Goal: Task Accomplishment & Management: Manage account settings

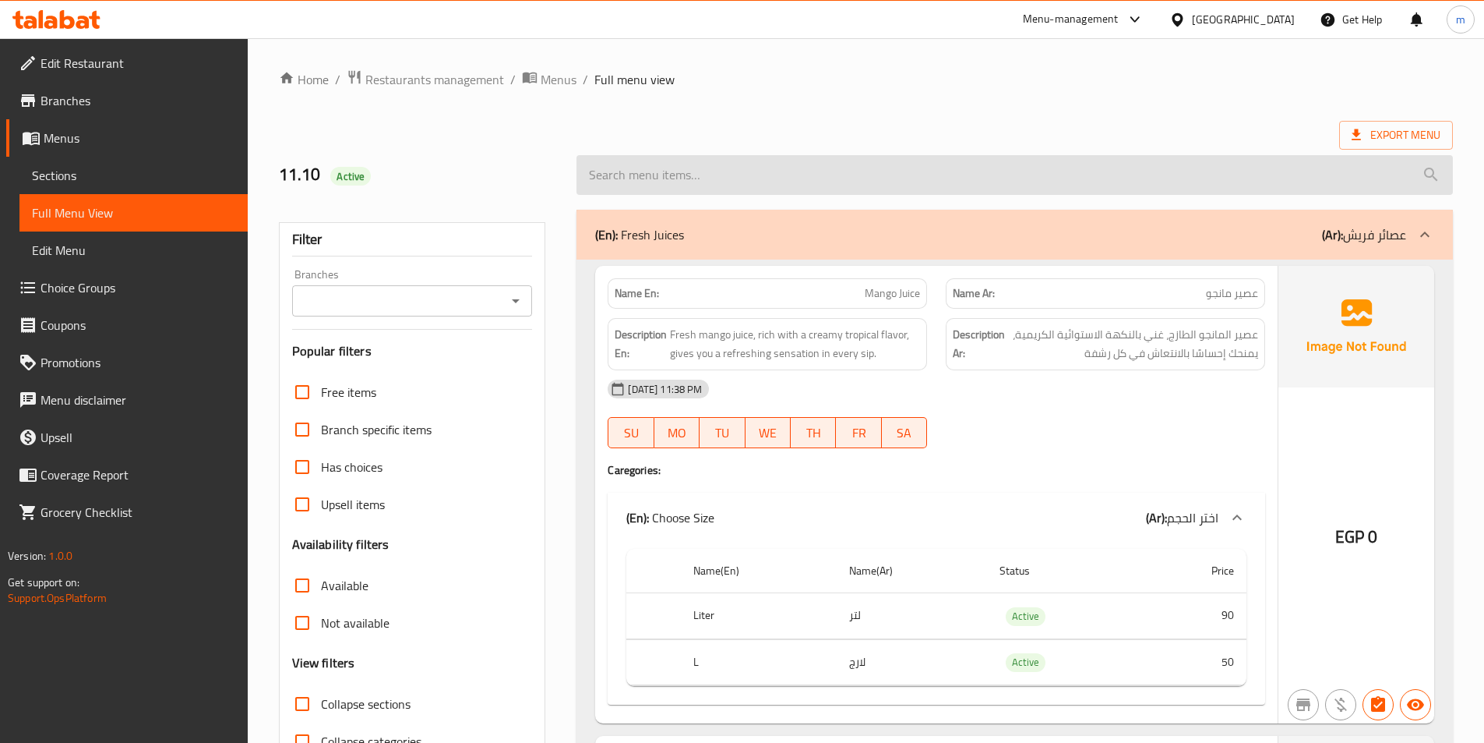
click at [975, 179] on input "search" at bounding box center [1015, 175] width 877 height 40
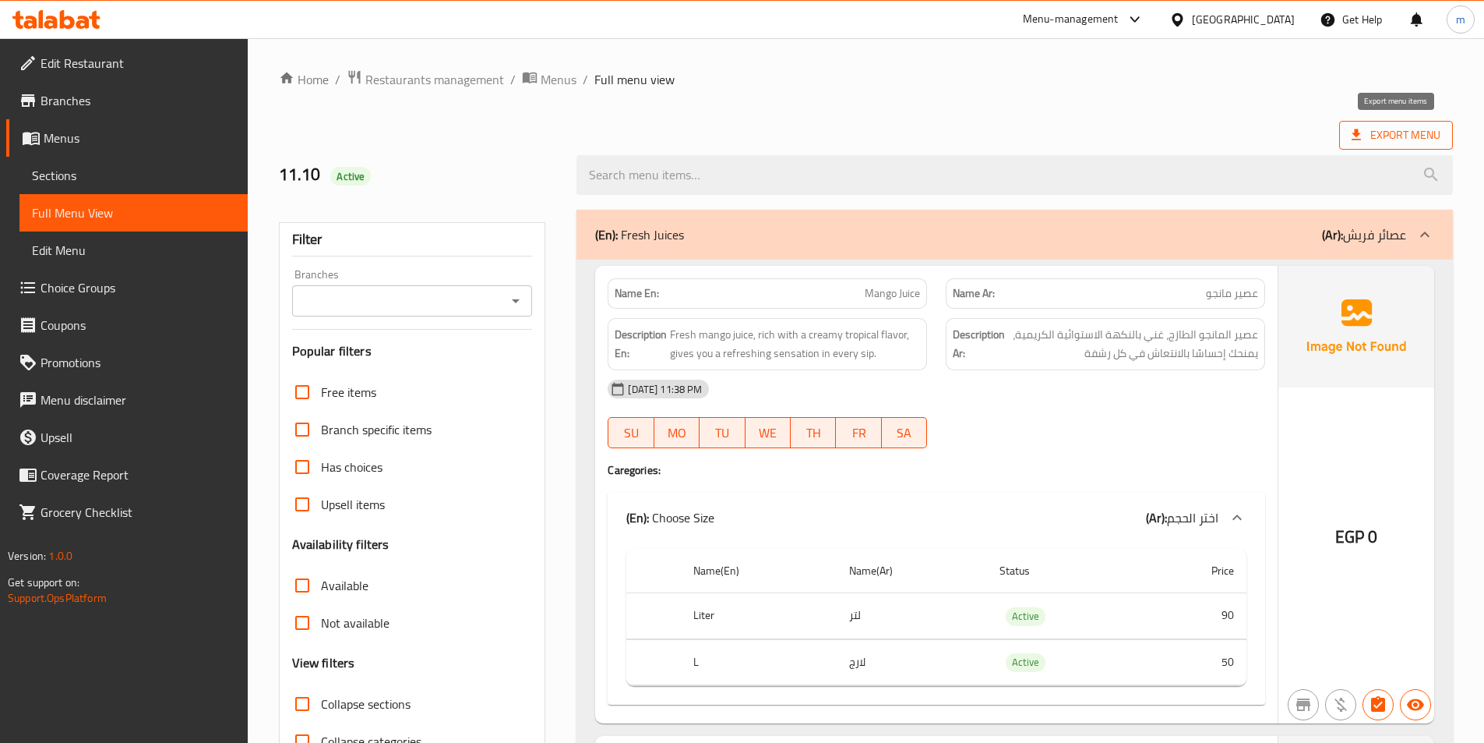
click at [1405, 142] on span "Export Menu" at bounding box center [1396, 134] width 89 height 19
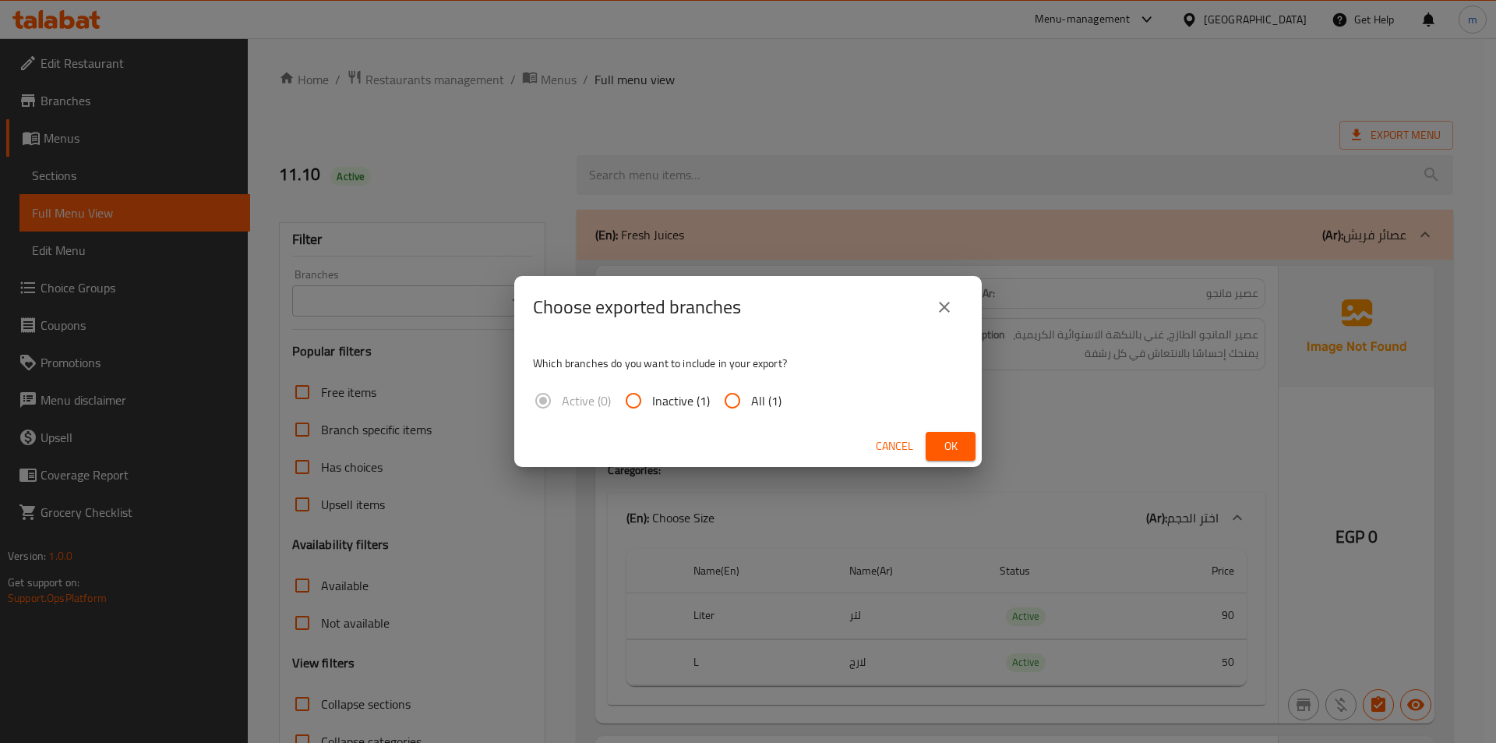
click at [940, 307] on icon "close" at bounding box center [944, 307] width 19 height 19
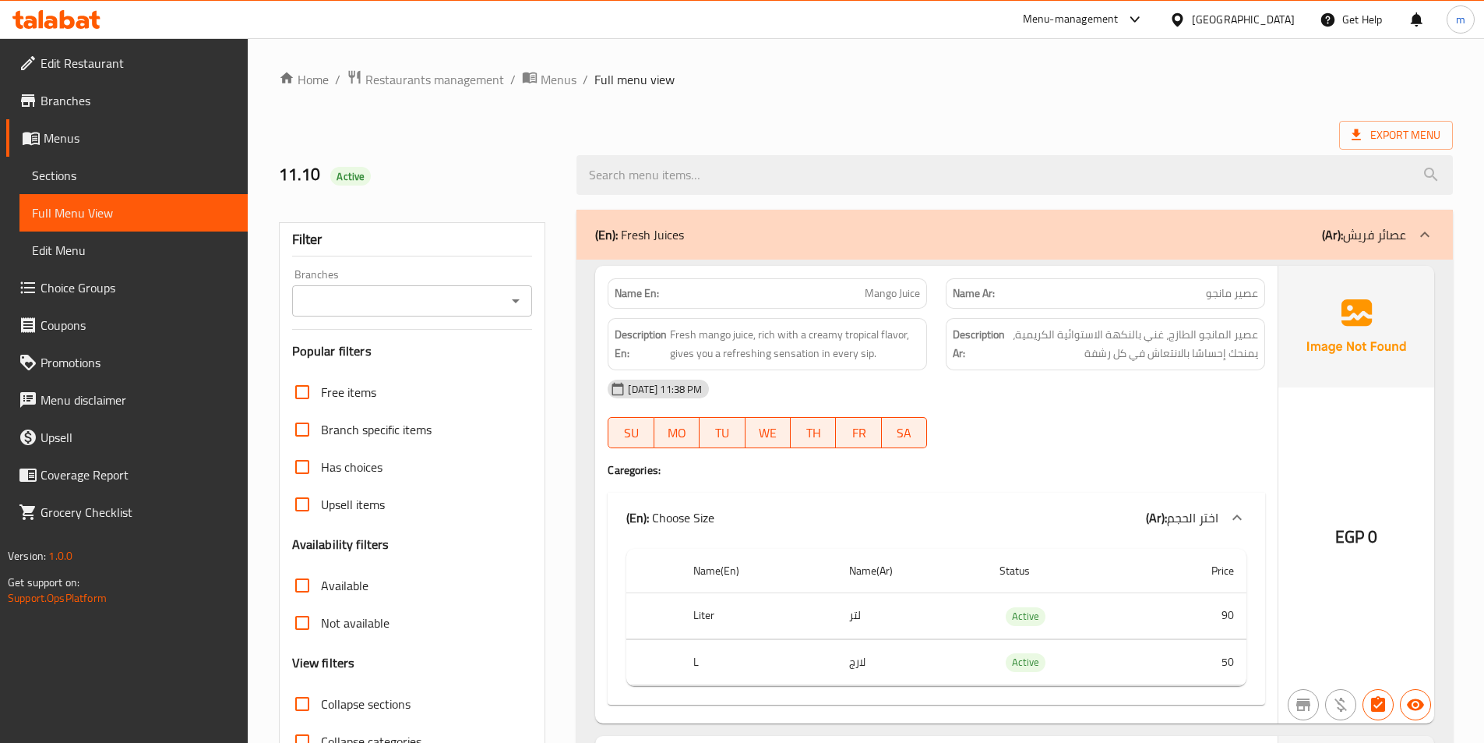
click at [79, 171] on span "Sections" at bounding box center [133, 175] width 203 height 19
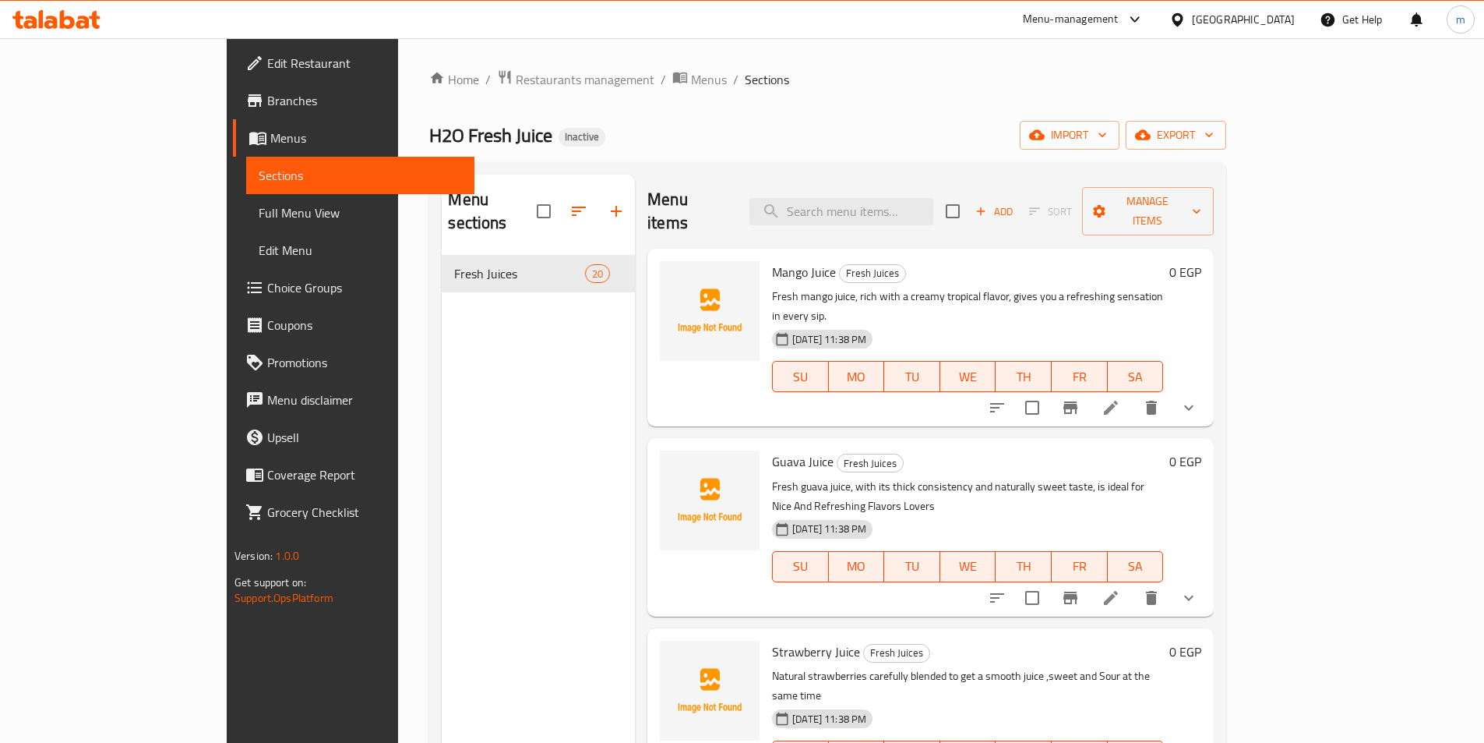
click at [270, 136] on span "Menus" at bounding box center [366, 138] width 192 height 19
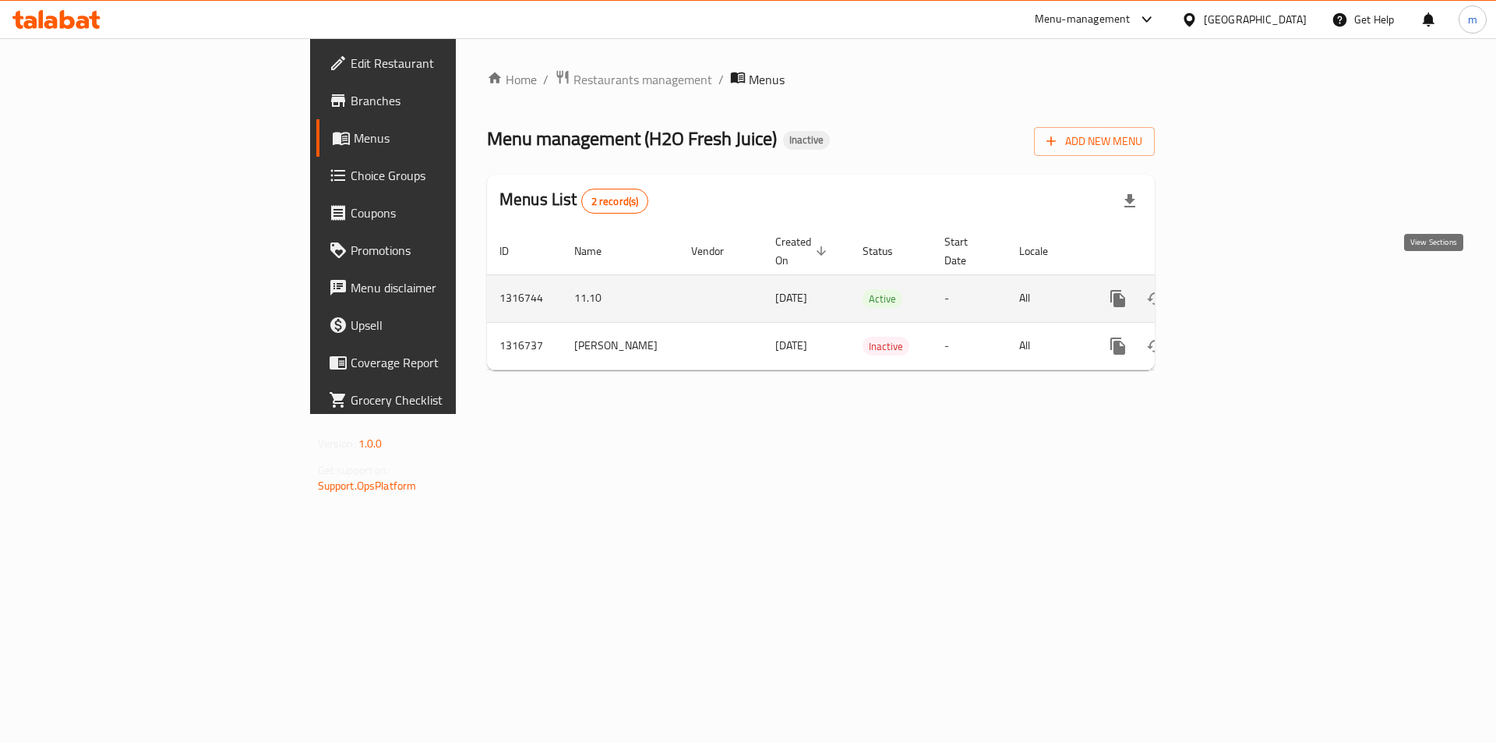
click at [1240, 289] on icon "enhanced table" at bounding box center [1230, 298] width 19 height 19
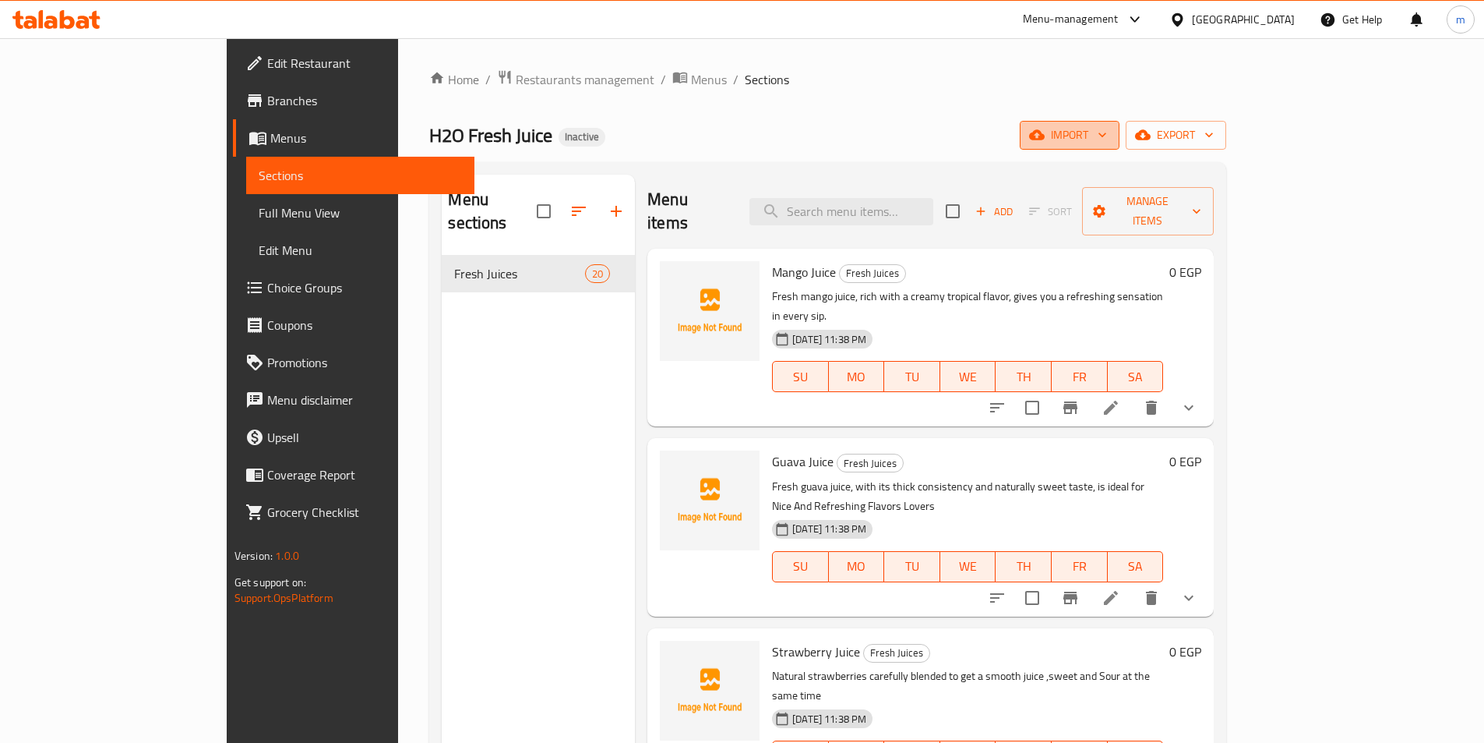
click at [1107, 130] on span "import" at bounding box center [1069, 134] width 75 height 19
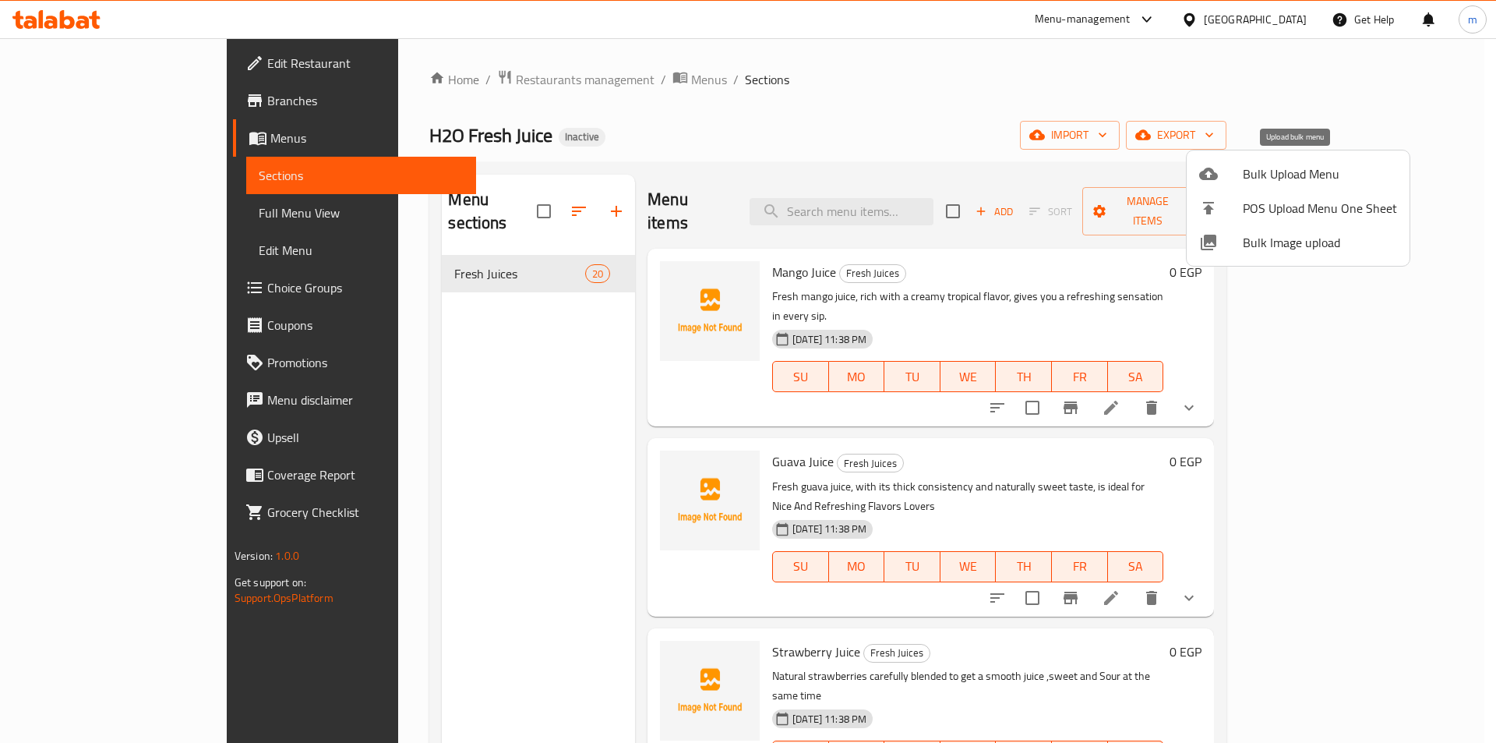
click at [1264, 181] on span "Bulk Upload Menu" at bounding box center [1320, 173] width 154 height 19
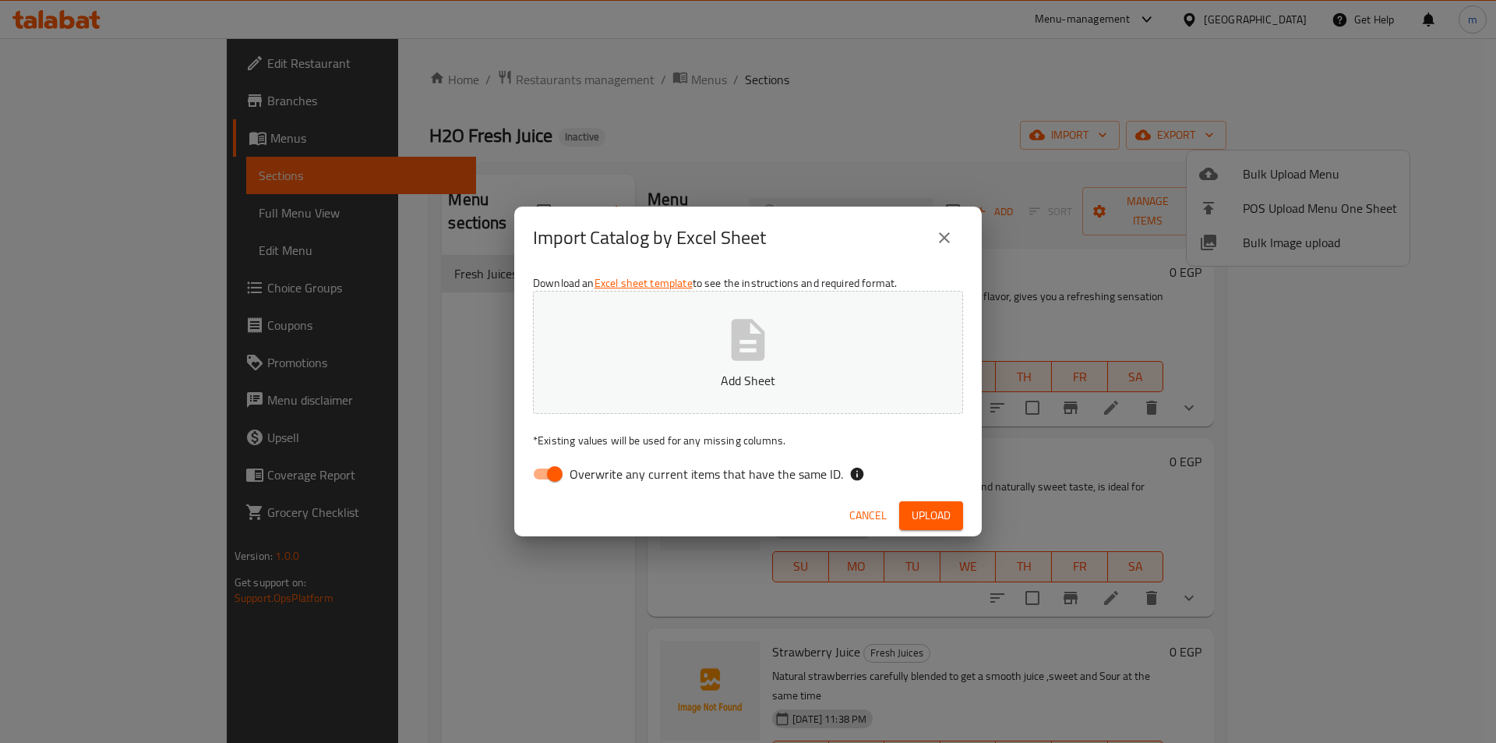
click at [525, 477] on input "Overwrite any current items that have the same ID." at bounding box center [554, 474] width 89 height 30
checkbox input "false"
click at [684, 355] on button "Add Sheet" at bounding box center [748, 352] width 430 height 123
click at [923, 508] on span "Upload" at bounding box center [931, 515] width 39 height 19
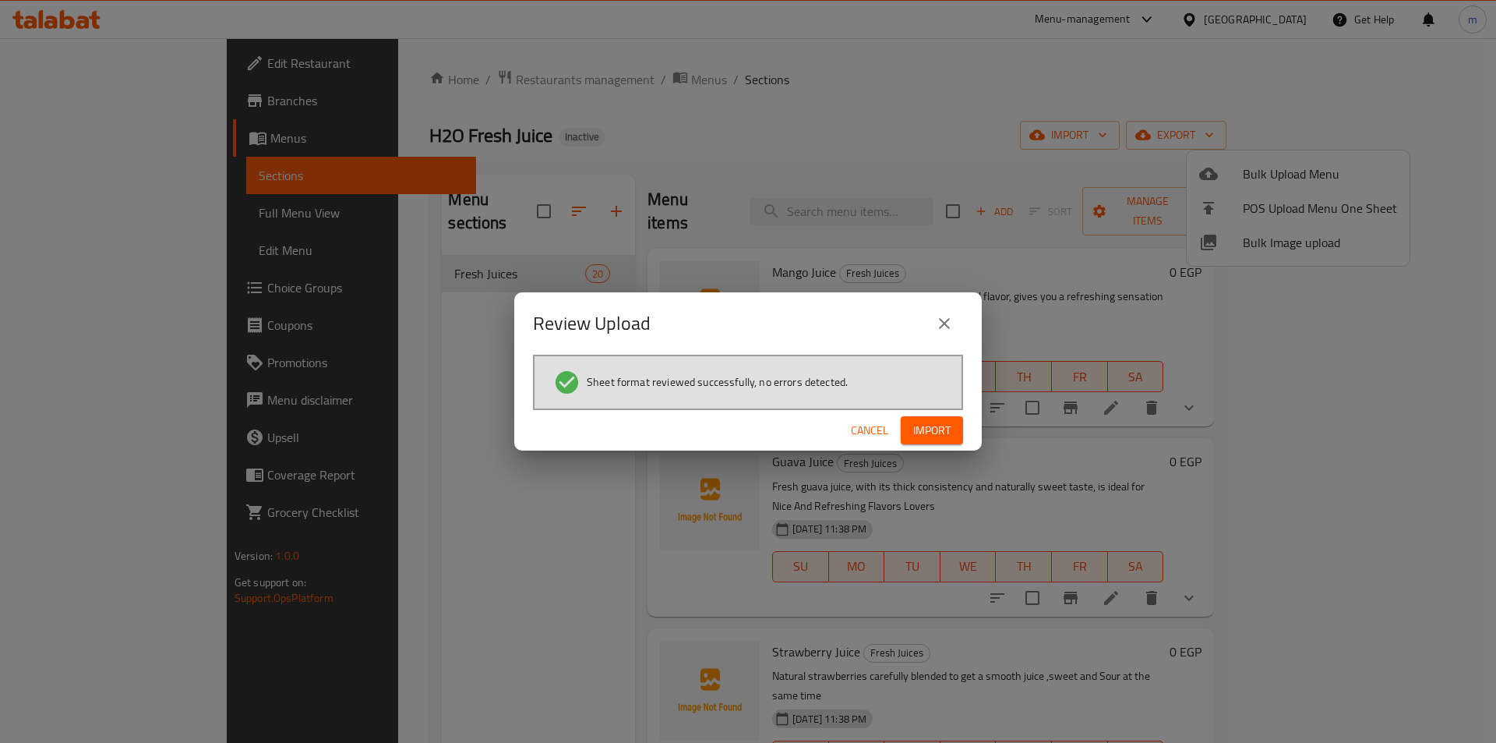
click at [922, 416] on button "Import" at bounding box center [932, 430] width 62 height 29
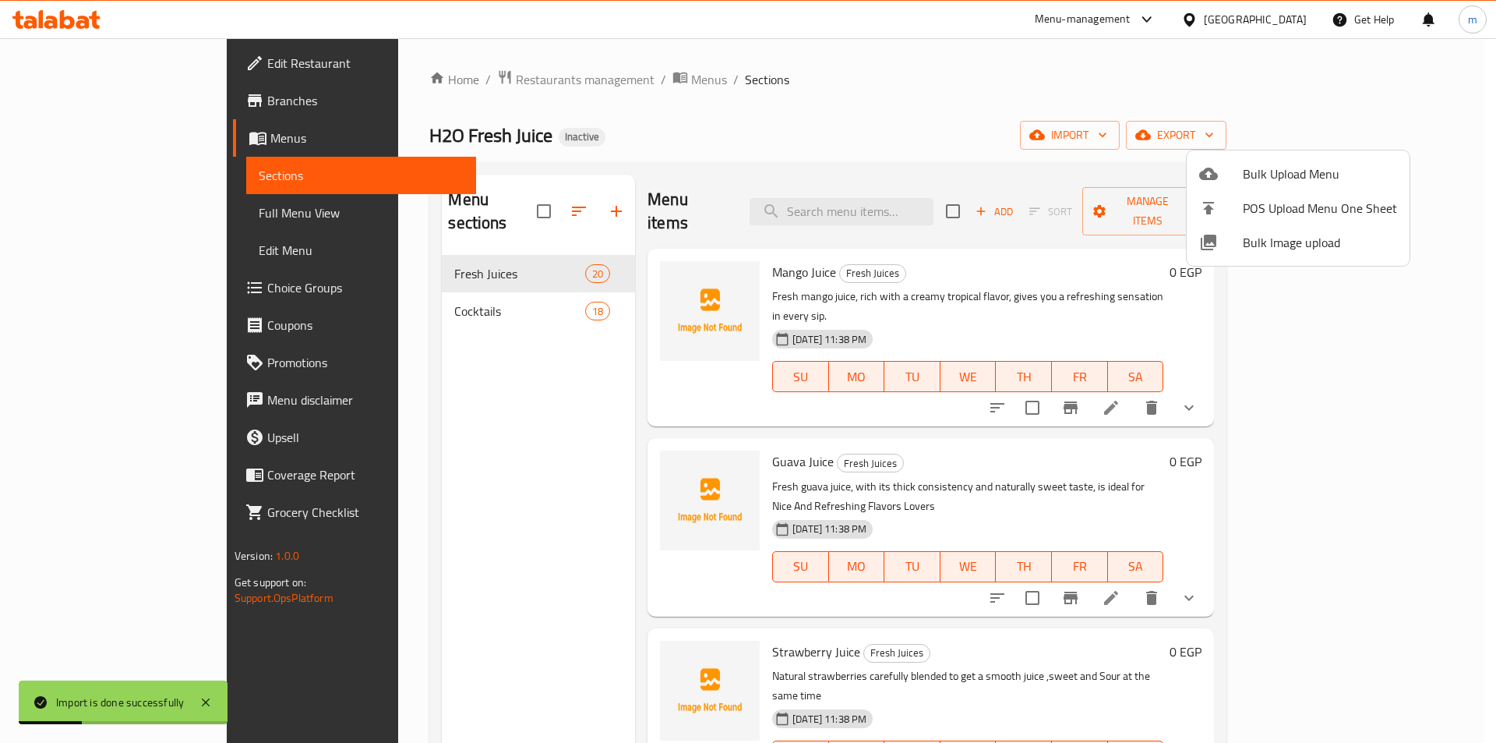
click at [109, 213] on div at bounding box center [748, 371] width 1496 height 743
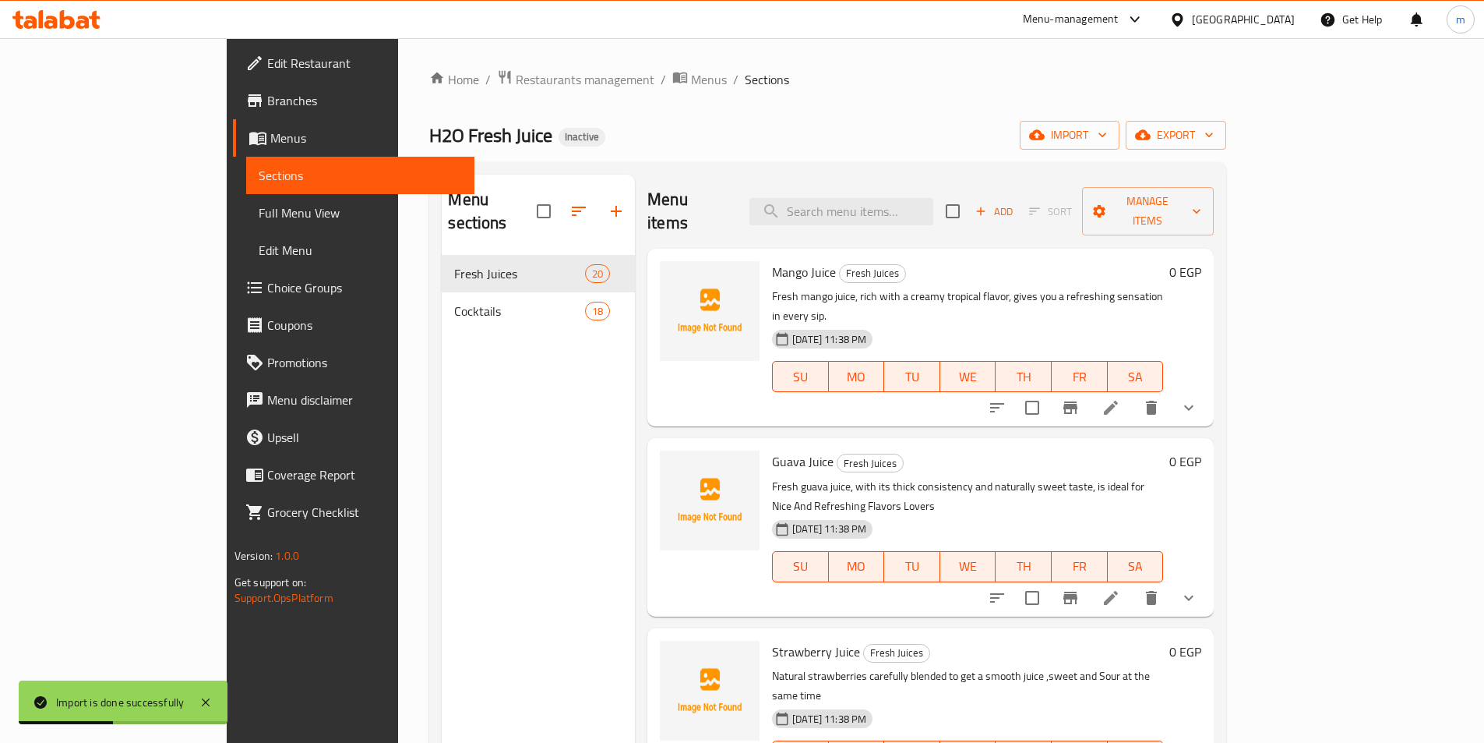
click at [259, 213] on span "Full Menu View" at bounding box center [360, 212] width 203 height 19
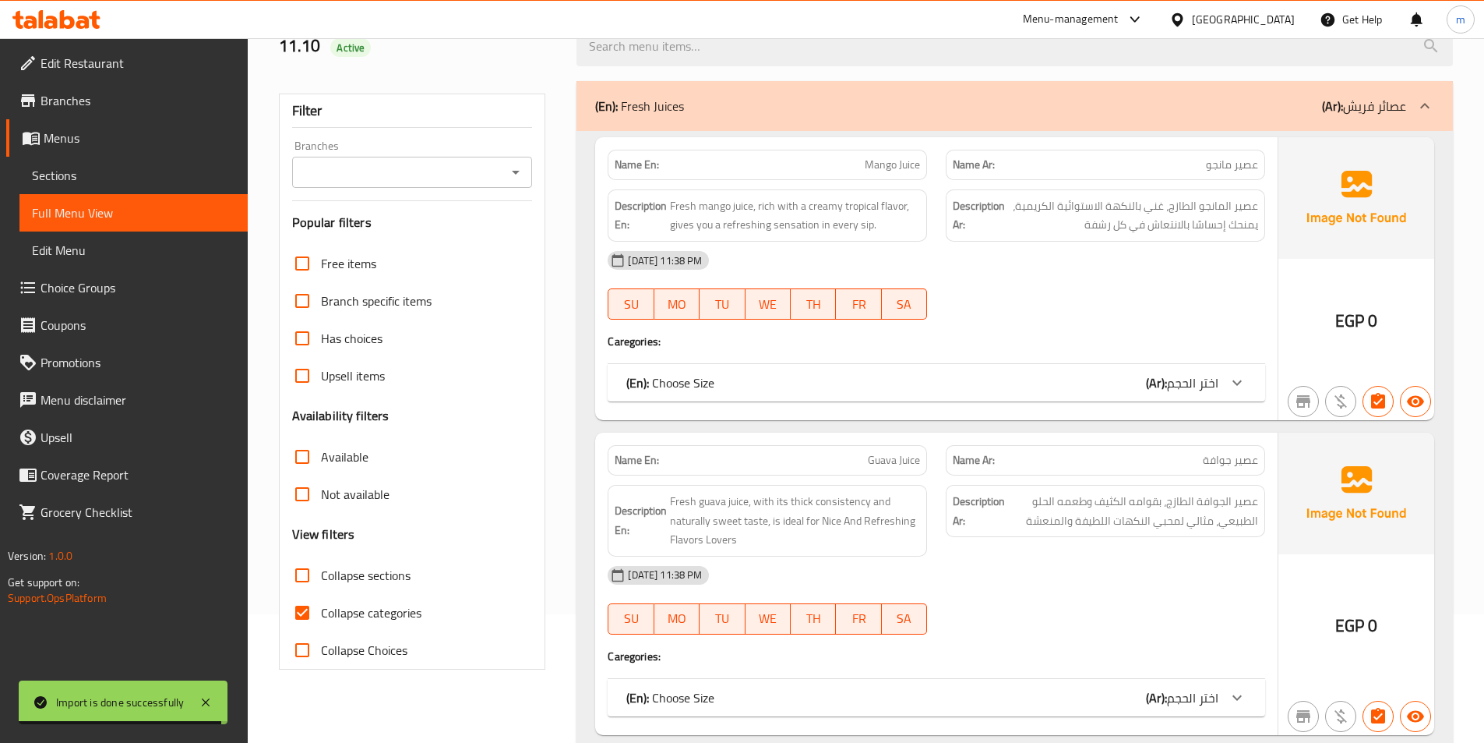
scroll to position [156, 0]
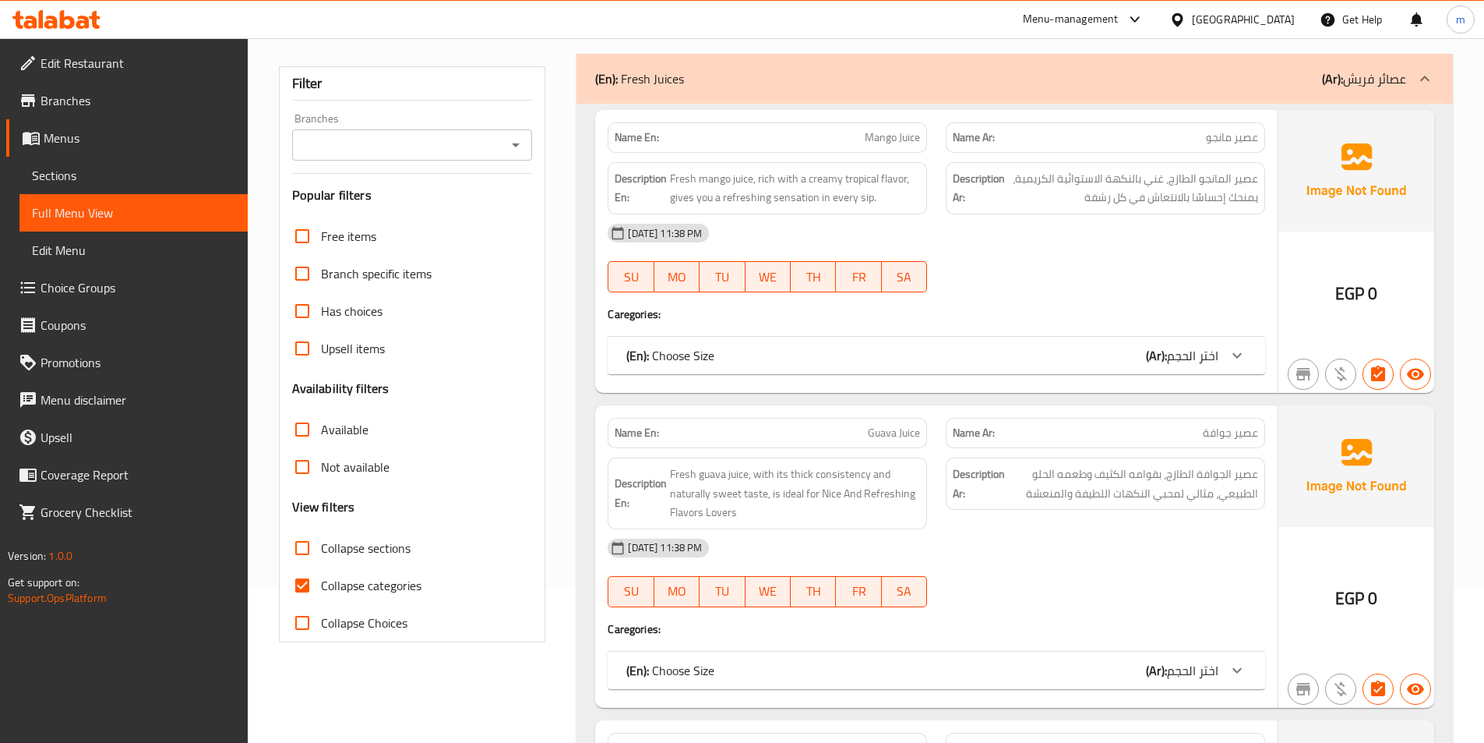
click at [350, 588] on span "Collapse categories" at bounding box center [371, 585] width 101 height 19
click at [321, 588] on input "Collapse categories" at bounding box center [302, 584] width 37 height 37
checkbox input "false"
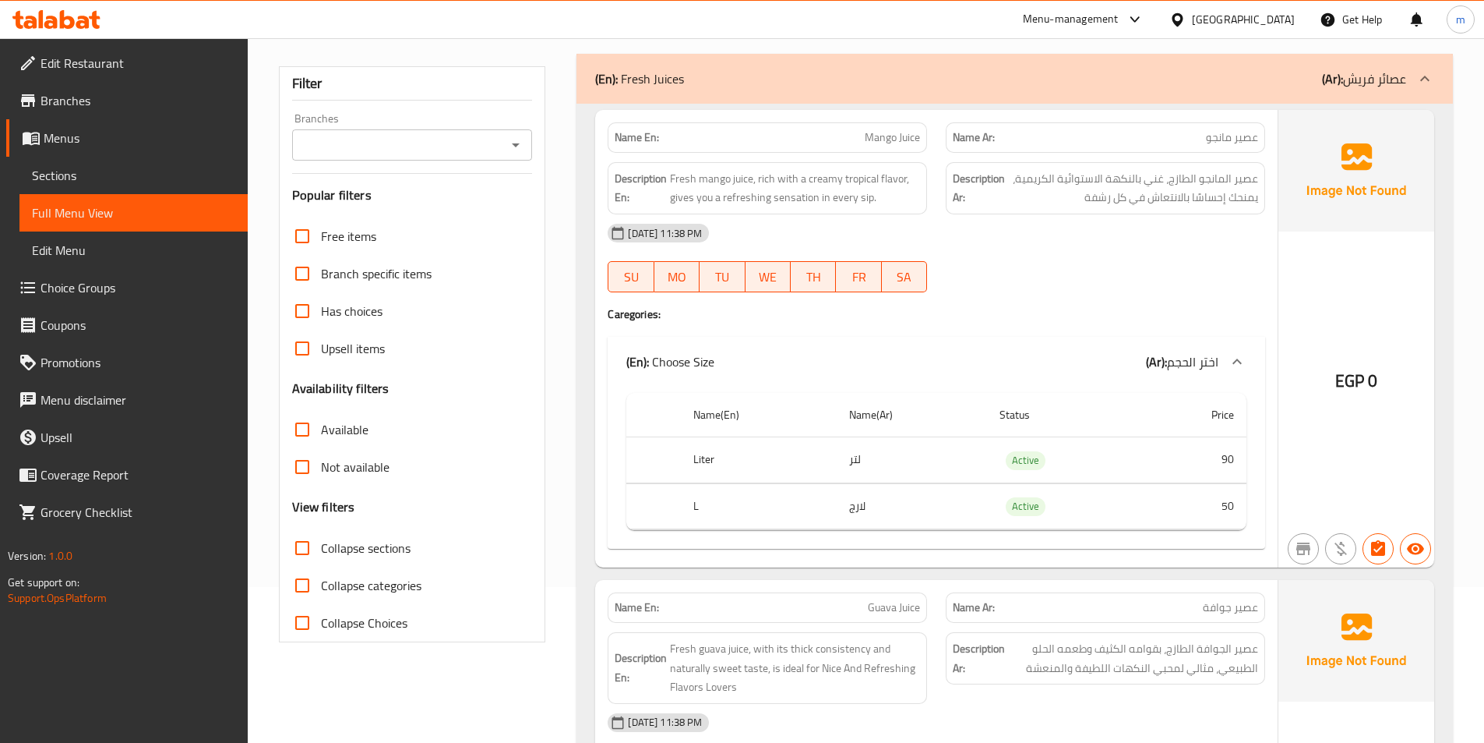
click at [363, 554] on span "Collapse sections" at bounding box center [366, 547] width 90 height 19
click at [321, 554] on input "Collapse sections" at bounding box center [302, 547] width 37 height 37
checkbox input "true"
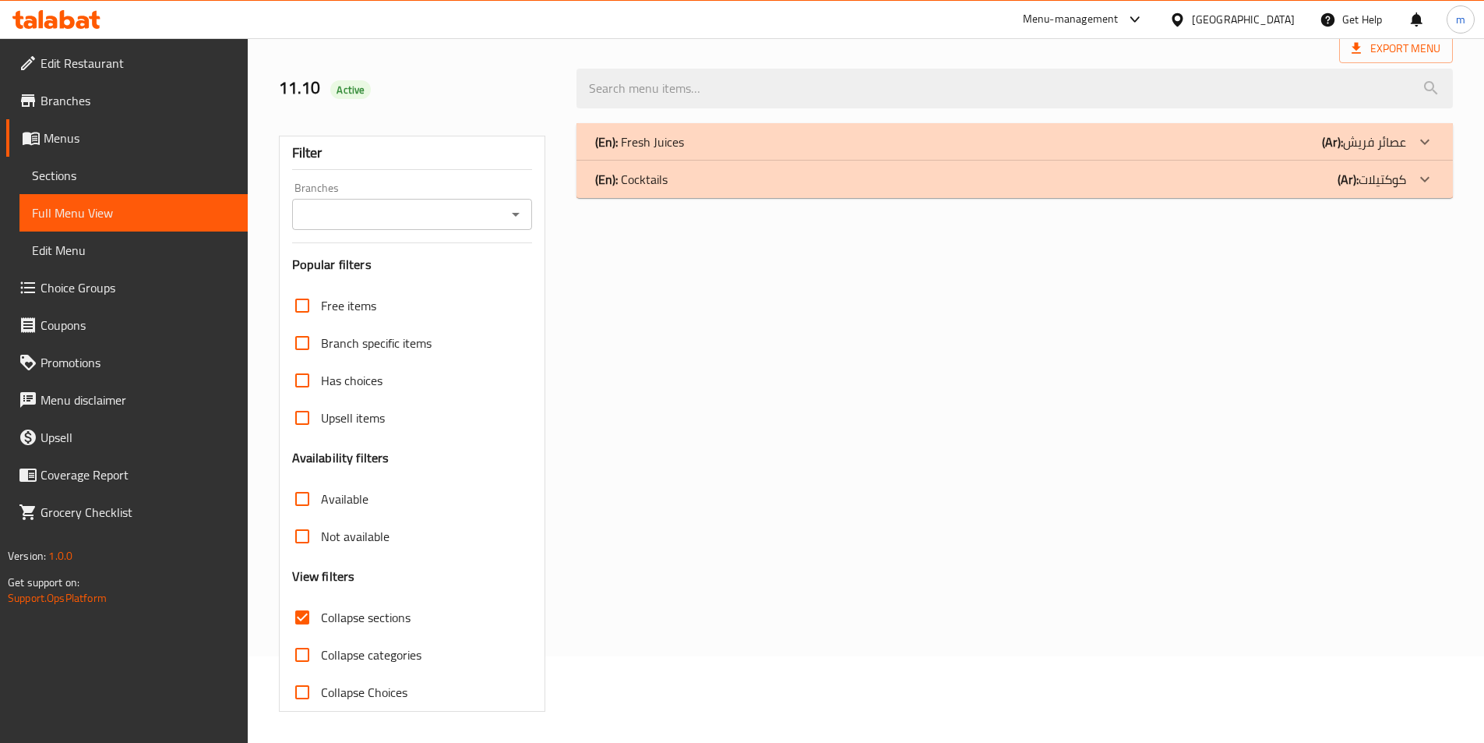
scroll to position [86, 0]
click at [1278, 176] on div "(En): Cocktails (Ar): كوكتيلات" at bounding box center [1000, 179] width 811 height 19
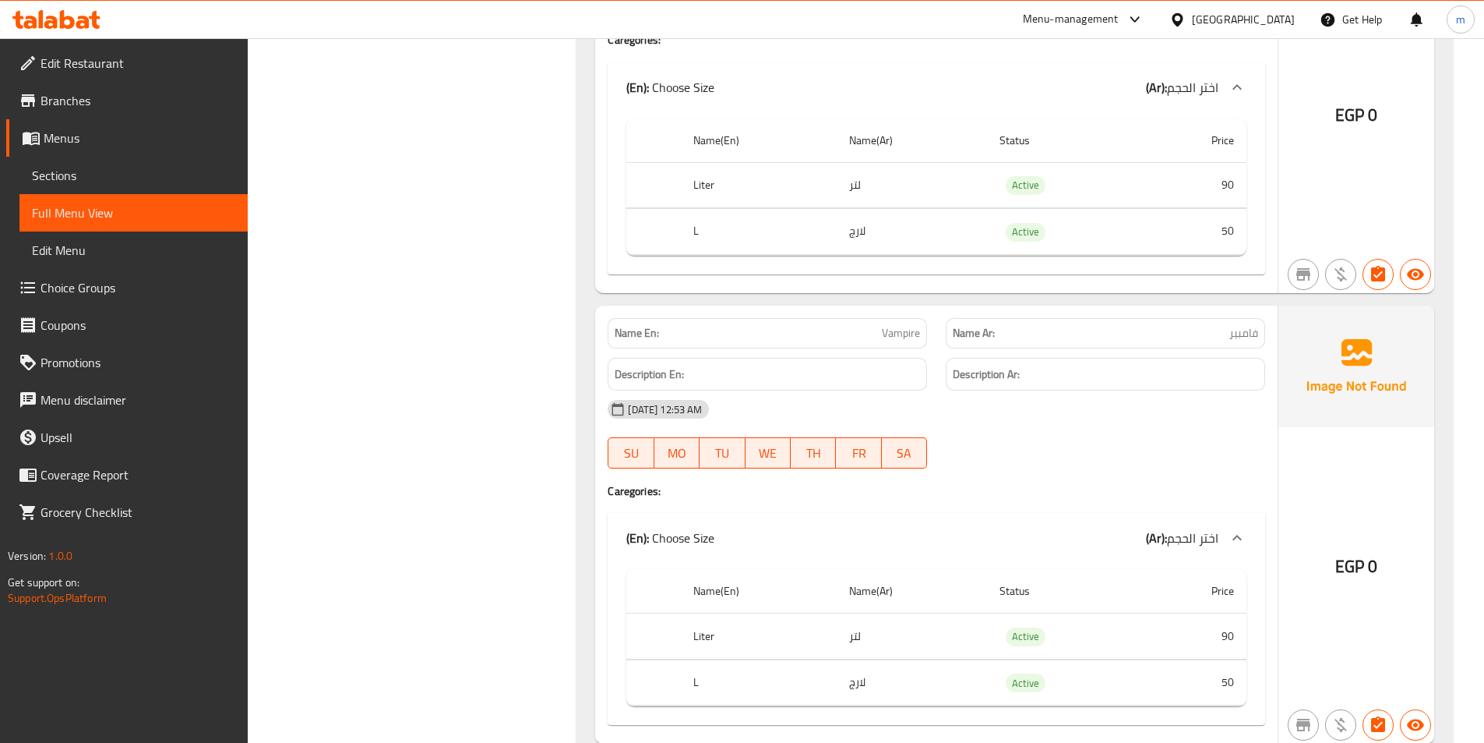
scroll to position [2346, 0]
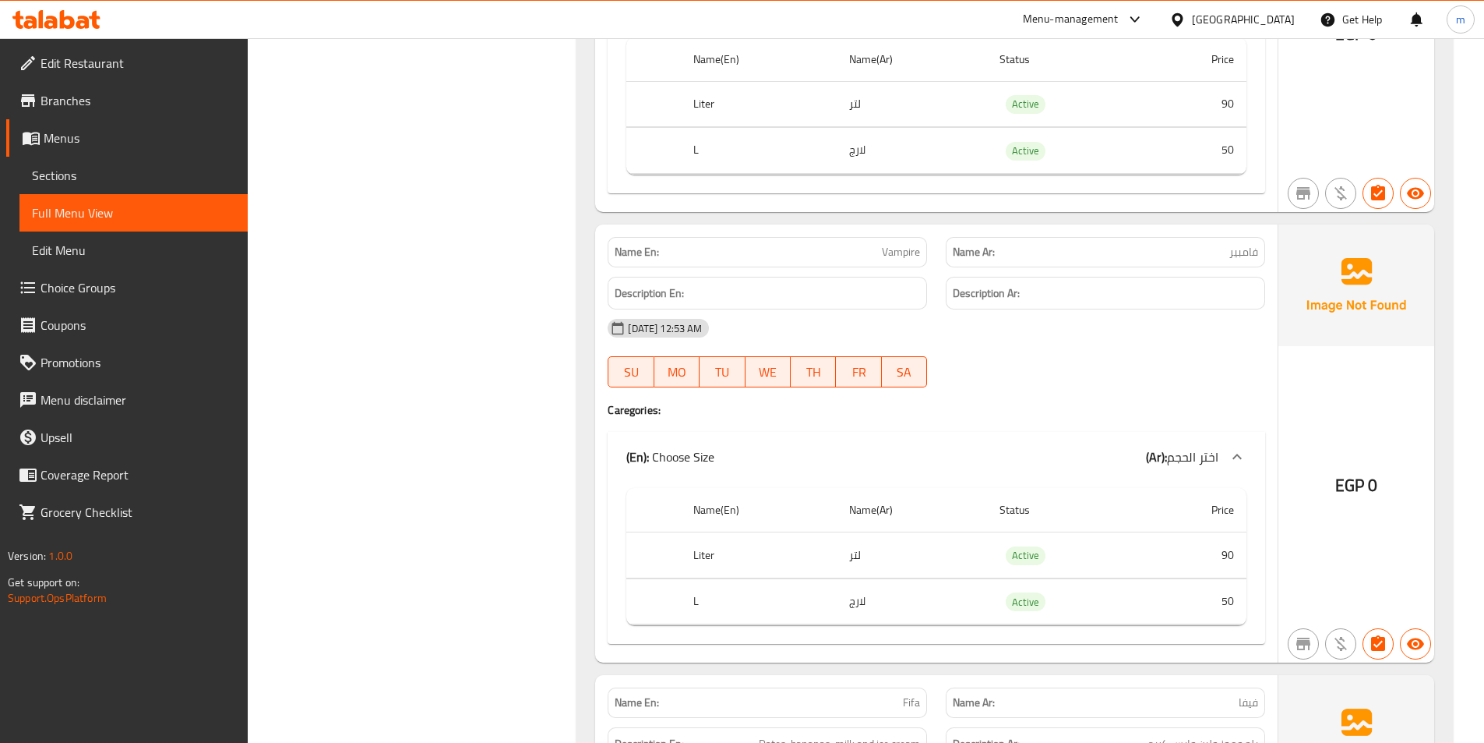
click at [904, 259] on span "Vampire" at bounding box center [901, 252] width 38 height 16
copy span "Vampire"
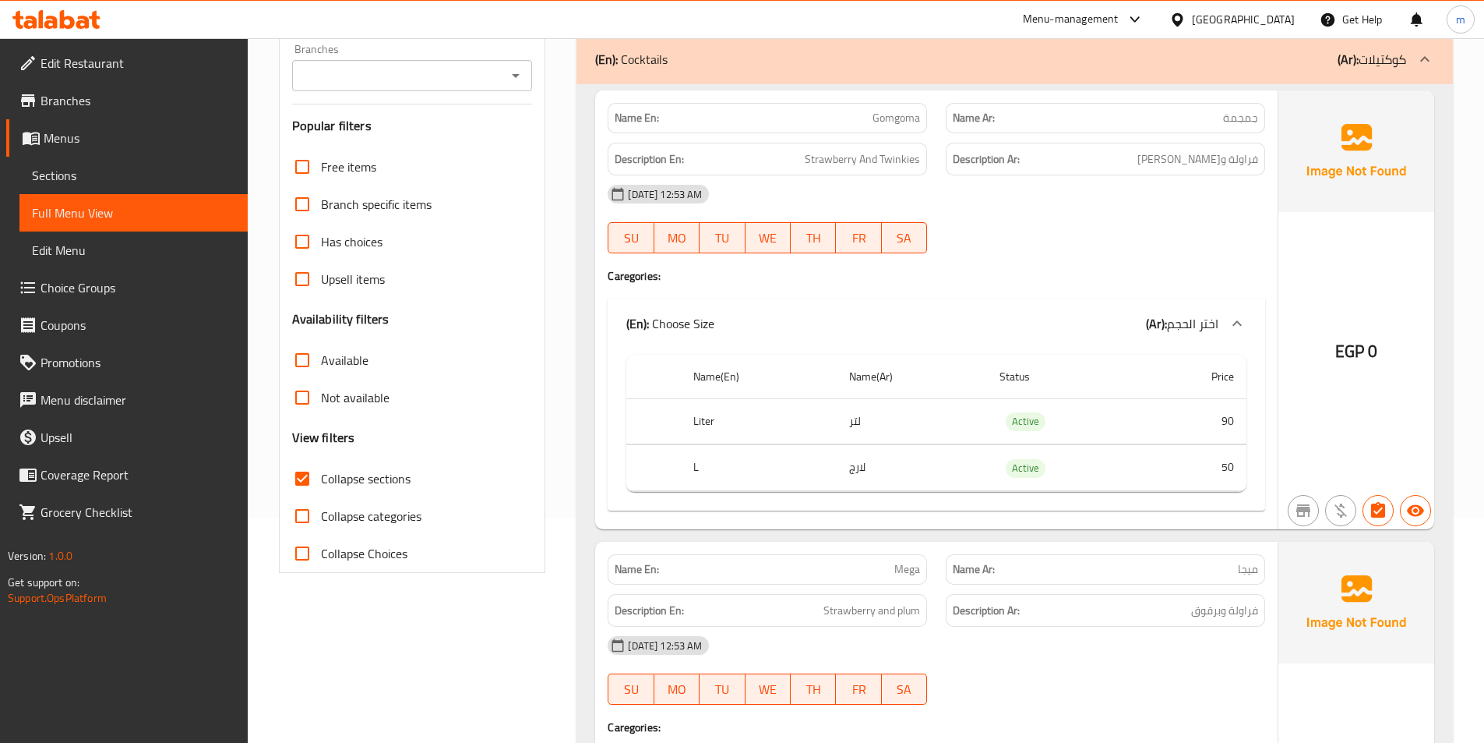
scroll to position [234, 0]
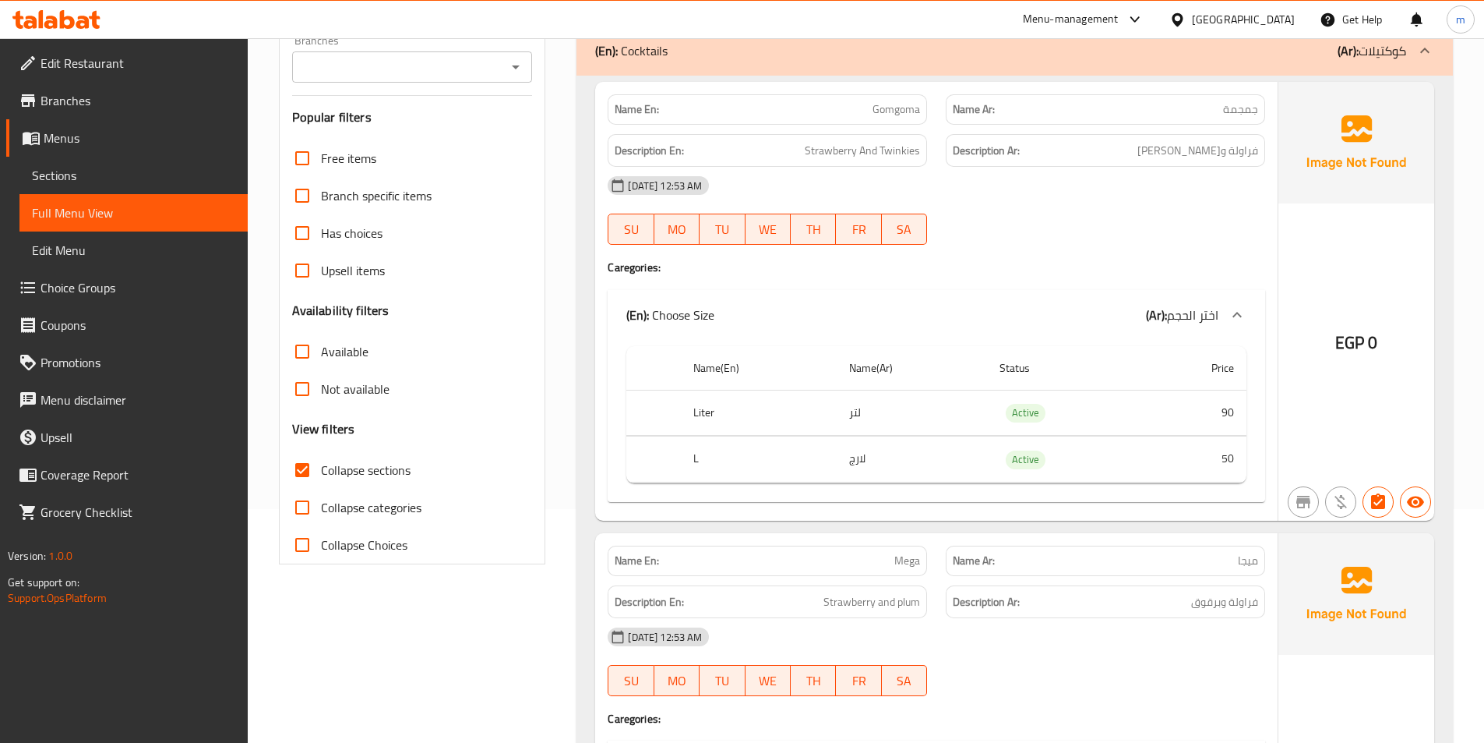
click at [65, 169] on span "Sections" at bounding box center [133, 175] width 203 height 19
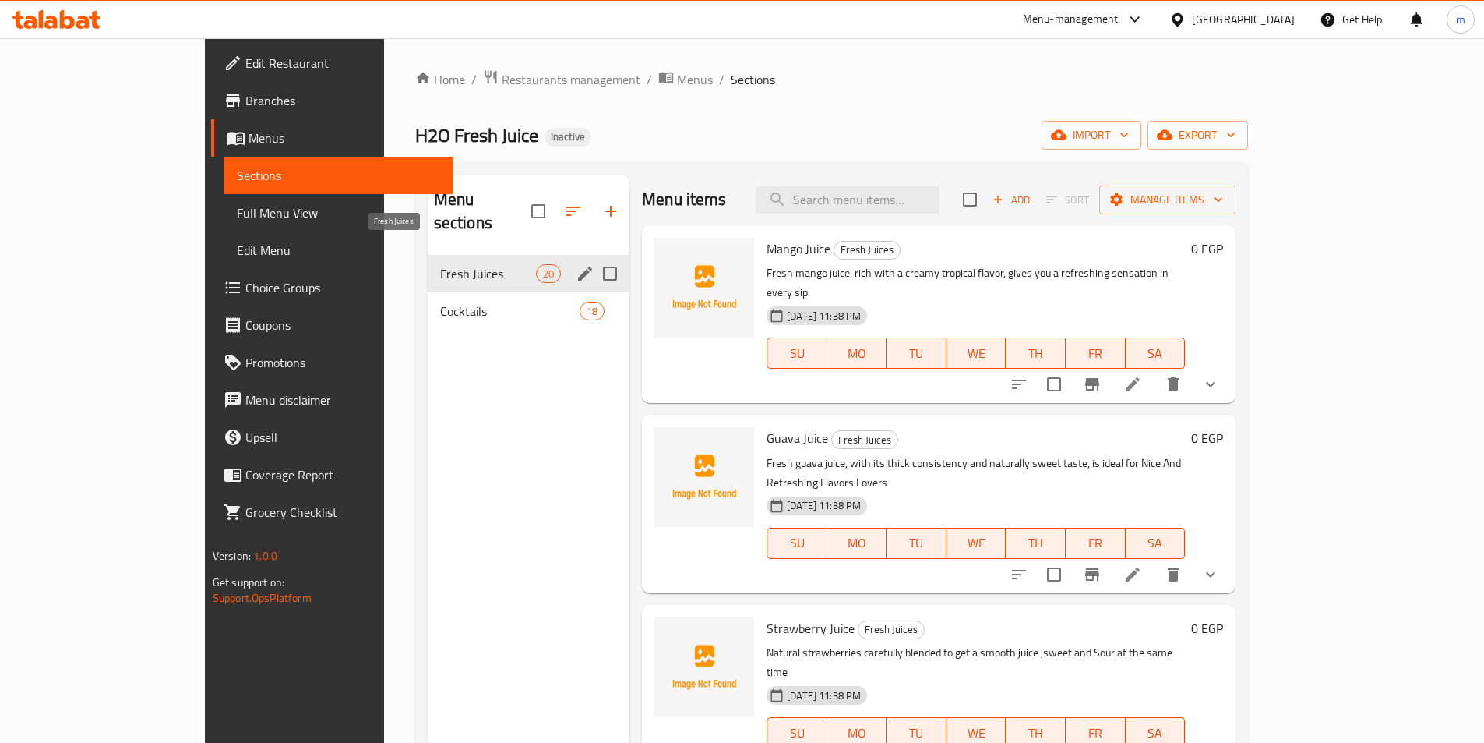
click at [440, 264] on span "Fresh Juices" at bounding box center [488, 273] width 96 height 19
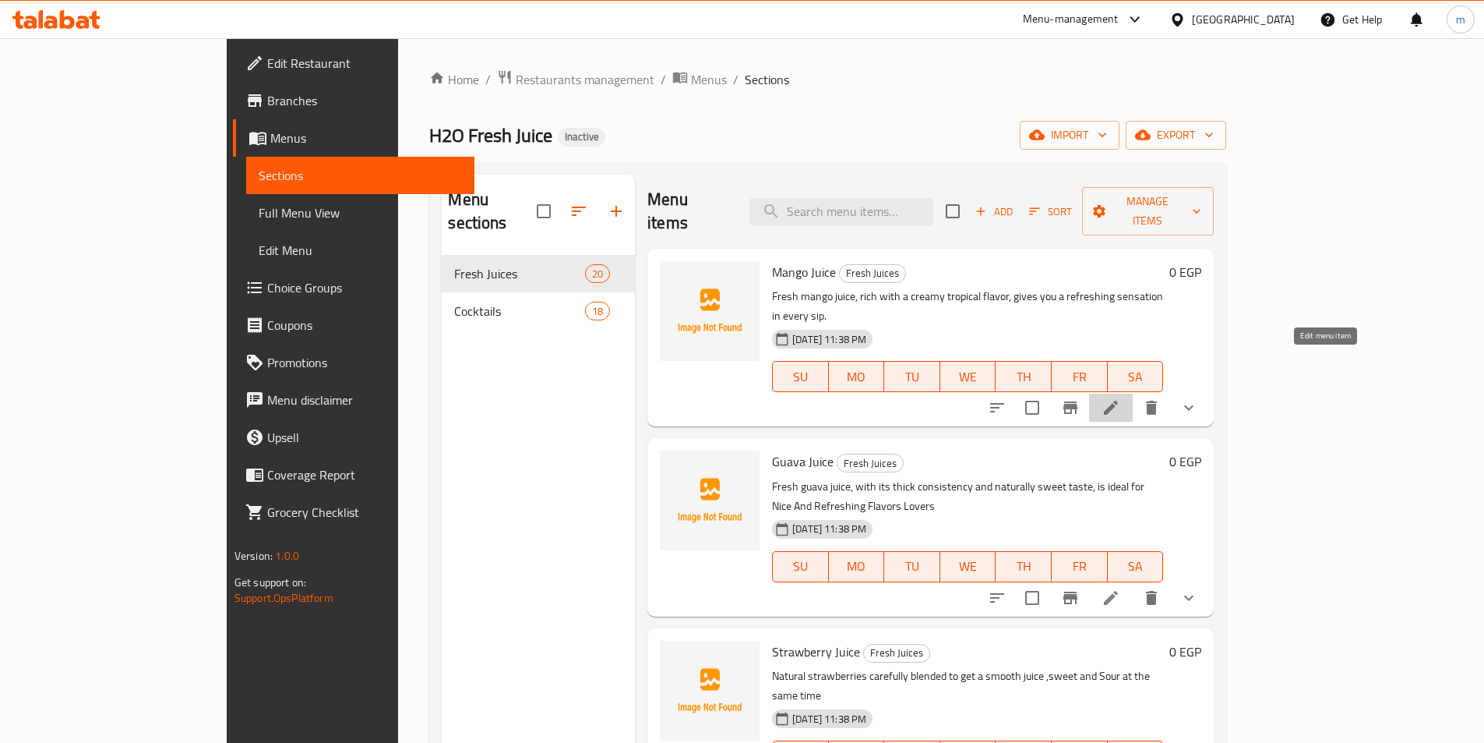
click at [1120, 398] on icon at bounding box center [1111, 407] width 19 height 19
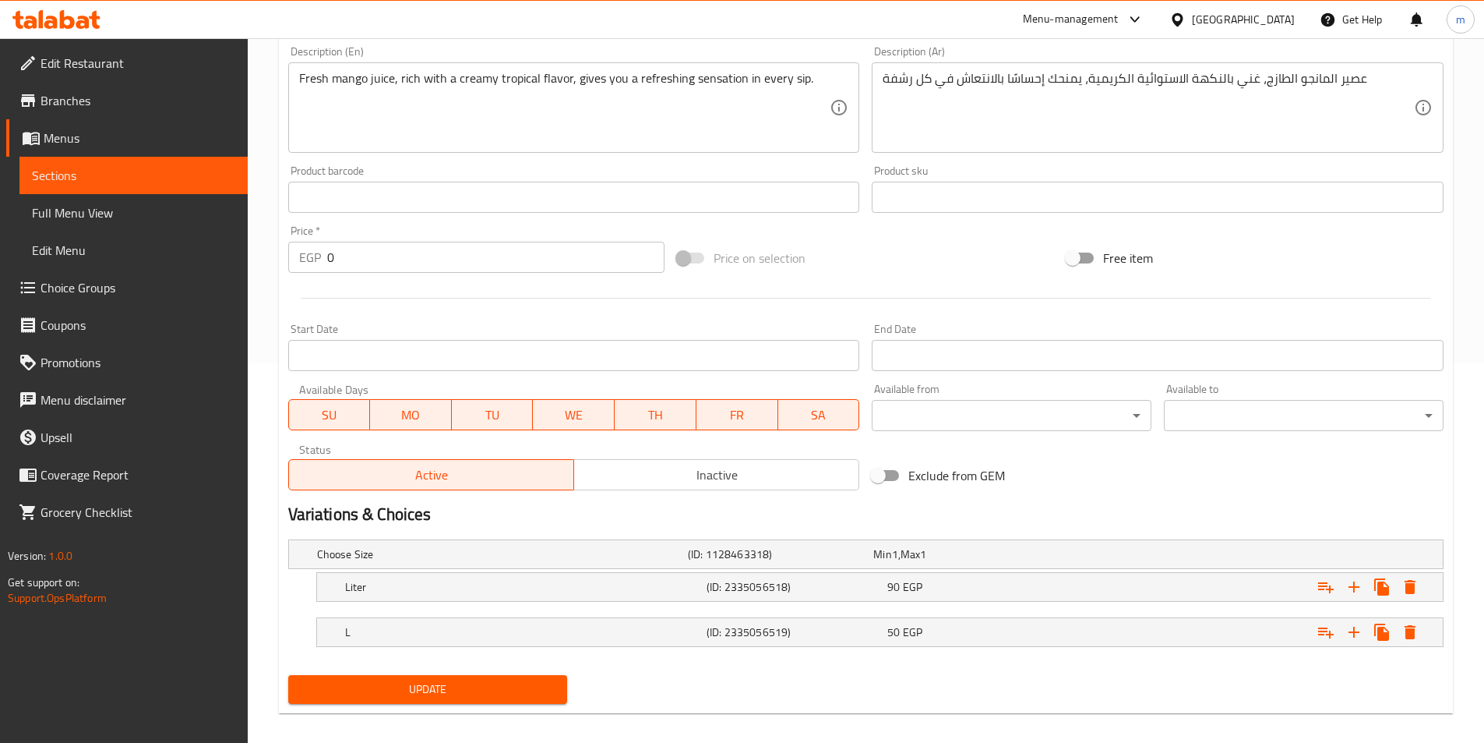
scroll to position [393, 0]
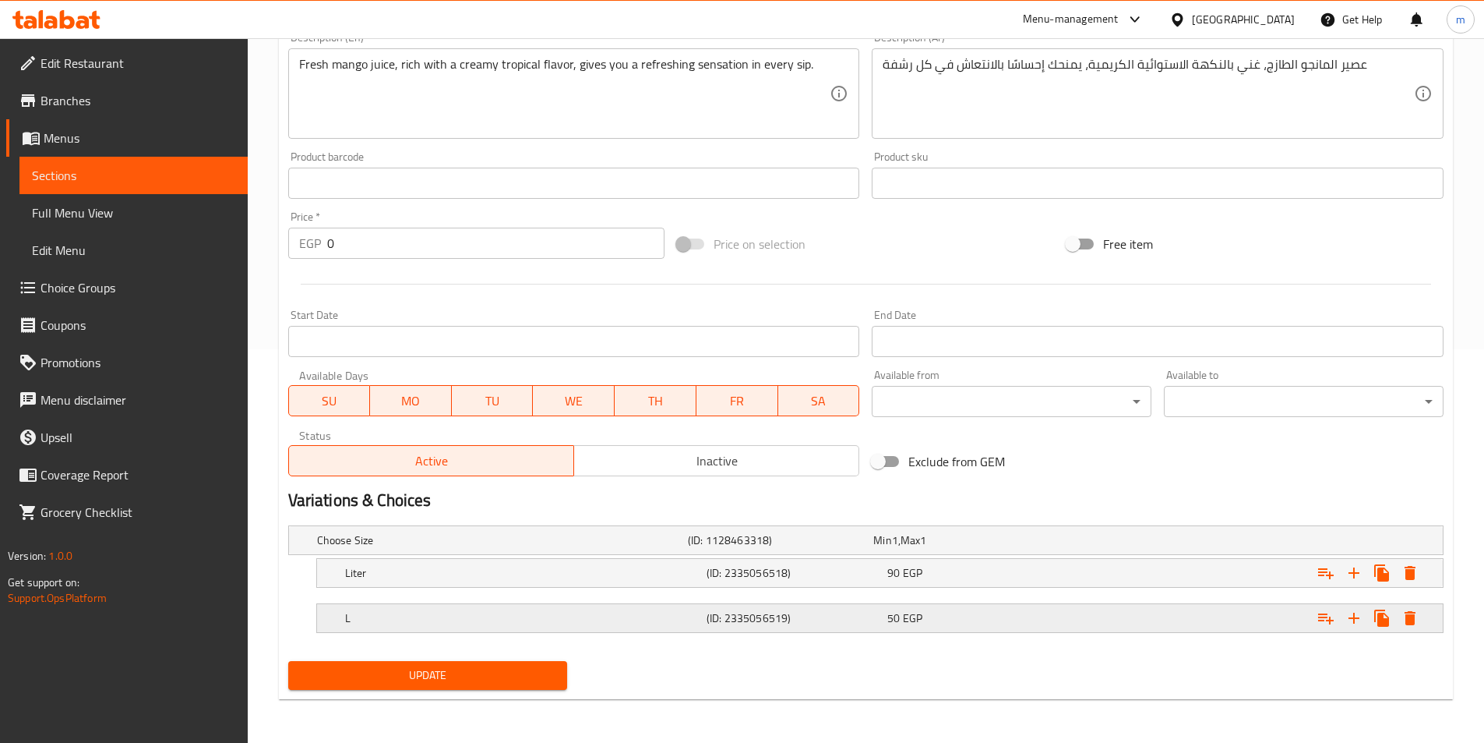
click at [684, 605] on div "L (ID: 2335056519) 50 EGP" at bounding box center [884, 618] width 1085 height 34
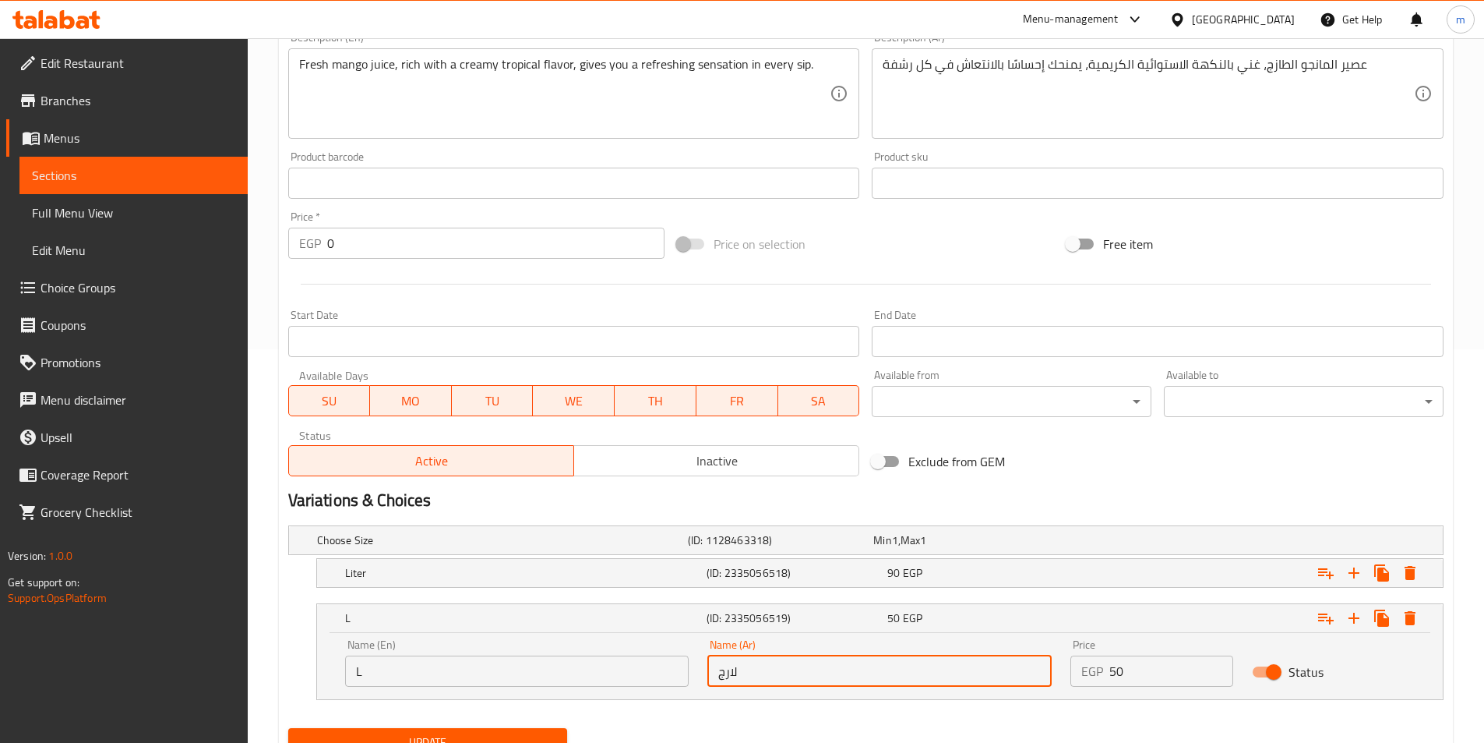
click at [762, 666] on input "لارج" at bounding box center [879, 670] width 344 height 31
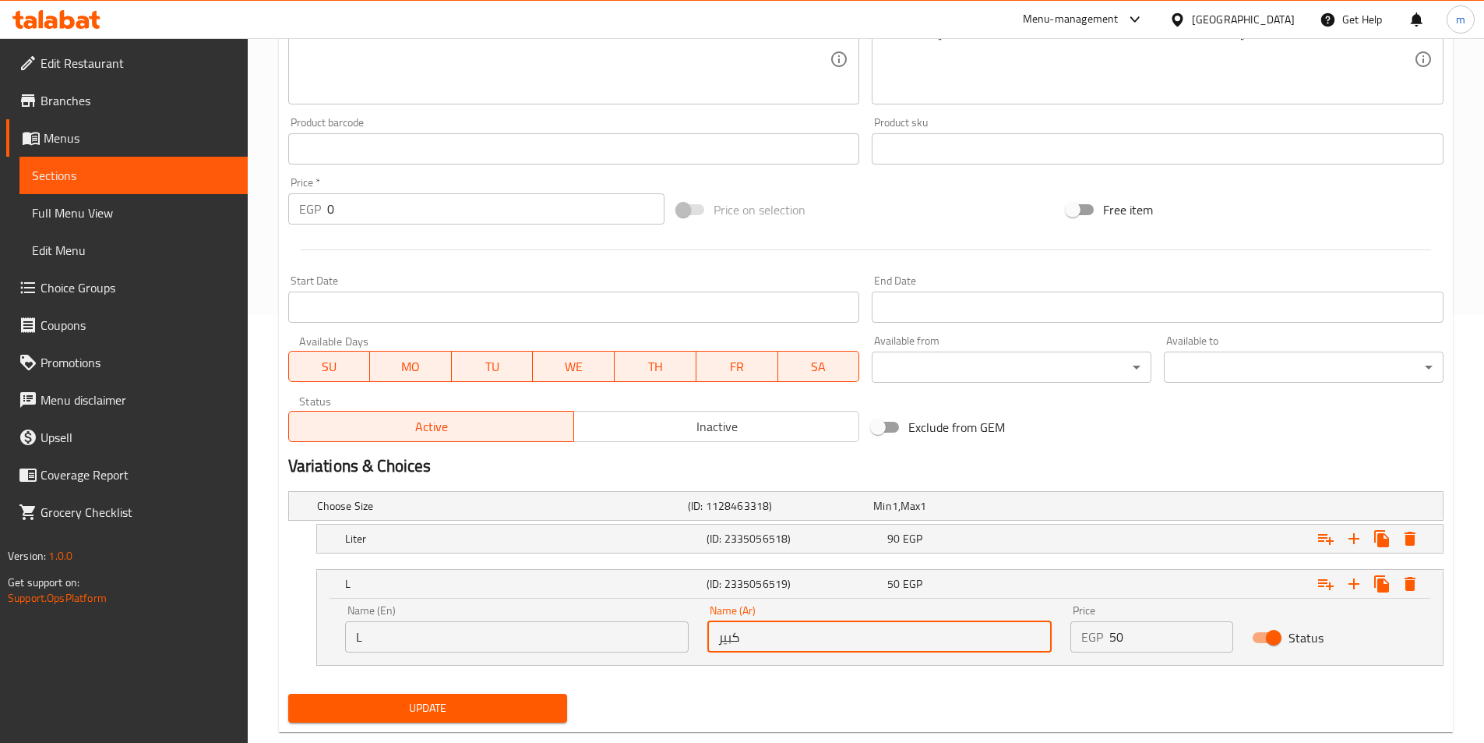
scroll to position [460, 0]
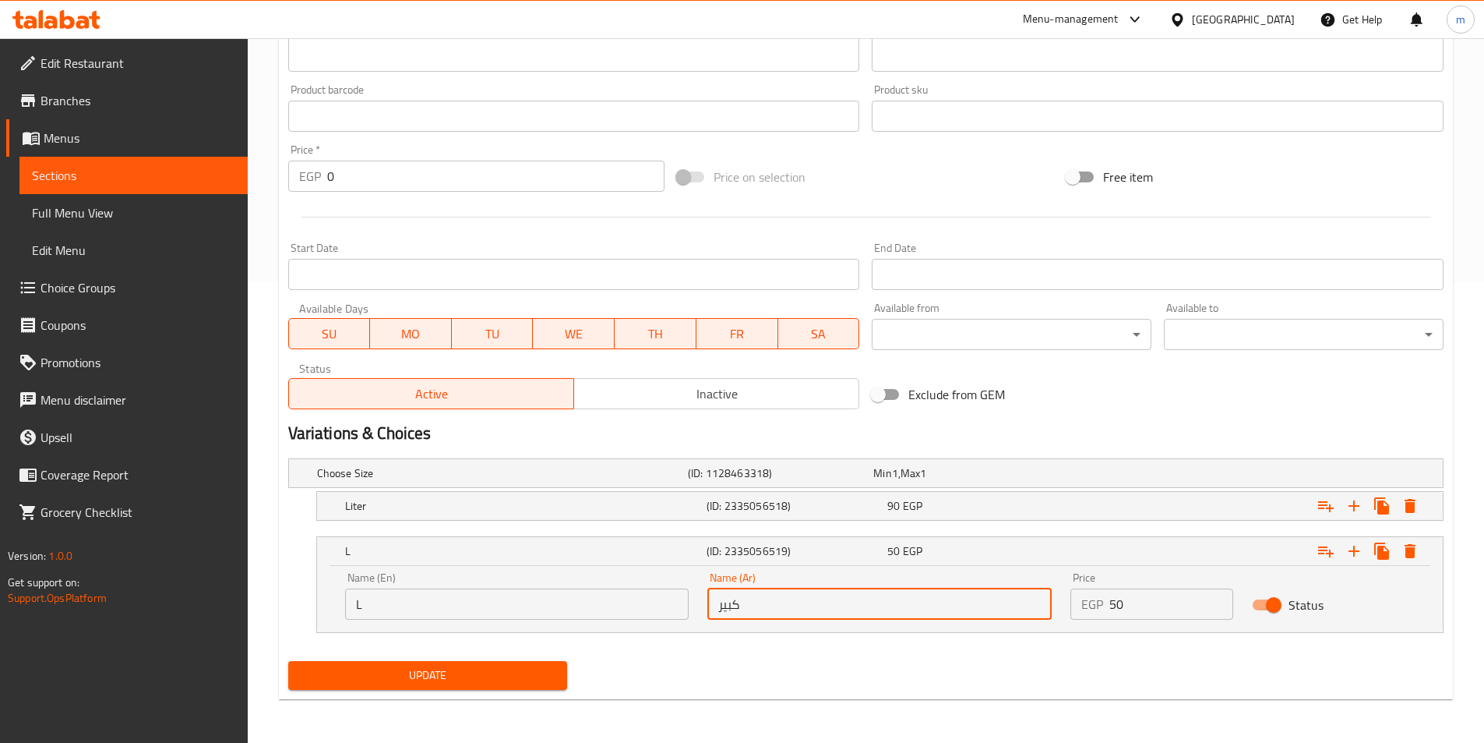
type input "كبير"
click at [523, 670] on span "Update" at bounding box center [428, 674] width 255 height 19
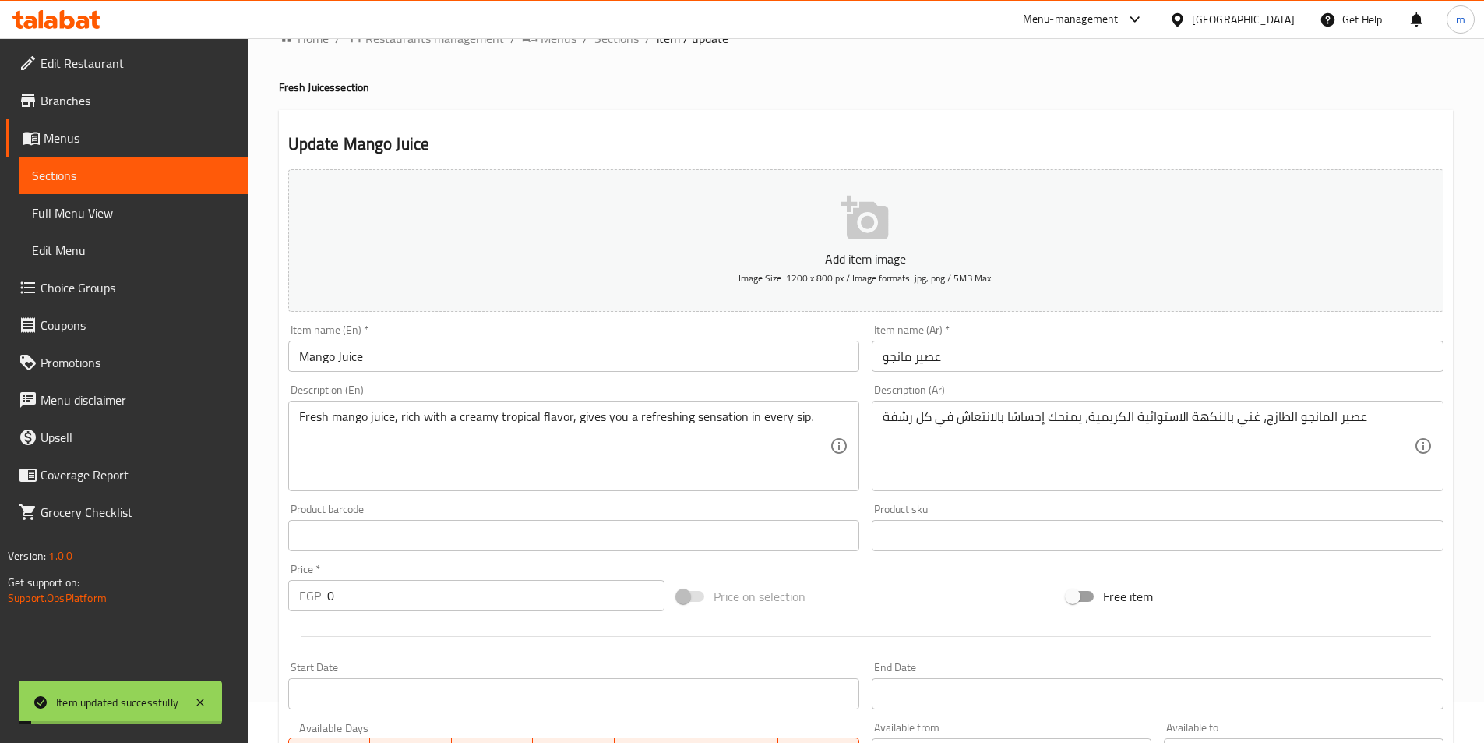
scroll to position [0, 0]
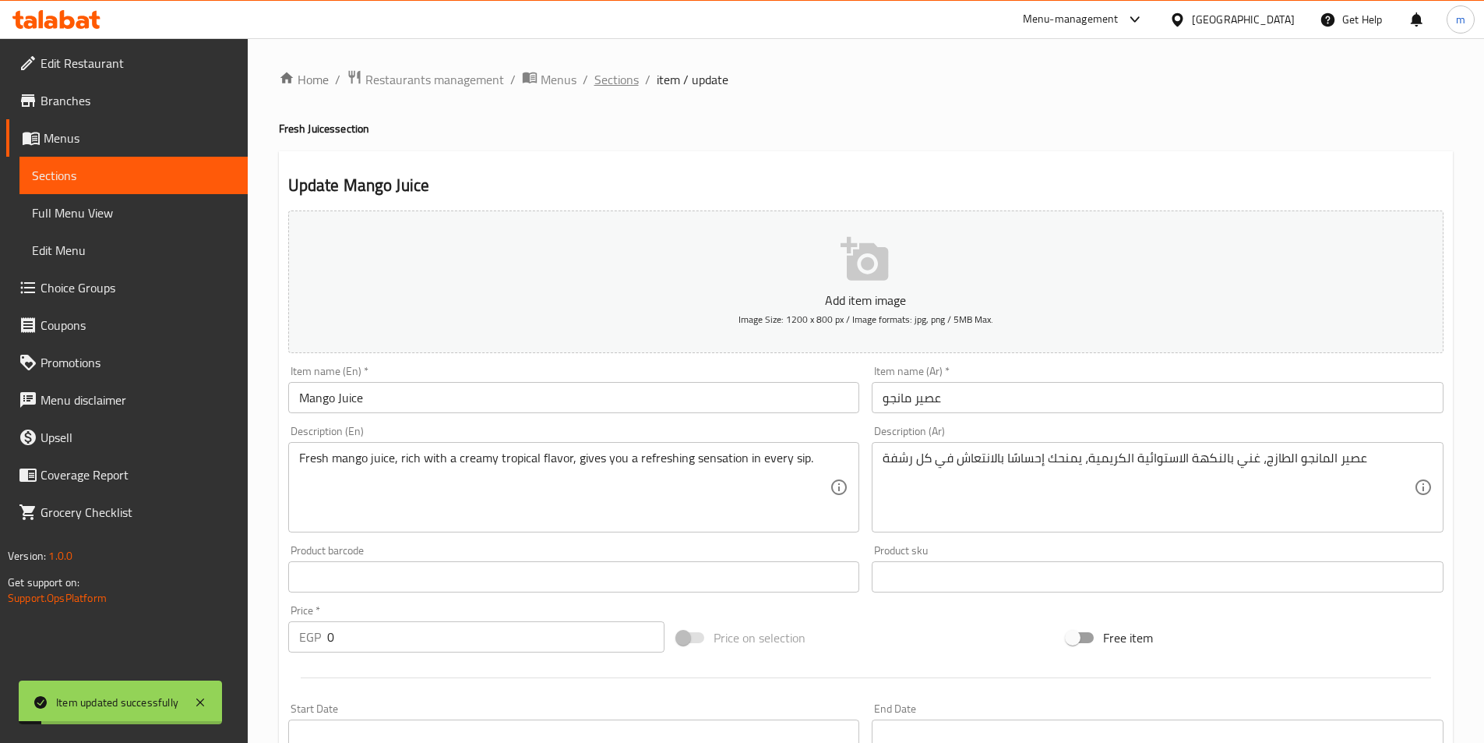
click at [626, 76] on span "Sections" at bounding box center [616, 79] width 44 height 19
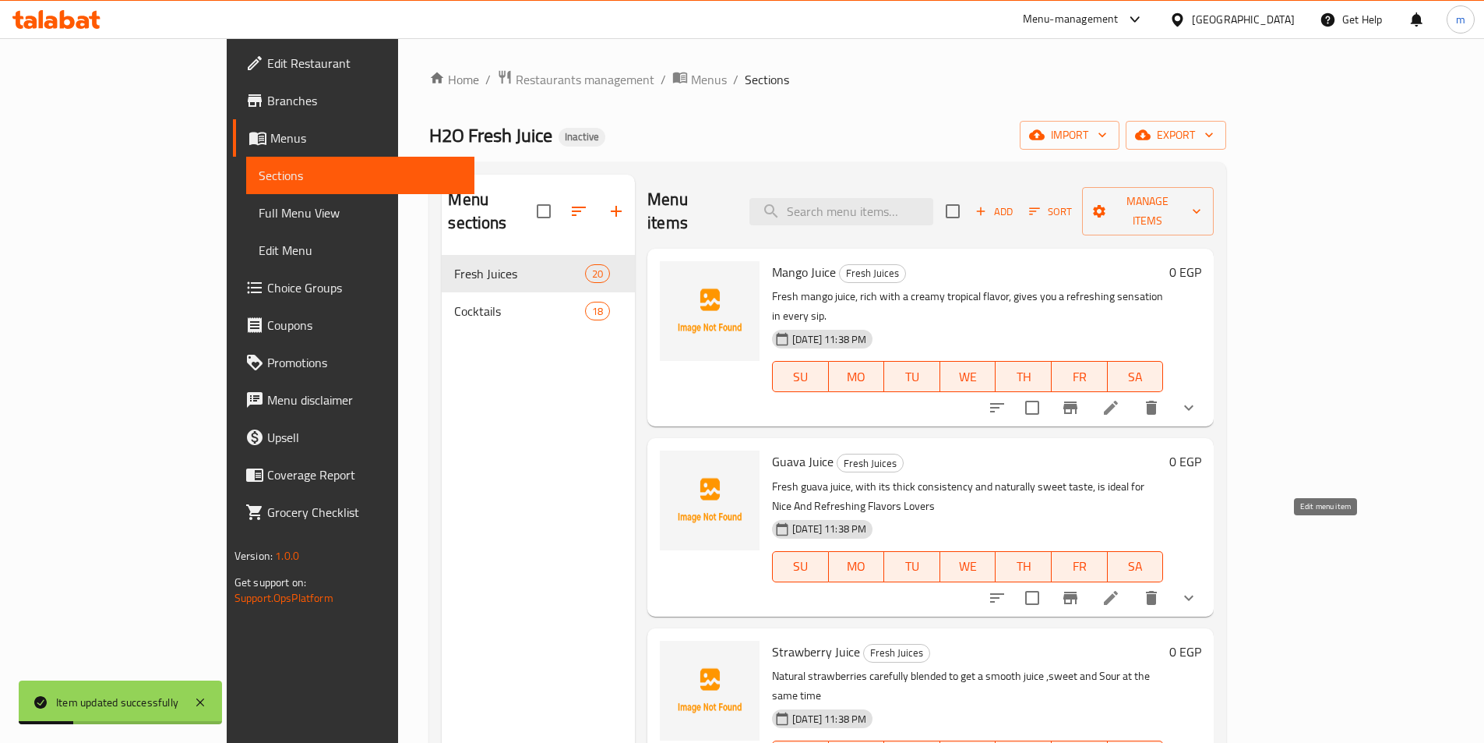
click at [1118, 591] on icon at bounding box center [1111, 598] width 14 height 14
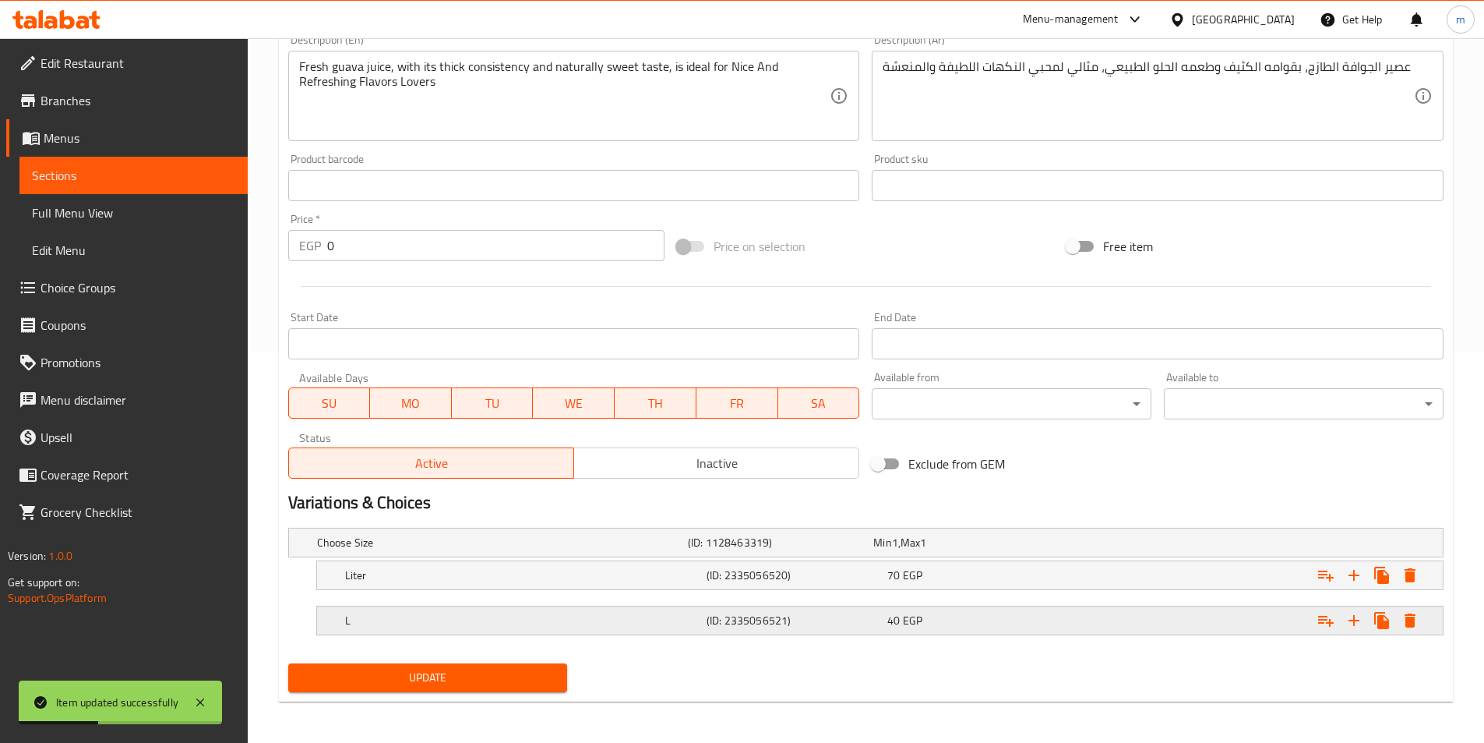
scroll to position [393, 0]
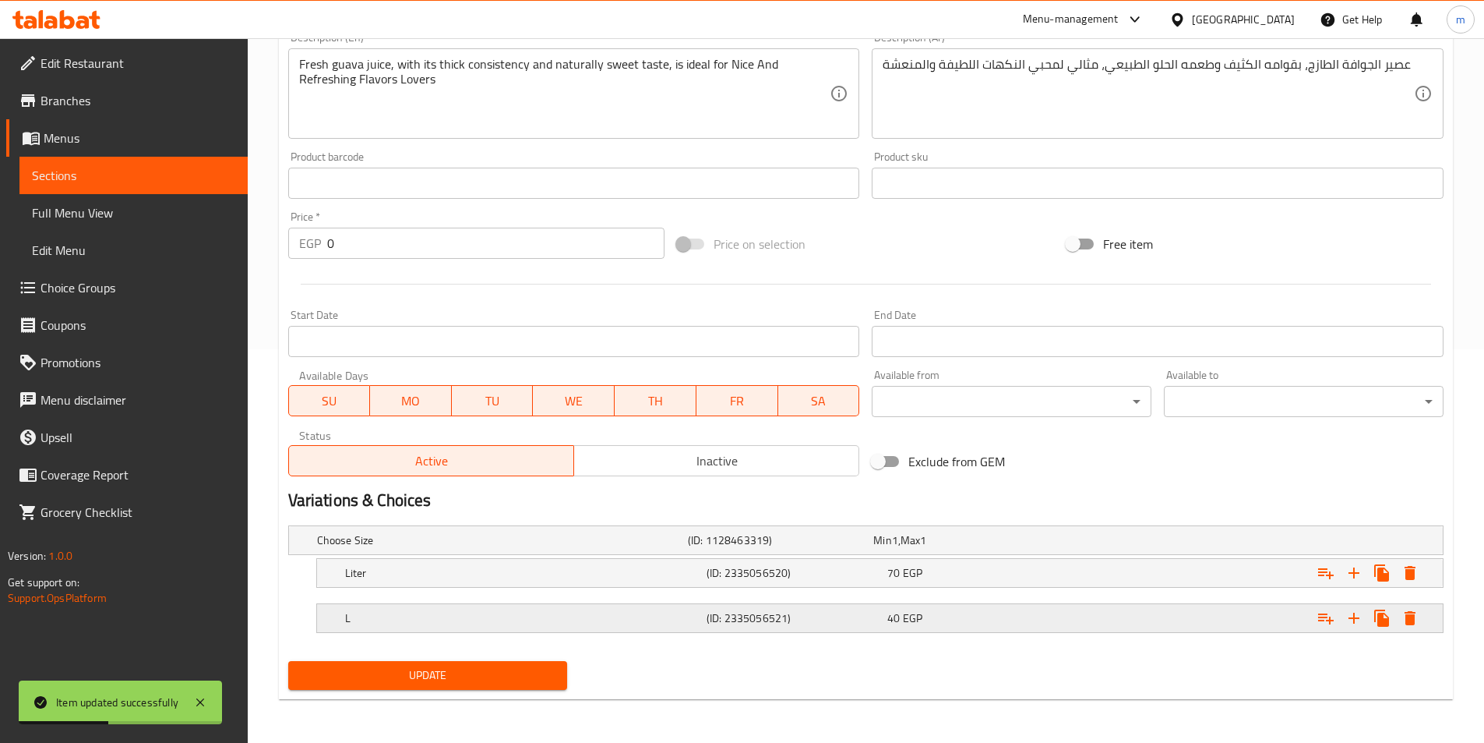
click at [791, 618] on h5 "(ID: 2335056521)" at bounding box center [794, 618] width 175 height 16
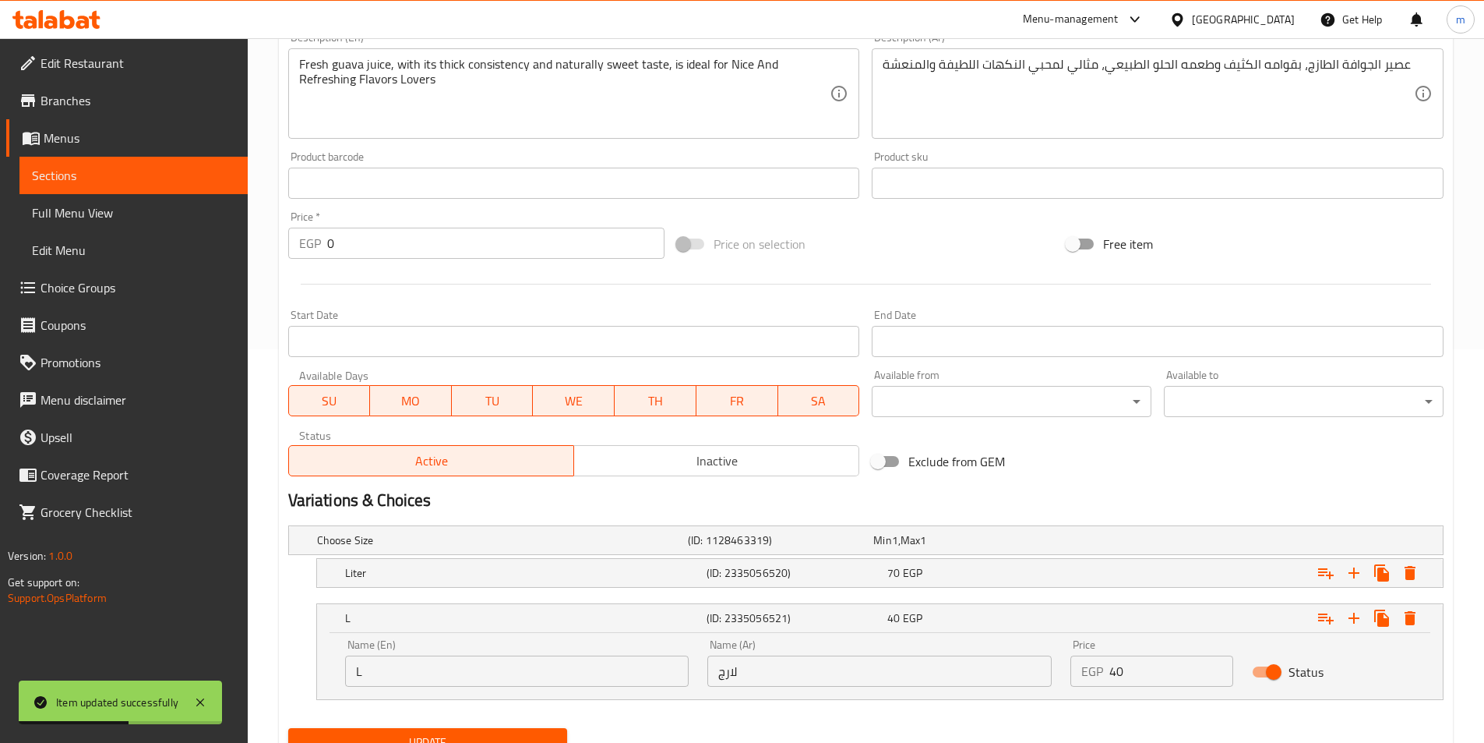
click at [745, 672] on input "لارج" at bounding box center [879, 670] width 344 height 31
type input "كبير"
click at [485, 733] on span "Update" at bounding box center [428, 741] width 255 height 19
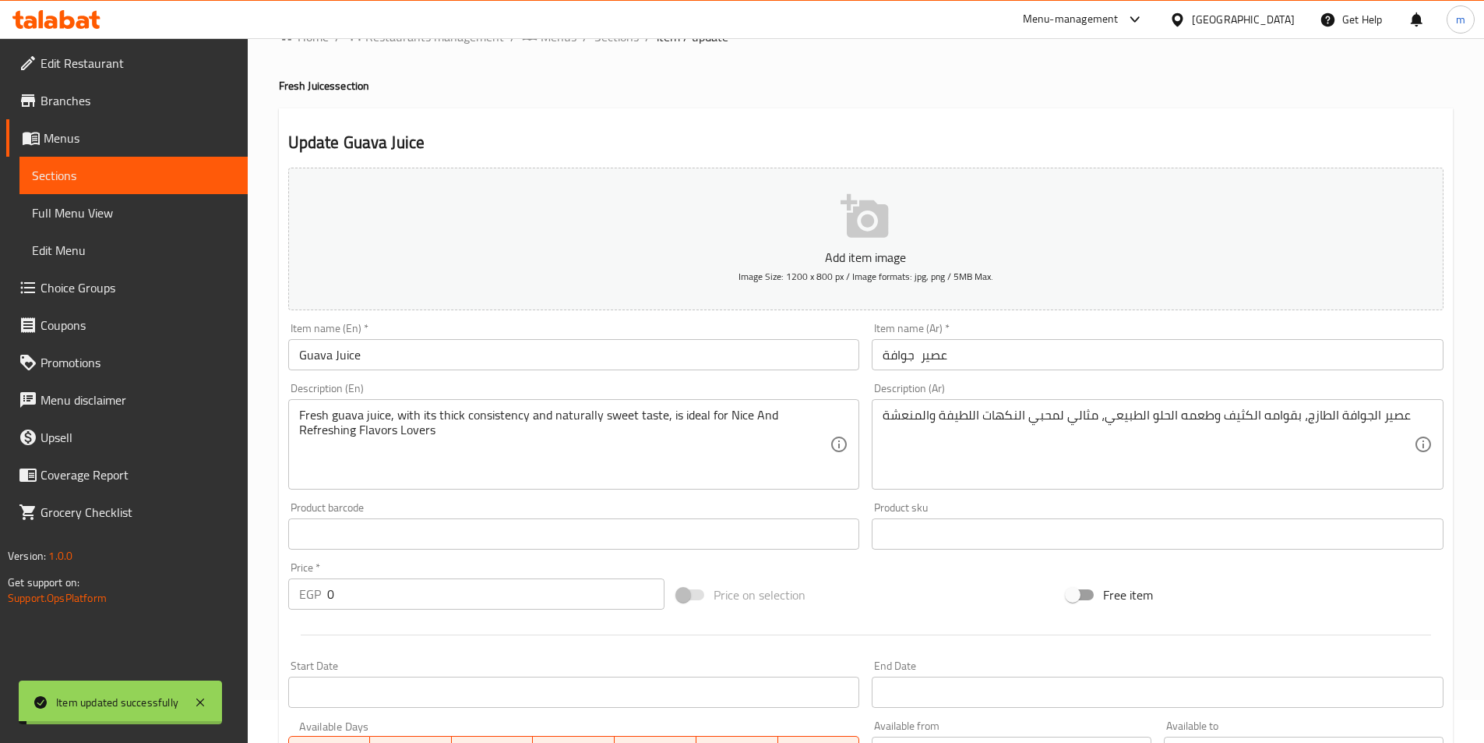
scroll to position [0, 0]
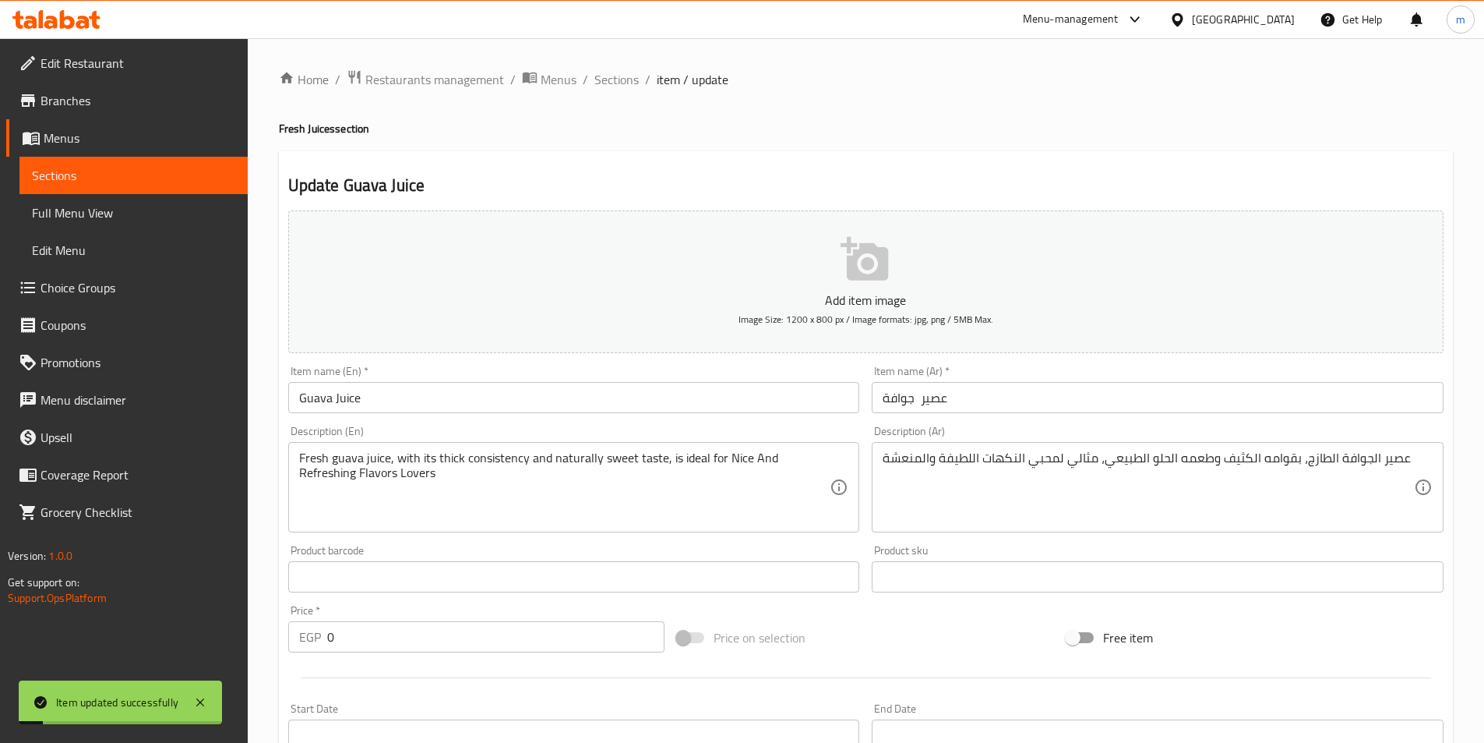
click at [639, 79] on ol "Home / Restaurants management / Menus / Sections / item / update" at bounding box center [866, 79] width 1174 height 20
click at [627, 79] on span "Sections" at bounding box center [616, 79] width 44 height 19
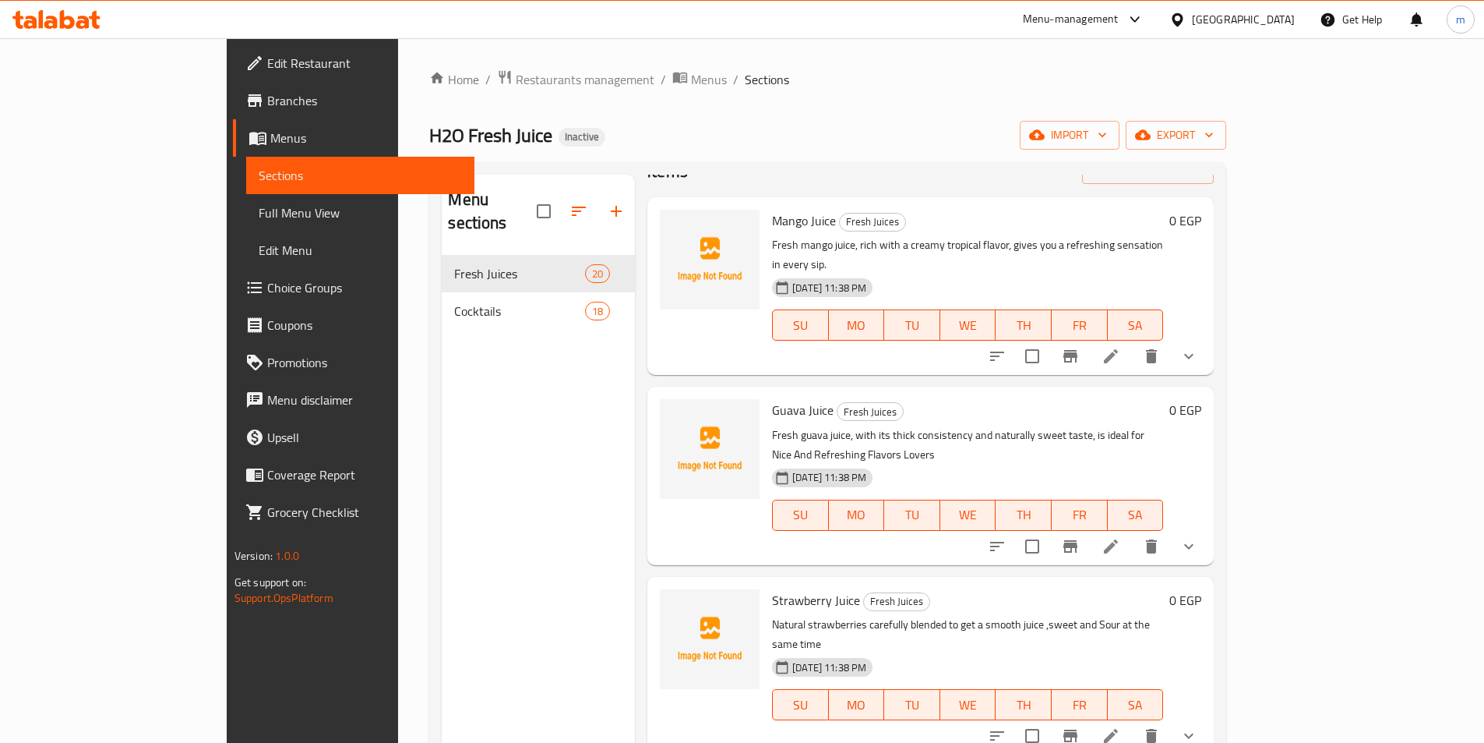
scroll to position [78, 0]
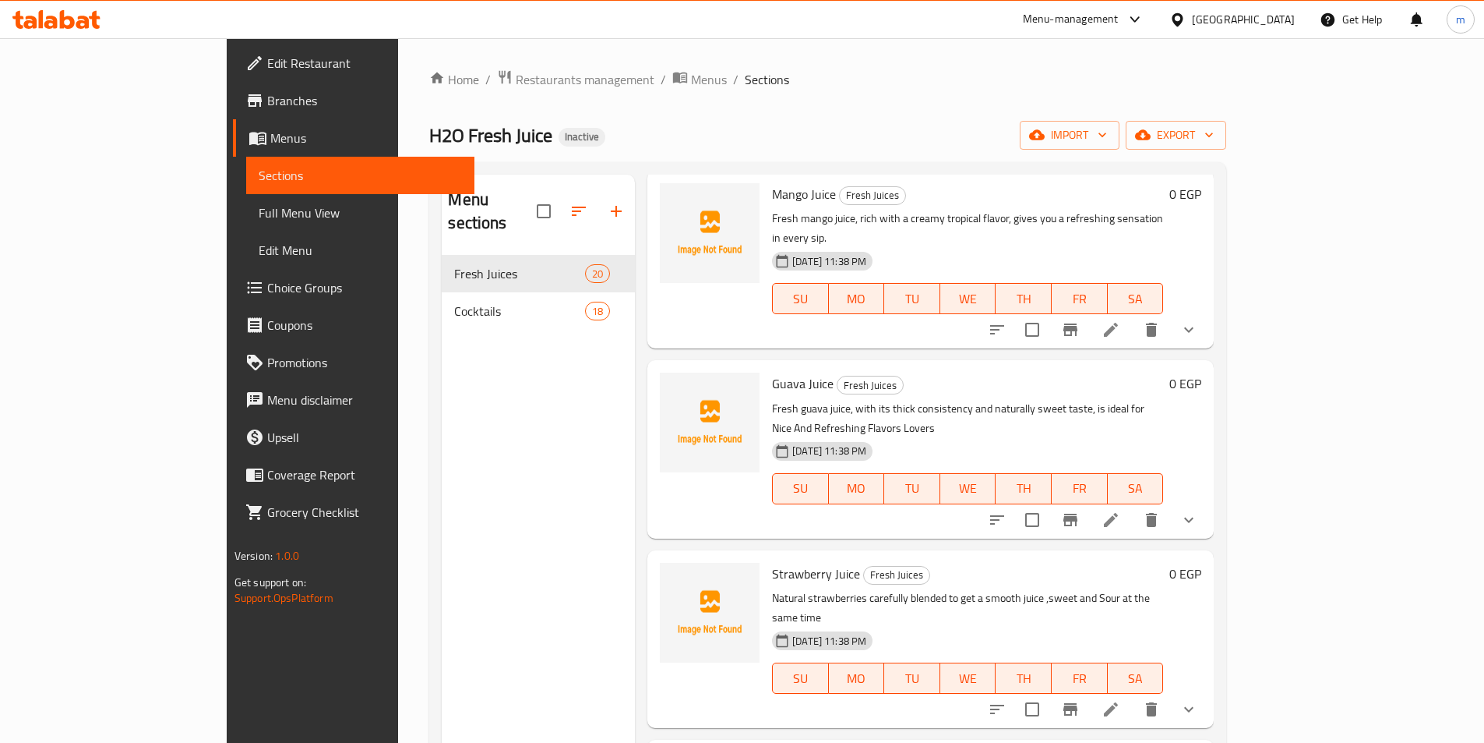
click at [1120, 700] on icon at bounding box center [1111, 709] width 19 height 19
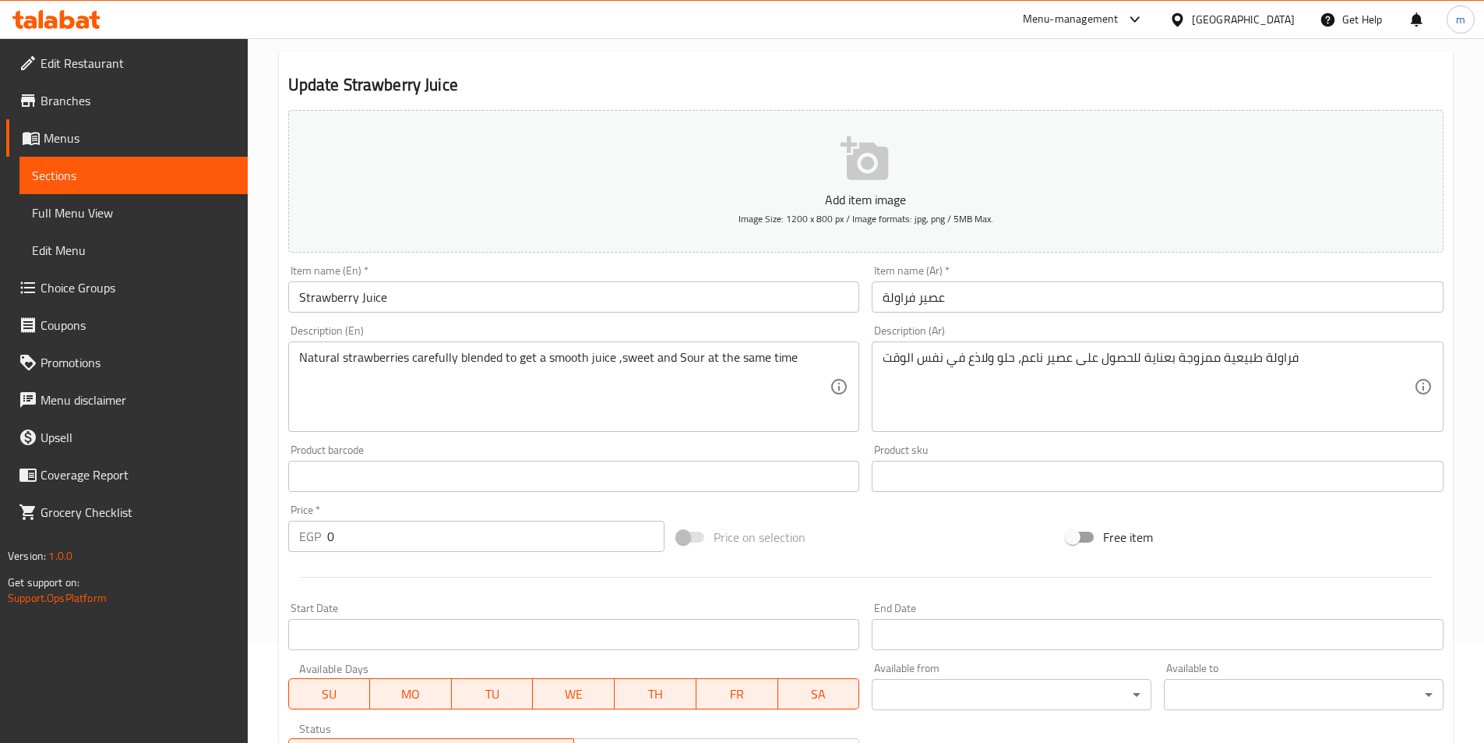
scroll to position [312, 0]
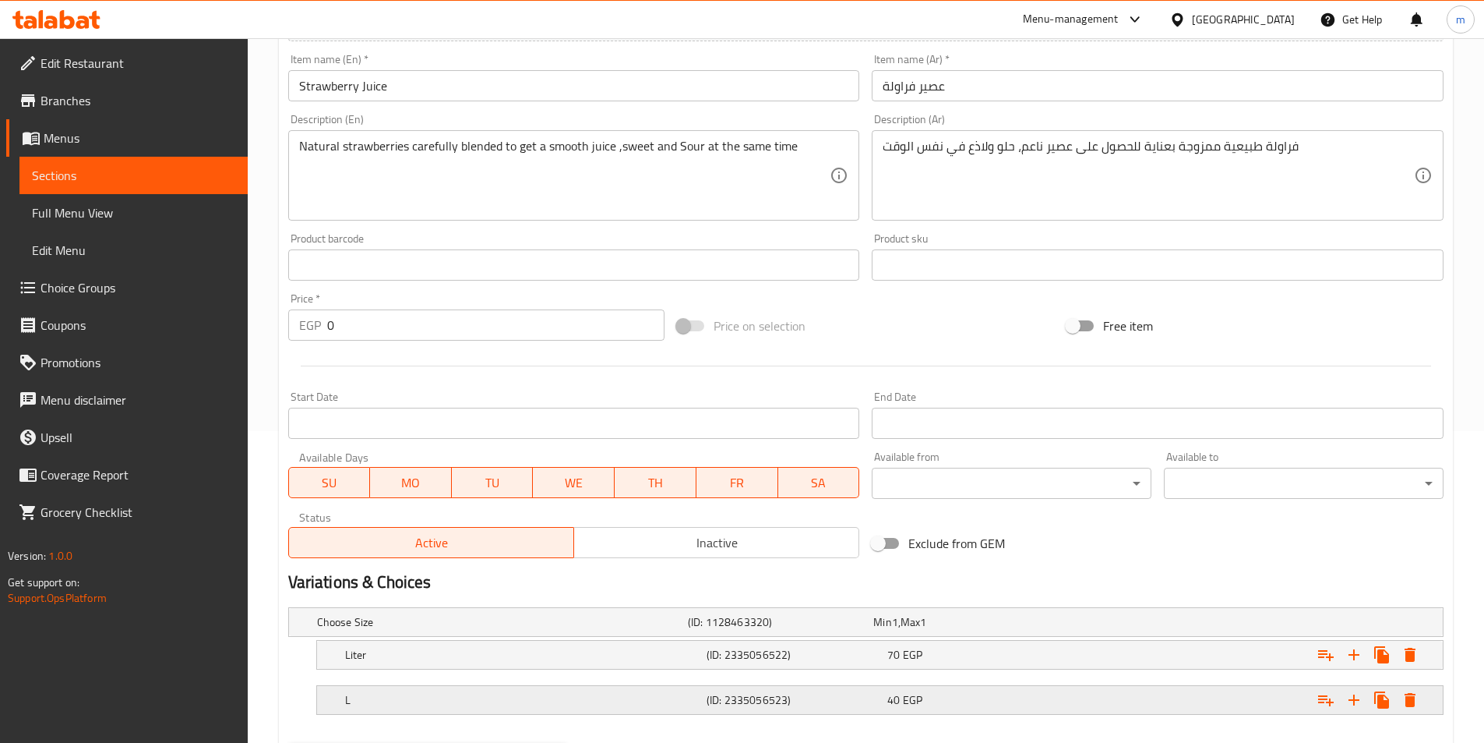
click at [731, 704] on h5 "(ID: 2335056523)" at bounding box center [794, 700] width 175 height 16
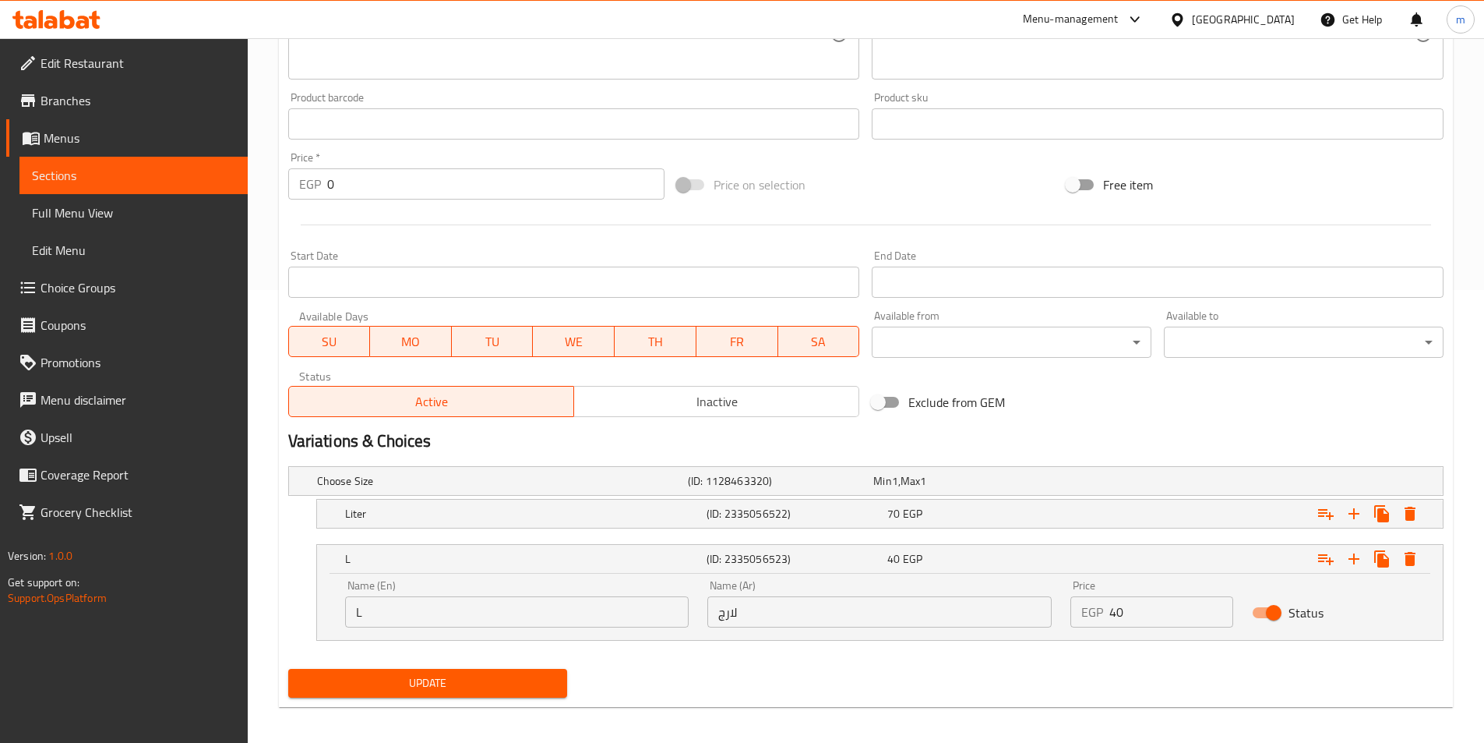
scroll to position [460, 0]
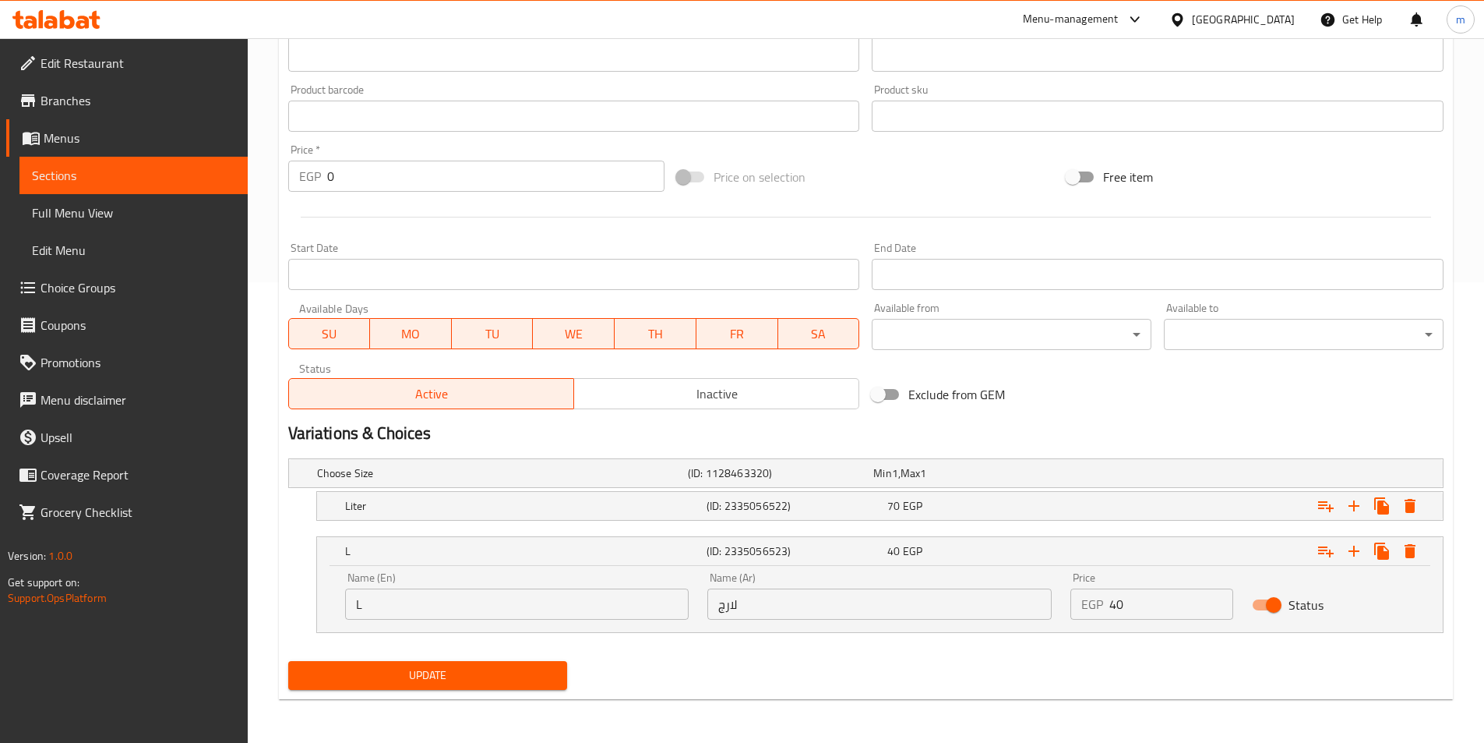
click at [874, 609] on input "لارج" at bounding box center [879, 603] width 344 height 31
type input "كبير"
click at [557, 681] on button "Update" at bounding box center [428, 675] width 280 height 29
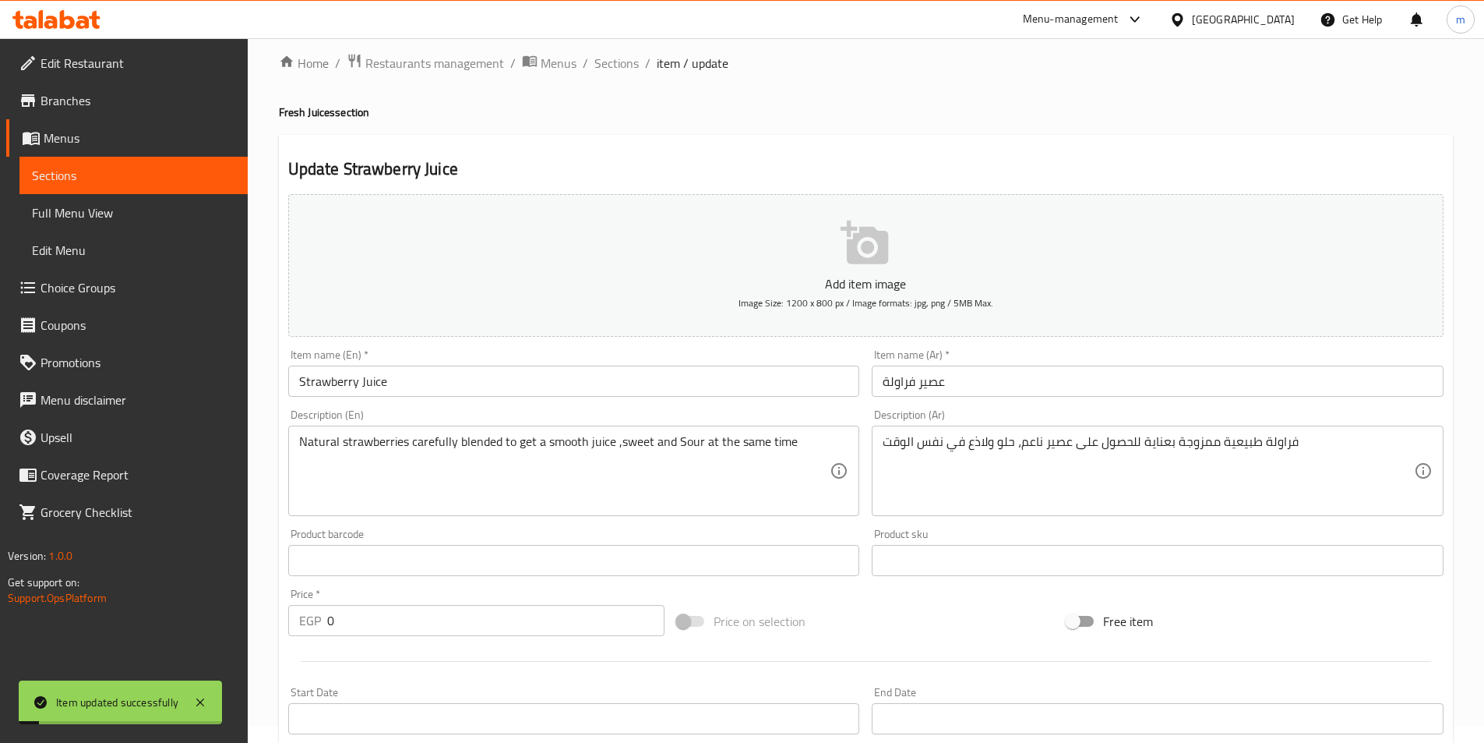
scroll to position [0, 0]
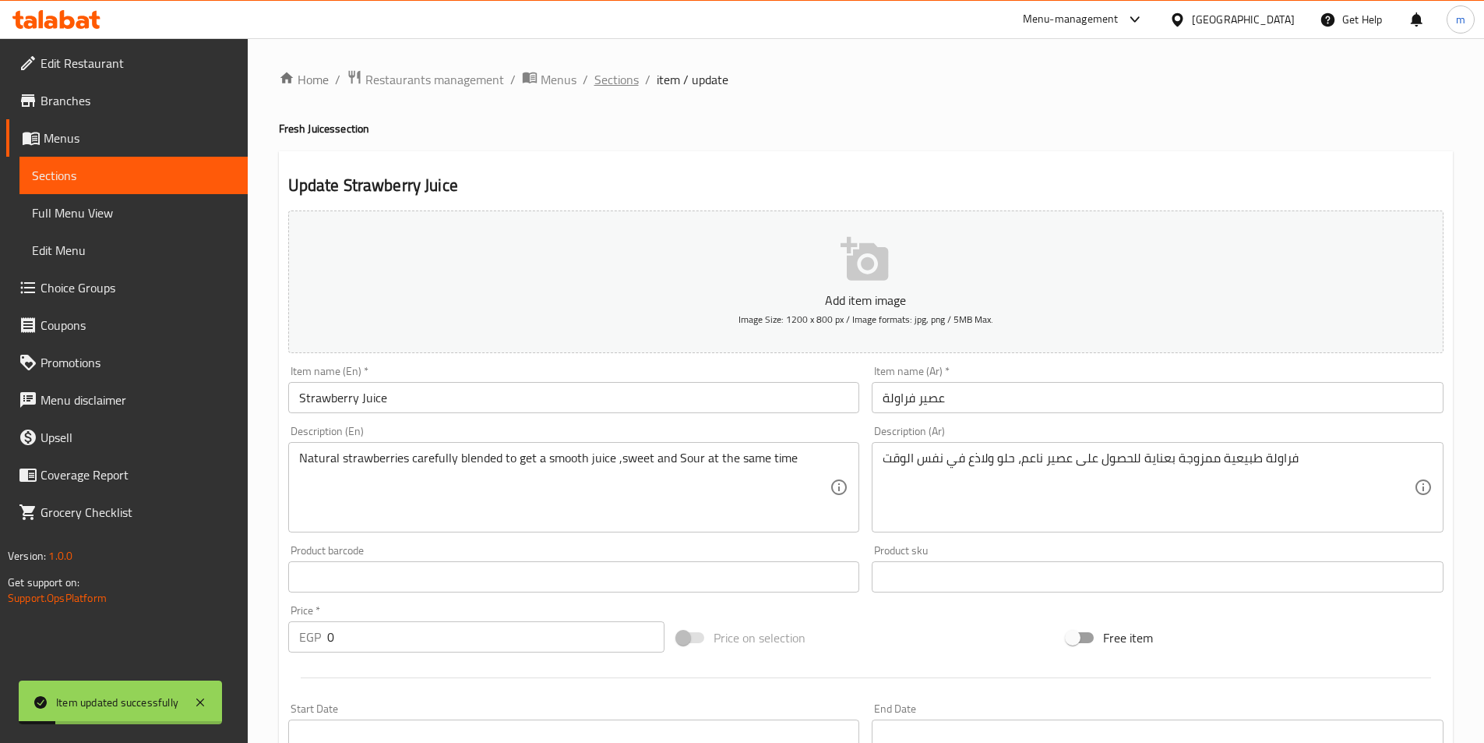
click at [619, 83] on span "Sections" at bounding box center [616, 79] width 44 height 19
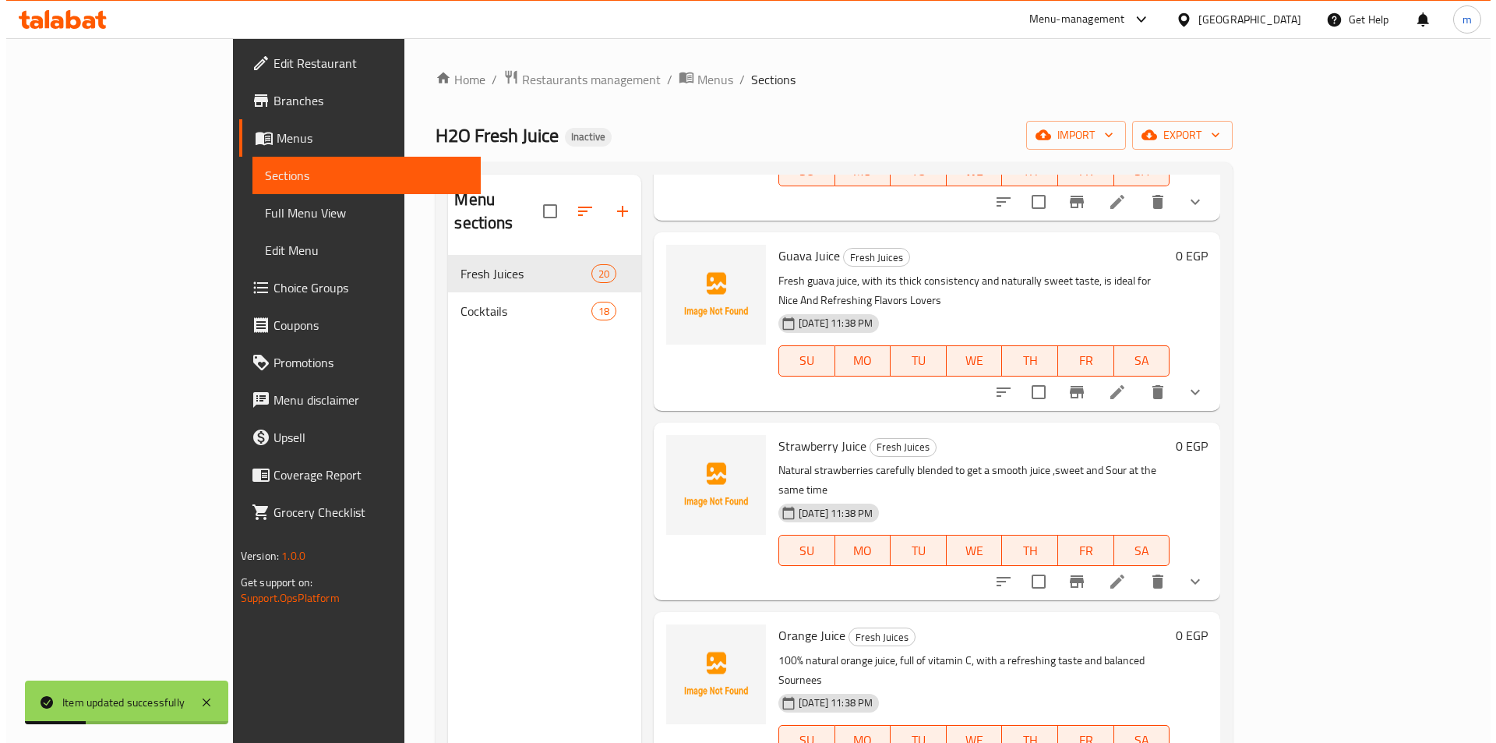
scroll to position [234, 0]
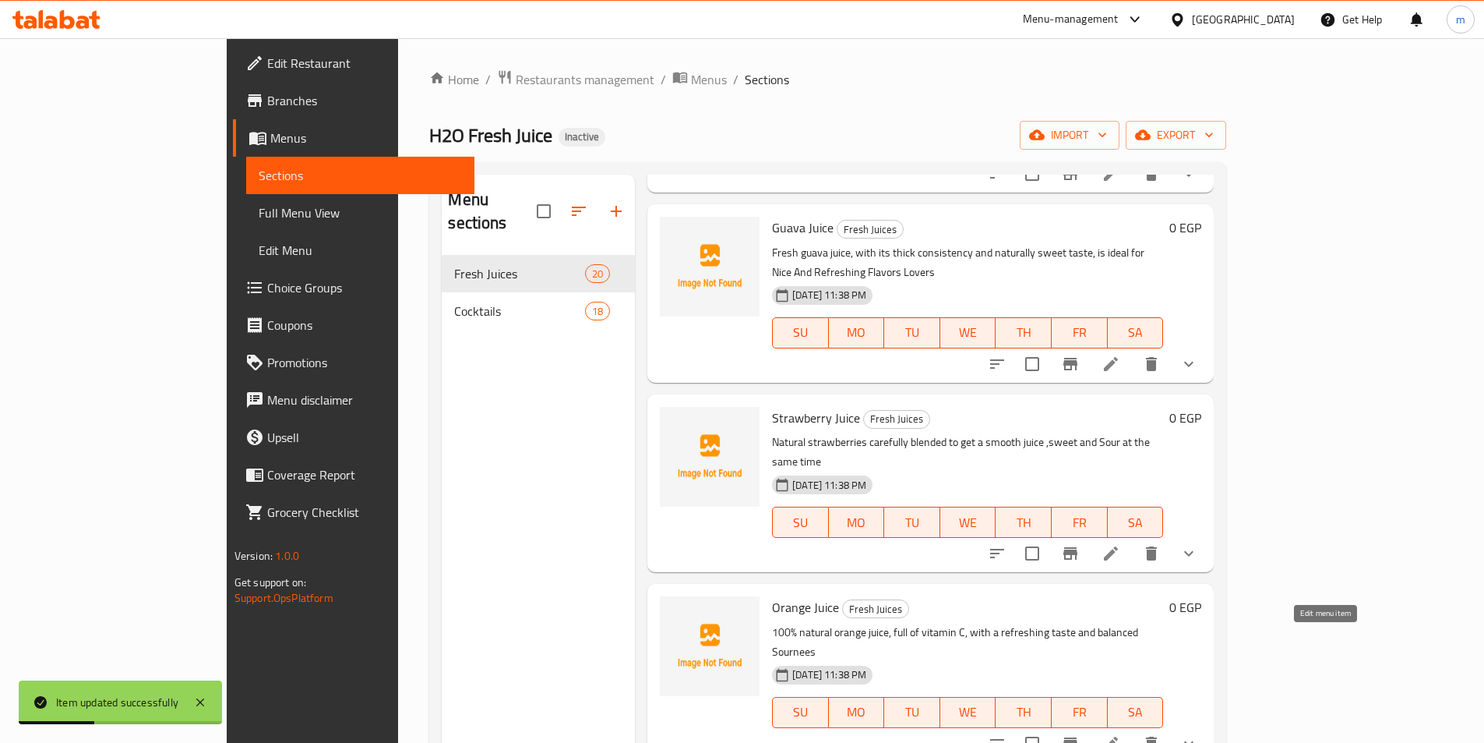
click at [1118, 736] on icon at bounding box center [1111, 743] width 14 height 14
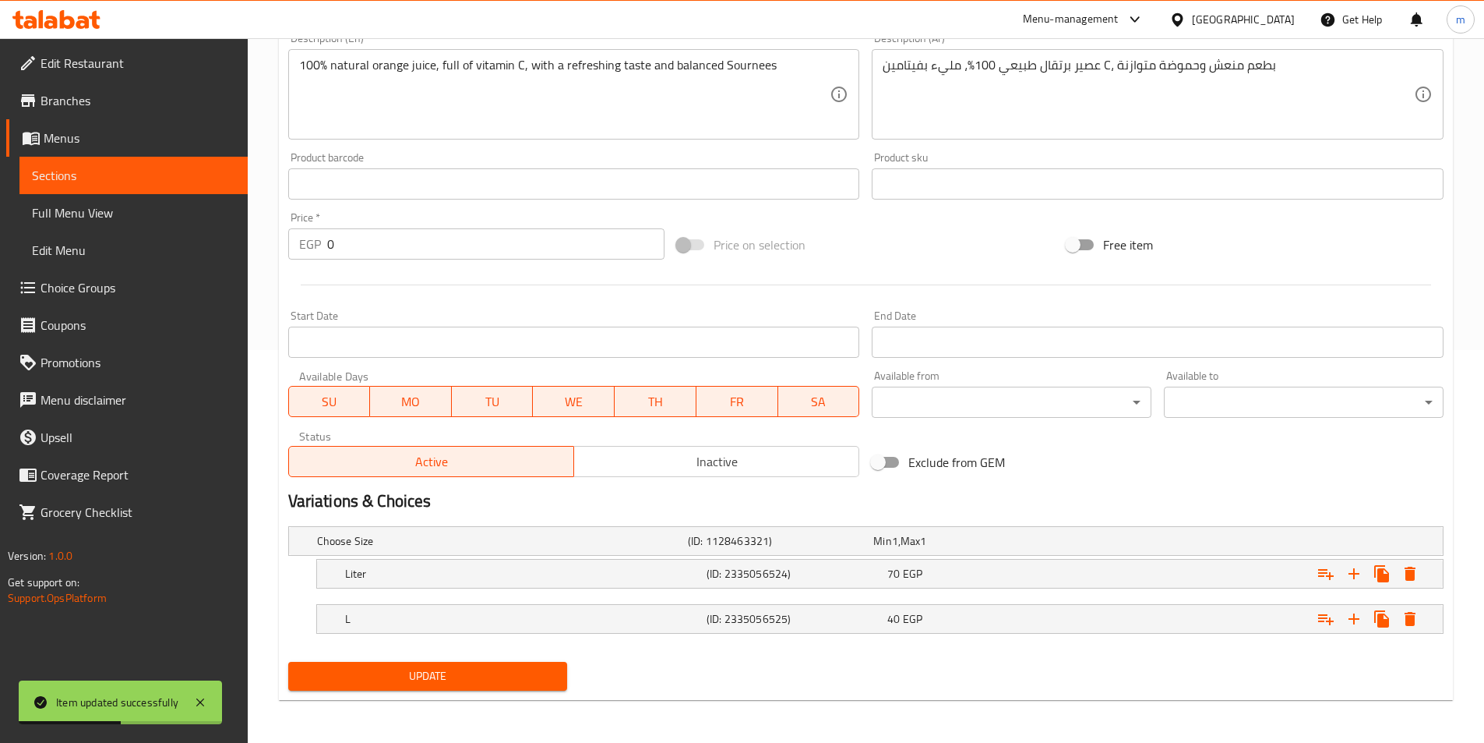
scroll to position [393, 0]
click at [680, 627] on div "L" at bounding box center [523, 618] width 362 height 22
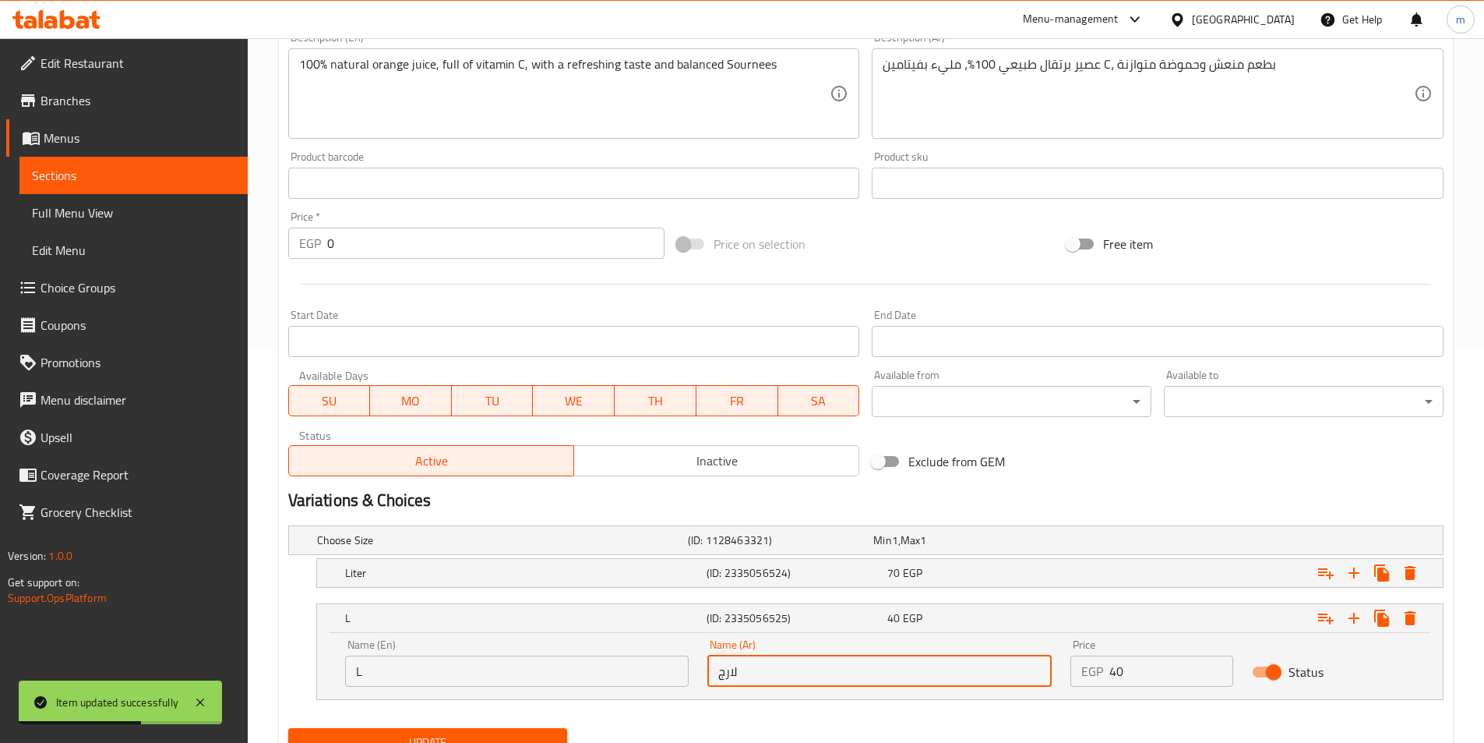
click at [755, 665] on input "لارج" at bounding box center [879, 670] width 344 height 31
type input "كبير"
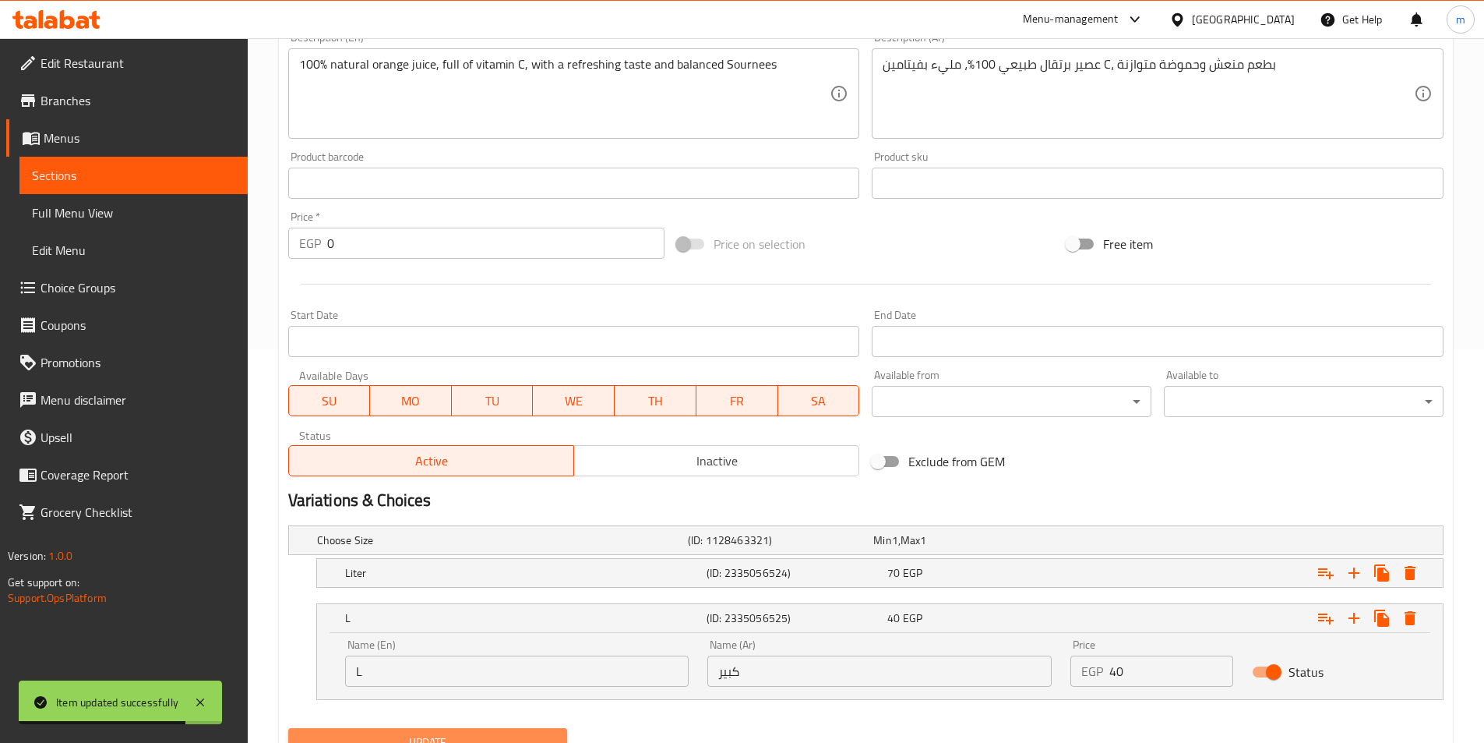
click at [527, 736] on span "Update" at bounding box center [428, 741] width 255 height 19
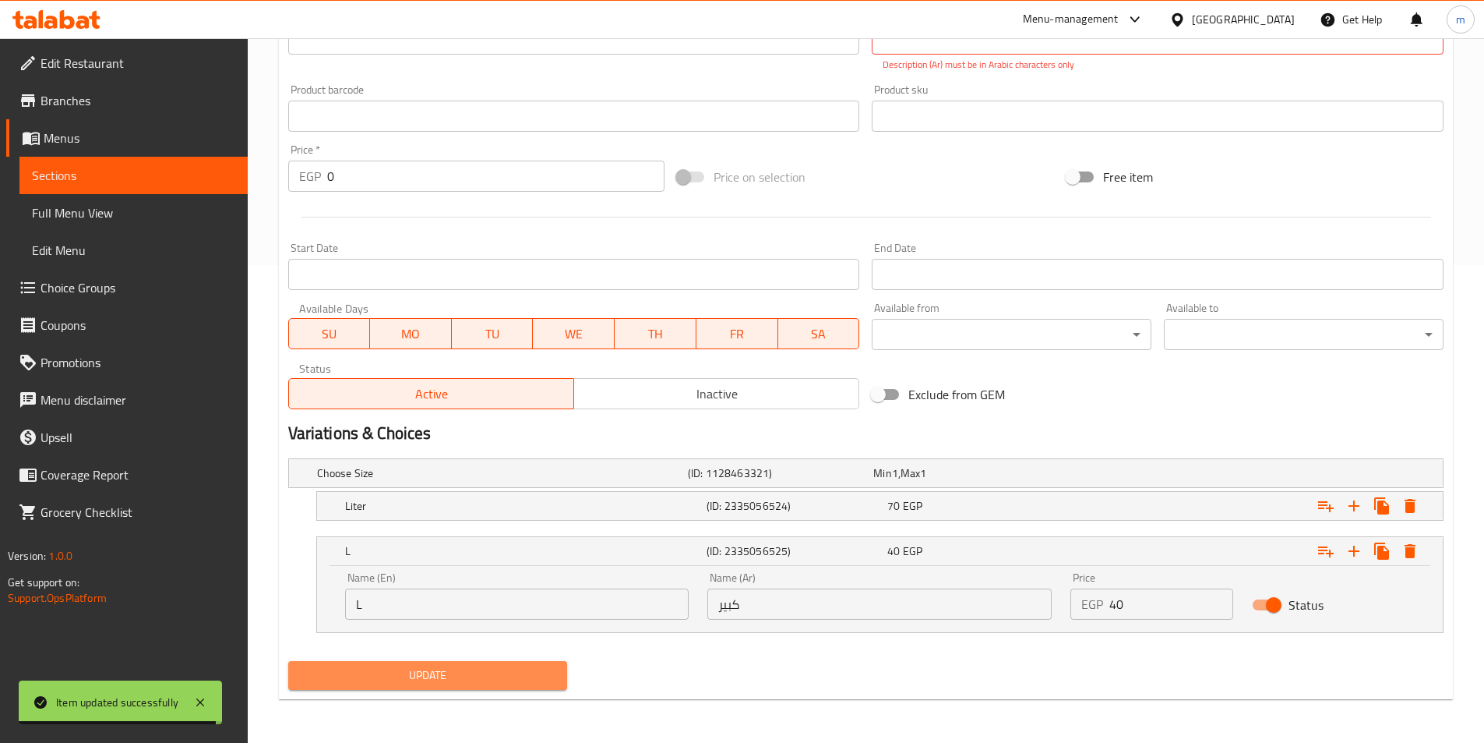
click at [492, 673] on span "Update" at bounding box center [428, 674] width 255 height 19
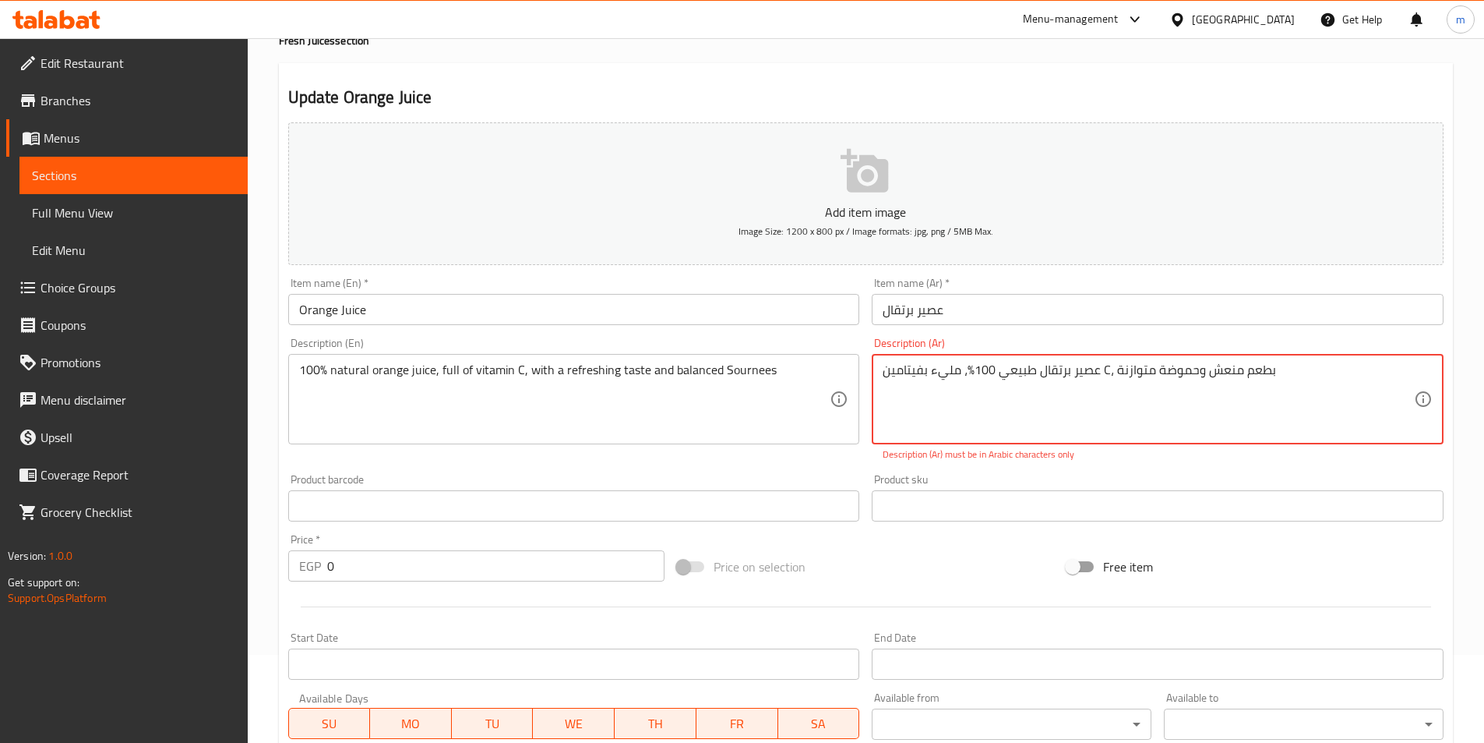
drag, startPoint x: 966, startPoint y: 368, endPoint x: 990, endPoint y: 373, distance: 24.0
click at [990, 373] on textarea "عصير برتقال طبيعي 100%، مليء بفيتامين C، بطعم منعش وحموضة متوازنة" at bounding box center [1148, 399] width 531 height 74
click at [979, 373] on textarea "عصير برتقال طبيعي 100%، مليء بفيتامين C، بطعم منعش وحموضة متوازنة" at bounding box center [1148, 399] width 531 height 74
click at [1285, 396] on textarea "عصير برتقال طبيعي 100%، مليء بفيتامين C، بطعم منعش وحموضة متوازنة" at bounding box center [1148, 399] width 531 height 74
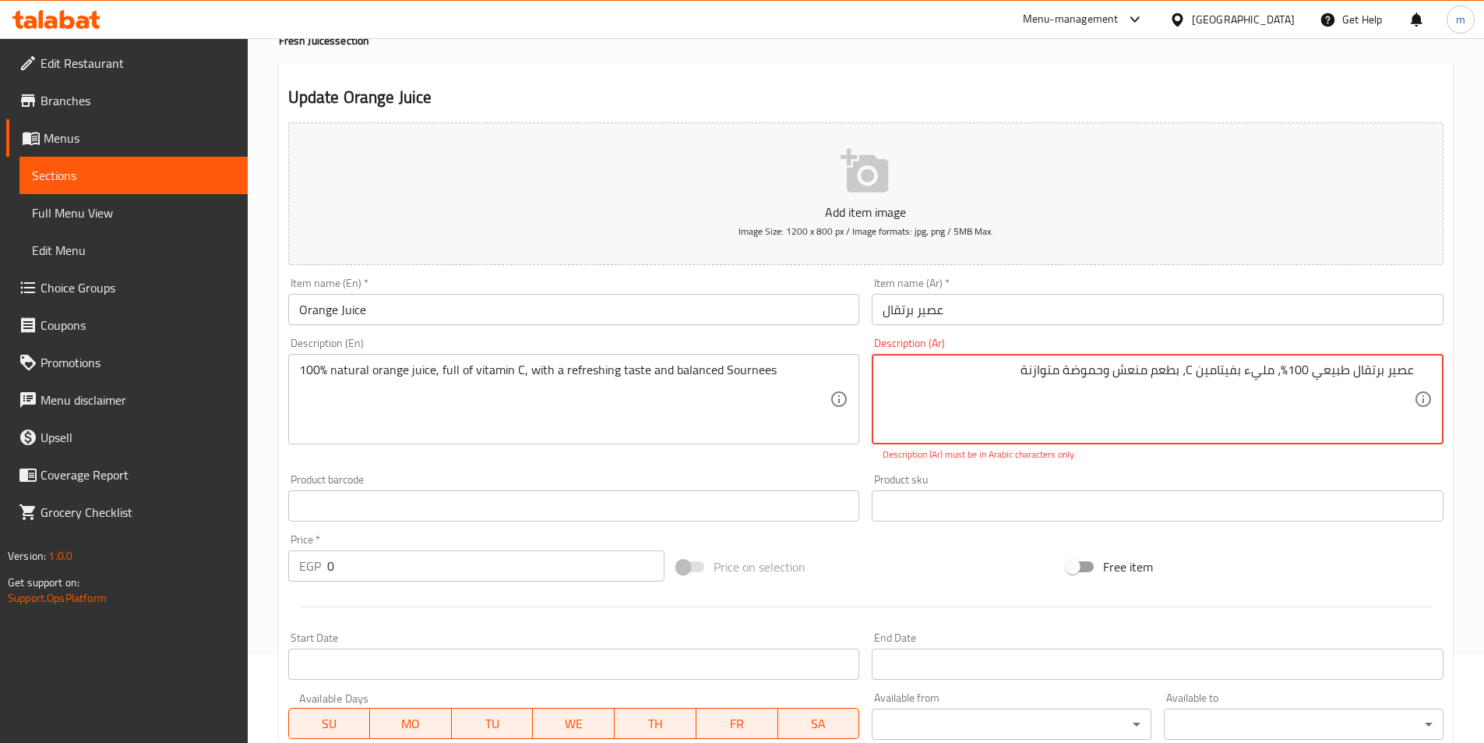
drag, startPoint x: 990, startPoint y: 374, endPoint x: 1367, endPoint y: 391, distance: 377.5
click at [1376, 392] on textarea "عصير برتقال طبيعي 100%، مليء بفيتامين C، بطعم منعش وحموضة متوازنة" at bounding box center [1148, 399] width 531 height 74
click at [1328, 415] on textarea "عصير برتقال طبيعي 100%، مليء بفيتامين C، بطعم منعش وحموضة متوازنة" at bounding box center [1148, 399] width 531 height 74
drag, startPoint x: 1283, startPoint y: 372, endPoint x: 1311, endPoint y: 377, distance: 28.4
click at [1311, 377] on textarea "عصير برتقال طبيعي 100%، مليء بفيتامين C، بطعم منعش وحموضة متوازنة" at bounding box center [1148, 399] width 531 height 74
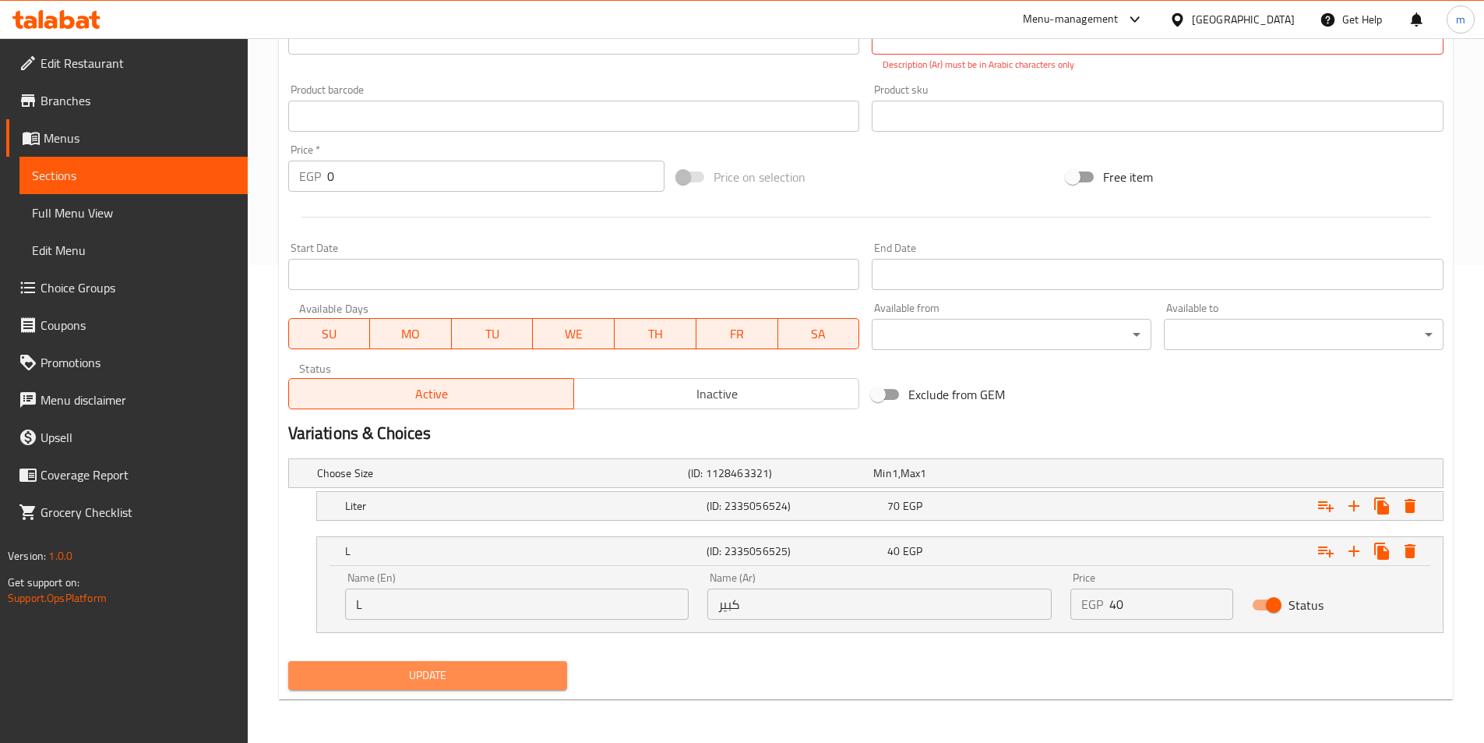
click at [526, 670] on span "Update" at bounding box center [428, 674] width 255 height 19
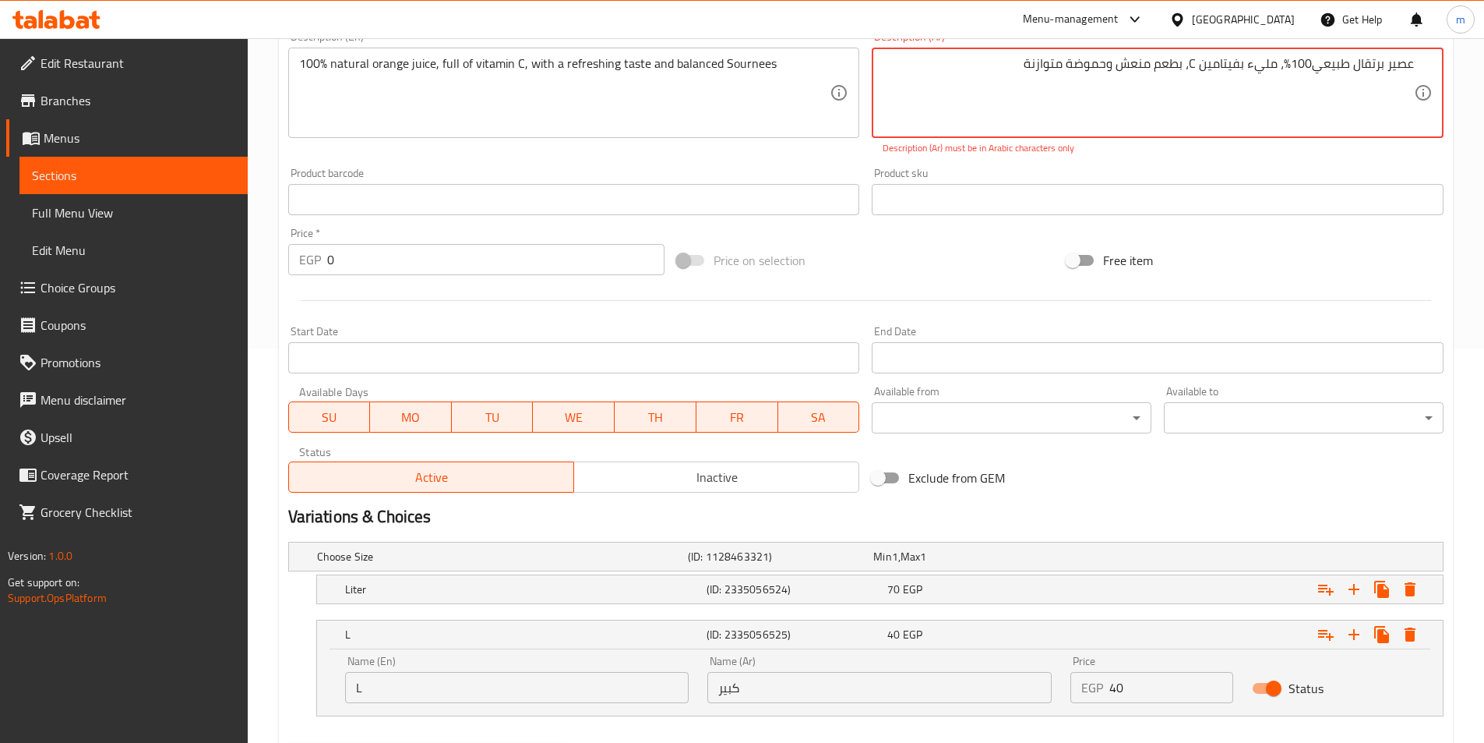
scroll to position [244, 0]
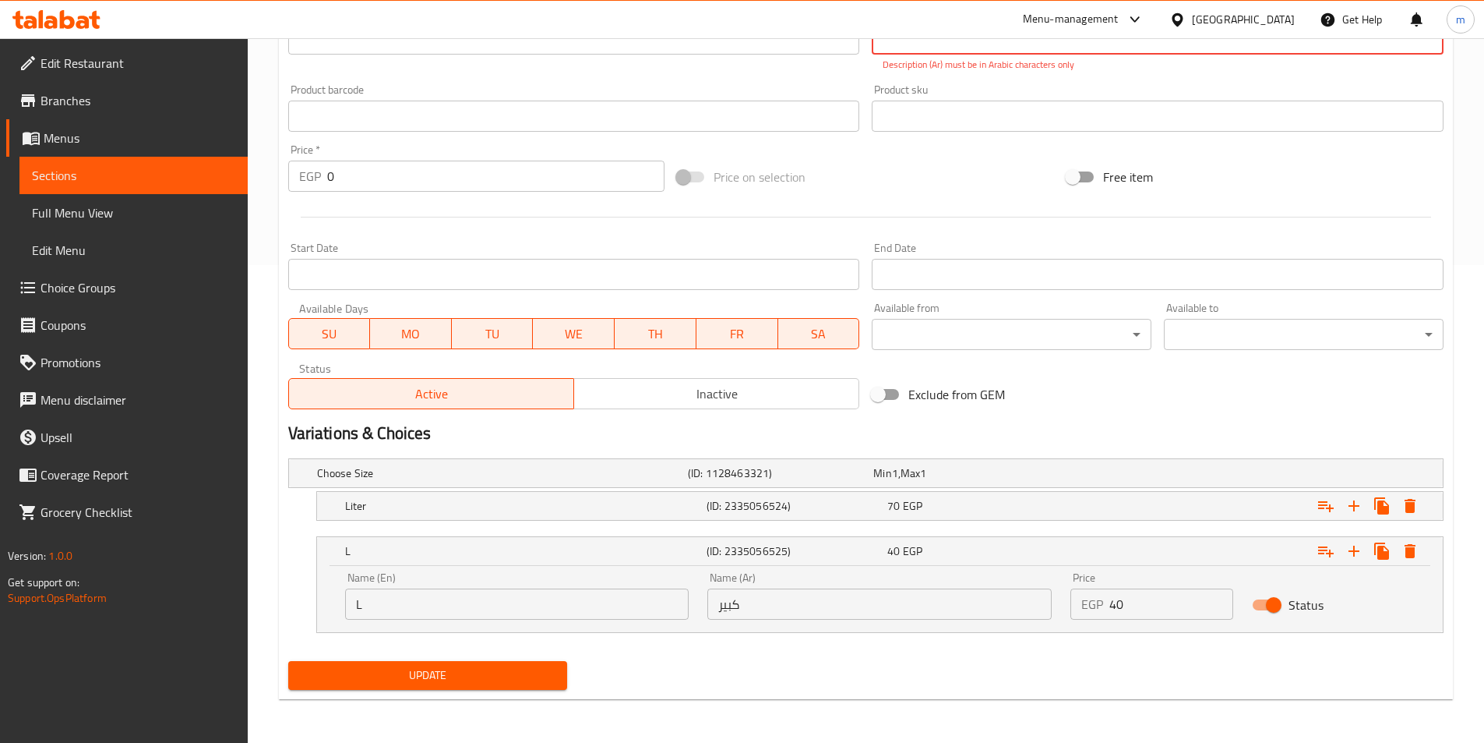
click at [509, 672] on span "Update" at bounding box center [428, 674] width 255 height 19
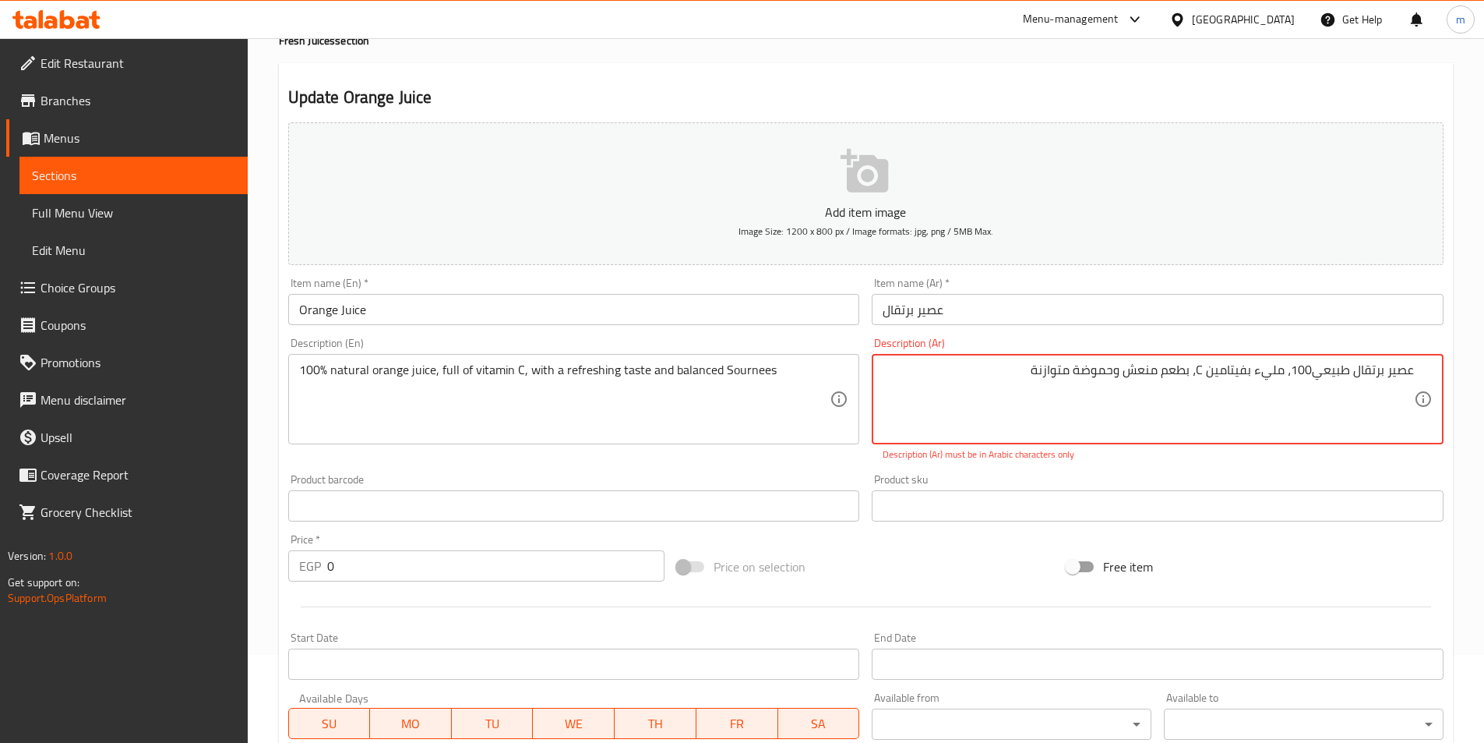
click at [1010, 374] on textarea "عصير برتقال طبيعي100، مليء بفيتامين C، بطعم منعش وحموضة متوازنة" at bounding box center [1148, 399] width 531 height 74
click at [1200, 401] on textarea "عصير برتقال طبيعي100، مليء بفيتامين C، بطعم منعش وحموضة متوازنة" at bounding box center [1148, 399] width 531 height 74
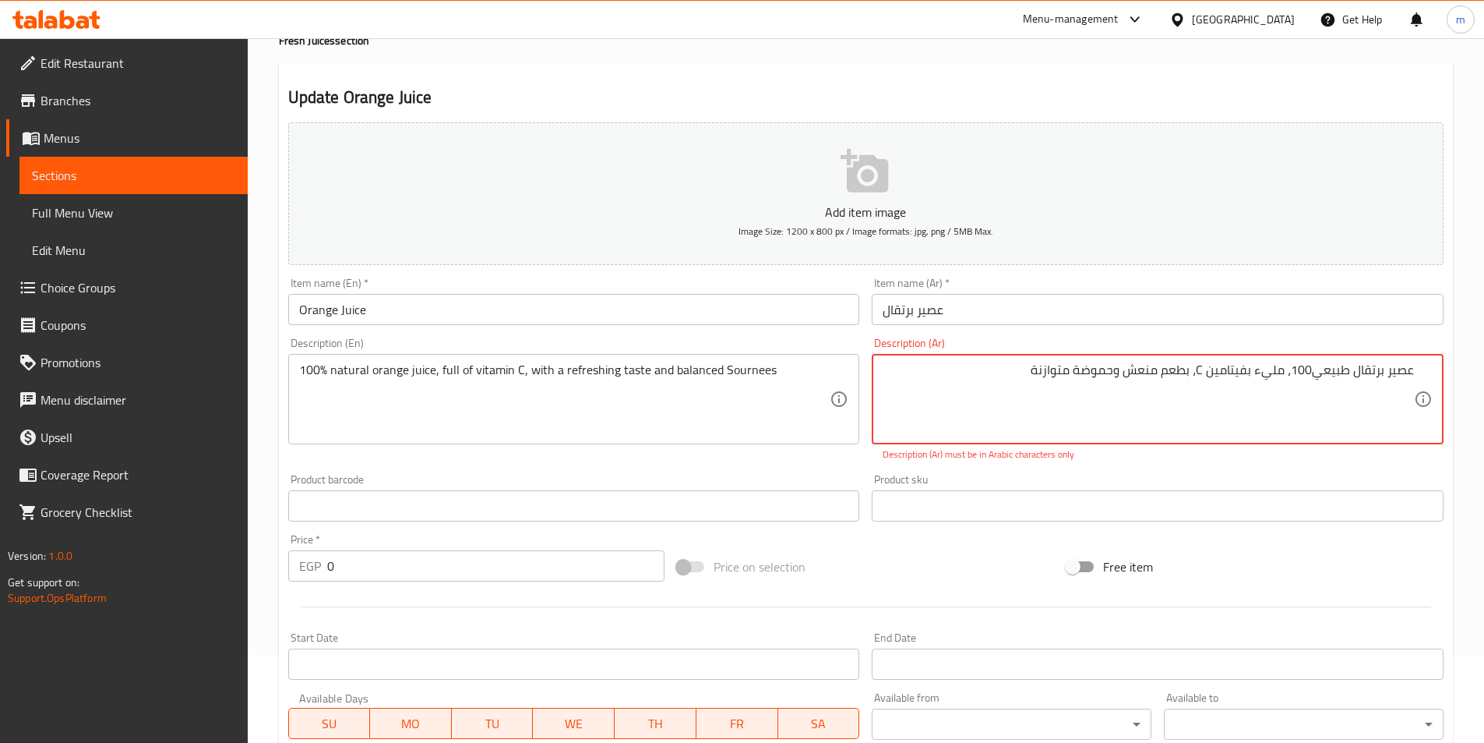
click at [1200, 401] on textarea "عصير برتقال طبيعي100، مليء بفيتامين C، بطعم منعش وحموضة متوازنة" at bounding box center [1148, 399] width 531 height 74
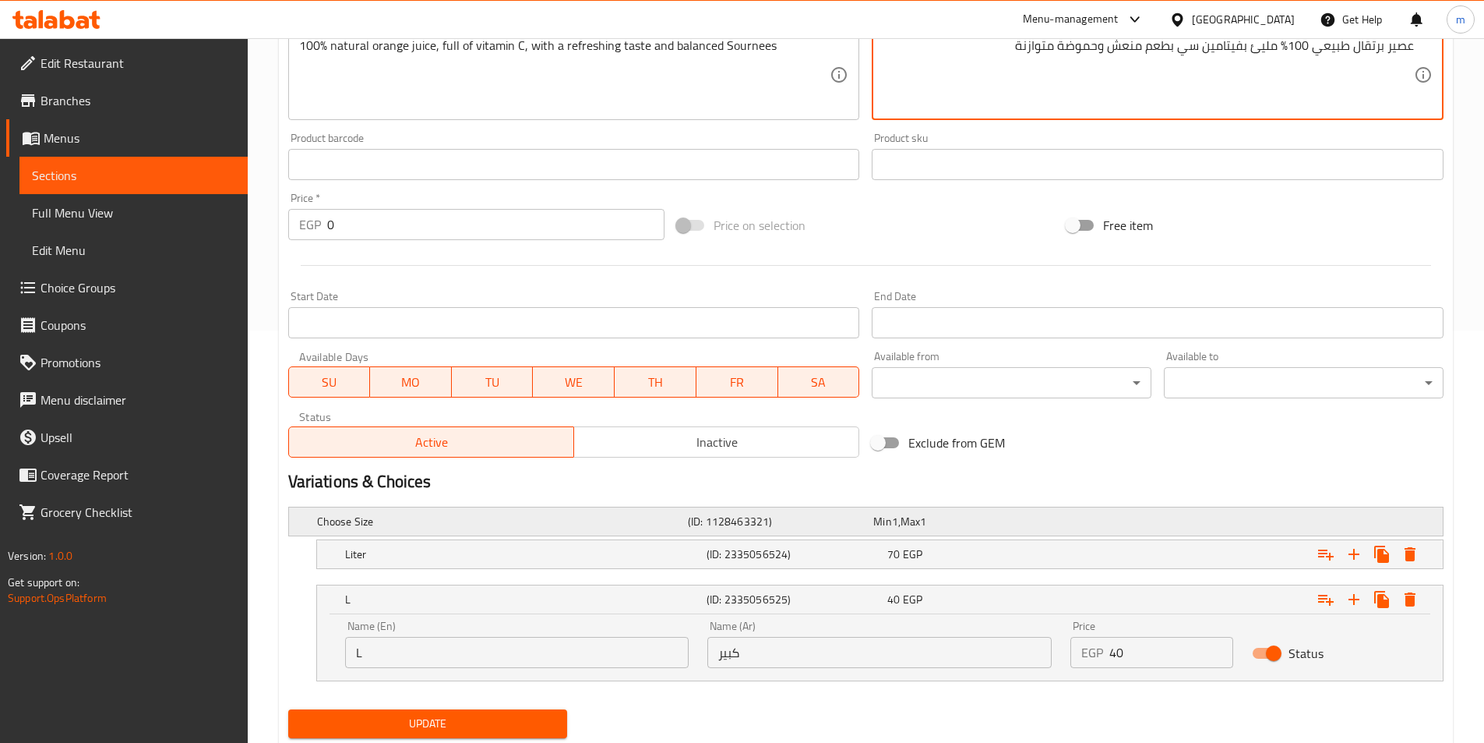
scroll to position [460, 0]
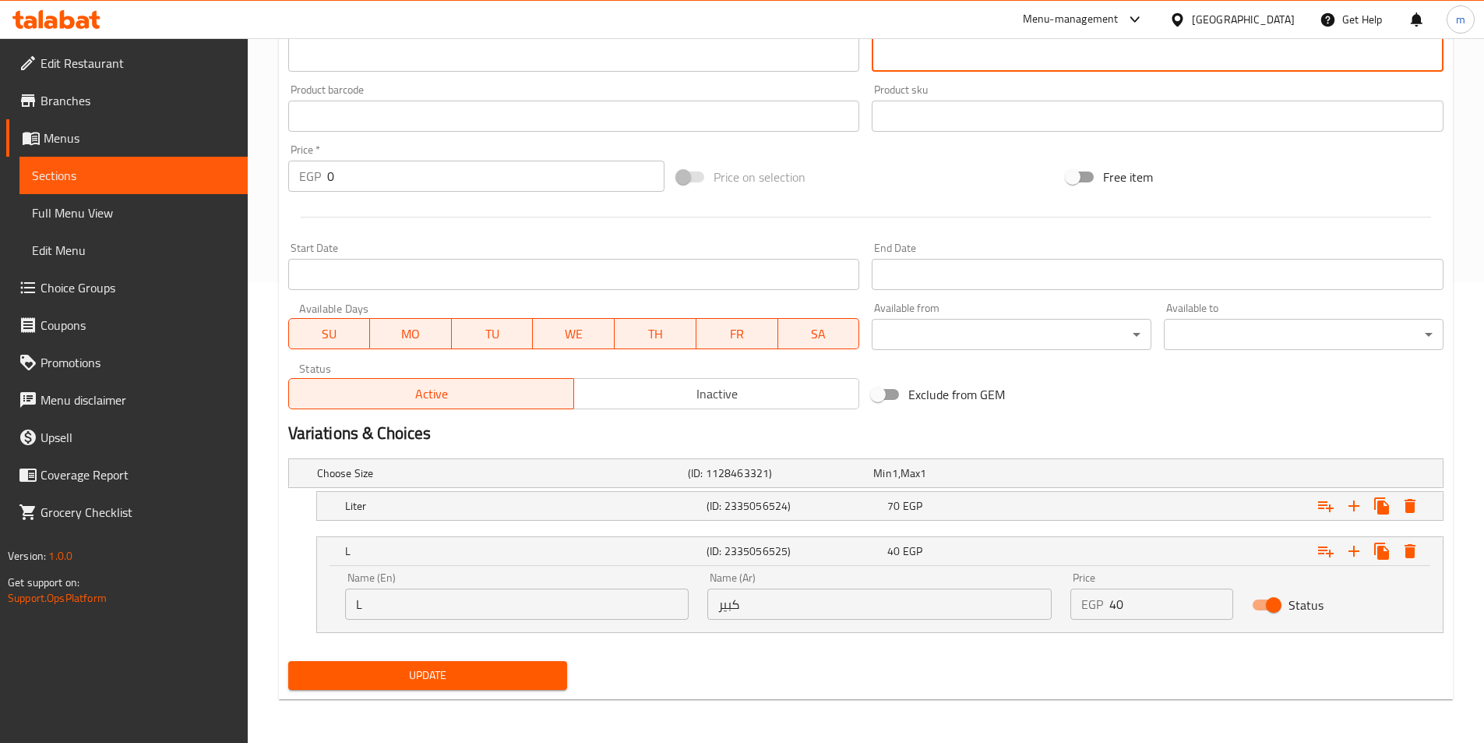
type textarea "عصير برتقال طبيعي 100% مليئ بفيتامين سي بطعم منعش وحموضة متوازنة"
click at [495, 682] on span "Update" at bounding box center [428, 674] width 255 height 19
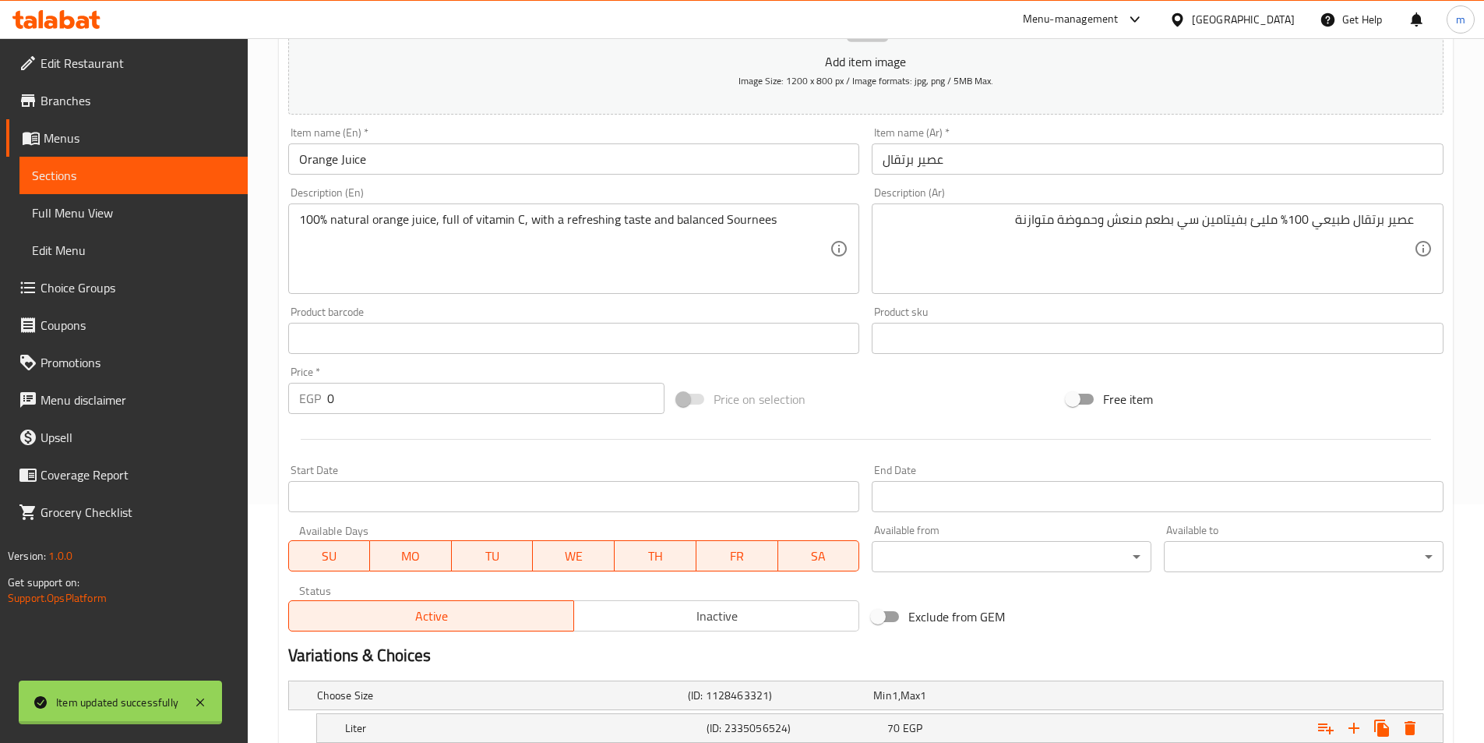
scroll to position [0, 0]
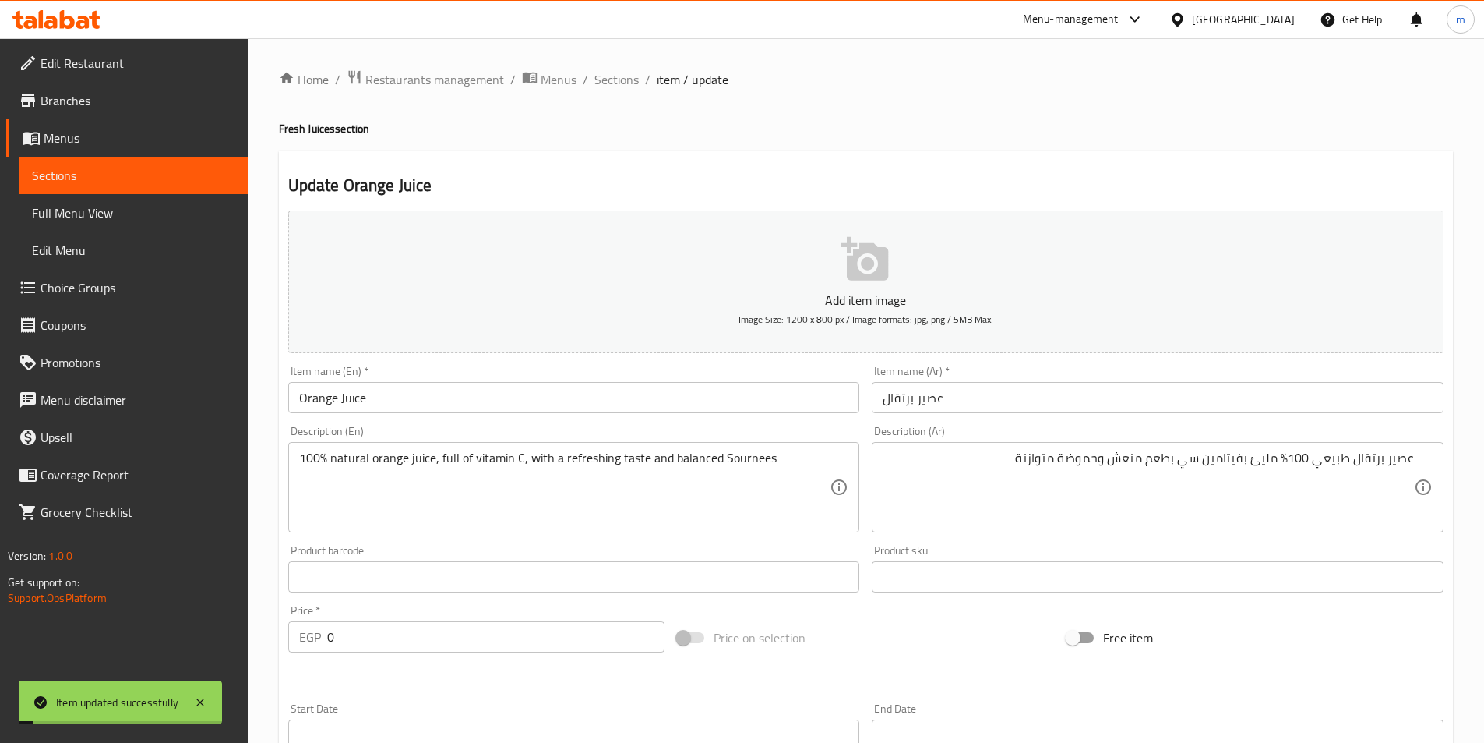
click at [436, 398] on input "Orange Juice" at bounding box center [574, 397] width 572 height 31
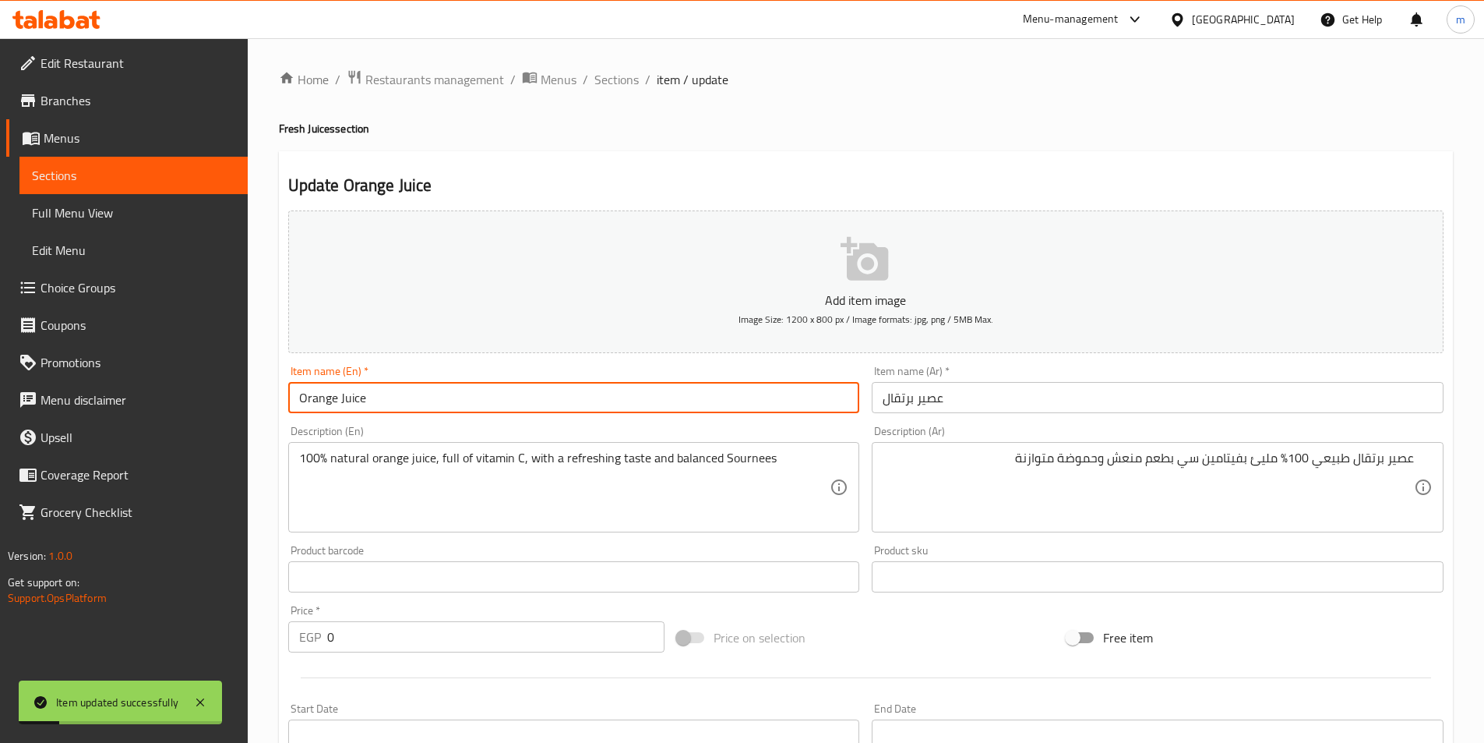
drag, startPoint x: 616, startPoint y: 86, endPoint x: 616, endPoint y: 99, distance: 12.5
click at [616, 86] on span "Sections" at bounding box center [616, 79] width 44 height 19
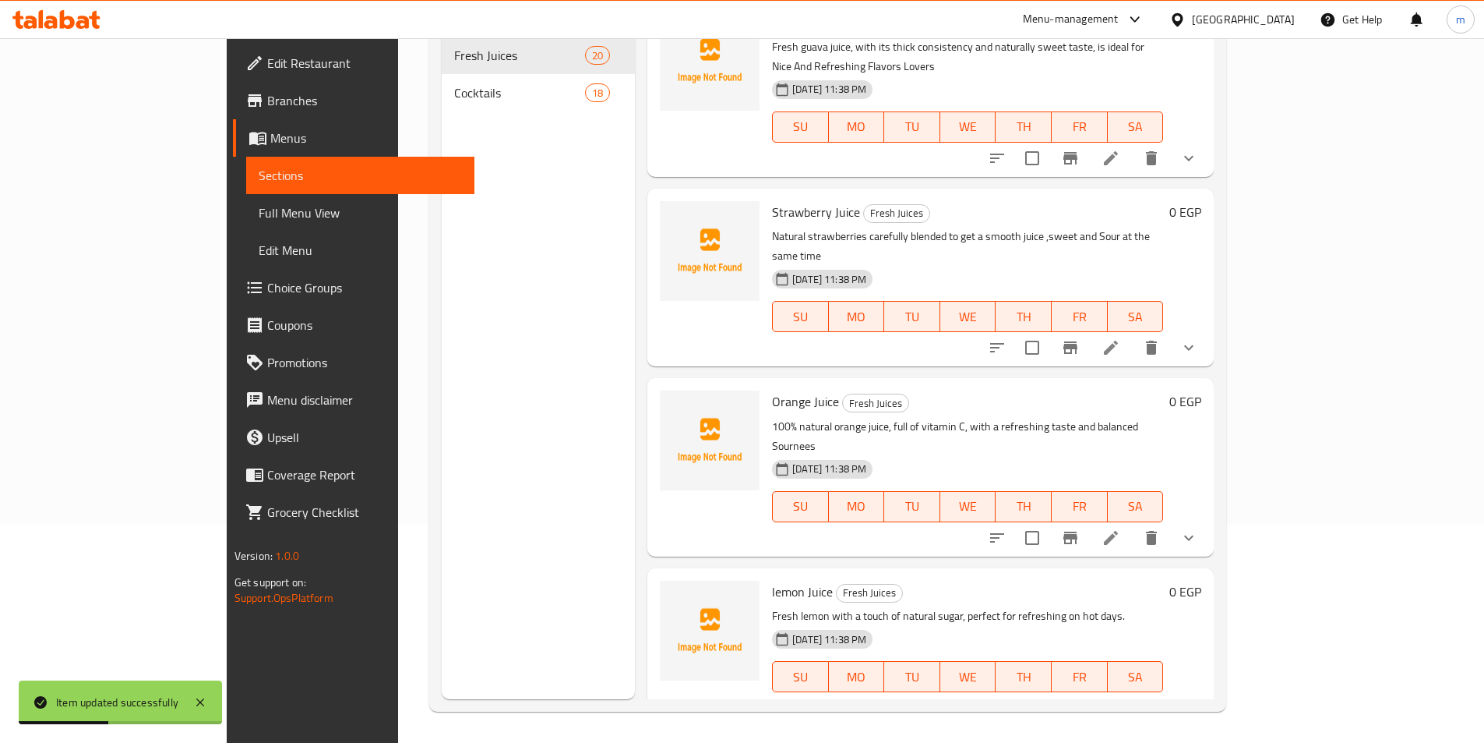
scroll to position [312, 0]
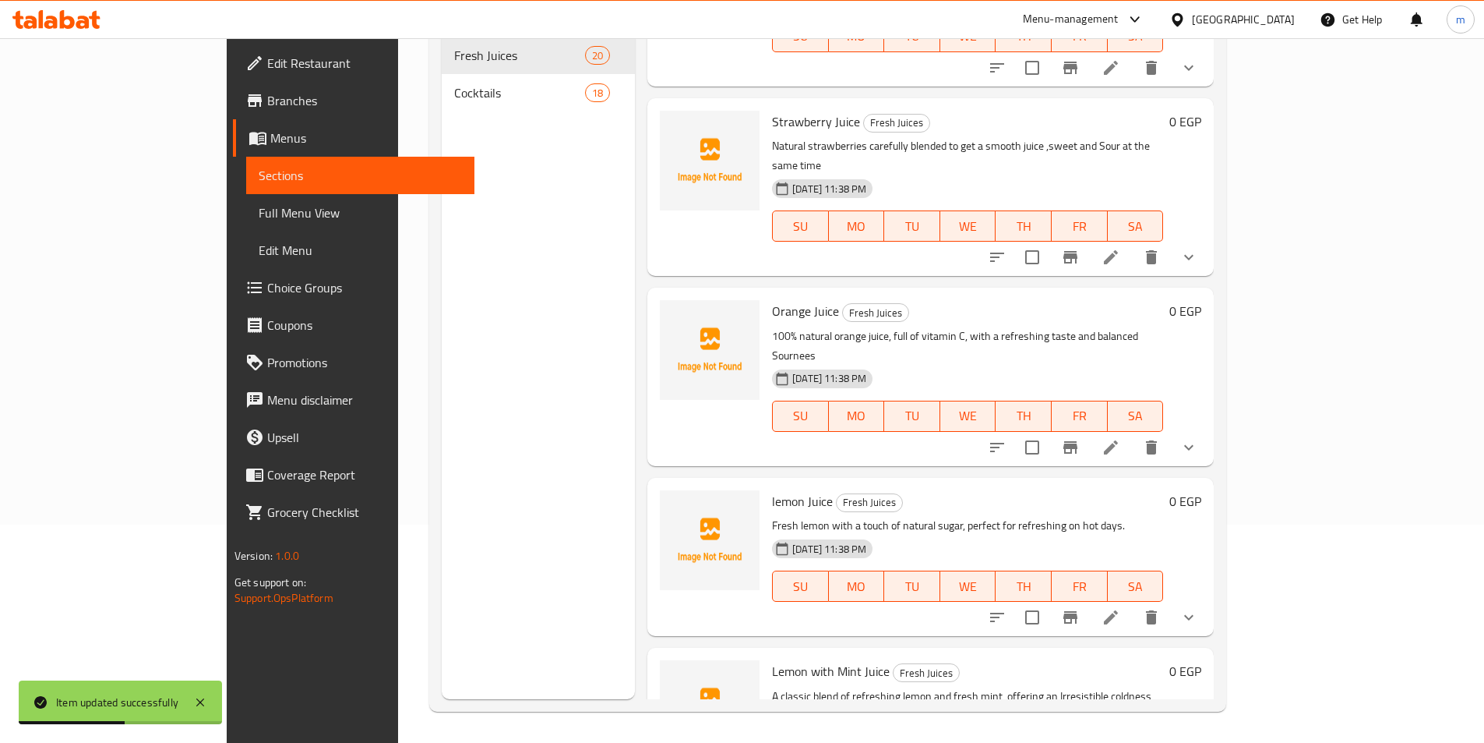
click at [1133, 603] on li at bounding box center [1111, 617] width 44 height 28
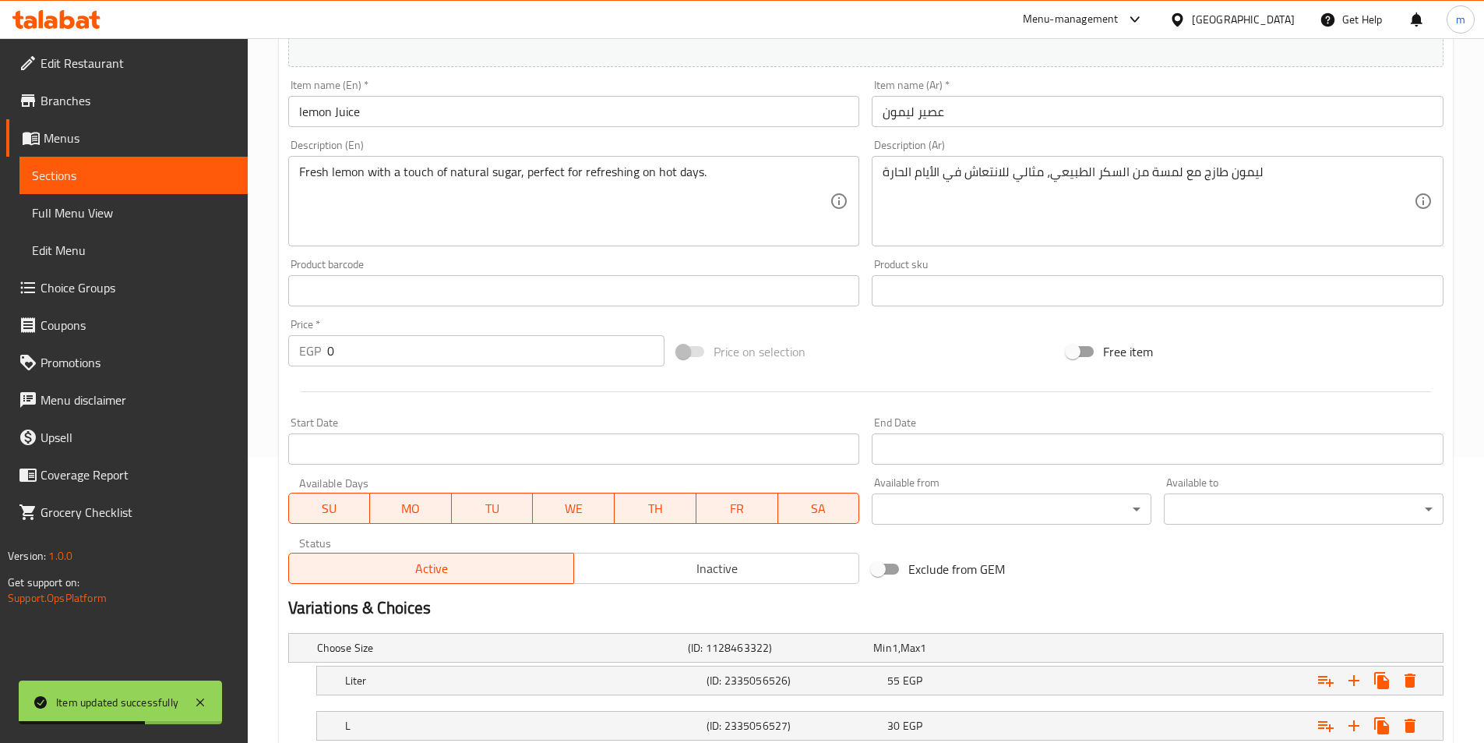
scroll to position [393, 0]
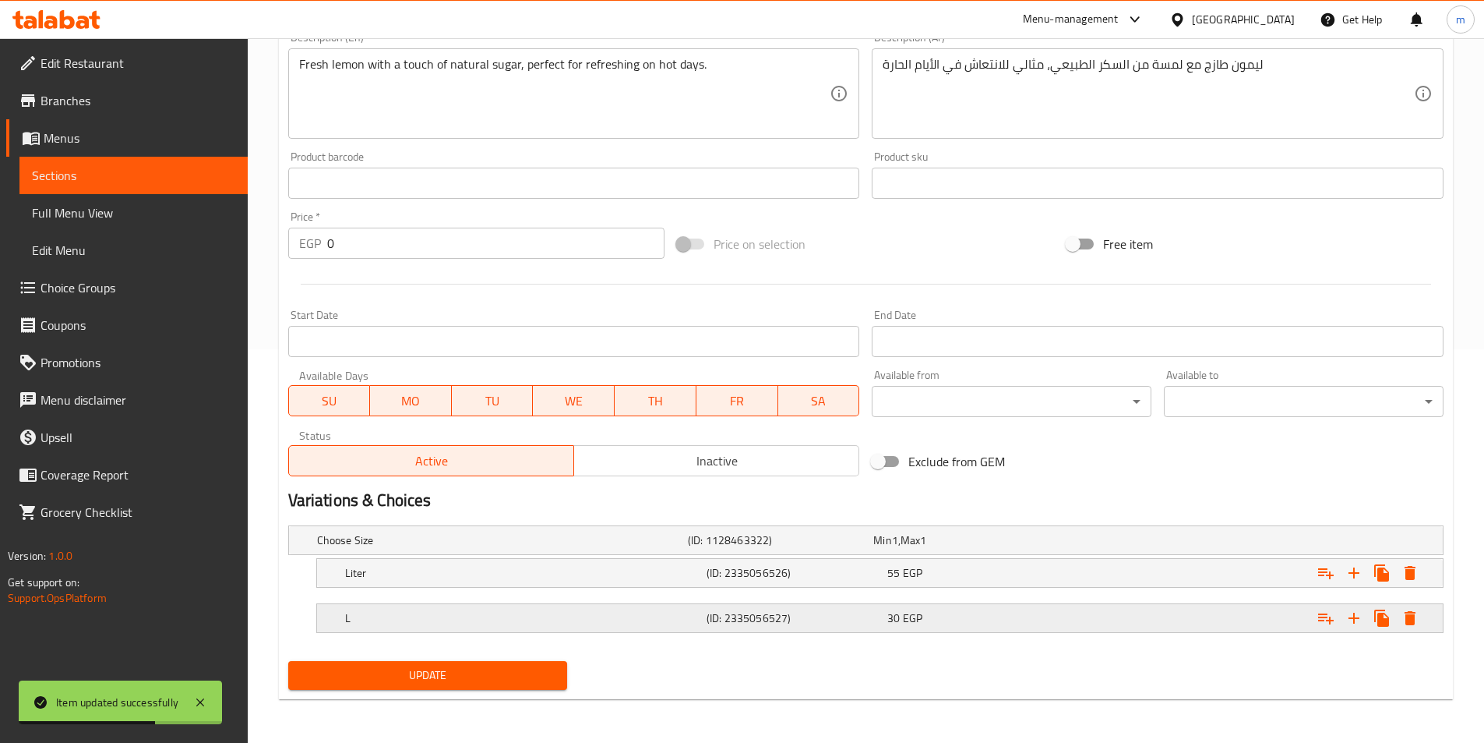
click at [747, 623] on h5 "(ID: 2335056527)" at bounding box center [794, 618] width 175 height 16
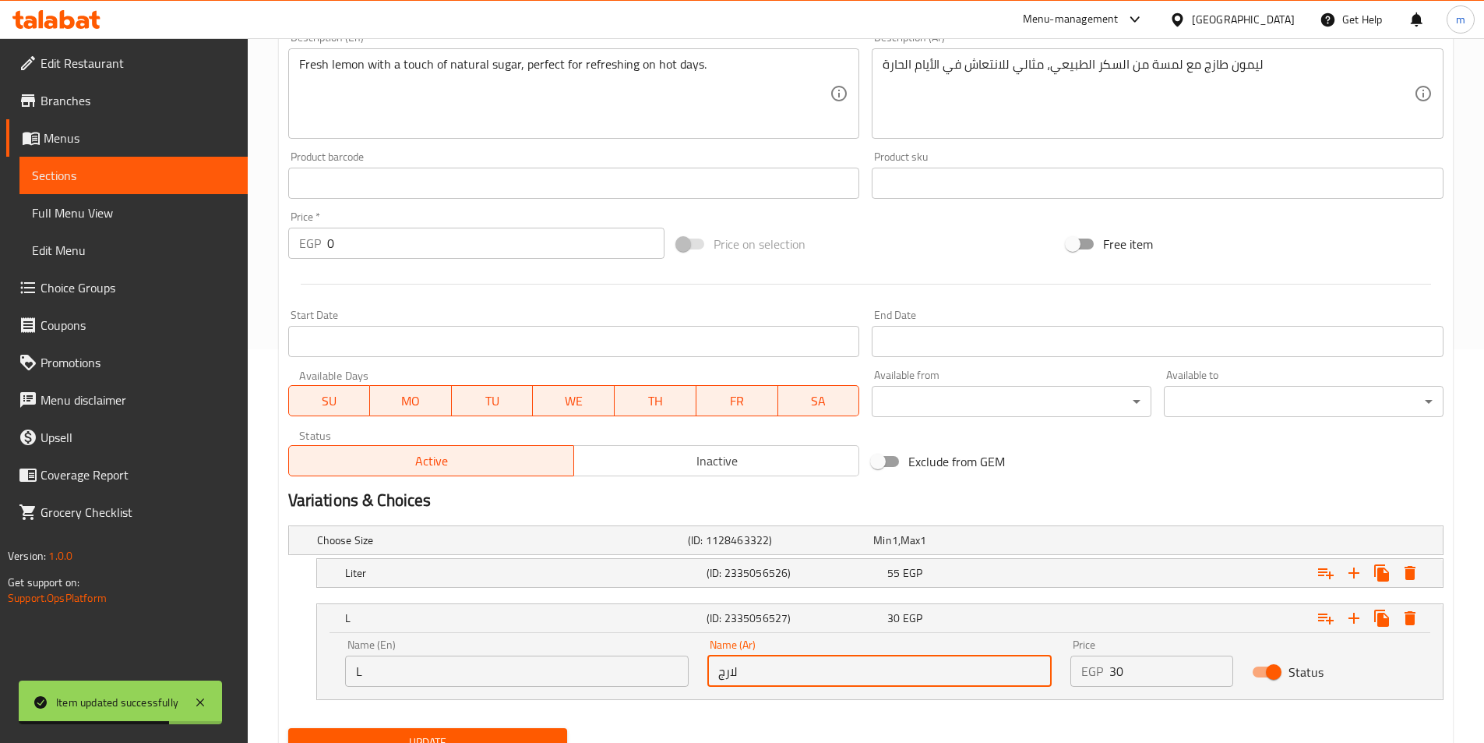
click at [767, 662] on input "لارج" at bounding box center [879, 670] width 344 height 31
type input "ب"
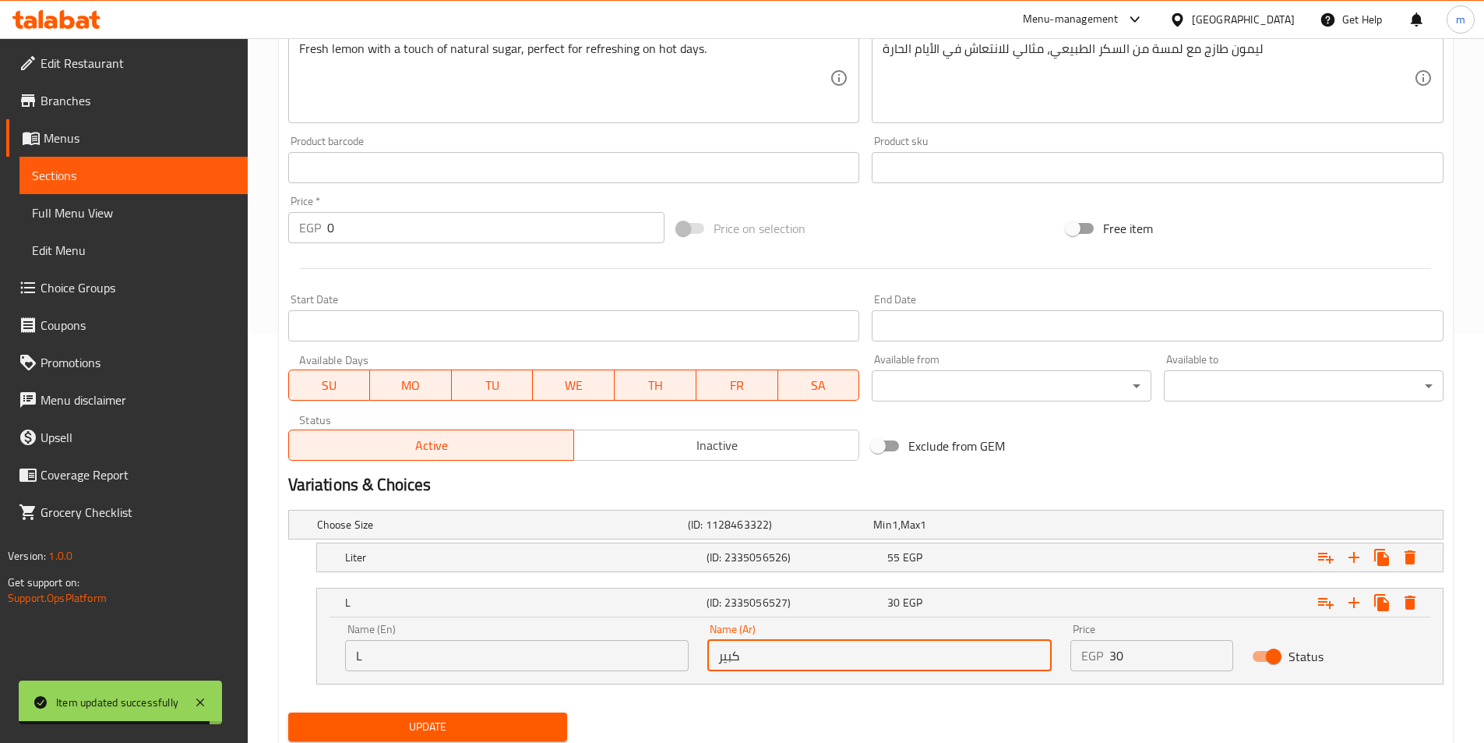
scroll to position [460, 0]
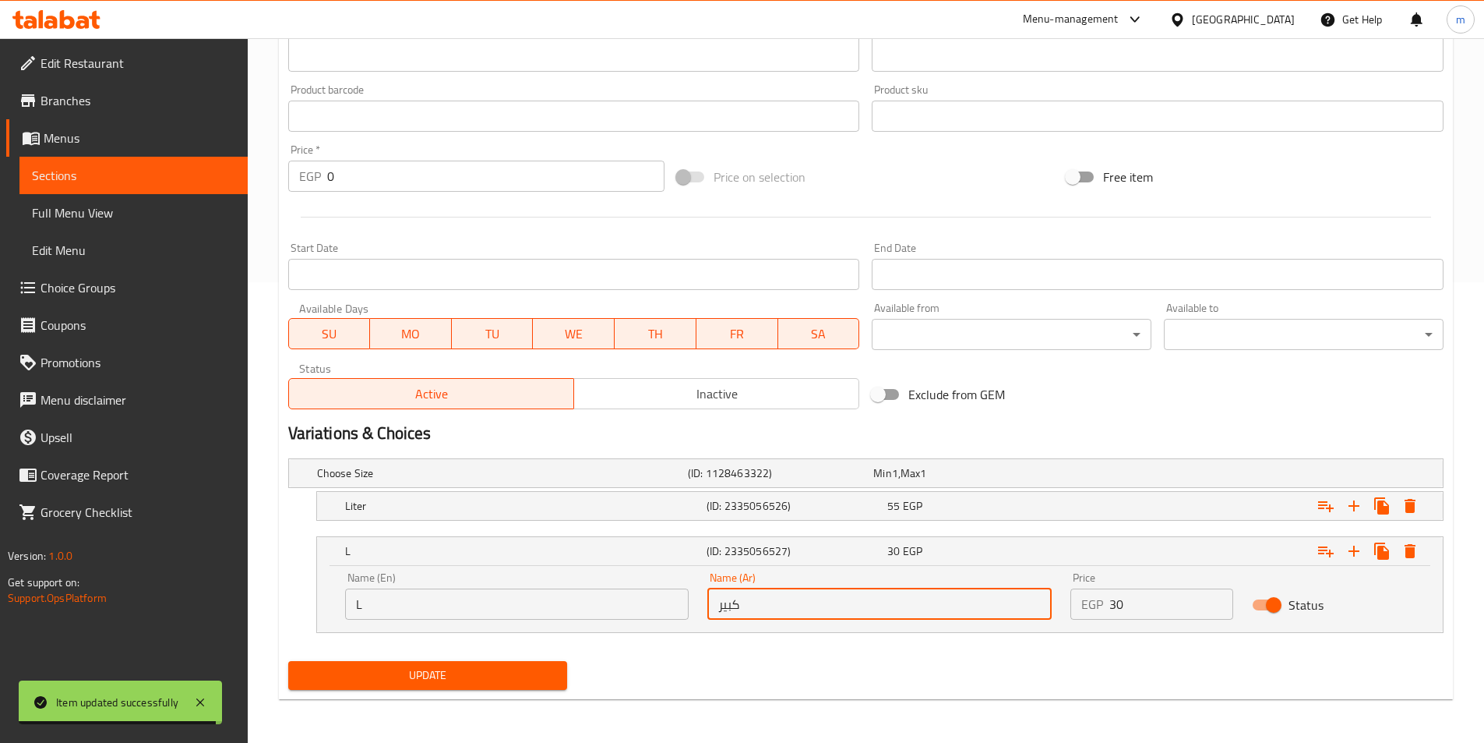
type input "كبير"
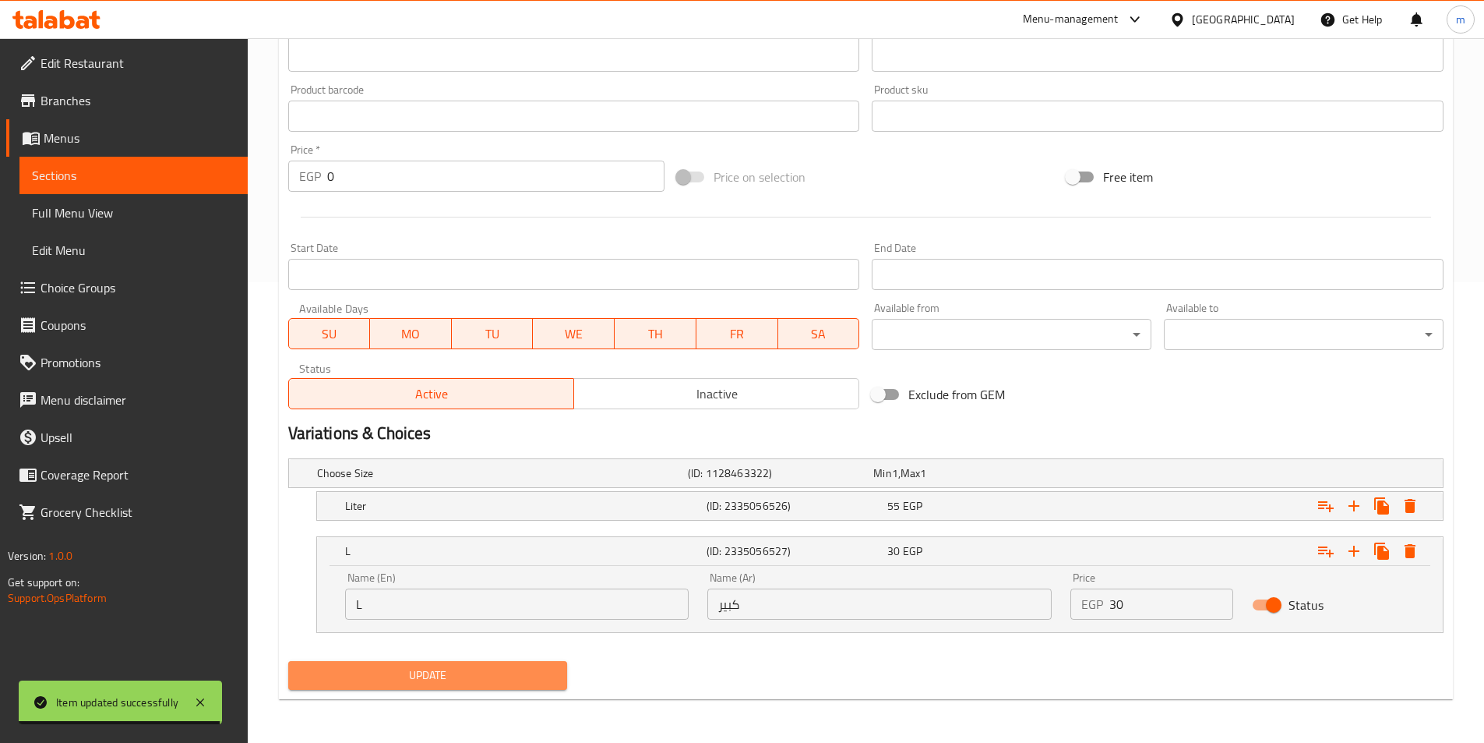
click at [532, 678] on span "Update" at bounding box center [428, 674] width 255 height 19
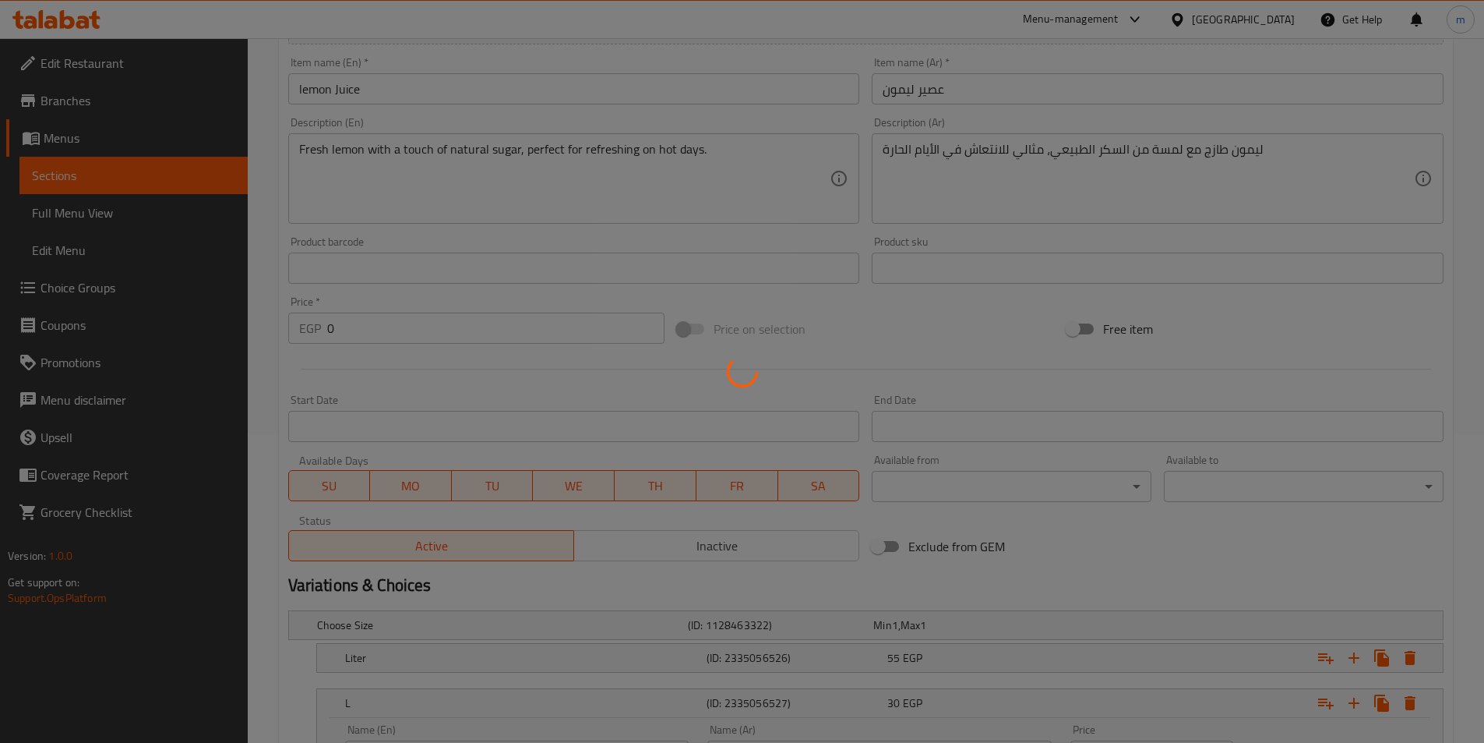
scroll to position [0, 0]
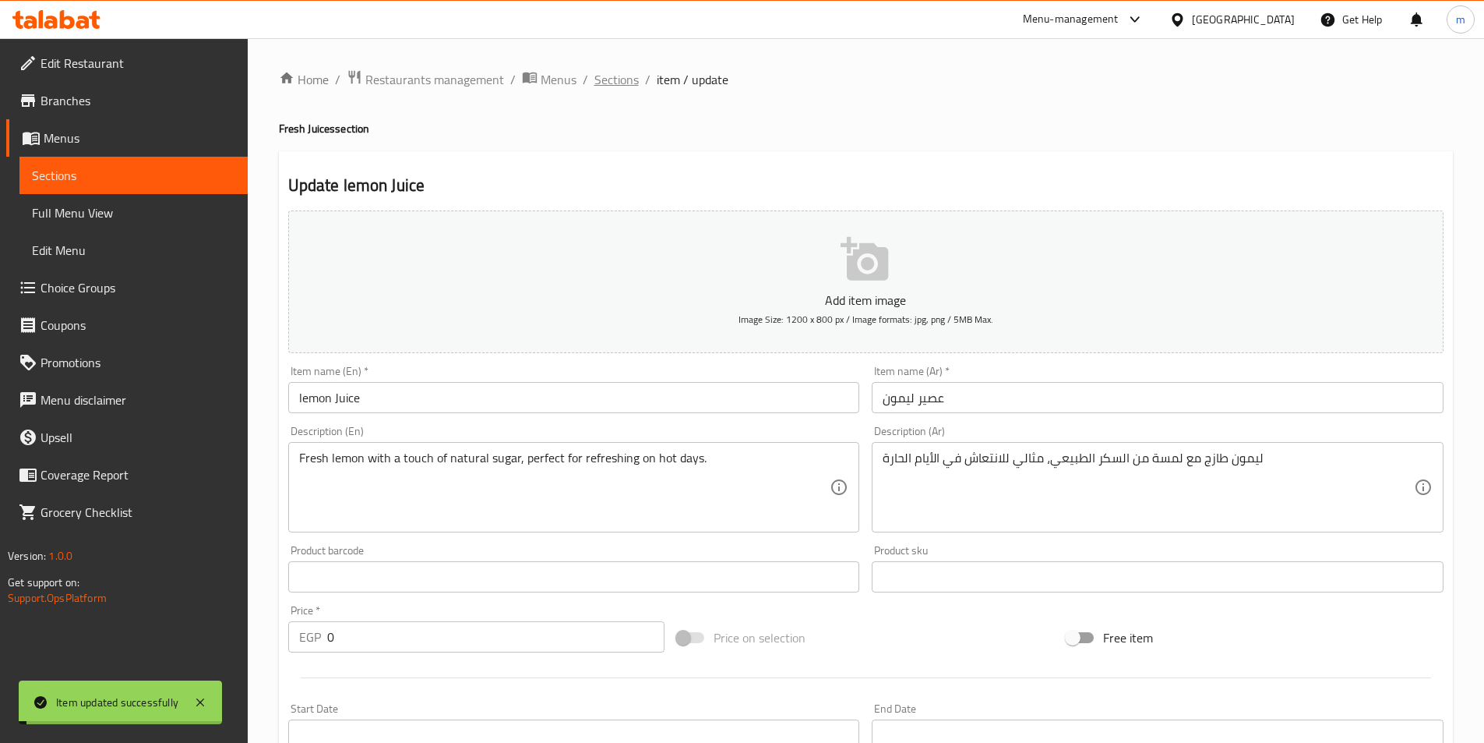
click at [624, 83] on span "Sections" at bounding box center [616, 79] width 44 height 19
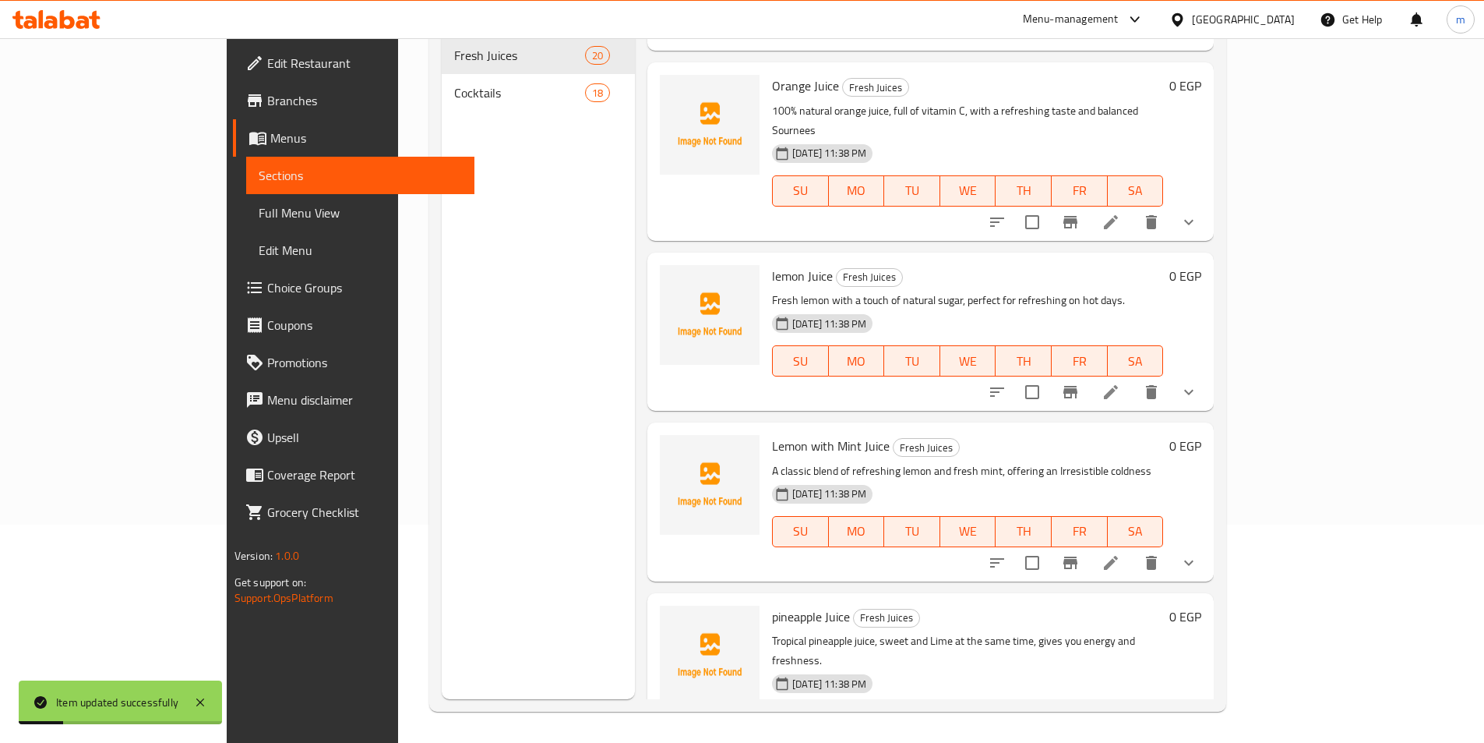
scroll to position [545, 0]
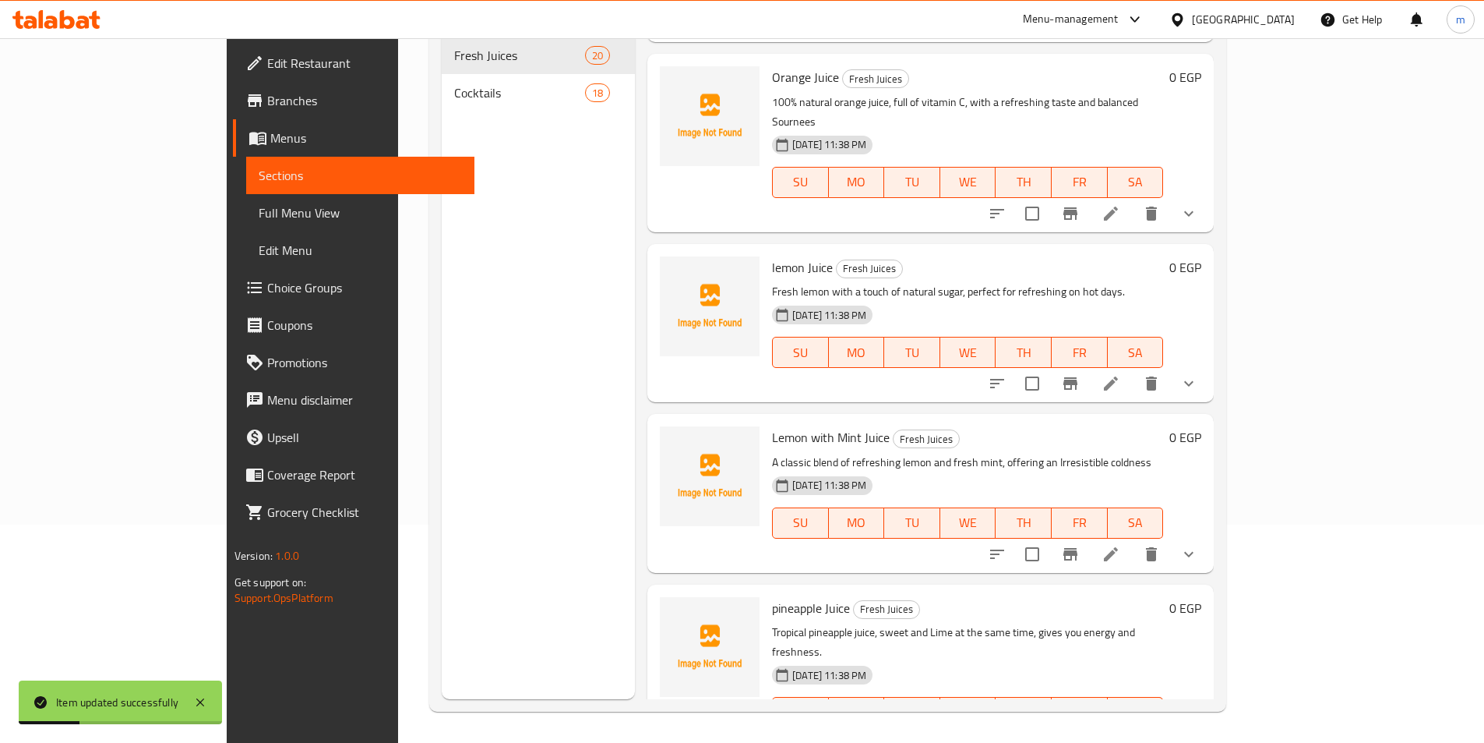
click at [1118, 547] on icon at bounding box center [1111, 554] width 14 height 14
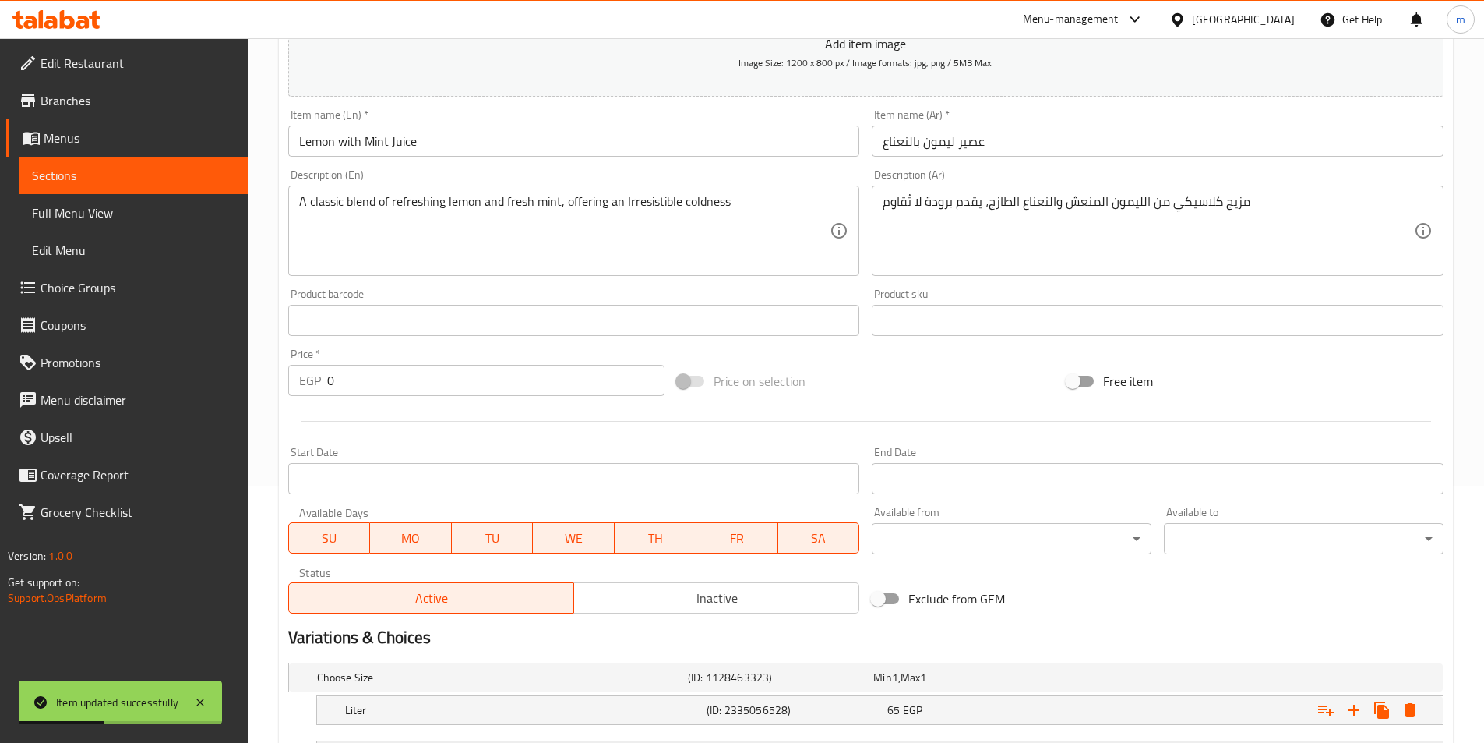
scroll to position [393, 0]
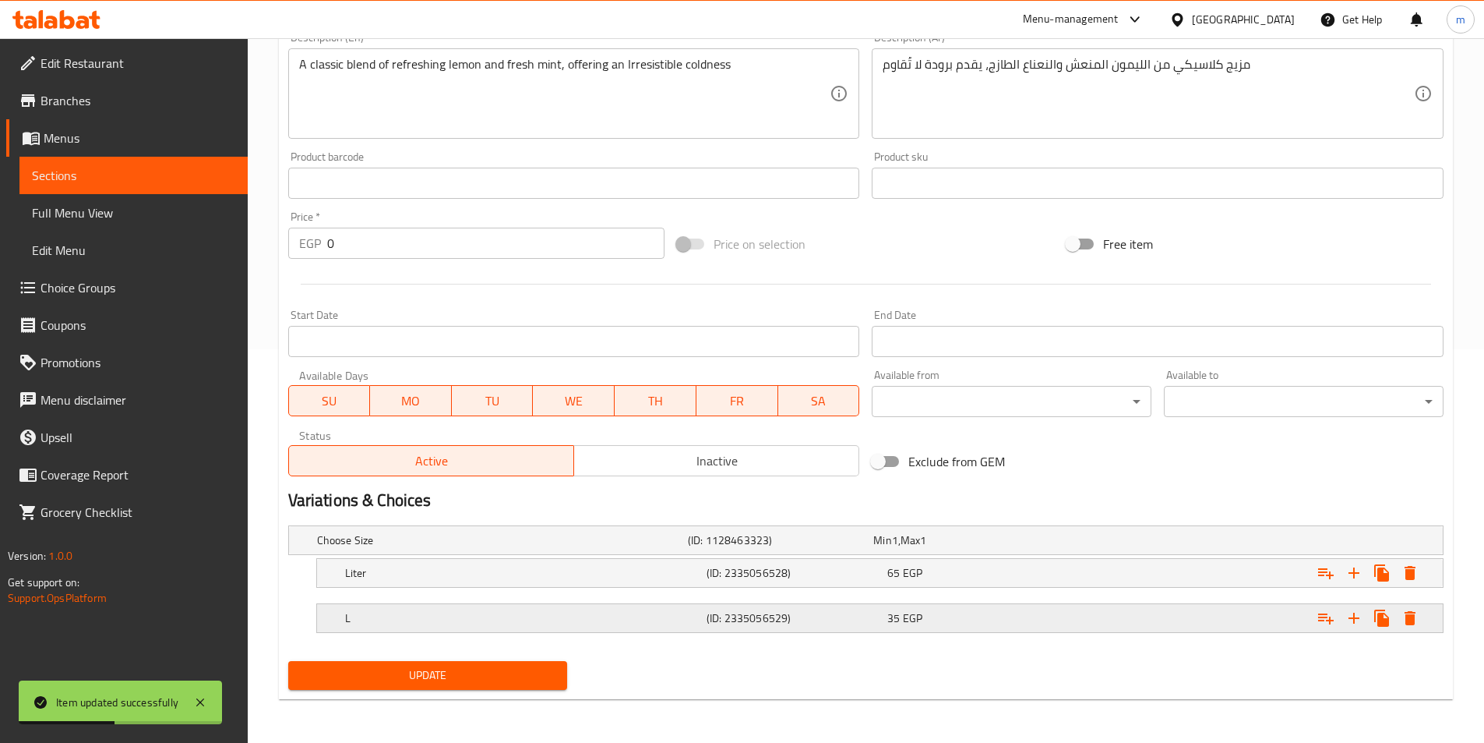
click at [764, 619] on h5 "(ID: 2335056529)" at bounding box center [794, 618] width 175 height 16
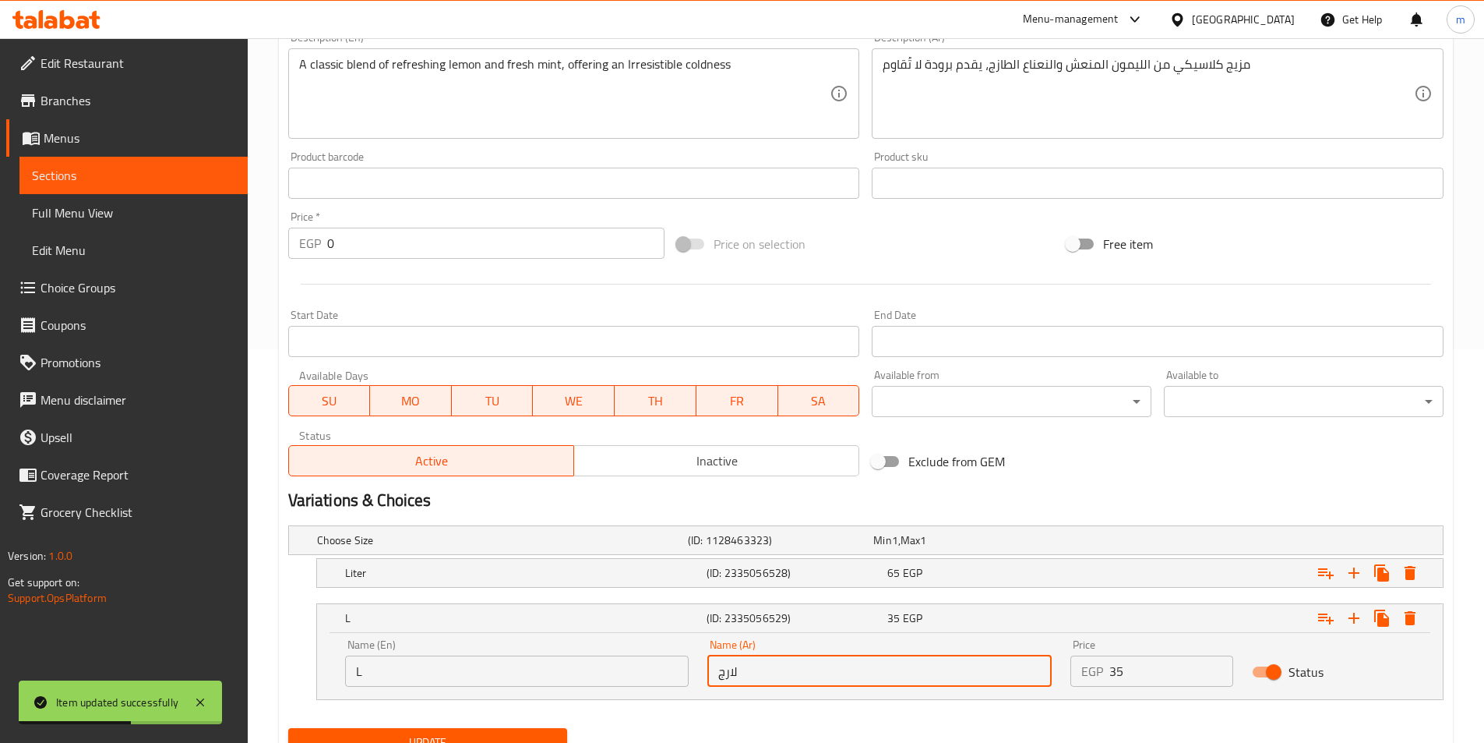
click at [792, 667] on input "لارج" at bounding box center [879, 670] width 344 height 31
type input "ب"
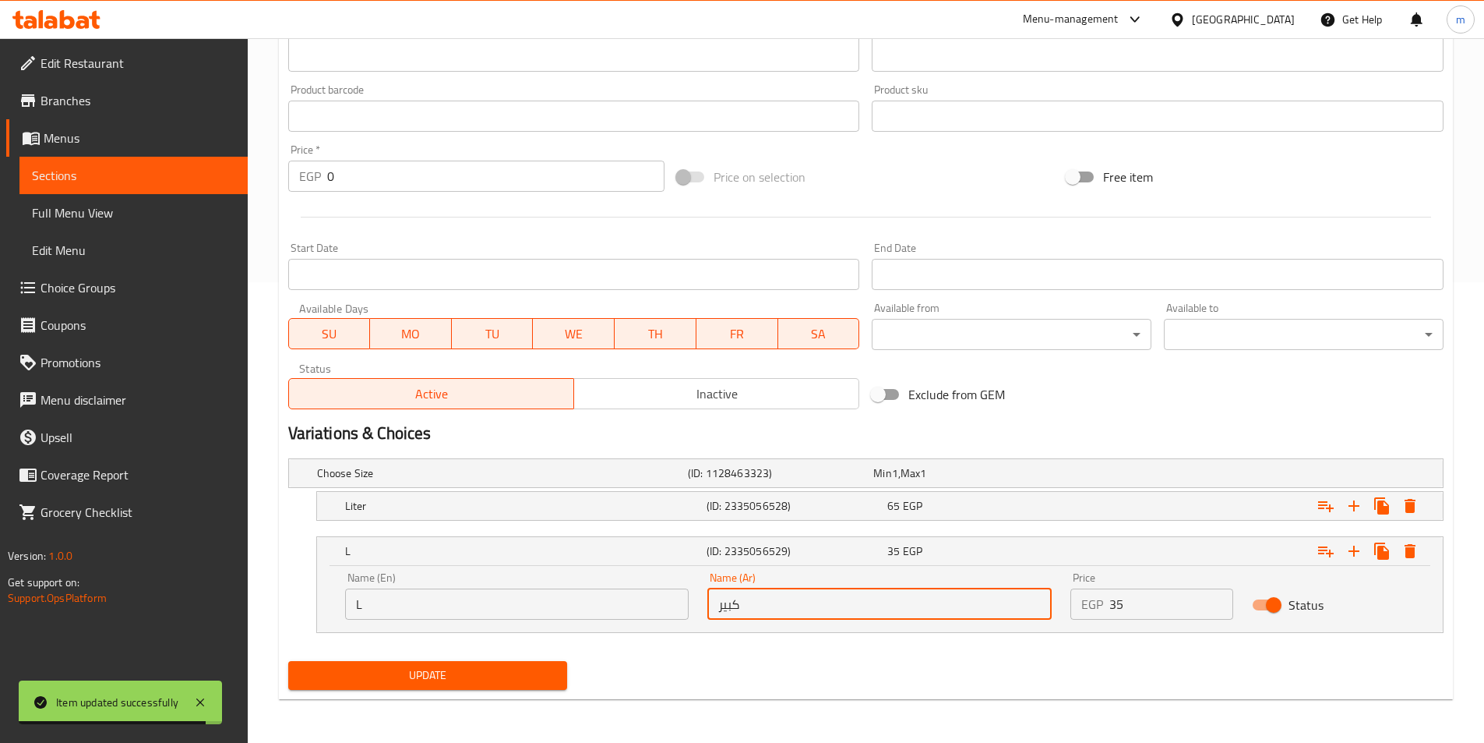
type input "كبير"
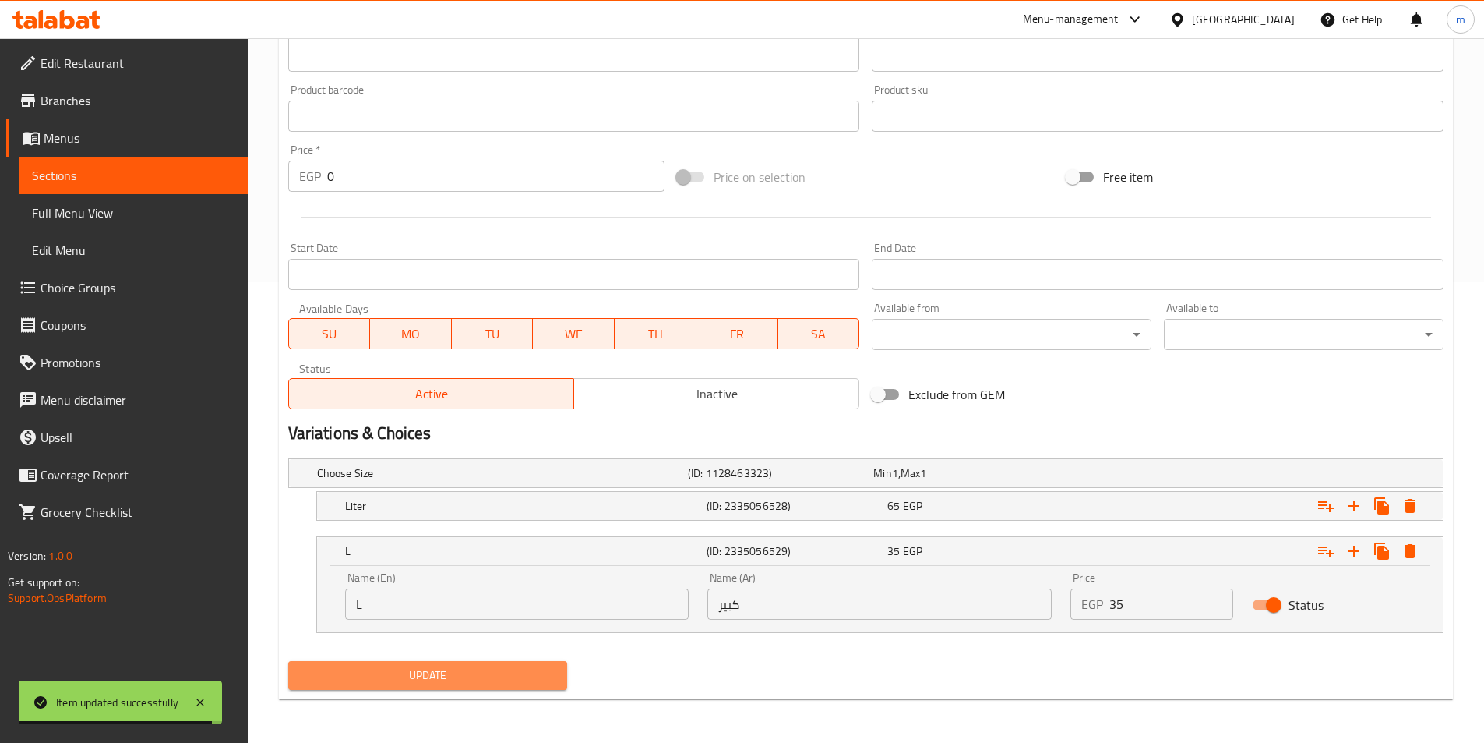
click at [487, 675] on span "Update" at bounding box center [428, 674] width 255 height 19
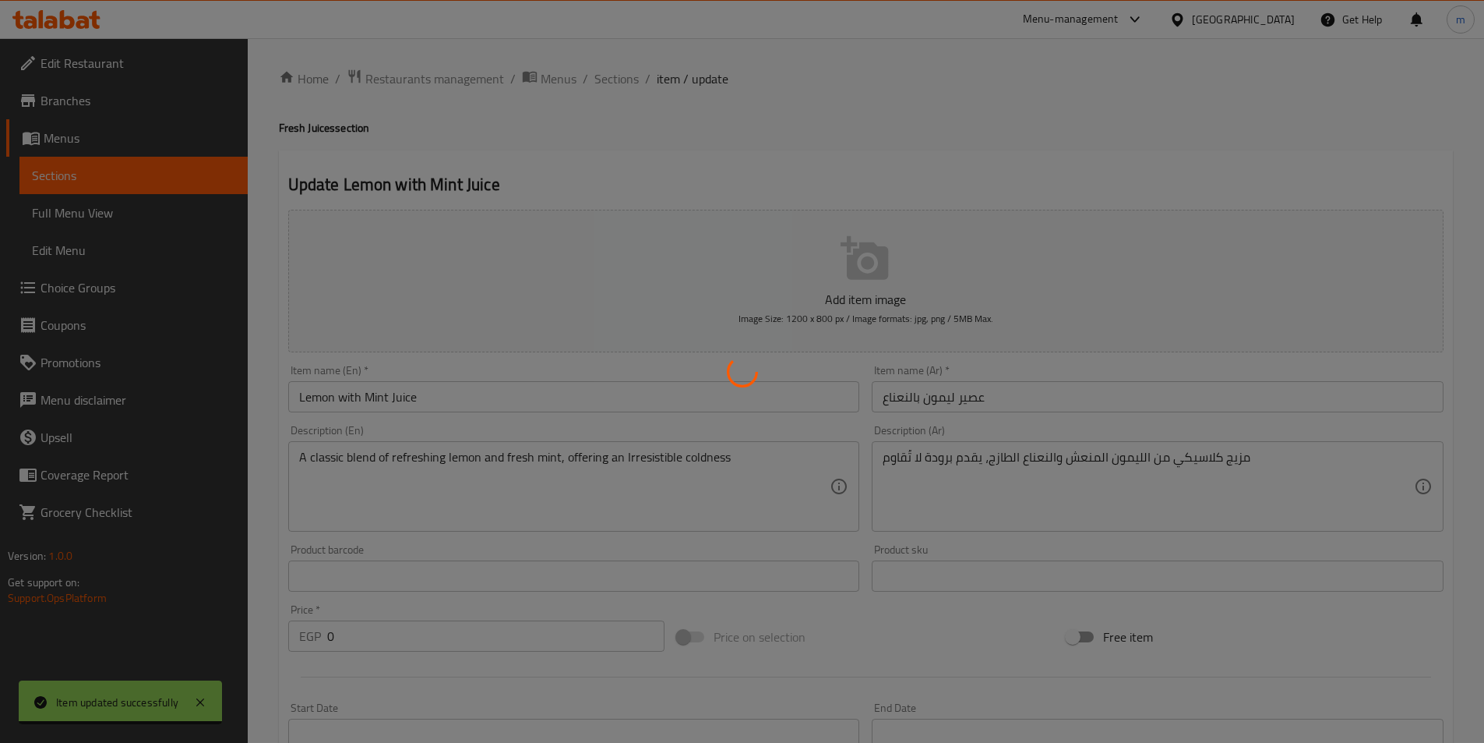
scroll to position [0, 0]
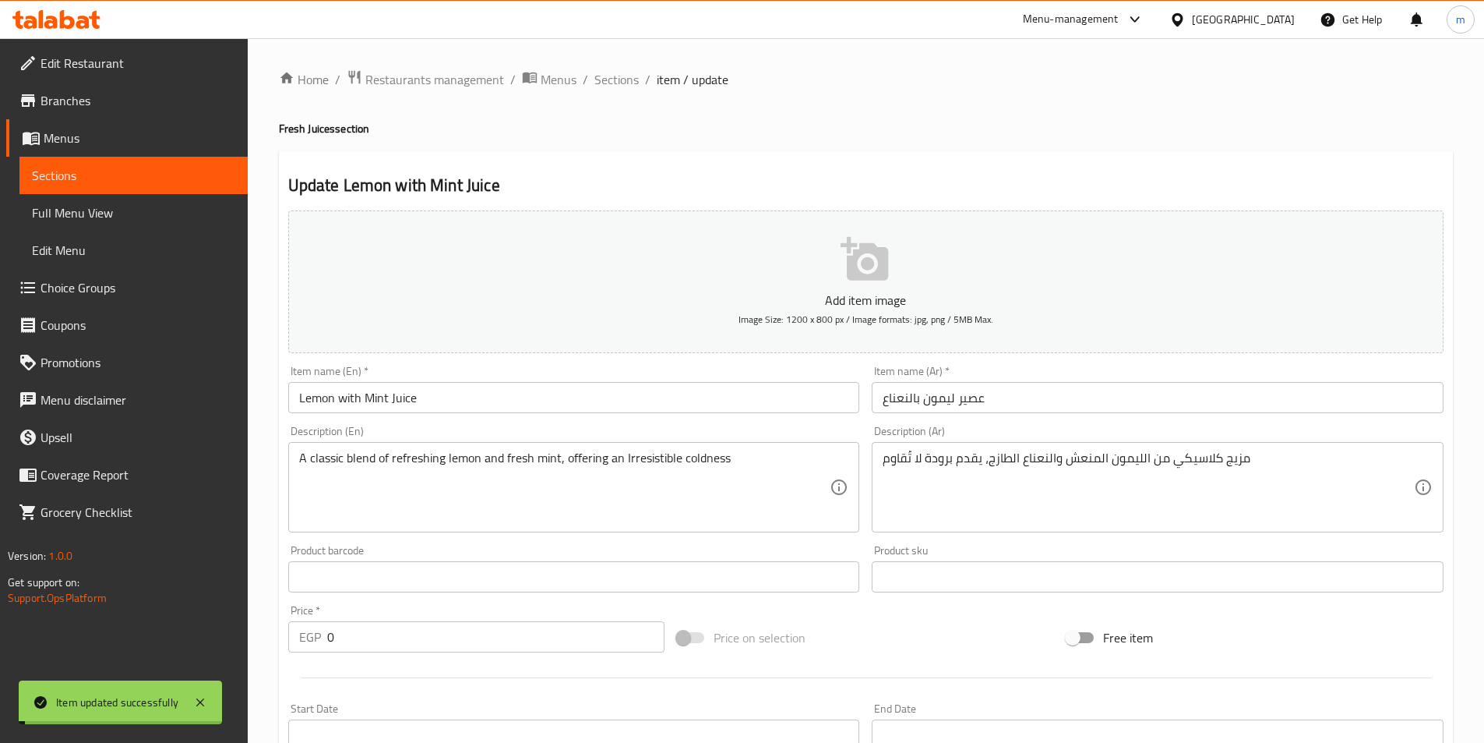
click at [609, 71] on span "Sections" at bounding box center [616, 79] width 44 height 19
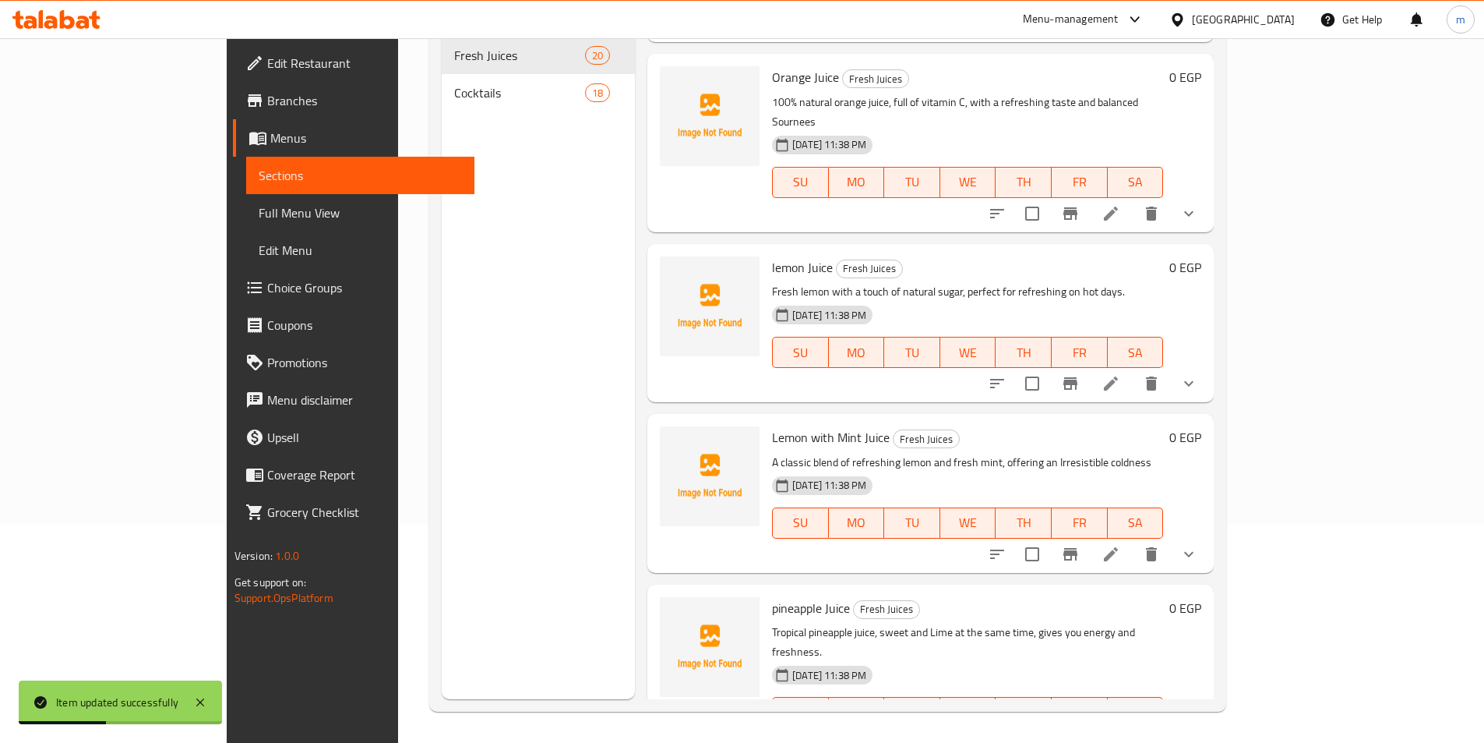
scroll to position [467, 0]
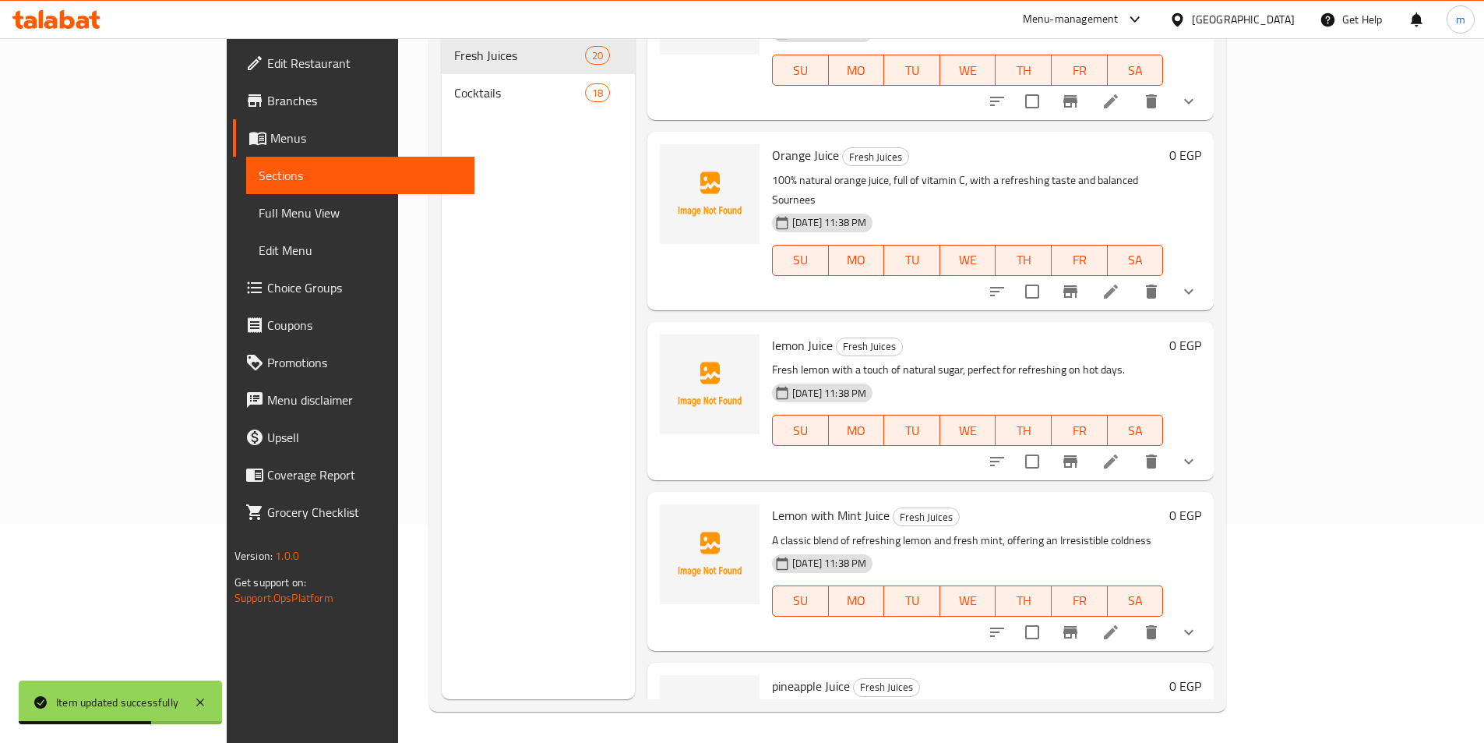
click at [1198, 623] on icon "show more" at bounding box center [1189, 632] width 19 height 19
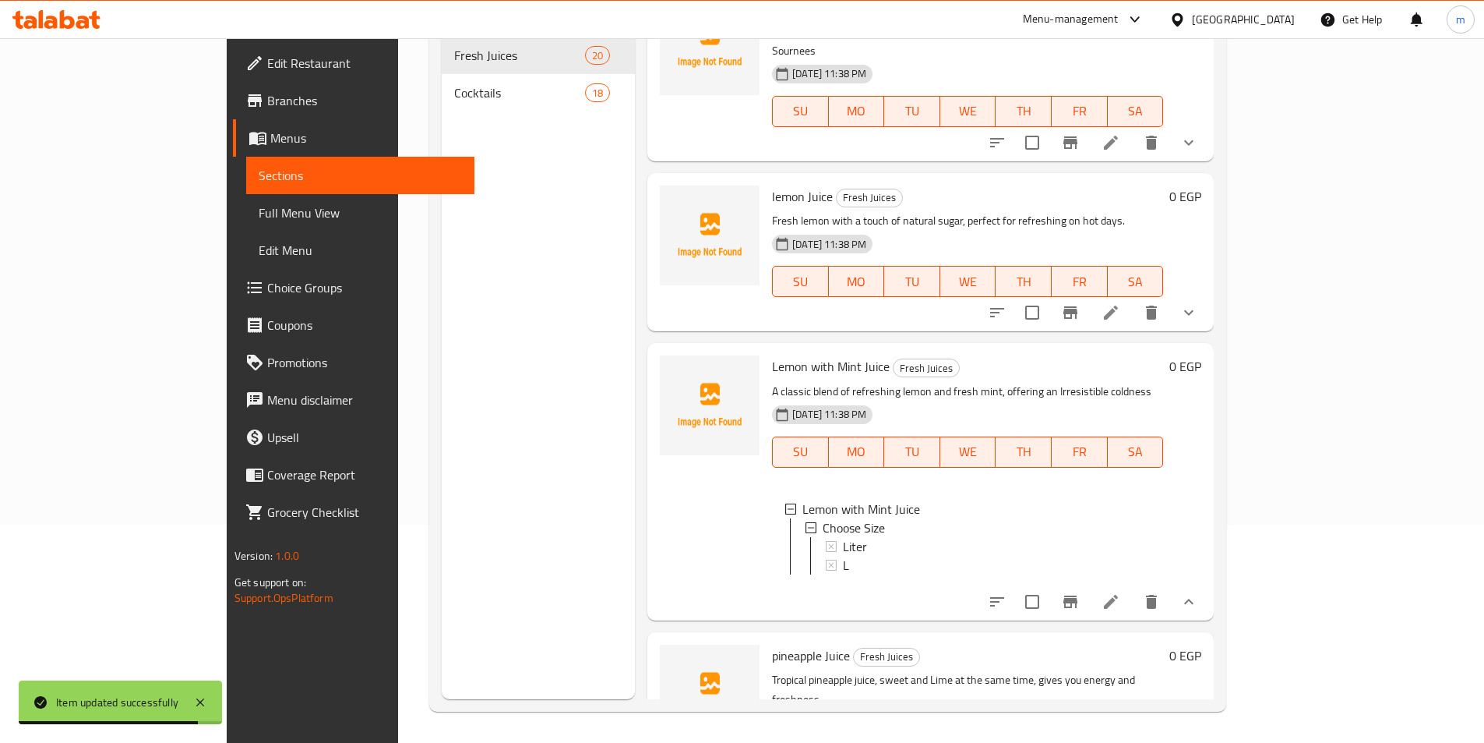
scroll to position [701, 0]
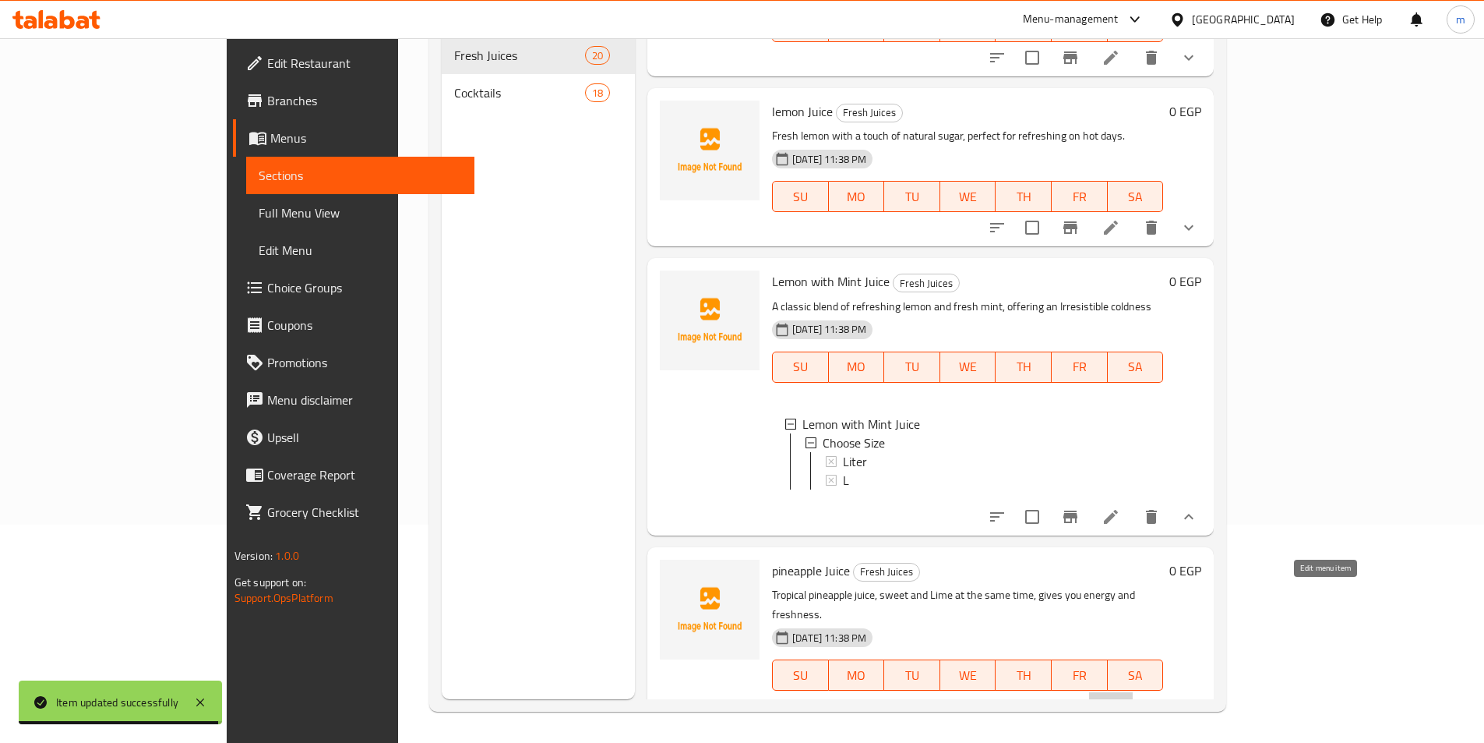
click at [1120, 697] on icon at bounding box center [1111, 706] width 19 height 19
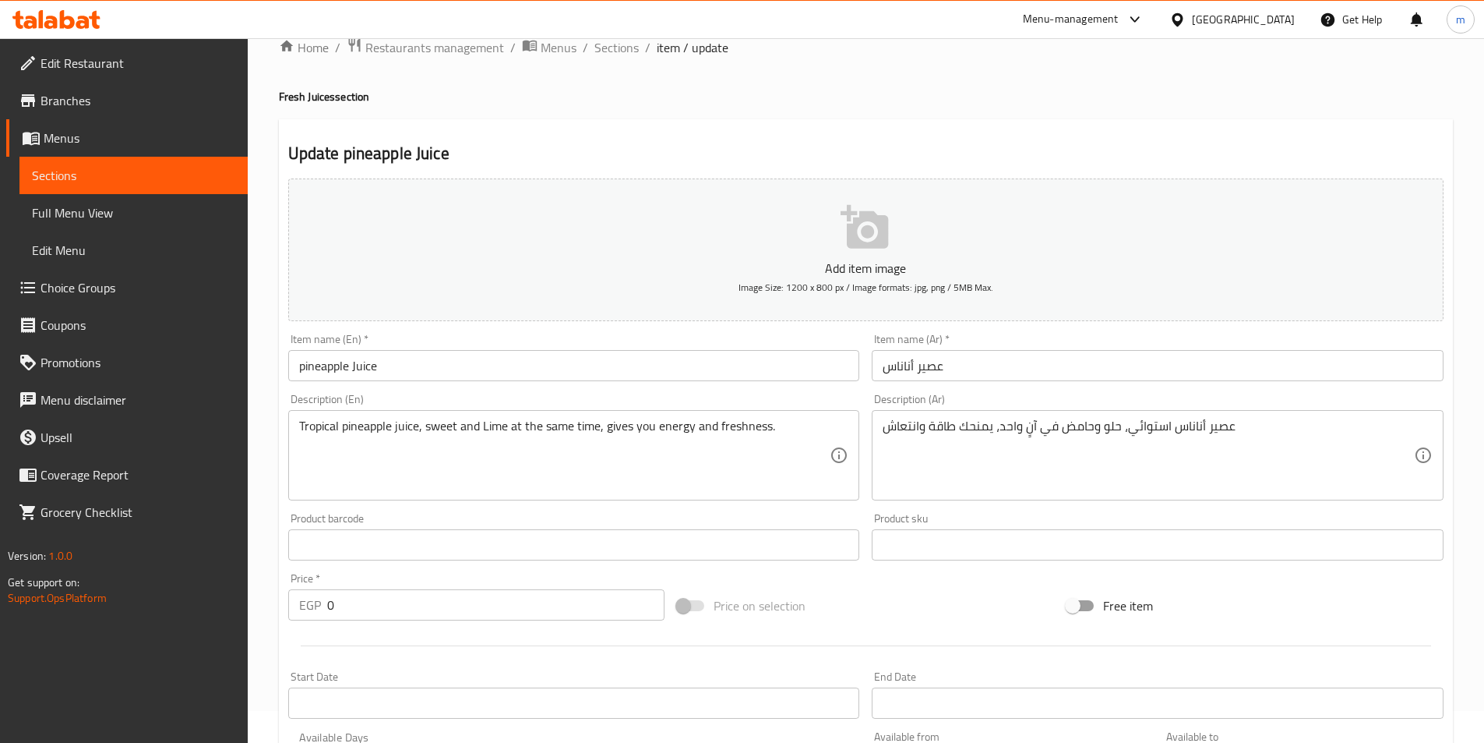
scroll to position [393, 0]
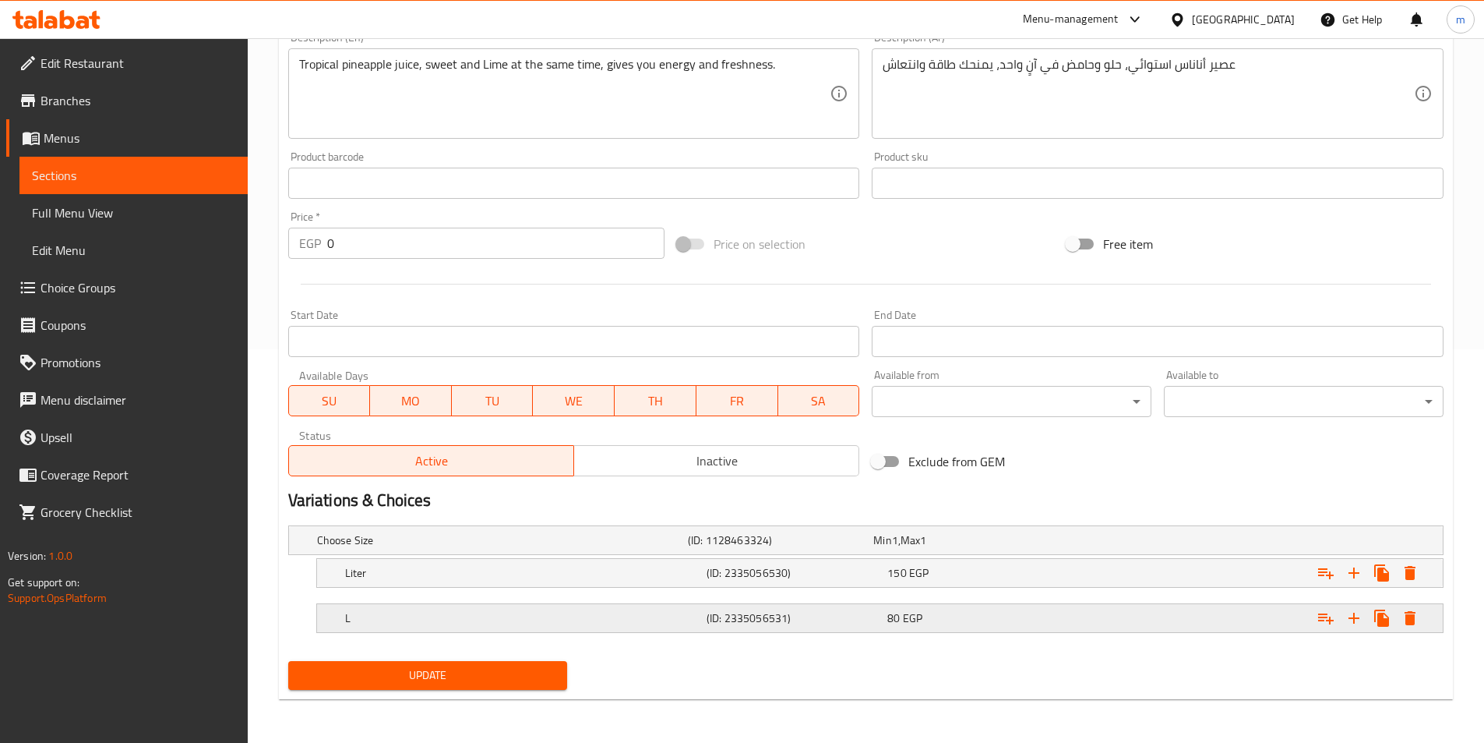
click at [722, 632] on div "L (ID: 2335056531) 80 EGP" at bounding box center [884, 618] width 1085 height 34
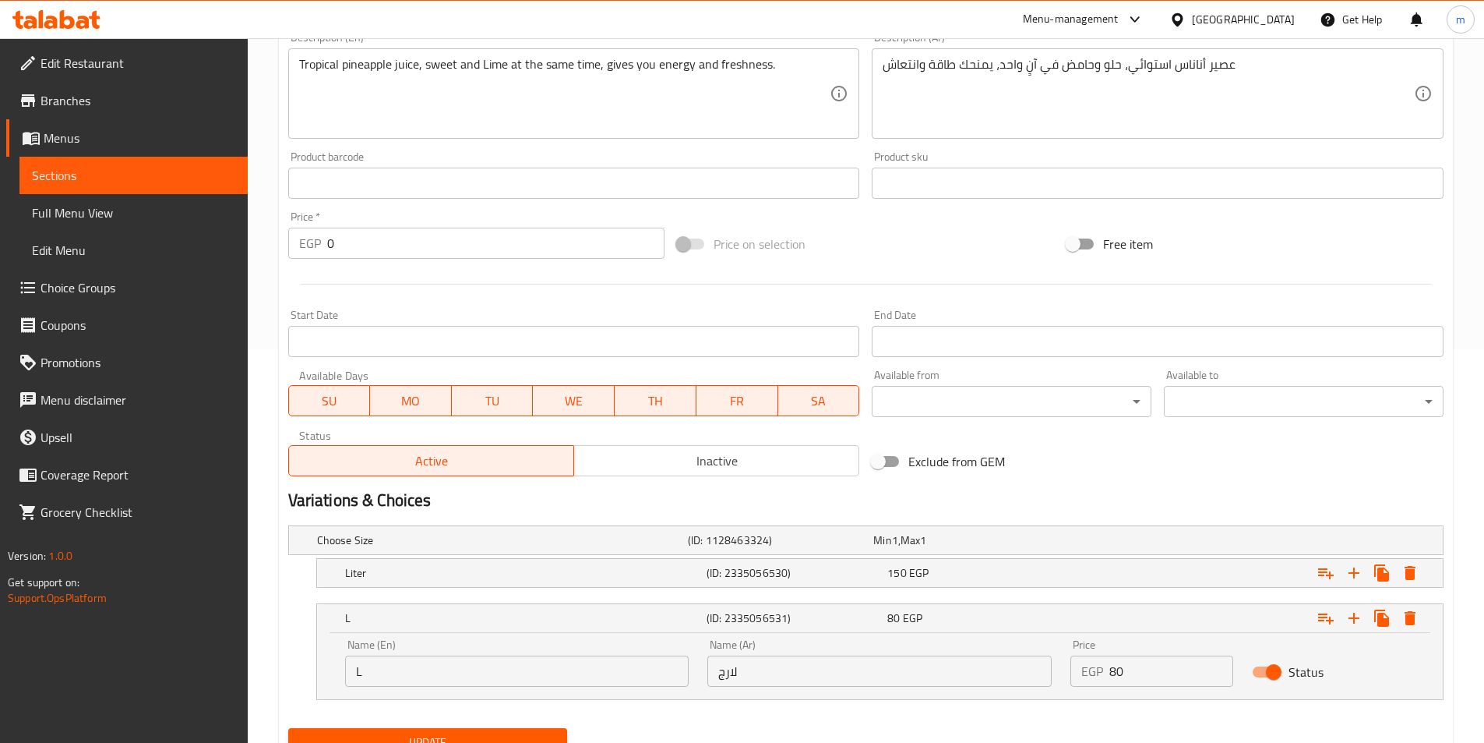
click at [784, 658] on input "لارج" at bounding box center [879, 670] width 344 height 31
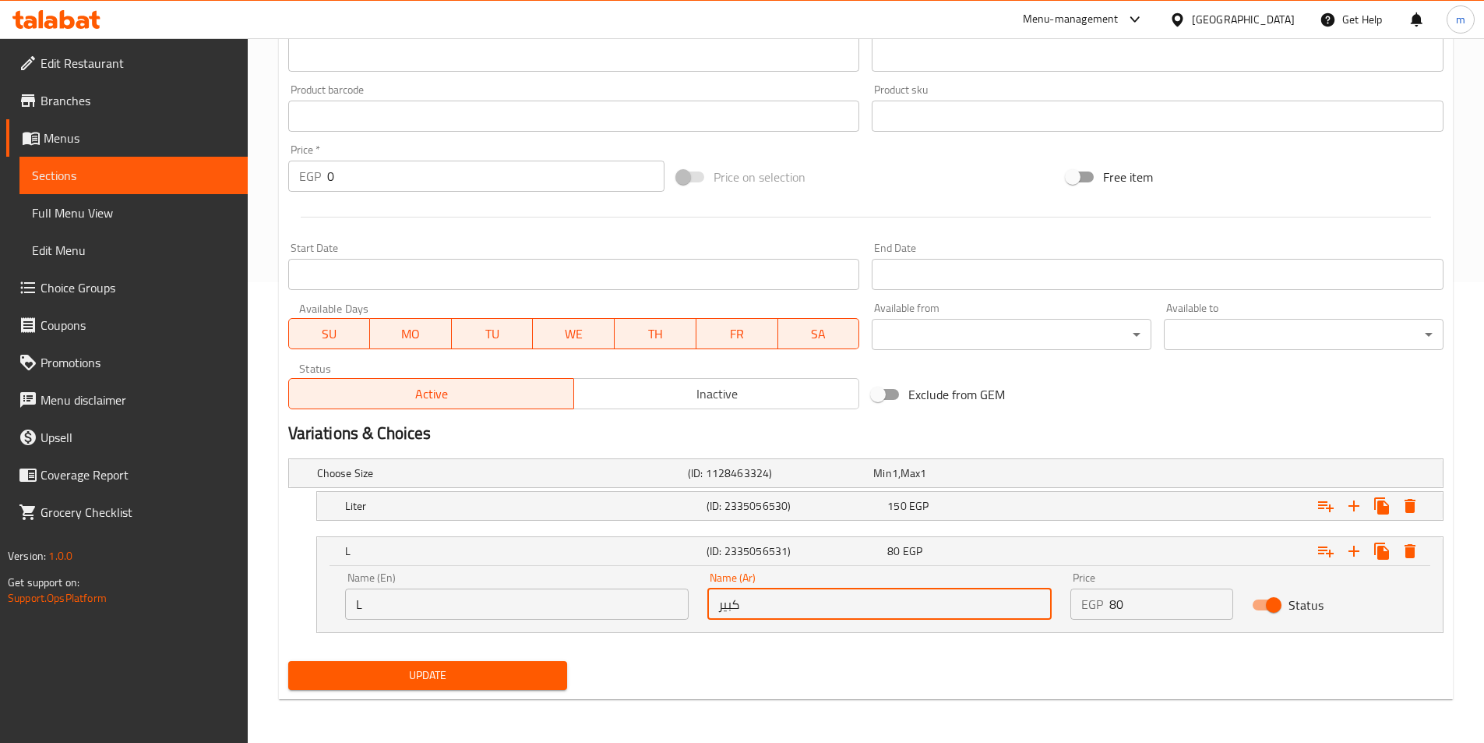
scroll to position [0, 0]
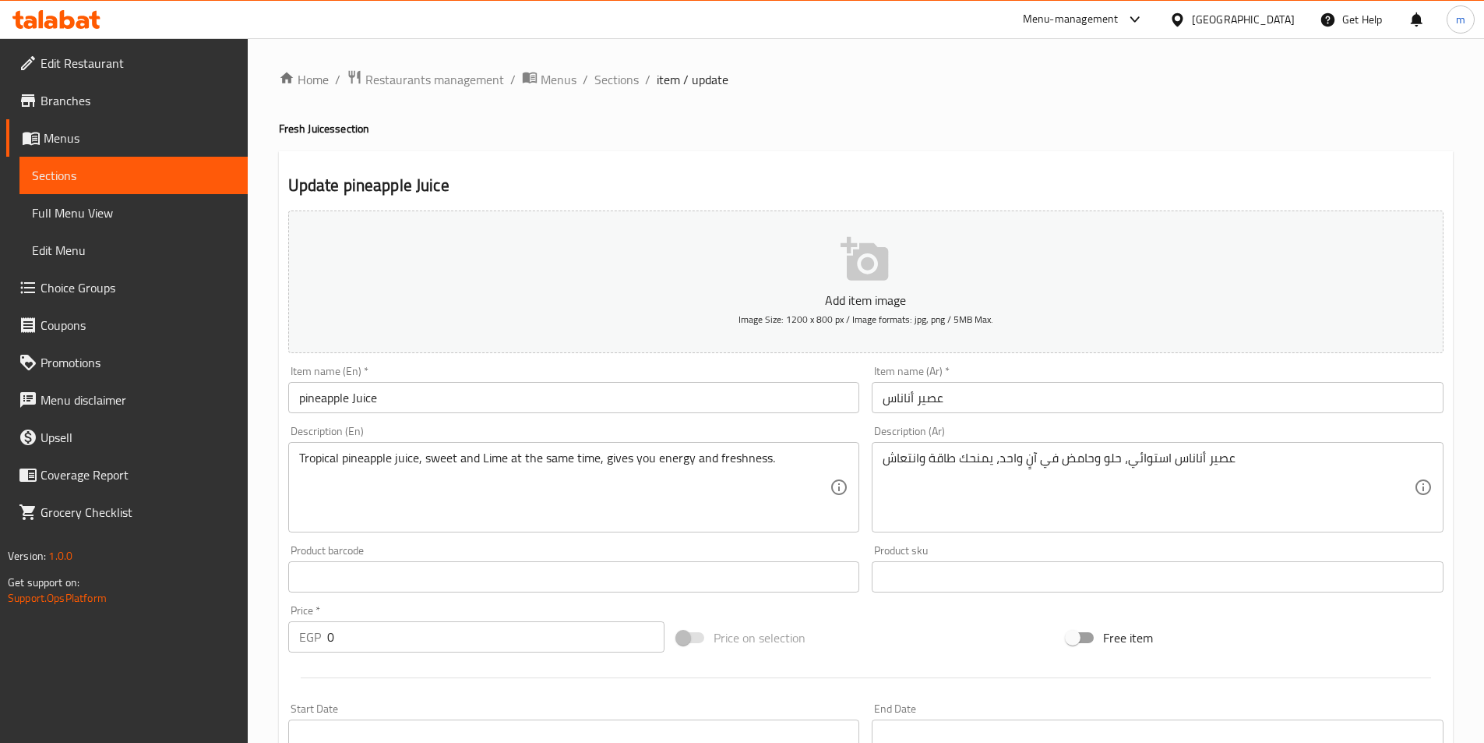
type input "كبير"
click at [395, 381] on div "Item name (En)   * pineapple Juice Item name (En) *" at bounding box center [574, 389] width 572 height 48
click at [395, 405] on input "pineapple Juice" at bounding box center [574, 397] width 572 height 31
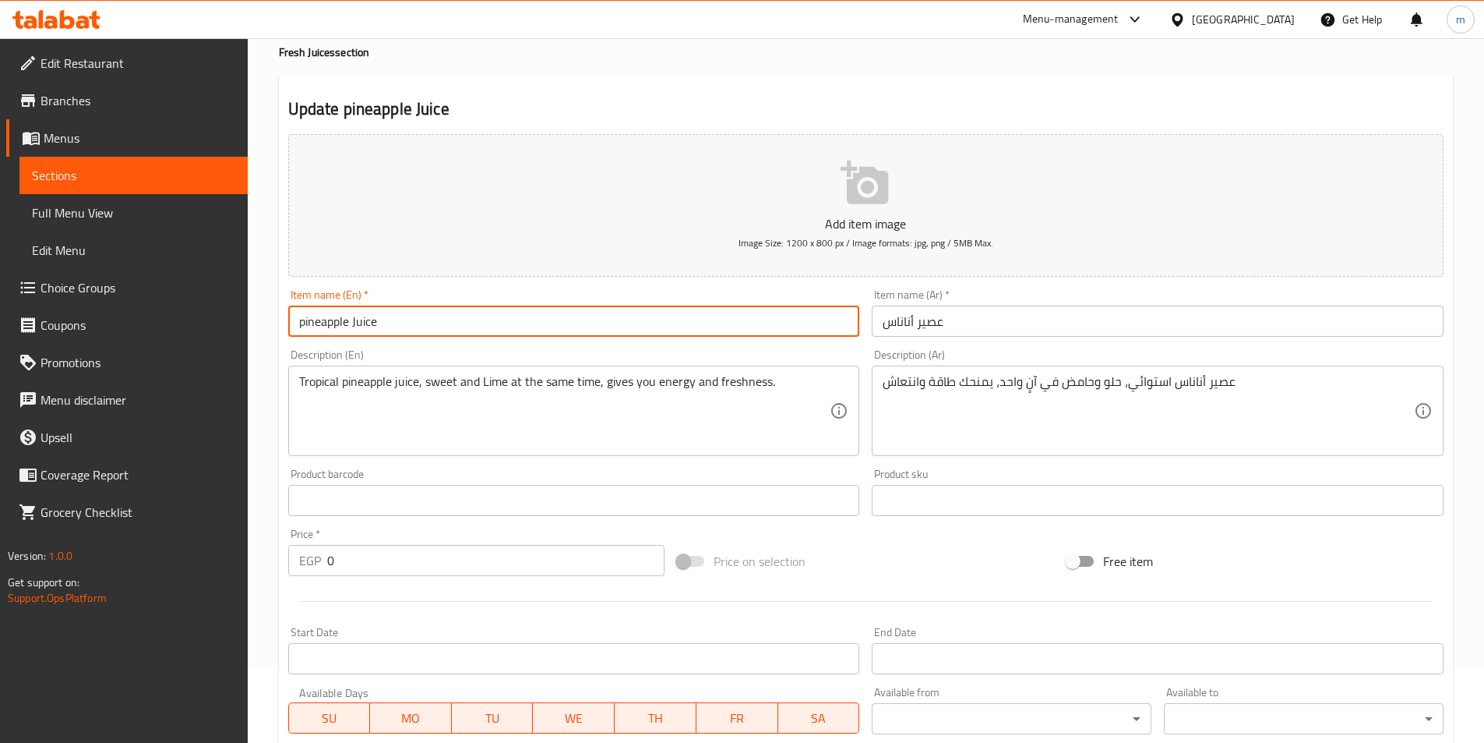
scroll to position [460, 0]
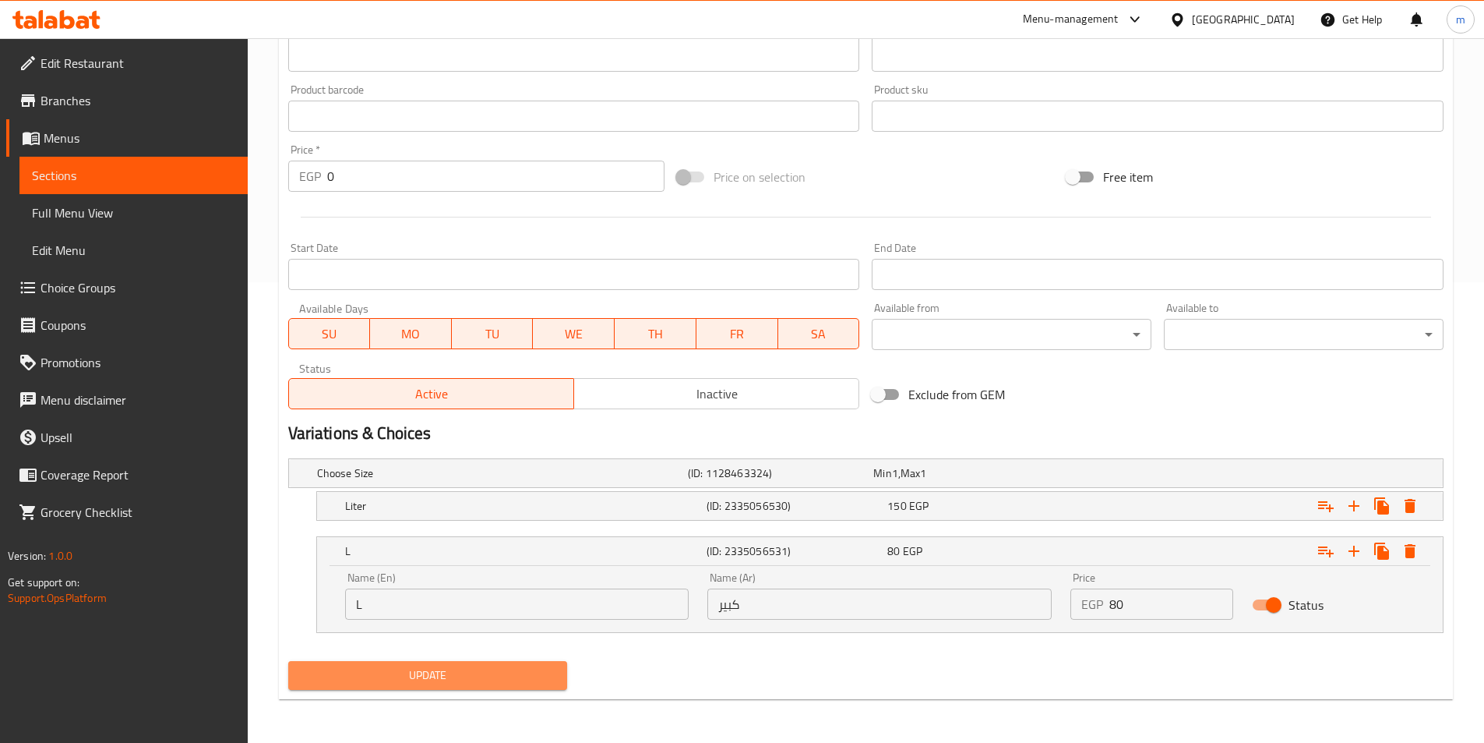
click at [449, 666] on span "Update" at bounding box center [428, 674] width 255 height 19
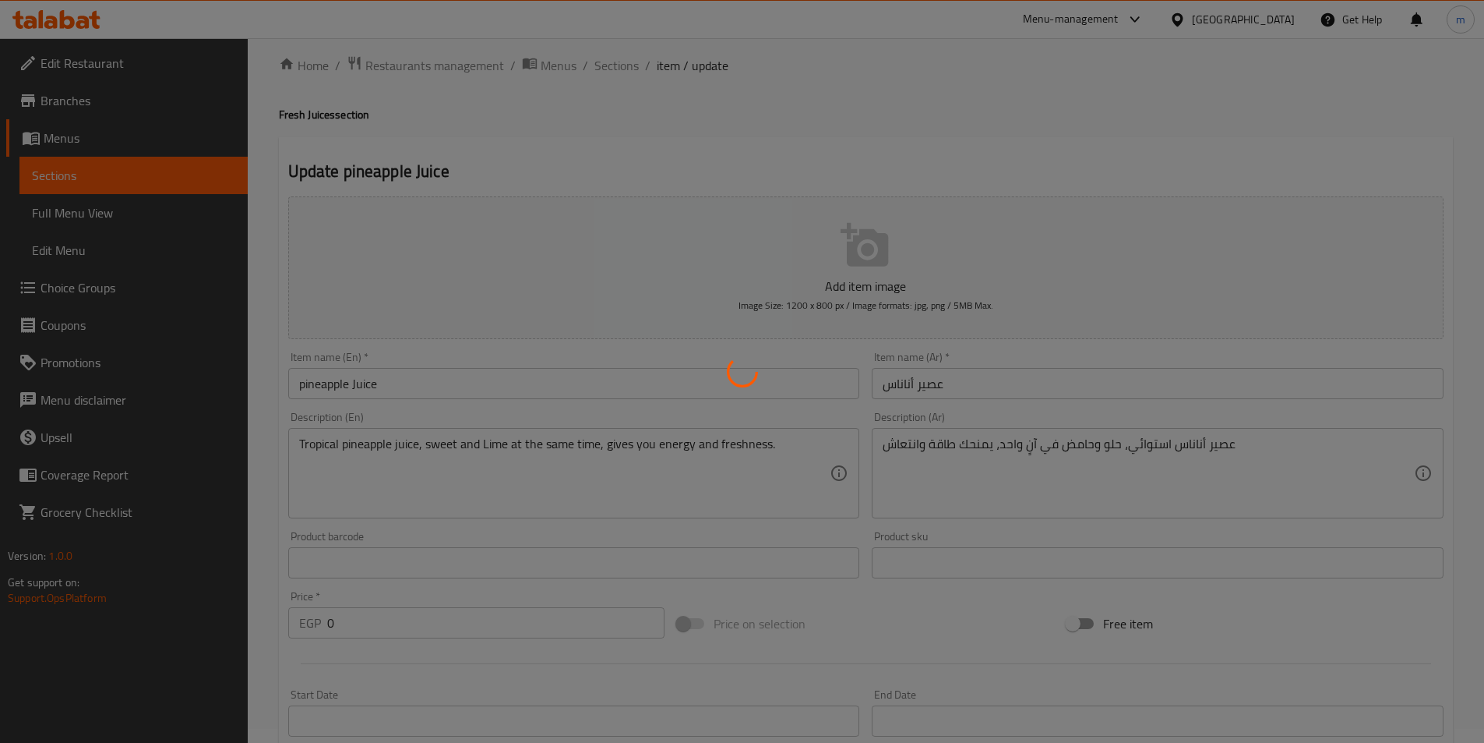
scroll to position [0, 0]
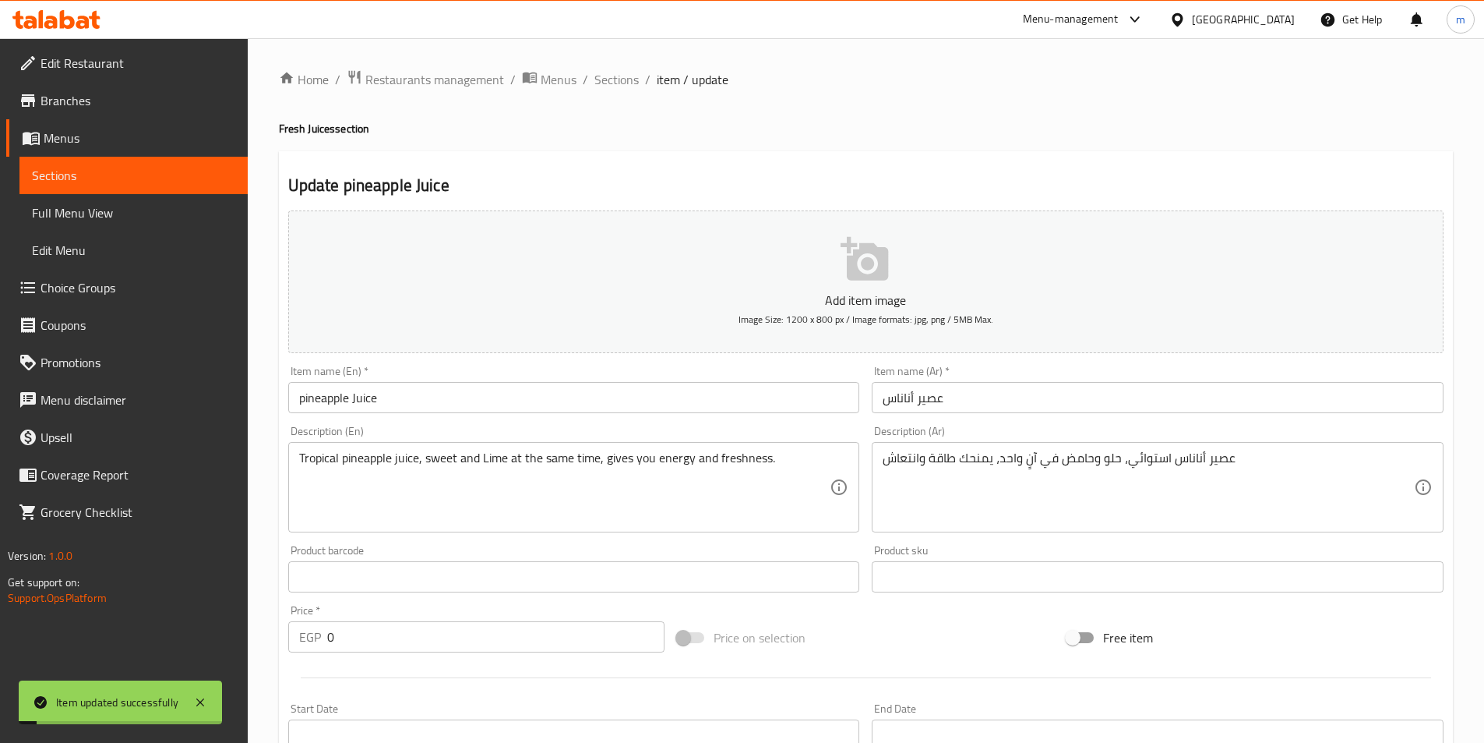
click at [637, 89] on ol "Home / Restaurants management / Menus / Sections / item / update" at bounding box center [866, 79] width 1174 height 20
click at [628, 85] on span "Sections" at bounding box center [616, 79] width 44 height 19
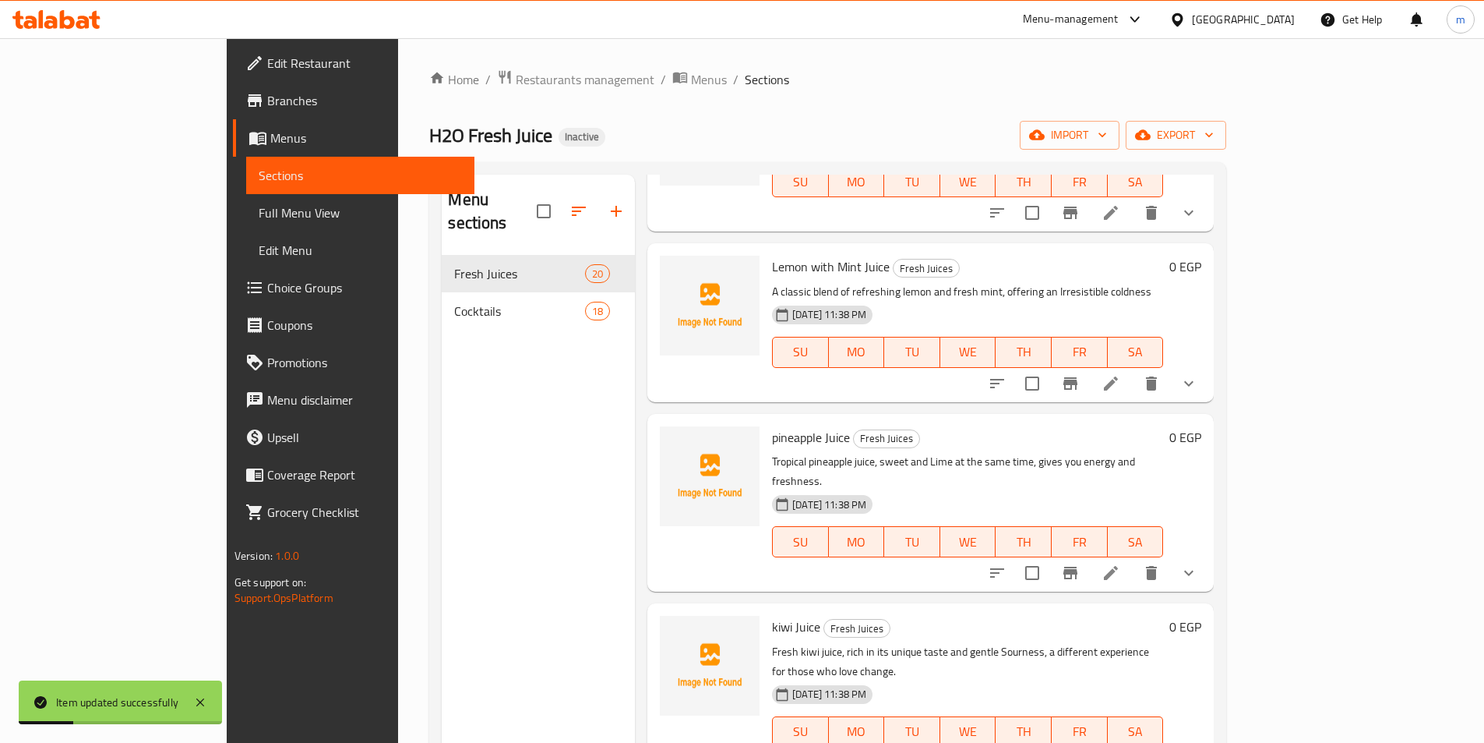
scroll to position [958, 0]
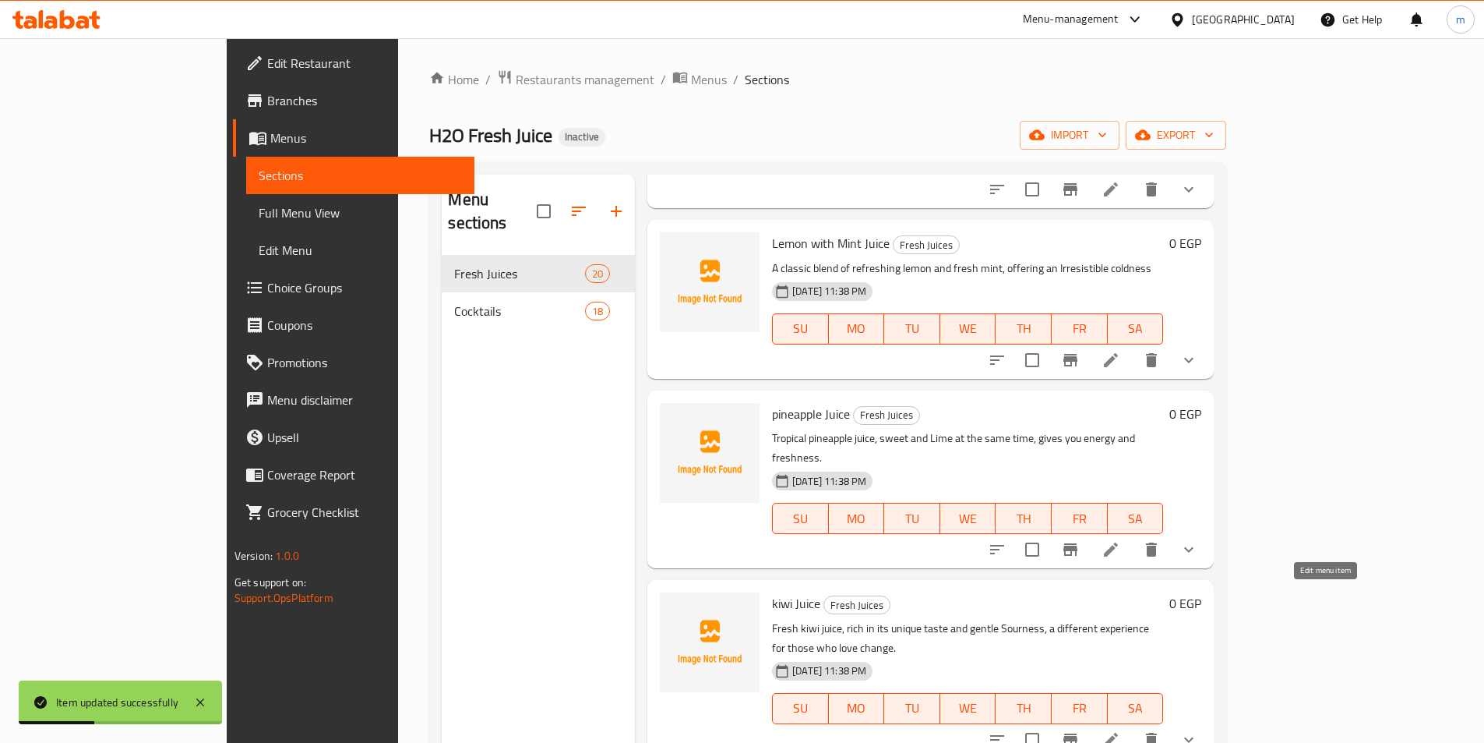
click at [1118, 732] on icon at bounding box center [1111, 739] width 14 height 14
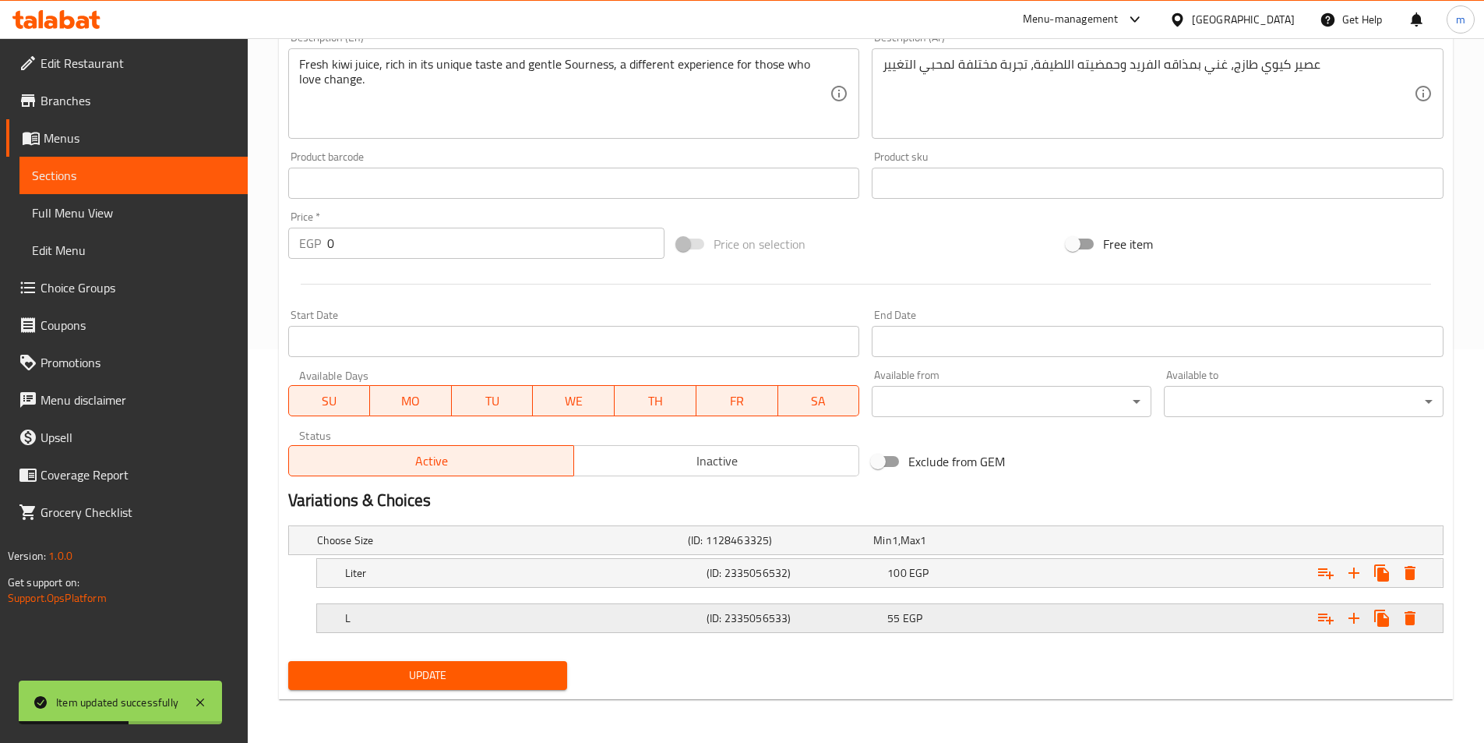
click at [693, 621] on h5 "L" at bounding box center [522, 618] width 355 height 16
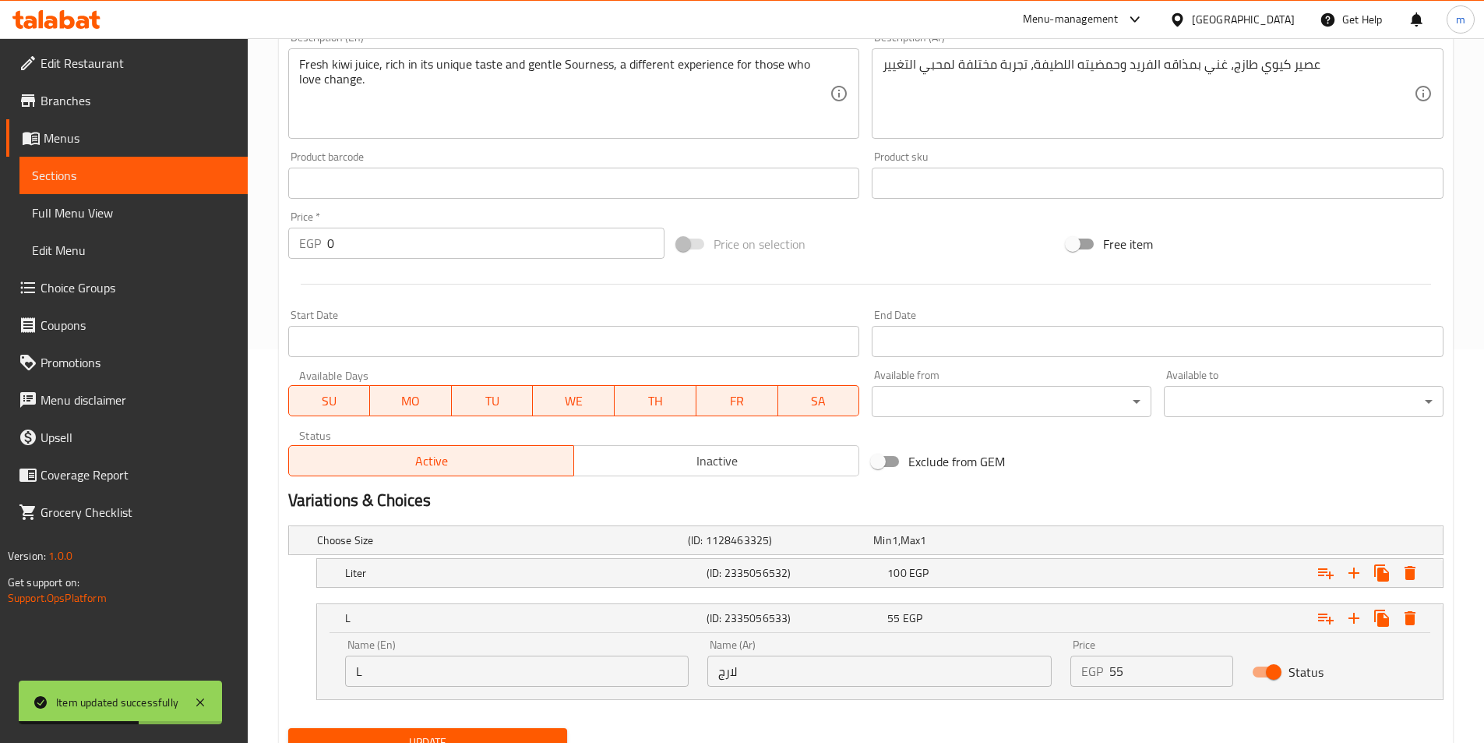
click at [803, 668] on input "لارج" at bounding box center [879, 670] width 344 height 31
click at [803, 669] on input "لارج" at bounding box center [879, 670] width 344 height 31
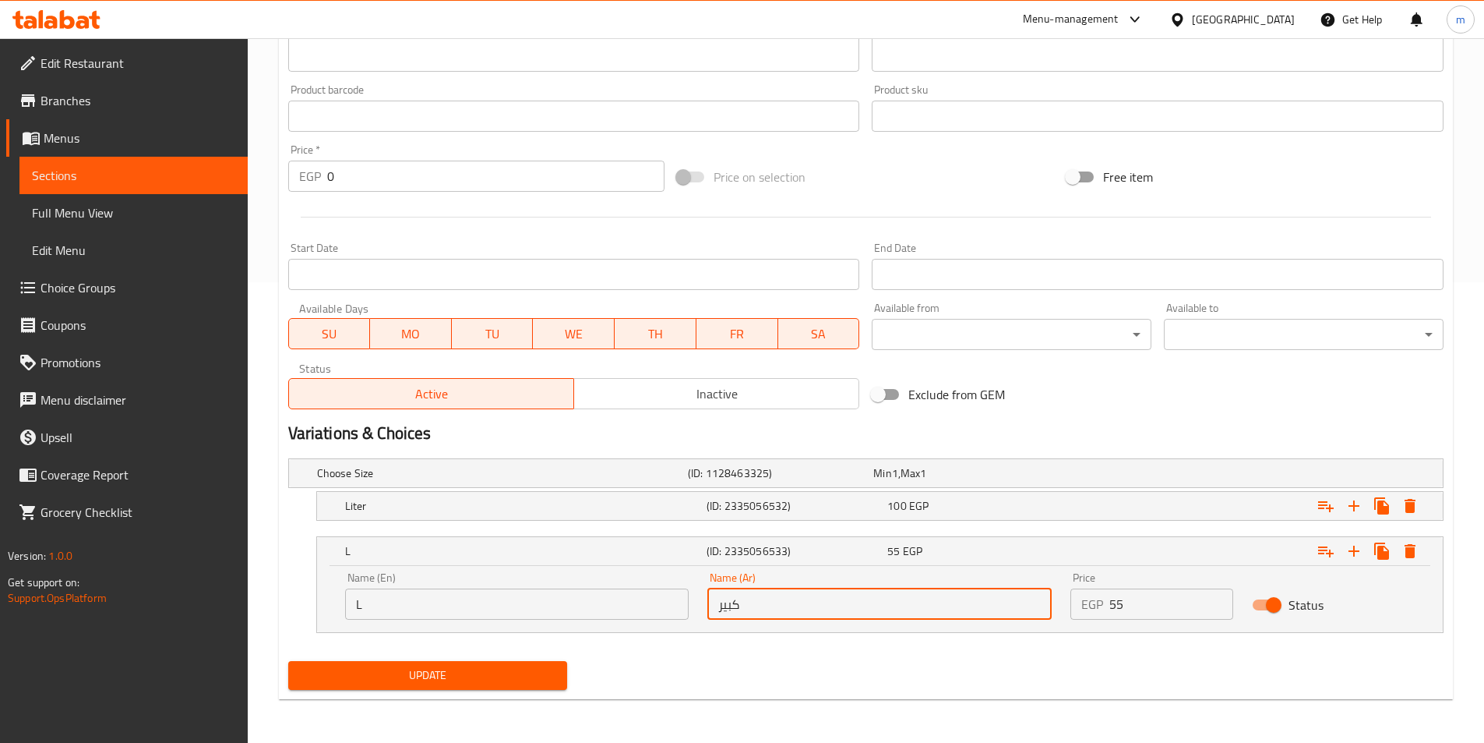
type input "كبير"
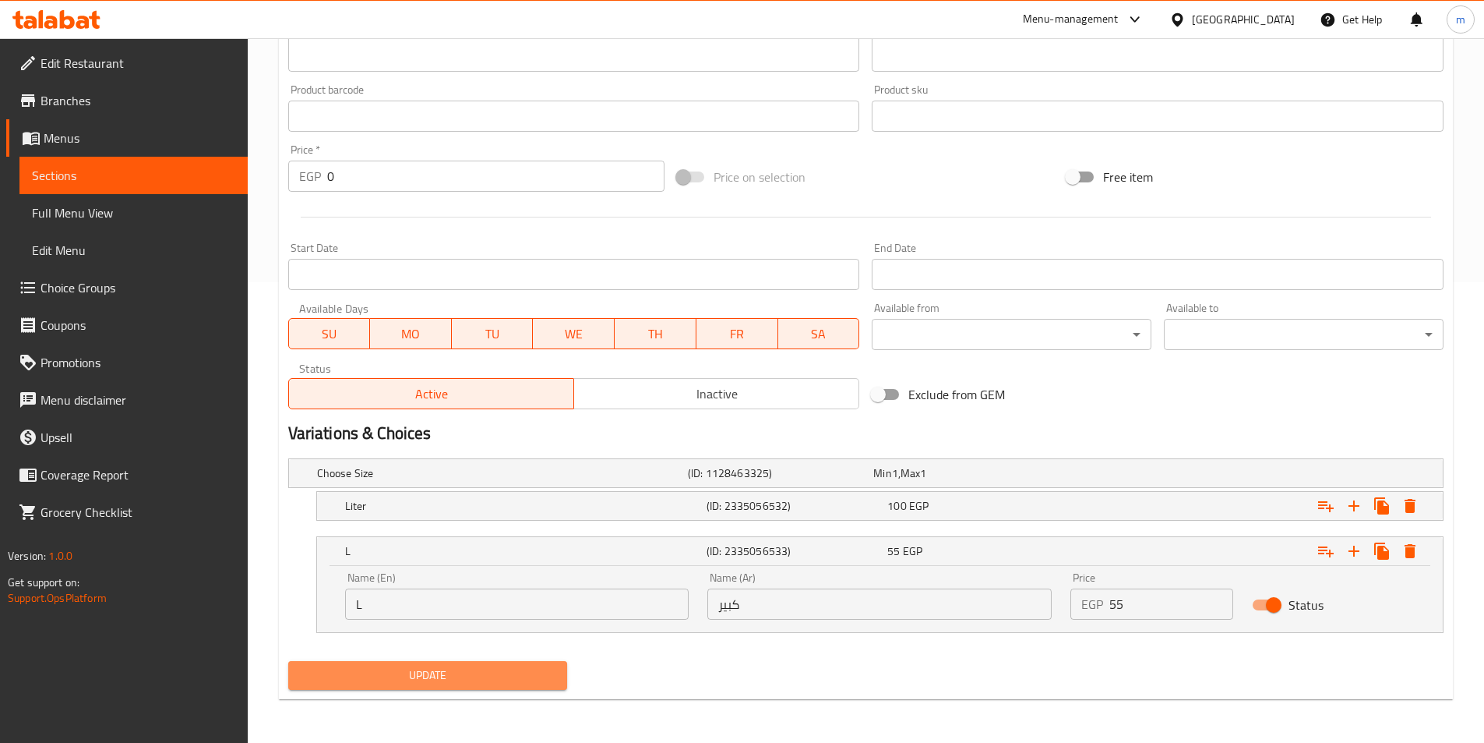
click at [501, 688] on button "Update" at bounding box center [428, 675] width 280 height 29
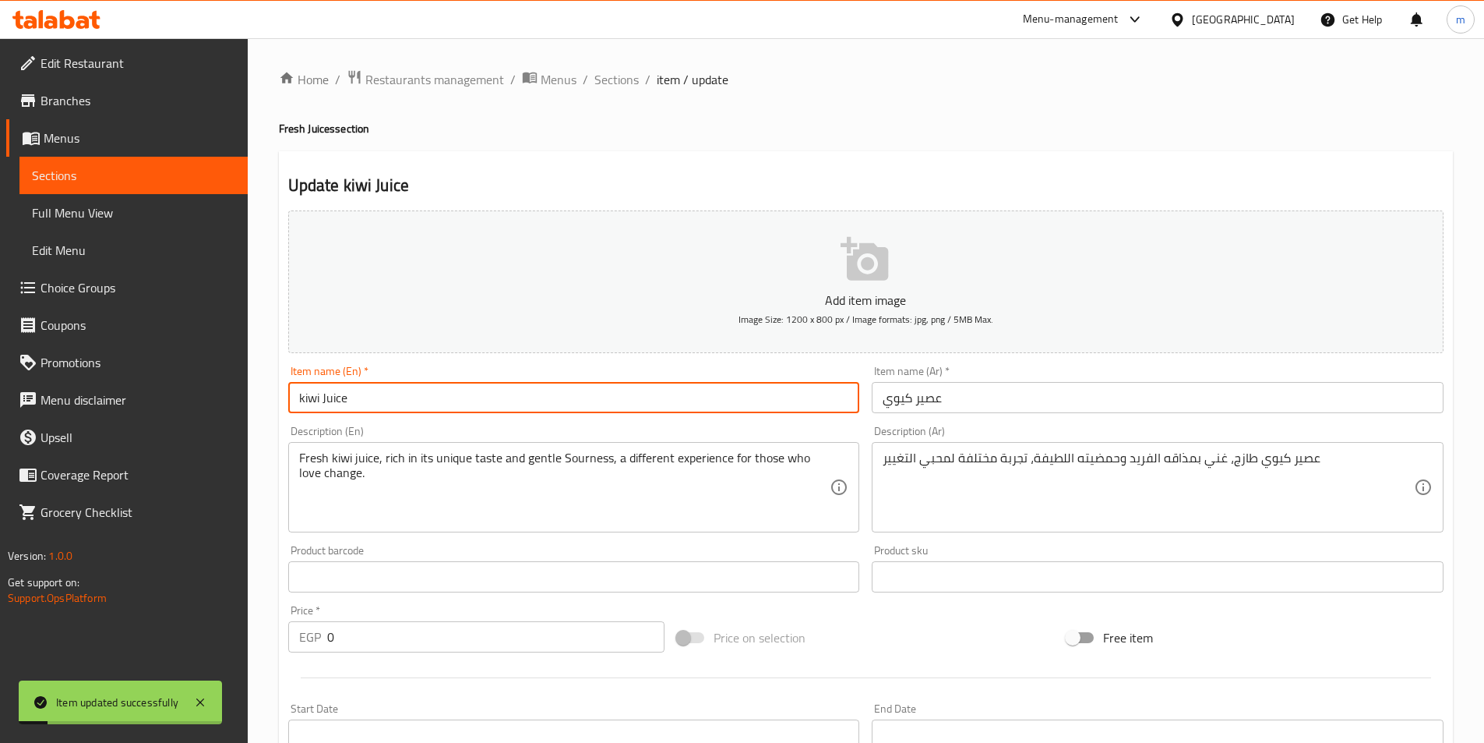
click at [368, 398] on input "kiwi Juice" at bounding box center [574, 397] width 572 height 31
click at [624, 72] on span "Sections" at bounding box center [616, 79] width 44 height 19
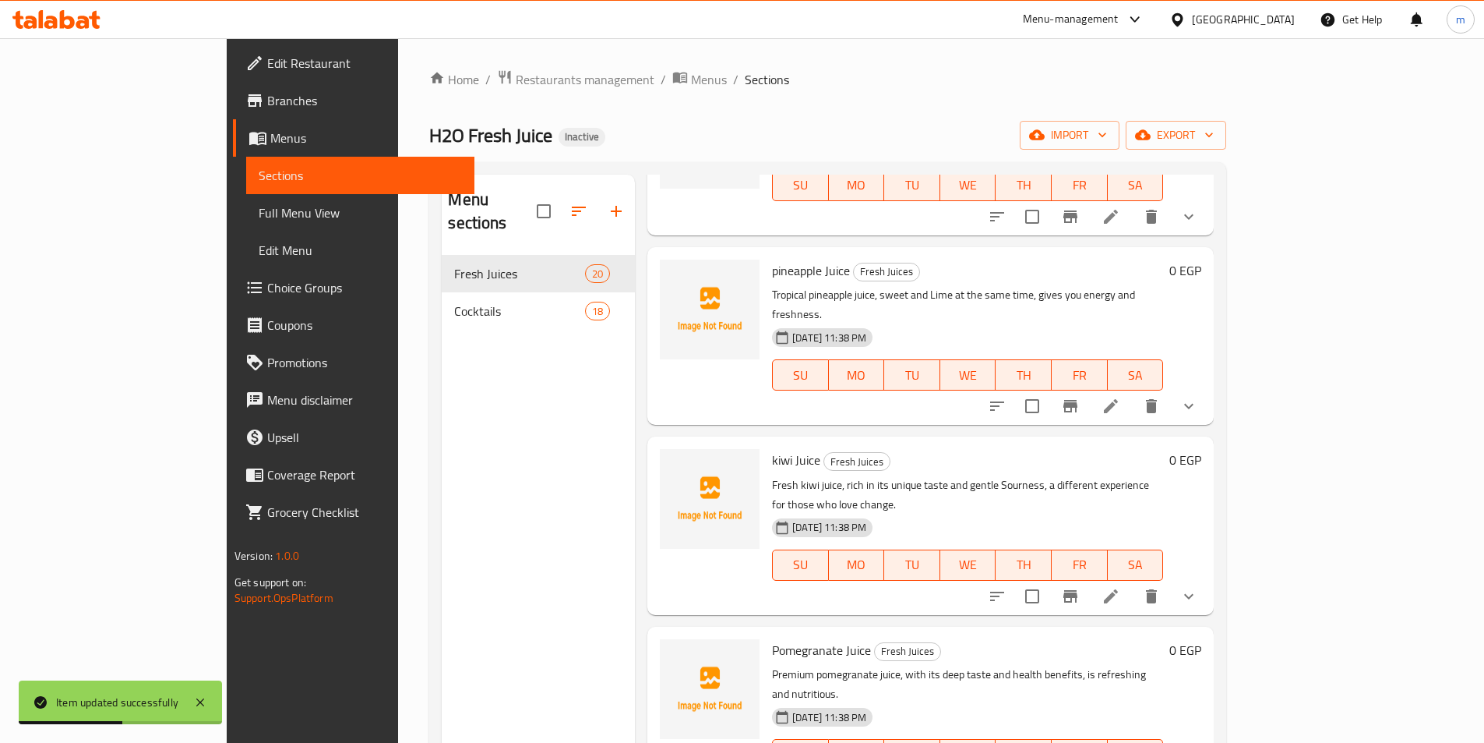
scroll to position [1128, 0]
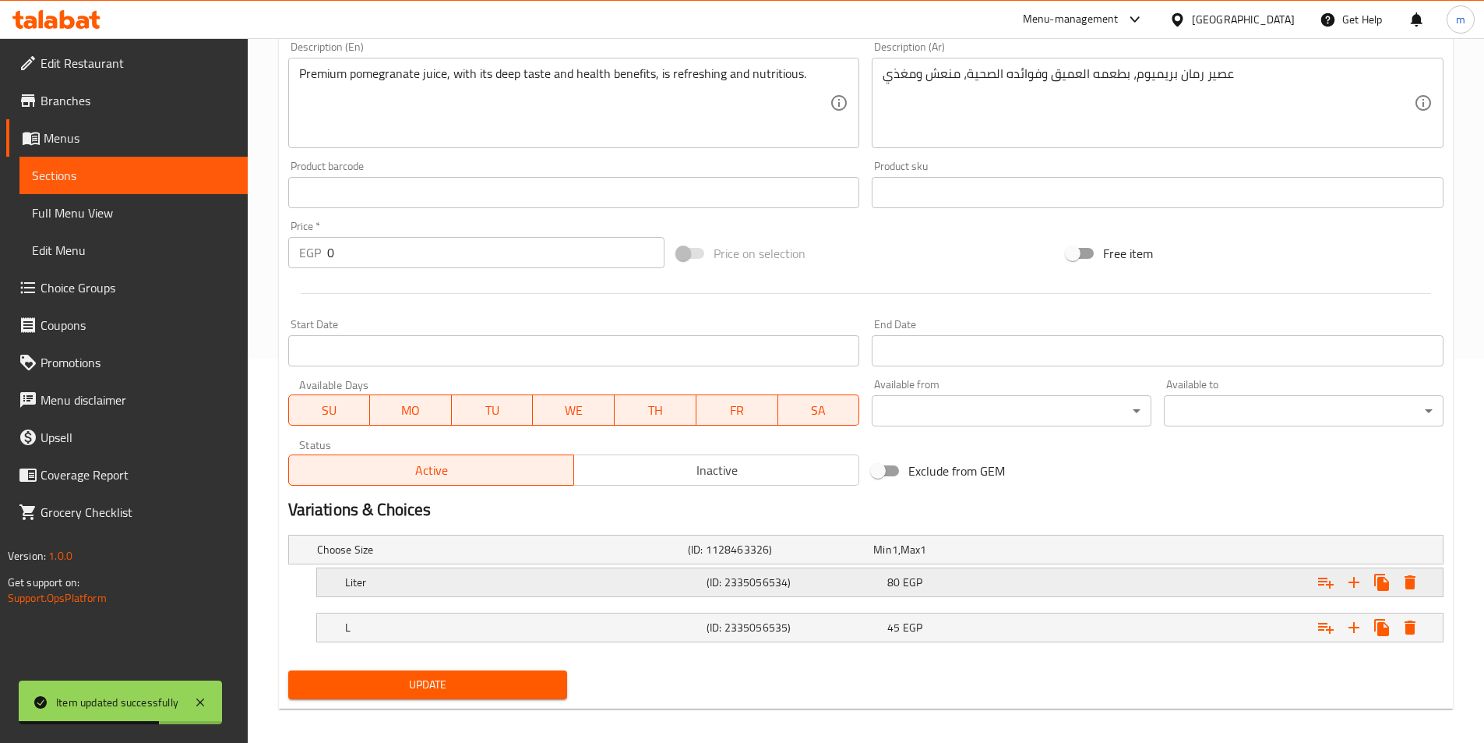
scroll to position [393, 0]
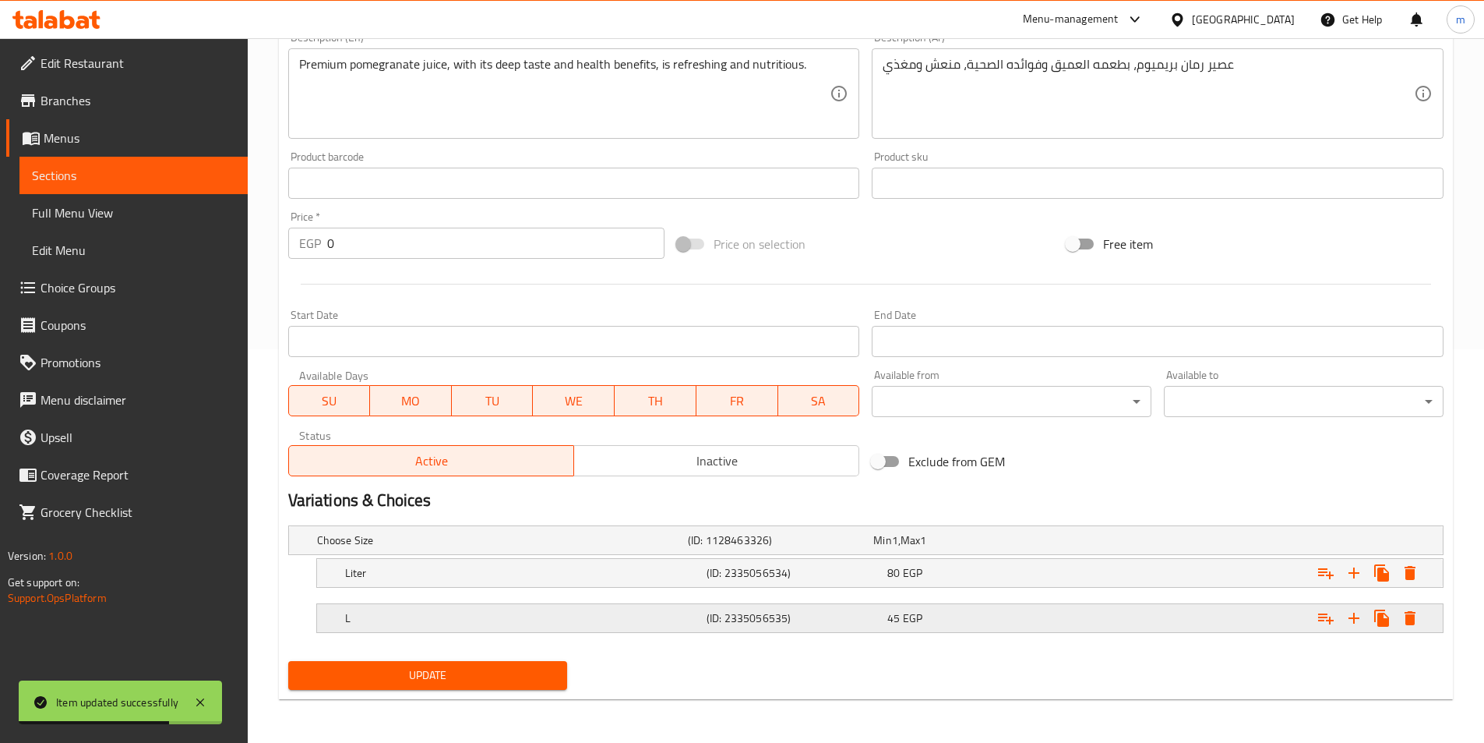
click at [658, 624] on h5 "L" at bounding box center [522, 618] width 355 height 16
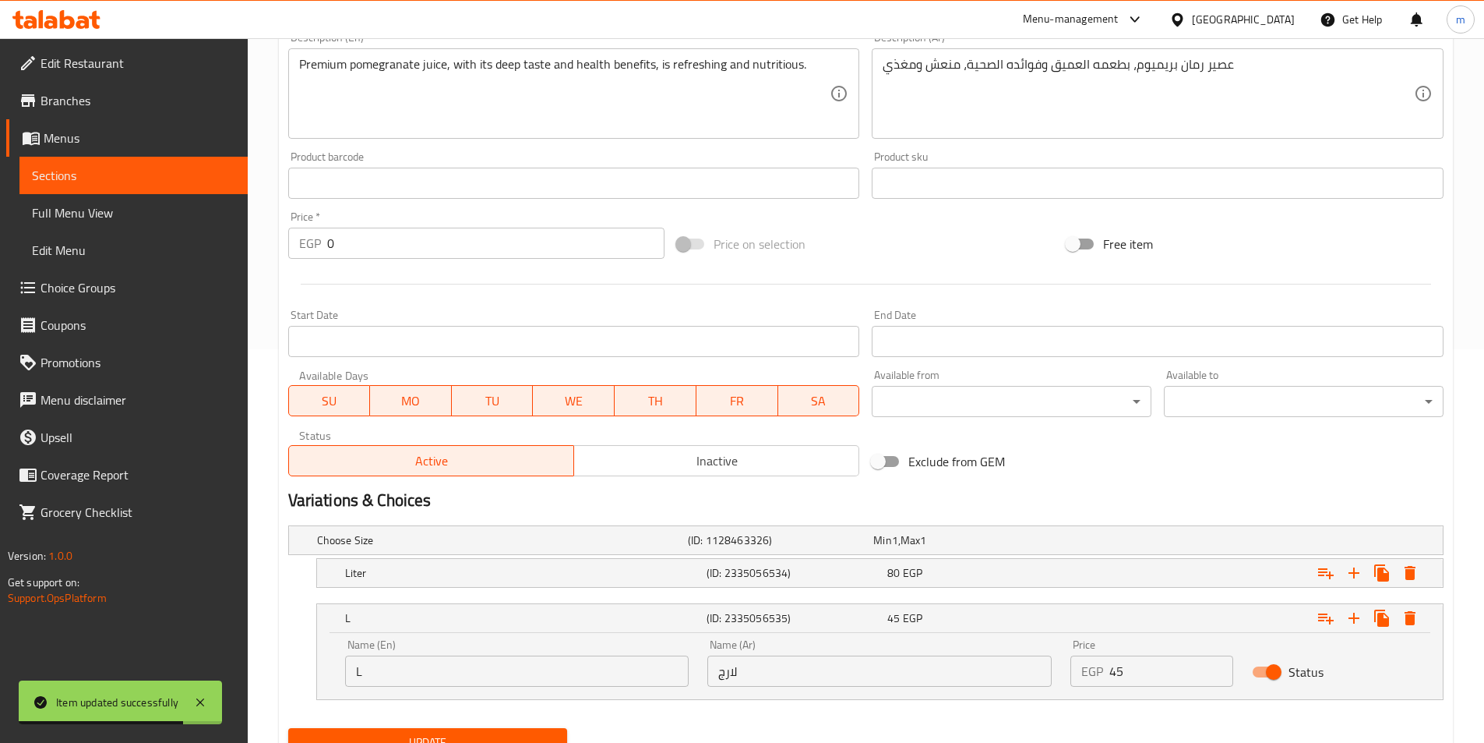
click at [766, 683] on input "لارج" at bounding box center [879, 670] width 344 height 31
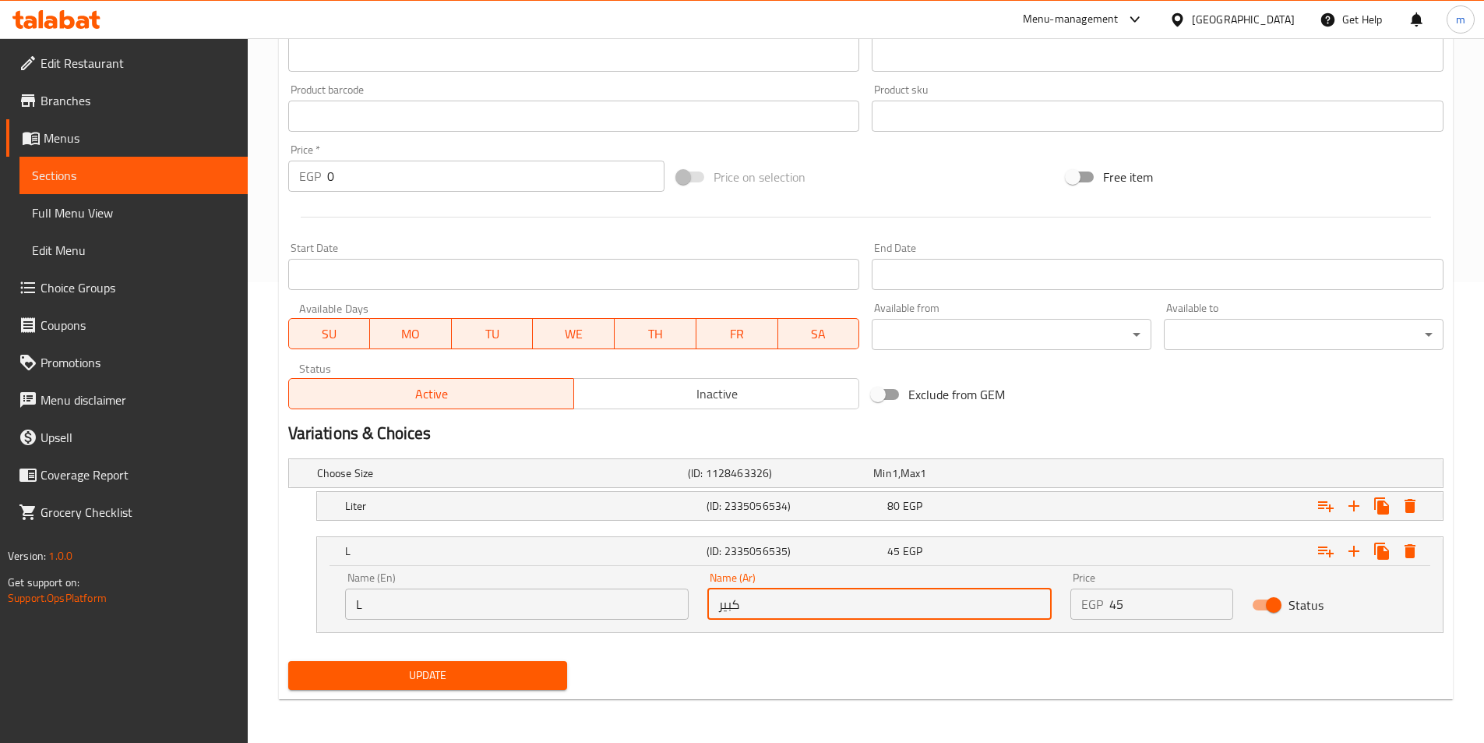
type input "كبير"
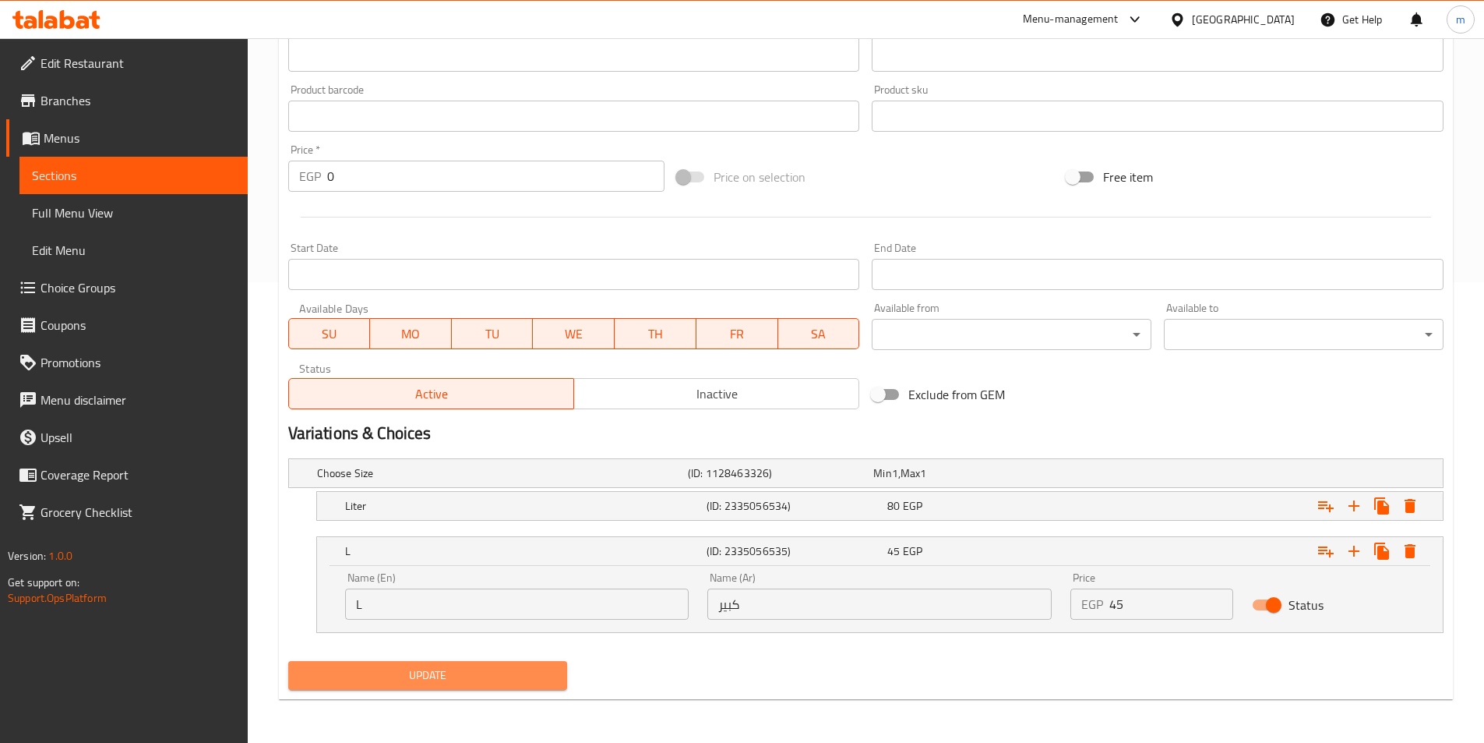
click at [467, 683] on span "Update" at bounding box center [428, 674] width 255 height 19
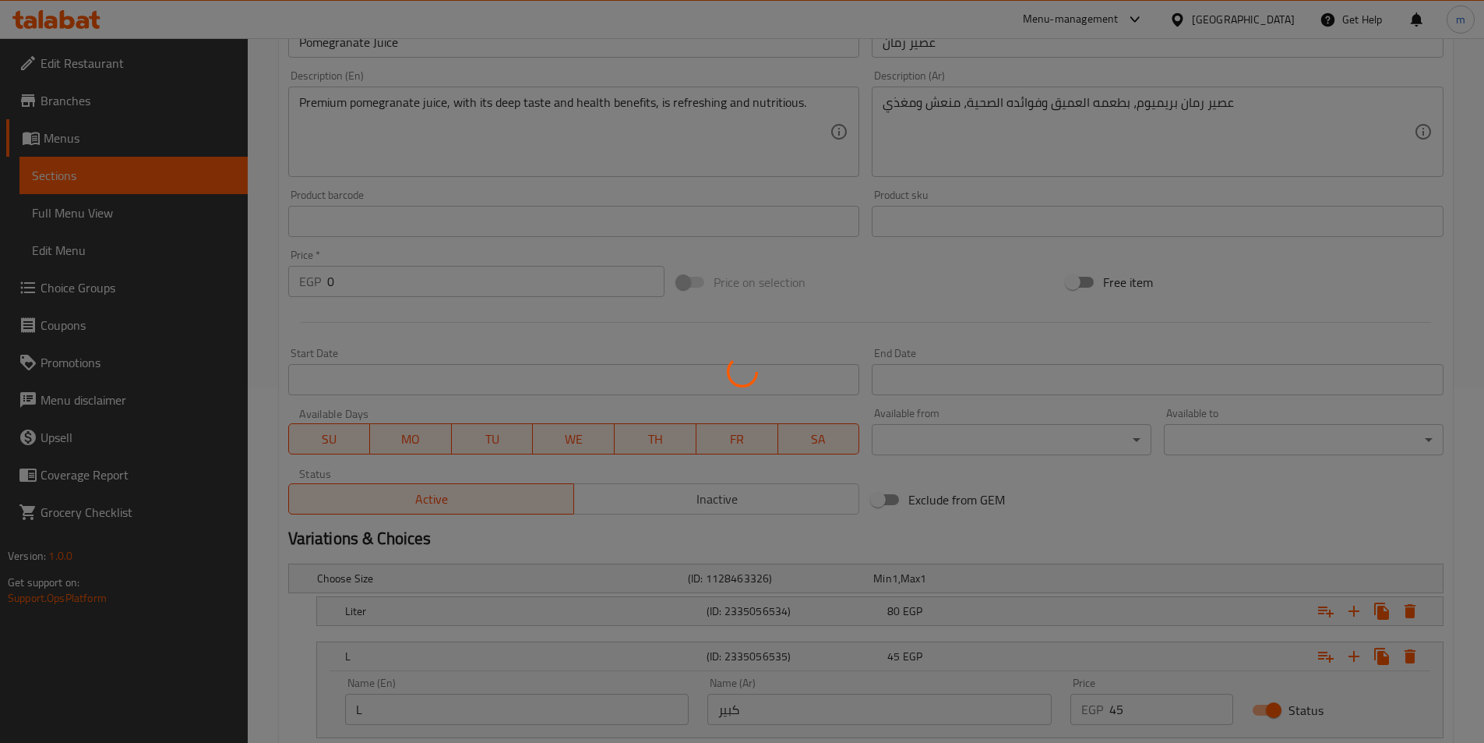
scroll to position [0, 0]
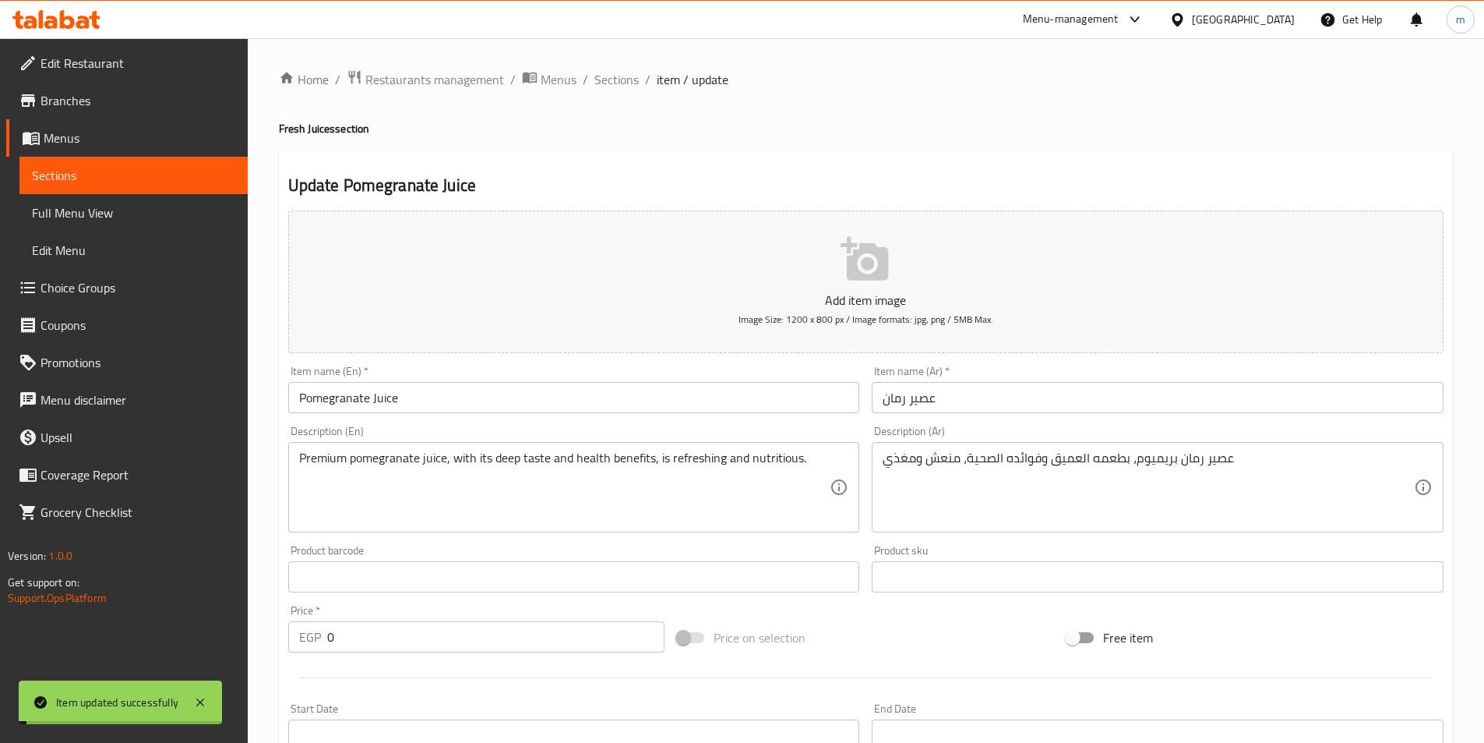
click at [422, 395] on input "Pomegranate Juice" at bounding box center [574, 397] width 572 height 31
click at [615, 70] on span "Sections" at bounding box center [616, 79] width 44 height 19
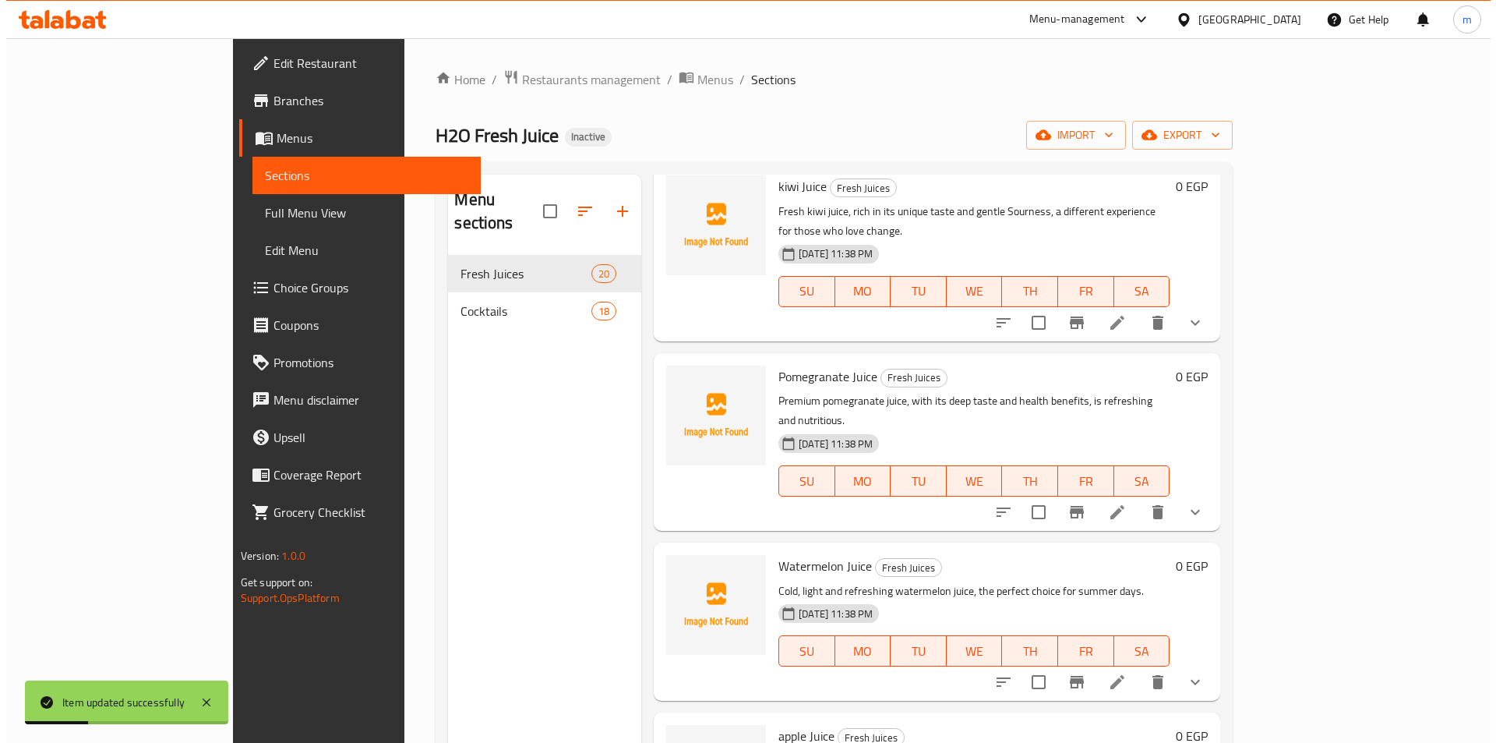
scroll to position [1376, 0]
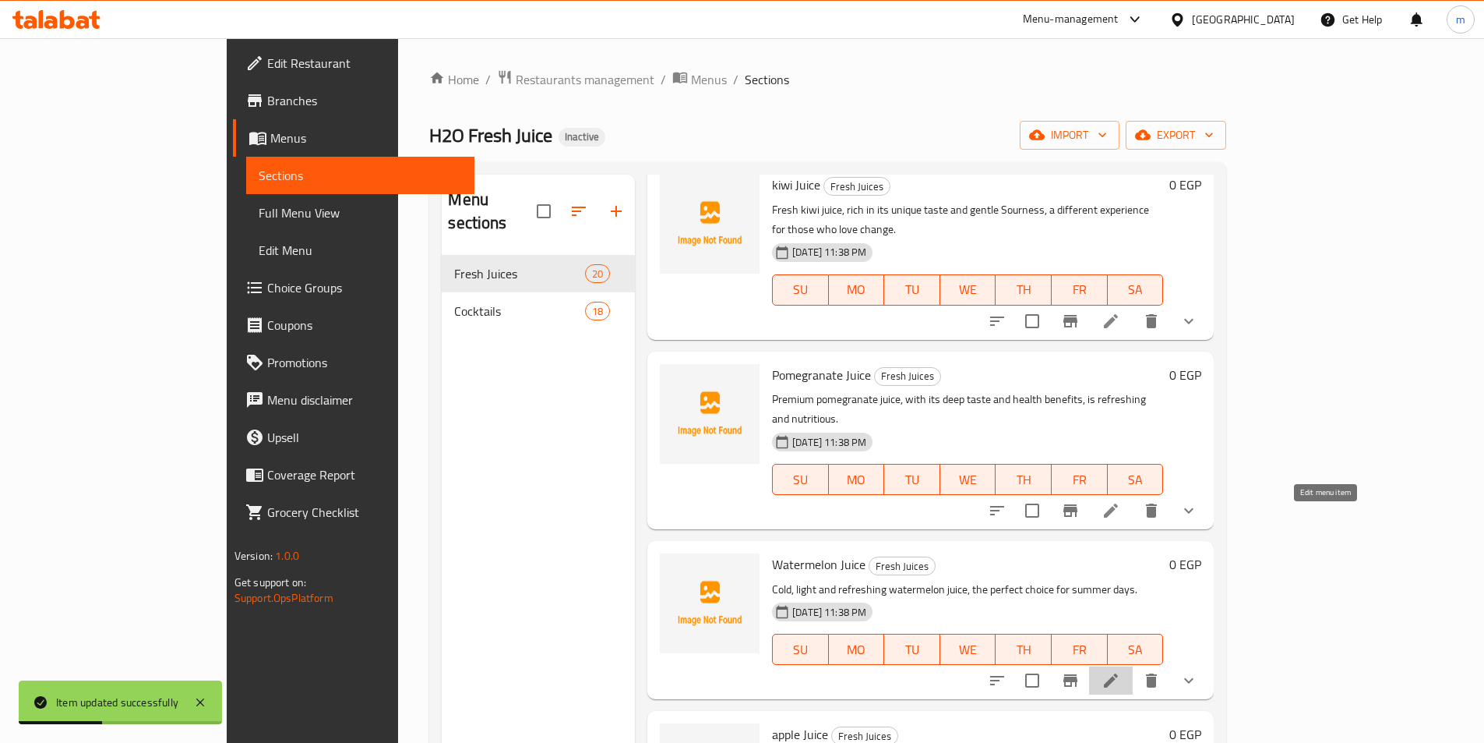
click at [1118, 673] on icon at bounding box center [1111, 680] width 14 height 14
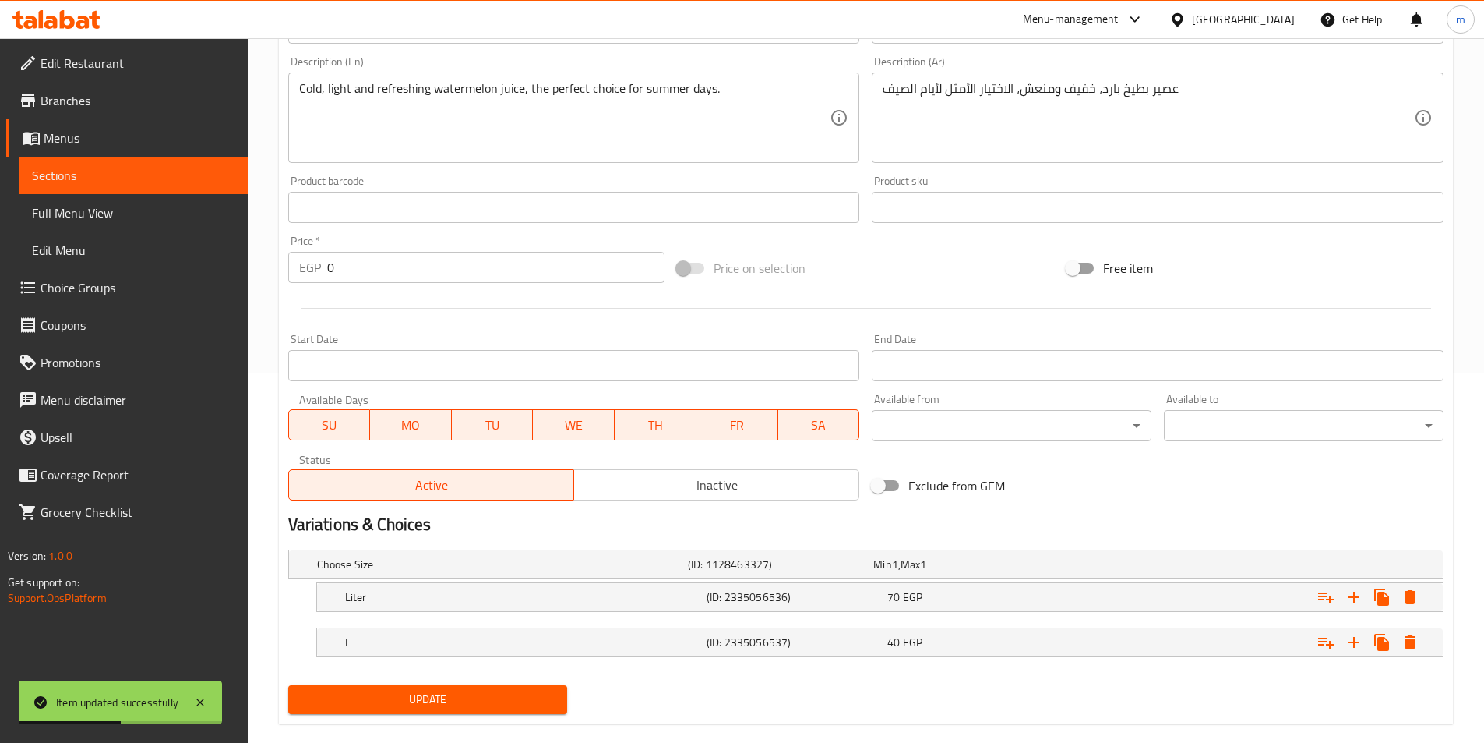
scroll to position [393, 0]
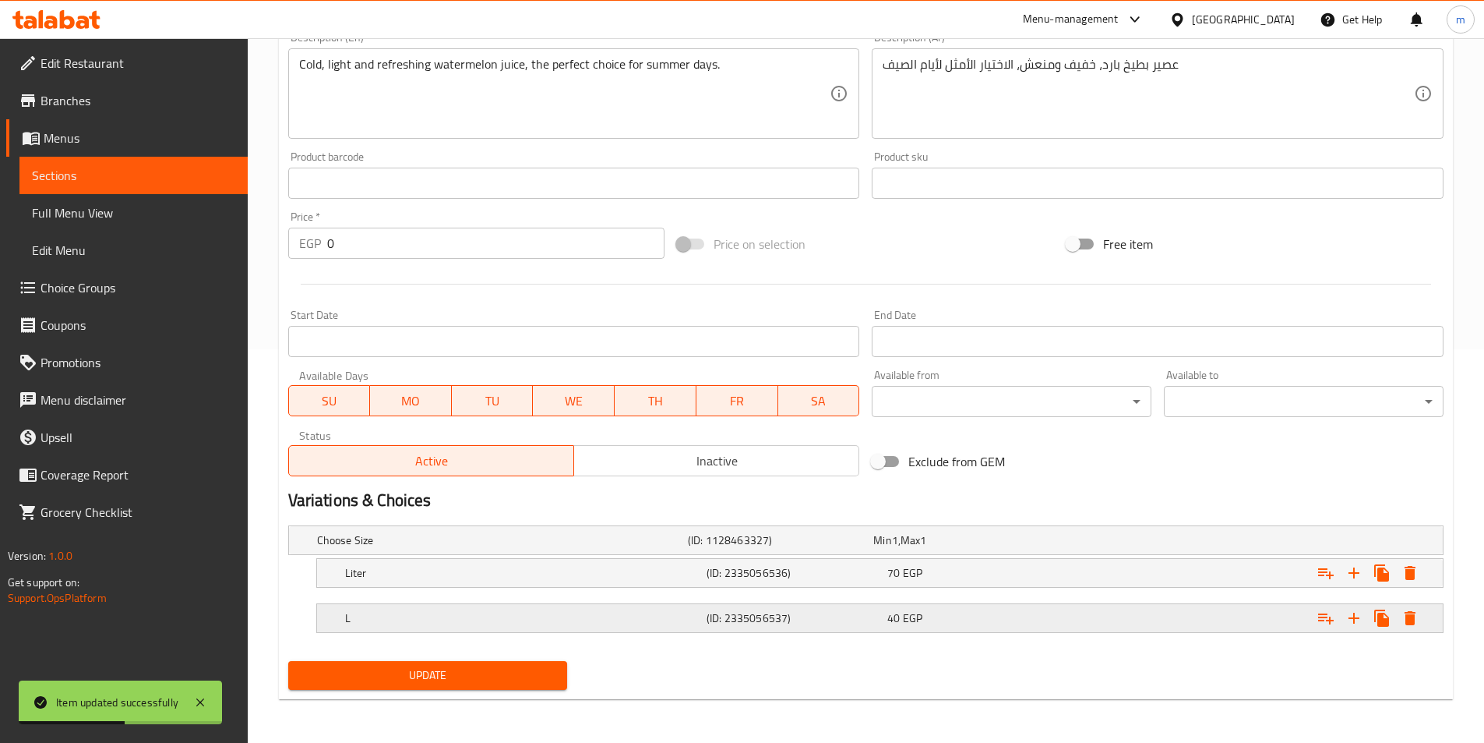
click at [795, 622] on h5 "(ID: 2335056537)" at bounding box center [794, 618] width 175 height 16
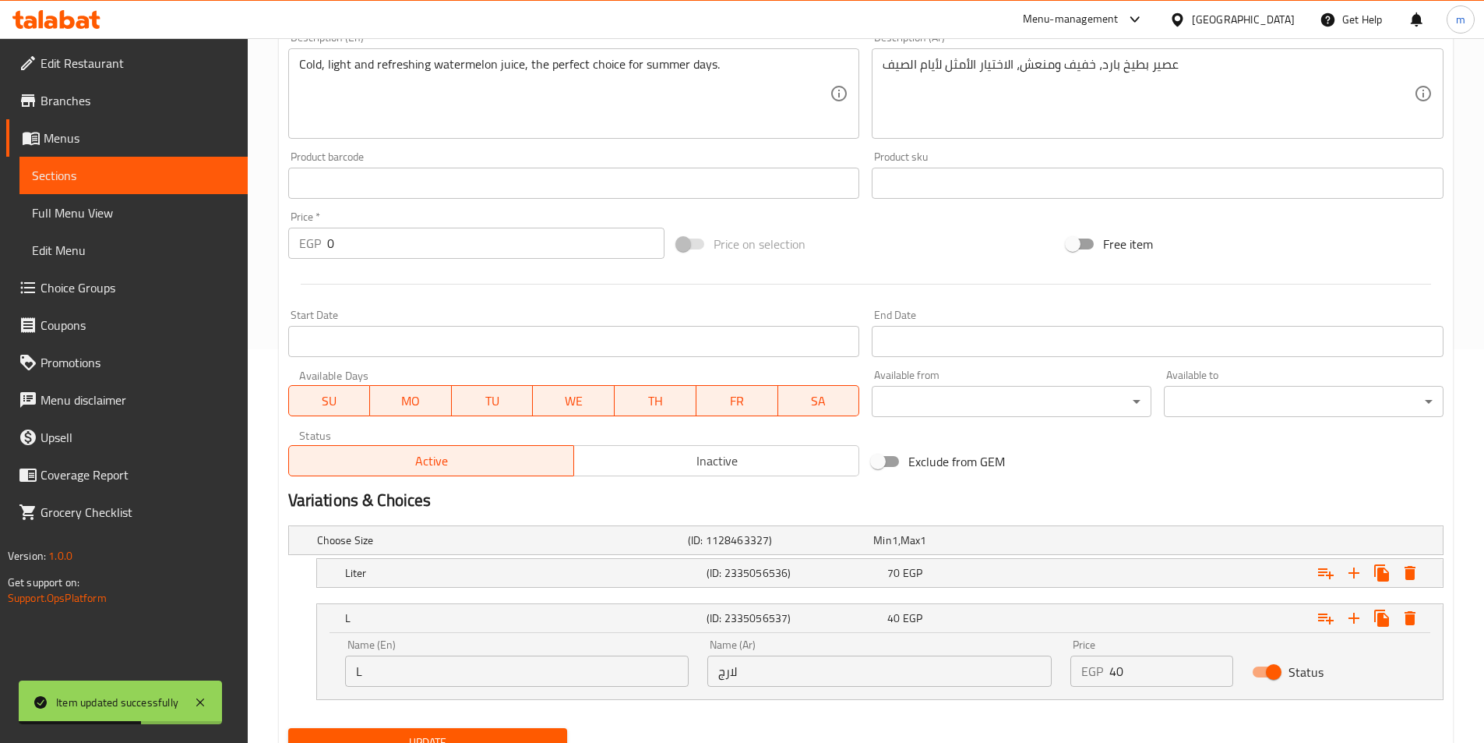
click at [798, 670] on input "لارج" at bounding box center [879, 670] width 344 height 31
click at [798, 671] on input "لارج" at bounding box center [879, 670] width 344 height 31
type input "كبير"
click at [514, 729] on button "Update" at bounding box center [428, 742] width 280 height 29
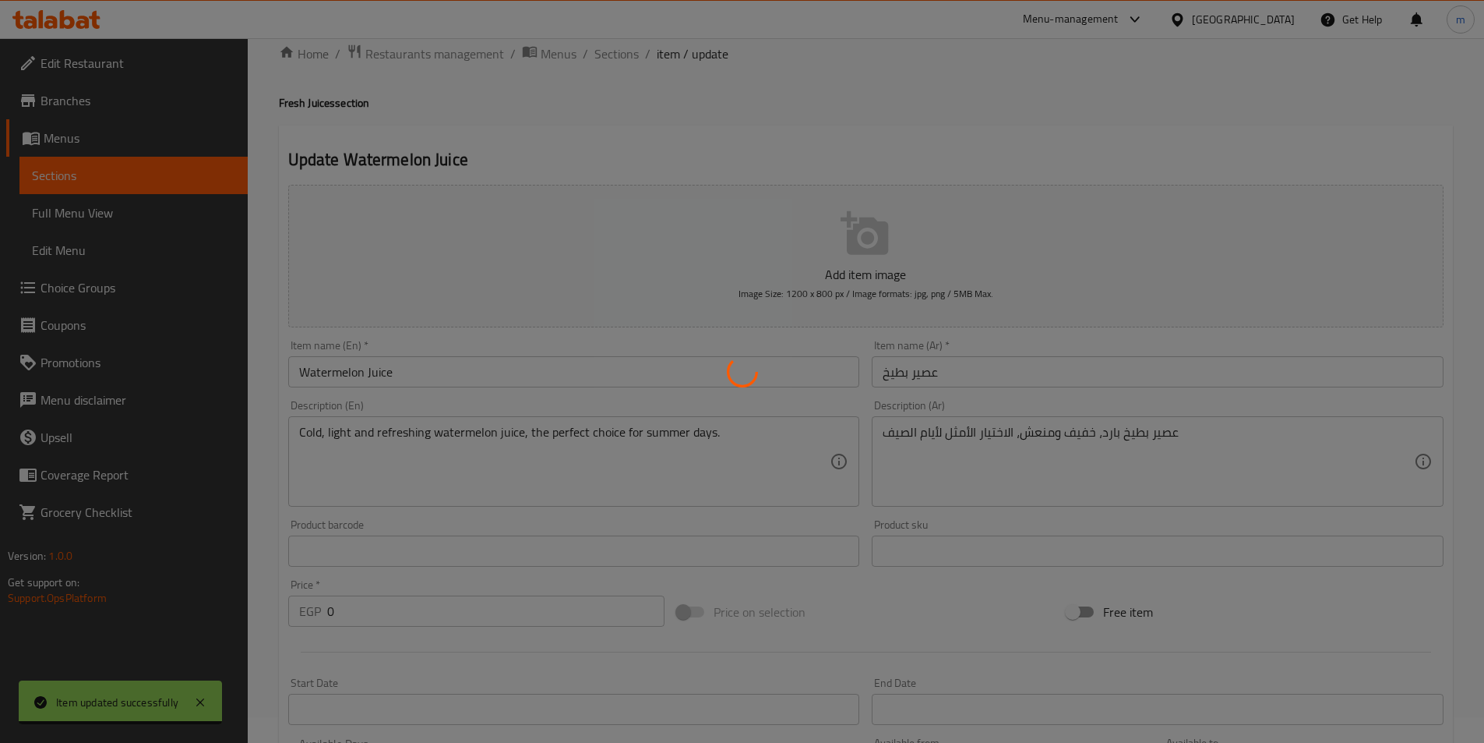
scroll to position [0, 0]
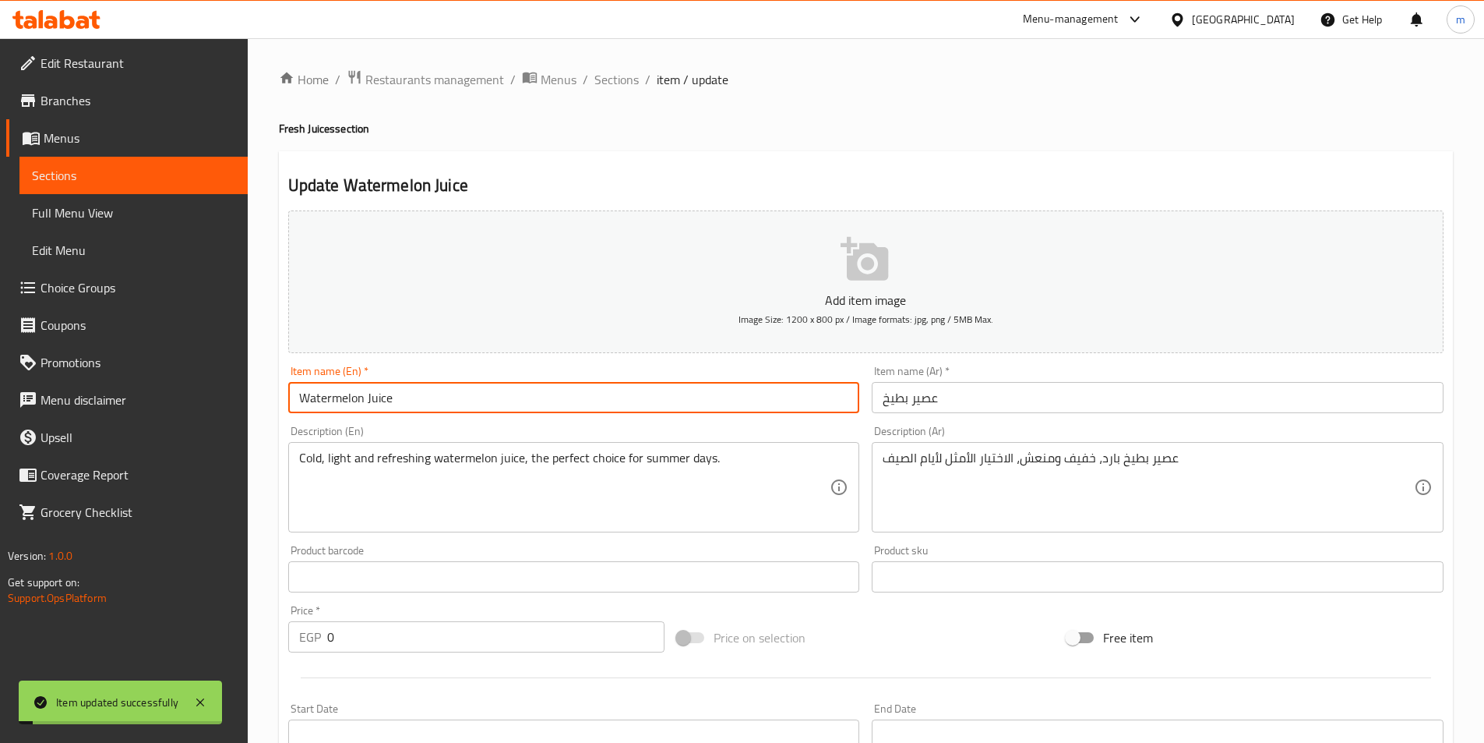
click at [446, 386] on input "Watermelon Juice" at bounding box center [574, 397] width 572 height 31
click at [611, 71] on span "Sections" at bounding box center [616, 79] width 44 height 19
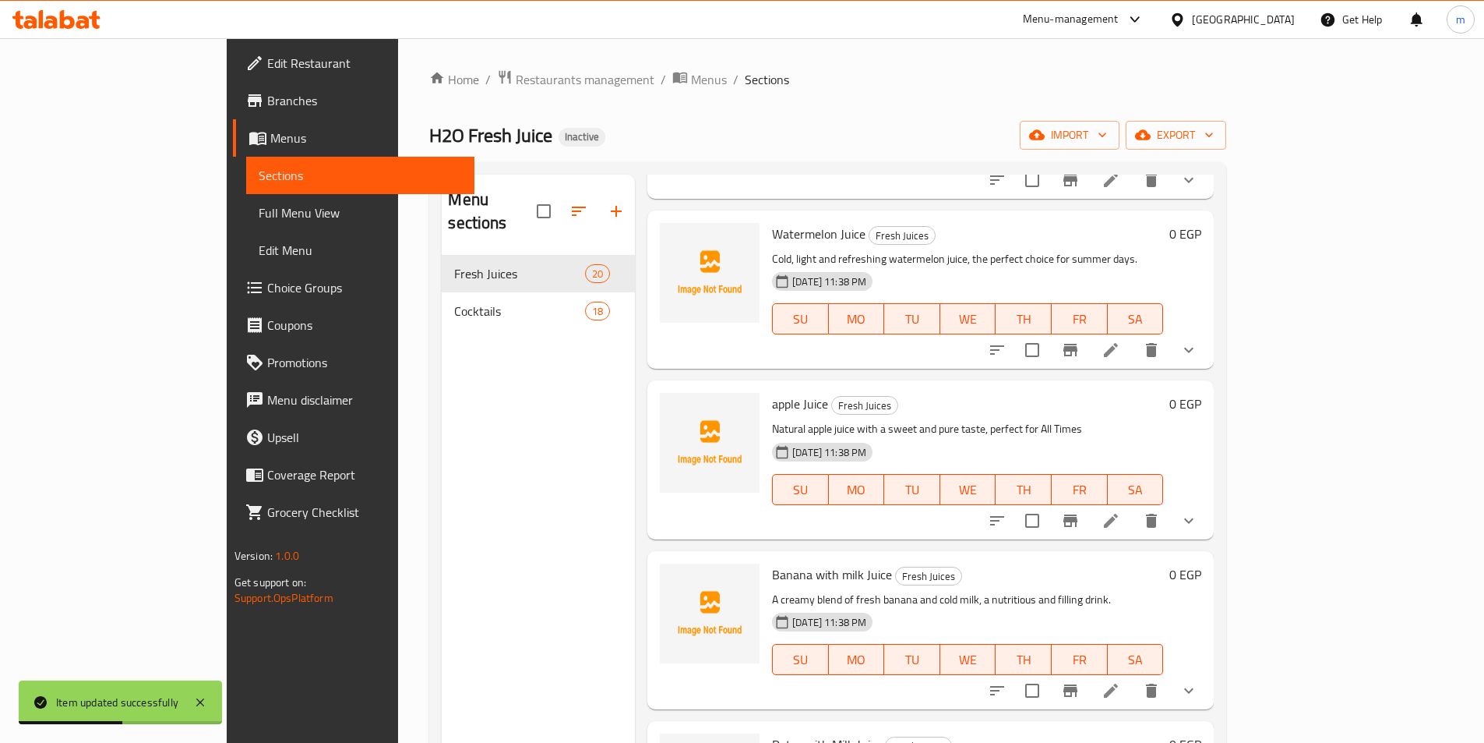
scroll to position [1702, 0]
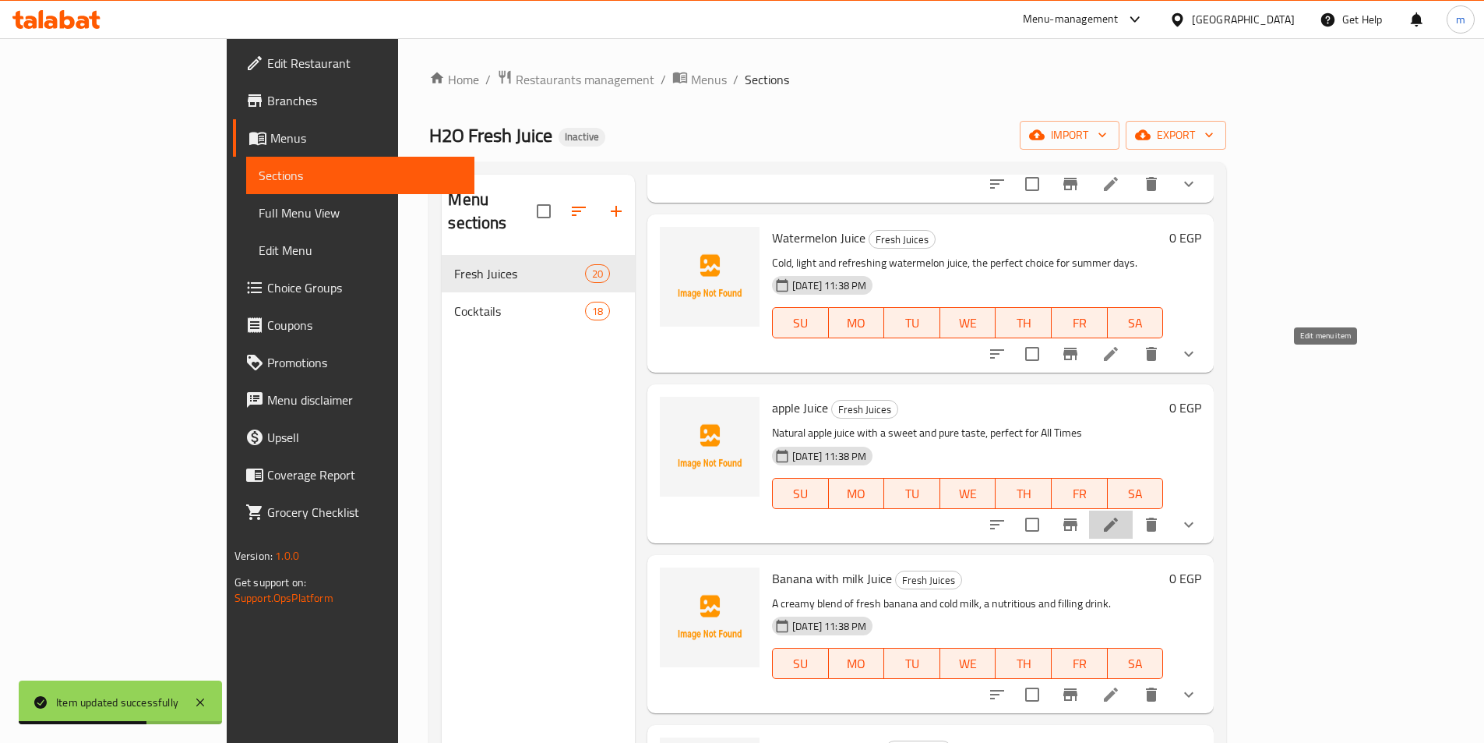
click at [1120, 515] on icon at bounding box center [1111, 524] width 19 height 19
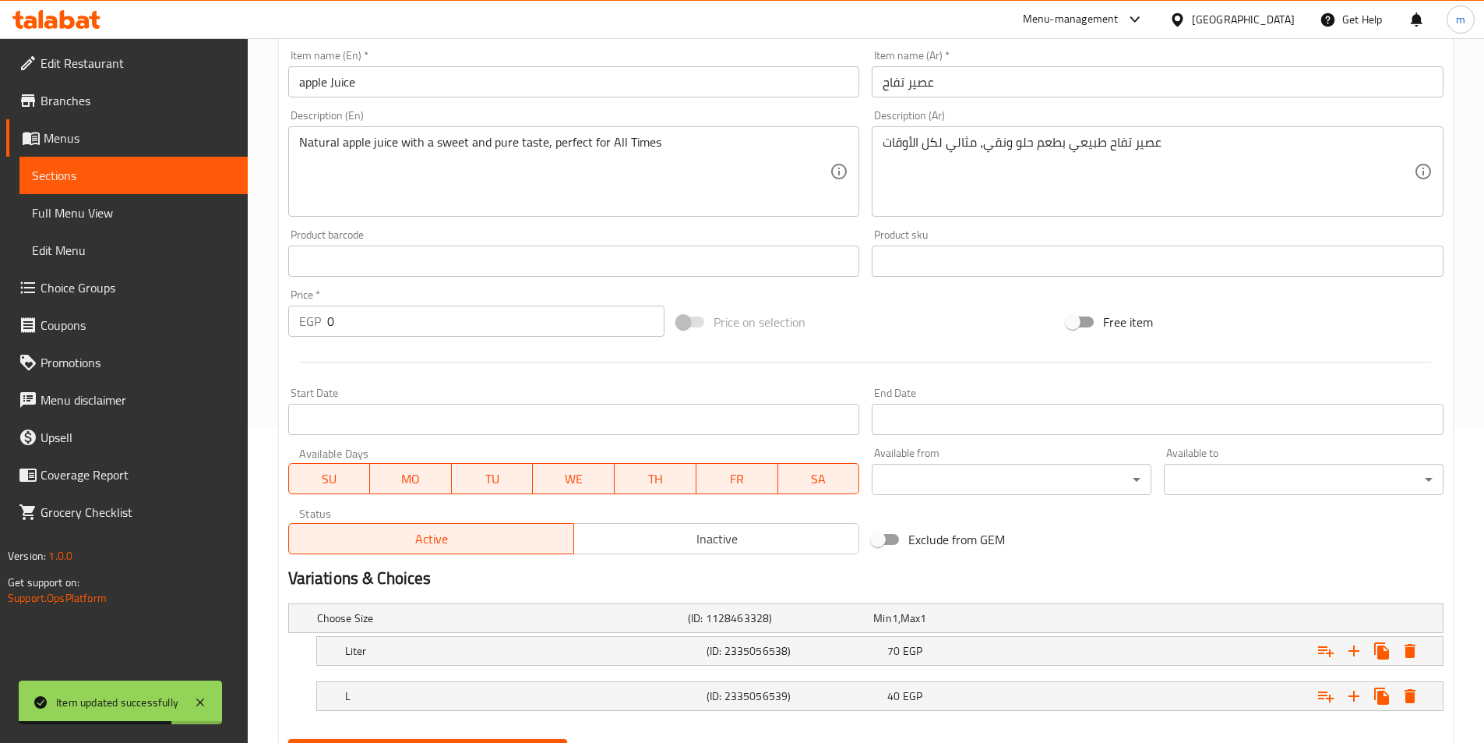
scroll to position [393, 0]
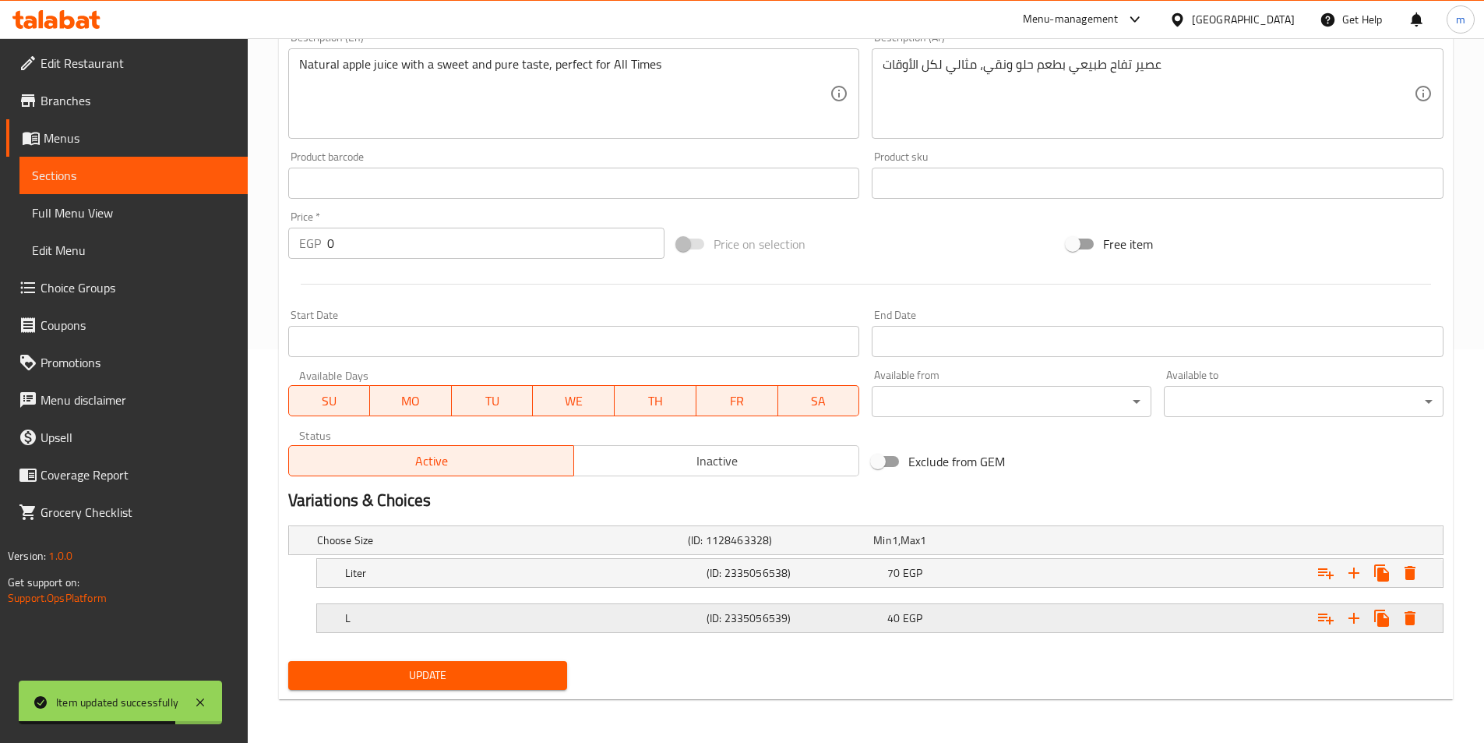
click at [774, 623] on h5 "(ID: 2335056539)" at bounding box center [794, 618] width 175 height 16
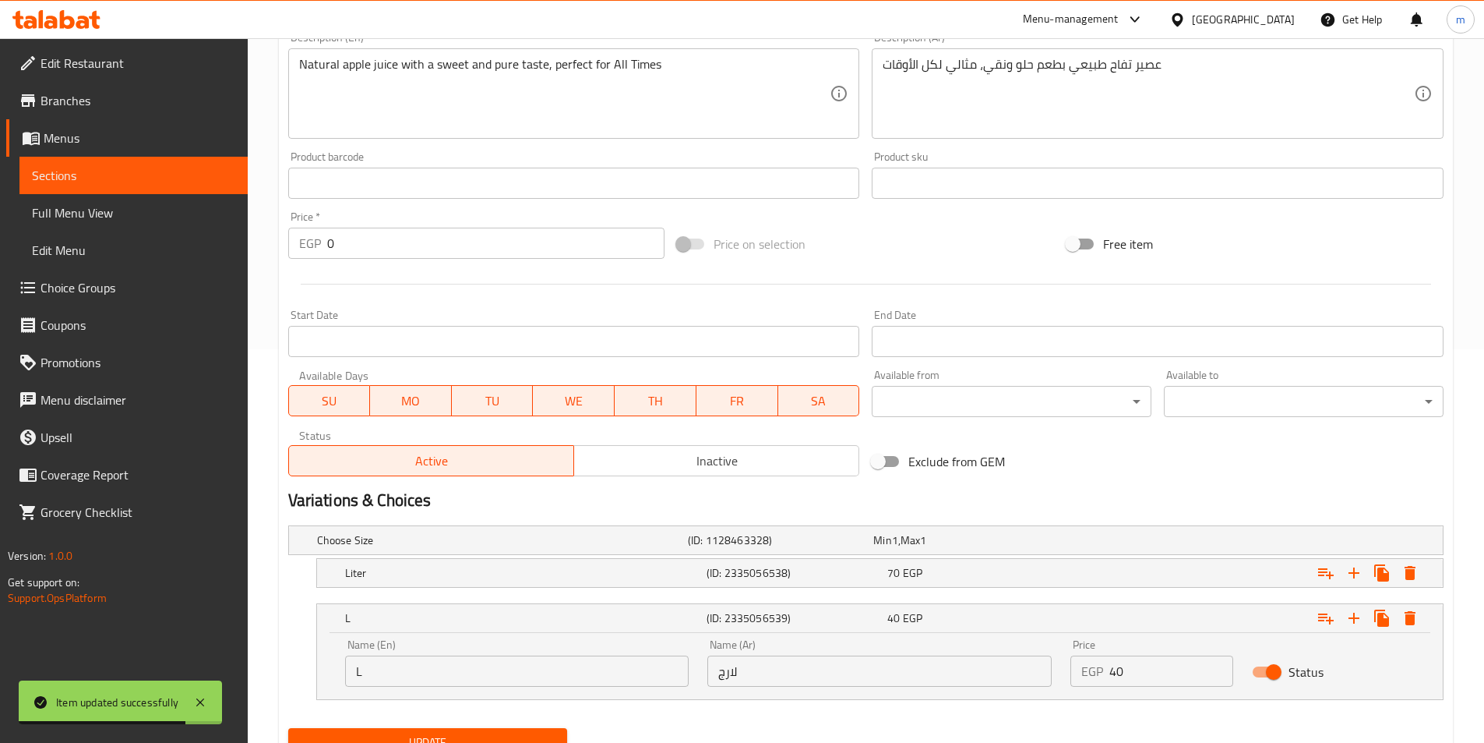
click at [791, 672] on input "لارج" at bounding box center [879, 670] width 344 height 31
type input "كبير"
click at [413, 738] on span "Update" at bounding box center [428, 741] width 255 height 19
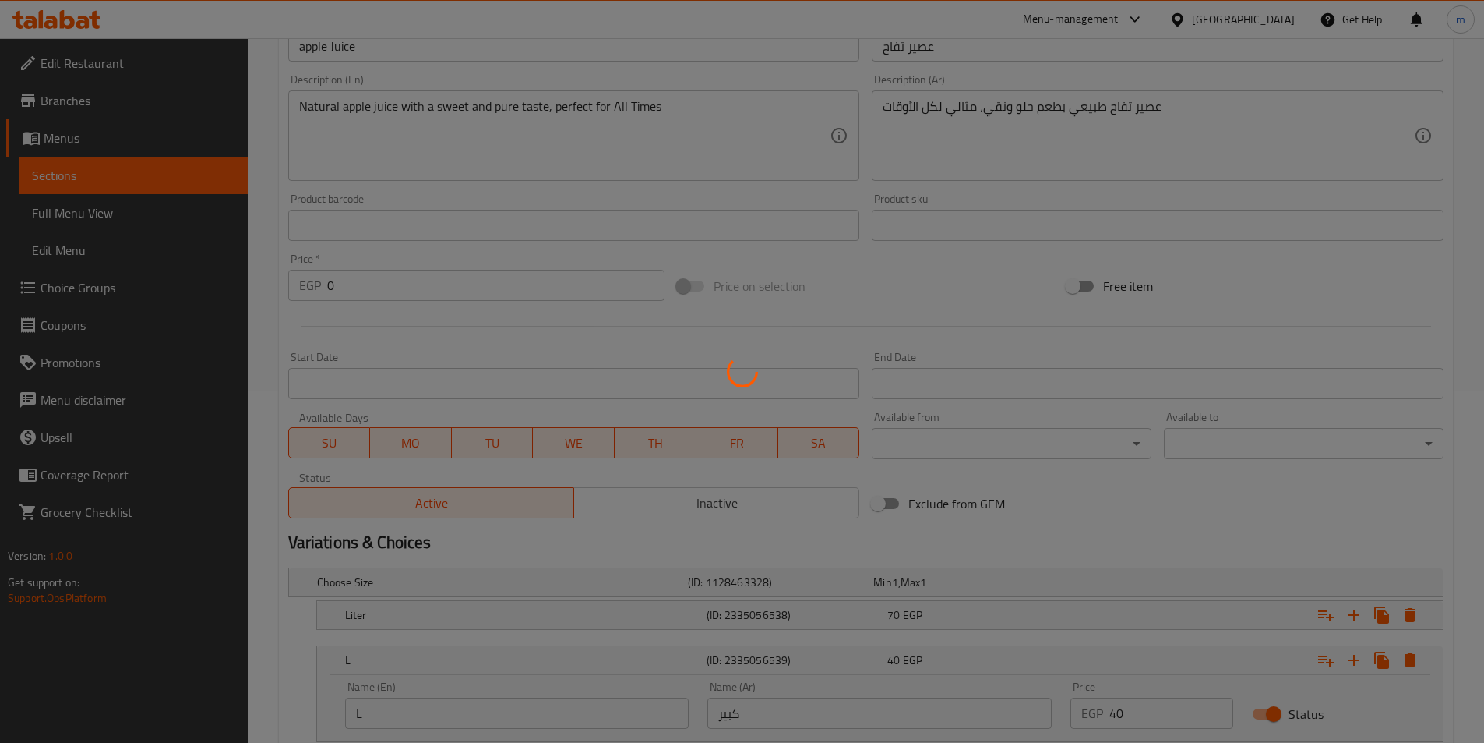
scroll to position [0, 0]
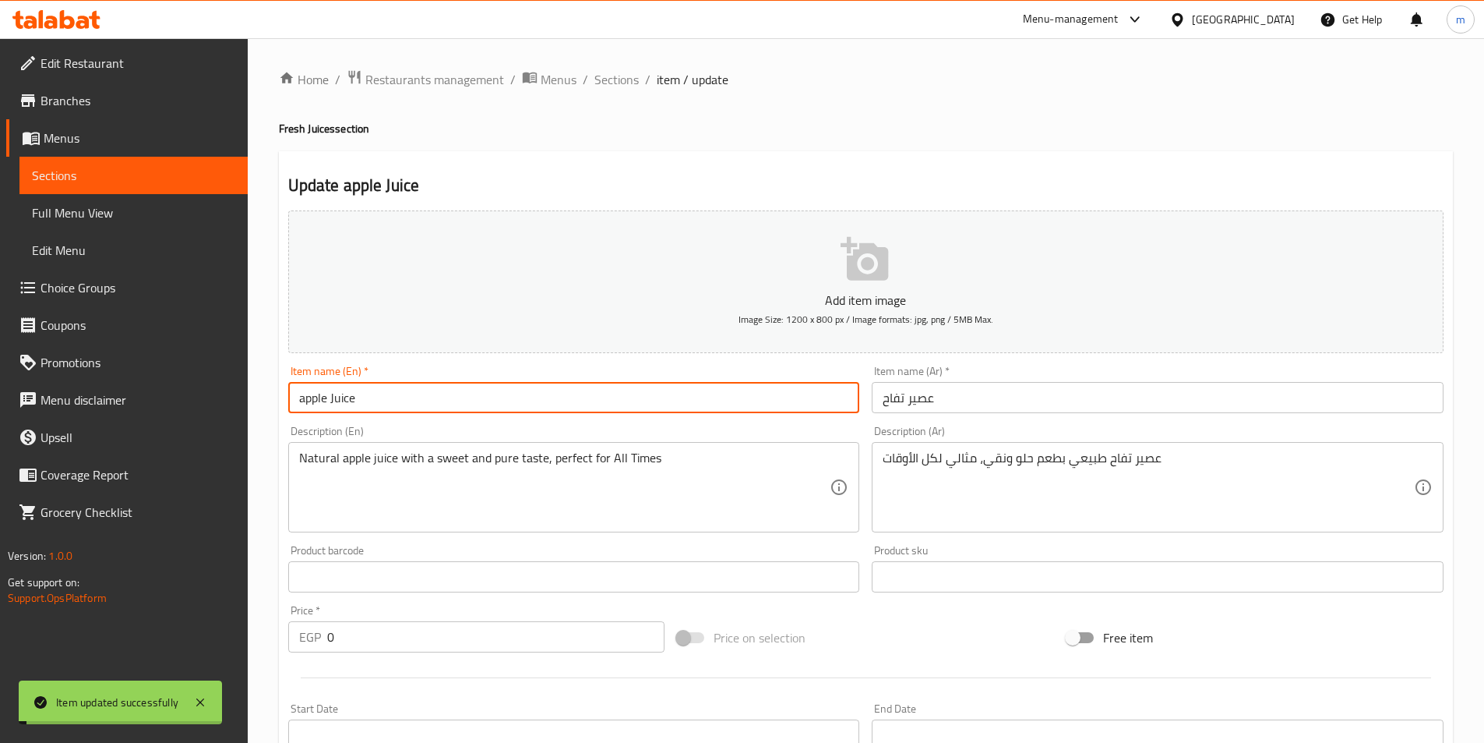
click at [397, 393] on input "apple Juice" at bounding box center [574, 397] width 572 height 31
click at [623, 80] on span "Sections" at bounding box center [616, 79] width 44 height 19
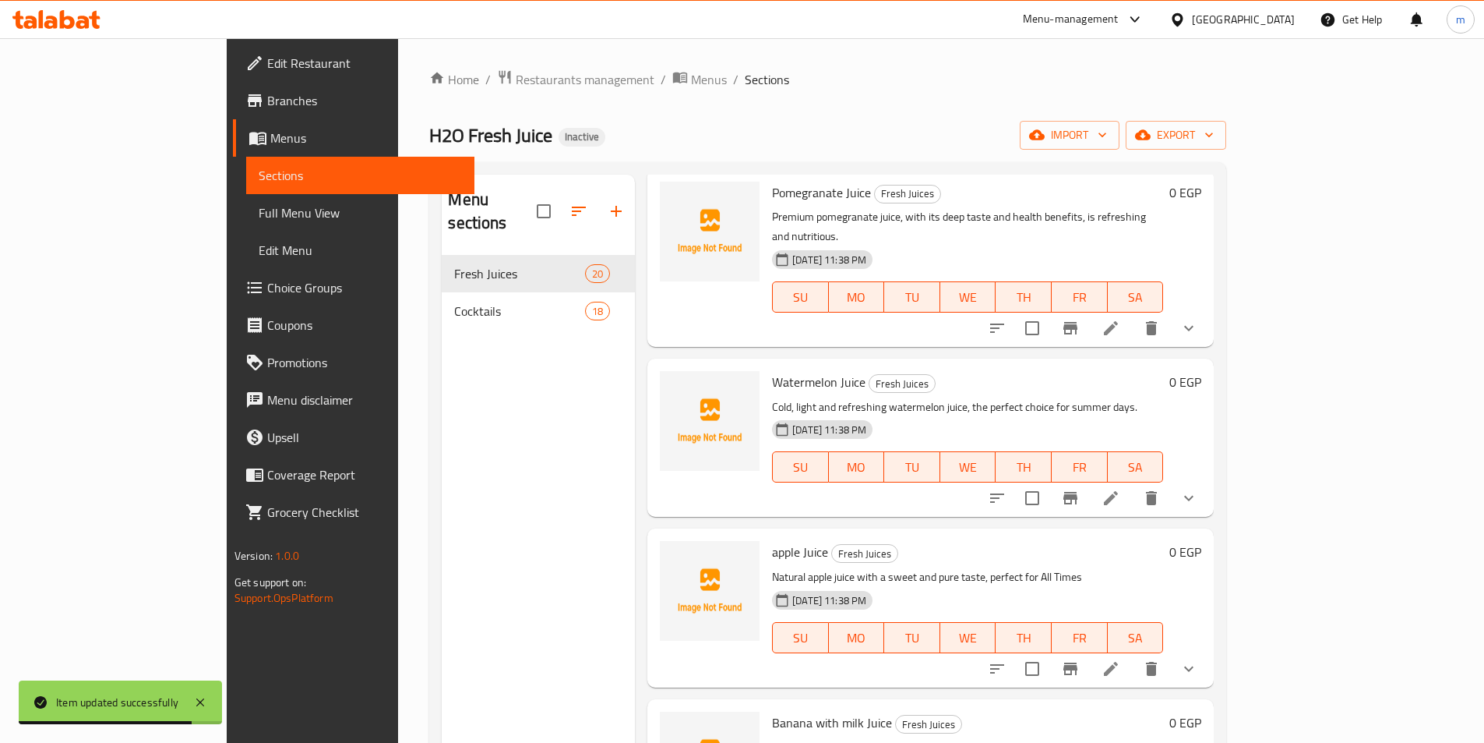
scroll to position [1561, 0]
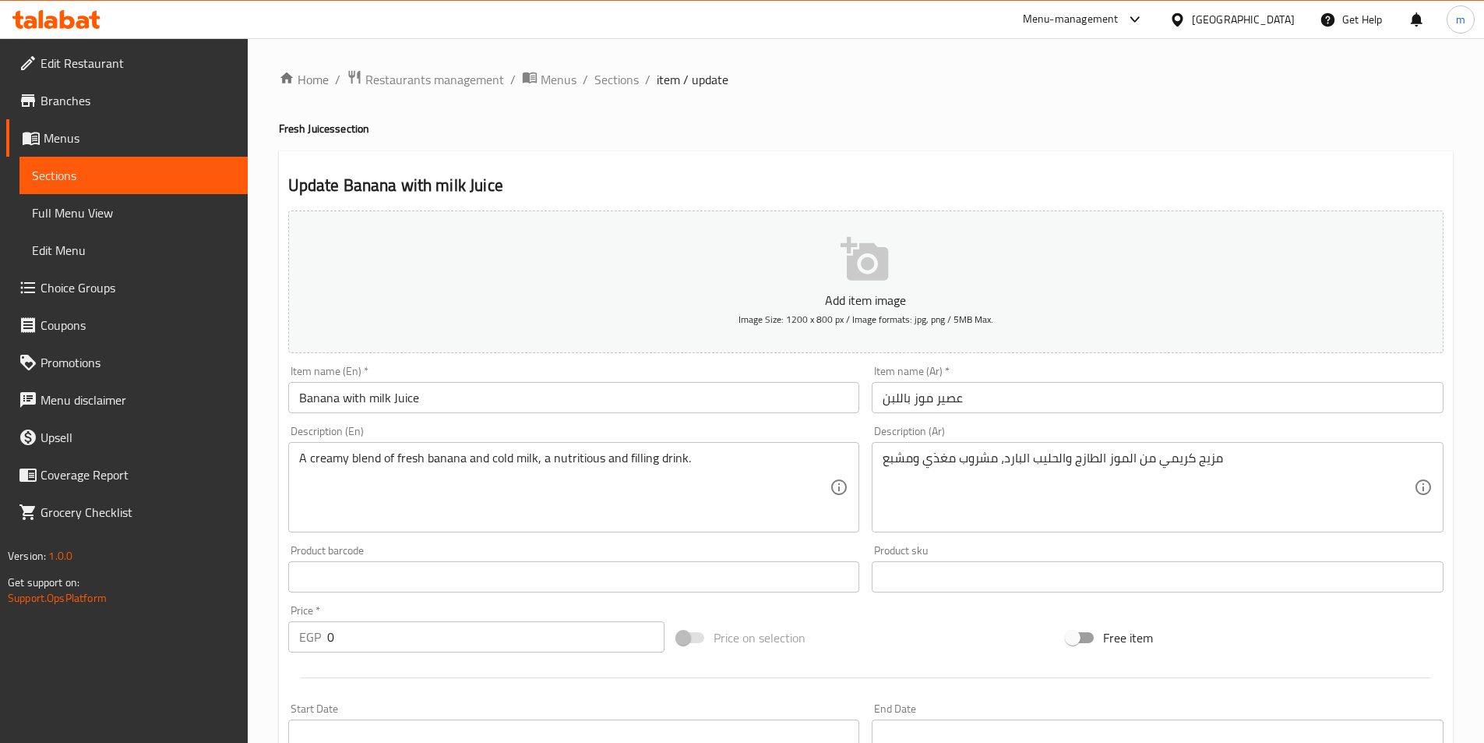
scroll to position [393, 0]
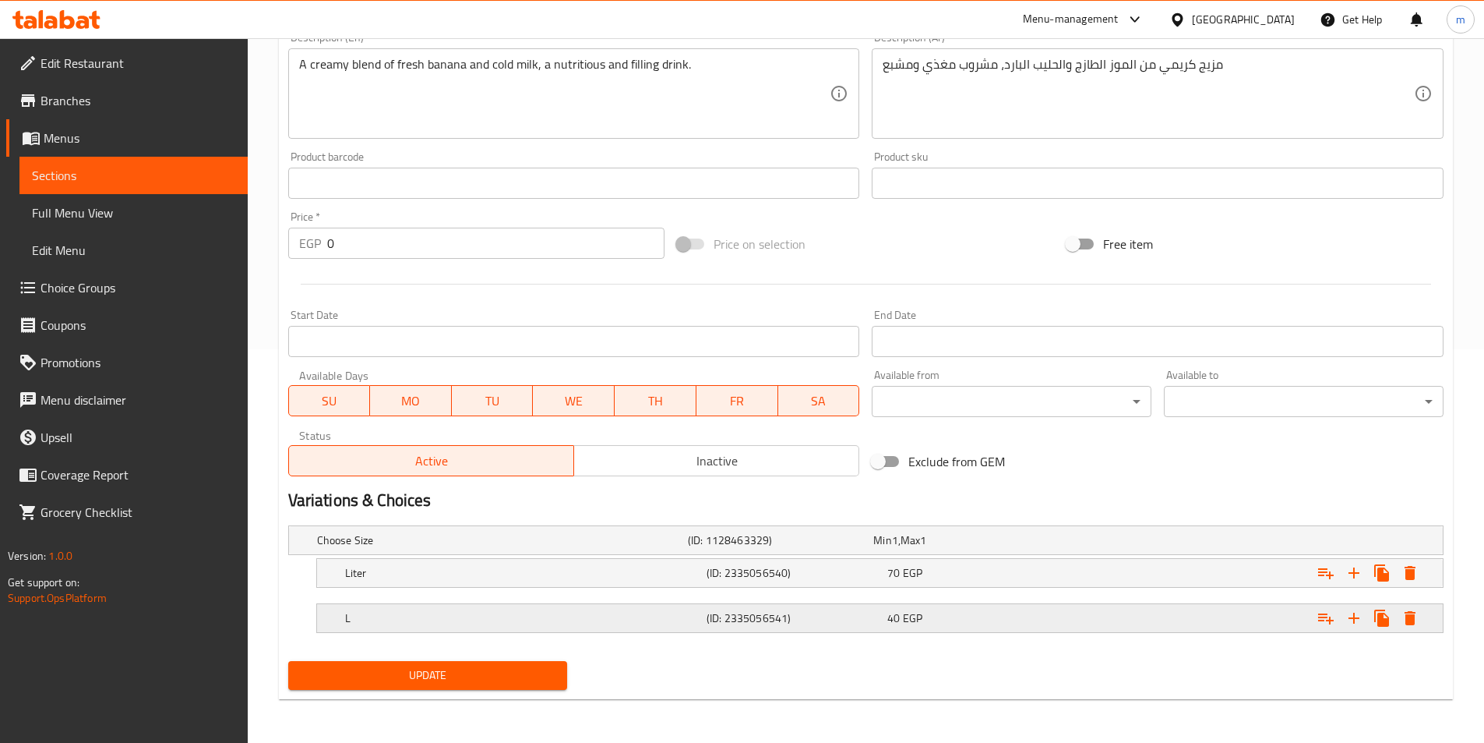
click at [700, 623] on h5 "L" at bounding box center [522, 618] width 355 height 16
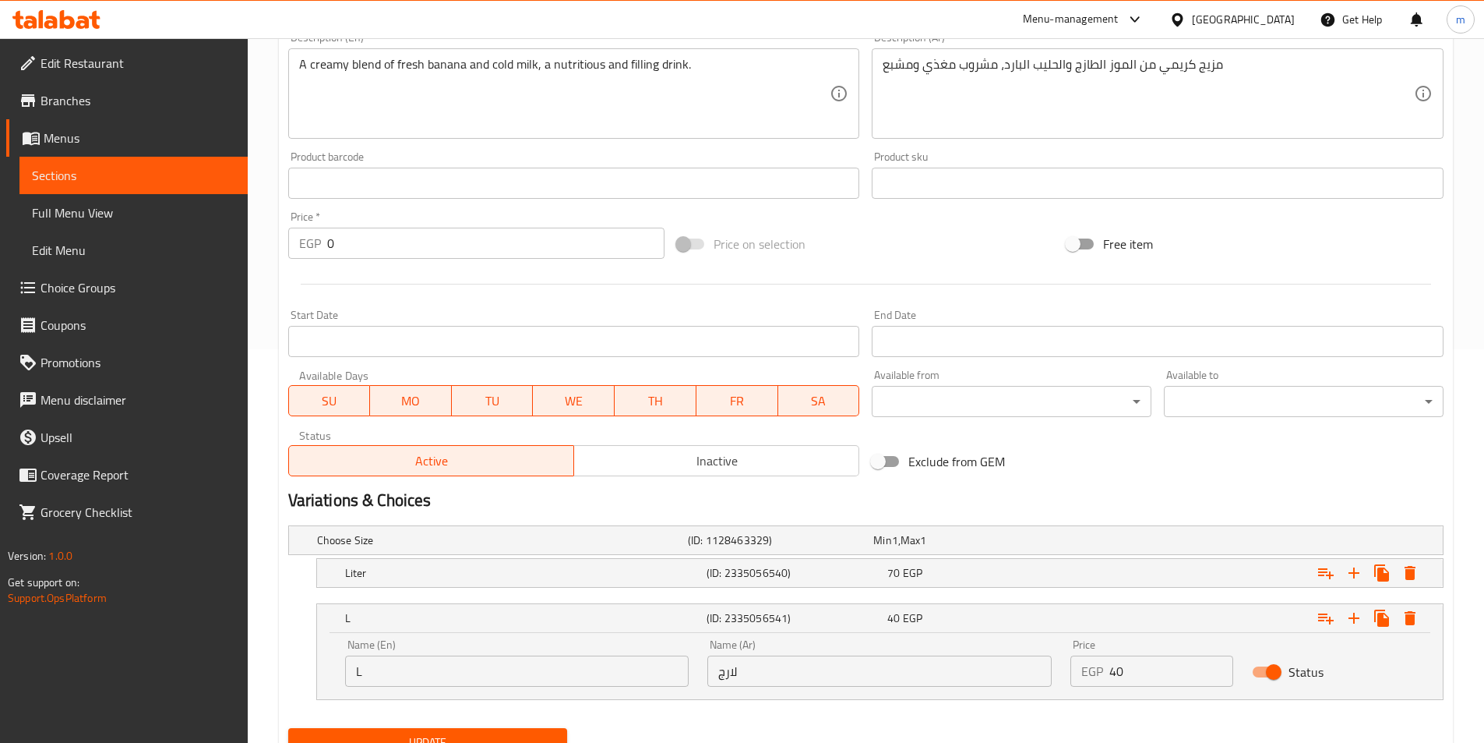
click at [773, 680] on input "لارج" at bounding box center [879, 670] width 344 height 31
type input "كبير"
click at [520, 725] on div "Update" at bounding box center [428, 742] width 292 height 41
click at [520, 734] on span "Update" at bounding box center [428, 741] width 255 height 19
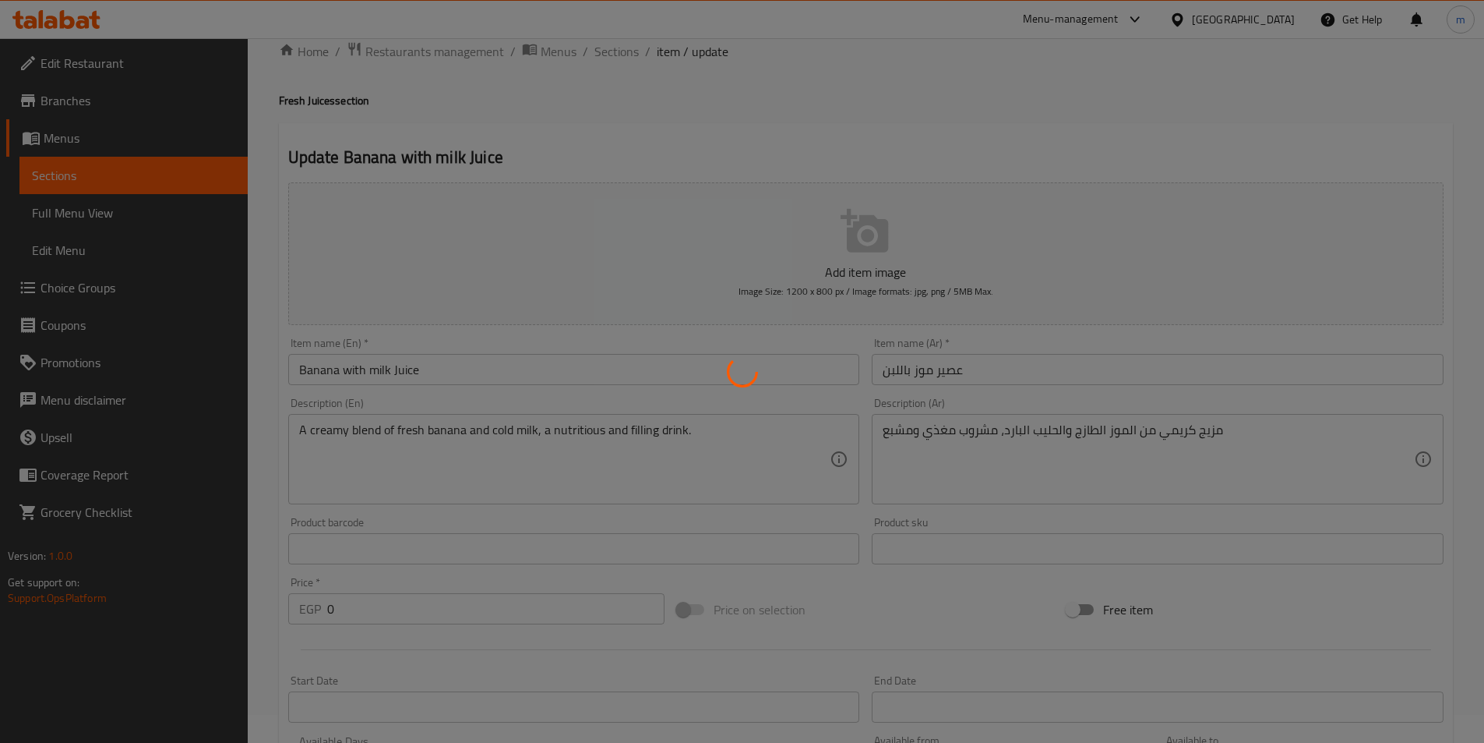
scroll to position [0, 0]
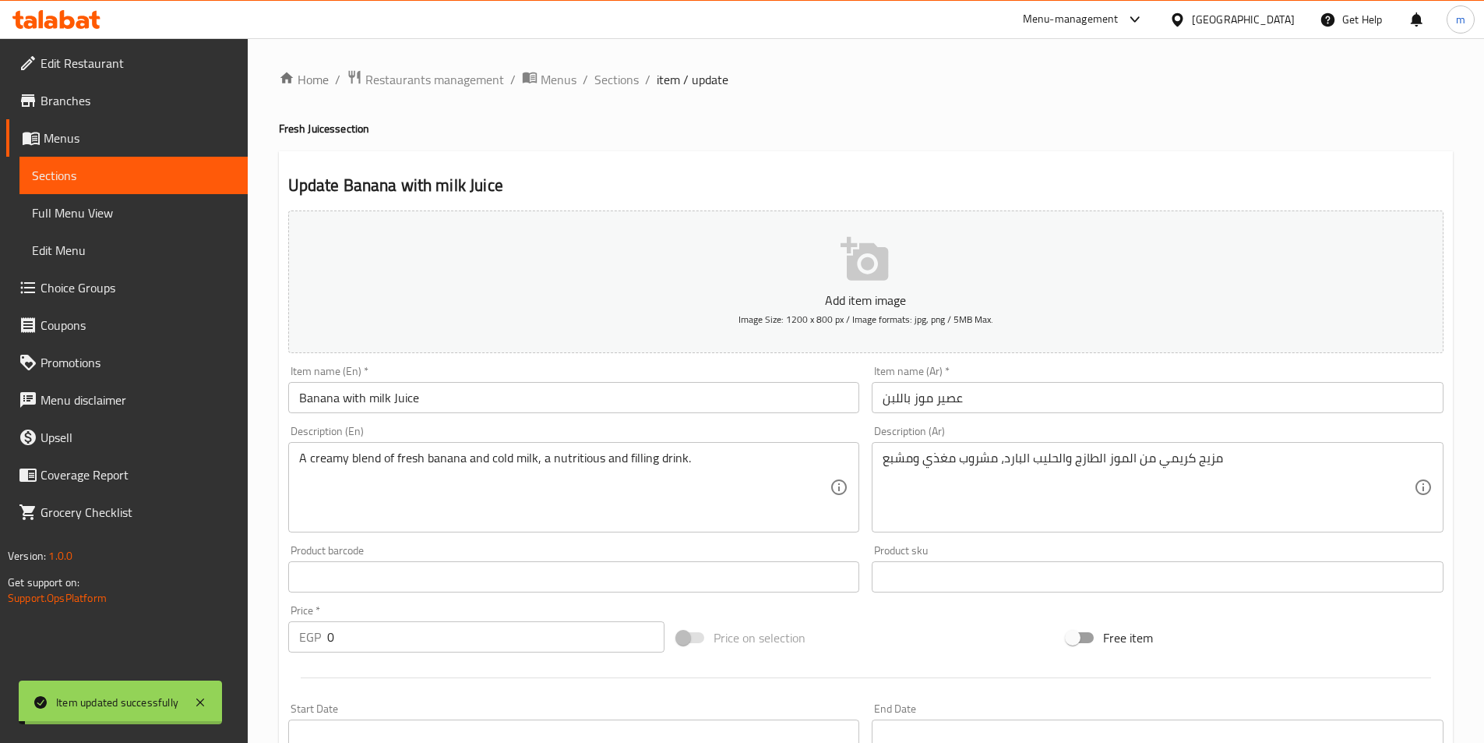
click at [473, 400] on input "Banana with milk Juice" at bounding box center [574, 397] width 572 height 31
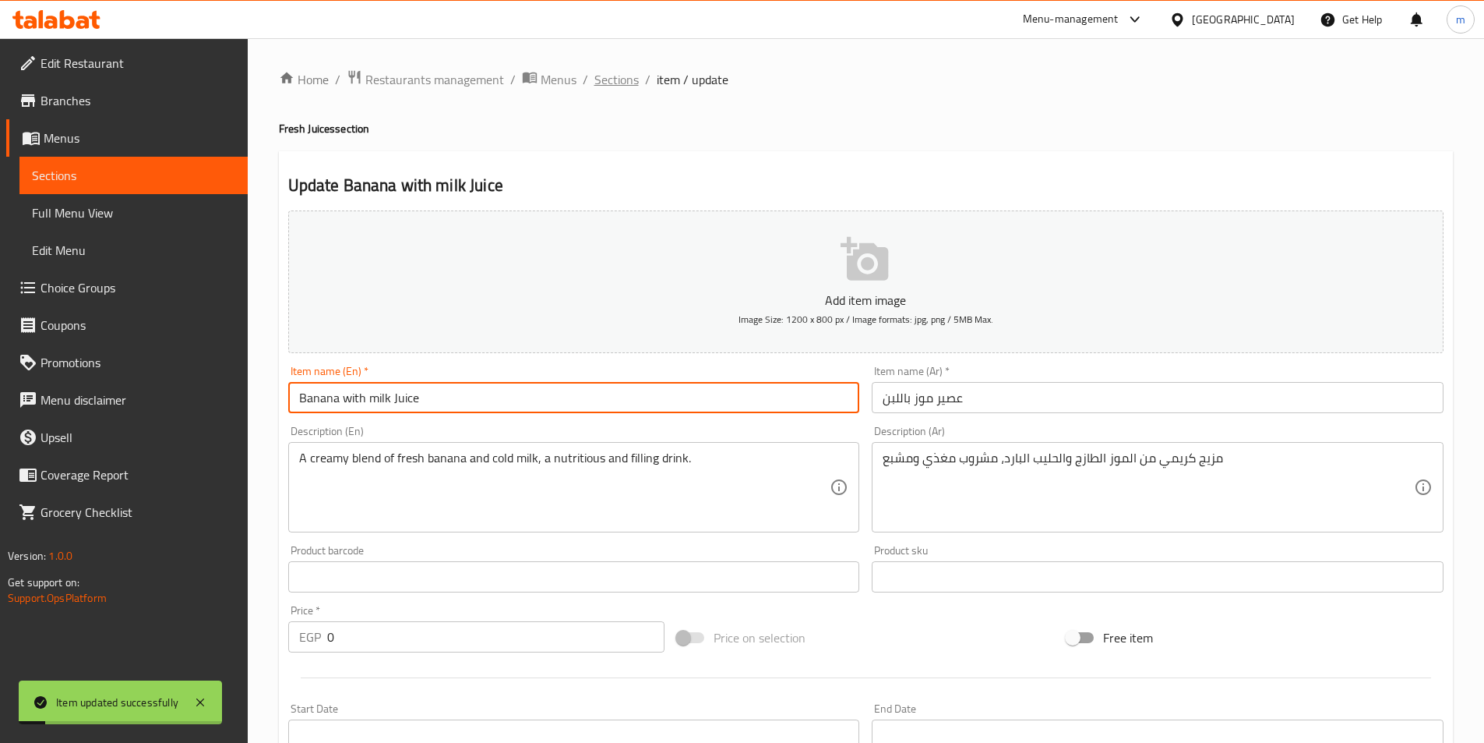
click at [623, 83] on span "Sections" at bounding box center [616, 79] width 44 height 19
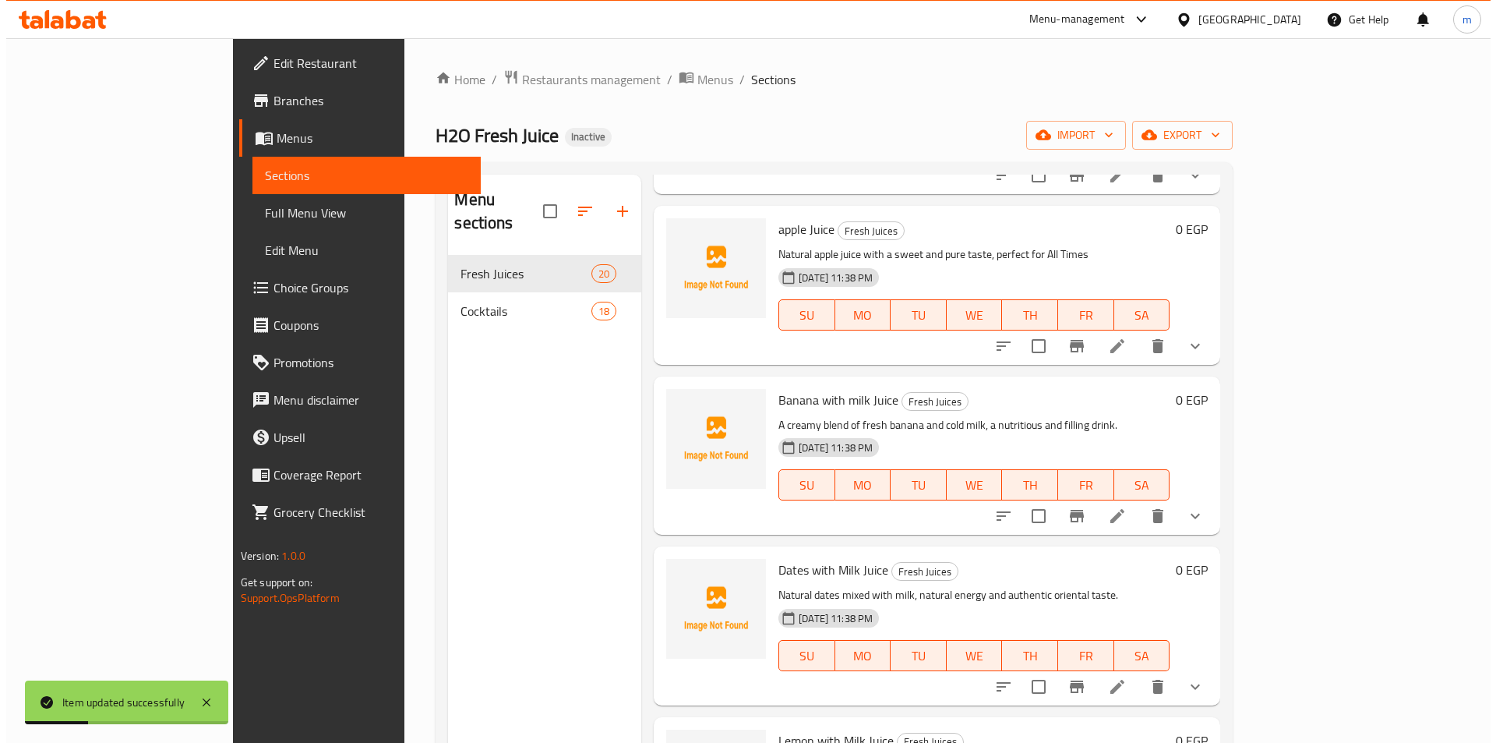
scroll to position [1887, 0]
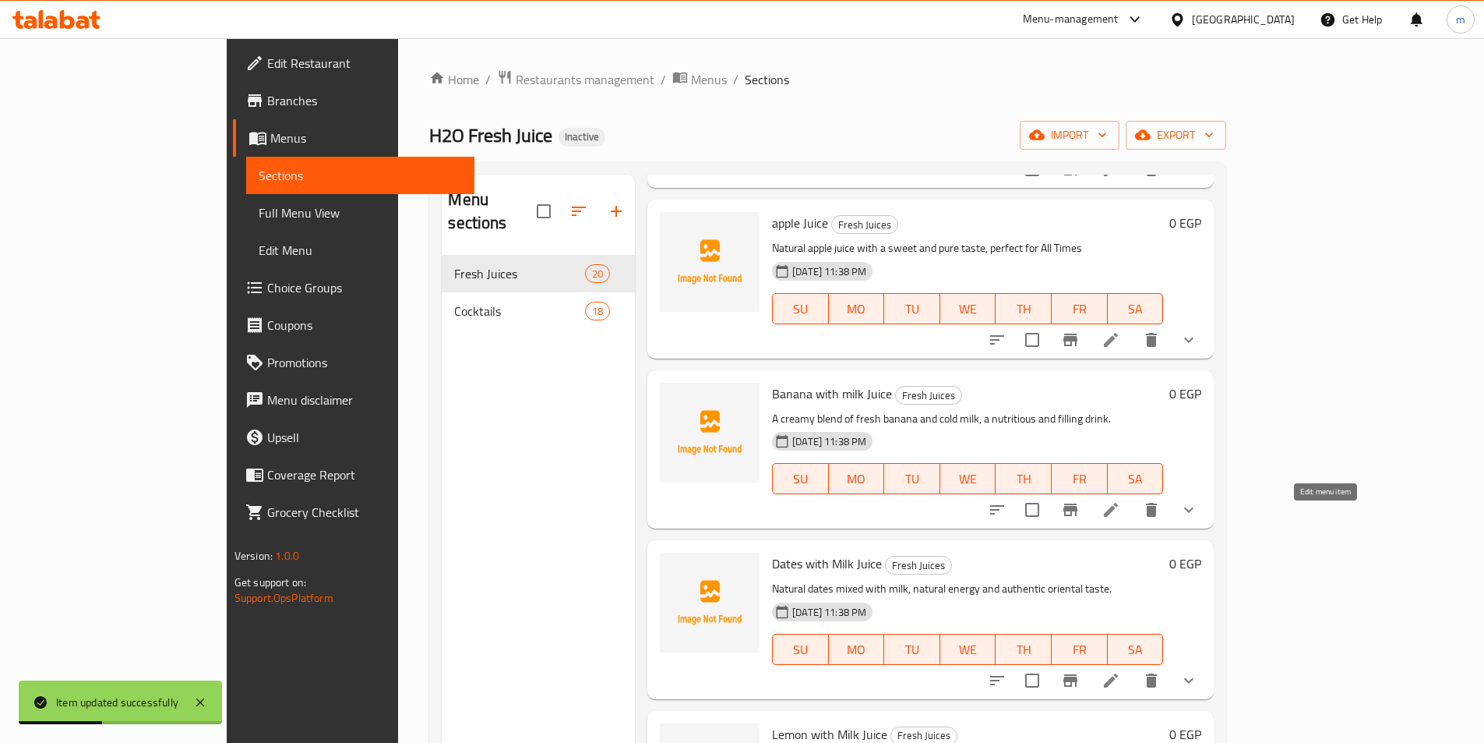
click at [1120, 671] on icon at bounding box center [1111, 680] width 19 height 19
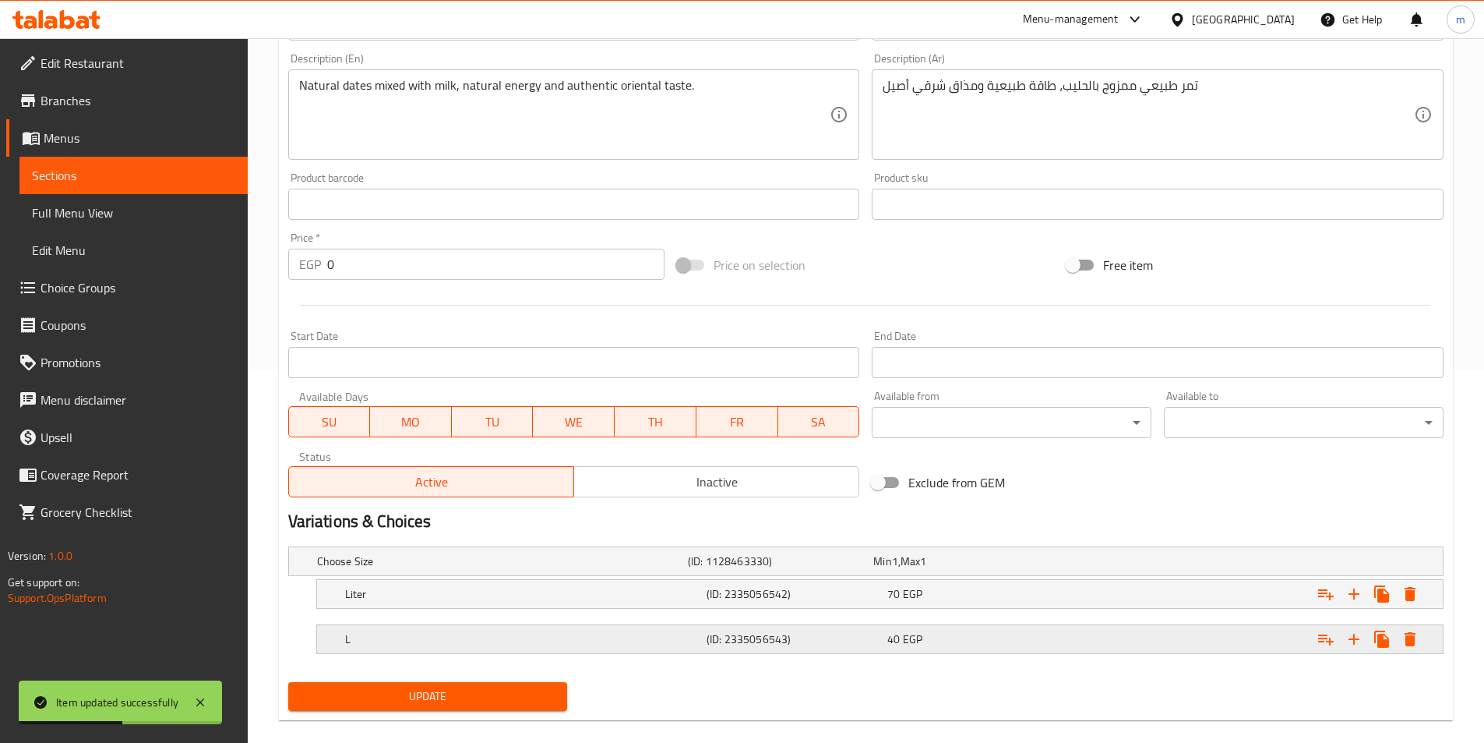
scroll to position [393, 0]
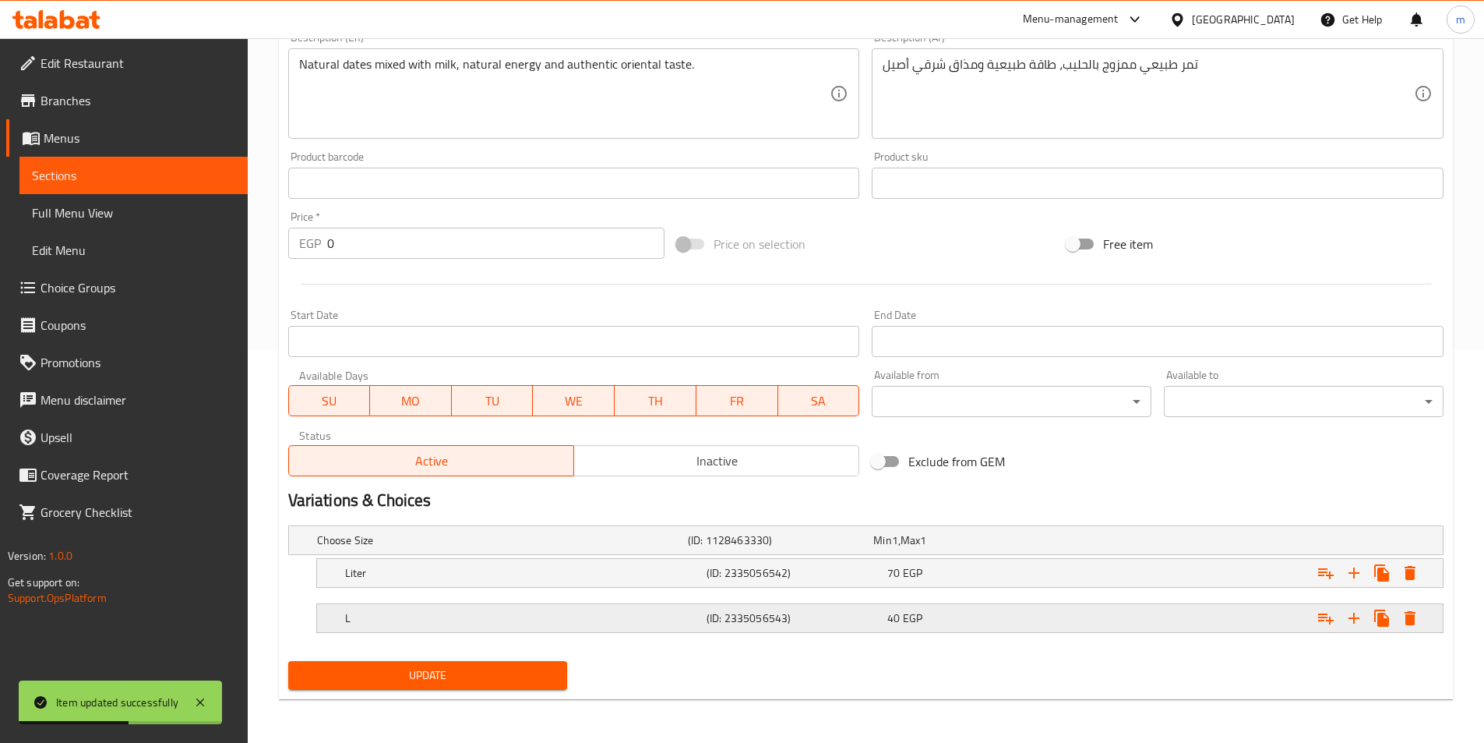
click at [839, 618] on h5 "(ID: 2335056543)" at bounding box center [794, 618] width 175 height 16
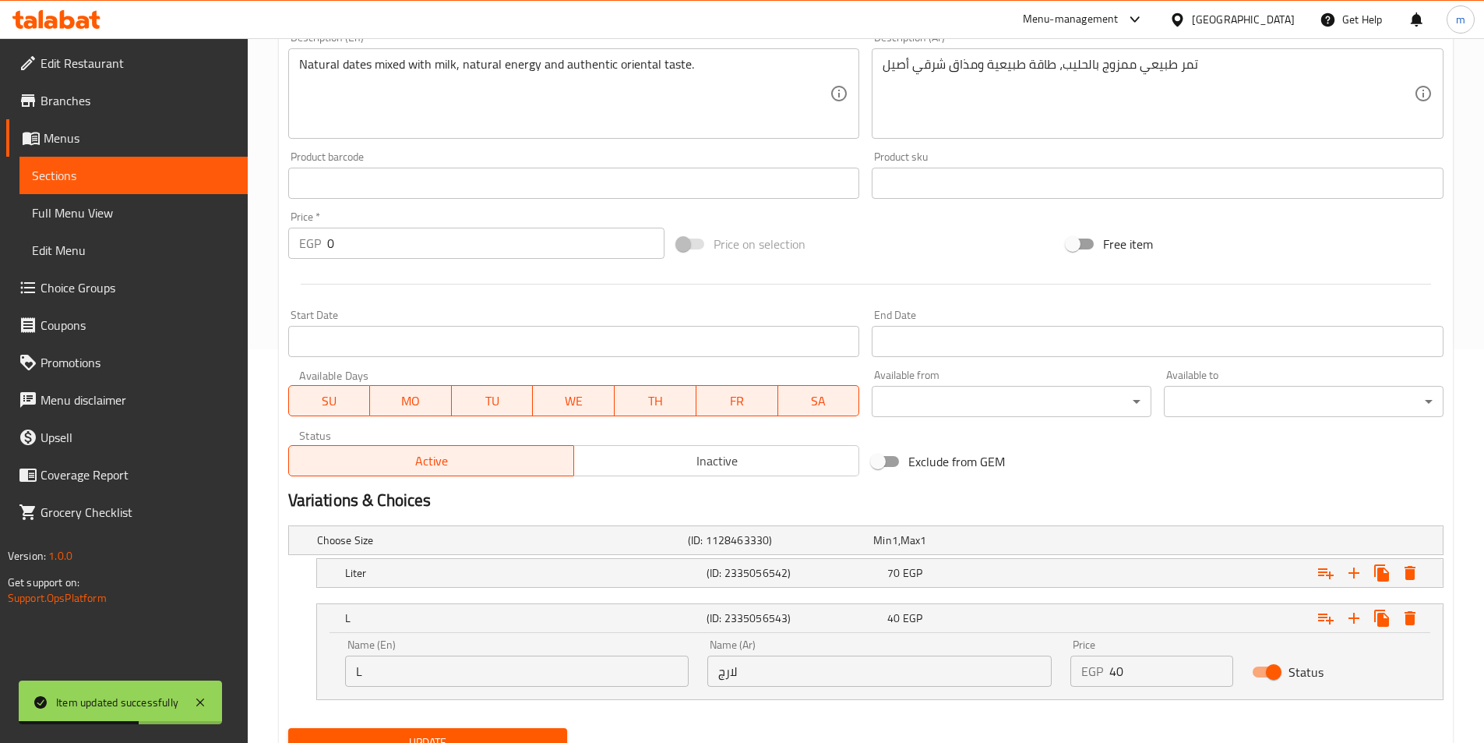
click at [751, 670] on input "لارج" at bounding box center [879, 670] width 344 height 31
type input "كبير"
click at [533, 731] on button "Update" at bounding box center [428, 742] width 280 height 29
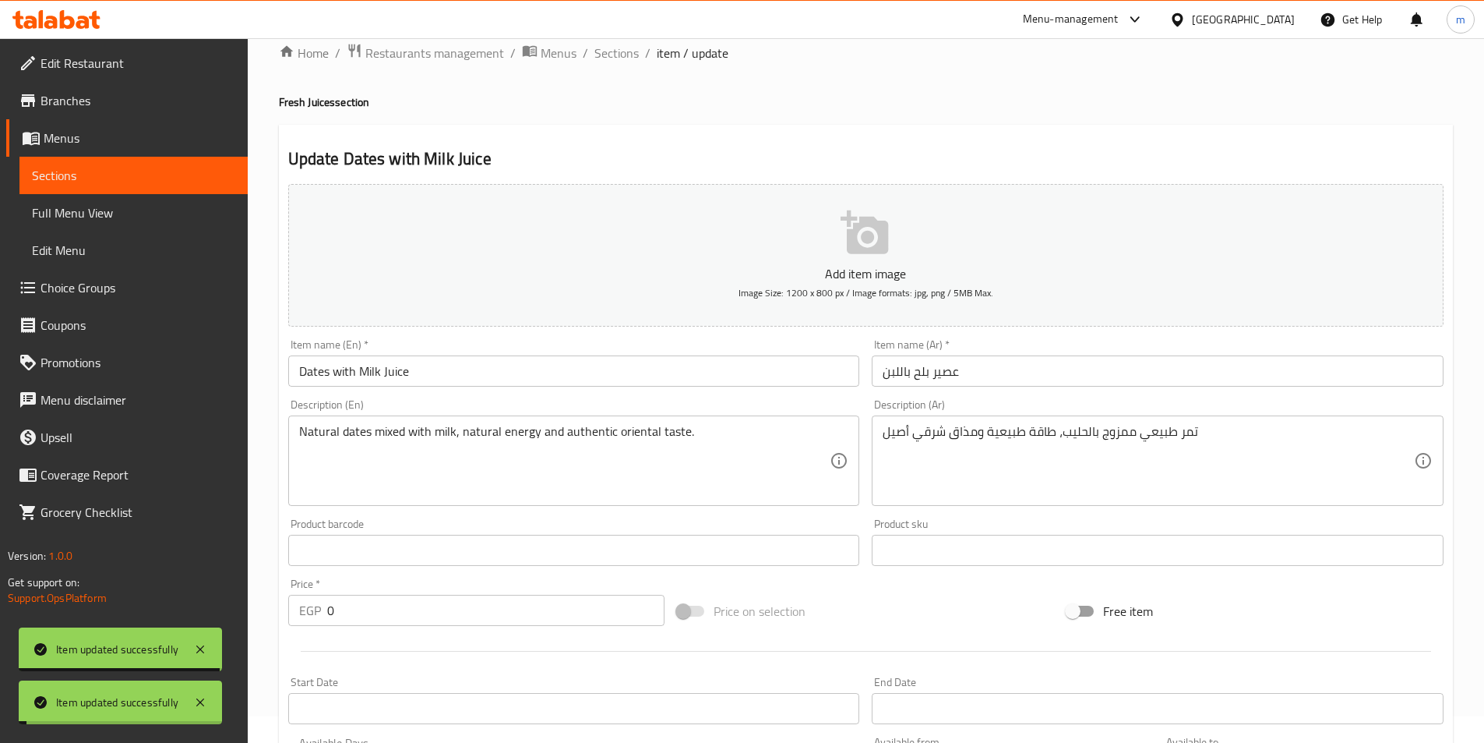
scroll to position [4, 0]
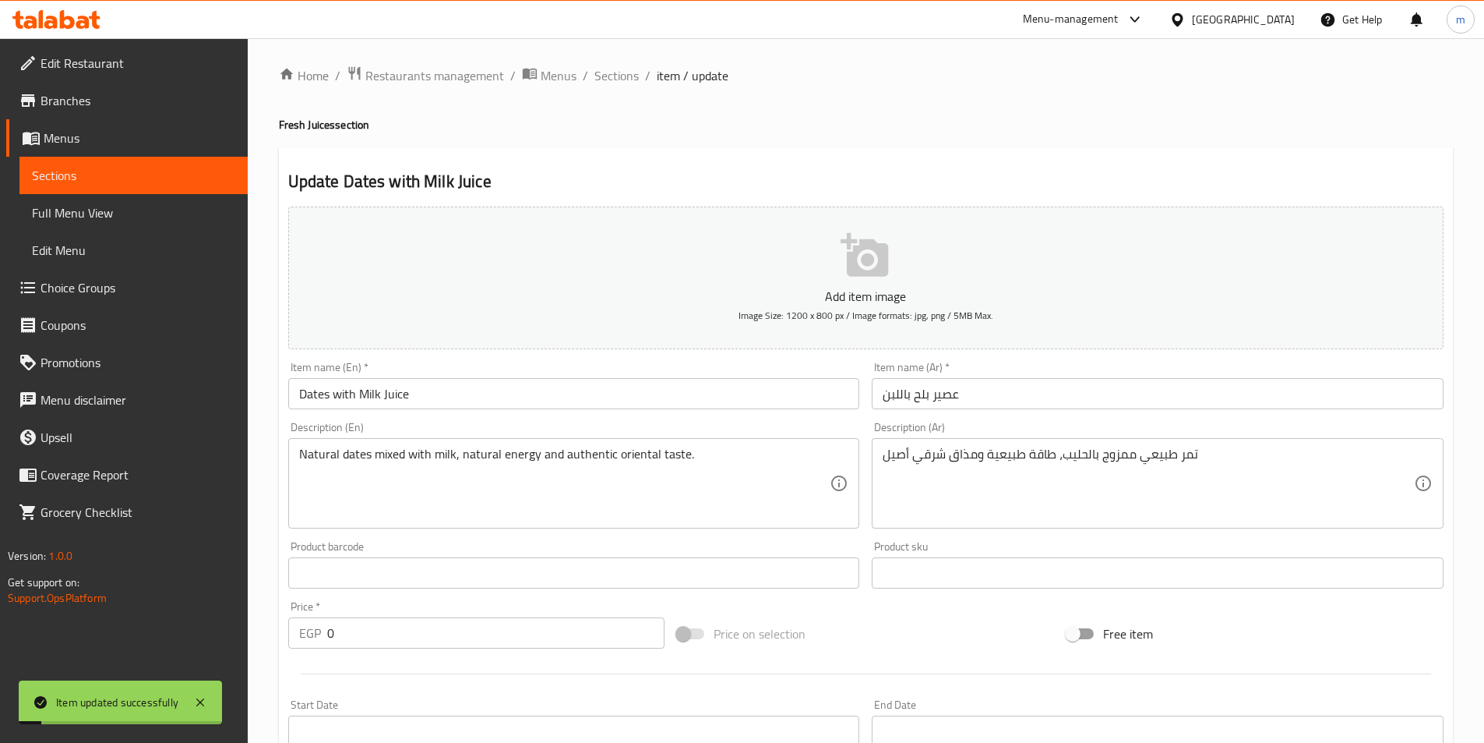
click at [443, 370] on div "Item name (En)   * Dates with Milk Juice Item name (En) *" at bounding box center [574, 386] width 572 height 48
click at [444, 394] on input "Dates with Milk Juice" at bounding box center [574, 393] width 572 height 31
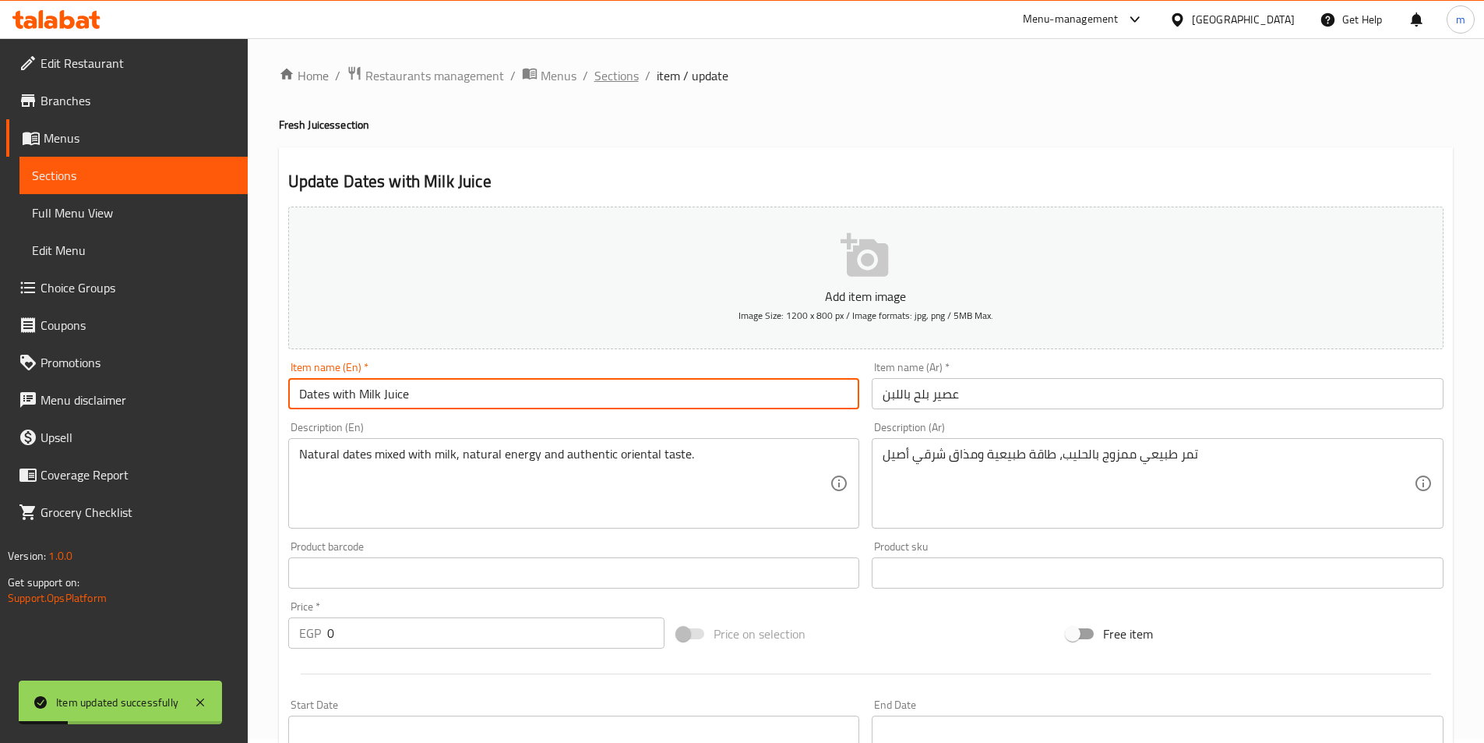
click at [609, 69] on span "Sections" at bounding box center [616, 75] width 44 height 19
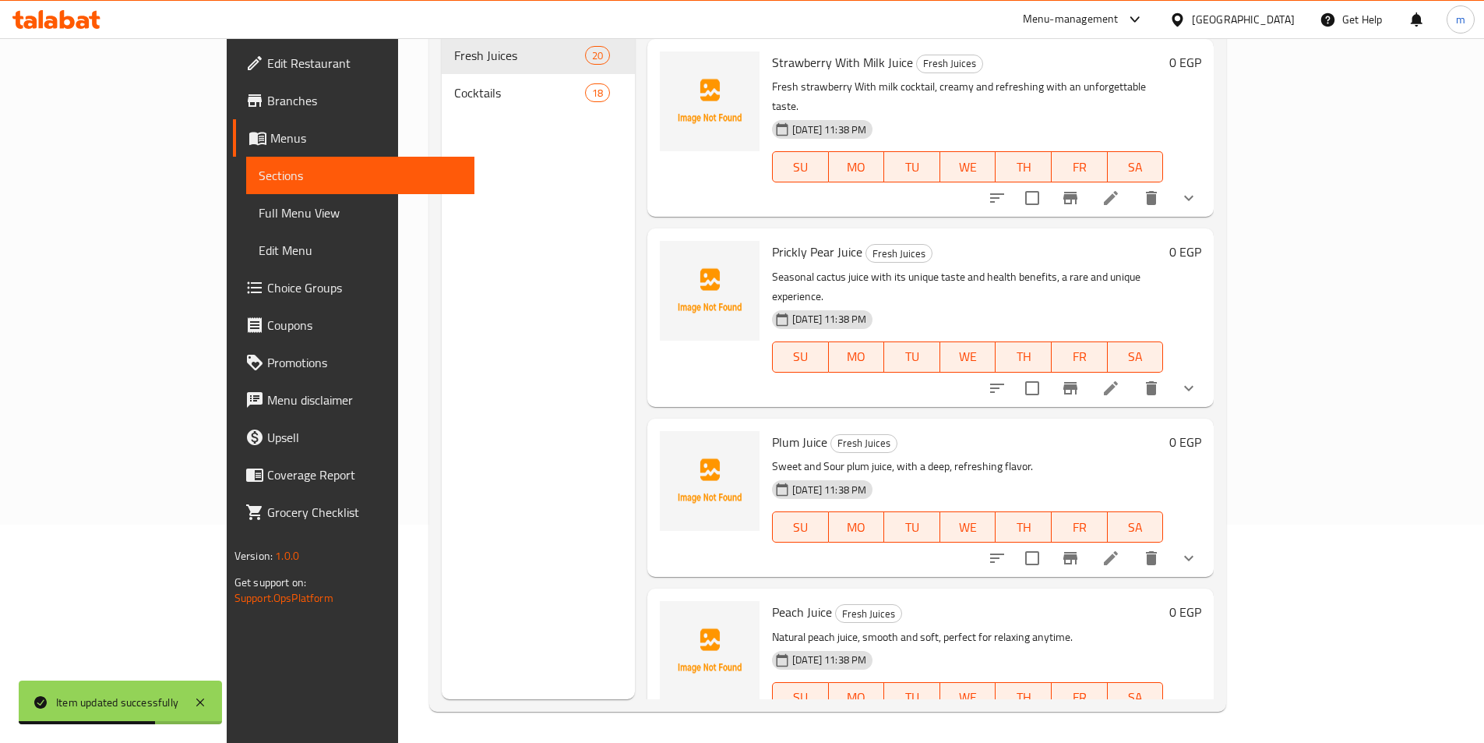
scroll to position [1745, 0]
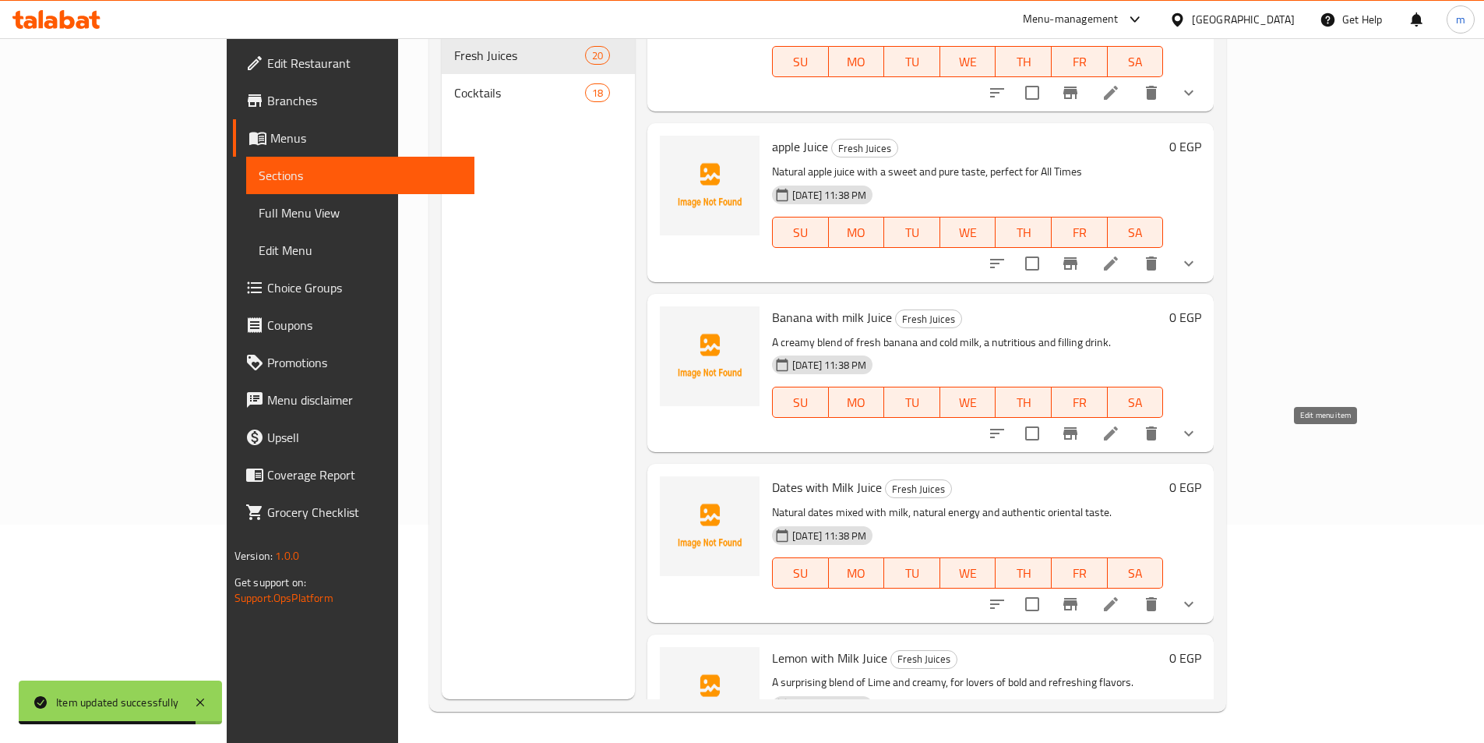
click at [1118, 597] on icon at bounding box center [1111, 604] width 14 height 14
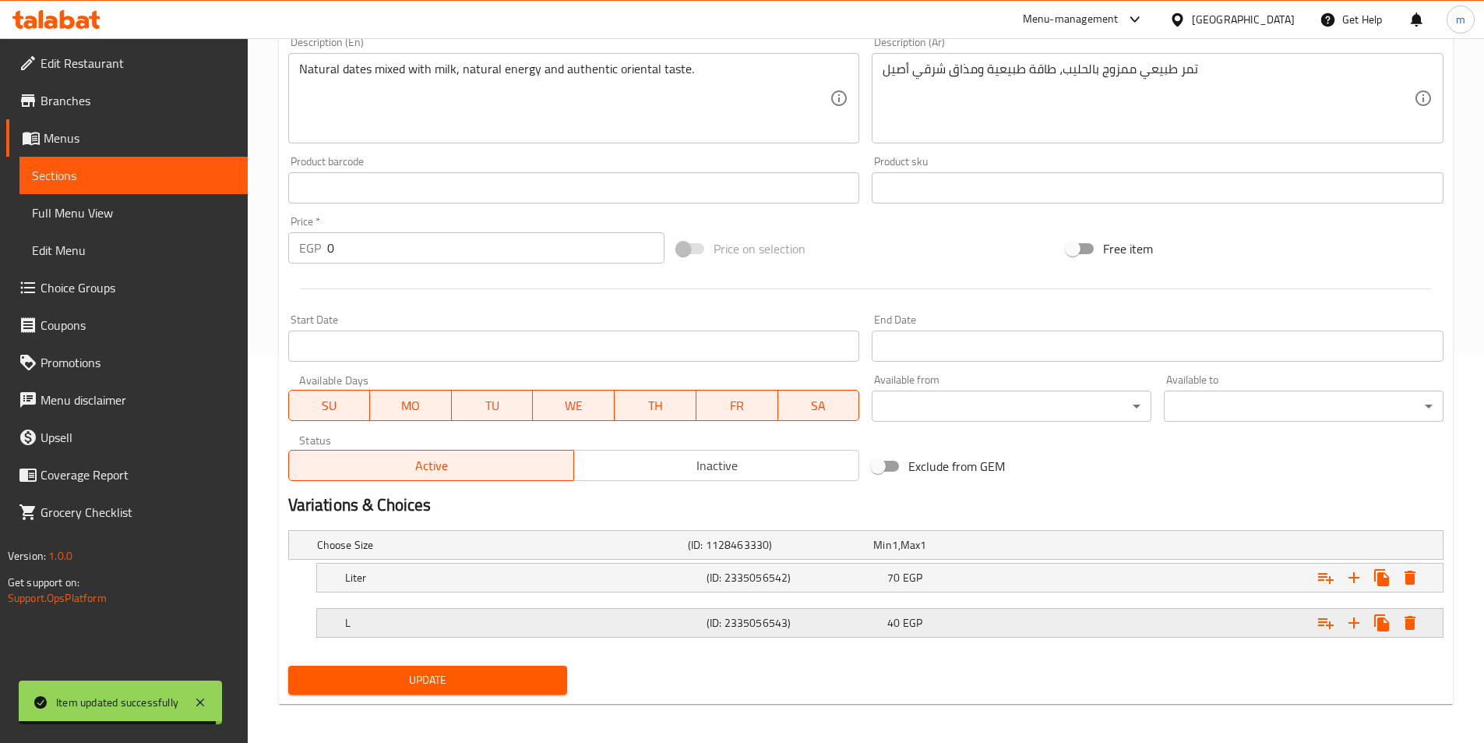
scroll to position [393, 0]
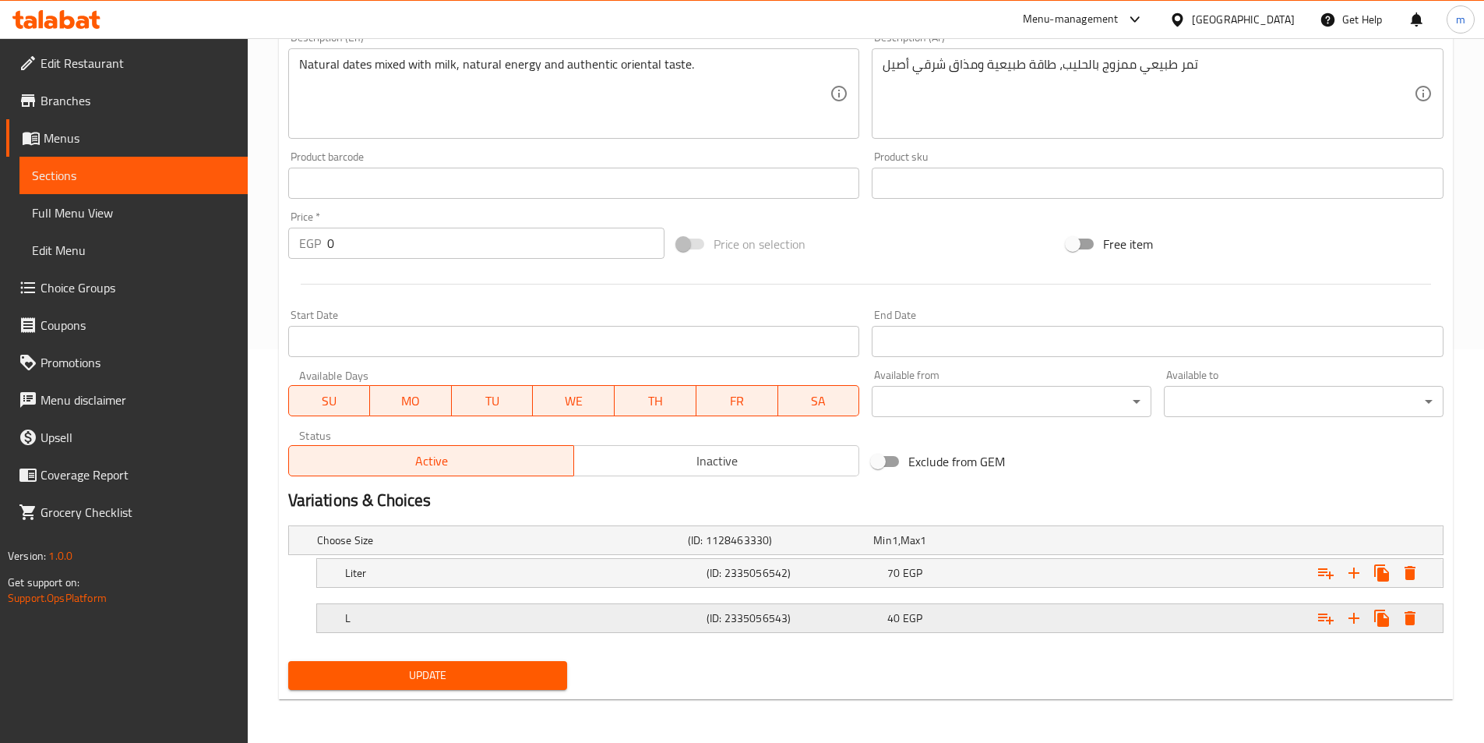
click at [799, 625] on h5 "(ID: 2335056543)" at bounding box center [794, 618] width 175 height 16
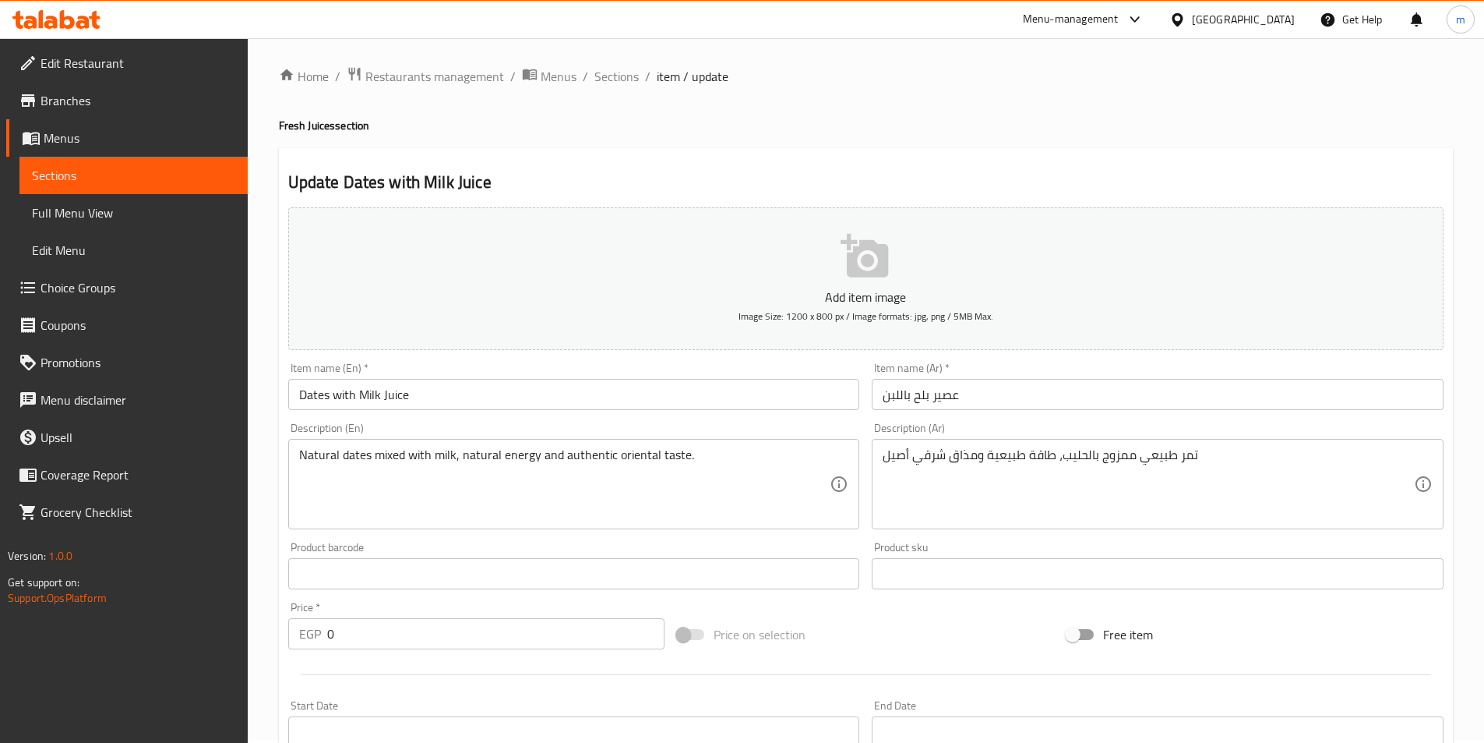
scroll to position [0, 0]
click at [619, 88] on span "Sections" at bounding box center [616, 79] width 44 height 19
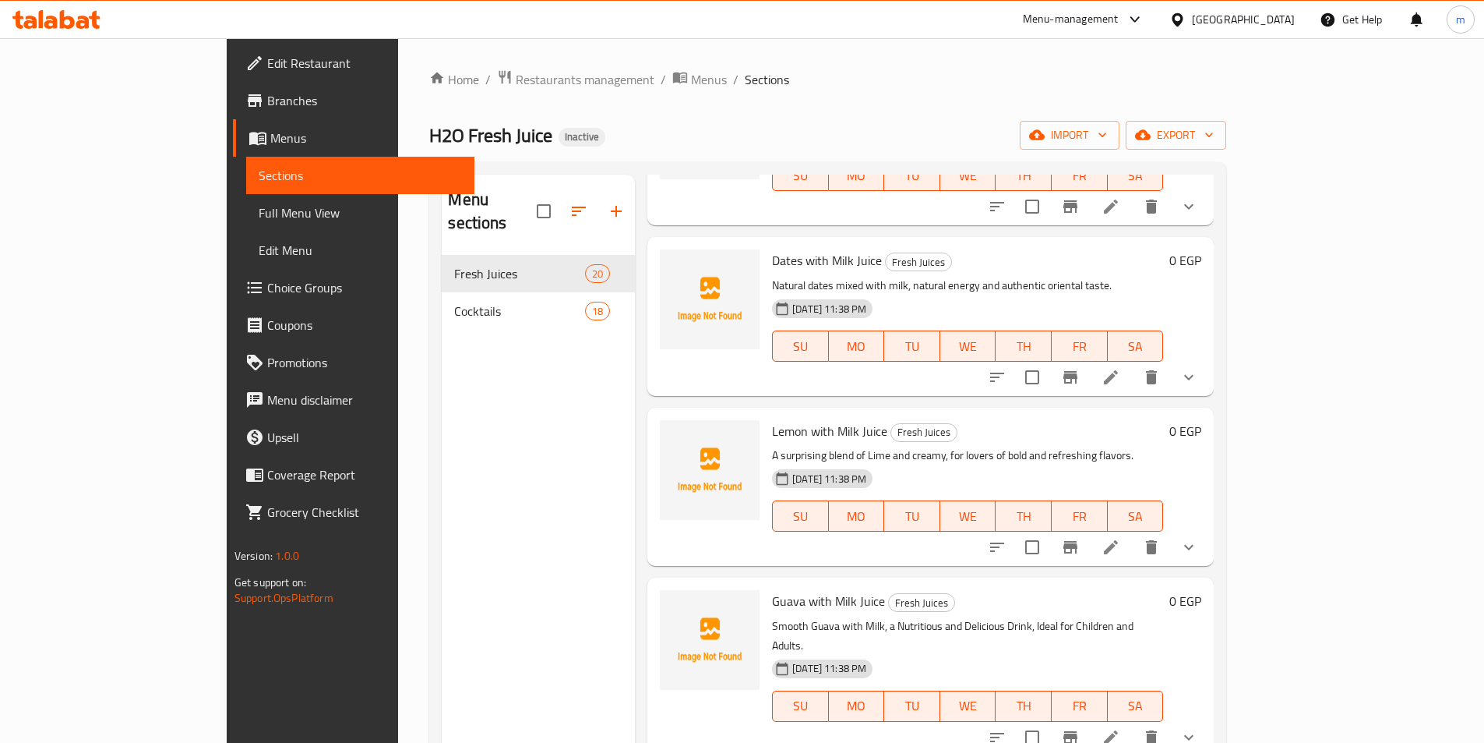
scroll to position [2213, 0]
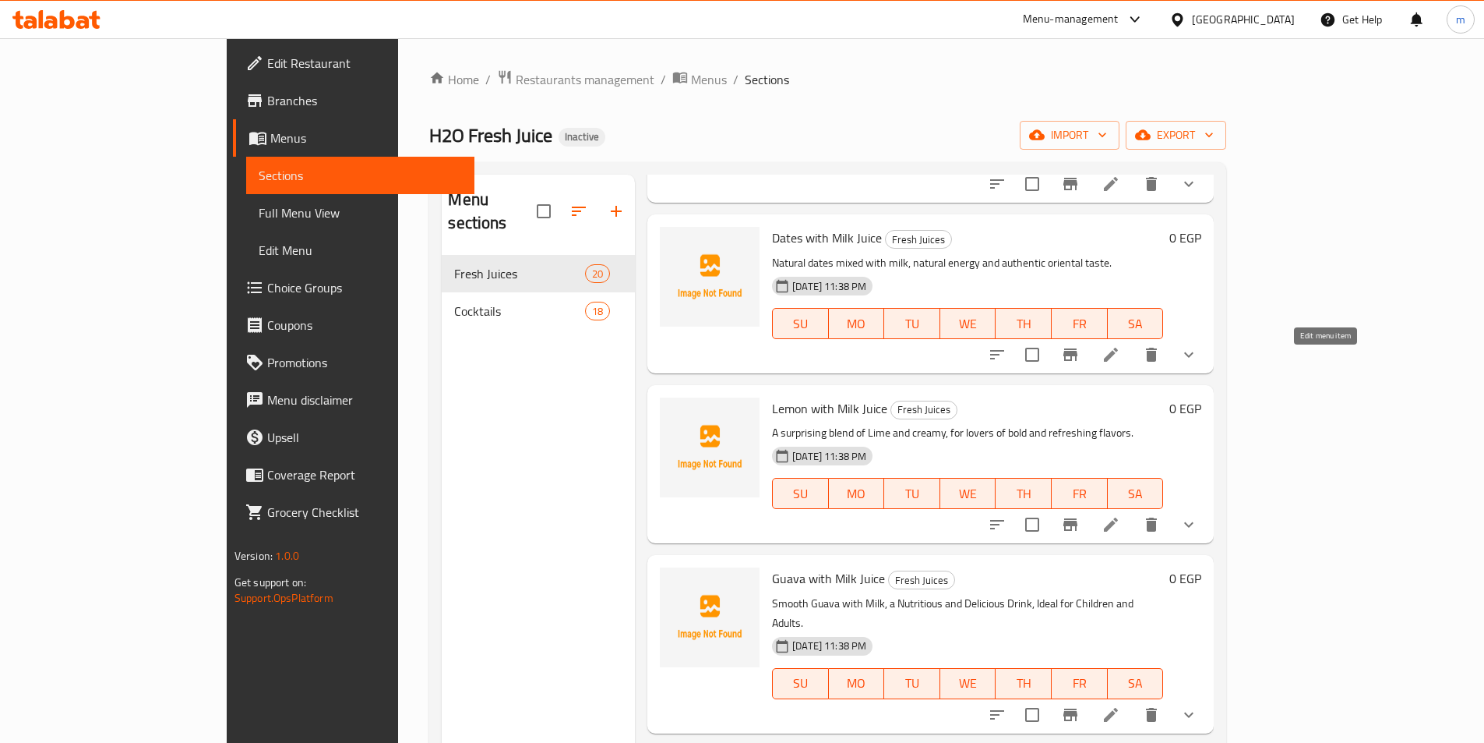
click at [1118, 517] on icon at bounding box center [1111, 524] width 14 height 14
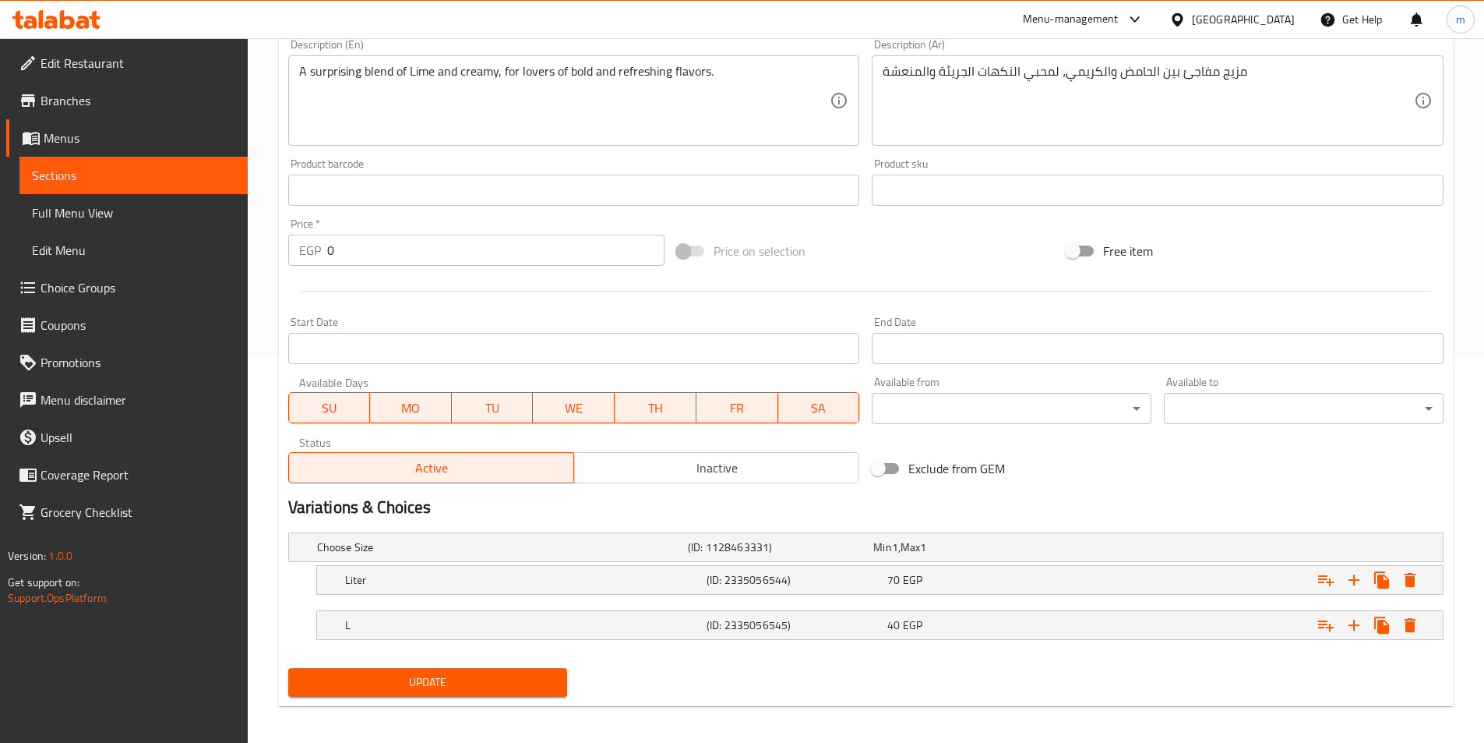
scroll to position [393, 0]
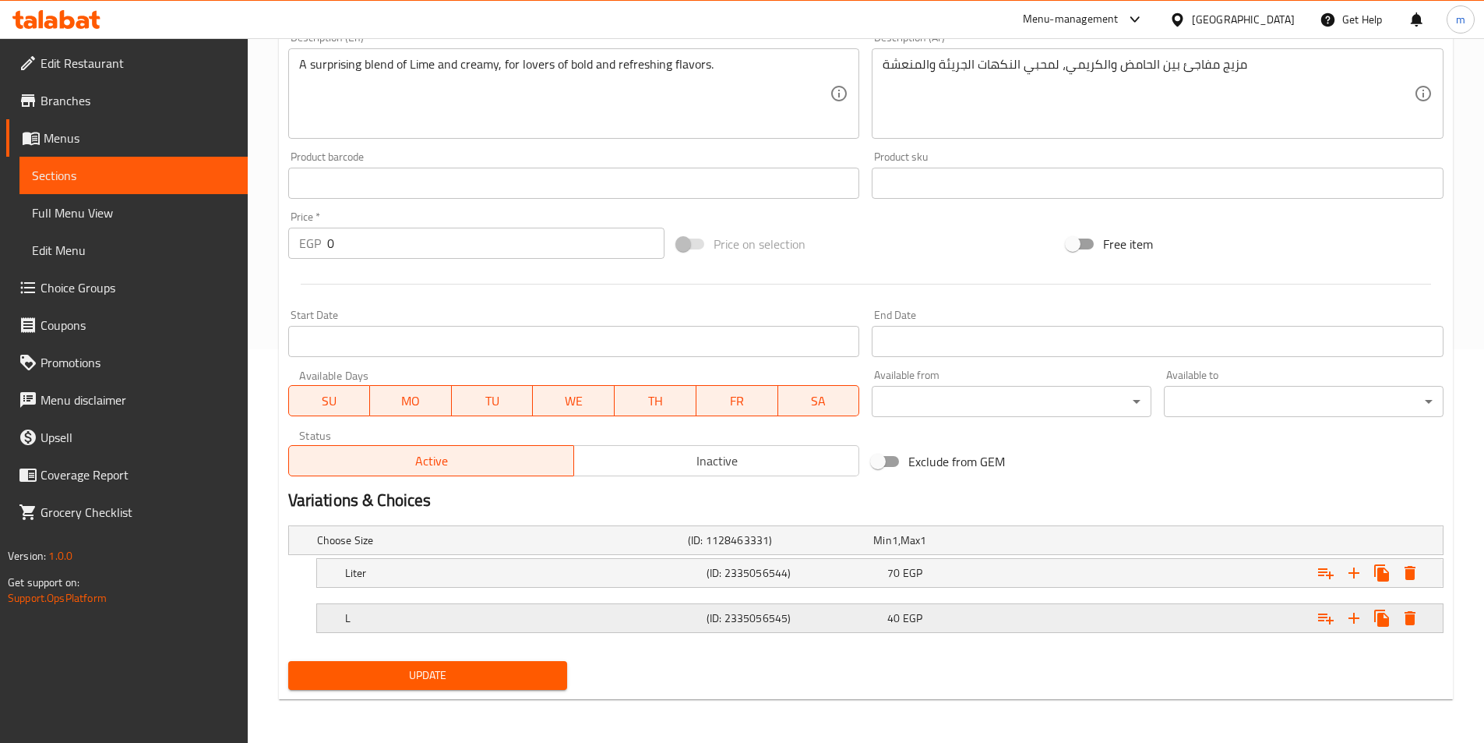
click at [769, 620] on h5 "(ID: 2335056545)" at bounding box center [794, 618] width 175 height 16
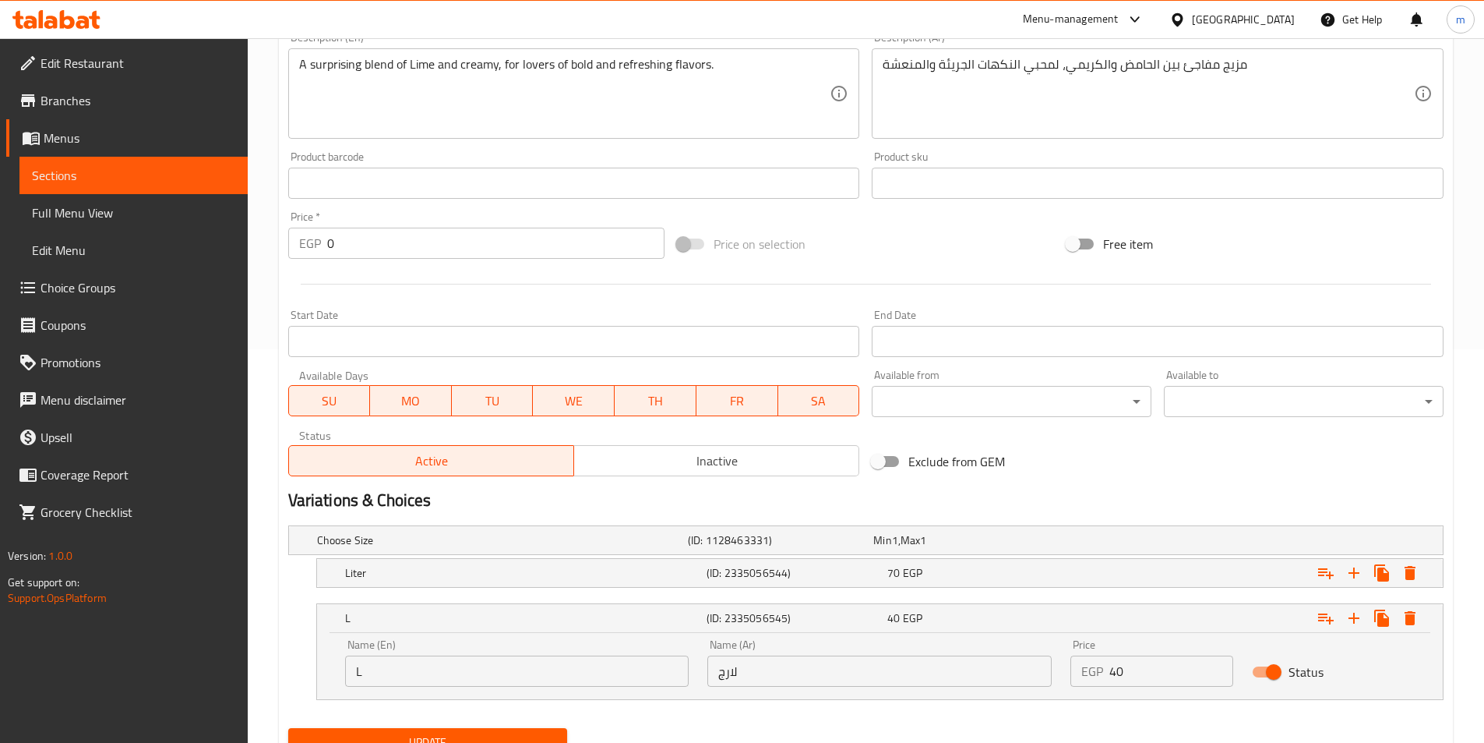
click at [796, 668] on input "لارج" at bounding box center [879, 670] width 344 height 31
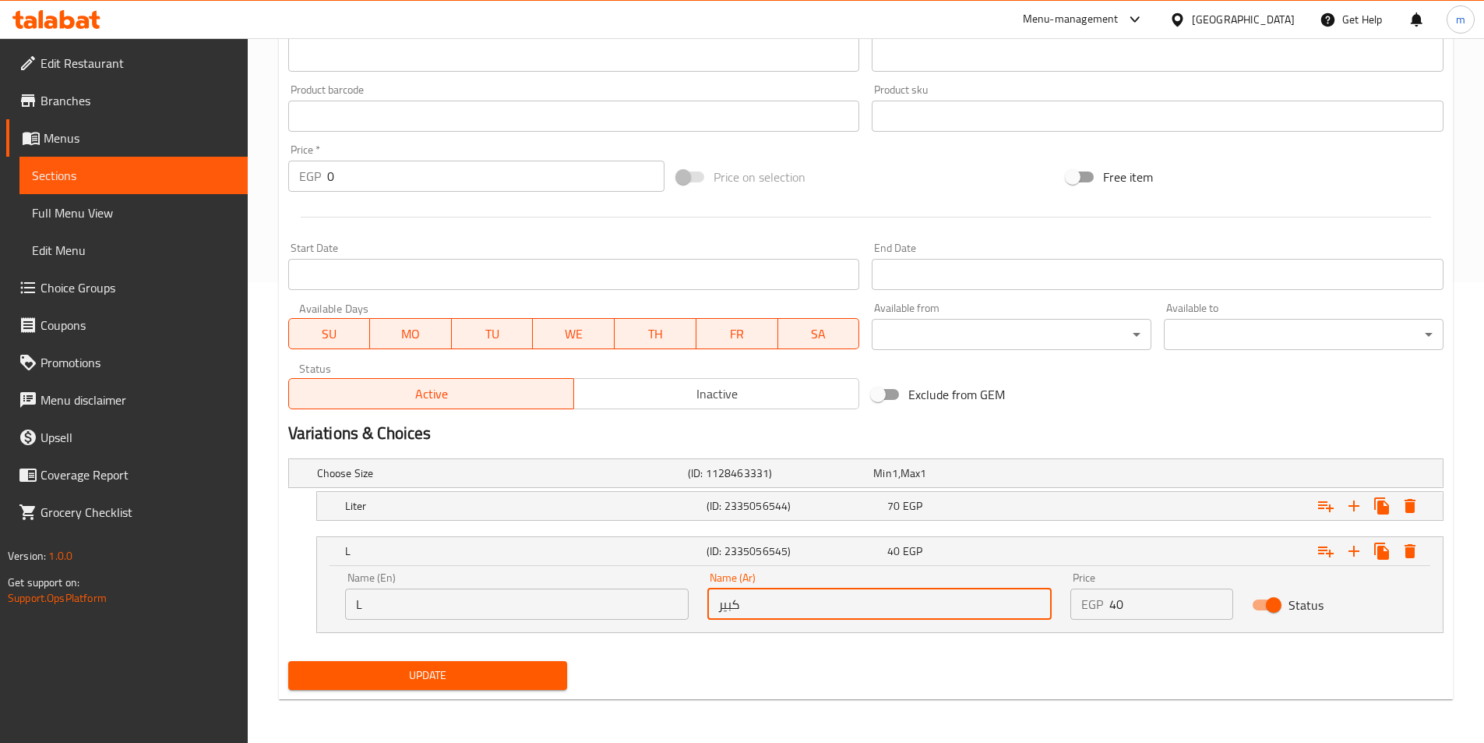
type input "كبير"
click at [489, 690] on div "Update" at bounding box center [428, 674] width 292 height 41
click at [492, 684] on span "Update" at bounding box center [428, 674] width 255 height 19
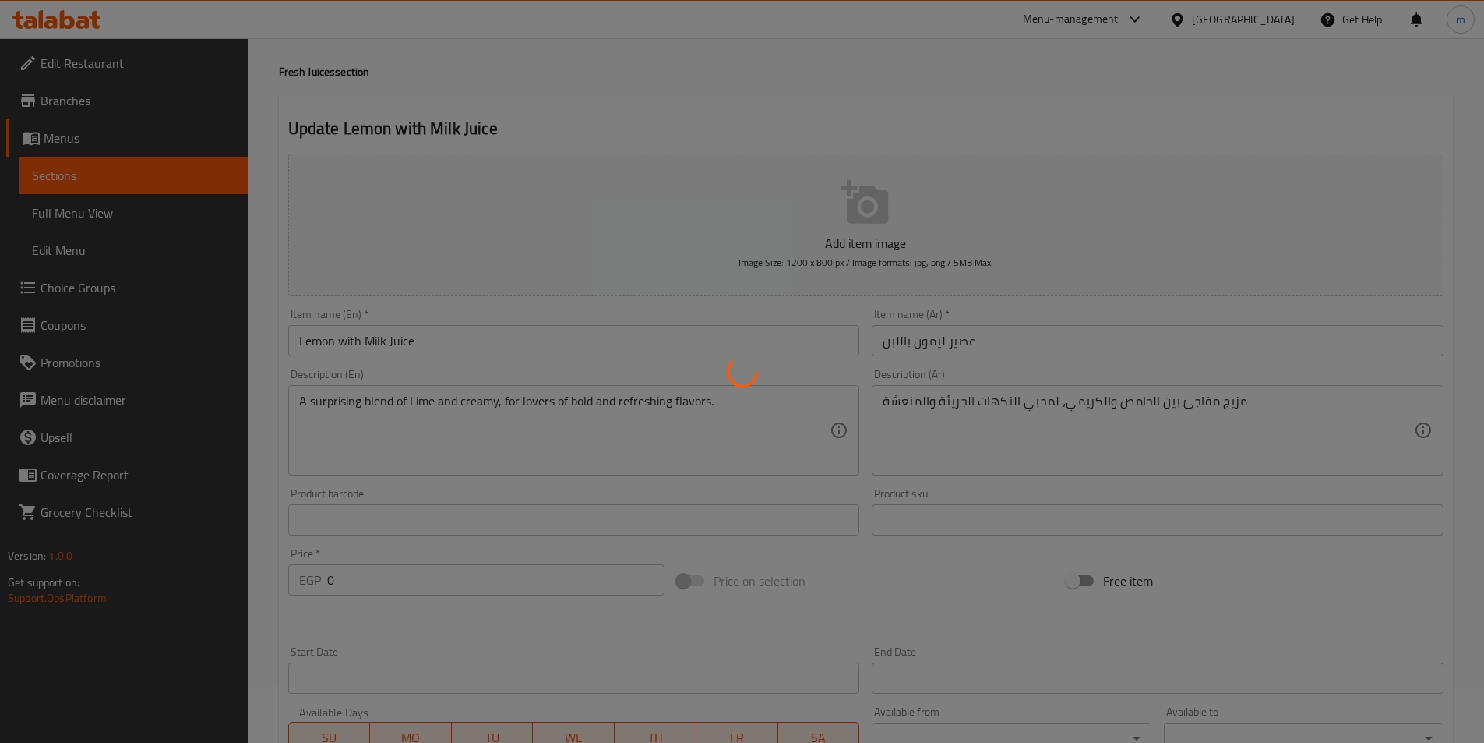
scroll to position [0, 0]
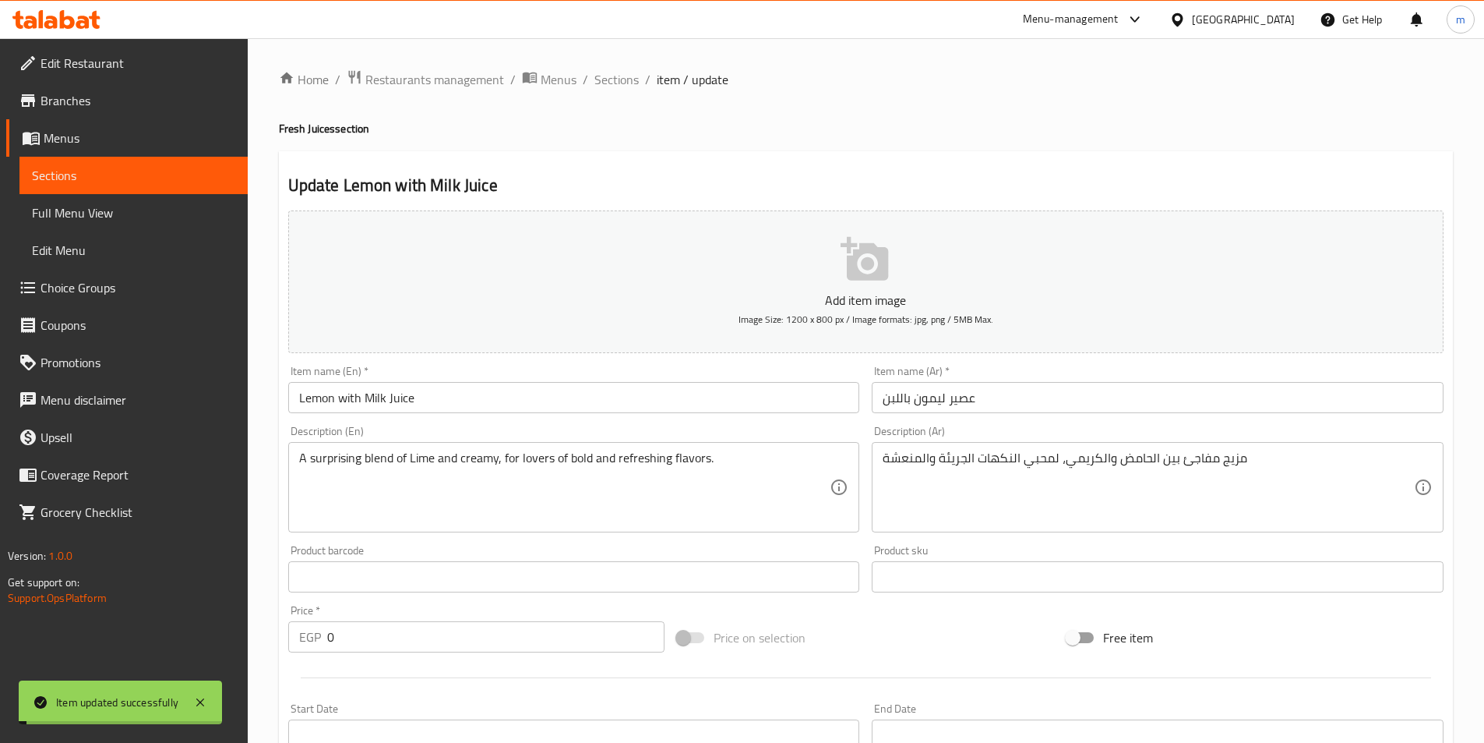
click at [456, 398] on input "Lemon with Milk Juice" at bounding box center [574, 397] width 572 height 31
click at [623, 72] on span "Sections" at bounding box center [616, 79] width 44 height 19
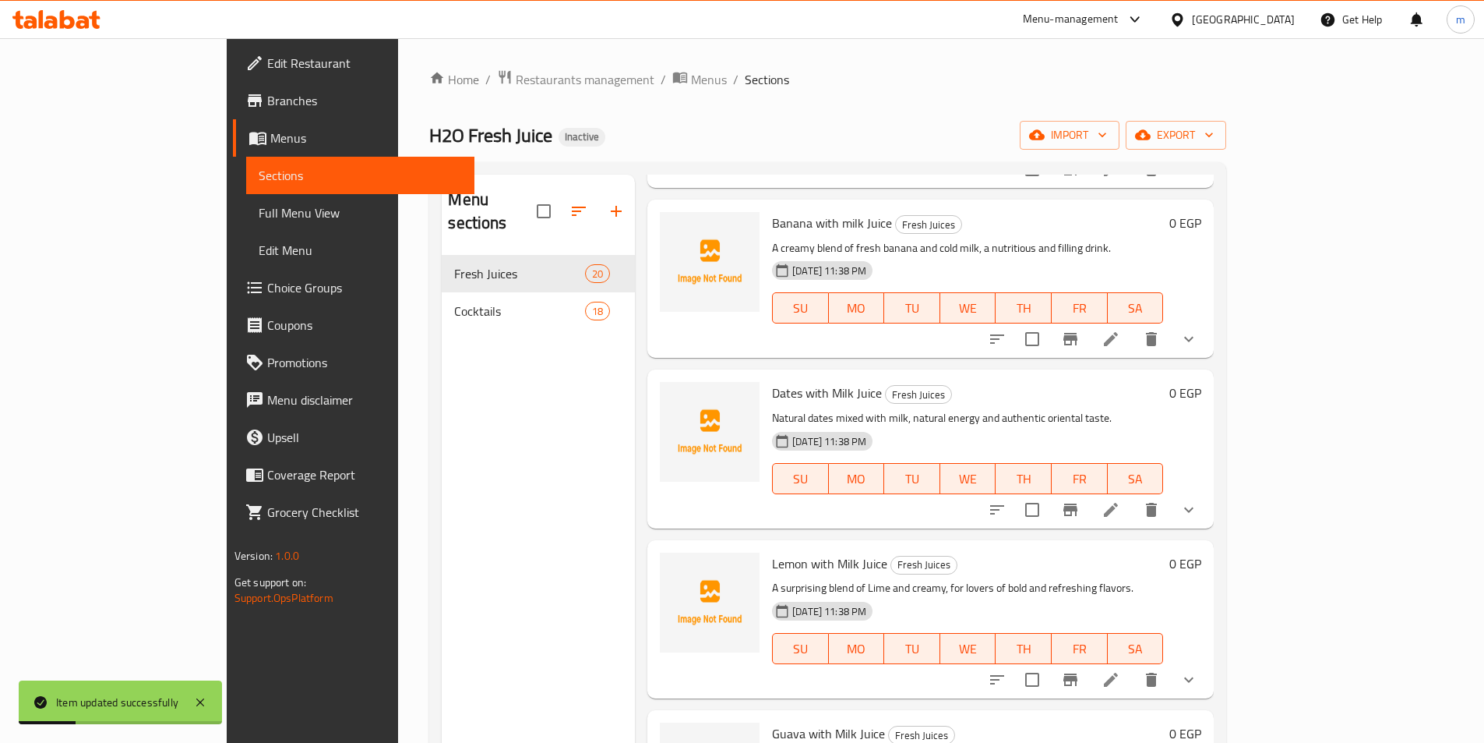
scroll to position [2071, 0]
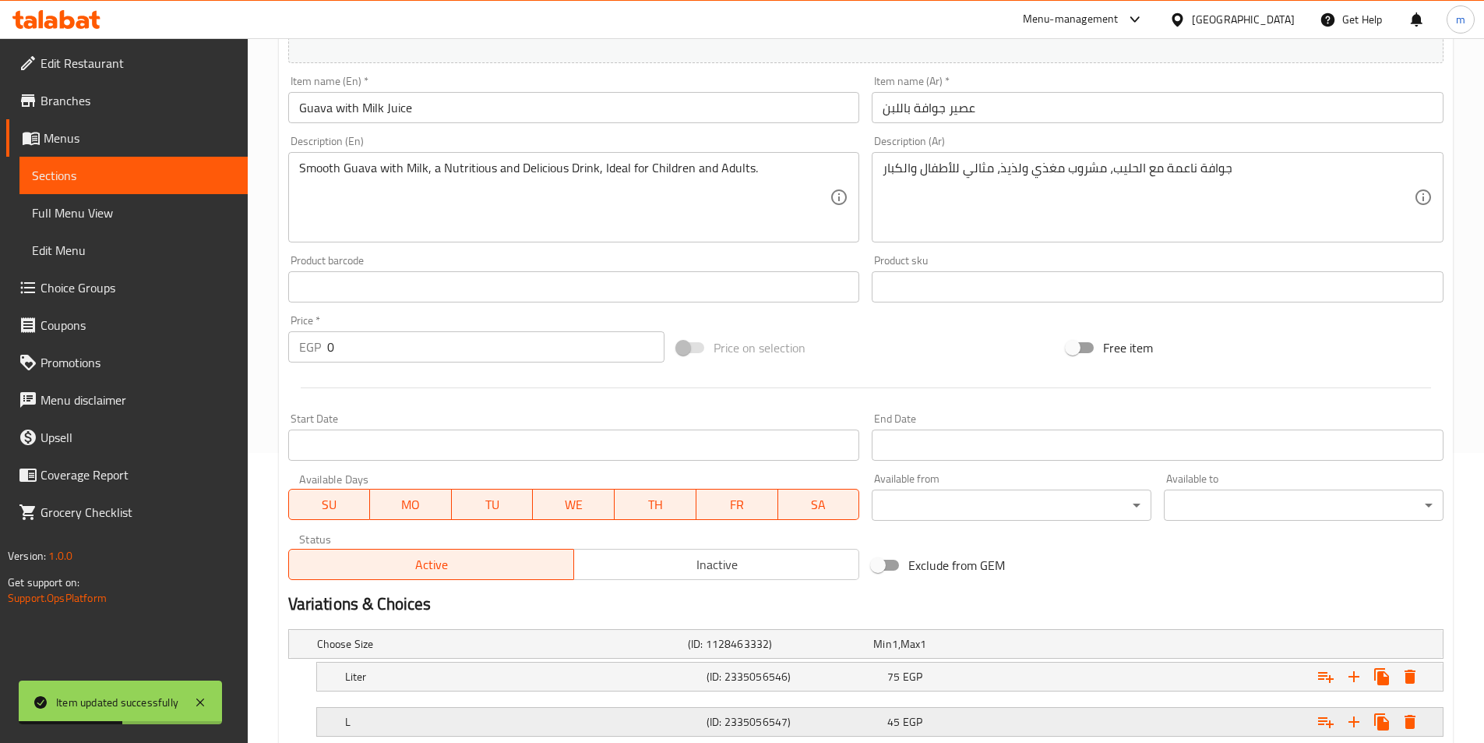
scroll to position [393, 0]
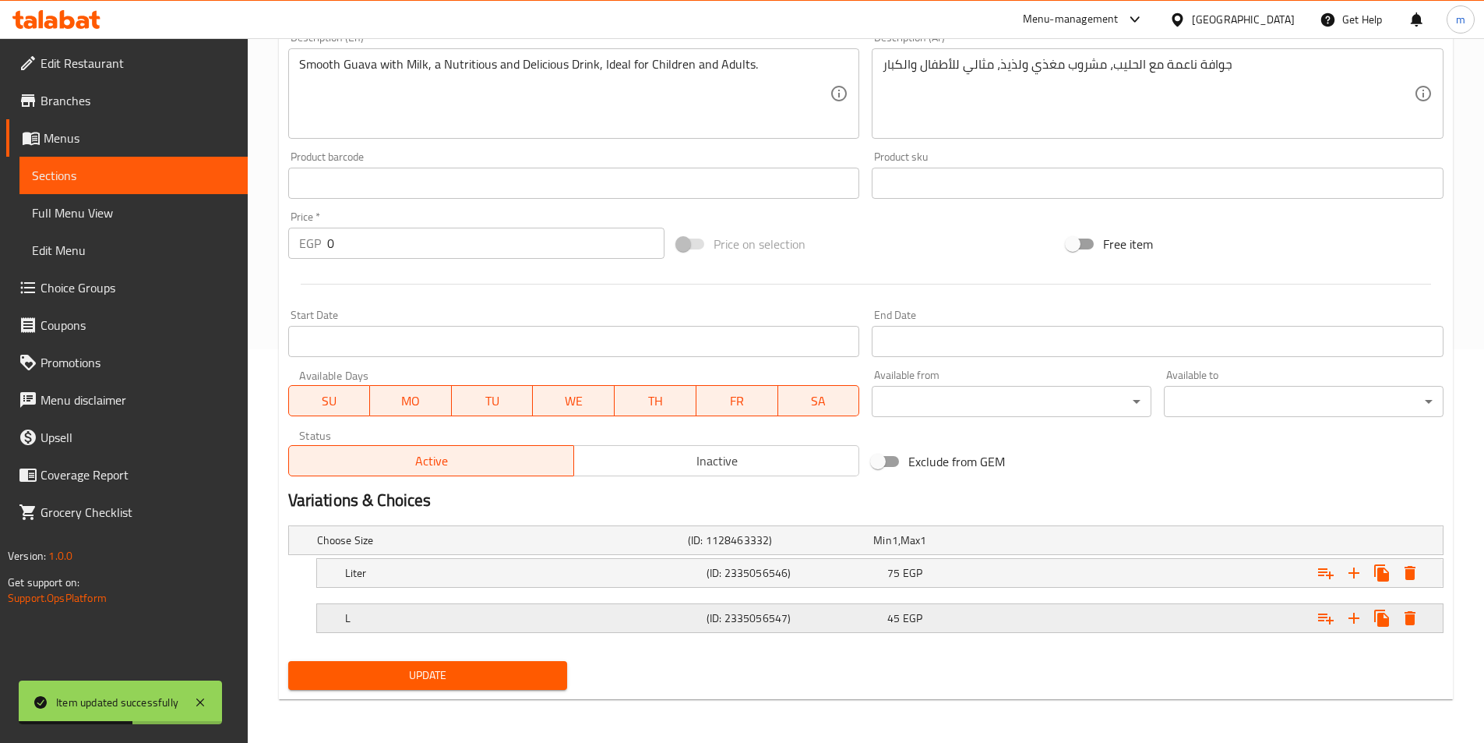
click at [808, 620] on h5 "(ID: 2335056547)" at bounding box center [794, 618] width 175 height 16
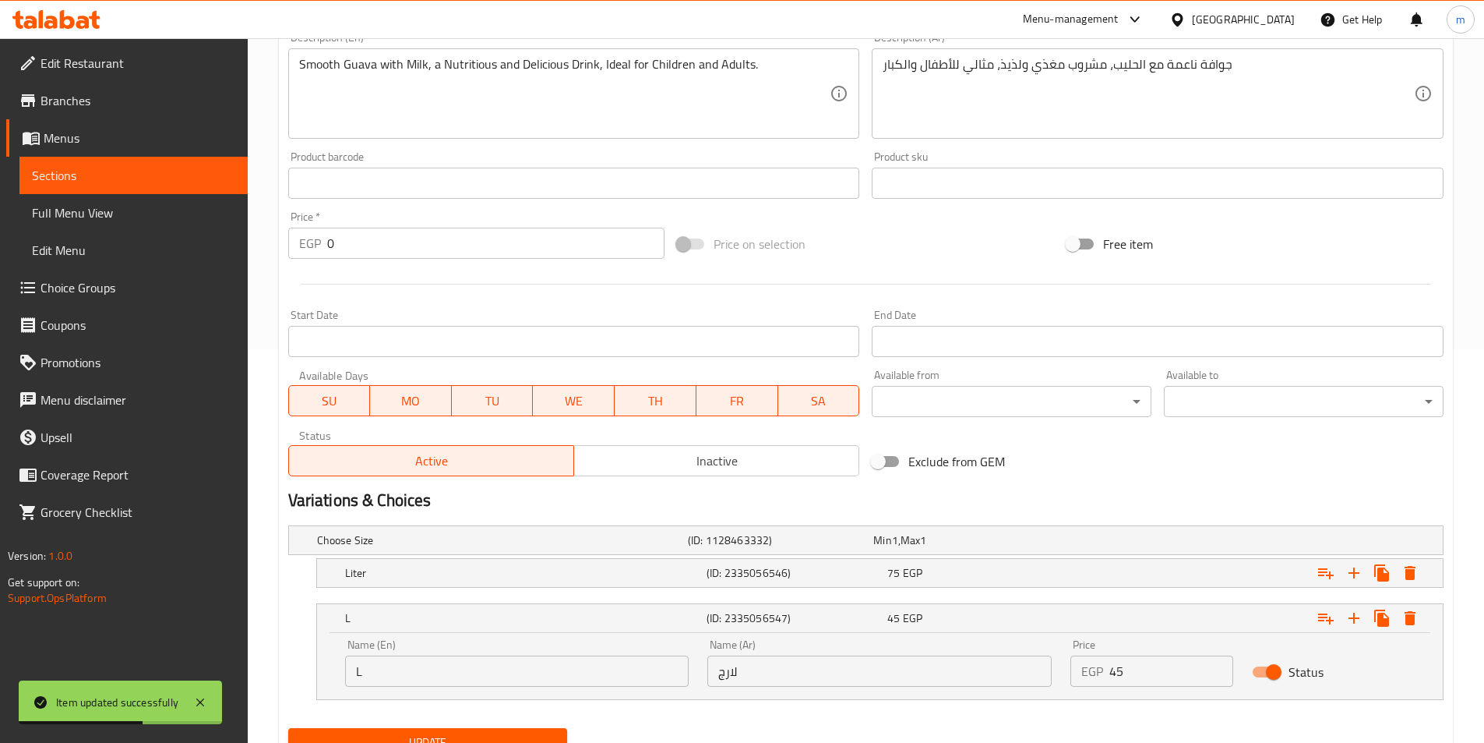
click at [772, 674] on input "لارج" at bounding box center [879, 670] width 344 height 31
type input "كبير"
click at [379, 742] on span "Update" at bounding box center [428, 741] width 255 height 19
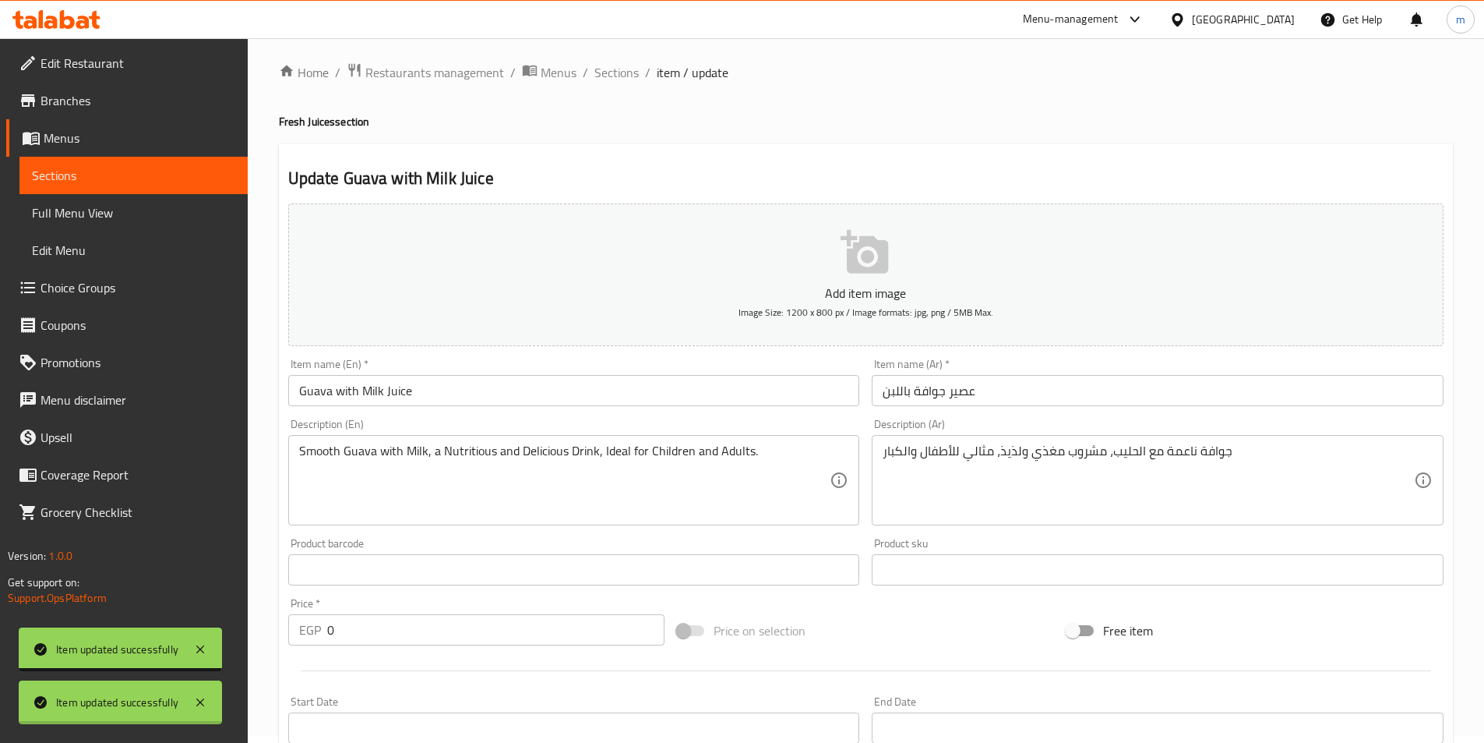
scroll to position [0, 0]
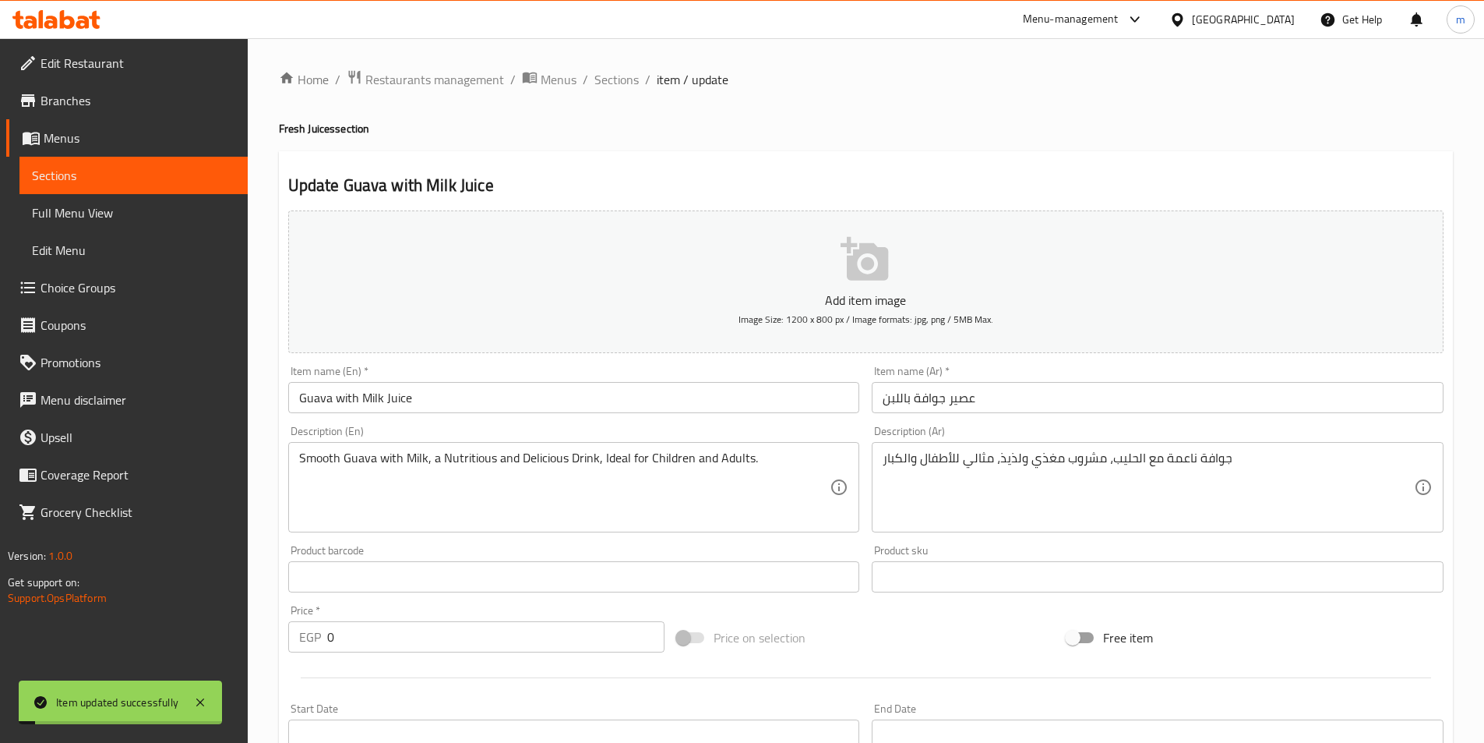
click at [449, 387] on input "Guava with Milk Juice" at bounding box center [574, 397] width 572 height 31
click at [642, 74] on ol "Home / Restaurants management / Menus / Sections / item / update" at bounding box center [866, 79] width 1174 height 20
click at [622, 83] on span "Sections" at bounding box center [616, 79] width 44 height 19
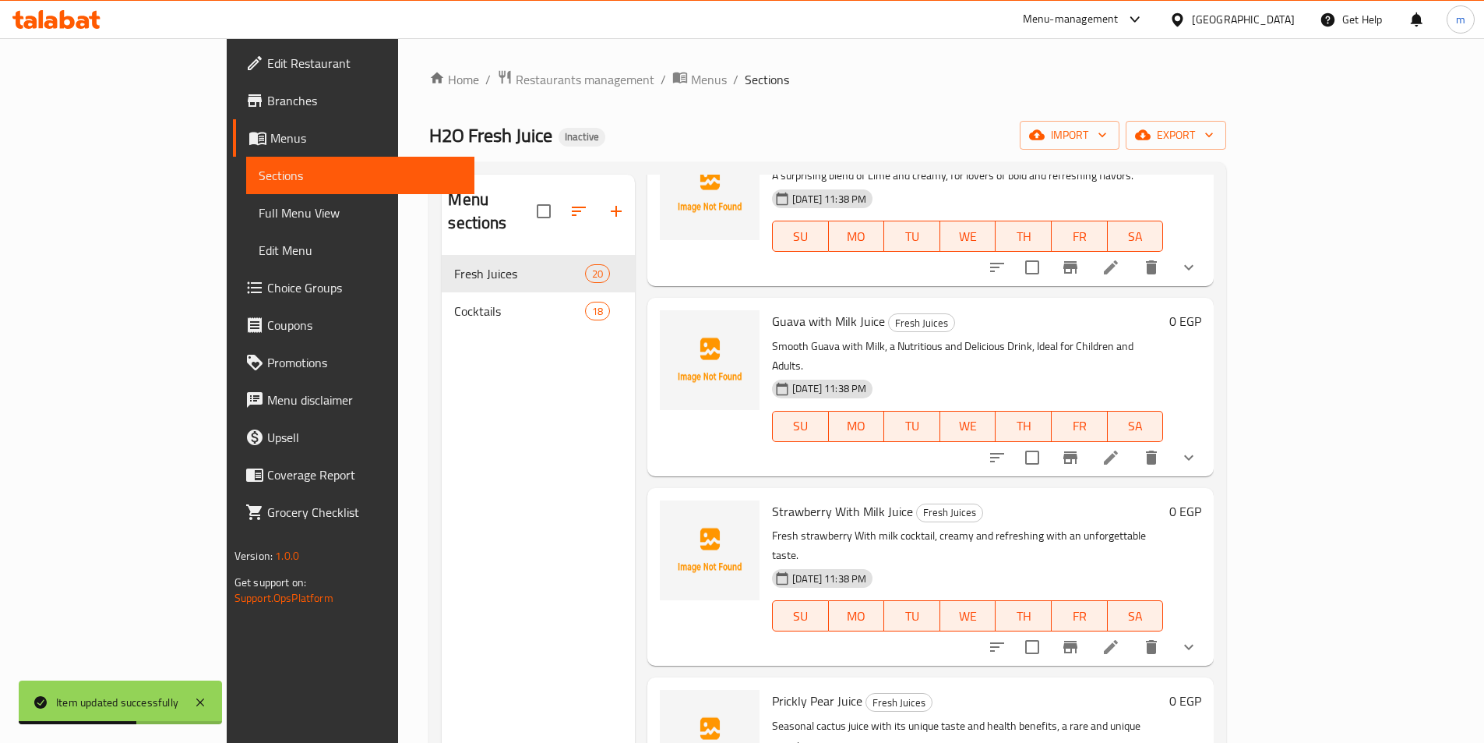
scroll to position [2467, 0]
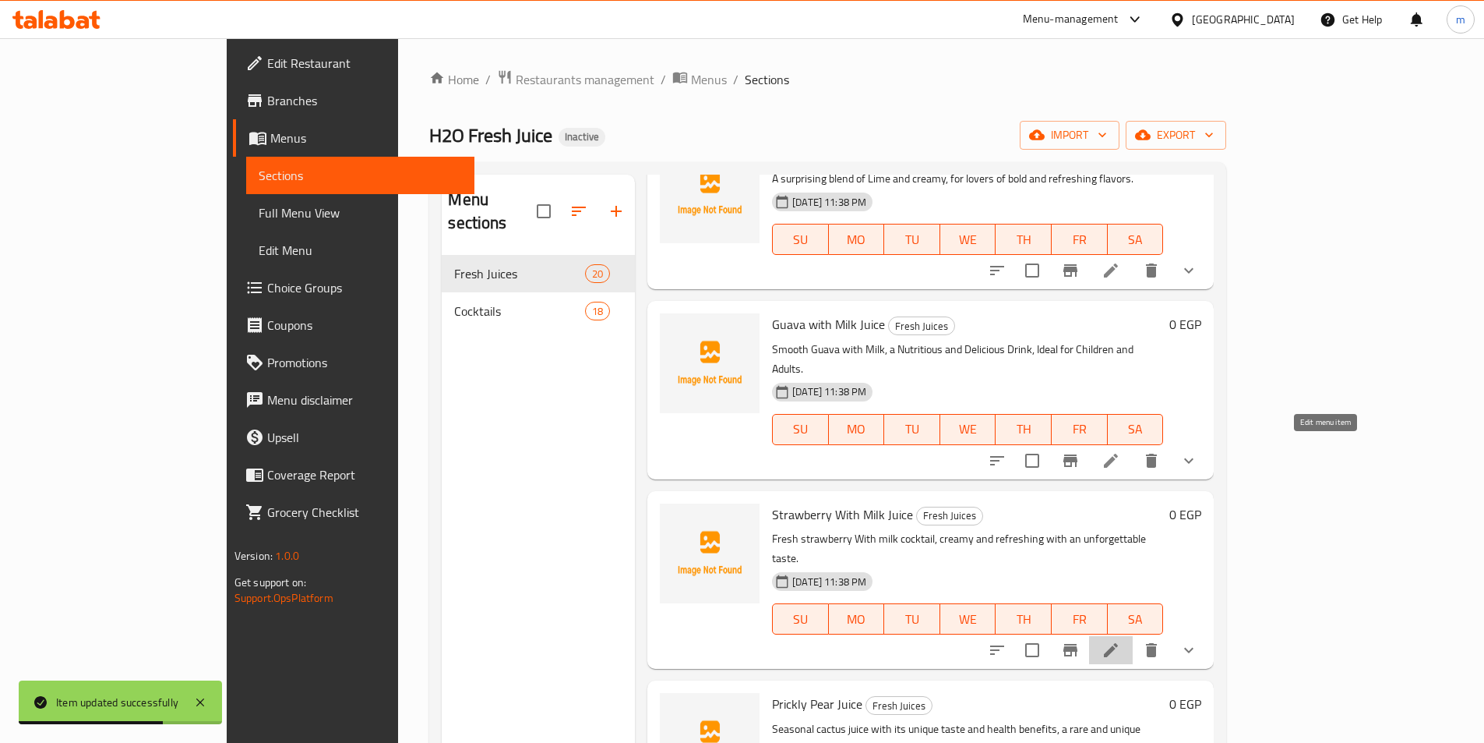
click at [1120, 640] on icon at bounding box center [1111, 649] width 19 height 19
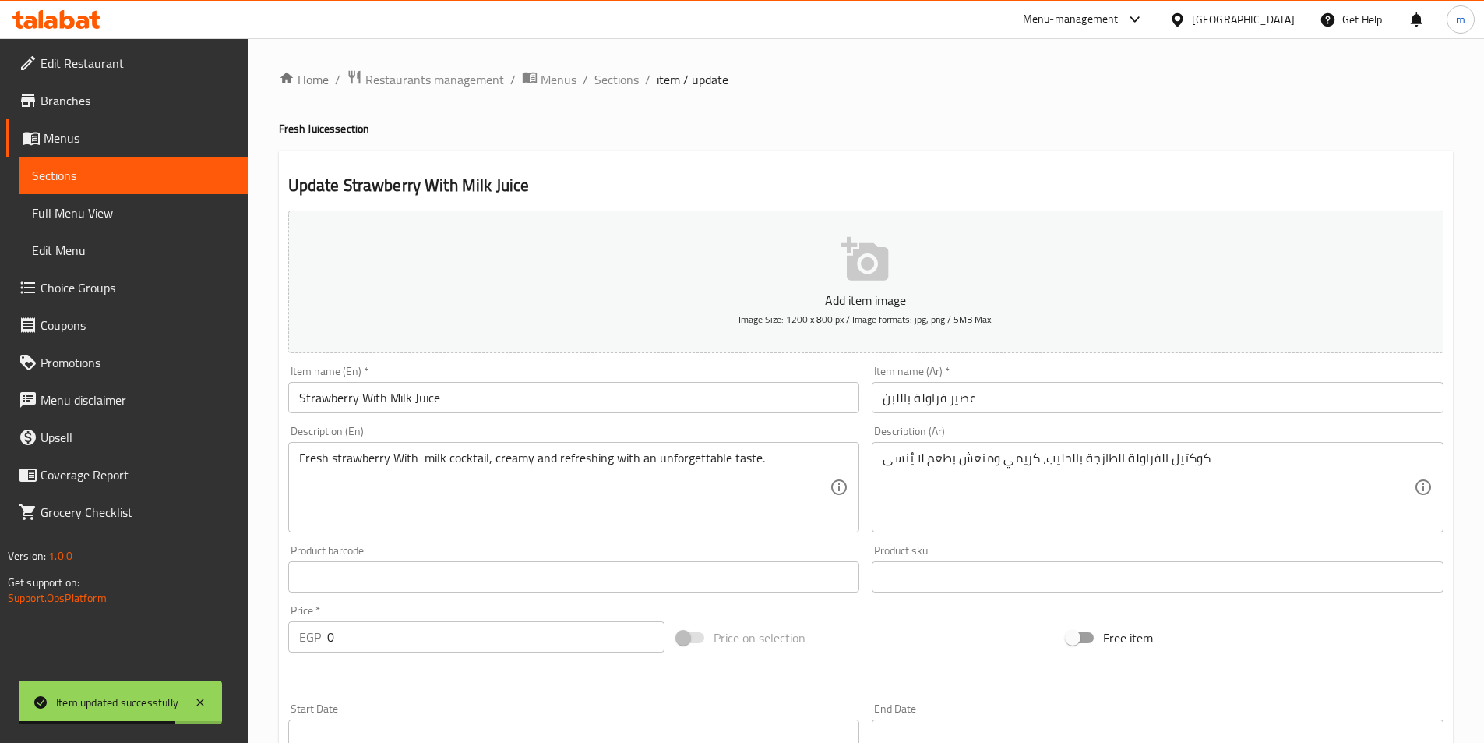
scroll to position [393, 0]
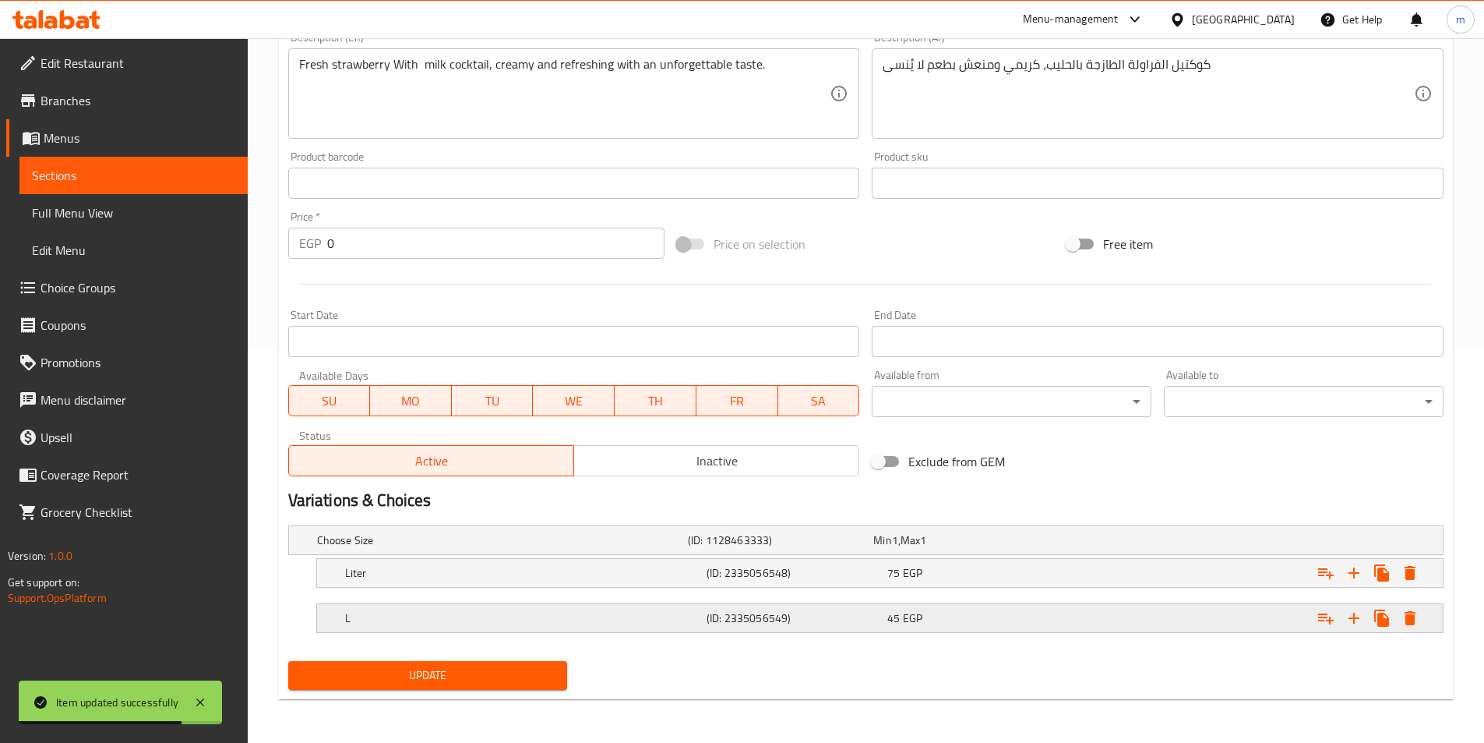
click at [679, 610] on h5 "L" at bounding box center [522, 618] width 355 height 16
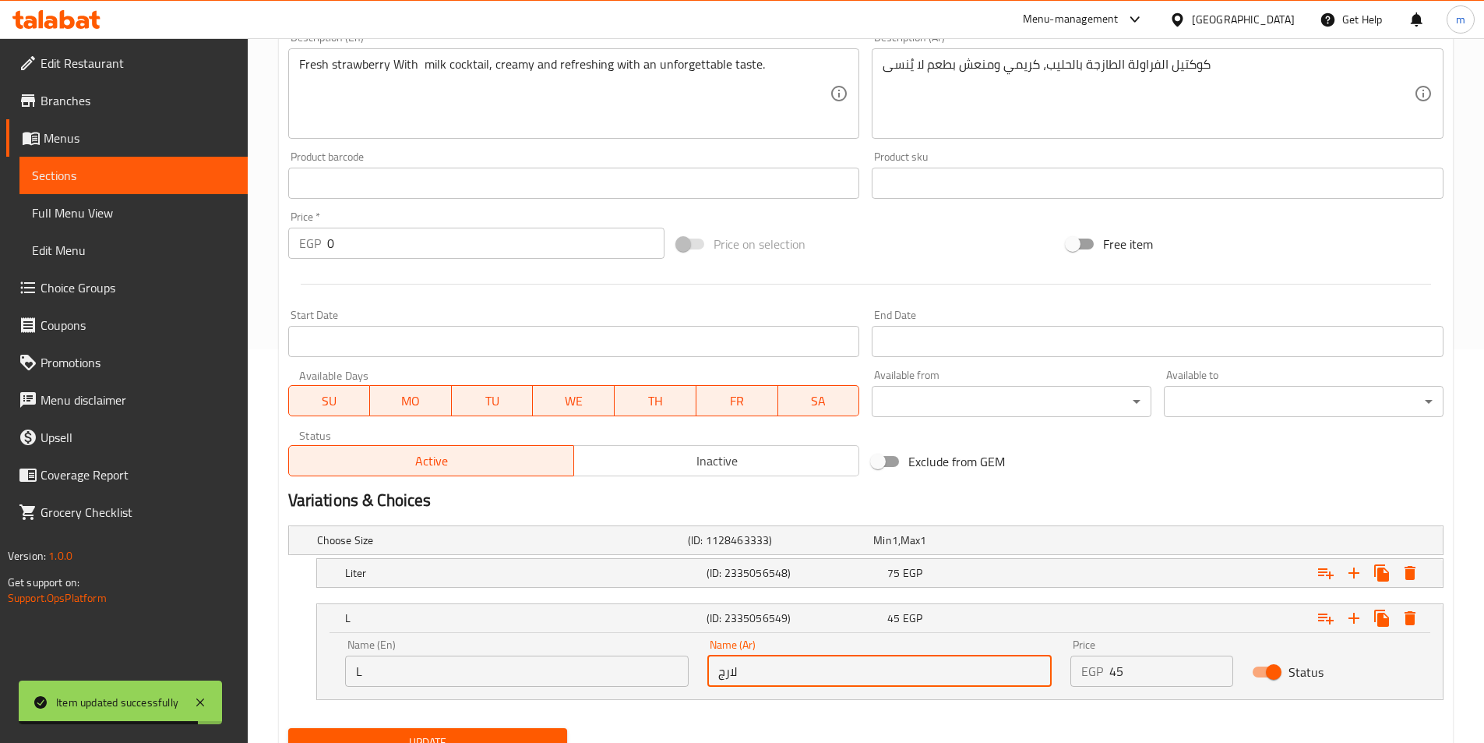
click at [747, 669] on input "لارج" at bounding box center [879, 670] width 344 height 31
type input "كبير"
click at [503, 725] on div "Update" at bounding box center [428, 742] width 292 height 41
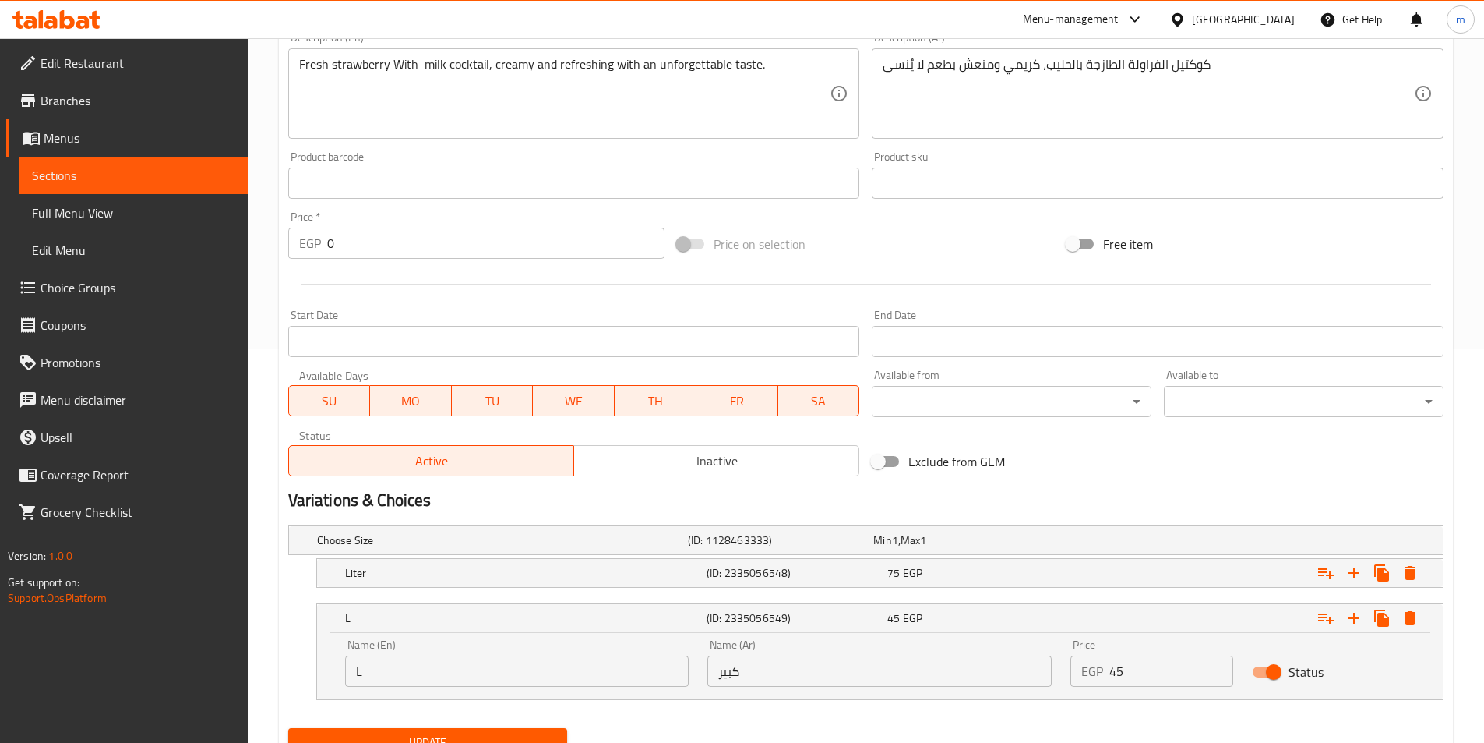
click at [503, 728] on button "Update" at bounding box center [428, 742] width 280 height 29
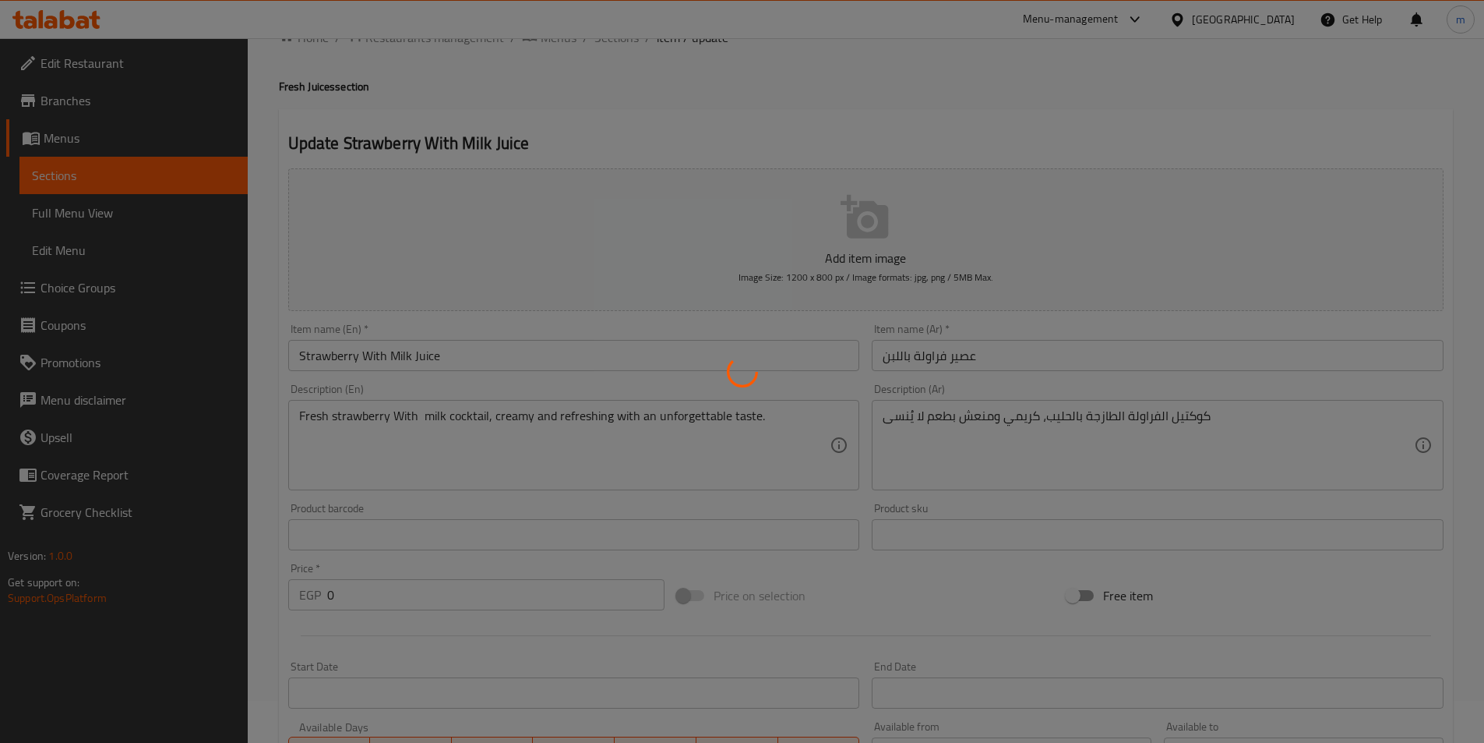
scroll to position [0, 0]
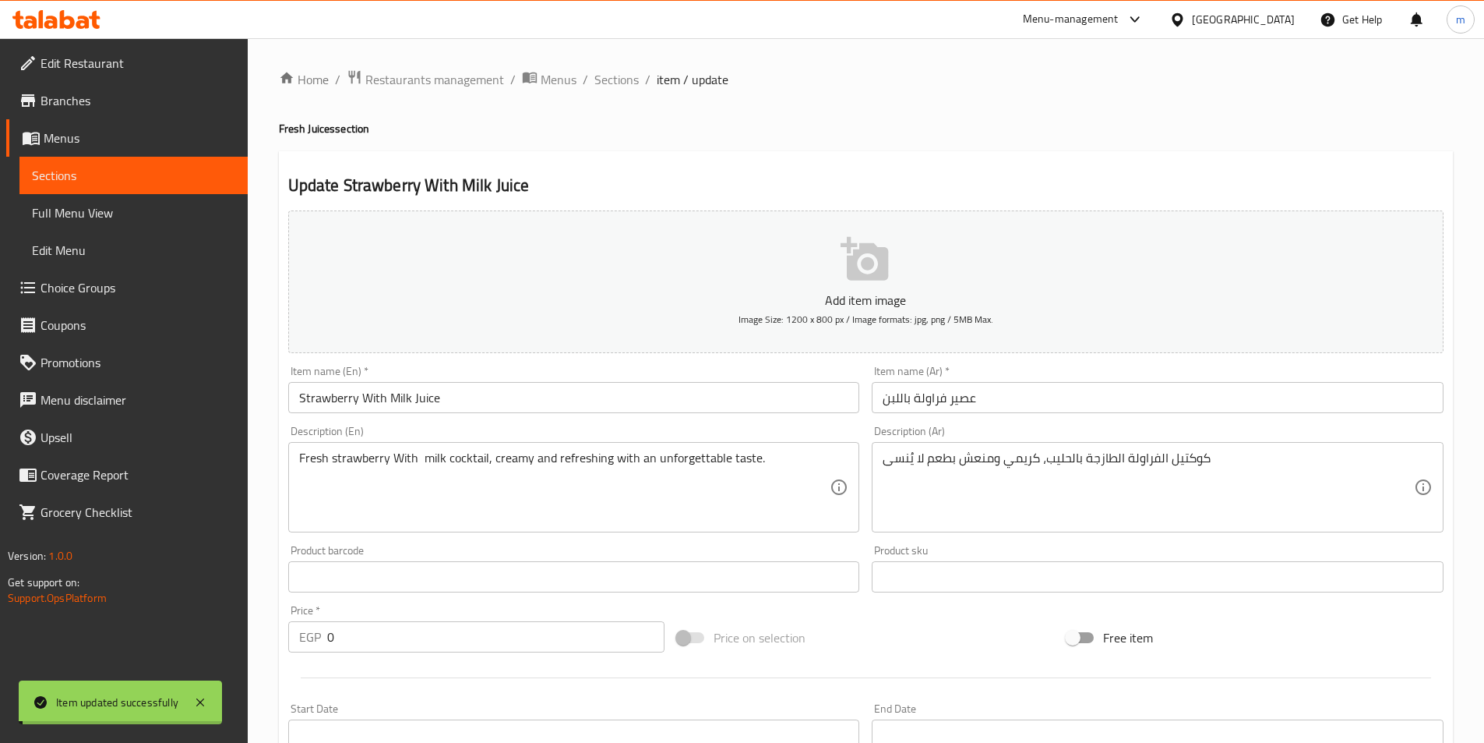
click at [500, 387] on input "Strawberry With Milk Juice" at bounding box center [574, 397] width 572 height 31
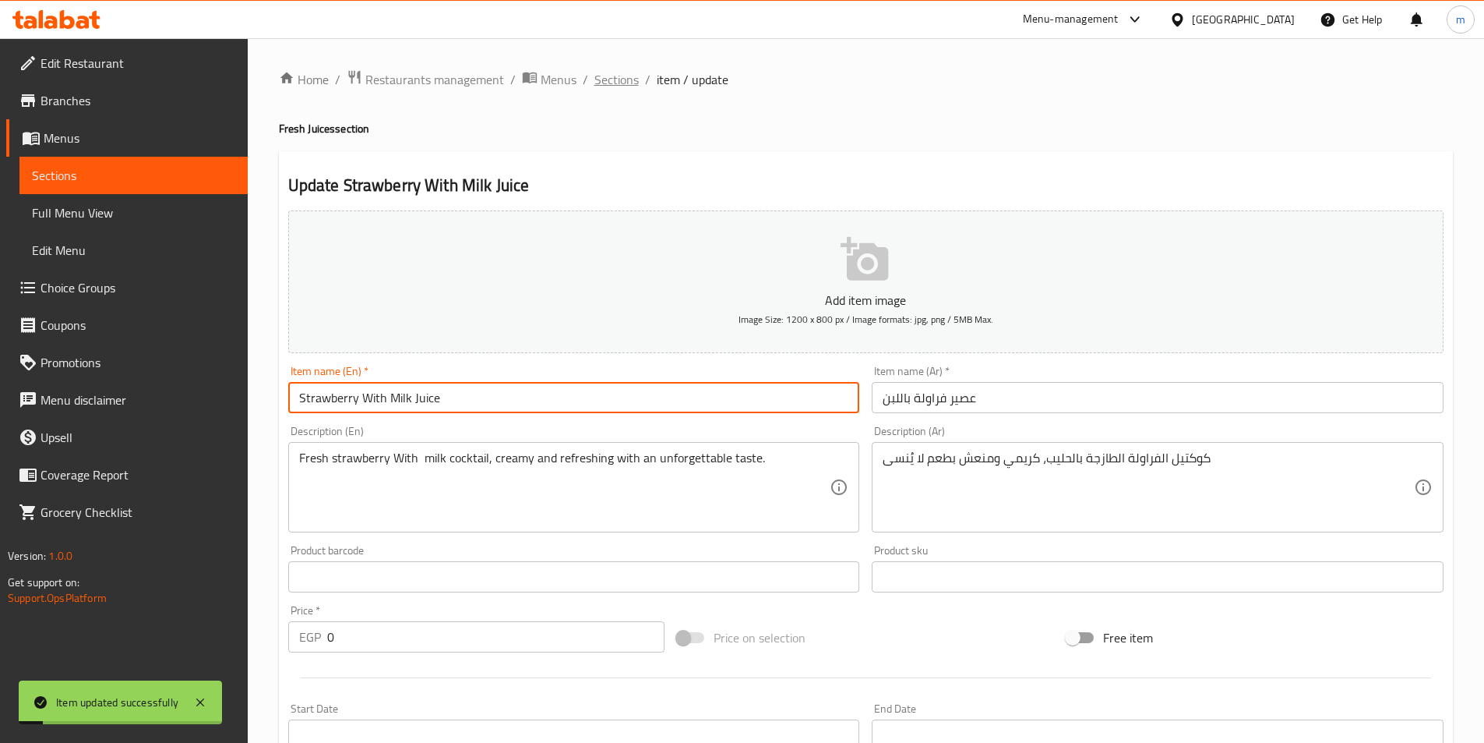
click at [615, 79] on span "Sections" at bounding box center [616, 79] width 44 height 19
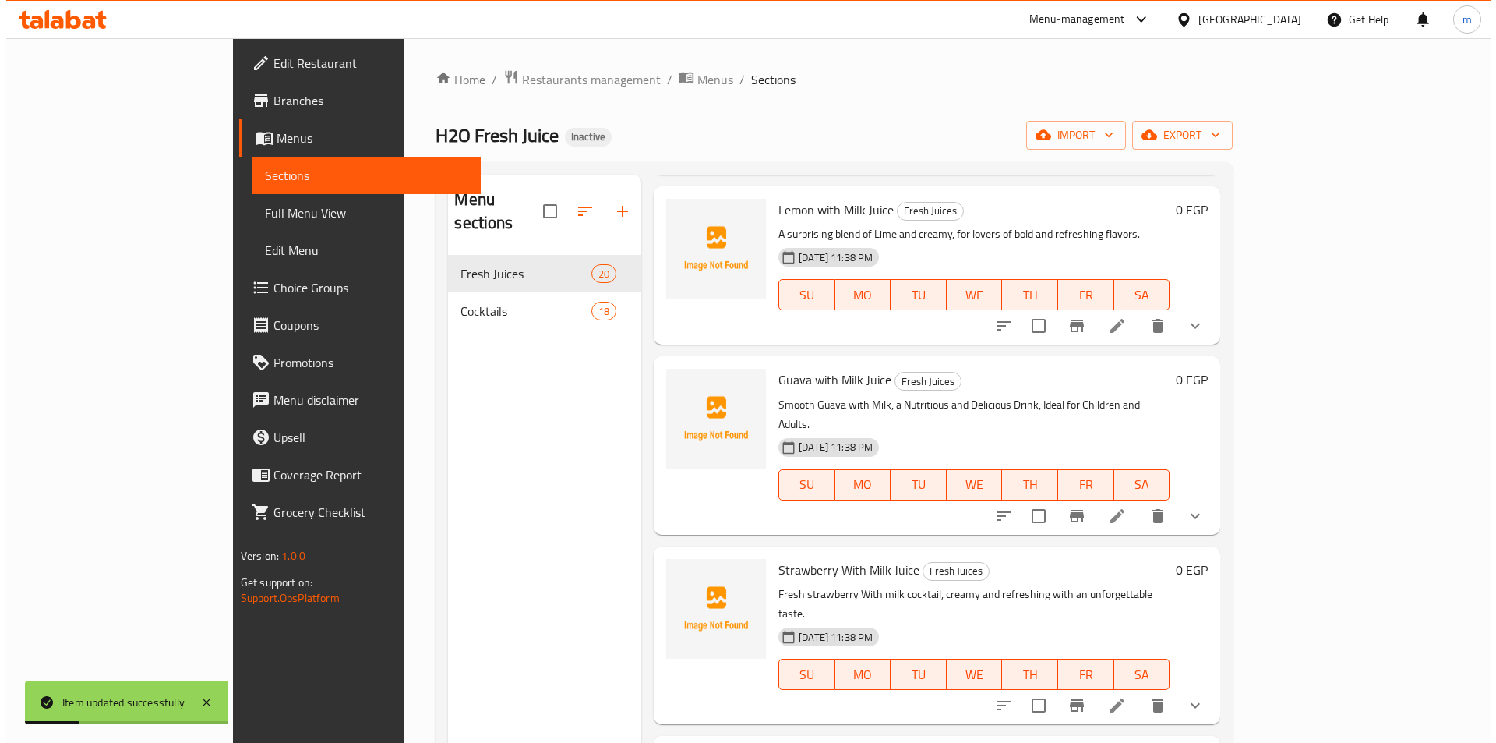
scroll to position [2567, 0]
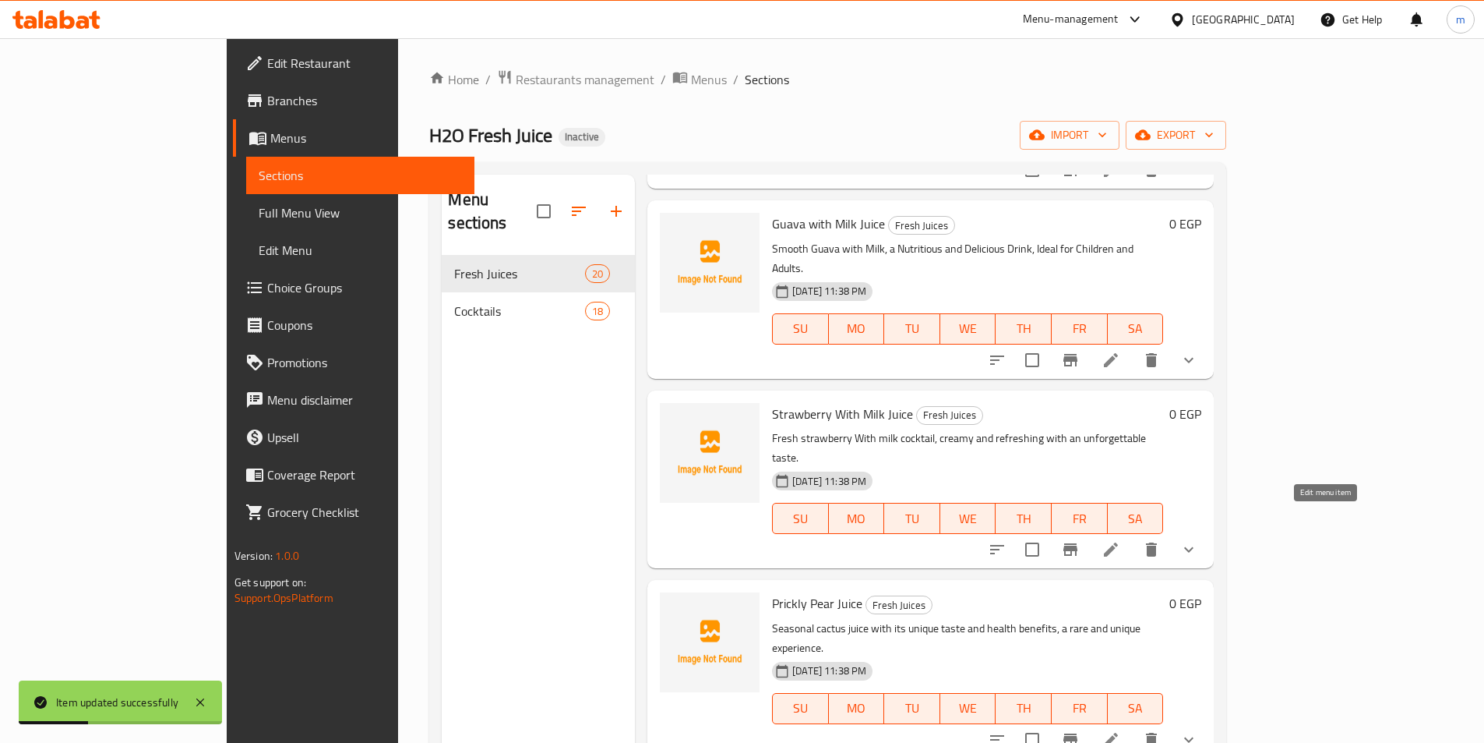
click at [1120, 730] on icon at bounding box center [1111, 739] width 19 height 19
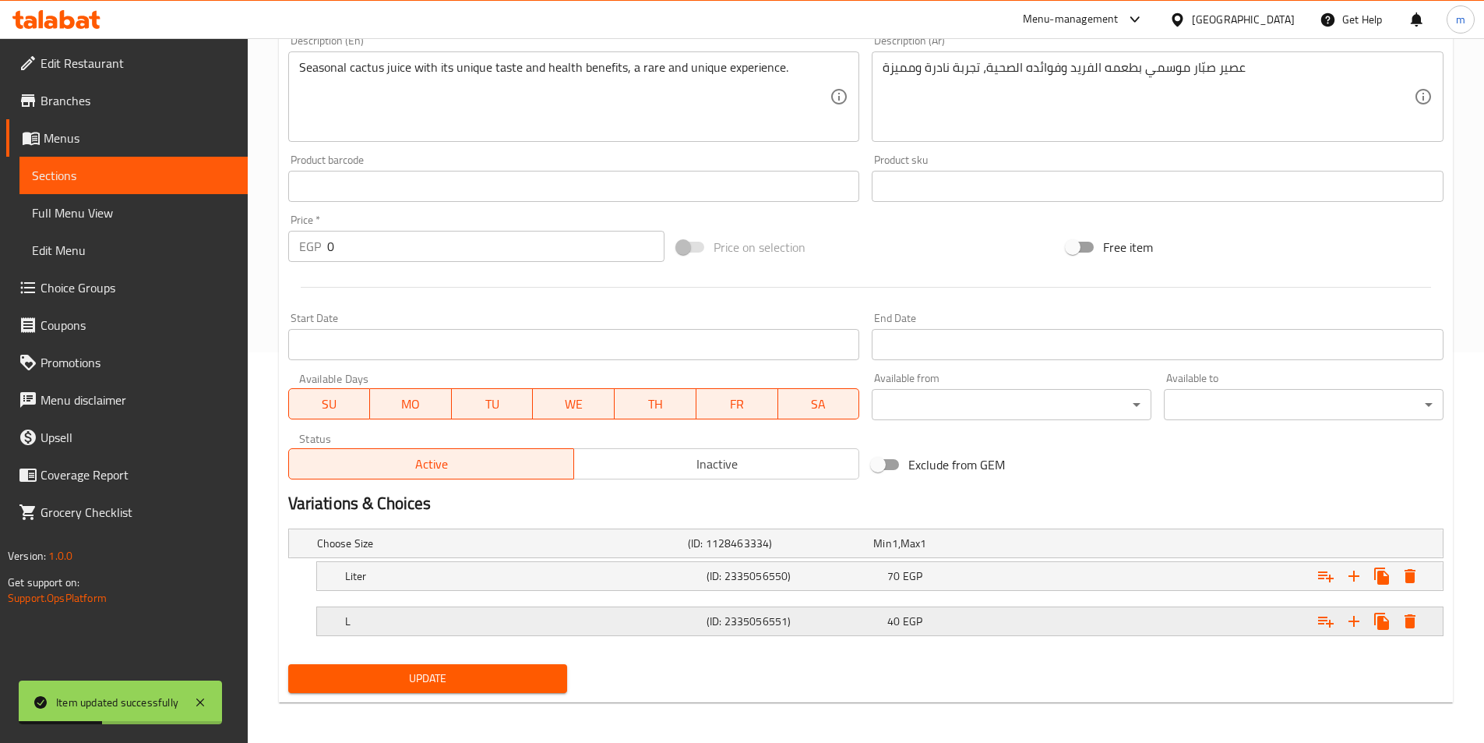
scroll to position [393, 0]
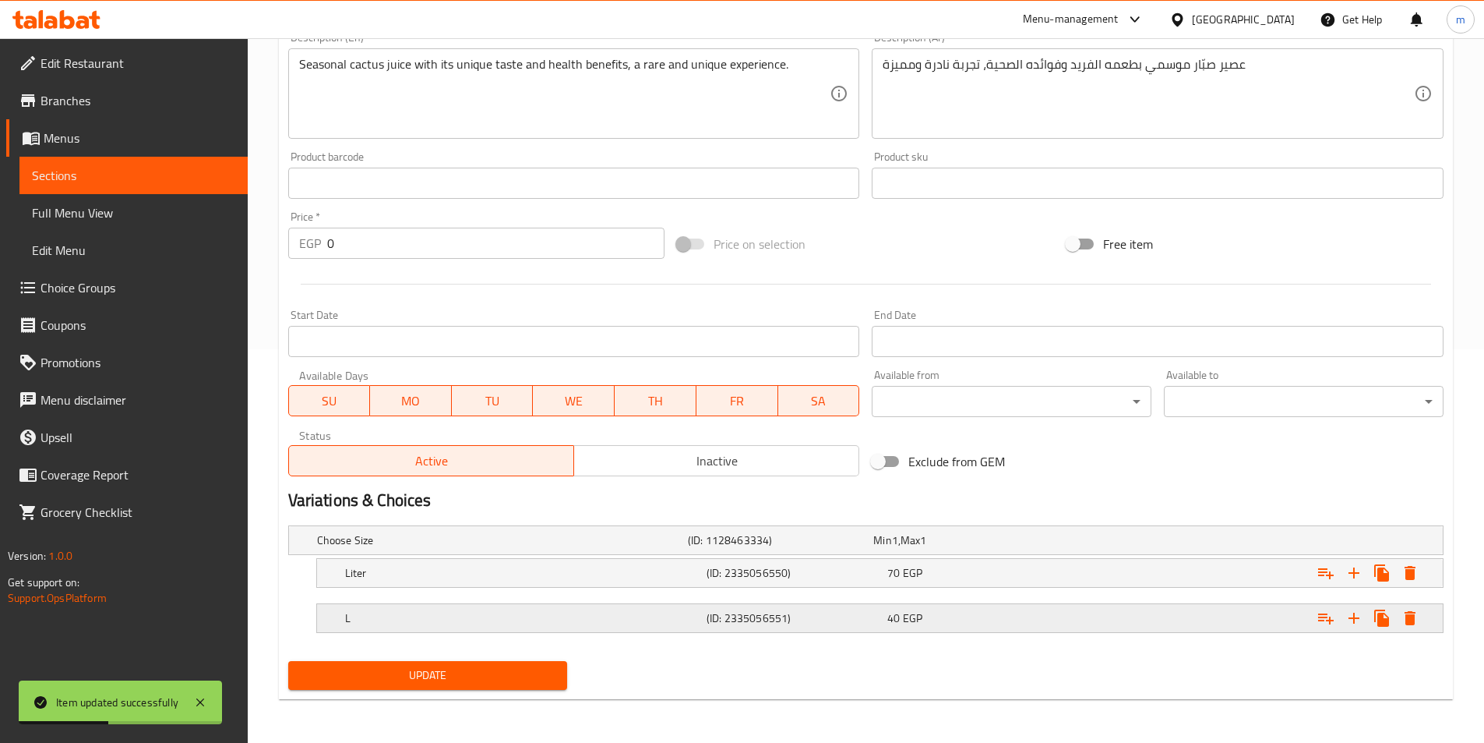
click at [700, 629] on div "L (ID: 2335056551) 40 EGP" at bounding box center [884, 618] width 1085 height 34
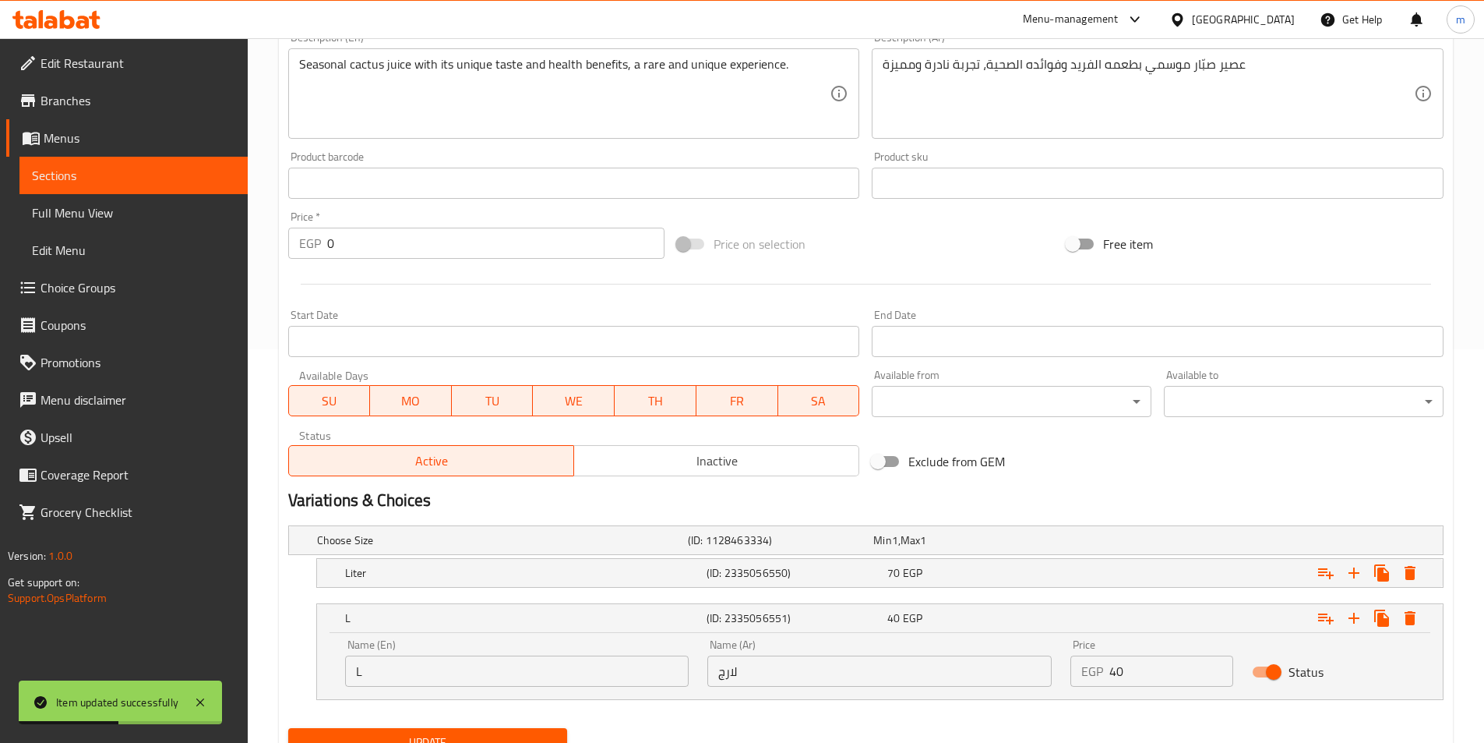
click at [855, 693] on div "Name (Ar) لارج Name (Ar)" at bounding box center [879, 663] width 363 height 66
click at [855, 674] on input "لارج" at bounding box center [879, 670] width 344 height 31
type input "كبير"
click at [549, 739] on span "Update" at bounding box center [428, 741] width 255 height 19
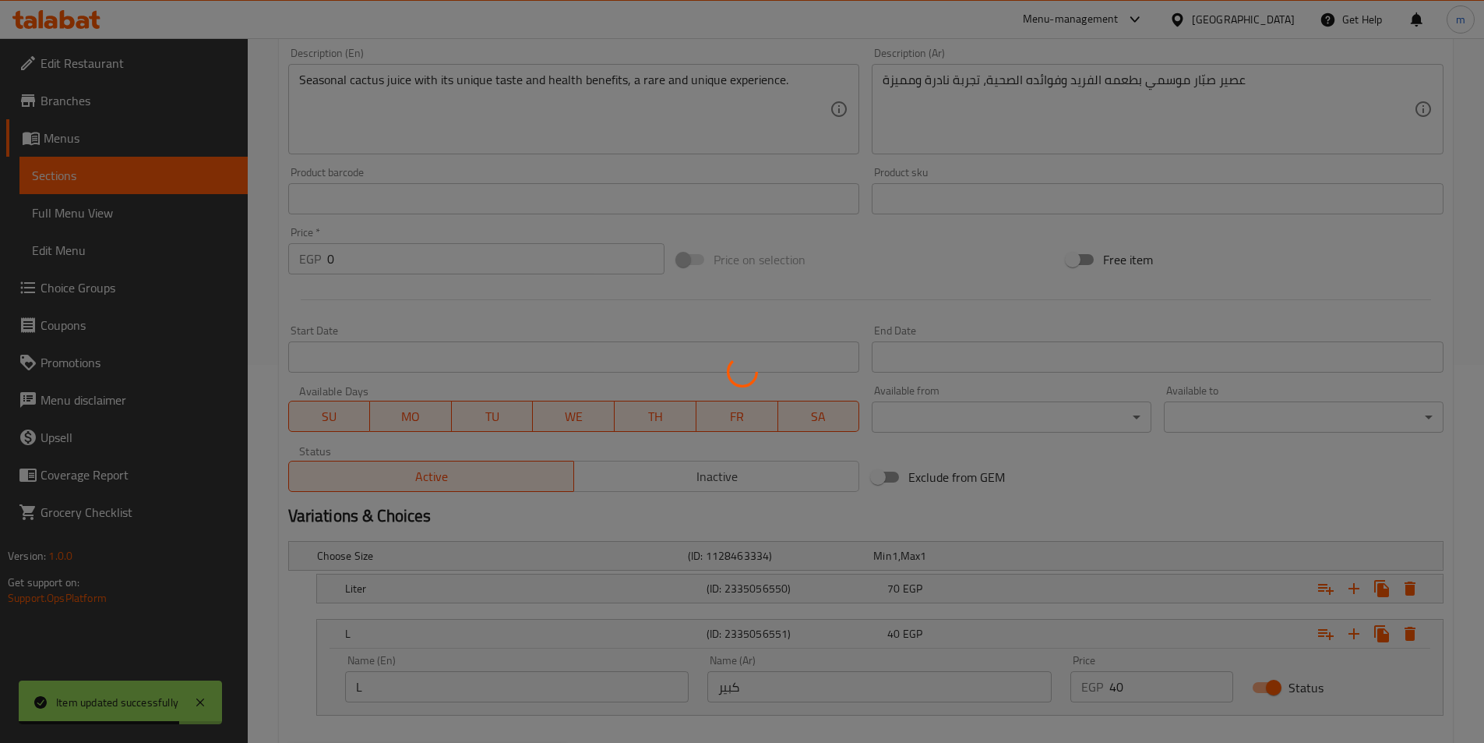
scroll to position [0, 0]
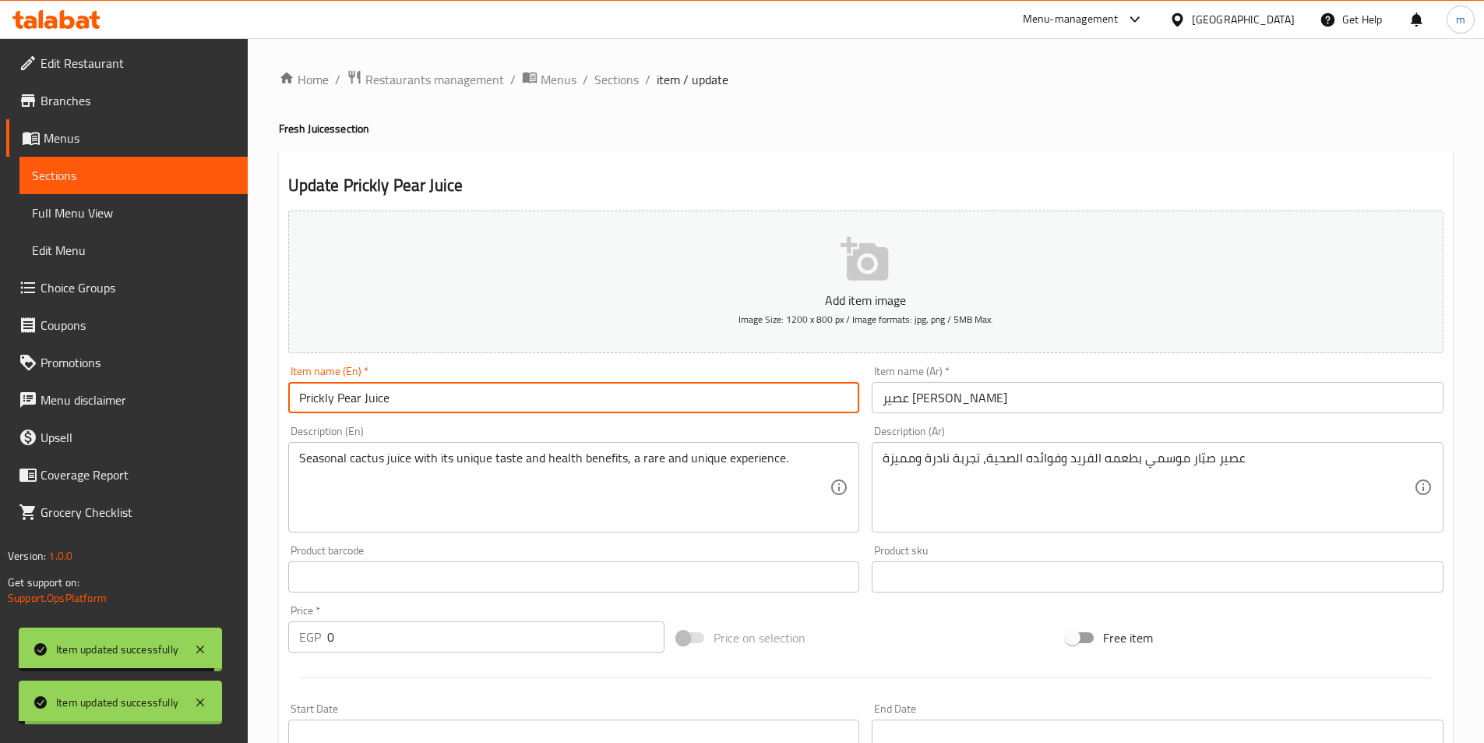
click at [409, 400] on input "Prickly Pear Juice" at bounding box center [574, 397] width 572 height 31
click at [598, 101] on div "Home / Restaurants management / Menus / Sections / item / update Fresh Juices s…" at bounding box center [866, 620] width 1174 height 1103
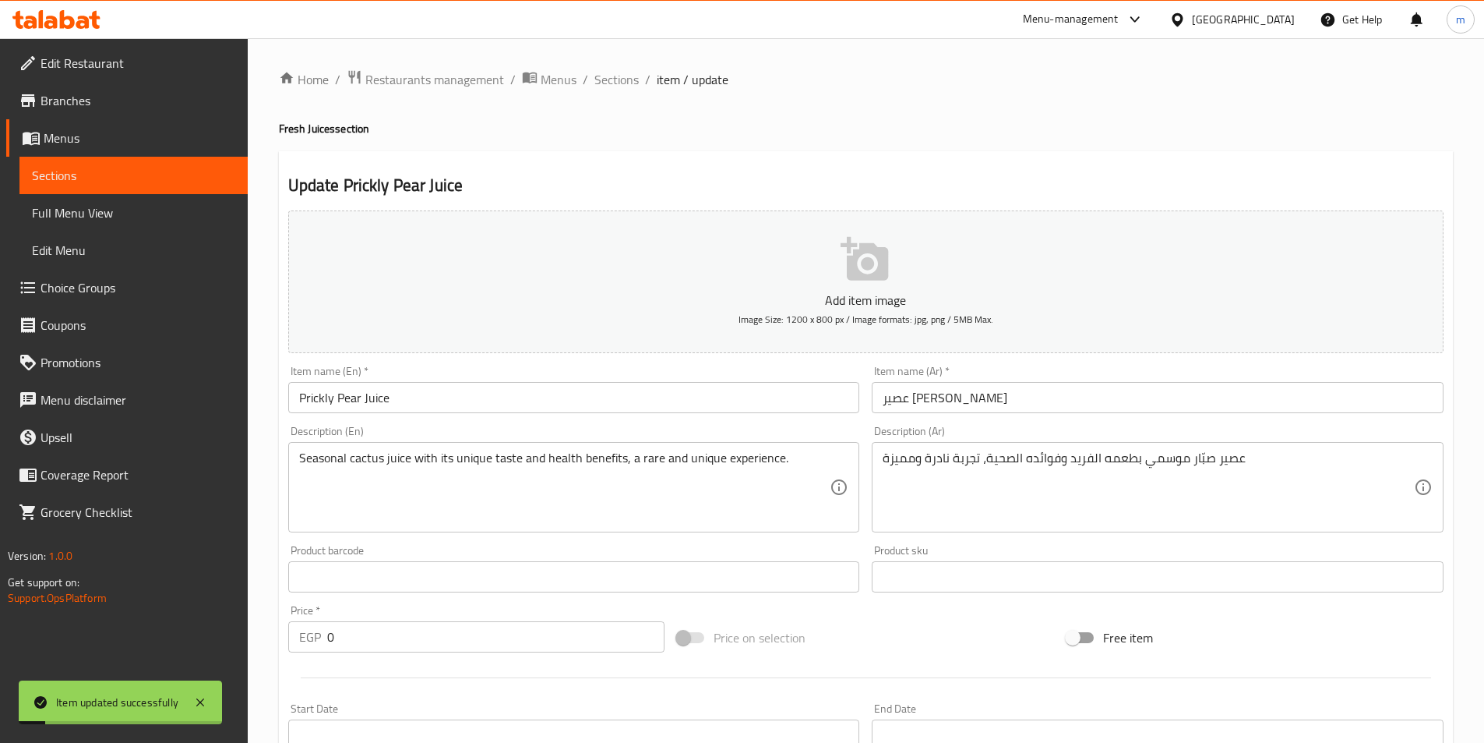
click at [607, 95] on div "Home / Restaurants management / Menus / Sections / item / update Fresh Juices s…" at bounding box center [866, 620] width 1174 height 1103
click at [613, 86] on span "Sections" at bounding box center [616, 79] width 44 height 19
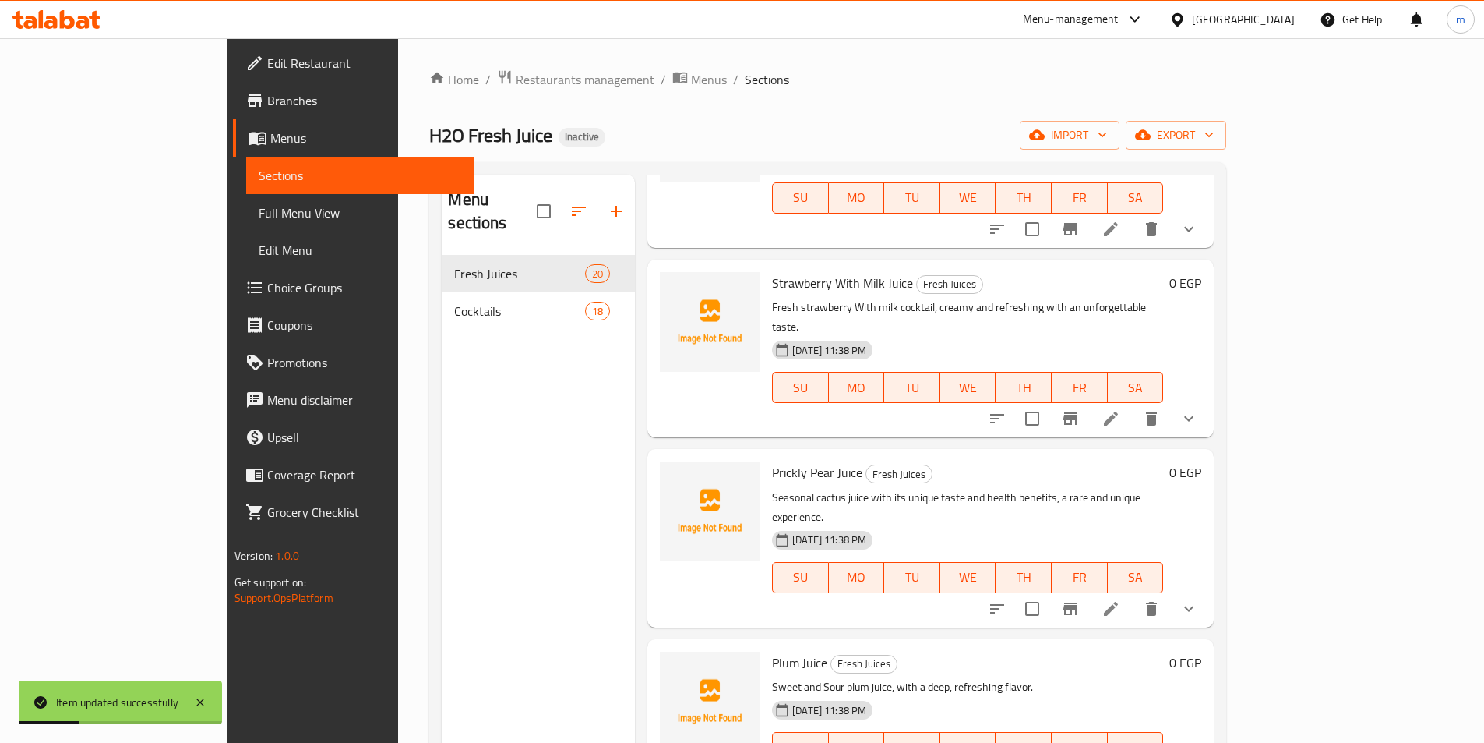
scroll to position [2701, 0]
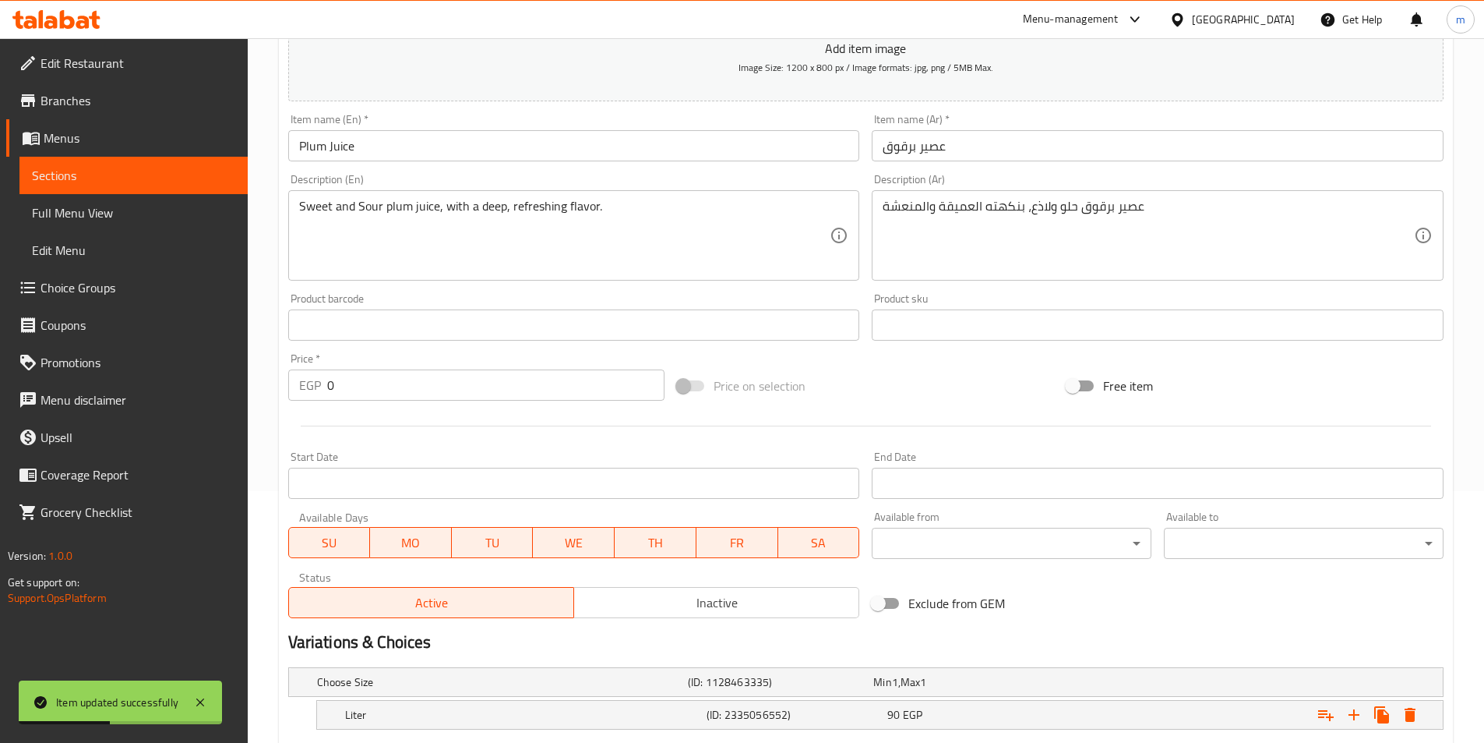
scroll to position [393, 0]
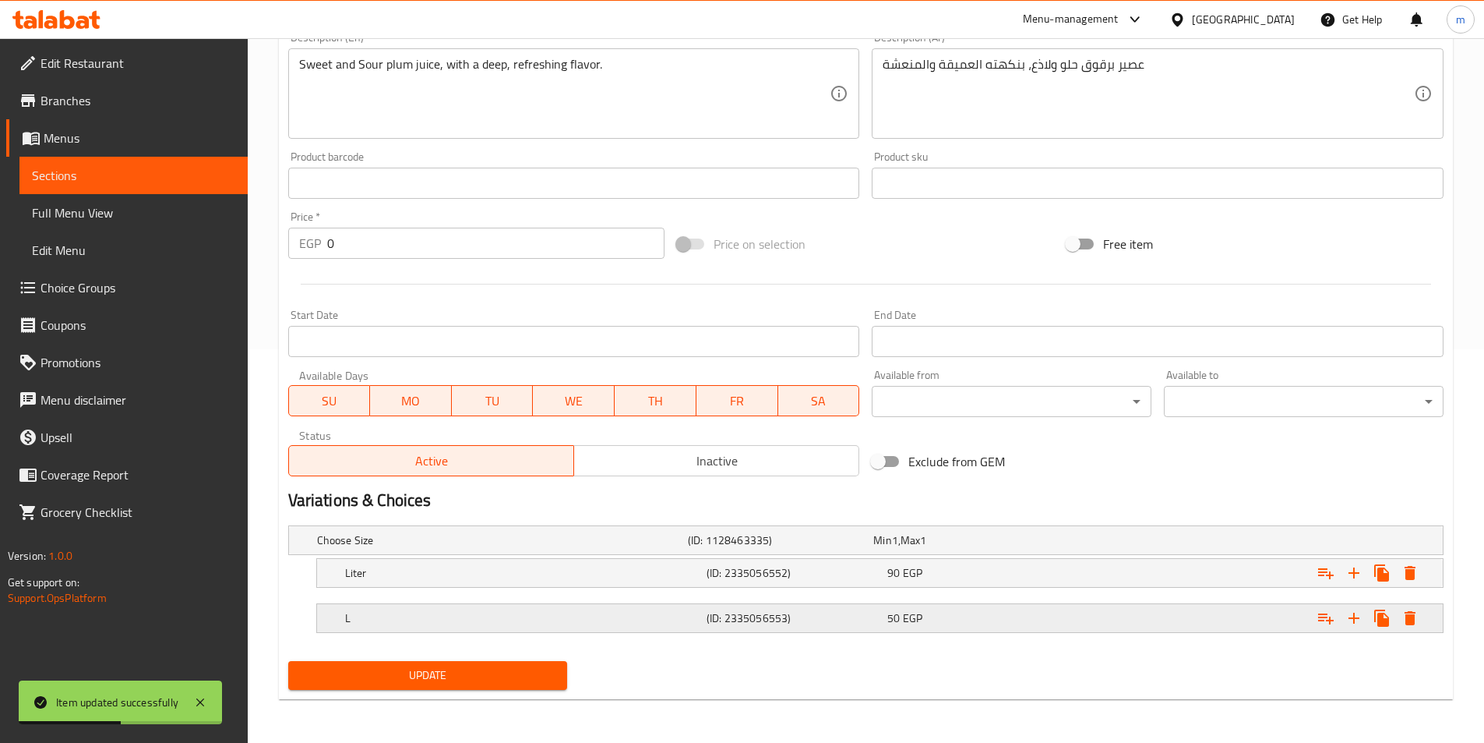
click at [804, 628] on div "(ID: 2335056553)" at bounding box center [794, 618] width 181 height 22
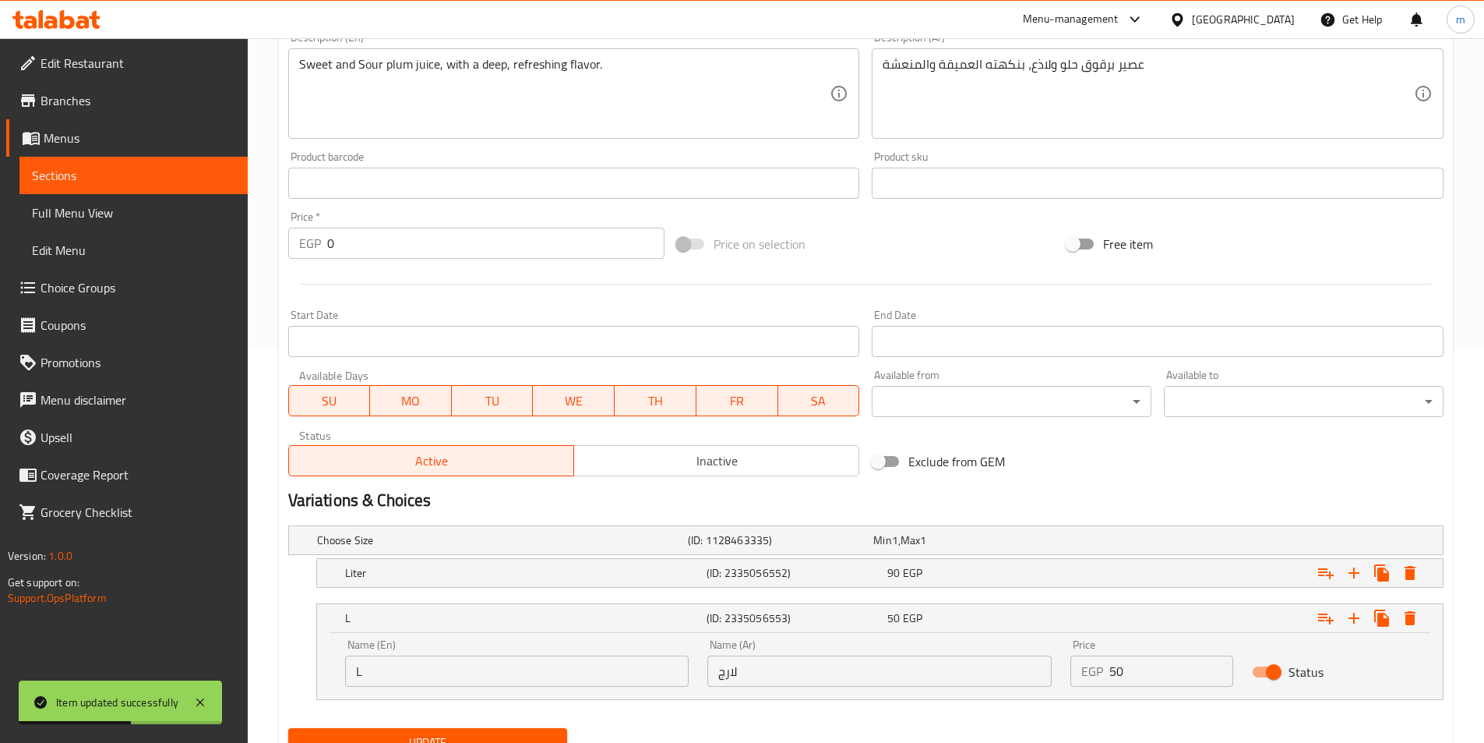
click at [820, 669] on input "لارج" at bounding box center [879, 670] width 344 height 31
type input "كبير"
click at [449, 738] on span "Update" at bounding box center [428, 741] width 255 height 19
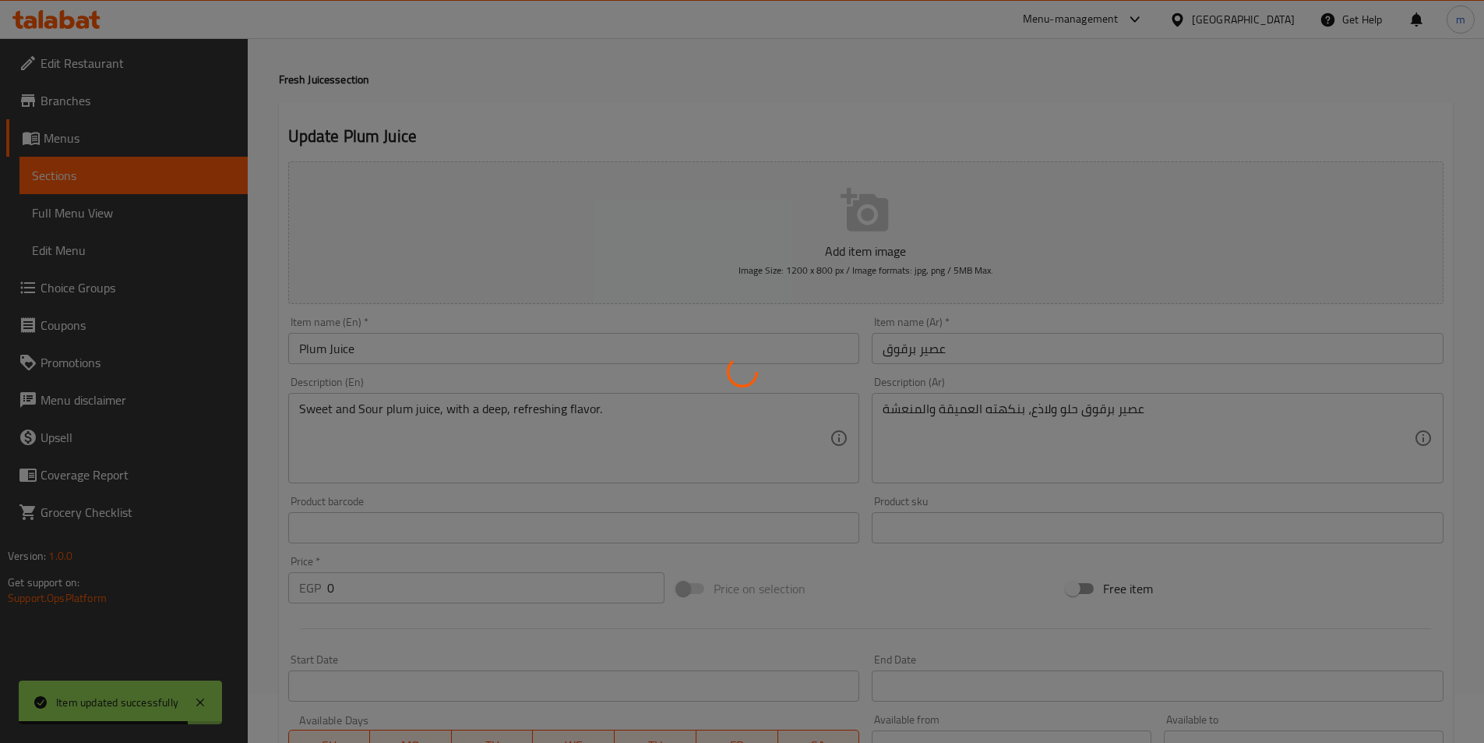
scroll to position [0, 0]
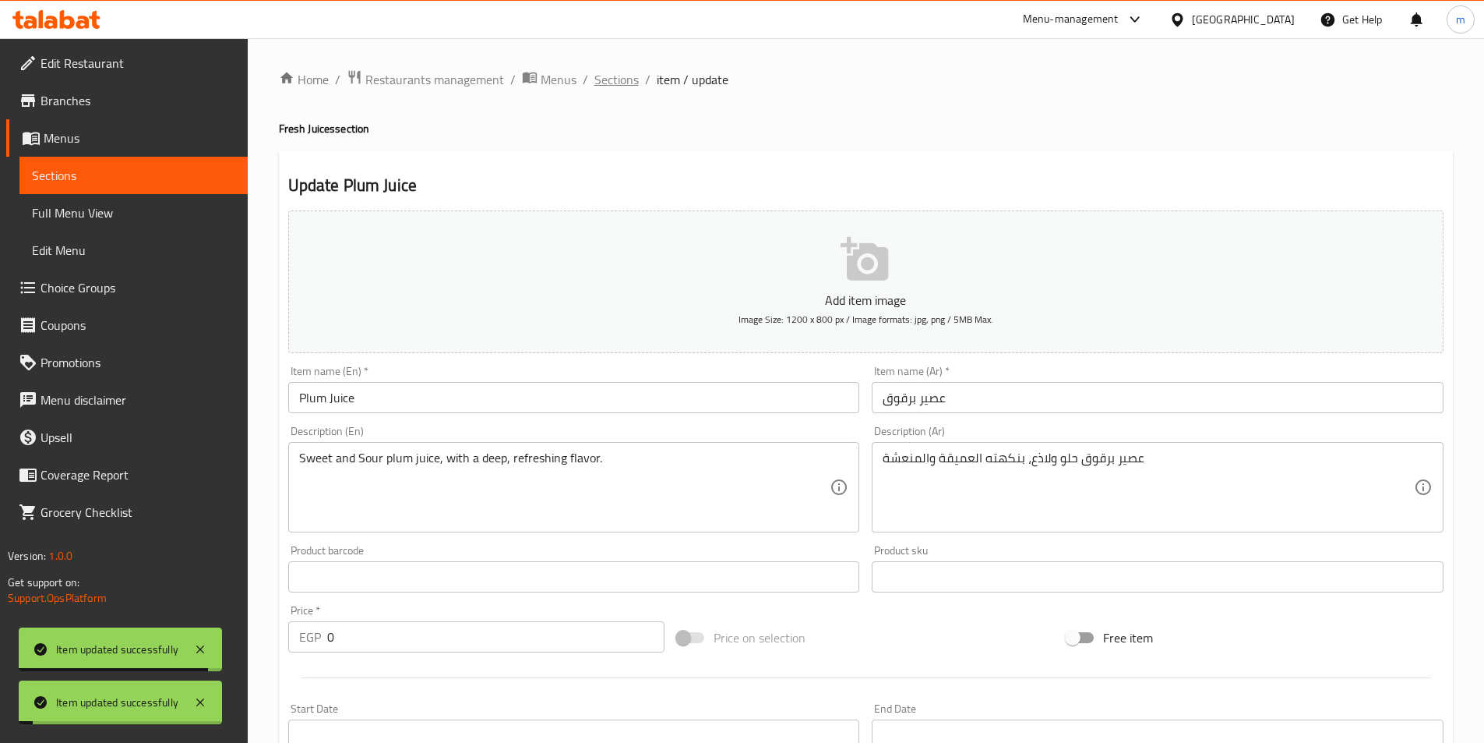
click at [612, 77] on span "Sections" at bounding box center [616, 79] width 44 height 19
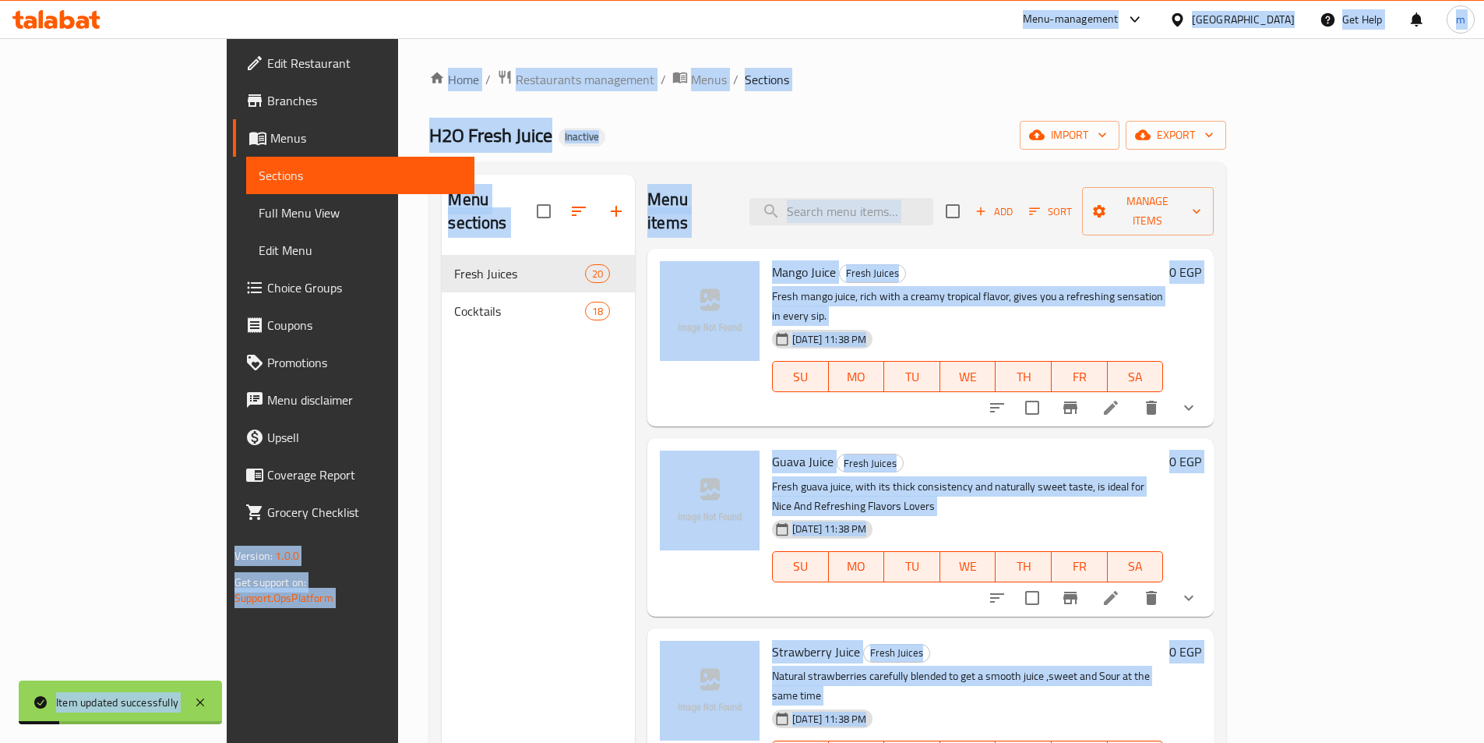
click at [514, 418] on div "Menu sections Fresh Juices 20 Cocktails 18" at bounding box center [538, 546] width 193 height 743
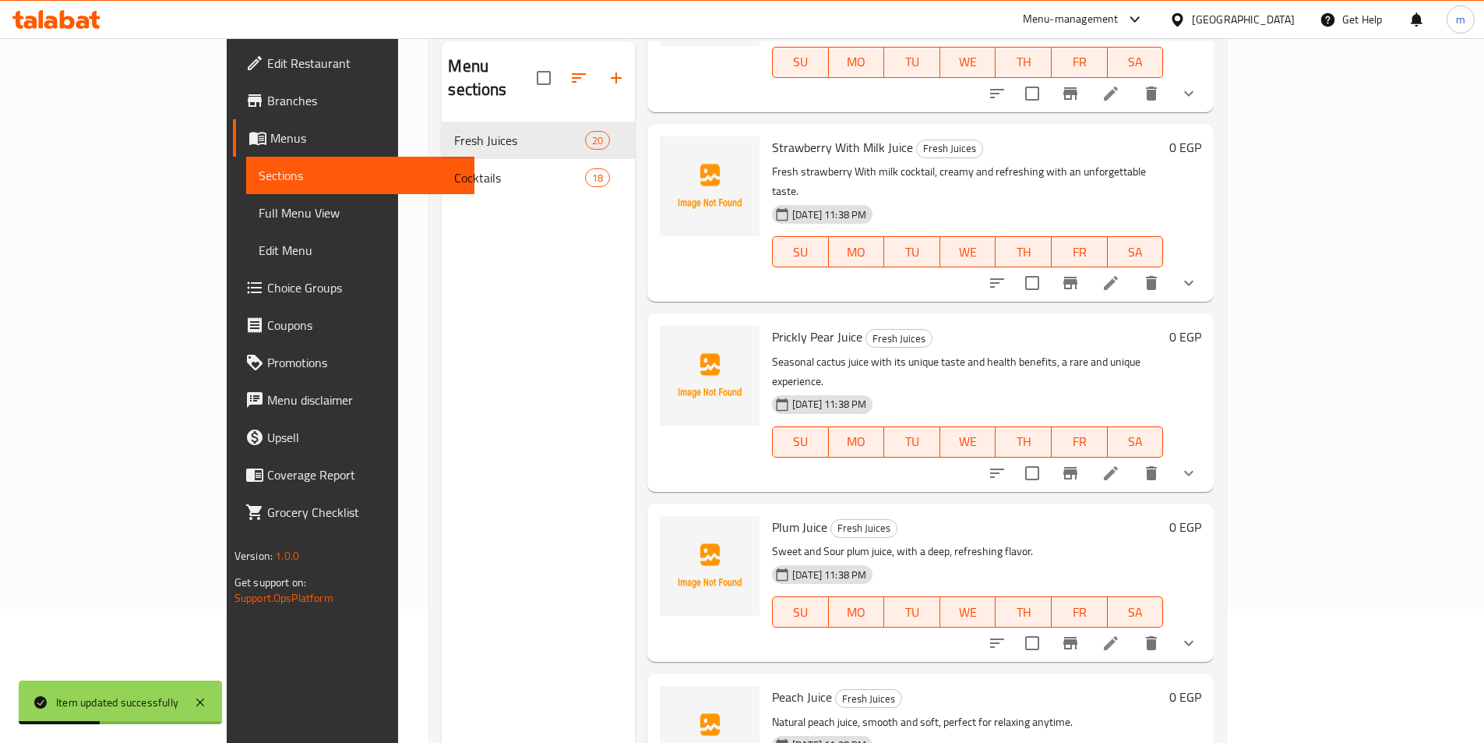
scroll to position [218, 0]
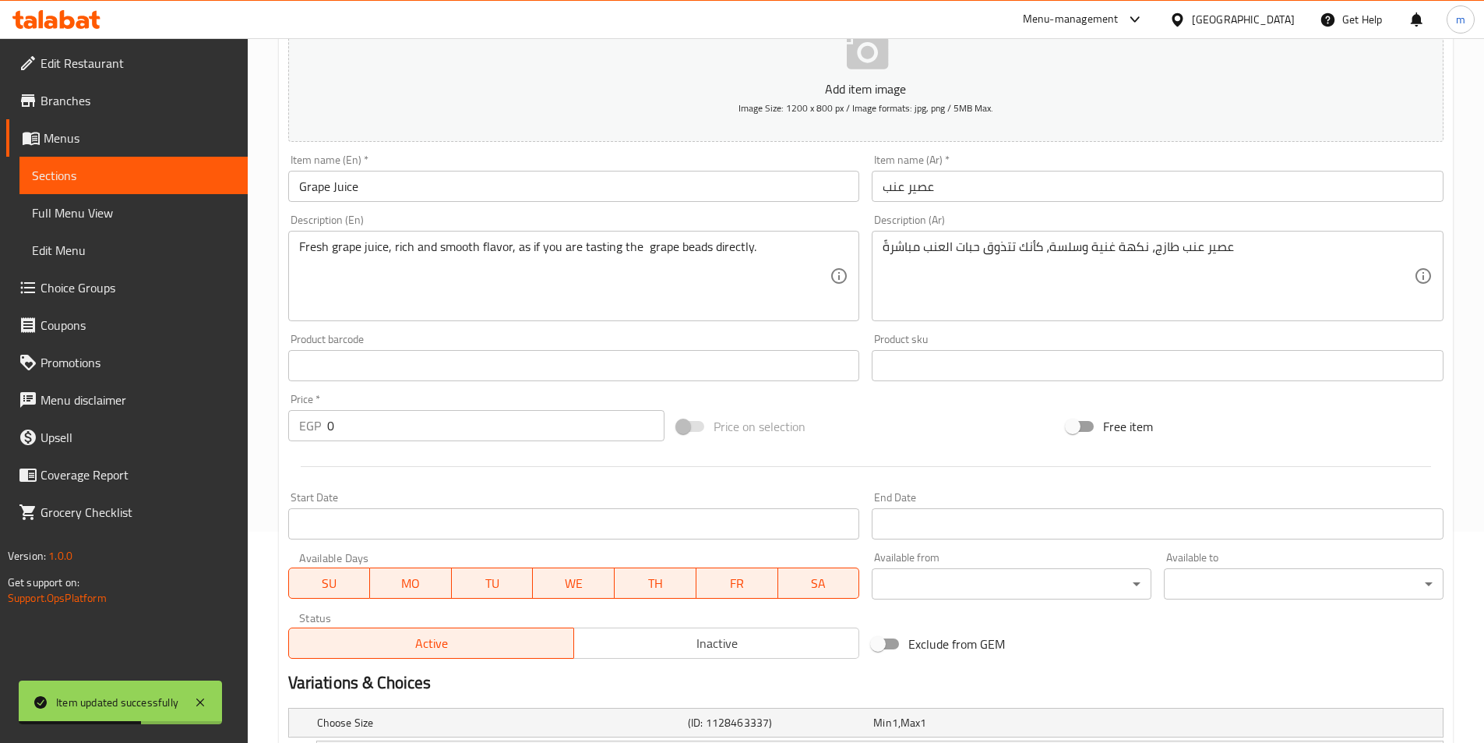
scroll to position [393, 0]
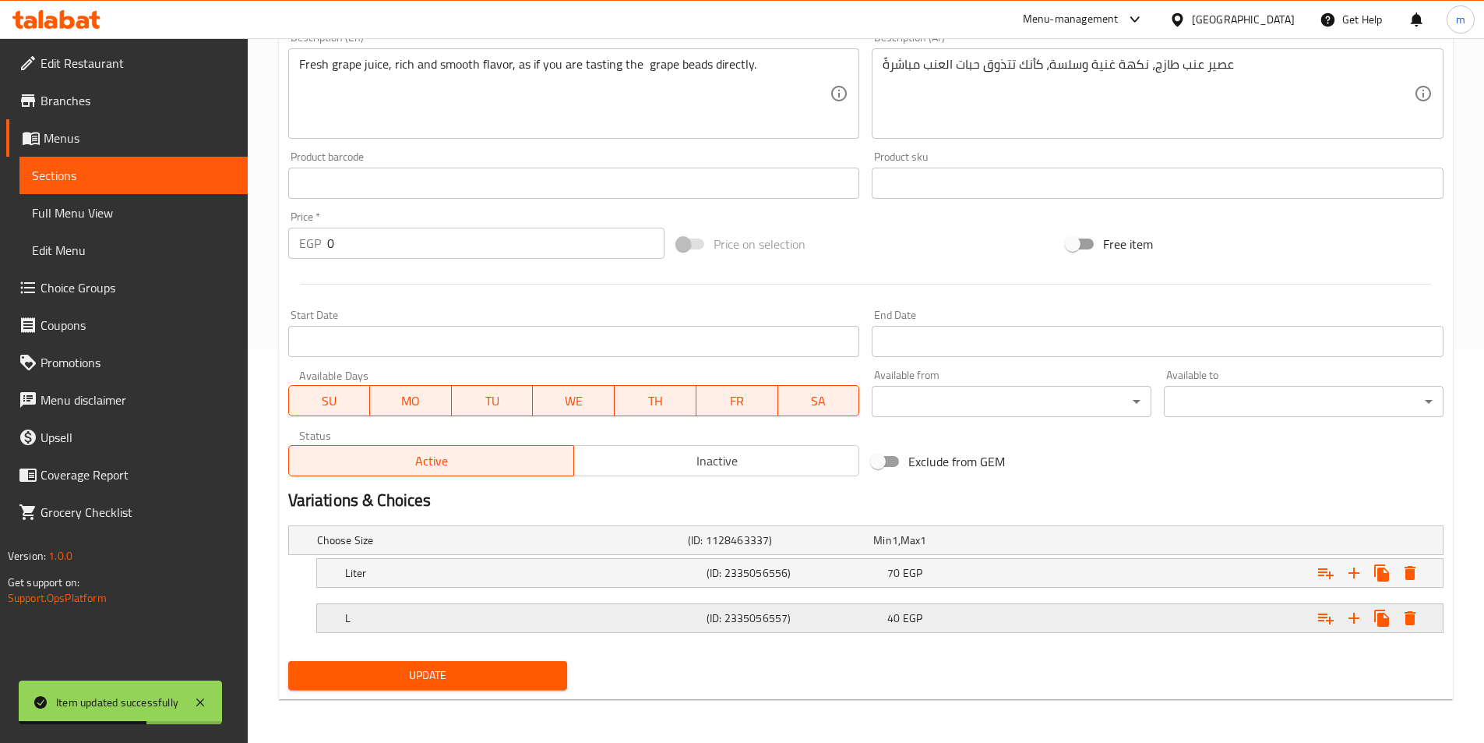
click at [835, 632] on div "L (ID: 2335056557) 40 EGP" at bounding box center [884, 618] width 1085 height 34
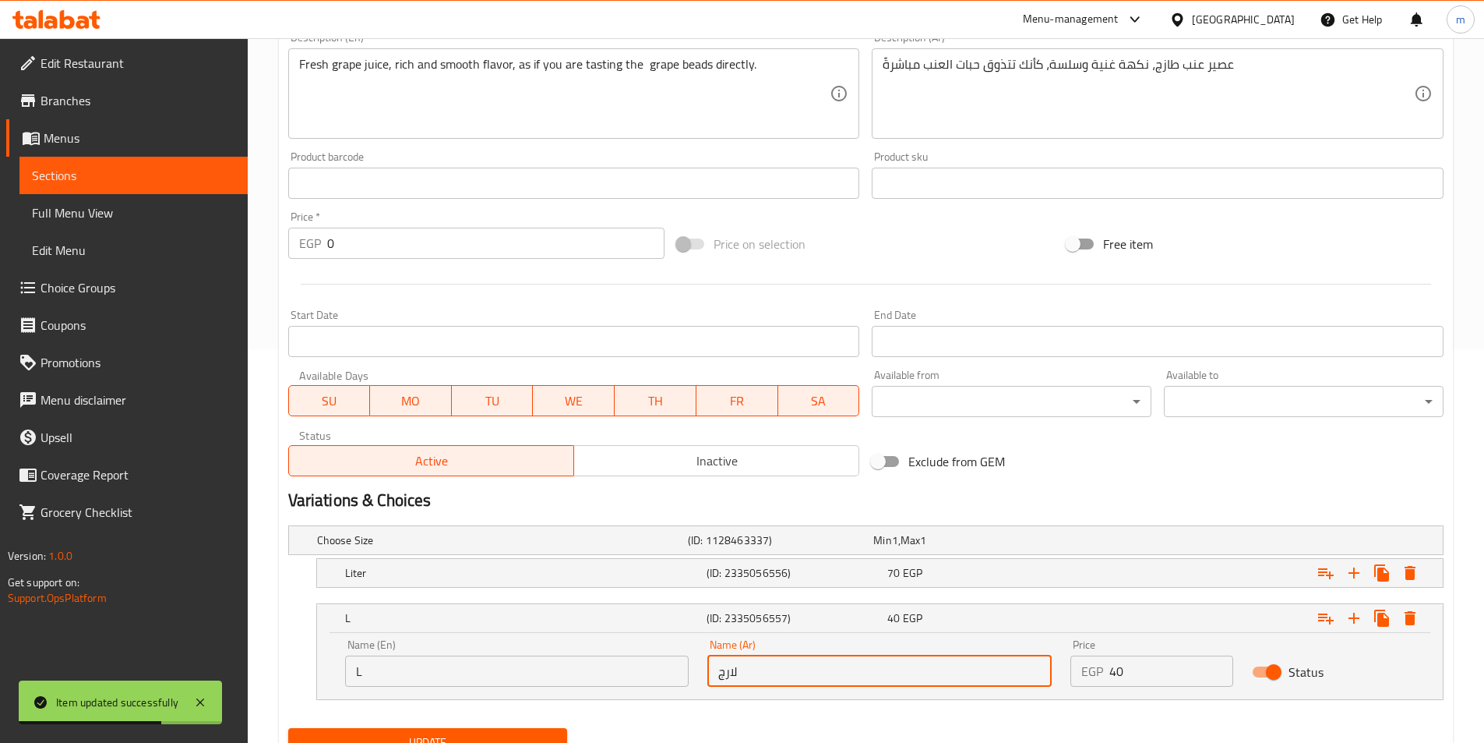
click at [834, 676] on input "لارج" at bounding box center [879, 670] width 344 height 31
type input "كبير"
click at [532, 723] on div "Update" at bounding box center [428, 742] width 292 height 41
click at [532, 733] on span "Update" at bounding box center [428, 741] width 255 height 19
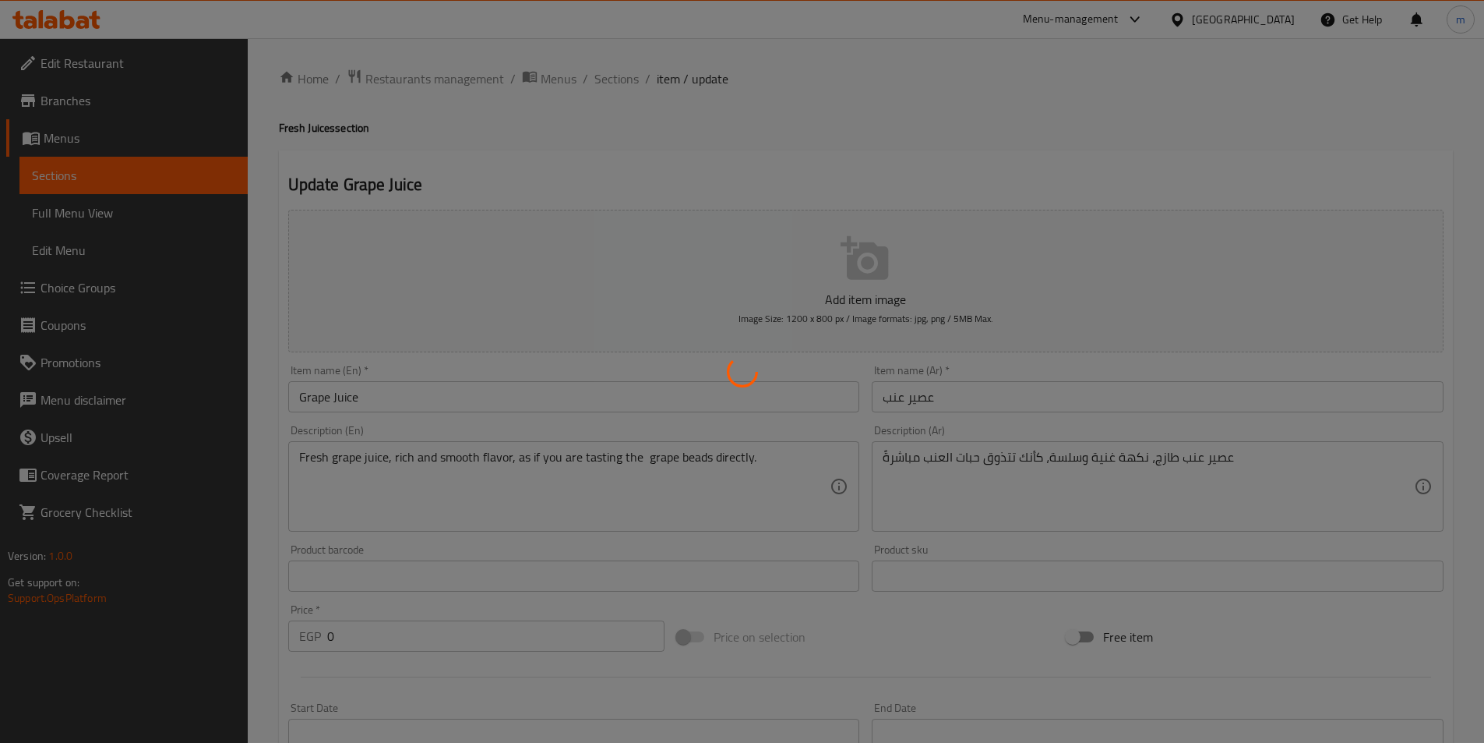
scroll to position [0, 0]
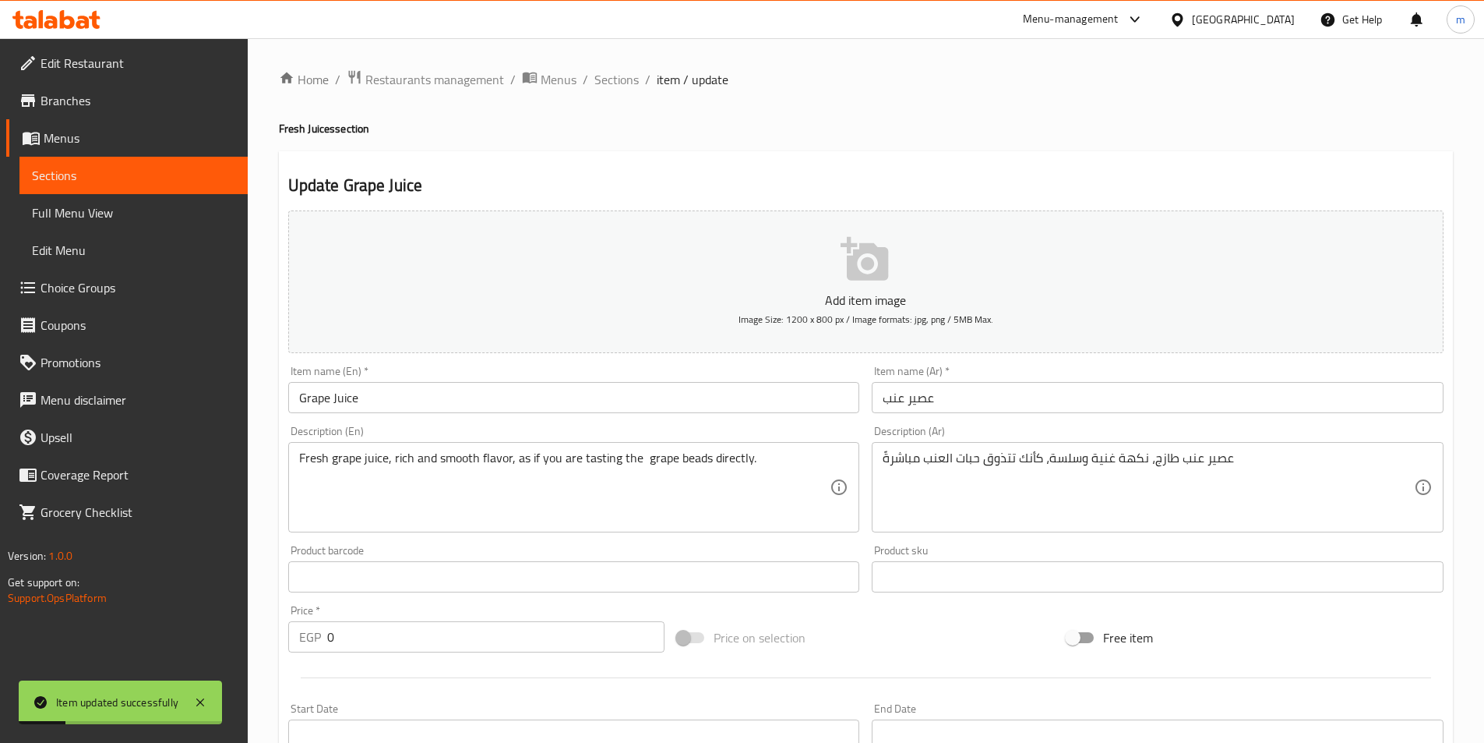
click at [66, 213] on span "Full Menu View" at bounding box center [133, 212] width 203 height 19
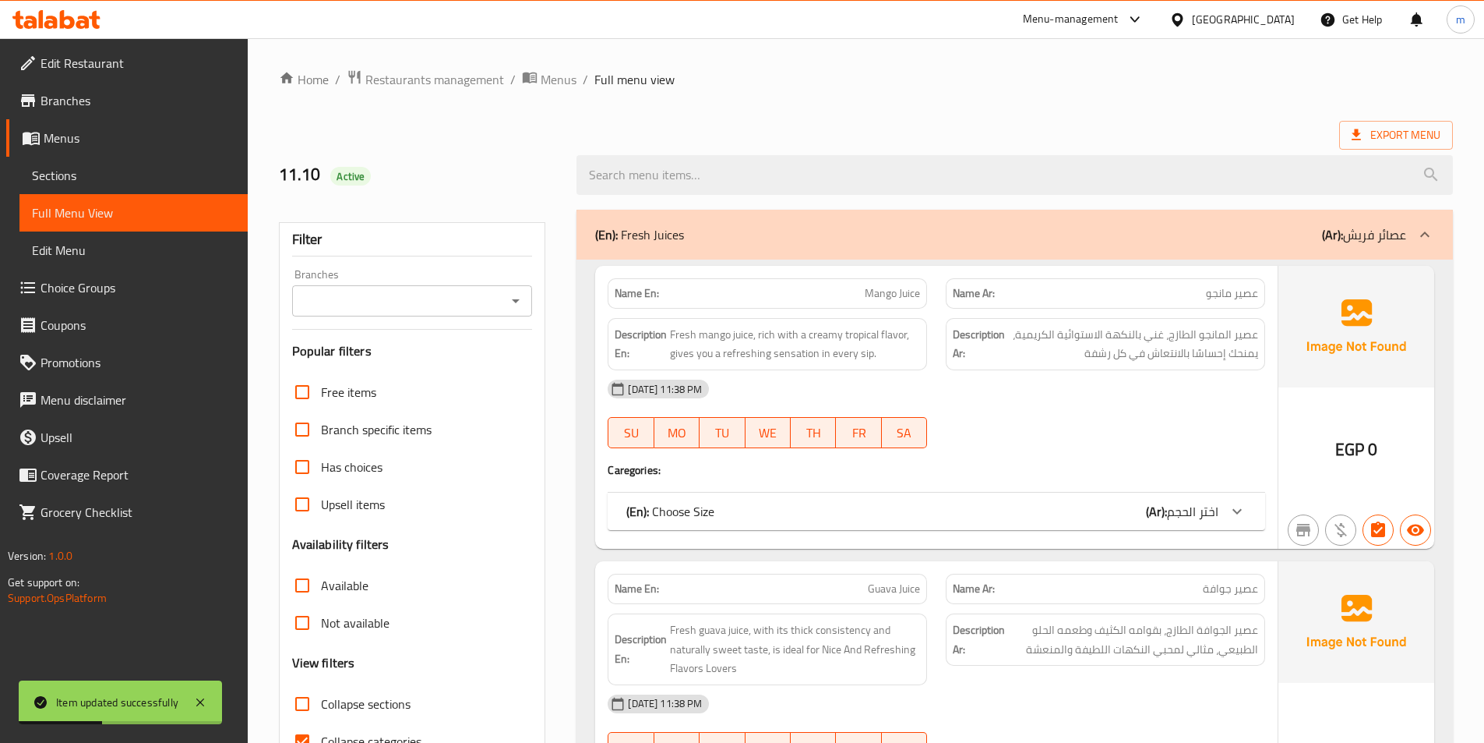
scroll to position [78, 0]
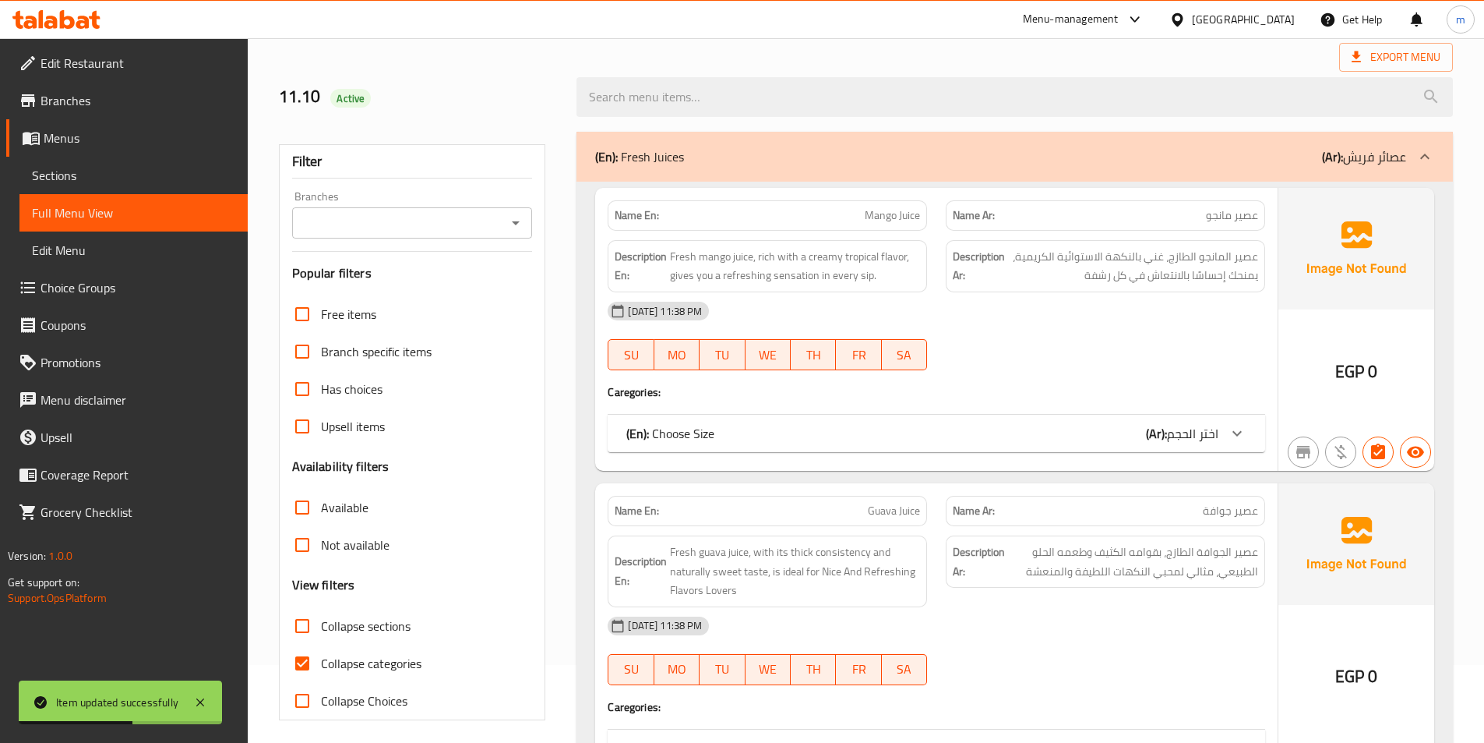
click at [372, 623] on span "Collapse sections" at bounding box center [366, 625] width 90 height 19
click at [321, 623] on input "Collapse sections" at bounding box center [302, 625] width 37 height 37
checkbox input "true"
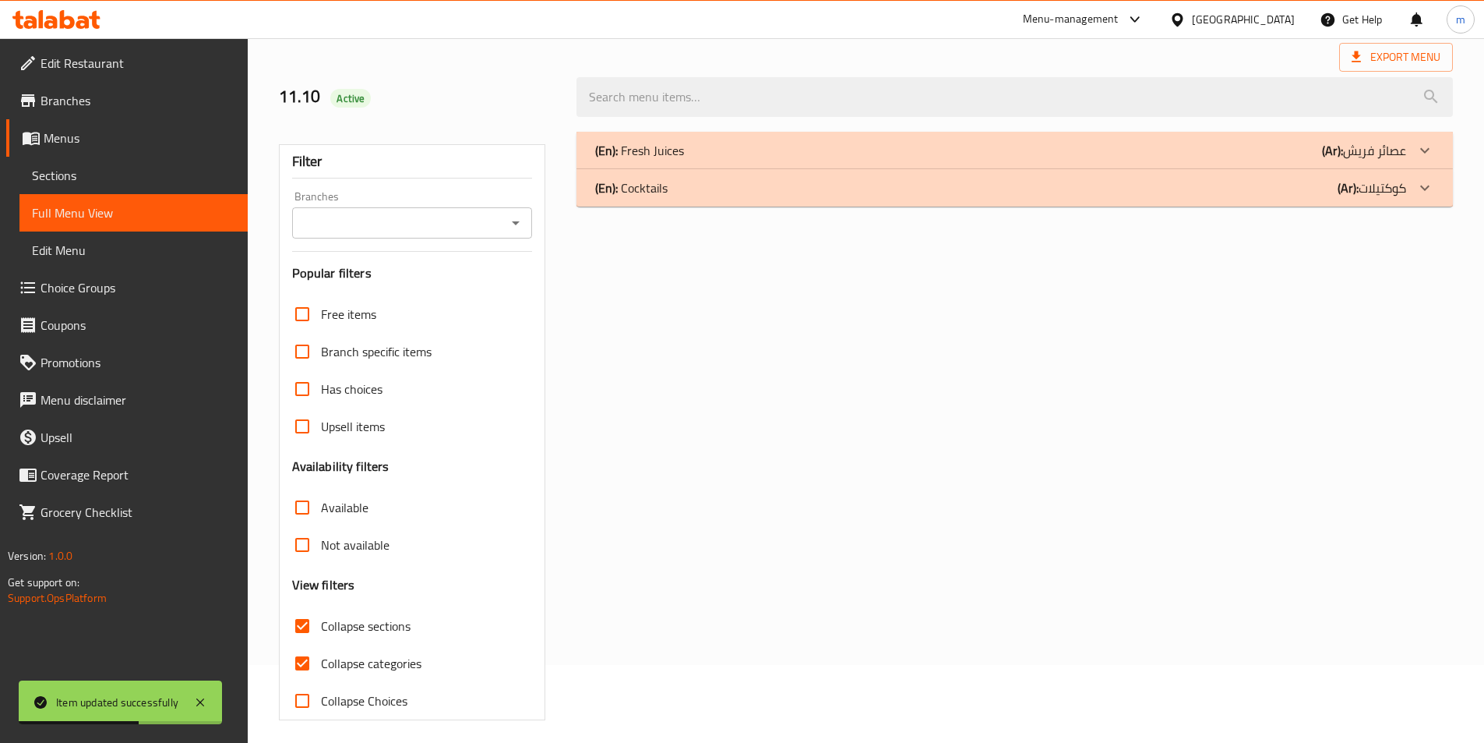
click at [363, 668] on span "Collapse categories" at bounding box center [371, 663] width 101 height 19
click at [321, 668] on input "Collapse categories" at bounding box center [302, 662] width 37 height 37
checkbox input "false"
click at [370, 630] on span "Collapse sections" at bounding box center [366, 625] width 90 height 19
click at [321, 630] on input "Collapse sections" at bounding box center [302, 625] width 37 height 37
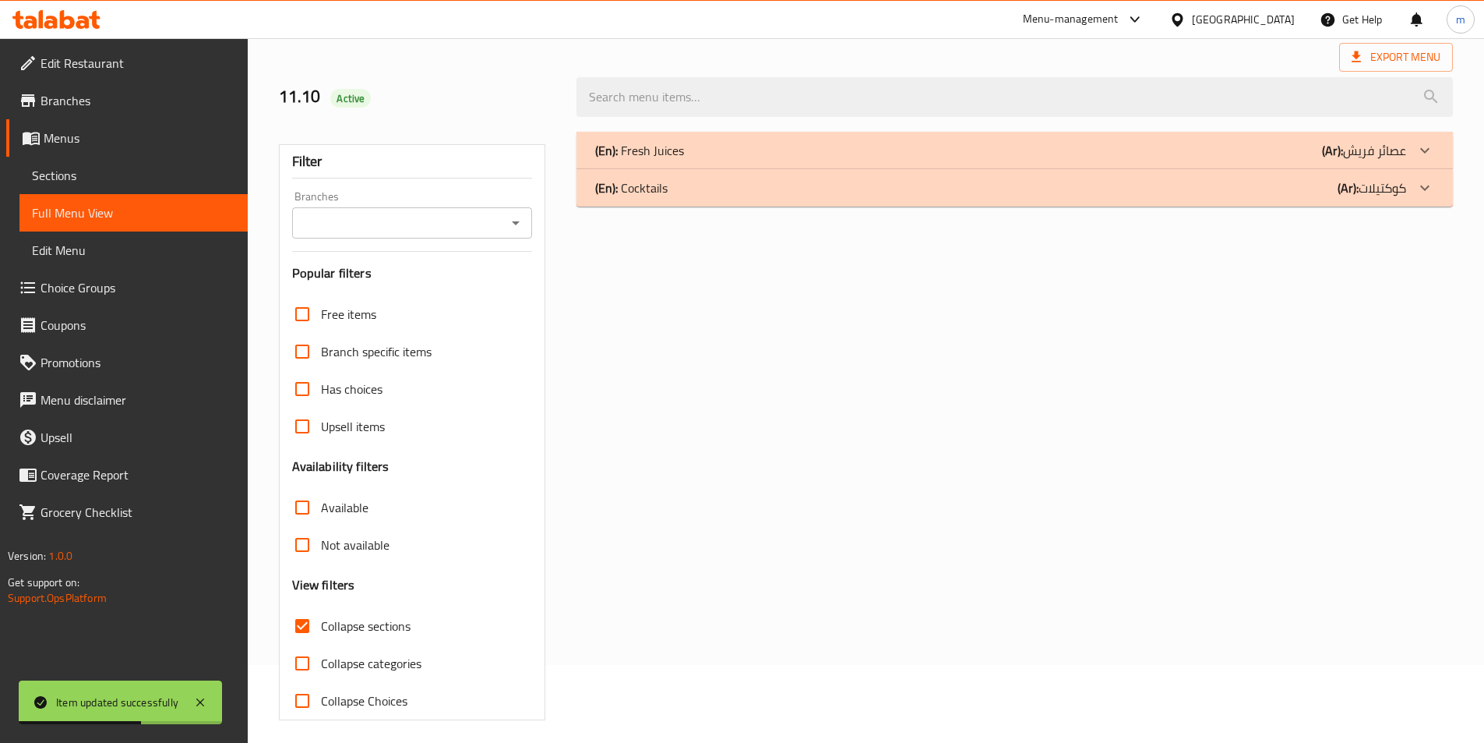
checkbox input "false"
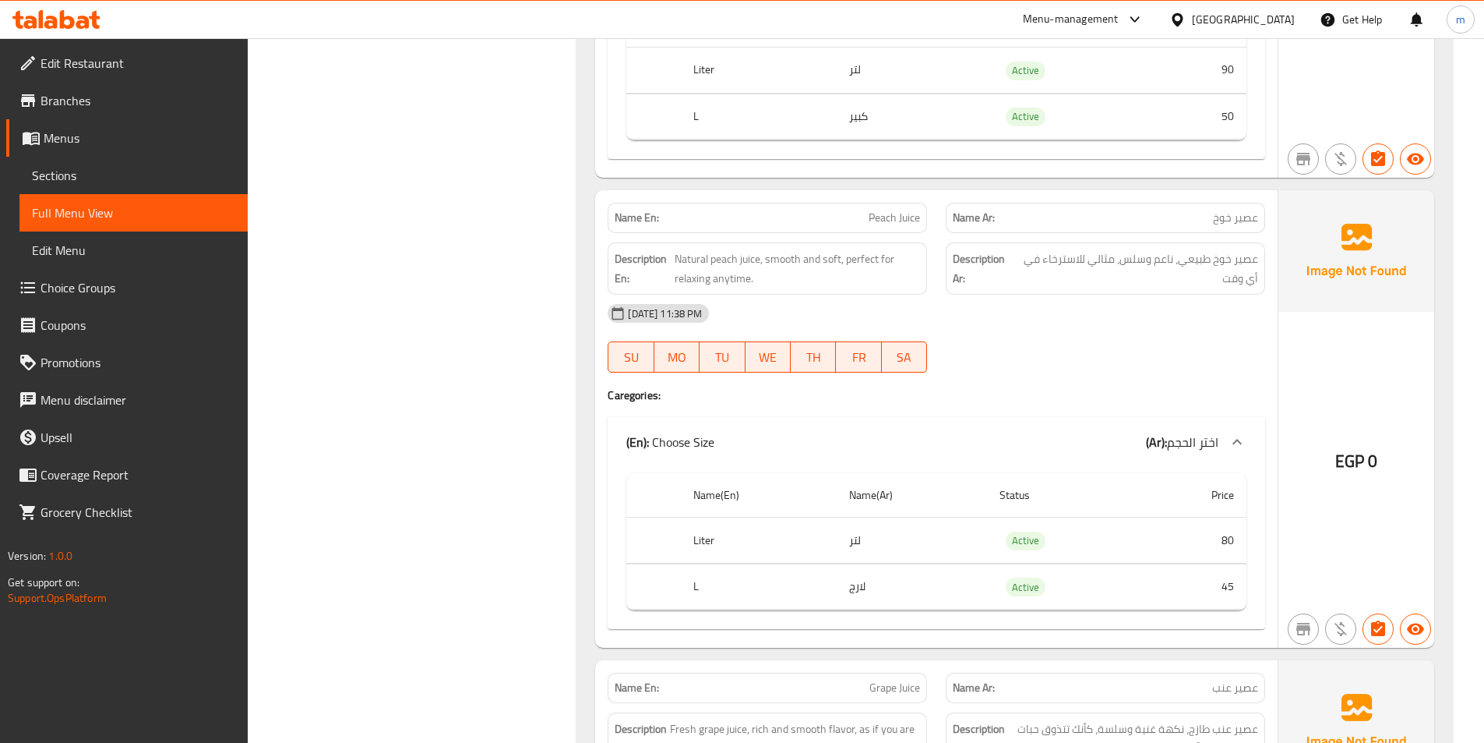
scroll to position [8571, 0]
click at [898, 224] on span "Peach Juice" at bounding box center [894, 221] width 51 height 16
copy span "Peach Juice"
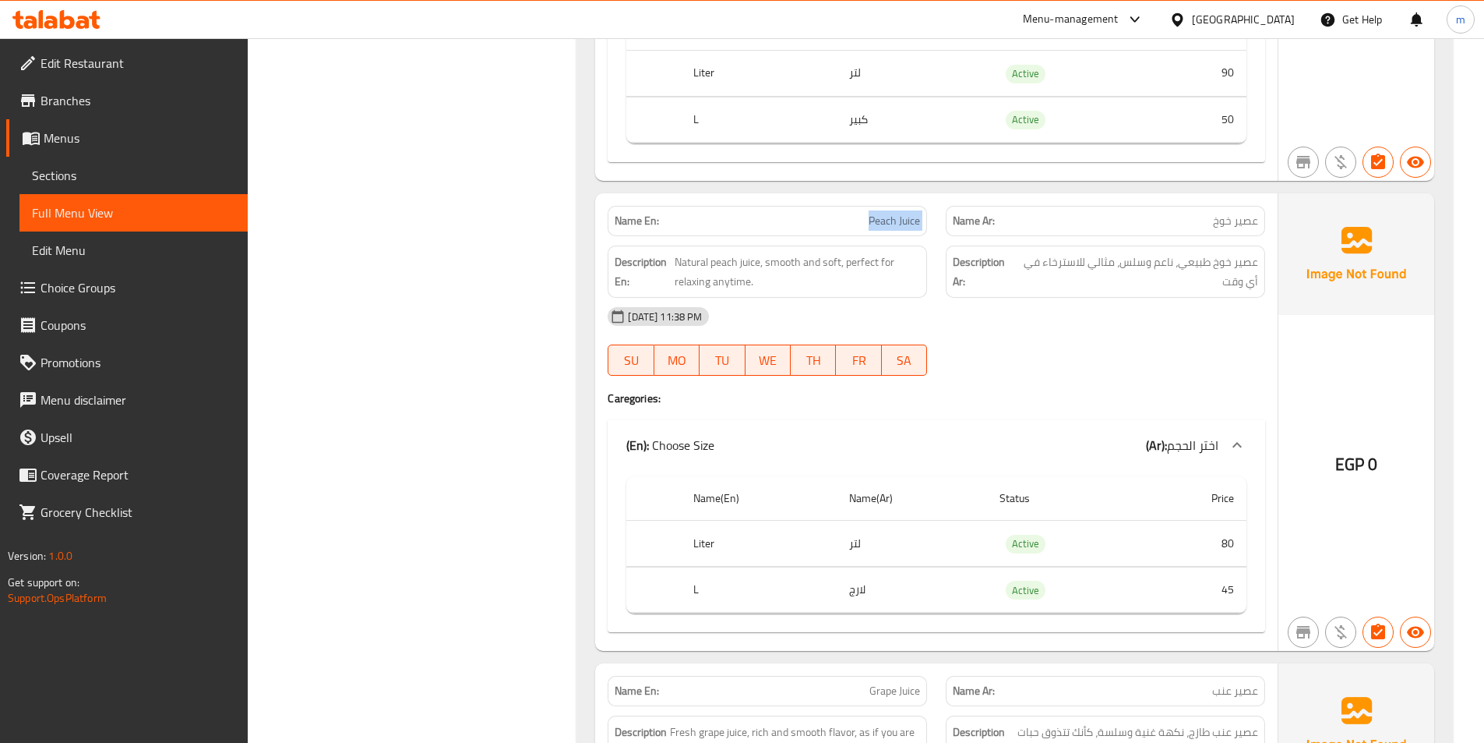
click at [115, 183] on span "Sections" at bounding box center [133, 175] width 203 height 19
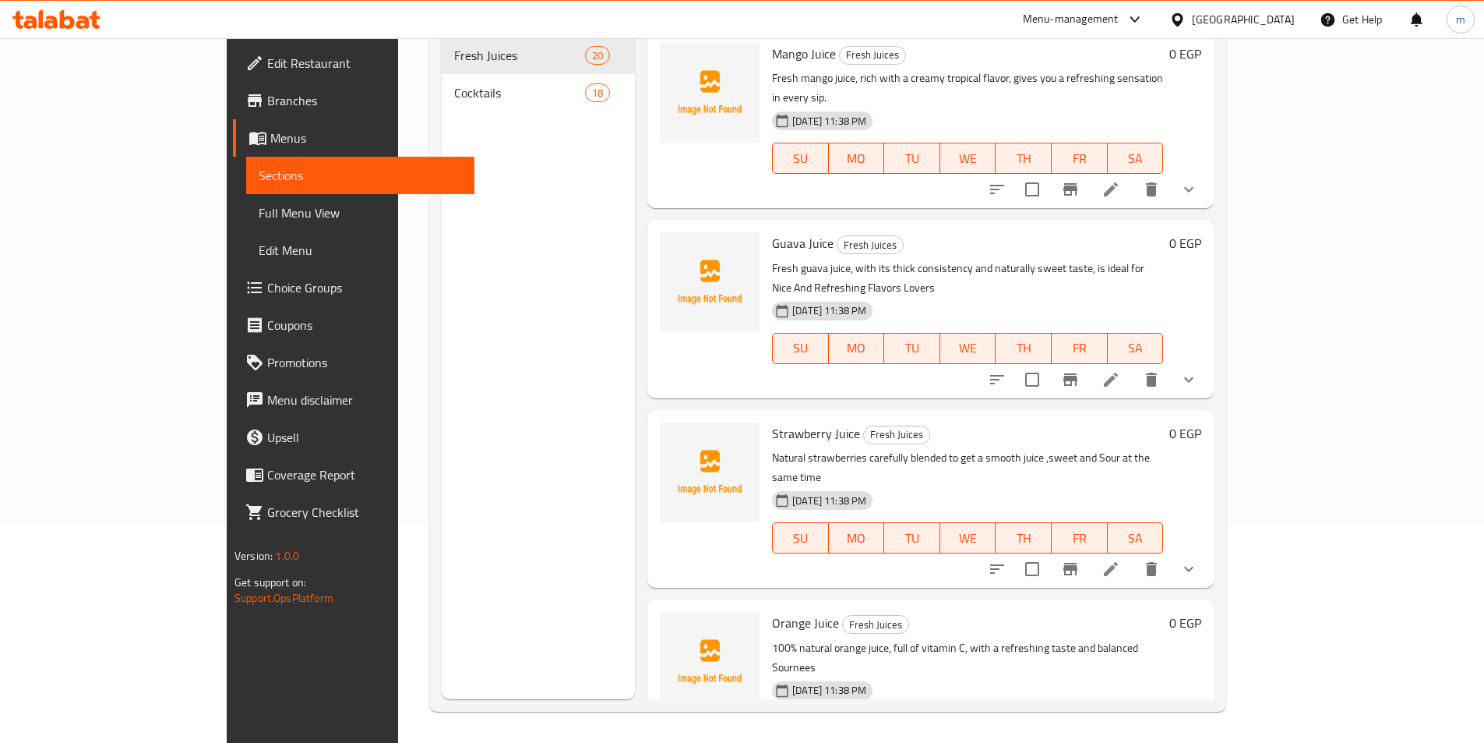
scroll to position [218, 0]
click at [492, 313] on div "Menu sections Fresh Juices 20 Cocktails 18" at bounding box center [538, 327] width 193 height 743
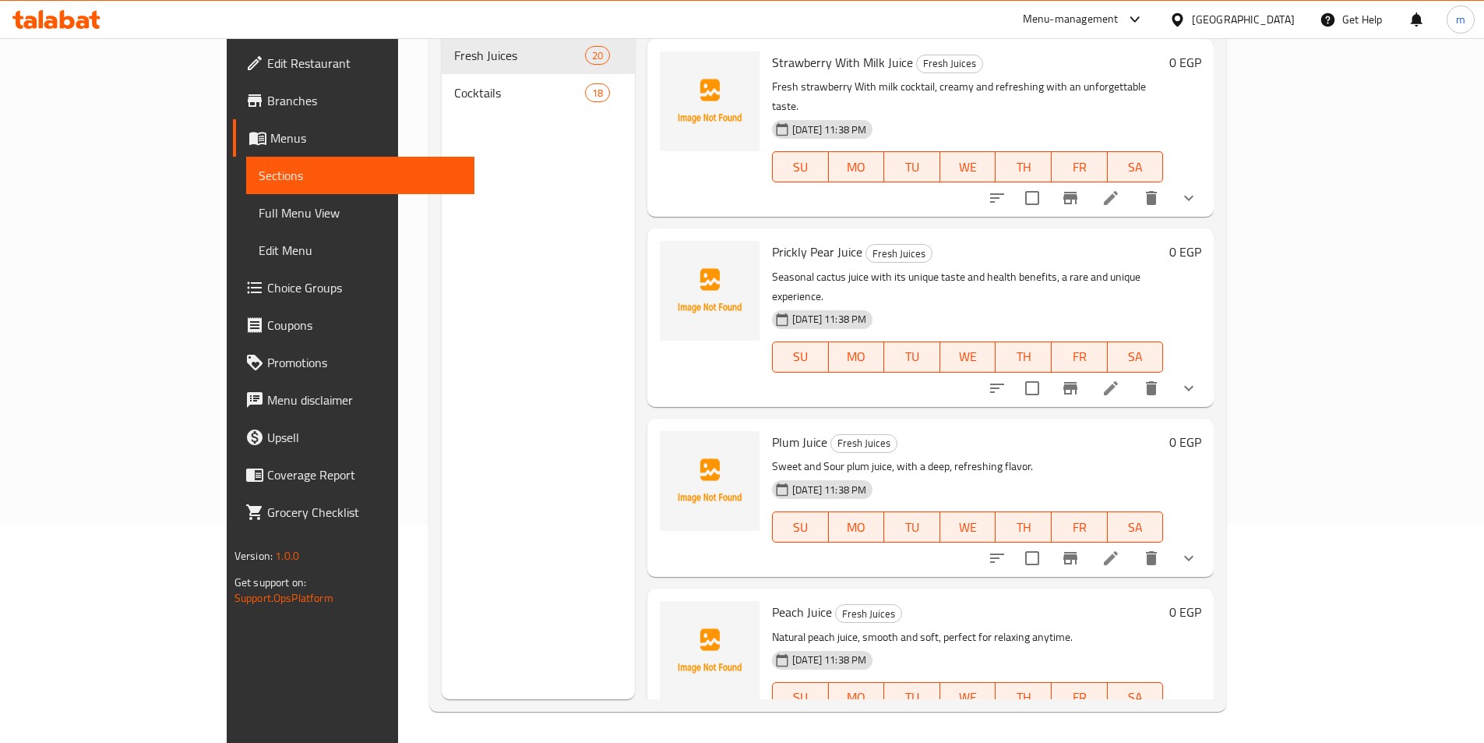
click at [1133, 714] on li at bounding box center [1111, 728] width 44 height 28
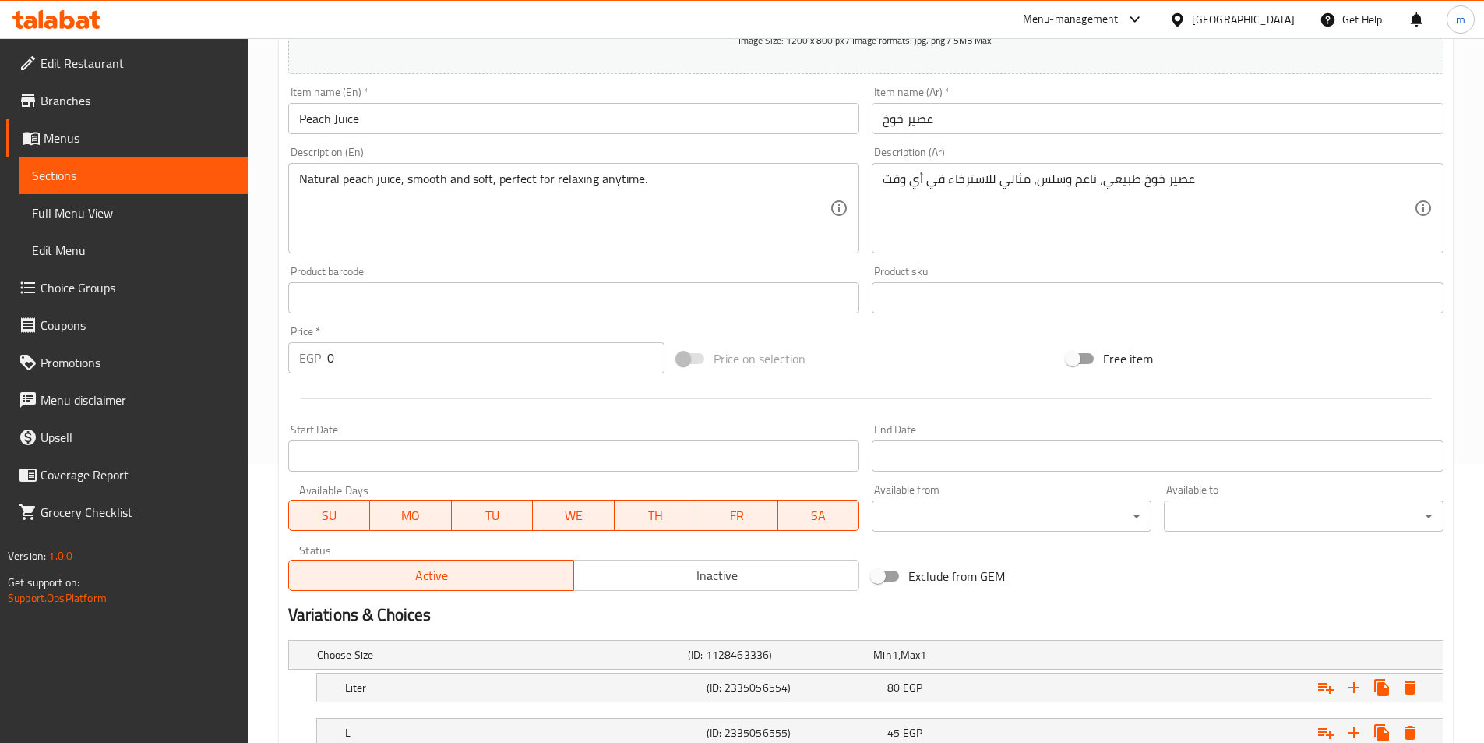
scroll to position [393, 0]
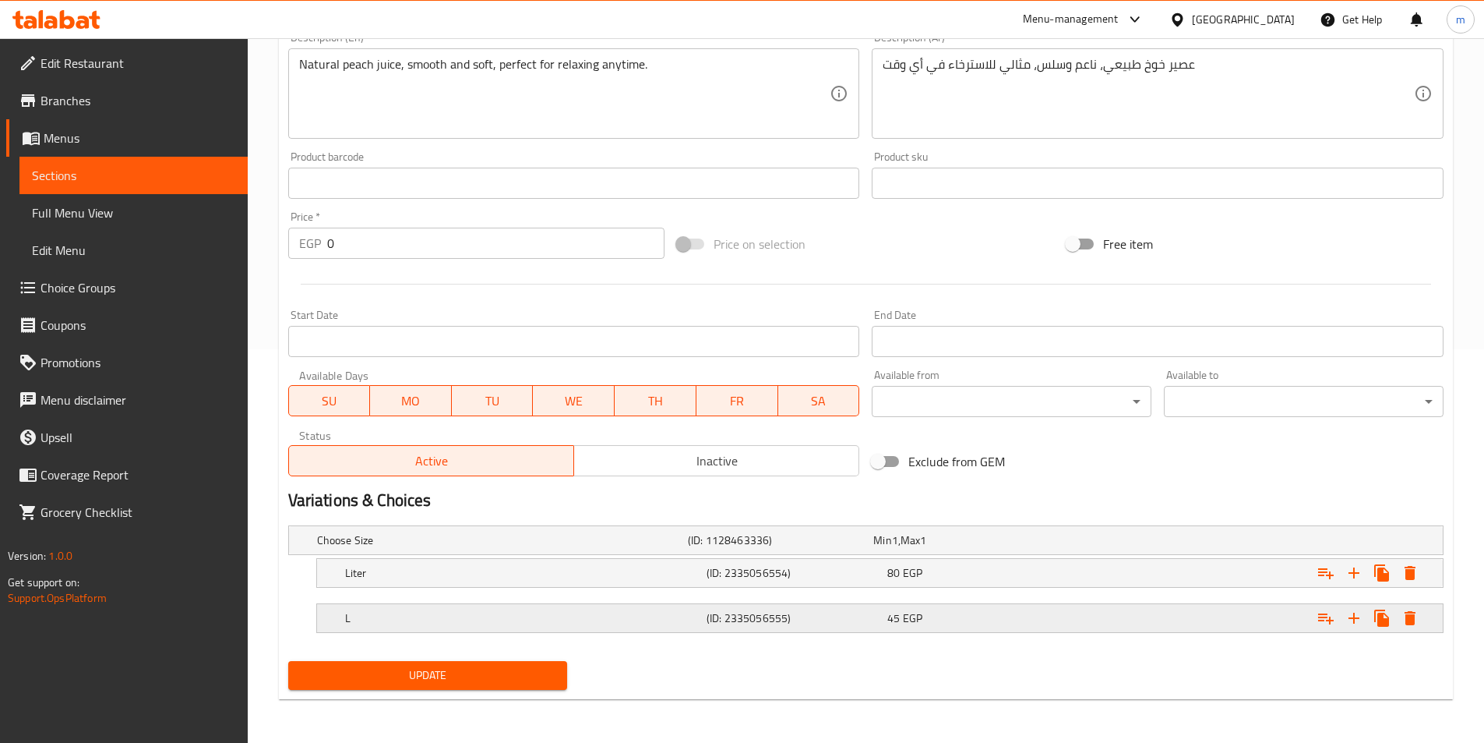
click at [798, 628] on div "(ID: 2335056555)" at bounding box center [794, 618] width 181 height 22
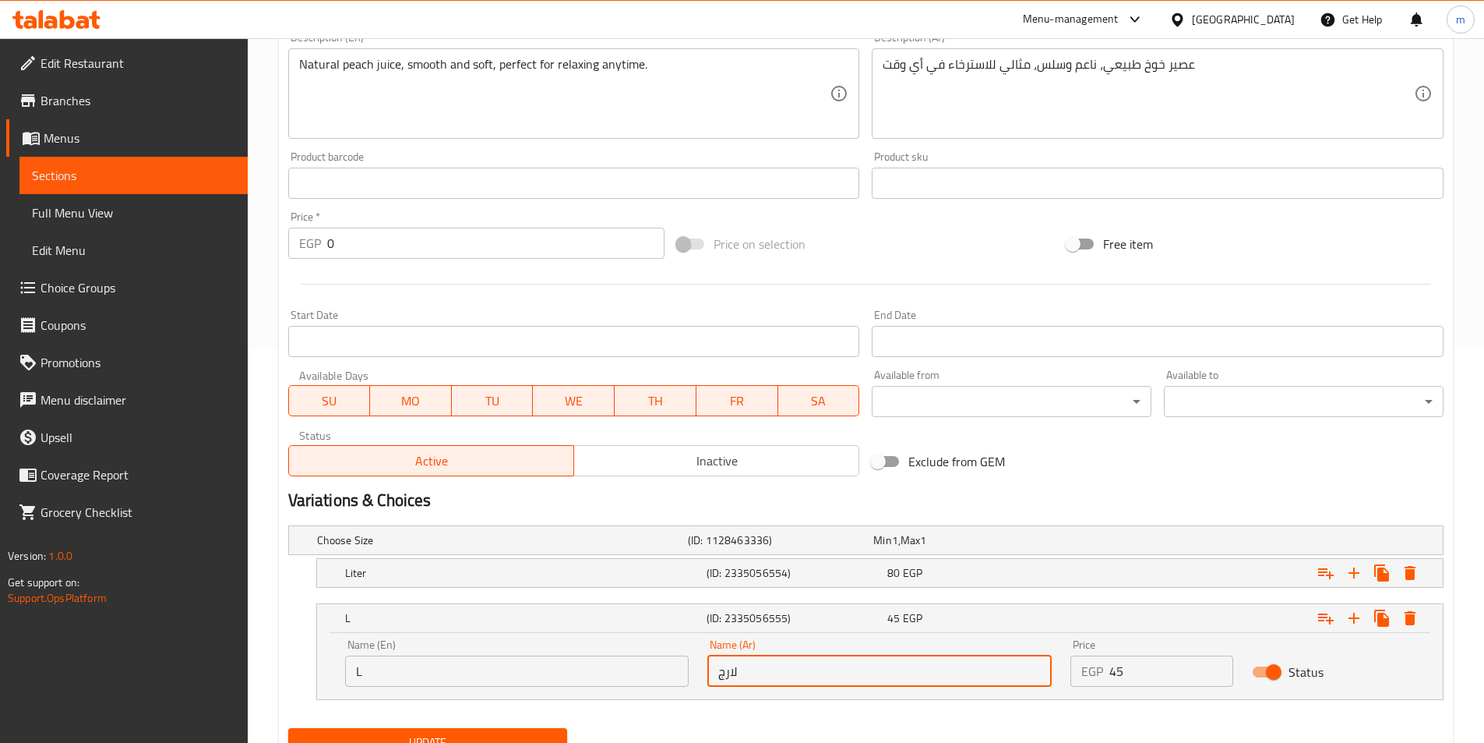
click at [749, 679] on input "لارج" at bounding box center [879, 670] width 344 height 31
type input "كبير"
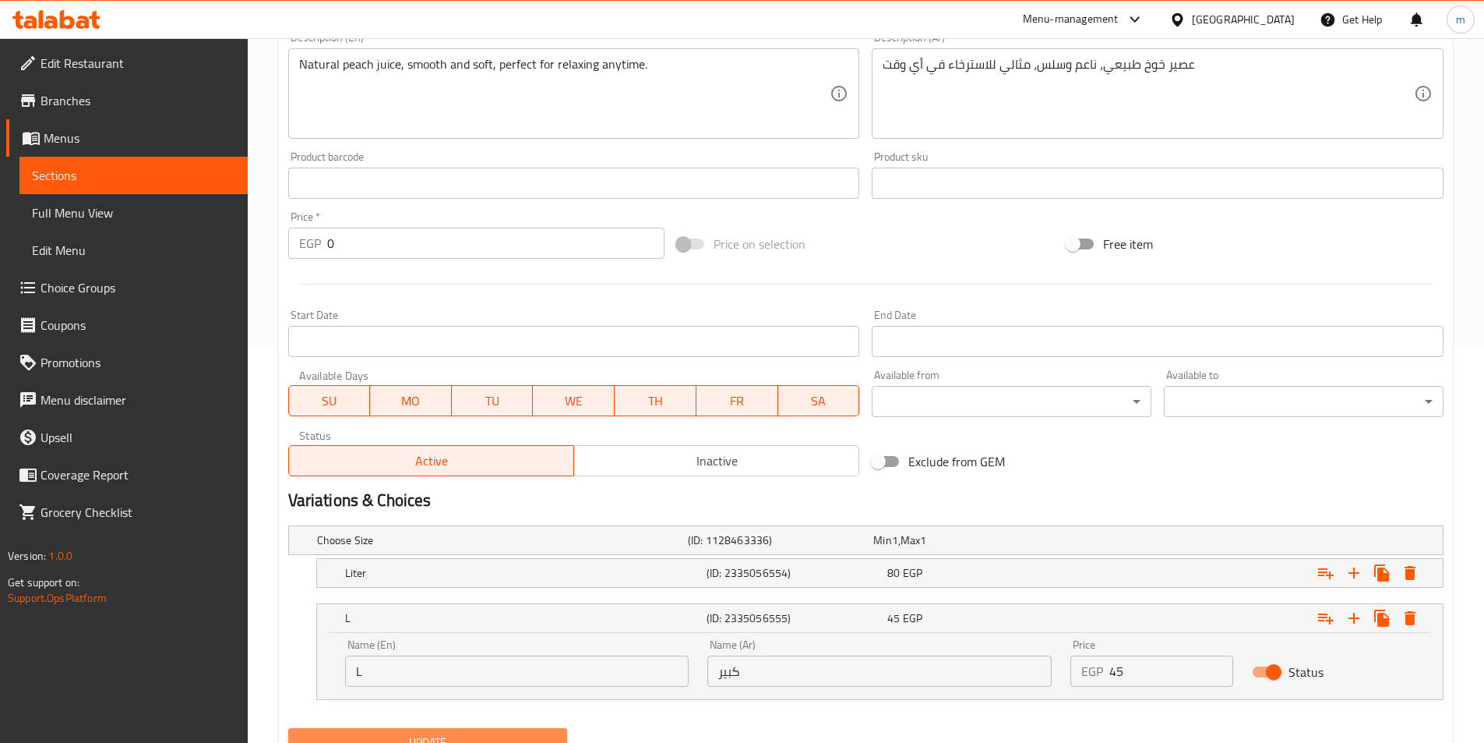
click at [504, 736] on span "Update" at bounding box center [428, 741] width 255 height 19
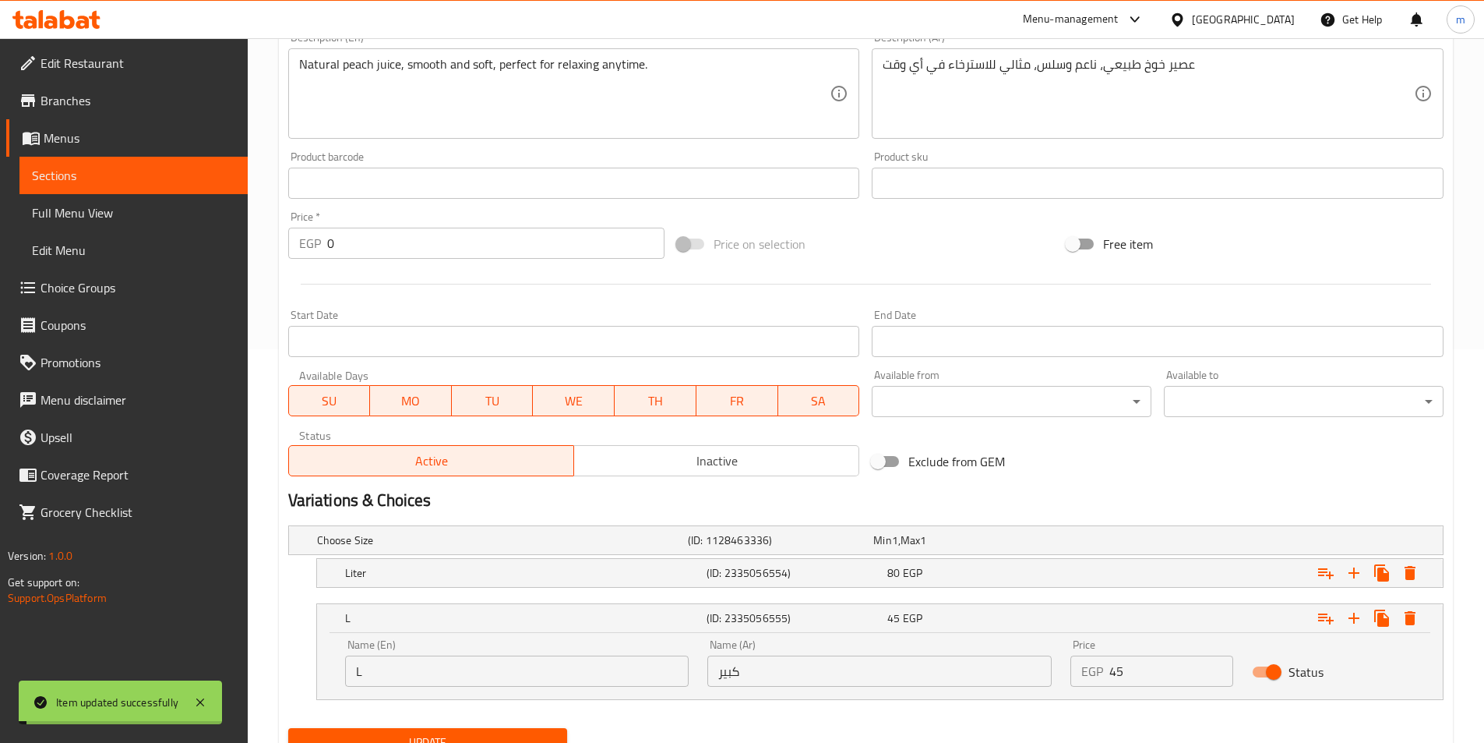
scroll to position [0, 0]
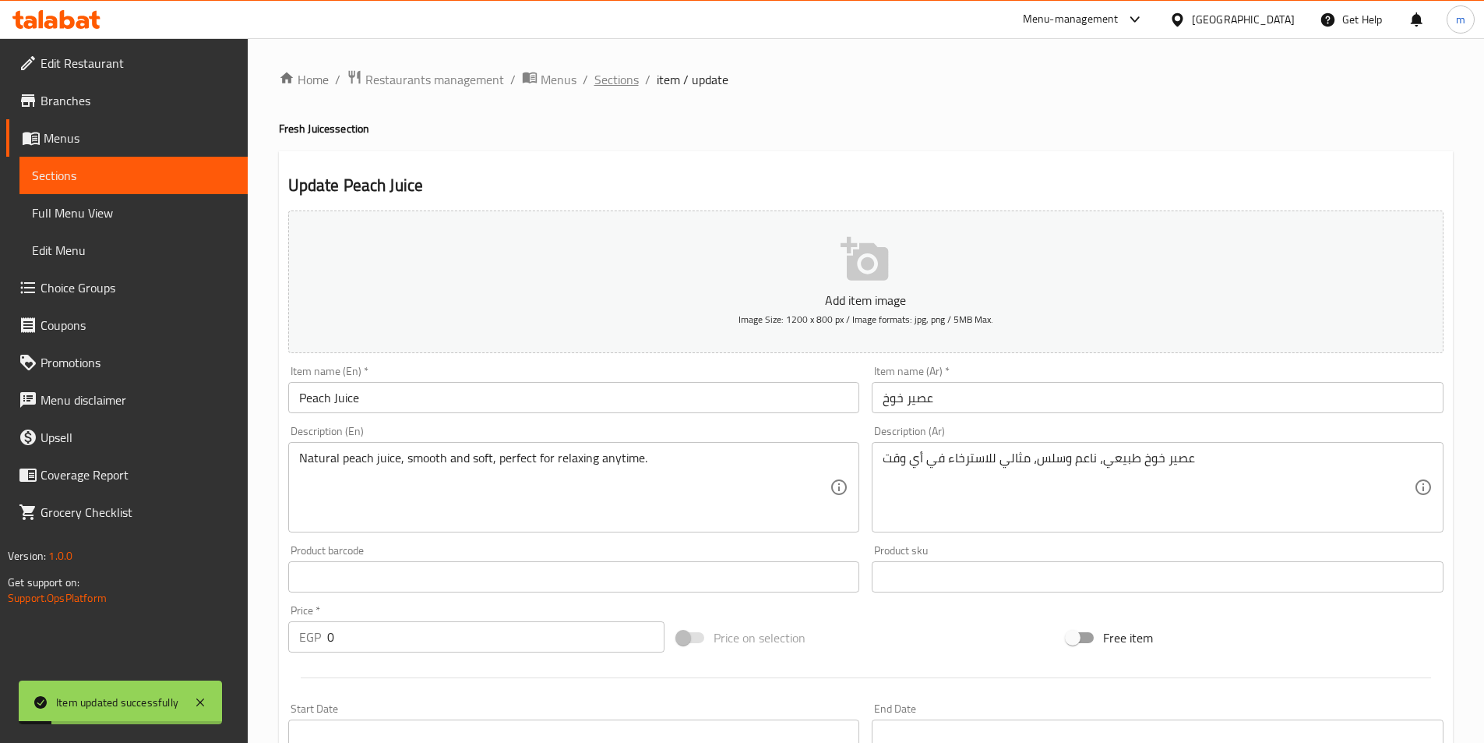
click at [621, 81] on span "Sections" at bounding box center [616, 79] width 44 height 19
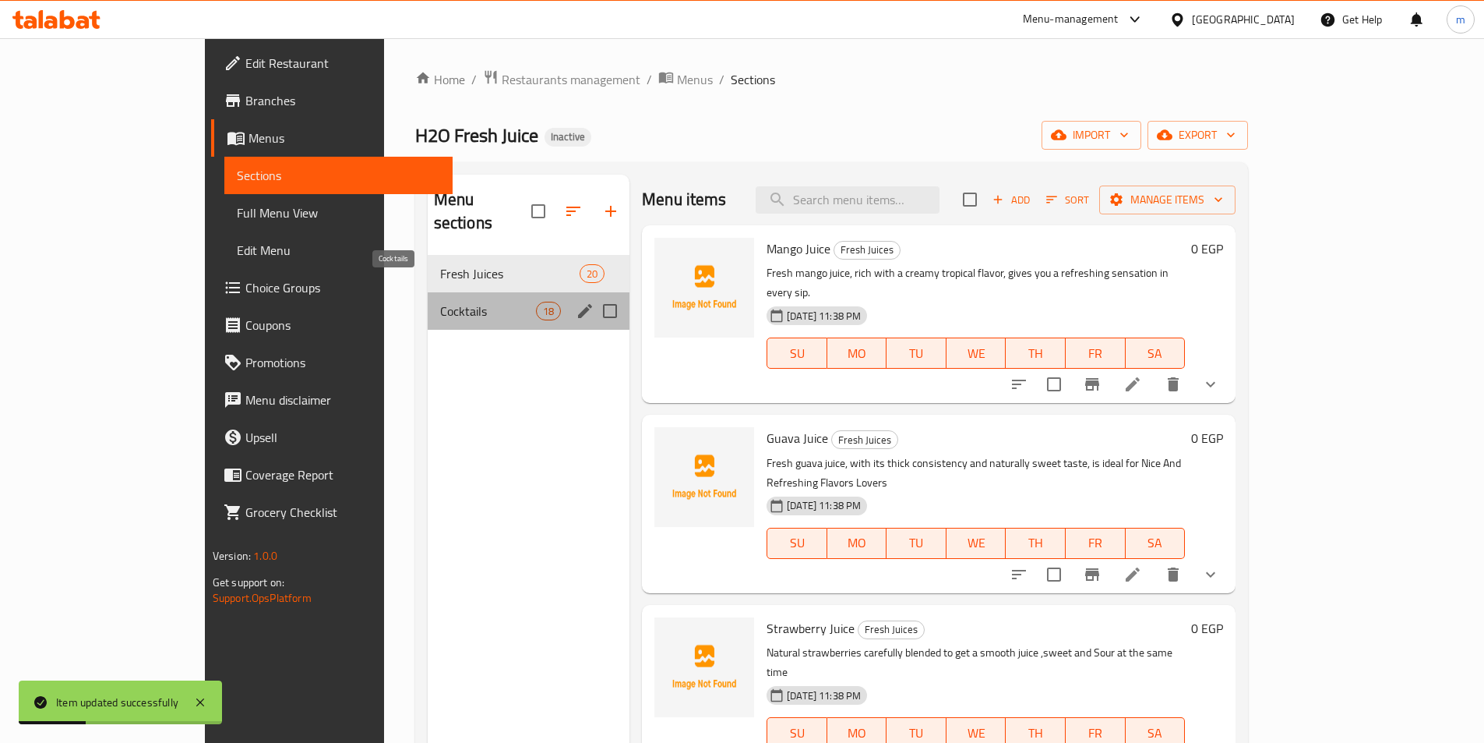
click at [440, 302] on span "Cocktails" at bounding box center [488, 311] width 96 height 19
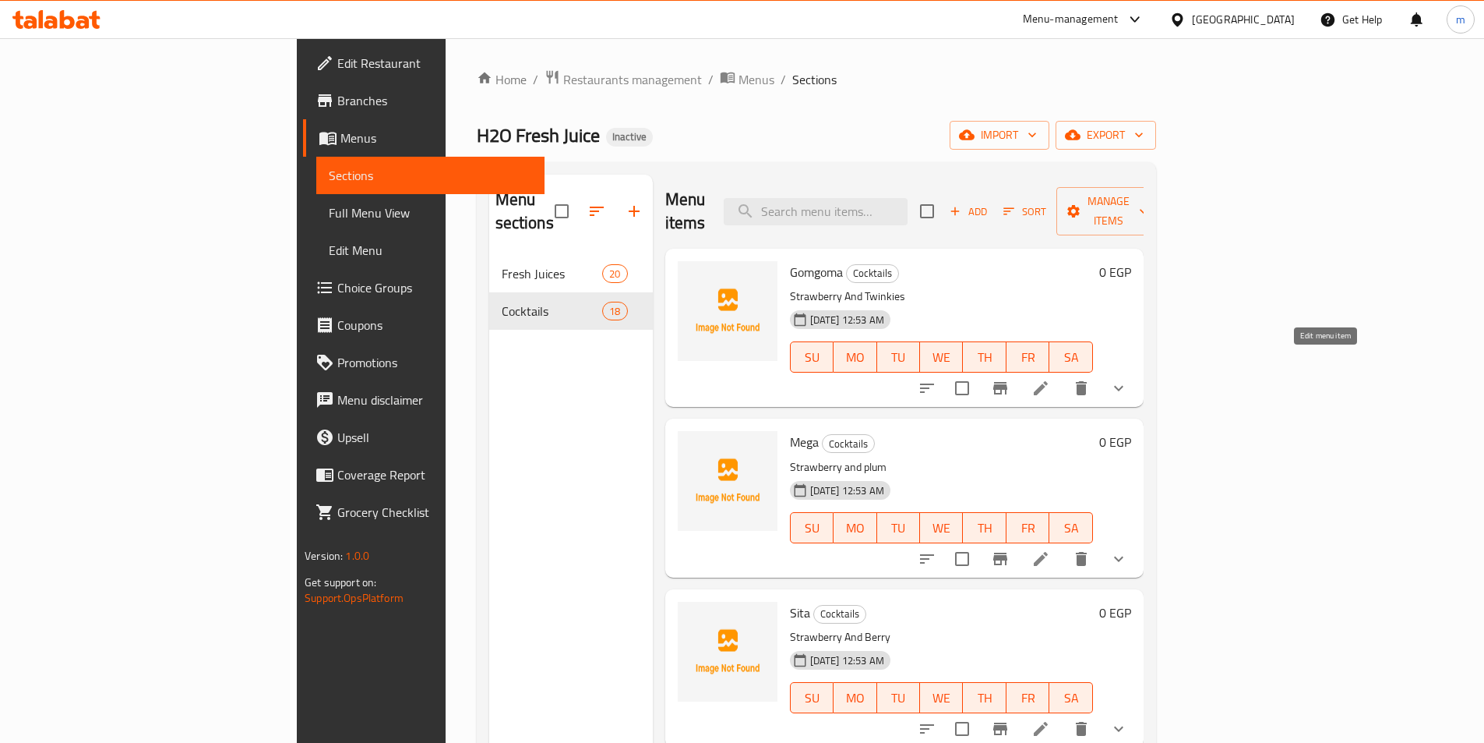
click at [1048, 381] on icon at bounding box center [1041, 388] width 14 height 14
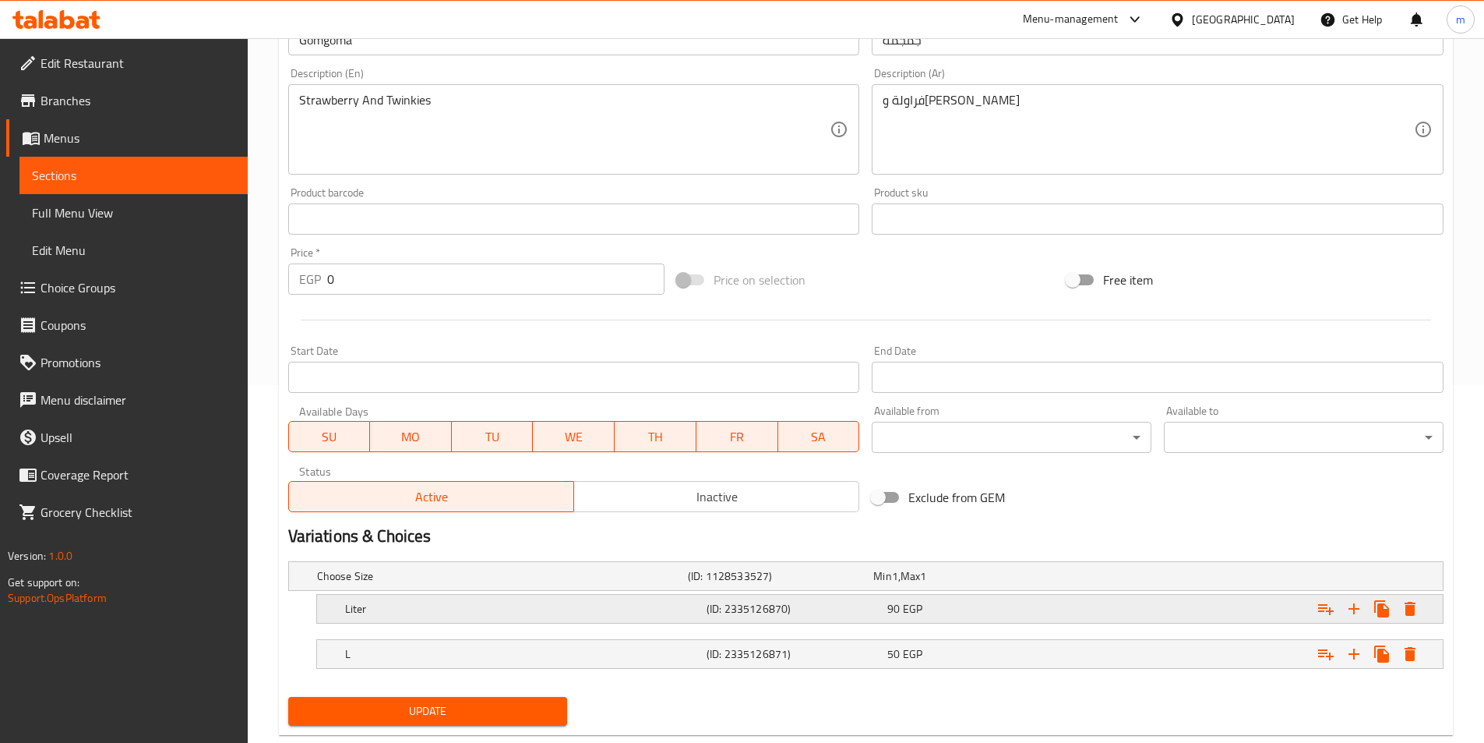
scroll to position [393, 0]
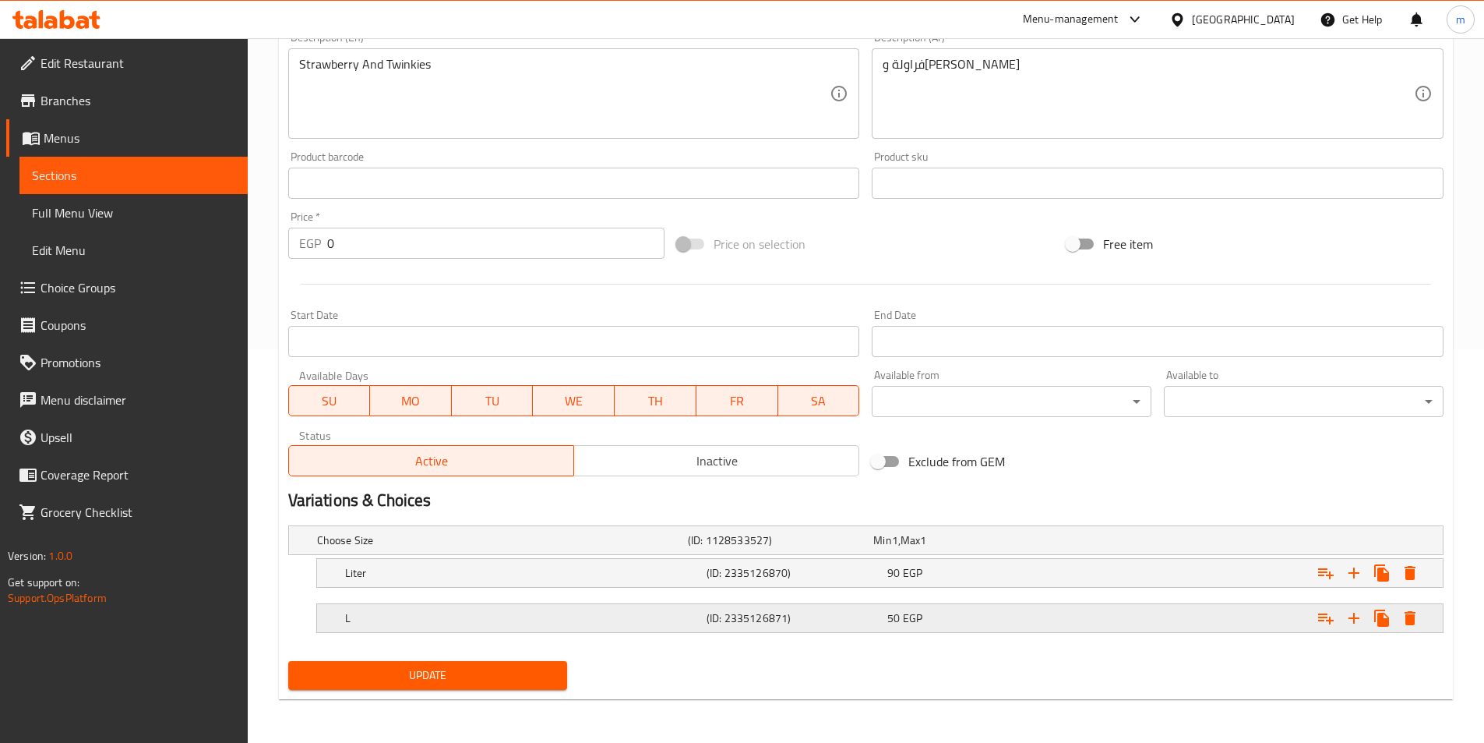
click at [736, 620] on h5 "(ID: 2335126871)" at bounding box center [794, 618] width 175 height 16
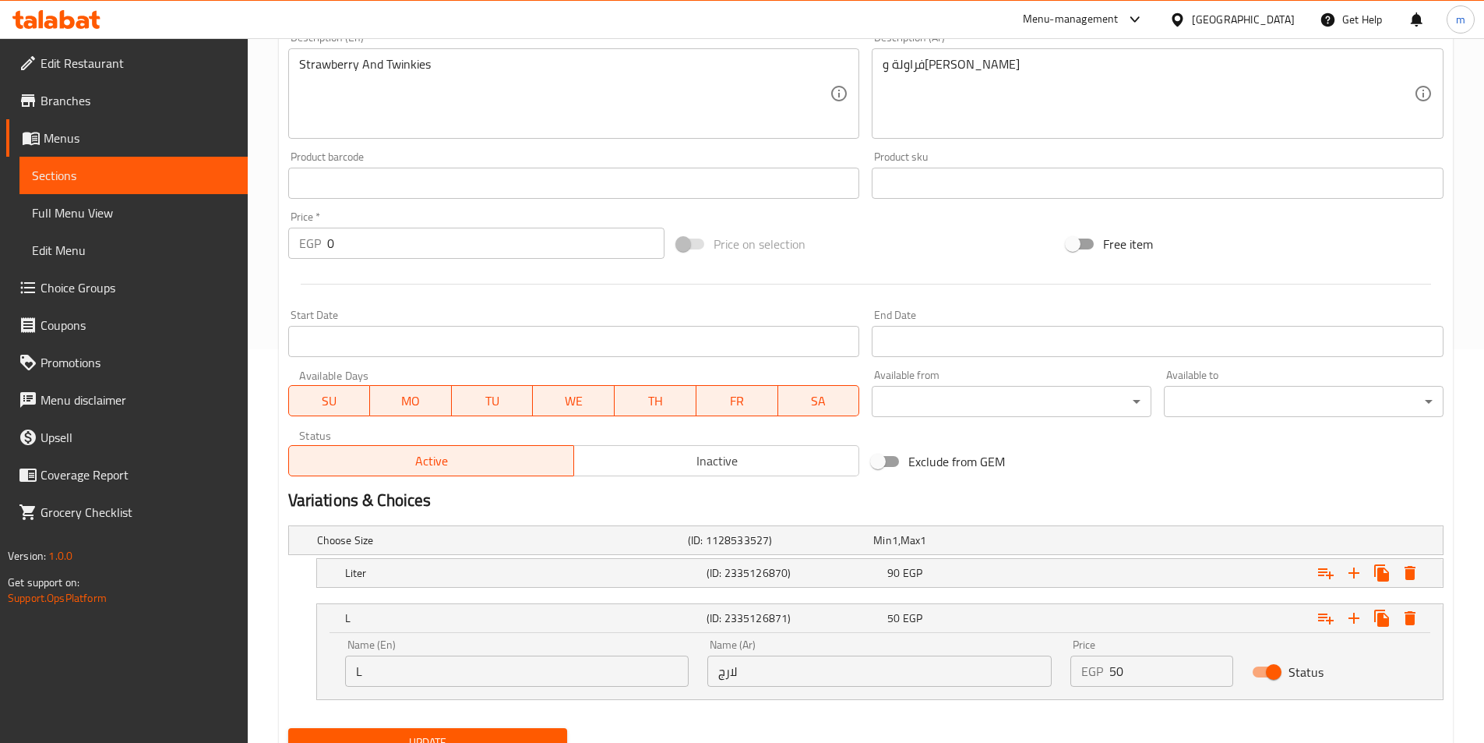
click at [780, 663] on input "لارج" at bounding box center [879, 670] width 344 height 31
click at [773, 660] on input "لارج" at bounding box center [879, 670] width 344 height 31
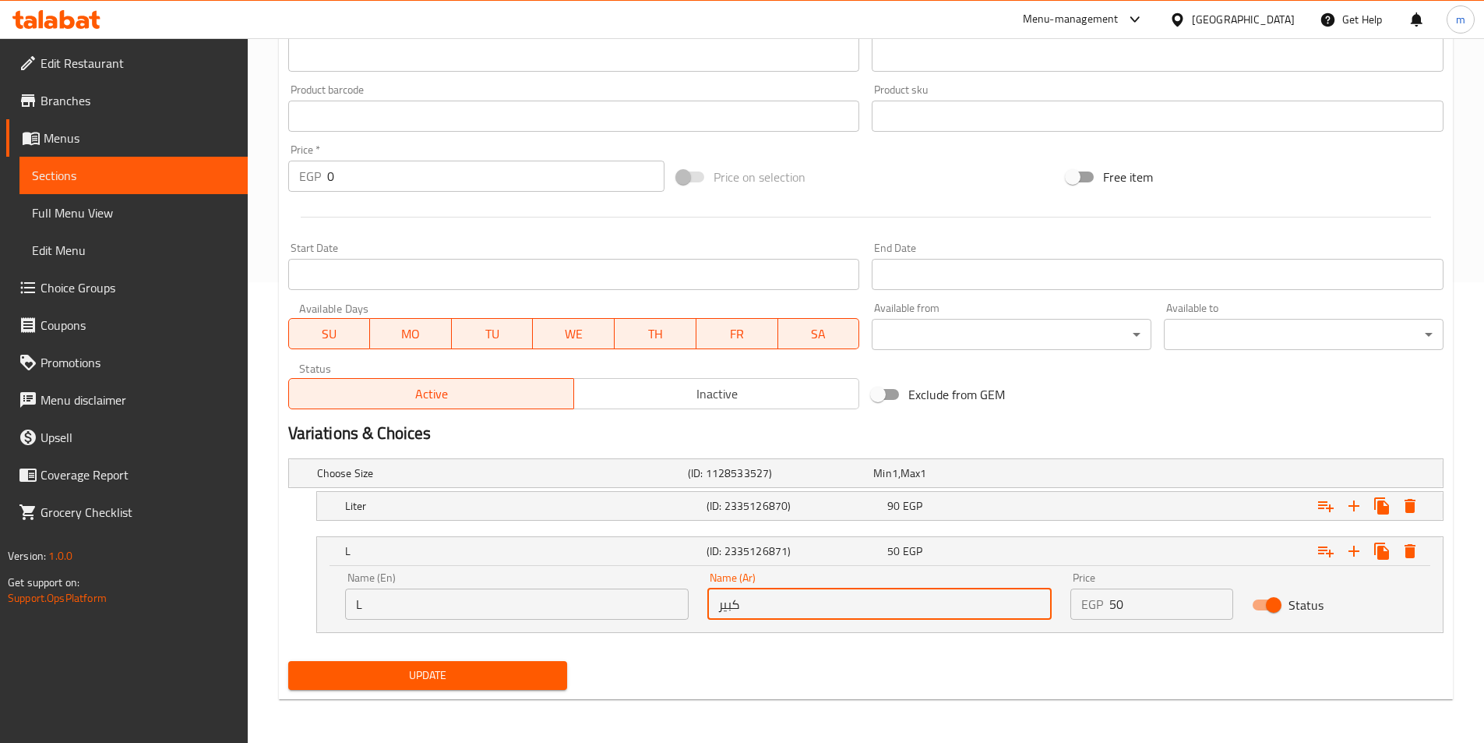
type input "كبير"
click at [492, 678] on span "Update" at bounding box center [428, 674] width 255 height 19
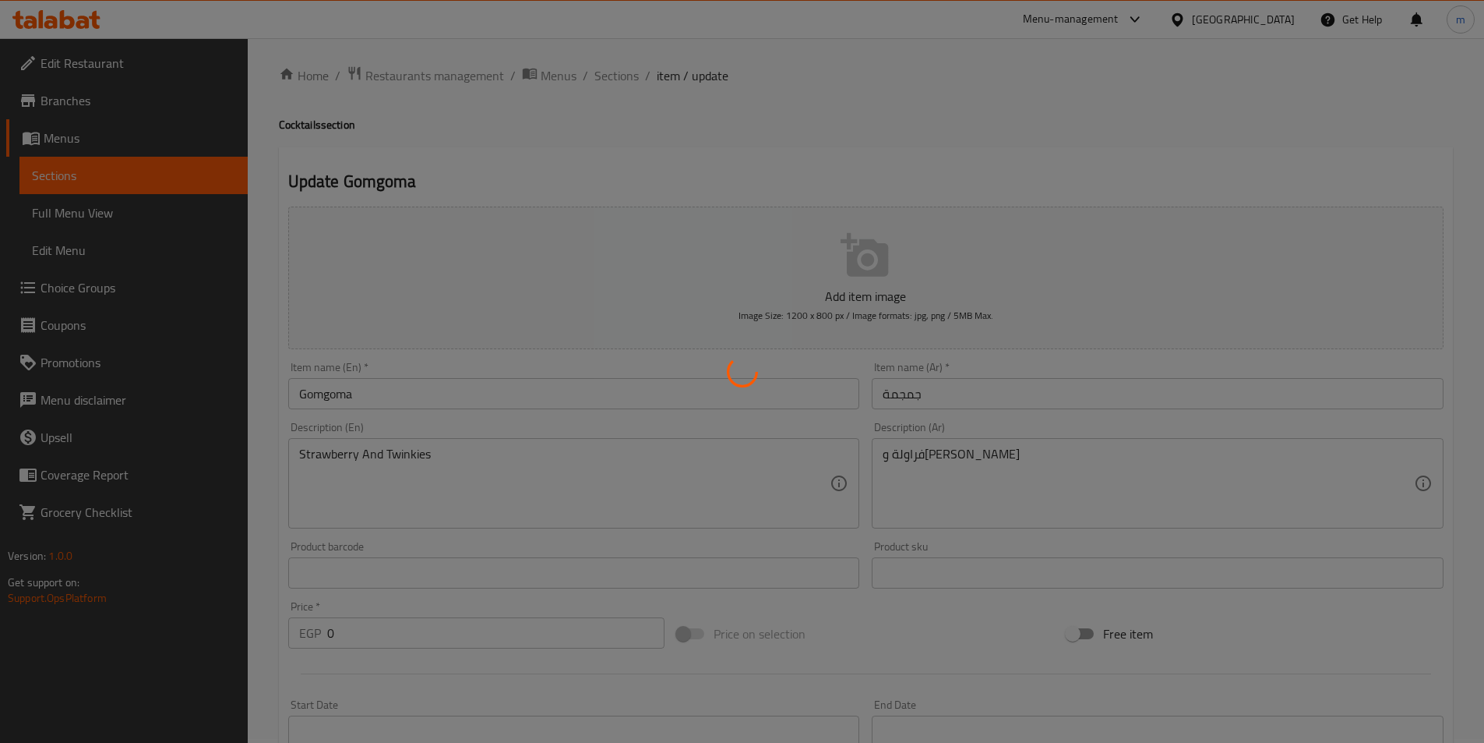
scroll to position [0, 0]
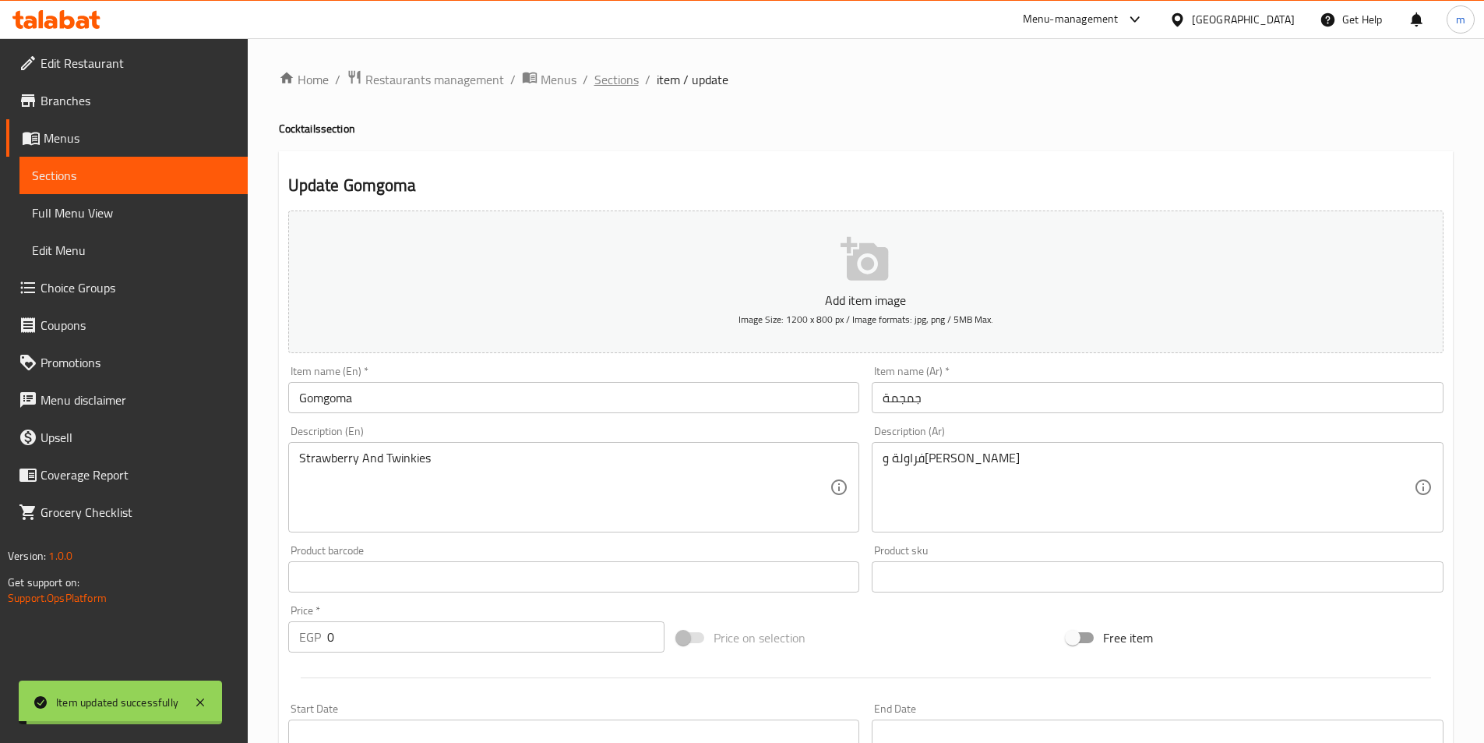
click at [630, 83] on span "Sections" at bounding box center [616, 79] width 44 height 19
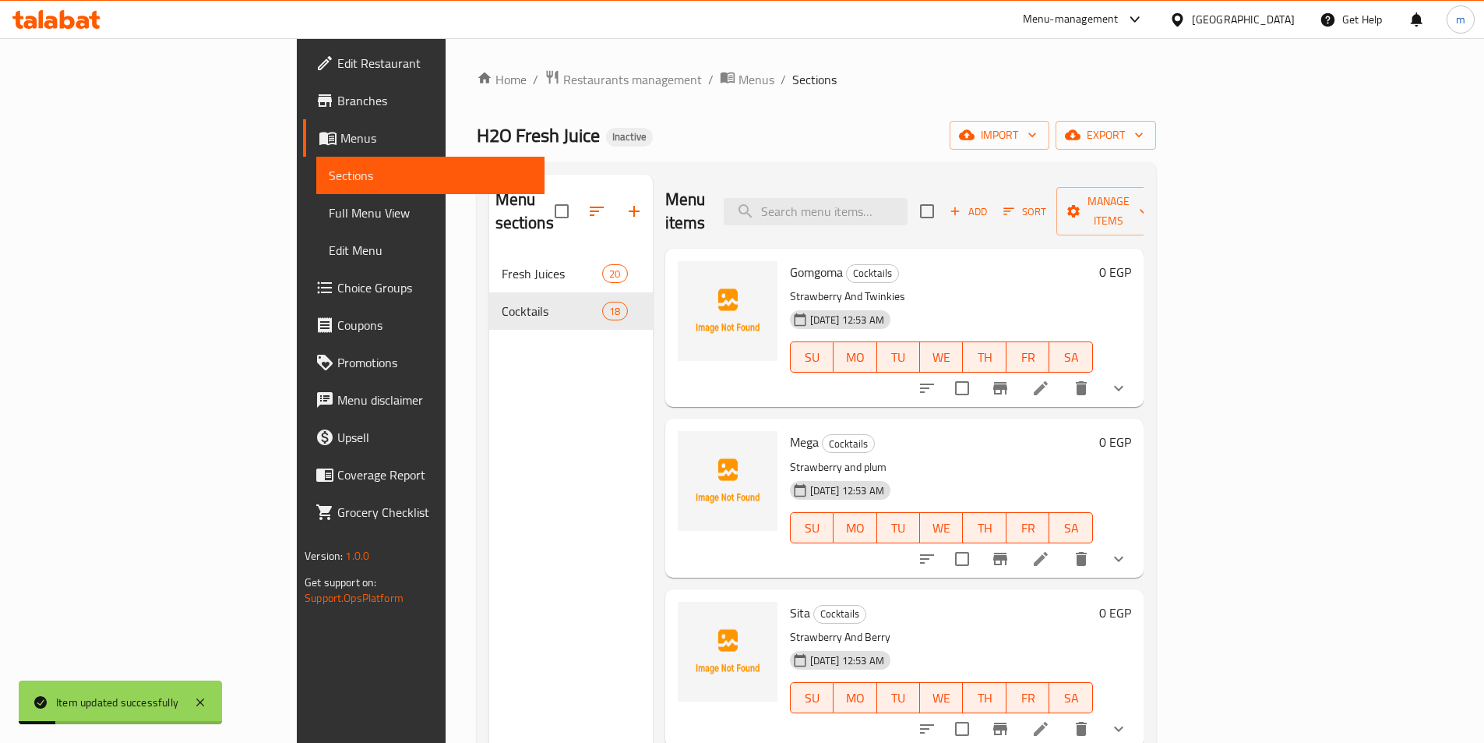
click at [1063, 545] on li at bounding box center [1041, 559] width 44 height 28
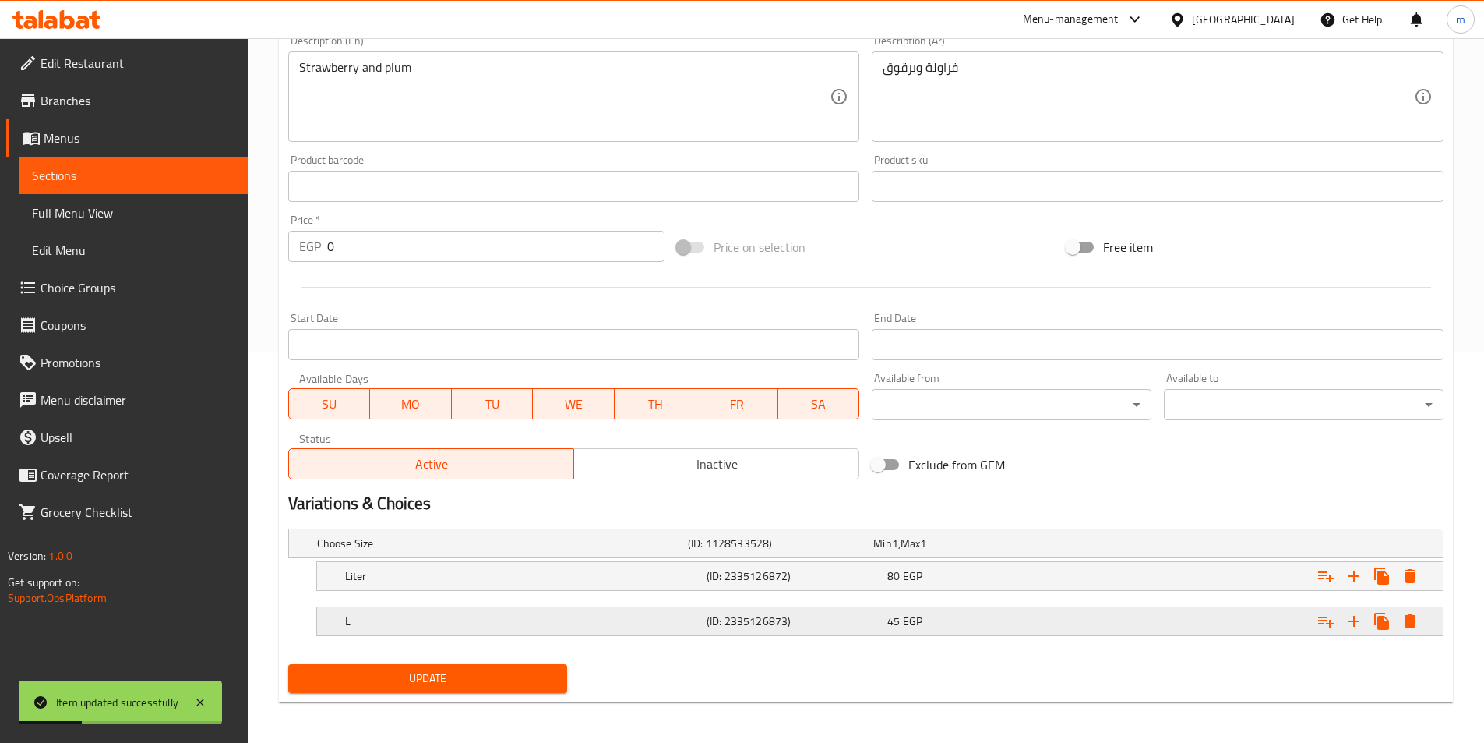
scroll to position [393, 0]
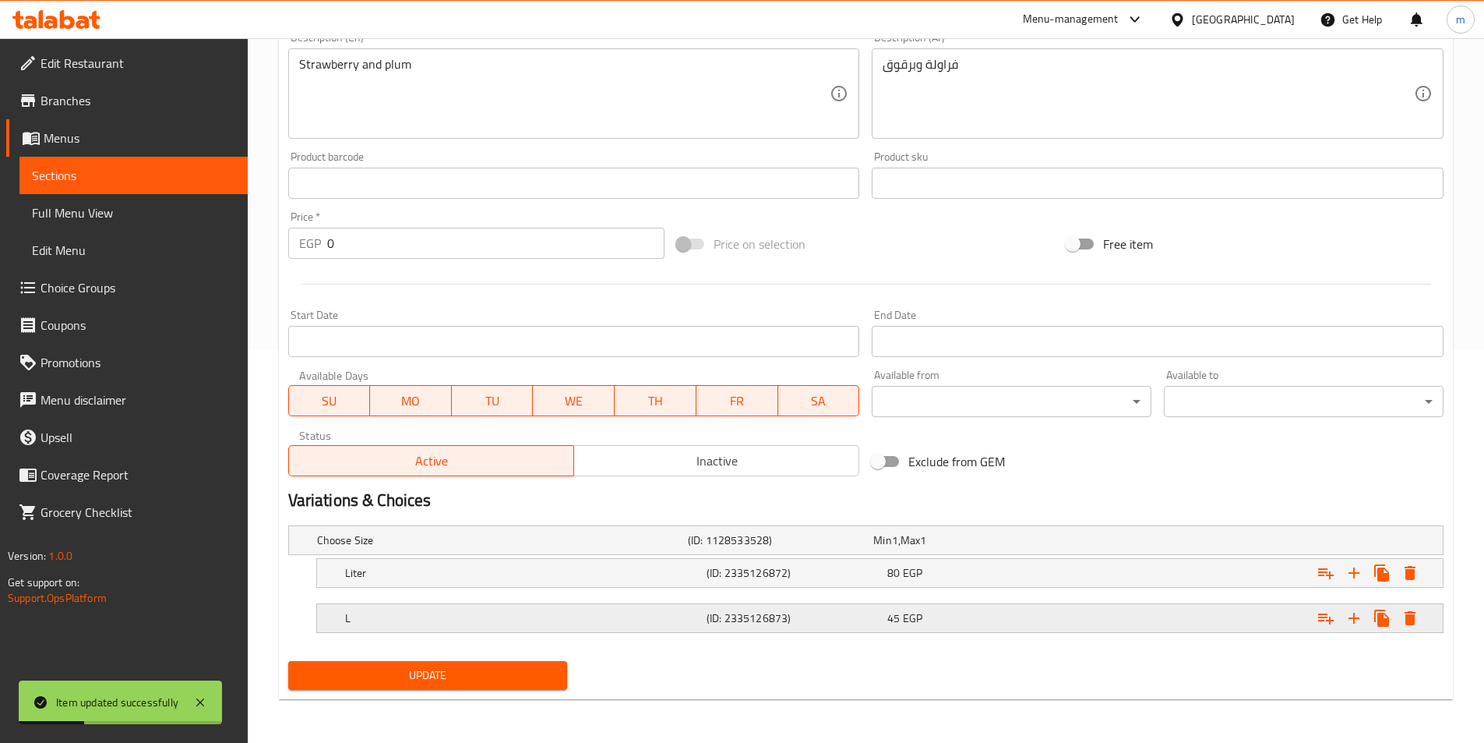
click at [651, 618] on h5 "L" at bounding box center [522, 618] width 355 height 16
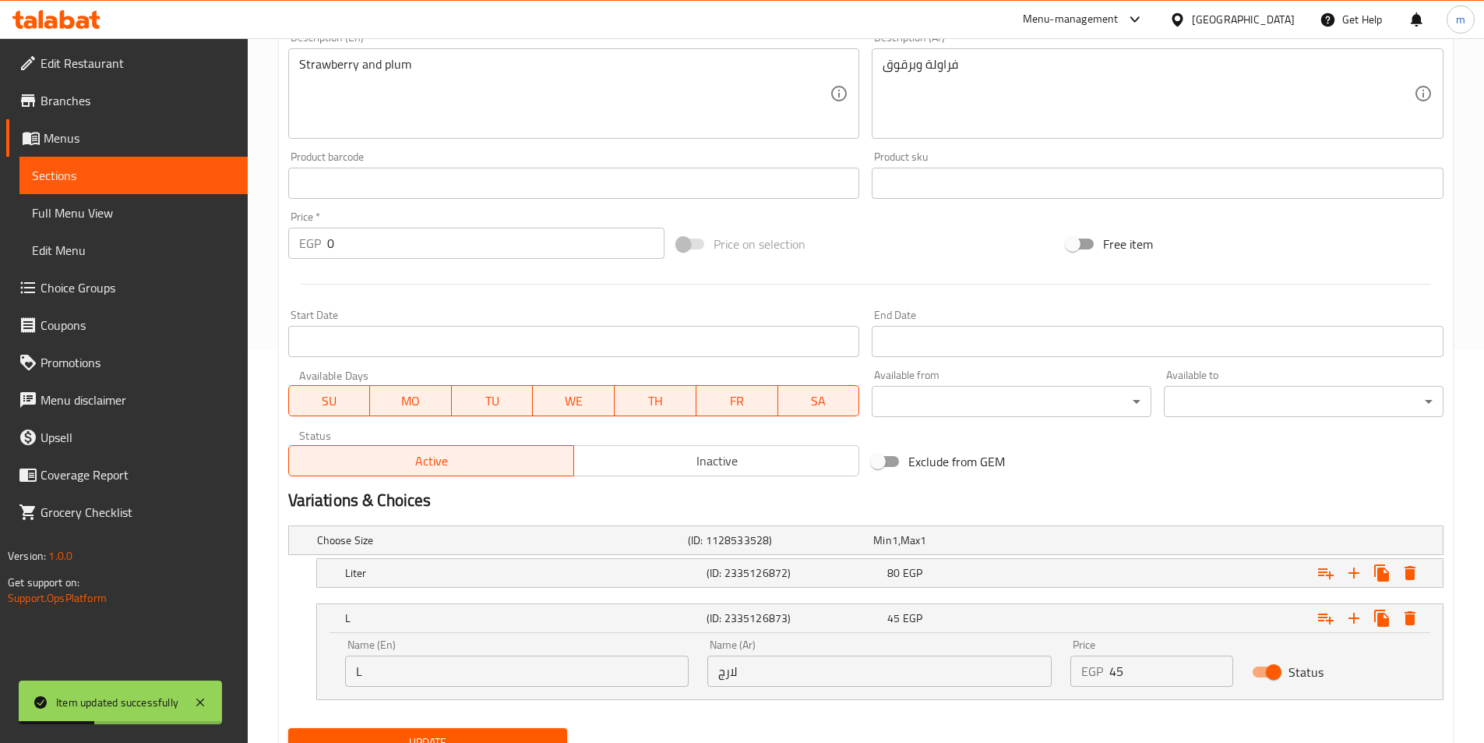
click at [751, 673] on input "لارج" at bounding box center [879, 670] width 344 height 31
paste input "بير"
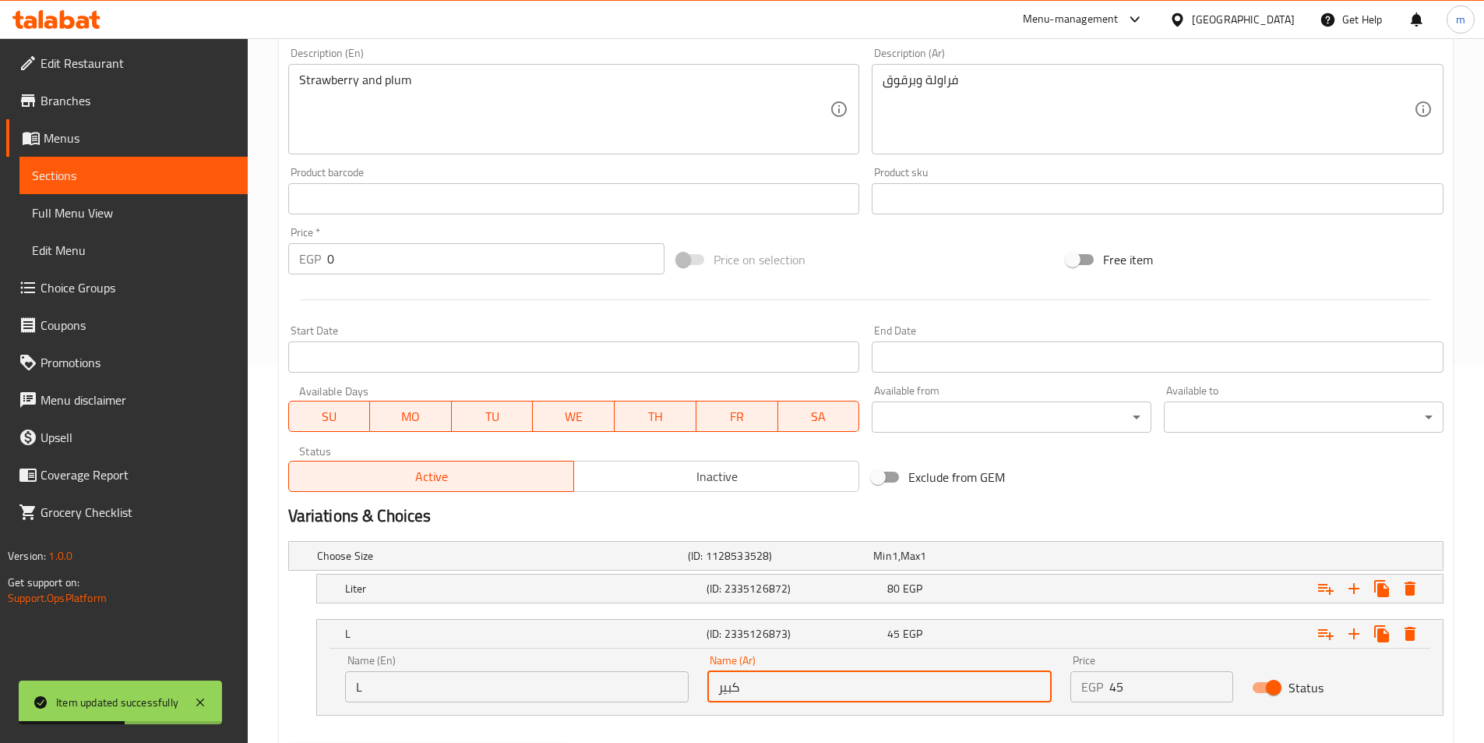
scroll to position [460, 0]
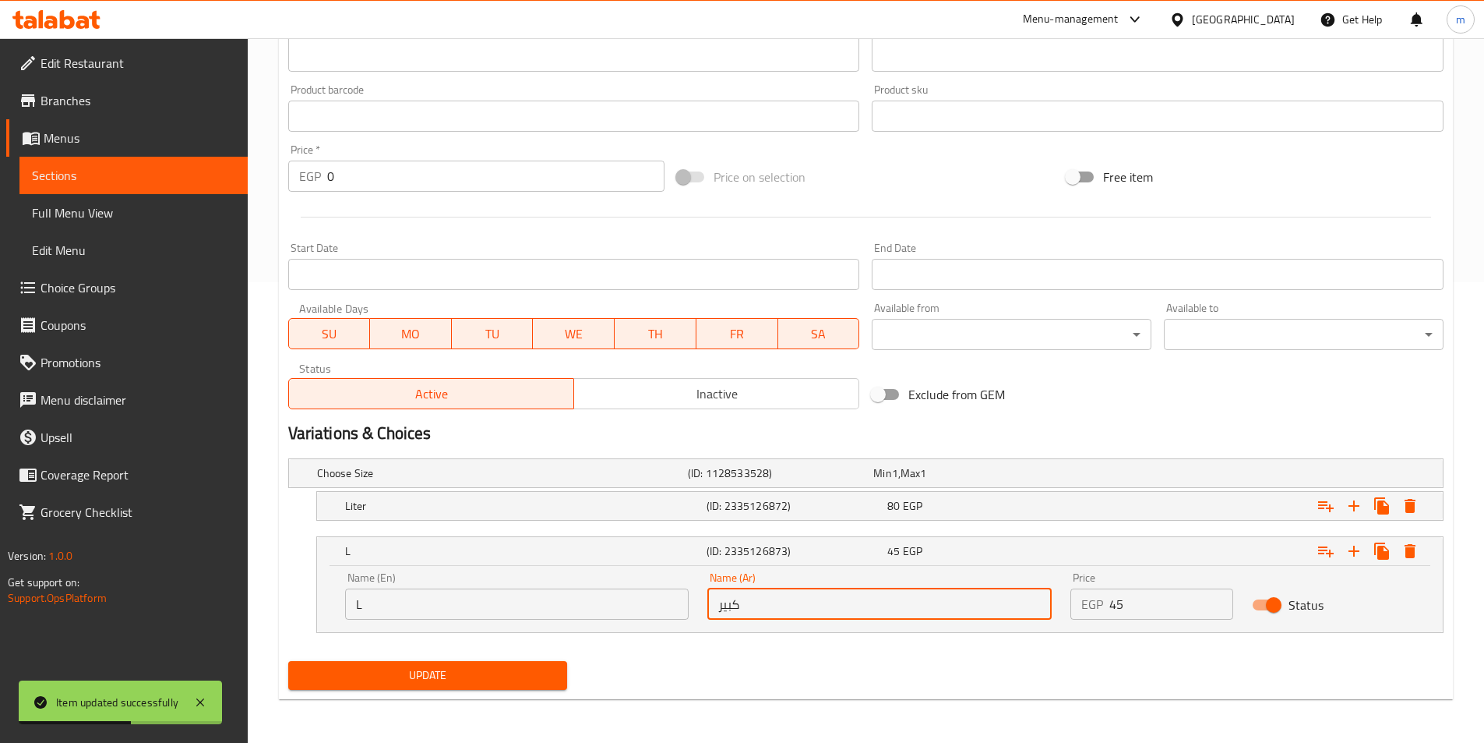
type input "كبير"
click at [540, 677] on span "Update" at bounding box center [428, 674] width 255 height 19
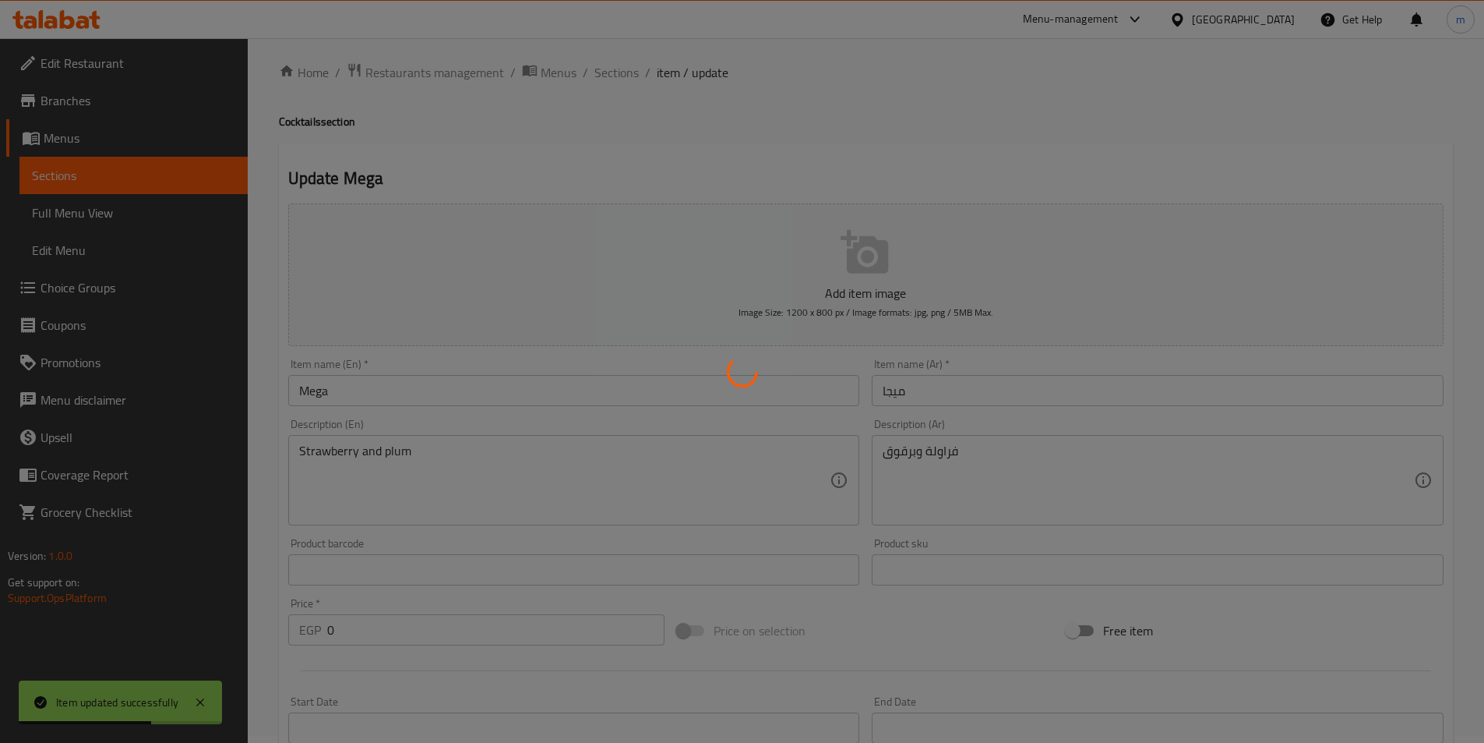
scroll to position [0, 0]
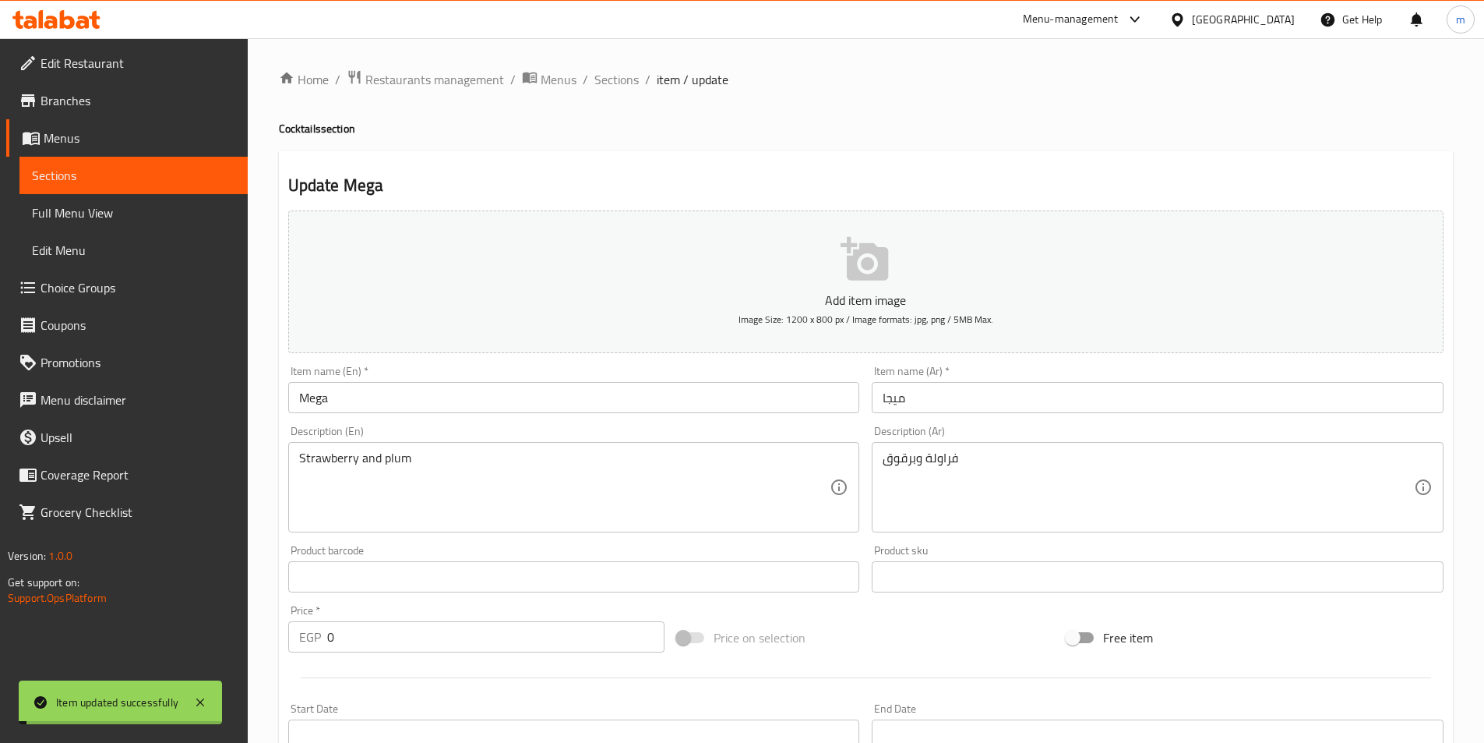
click at [623, 76] on span "Sections" at bounding box center [616, 79] width 44 height 19
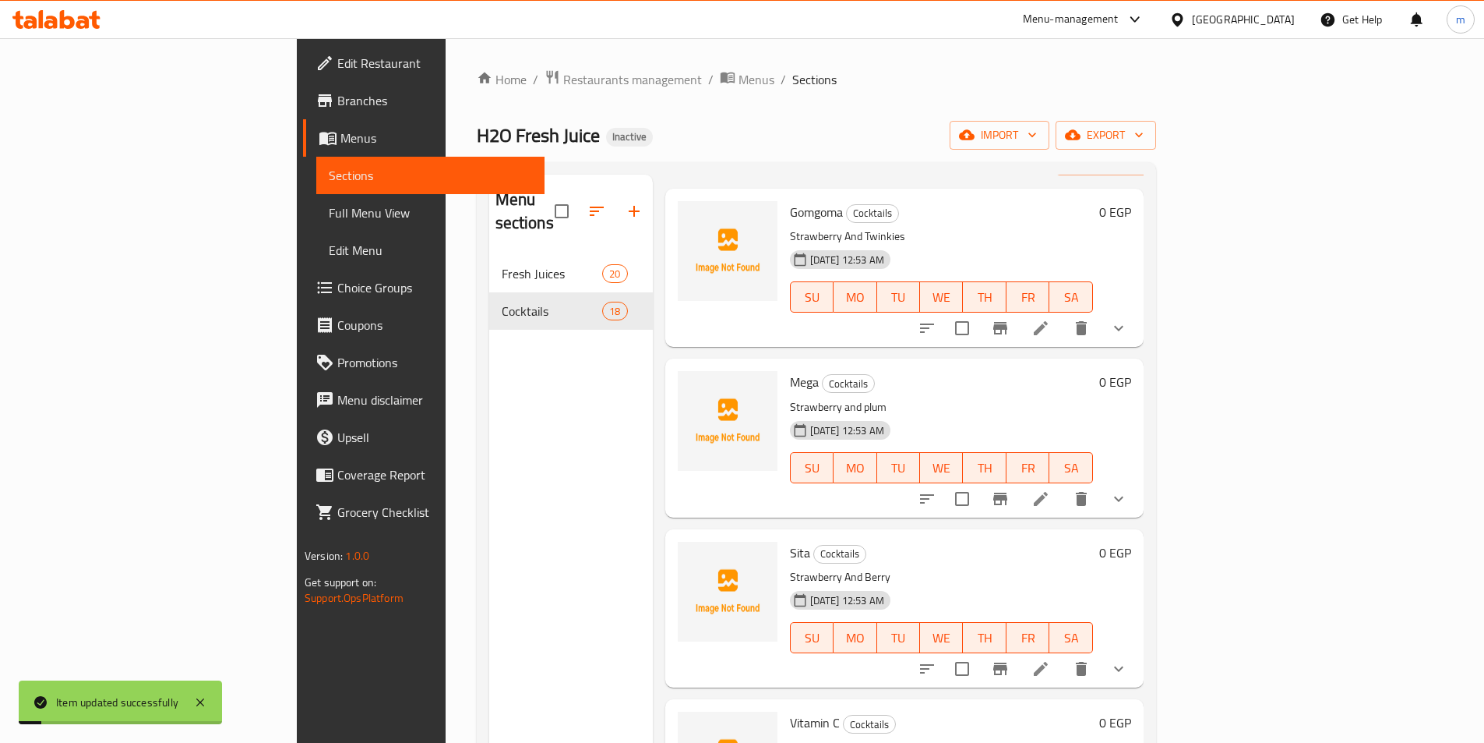
scroll to position [78, 0]
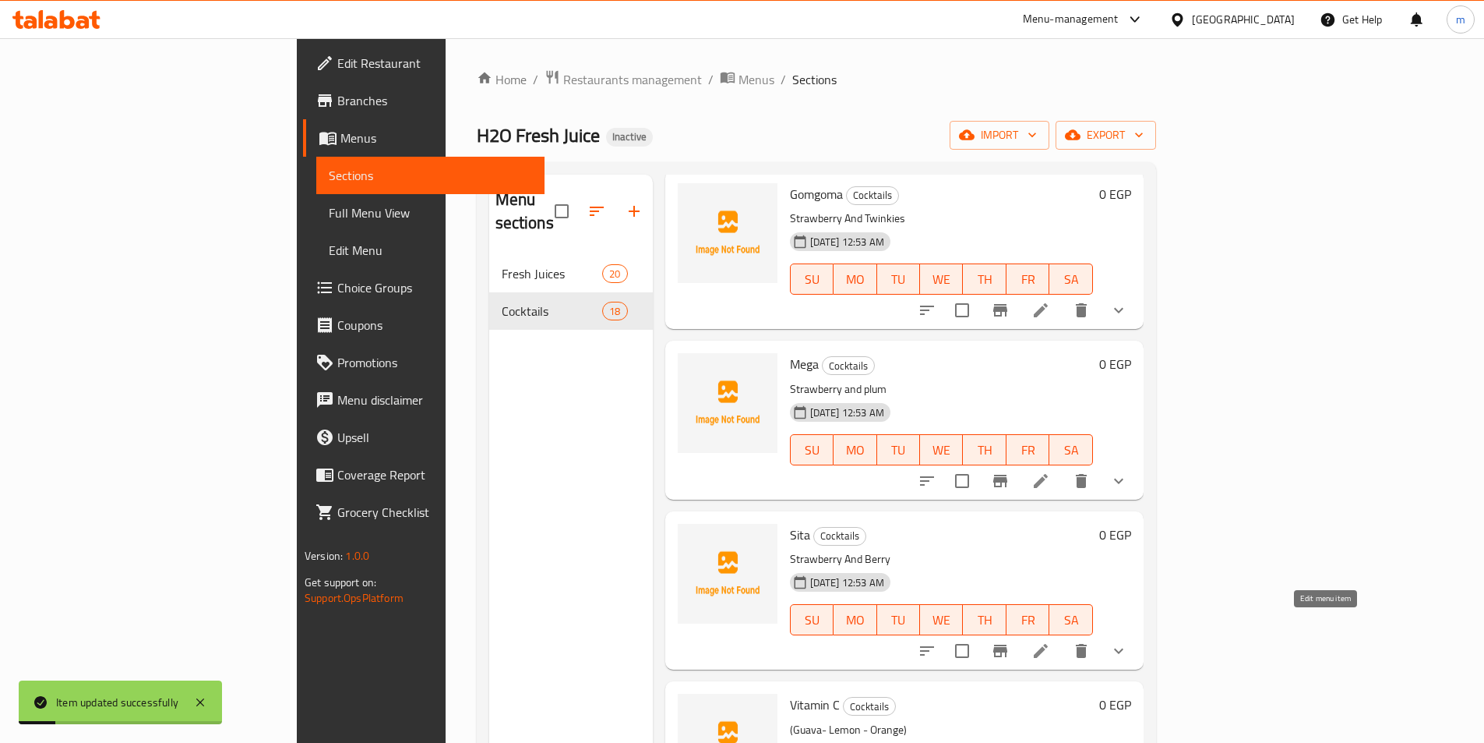
click at [1048, 644] on icon at bounding box center [1041, 651] width 14 height 14
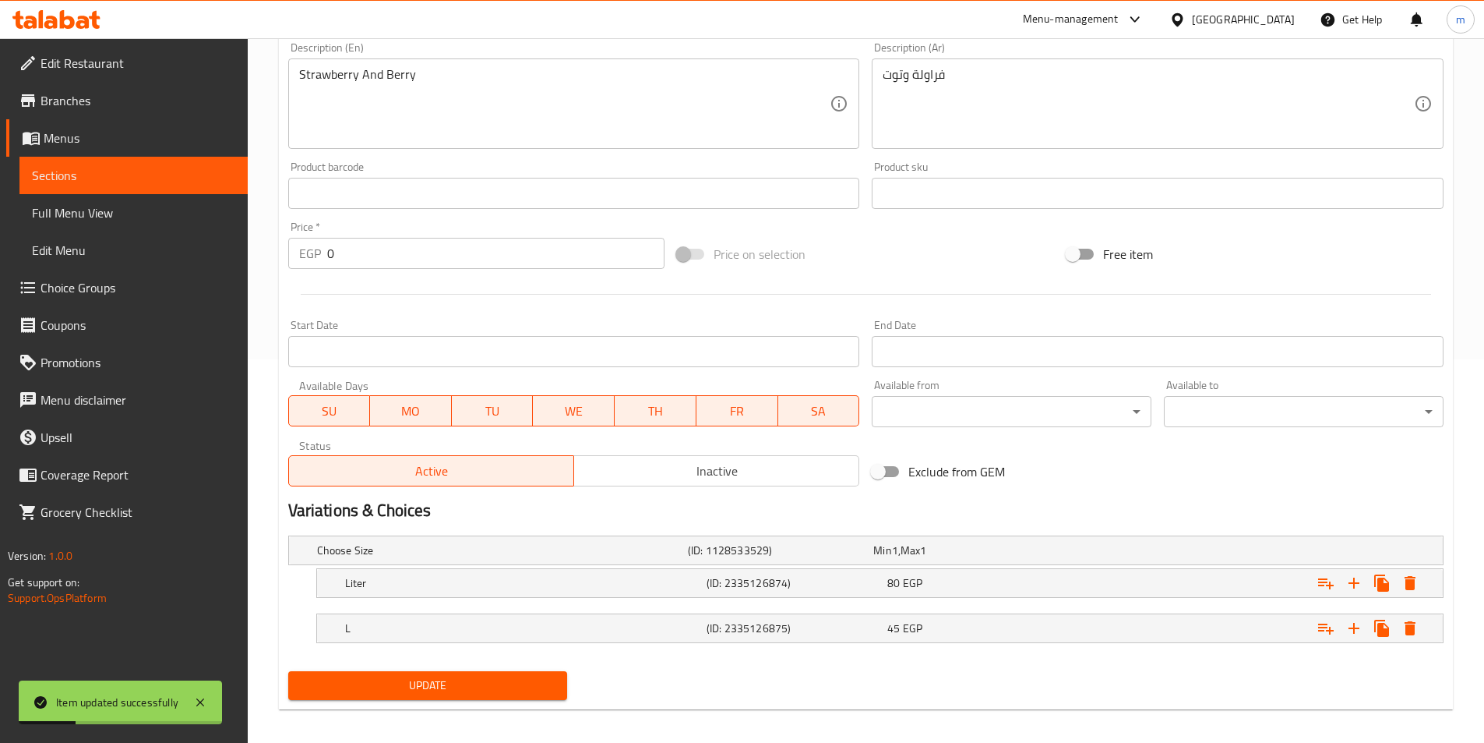
scroll to position [393, 0]
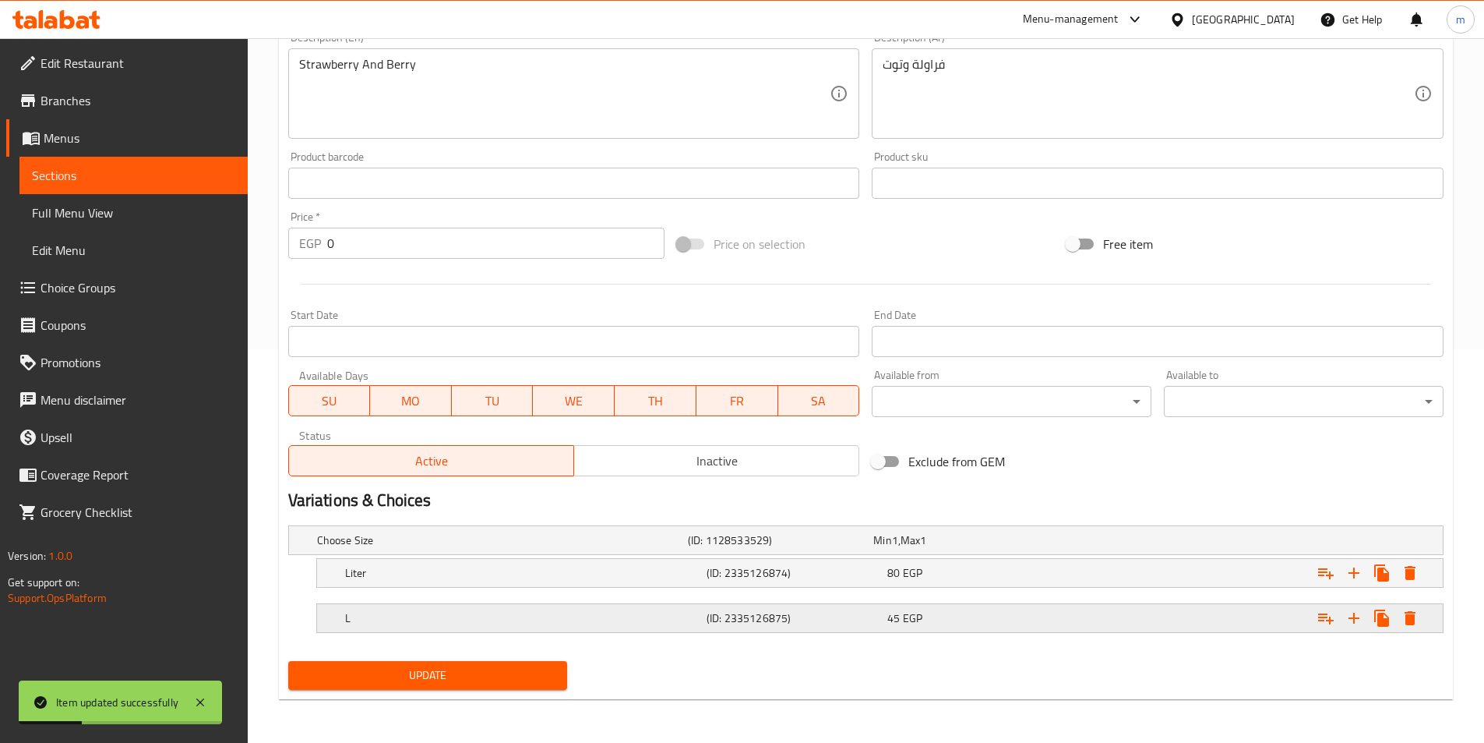
click at [752, 625] on h5 "(ID: 2335126875)" at bounding box center [794, 618] width 175 height 16
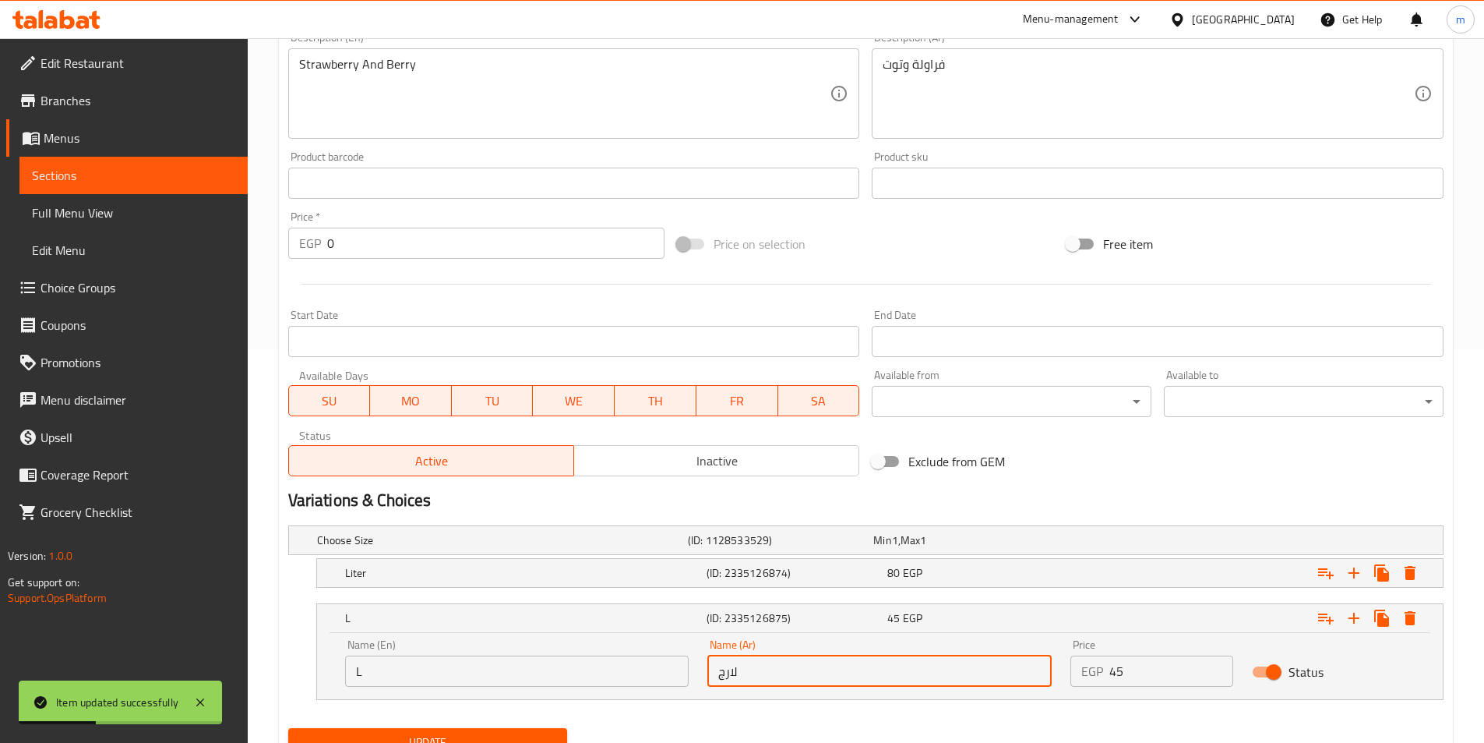
click at [760, 674] on input "لارج" at bounding box center [879, 670] width 344 height 31
paste input "بير"
type input "كبير"
click at [558, 730] on button "Update" at bounding box center [428, 742] width 280 height 29
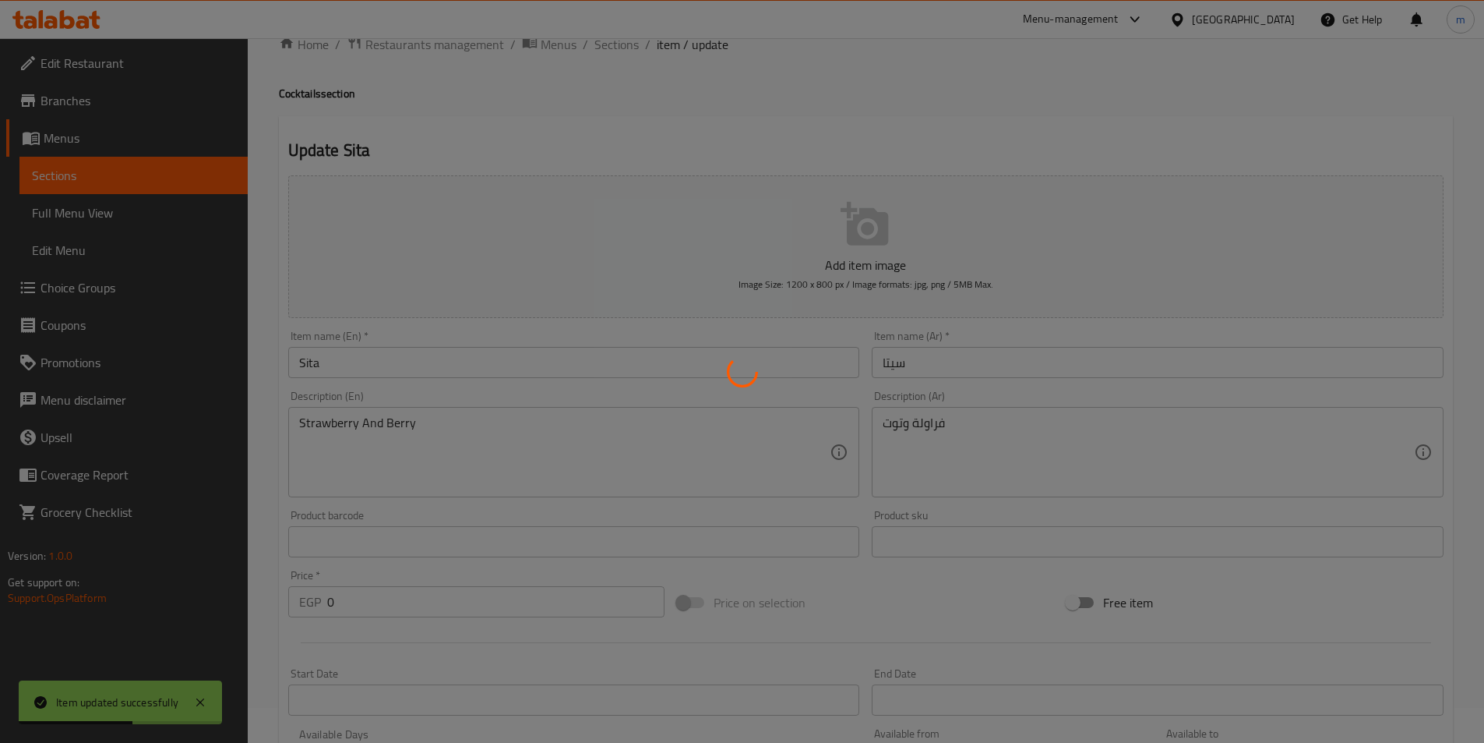
scroll to position [0, 0]
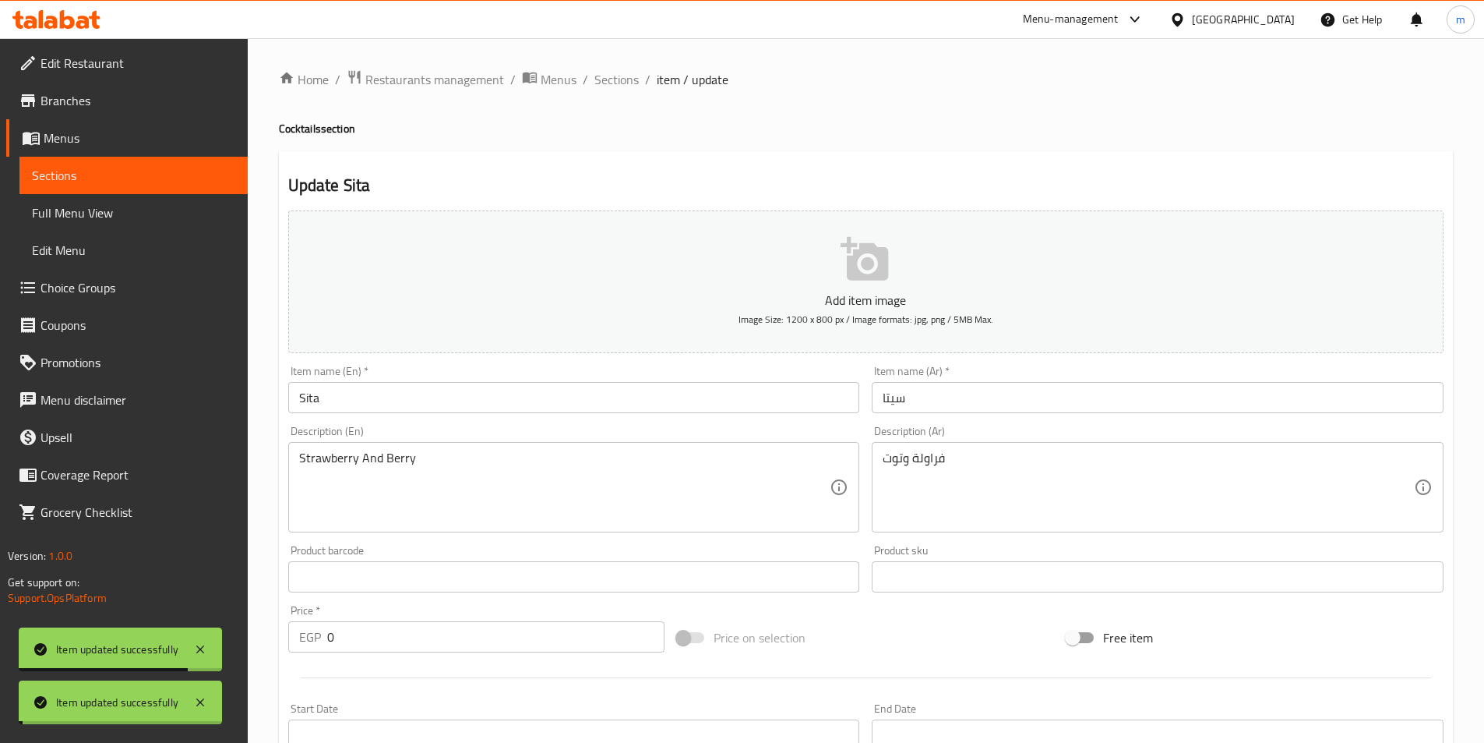
click at [623, 76] on span "Sections" at bounding box center [616, 79] width 44 height 19
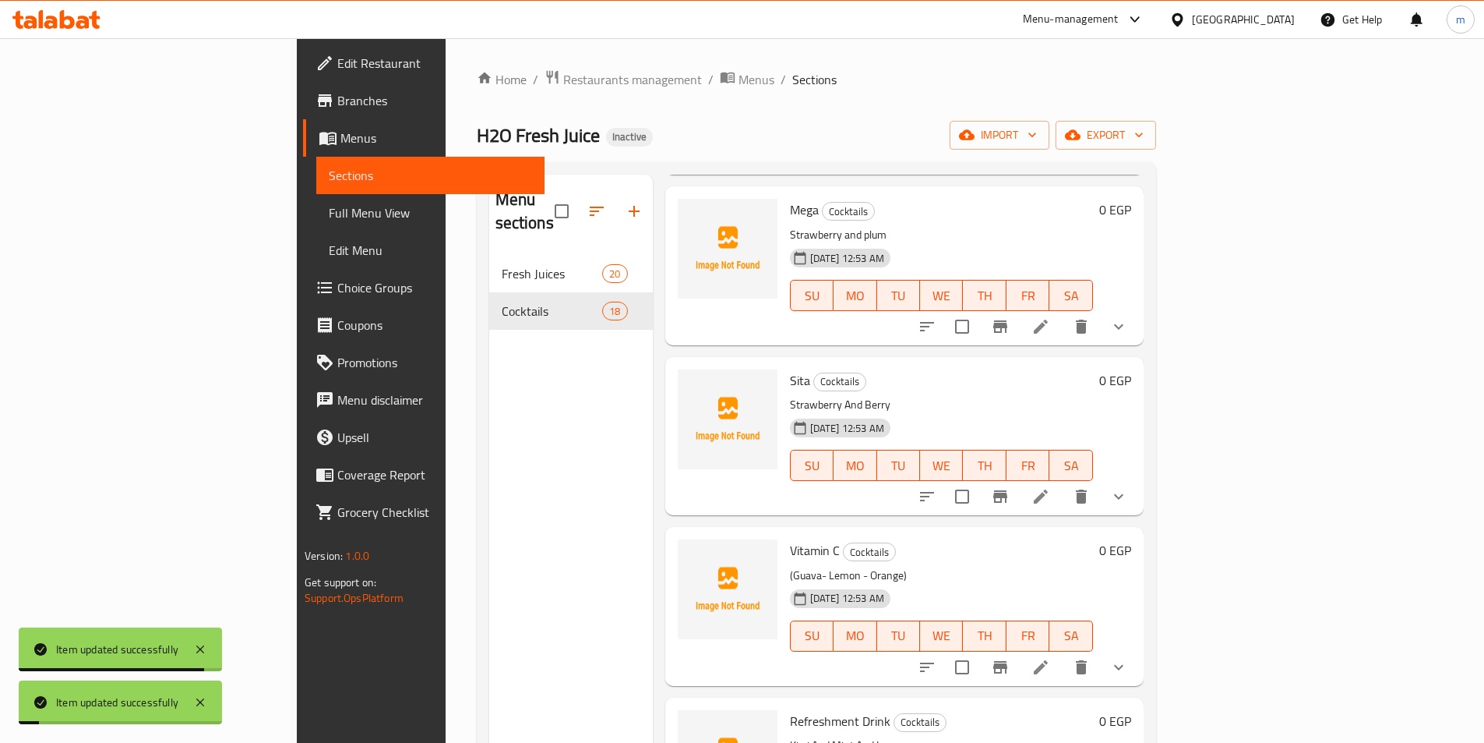
scroll to position [234, 0]
click at [1050, 656] on icon at bounding box center [1041, 665] width 19 height 19
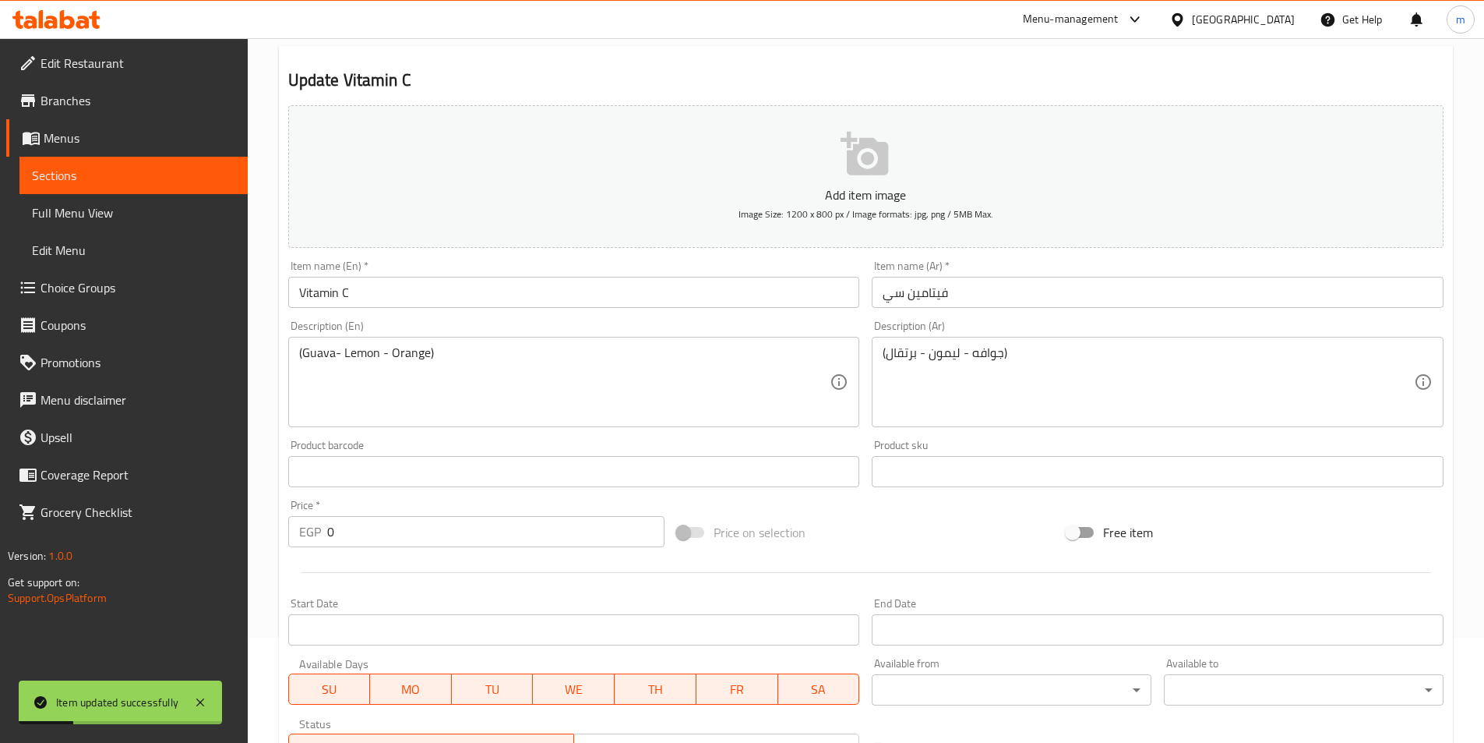
scroll to position [393, 0]
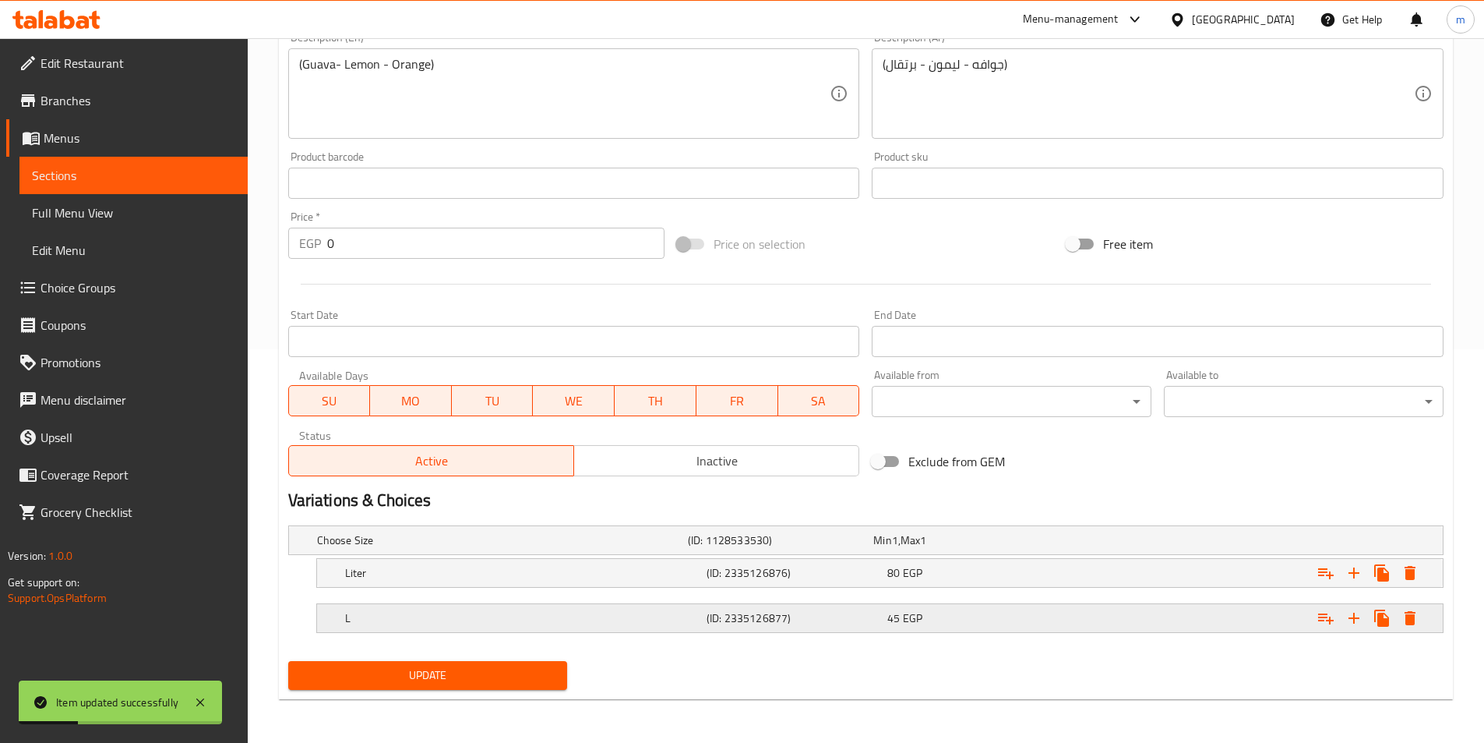
click at [816, 625] on h5 "(ID: 2335126877)" at bounding box center [794, 618] width 175 height 16
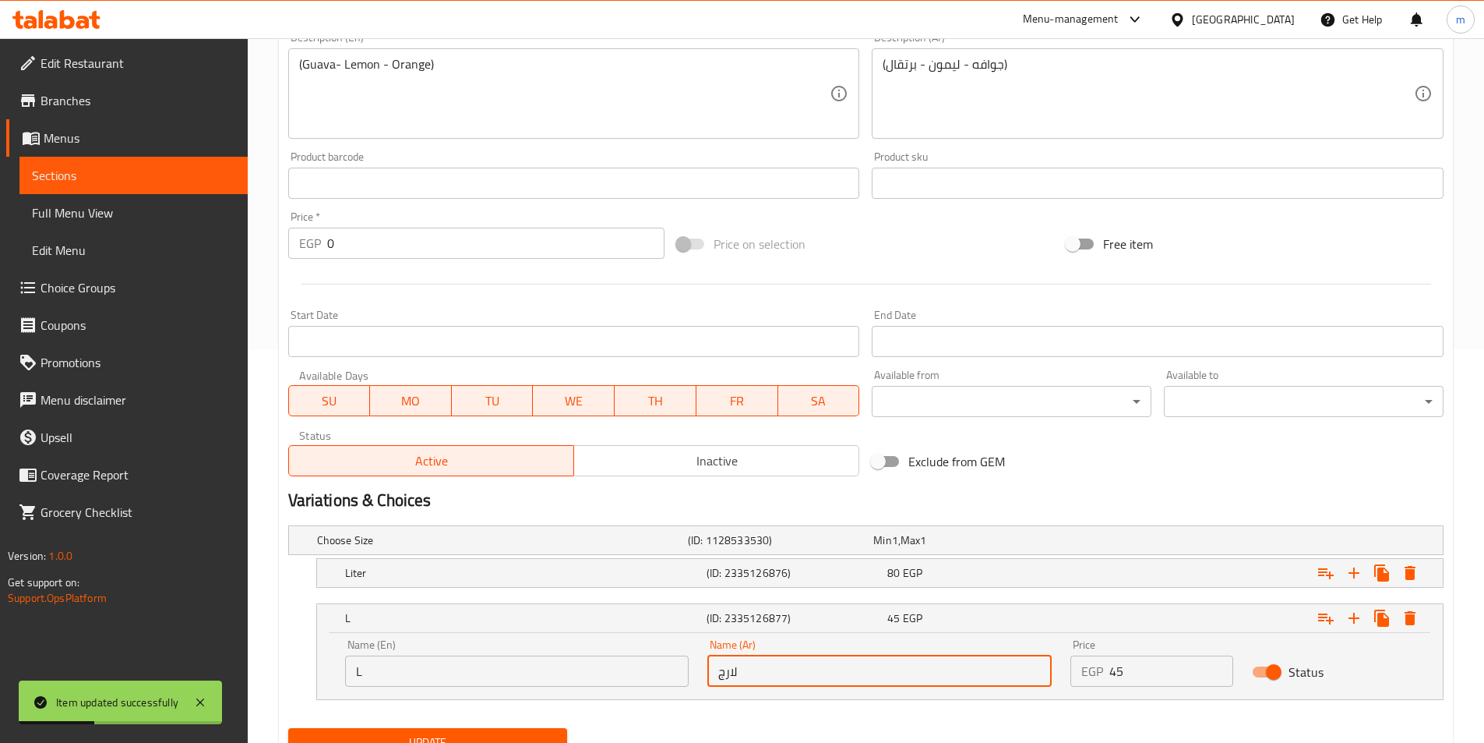
click at [779, 671] on input "لارج" at bounding box center [879, 670] width 344 height 31
paste input "بير"
type input "كبير"
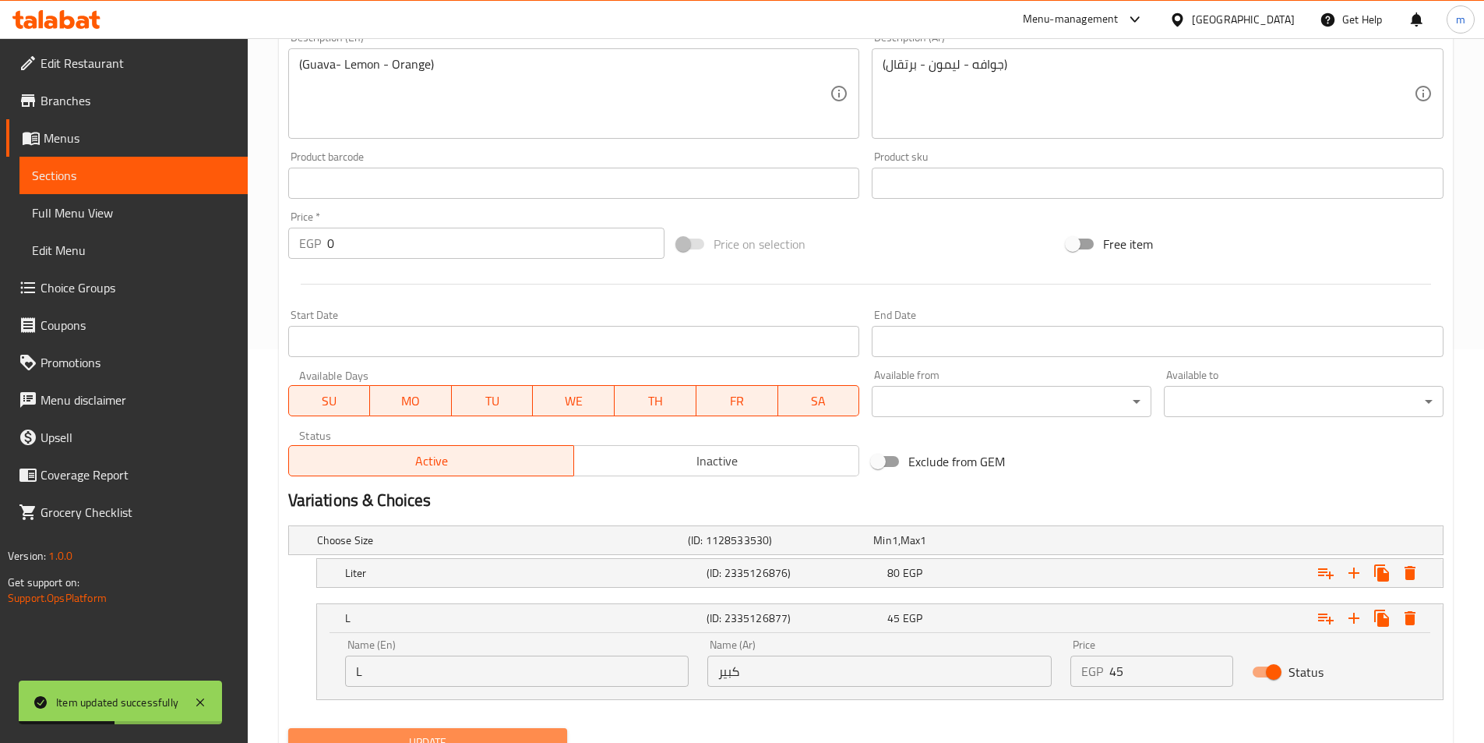
click at [528, 736] on span "Update" at bounding box center [428, 741] width 255 height 19
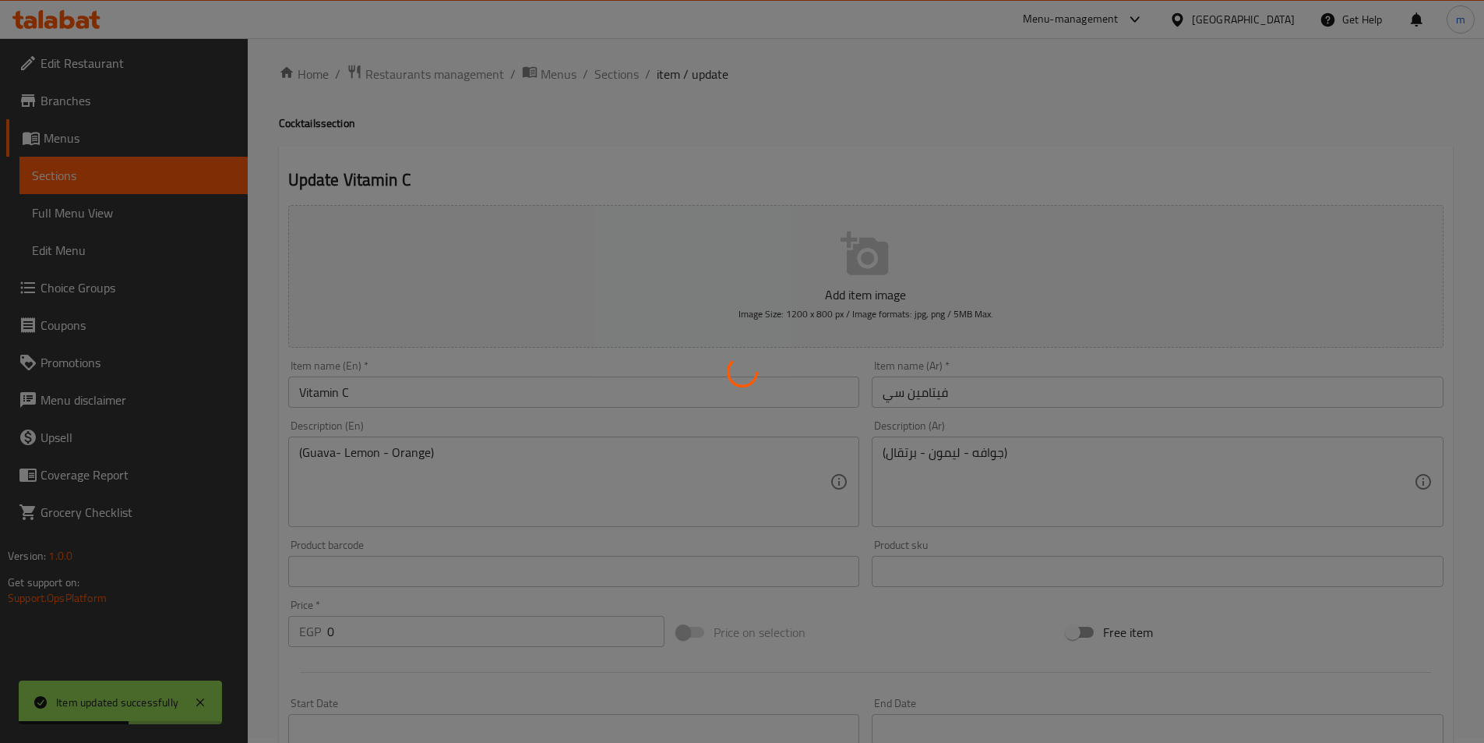
scroll to position [0, 0]
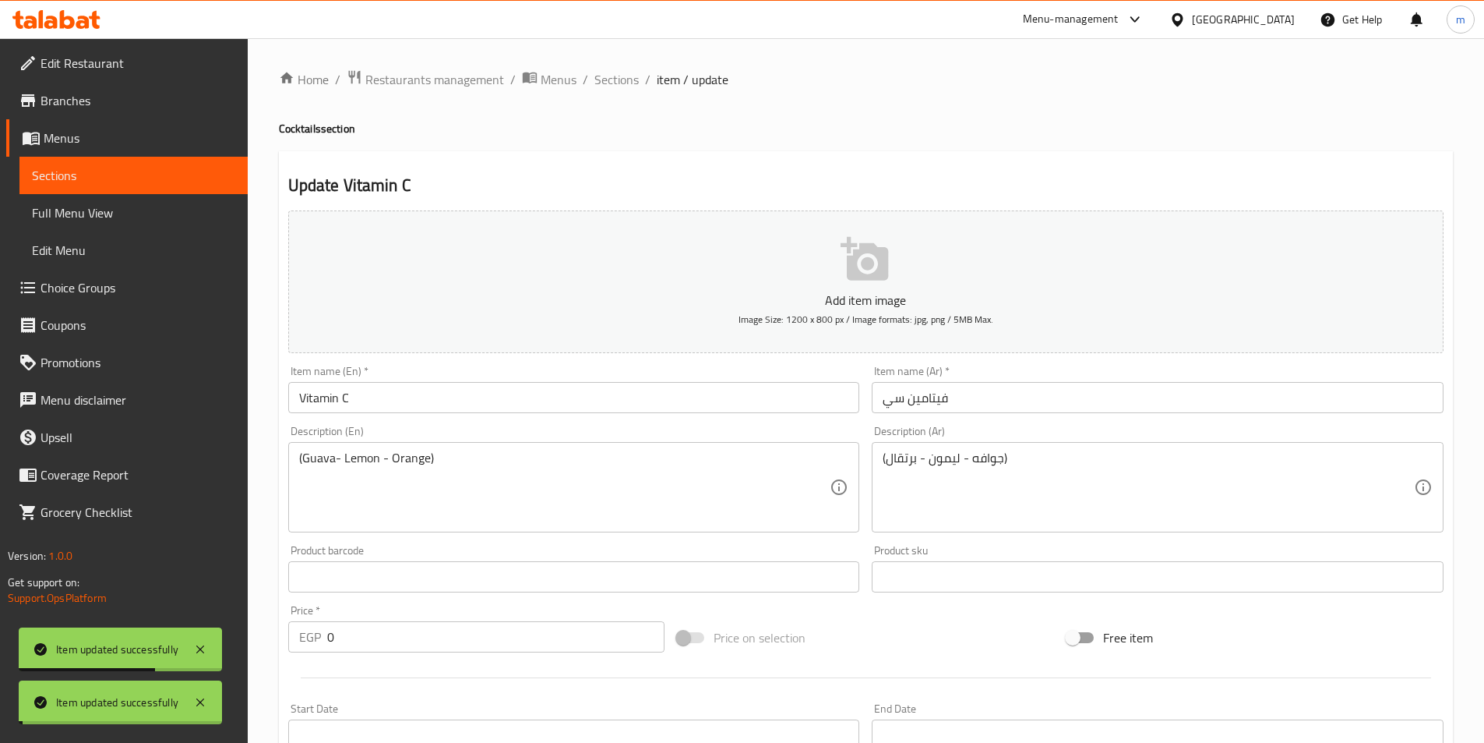
click at [628, 79] on span "Sections" at bounding box center [616, 79] width 44 height 19
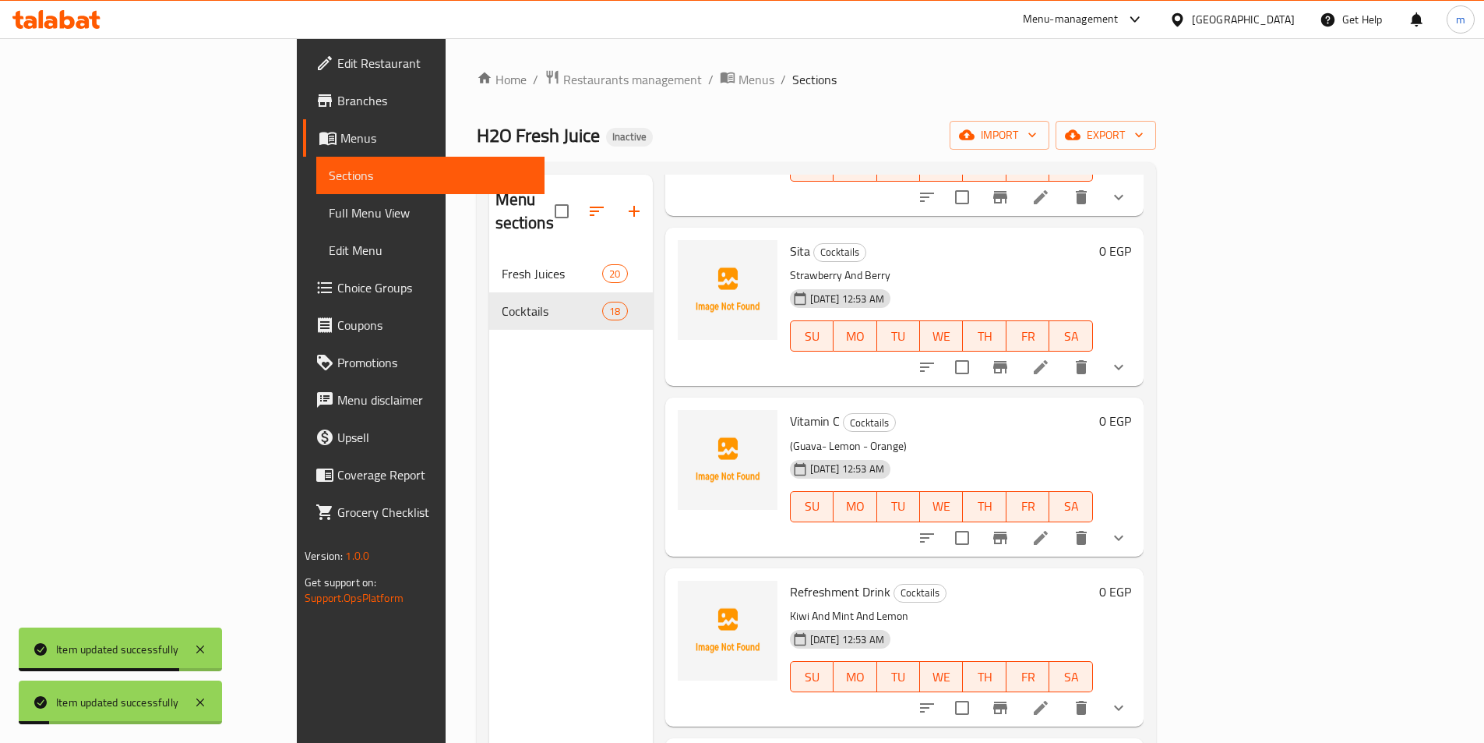
scroll to position [390, 0]
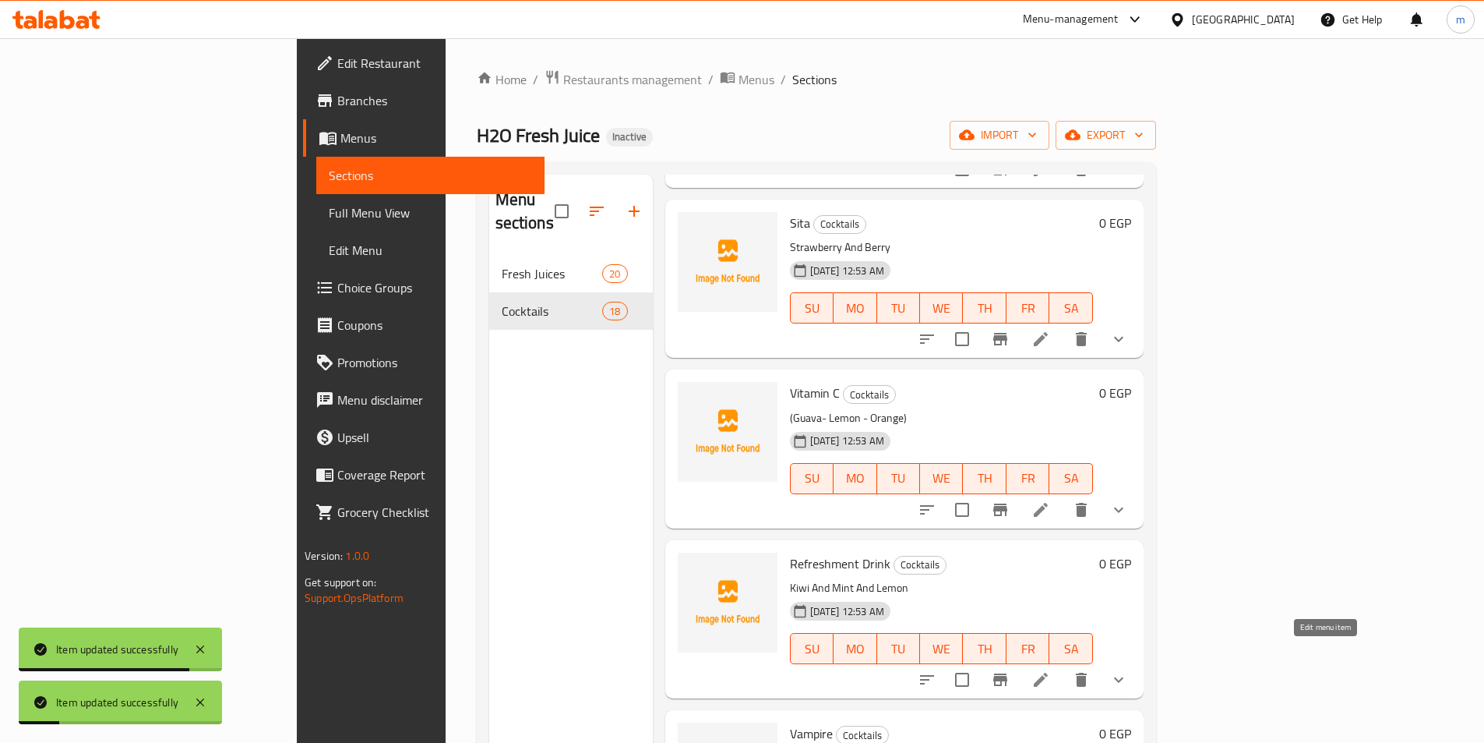
click at [1050, 670] on icon at bounding box center [1041, 679] width 19 height 19
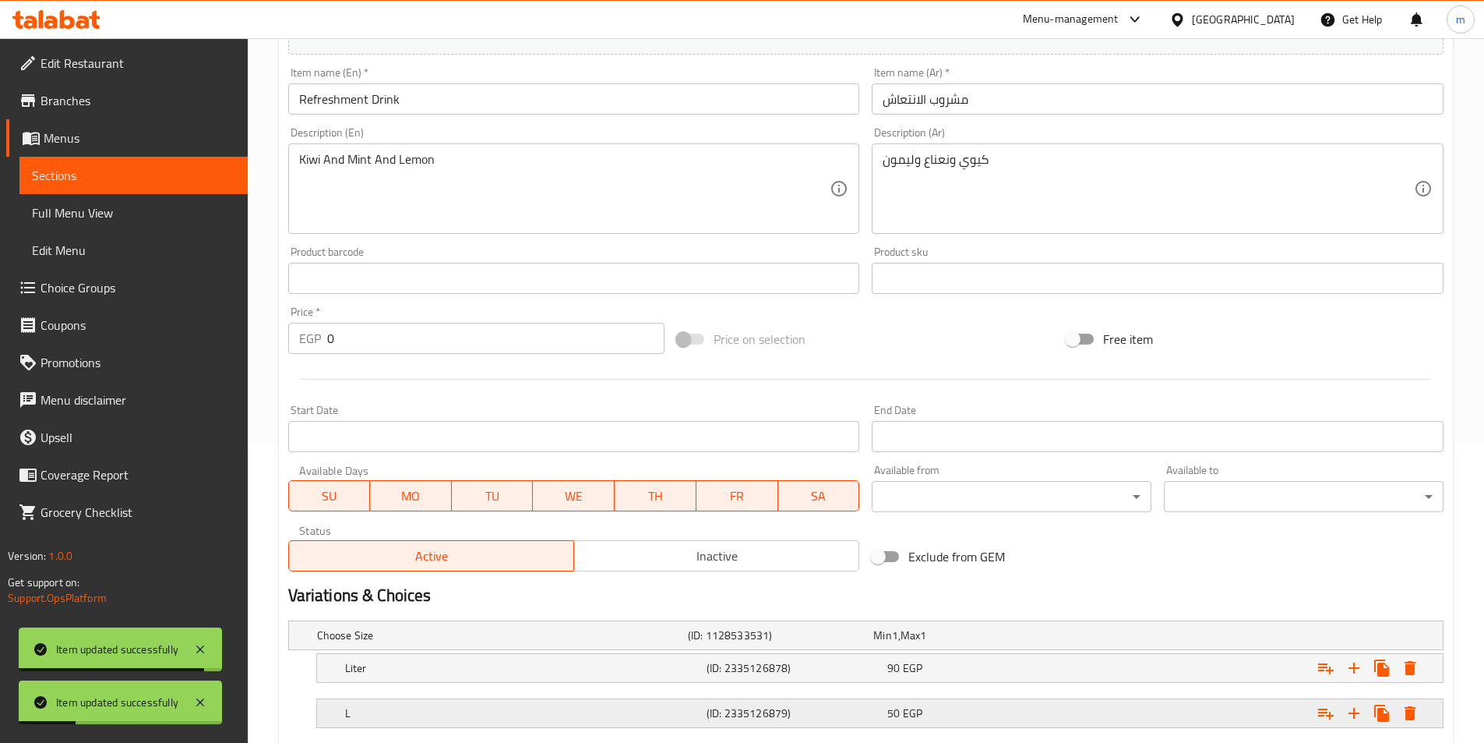
scroll to position [393, 0]
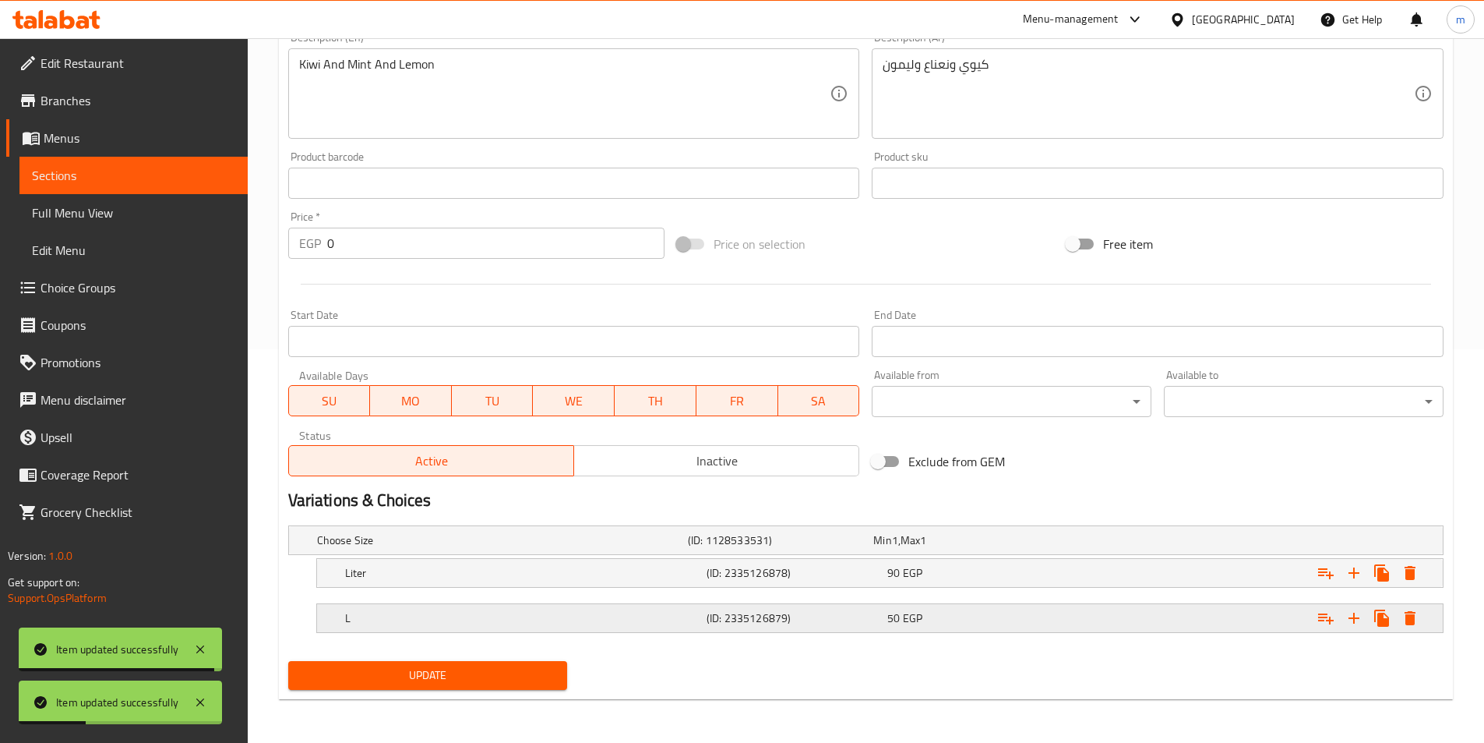
click at [722, 623] on h5 "(ID: 2335126879)" at bounding box center [794, 618] width 175 height 16
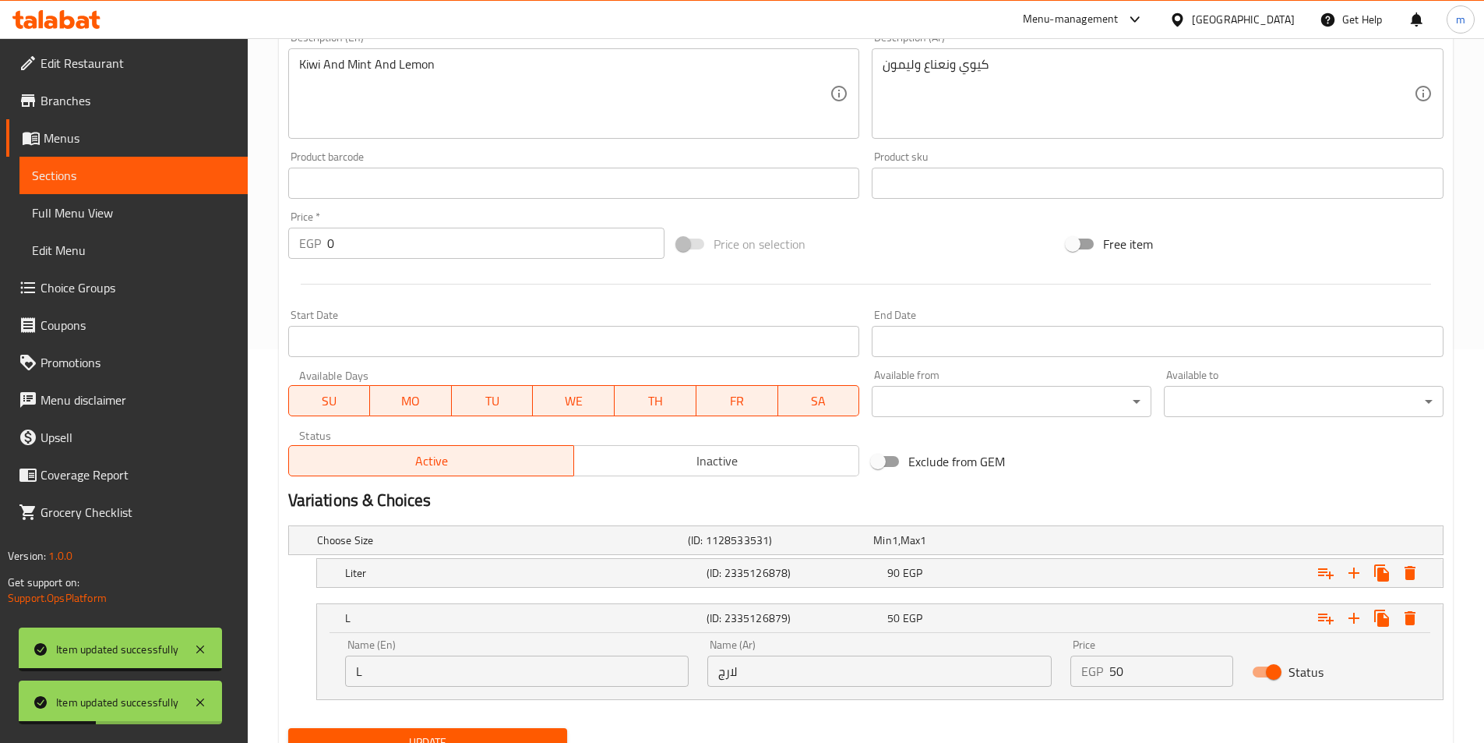
click at [747, 676] on input "لارج" at bounding box center [879, 670] width 344 height 31
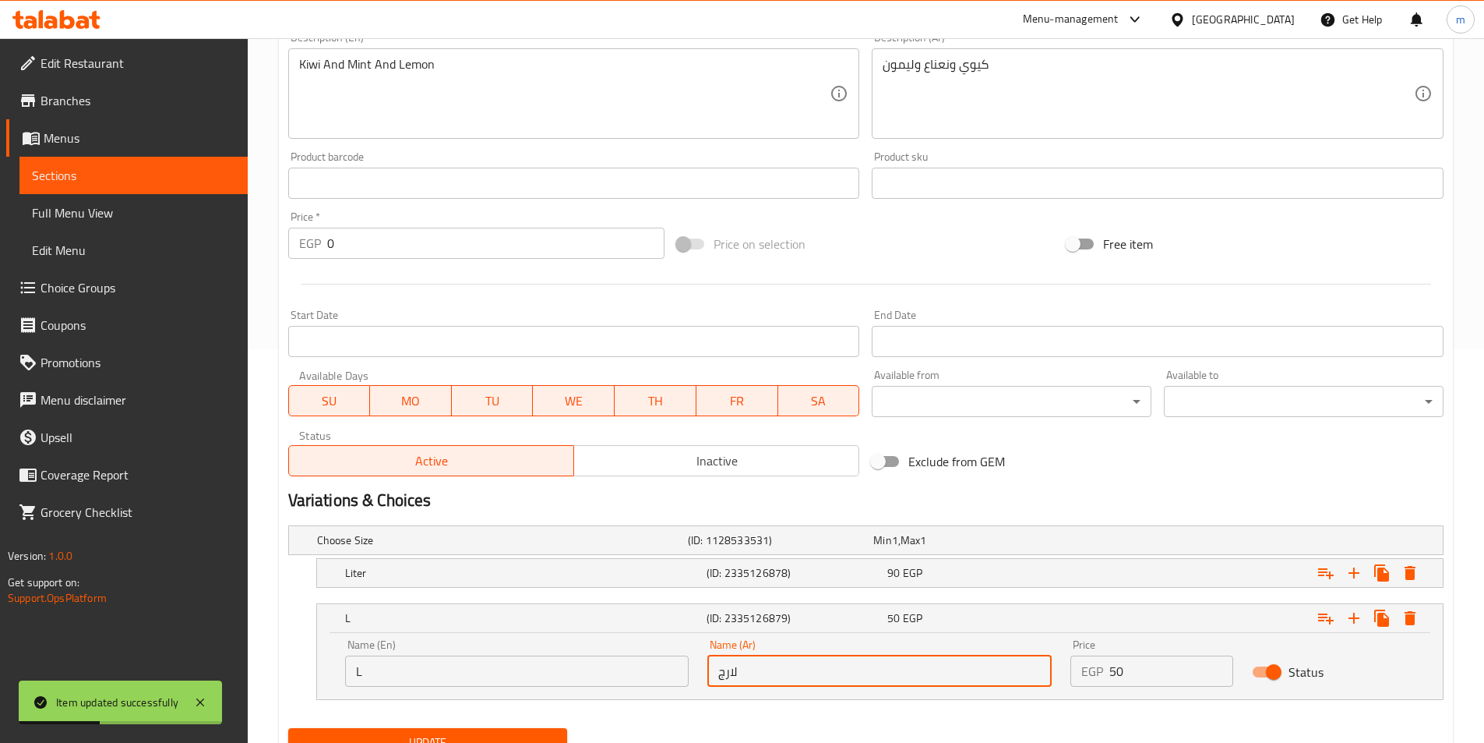
paste input "بير"
type input "كبير"
click at [533, 722] on div "Update" at bounding box center [428, 742] width 292 height 41
click at [535, 729] on button "Update" at bounding box center [428, 742] width 280 height 29
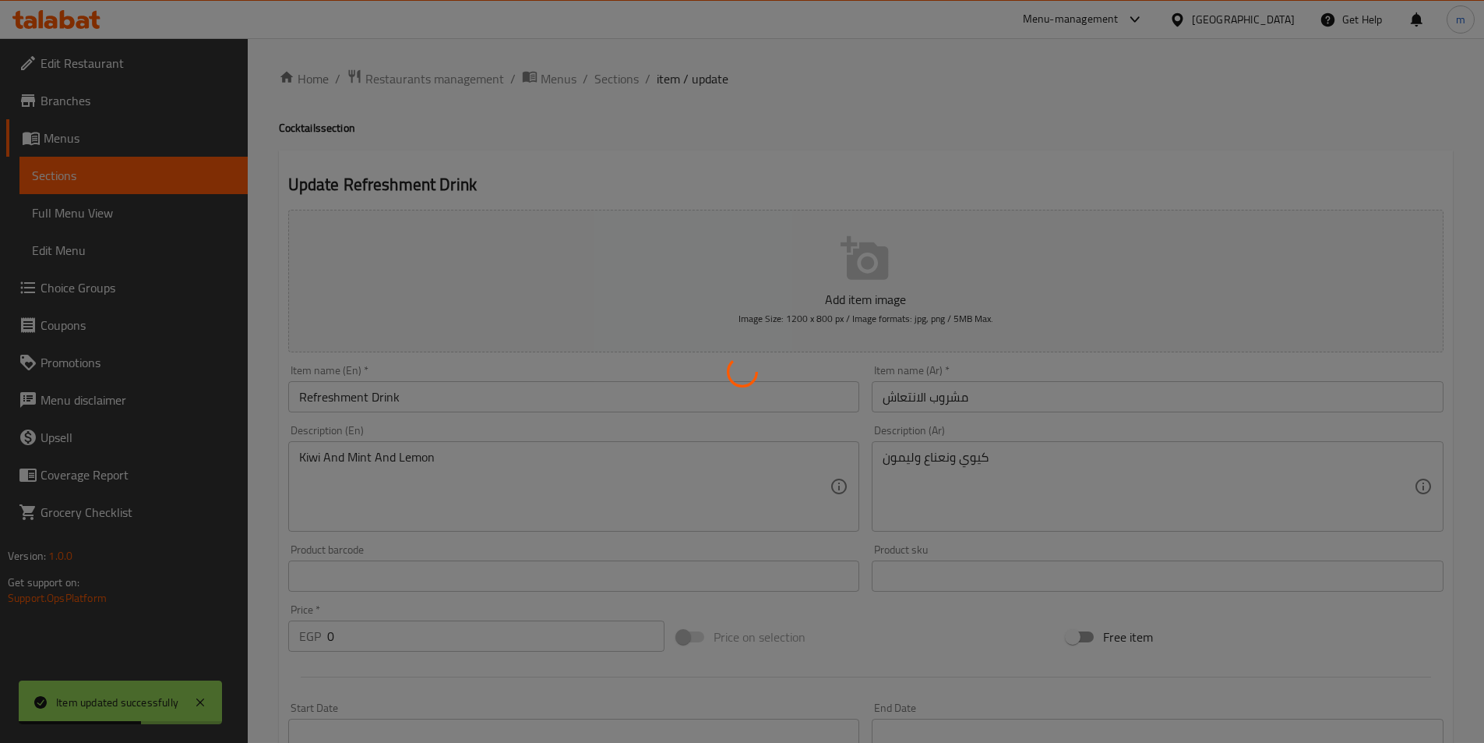
scroll to position [0, 0]
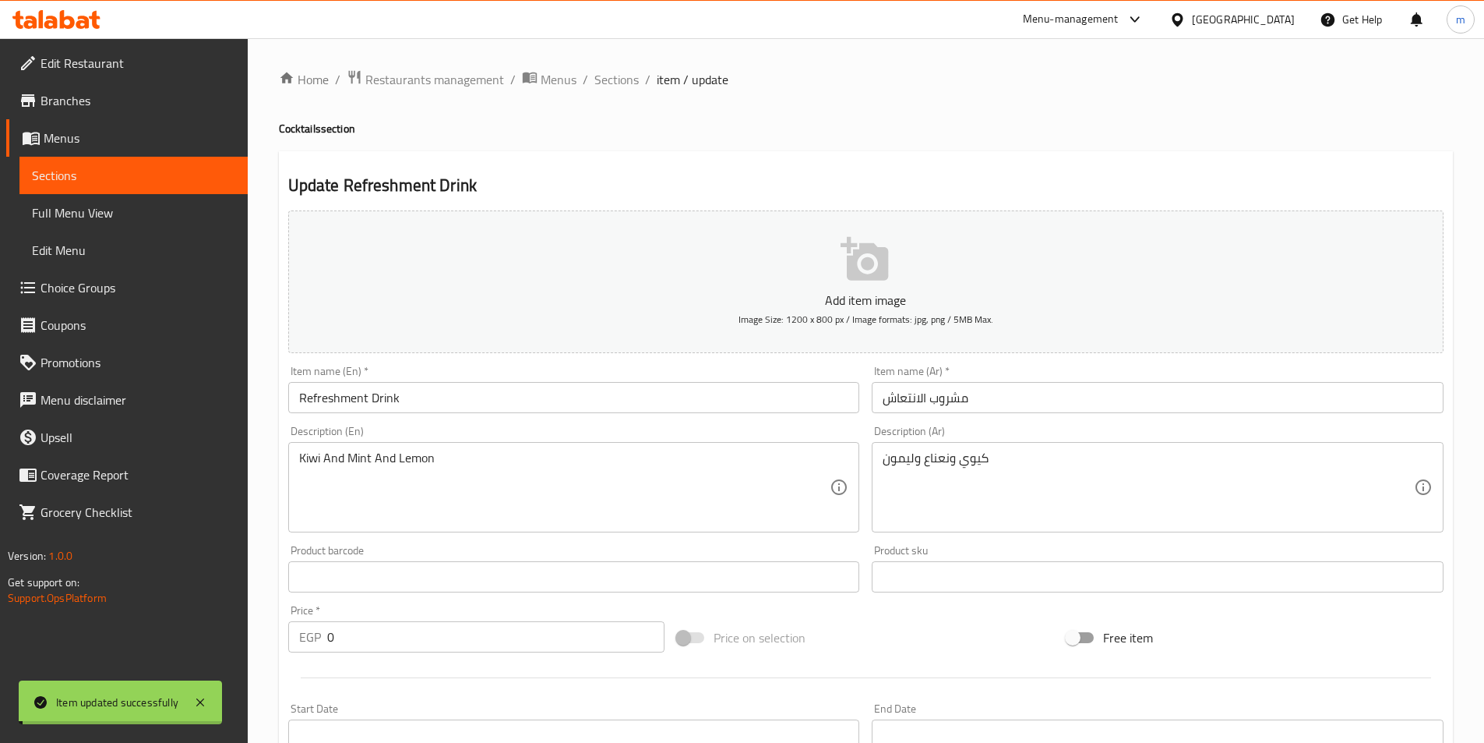
click at [619, 76] on span "Sections" at bounding box center [616, 79] width 44 height 19
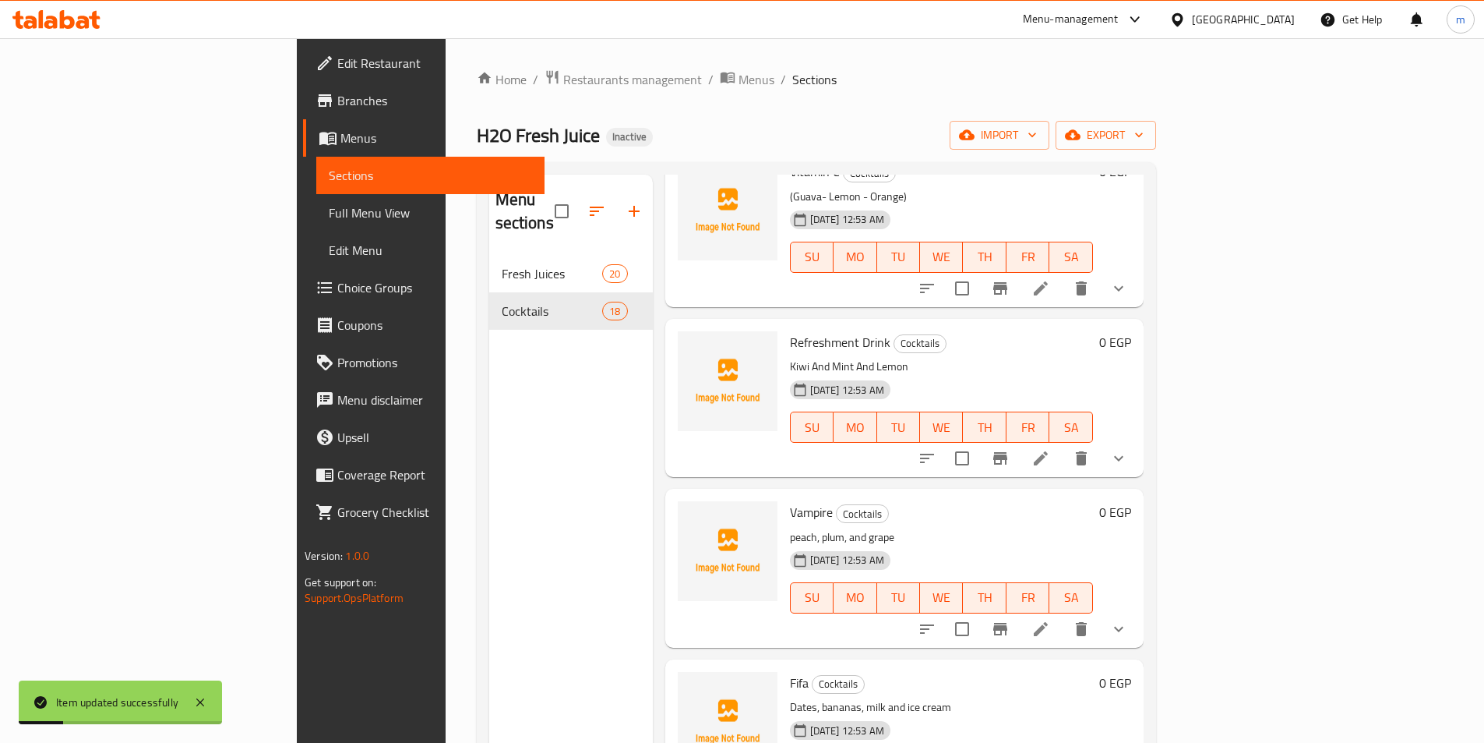
scroll to position [623, 0]
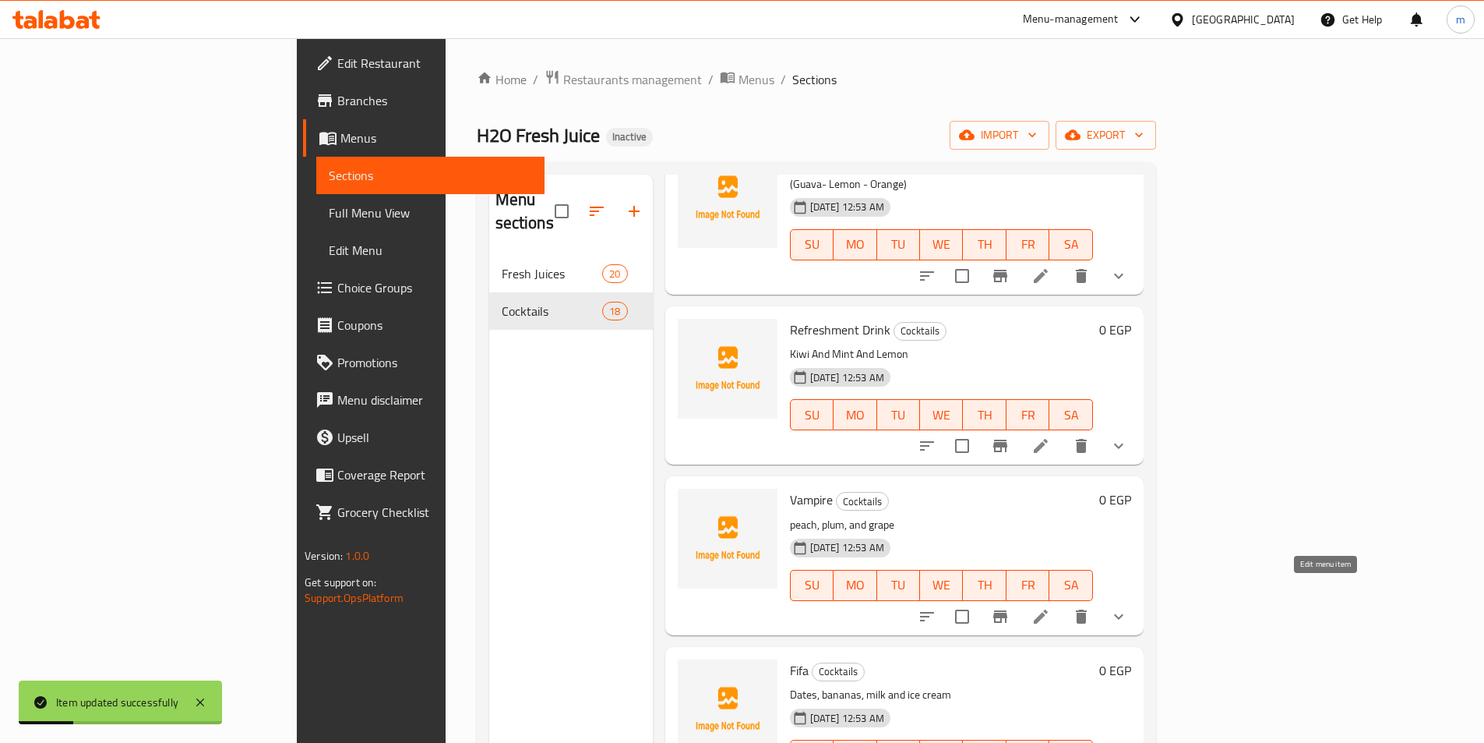
click at [1050, 607] on icon at bounding box center [1041, 616] width 19 height 19
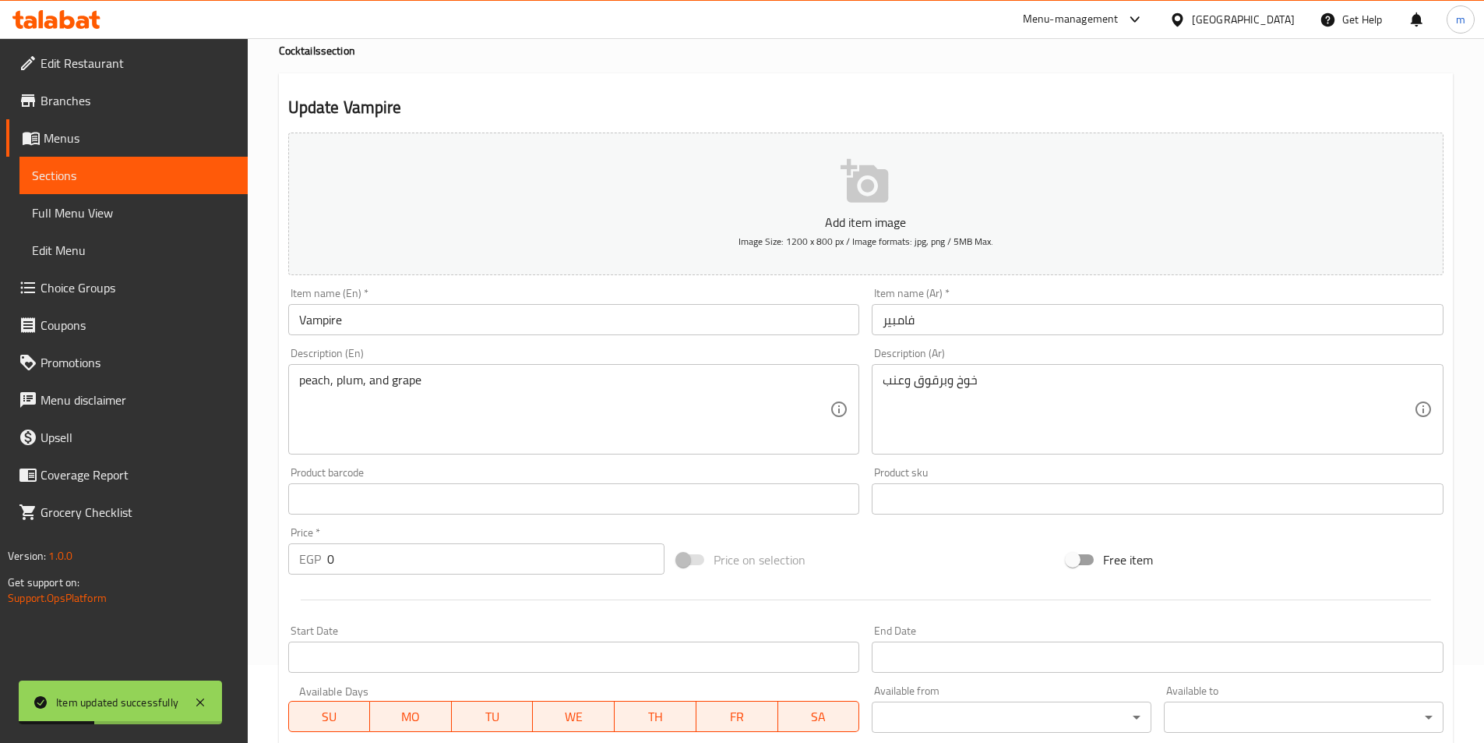
scroll to position [393, 0]
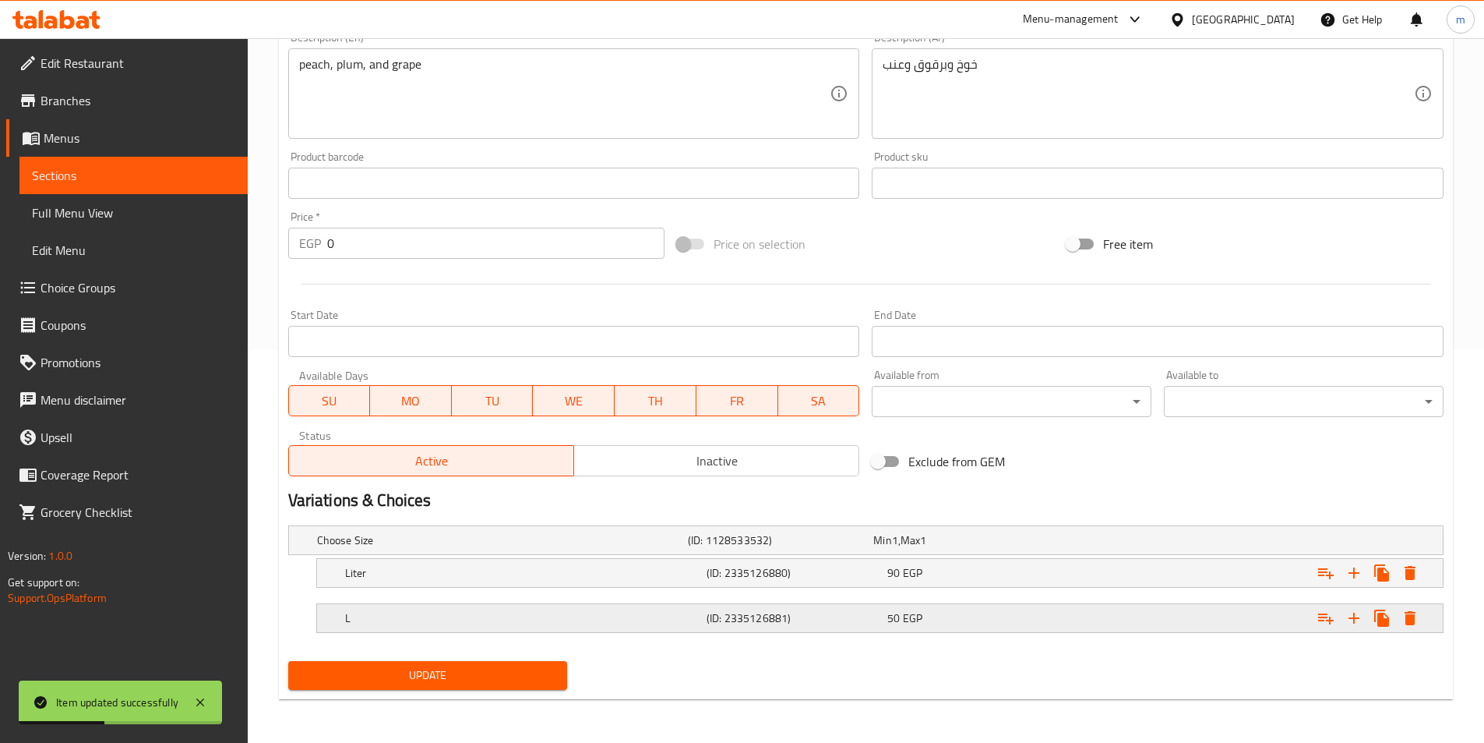
click at [711, 612] on h5 "(ID: 2335126881)" at bounding box center [794, 618] width 175 height 16
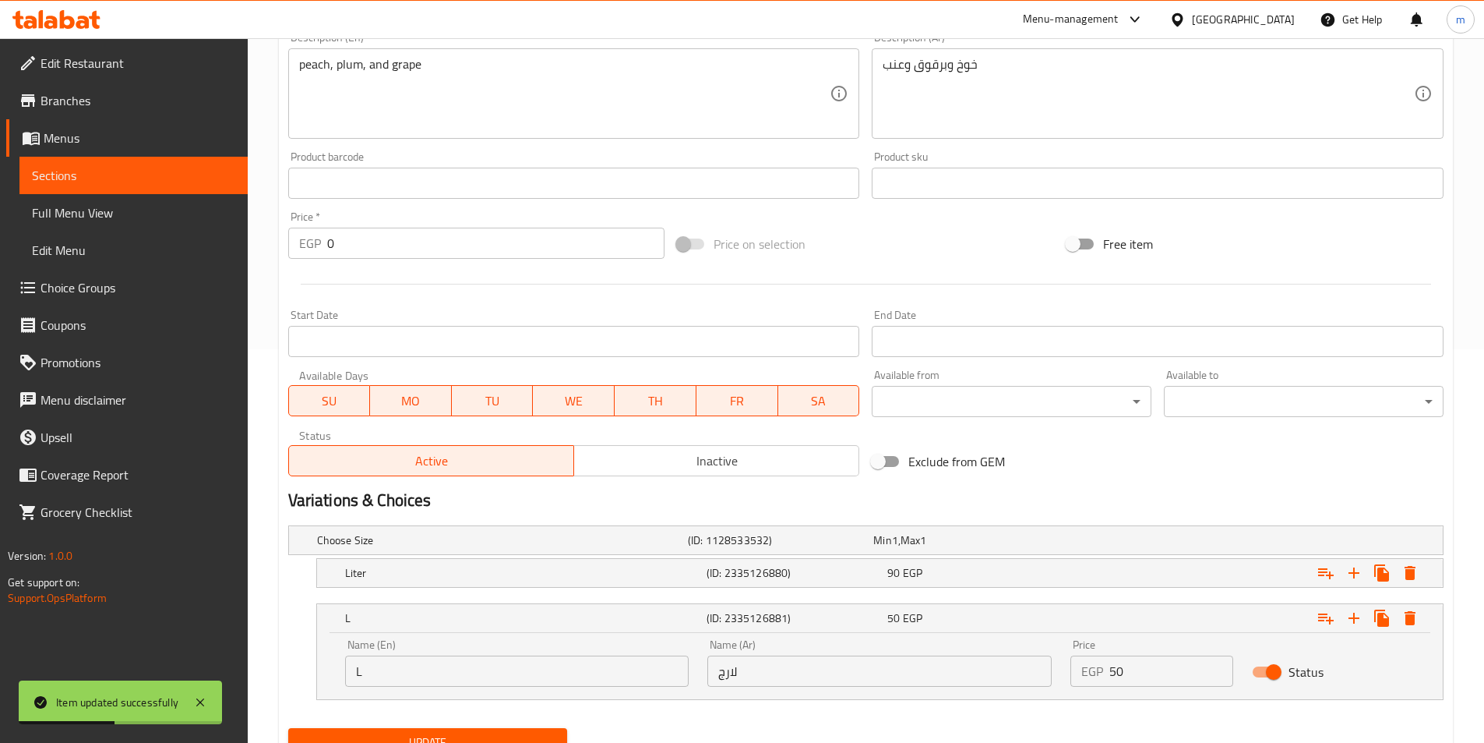
click at [743, 665] on input "لارج" at bounding box center [879, 670] width 344 height 31
paste input "بير"
type input "كبير"
click at [541, 734] on span "Update" at bounding box center [428, 741] width 255 height 19
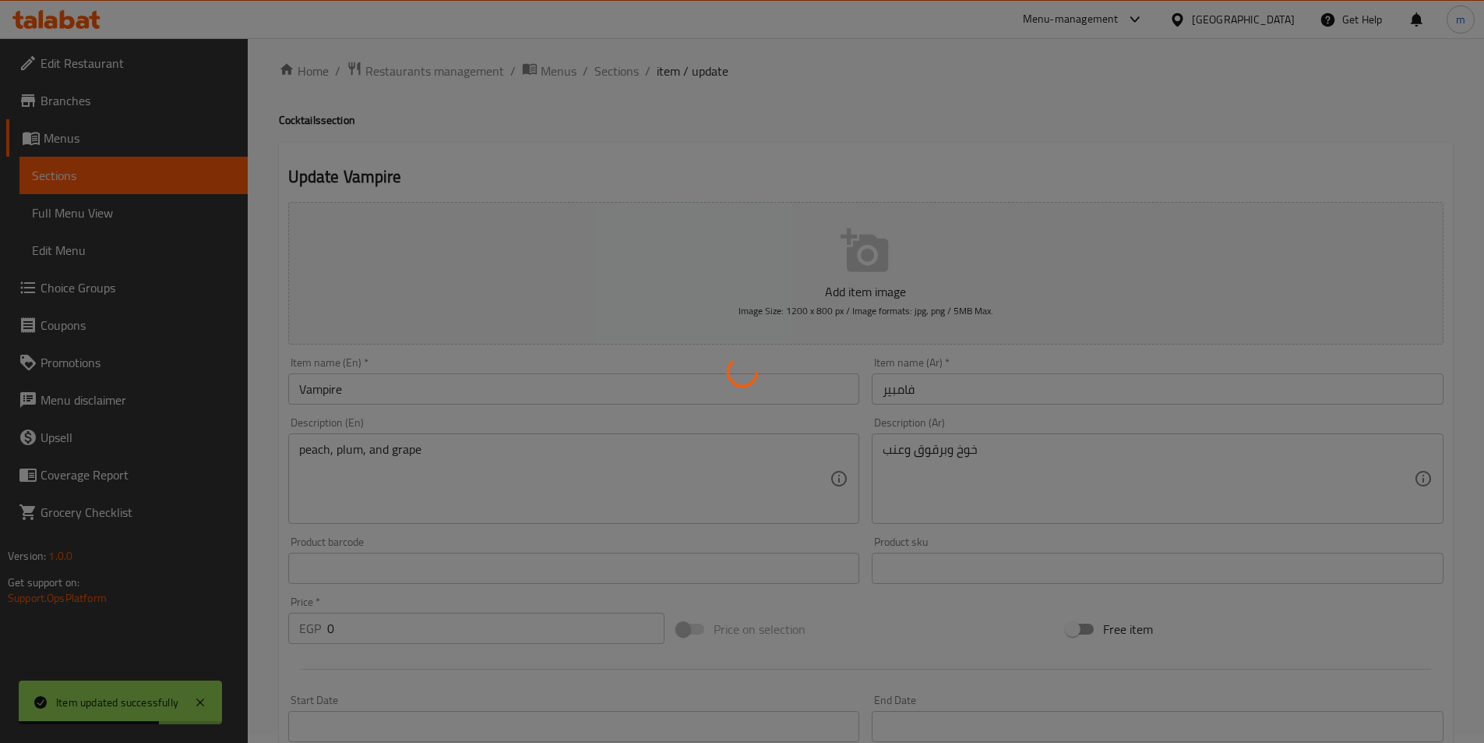
scroll to position [0, 0]
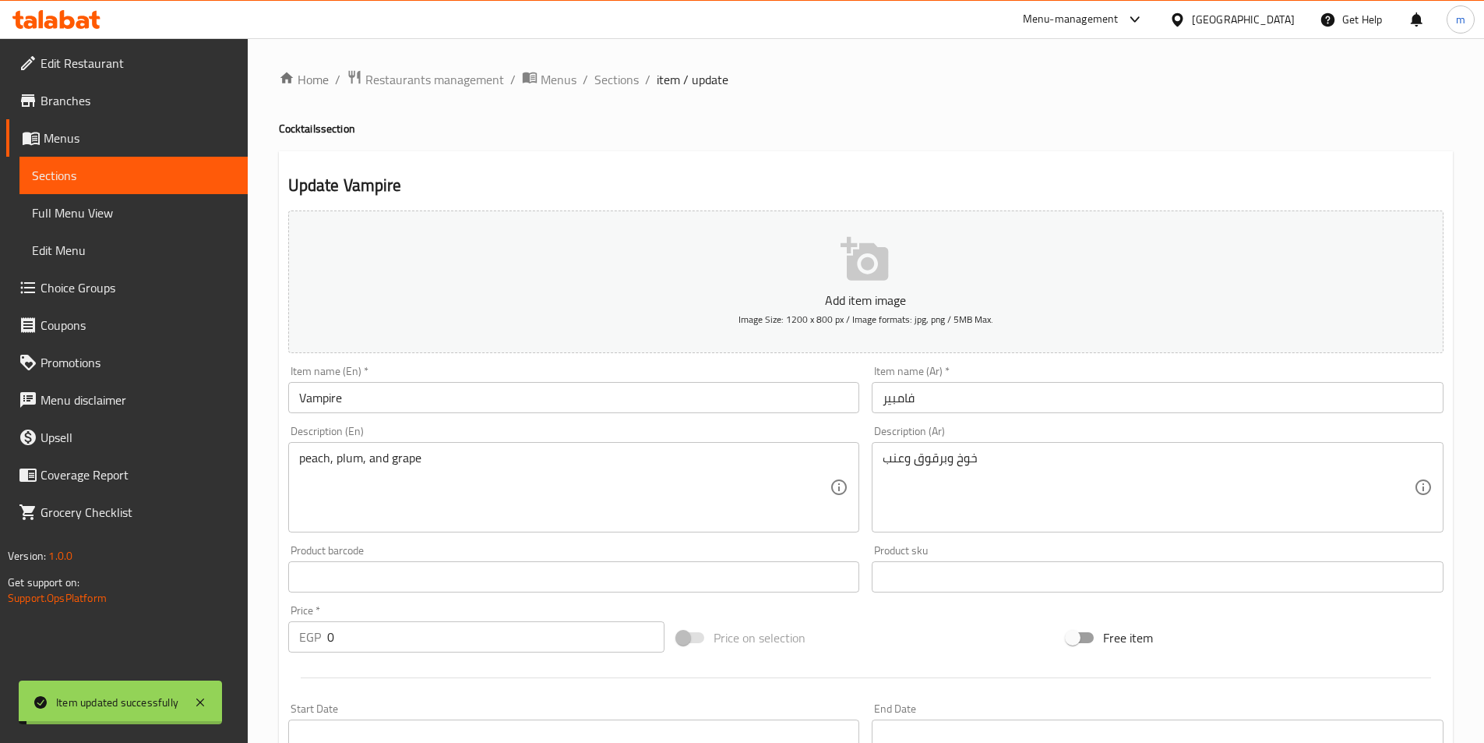
click at [620, 83] on span "Sections" at bounding box center [616, 79] width 44 height 19
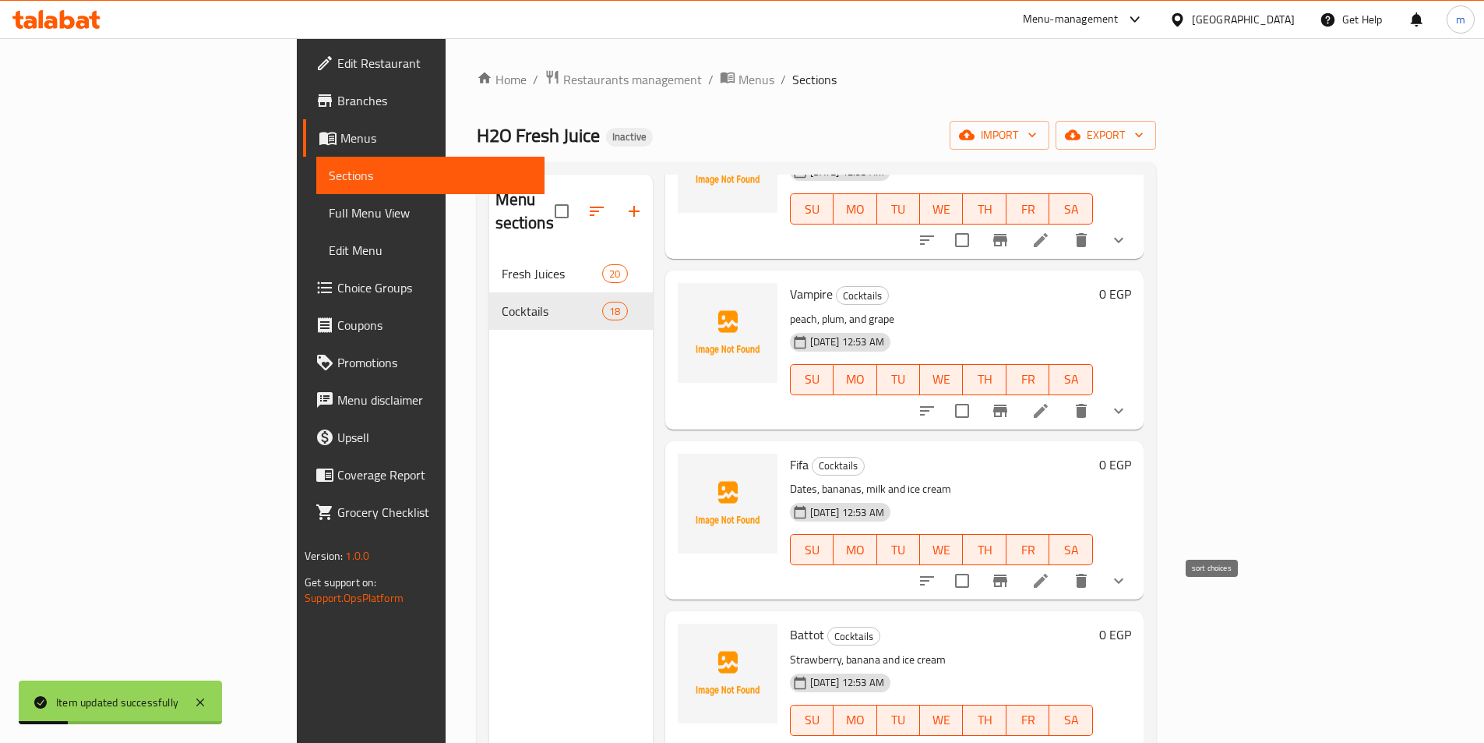
scroll to position [857, 0]
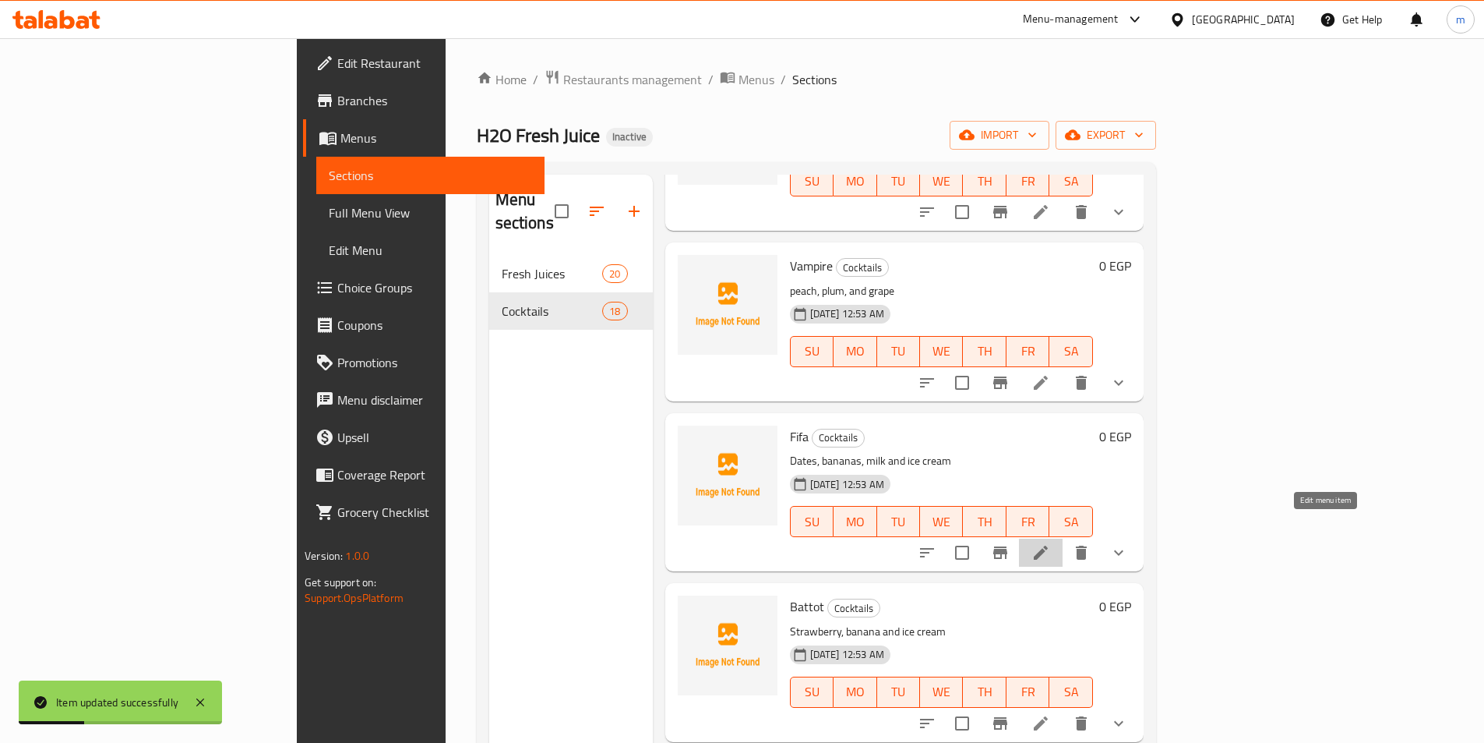
click at [1048, 545] on icon at bounding box center [1041, 552] width 14 height 14
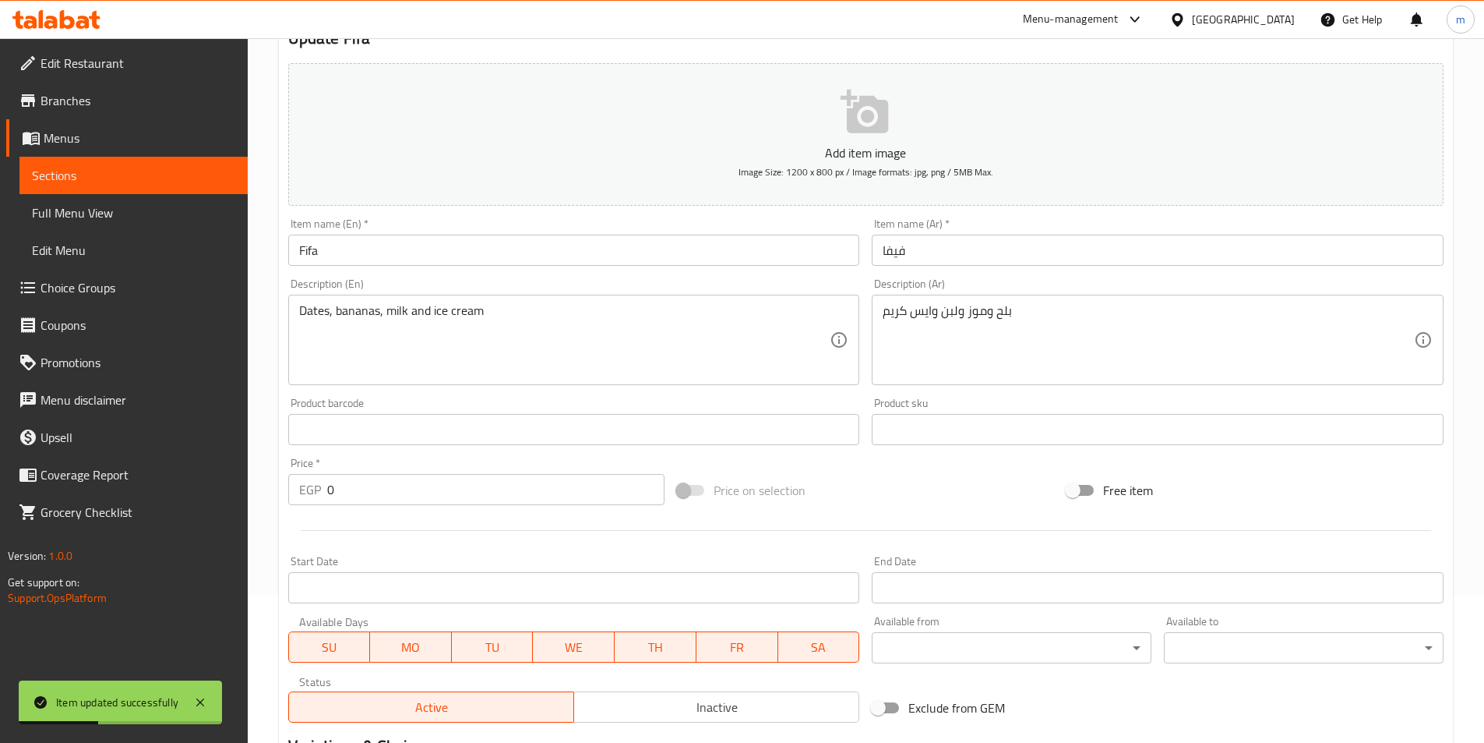
scroll to position [393, 0]
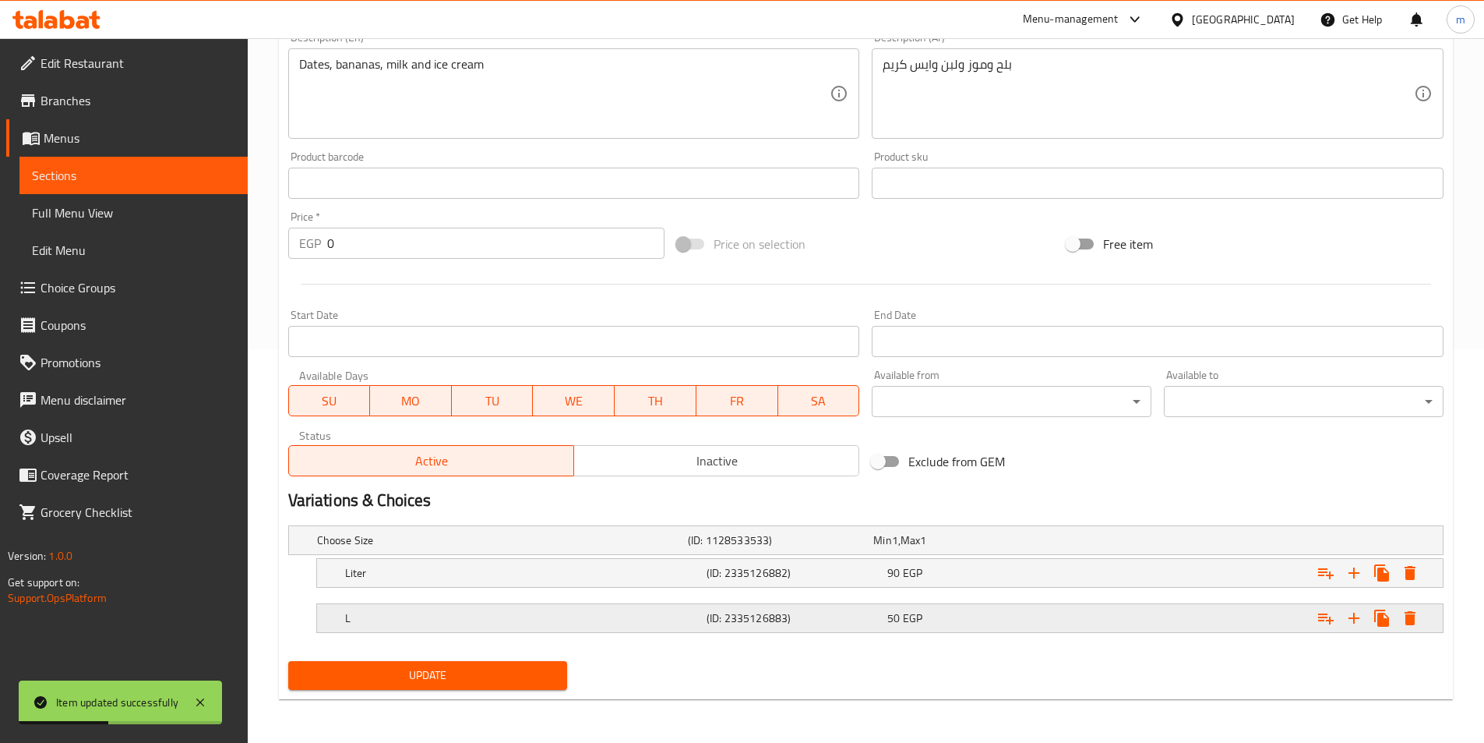
click at [722, 620] on h5 "(ID: 2335126883)" at bounding box center [794, 618] width 175 height 16
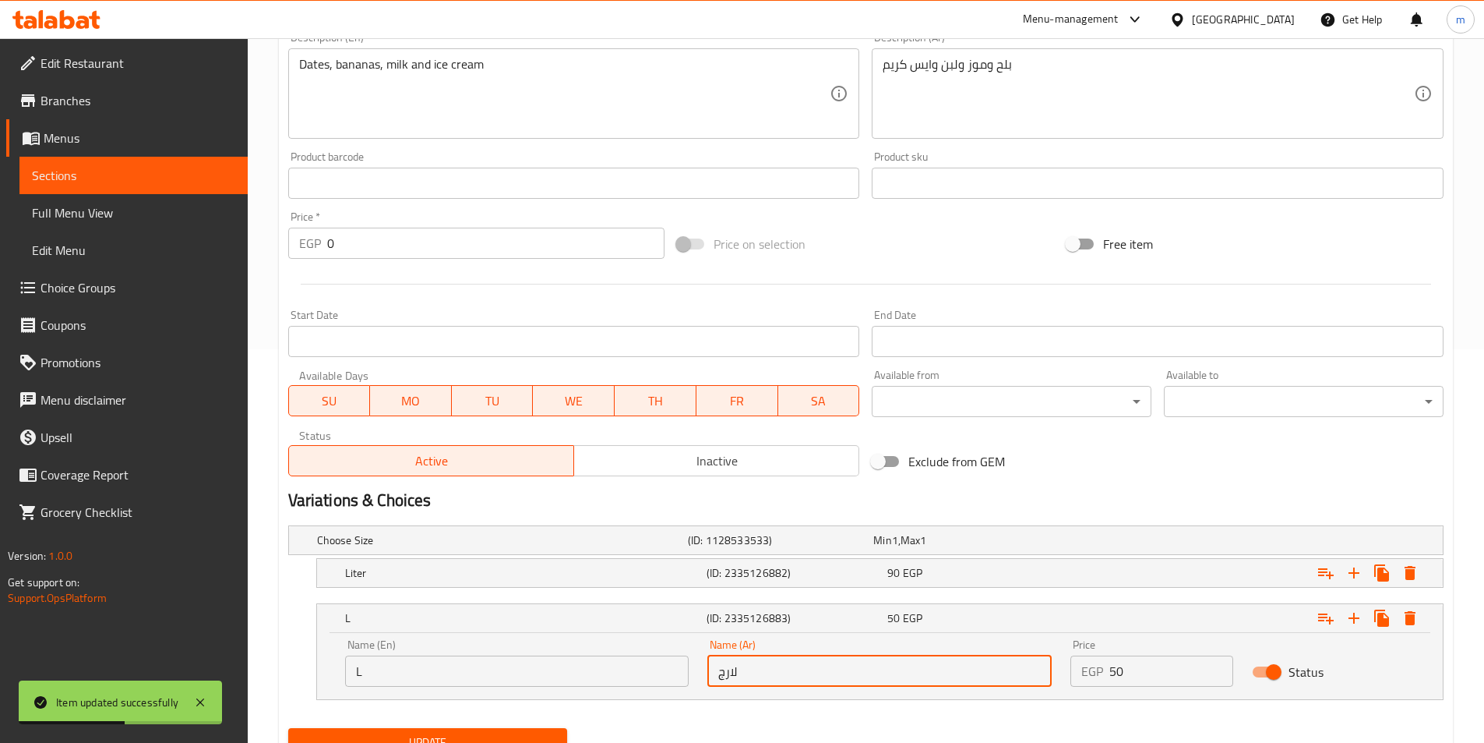
click at [772, 673] on input "لارج" at bounding box center [879, 670] width 344 height 31
paste input "بير"
type input "كبير"
click at [552, 728] on button "Update" at bounding box center [428, 742] width 280 height 29
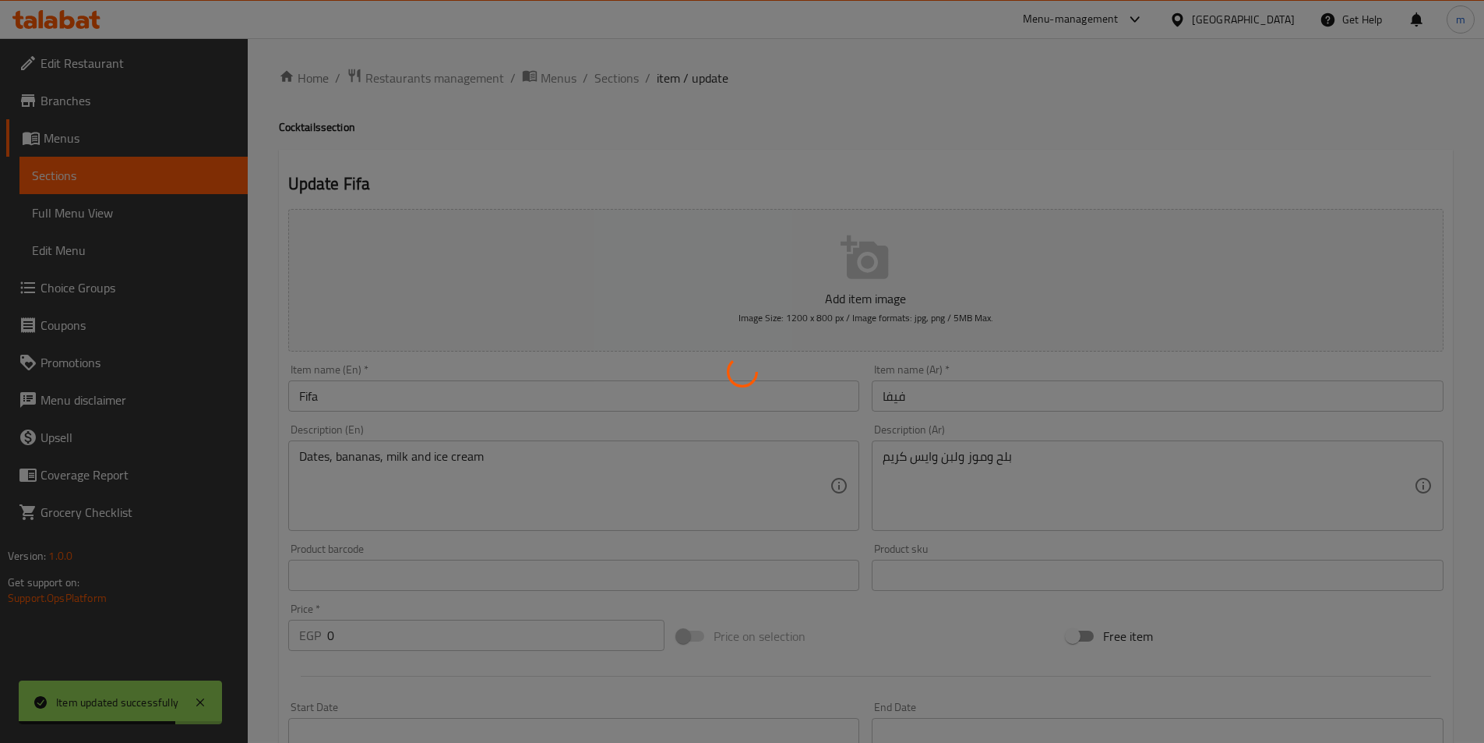
scroll to position [0, 0]
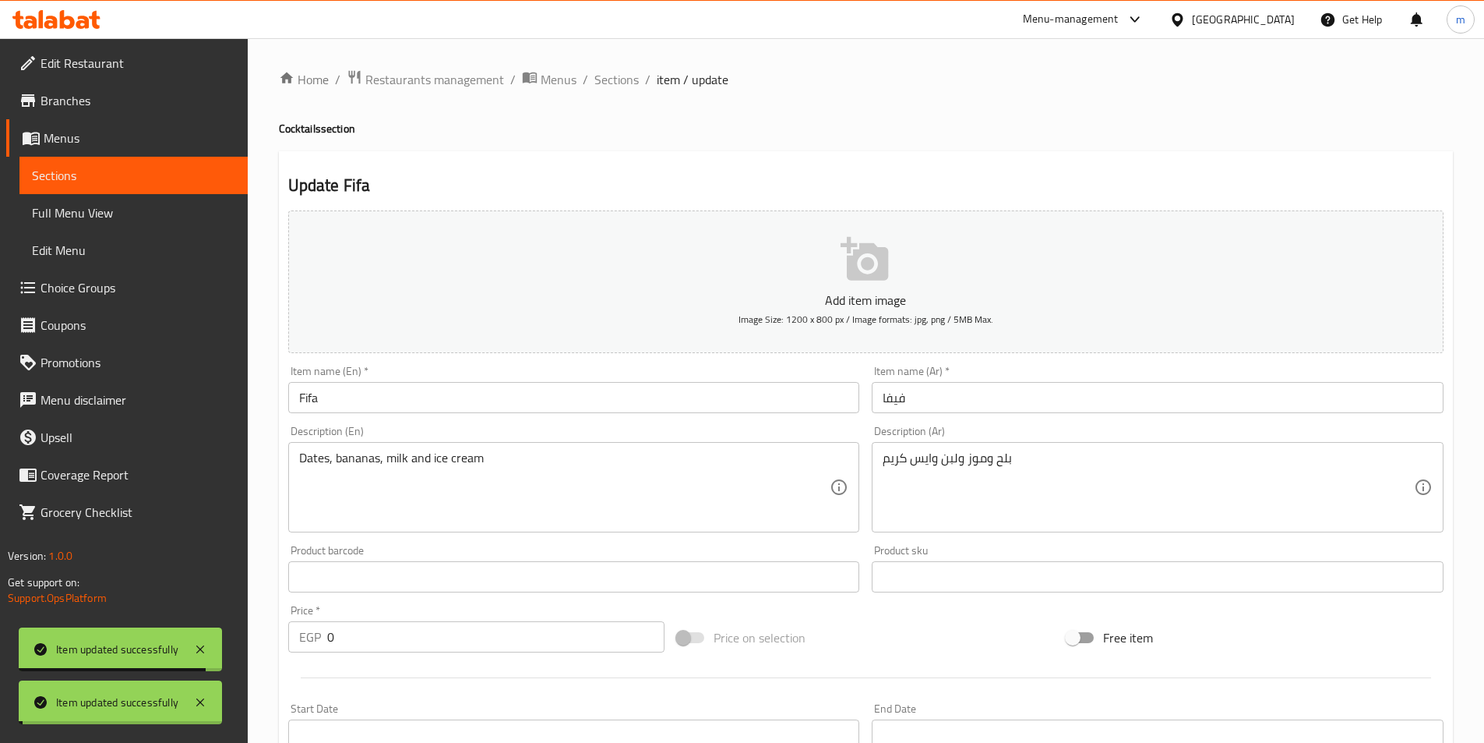
click at [628, 85] on span "Sections" at bounding box center [616, 79] width 44 height 19
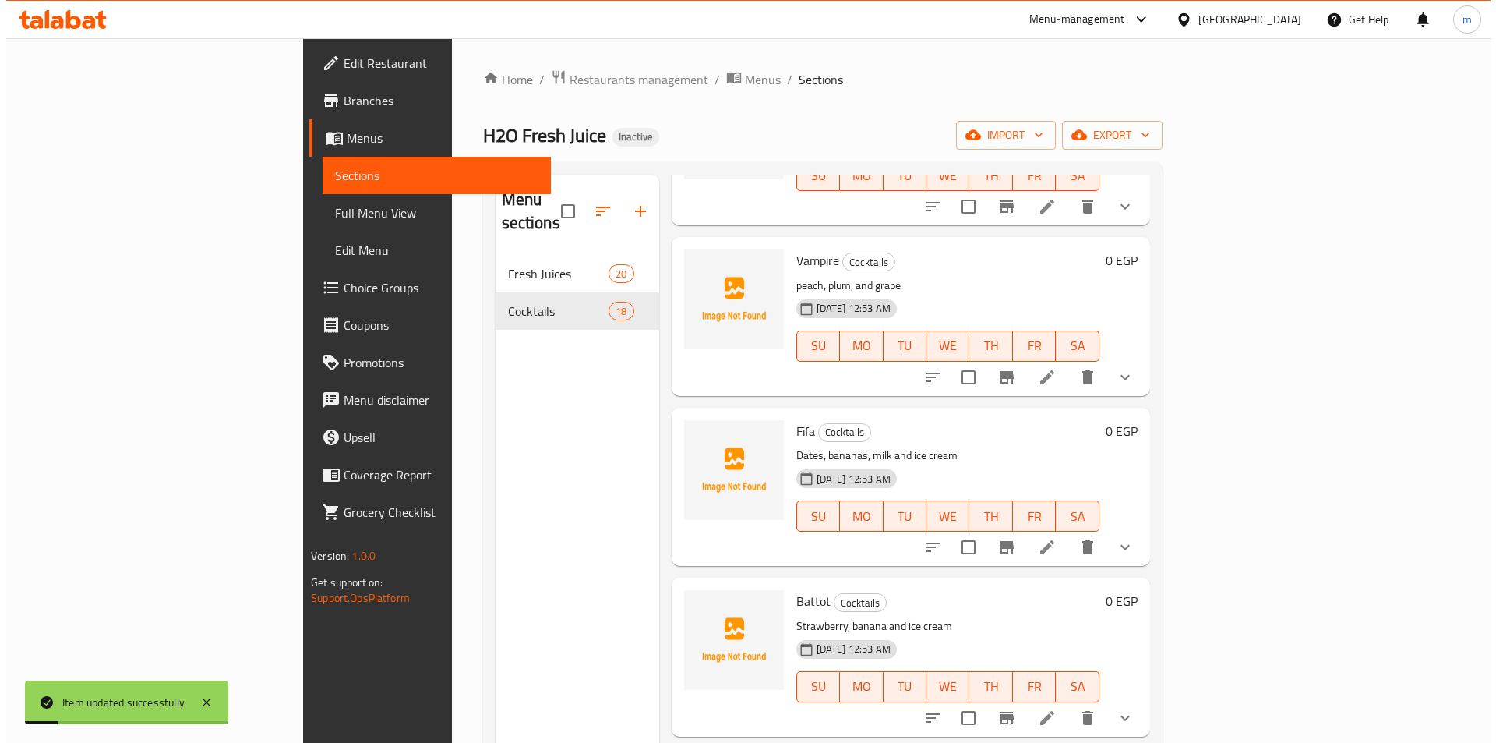
scroll to position [935, 0]
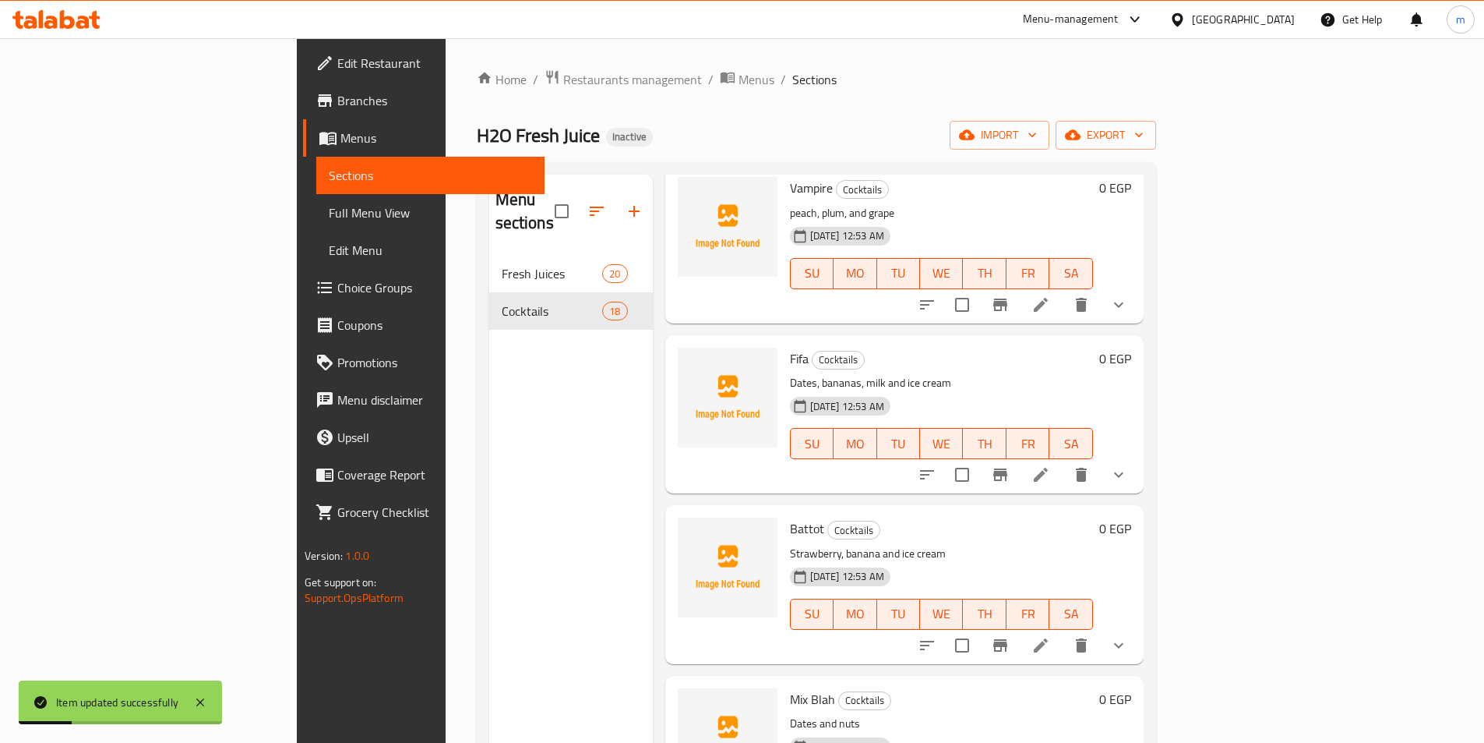
click at [1050, 636] on icon at bounding box center [1041, 645] width 19 height 19
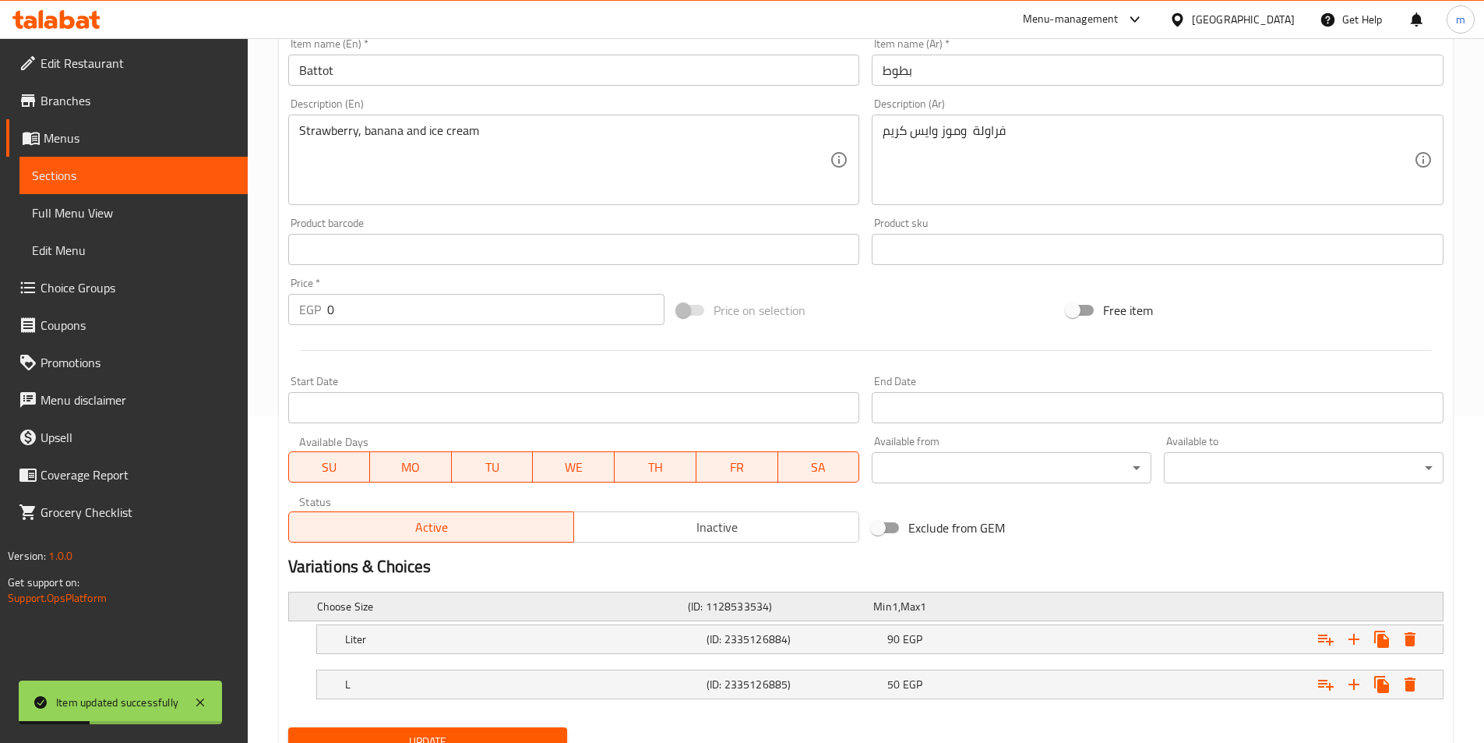
scroll to position [393, 0]
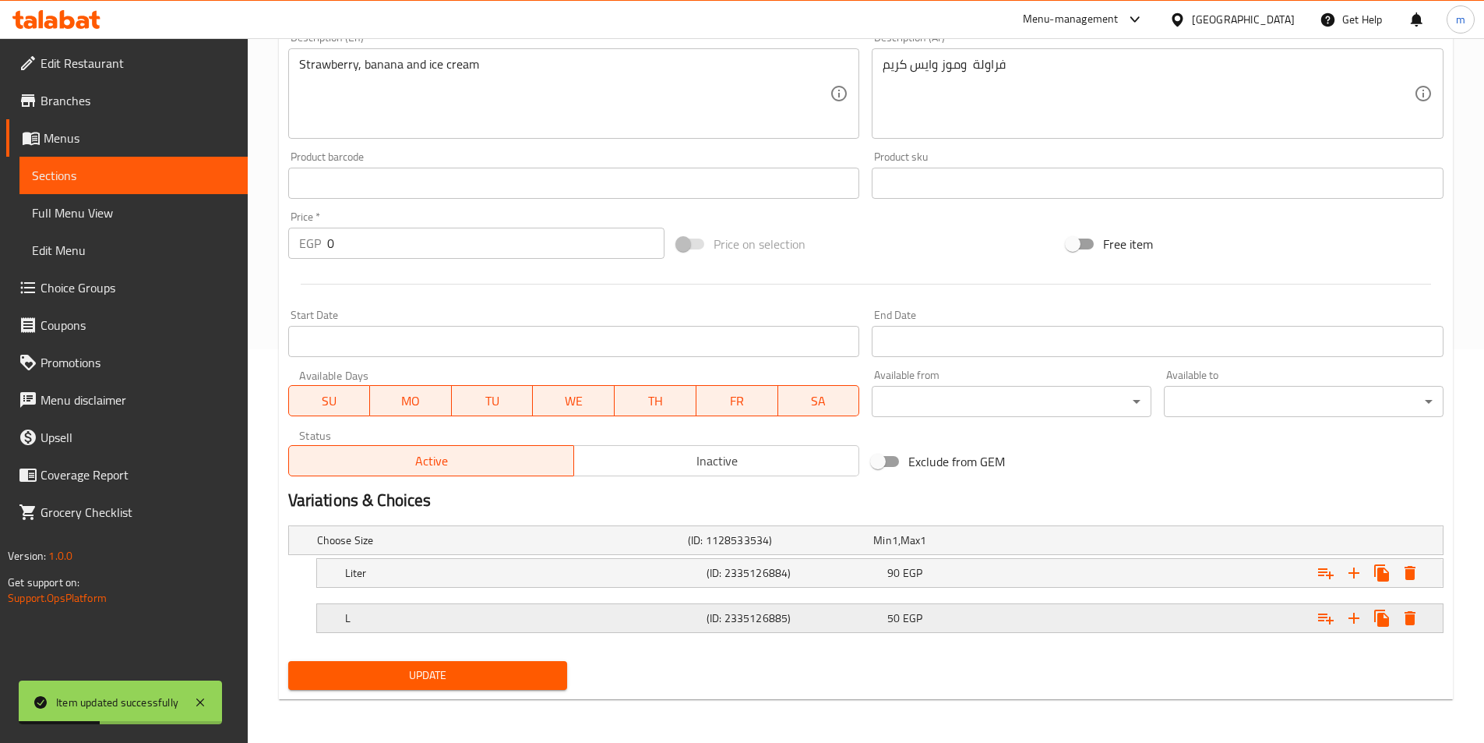
click at [916, 619] on span "EGP" at bounding box center [912, 618] width 19 height 20
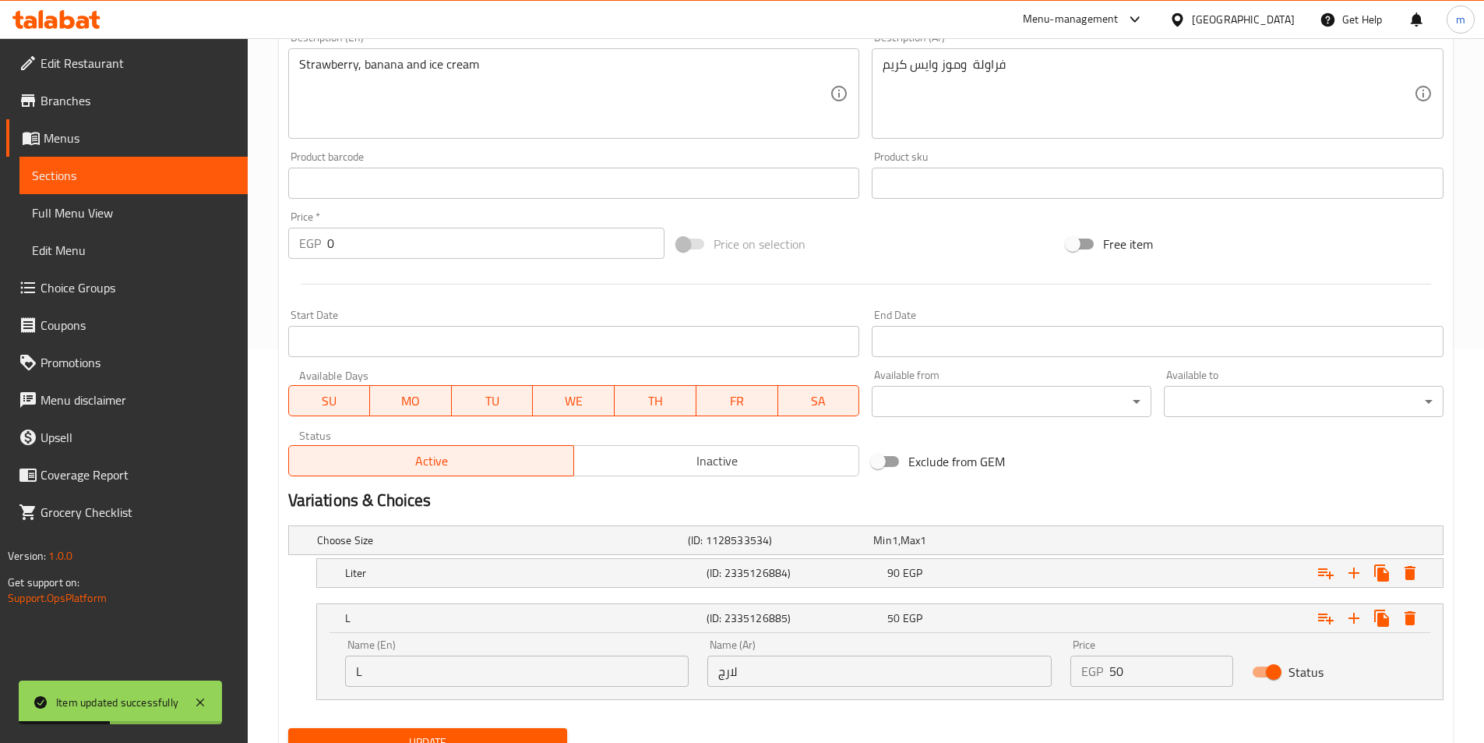
click at [880, 679] on input "لارج" at bounding box center [879, 670] width 344 height 31
paste input "بير"
type input "كبير"
click at [488, 735] on span "Update" at bounding box center [428, 741] width 255 height 19
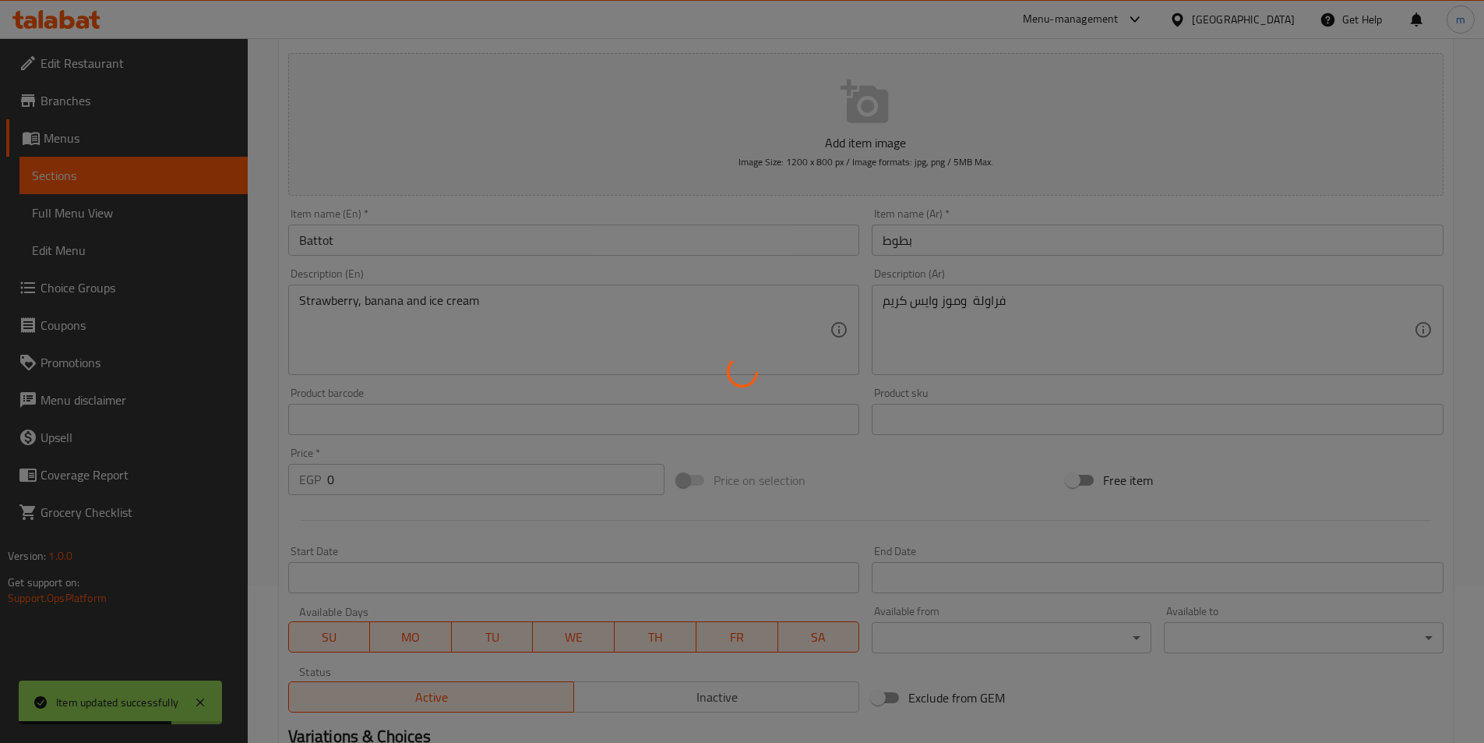
scroll to position [0, 0]
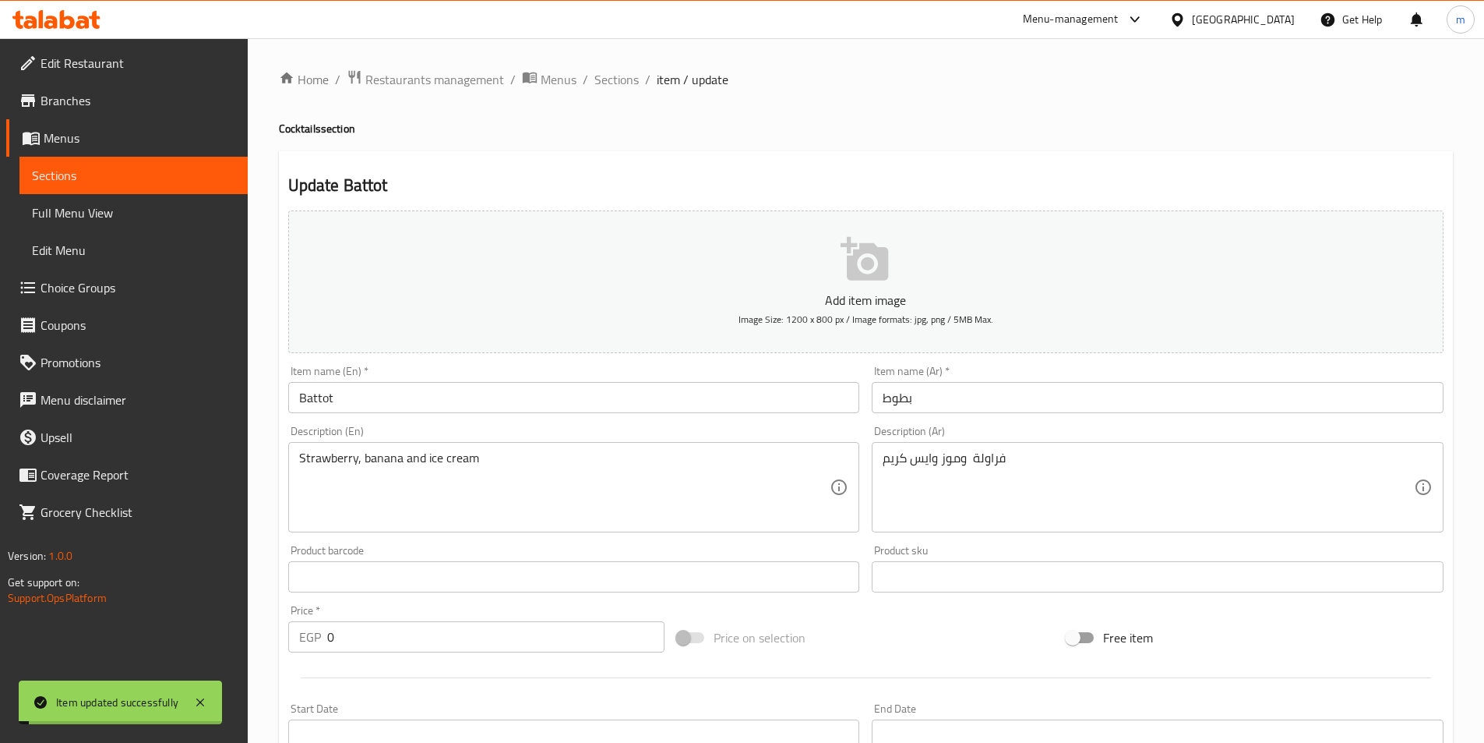
click at [629, 83] on span "Sections" at bounding box center [616, 79] width 44 height 19
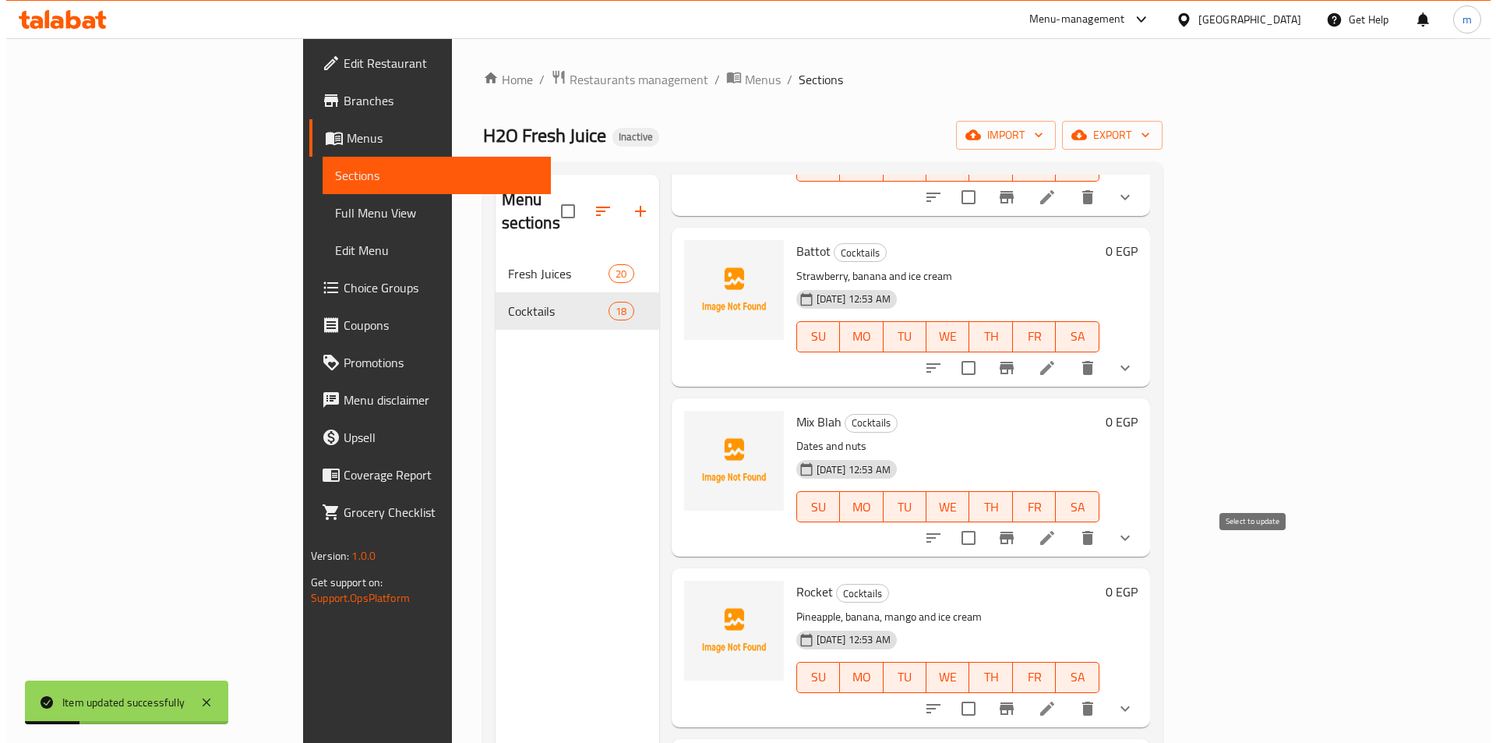
scroll to position [1247, 0]
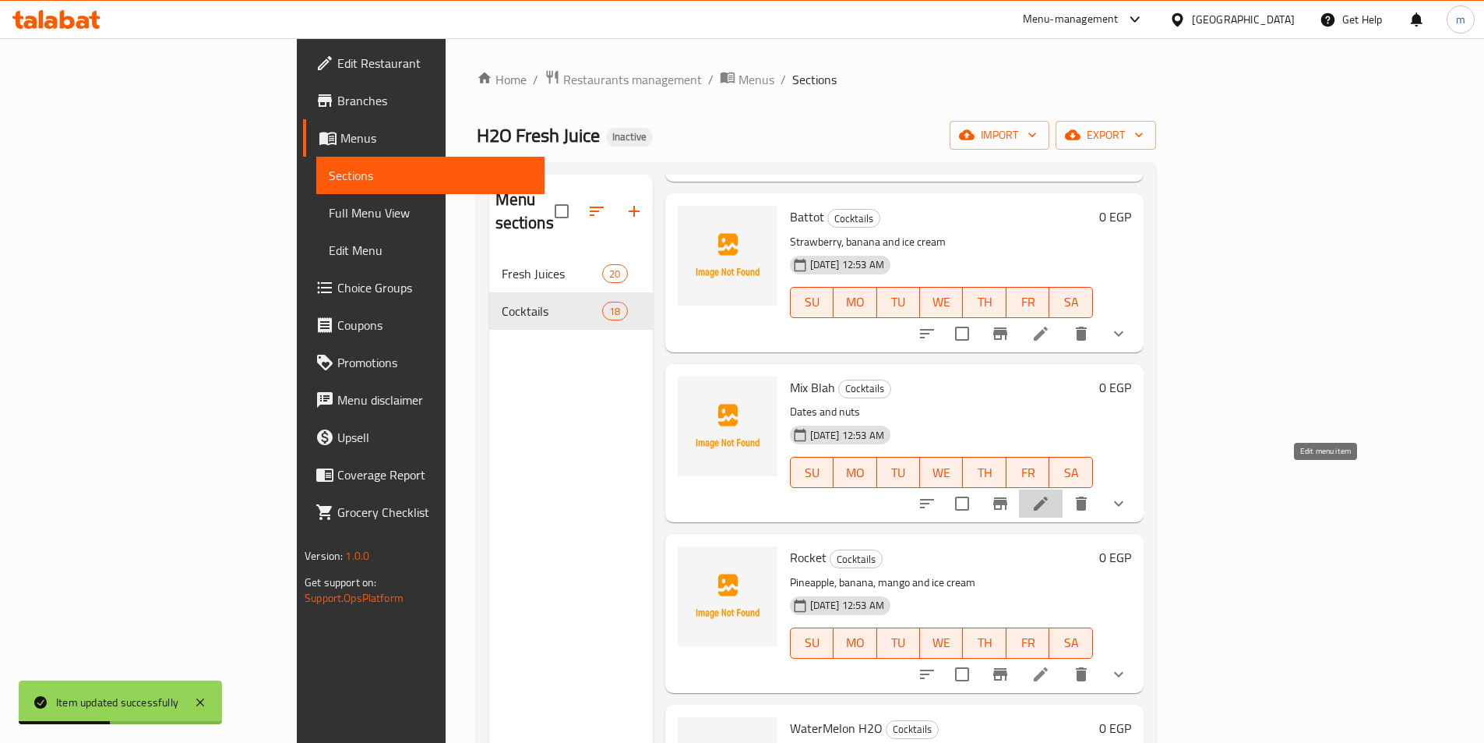
click at [1048, 496] on icon at bounding box center [1041, 503] width 14 height 14
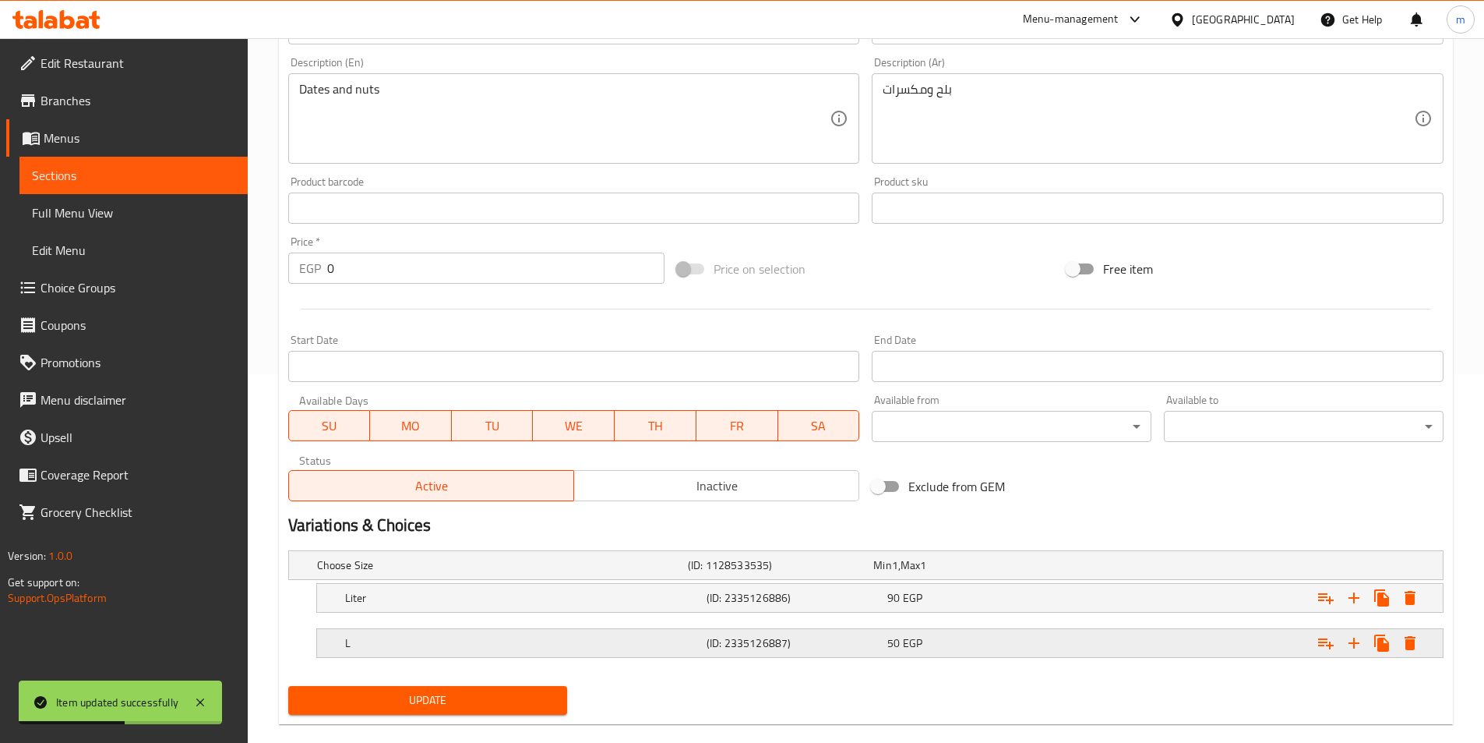
scroll to position [393, 0]
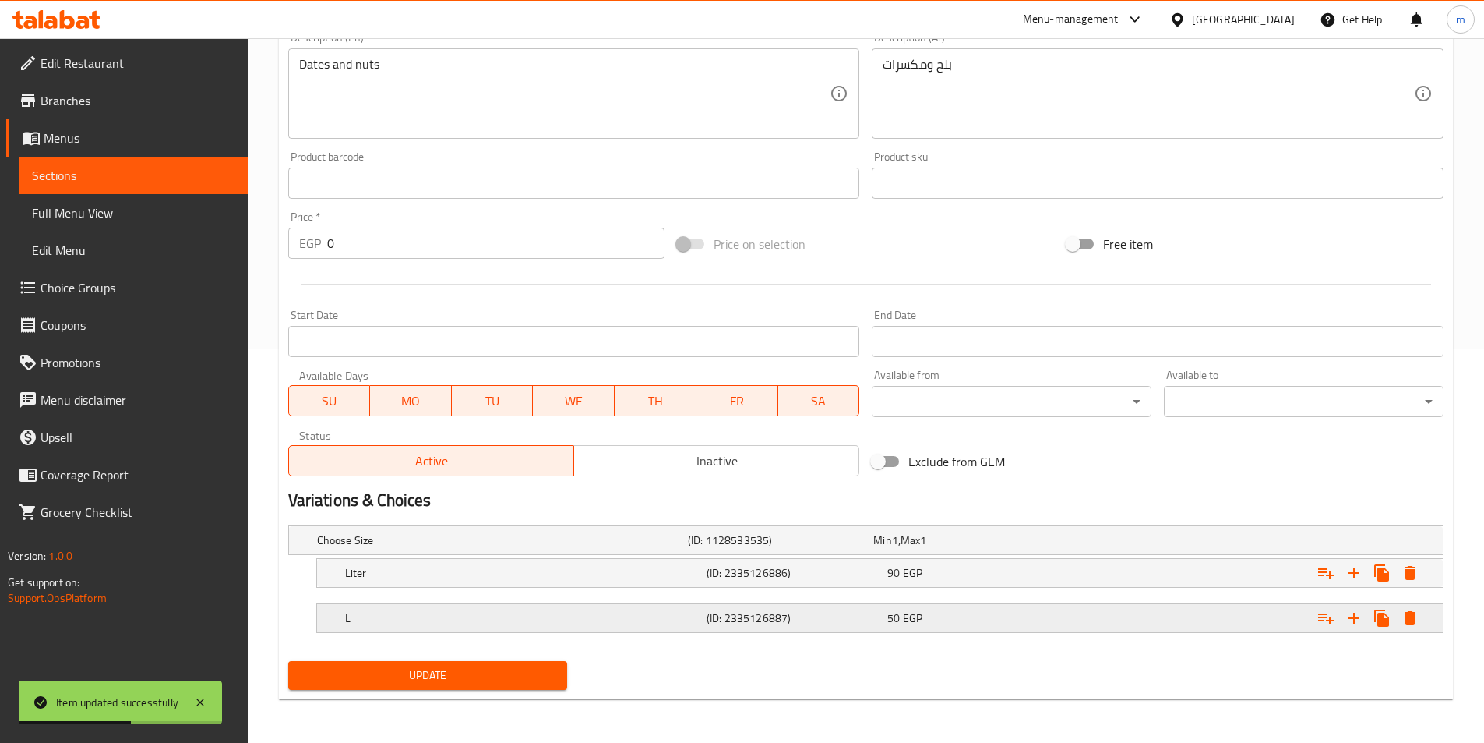
click at [835, 638] on nav at bounding box center [865, 642] width 1155 height 12
click at [846, 620] on h5 "(ID: 2335126887)" at bounding box center [794, 618] width 175 height 16
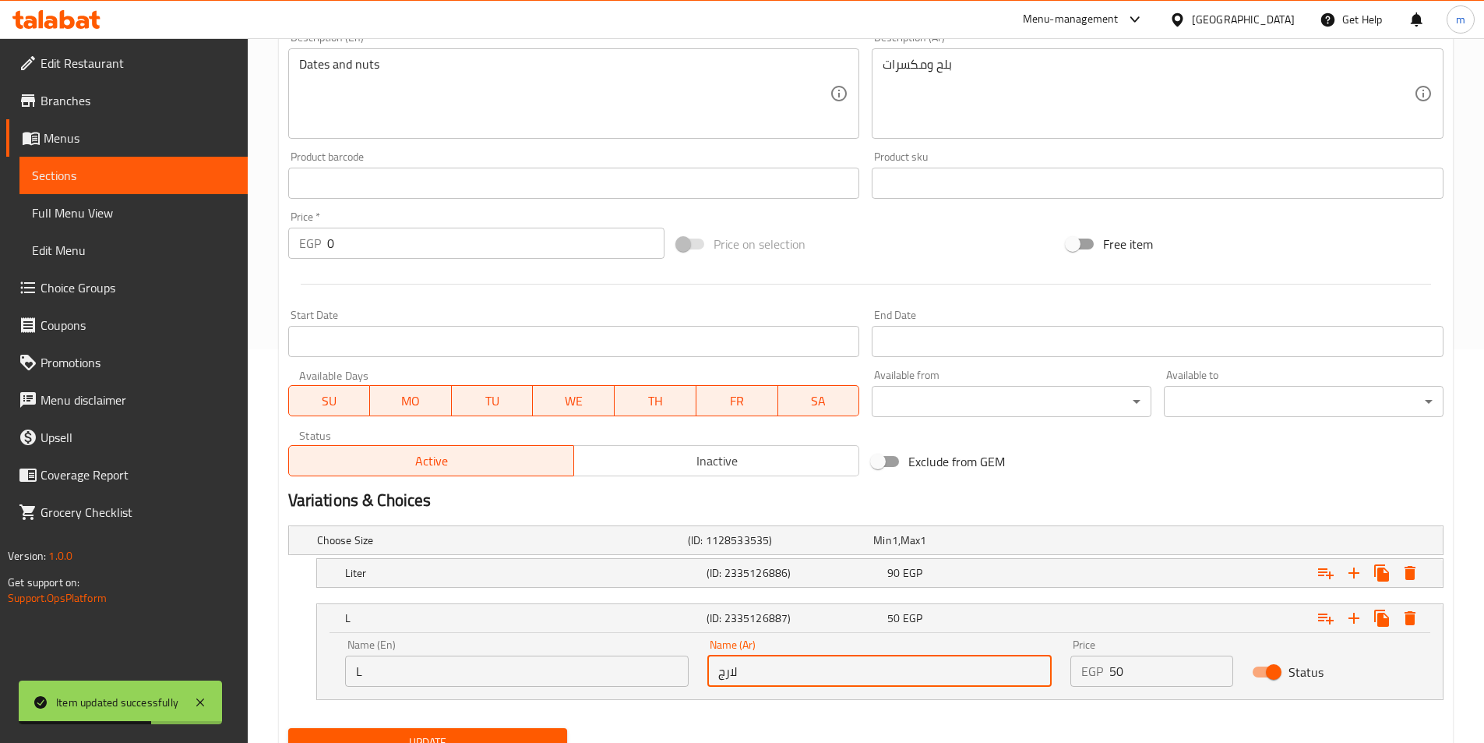
click at [841, 662] on input "لارج" at bounding box center [879, 670] width 344 height 31
paste input "بير"
type input "كبير"
click at [535, 733] on span "Update" at bounding box center [428, 741] width 255 height 19
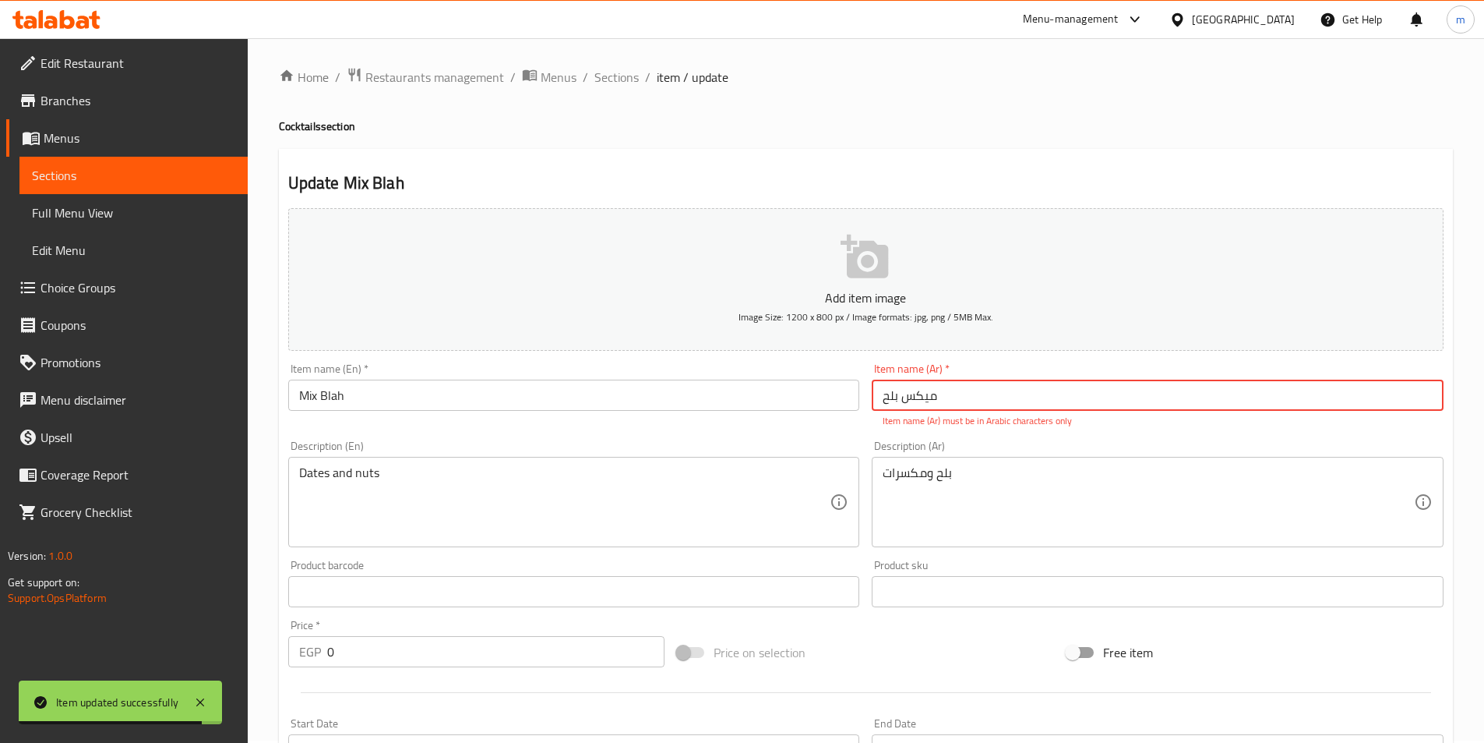
scroll to position [0, 0]
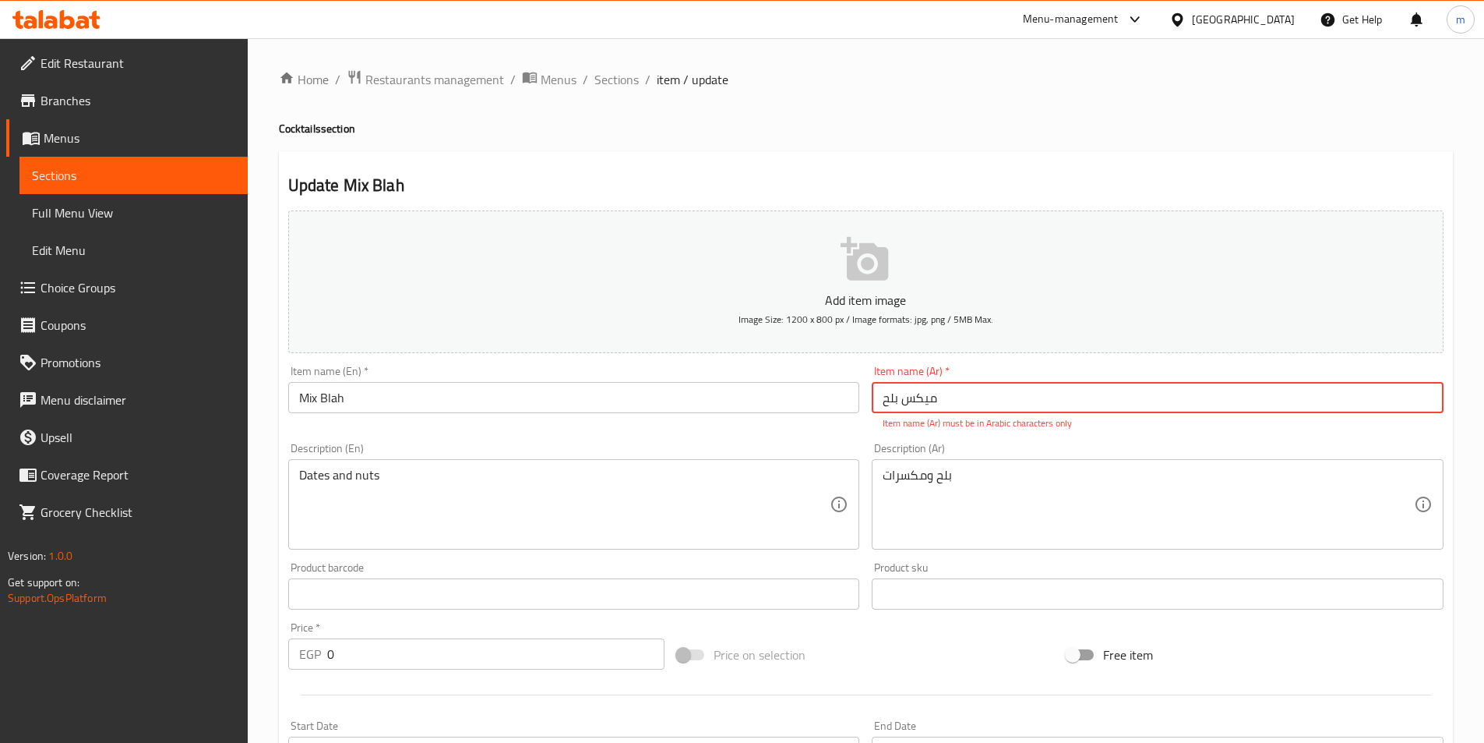
click at [1000, 400] on input "میکس بلح" at bounding box center [1158, 397] width 572 height 31
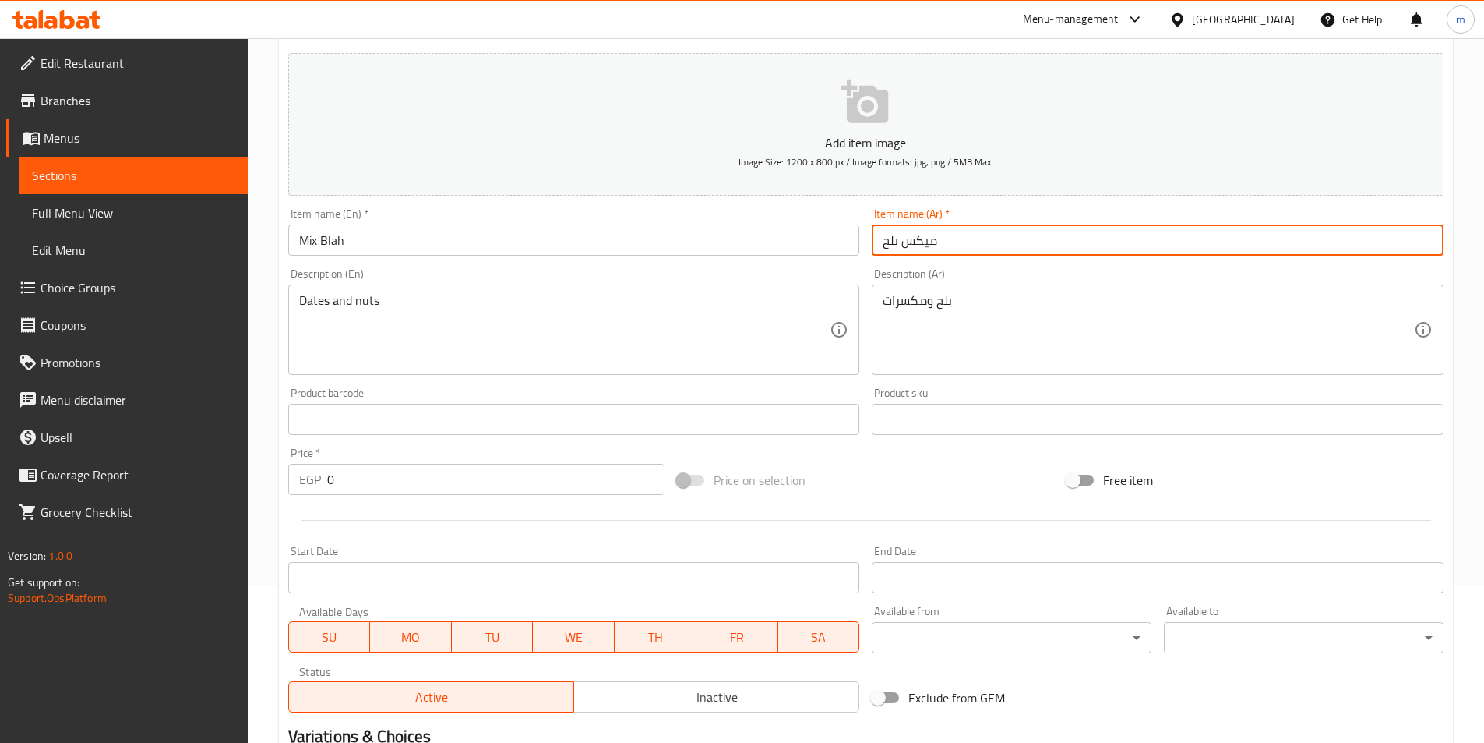
scroll to position [460, 0]
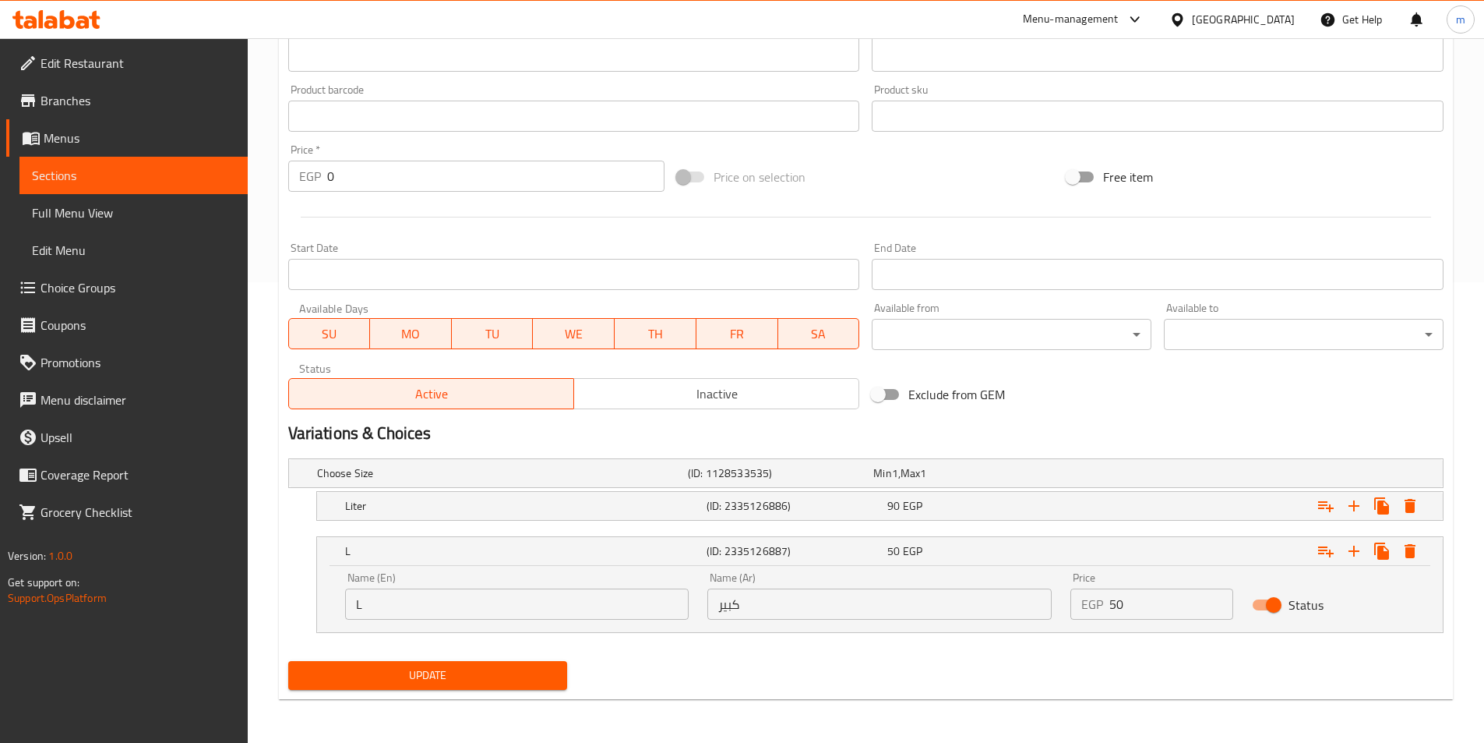
type input "ميكس بلح"
click at [522, 691] on div "Update" at bounding box center [428, 674] width 292 height 41
click at [524, 677] on span "Update" at bounding box center [428, 674] width 255 height 19
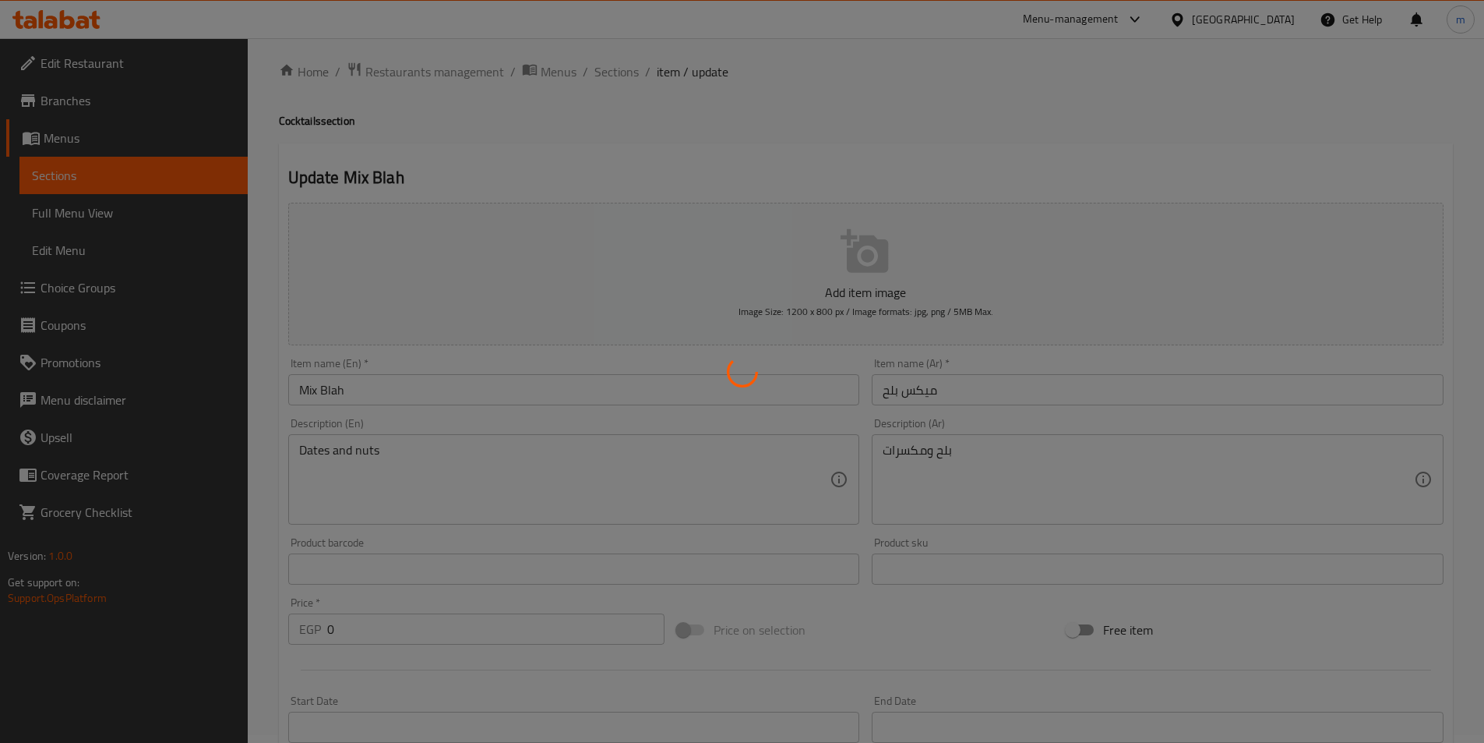
scroll to position [0, 0]
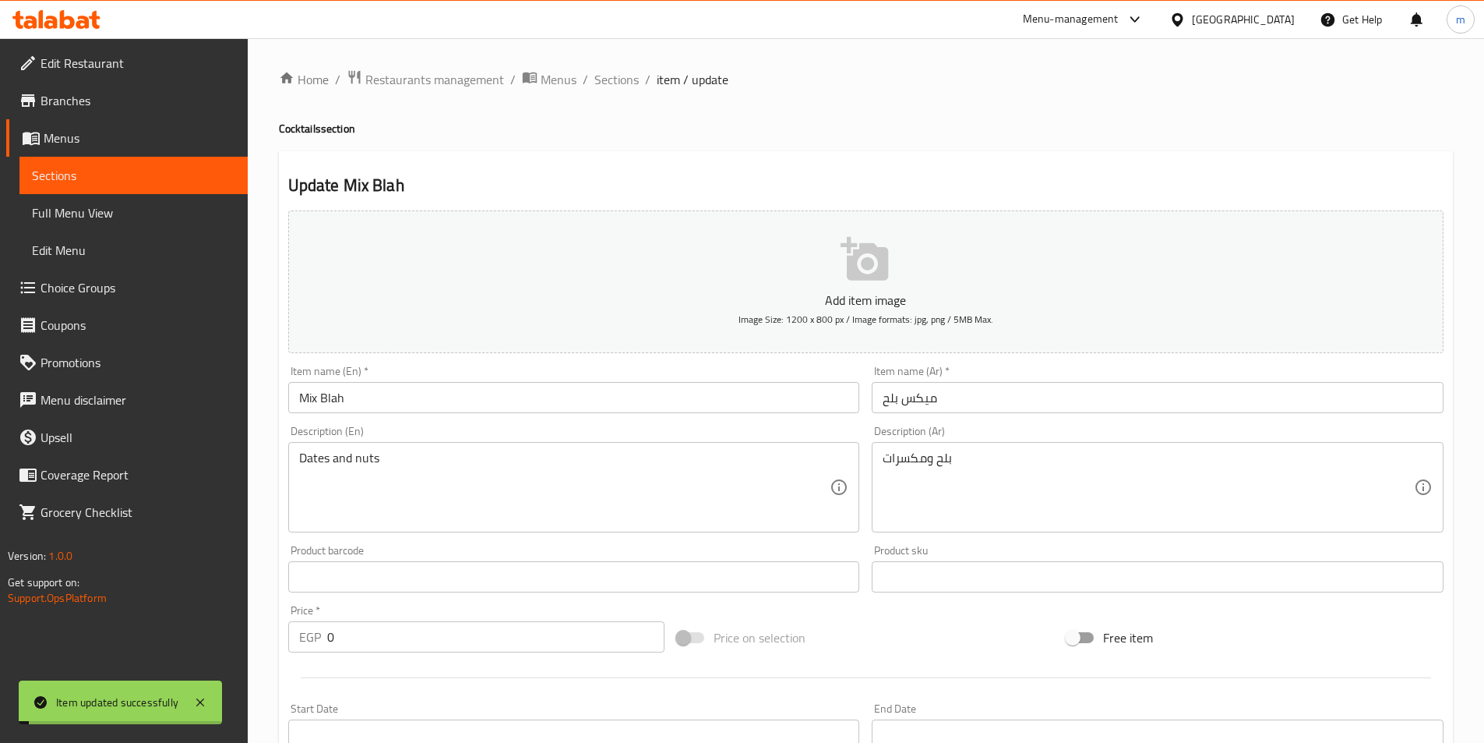
click at [630, 82] on span "Sections" at bounding box center [616, 79] width 44 height 19
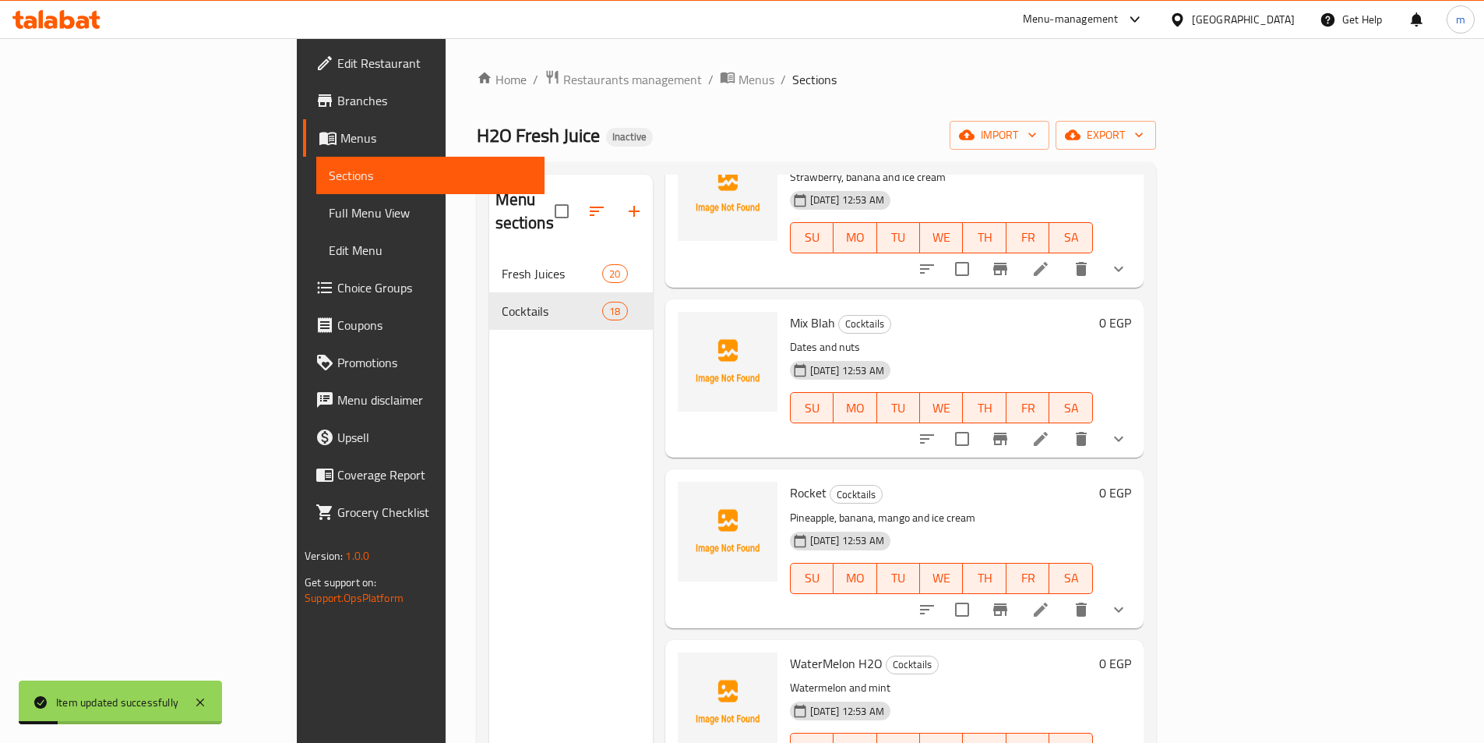
scroll to position [1325, 0]
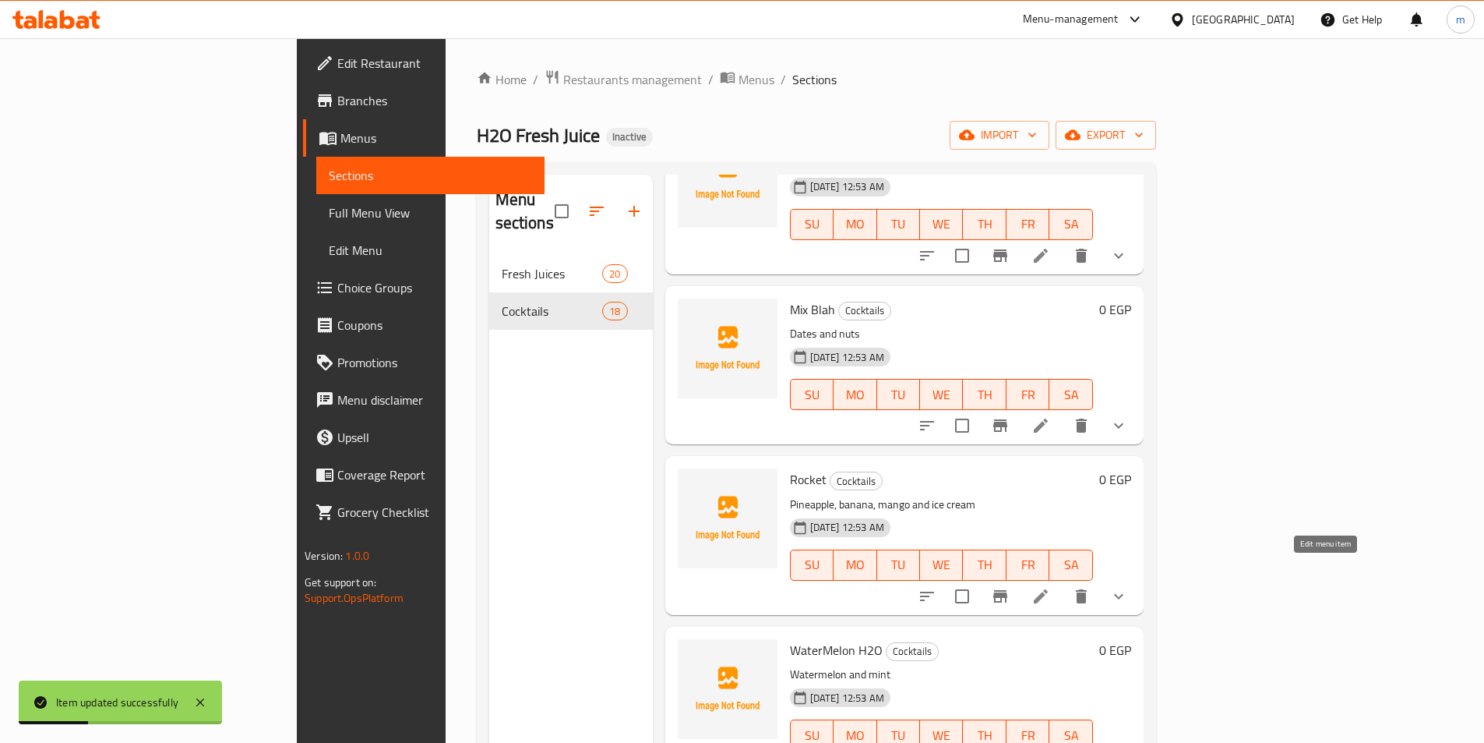
click at [1050, 587] on icon at bounding box center [1041, 596] width 19 height 19
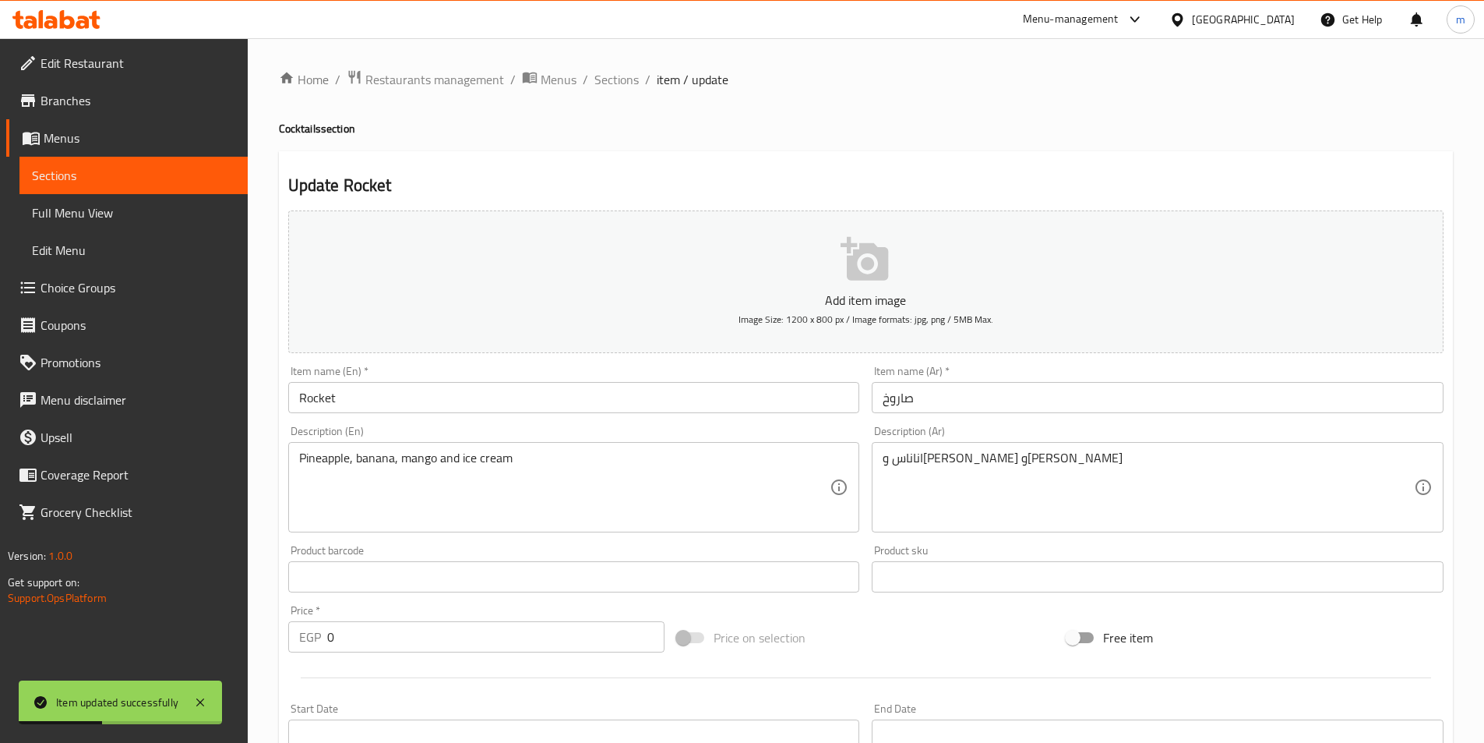
scroll to position [390, 0]
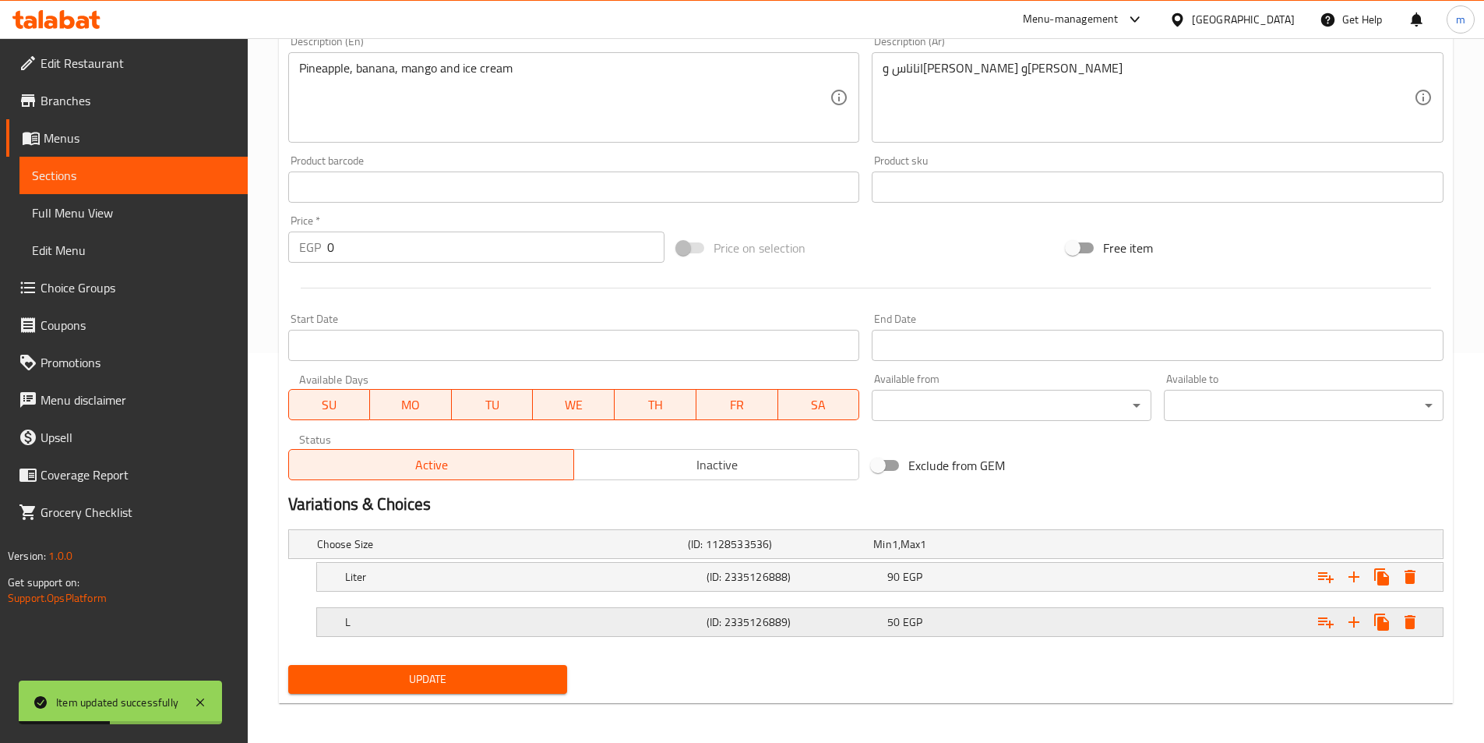
click at [895, 623] on span "50" at bounding box center [893, 622] width 12 height 20
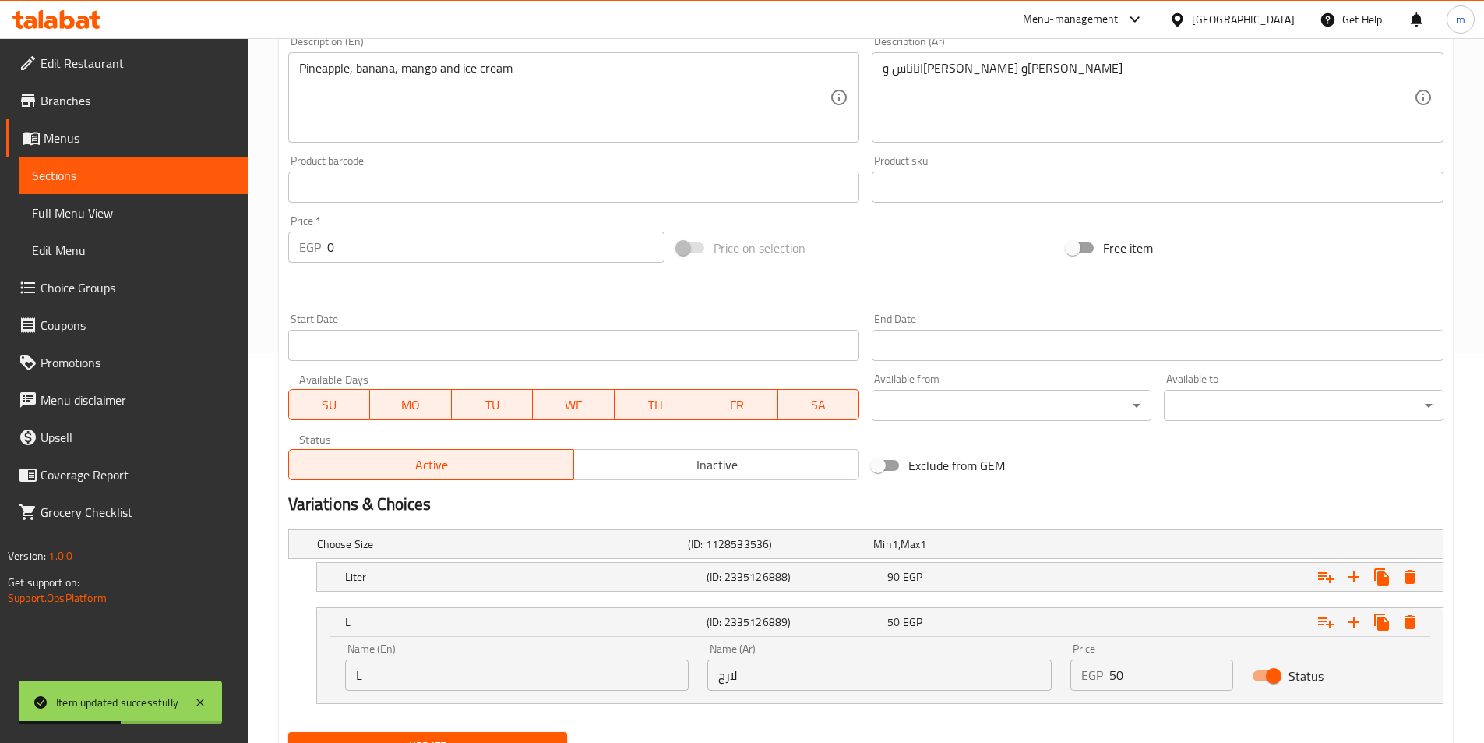
click at [799, 675] on input "لارج" at bounding box center [879, 674] width 344 height 31
paste input "بير"
type input "كبير"
click at [506, 741] on span "Update" at bounding box center [428, 745] width 255 height 19
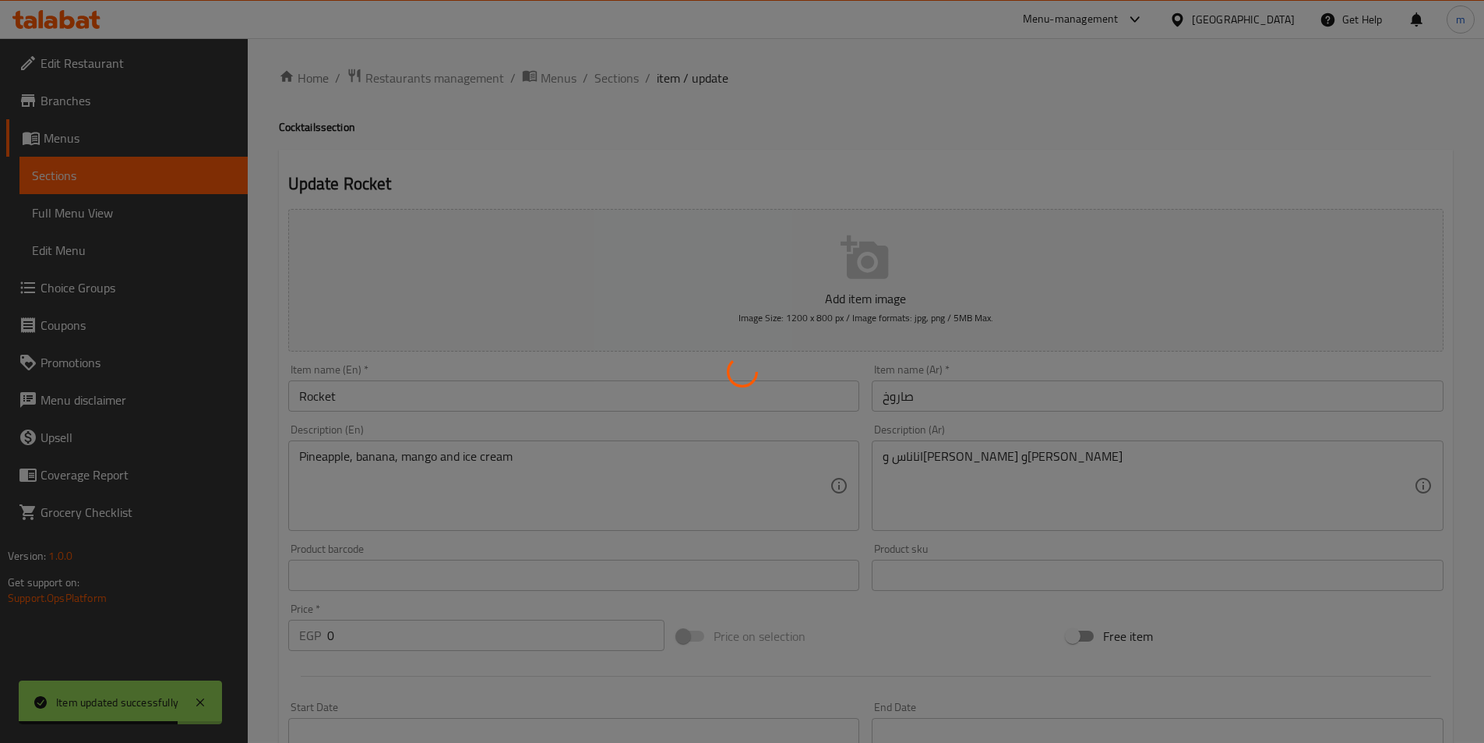
scroll to position [0, 0]
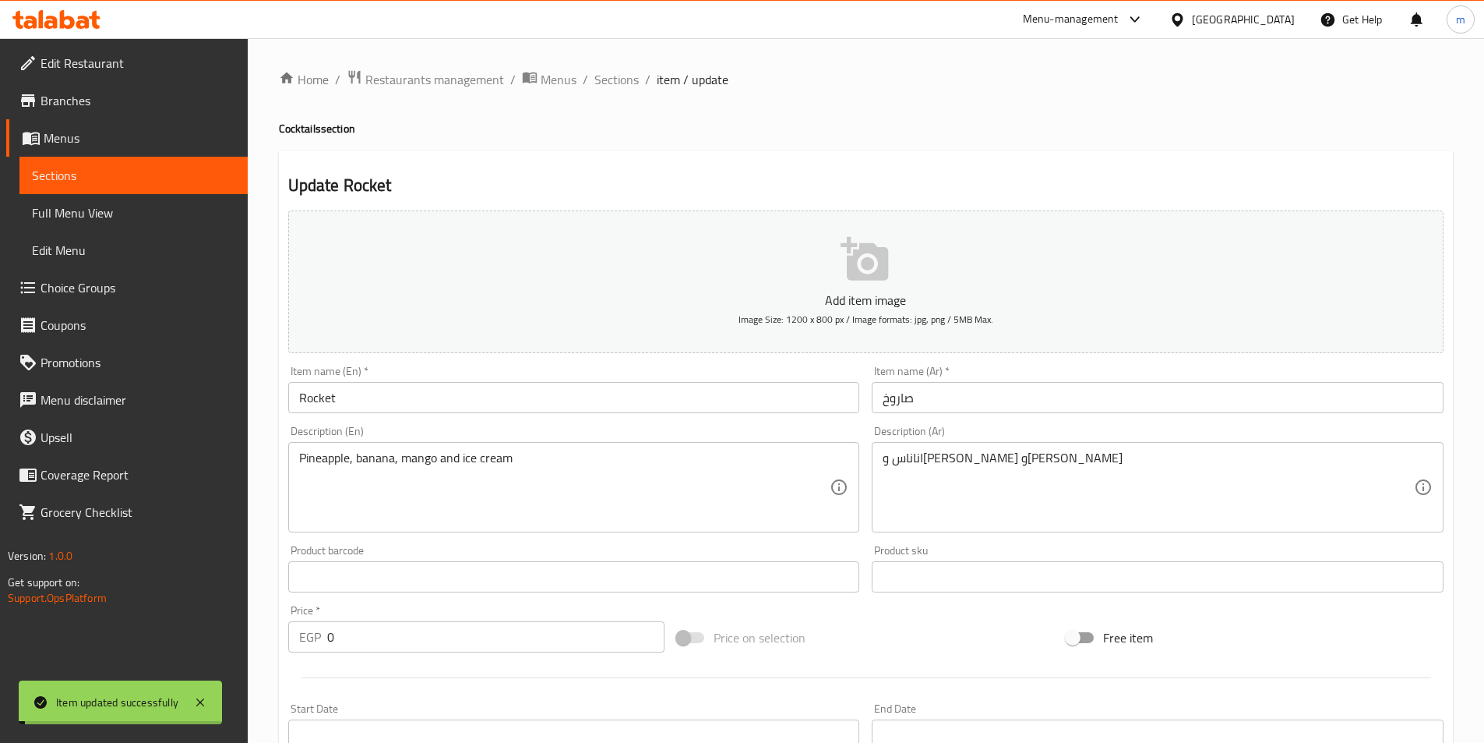
click at [627, 79] on span "Sections" at bounding box center [616, 79] width 44 height 19
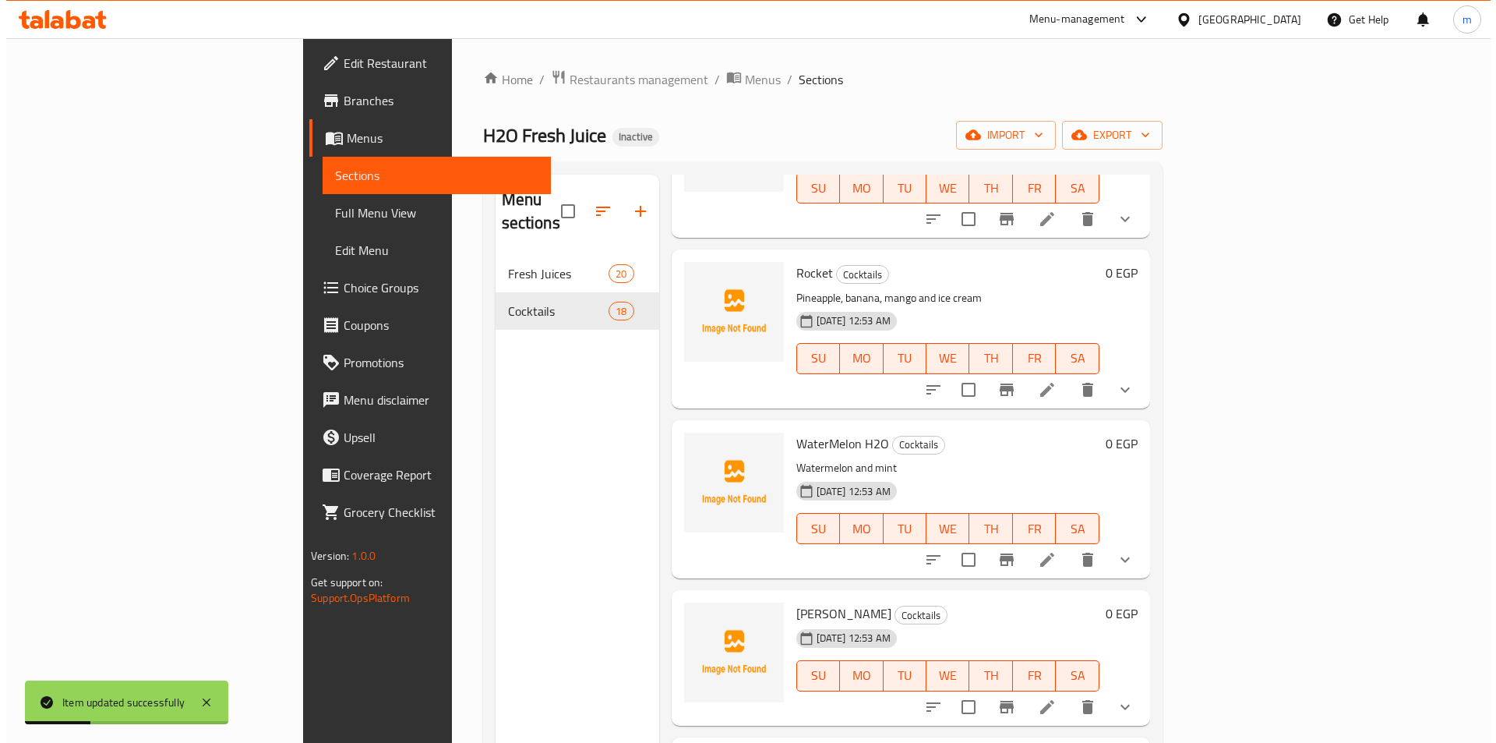
scroll to position [1558, 0]
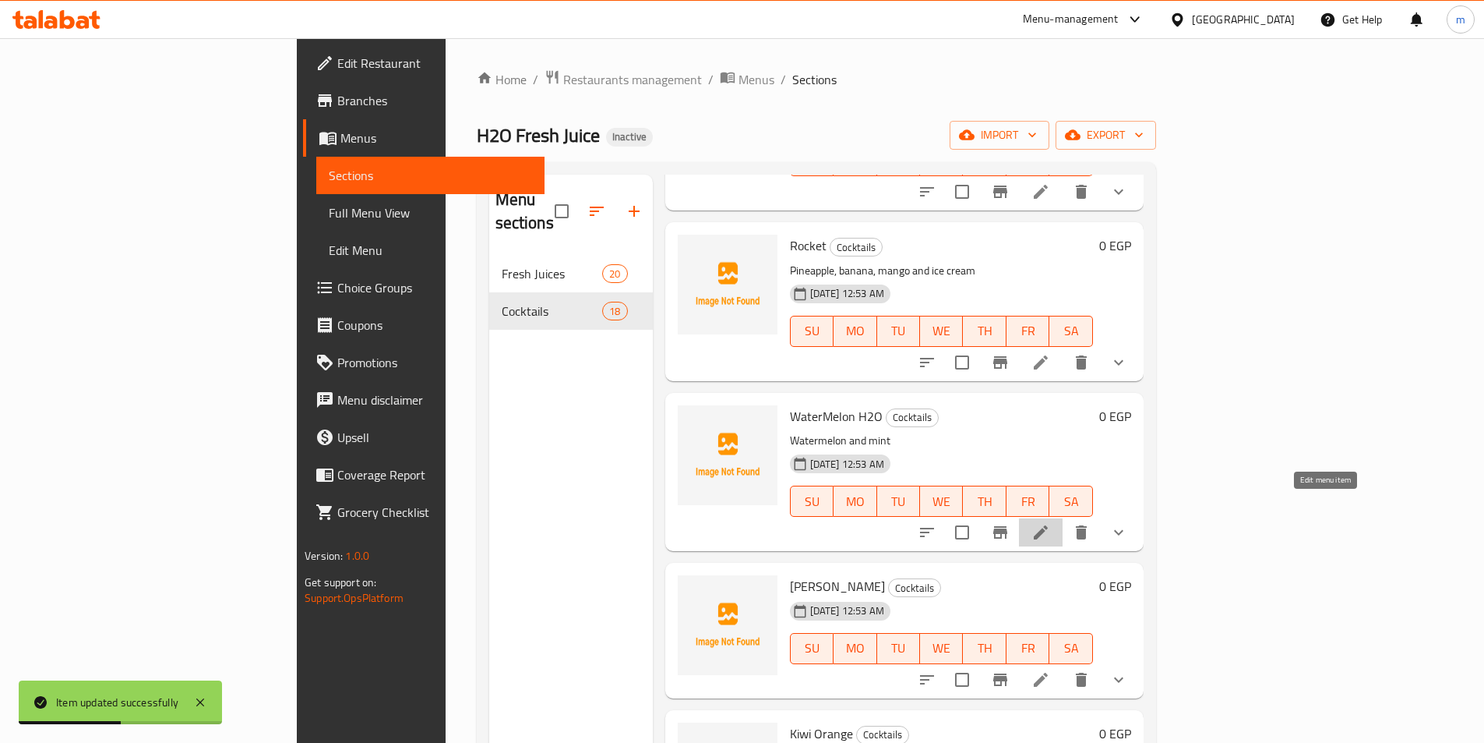
click at [1048, 525] on icon at bounding box center [1041, 532] width 14 height 14
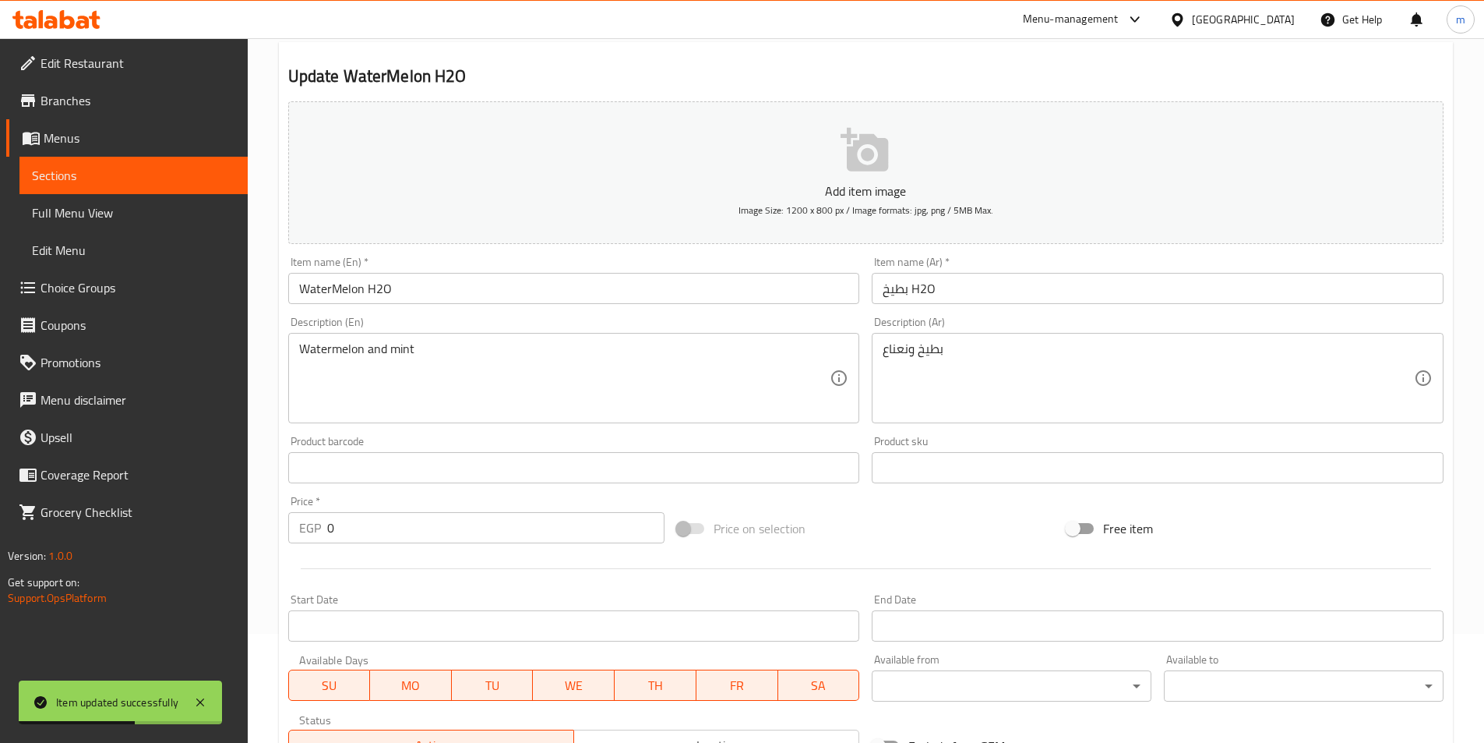
scroll to position [393, 0]
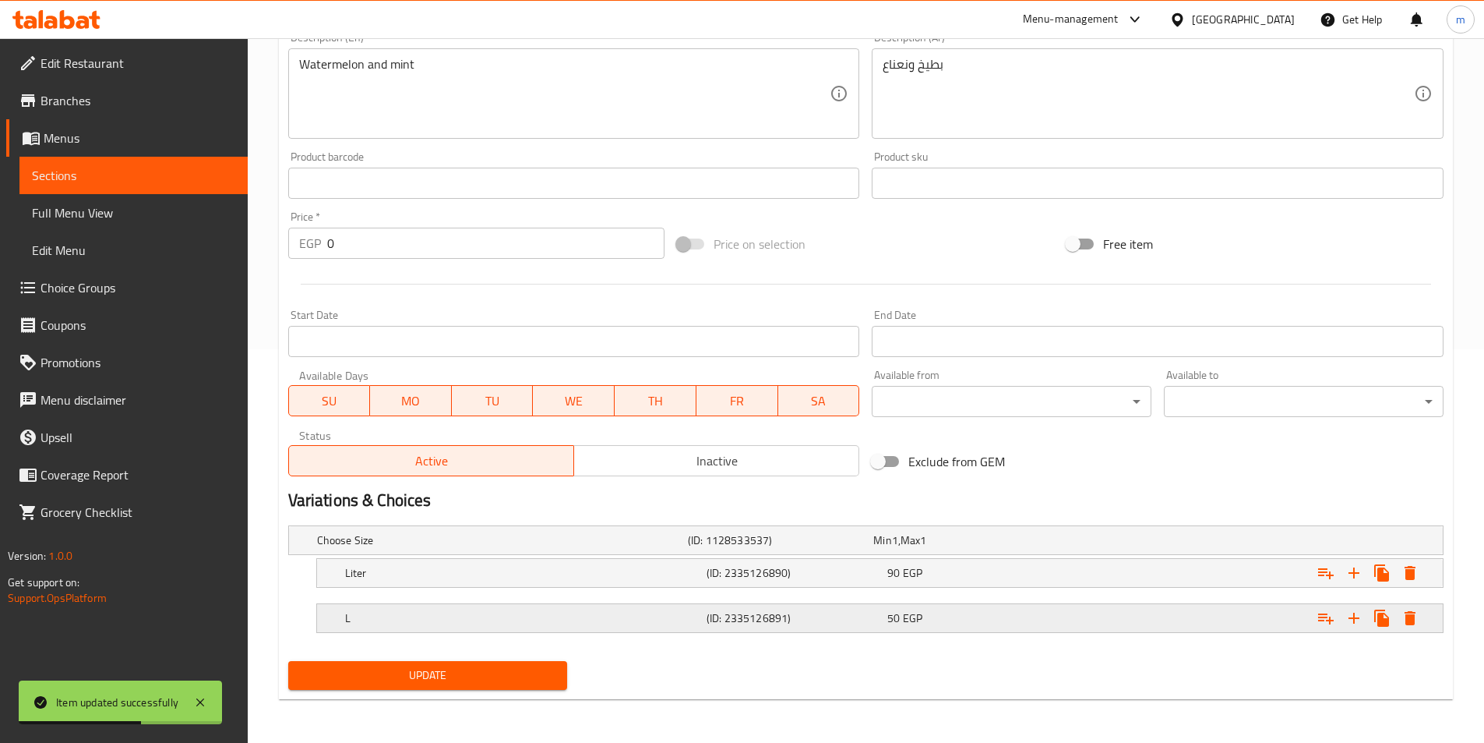
click at [757, 633] on div "L (ID: 2335126891) 50 EGP" at bounding box center [884, 618] width 1085 height 34
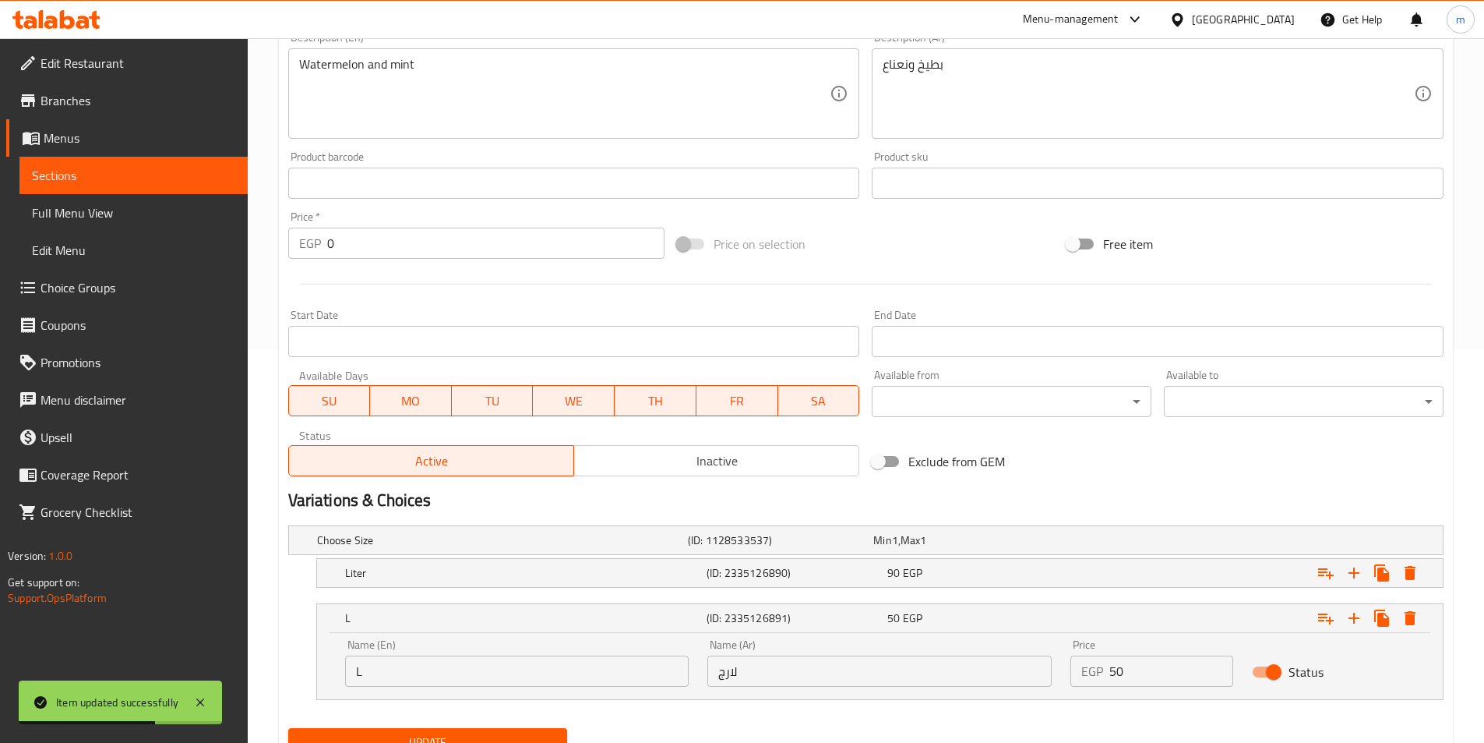
click at [776, 667] on input "لارج" at bounding box center [879, 670] width 344 height 31
paste input "بير"
type input "كبير"
click at [498, 731] on button "Update" at bounding box center [428, 742] width 280 height 29
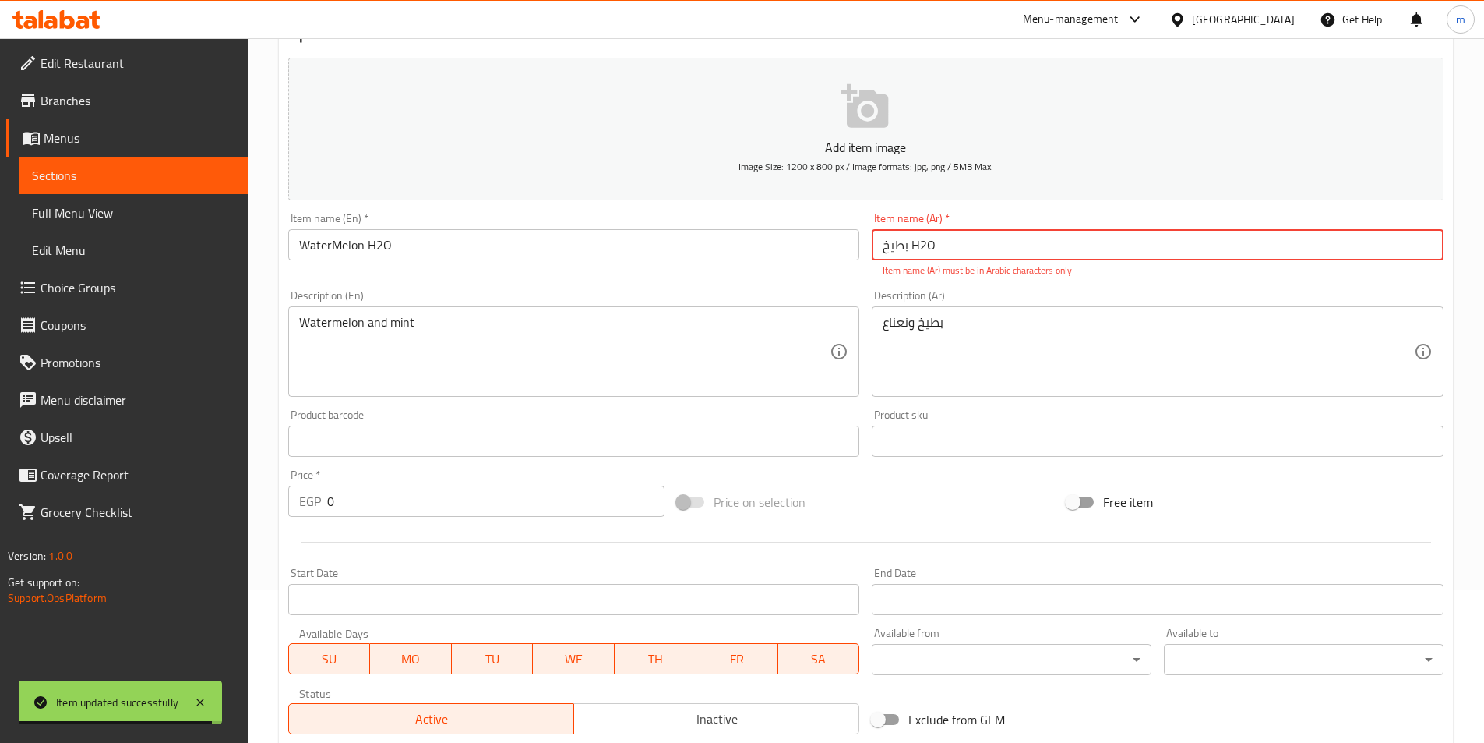
scroll to position [148, 0]
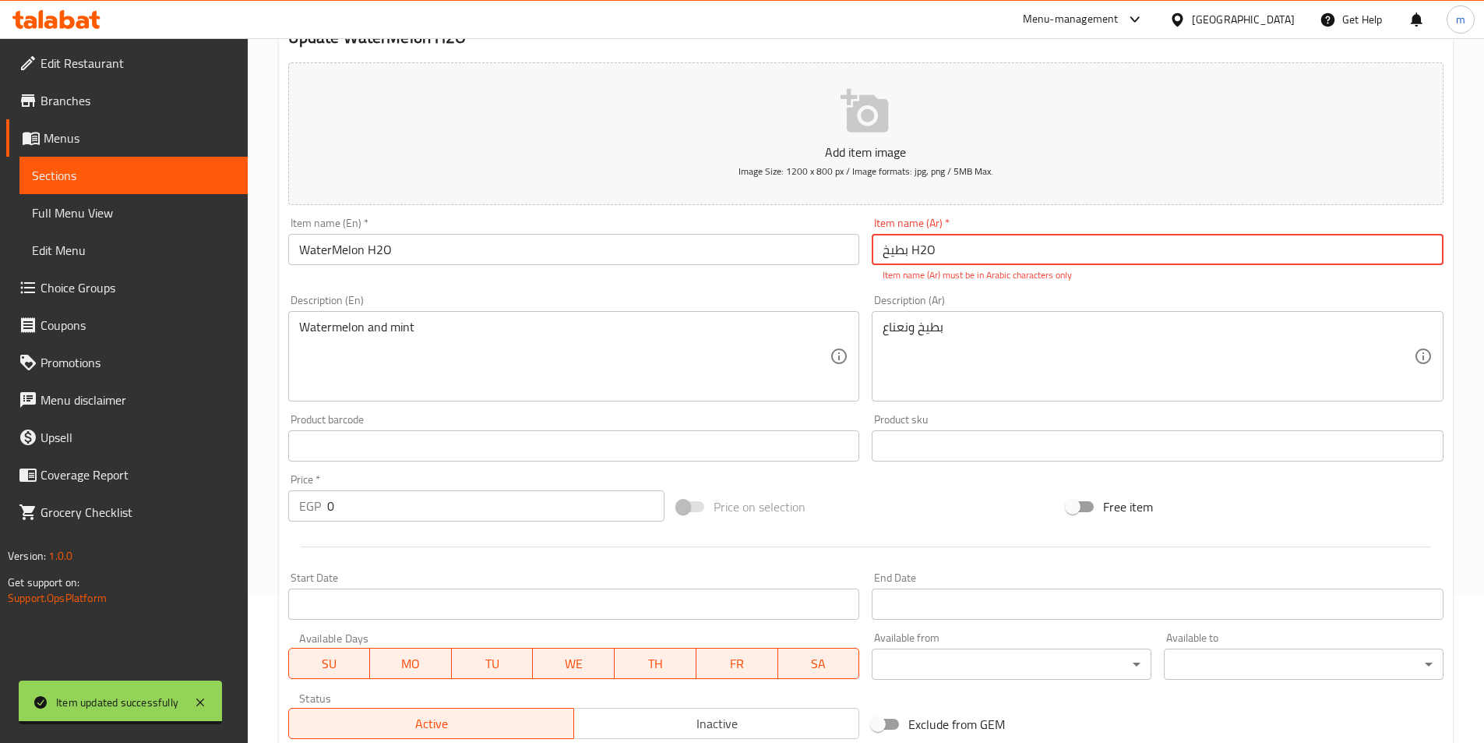
click at [973, 251] on input "بطيخ H2O" at bounding box center [1158, 249] width 572 height 31
type input "f"
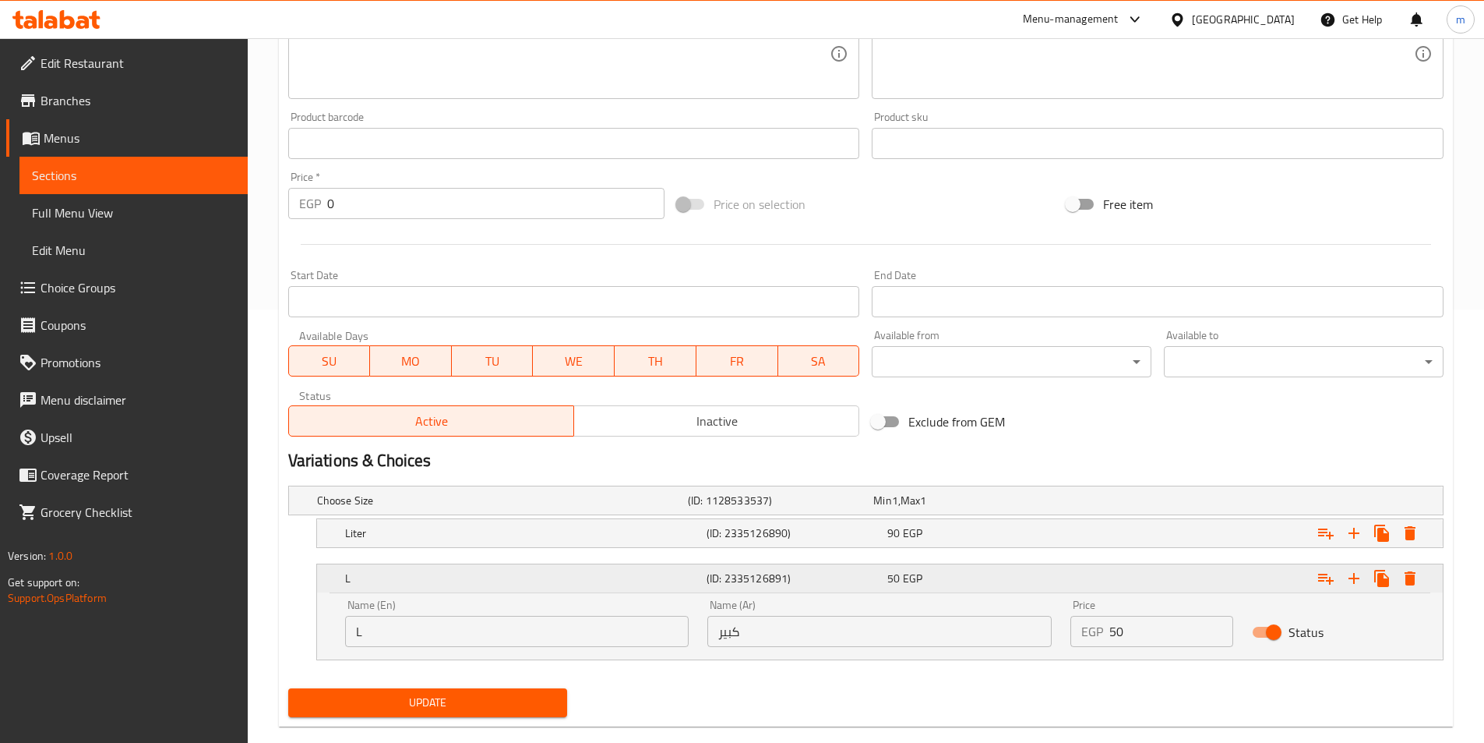
scroll to position [460, 0]
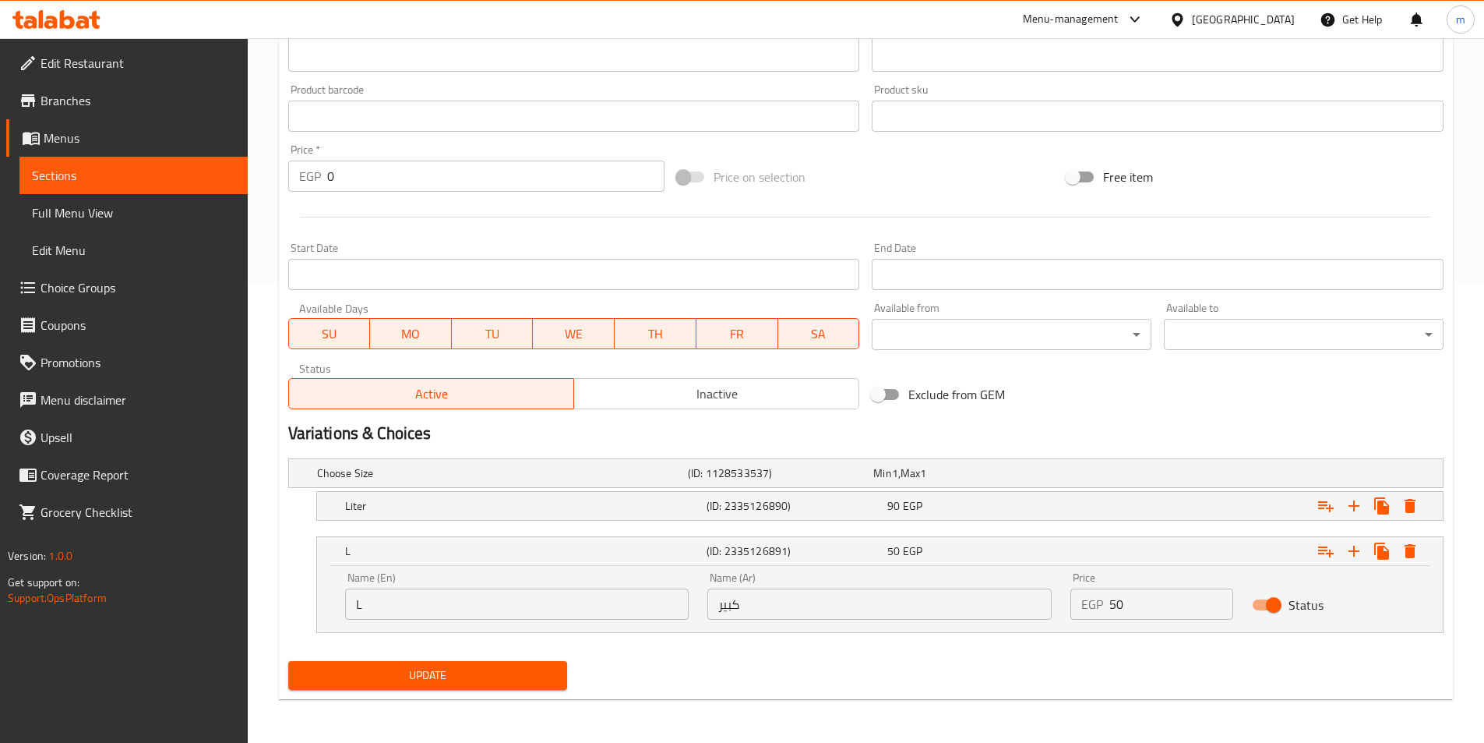
type input "بطيخ اتش 2 اوه"
click at [550, 680] on span "Update" at bounding box center [428, 674] width 255 height 19
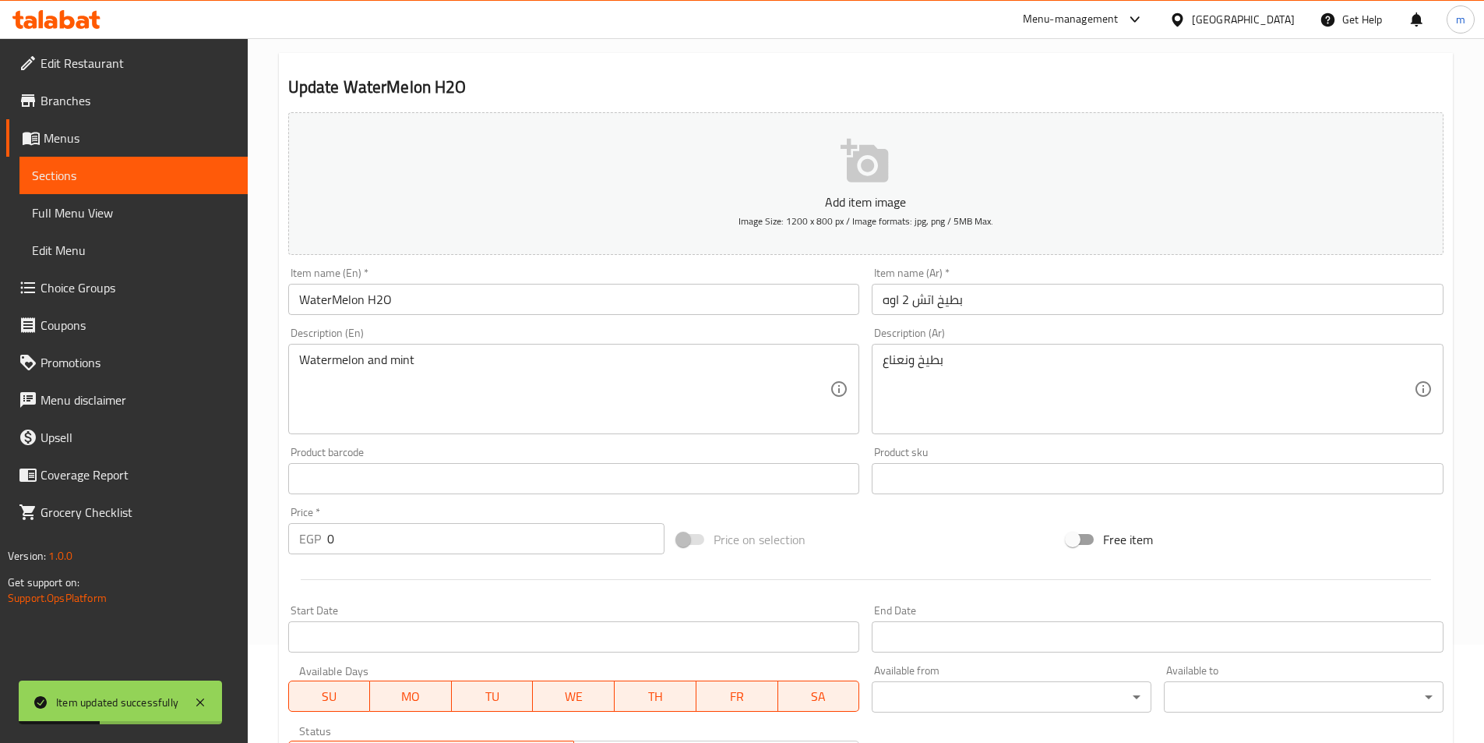
scroll to position [71, 0]
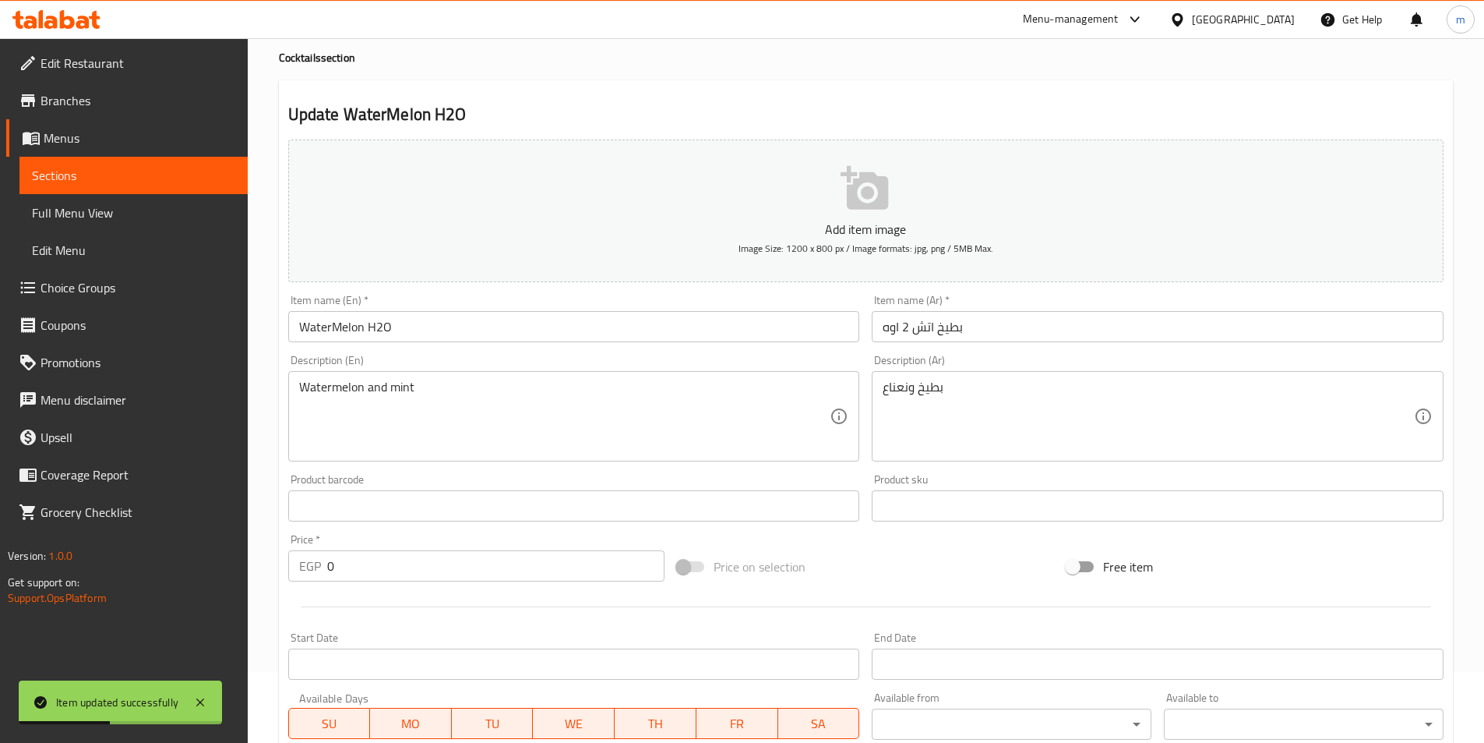
click at [486, 322] on input "WaterMelon H2O" at bounding box center [574, 326] width 572 height 31
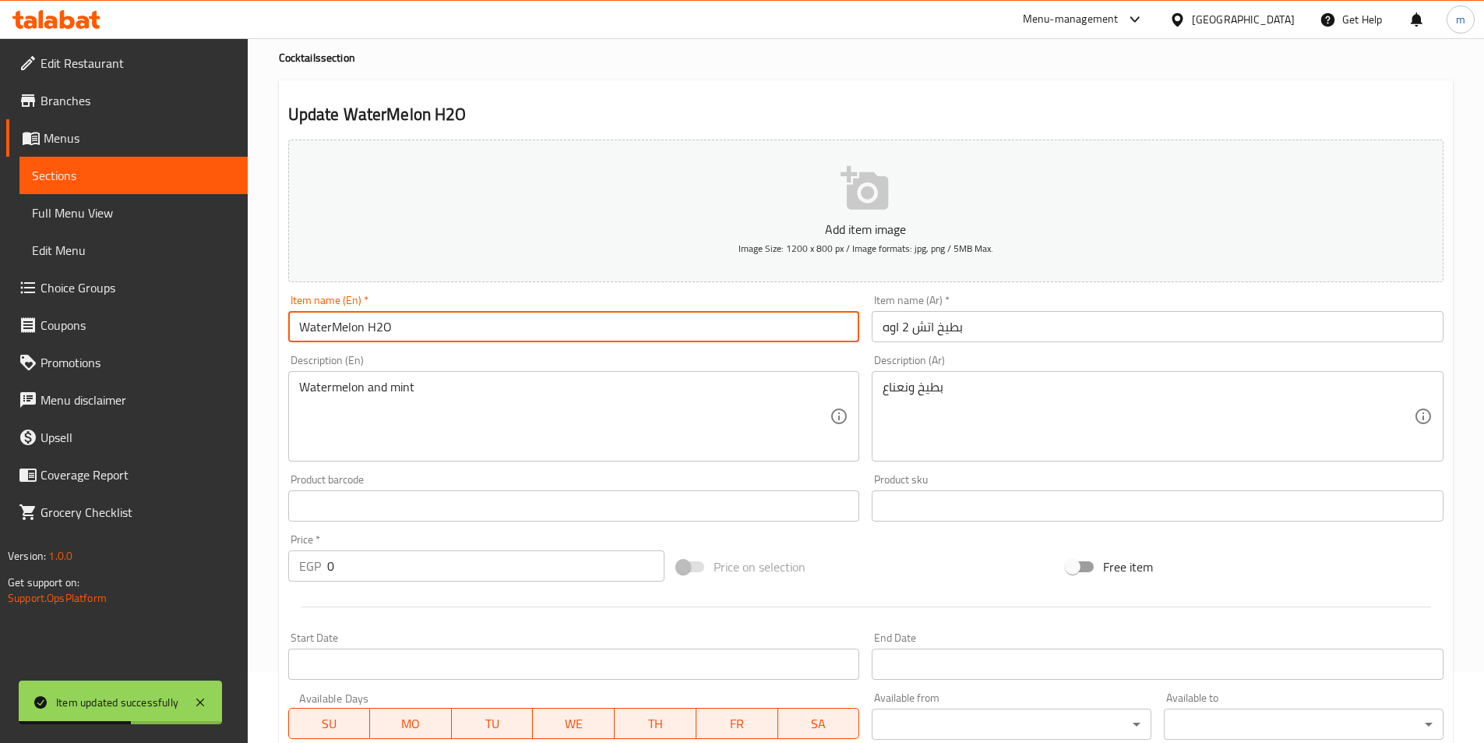
scroll to position [0, 0]
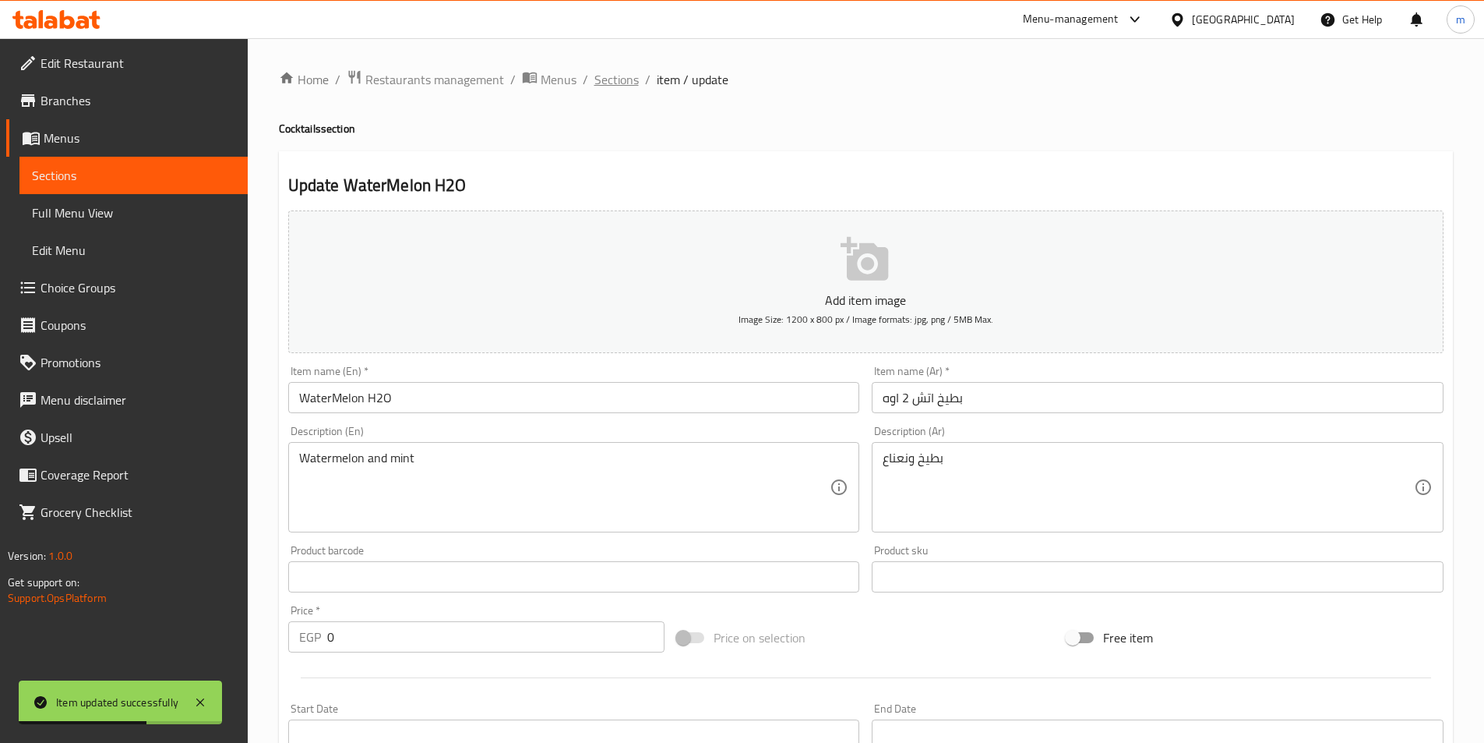
click at [623, 79] on span "Sections" at bounding box center [616, 79] width 44 height 19
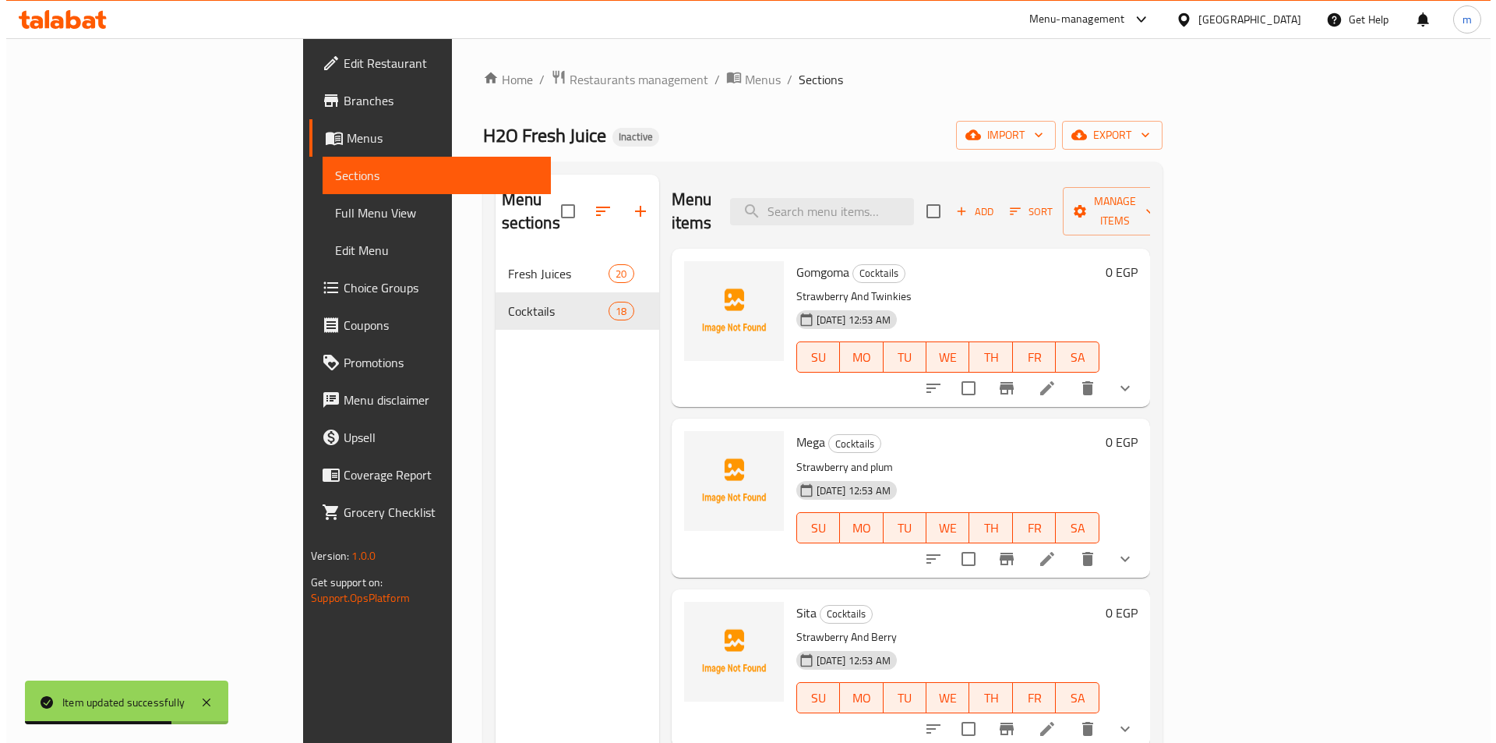
scroll to position [1405, 0]
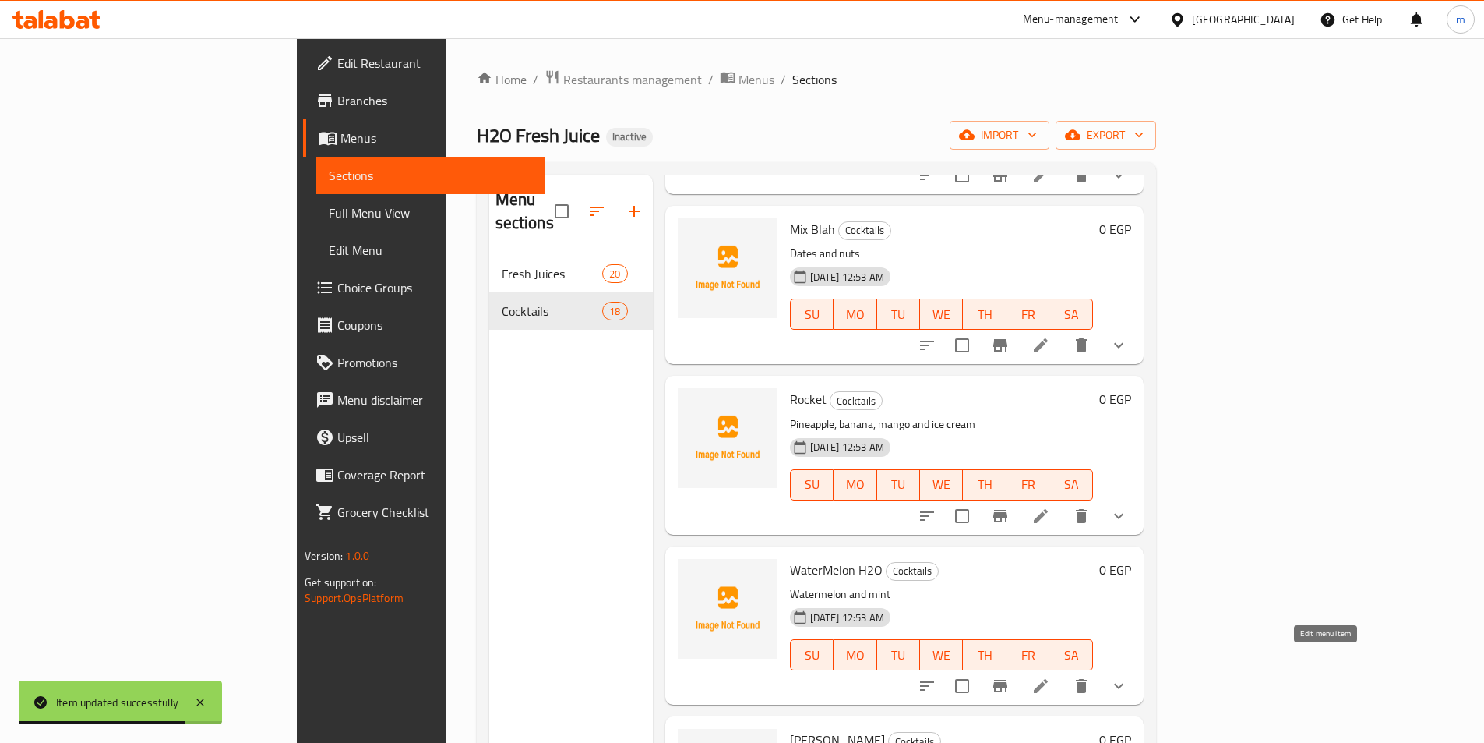
click at [1050, 676] on icon at bounding box center [1041, 685] width 19 height 19
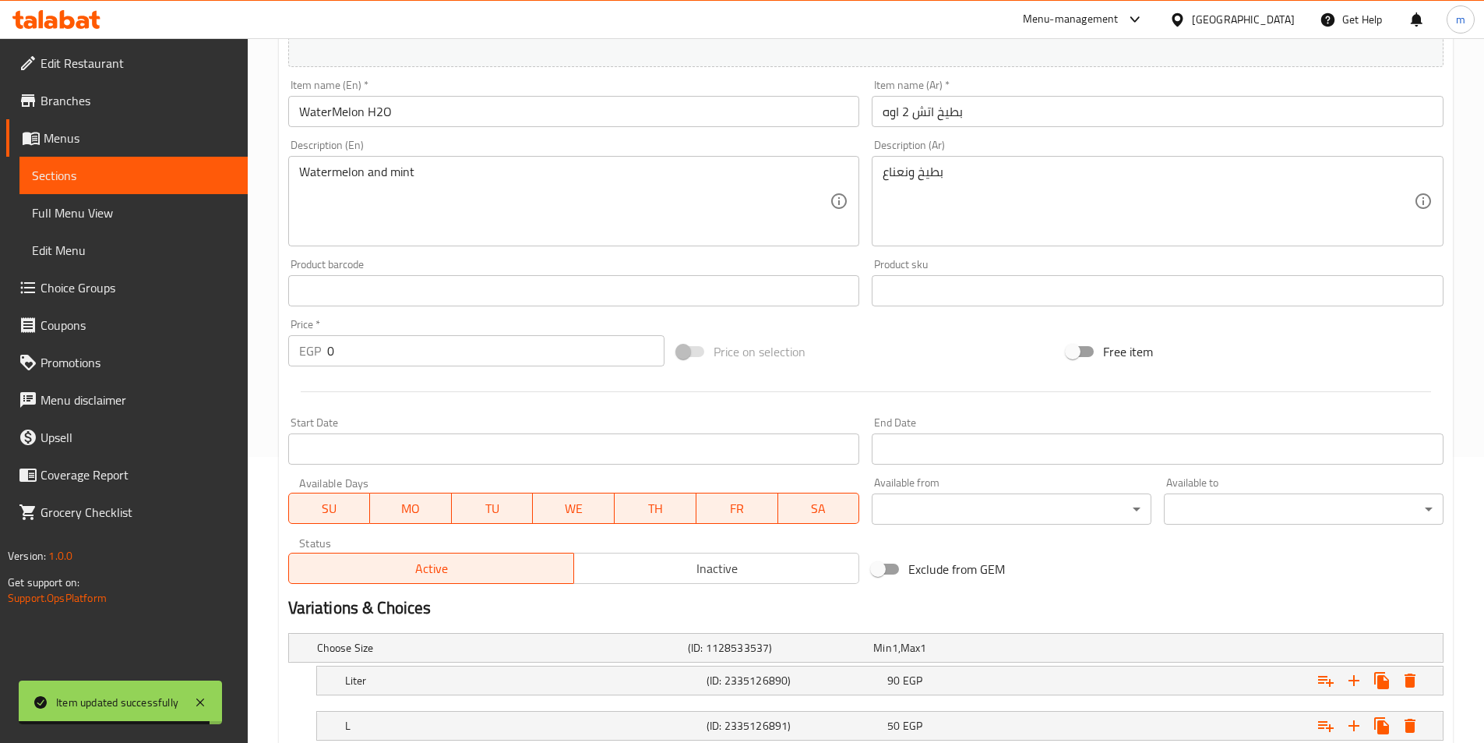
scroll to position [393, 0]
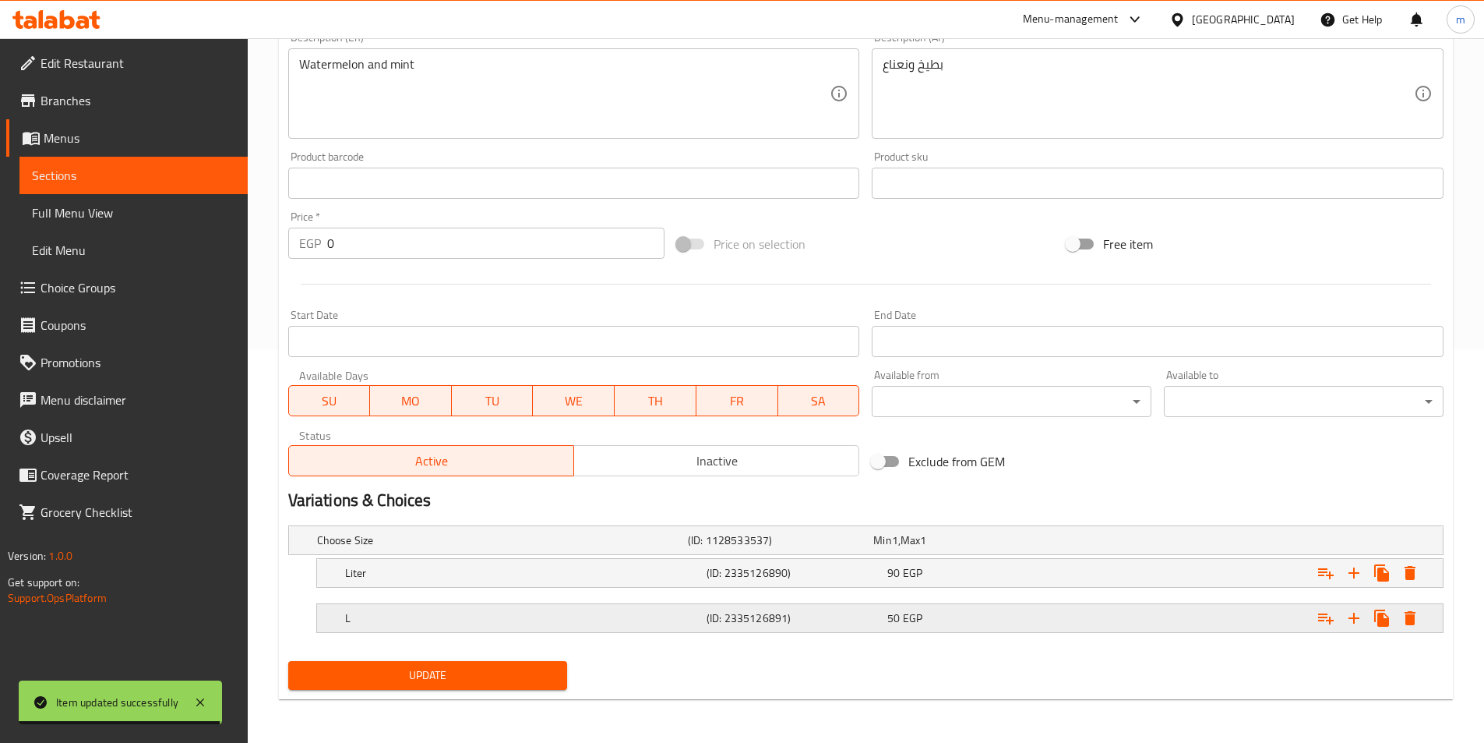
click at [785, 613] on h5 "(ID: 2335126891)" at bounding box center [794, 618] width 175 height 16
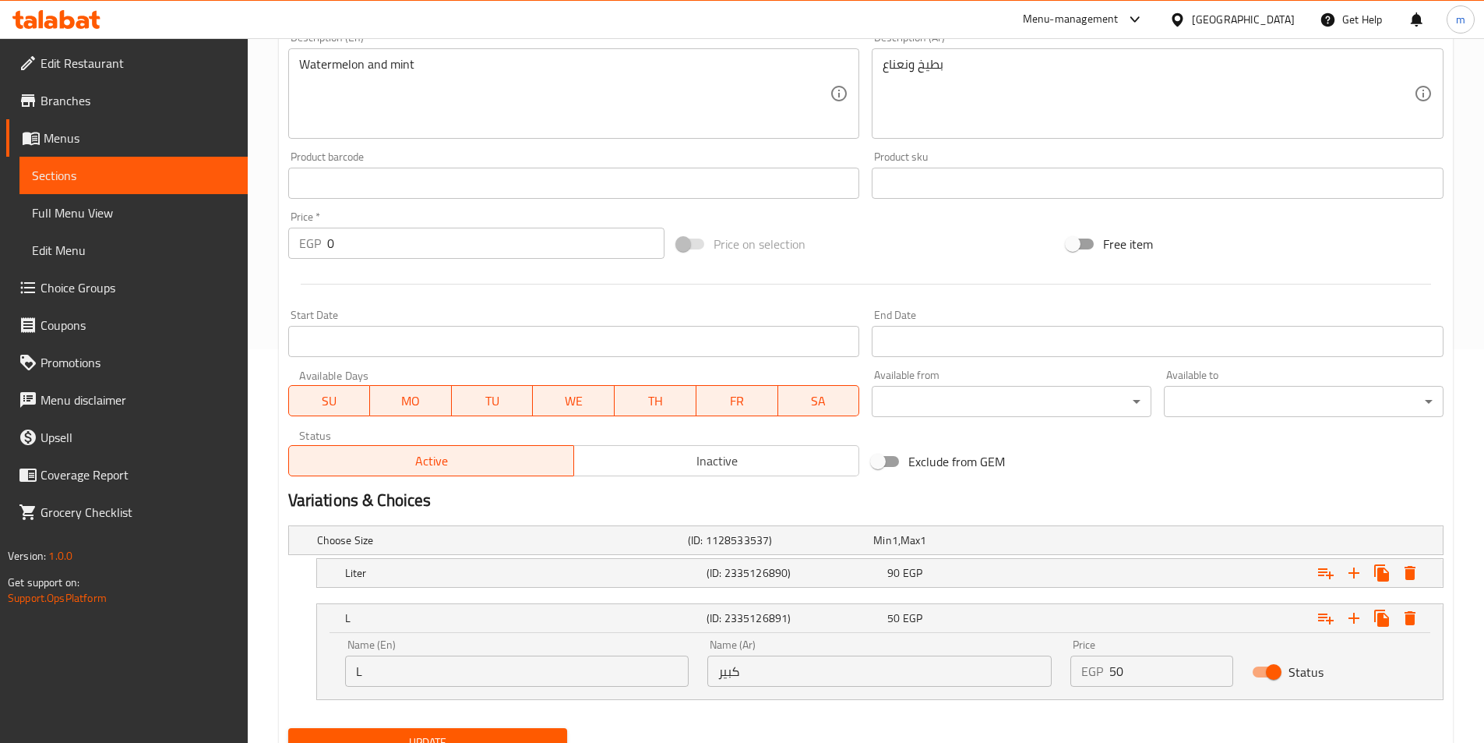
click at [845, 672] on input "كبير" at bounding box center [879, 670] width 344 height 31
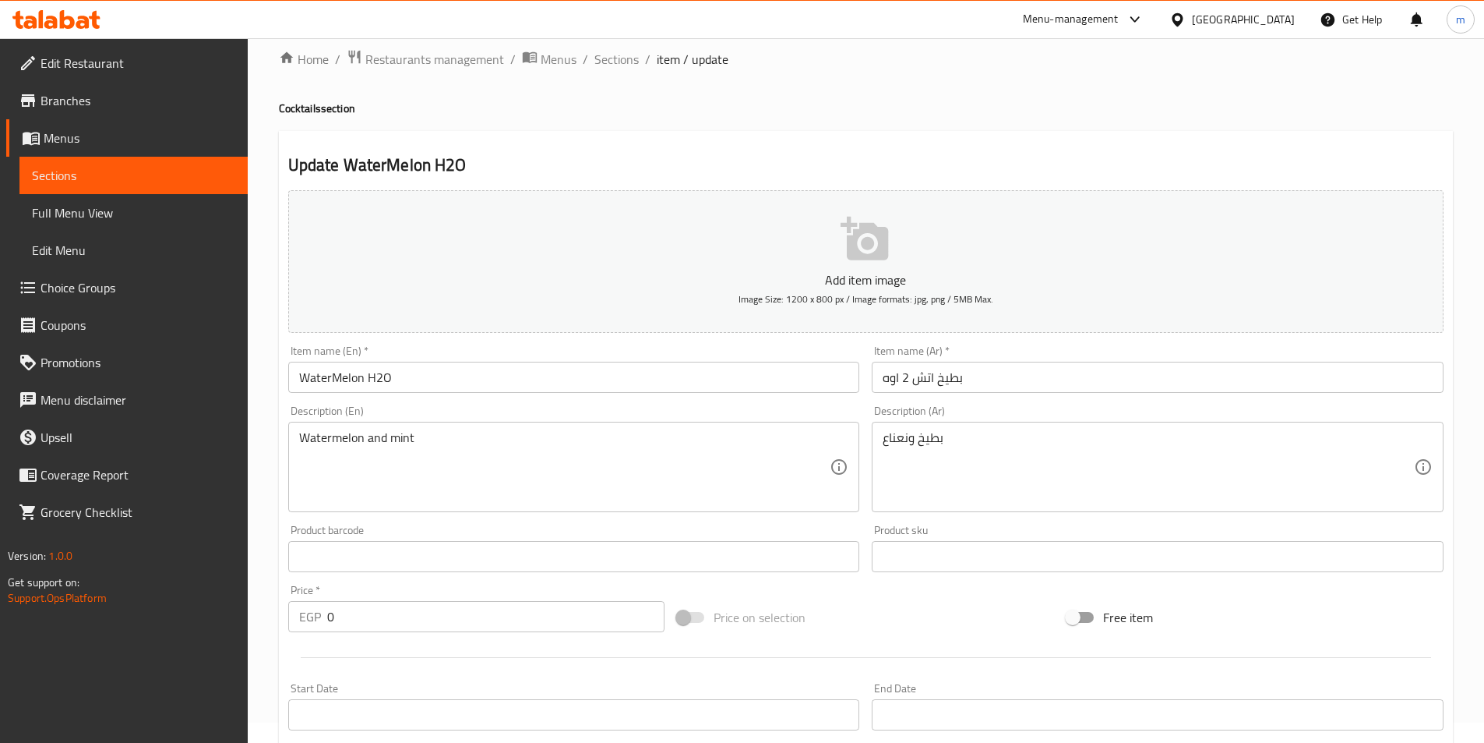
scroll to position [0, 0]
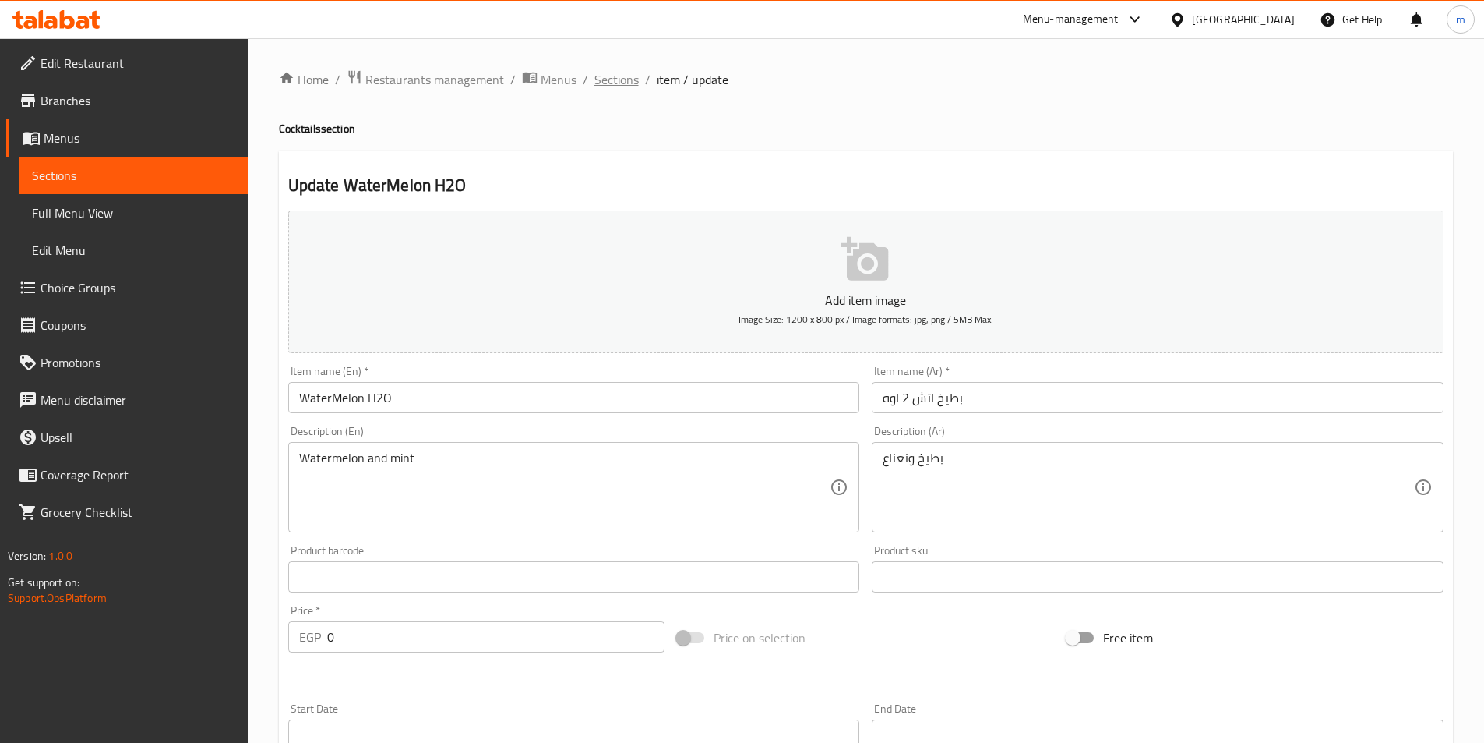
click at [619, 71] on span "Sections" at bounding box center [616, 79] width 44 height 19
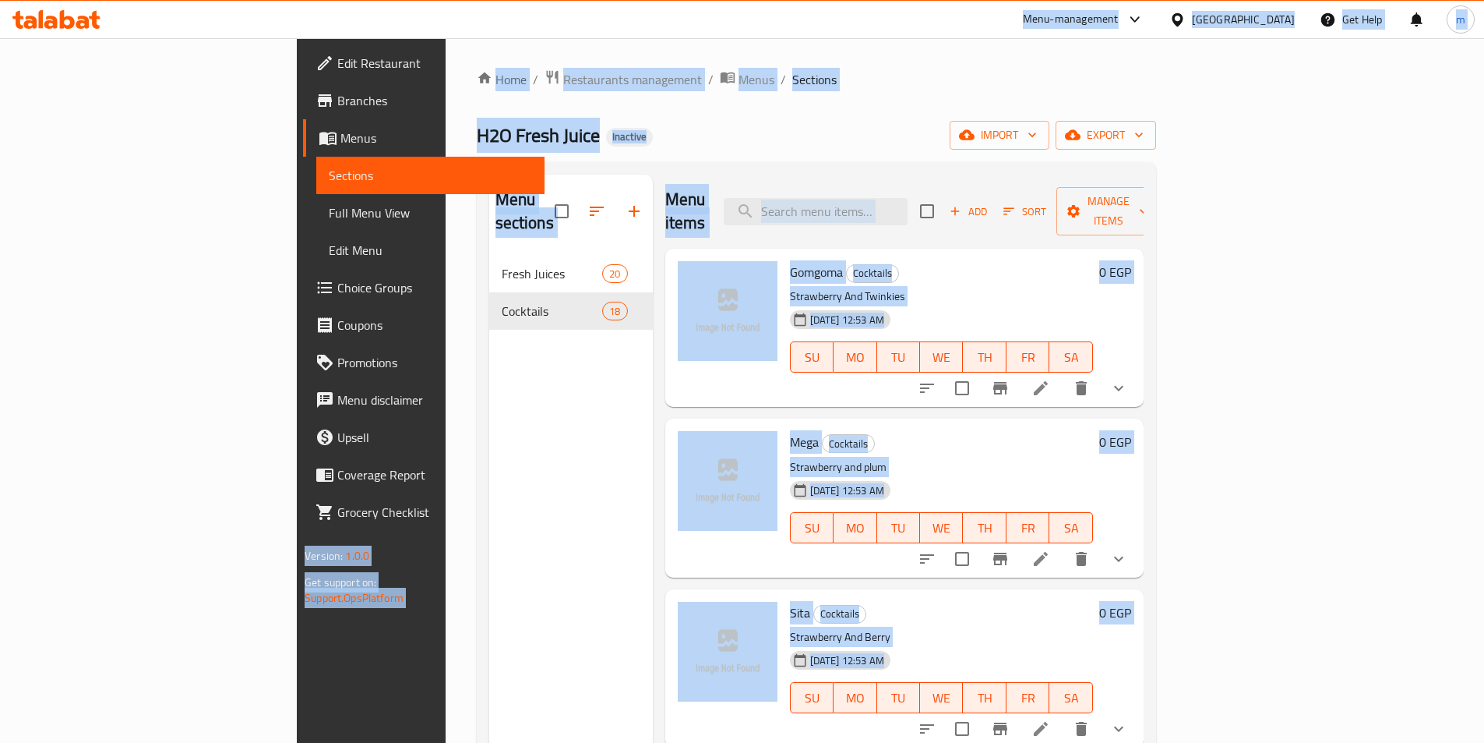
click at [536, 404] on div "Menu sections Fresh Juices 20 Cocktails 18" at bounding box center [571, 546] width 164 height 743
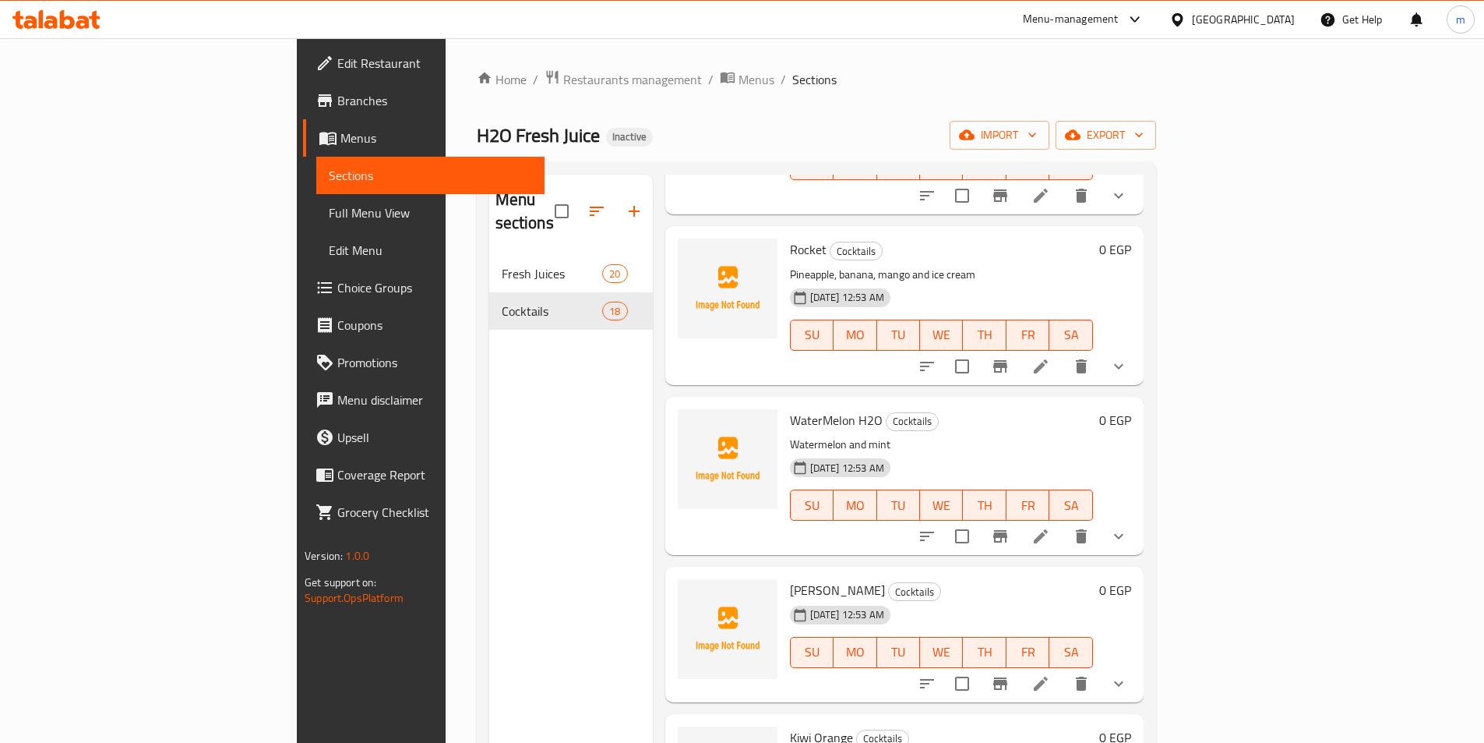
scroll to position [1561, 0]
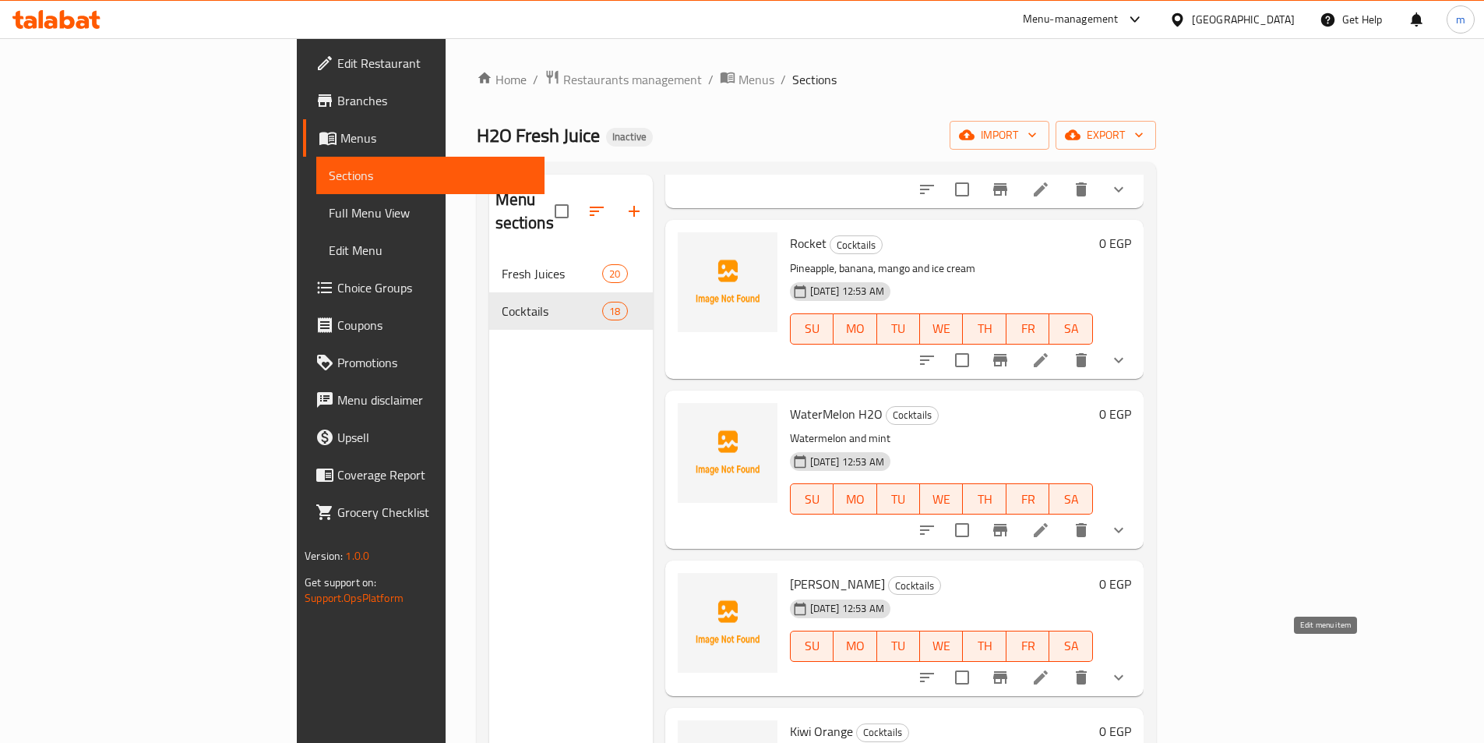
click at [1048, 670] on icon at bounding box center [1041, 677] width 14 height 14
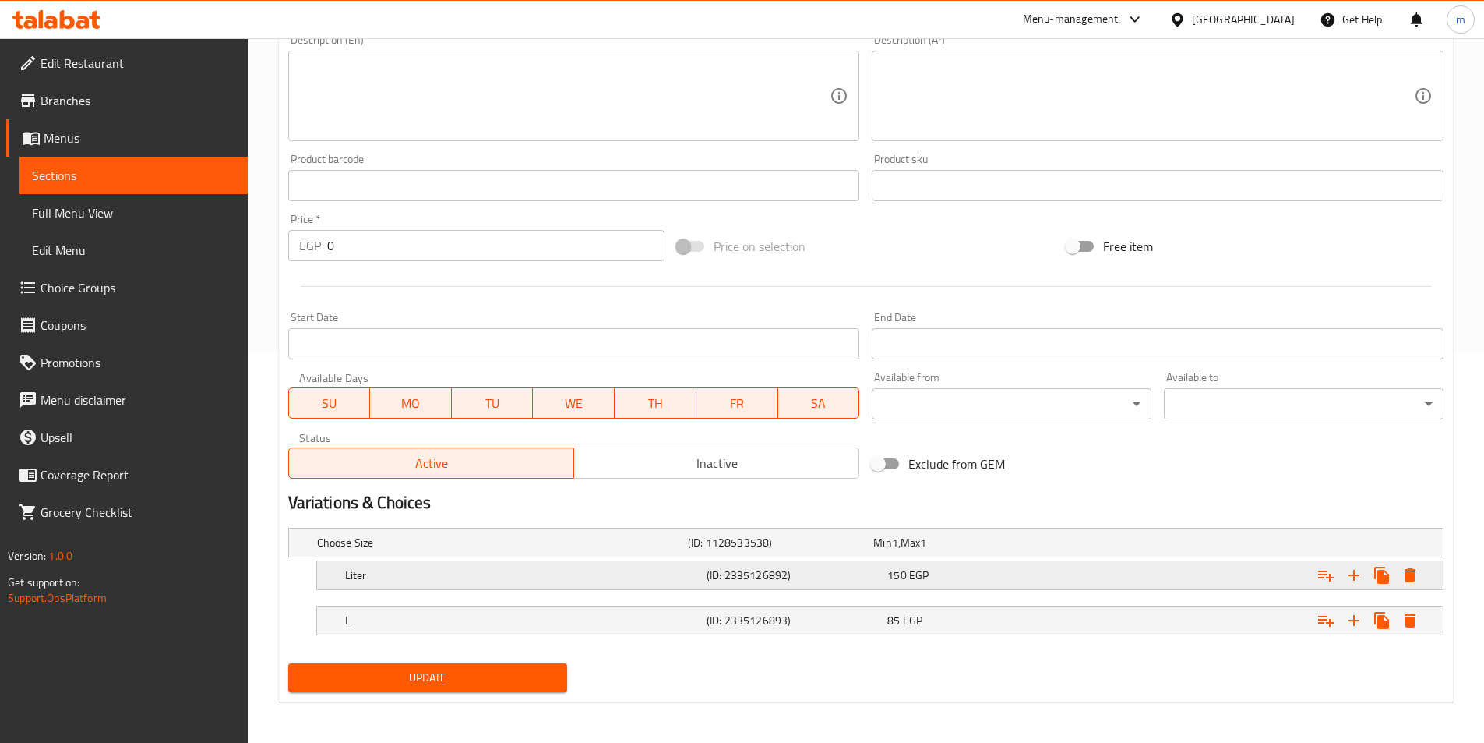
scroll to position [393, 0]
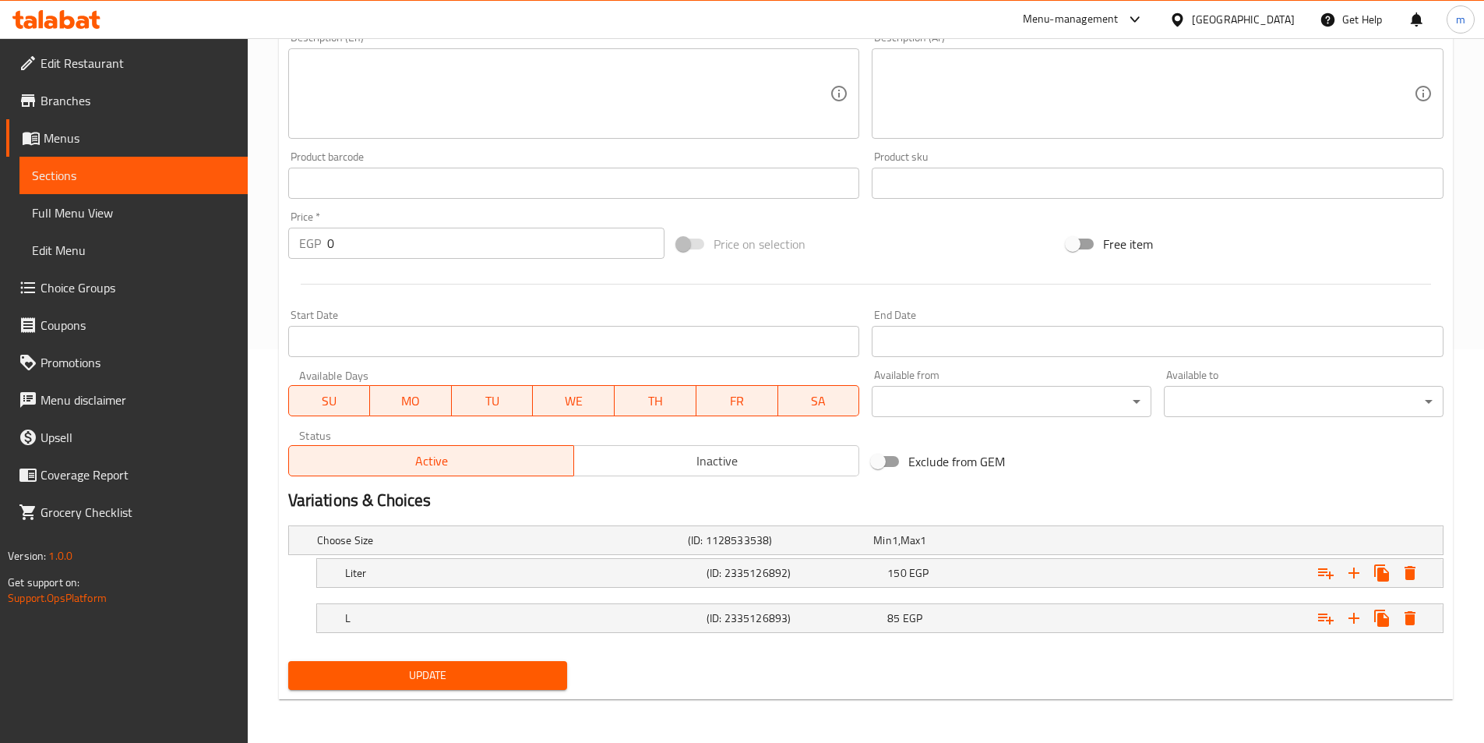
click at [754, 640] on nav at bounding box center [865, 642] width 1155 height 12
click at [768, 610] on h5 "(ID: 2335126893)" at bounding box center [794, 618] width 175 height 16
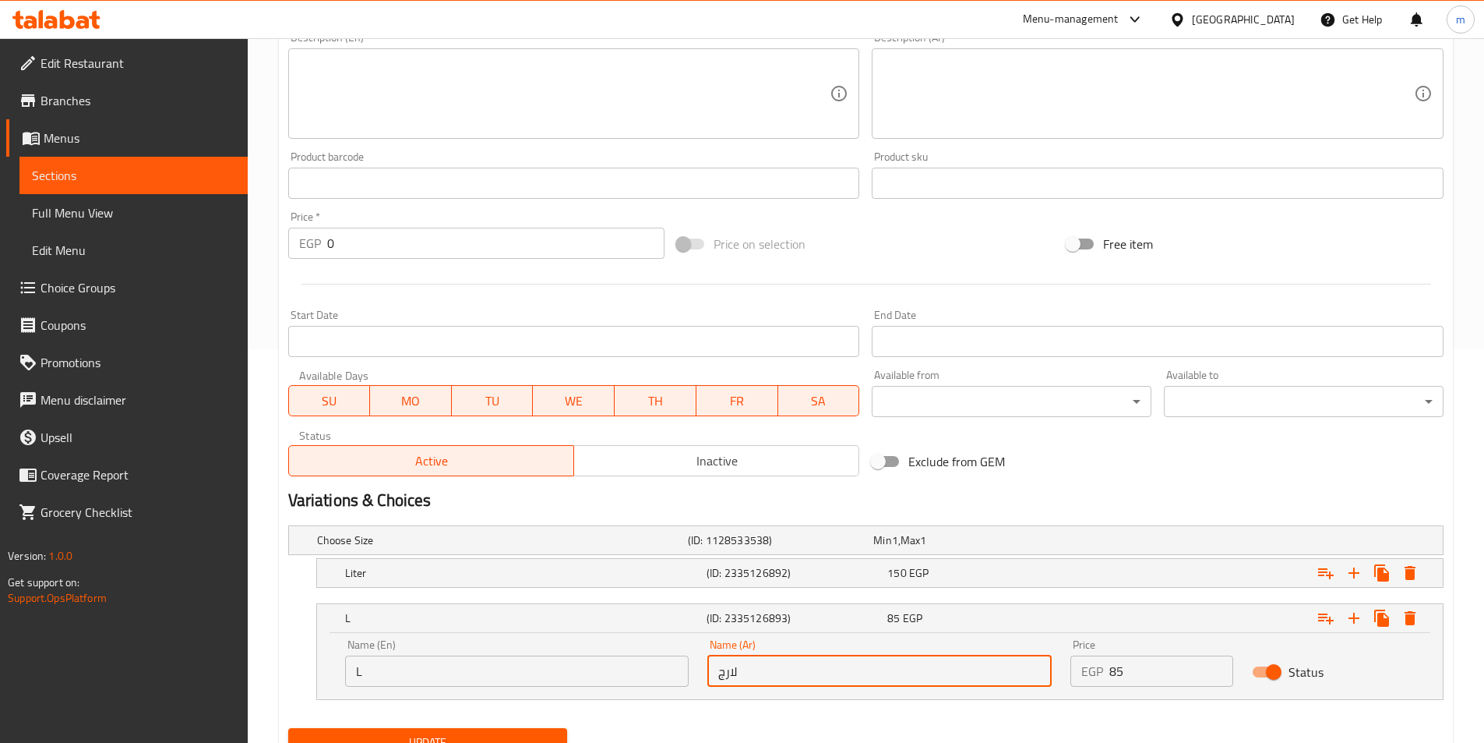
click at [775, 672] on input "لارج" at bounding box center [879, 670] width 344 height 31
type input "كبير"
click at [470, 740] on span "Update" at bounding box center [428, 741] width 255 height 19
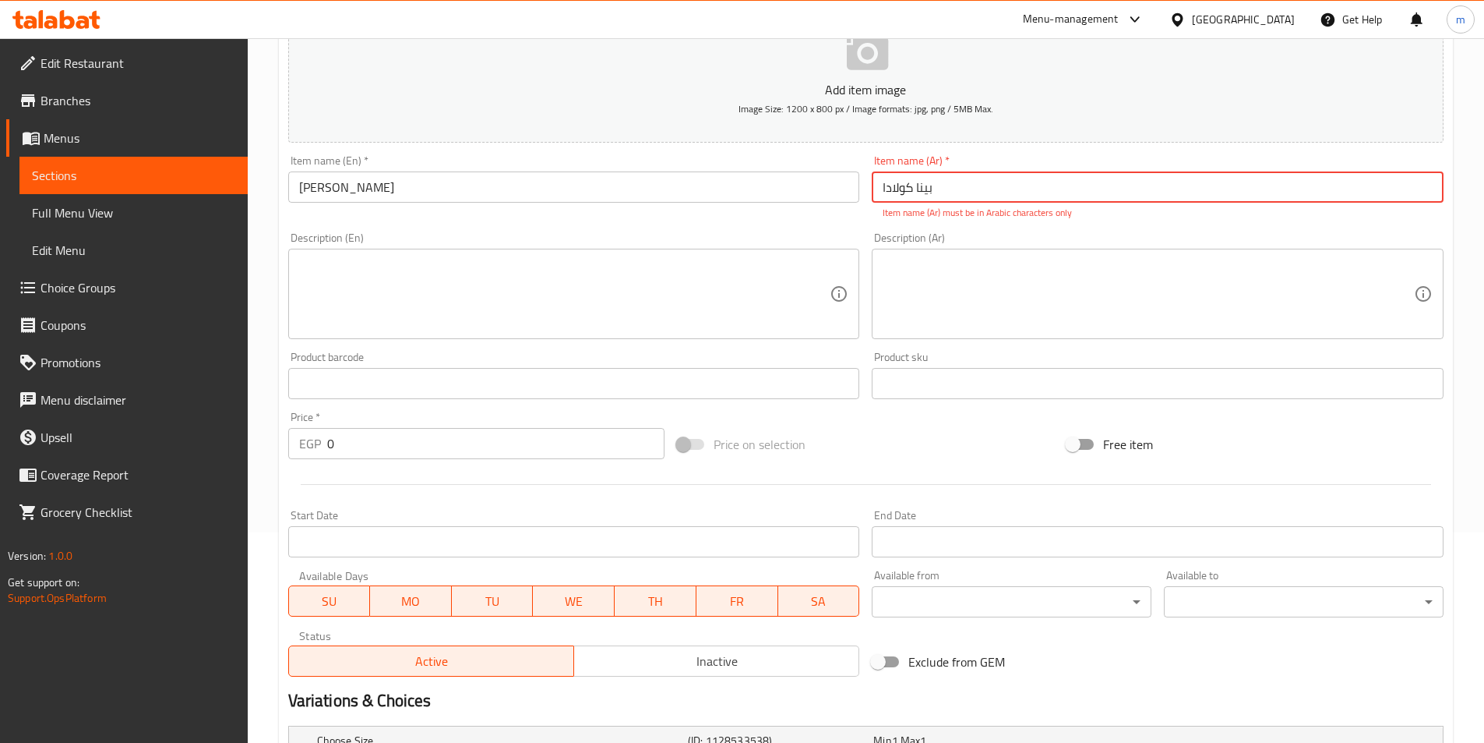
scroll to position [148, 0]
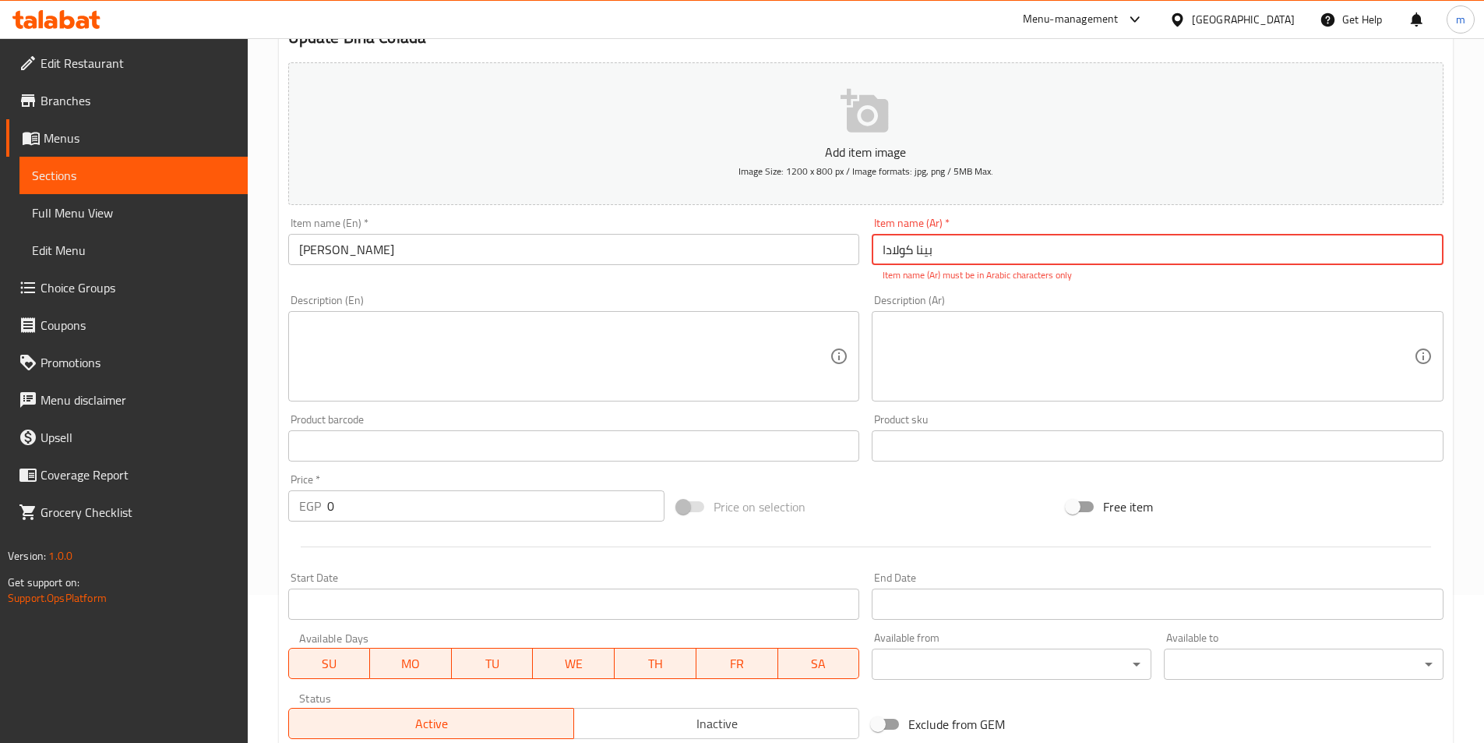
click at [997, 254] on input "بینا کولادا" at bounding box center [1158, 249] width 572 height 31
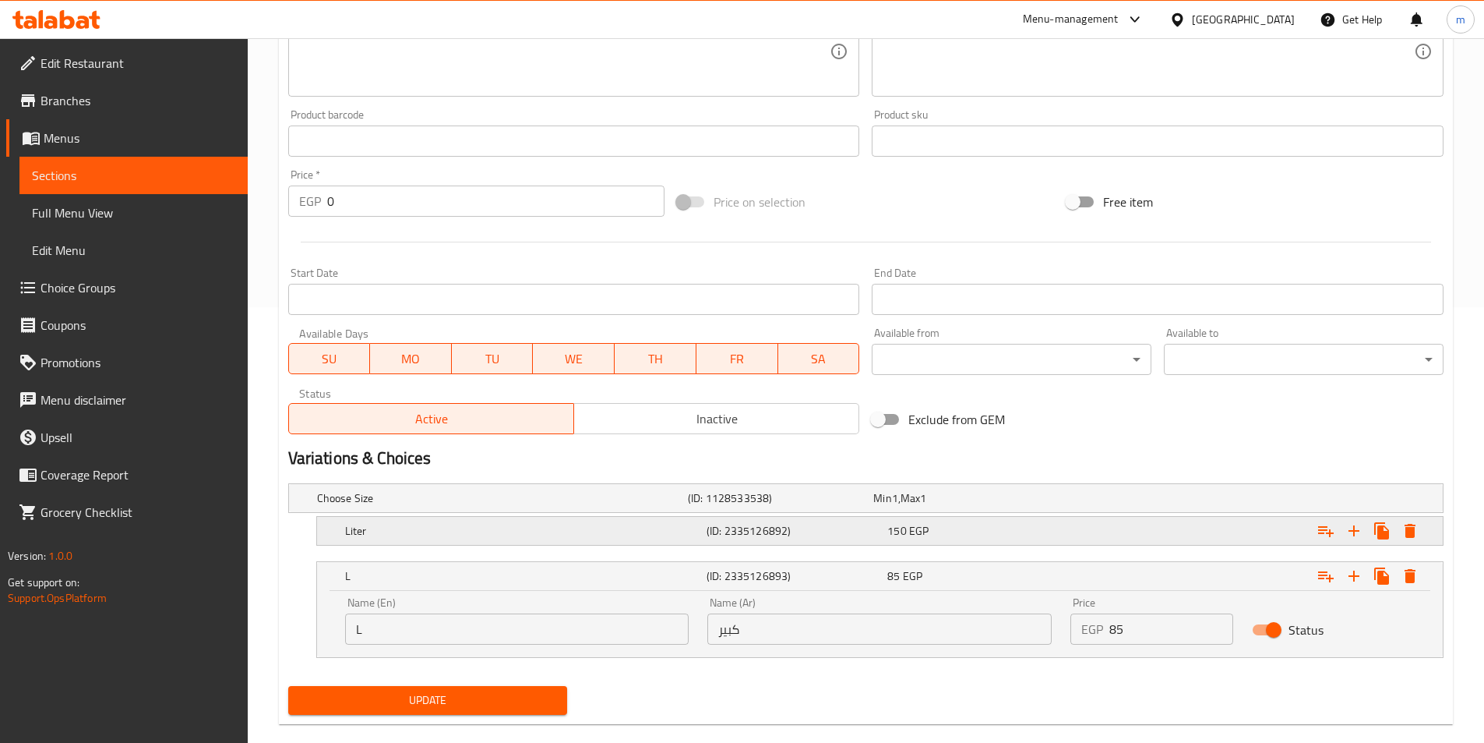
scroll to position [460, 0]
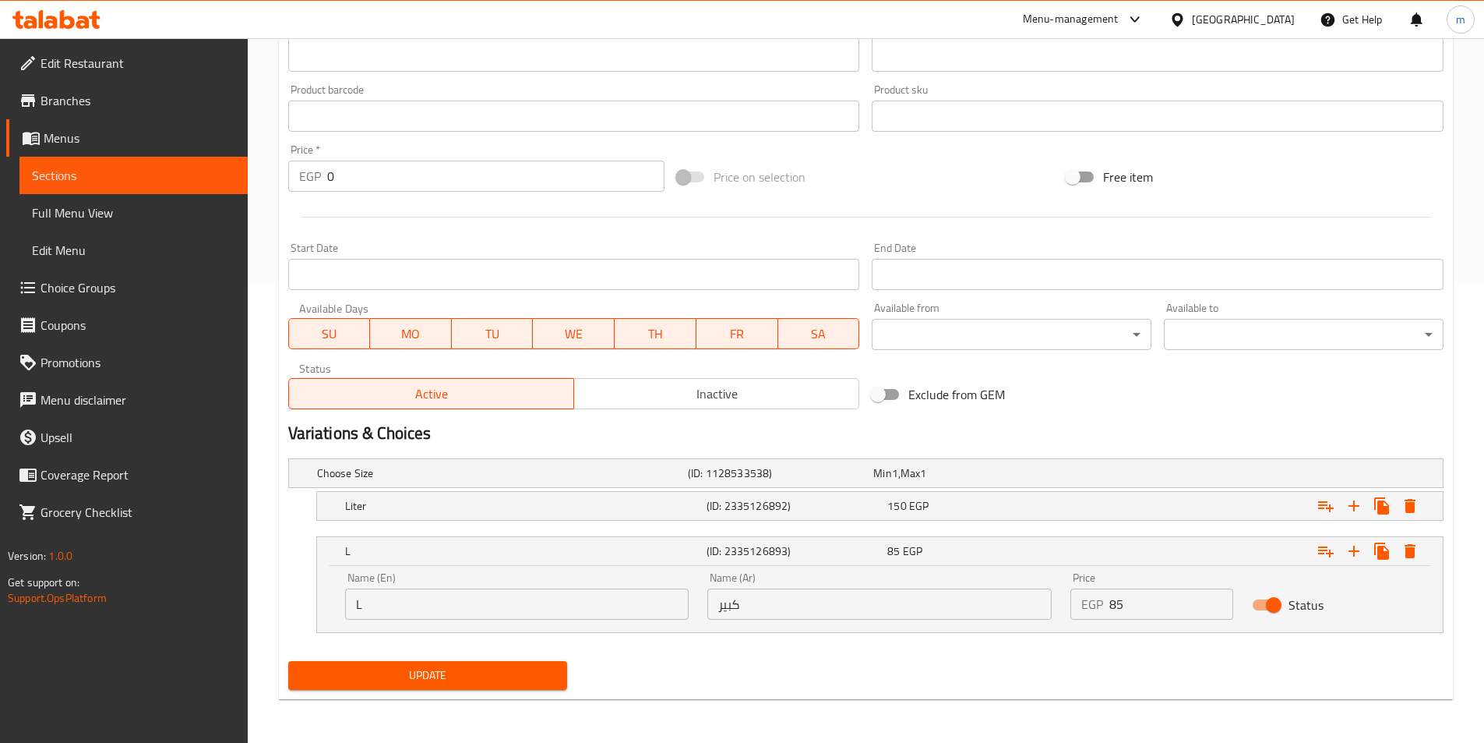
type input "[PERSON_NAME]"
click at [506, 672] on span "Update" at bounding box center [428, 674] width 255 height 19
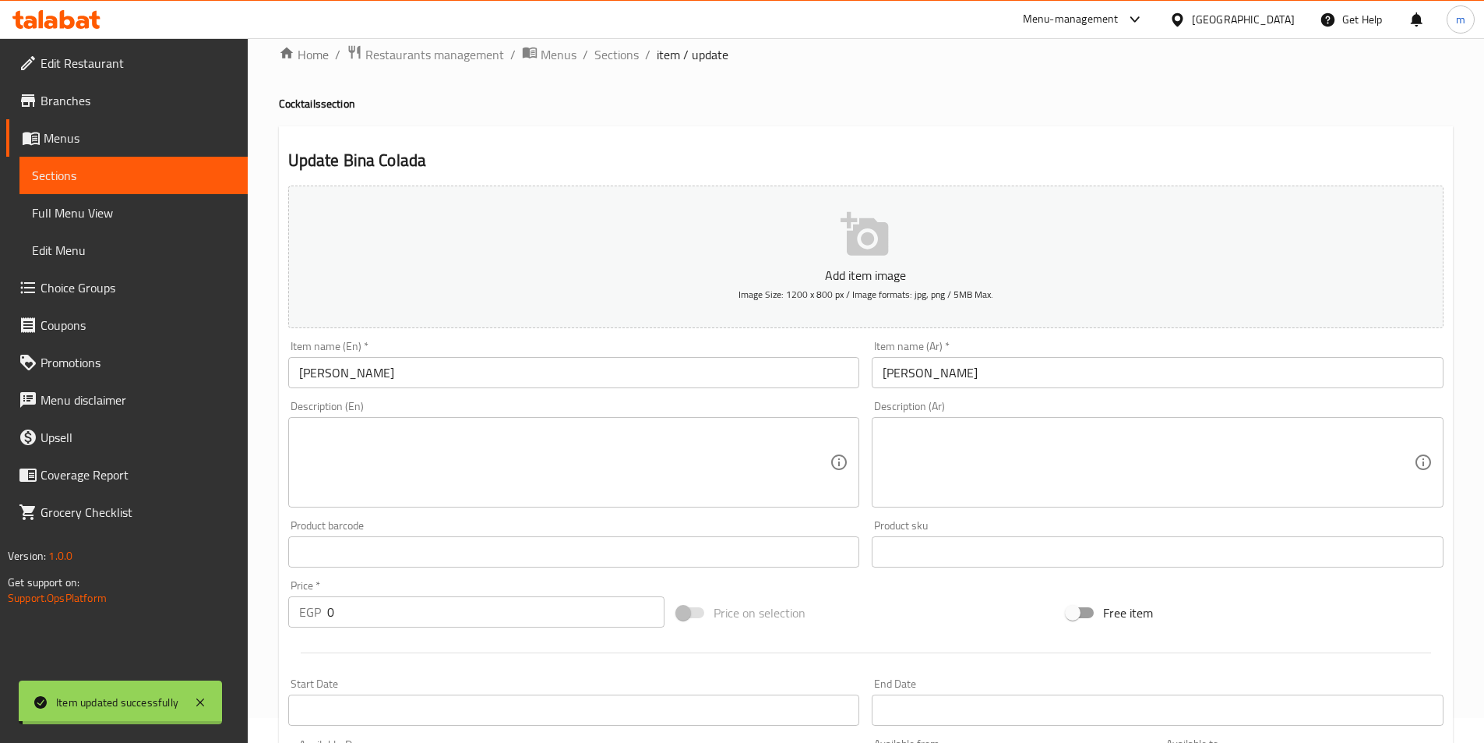
scroll to position [0, 0]
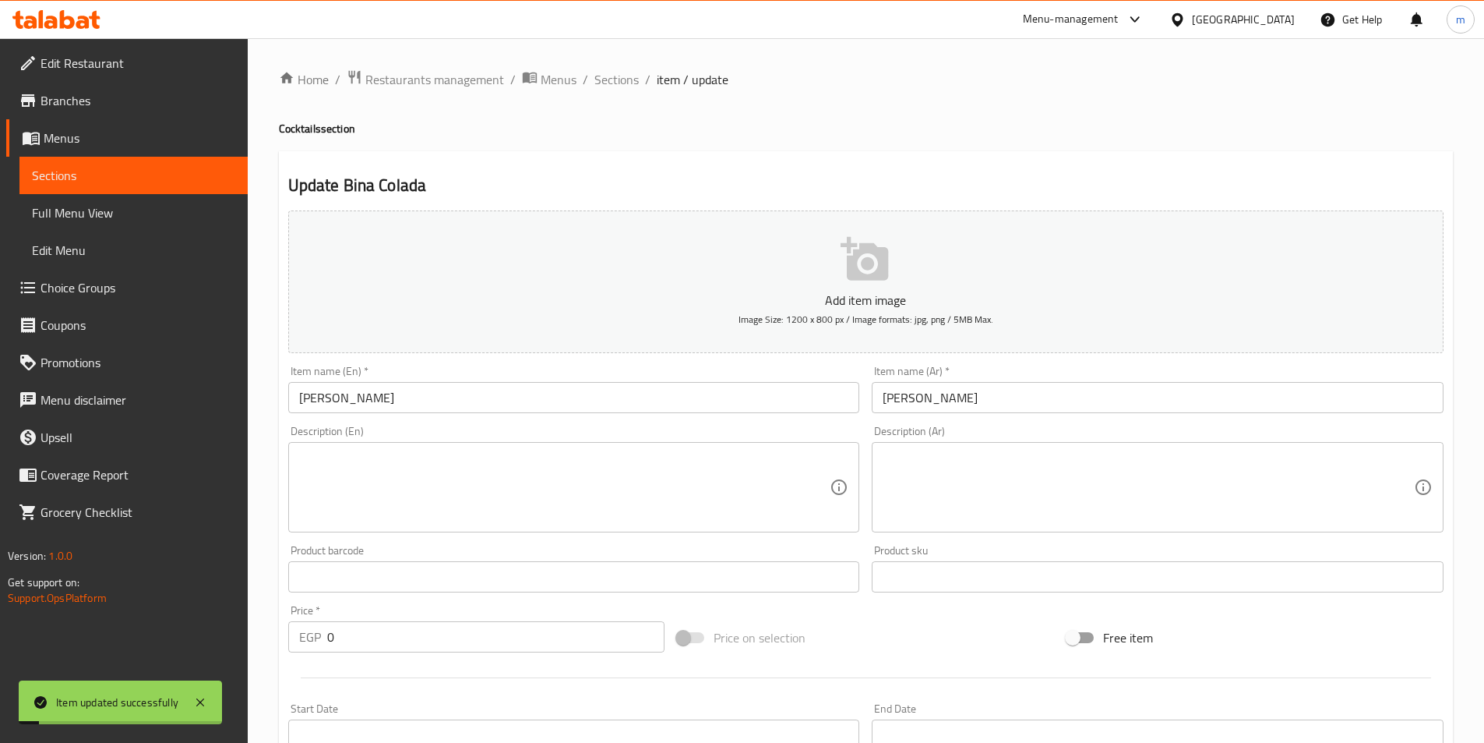
drag, startPoint x: 440, startPoint y: 352, endPoint x: 444, endPoint y: 370, distance: 18.3
click at [444, 366] on div "Add item image Image Size: 1200 x 800 px / Image formats: jpg, png / 5MB Max. I…" at bounding box center [866, 540] width 1168 height 672
click at [446, 379] on div "Item name (En)   * Bina Colada Item name (En) *" at bounding box center [574, 389] width 572 height 48
click at [439, 395] on input "[PERSON_NAME]" at bounding box center [574, 397] width 572 height 31
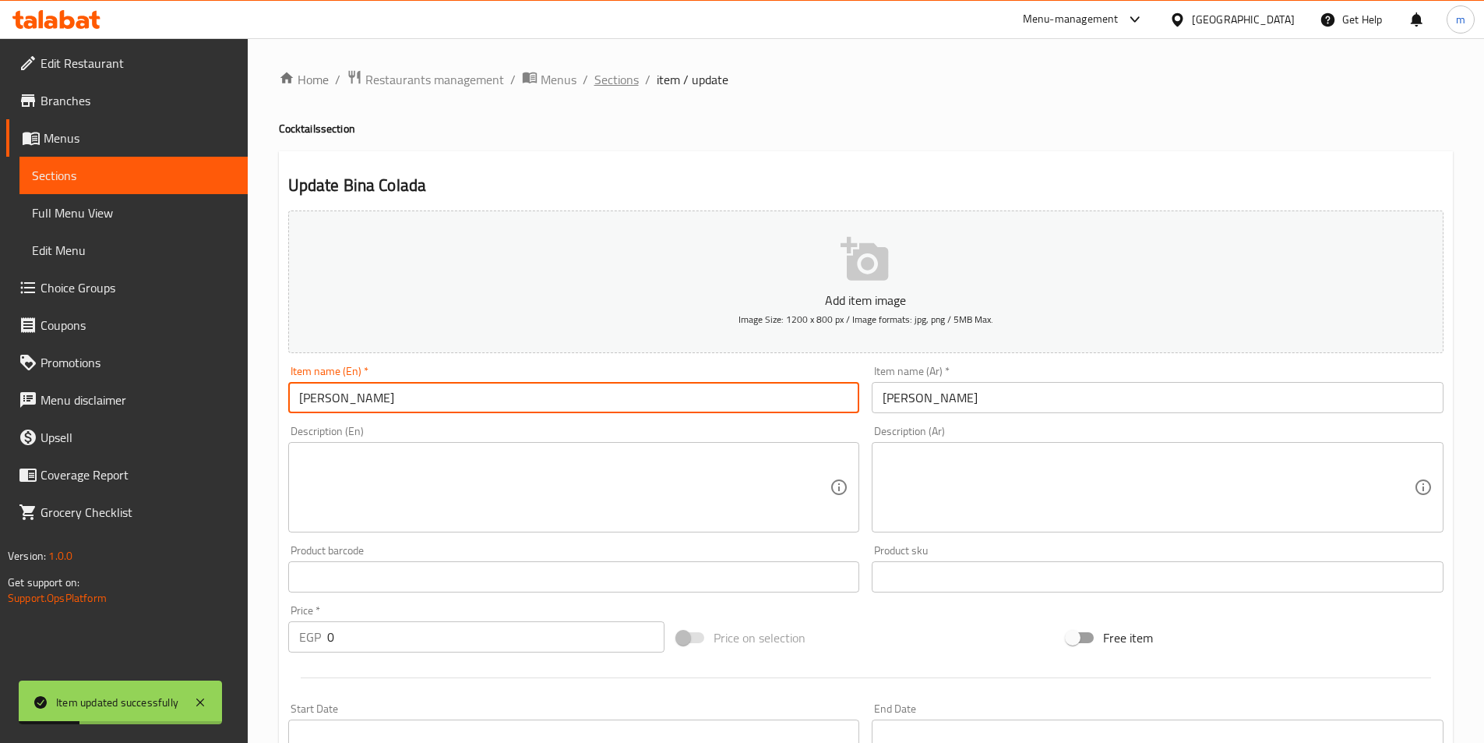
click at [601, 77] on span "Sections" at bounding box center [616, 79] width 44 height 19
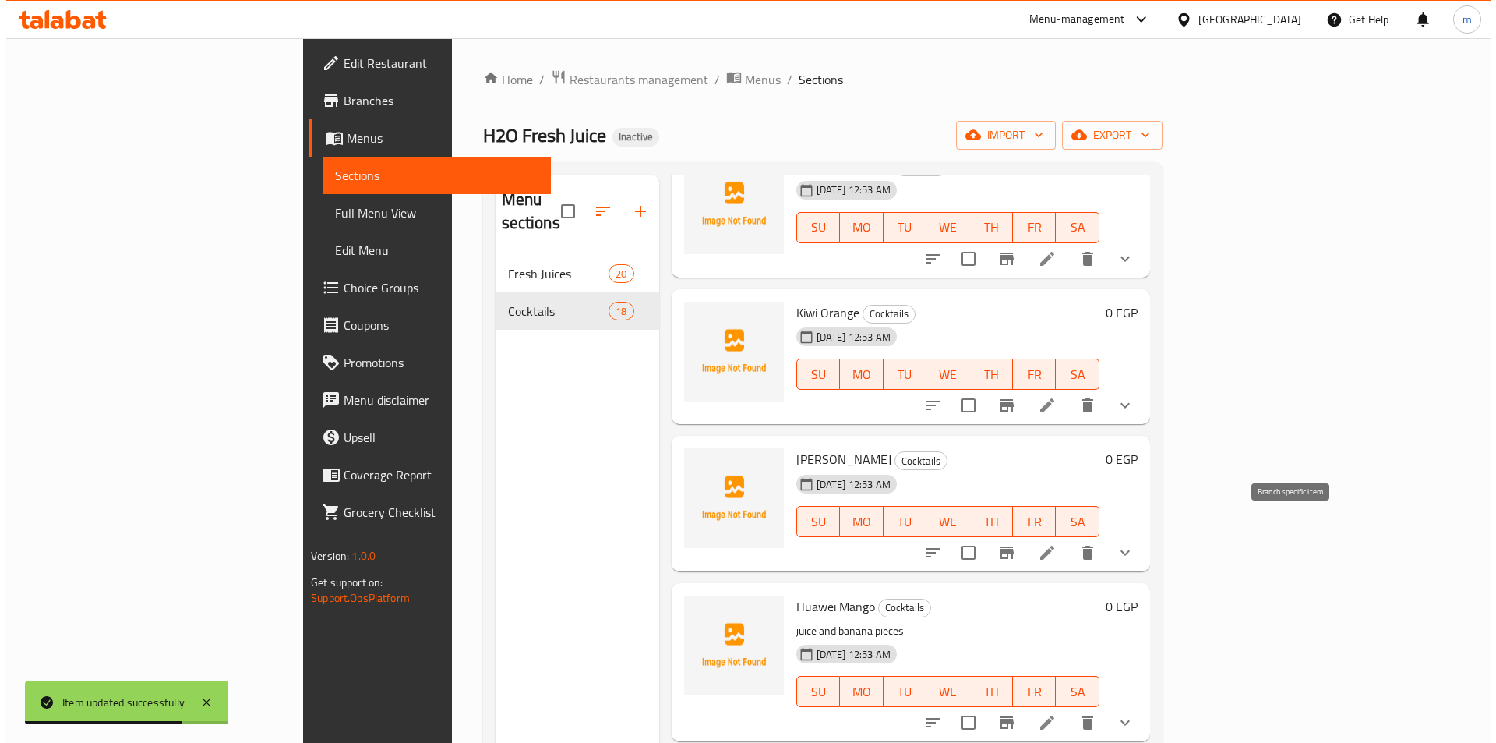
scroll to position [1823, 0]
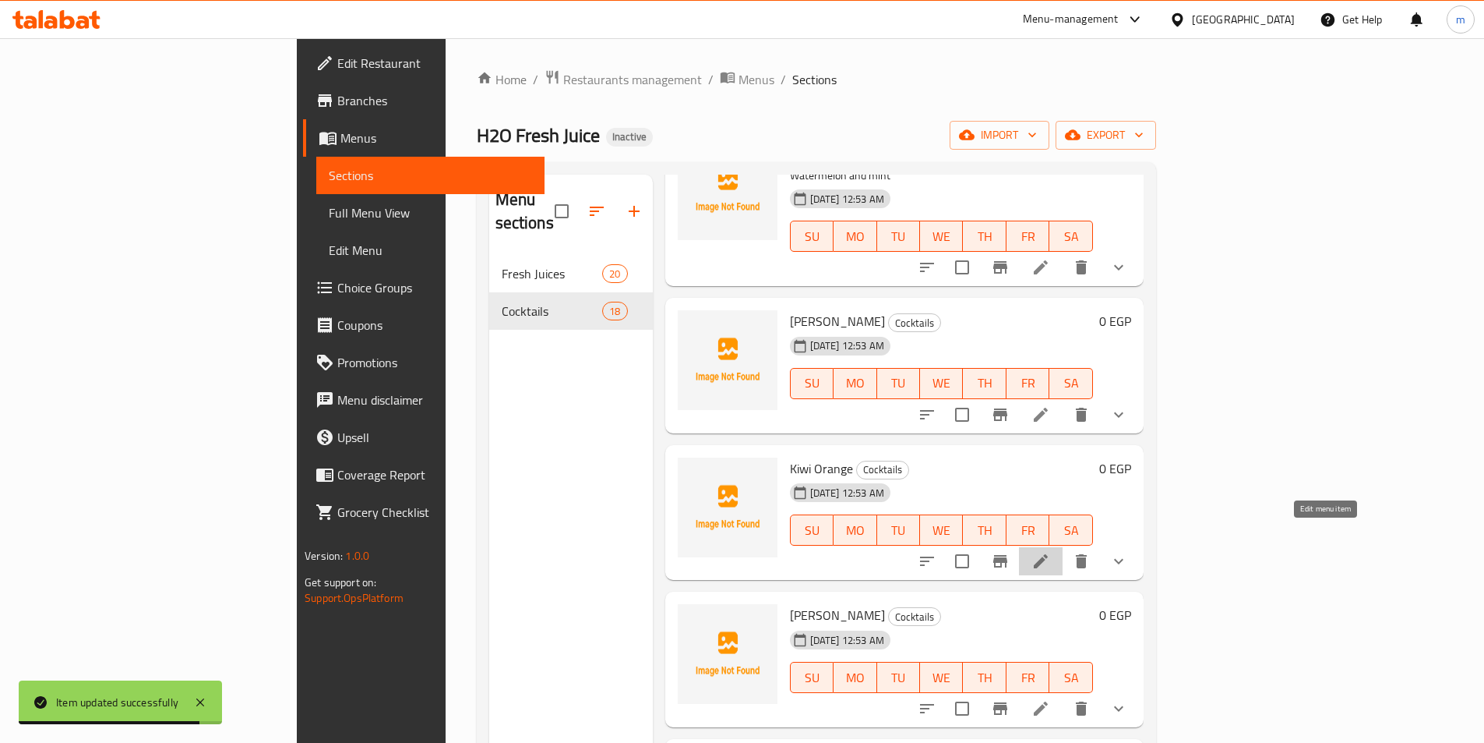
click at [1050, 552] on icon at bounding box center [1041, 561] width 19 height 19
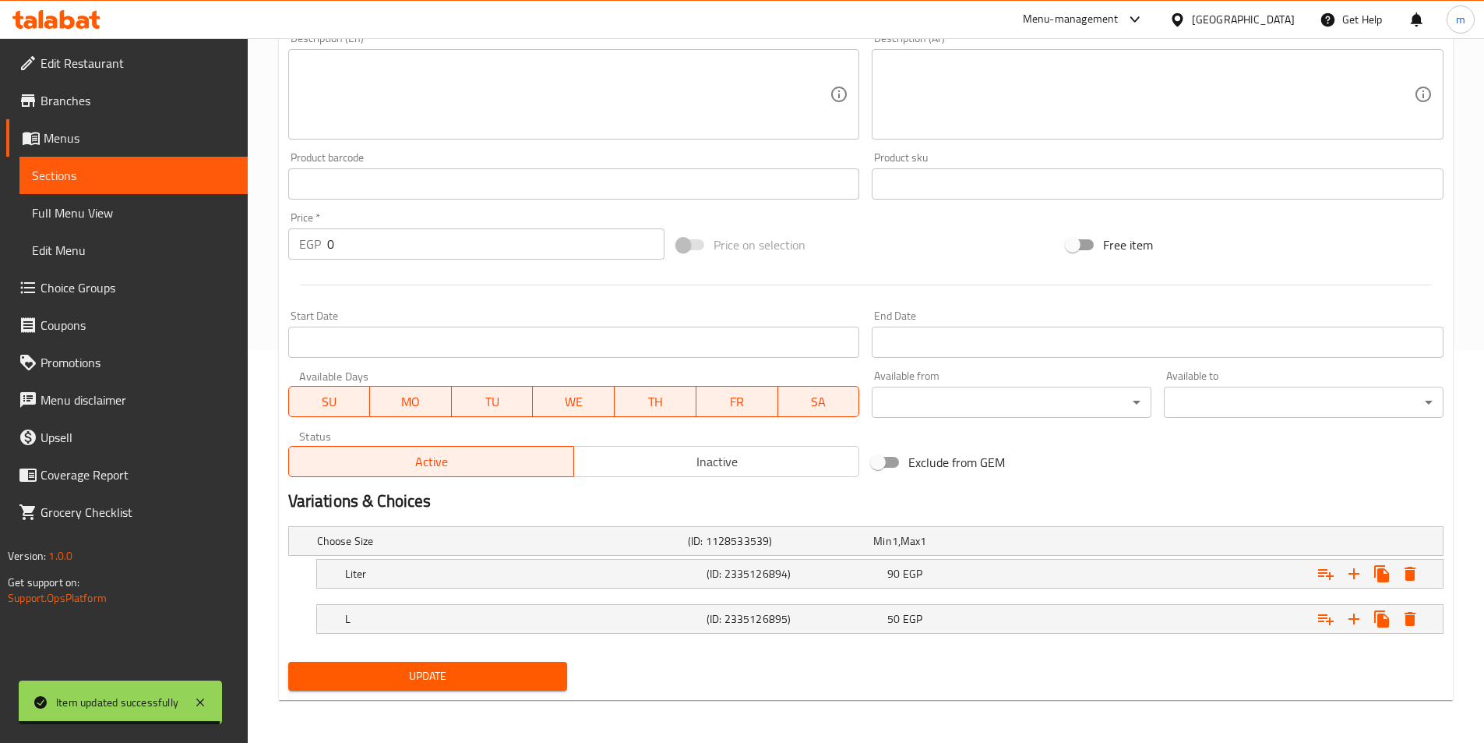
scroll to position [393, 0]
click at [782, 617] on h5 "(ID: 2335126895)" at bounding box center [794, 618] width 175 height 16
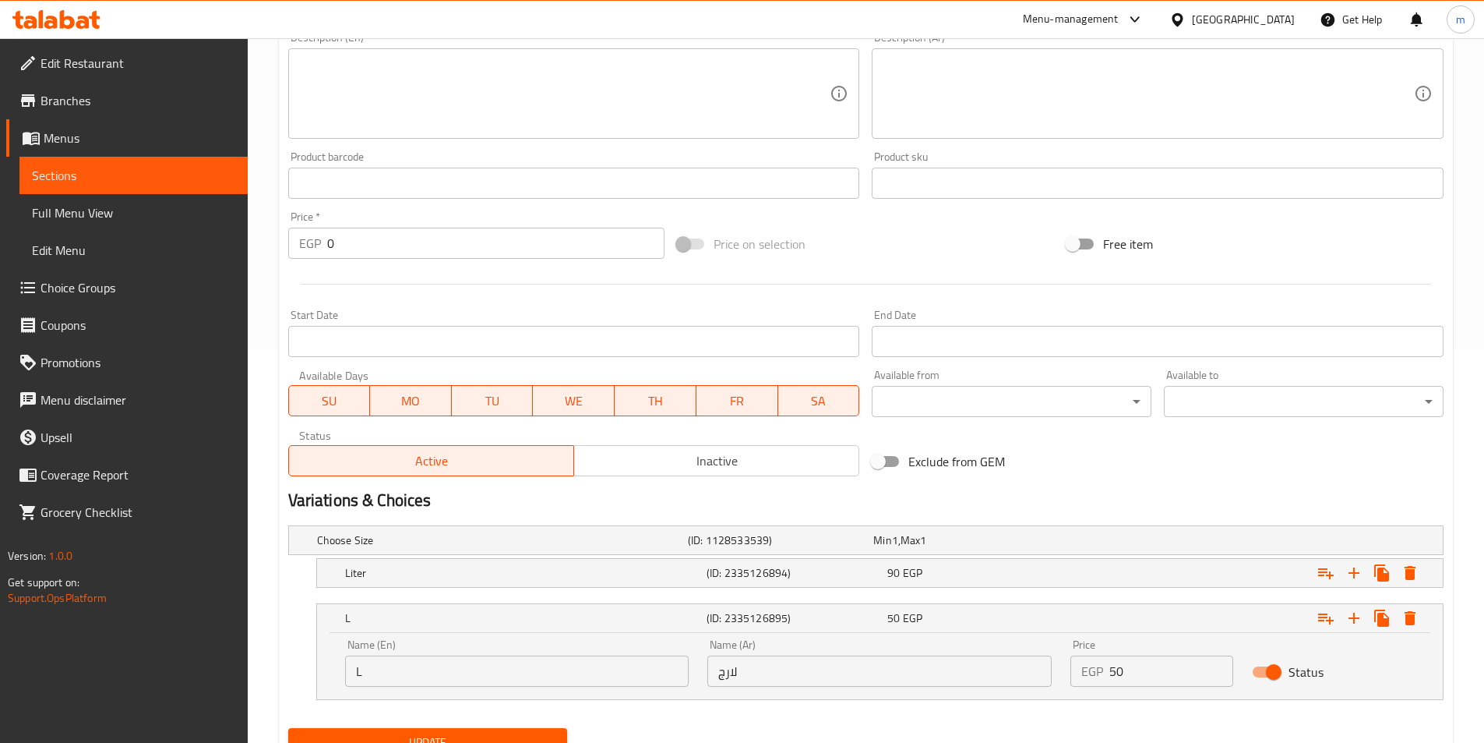
click at [806, 668] on input "لارج" at bounding box center [879, 670] width 344 height 31
type input "كبير"
click at [410, 732] on button "Update" at bounding box center [428, 742] width 280 height 29
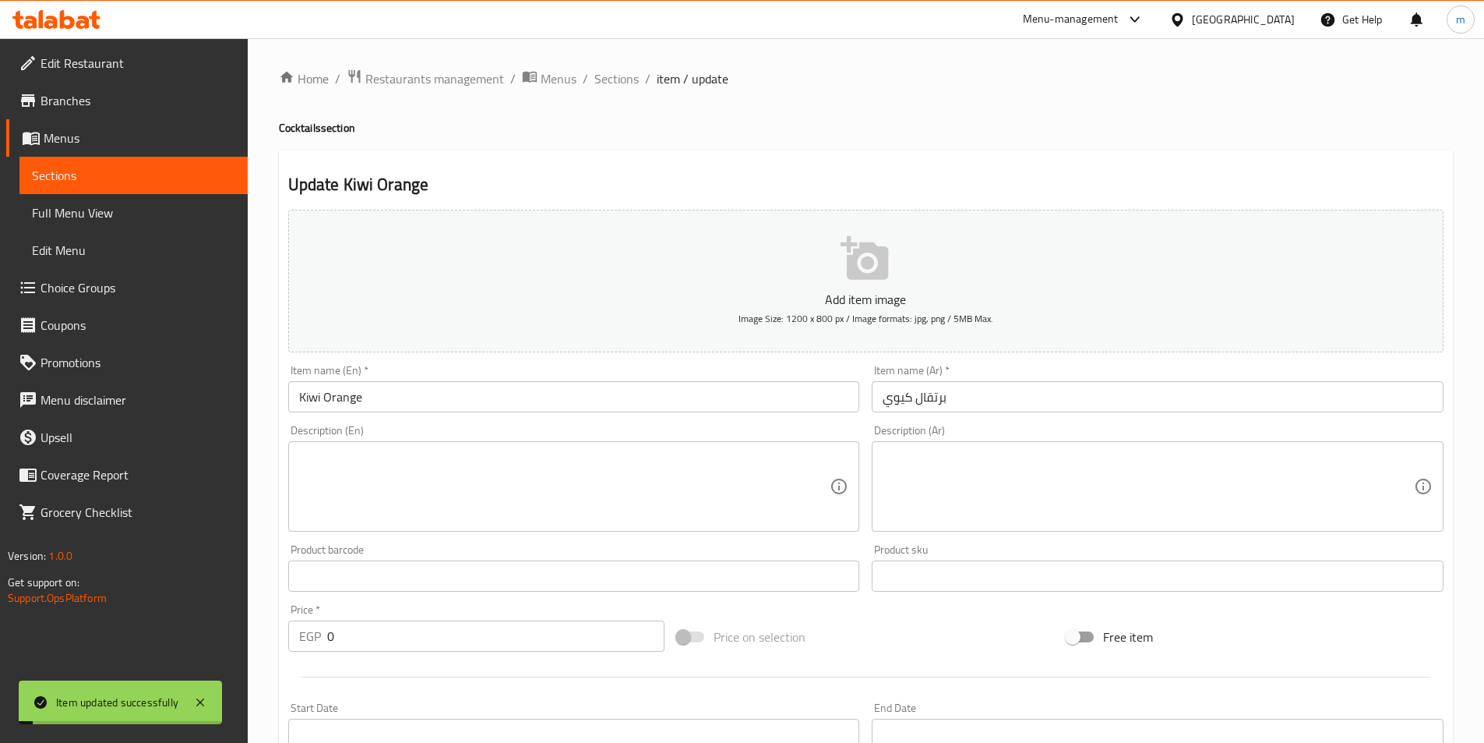
scroll to position [0, 0]
click at [626, 81] on span "Sections" at bounding box center [616, 79] width 44 height 19
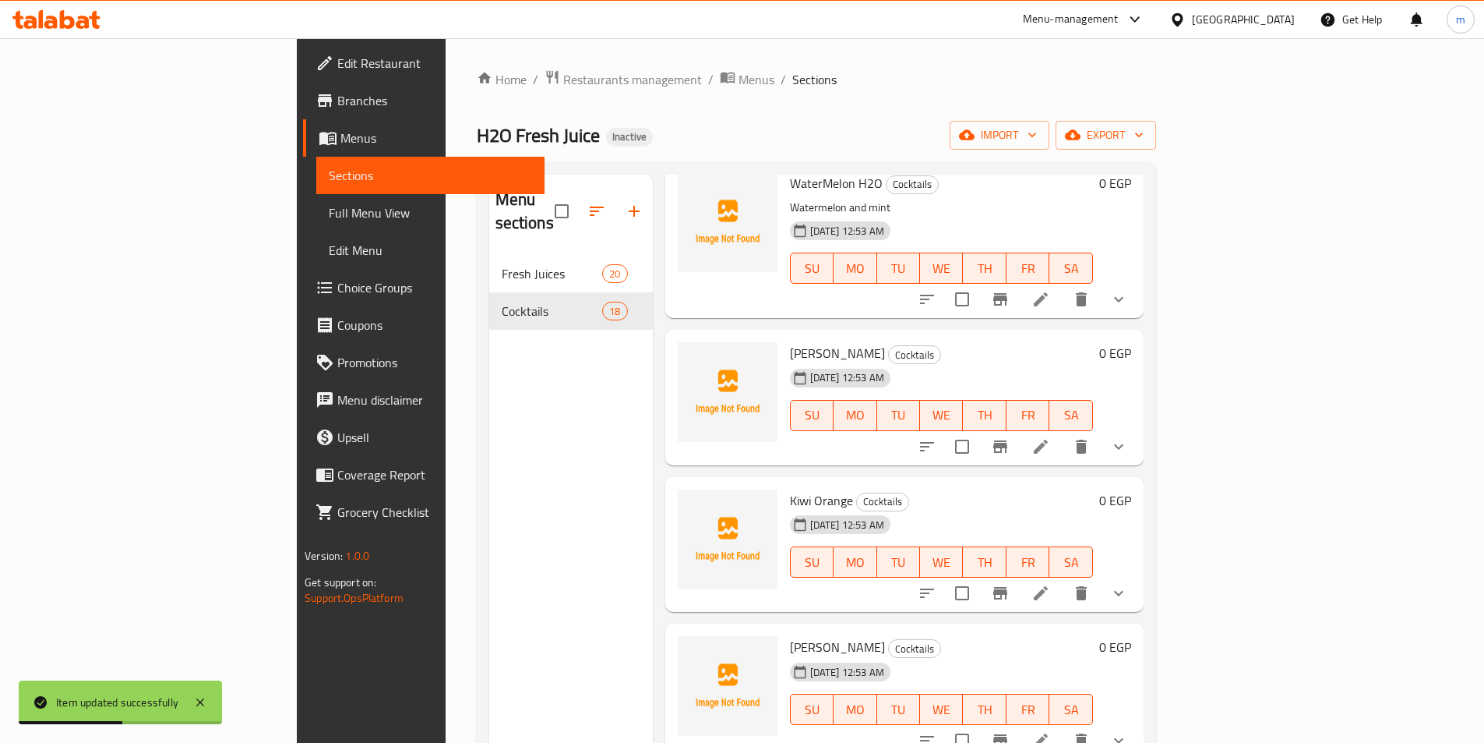
scroll to position [1965, 0]
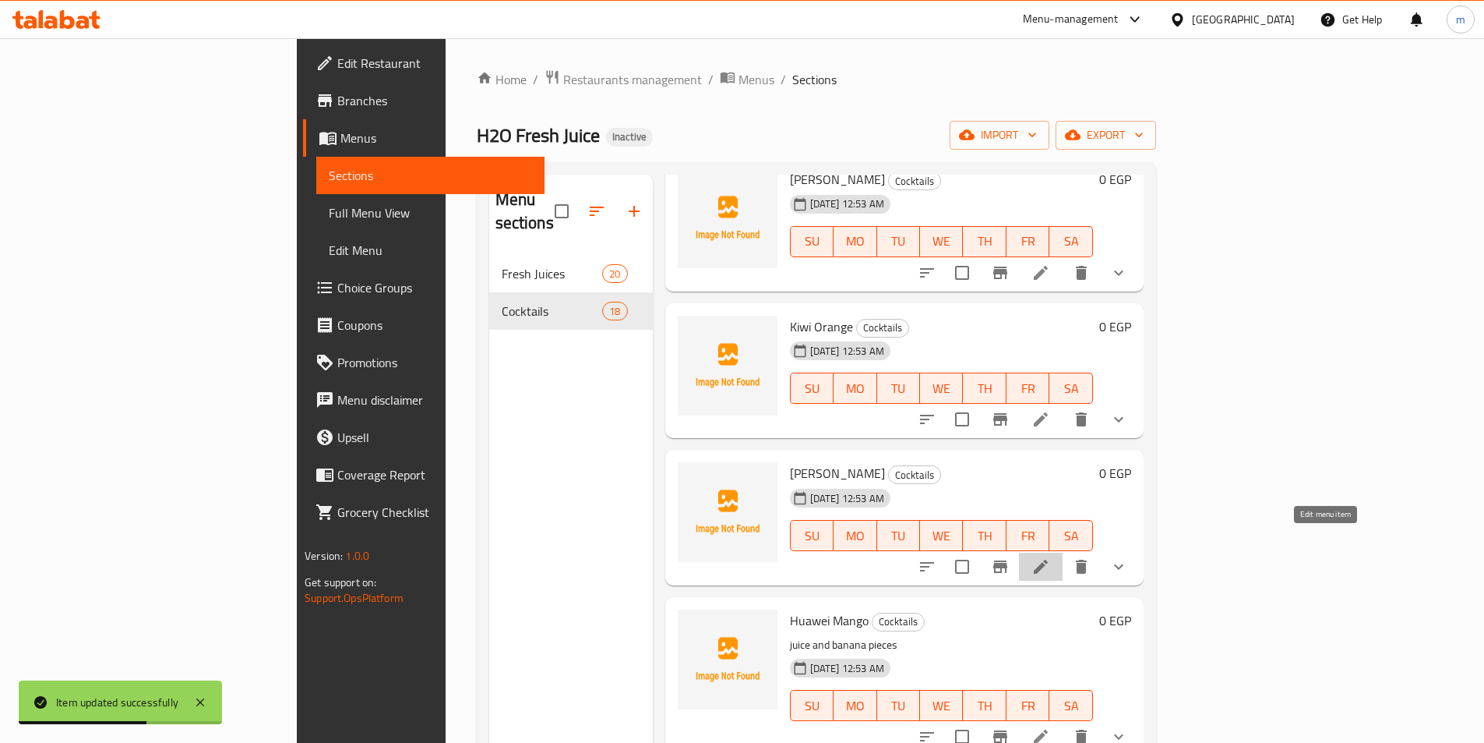
click at [1048, 559] on icon at bounding box center [1041, 566] width 14 height 14
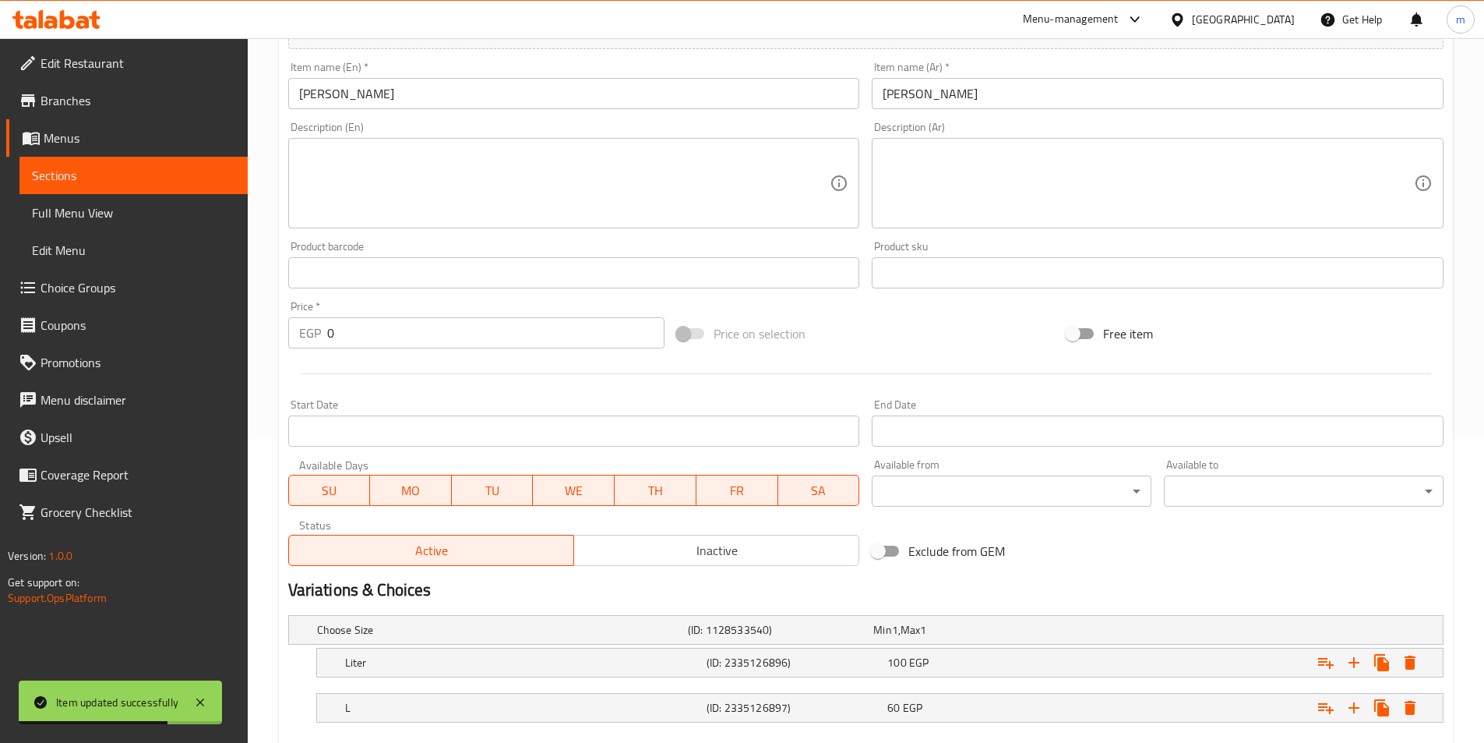
scroll to position [312, 0]
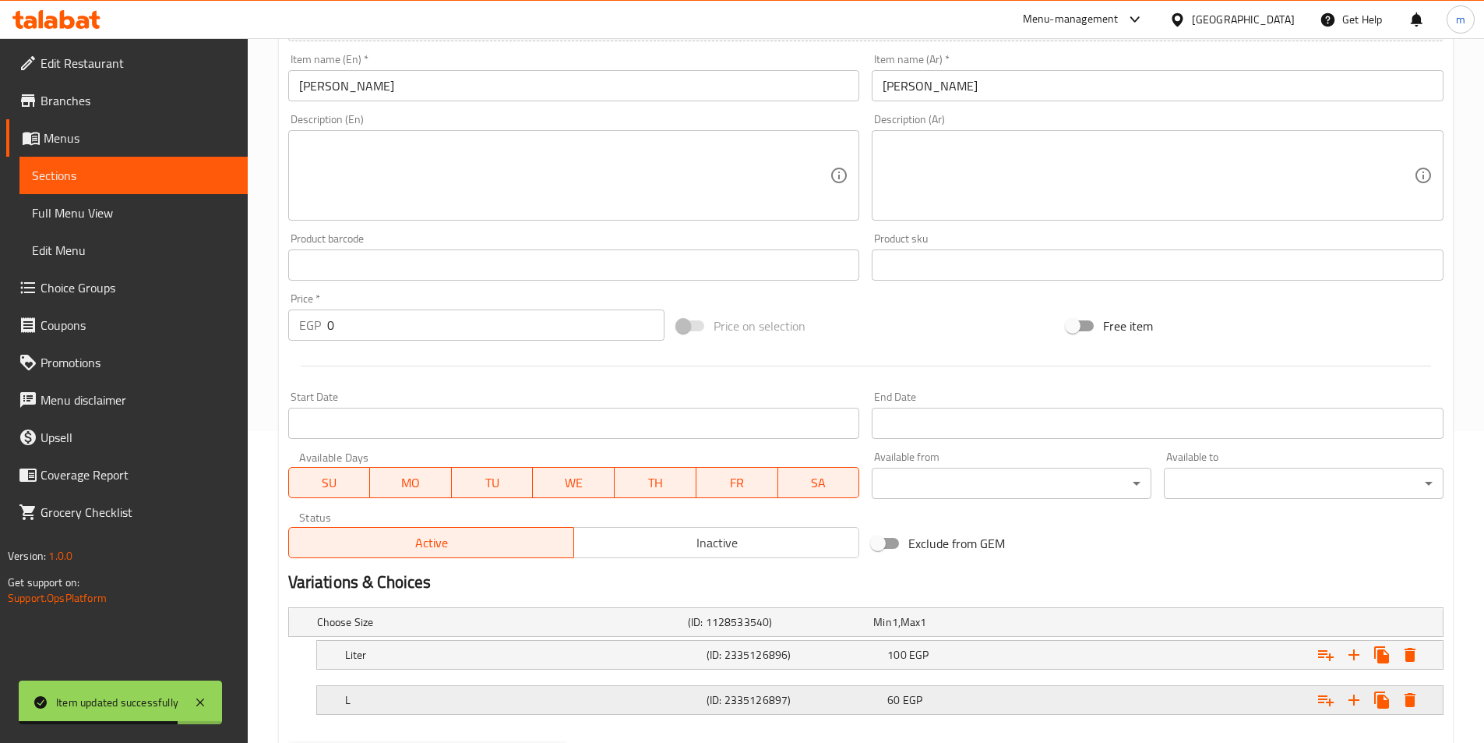
click at [831, 702] on h5 "(ID: 2335126897)" at bounding box center [794, 700] width 175 height 16
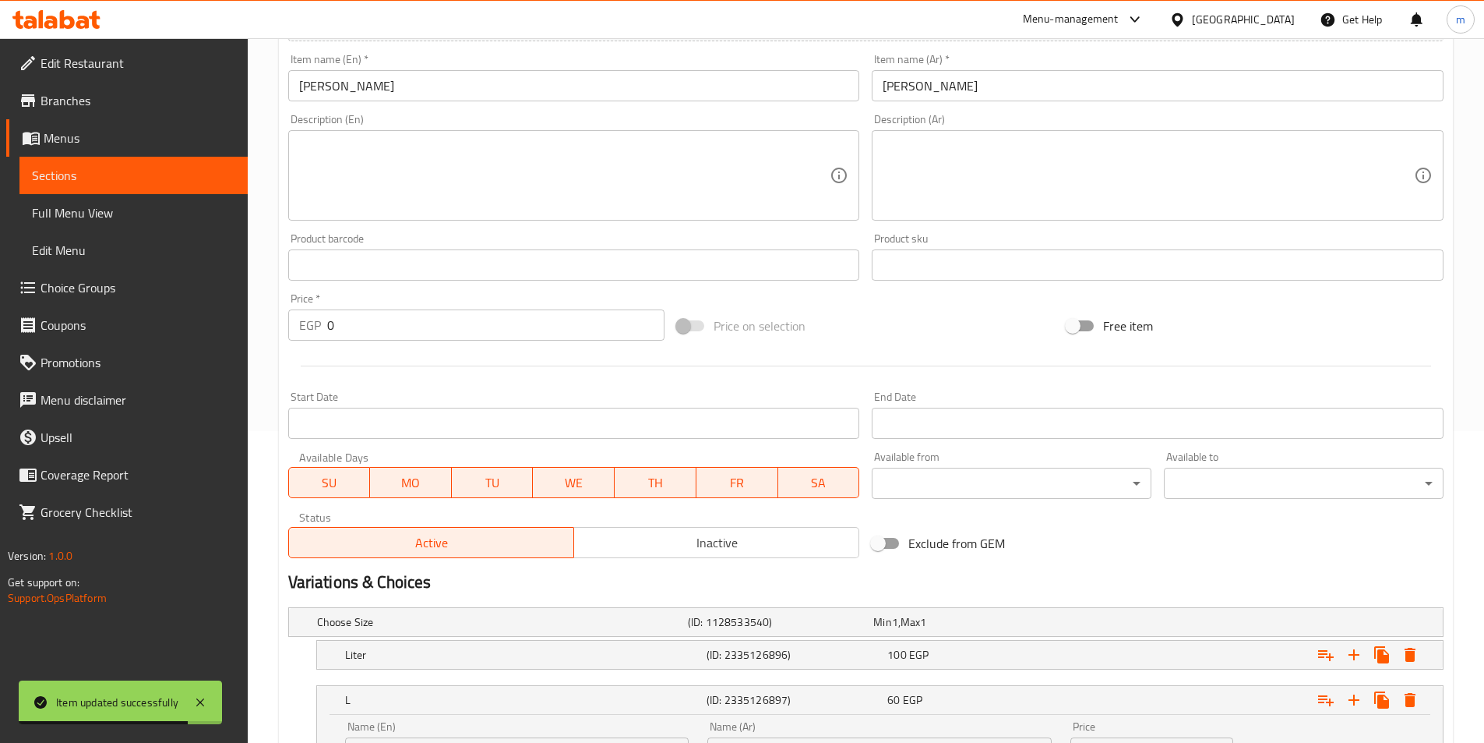
click at [823, 721] on div "Name (Ar) لارج Name (Ar)" at bounding box center [879, 745] width 344 height 48
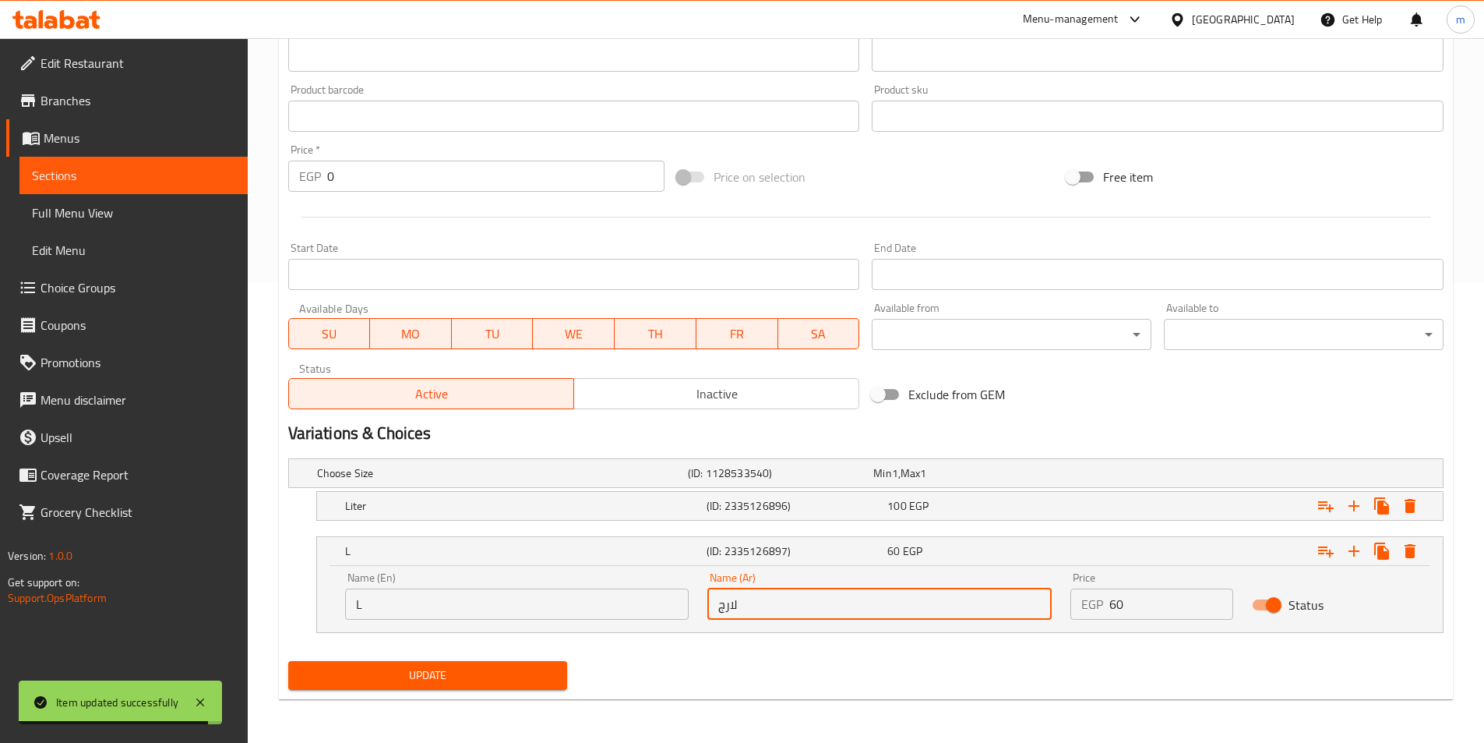
click at [794, 613] on input "لارج" at bounding box center [879, 603] width 344 height 31
type input "كبير"
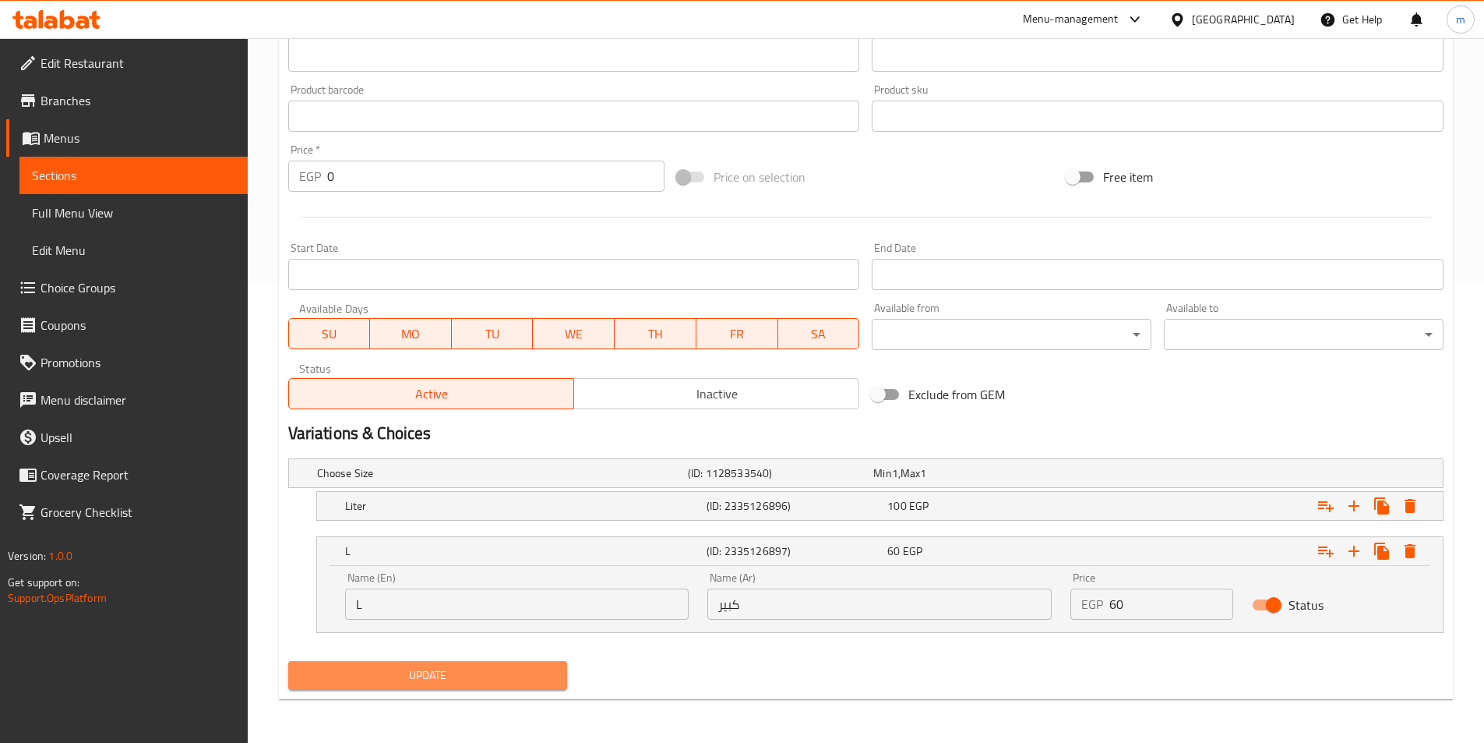
click at [487, 679] on span "Update" at bounding box center [428, 674] width 255 height 19
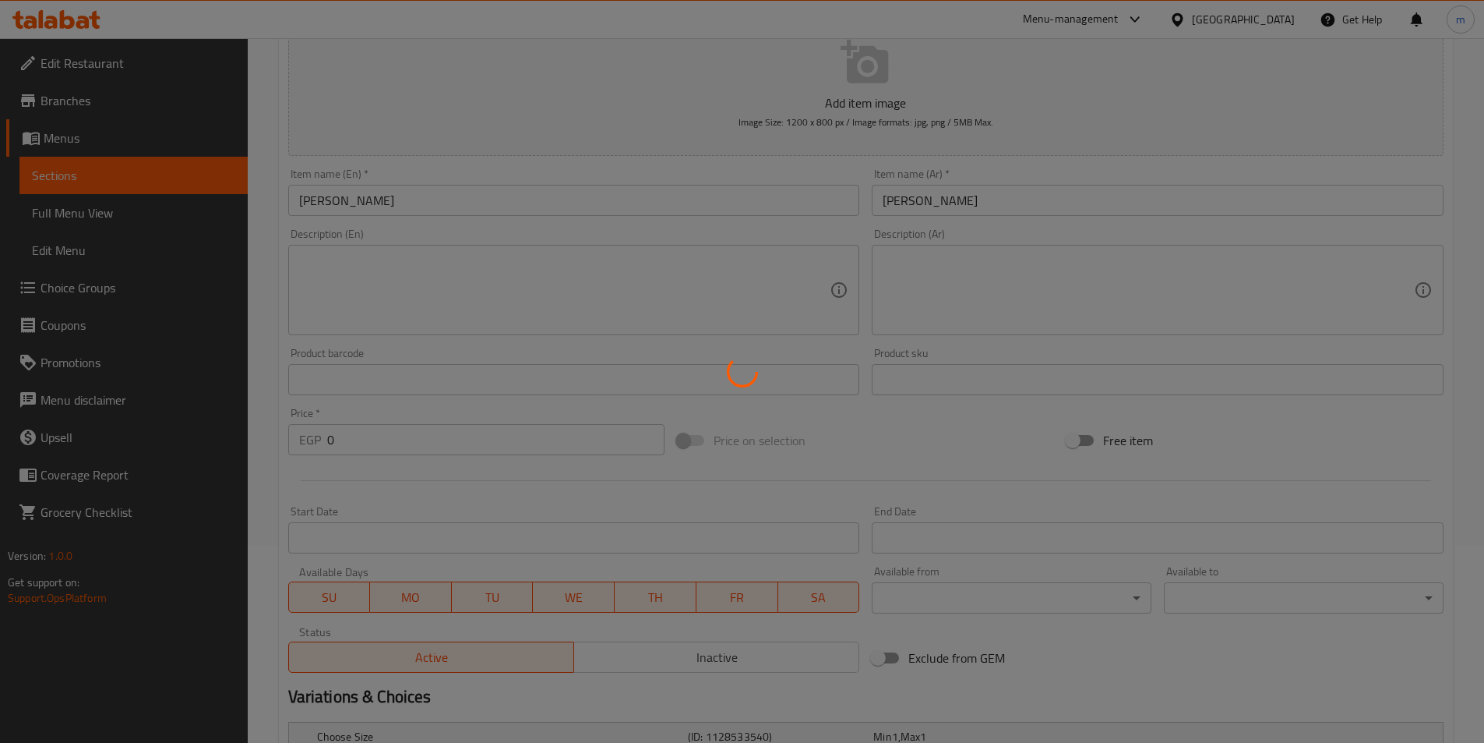
scroll to position [71, 0]
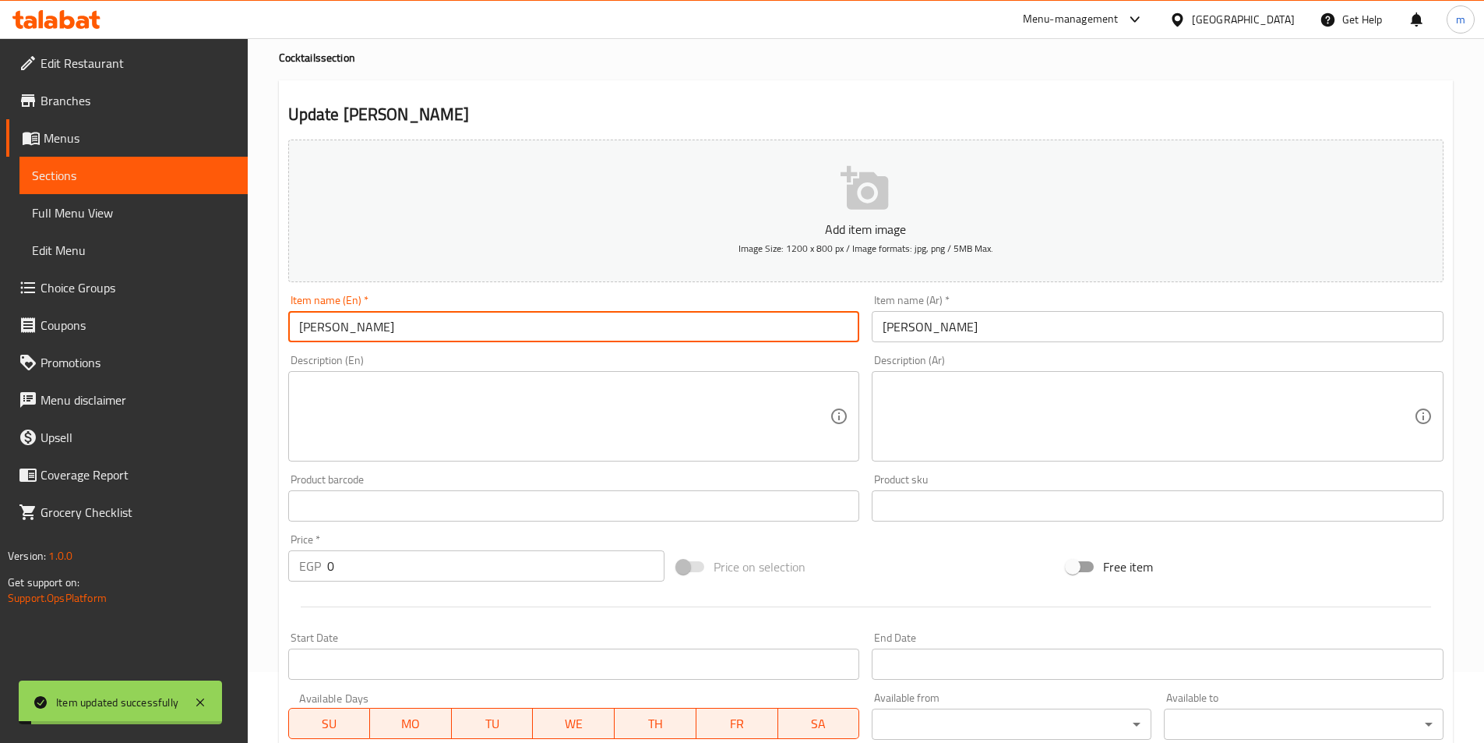
click at [405, 329] on input "Mango Kiwi" at bounding box center [574, 326] width 572 height 31
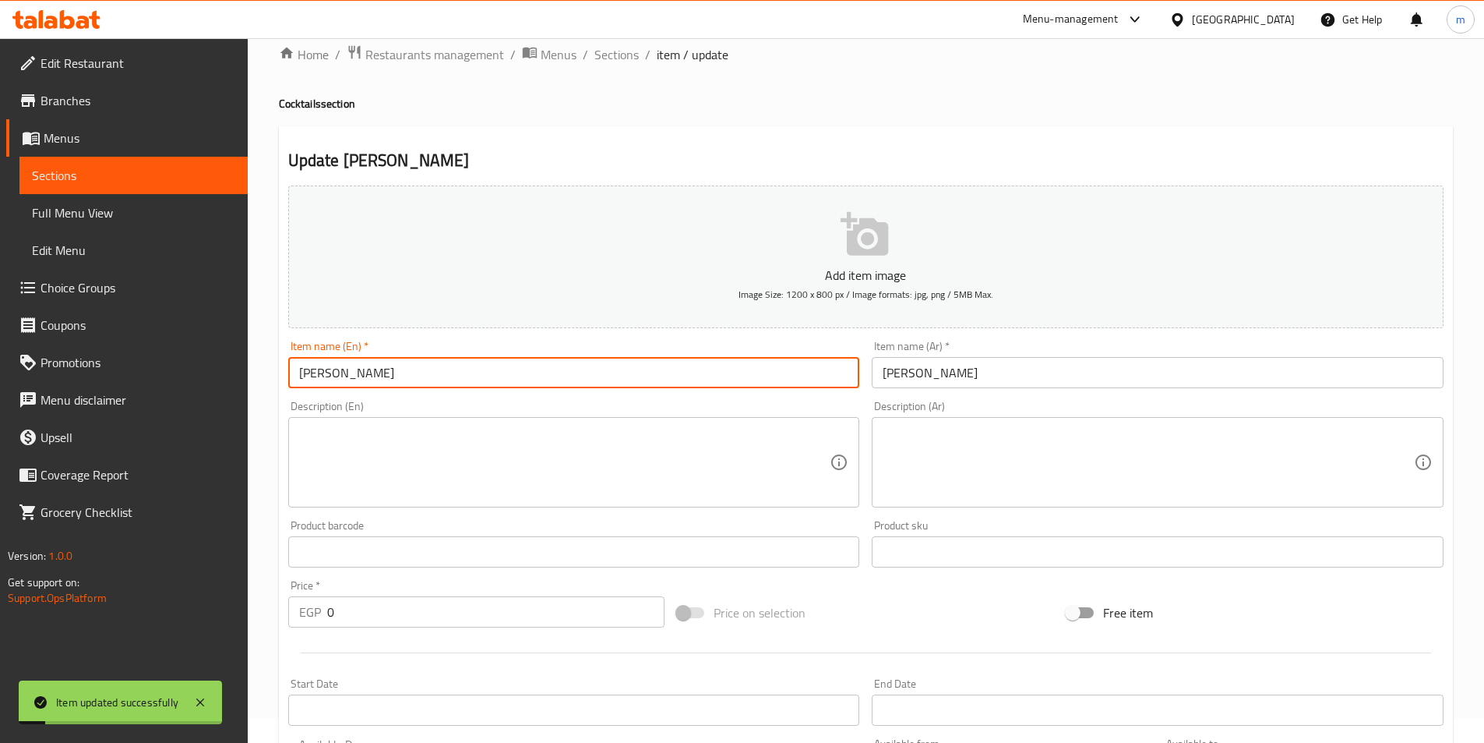
scroll to position [0, 0]
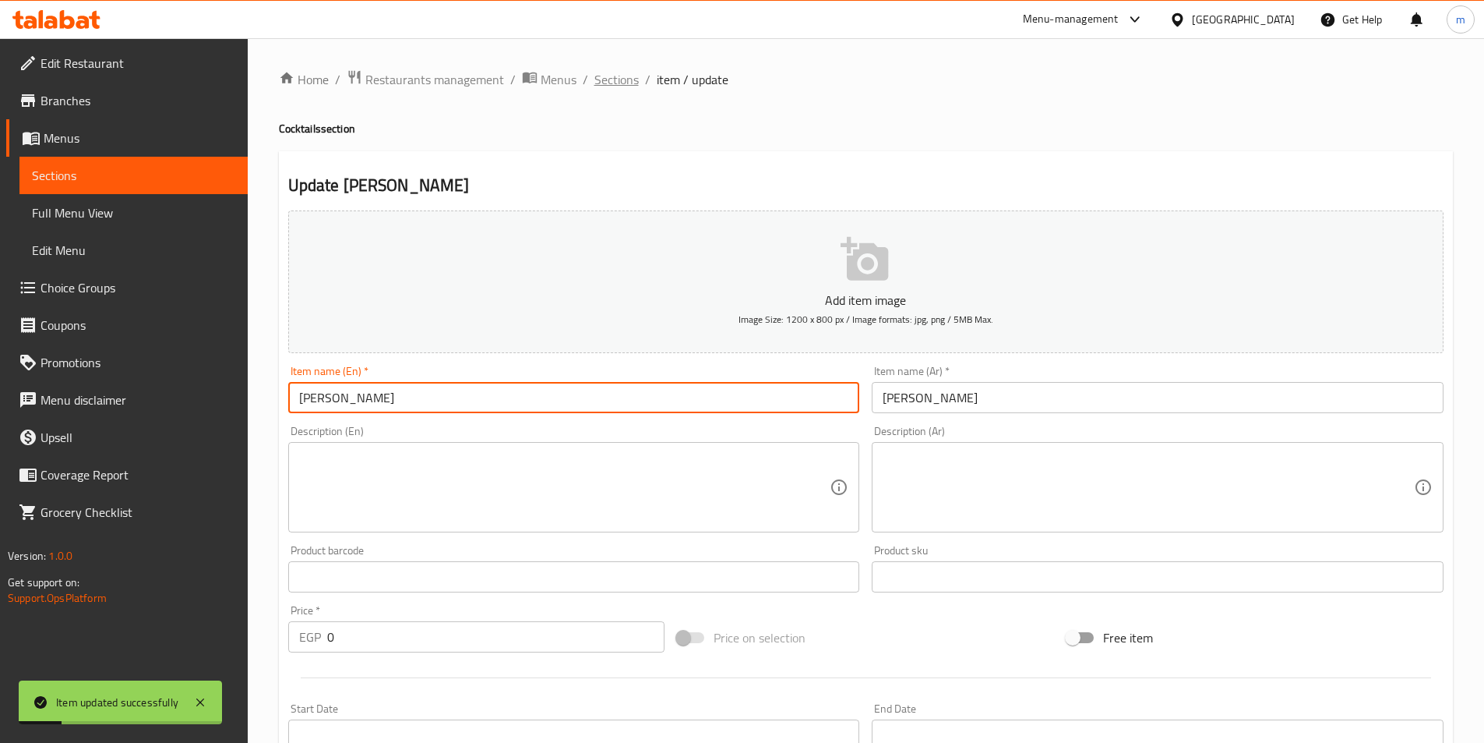
click at [609, 79] on span "Sections" at bounding box center [616, 79] width 44 height 19
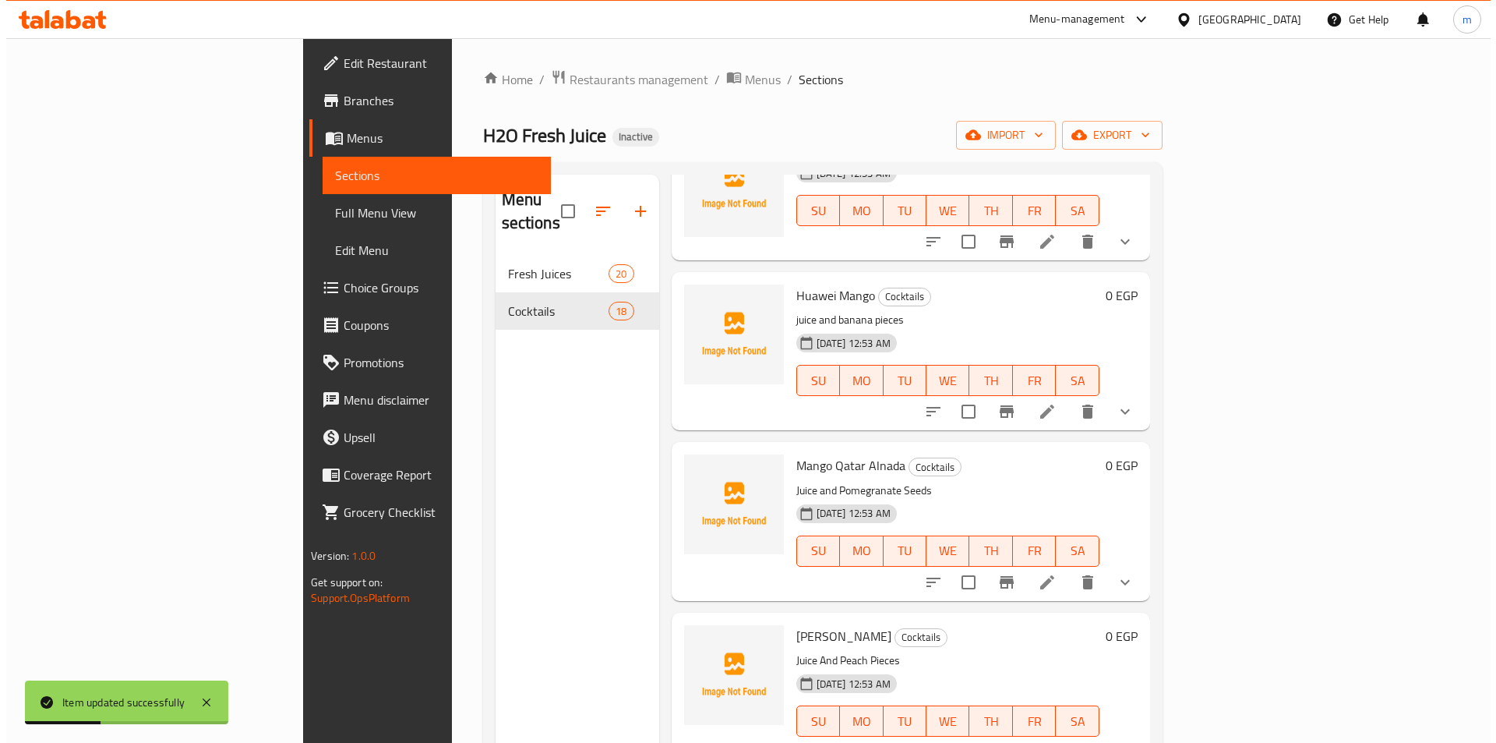
scroll to position [2291, 0]
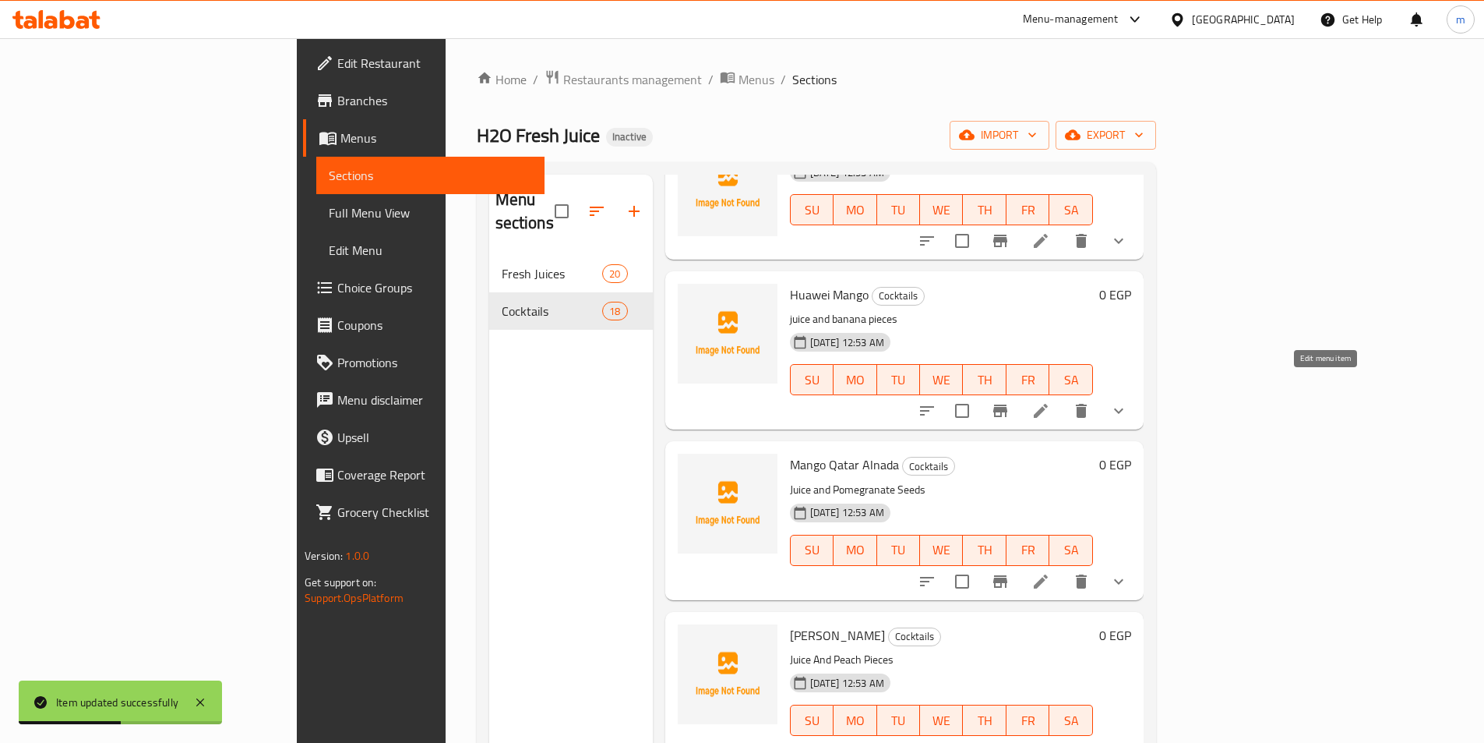
click at [1048, 404] on icon at bounding box center [1041, 411] width 14 height 14
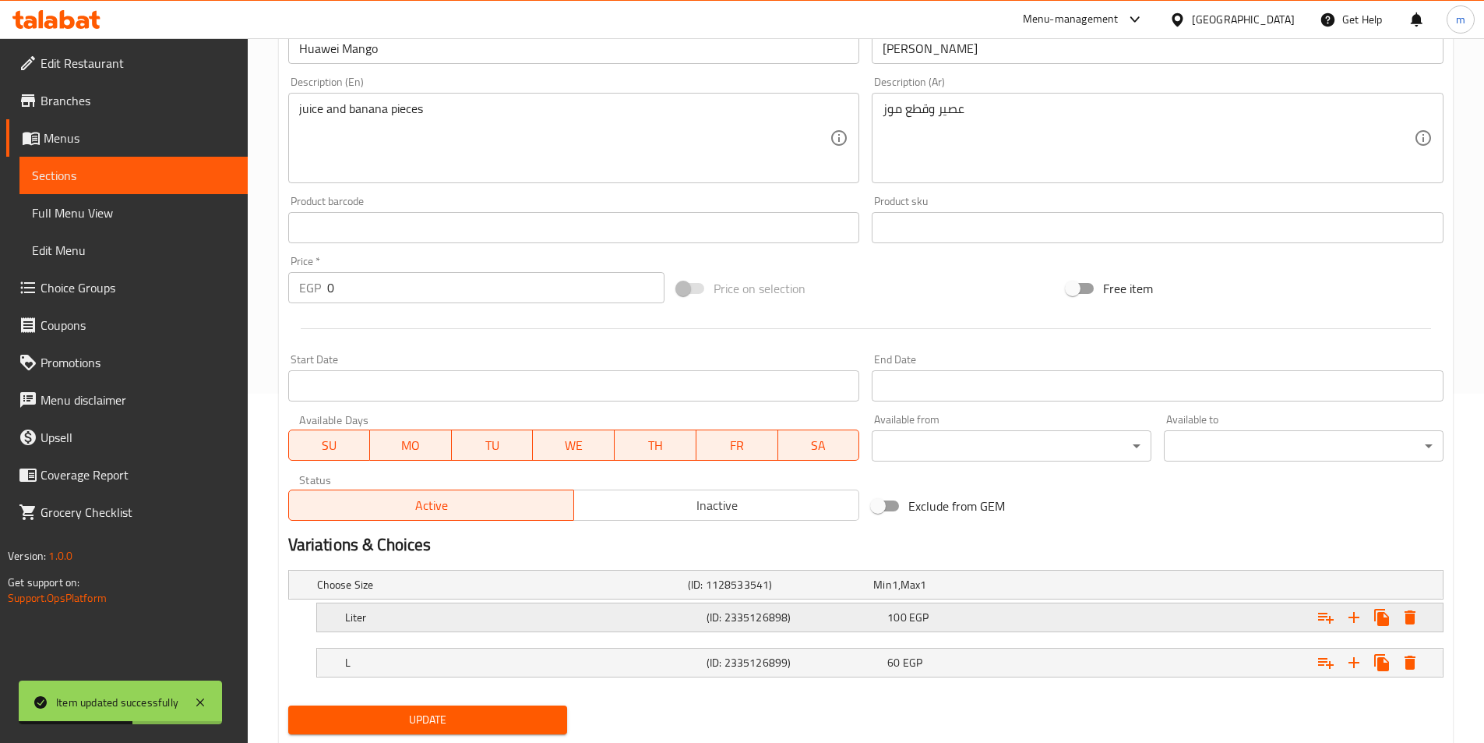
scroll to position [393, 0]
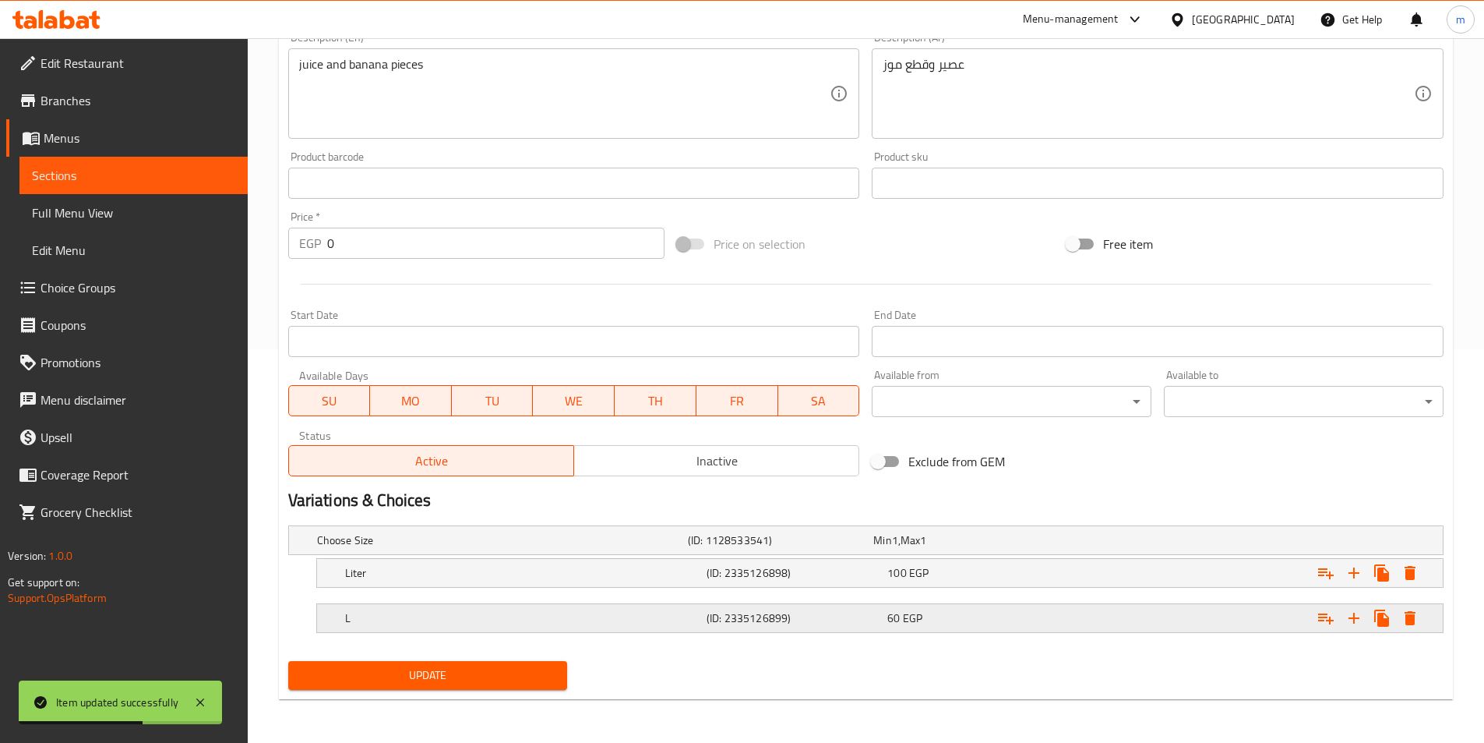
click at [831, 622] on h5 "(ID: 2335126899)" at bounding box center [794, 618] width 175 height 16
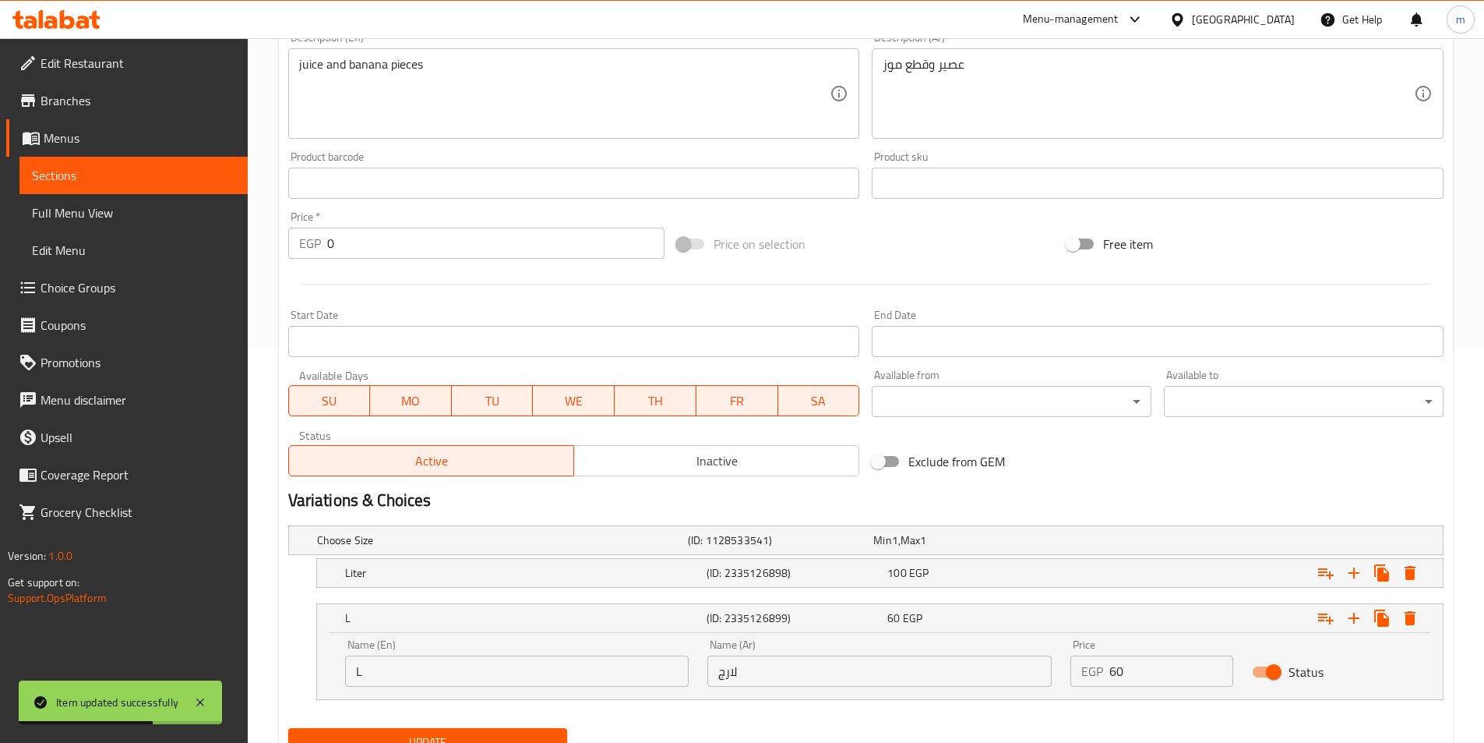
click at [810, 673] on input "لارج" at bounding box center [879, 670] width 344 height 31
type input "كبير"
click at [492, 742] on span "Update" at bounding box center [428, 741] width 255 height 19
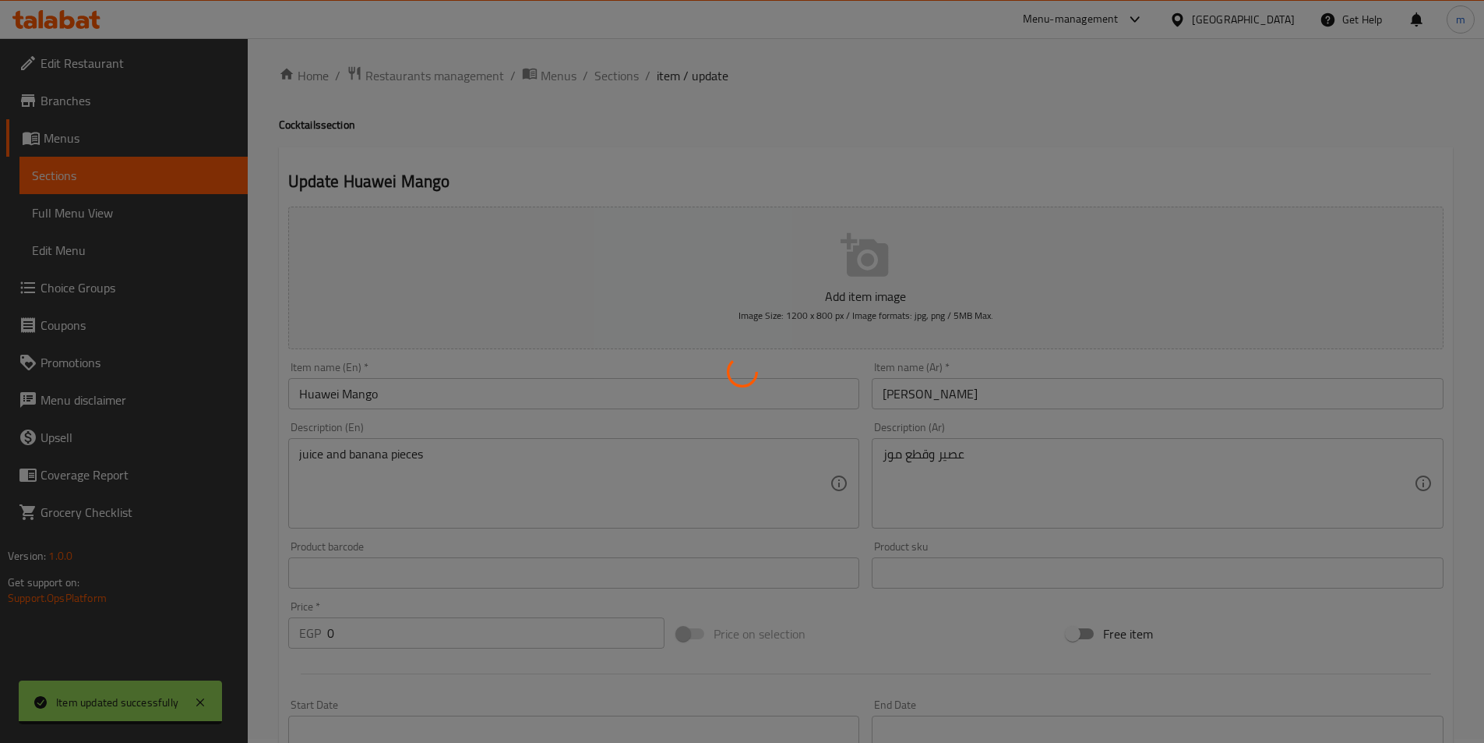
scroll to position [0, 0]
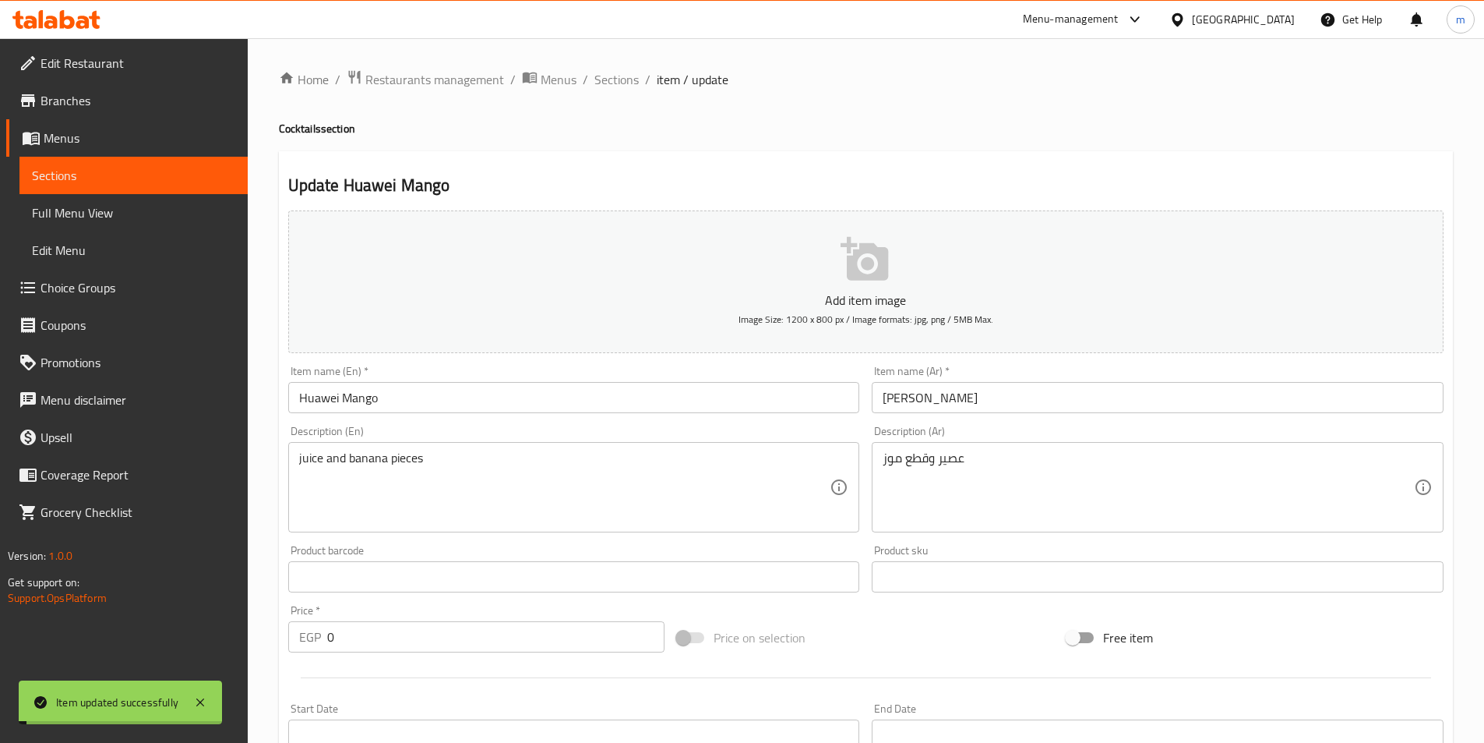
click at [619, 83] on span "Sections" at bounding box center [616, 79] width 44 height 19
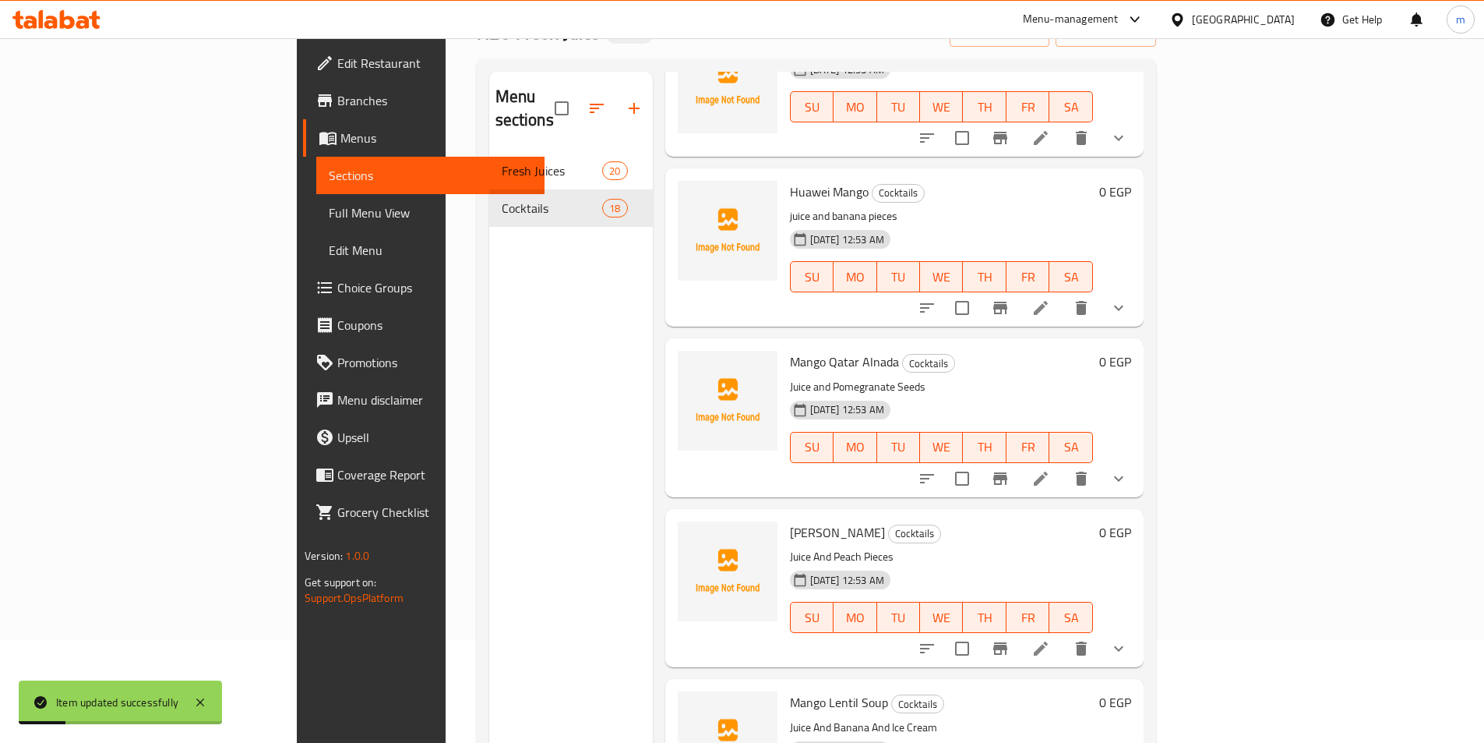
scroll to position [218, 0]
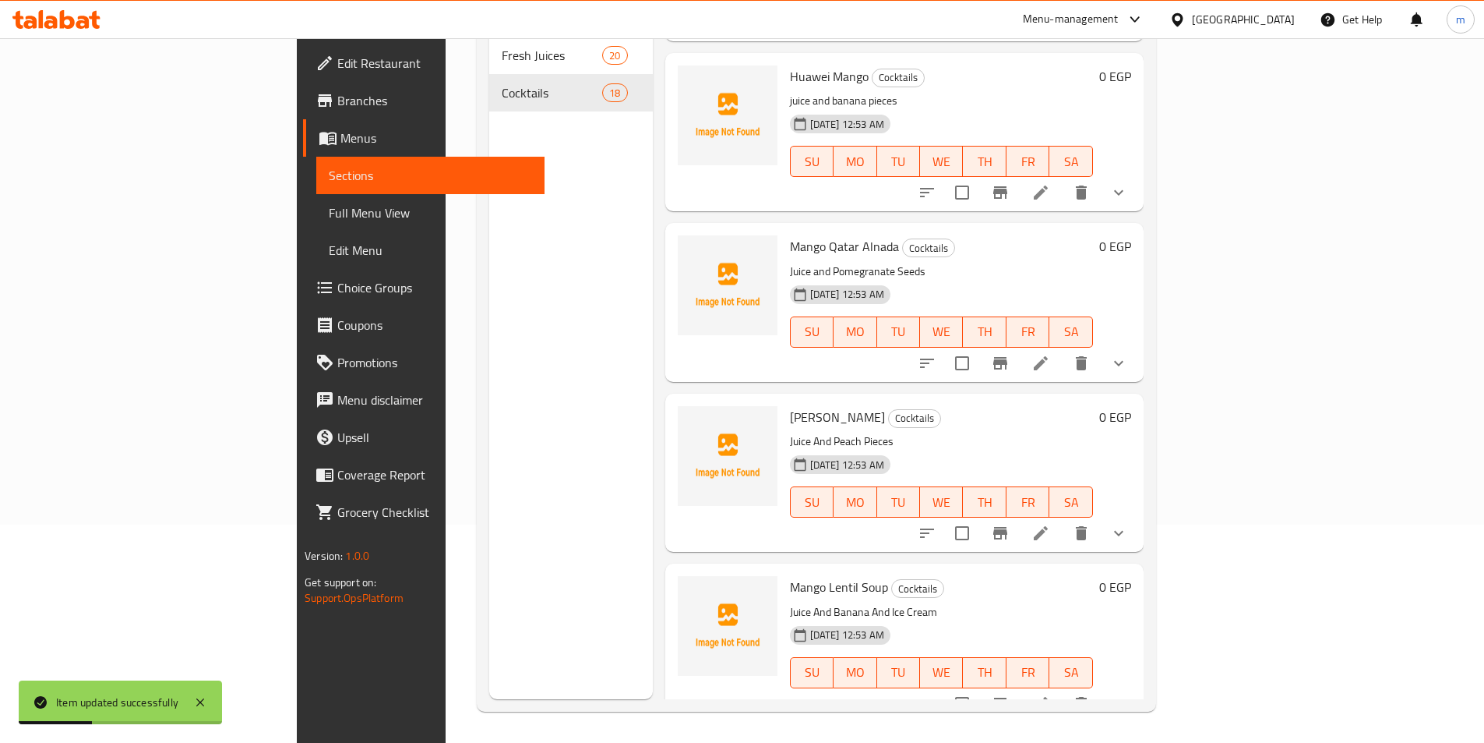
click at [1063, 349] on li at bounding box center [1041, 363] width 44 height 28
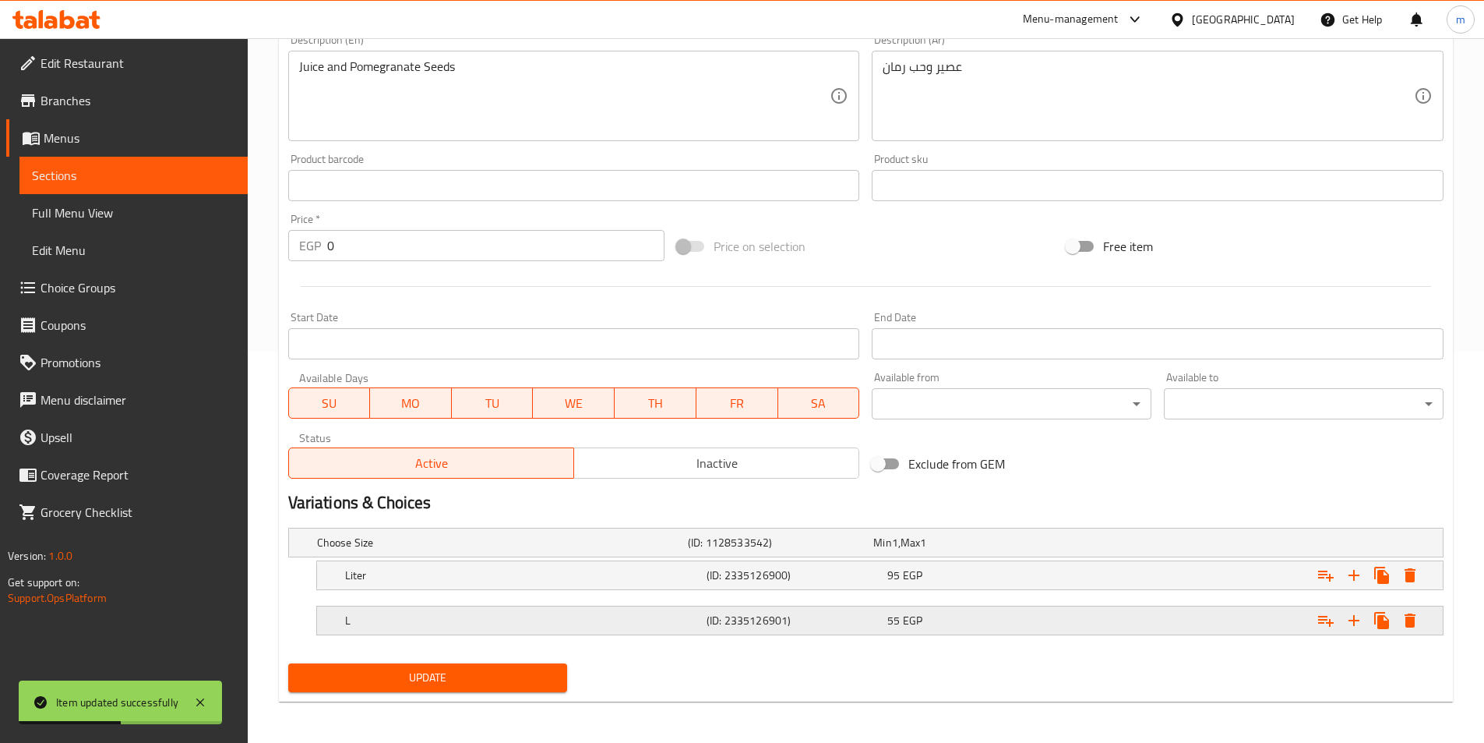
scroll to position [393, 0]
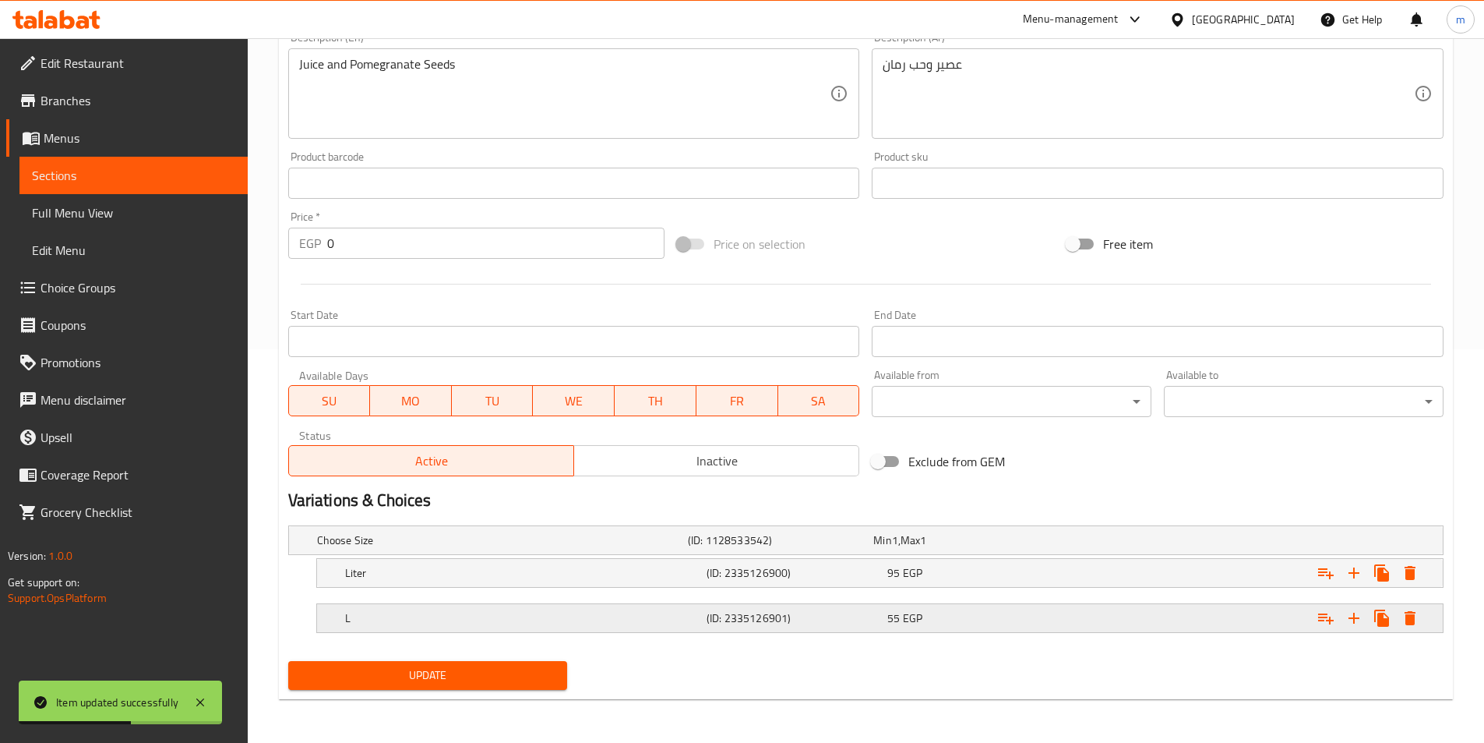
click at [717, 628] on div "(ID: 2335126901)" at bounding box center [794, 618] width 181 height 22
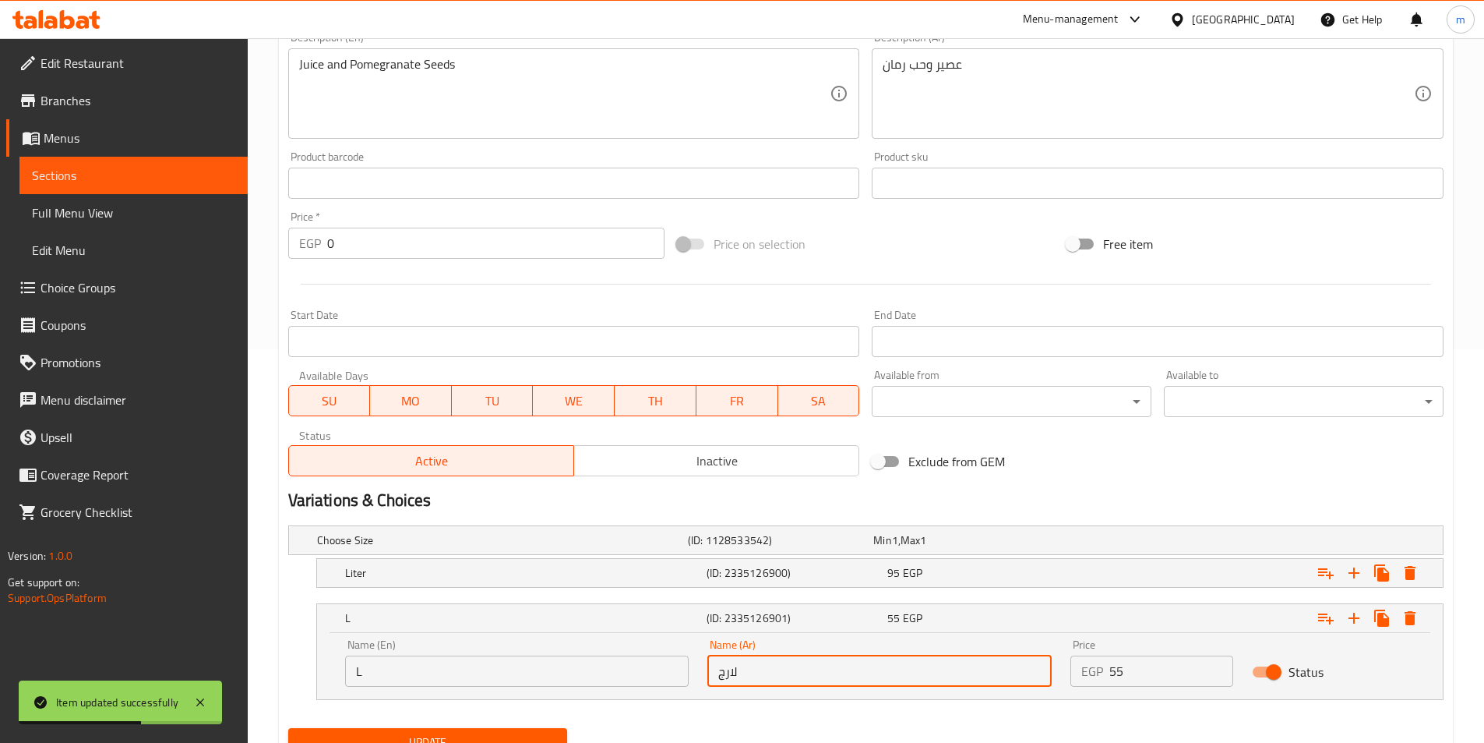
click at [736, 676] on input "لارج" at bounding box center [879, 670] width 344 height 31
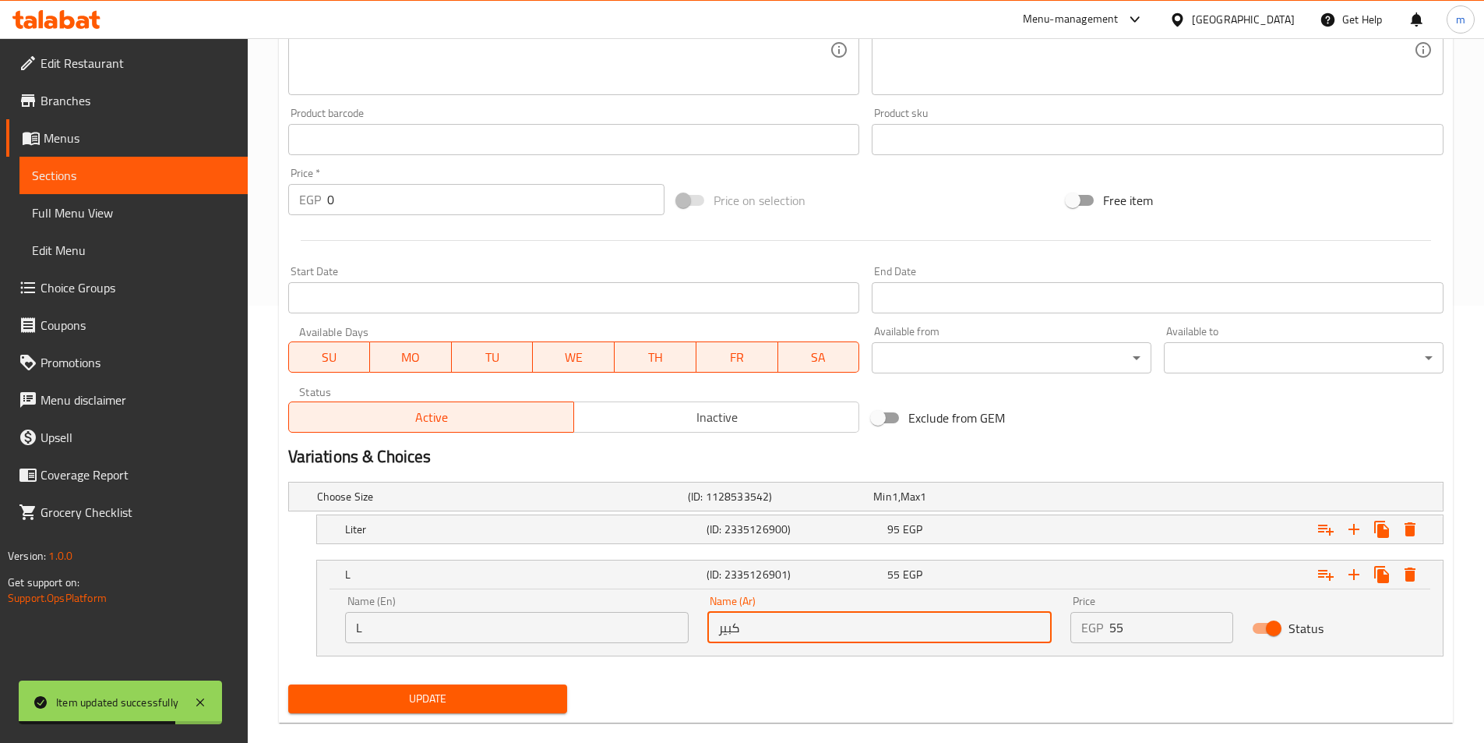
scroll to position [460, 0]
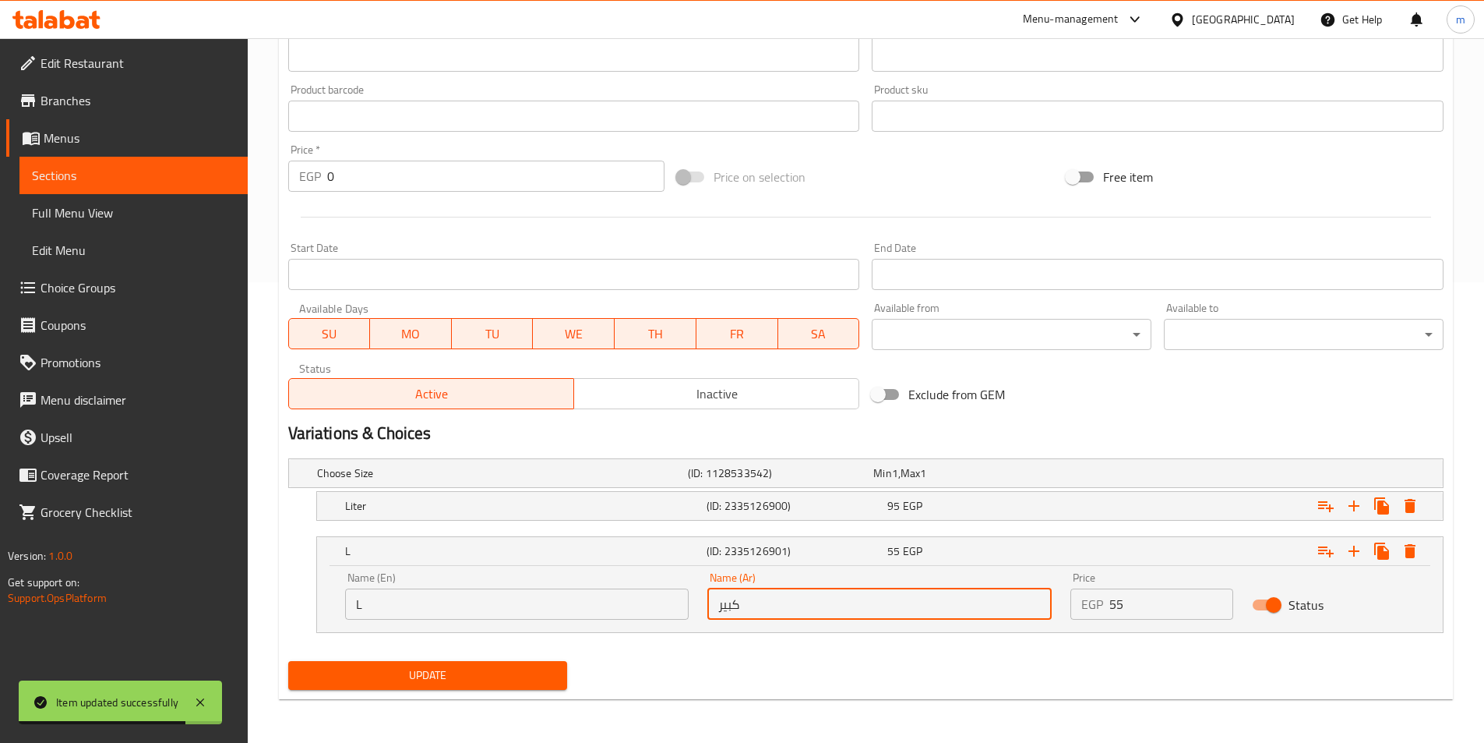
type input "كبير"
click at [531, 676] on span "Update" at bounding box center [428, 674] width 255 height 19
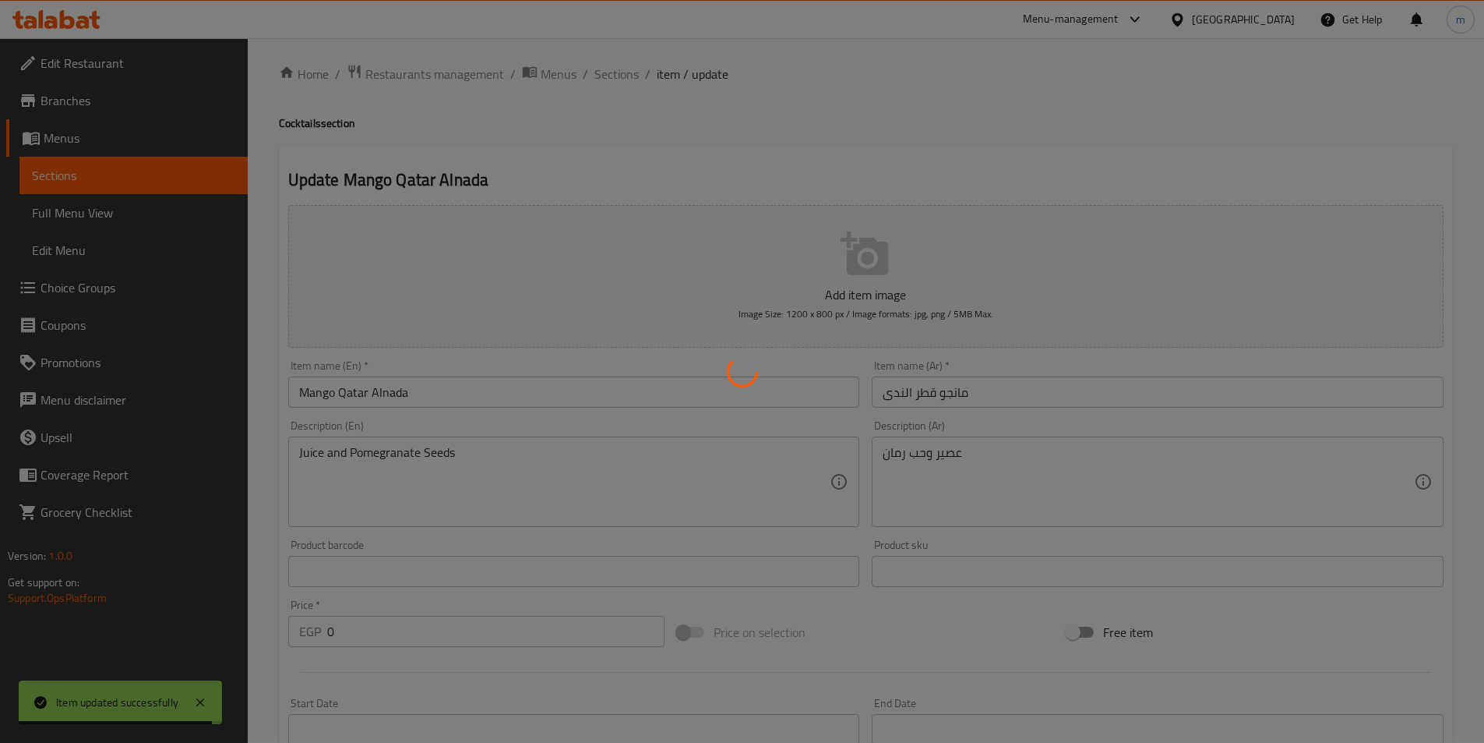
scroll to position [0, 0]
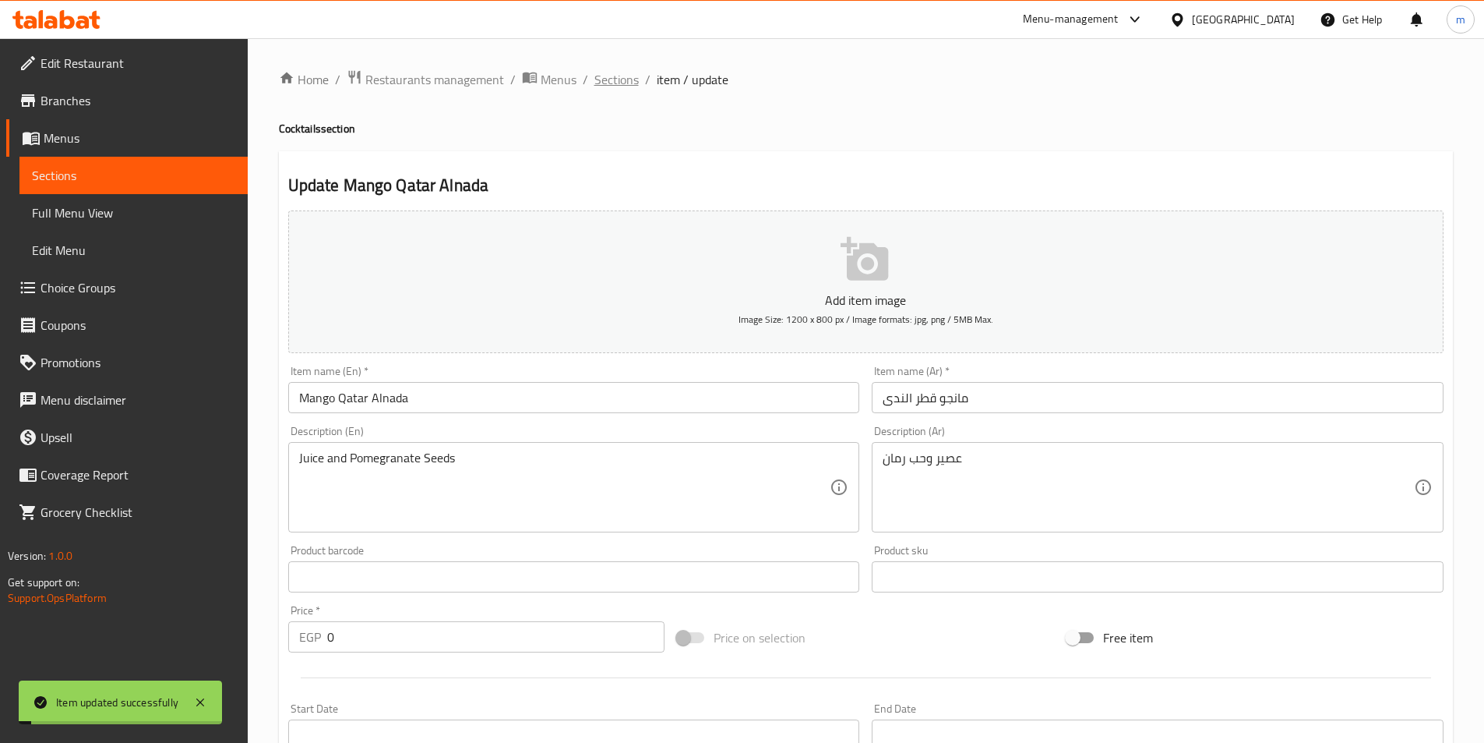
click at [630, 82] on span "Sections" at bounding box center [616, 79] width 44 height 19
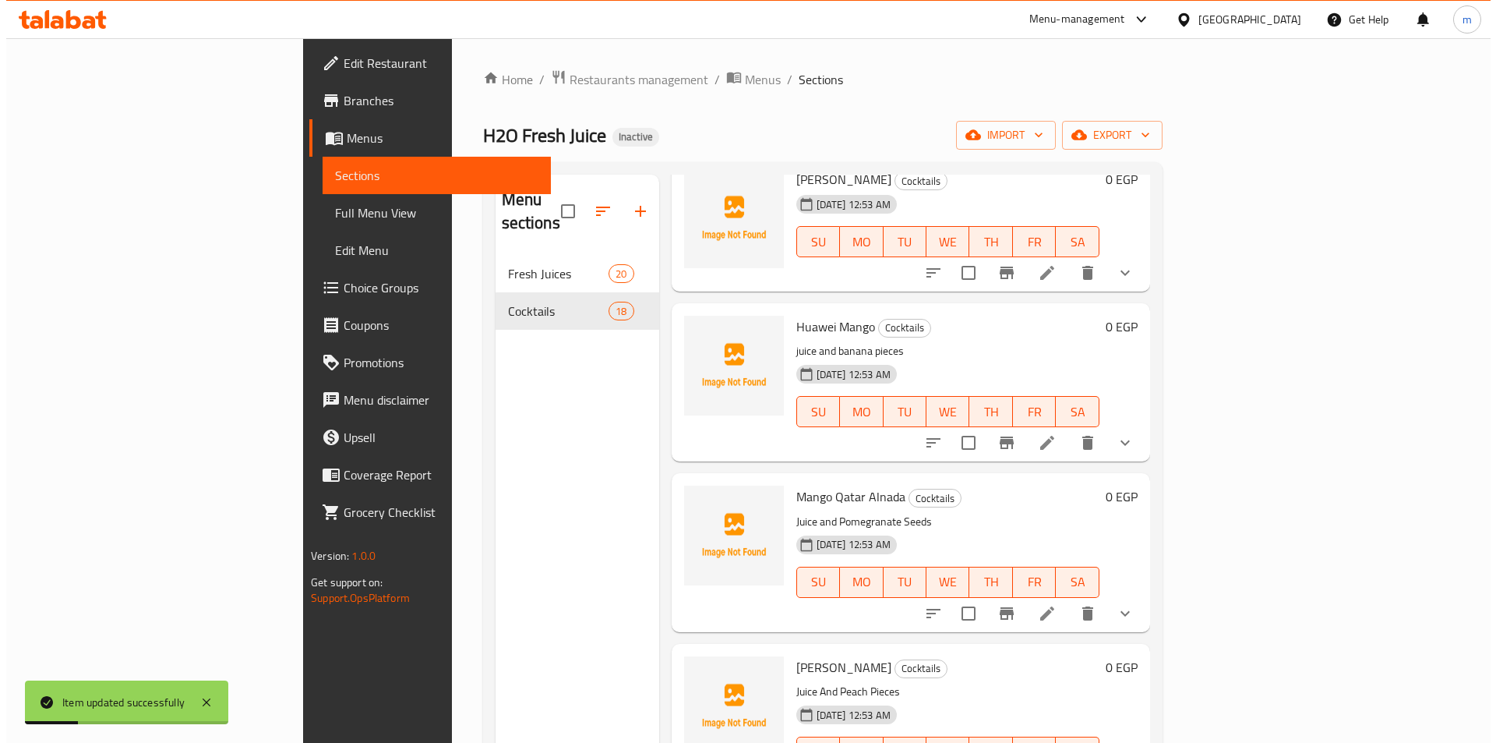
scroll to position [2291, 0]
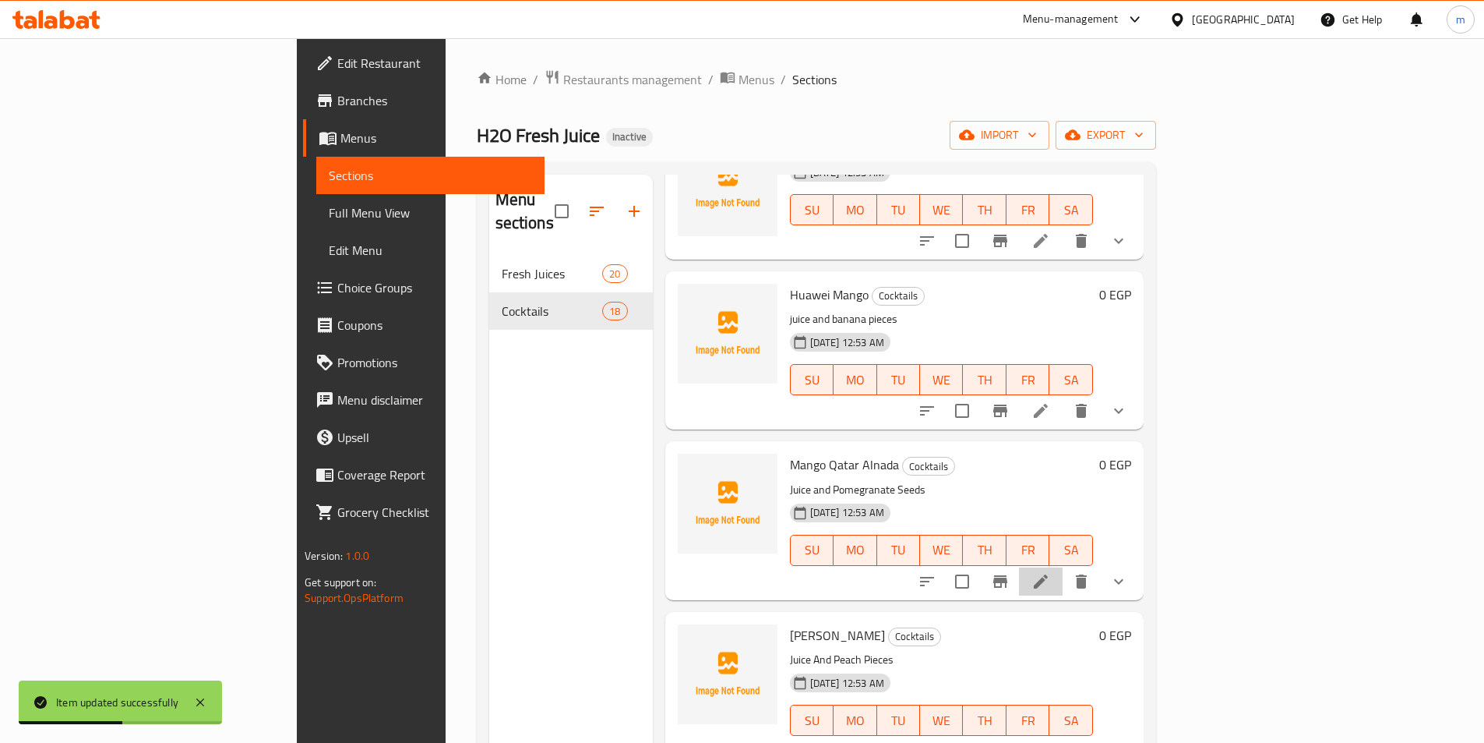
click at [1048, 574] on icon at bounding box center [1041, 581] width 14 height 14
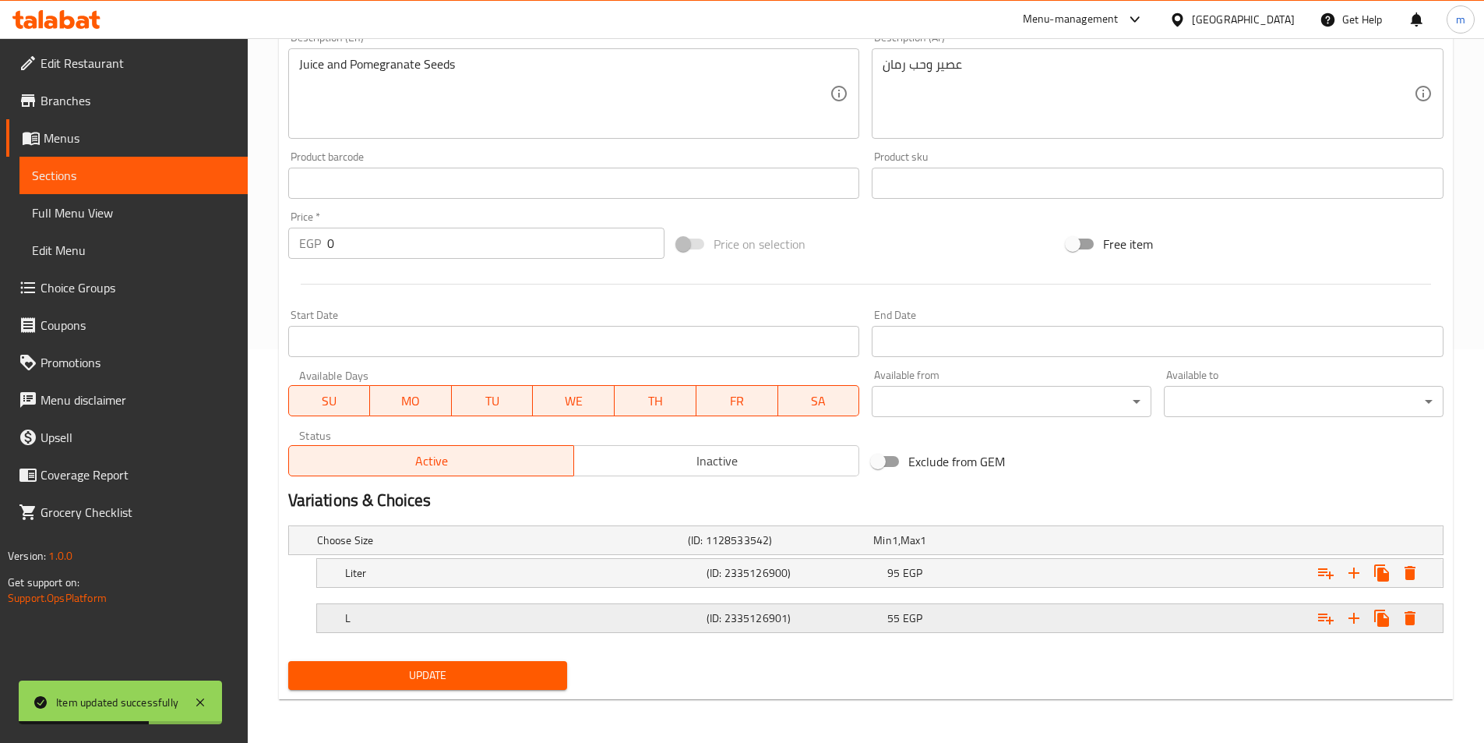
click at [845, 623] on h5 "(ID: 2335126901)" at bounding box center [794, 618] width 175 height 16
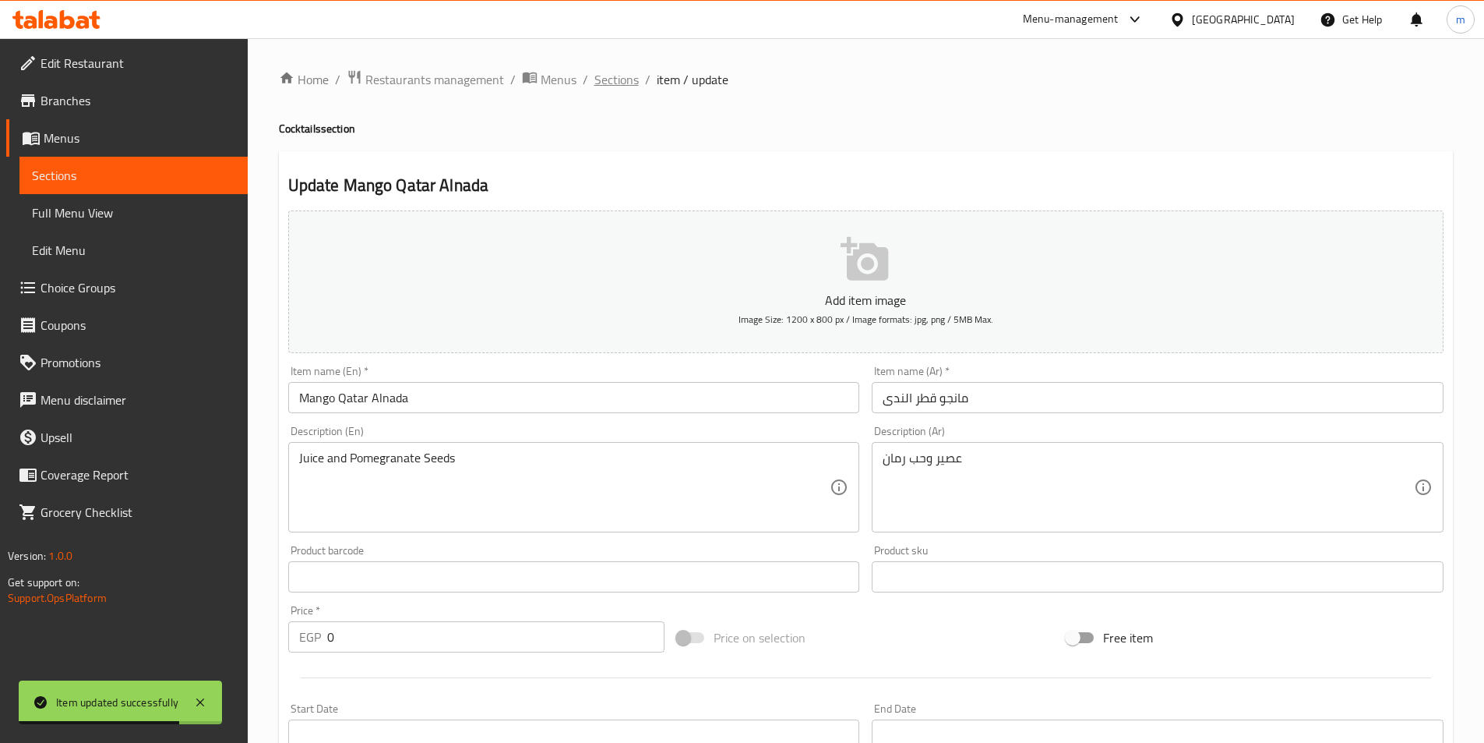
click at [619, 79] on span "Sections" at bounding box center [616, 79] width 44 height 19
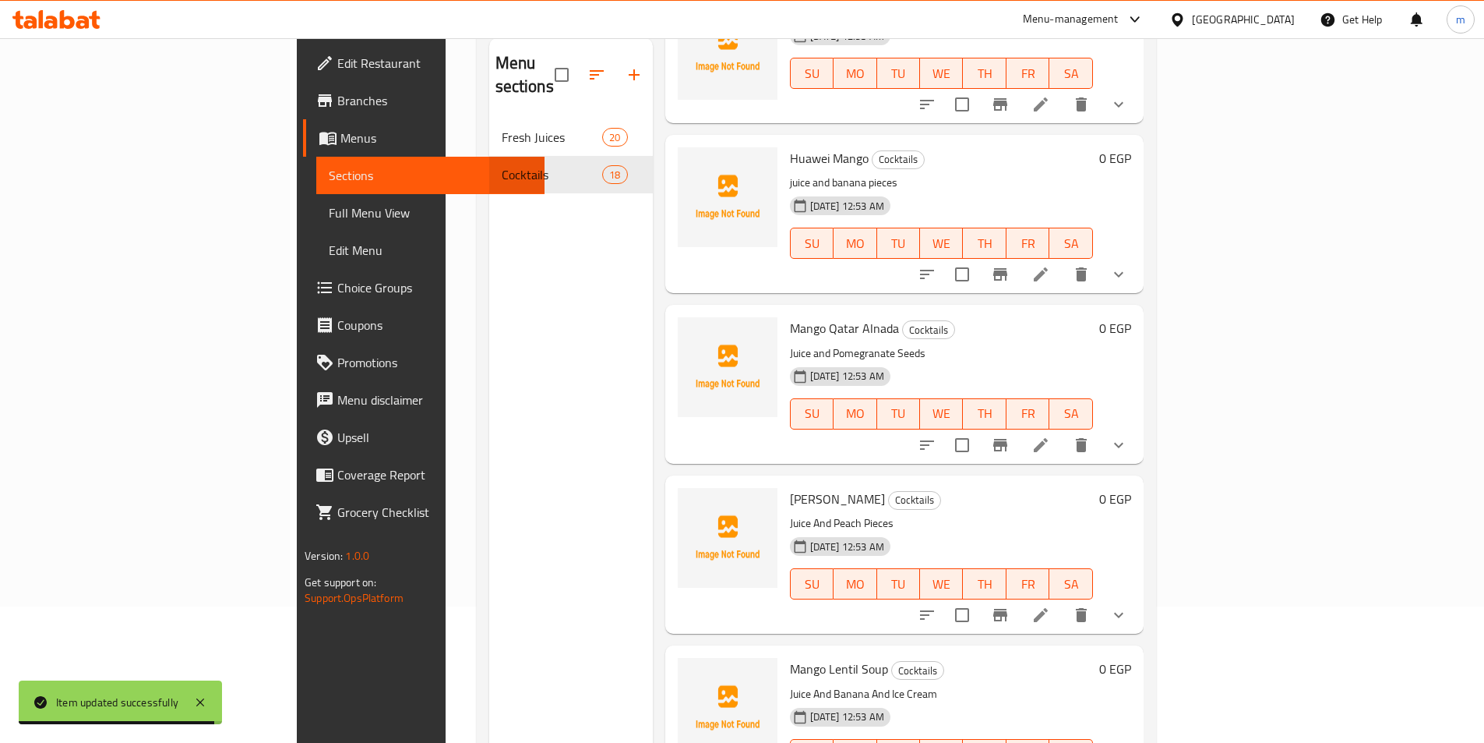
scroll to position [218, 0]
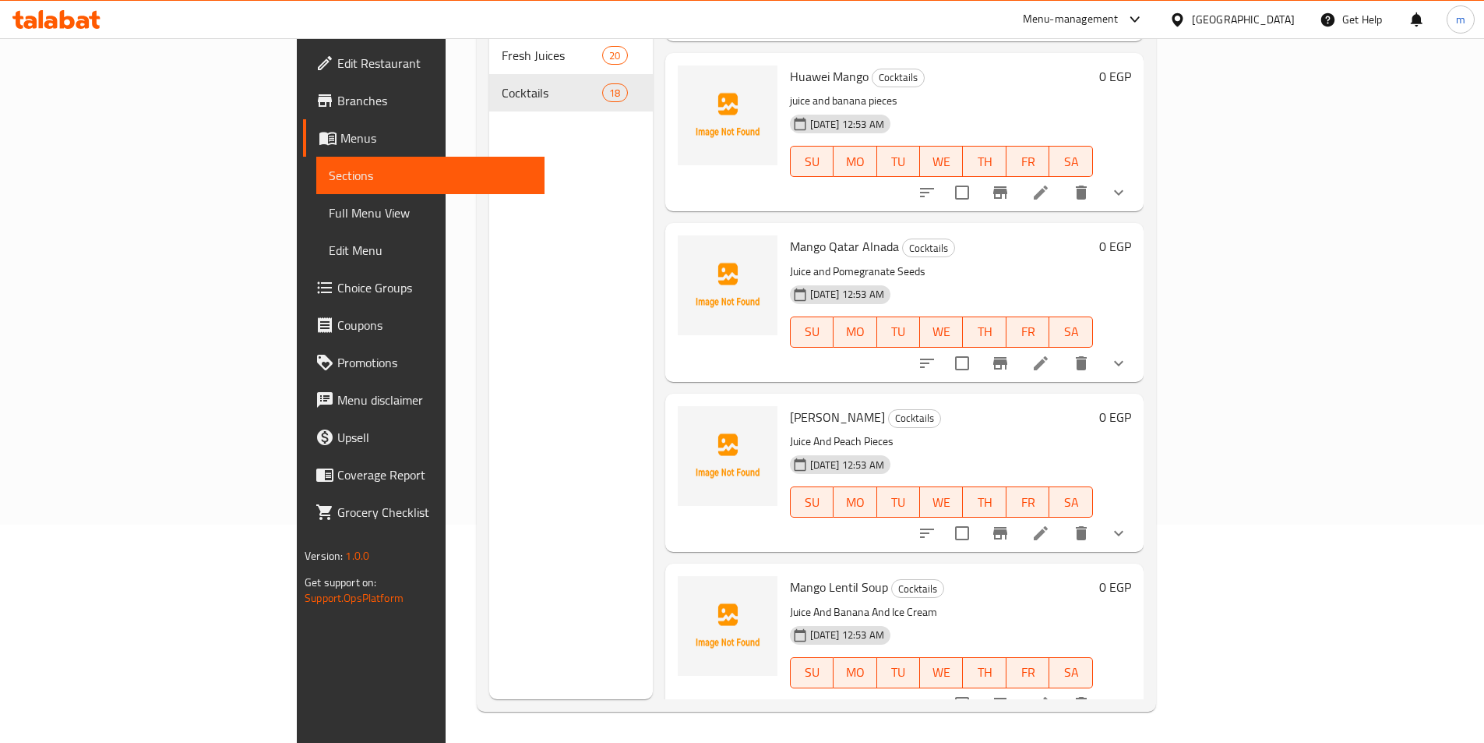
click at [1048, 697] on icon at bounding box center [1041, 704] width 14 height 14
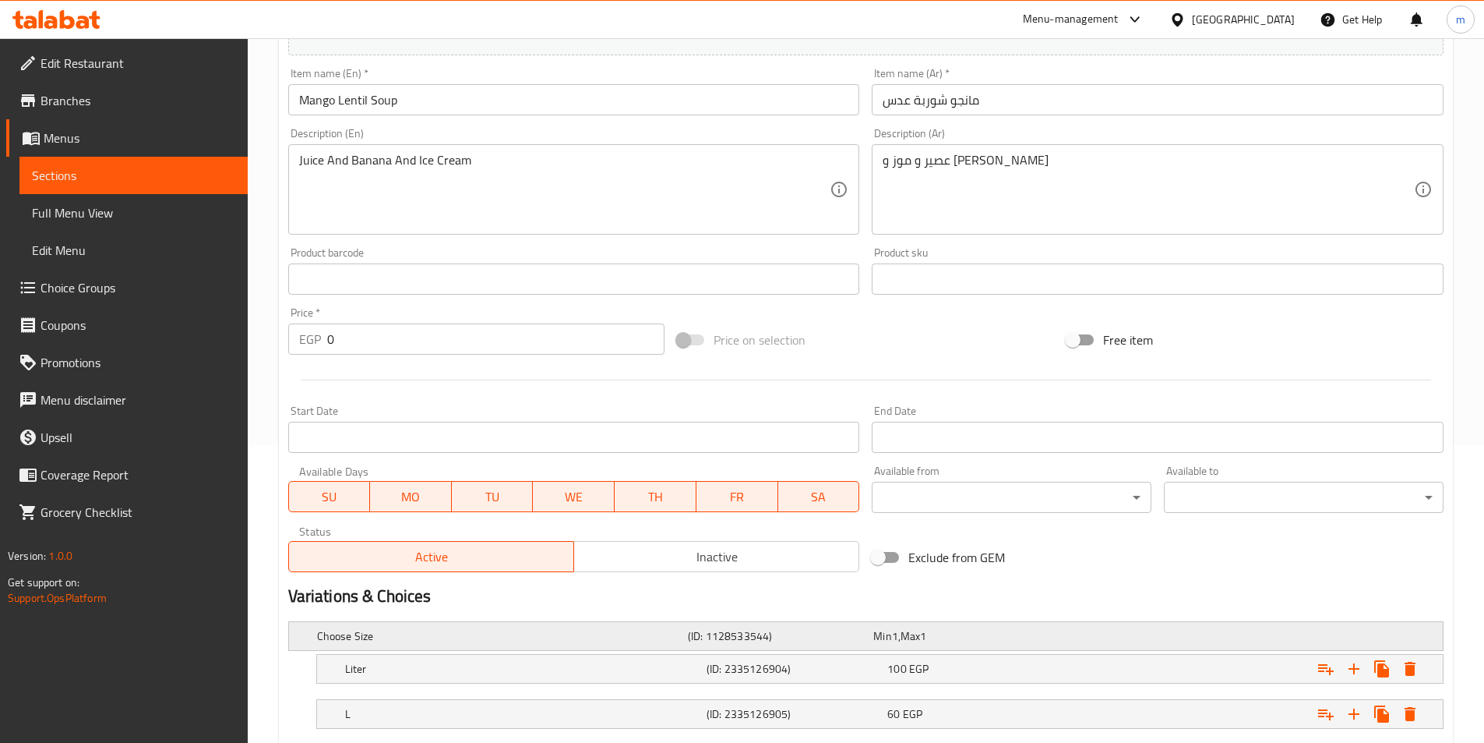
scroll to position [312, 0]
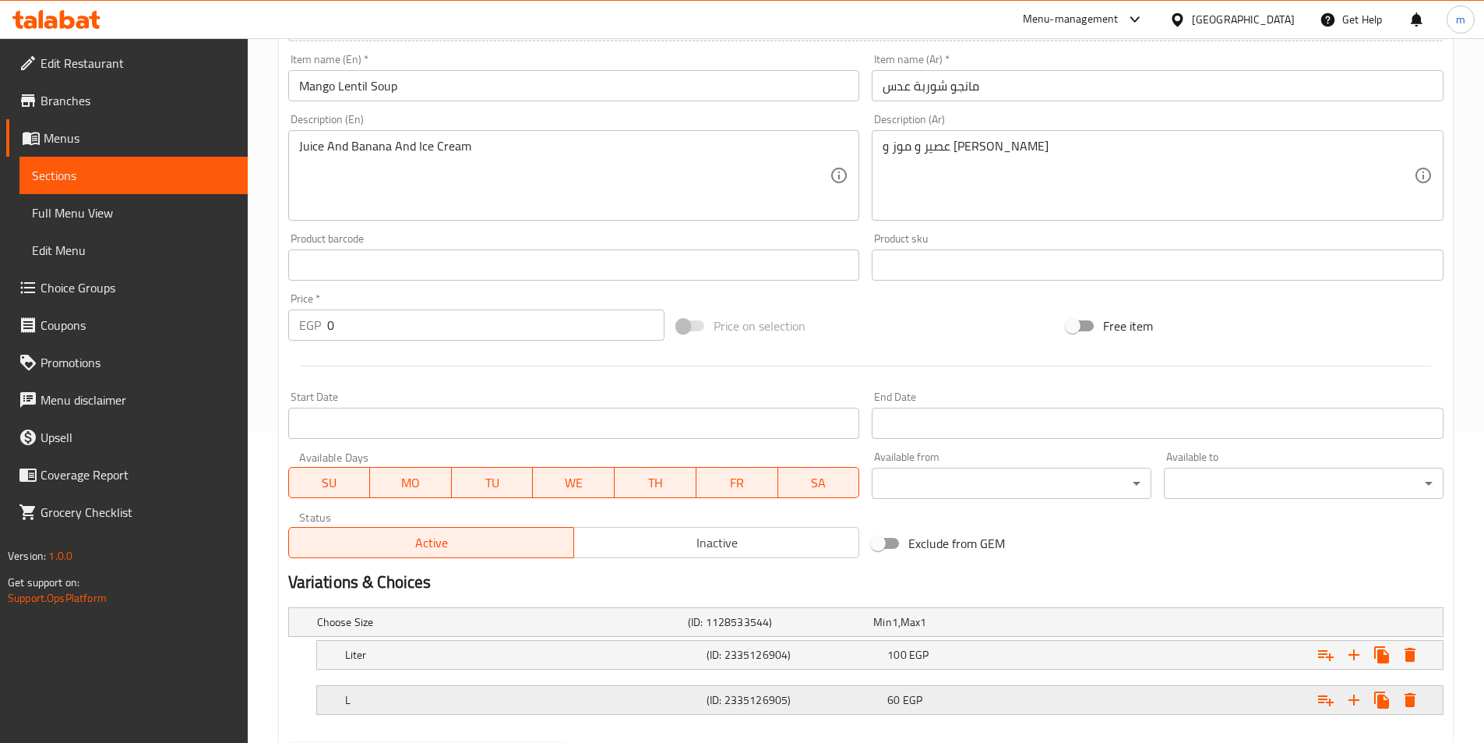
click at [784, 707] on h5 "(ID: 2335126905)" at bounding box center [794, 700] width 175 height 16
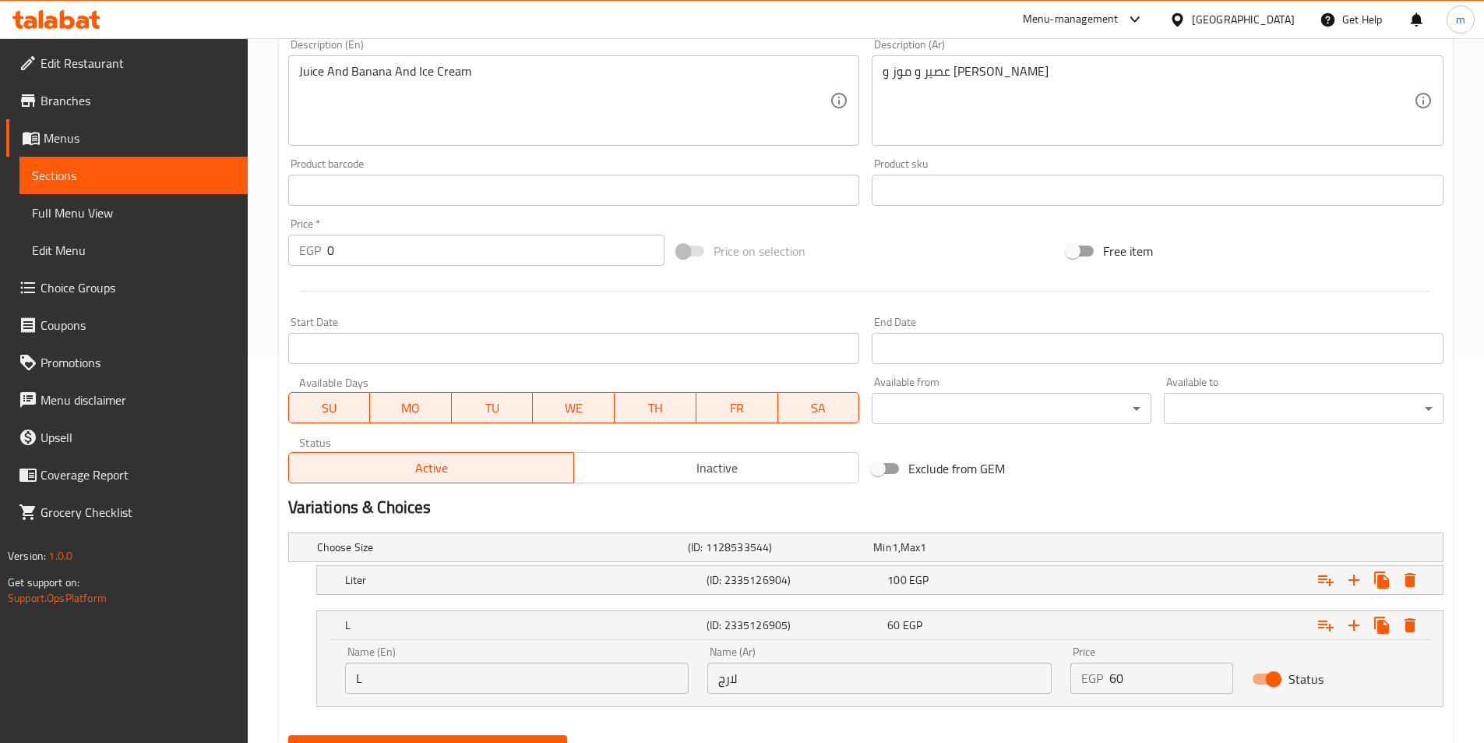
scroll to position [460, 0]
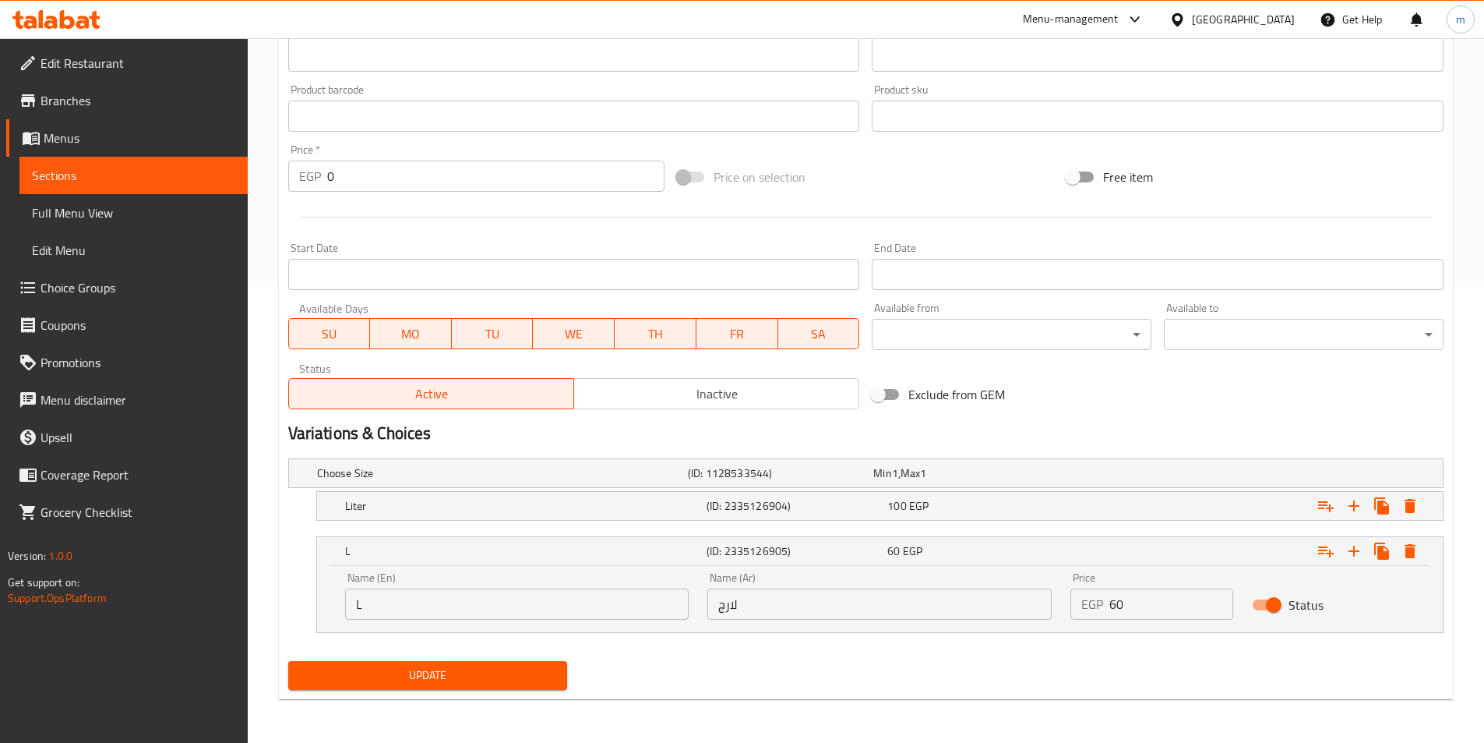
click at [789, 610] on input "لارج" at bounding box center [879, 603] width 344 height 31
type input "كبير"
click at [517, 668] on span "Update" at bounding box center [428, 674] width 255 height 19
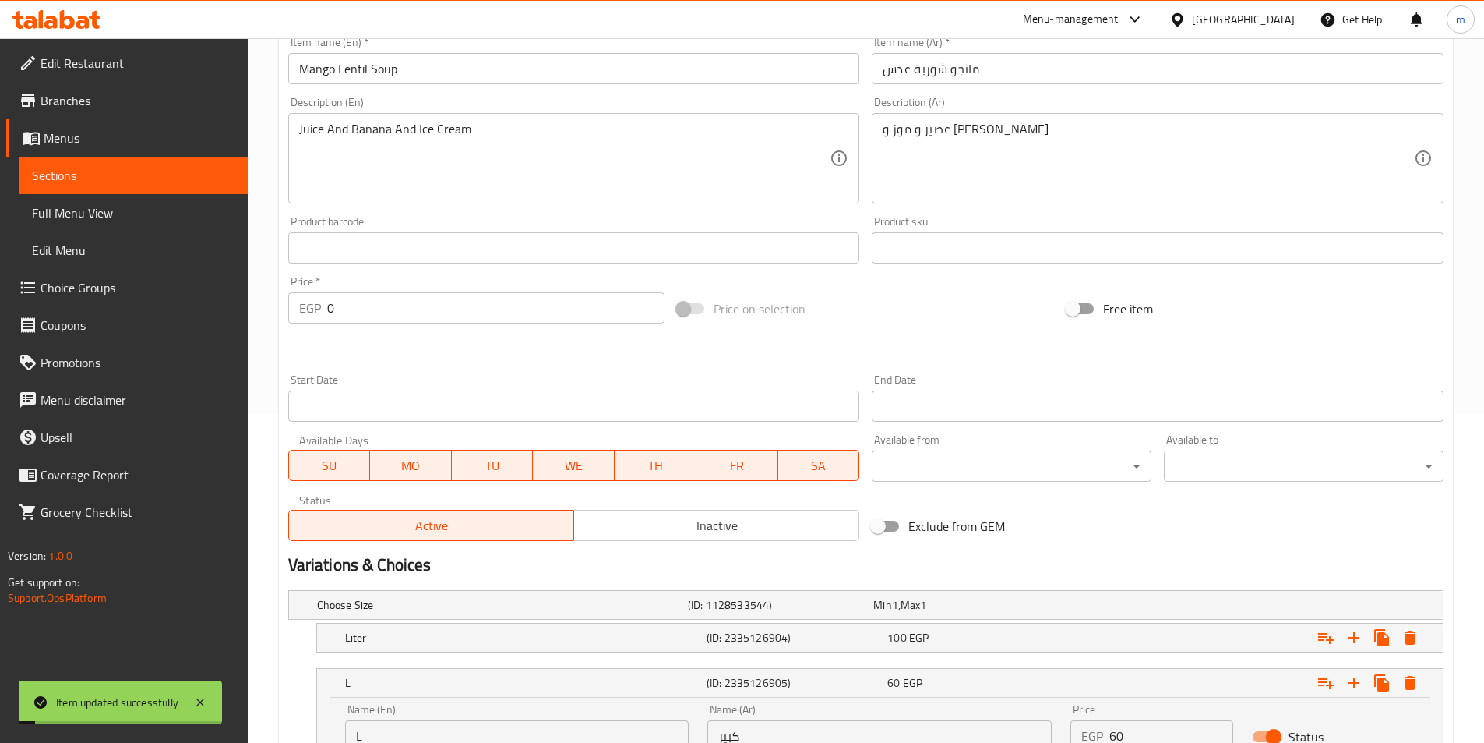
scroll to position [0, 0]
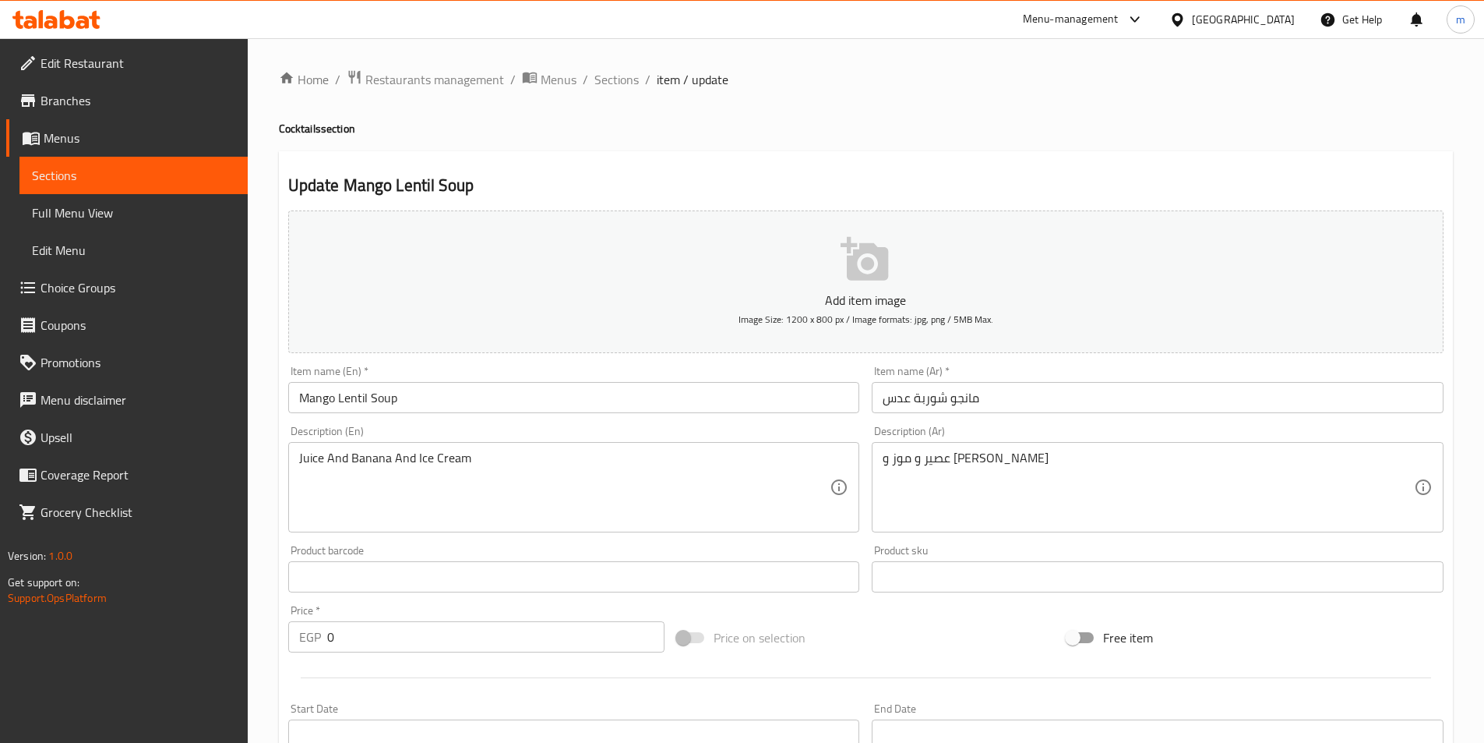
click at [97, 137] on span "Menus" at bounding box center [140, 138] width 192 height 19
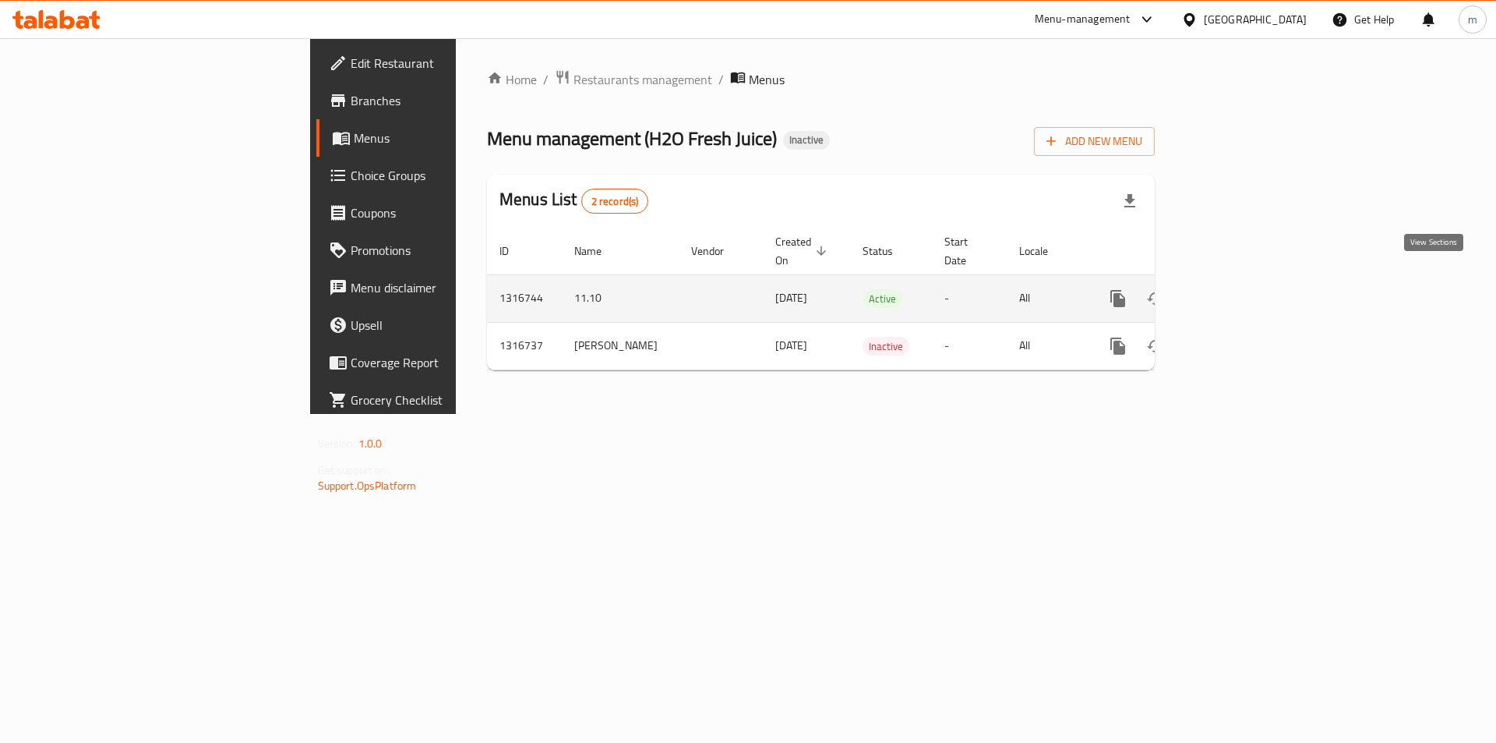
click at [1240, 289] on icon "enhanced table" at bounding box center [1230, 298] width 19 height 19
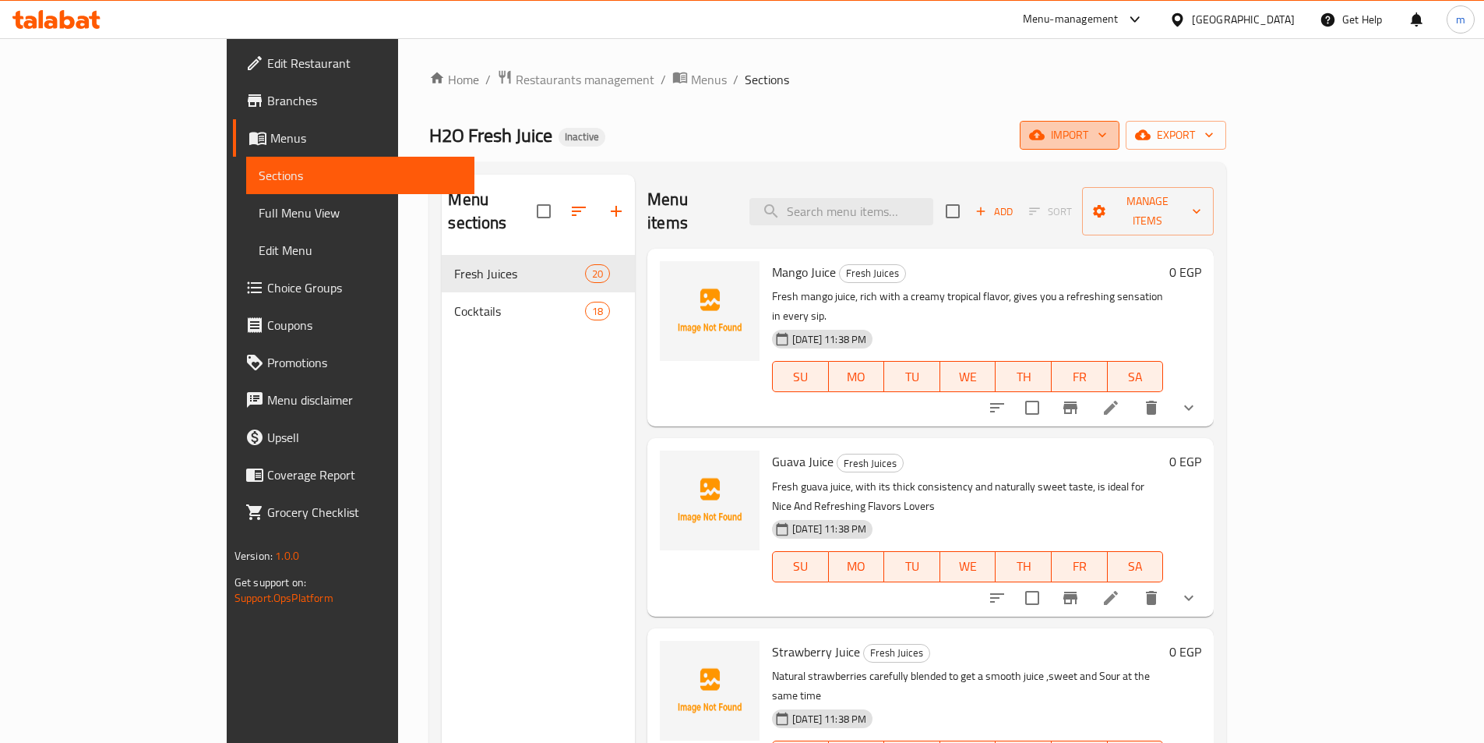
click at [1107, 140] on span "import" at bounding box center [1069, 134] width 75 height 19
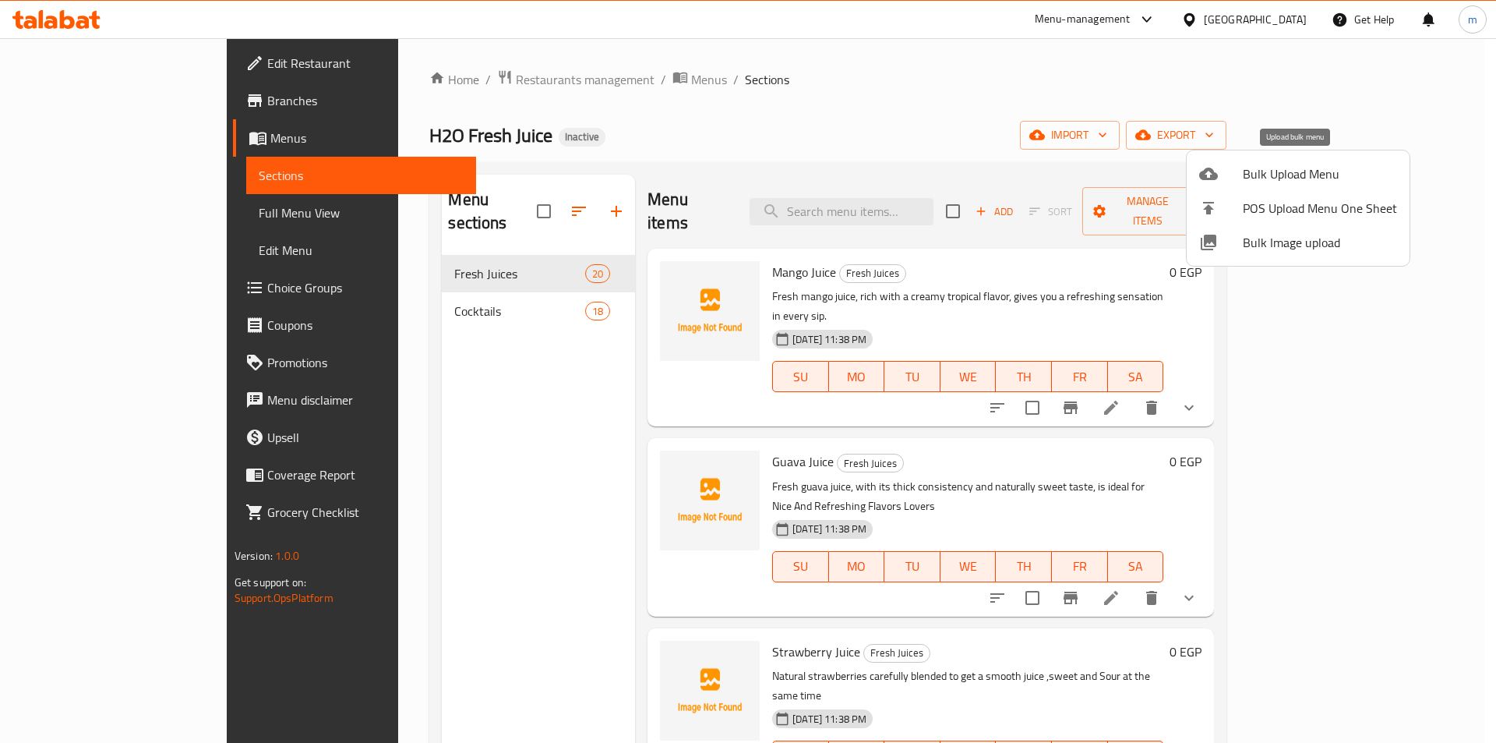
click at [1285, 183] on span "Bulk Upload Menu" at bounding box center [1320, 173] width 154 height 19
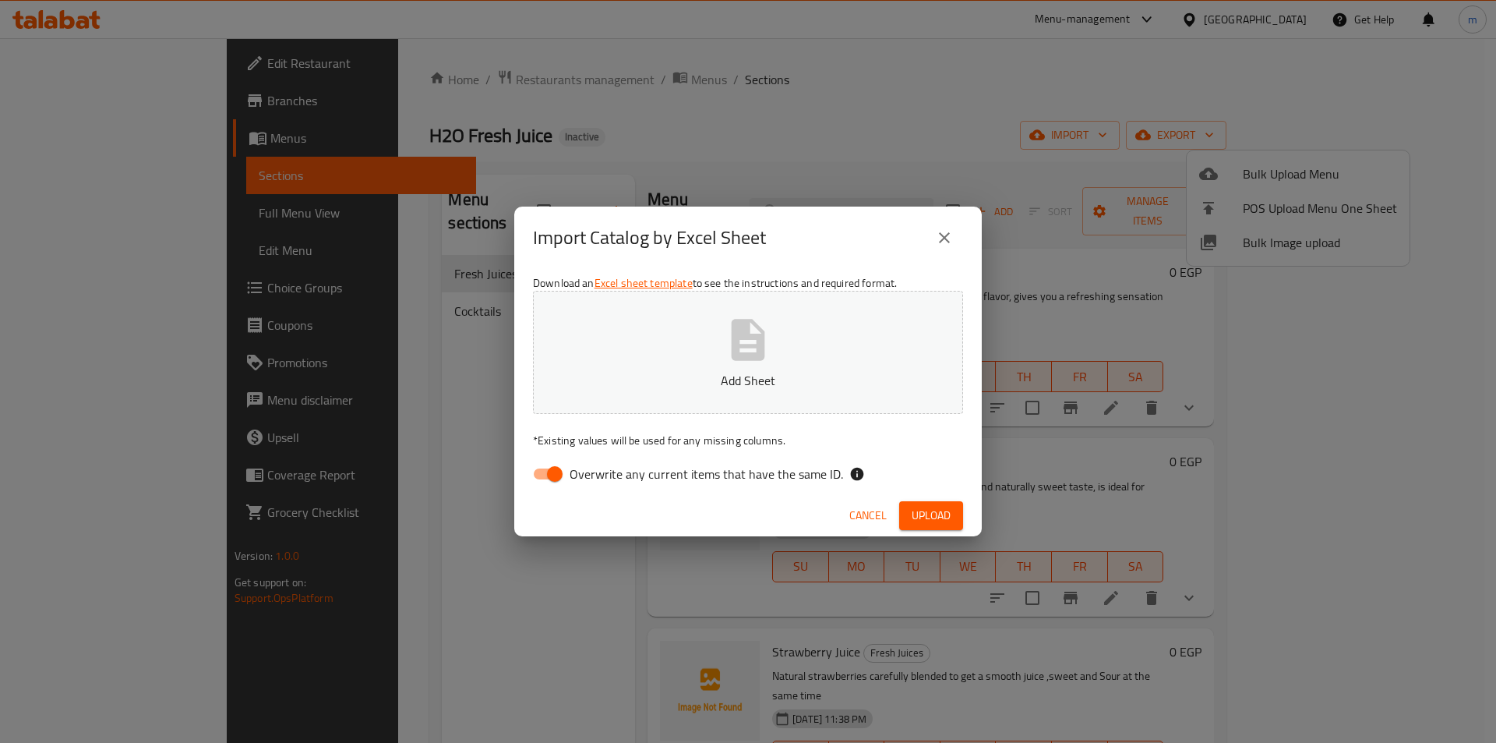
click at [551, 477] on input "Overwrite any current items that have the same ID." at bounding box center [554, 474] width 89 height 30
checkbox input "false"
click at [649, 355] on button "Add Sheet" at bounding box center [748, 352] width 430 height 123
click at [923, 513] on span "Upload" at bounding box center [931, 515] width 39 height 19
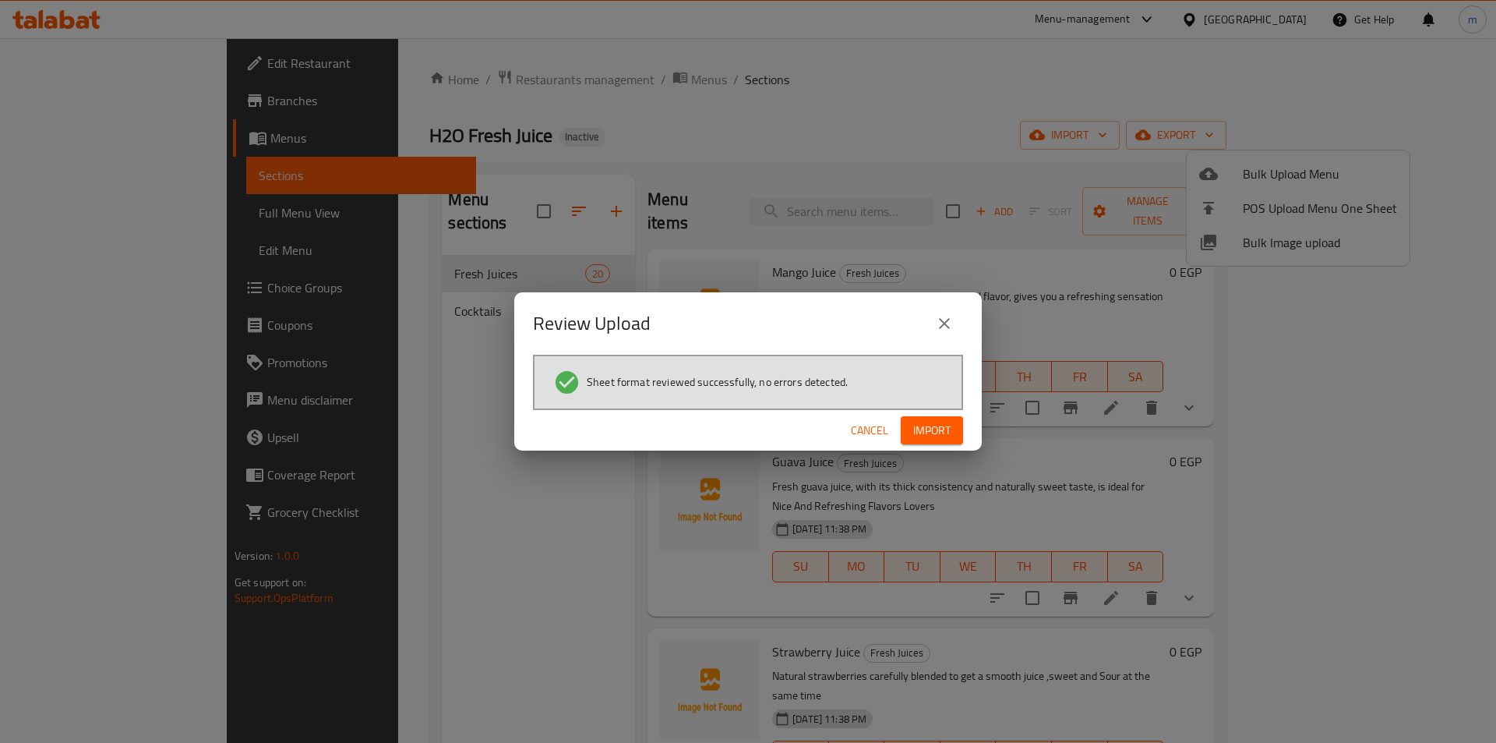
click at [964, 400] on div "Review Upload Sheet format reviewed successfully, no errors detected. Cancel Im…" at bounding box center [747, 371] width 467 height 159
click at [945, 414] on div "Cancel Import" at bounding box center [747, 430] width 467 height 41
click at [945, 417] on button "Import" at bounding box center [932, 430] width 62 height 29
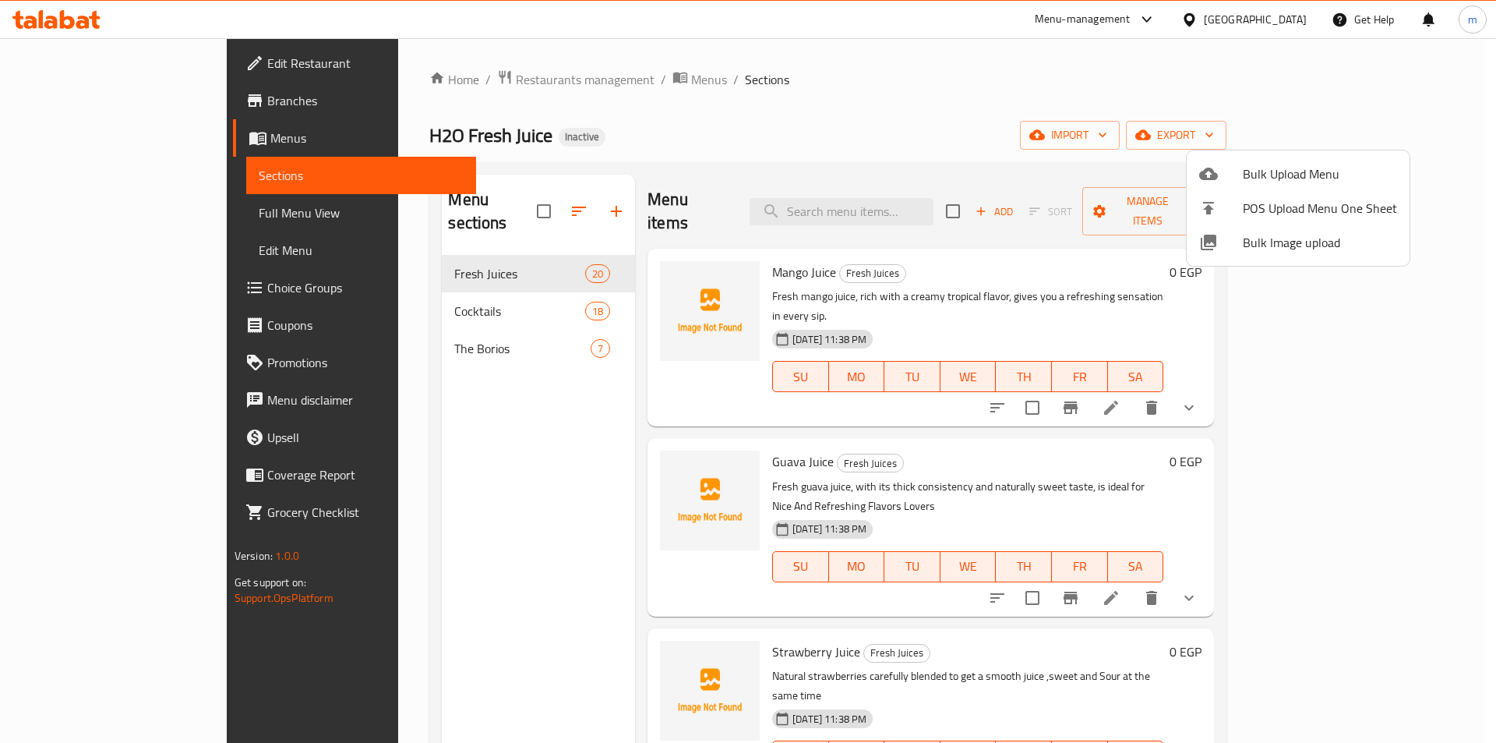
click at [358, 458] on div at bounding box center [748, 371] width 1496 height 743
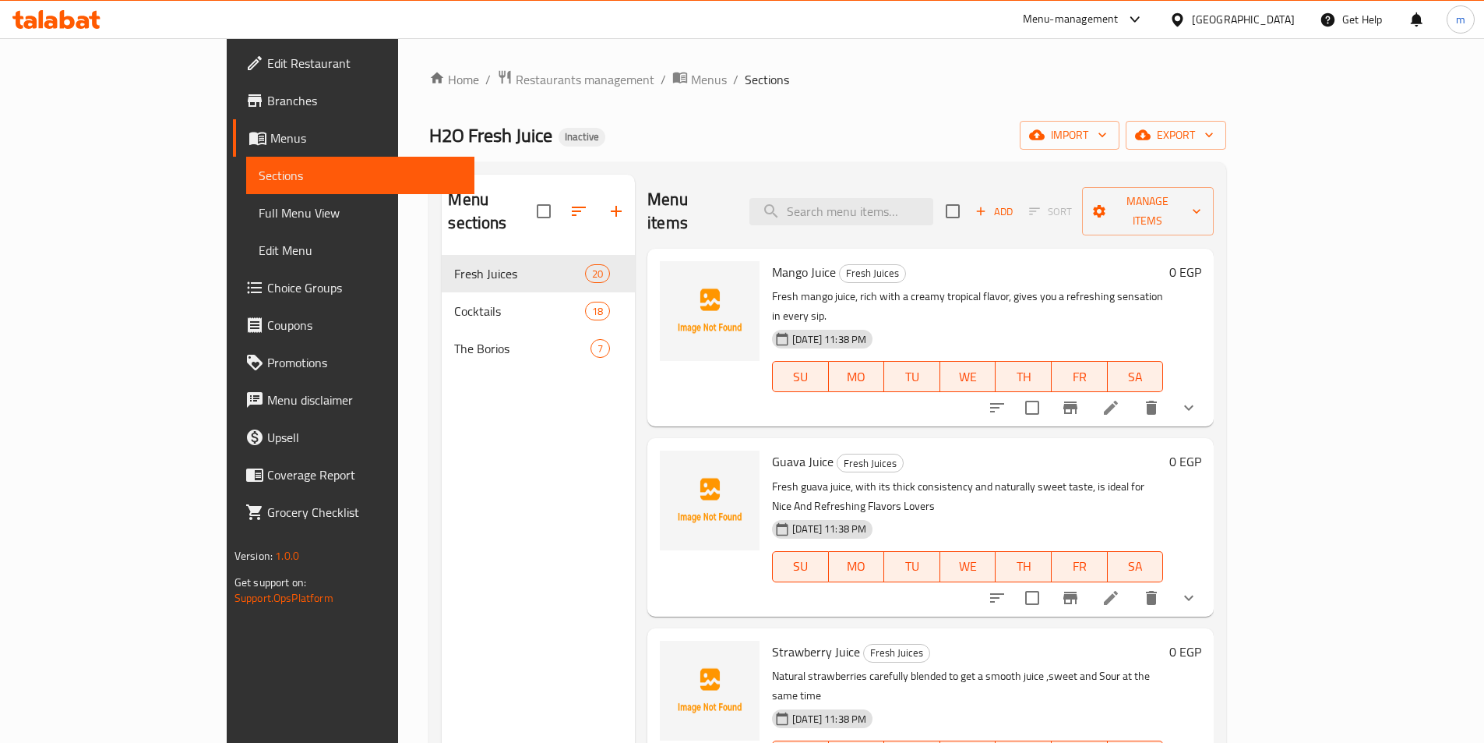
click at [259, 203] on span "Full Menu View" at bounding box center [360, 212] width 203 height 19
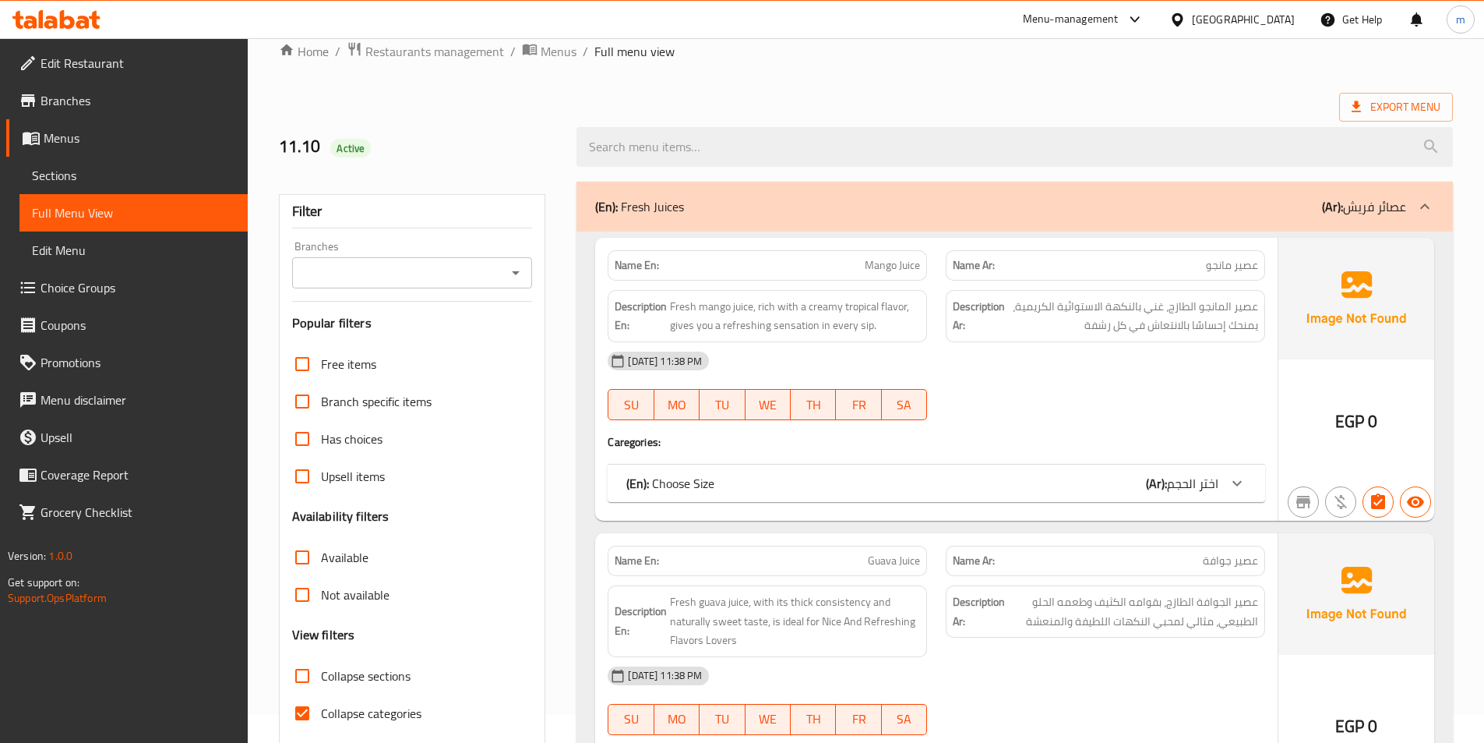
scroll to position [78, 0]
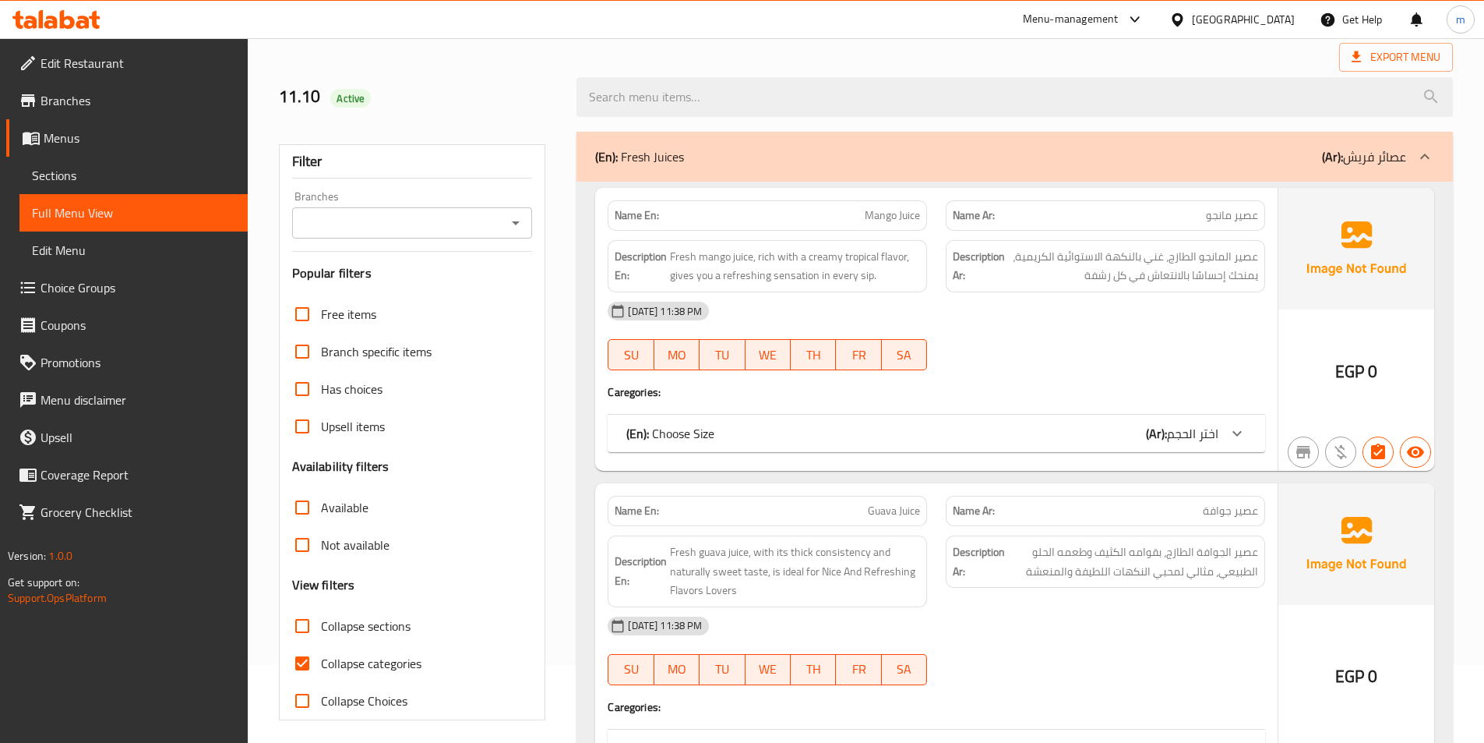
click at [345, 621] on span "Collapse sections" at bounding box center [366, 625] width 90 height 19
click at [321, 621] on input "Collapse sections" at bounding box center [302, 625] width 37 height 37
checkbox input "true"
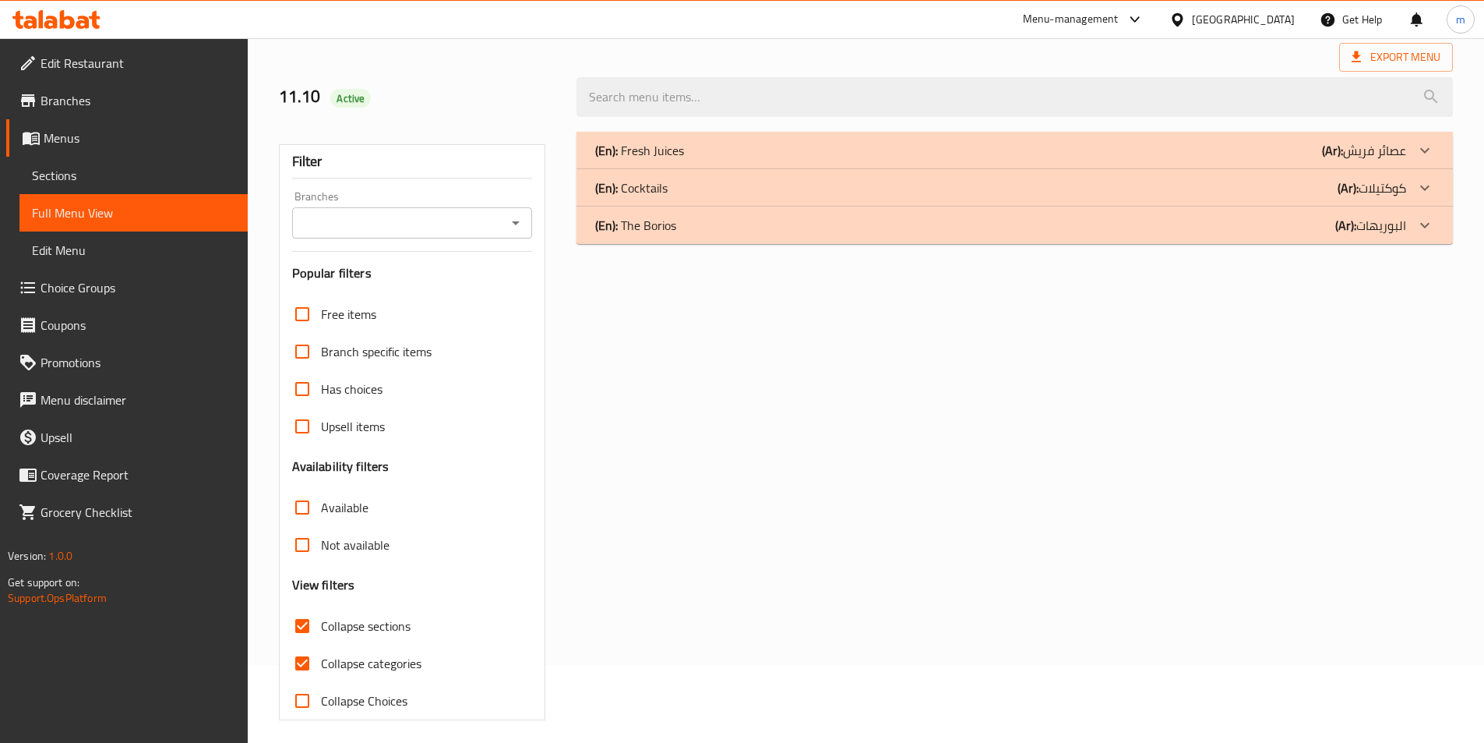
click at [348, 656] on span "Collapse categories" at bounding box center [371, 663] width 101 height 19
click at [321, 656] on input "Collapse categories" at bounding box center [302, 662] width 37 height 37
checkbox input "false"
click at [1254, 235] on div "(En): The Borios (Ar): البوريهات" at bounding box center [1015, 224] width 877 height 37
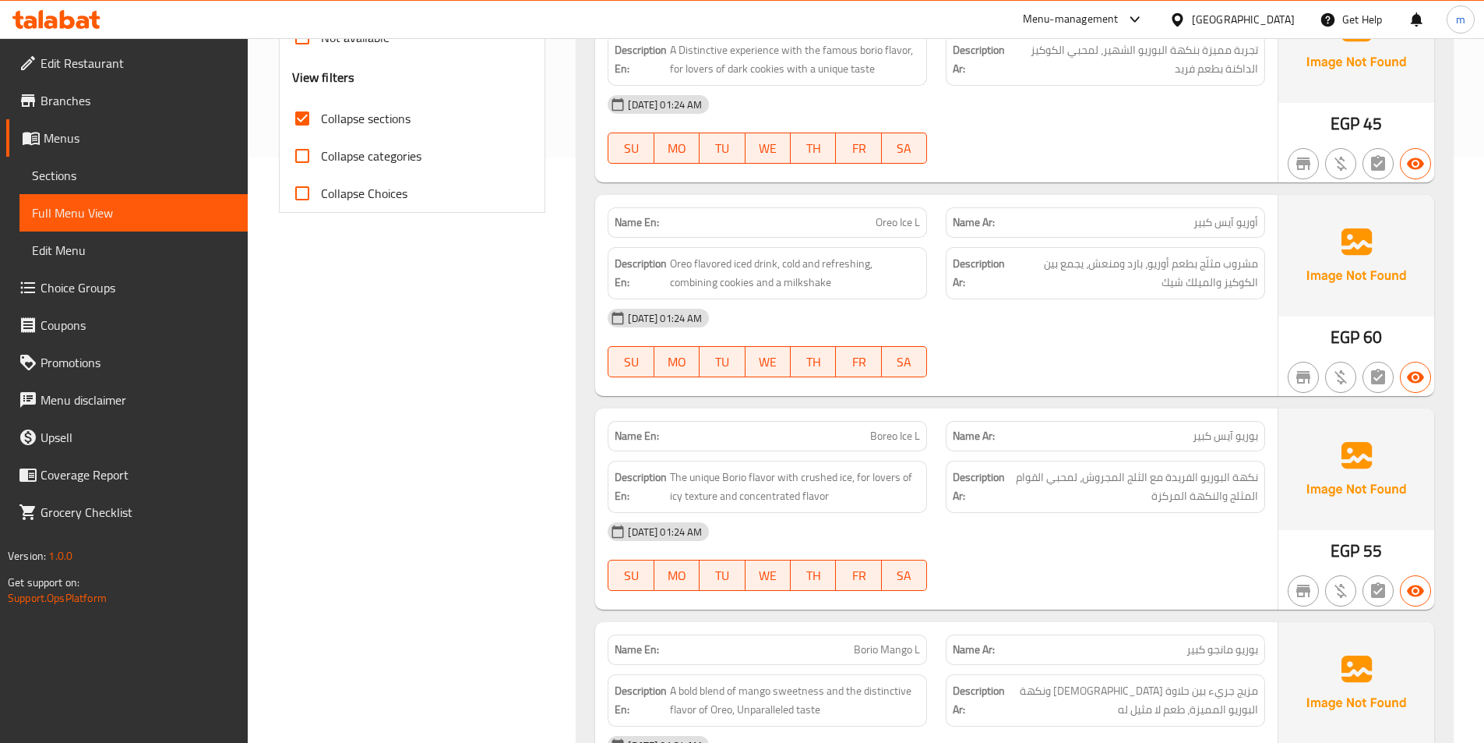
scroll to position [779, 0]
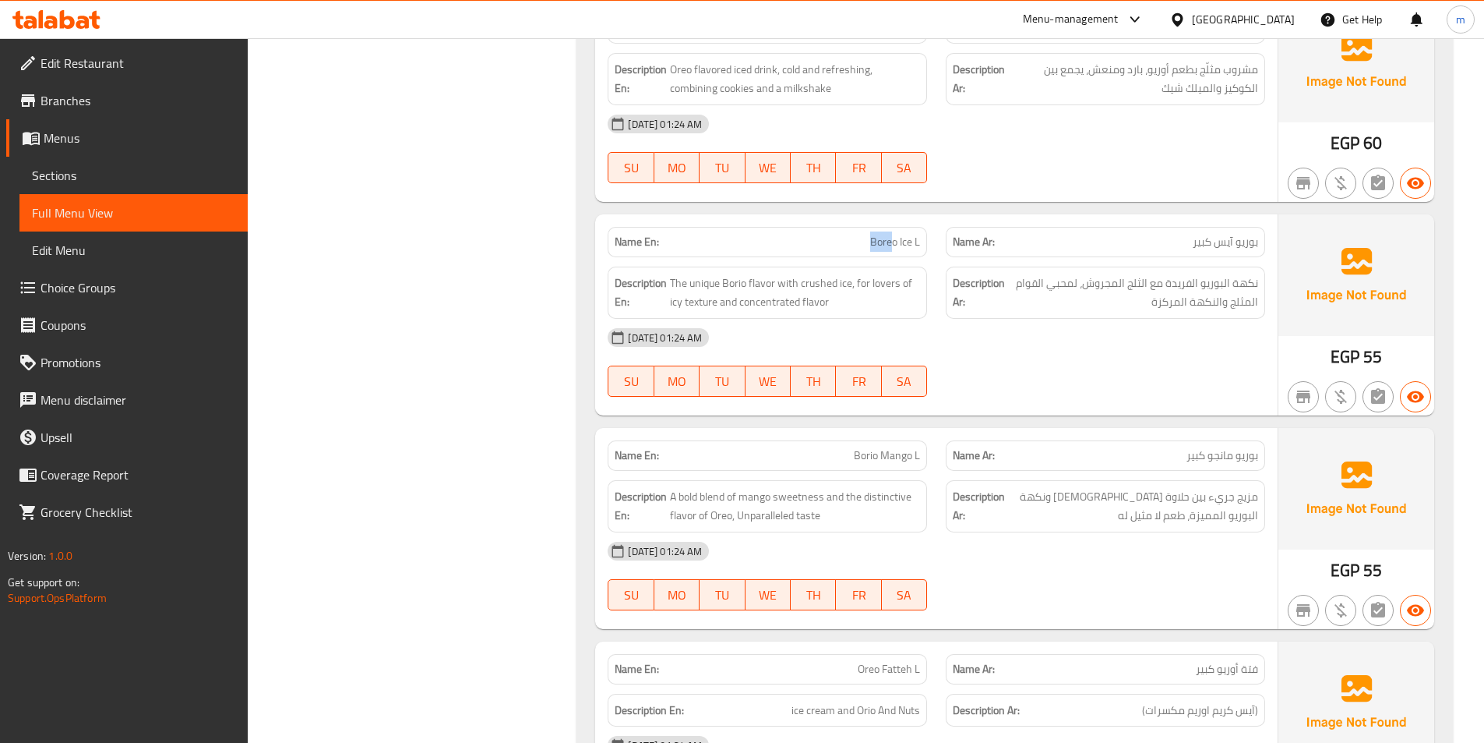
drag, startPoint x: 868, startPoint y: 240, endPoint x: 892, endPoint y: 249, distance: 25.9
click at [892, 249] on p "Name En: Boreo Ice L" at bounding box center [767, 242] width 305 height 16
click at [856, 240] on p "Name En: Boreo Ice L" at bounding box center [767, 242] width 305 height 16
drag, startPoint x: 859, startPoint y: 241, endPoint x: 944, endPoint y: 252, distance: 85.7
click at [944, 252] on div "Name En: Boreo Ice L Name Ar: بوریو آیس كبير" at bounding box center [936, 241] width 676 height 49
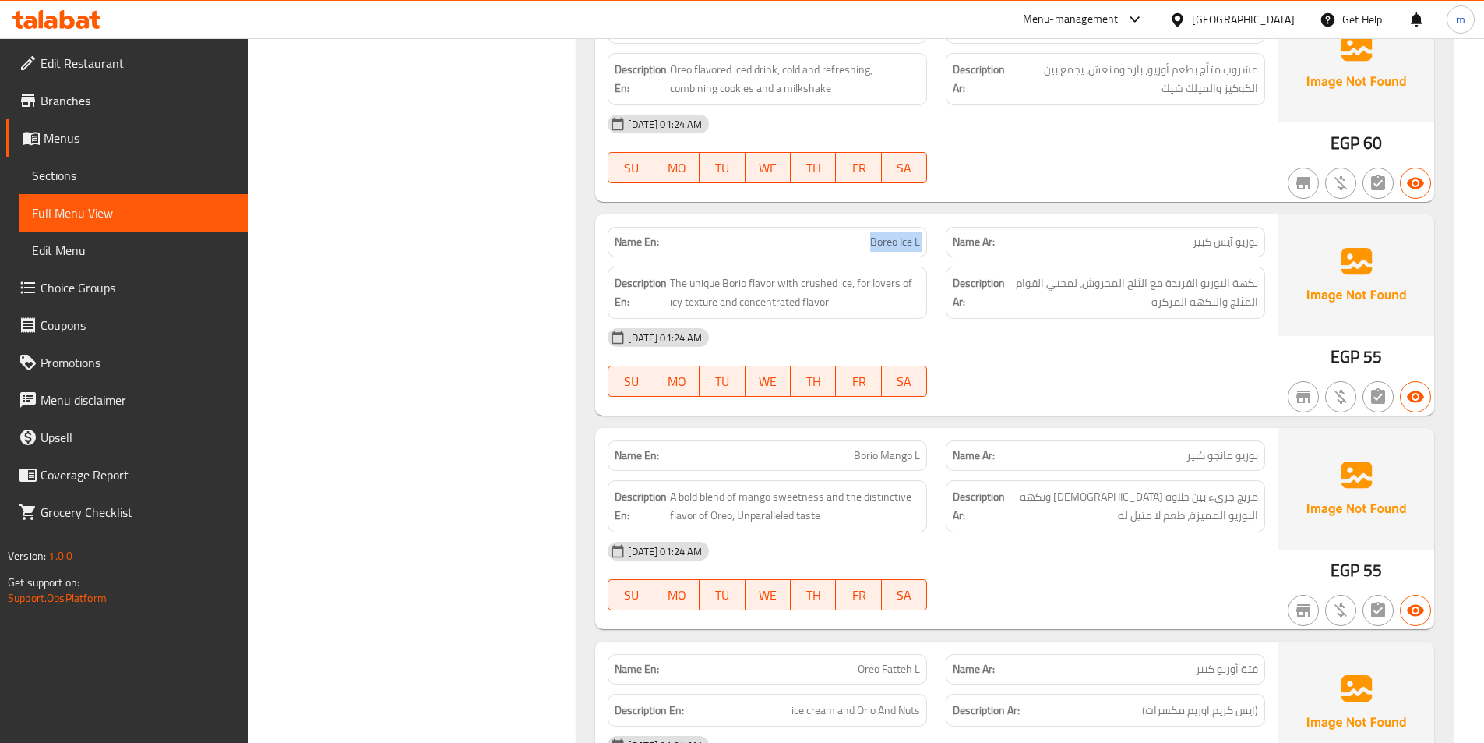
click at [919, 241] on span "Boreo Ice L" at bounding box center [895, 242] width 50 height 16
click at [1197, 239] on span "بوریو آیس كبير" at bounding box center [1225, 242] width 65 height 16
click at [1198, 243] on span "بوریو آیس كبير" at bounding box center [1225, 242] width 65 height 16
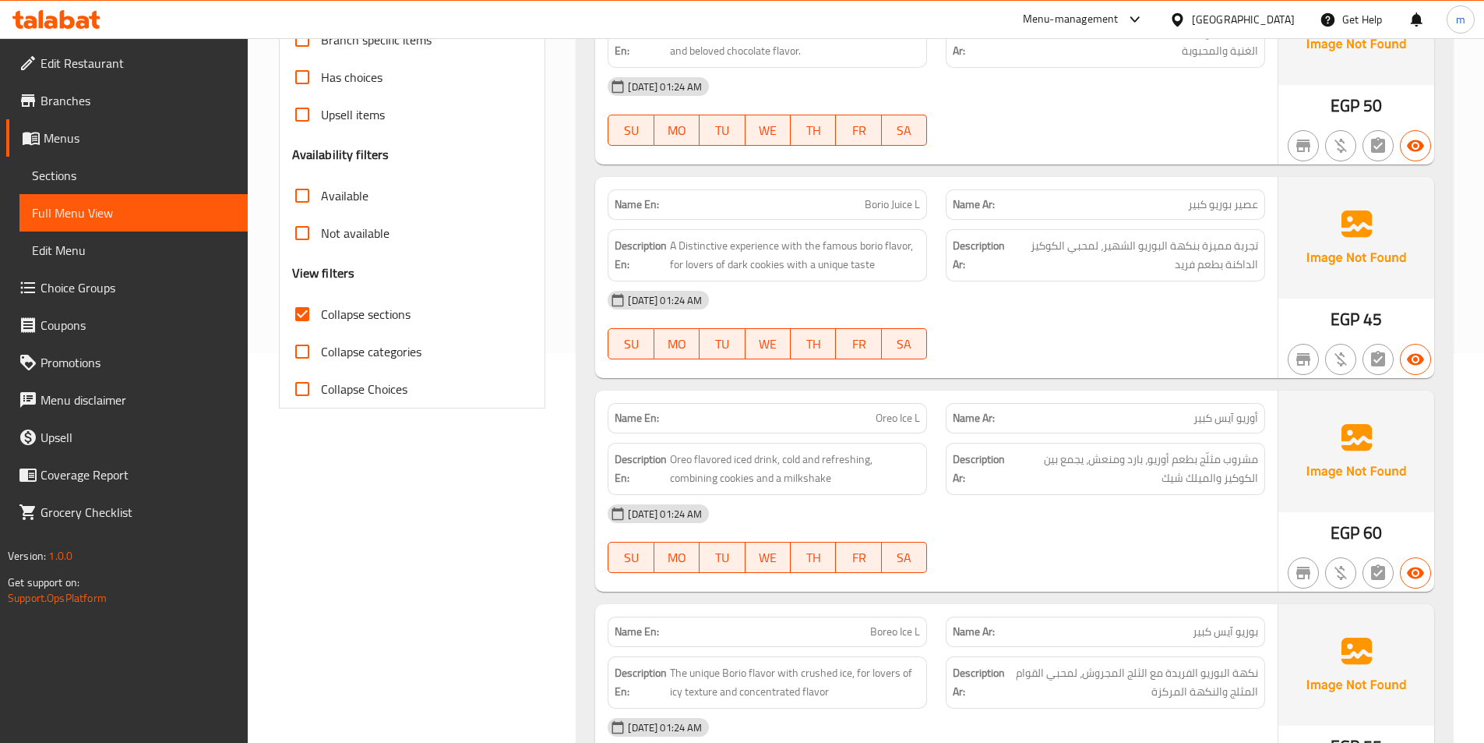
scroll to position [0, 0]
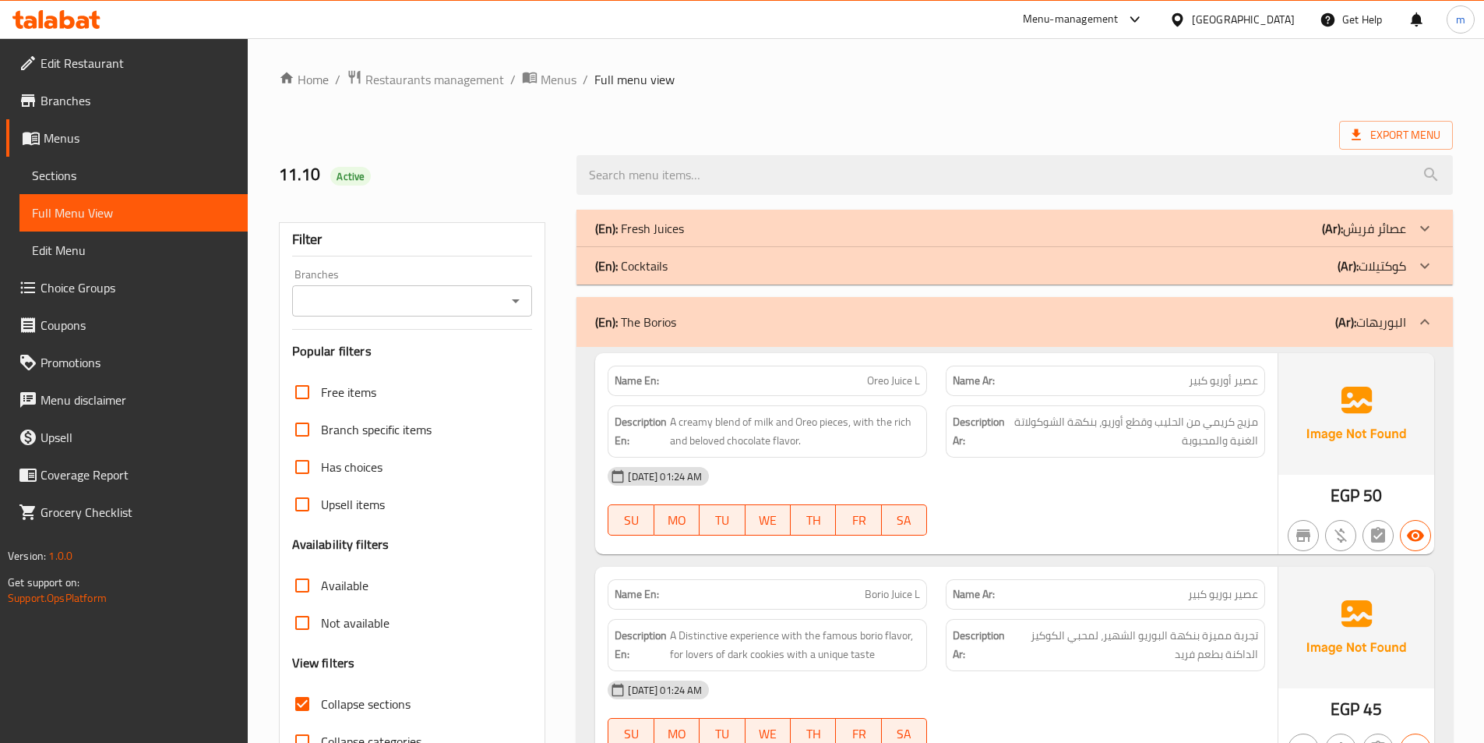
click at [1173, 224] on div "(En): Fresh Juices (Ar): عصائر فريش" at bounding box center [1000, 228] width 811 height 19
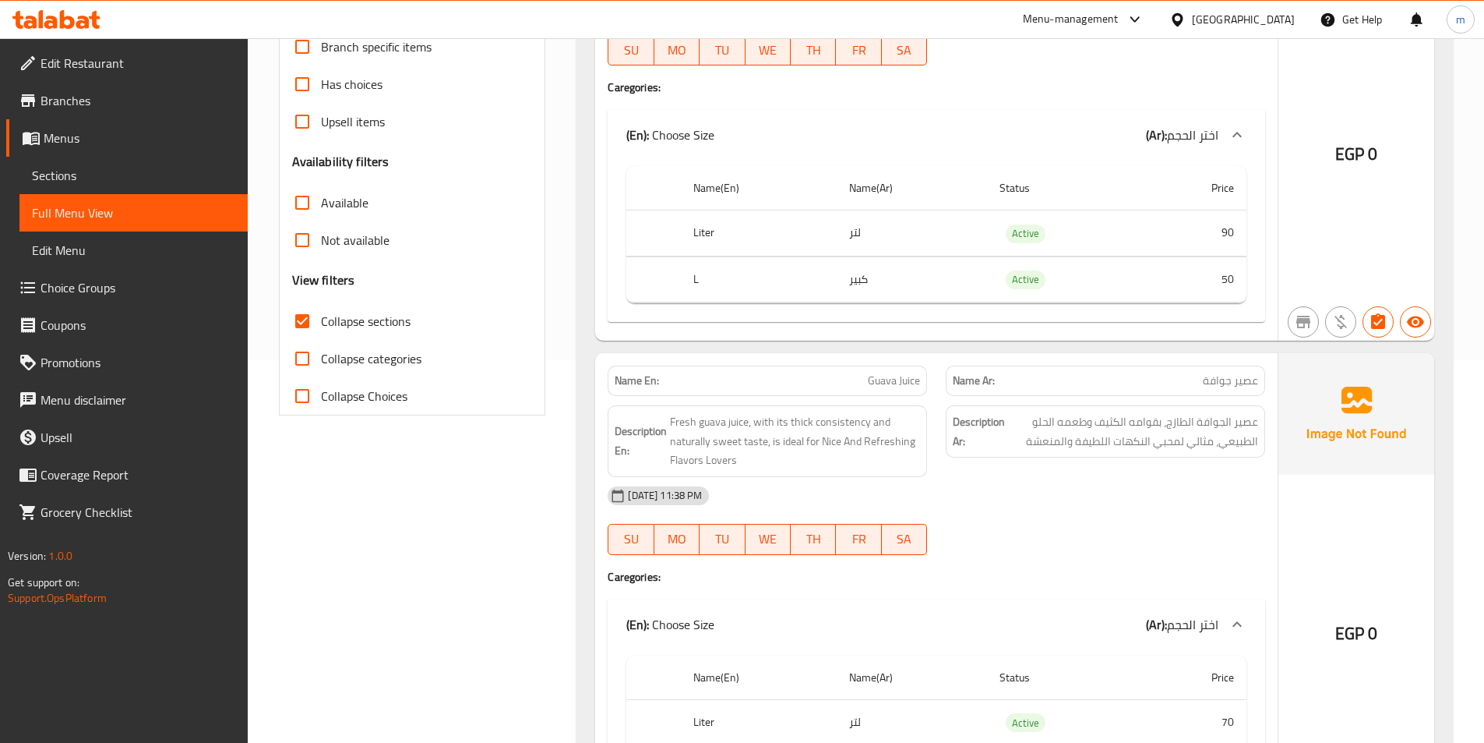
scroll to position [390, 0]
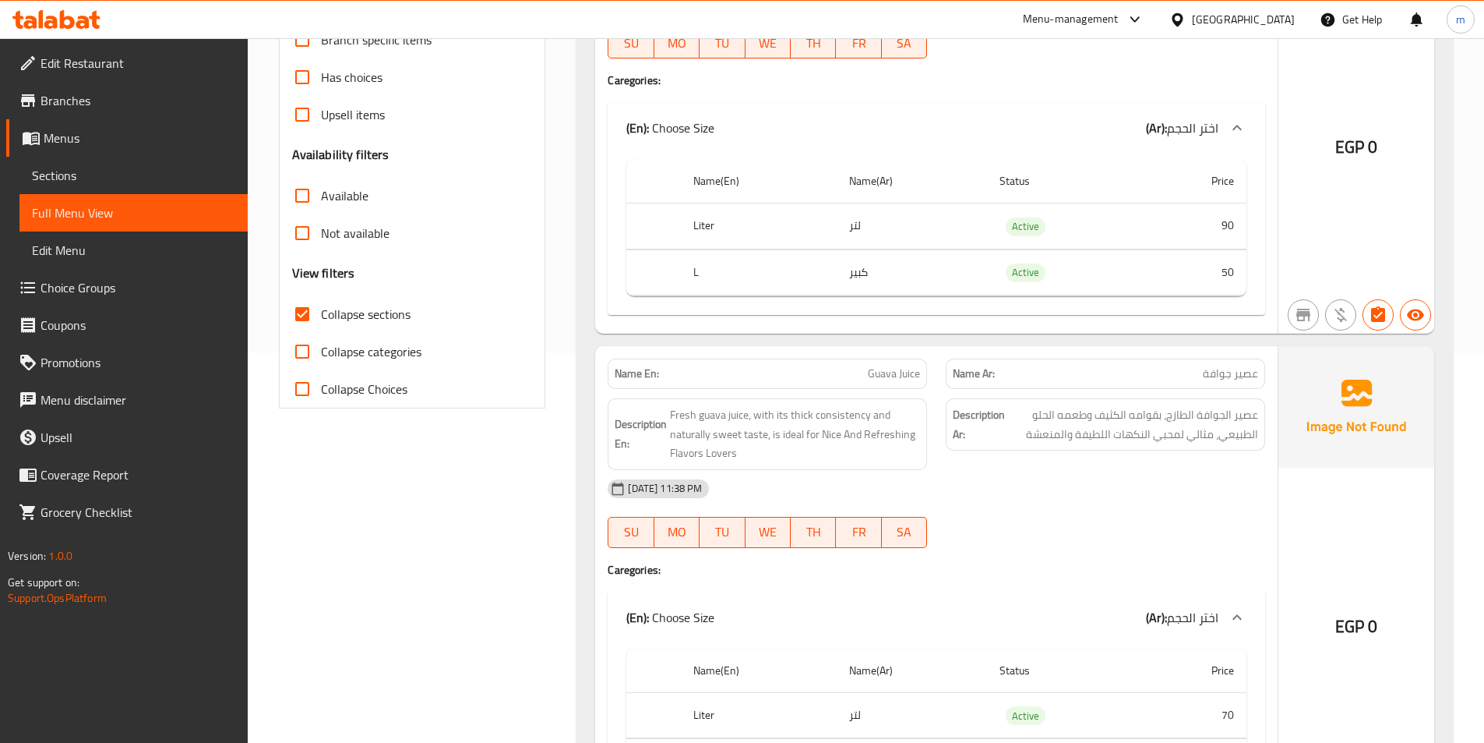
click at [708, 270] on th "L" at bounding box center [758, 272] width 155 height 46
click at [708, 271] on th "L" at bounding box center [758, 272] width 155 height 46
click at [698, 271] on th "L" at bounding box center [758, 272] width 155 height 46
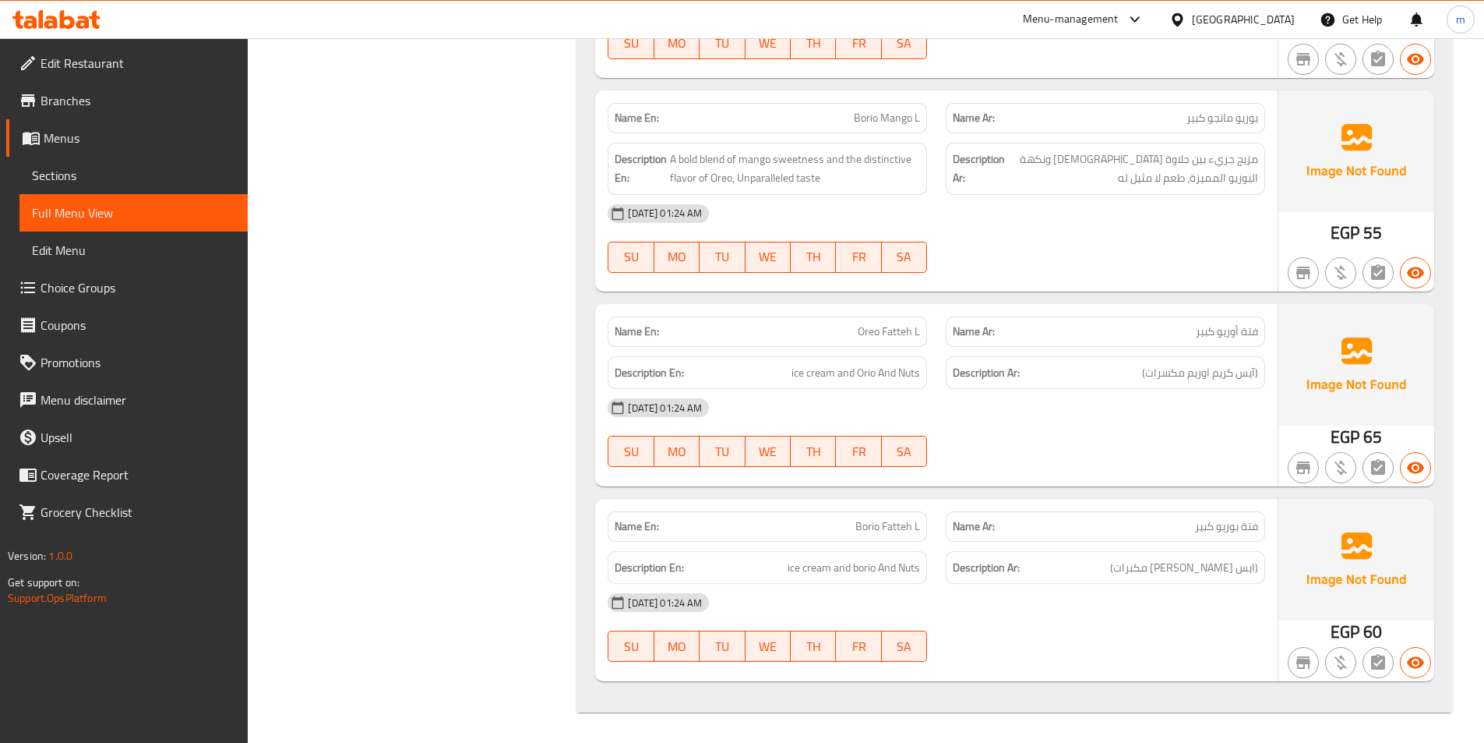
scroll to position [10606, 0]
click at [877, 340] on div "Name En: Oreo Fatteh L" at bounding box center [767, 331] width 319 height 30
click at [880, 332] on span "Oreo Fatteh L" at bounding box center [889, 331] width 62 height 16
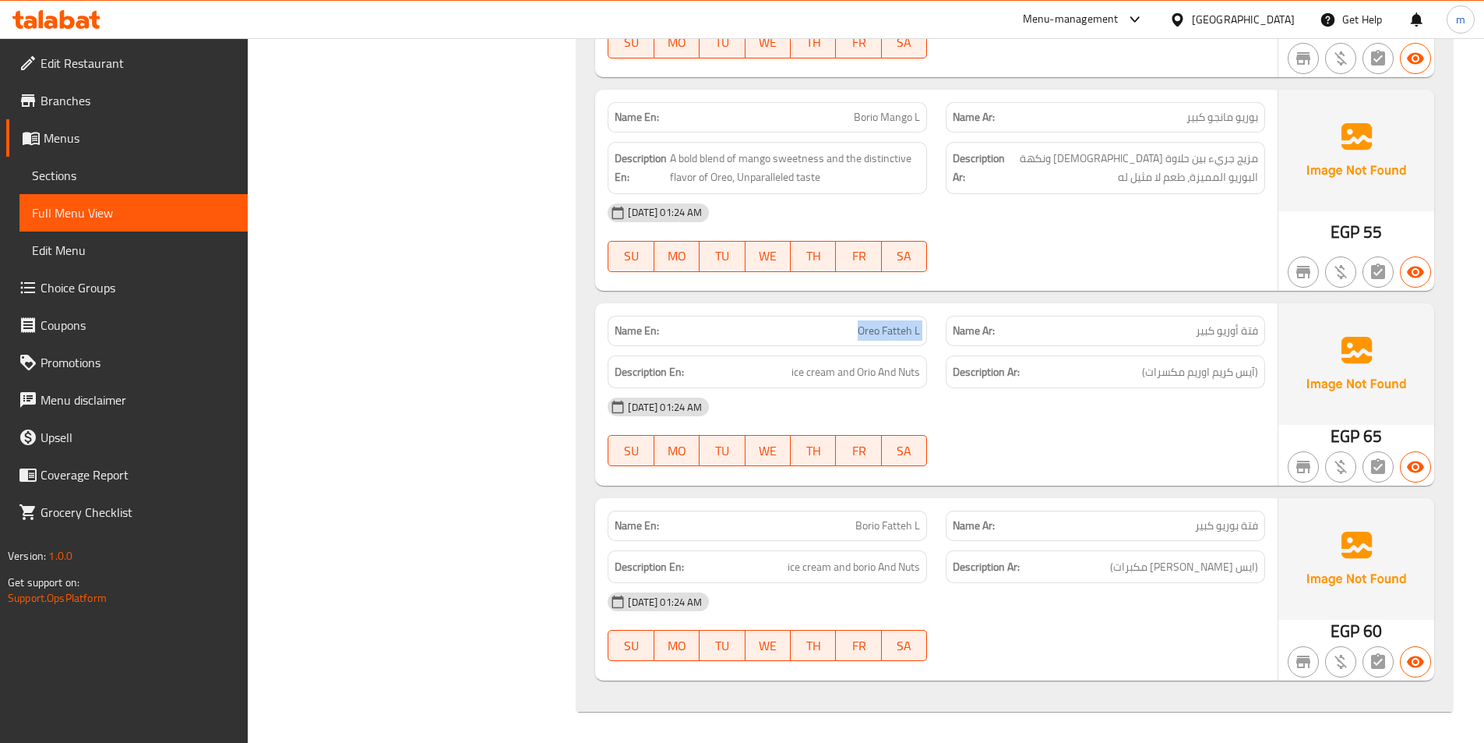
copy span "Oreo Fatteh L"
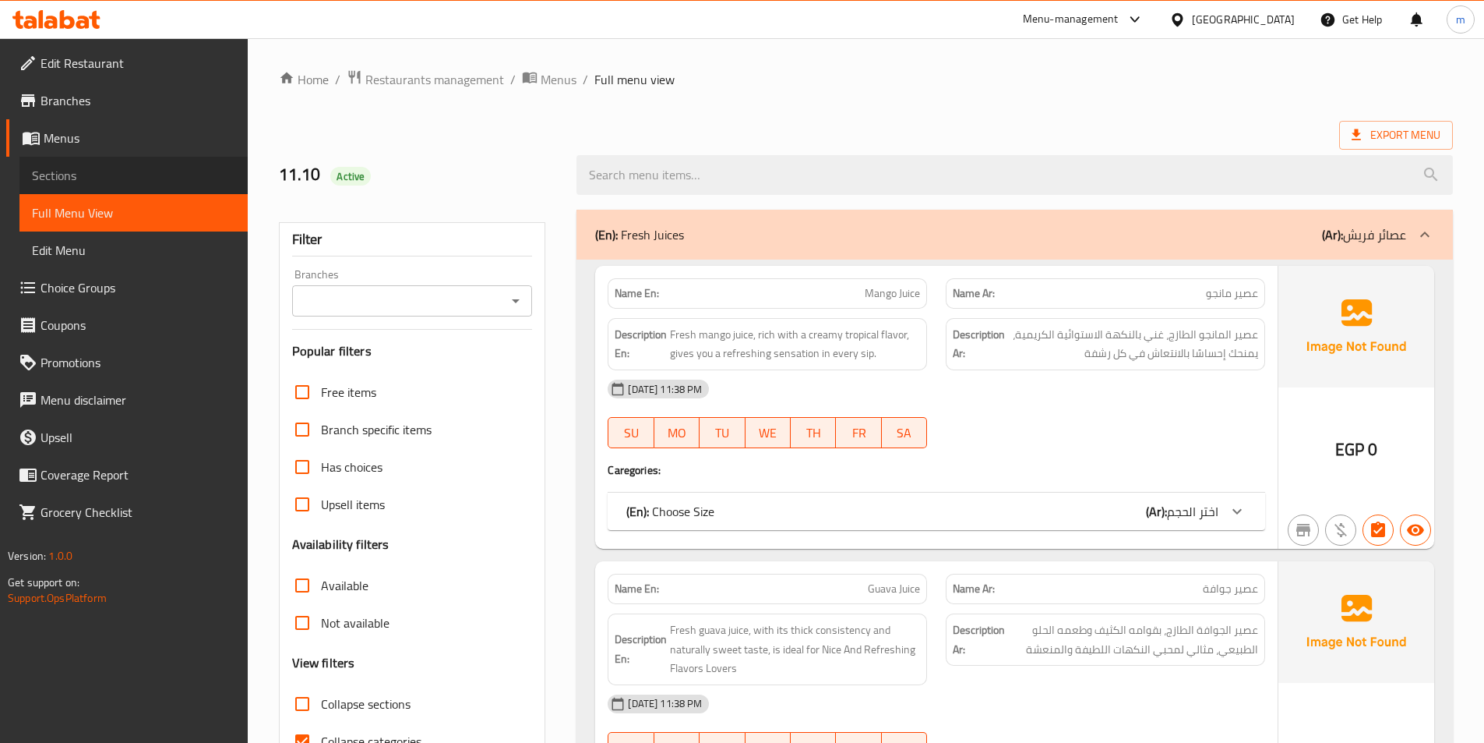
click at [112, 188] on link "Sections" at bounding box center [133, 175] width 228 height 37
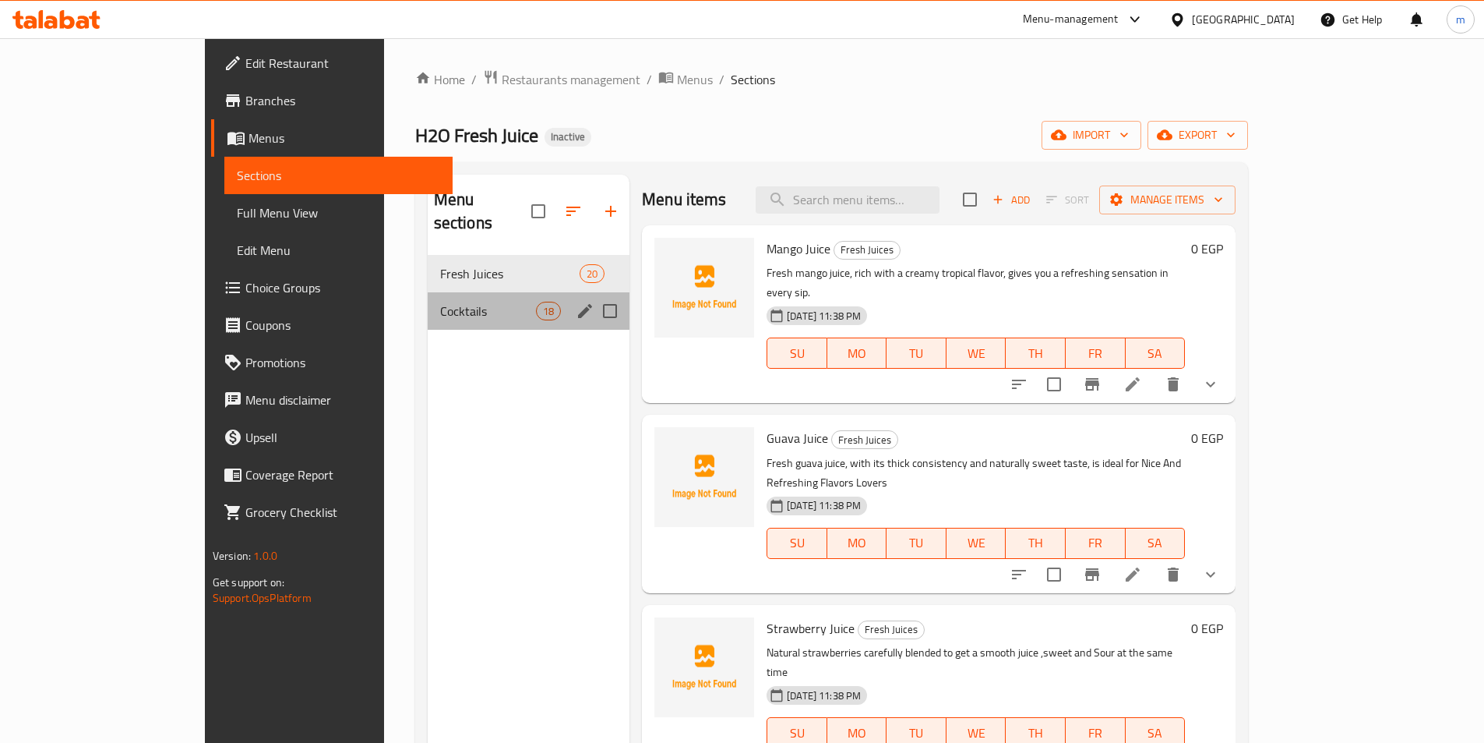
click at [440, 302] on span "Cocktails" at bounding box center [488, 311] width 96 height 19
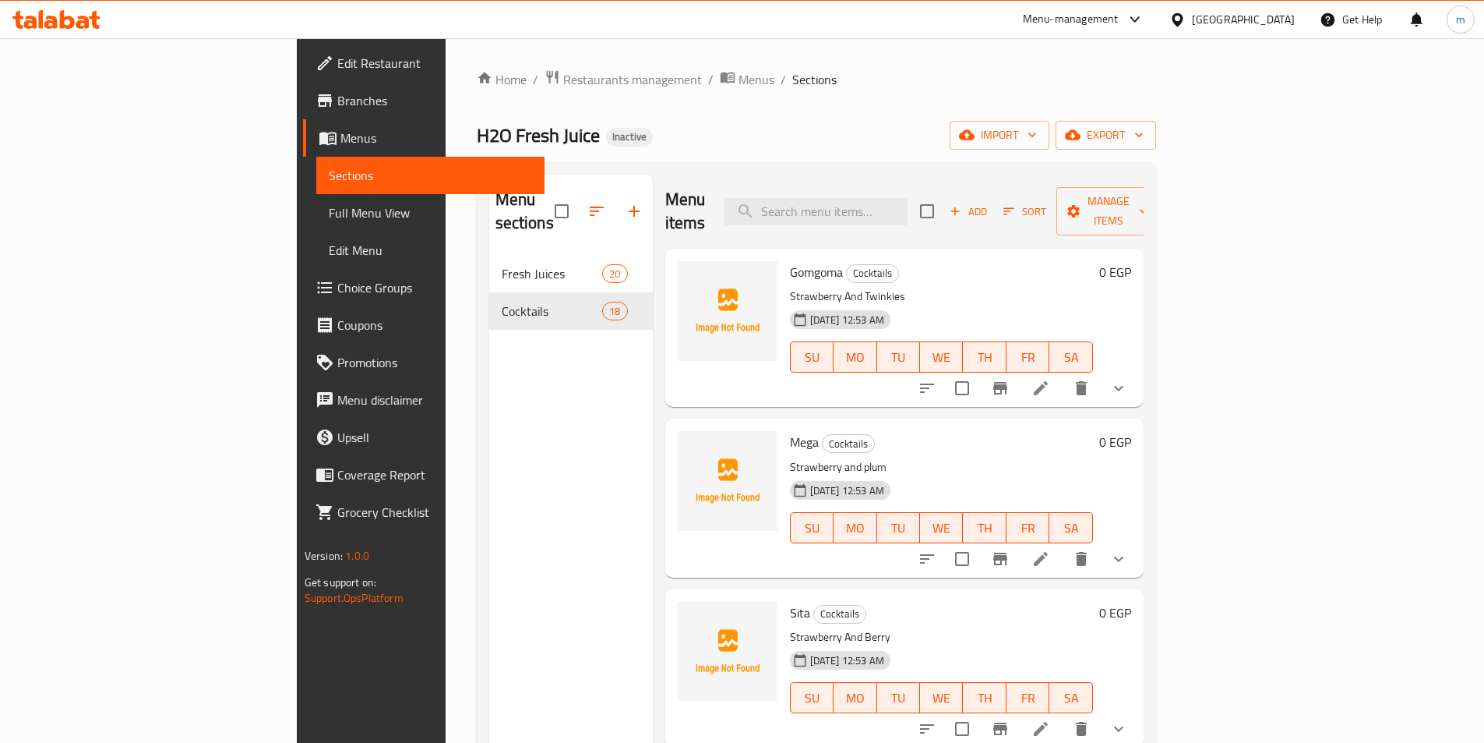
scroll to position [554, 0]
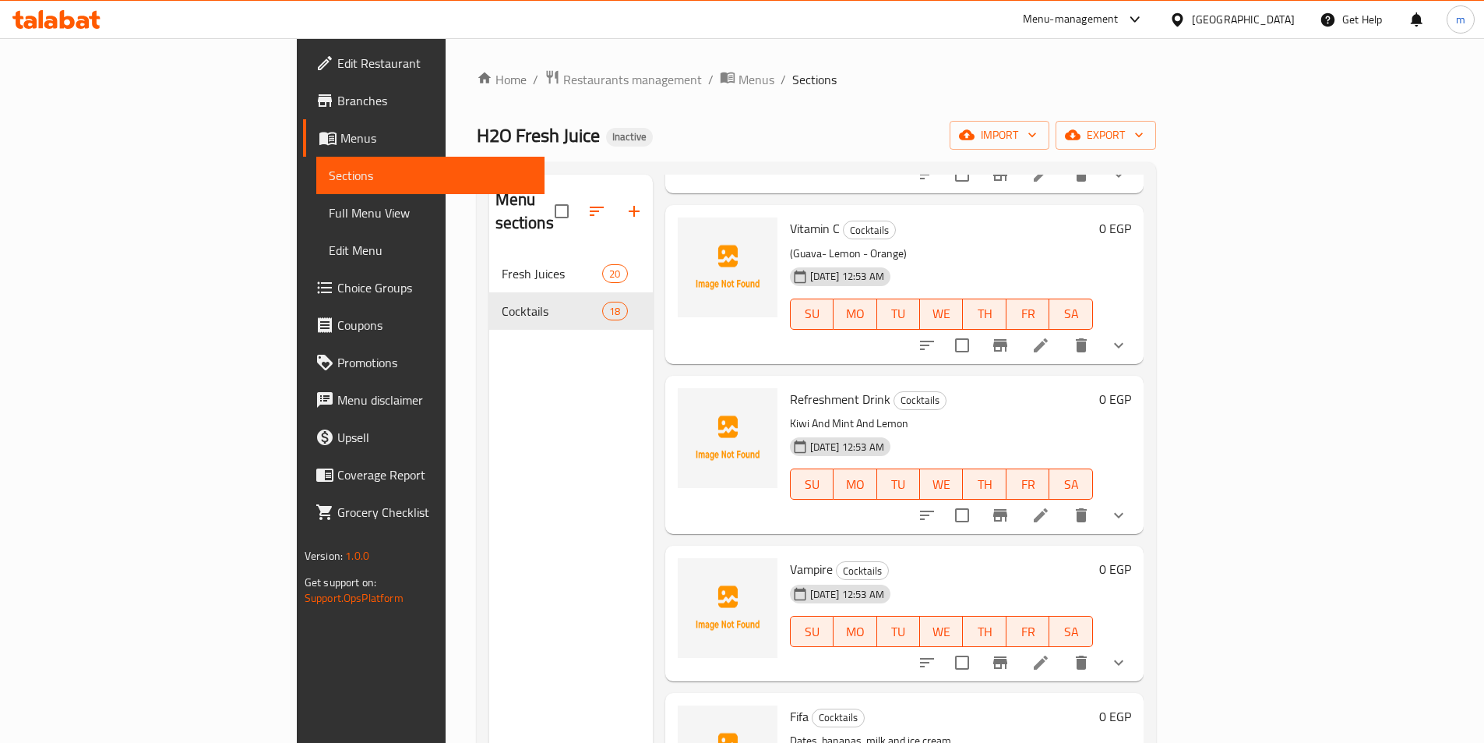
click at [1048, 655] on icon at bounding box center [1041, 662] width 14 height 14
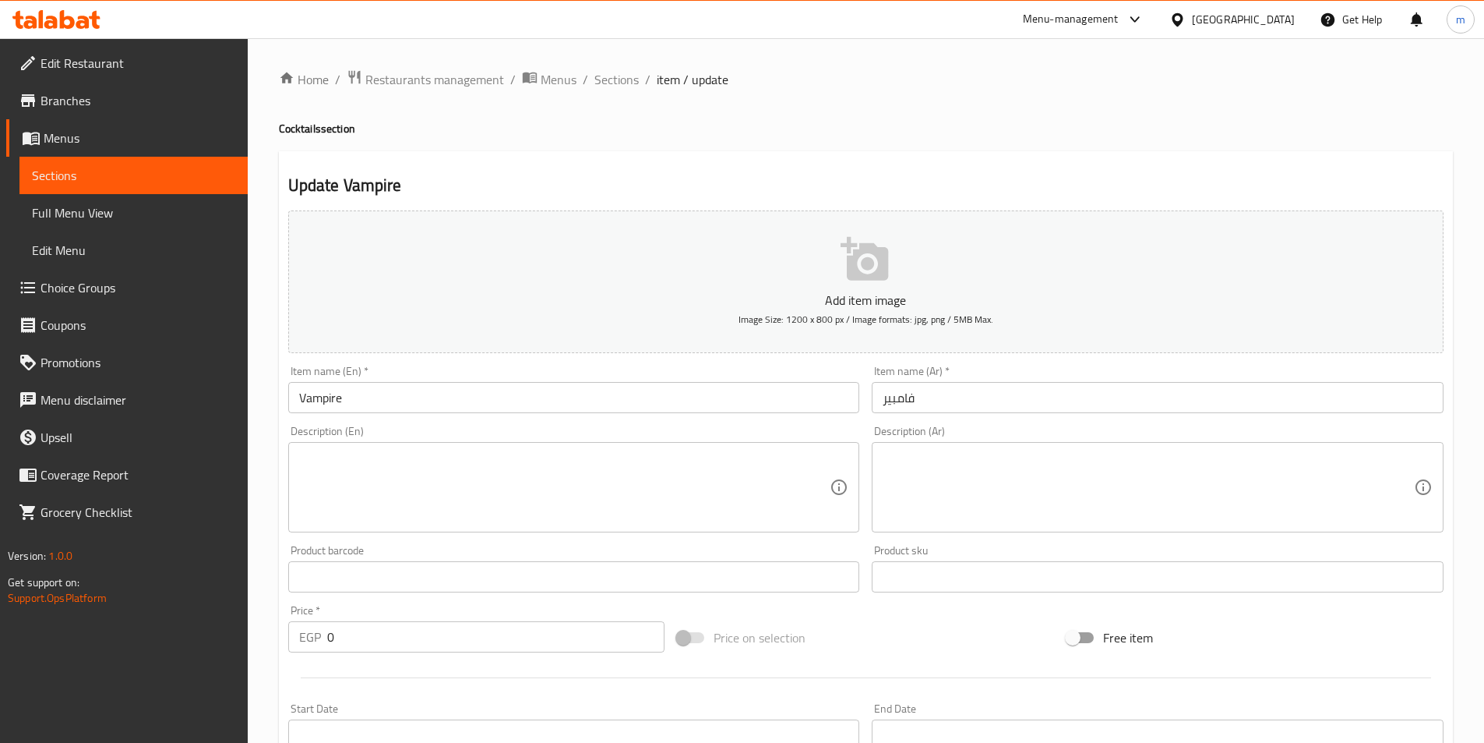
click at [958, 467] on textarea at bounding box center [1148, 487] width 531 height 74
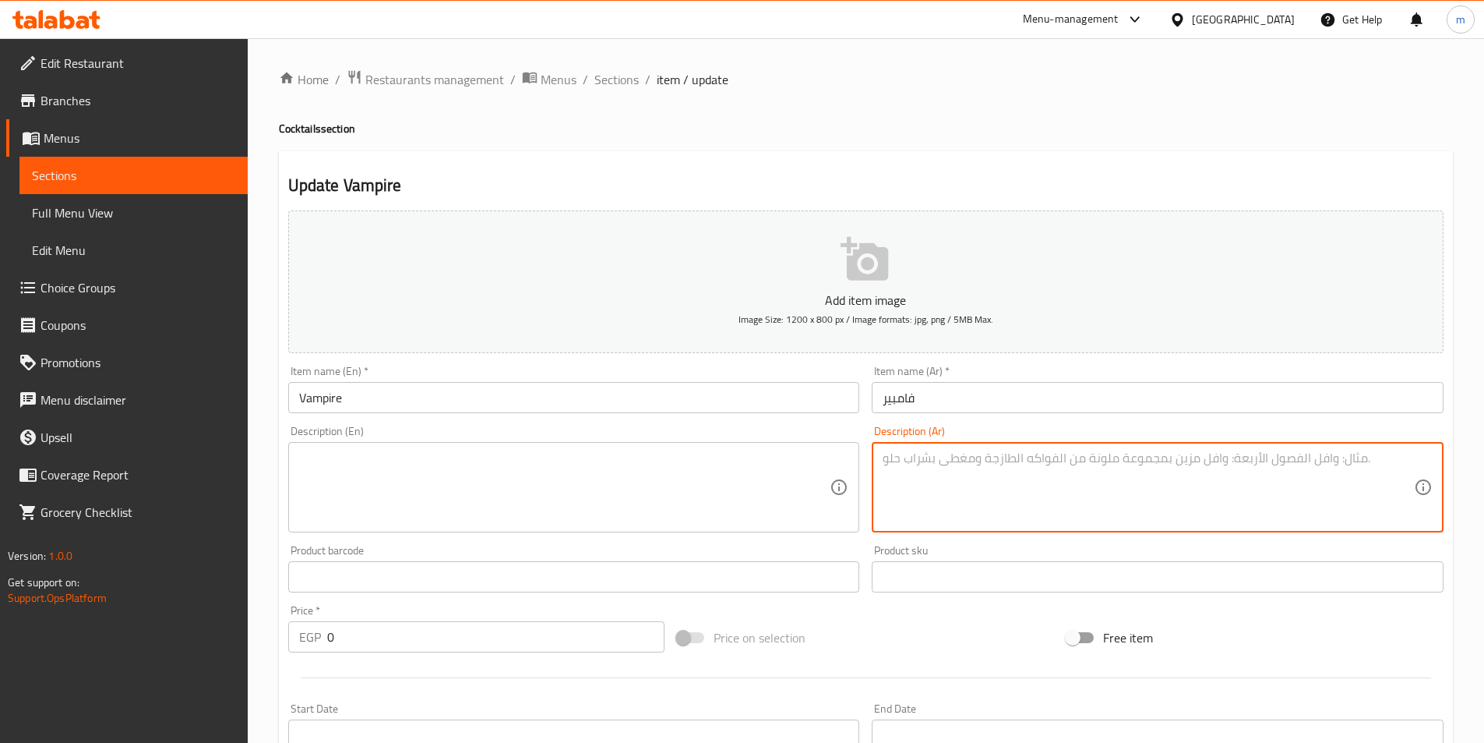
type textarea "o"
type textarea "خوخ وبرقوق وعنب"
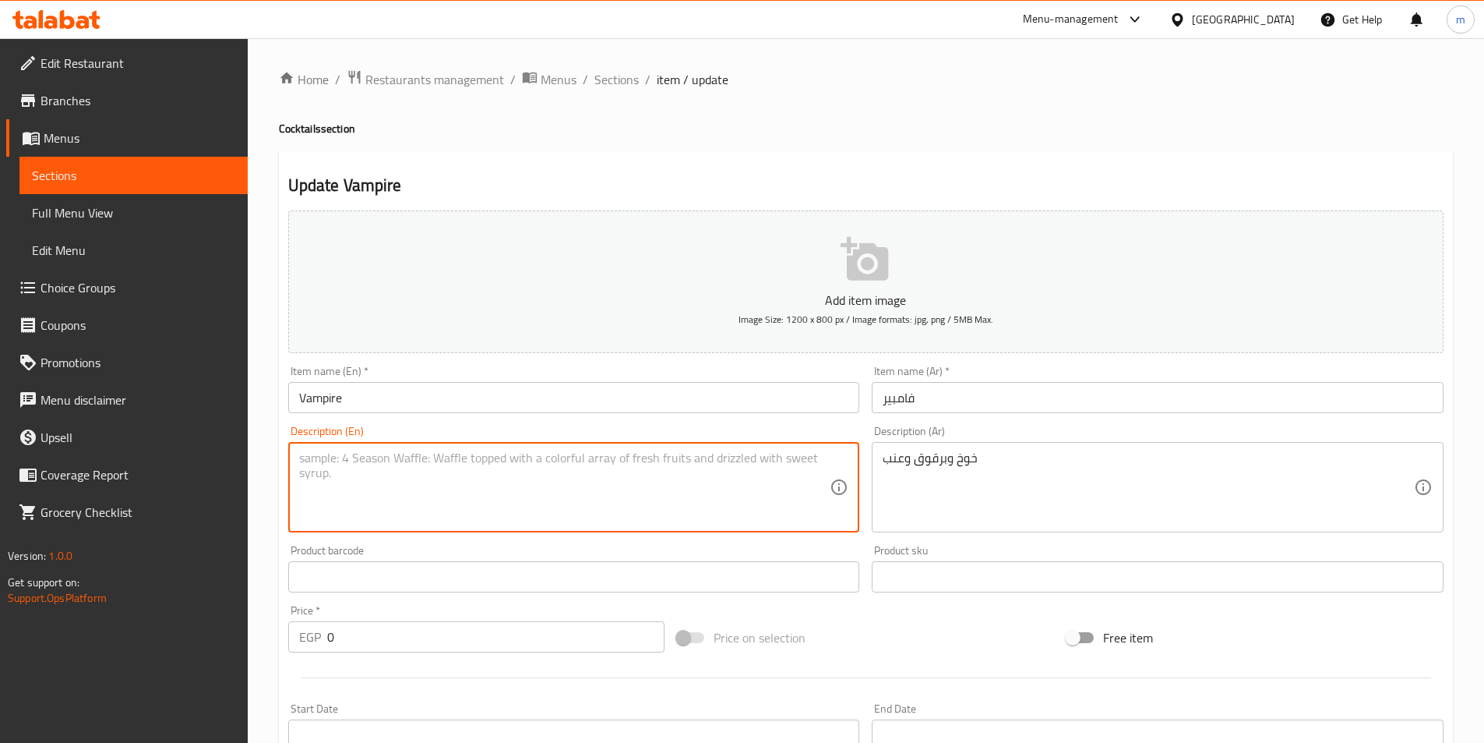
click at [637, 451] on textarea at bounding box center [564, 487] width 531 height 74
paste textarea "peach, plum, and grape"
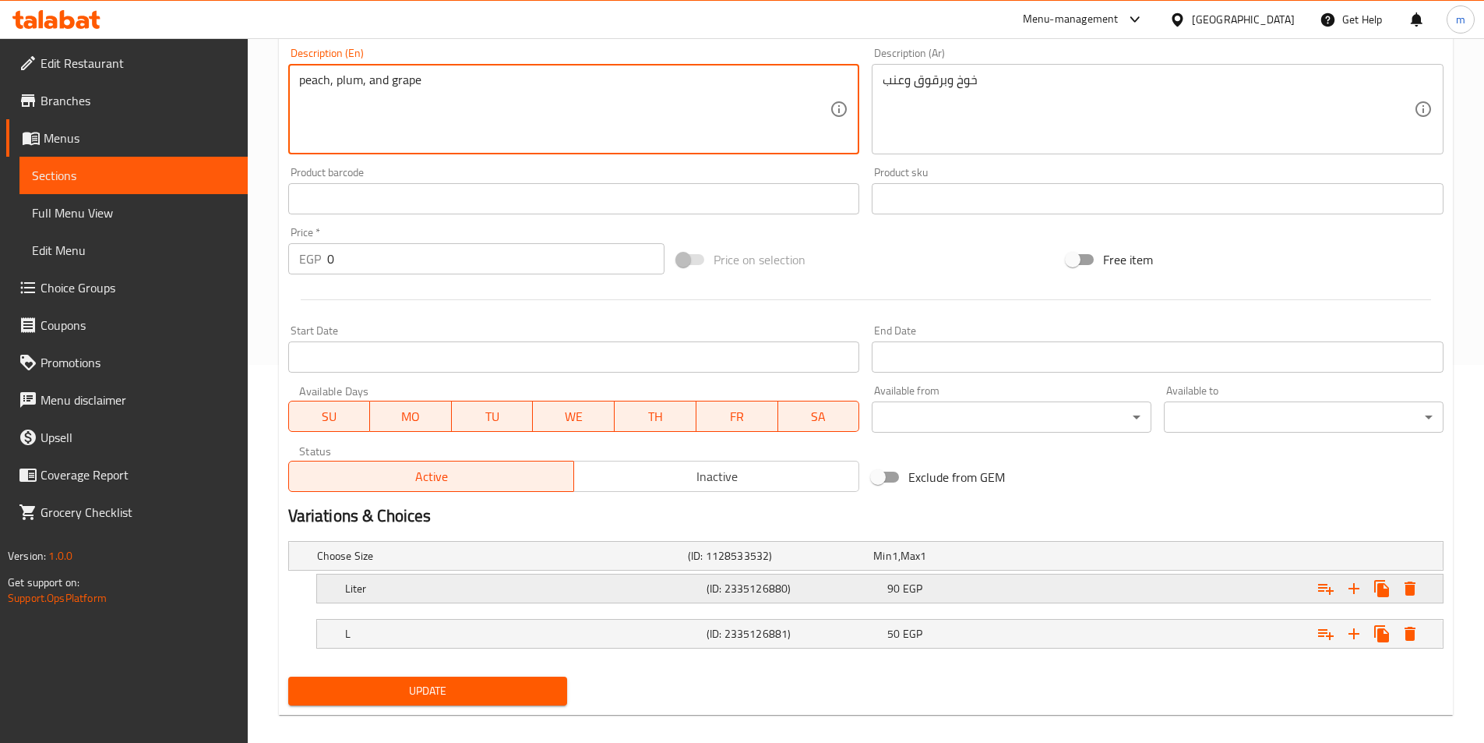
scroll to position [390, 0]
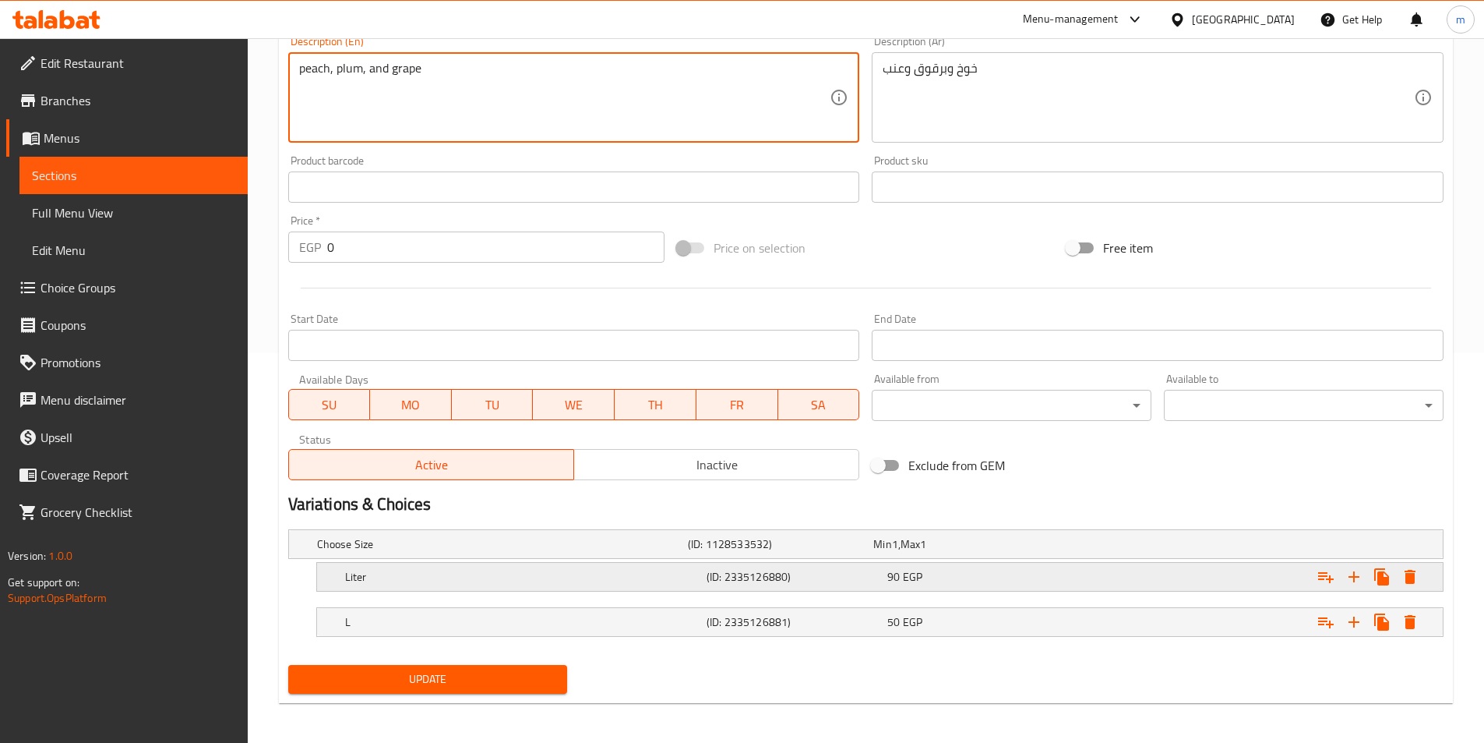
type textarea "peach, plum, and grape"
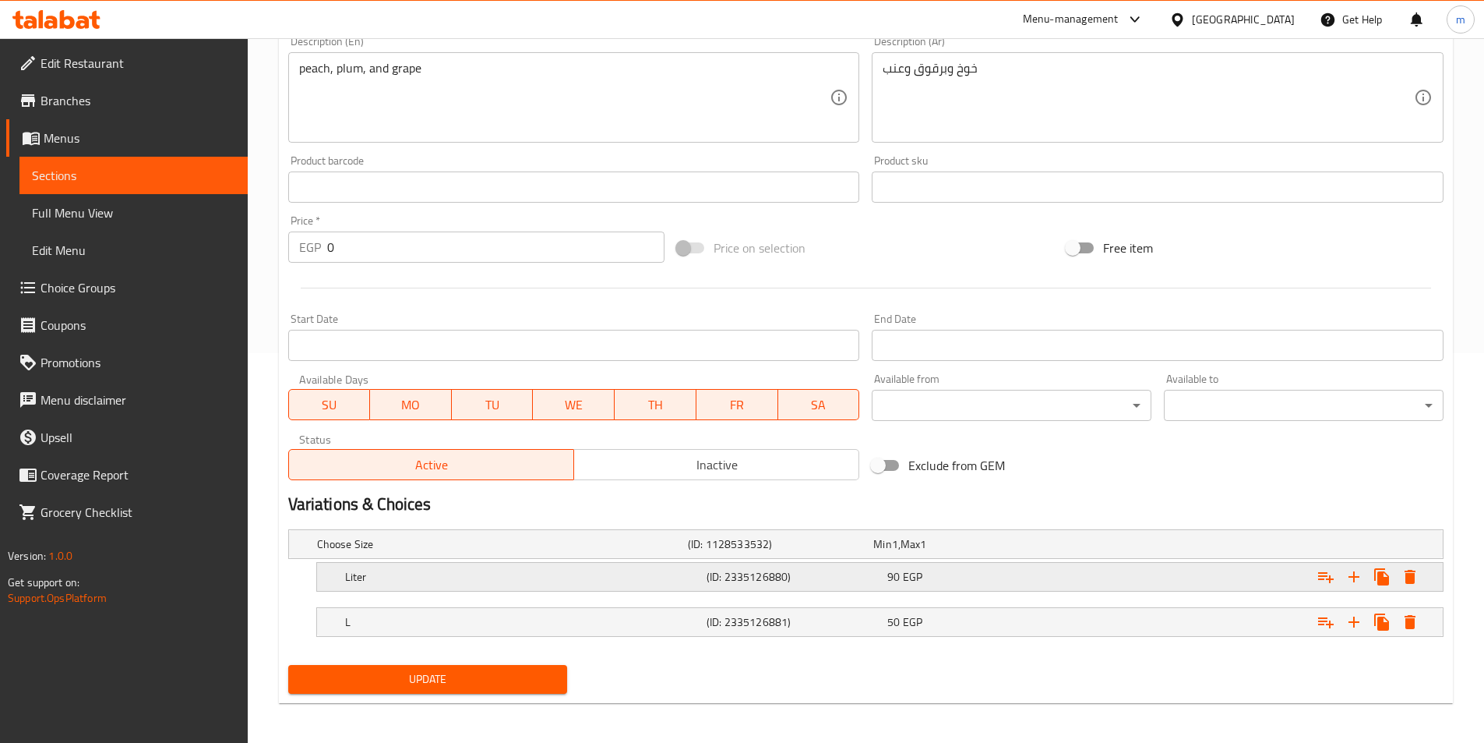
click at [781, 571] on h5 "(ID: 2335126880)" at bounding box center [794, 577] width 175 height 16
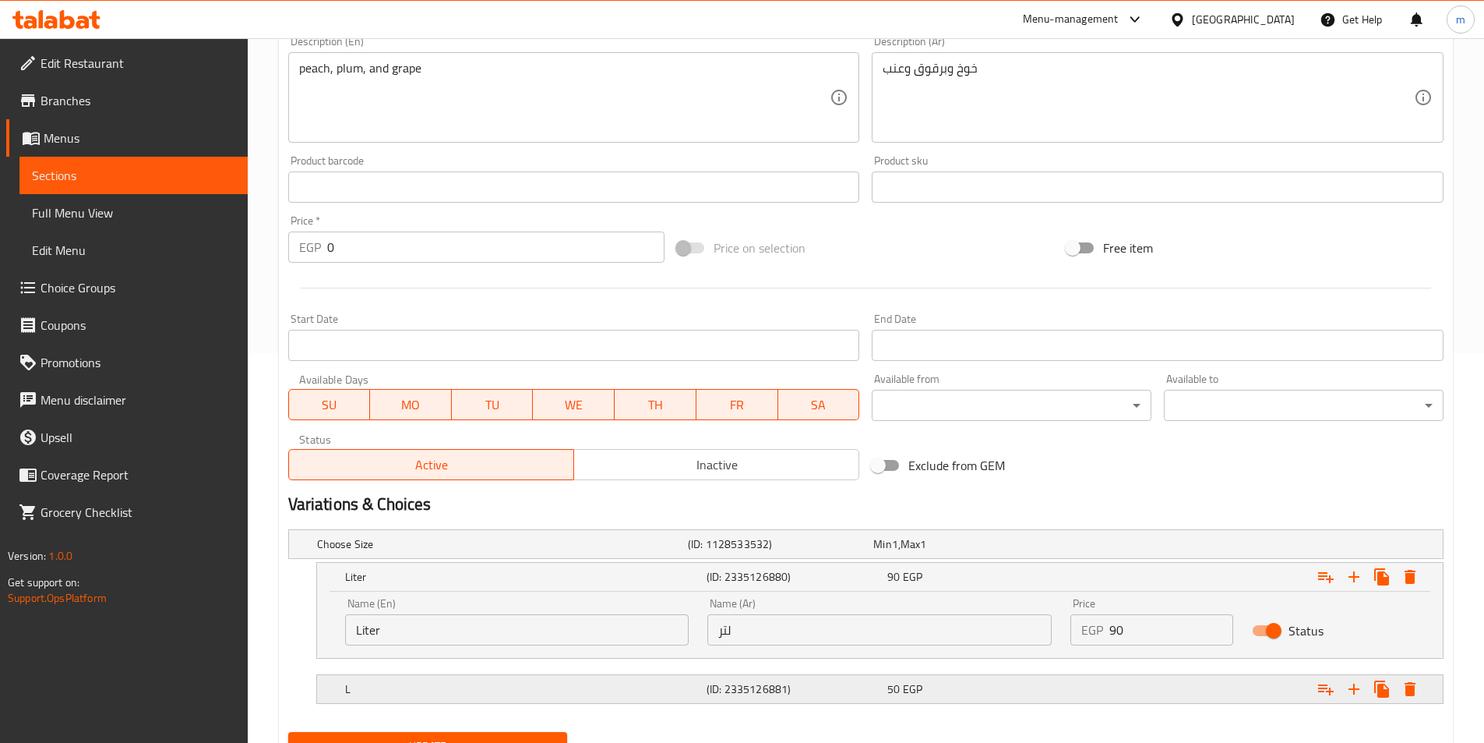
click at [874, 682] on h5 "(ID: 2335126881)" at bounding box center [794, 689] width 175 height 16
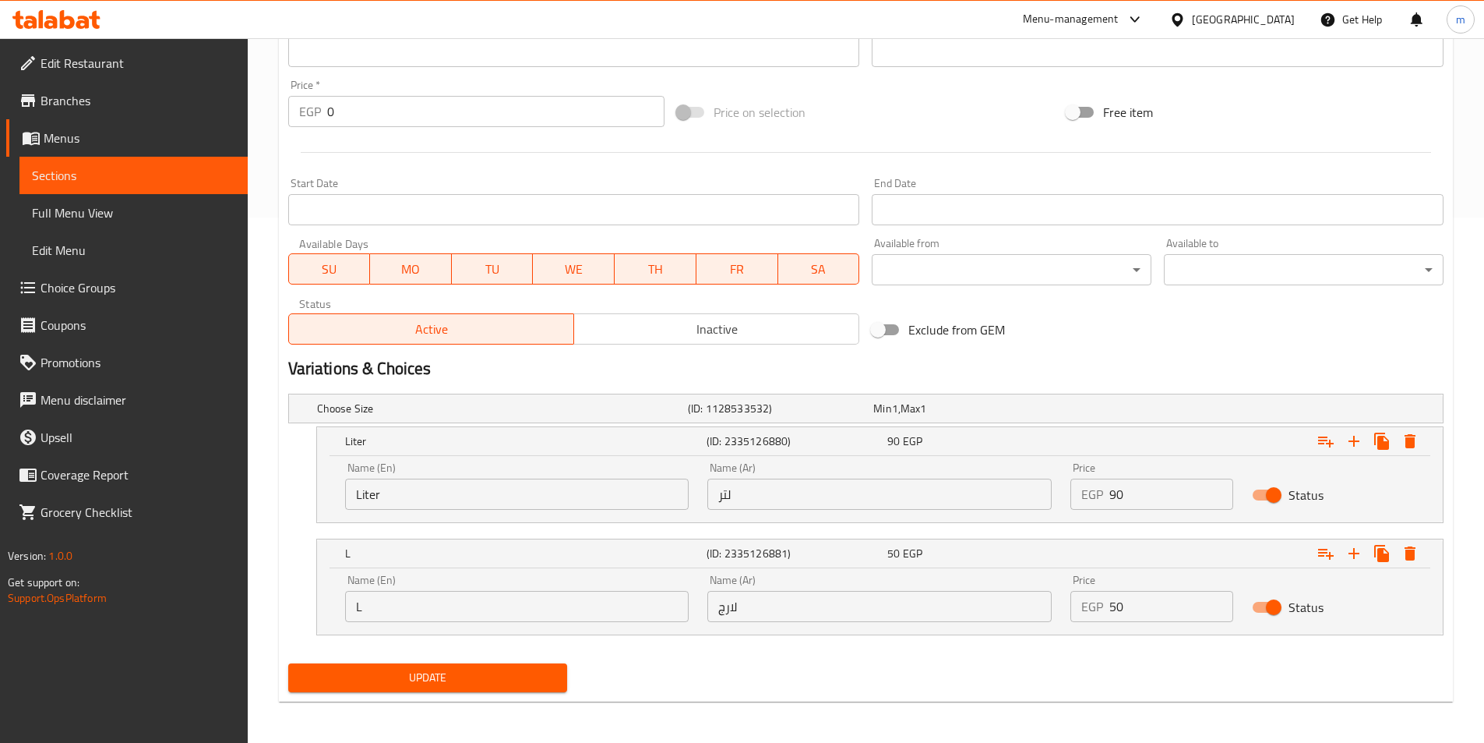
scroll to position [527, 0]
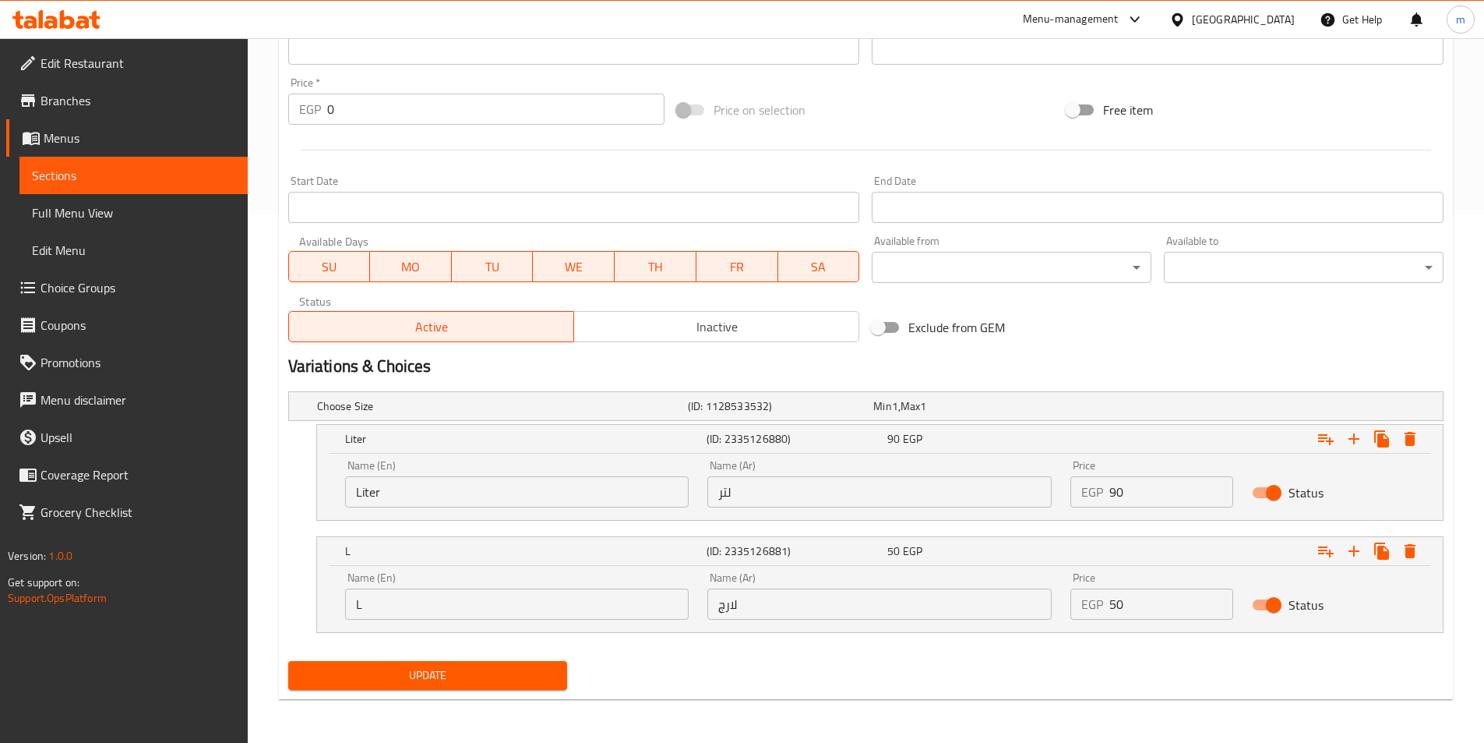
click at [527, 671] on span "Update" at bounding box center [428, 674] width 255 height 19
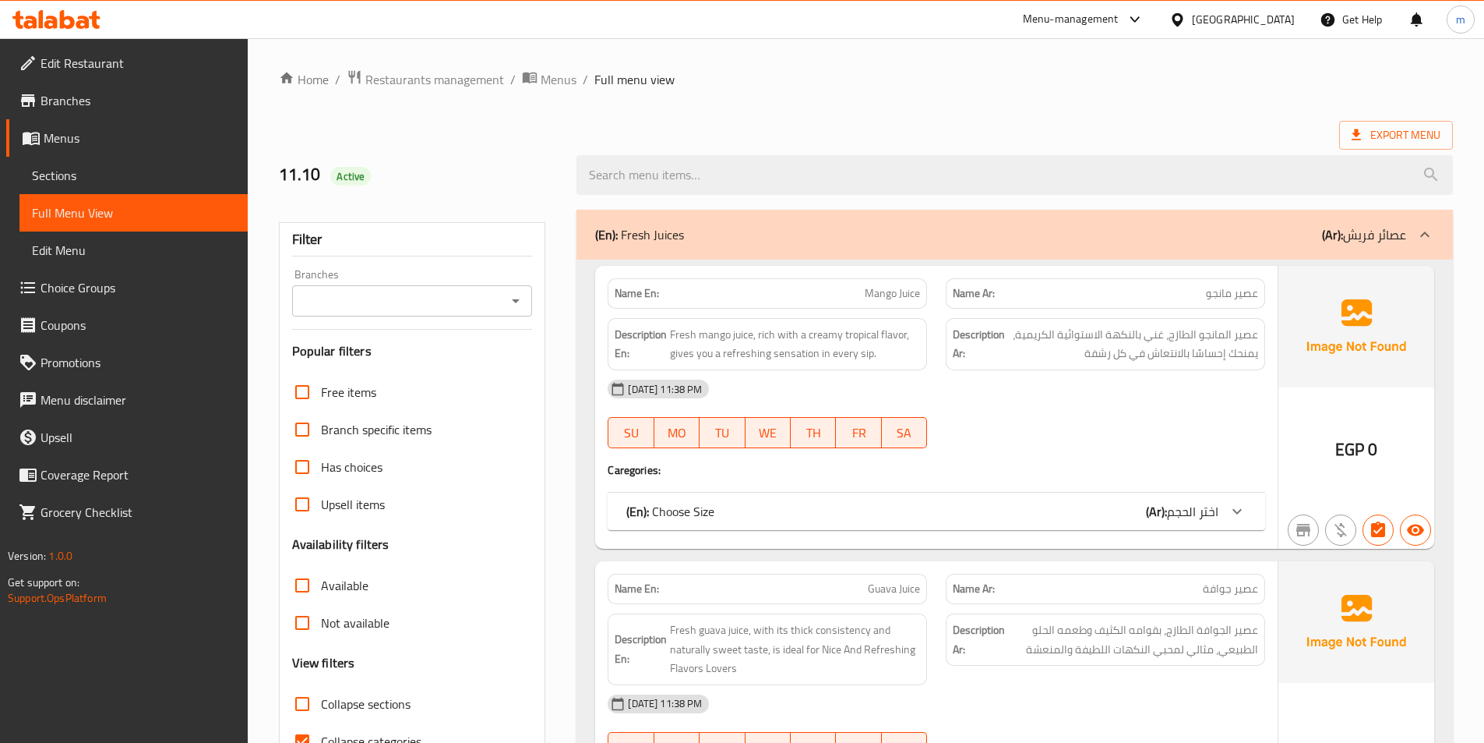
scroll to position [78, 0]
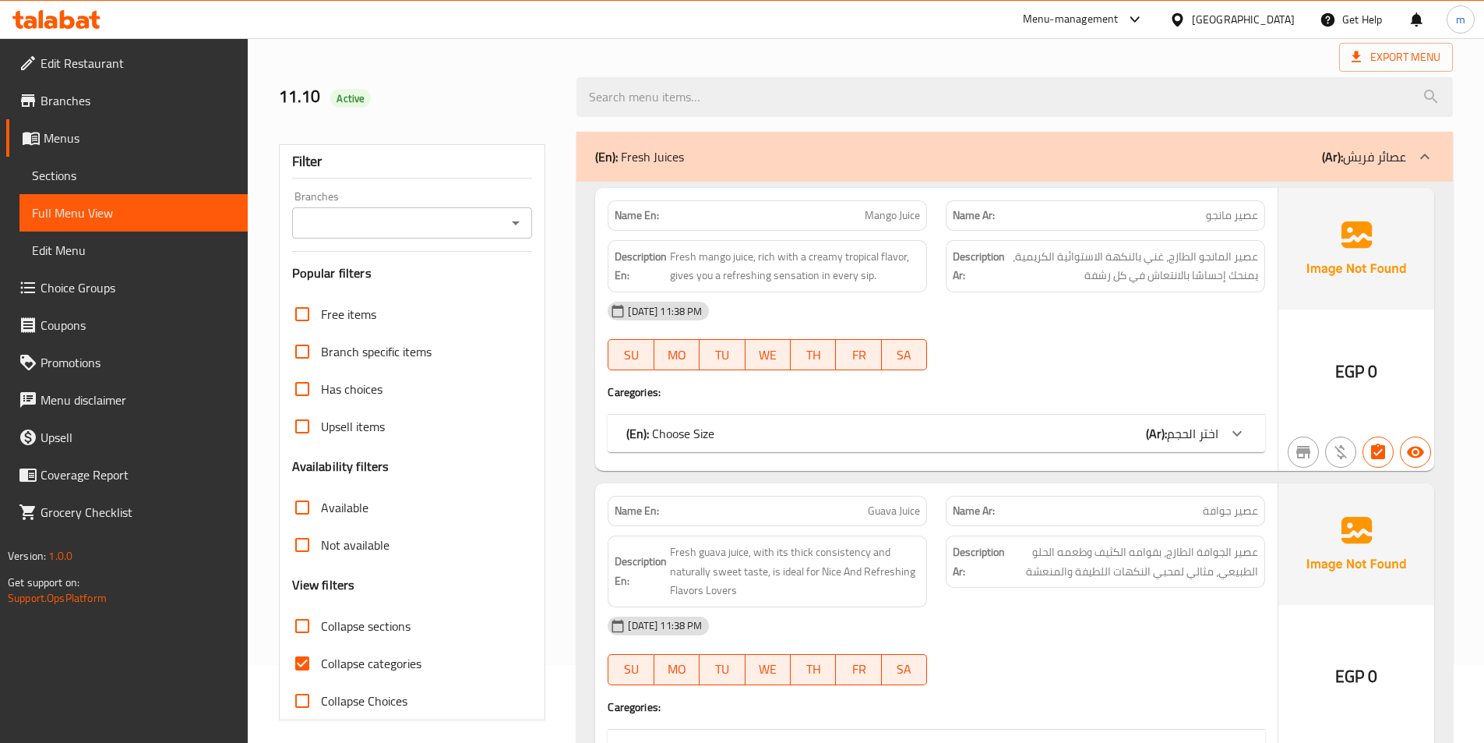
click at [376, 660] on span "Collapse categories" at bounding box center [371, 663] width 101 height 19
click at [321, 660] on input "Collapse categories" at bounding box center [302, 662] width 37 height 37
checkbox input "false"
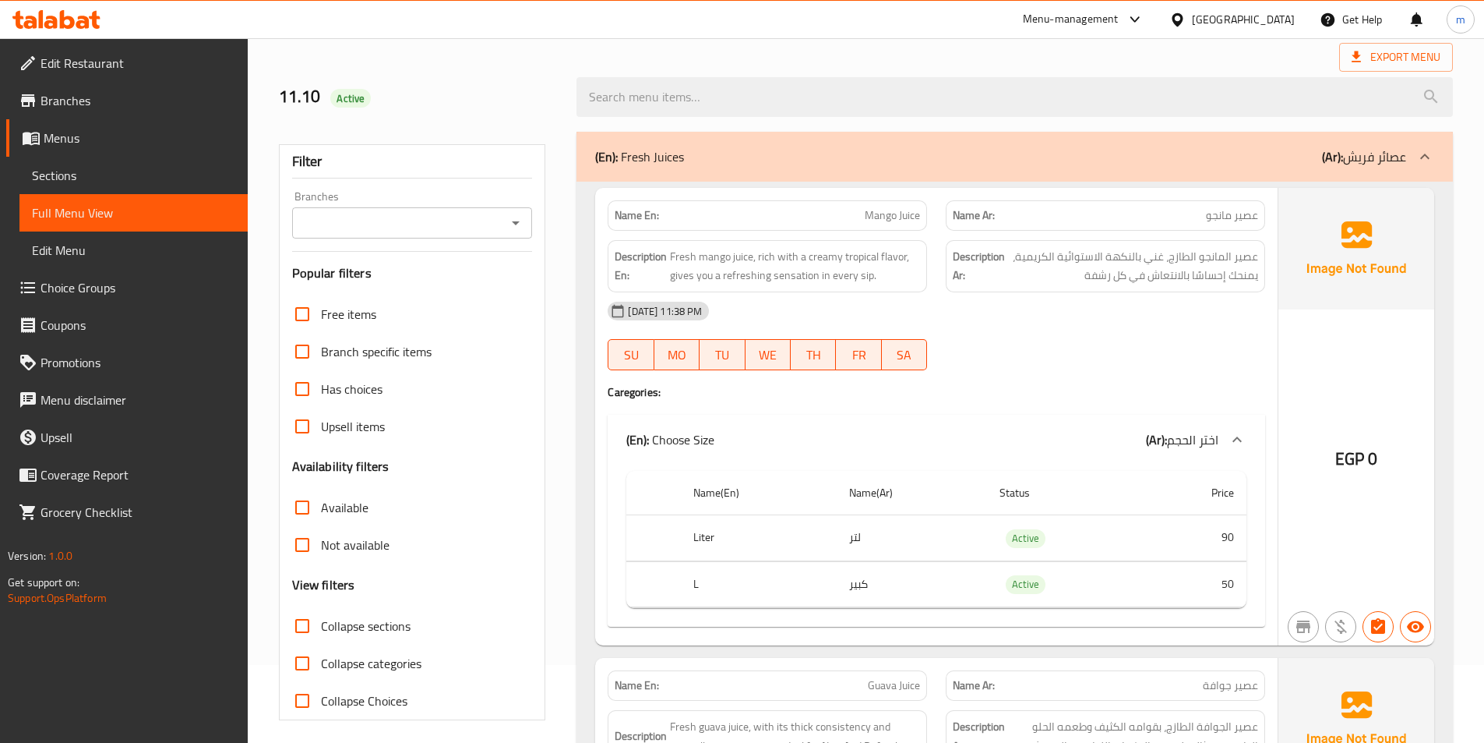
click at [379, 627] on span "Collapse sections" at bounding box center [366, 625] width 90 height 19
click at [321, 627] on input "Collapse sections" at bounding box center [302, 625] width 37 height 37
checkbox input "true"
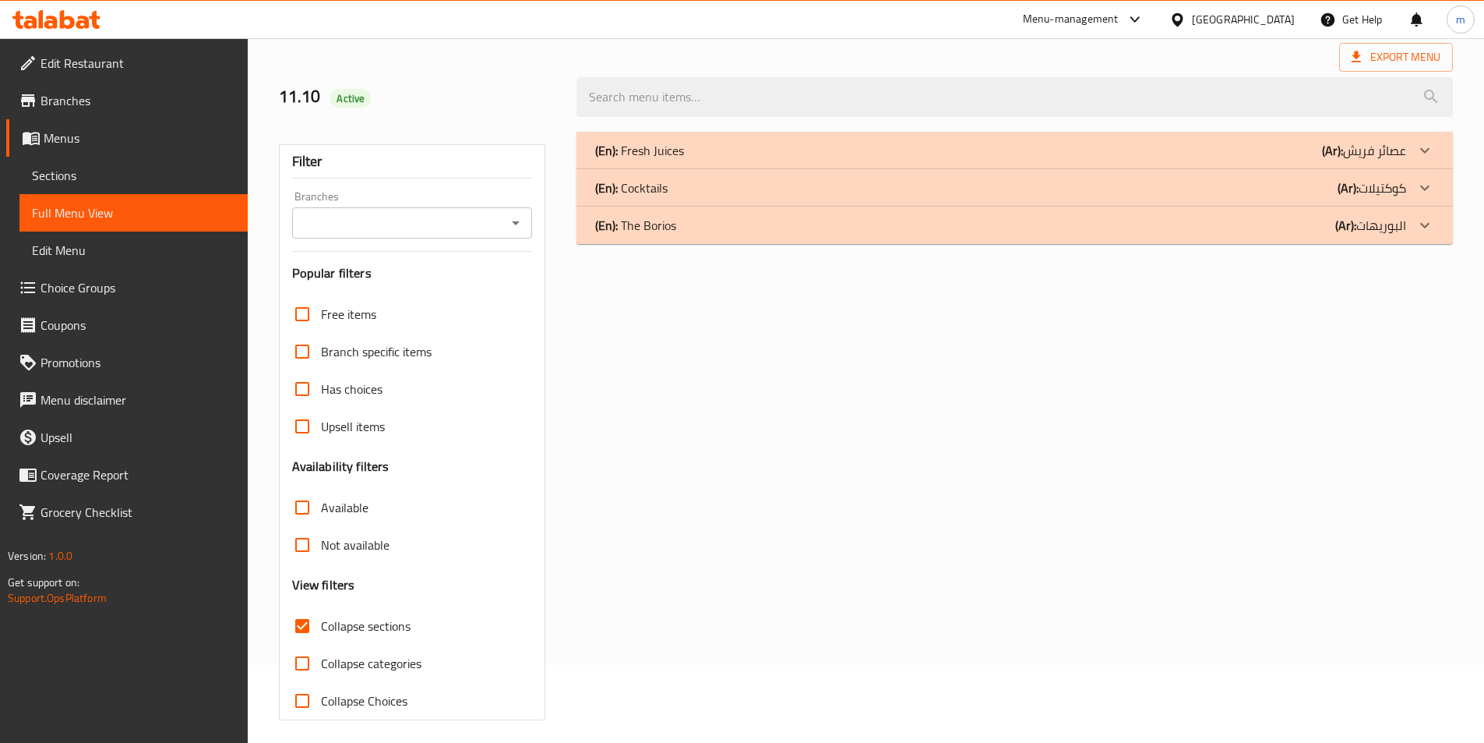
click at [1086, 234] on div "(En): The Borios (Ar): البوريهات" at bounding box center [1000, 225] width 811 height 19
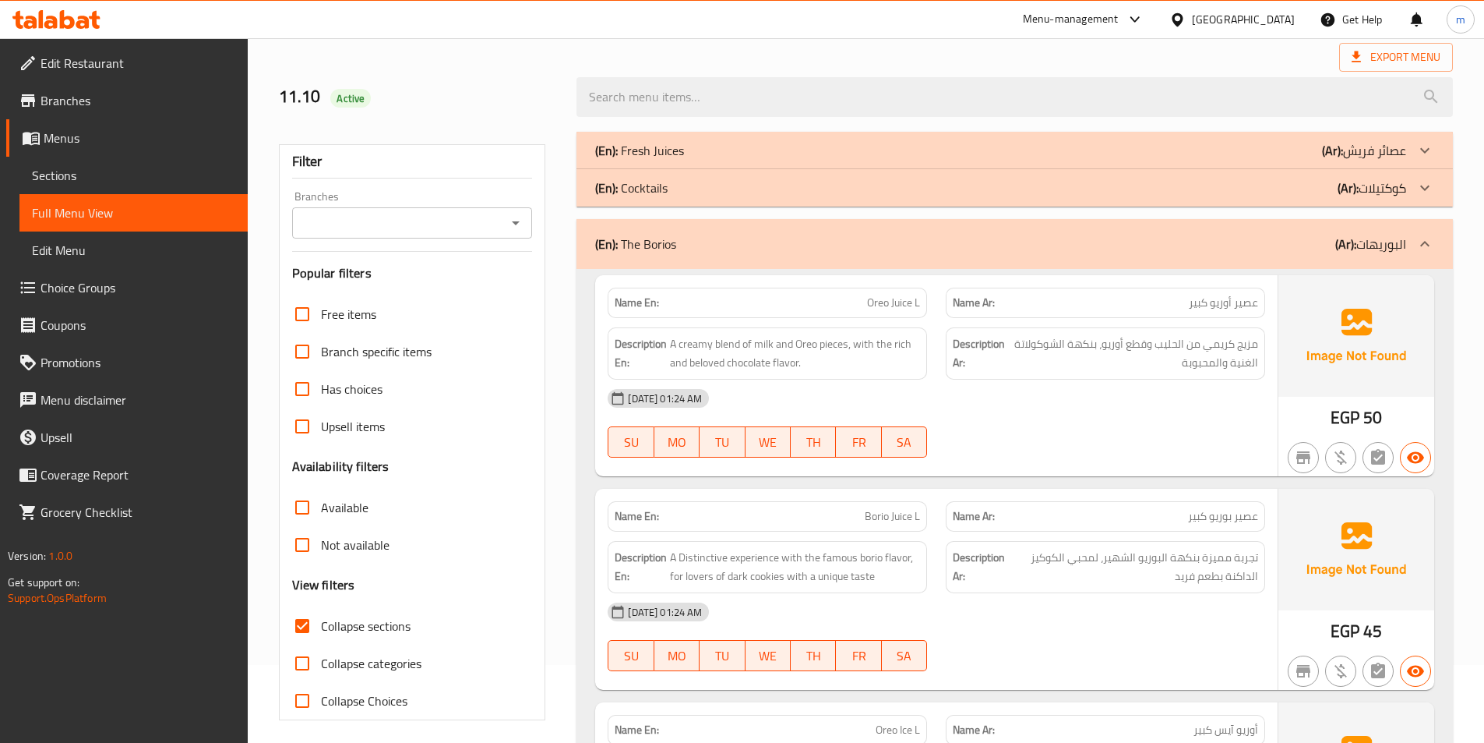
scroll to position [1060, 0]
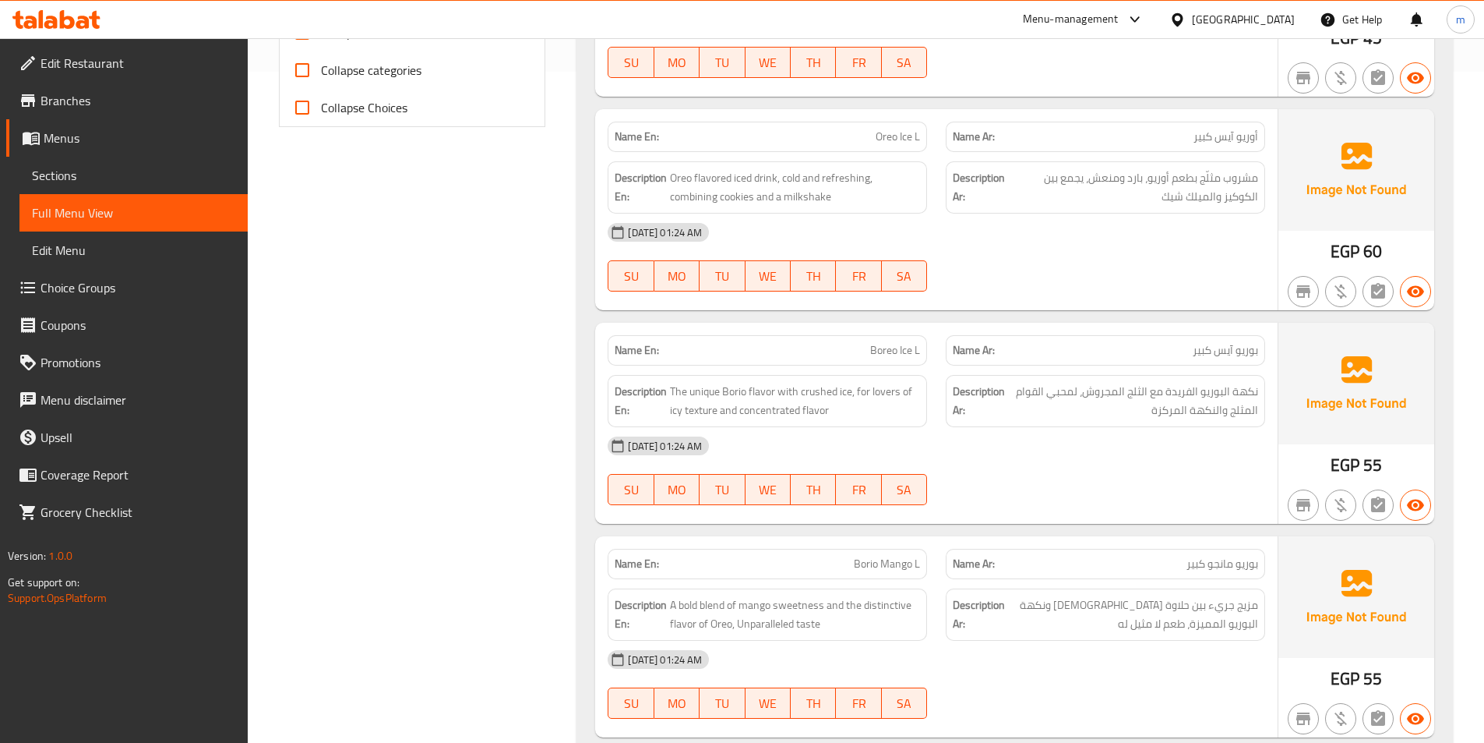
click at [102, 192] on link "Sections" at bounding box center [133, 175] width 228 height 37
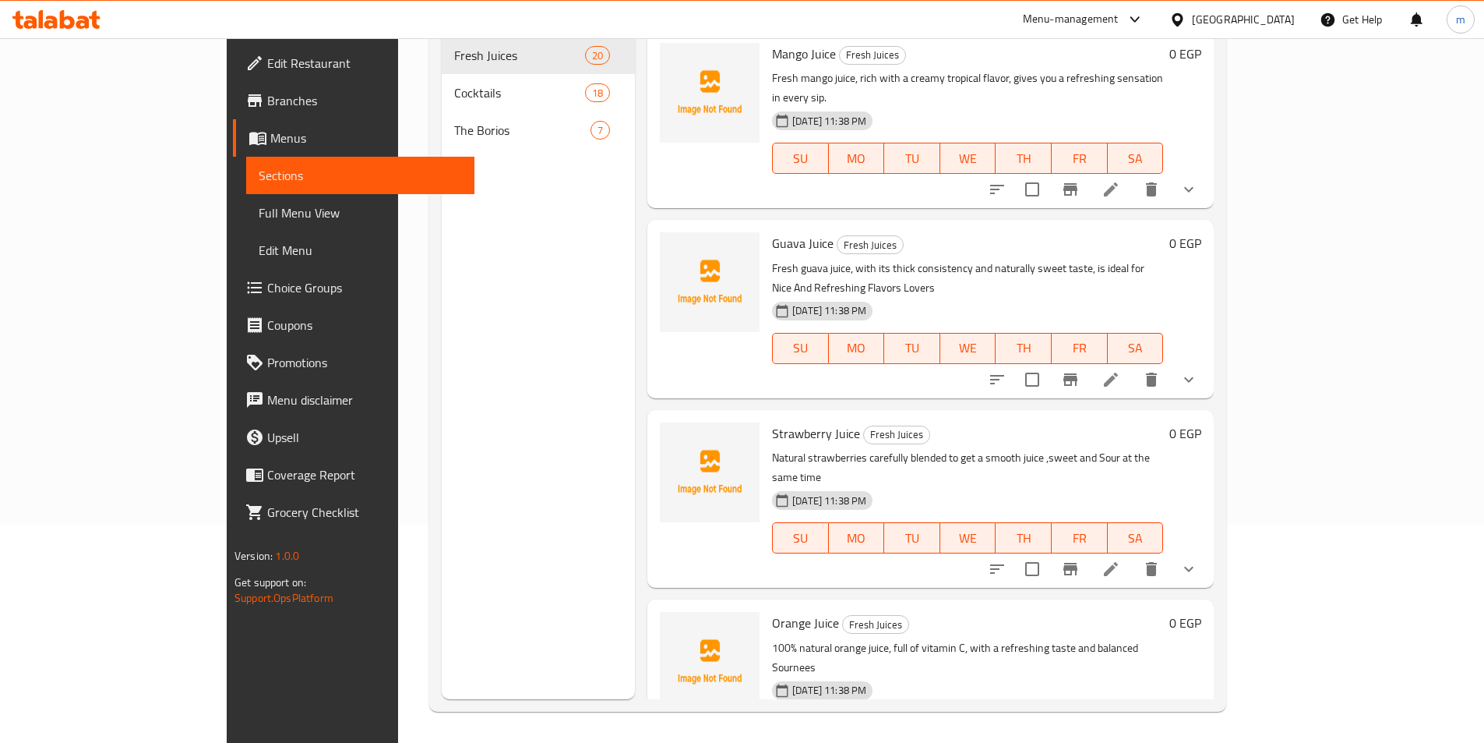
scroll to position [218, 0]
click at [442, 118] on div "The Borios 7" at bounding box center [538, 129] width 193 height 37
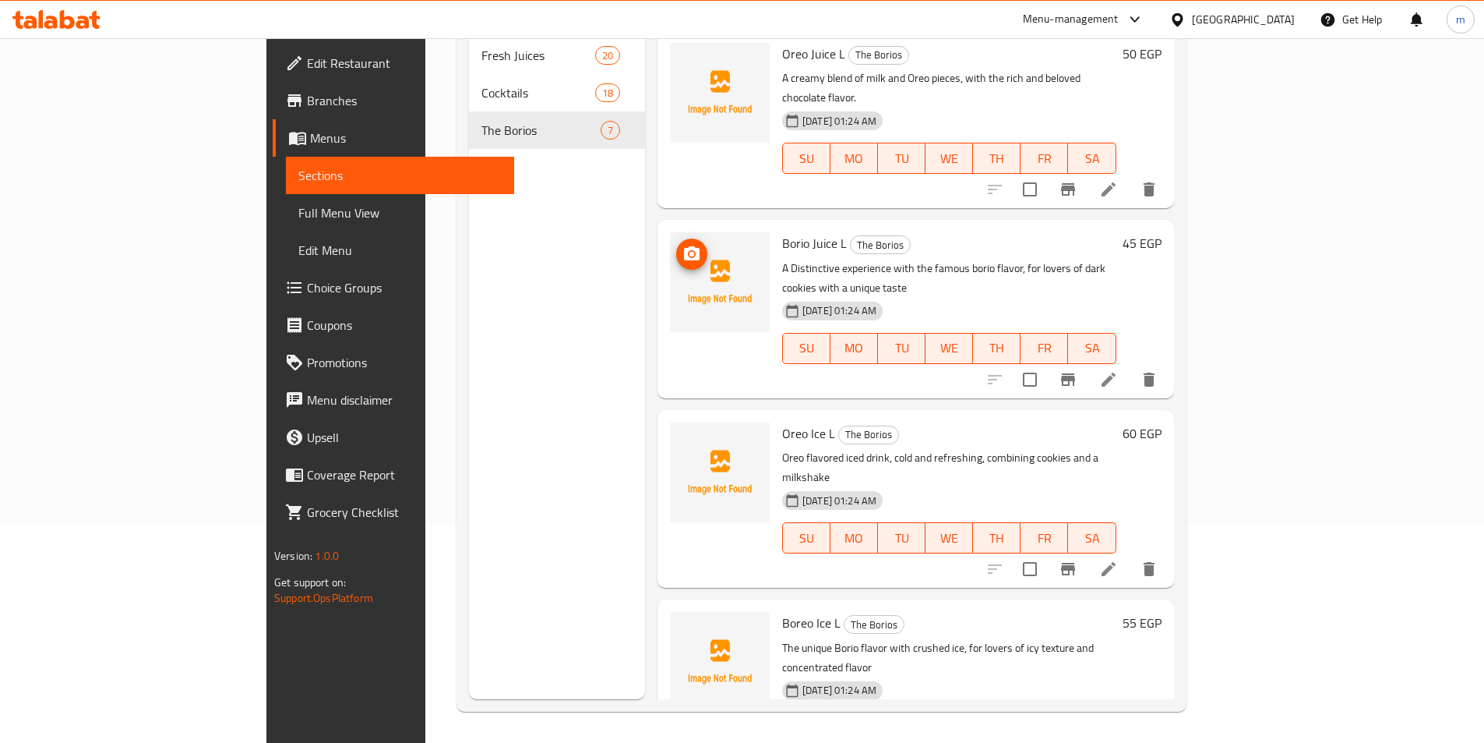
scroll to position [488, 0]
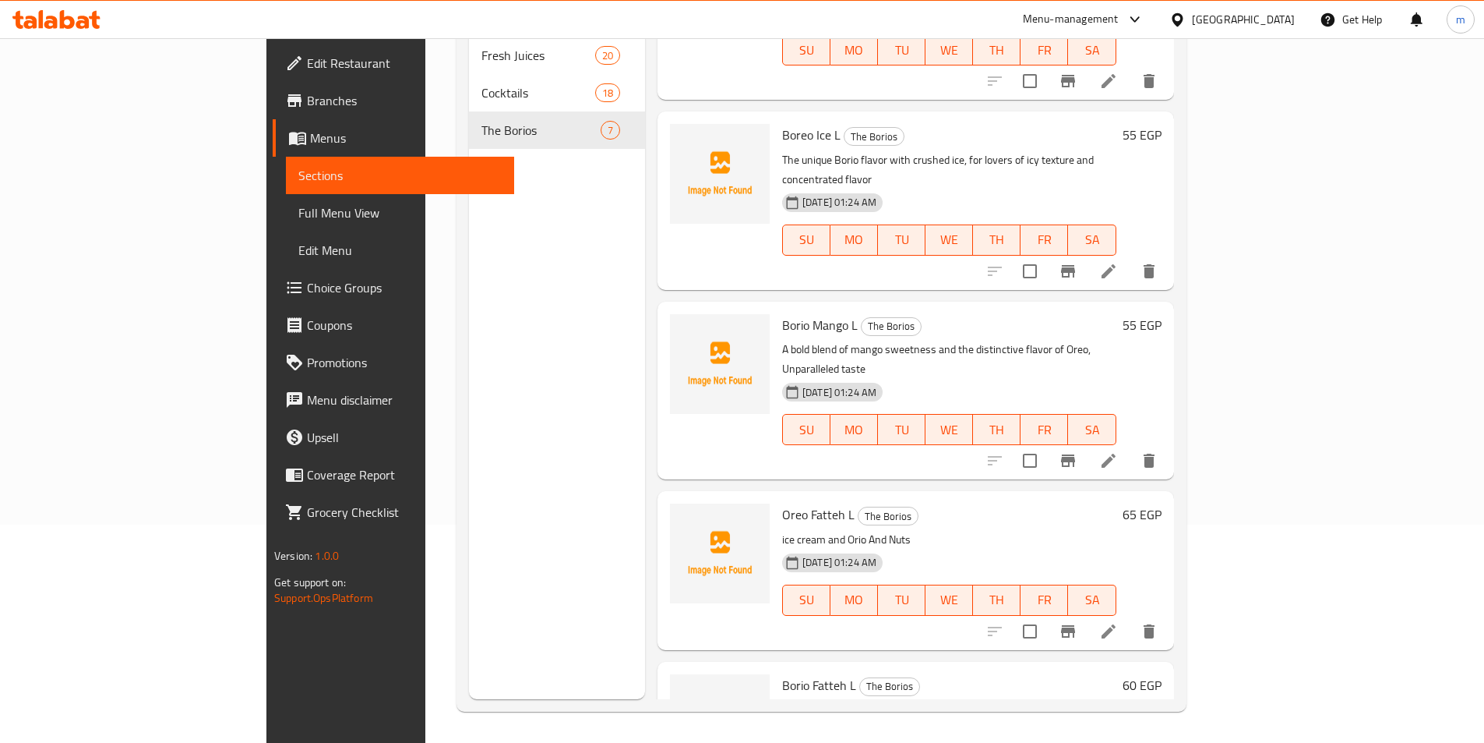
click at [1131, 617] on li at bounding box center [1109, 631] width 44 height 28
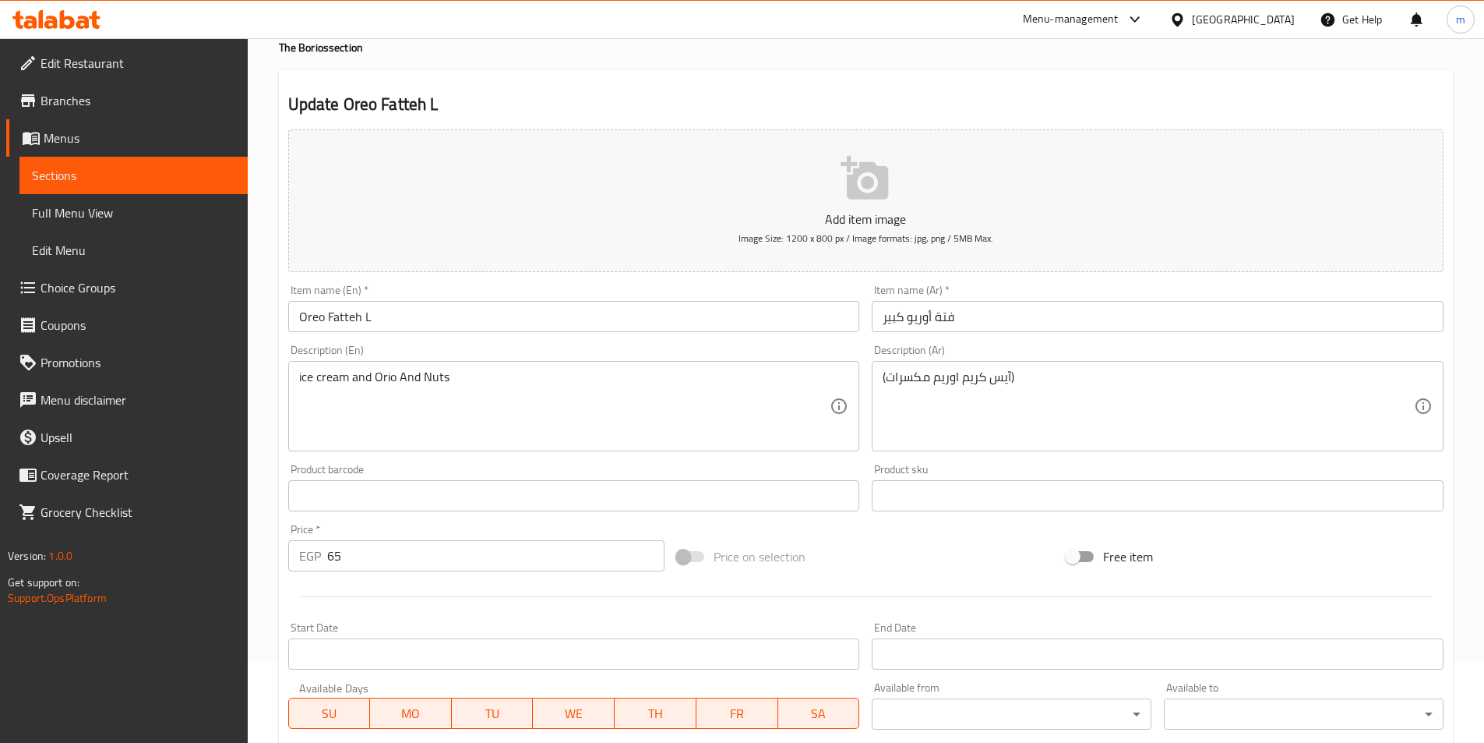
scroll to position [78, 0]
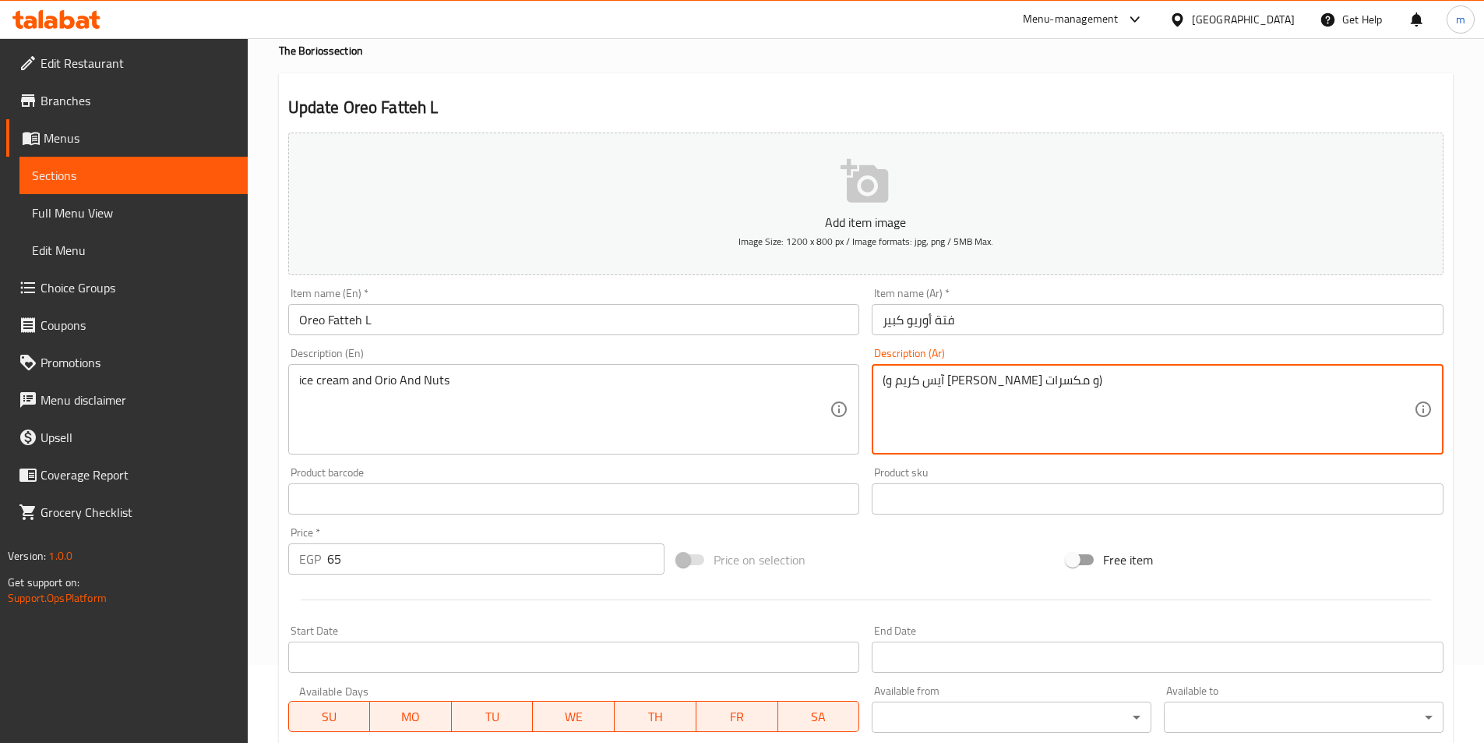
type textarea "(آيس كريم و اوريو و مكسرات)"
click at [619, 319] on input "Oreo Fatteh L" at bounding box center [574, 319] width 572 height 31
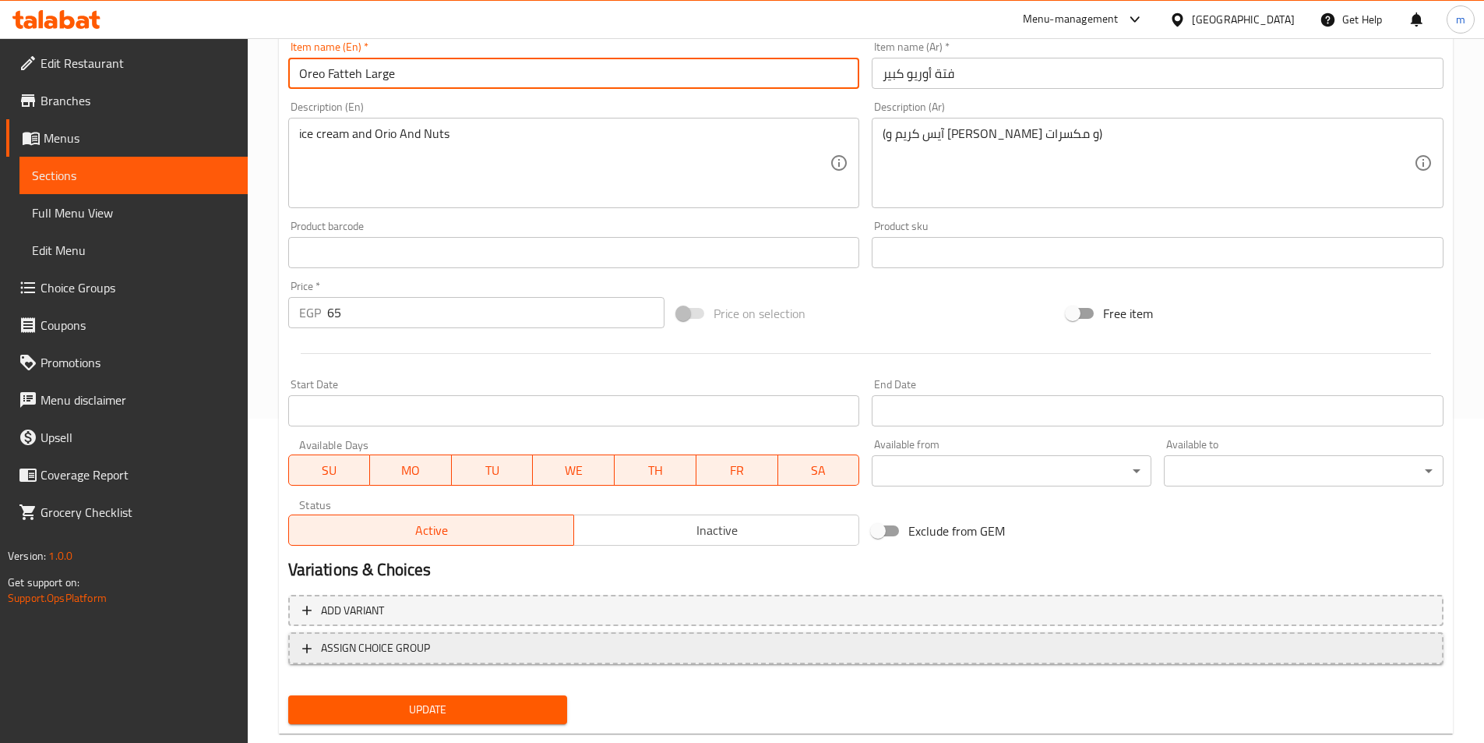
scroll to position [358, 0]
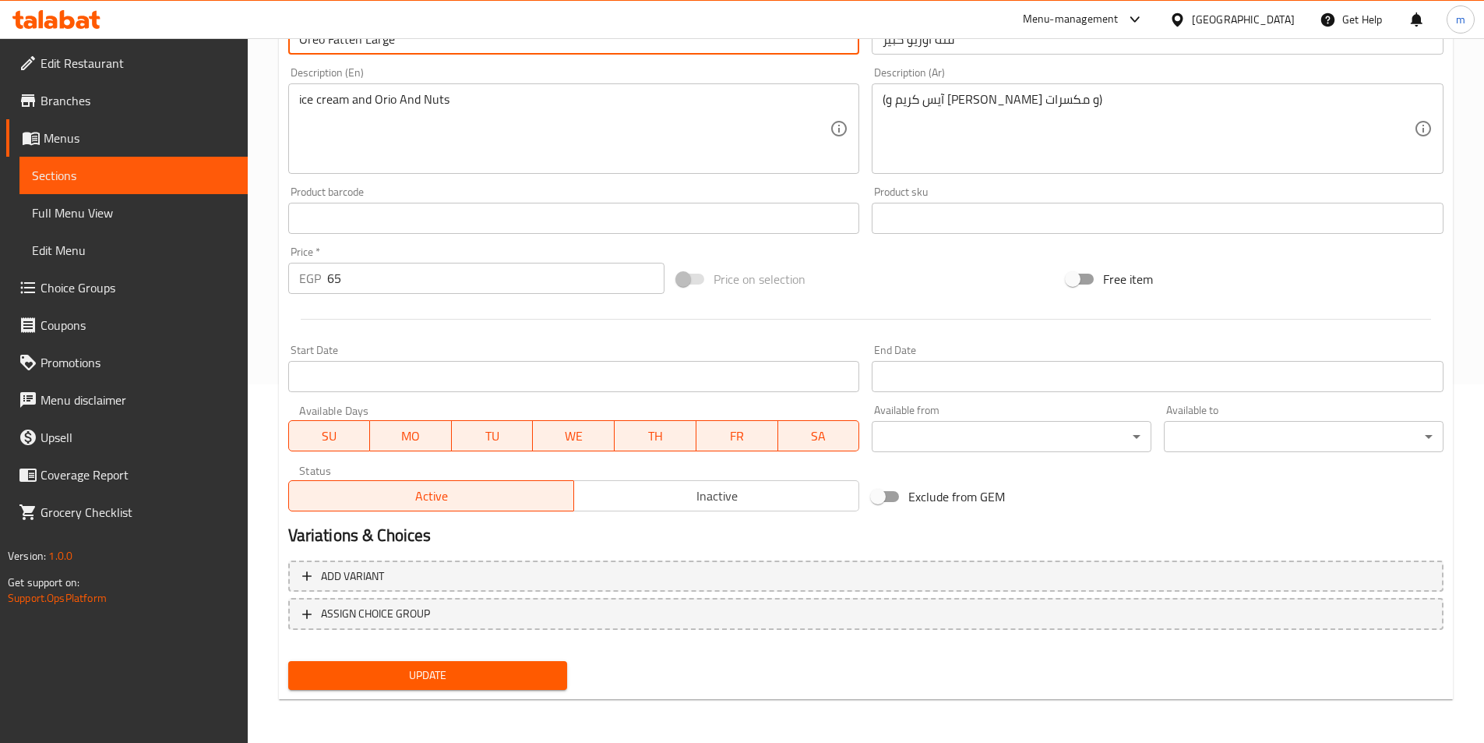
type input "Oreo Fatteh Large"
click at [519, 677] on span "Update" at bounding box center [428, 674] width 255 height 19
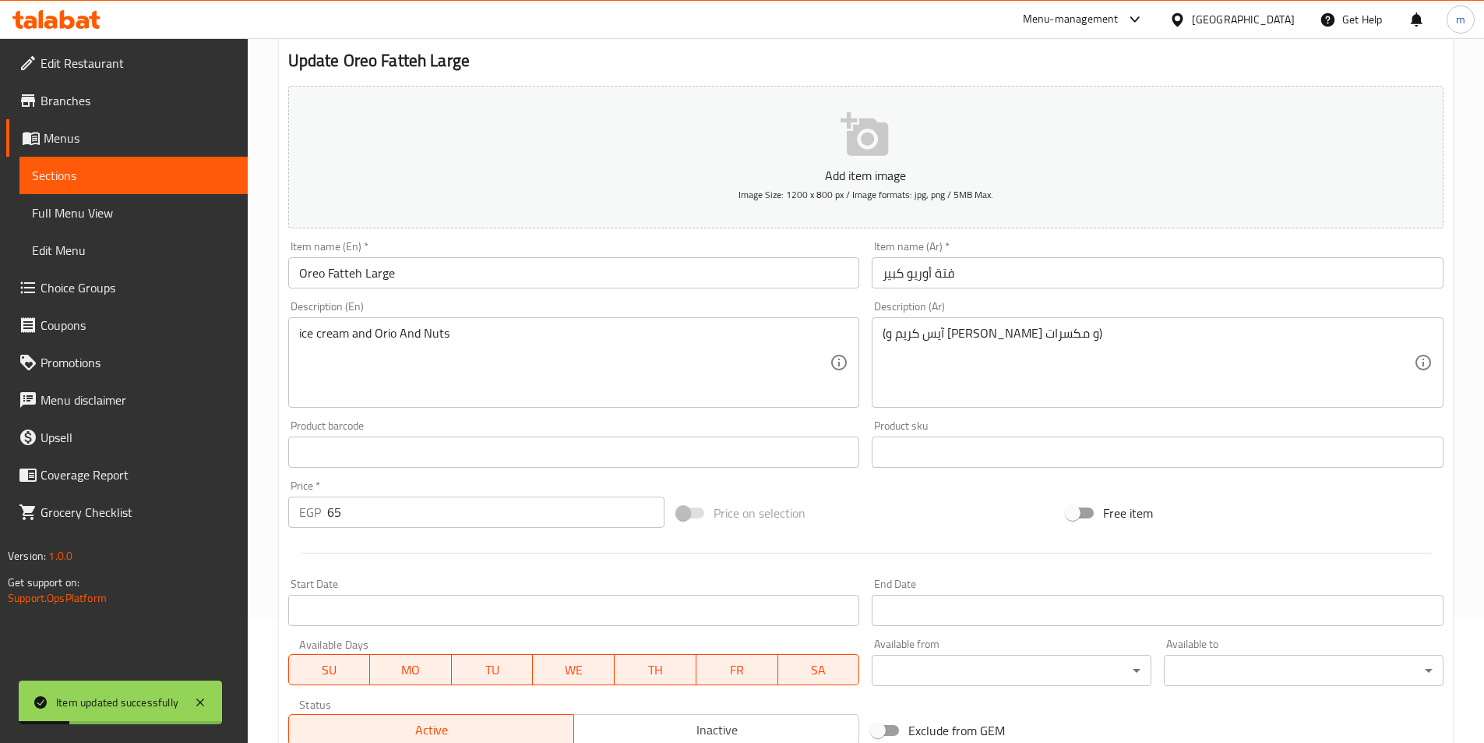
scroll to position [0, 0]
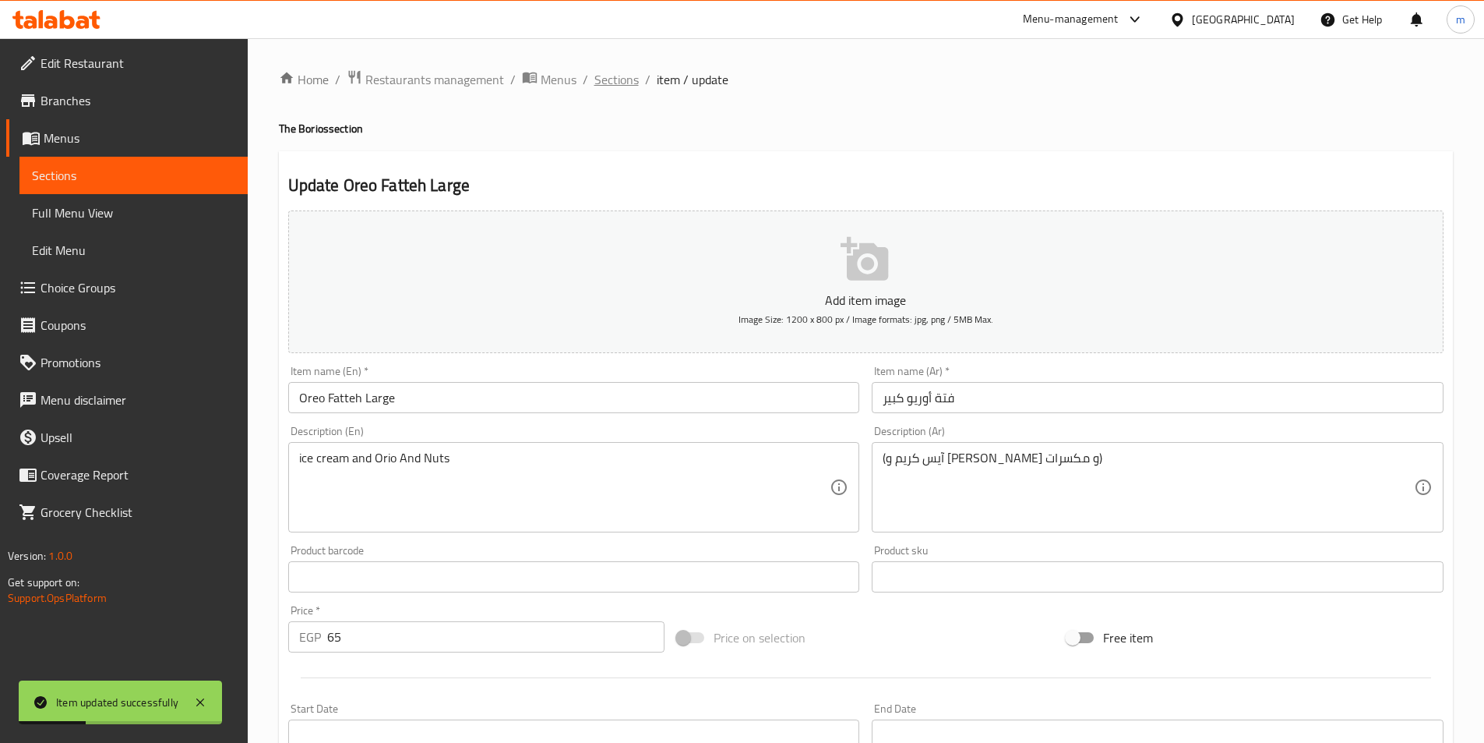
click at [626, 76] on span "Sections" at bounding box center [616, 79] width 44 height 19
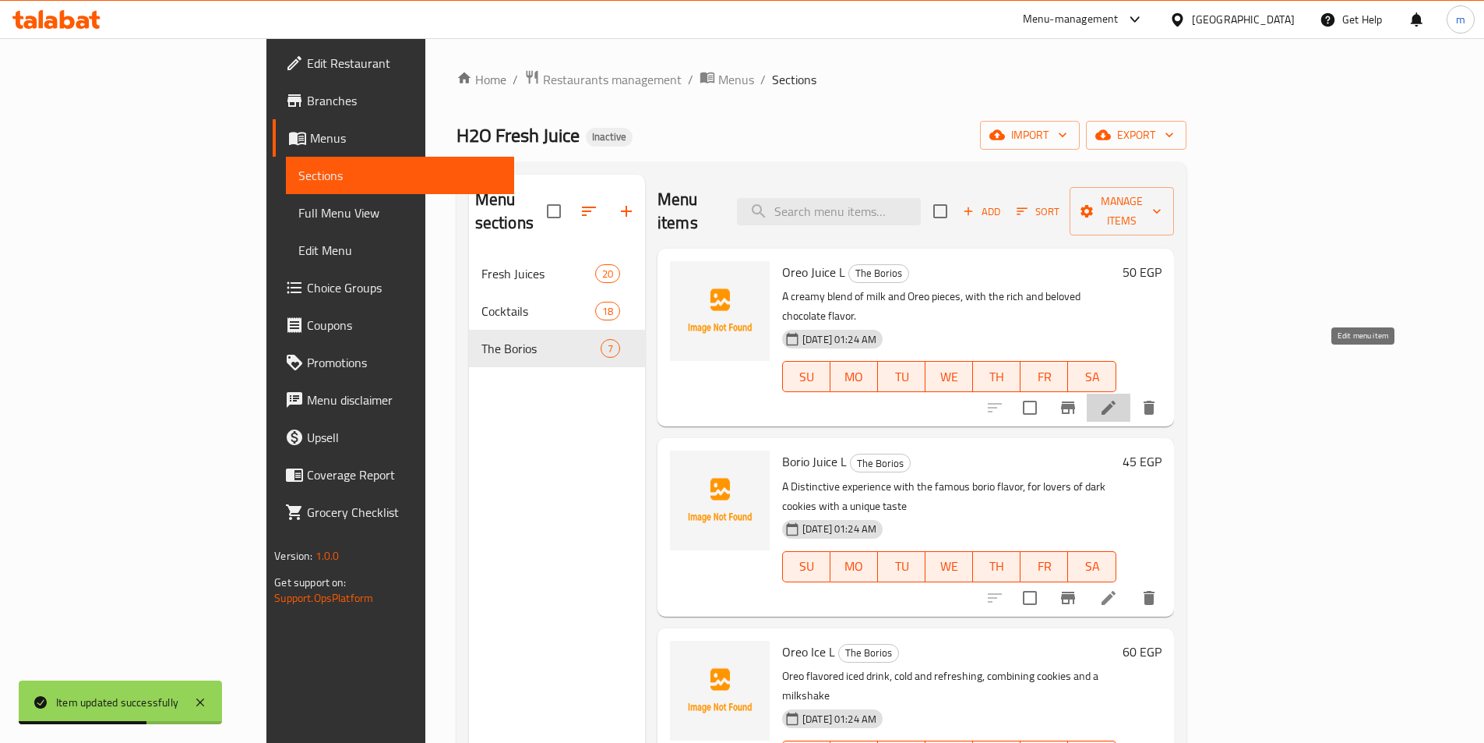
click at [1118, 398] on icon at bounding box center [1108, 407] width 19 height 19
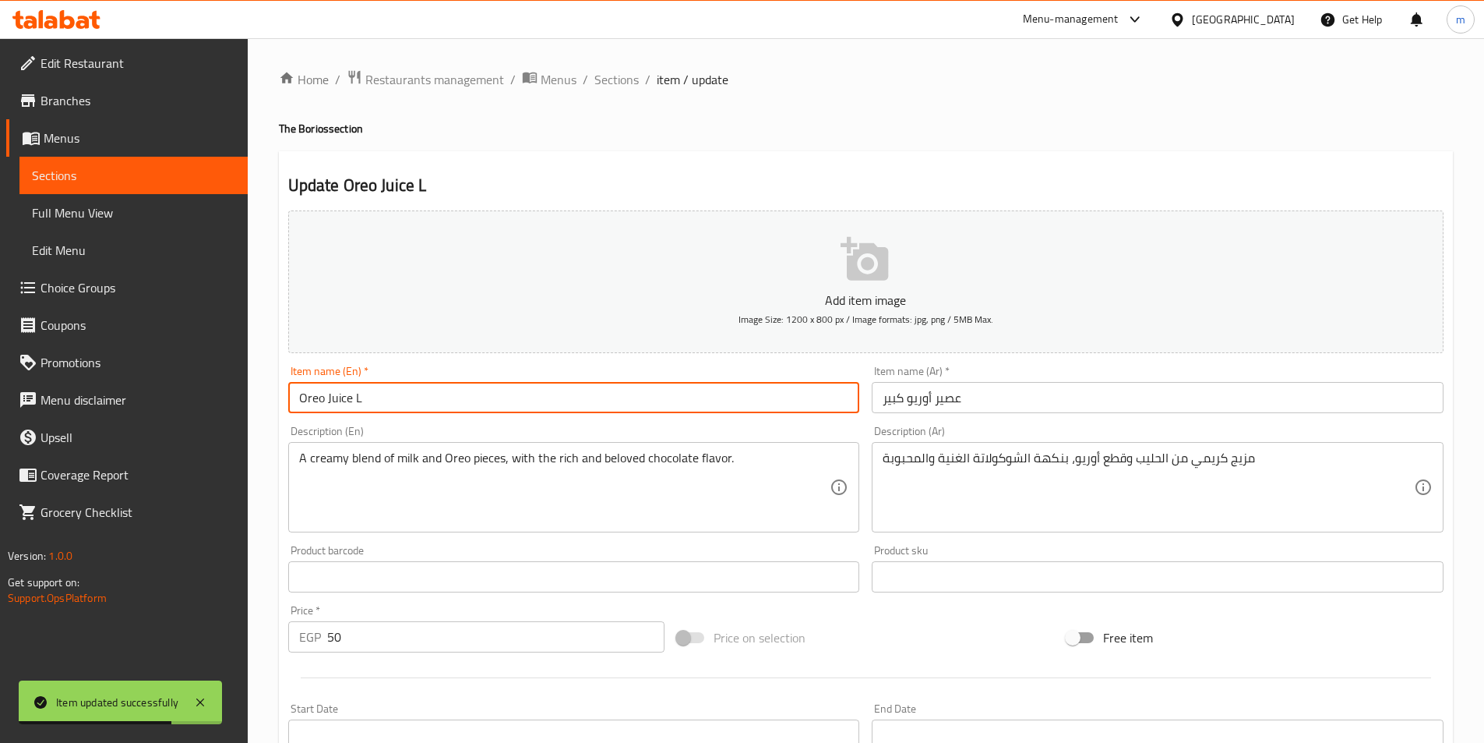
click at [666, 405] on input "Oreo Juice L" at bounding box center [574, 397] width 572 height 31
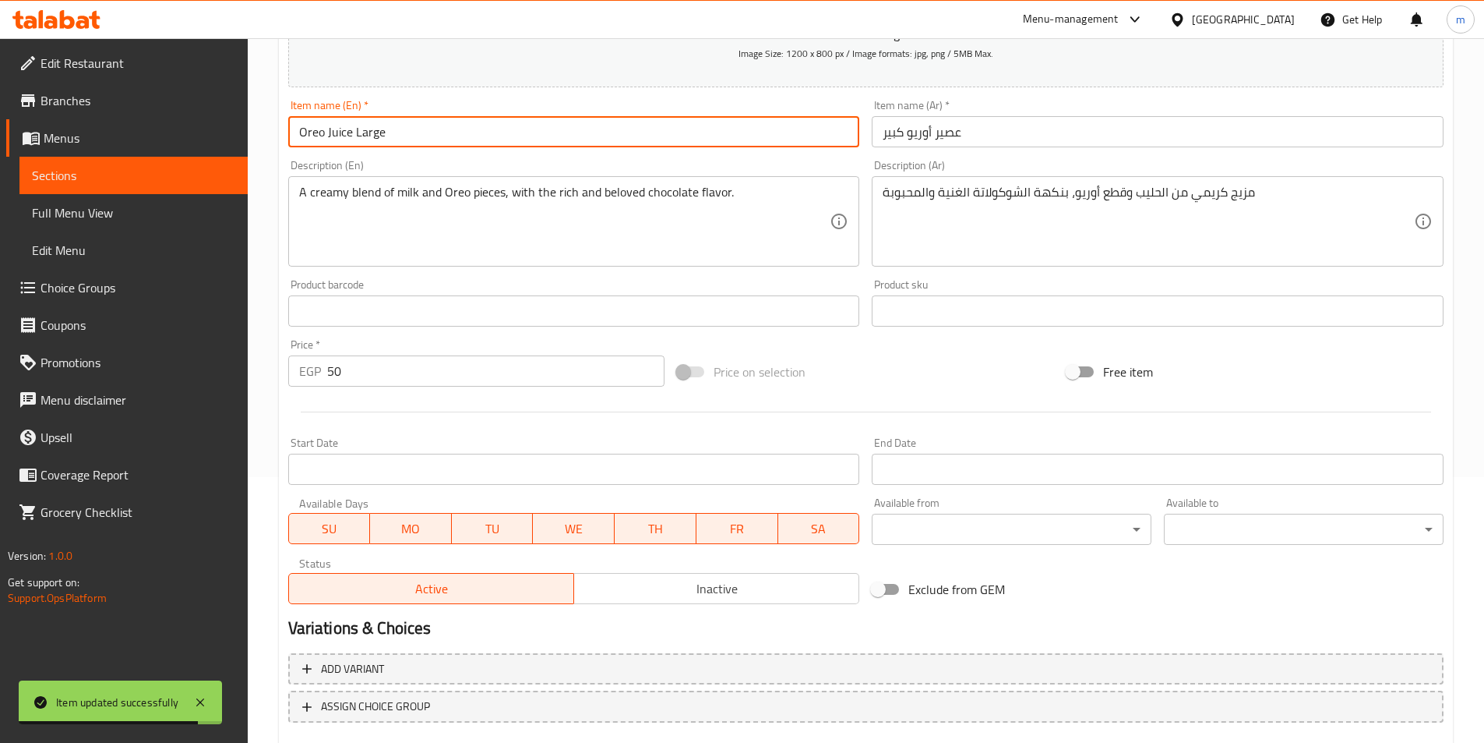
scroll to position [358, 0]
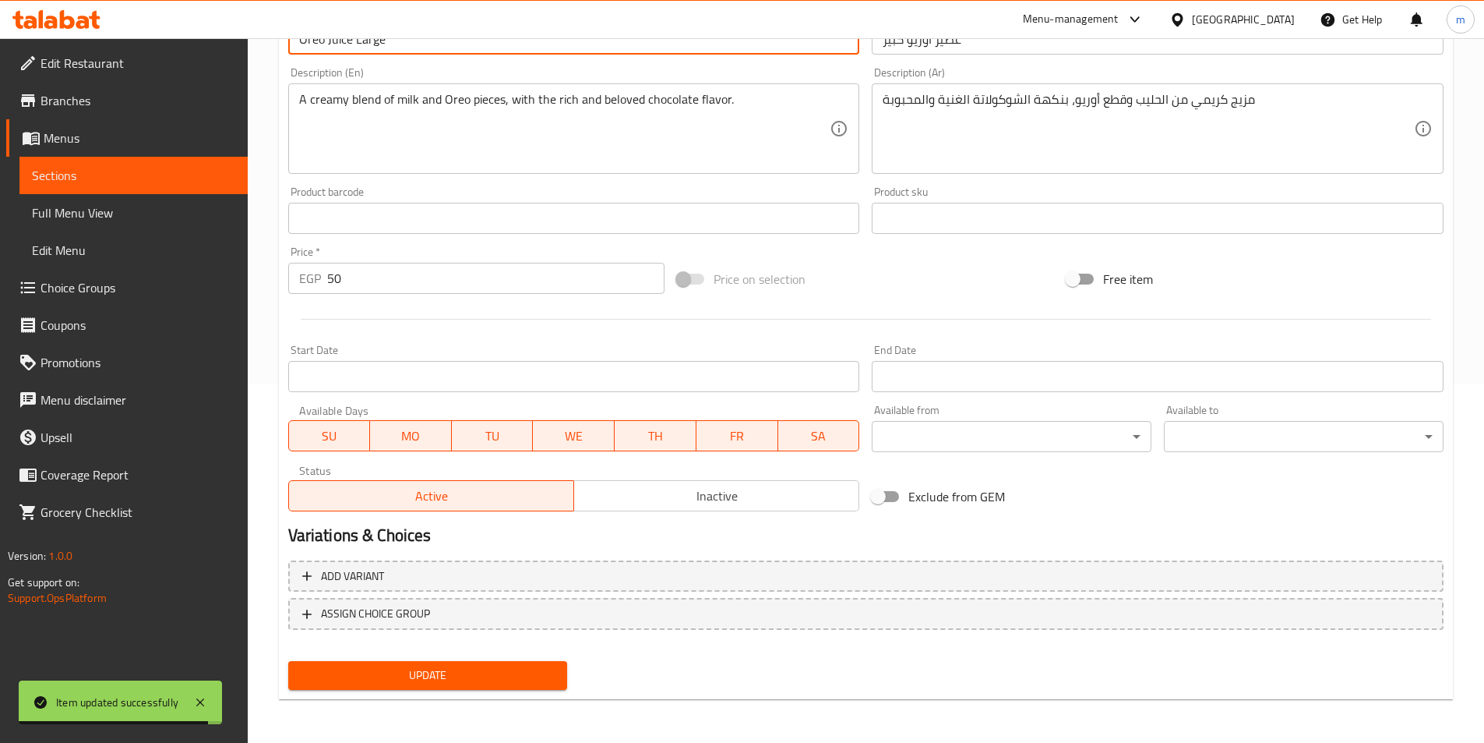
type input "Oreo Juice Large"
click at [514, 676] on span "Update" at bounding box center [428, 674] width 255 height 19
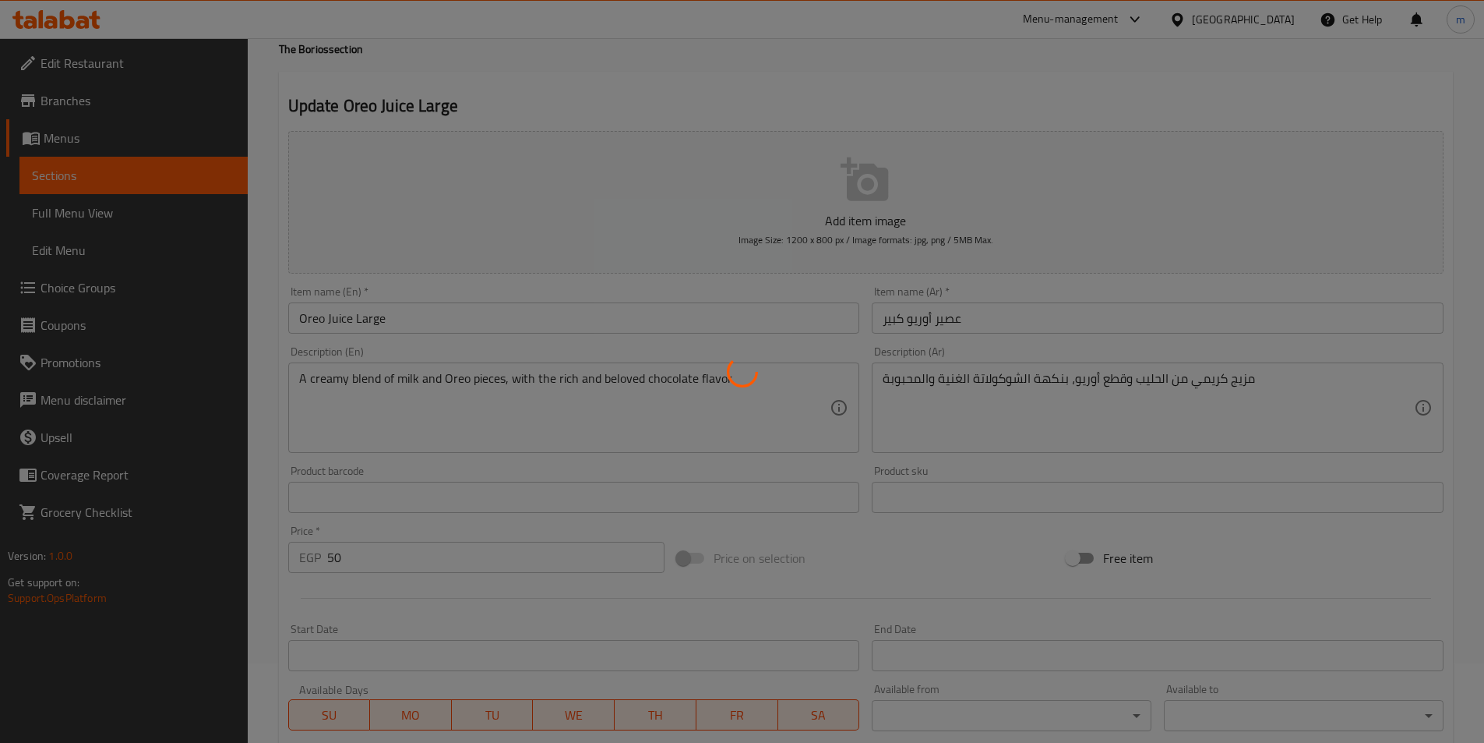
scroll to position [0, 0]
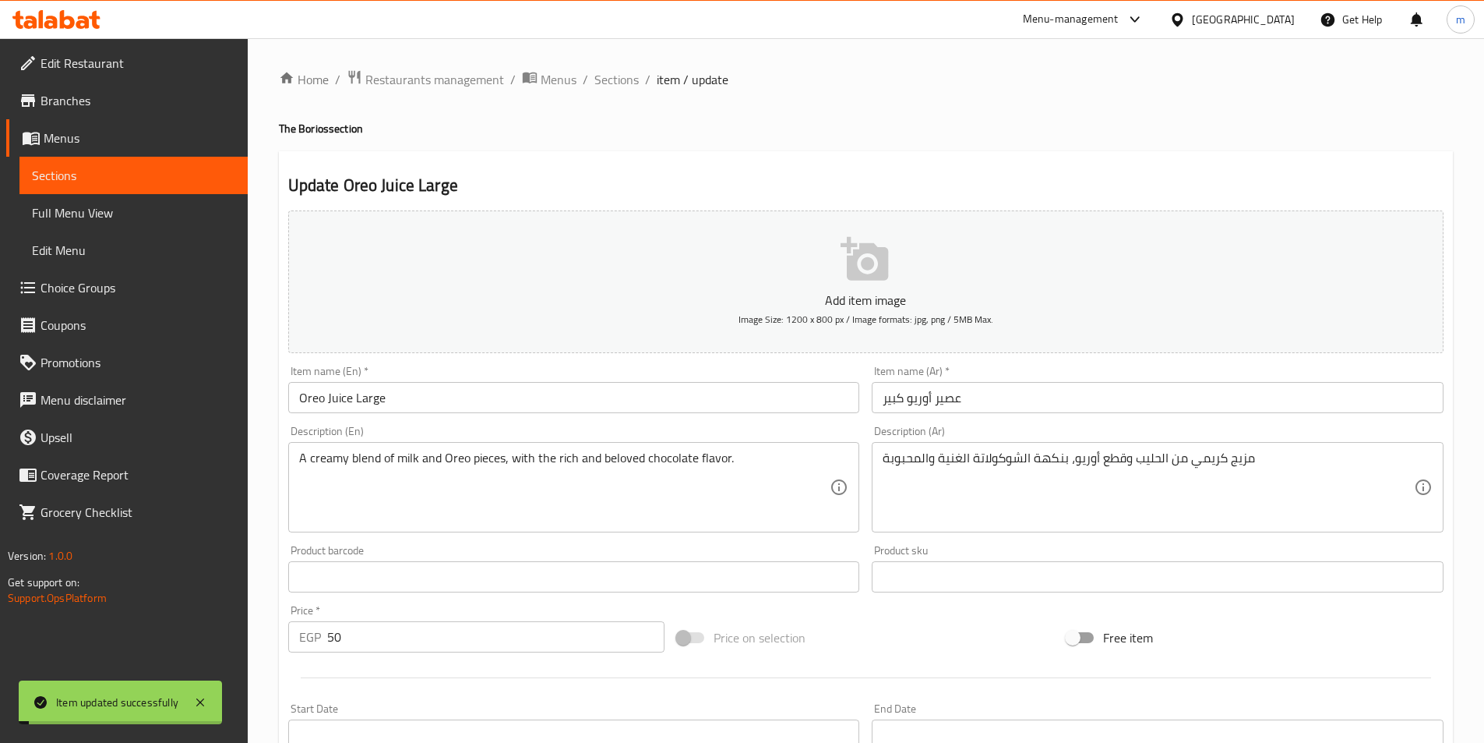
click at [623, 78] on span "Sections" at bounding box center [616, 79] width 44 height 19
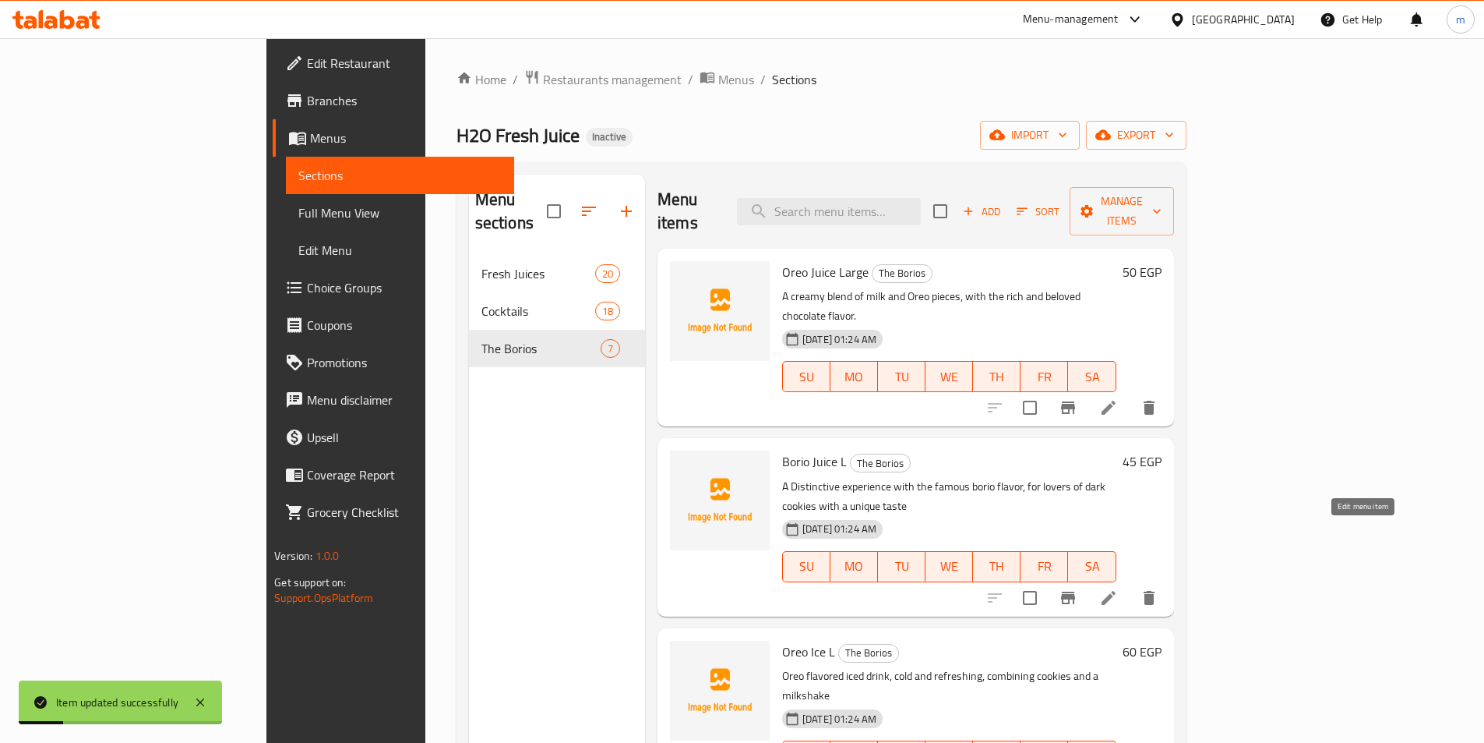
click at [1118, 588] on icon at bounding box center [1108, 597] width 19 height 19
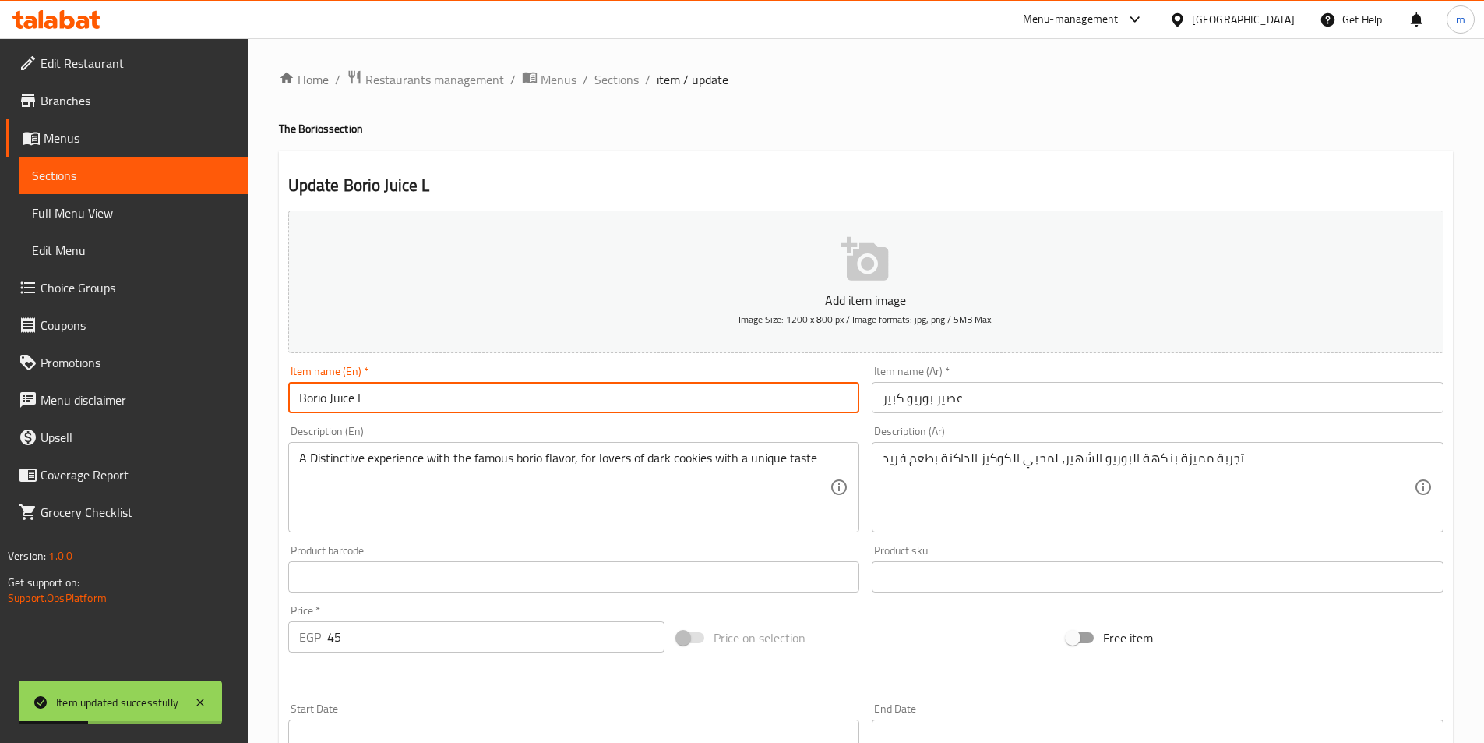
click at [495, 407] on input "Borio Juice L" at bounding box center [574, 397] width 572 height 31
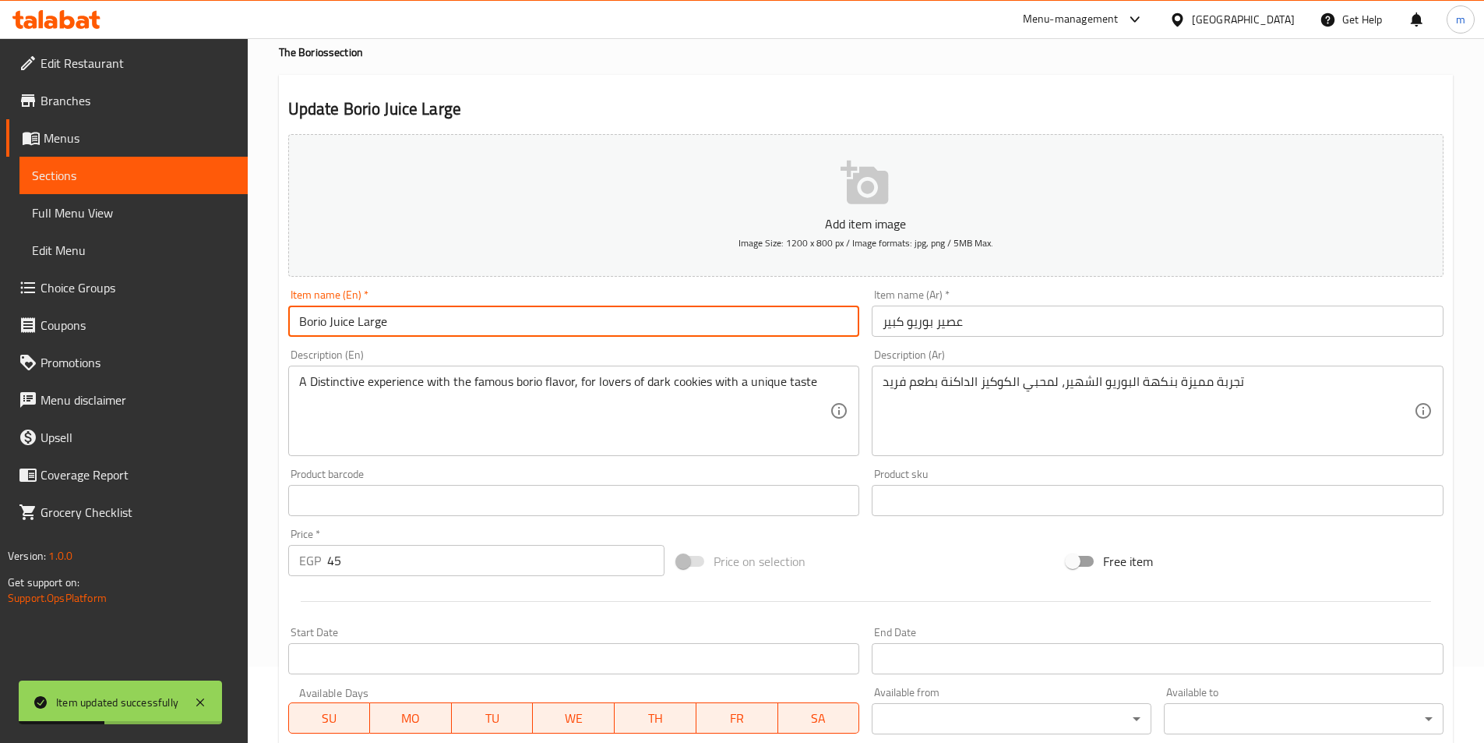
scroll to position [312, 0]
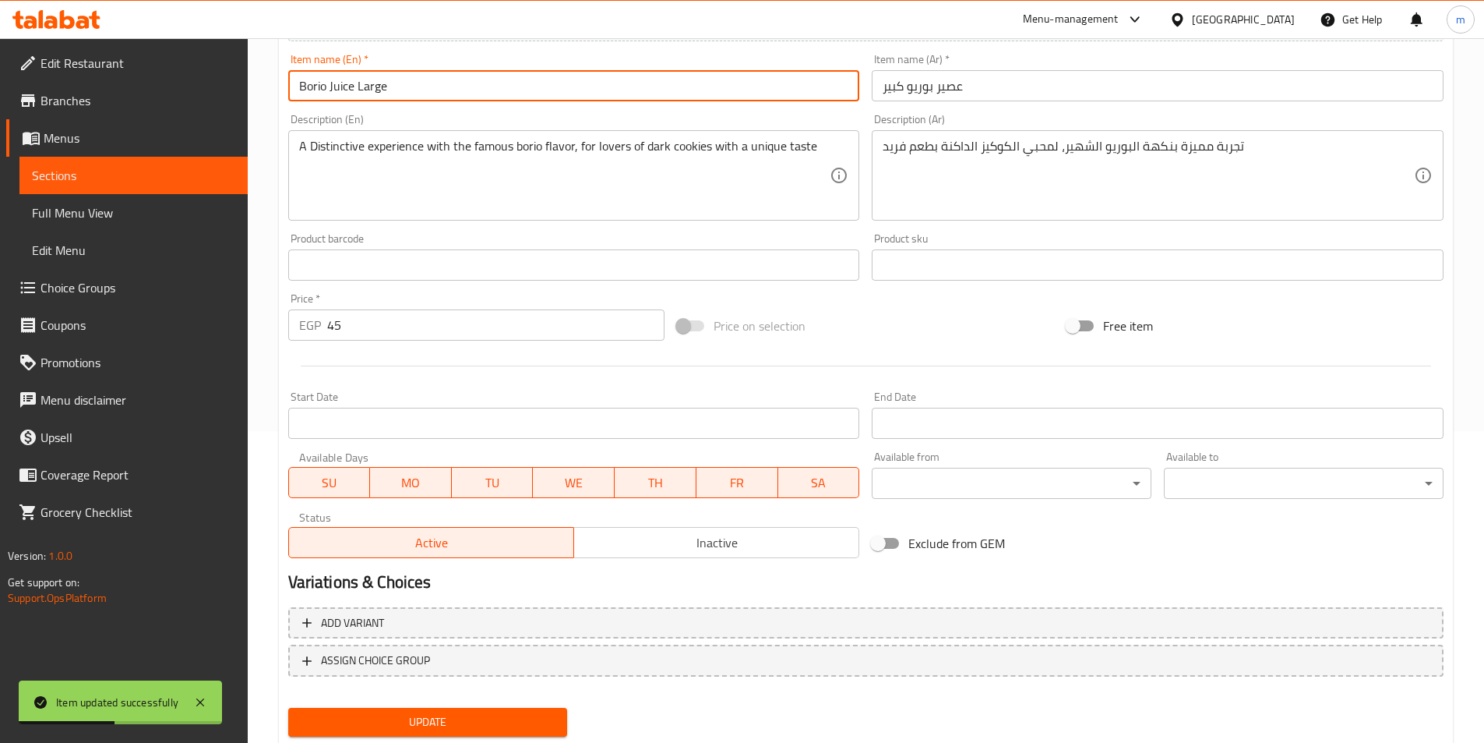
type input "Borio Juice Large"
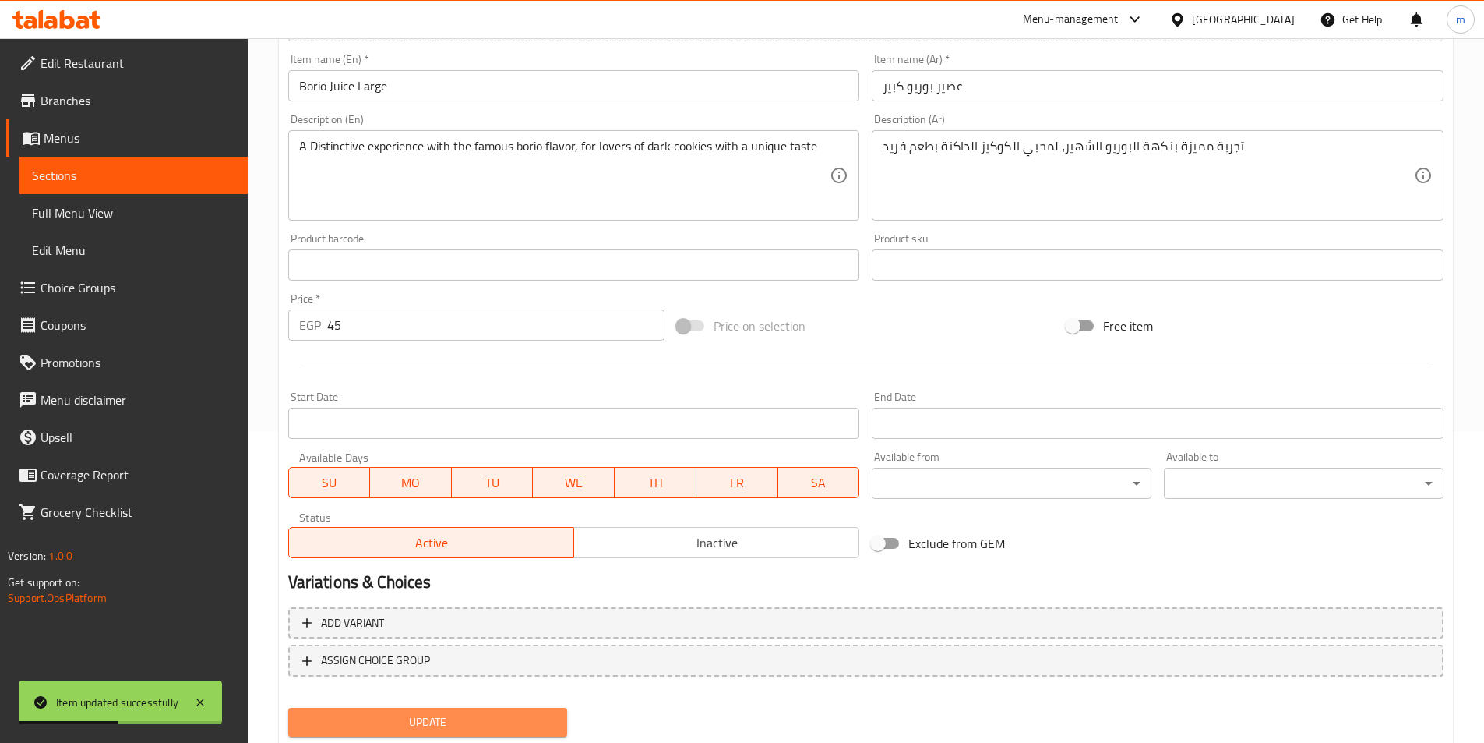
click at [471, 729] on span "Update" at bounding box center [428, 721] width 255 height 19
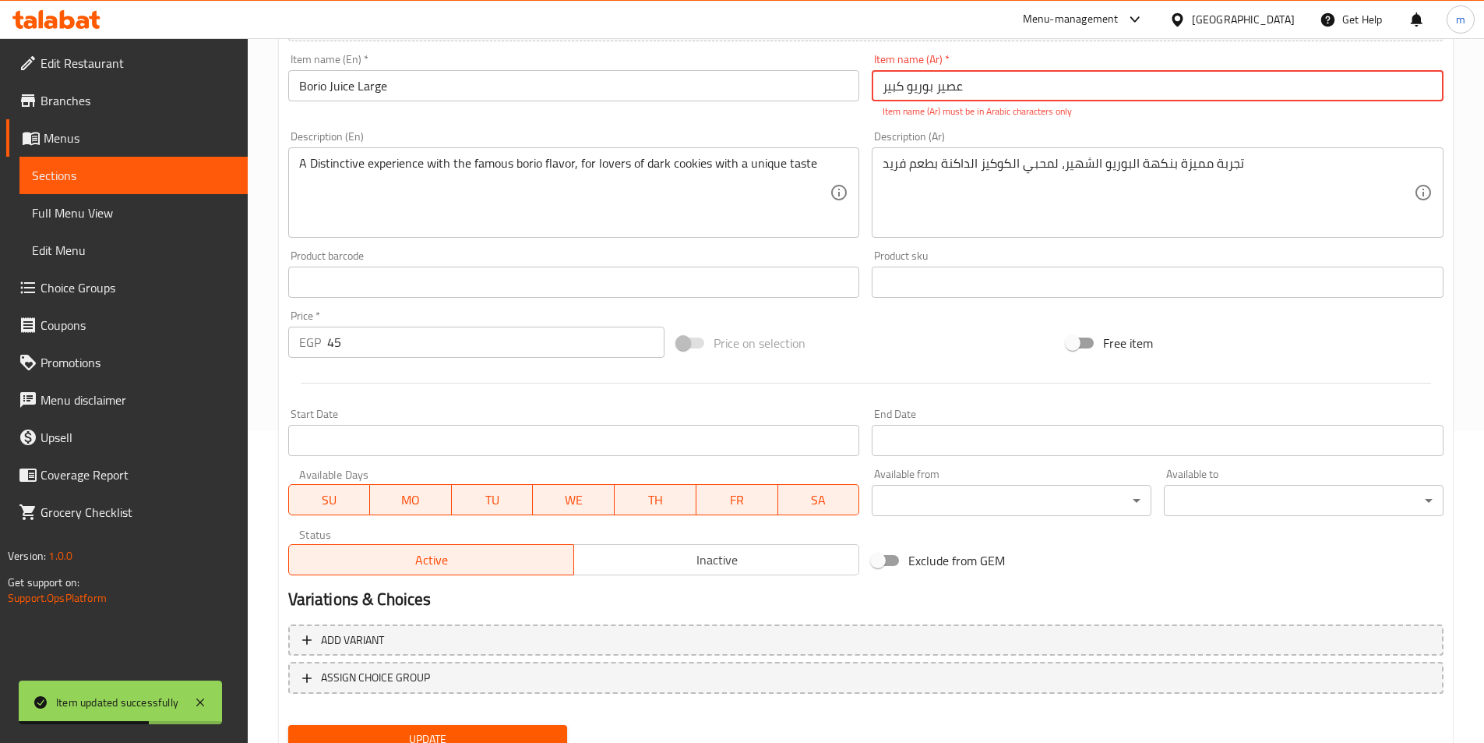
click at [1063, 90] on input "عصير بوریو كبير" at bounding box center [1158, 85] width 572 height 31
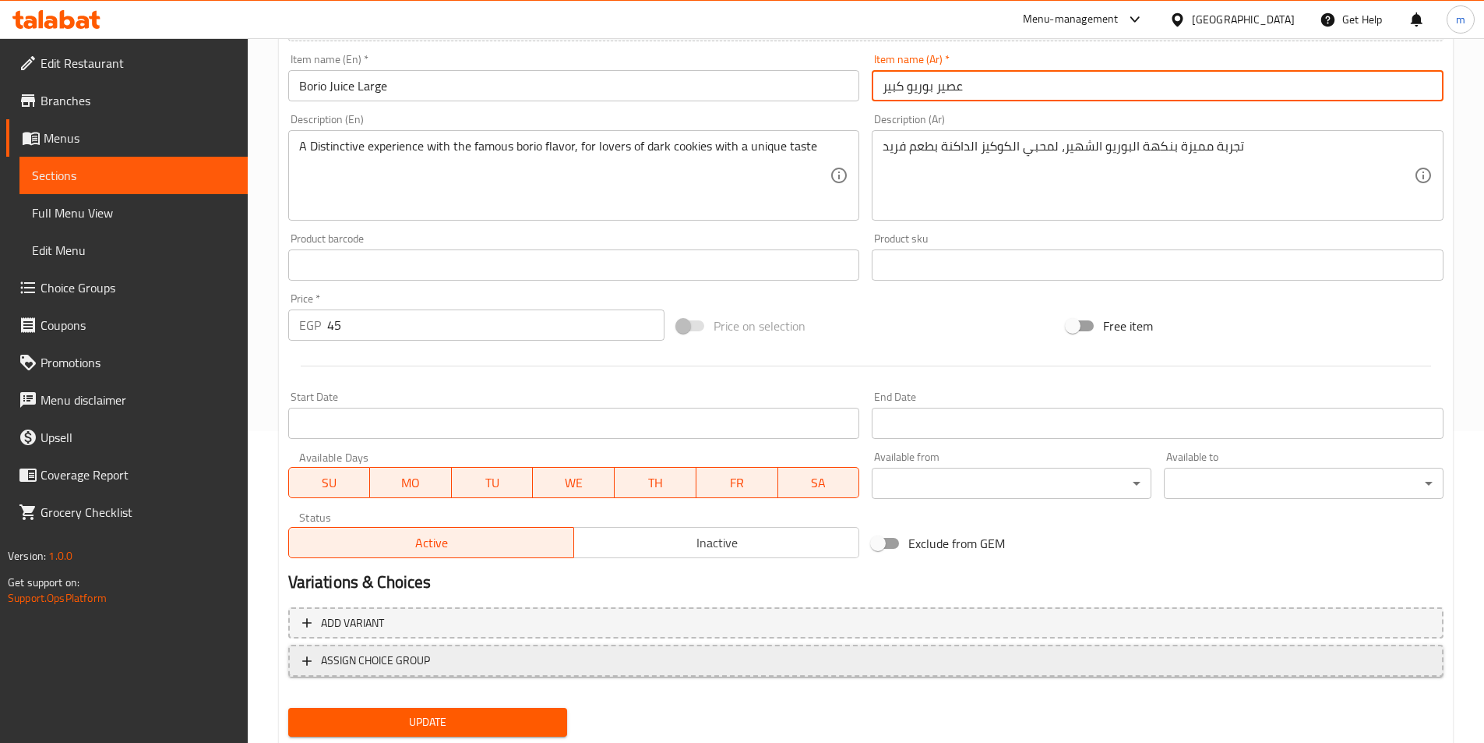
scroll to position [358, 0]
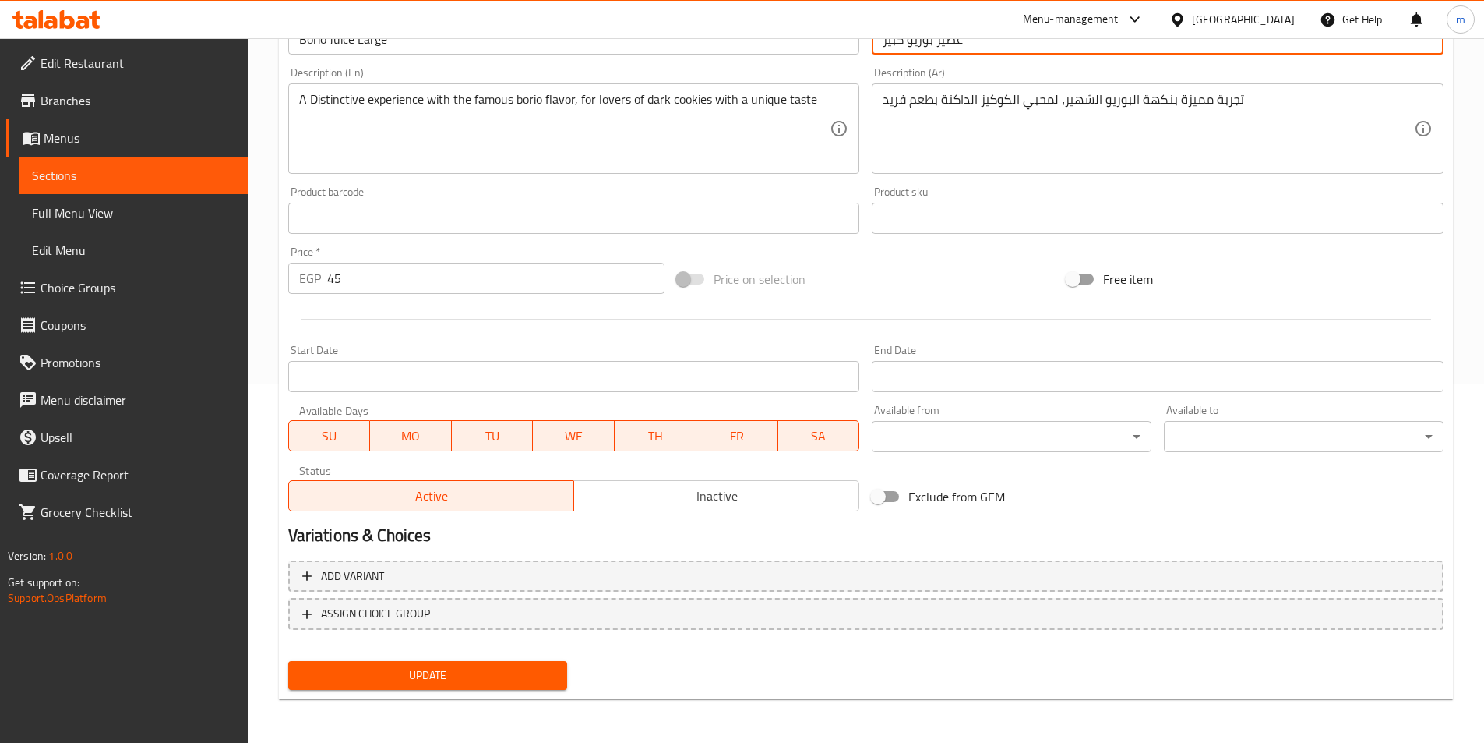
type input "عصير بوريو كبير"
click at [476, 675] on span "Update" at bounding box center [428, 674] width 255 height 19
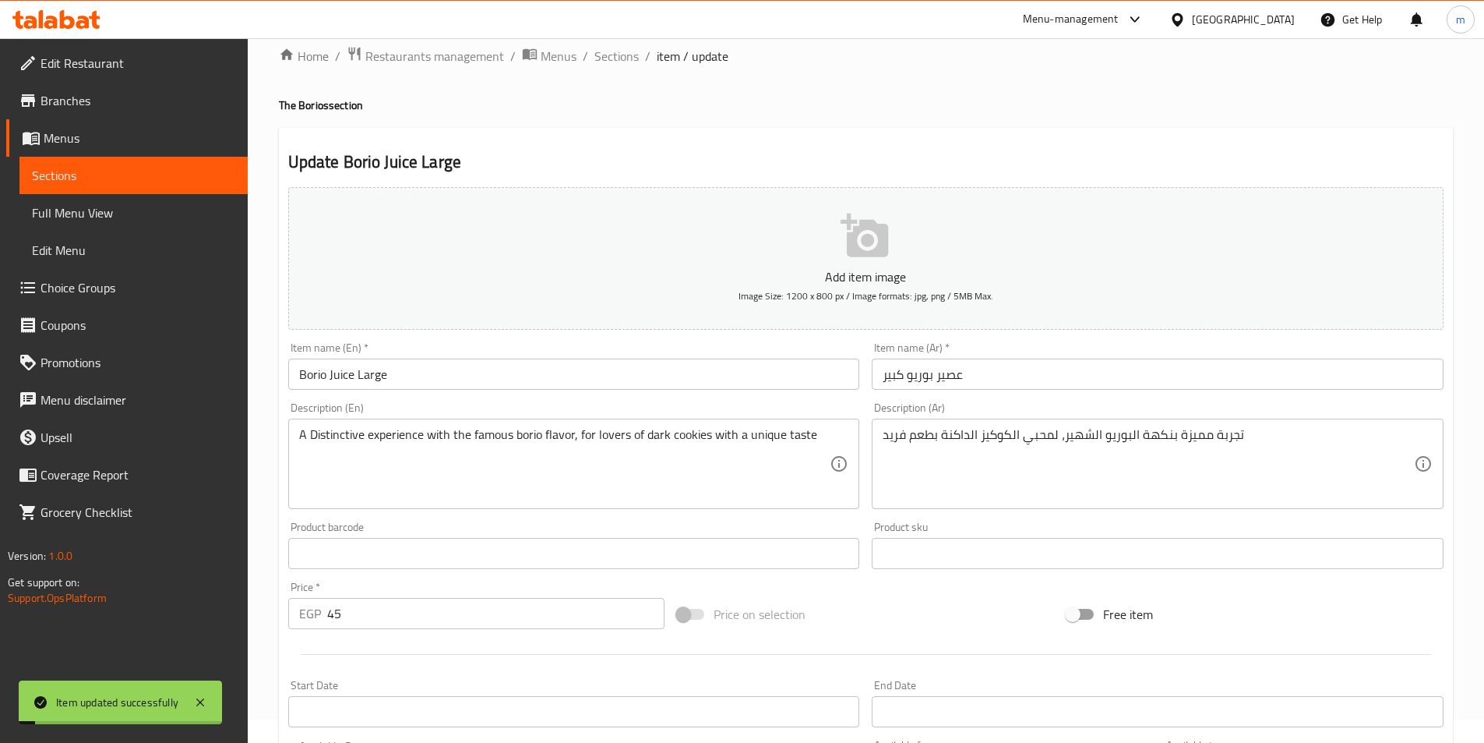
scroll to position [0, 0]
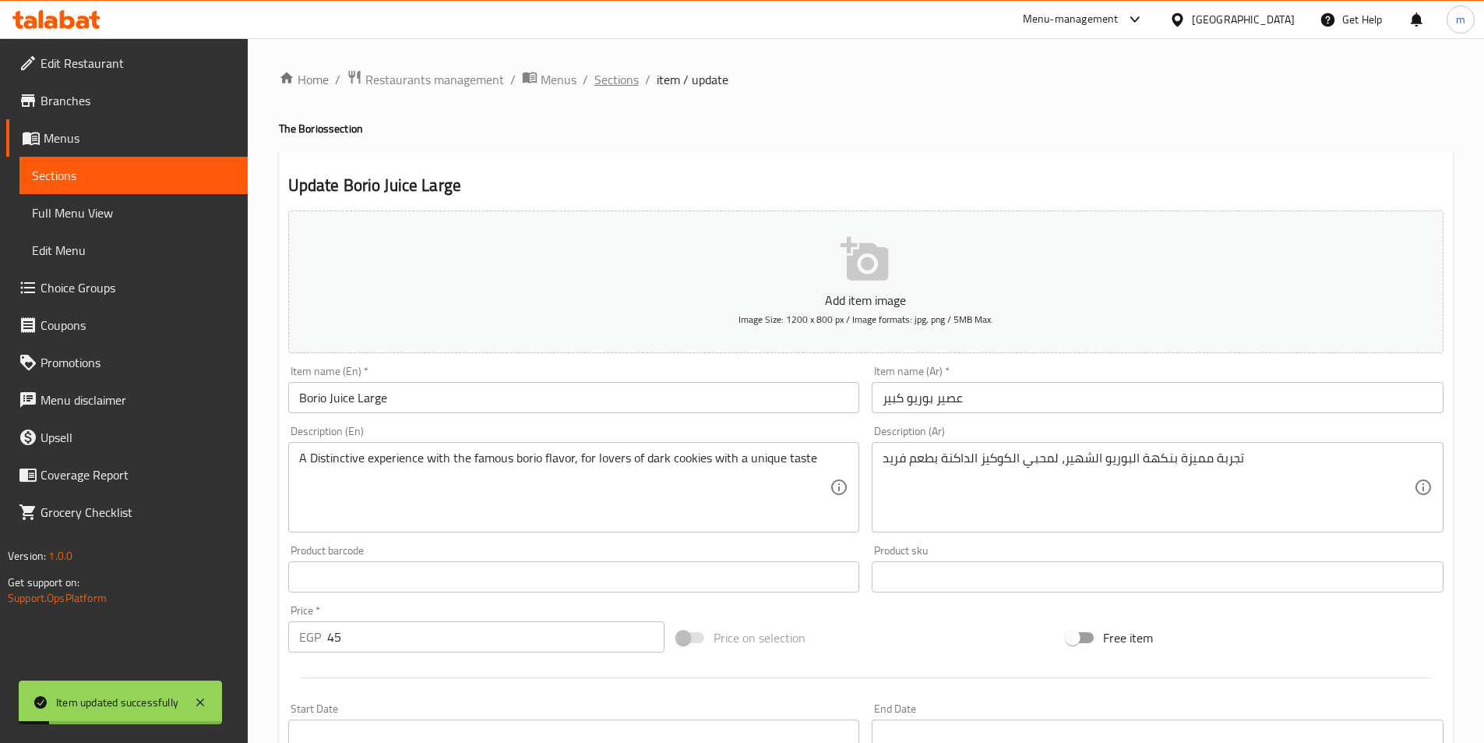
click at [616, 85] on span "Sections" at bounding box center [616, 79] width 44 height 19
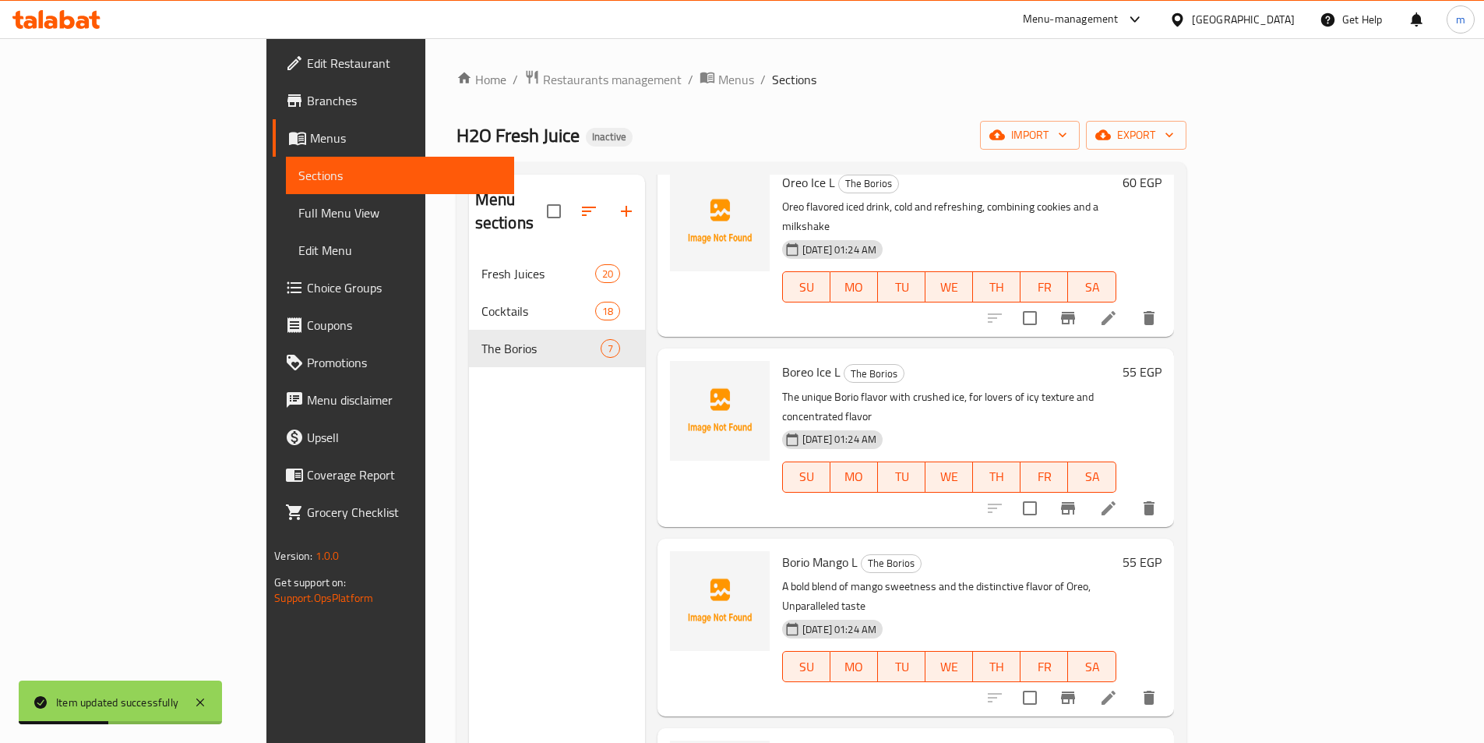
scroll to position [488, 0]
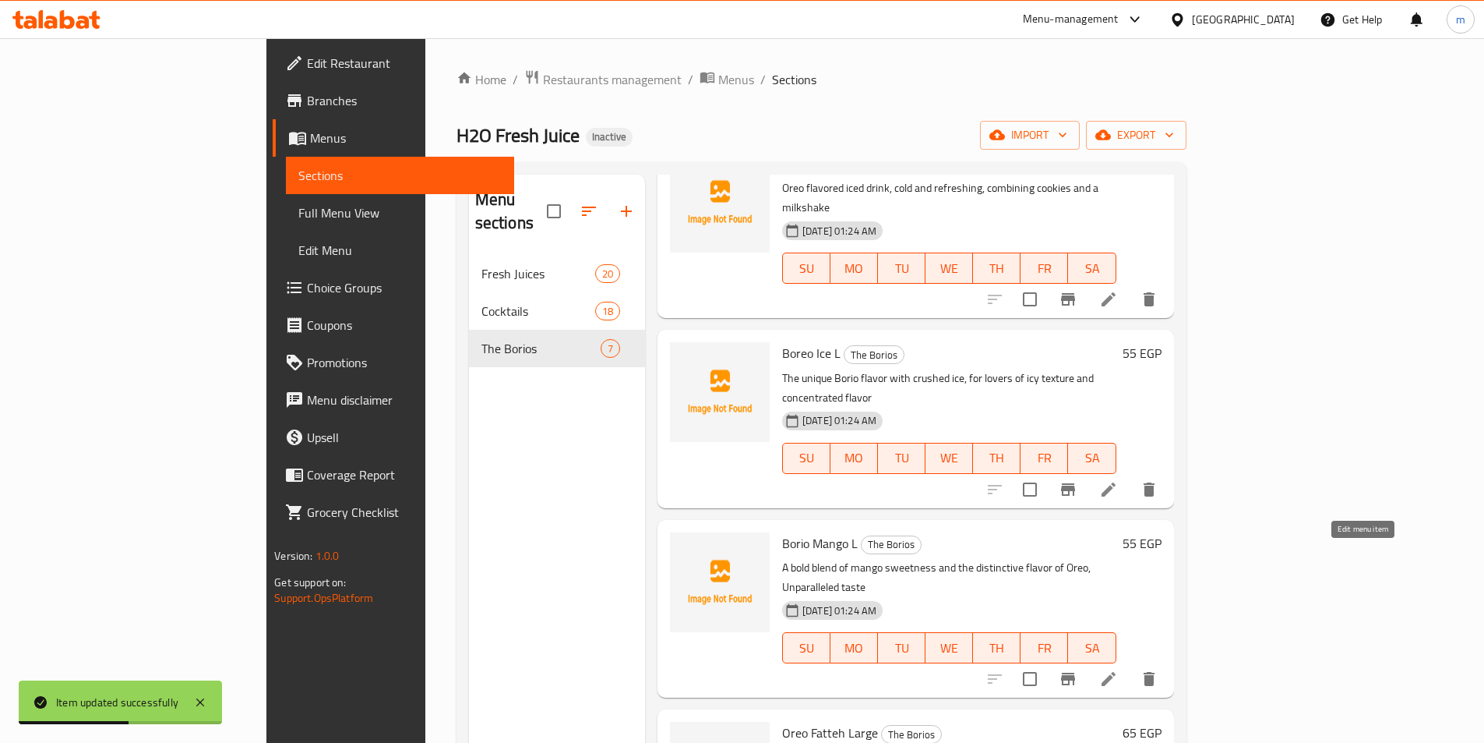
click at [1116, 672] on icon at bounding box center [1109, 679] width 14 height 14
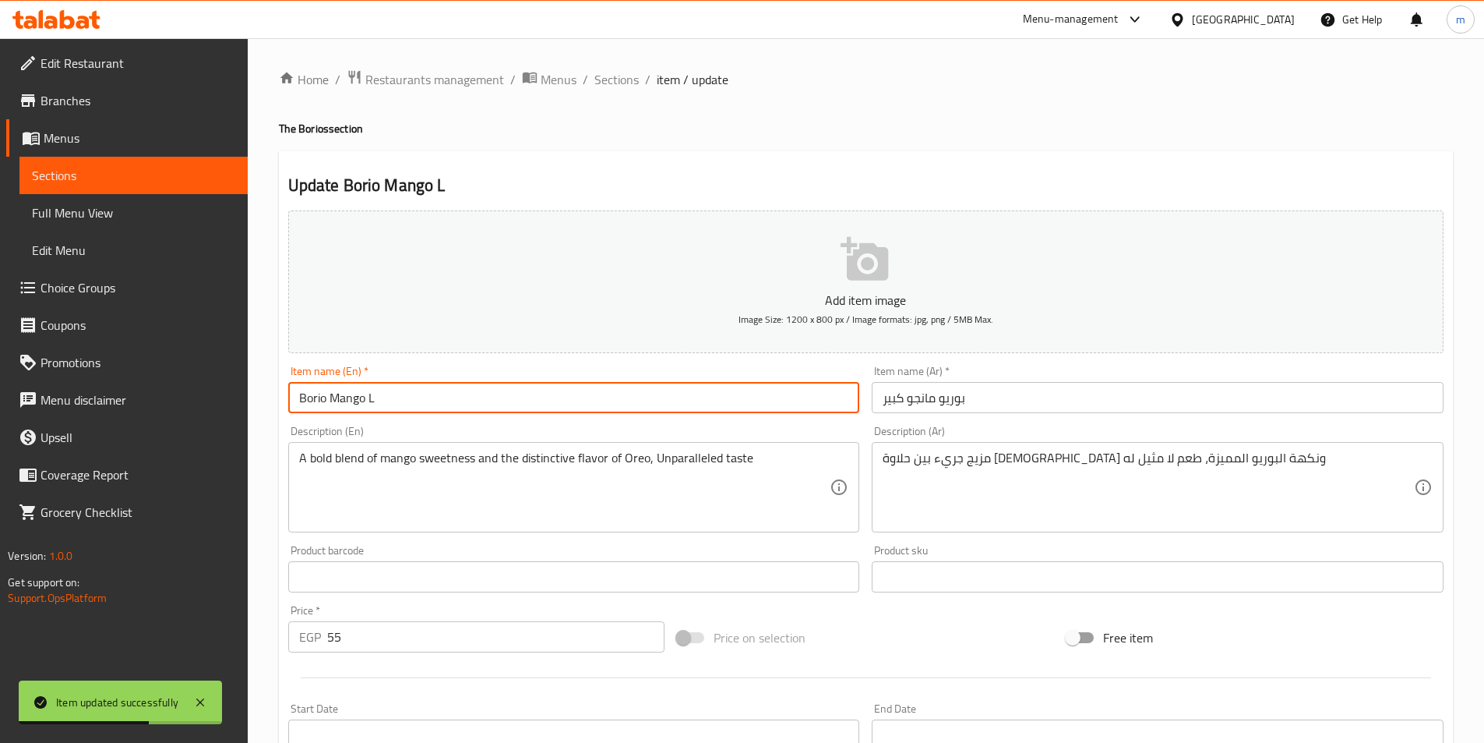
click at [561, 394] on input "Borio Mango L" at bounding box center [574, 397] width 572 height 31
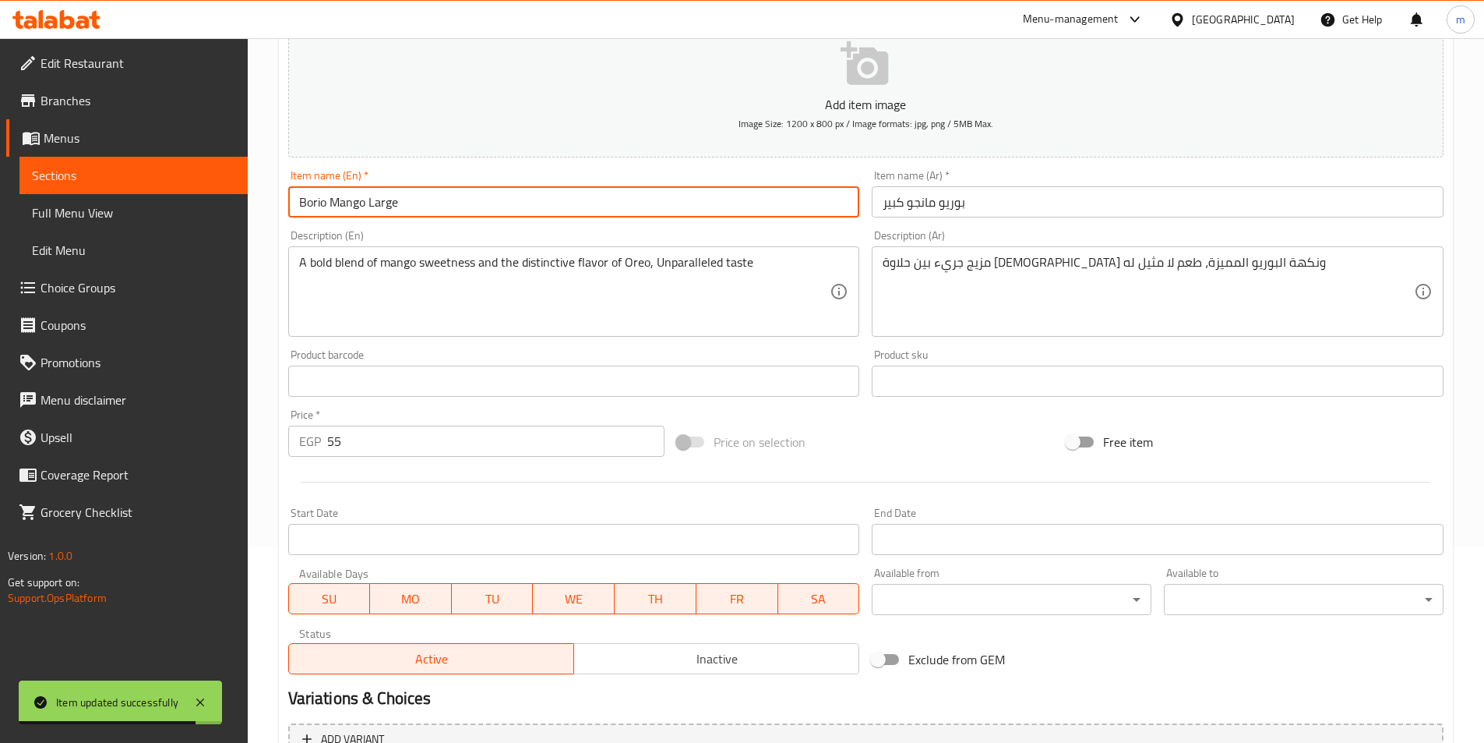
scroll to position [358, 0]
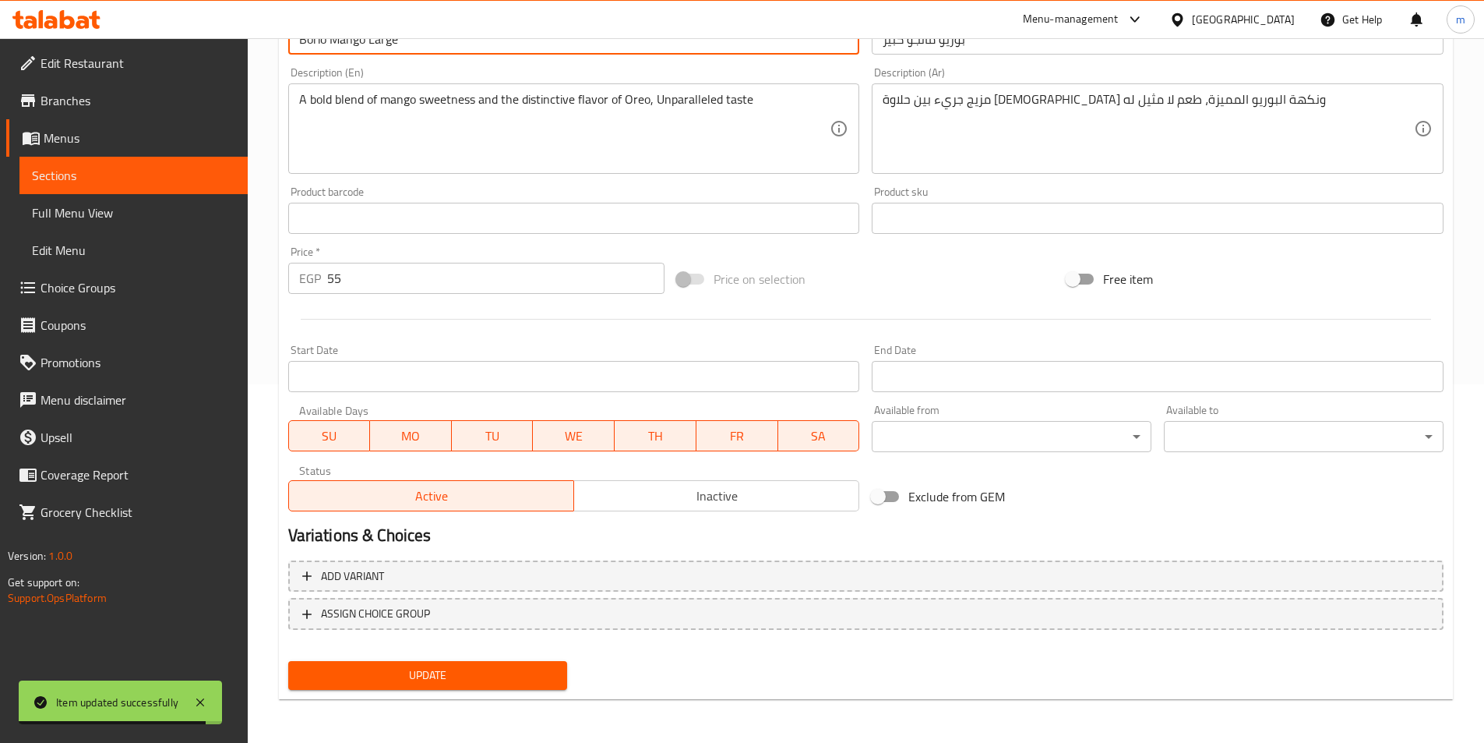
type input "Borio Mango Large"
click at [451, 692] on div "Update" at bounding box center [428, 674] width 292 height 41
click at [474, 679] on span "Update" at bounding box center [428, 674] width 255 height 19
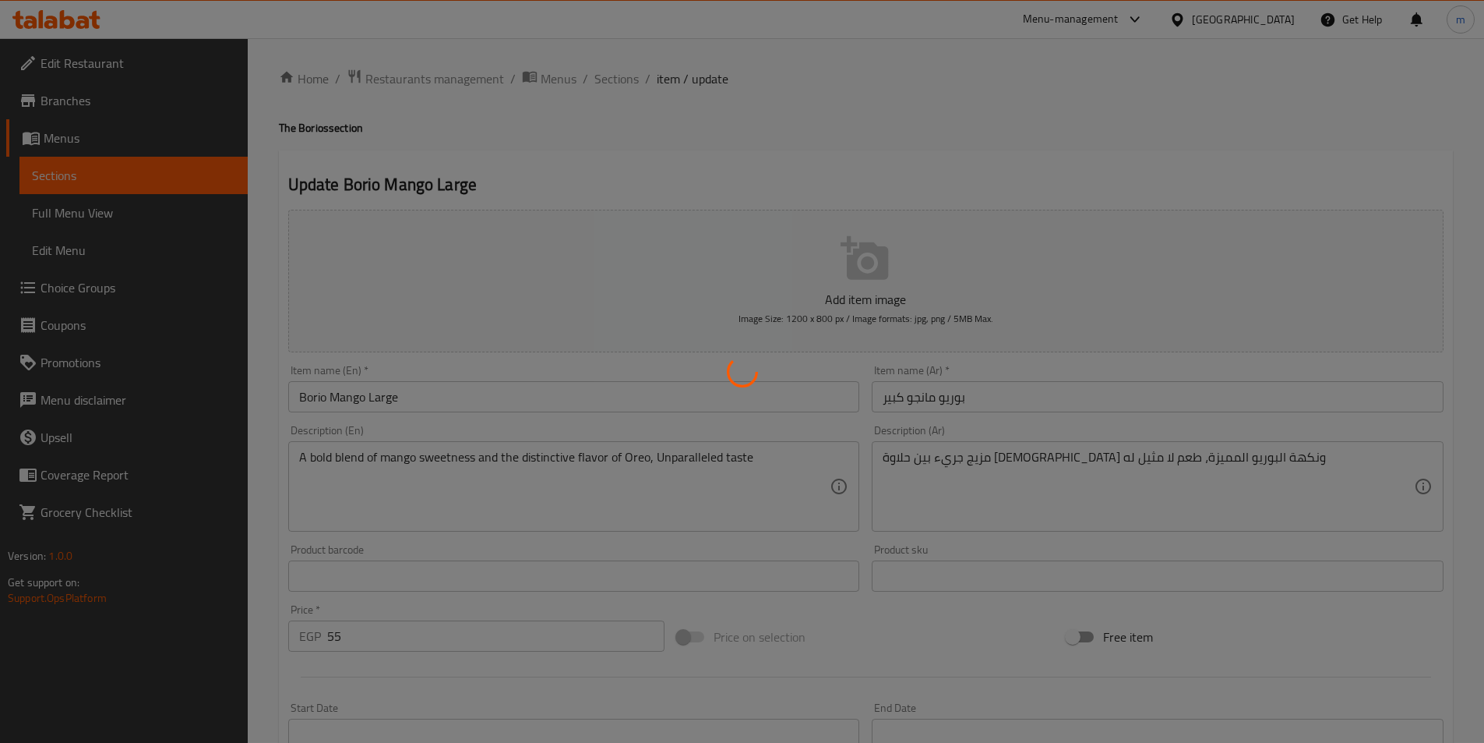
scroll to position [0, 0]
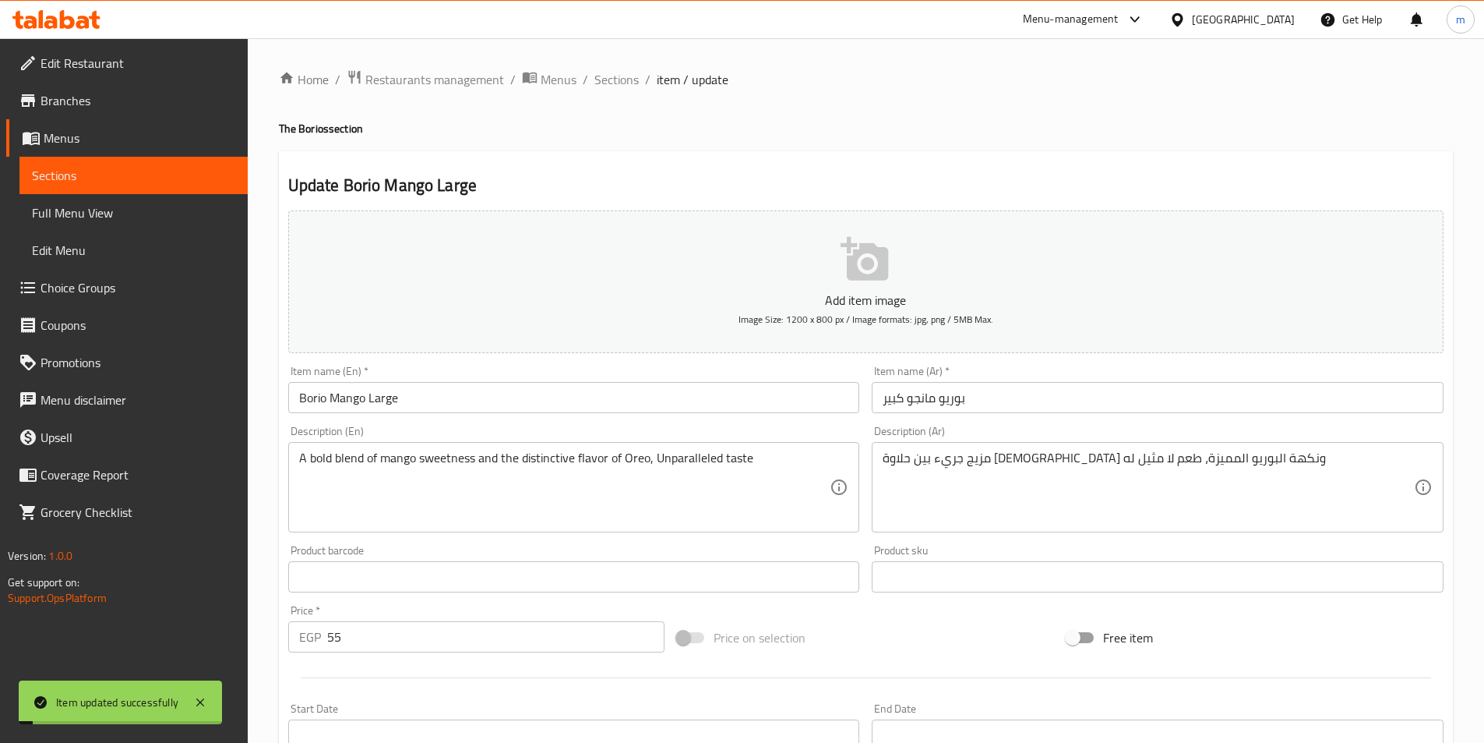
click at [627, 70] on span "Sections" at bounding box center [616, 79] width 44 height 19
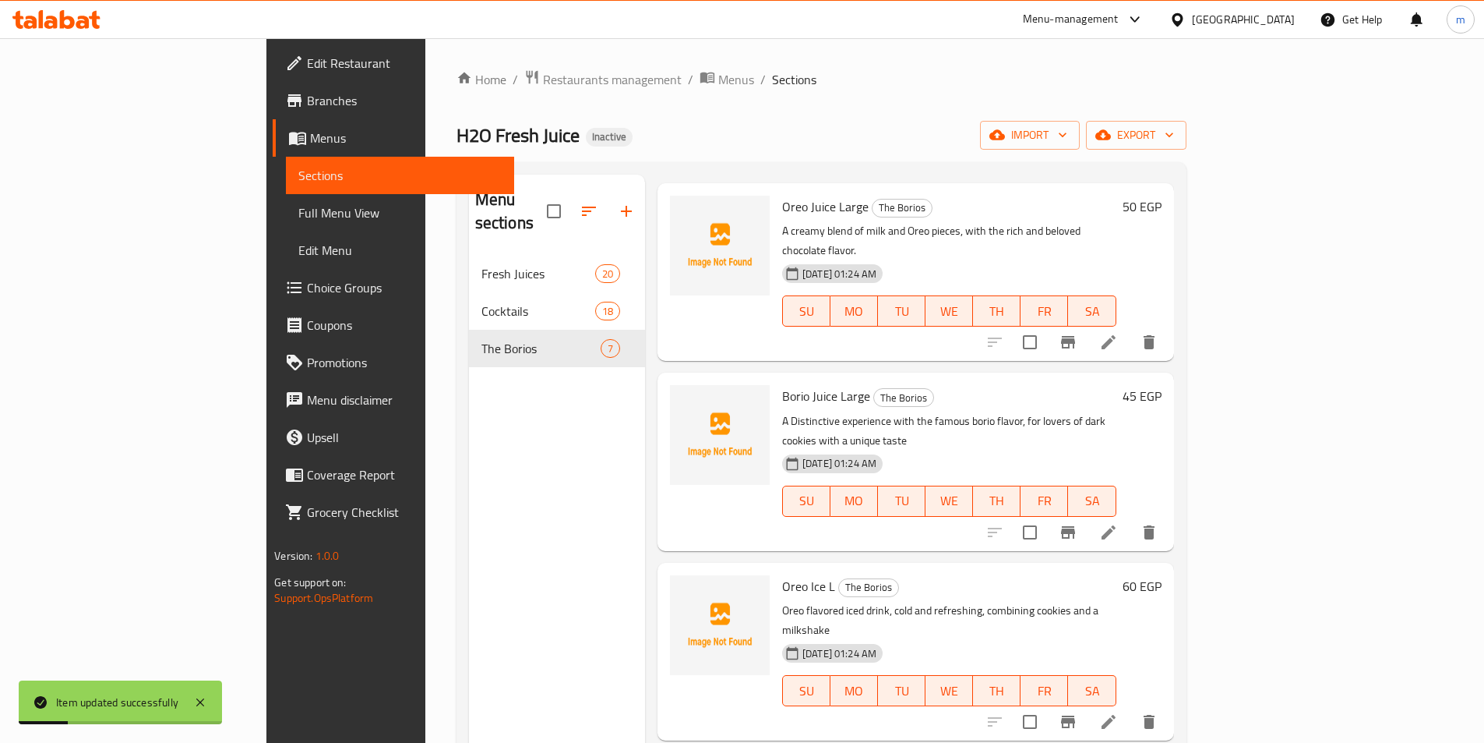
scroll to position [156, 0]
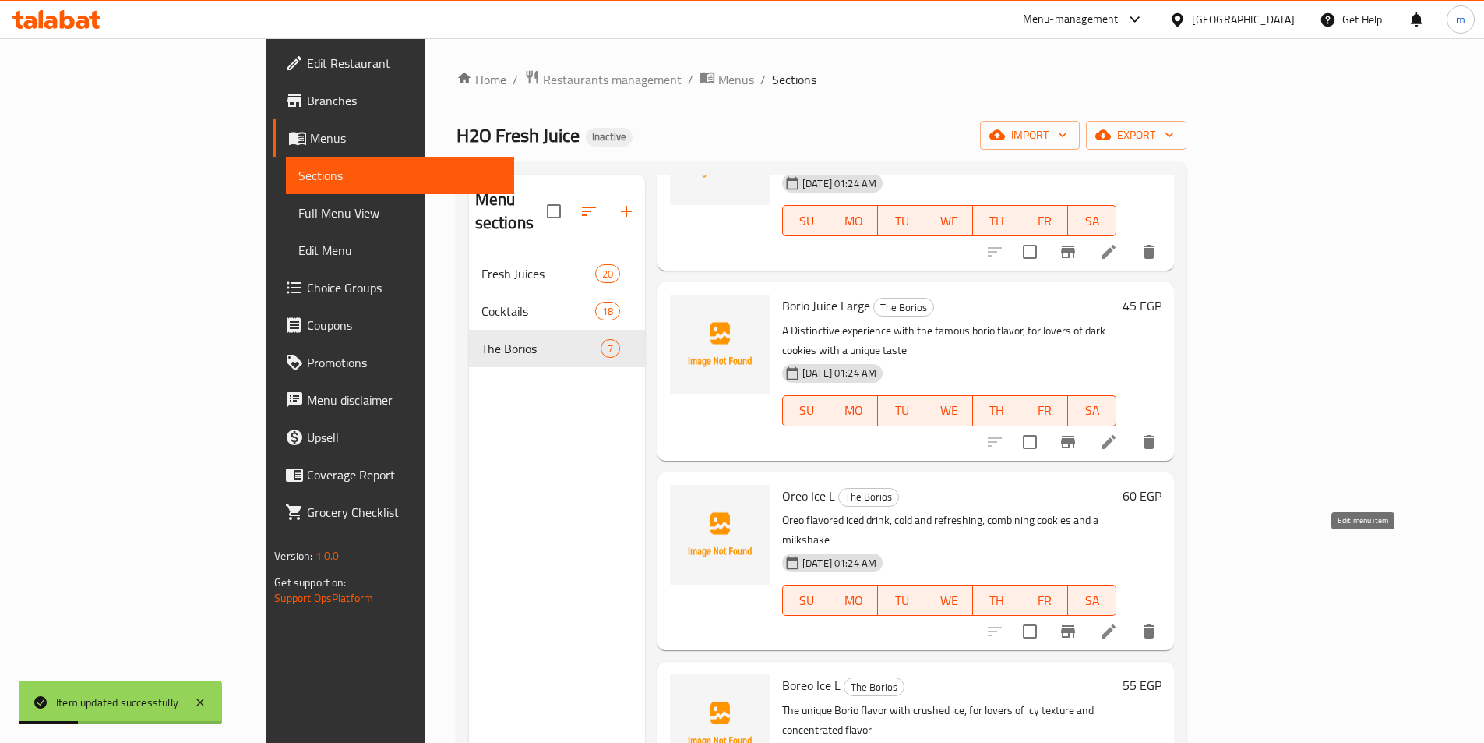
click at [1118, 622] on icon at bounding box center [1108, 631] width 19 height 19
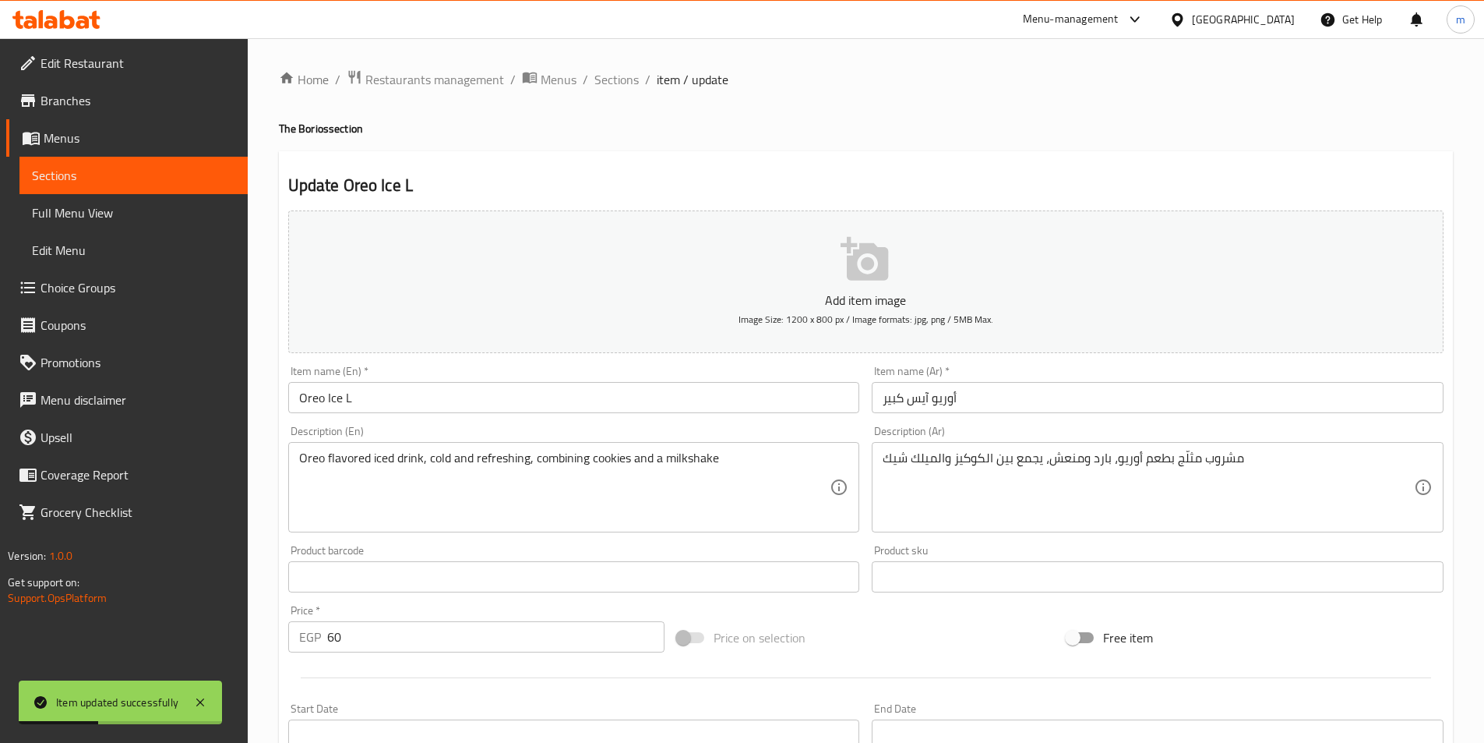
click at [556, 371] on div "Item name (En)   * Oreo Ice L Item name (En) *" at bounding box center [574, 389] width 572 height 48
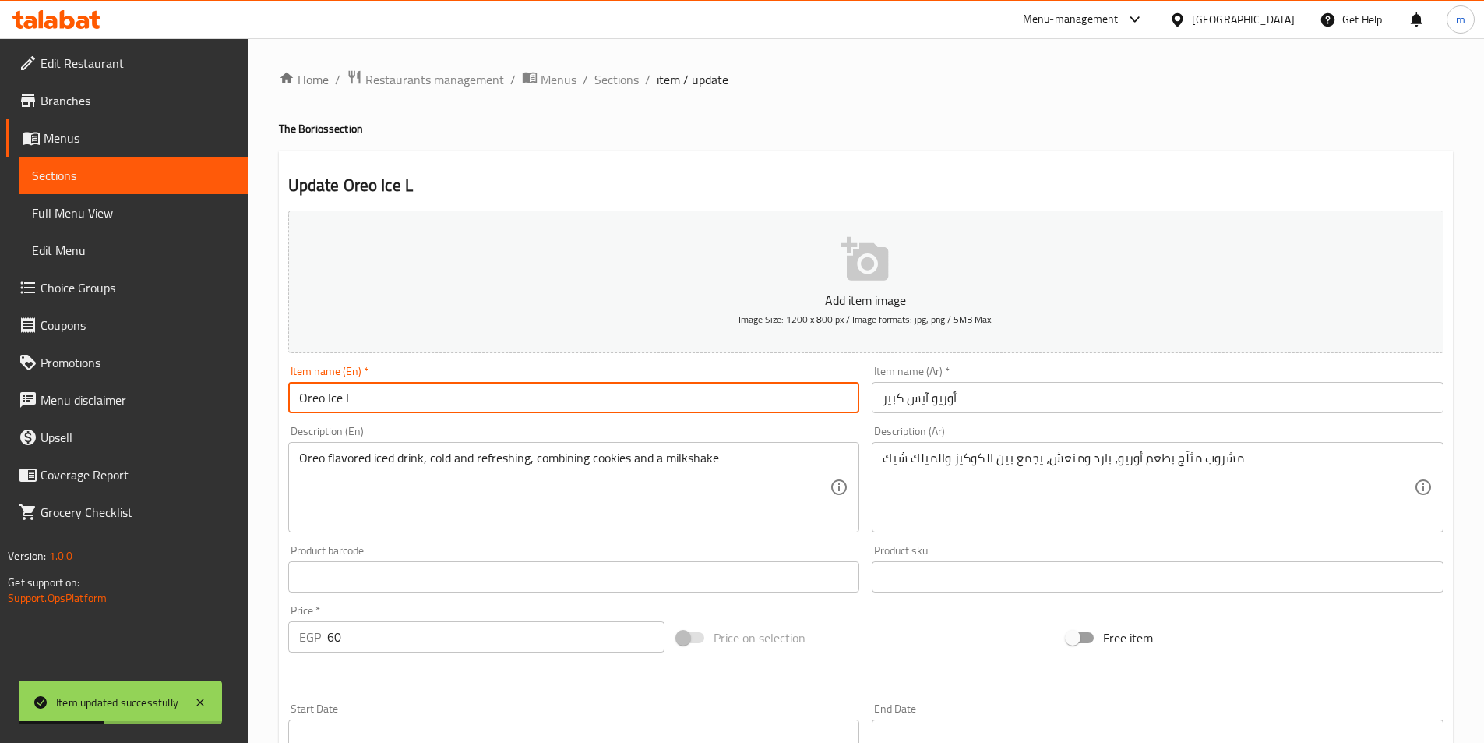
click at [556, 396] on input "Oreo Ice L" at bounding box center [574, 397] width 572 height 31
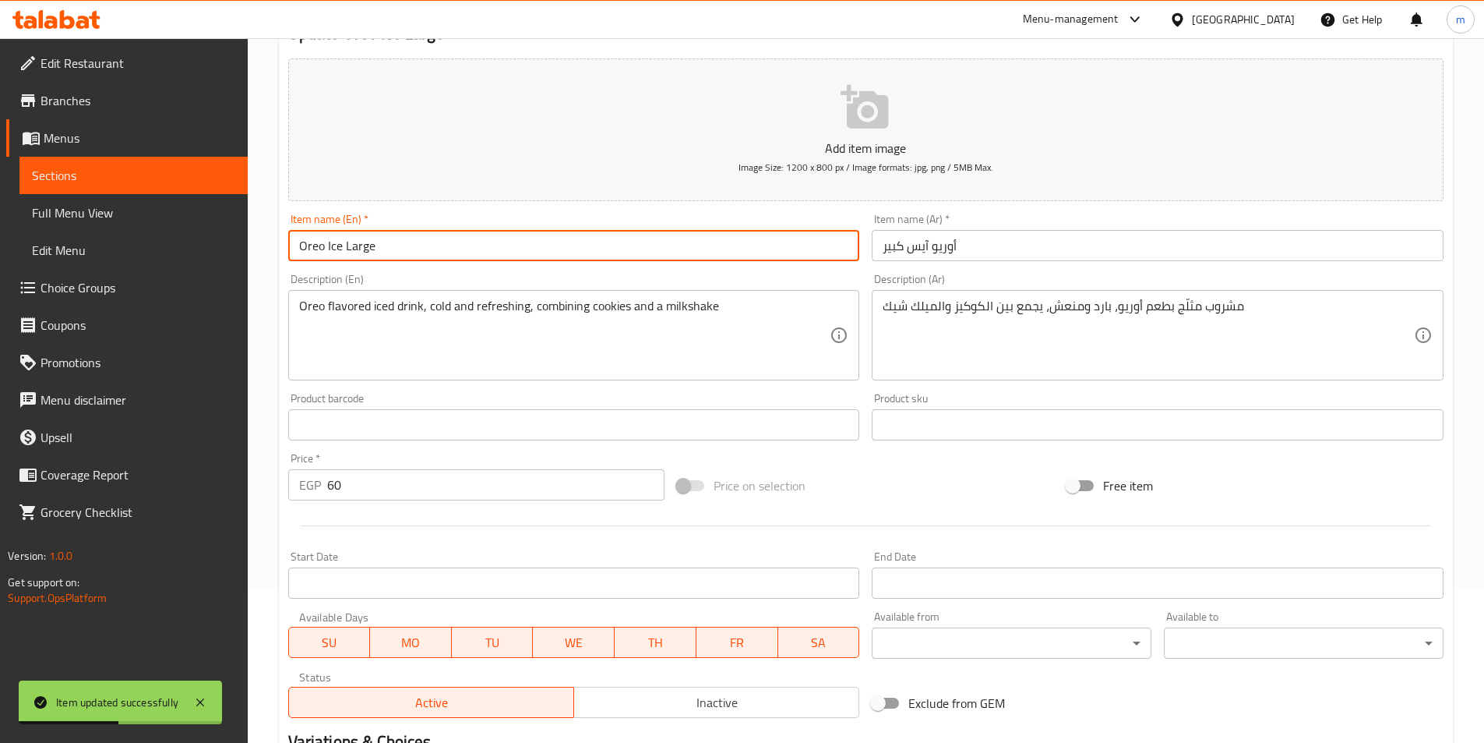
scroll to position [358, 0]
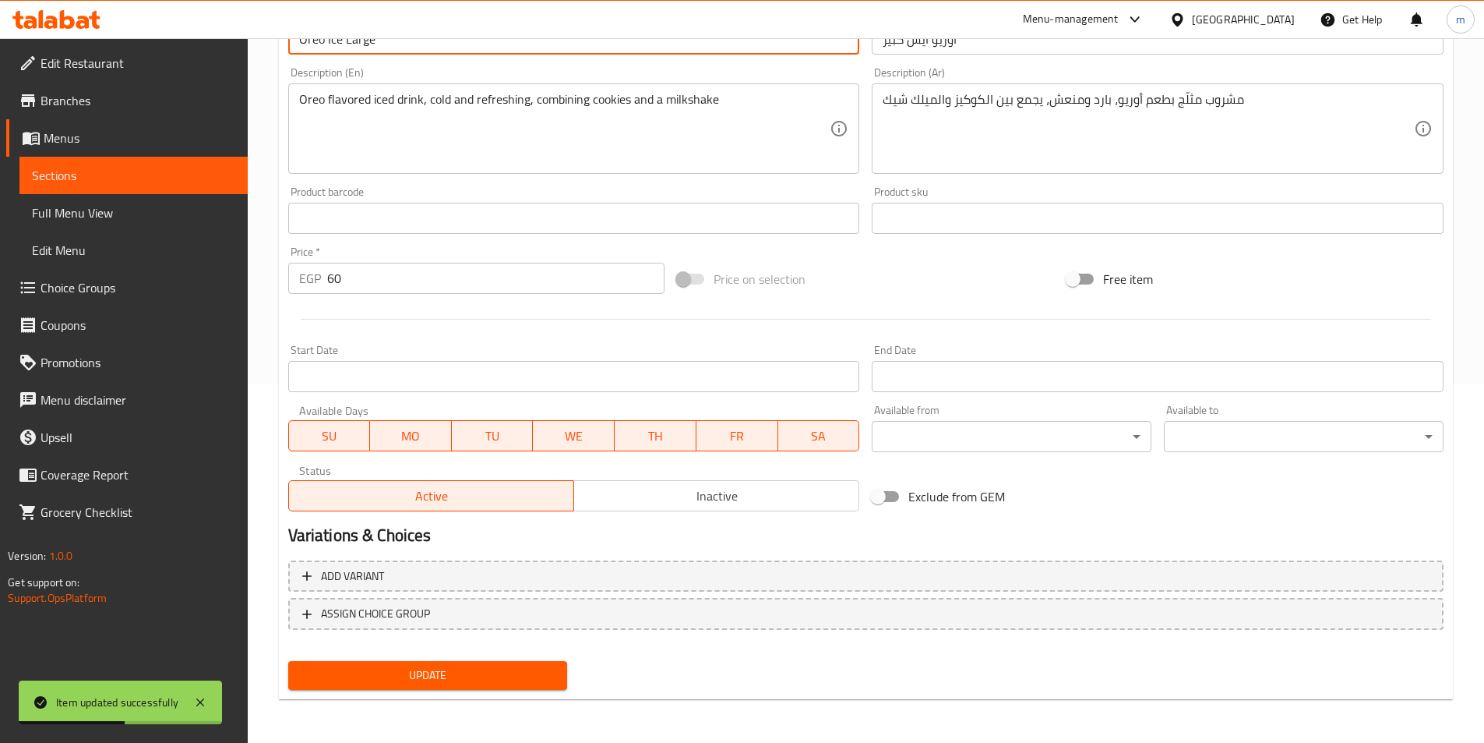
type input "Oreo Ice Large"
click at [492, 690] on button "Update" at bounding box center [428, 675] width 280 height 29
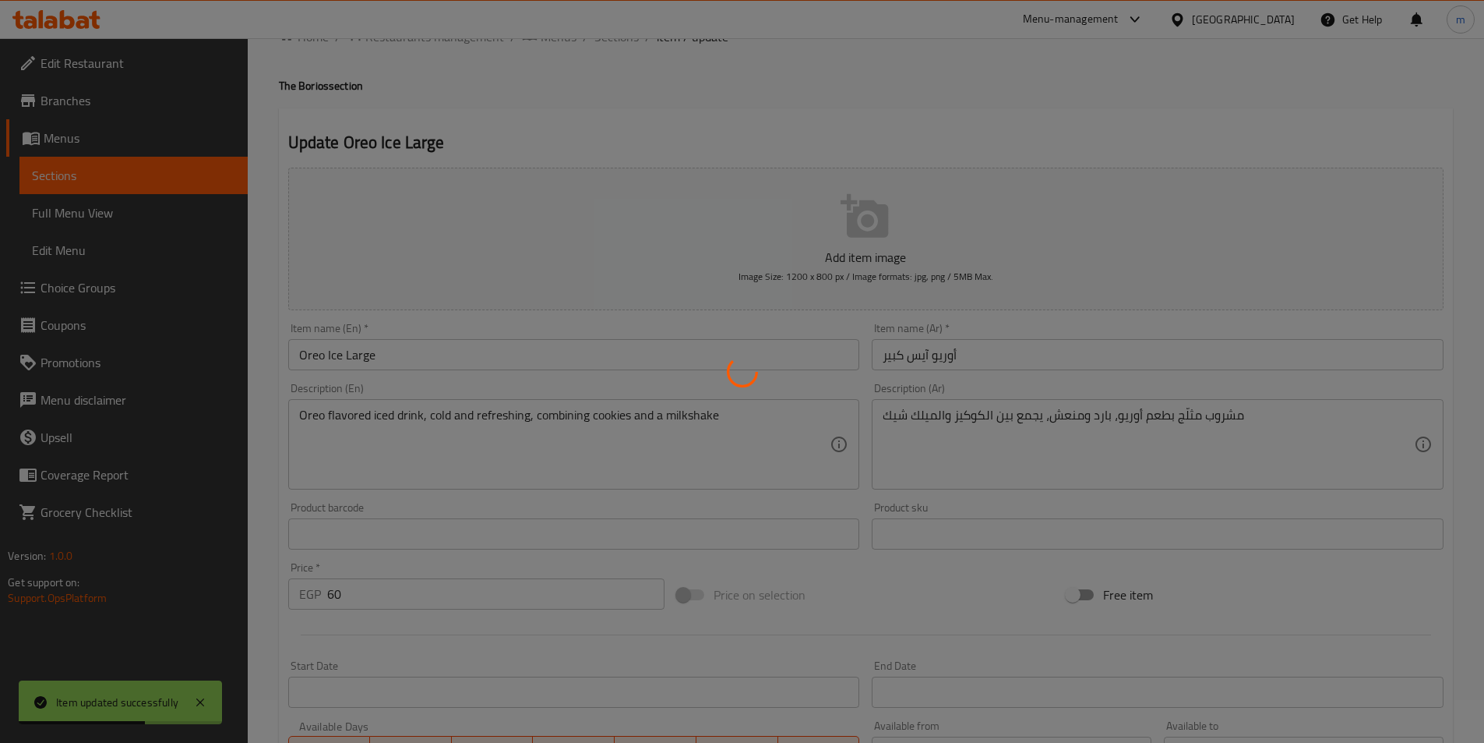
scroll to position [0, 0]
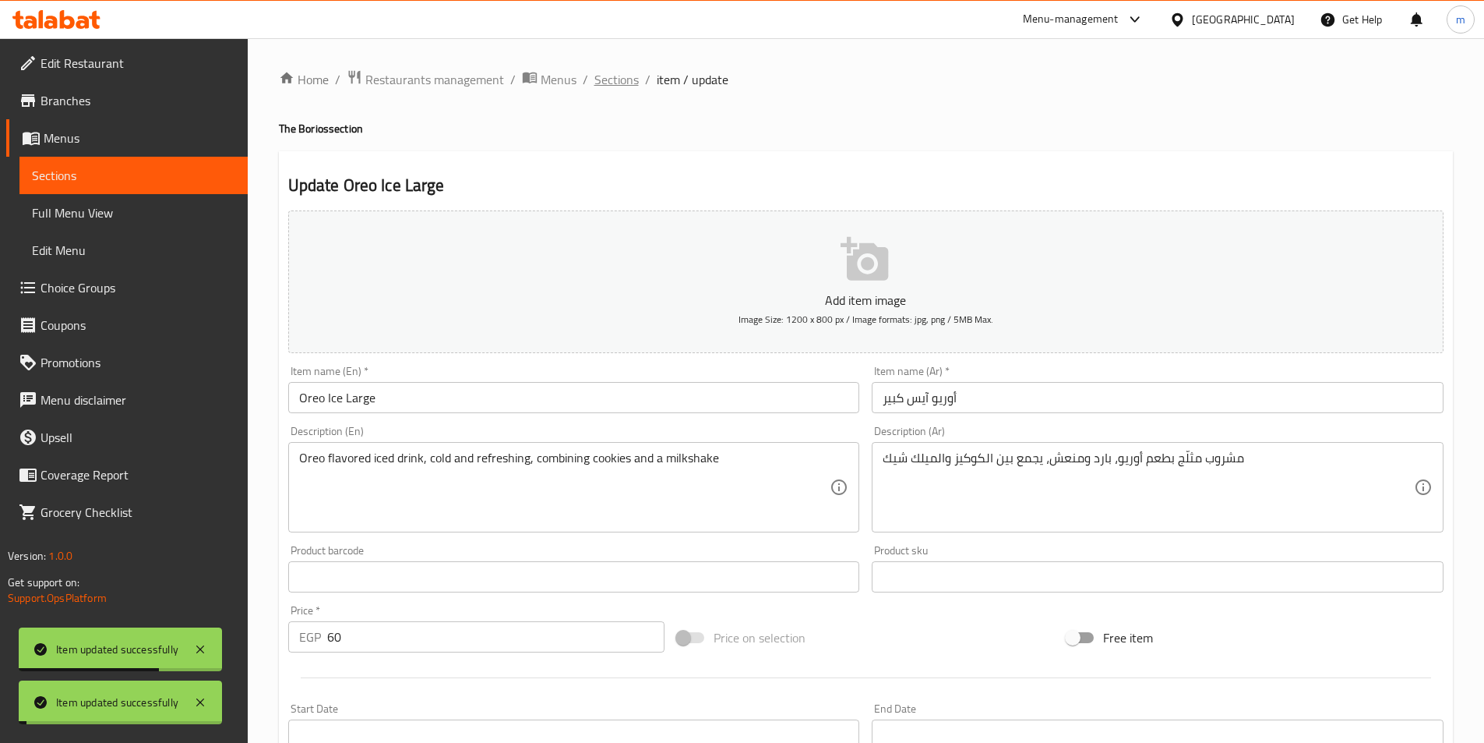
click at [623, 80] on span "Sections" at bounding box center [616, 79] width 44 height 19
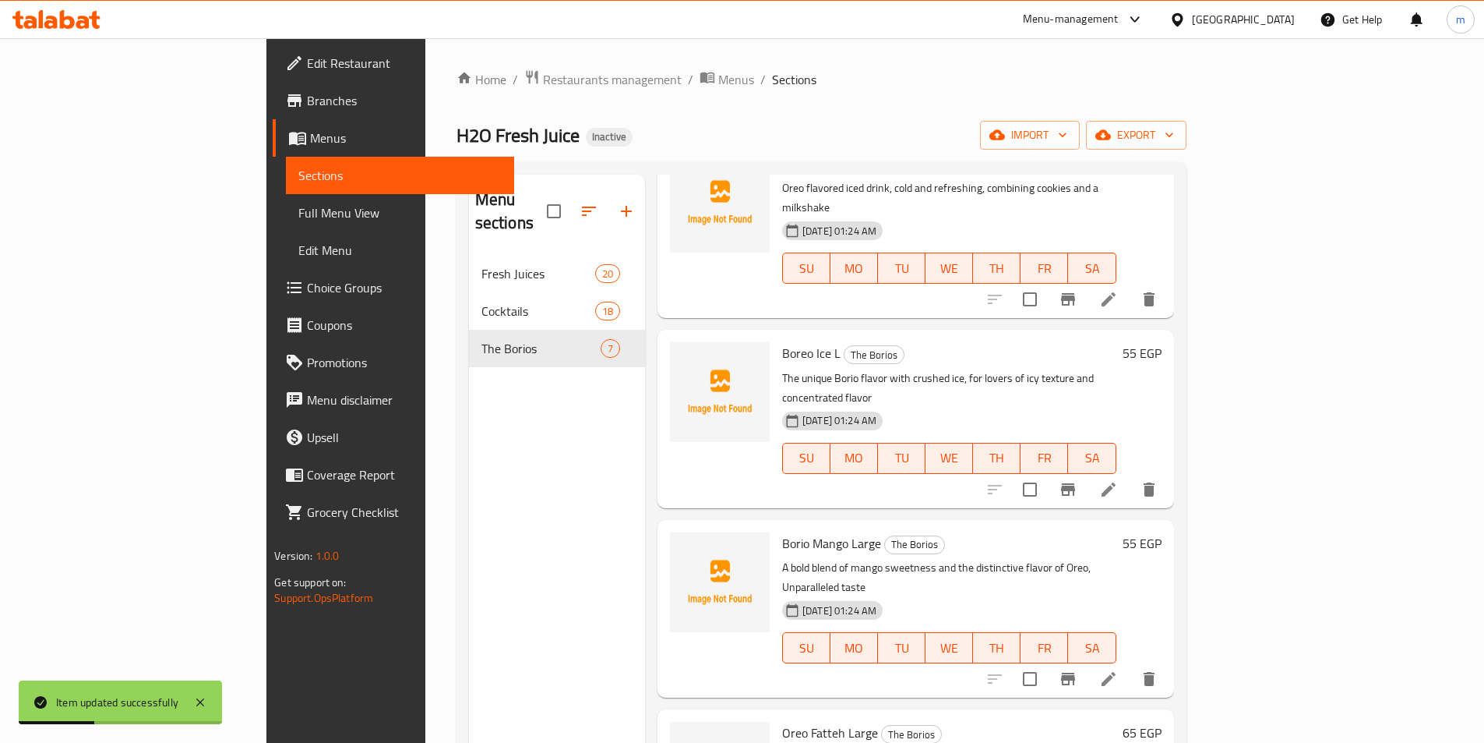
scroll to position [254, 0]
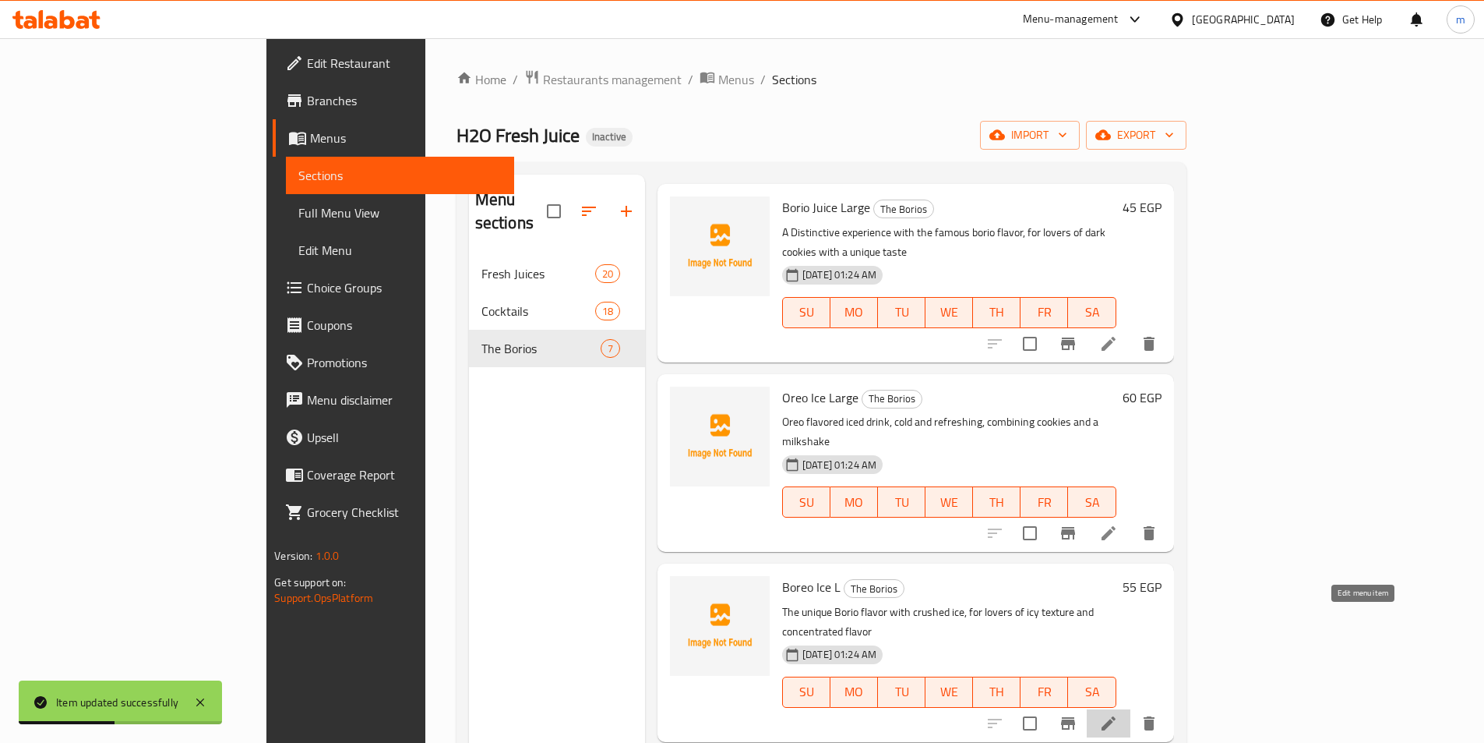
click at [1118, 714] on icon at bounding box center [1108, 723] width 19 height 19
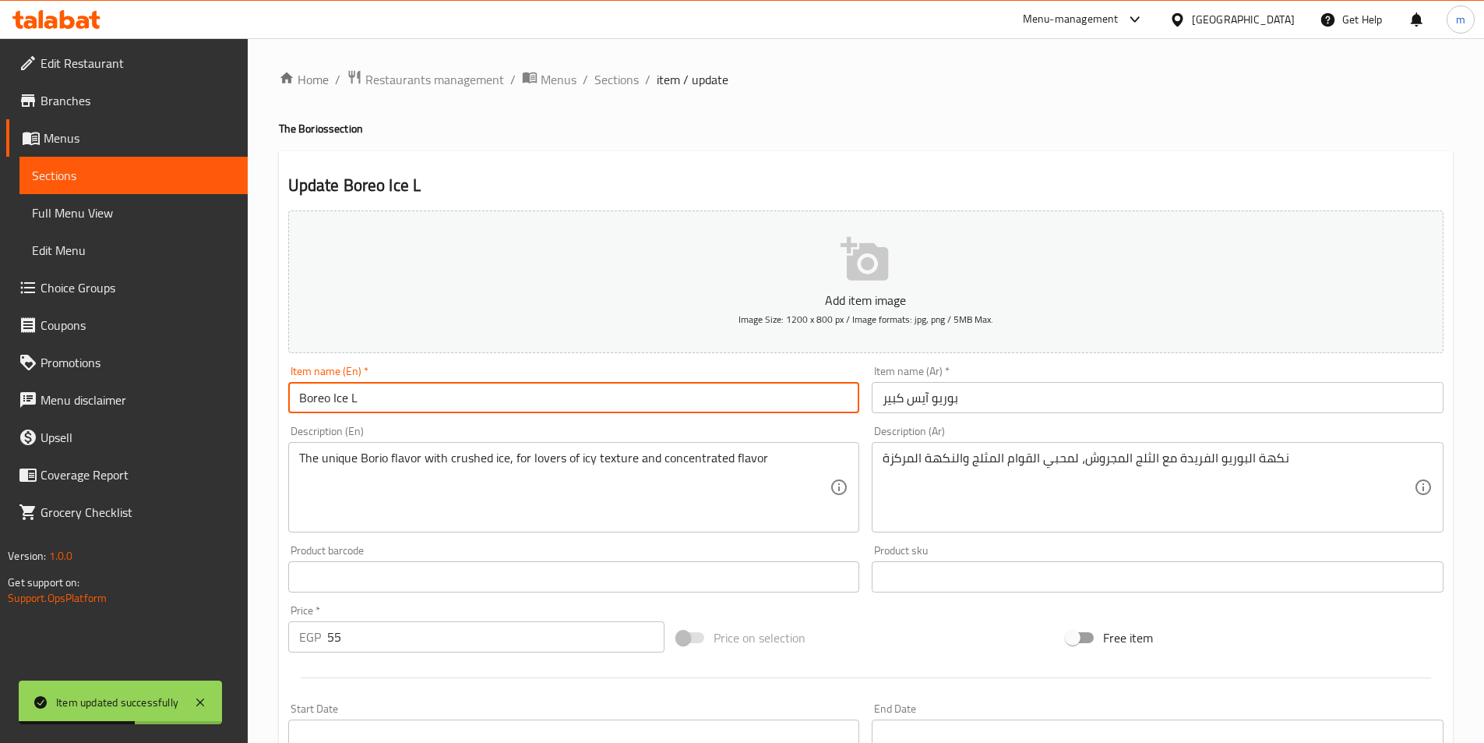
click at [500, 396] on input "Boreo Ice L" at bounding box center [574, 397] width 572 height 31
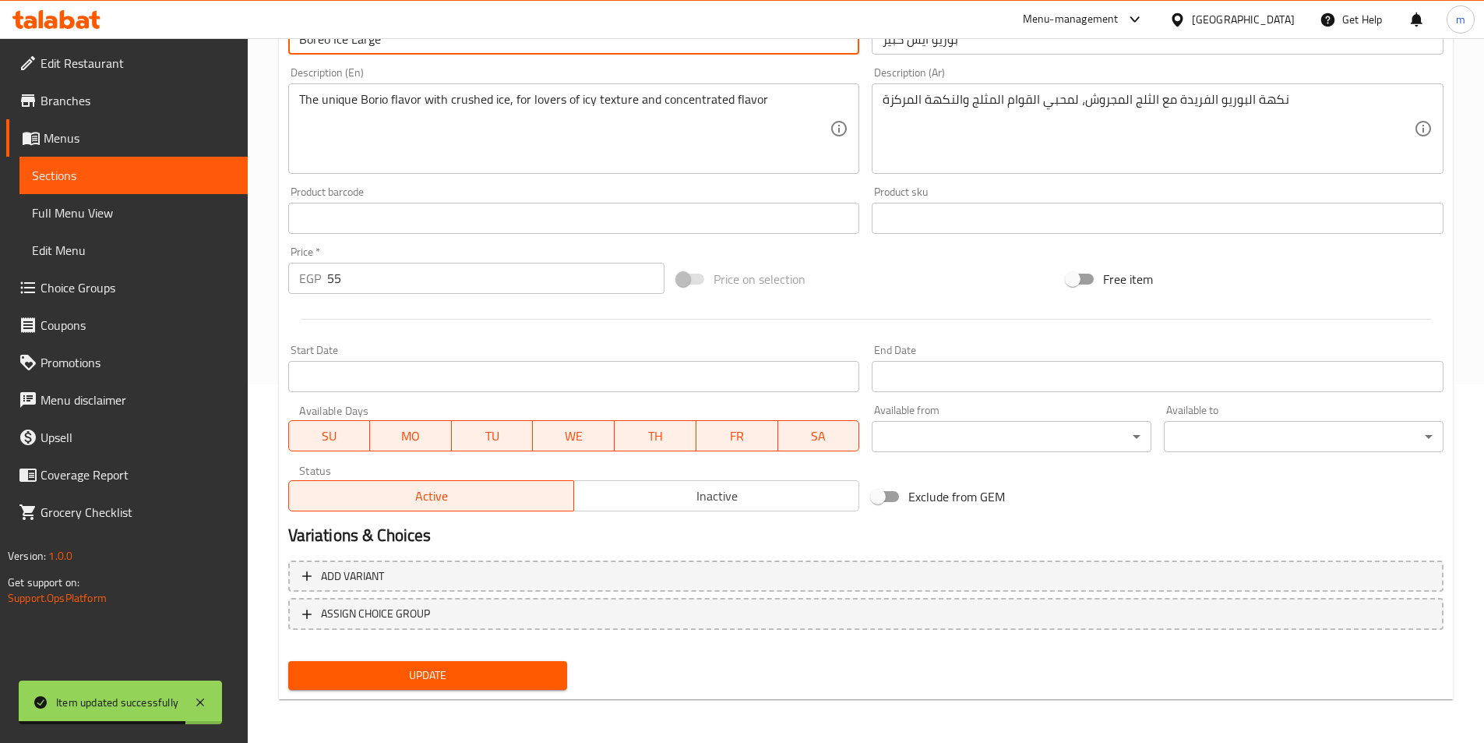
type input "Boreo Ice Large"
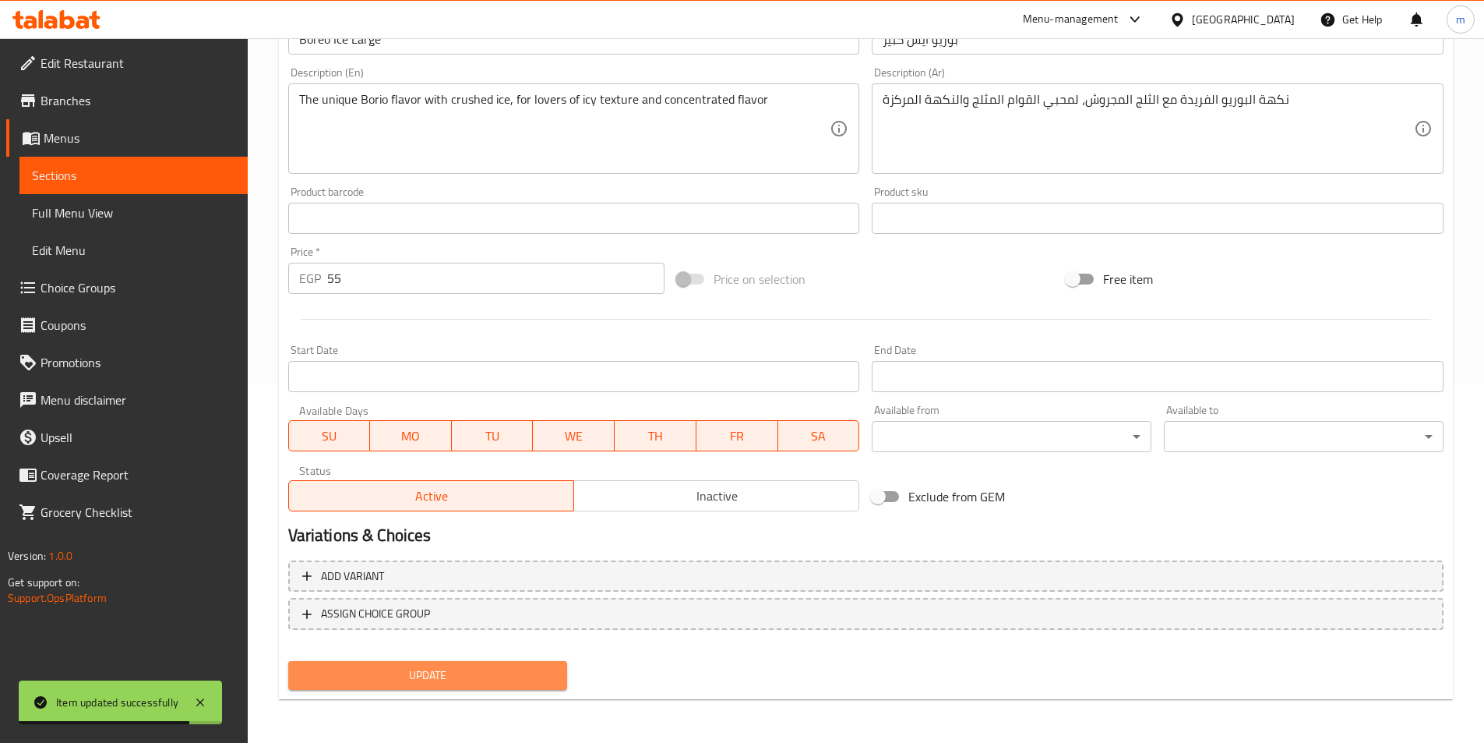
click at [453, 681] on span "Update" at bounding box center [428, 674] width 255 height 19
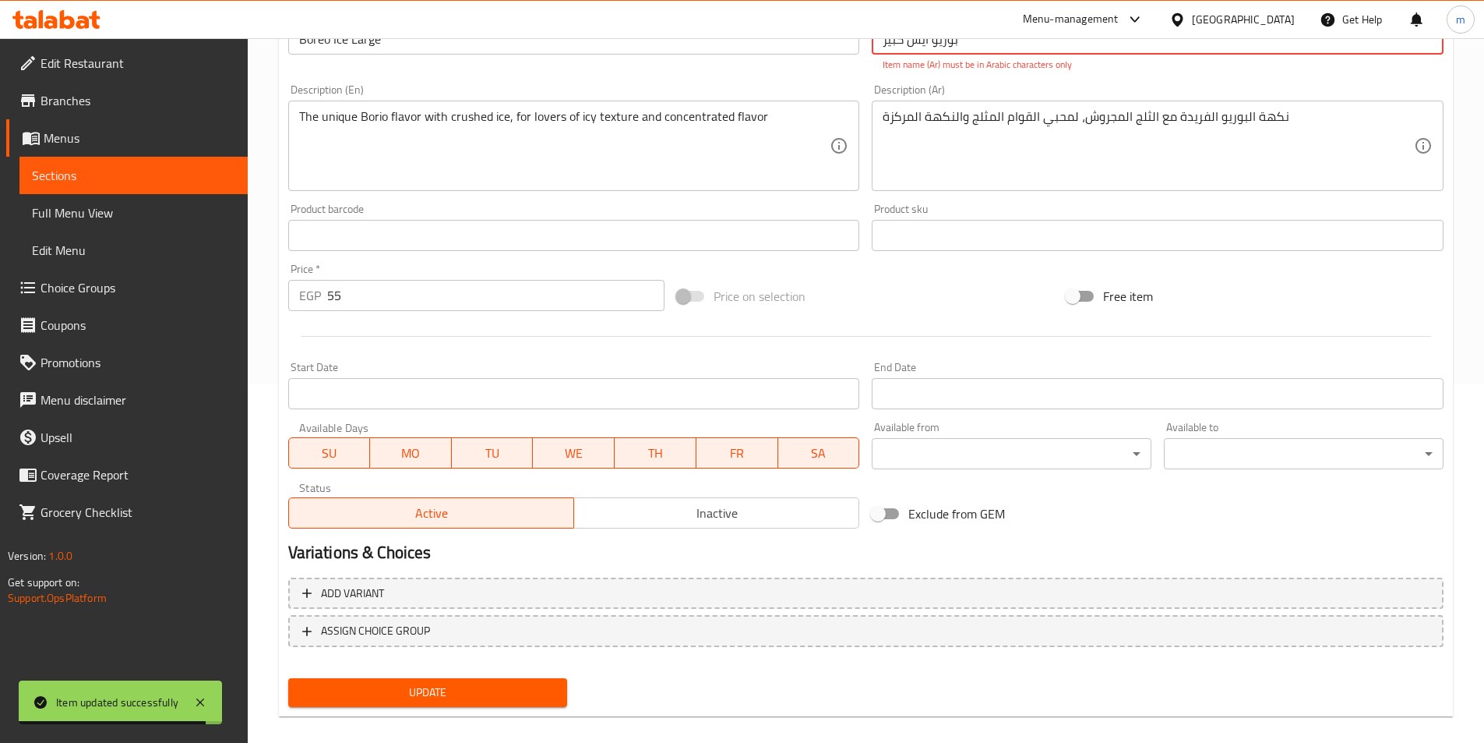
scroll to position [47, 0]
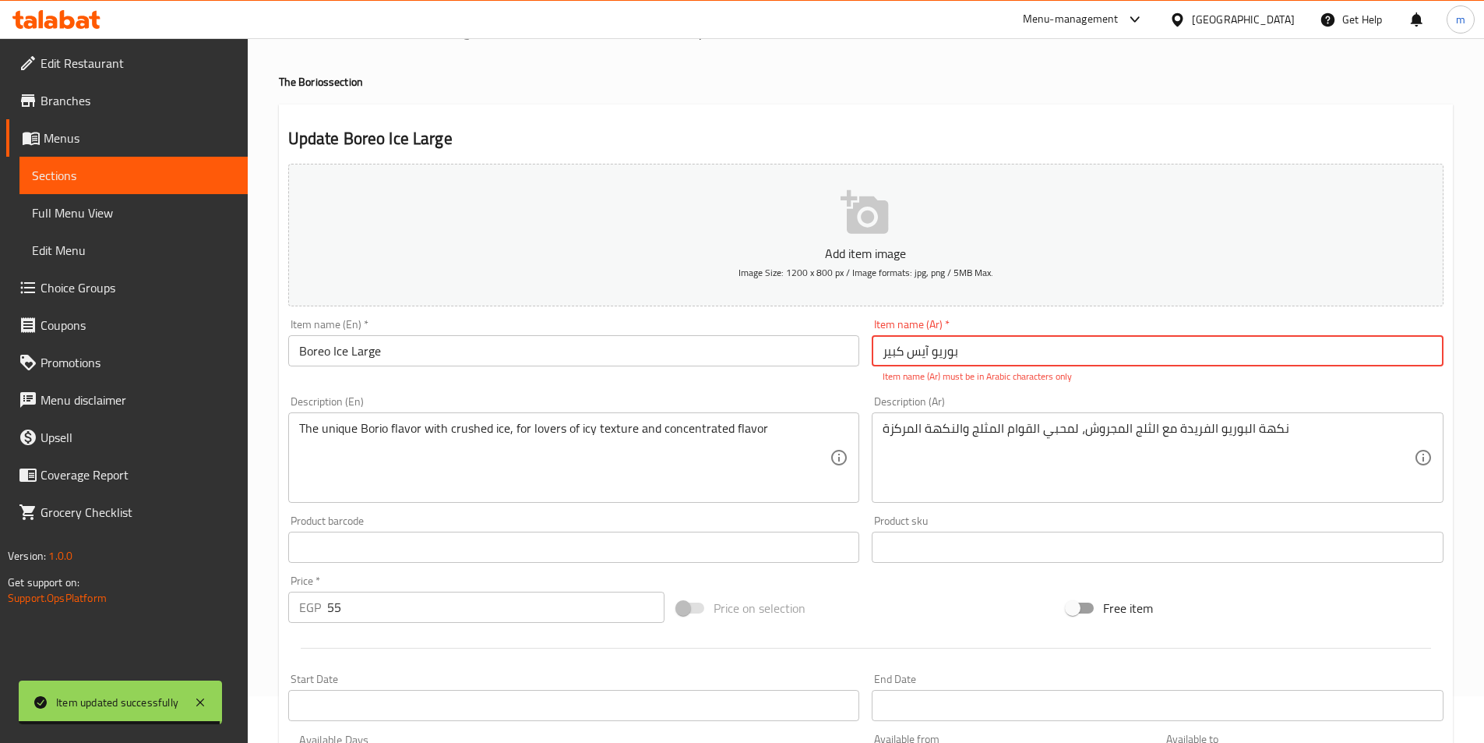
click at [988, 360] on input "بوریو آیس كبير" at bounding box center [1158, 350] width 572 height 31
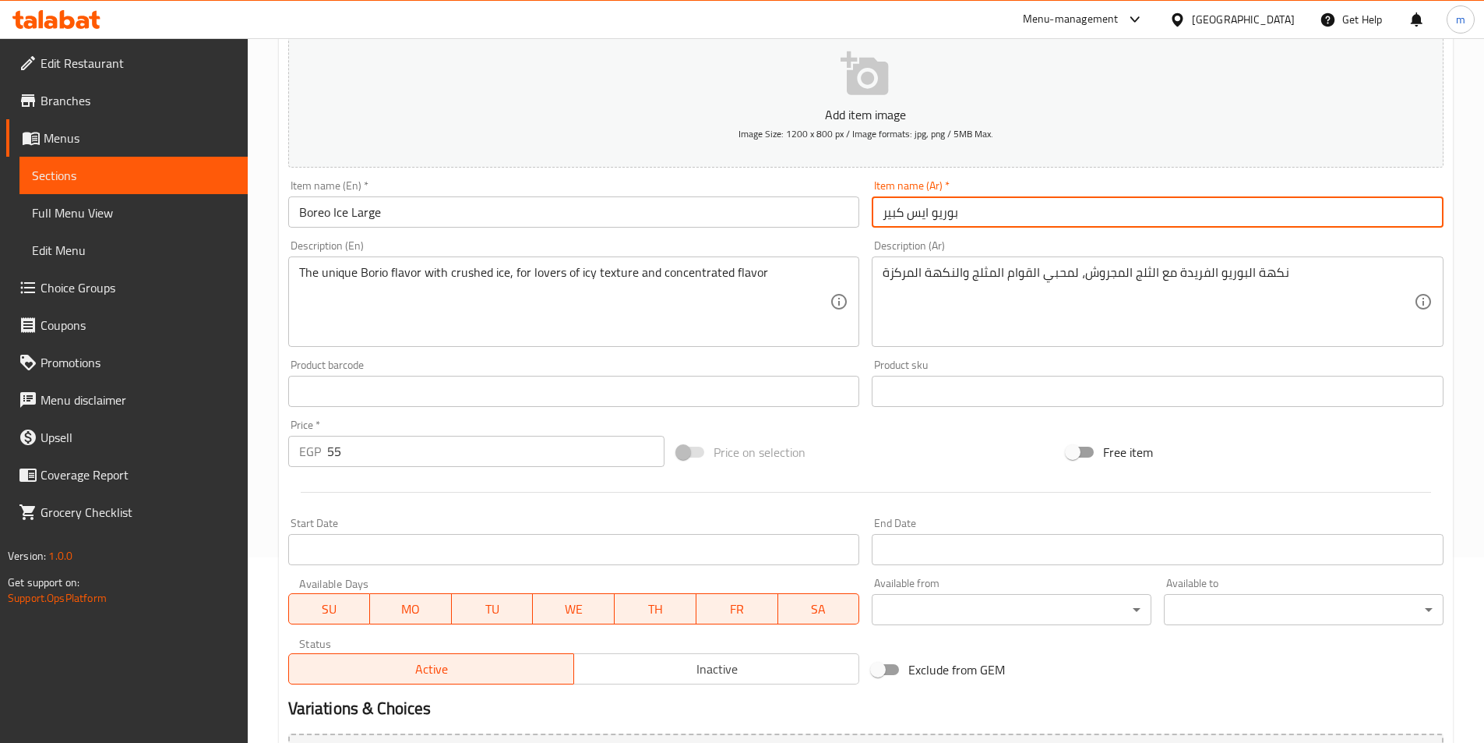
scroll to position [358, 0]
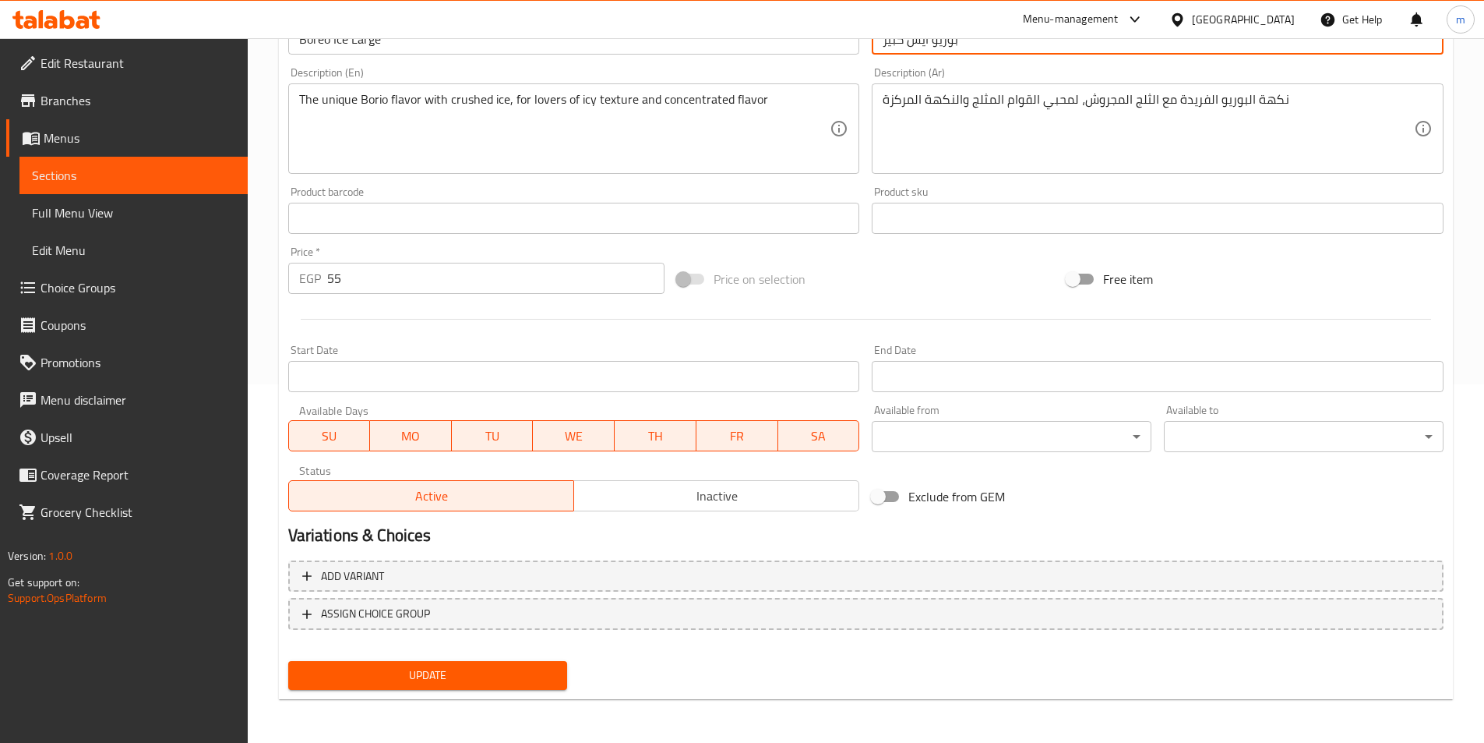
type input "بوريو ايس كبير"
click at [526, 676] on span "Update" at bounding box center [428, 674] width 255 height 19
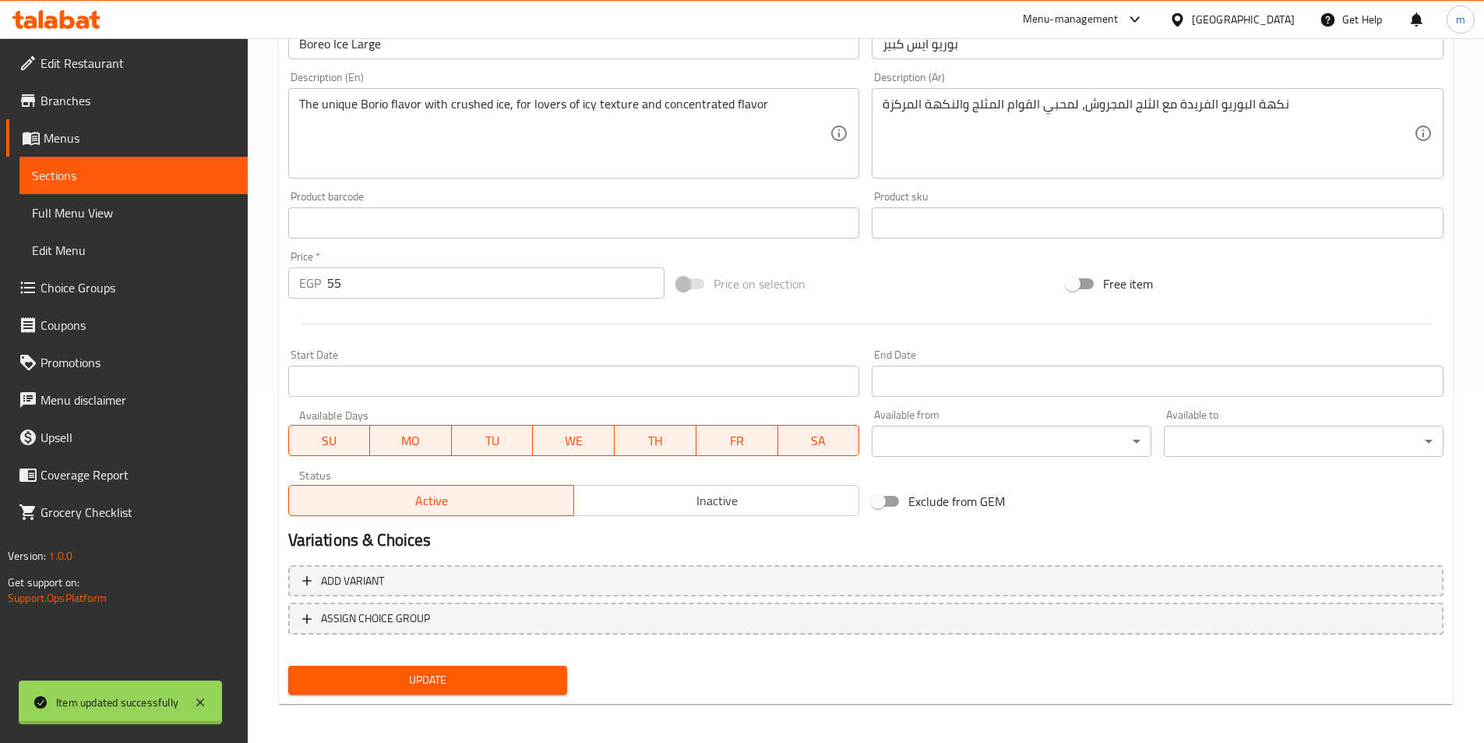
scroll to position [0, 0]
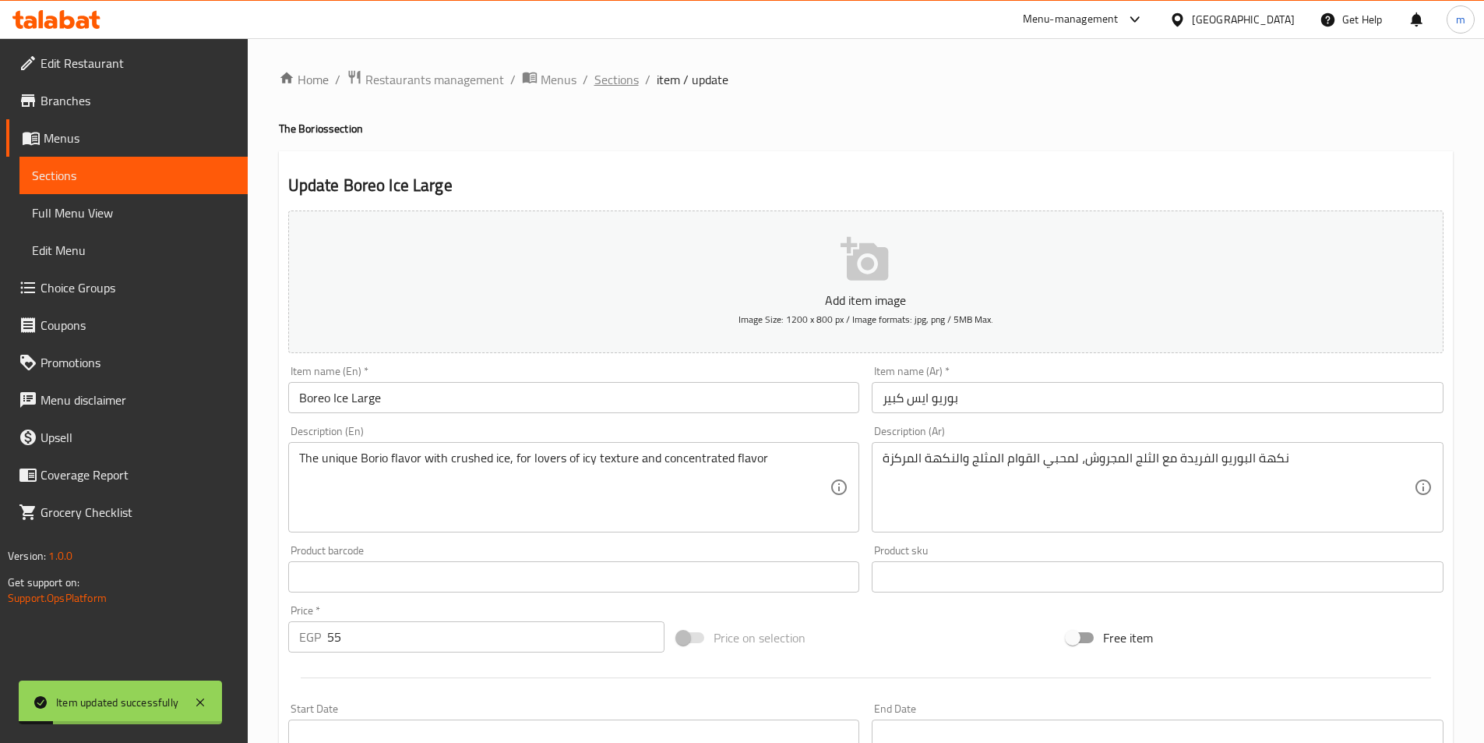
click at [622, 70] on span "Sections" at bounding box center [616, 79] width 44 height 19
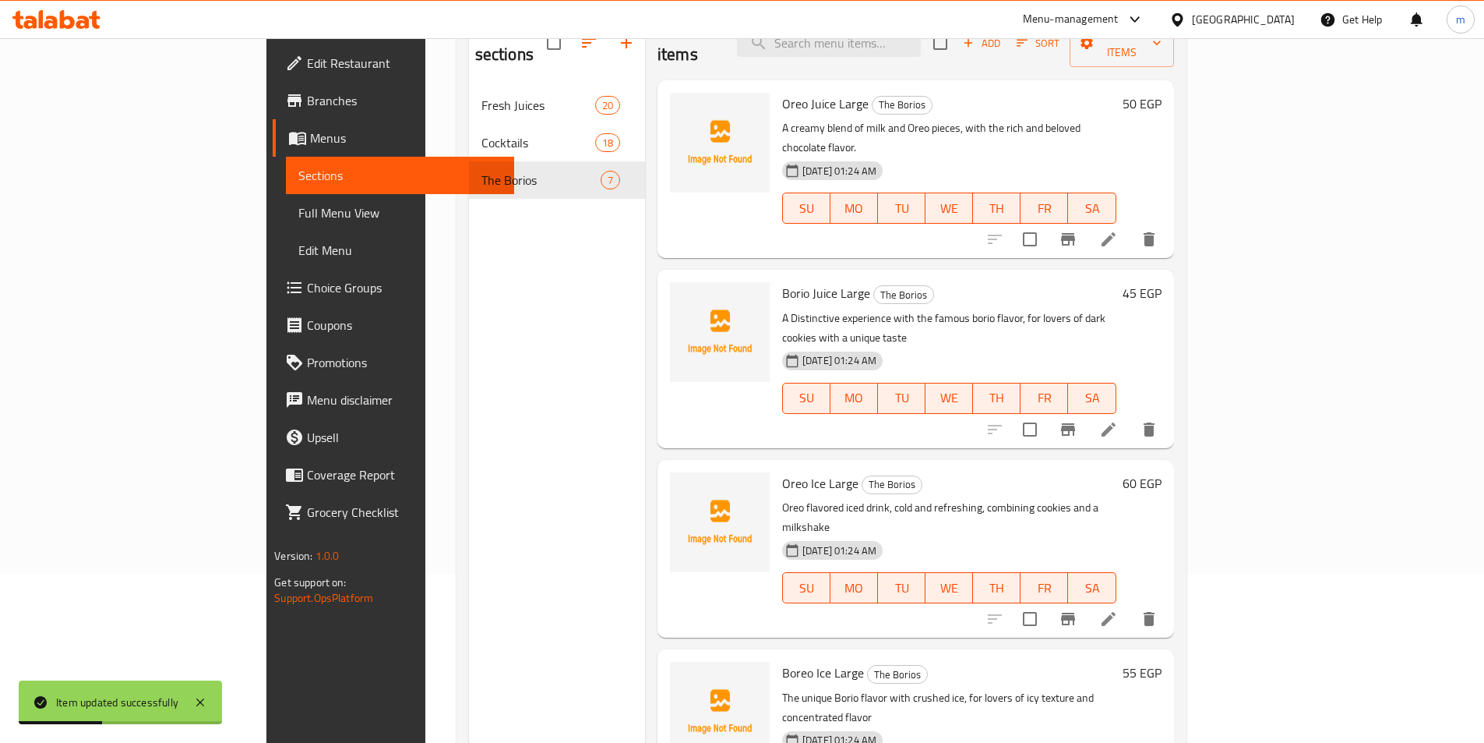
scroll to position [140, 0]
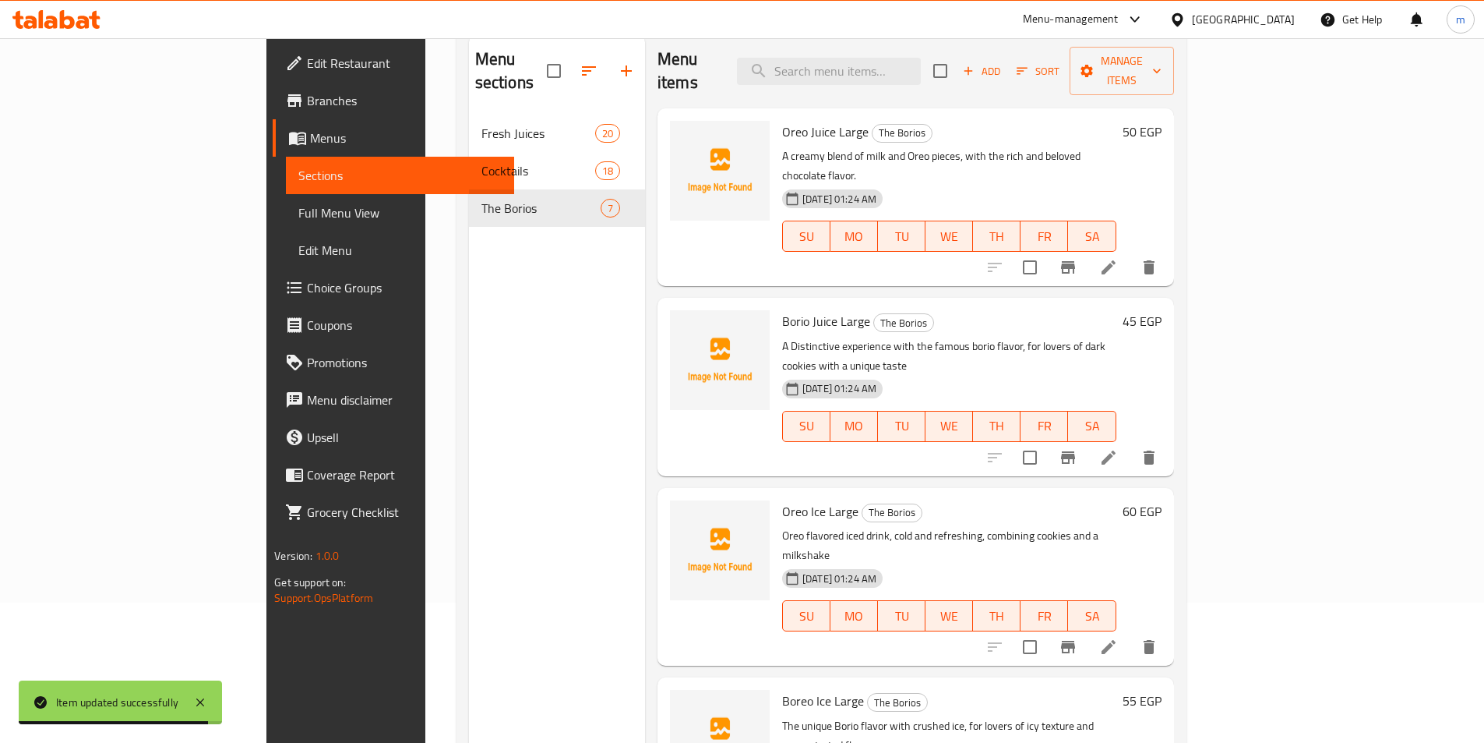
click at [469, 379] on div "Menu sections Fresh Juices 20 Cocktails 18 The Borios 7" at bounding box center [557, 405] width 176 height 743
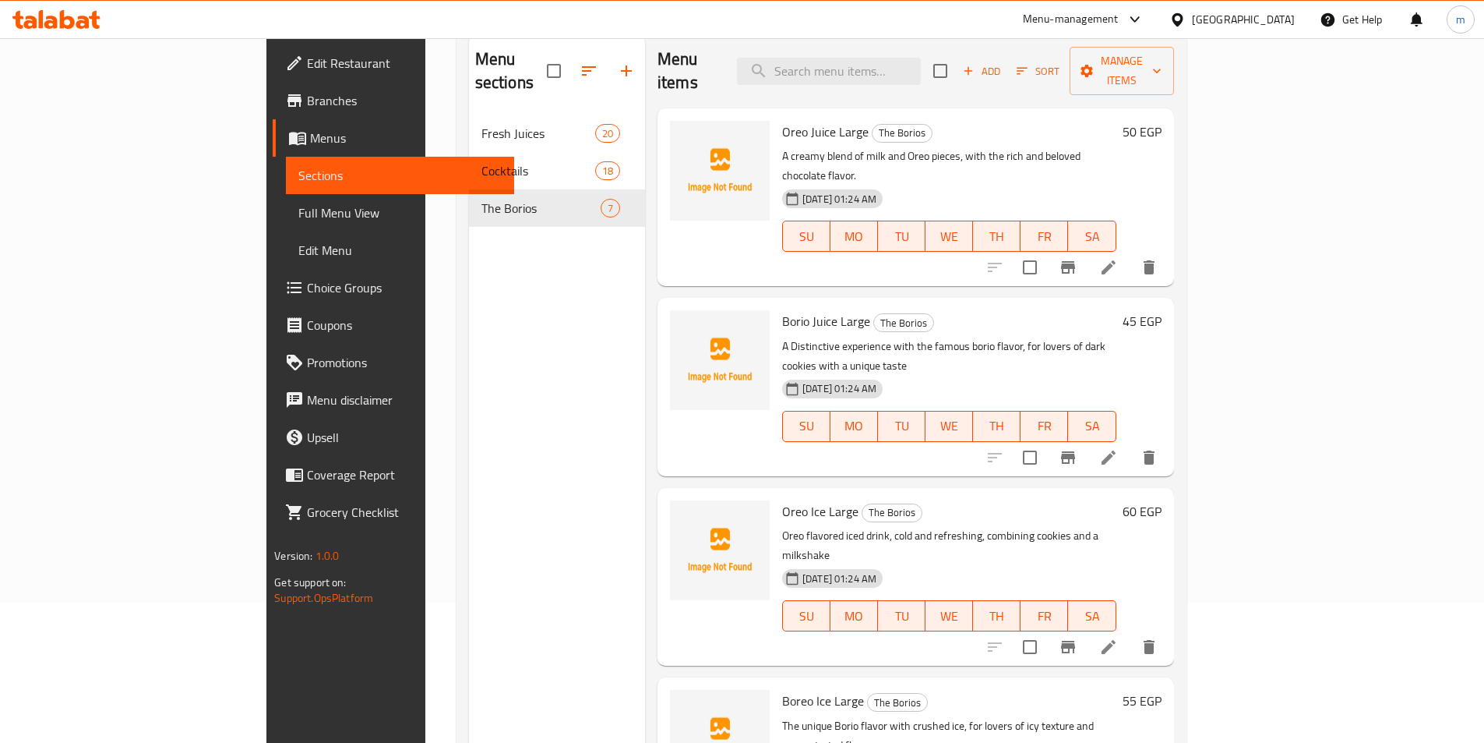
click at [288, 140] on span at bounding box center [299, 138] width 22 height 19
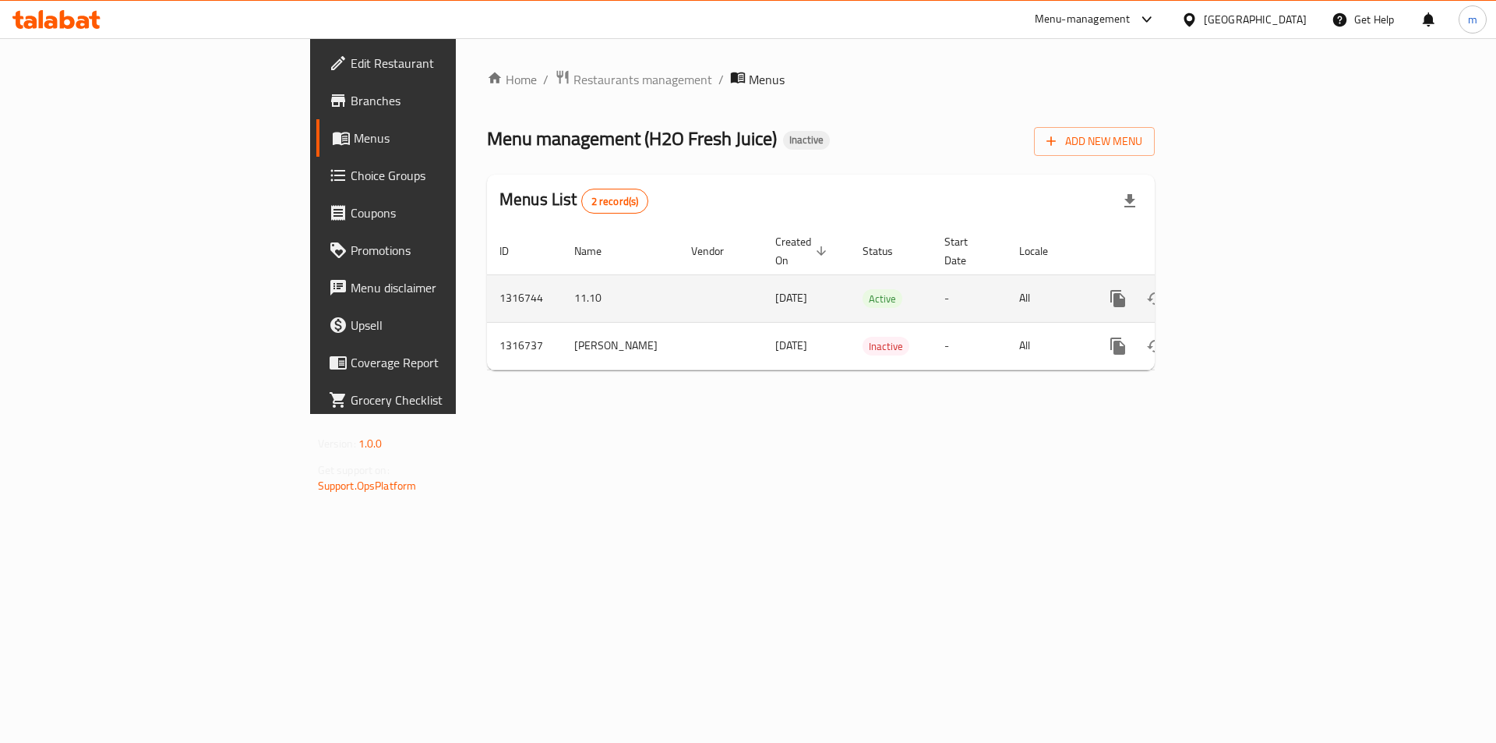
click at [1240, 289] on icon "enhanced table" at bounding box center [1230, 298] width 19 height 19
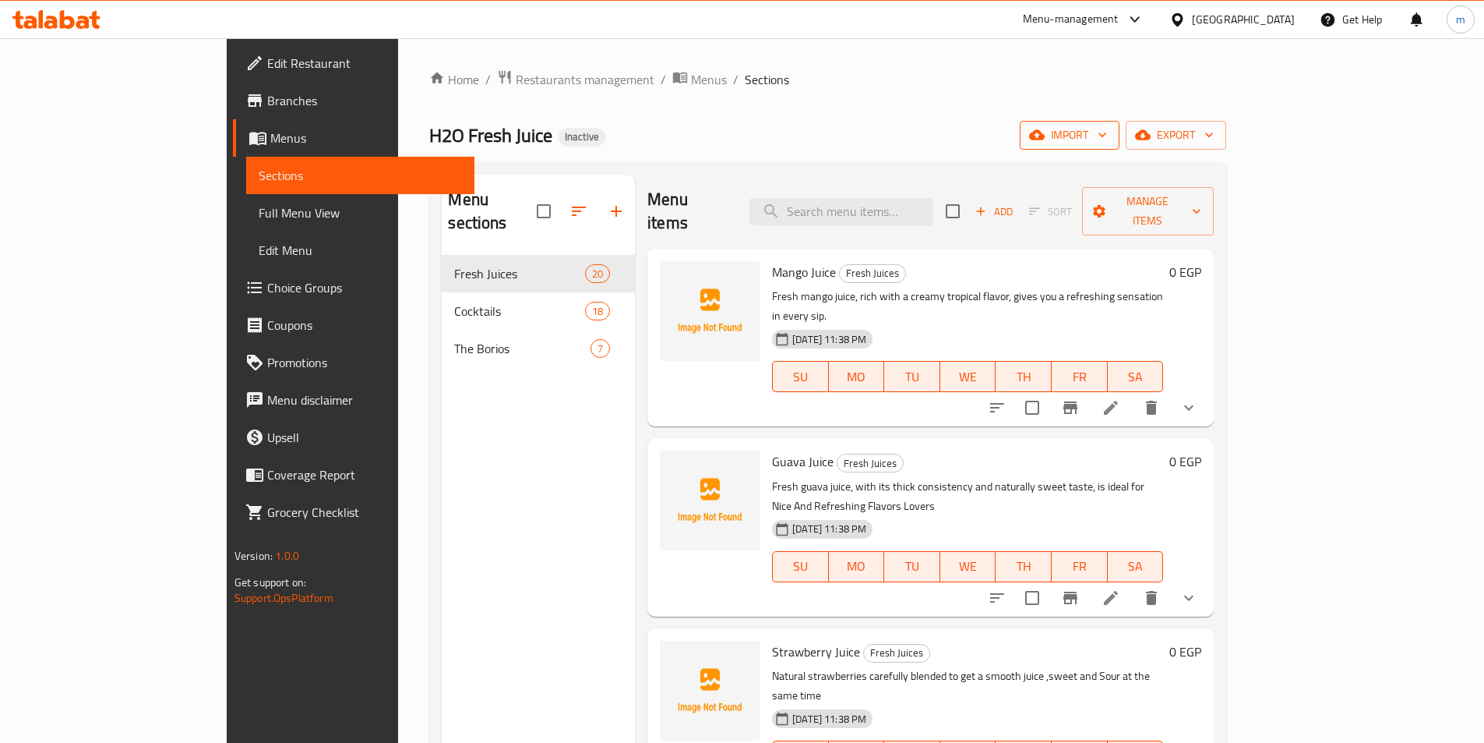
click at [1107, 126] on span "import" at bounding box center [1069, 134] width 75 height 19
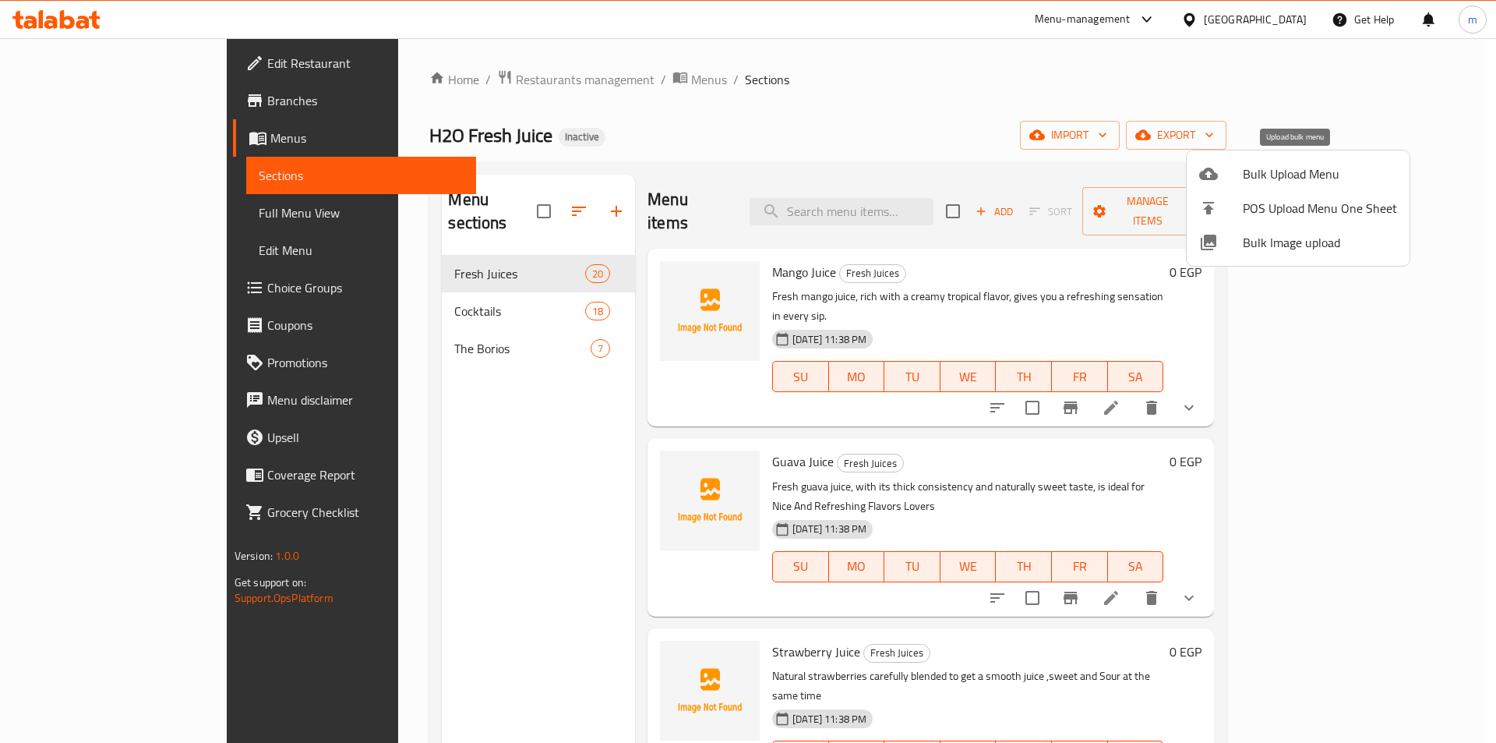
click at [1258, 173] on span "Bulk Upload Menu" at bounding box center [1320, 173] width 154 height 19
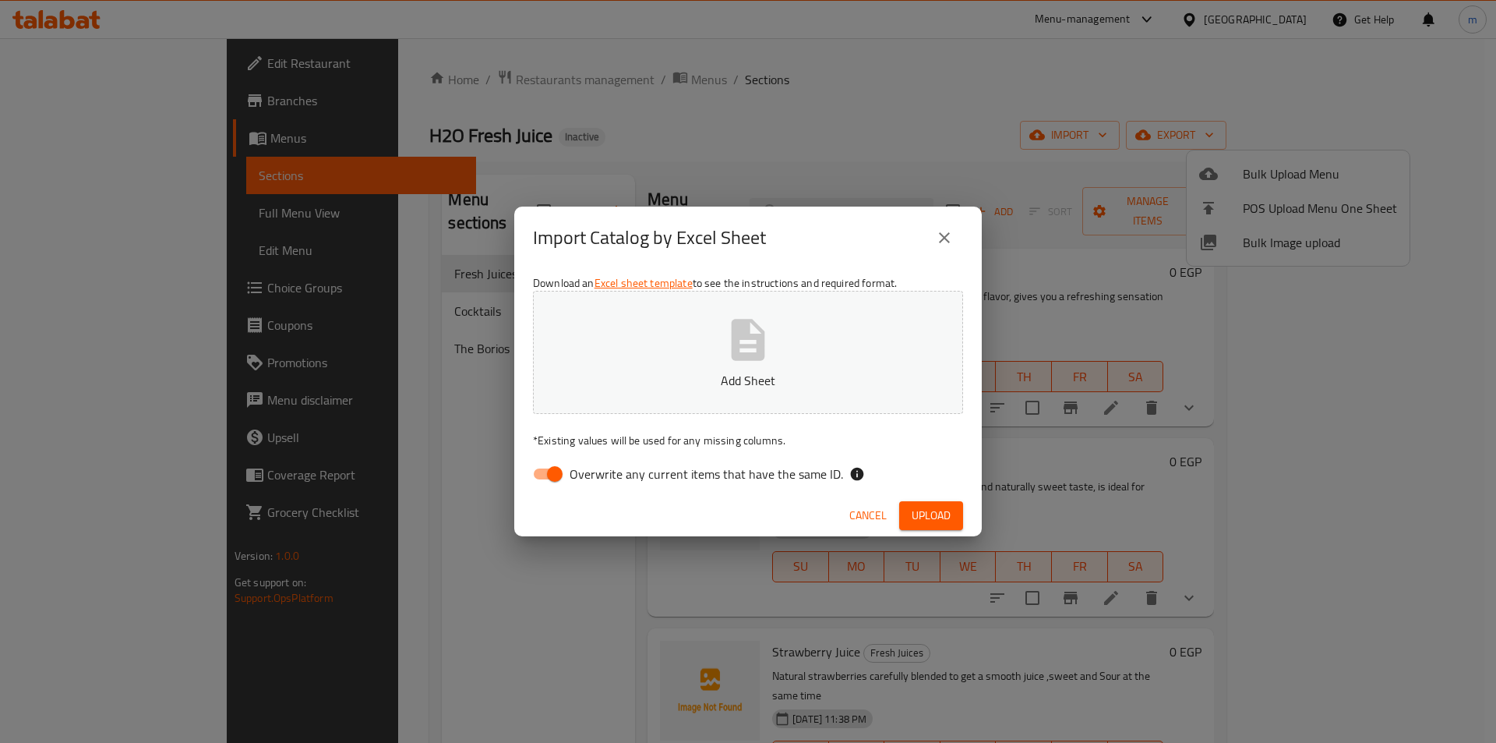
click at [556, 469] on input "Overwrite any current items that have the same ID." at bounding box center [554, 474] width 89 height 30
checkbox input "false"
click at [645, 389] on p "Add Sheet" at bounding box center [748, 380] width 382 height 19
click at [916, 517] on span "Upload" at bounding box center [931, 515] width 39 height 19
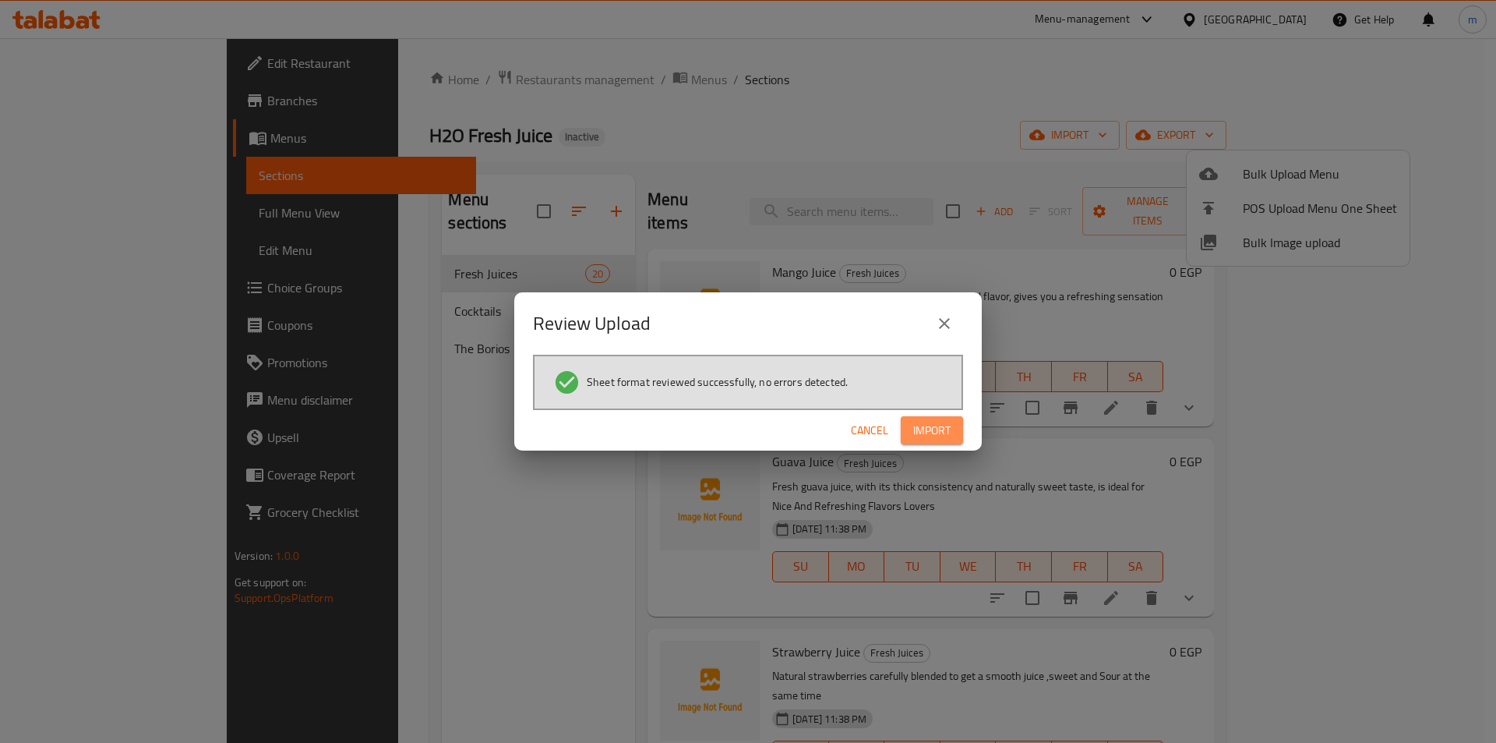
click at [909, 439] on button "Import" at bounding box center [932, 430] width 62 height 29
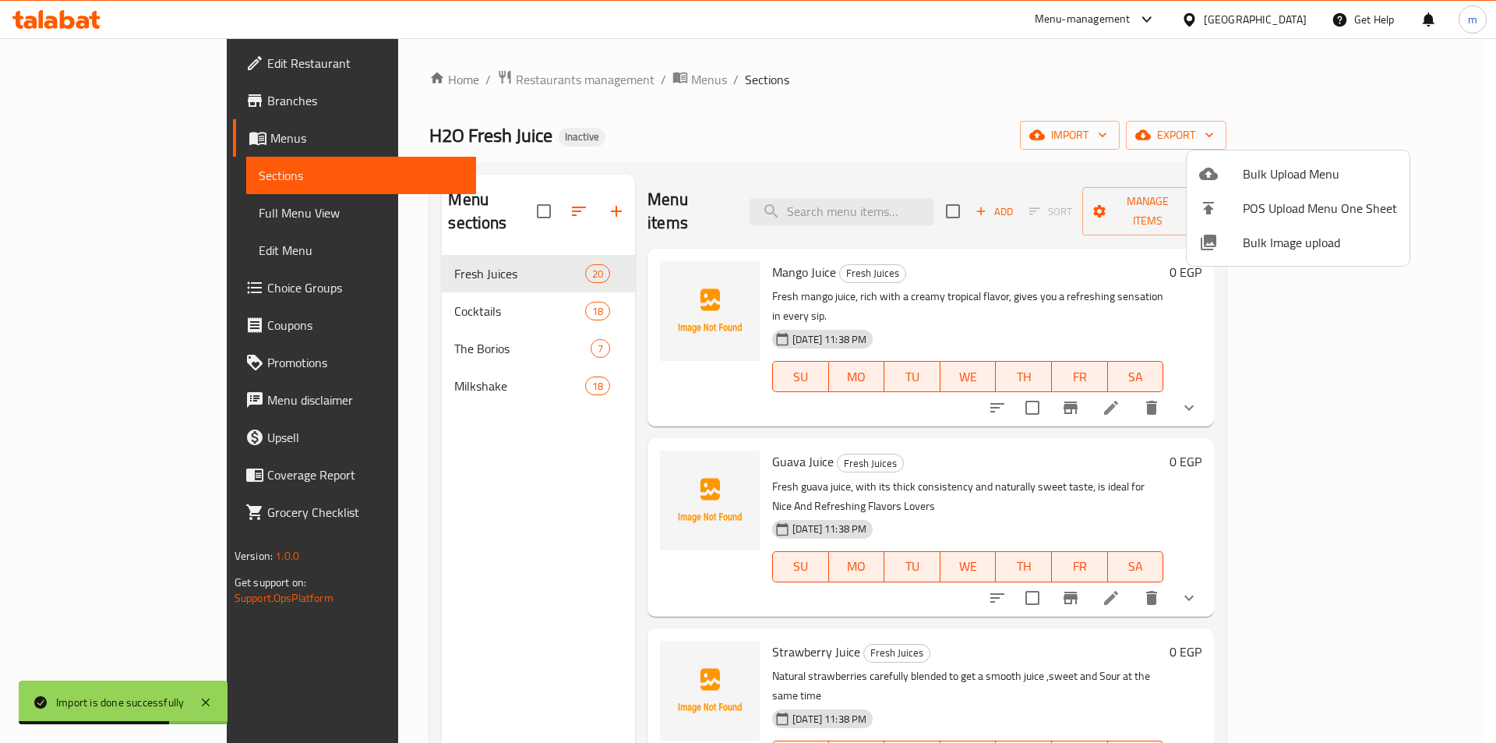
click at [142, 218] on div at bounding box center [748, 371] width 1496 height 743
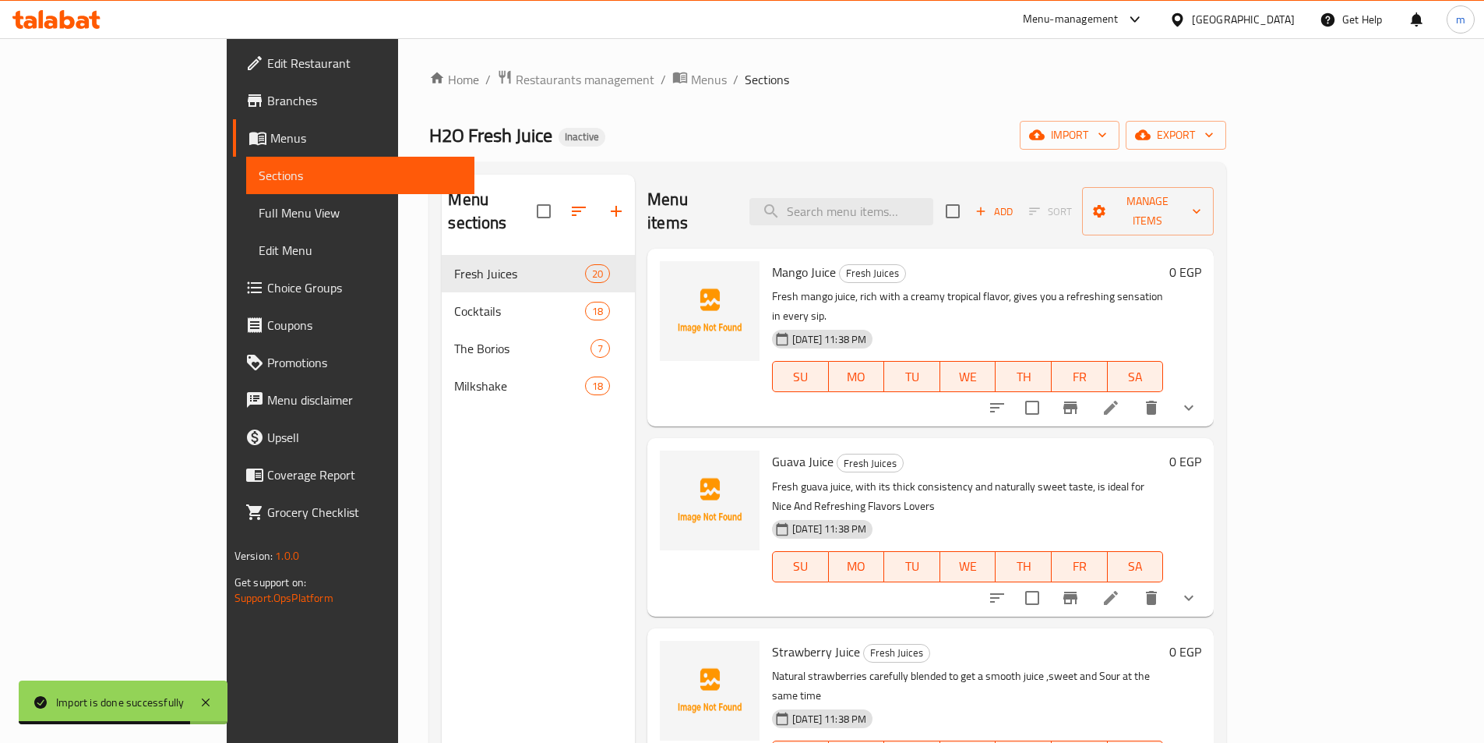
click at [259, 218] on span "Full Menu View" at bounding box center [360, 212] width 203 height 19
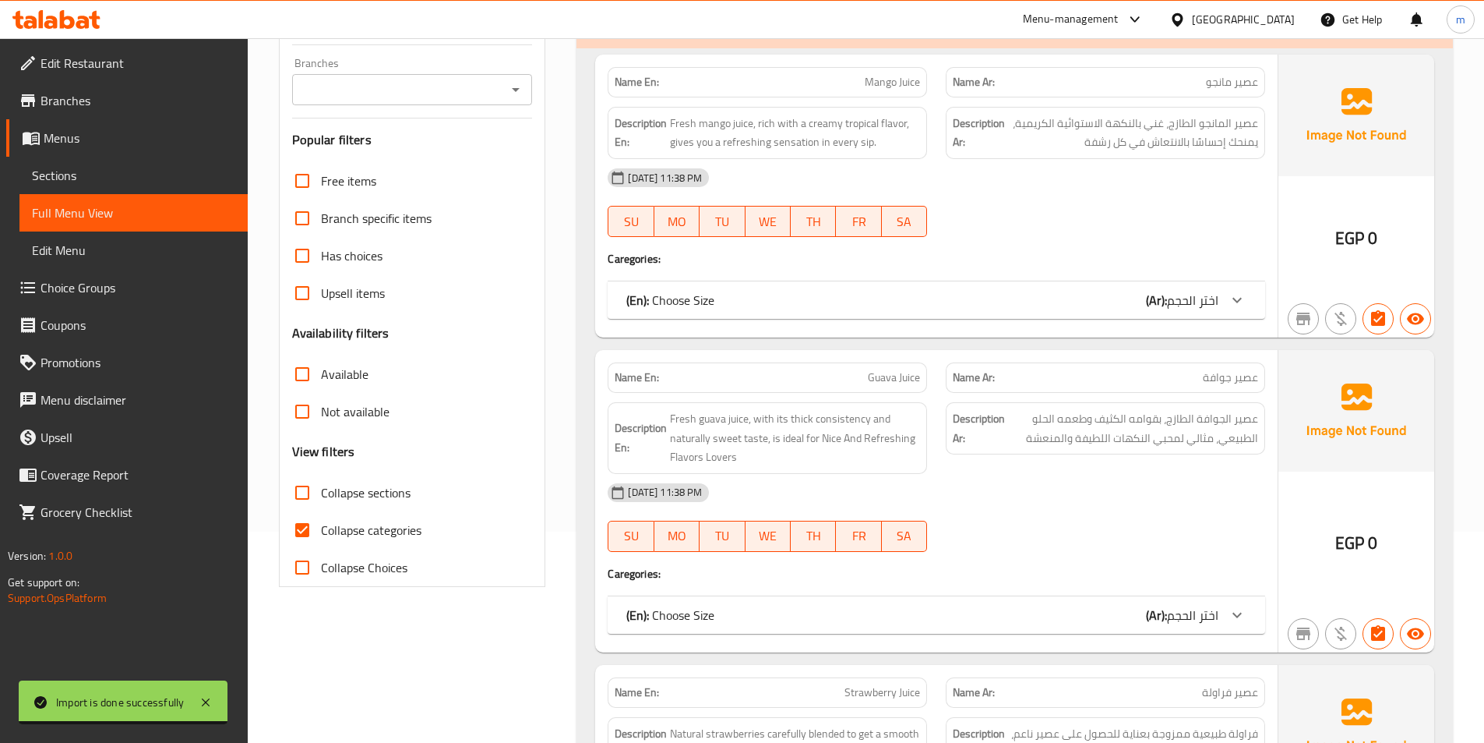
scroll to position [234, 0]
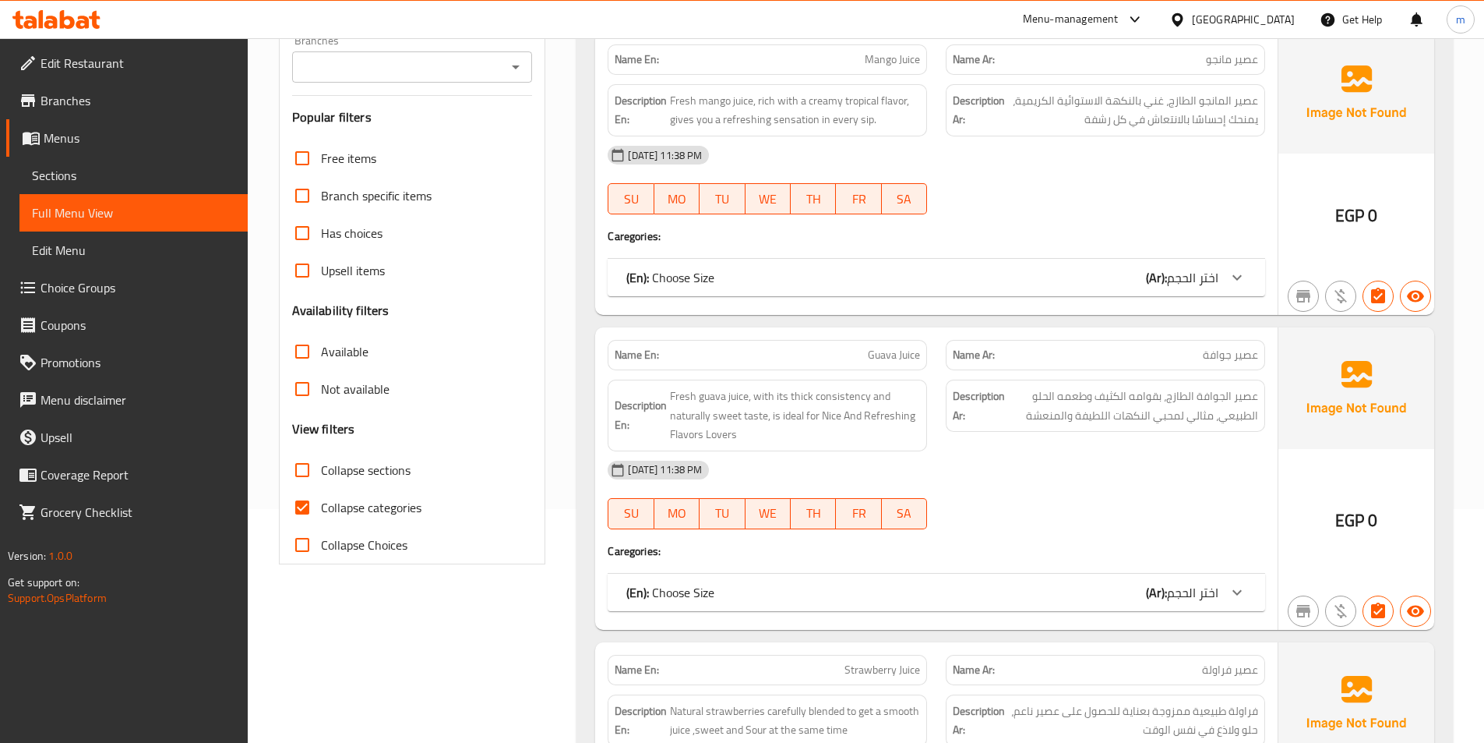
click at [332, 474] on span "Collapse sections" at bounding box center [366, 469] width 90 height 19
click at [321, 474] on input "Collapse sections" at bounding box center [302, 469] width 37 height 37
checkbox input "true"
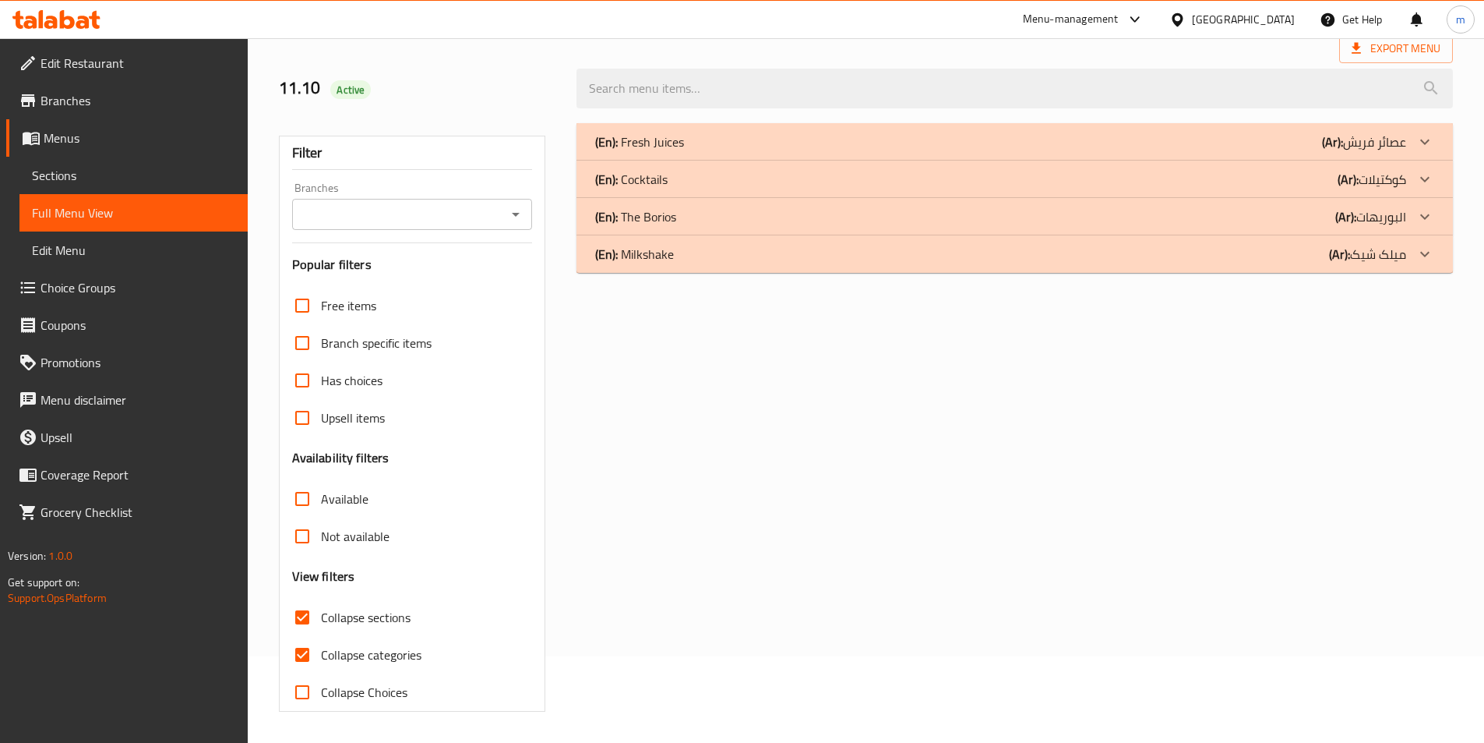
click at [352, 645] on span "Collapse categories" at bounding box center [371, 654] width 101 height 19
click at [321, 636] on input "Collapse categories" at bounding box center [302, 654] width 37 height 37
checkbox input "false"
click at [729, 270] on div "(En): Milkshake (Ar): میلک شیک" at bounding box center [1015, 253] width 877 height 37
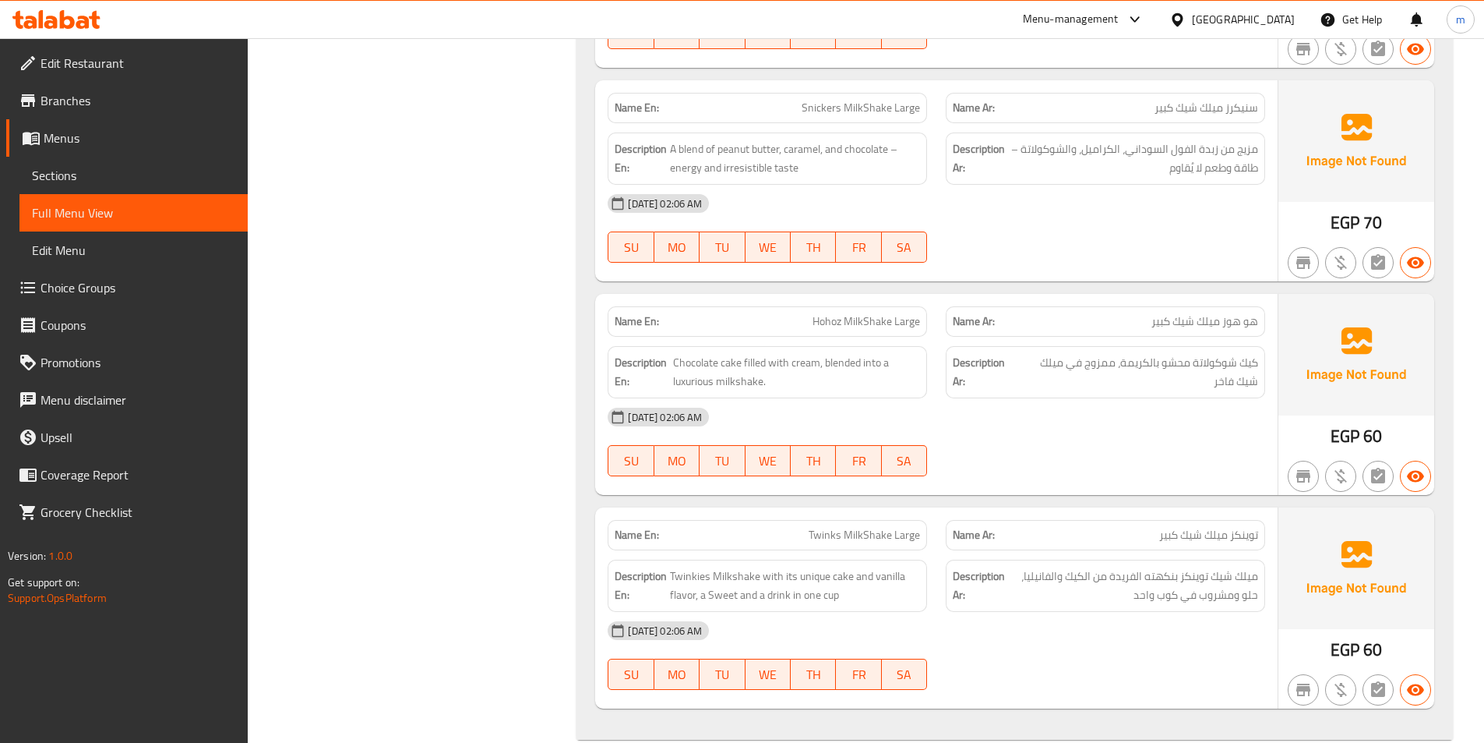
scroll to position [3541, 0]
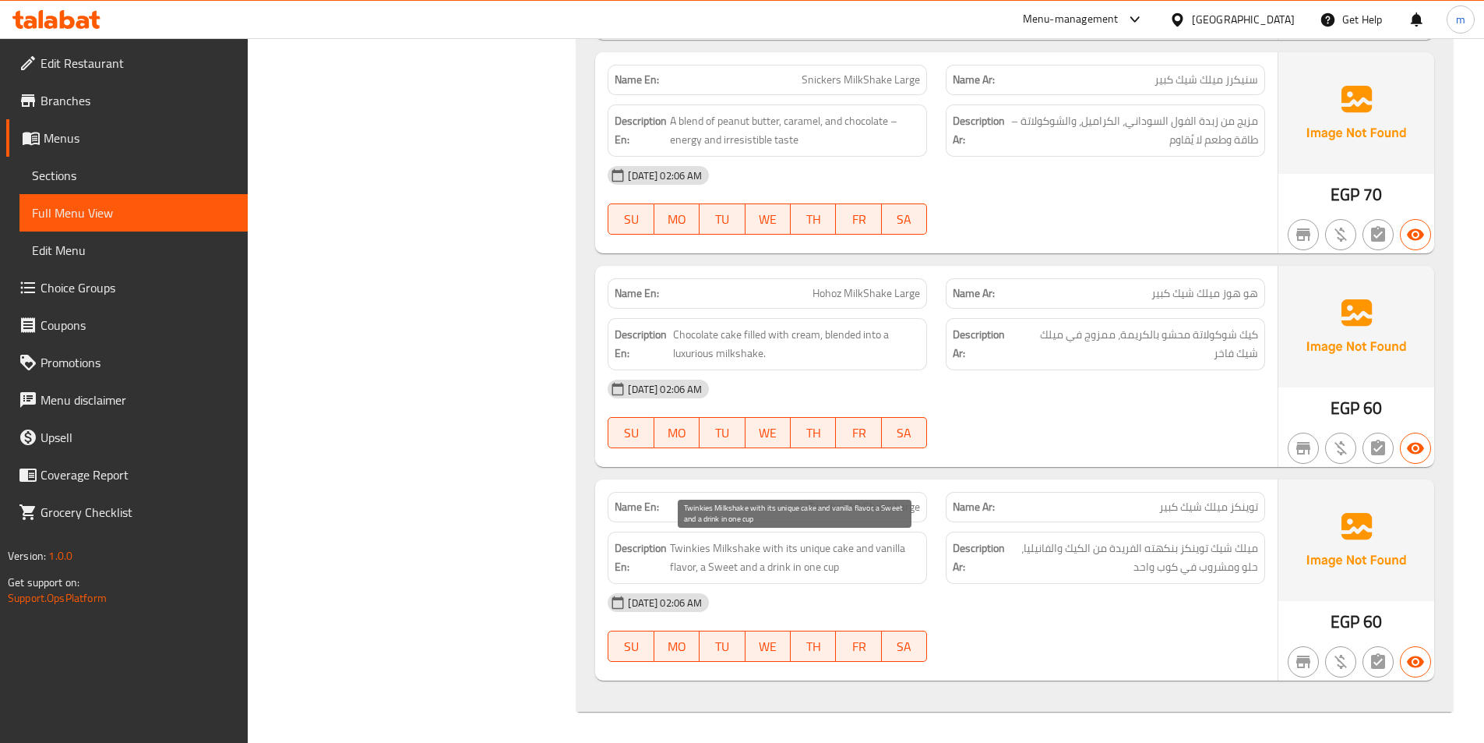
click at [692, 549] on span "Twinkies Milkshake with its unique cake and vanilla flavor, a Sweet and a drink…" at bounding box center [795, 557] width 250 height 38
click at [732, 549] on span "Twinkies Milkshake with its unique cake and vanilla flavor, a Sweet and a drink…" at bounding box center [795, 557] width 250 height 38
click at [690, 549] on span "Twinkies Milkshake with its unique cake and vanilla flavor, a Sweet and a drink…" at bounding box center [795, 557] width 250 height 38
click at [788, 552] on span "Twinkies Milkshake with its unique cake and vanilla flavor, a Sweet and a drink…" at bounding box center [795, 557] width 250 height 38
click at [726, 569] on span "Twinkies Milkshake with its unique cake and vanilla flavor, a Sweet and a drink…" at bounding box center [795, 557] width 250 height 38
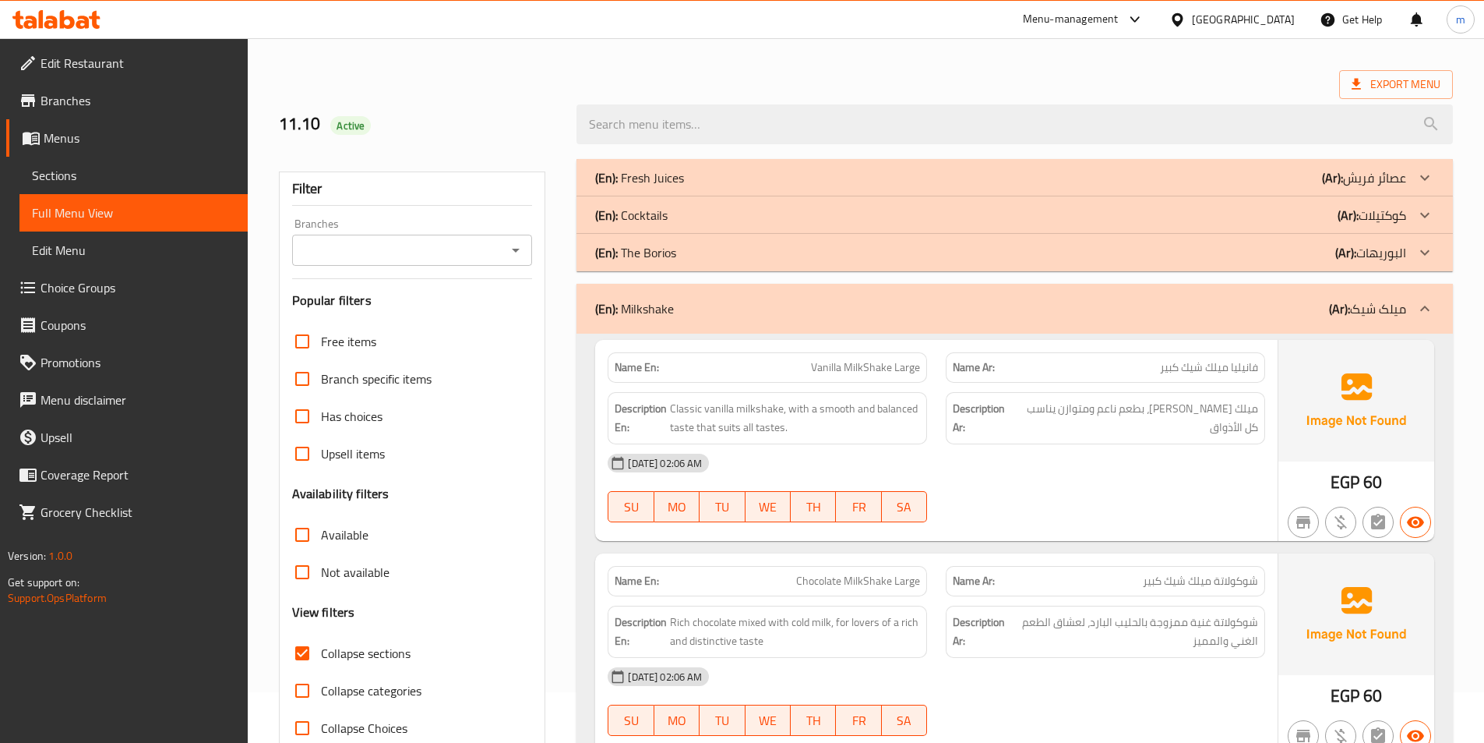
scroll to position [78, 0]
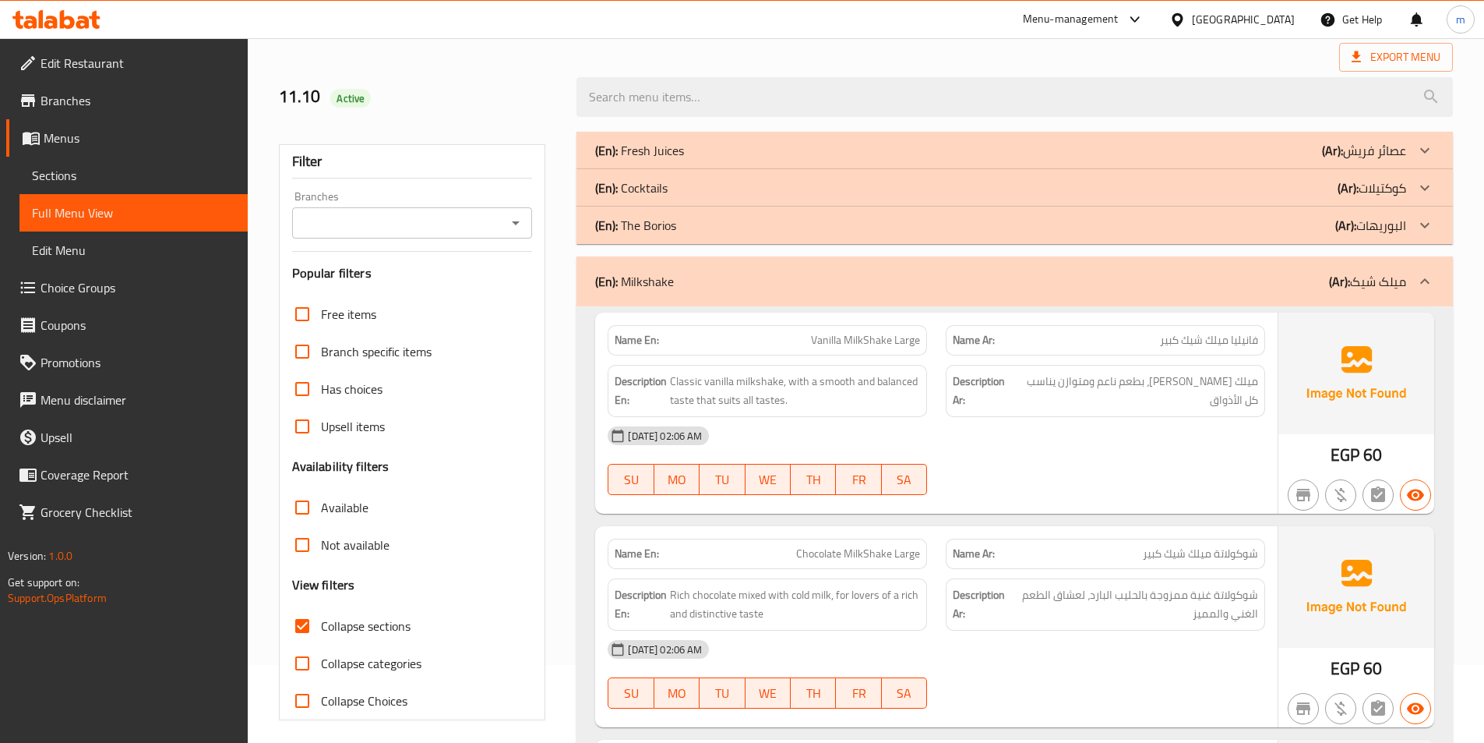
click at [101, 173] on span "Sections" at bounding box center [133, 175] width 203 height 19
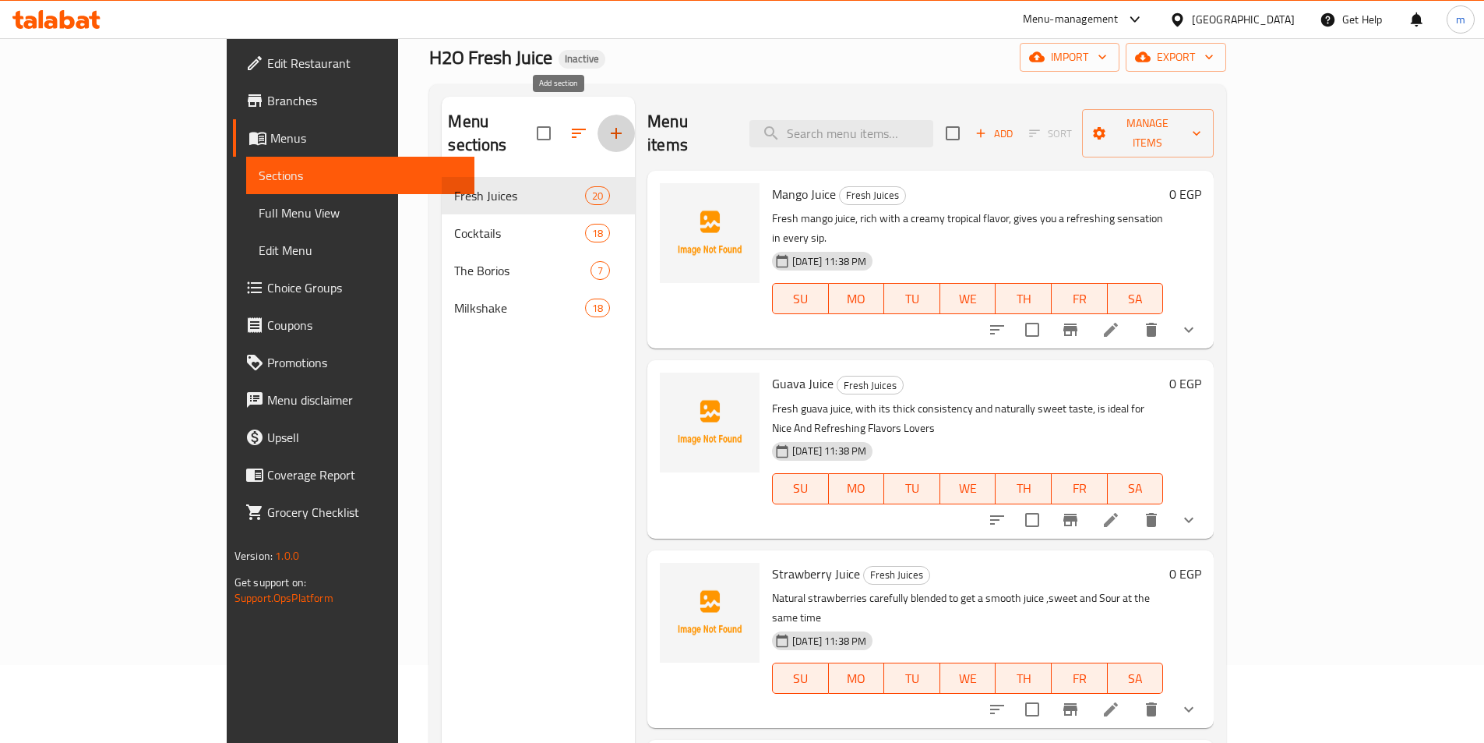
click at [607, 124] on icon "button" at bounding box center [616, 133] width 19 height 19
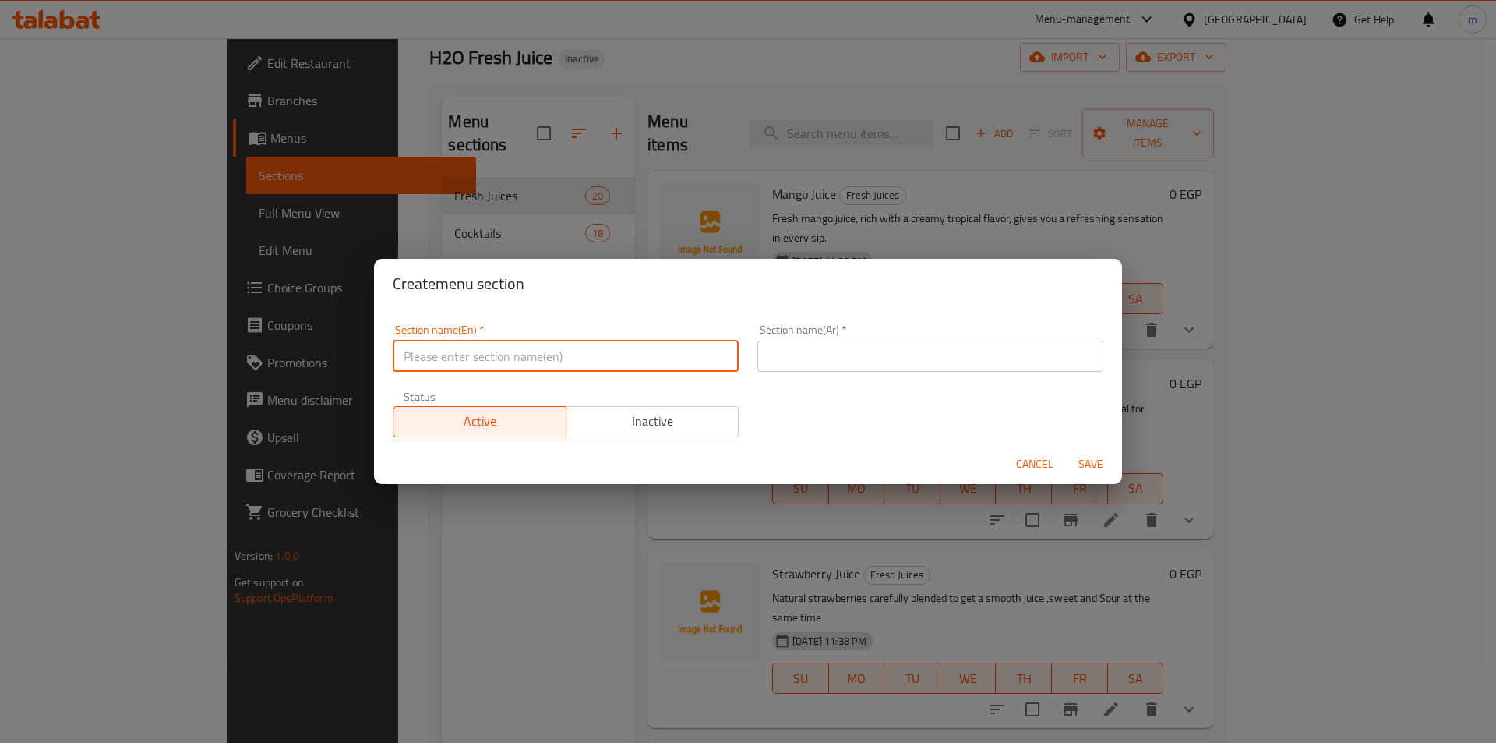
click at [539, 365] on input "text" at bounding box center [566, 355] width 346 height 31
click at [805, 360] on input "text" at bounding box center [930, 355] width 346 height 31
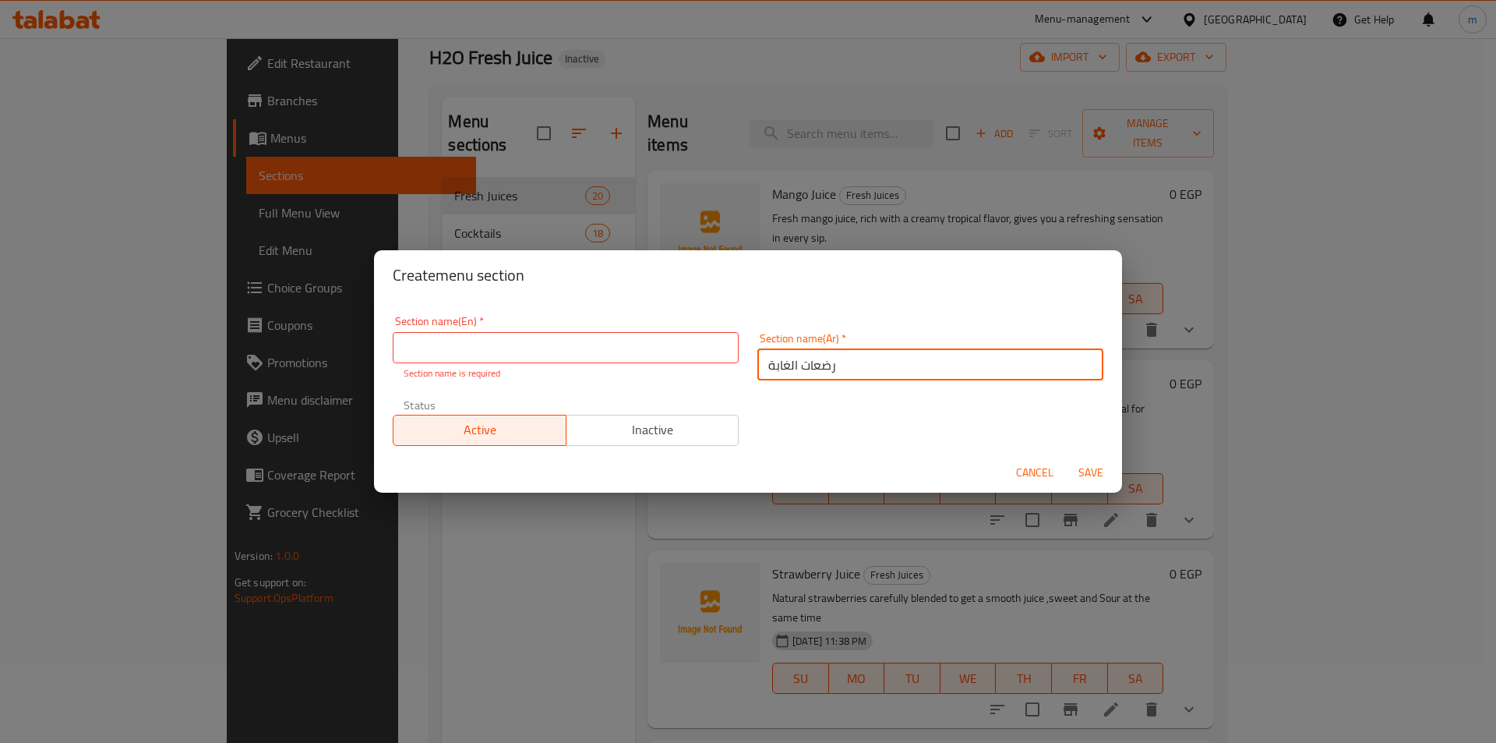
type input "رضعات الغابة"
click at [619, 337] on input "text" at bounding box center [566, 347] width 346 height 31
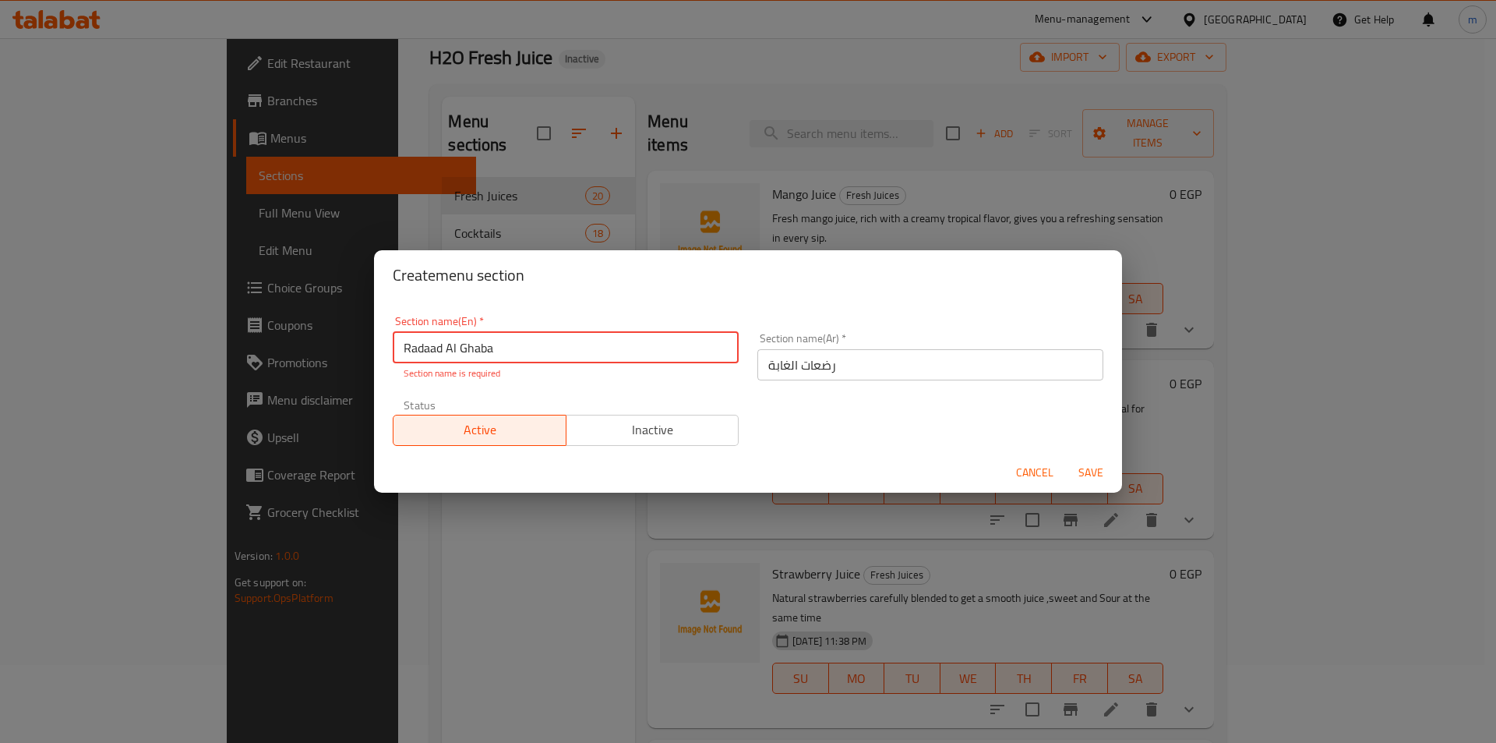
type input "Radaad Al Ghaba"
click at [556, 301] on div "Create menu section Section name(En)   * Radaad Al Ghaba Section name(En) * Sec…" at bounding box center [748, 371] width 748 height 243
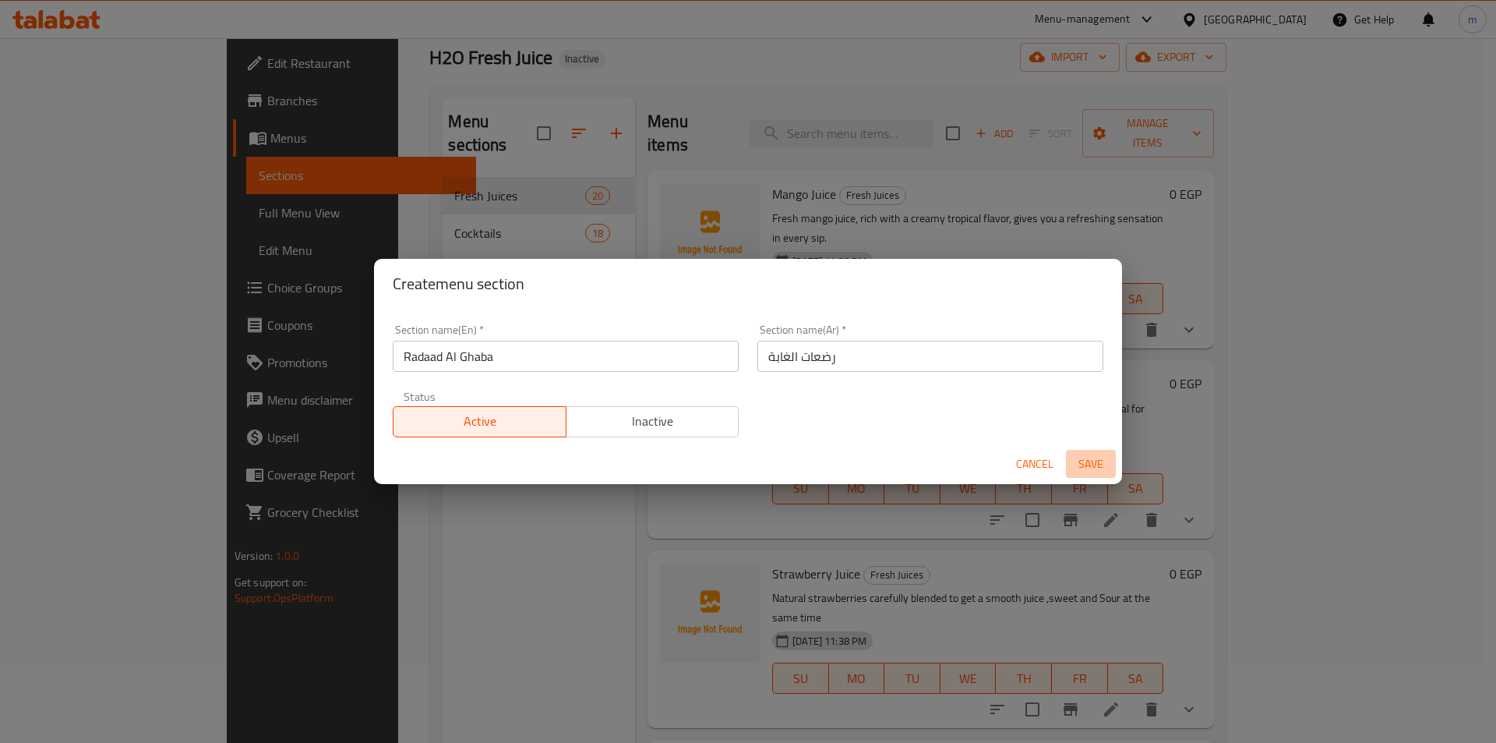
click at [1083, 463] on span "Save" at bounding box center [1090, 463] width 37 height 19
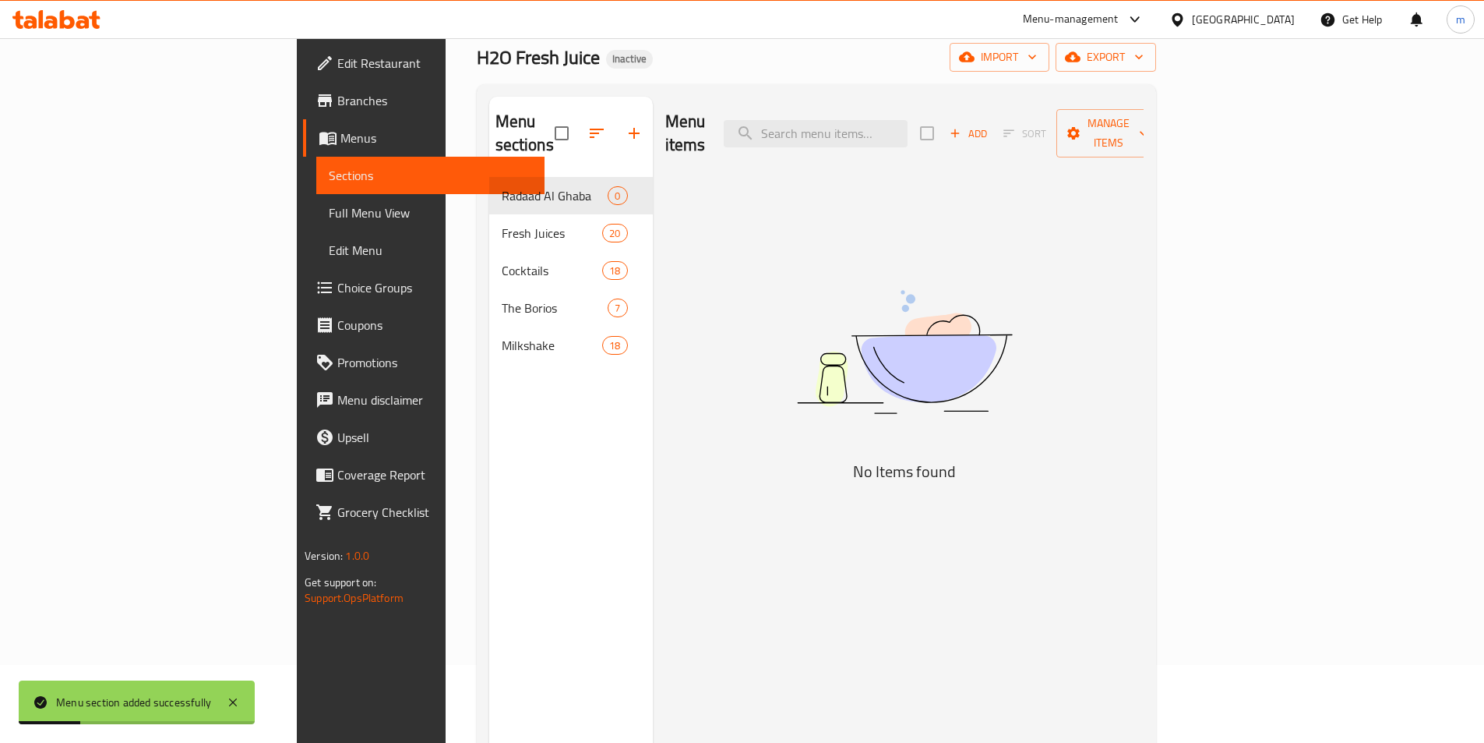
click at [990, 125] on span "Add" at bounding box center [968, 134] width 42 height 18
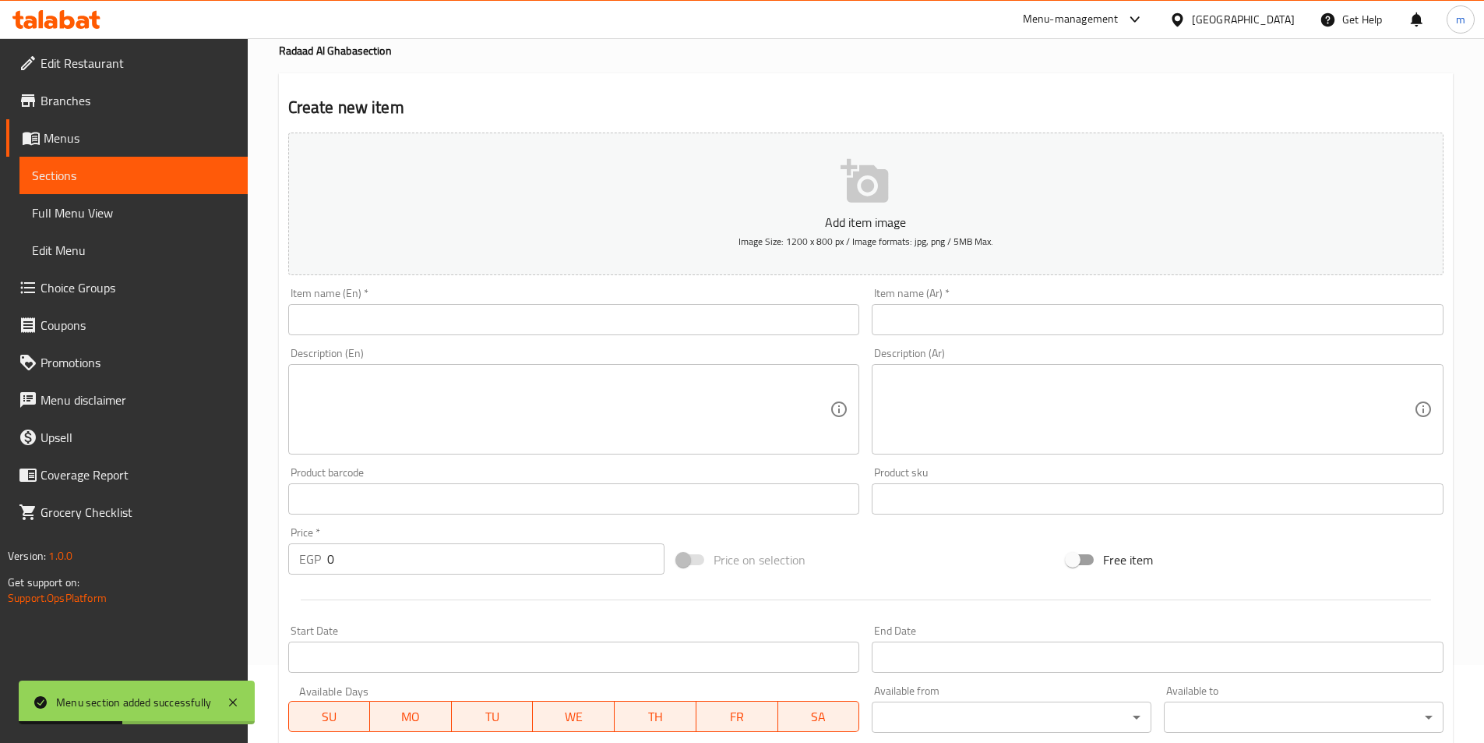
click at [680, 309] on input "text" at bounding box center [574, 319] width 572 height 31
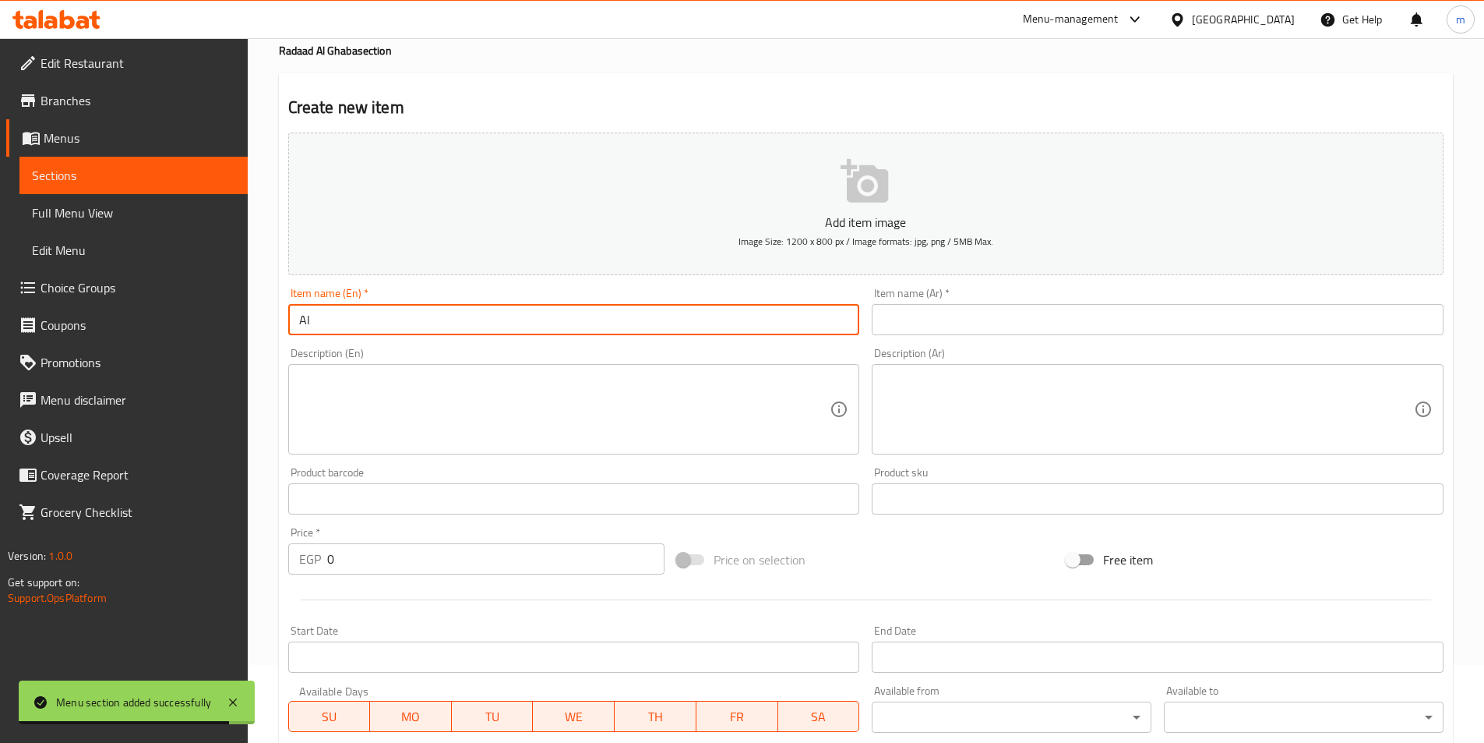
type input "A"
type input "L"
type input "W"
type input "AlAsd"
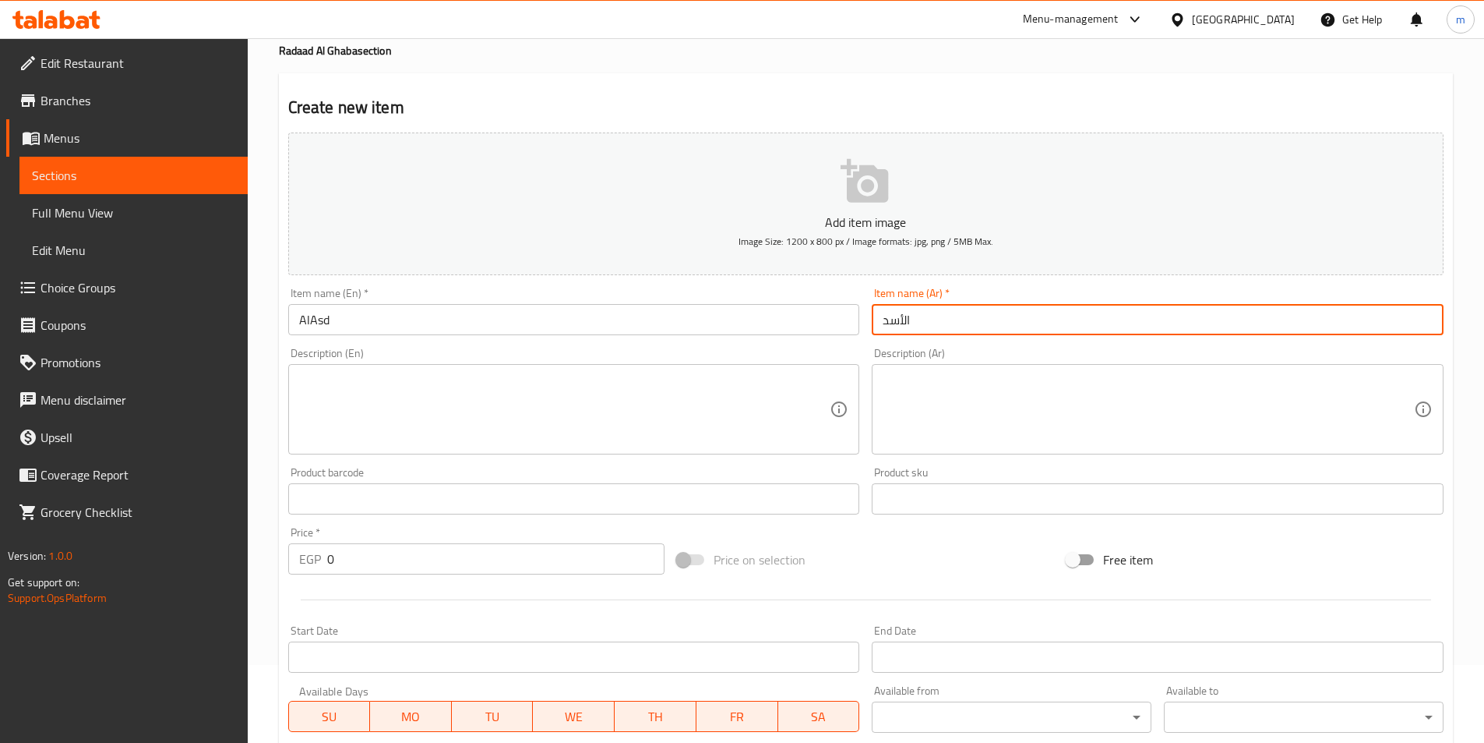
type input "الأسد"
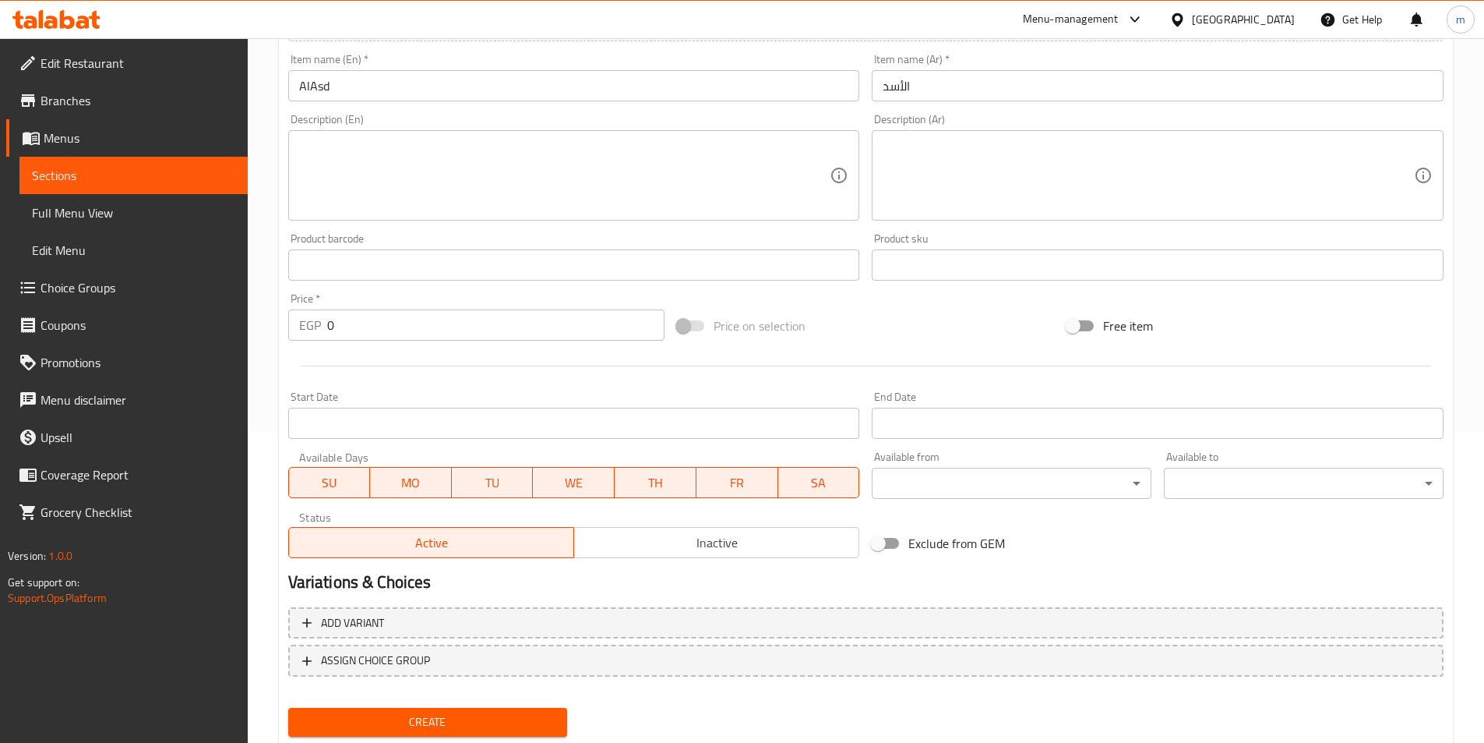
scroll to position [358, 0]
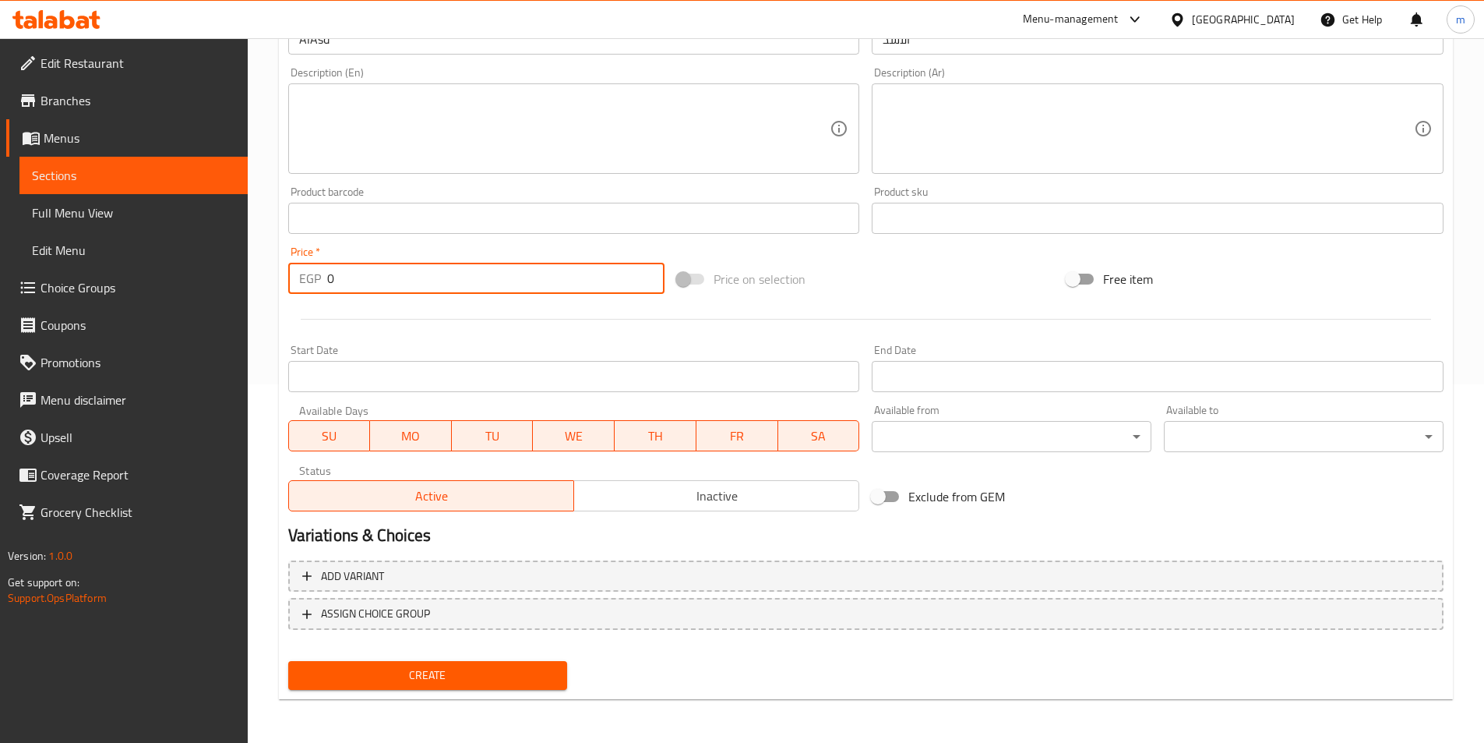
click at [453, 288] on input "0" at bounding box center [496, 278] width 338 height 31
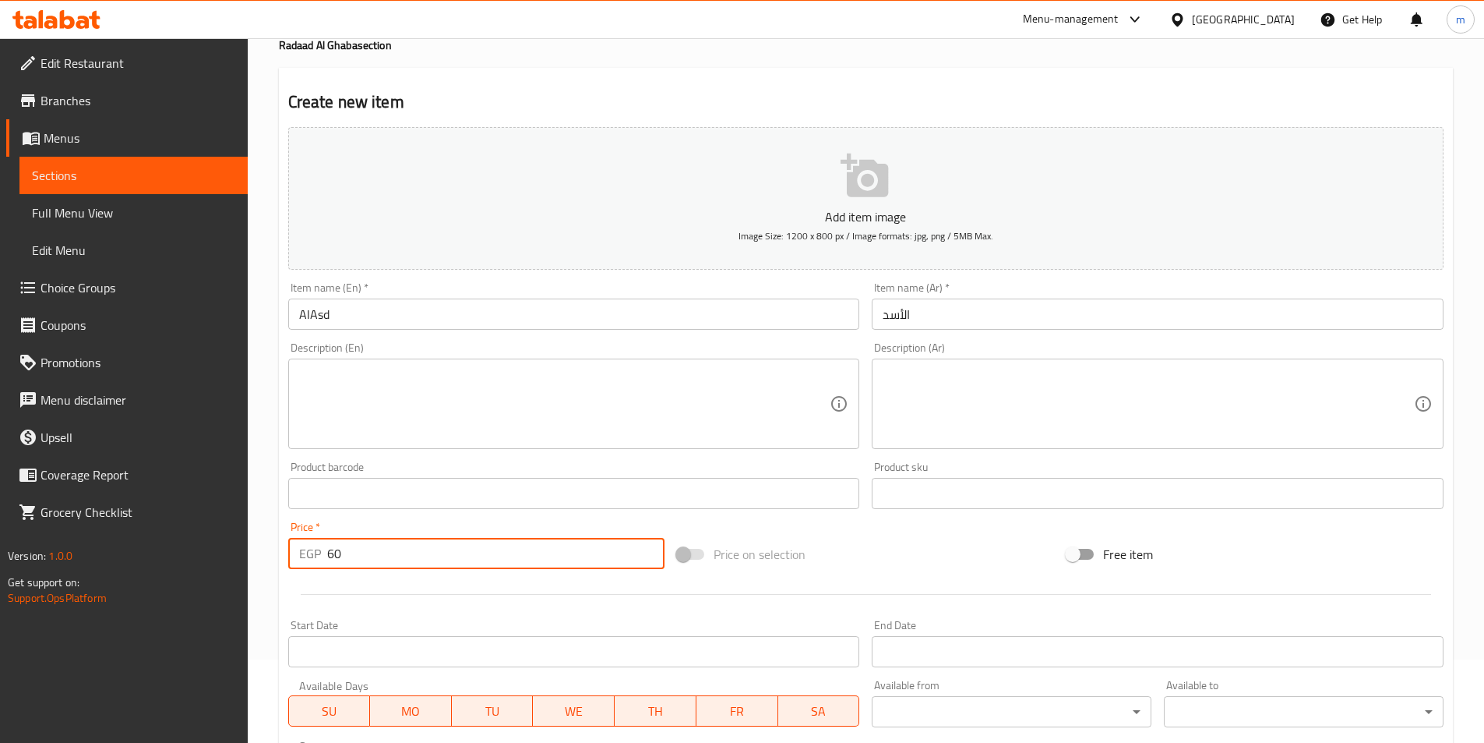
scroll to position [47, 0]
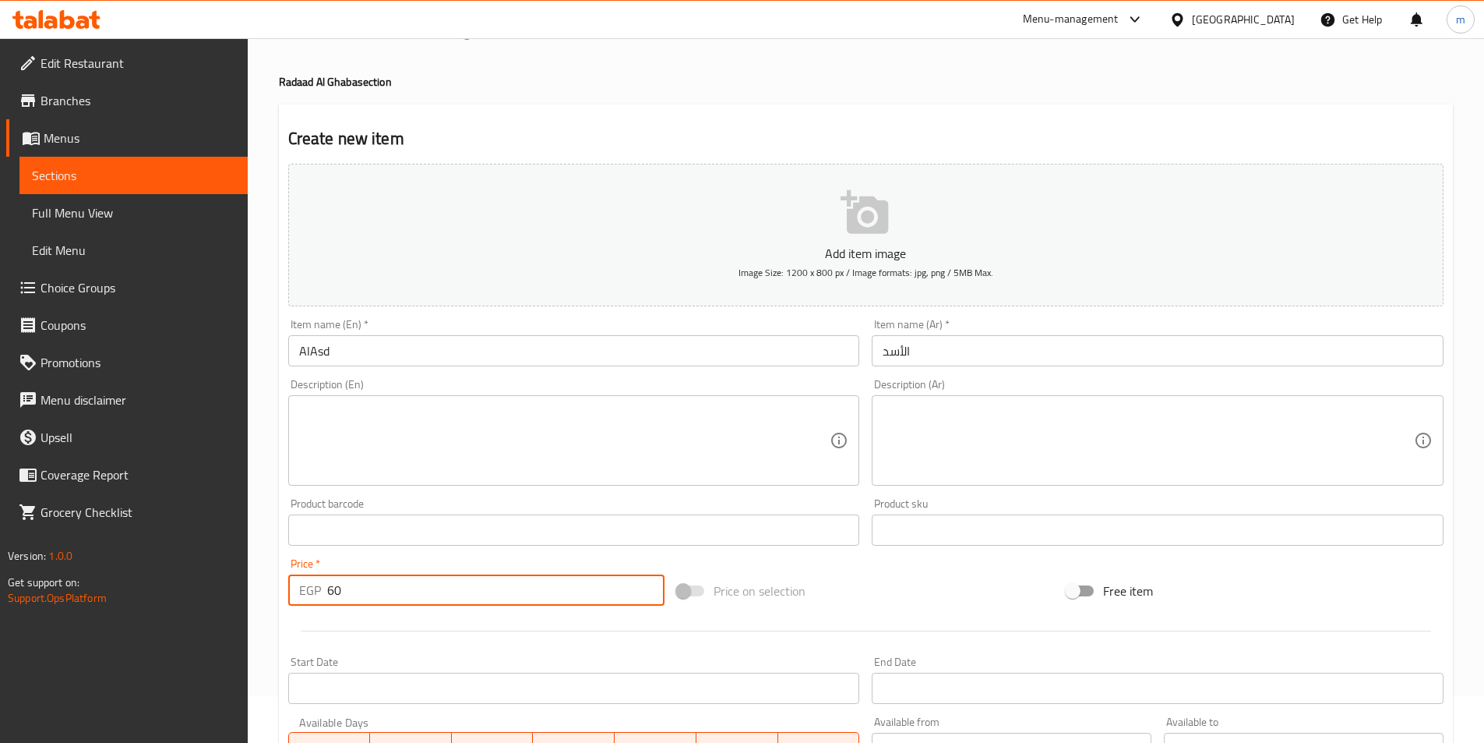
type input "60"
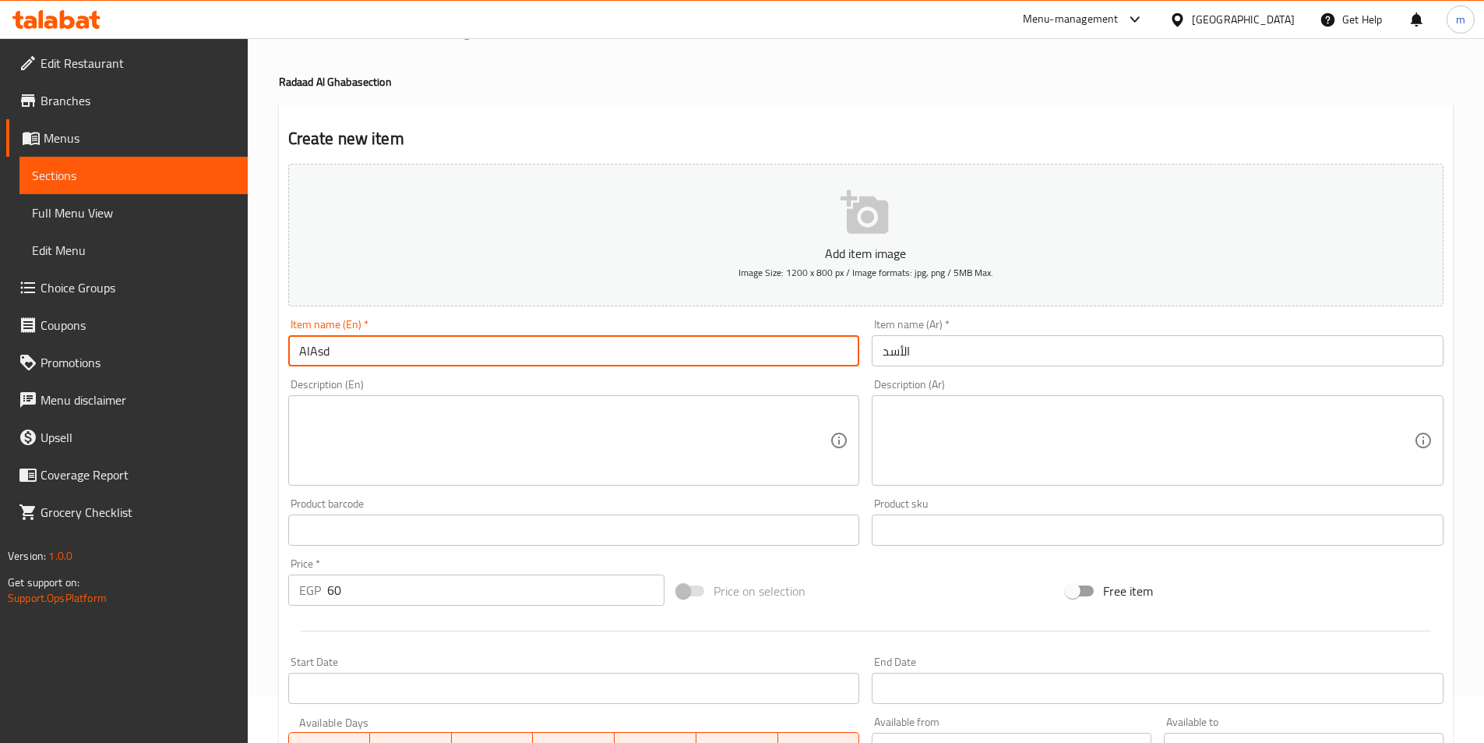
click at [432, 359] on input "AlAsd" at bounding box center [574, 350] width 572 height 31
drag, startPoint x: 1494, startPoint y: 346, endPoint x: 526, endPoint y: 365, distance: 968.7
click at [526, 365] on input "AlAsd" at bounding box center [574, 350] width 572 height 31
type input "AlAsd Large"
click at [981, 341] on input "الأسد" at bounding box center [1158, 350] width 572 height 31
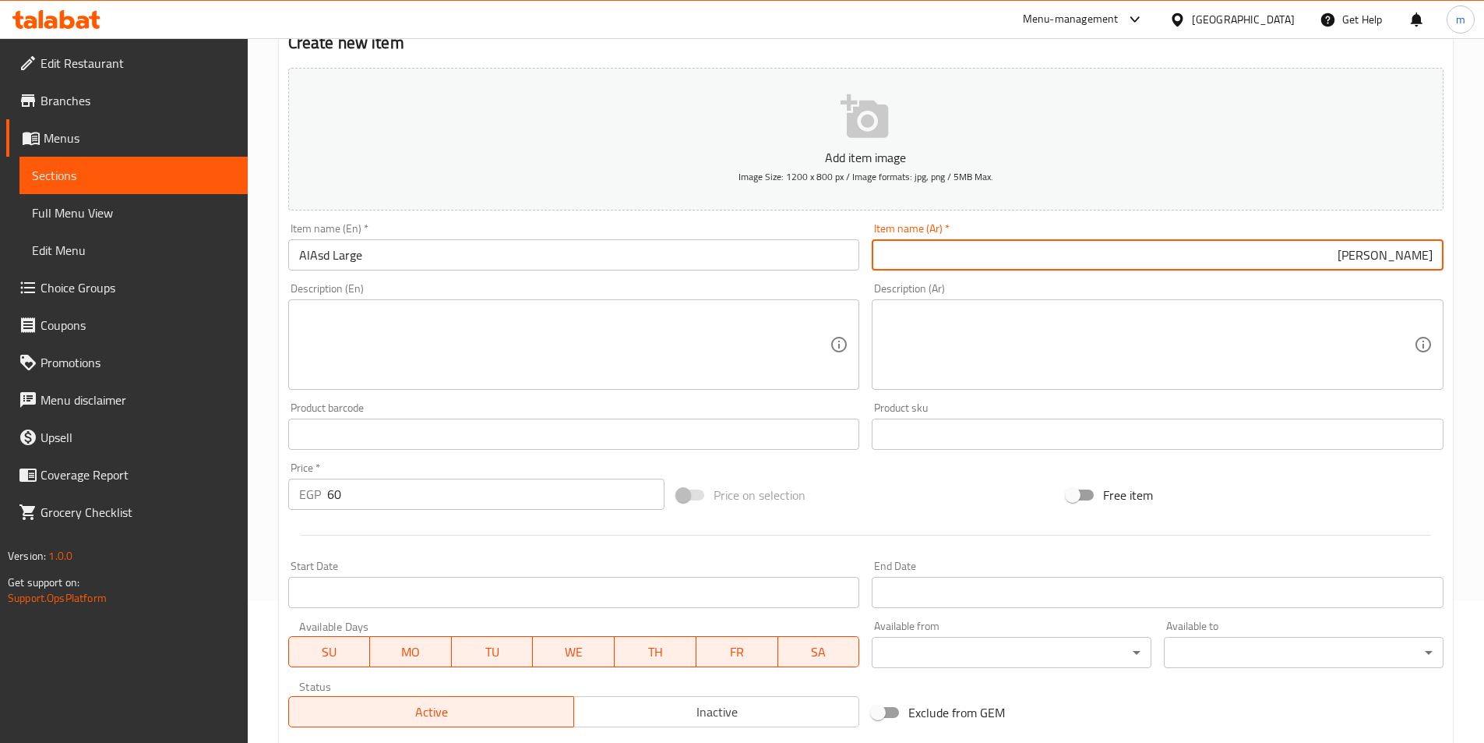
scroll to position [358, 0]
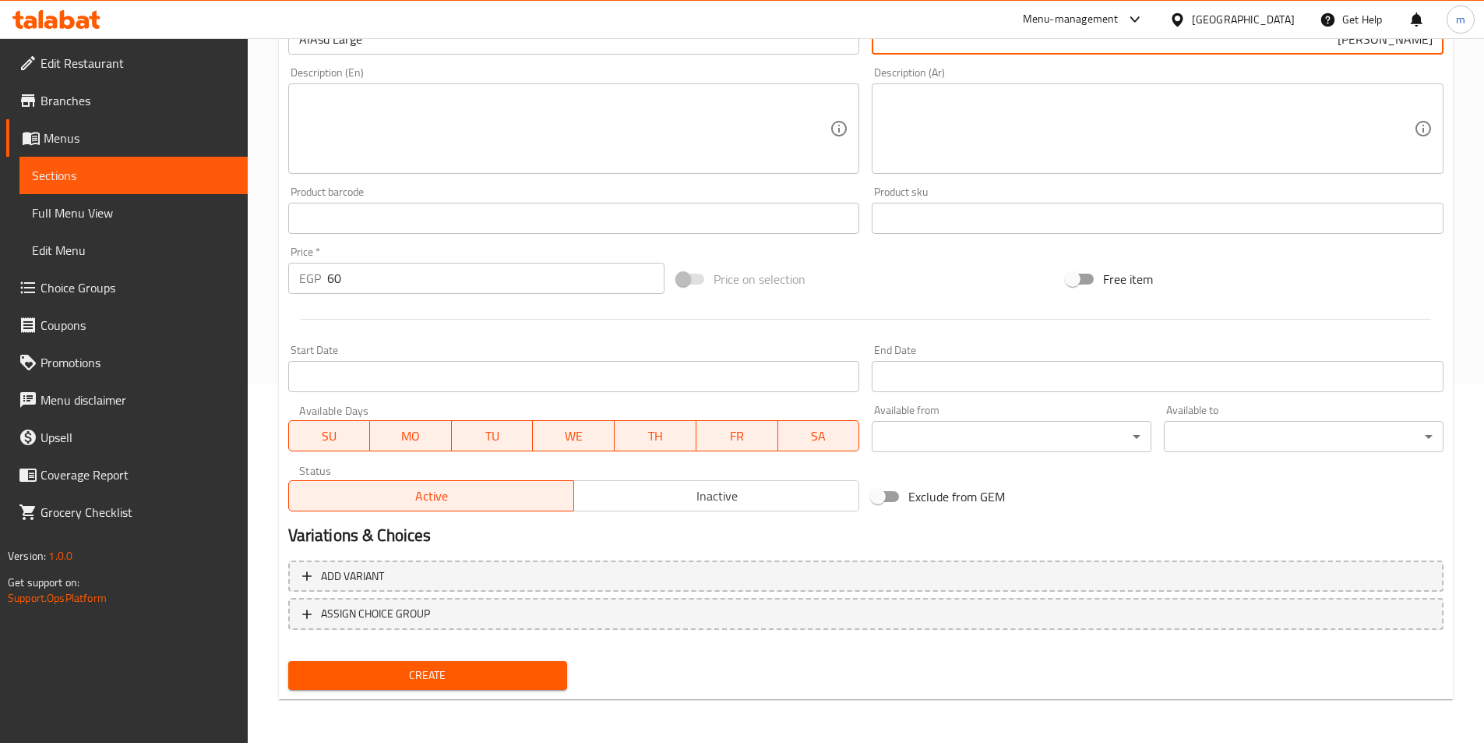
type input "الأسد كبير"
click at [441, 685] on span "Create" at bounding box center [428, 674] width 255 height 19
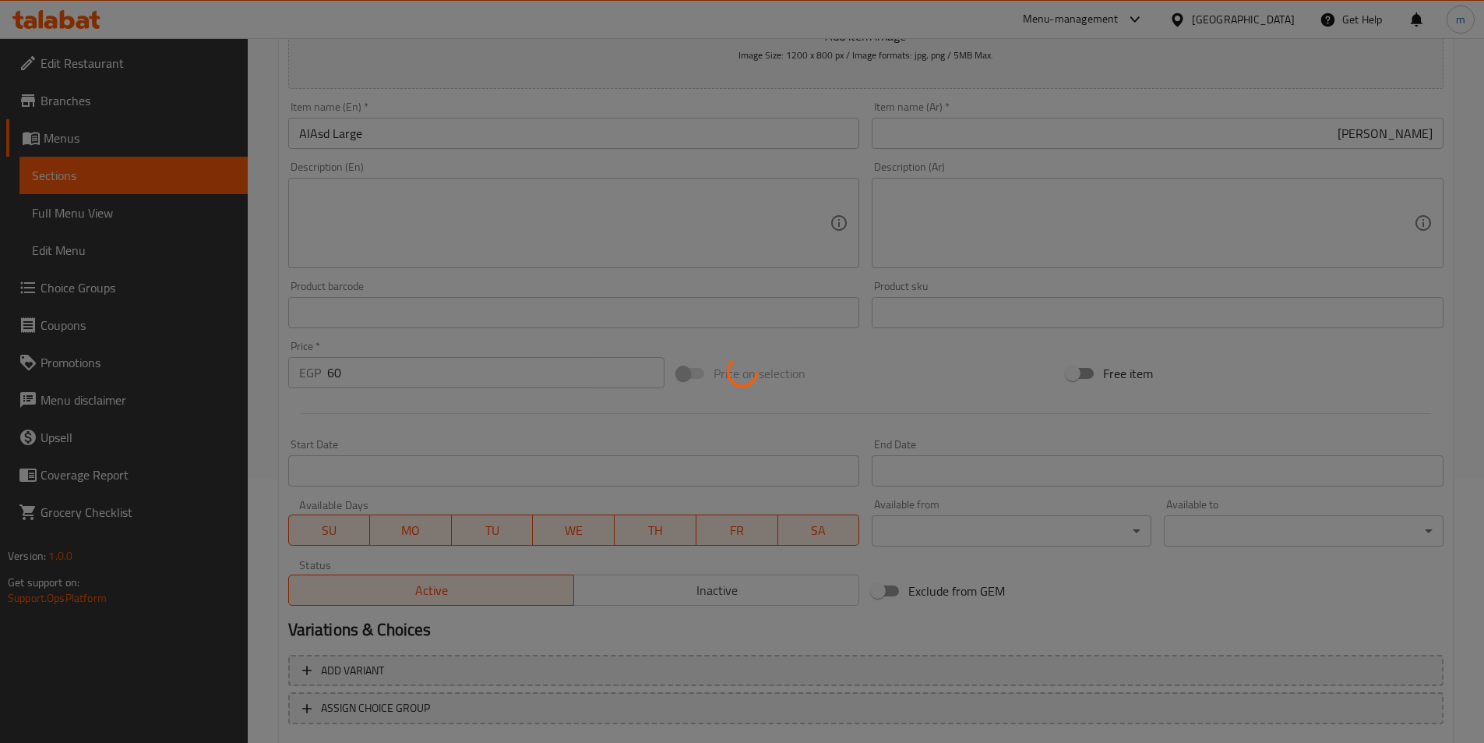
scroll to position [164, 0]
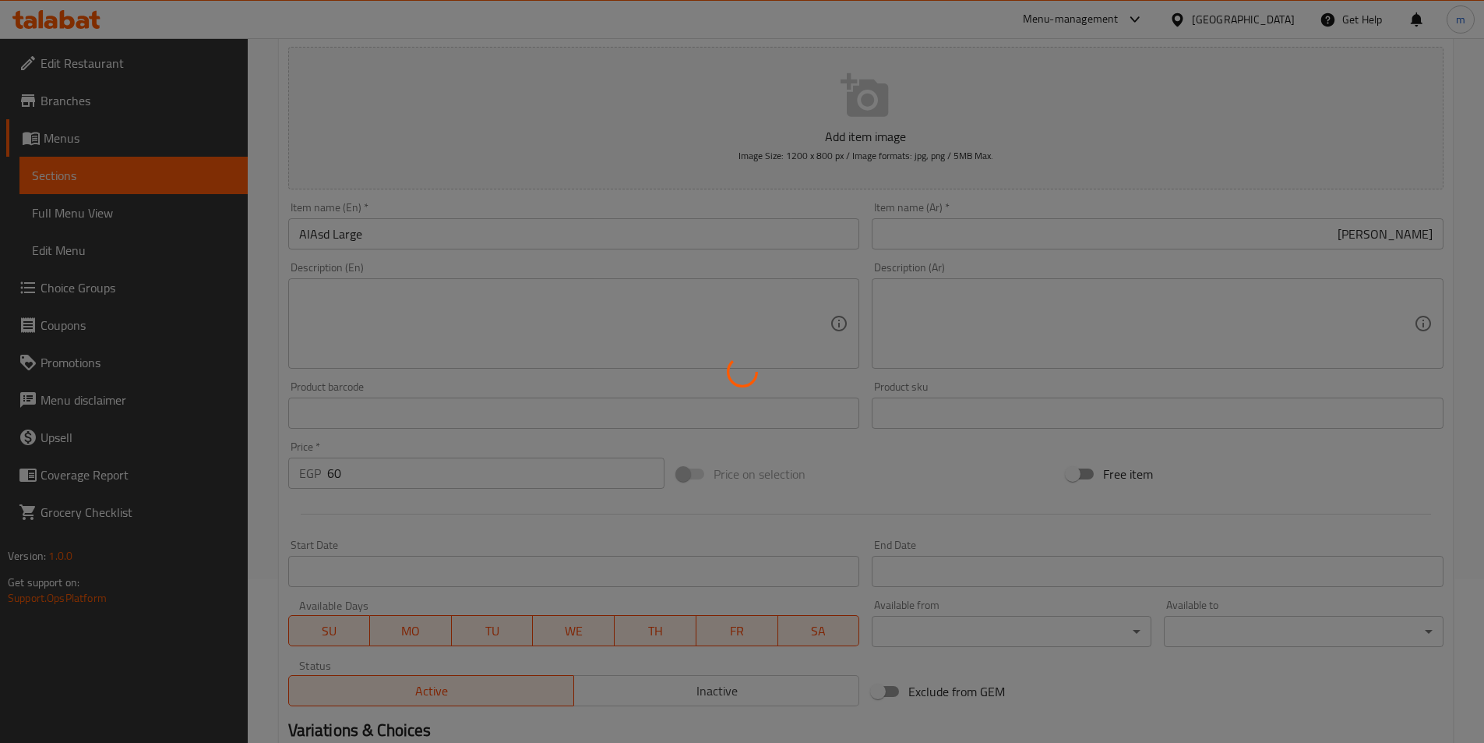
type input "0"
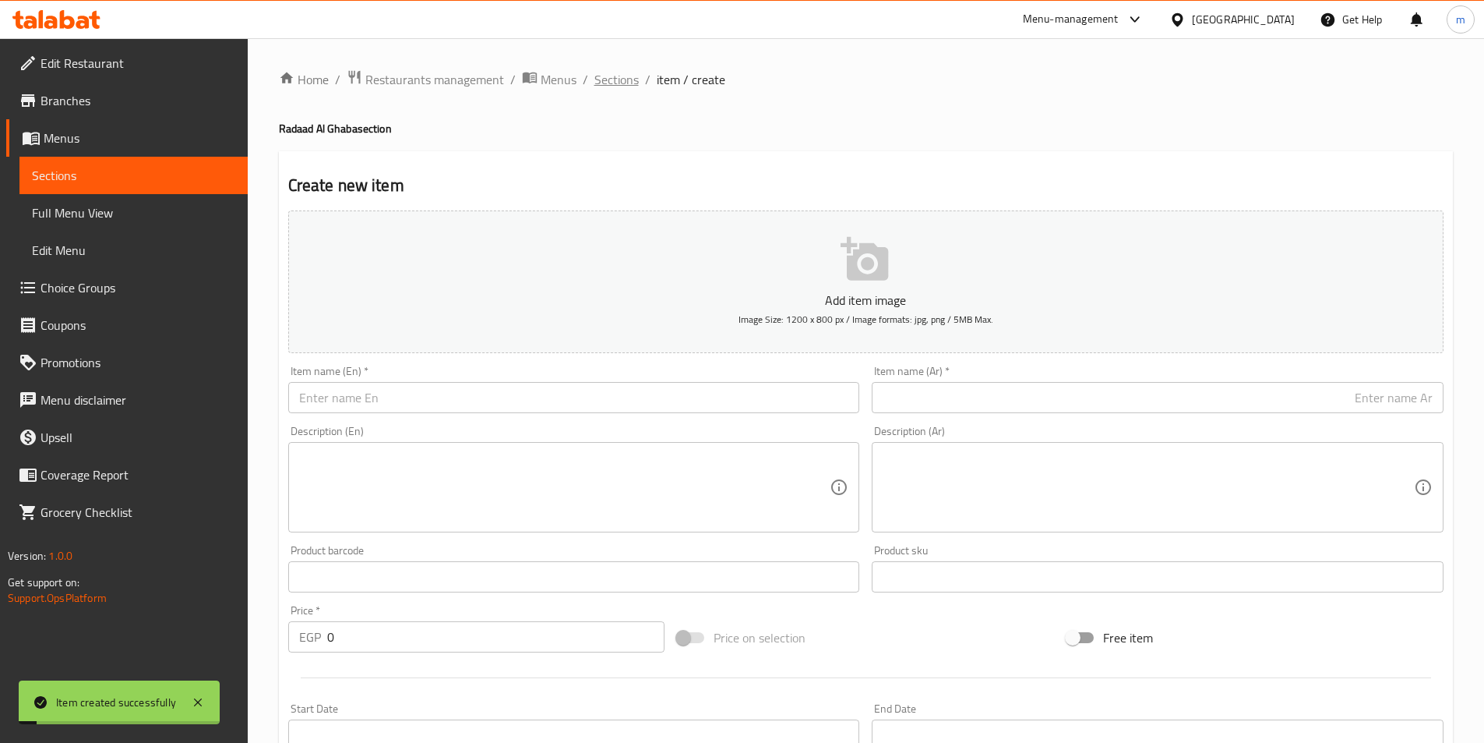
click at [621, 76] on span "Sections" at bounding box center [616, 79] width 44 height 19
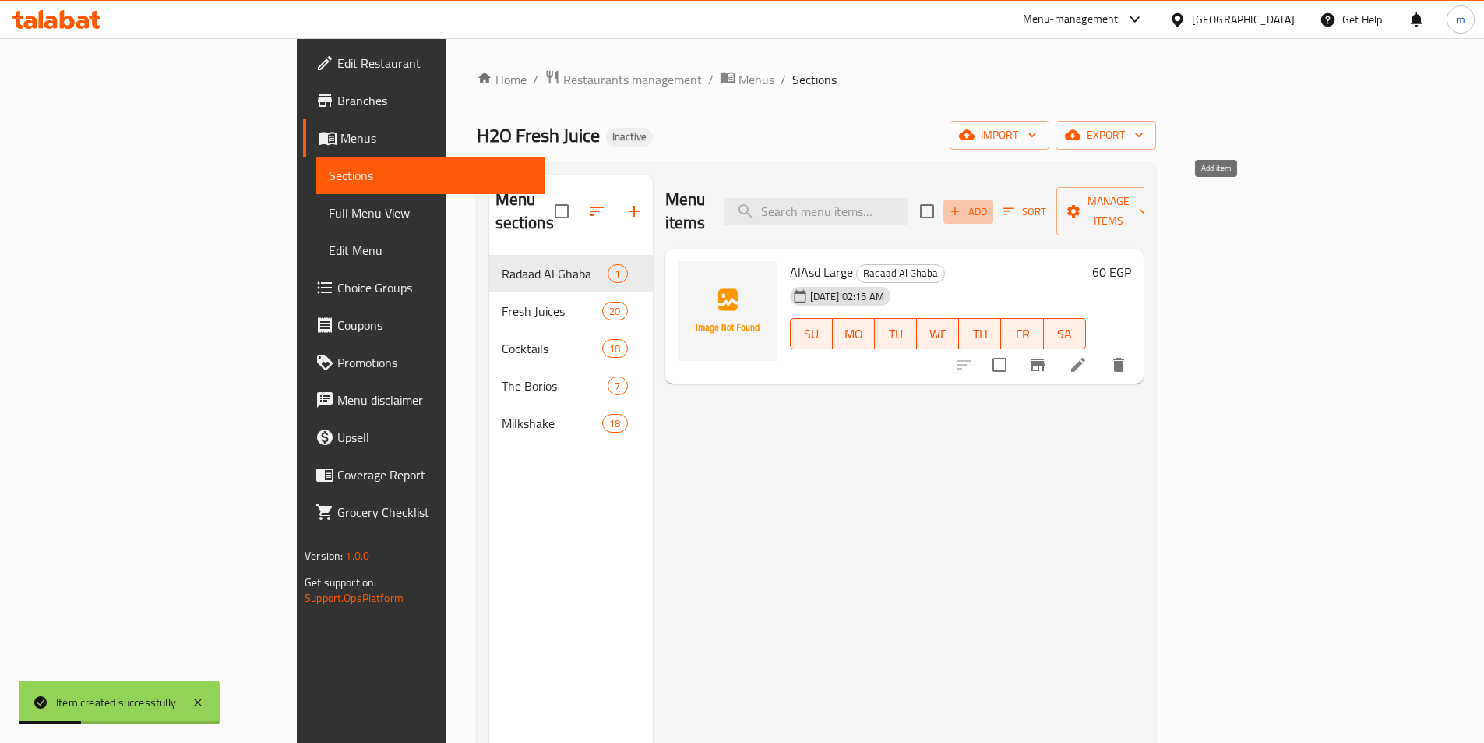
click at [990, 203] on span "Add" at bounding box center [968, 212] width 42 height 18
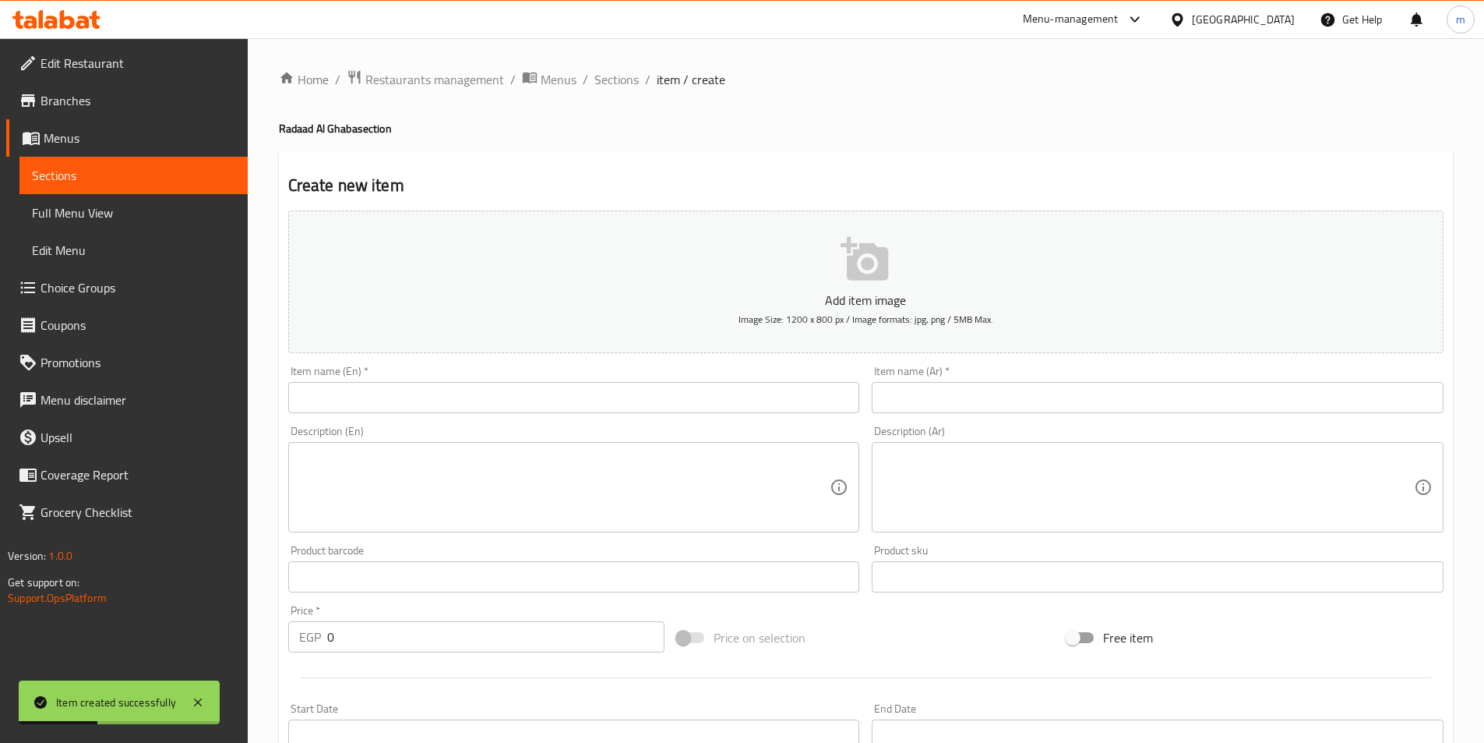
click at [545, 416] on div "Item name (En)   * Item name (En) *" at bounding box center [574, 389] width 584 height 60
click at [552, 400] on input "text" at bounding box center [574, 397] width 572 height 31
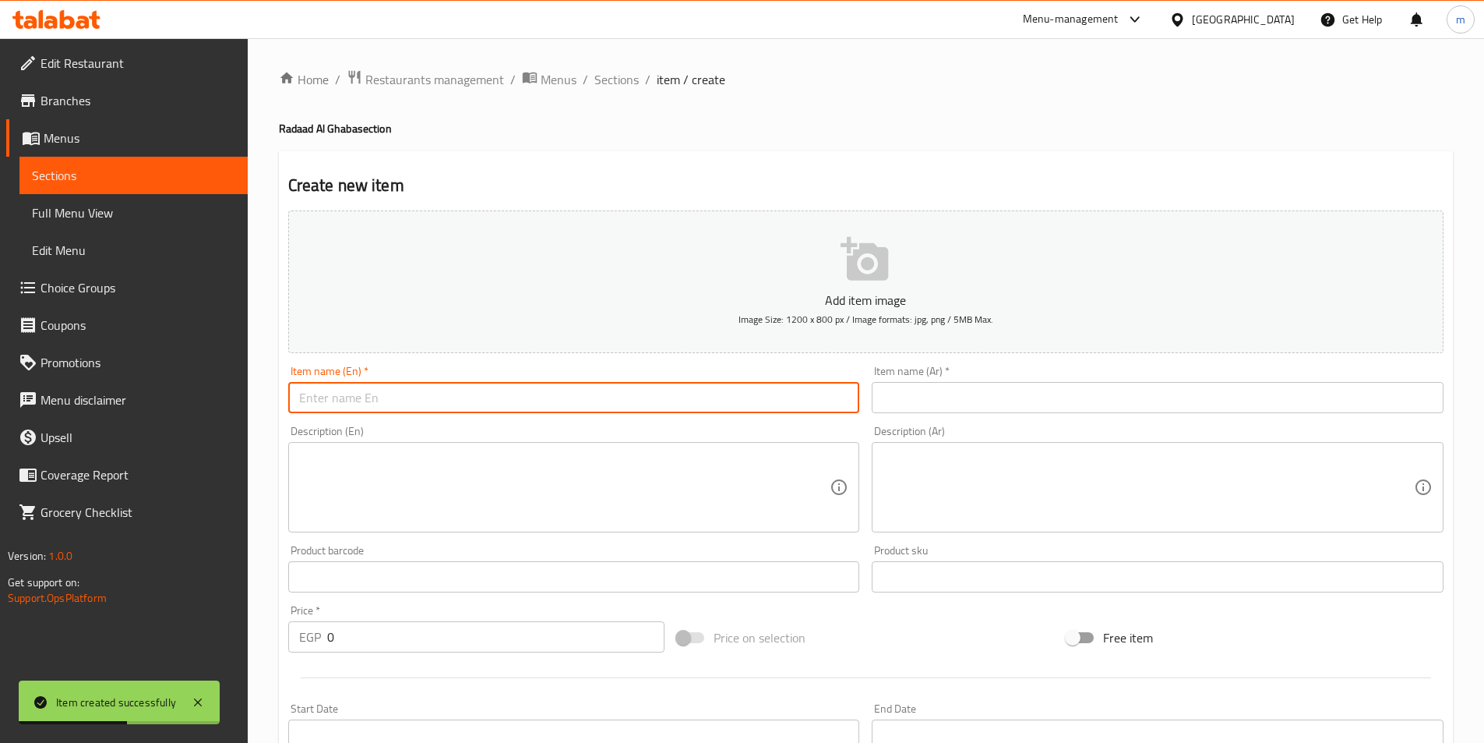
type input "ا"
type input "AlFahd"
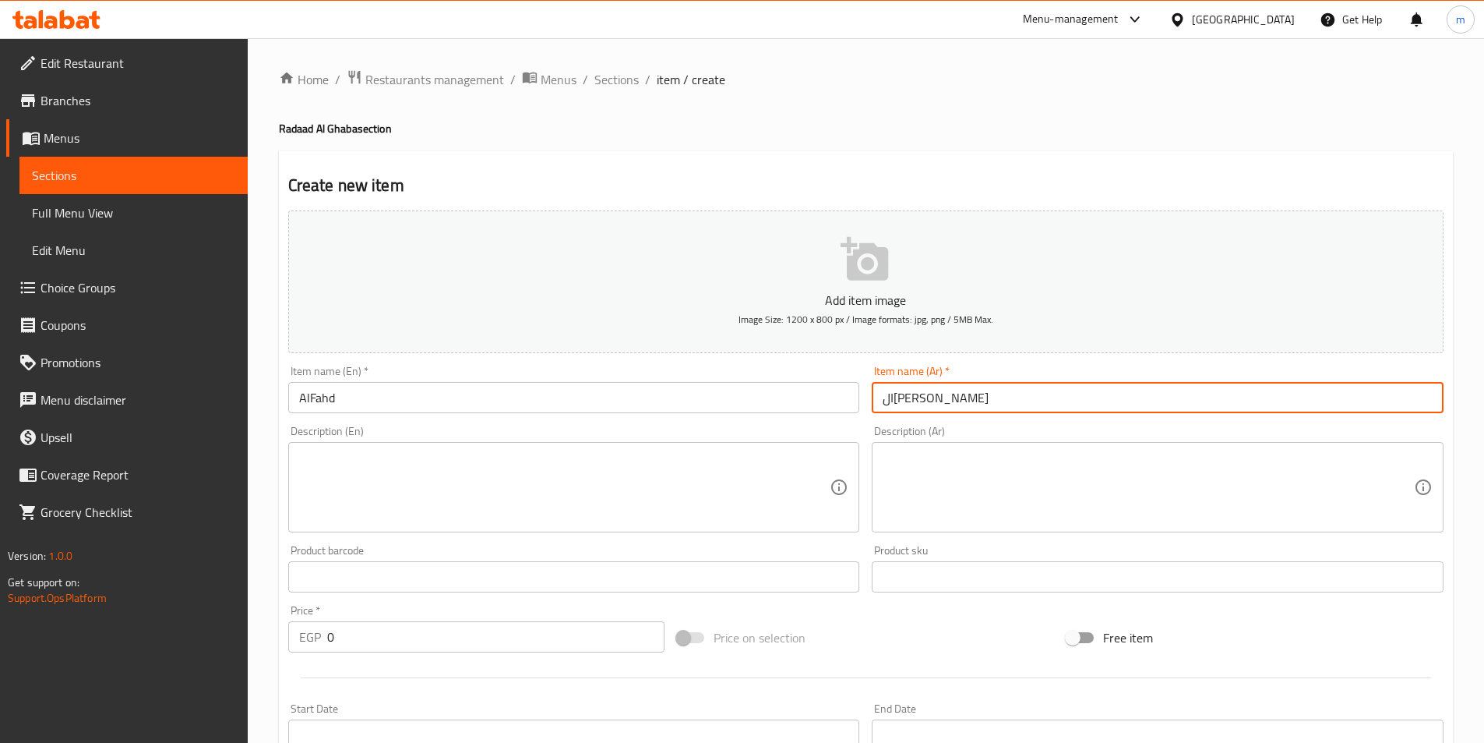
type input "ال[PERSON_NAME]"
click at [552, 400] on input "AlFahd" at bounding box center [574, 397] width 572 height 31
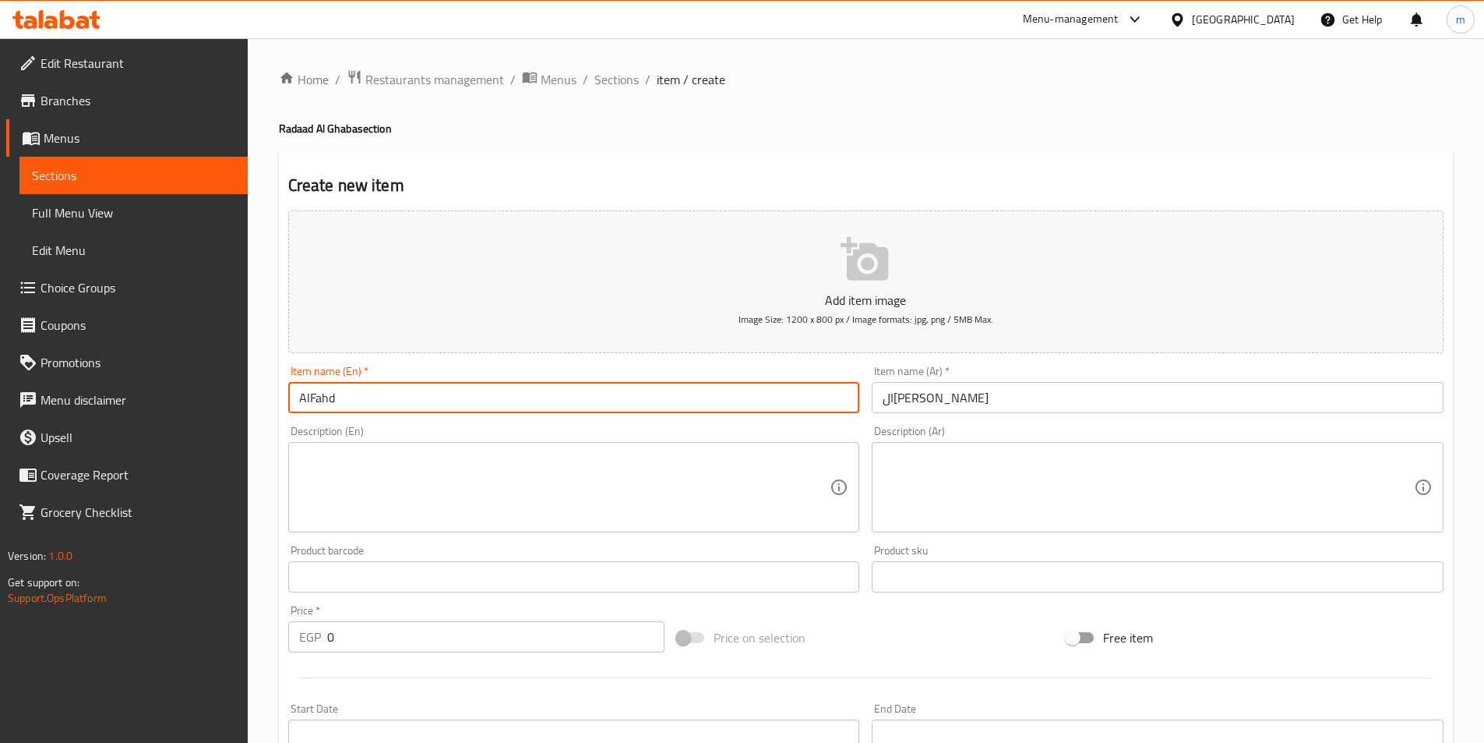
click at [552, 400] on input "AlFahd" at bounding box center [574, 397] width 572 height 31
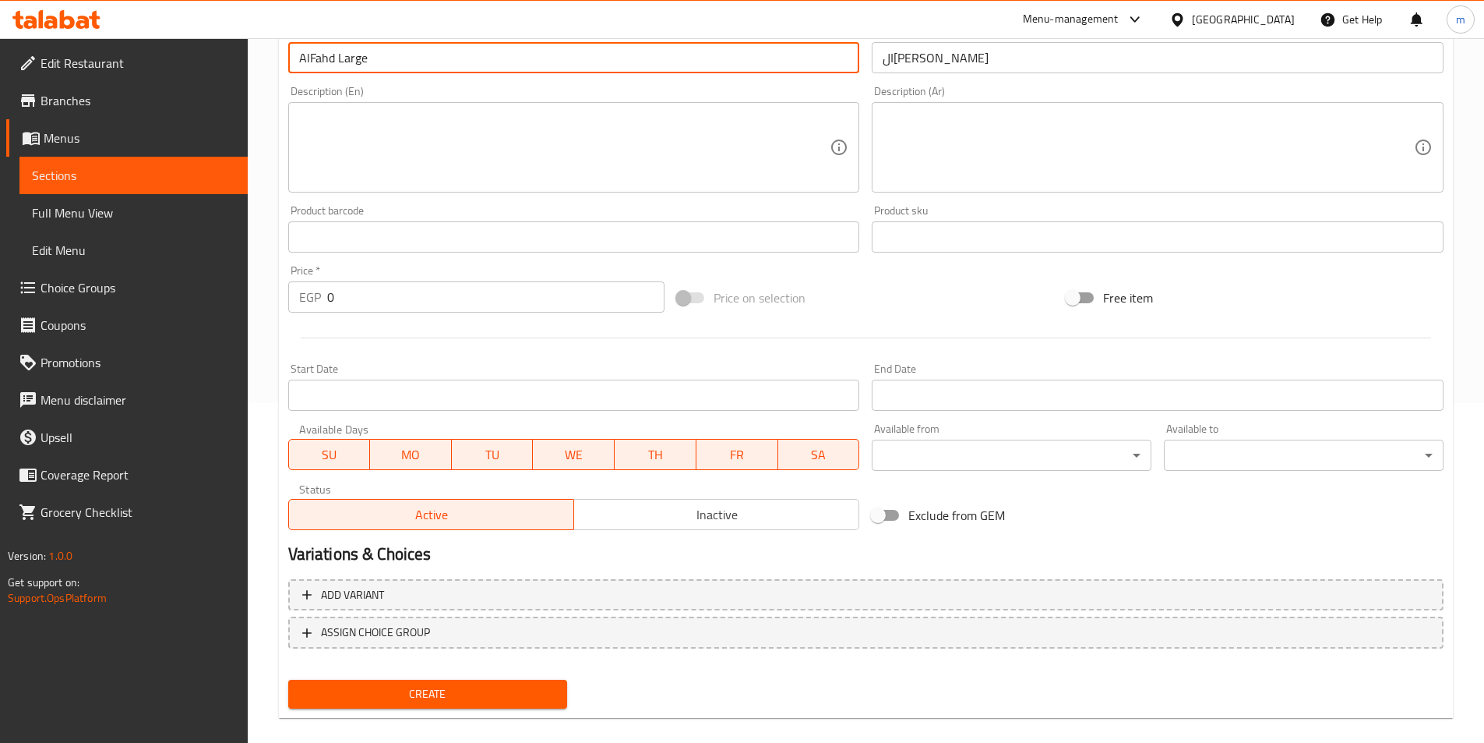
scroll to position [358, 0]
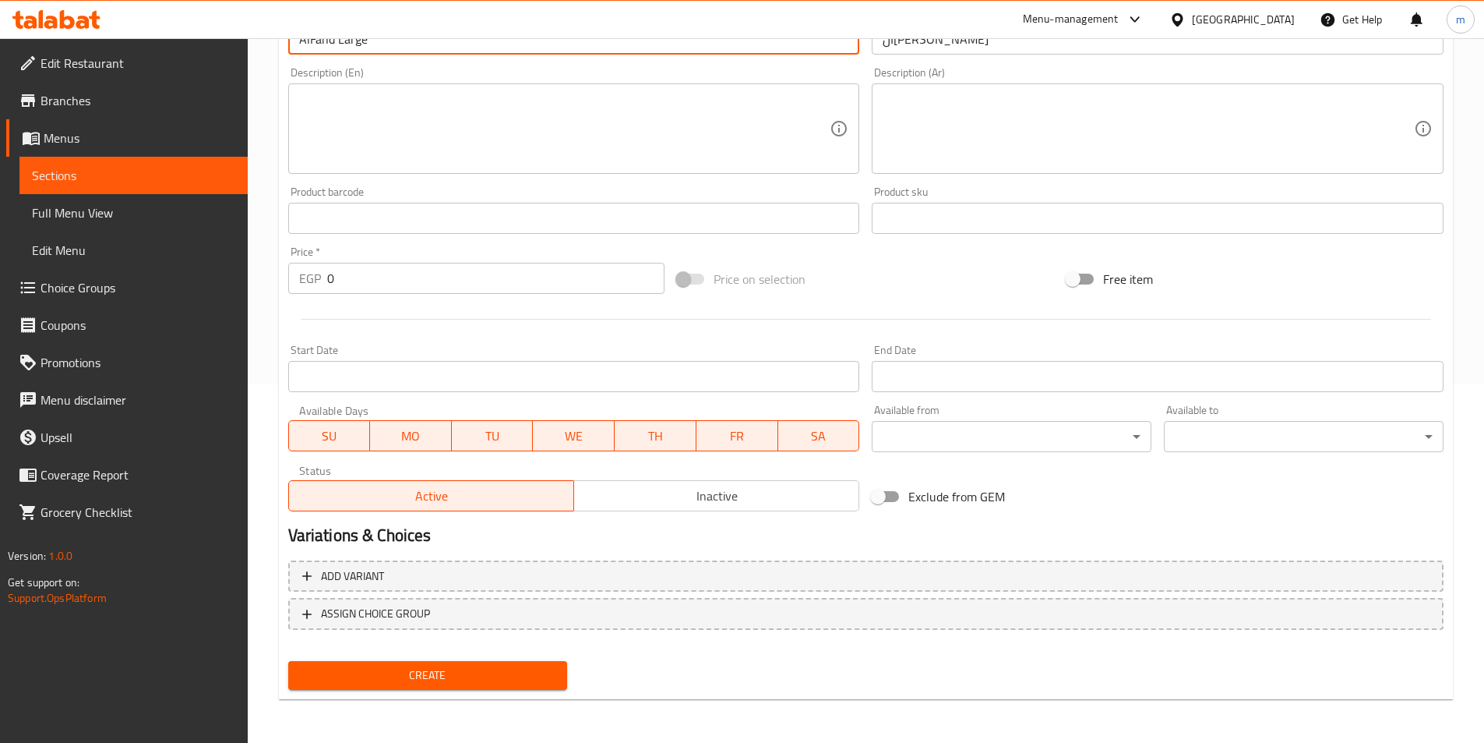
type input "AlFahd Large"
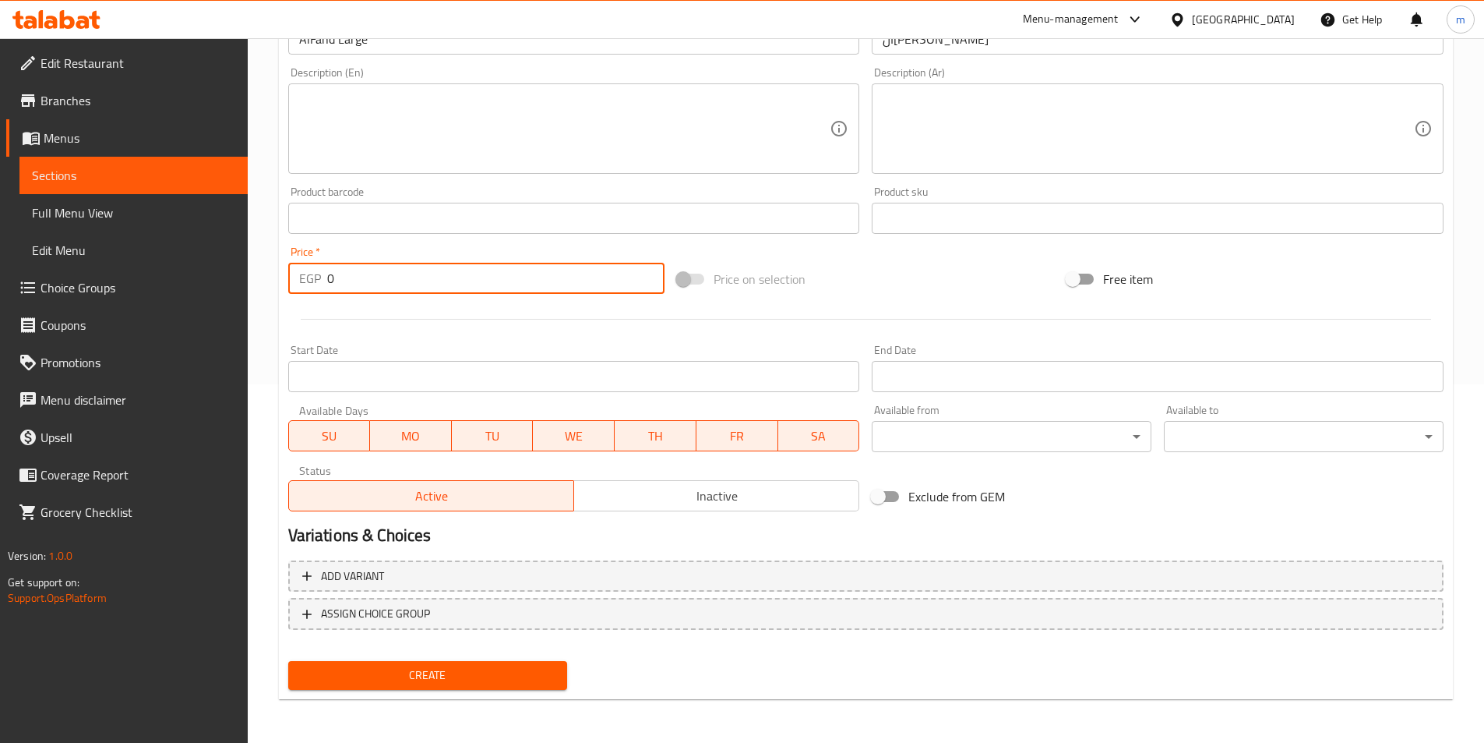
click at [434, 286] on input "0" at bounding box center [496, 278] width 338 height 31
type input "60"
click at [381, 669] on span "Create" at bounding box center [428, 674] width 255 height 19
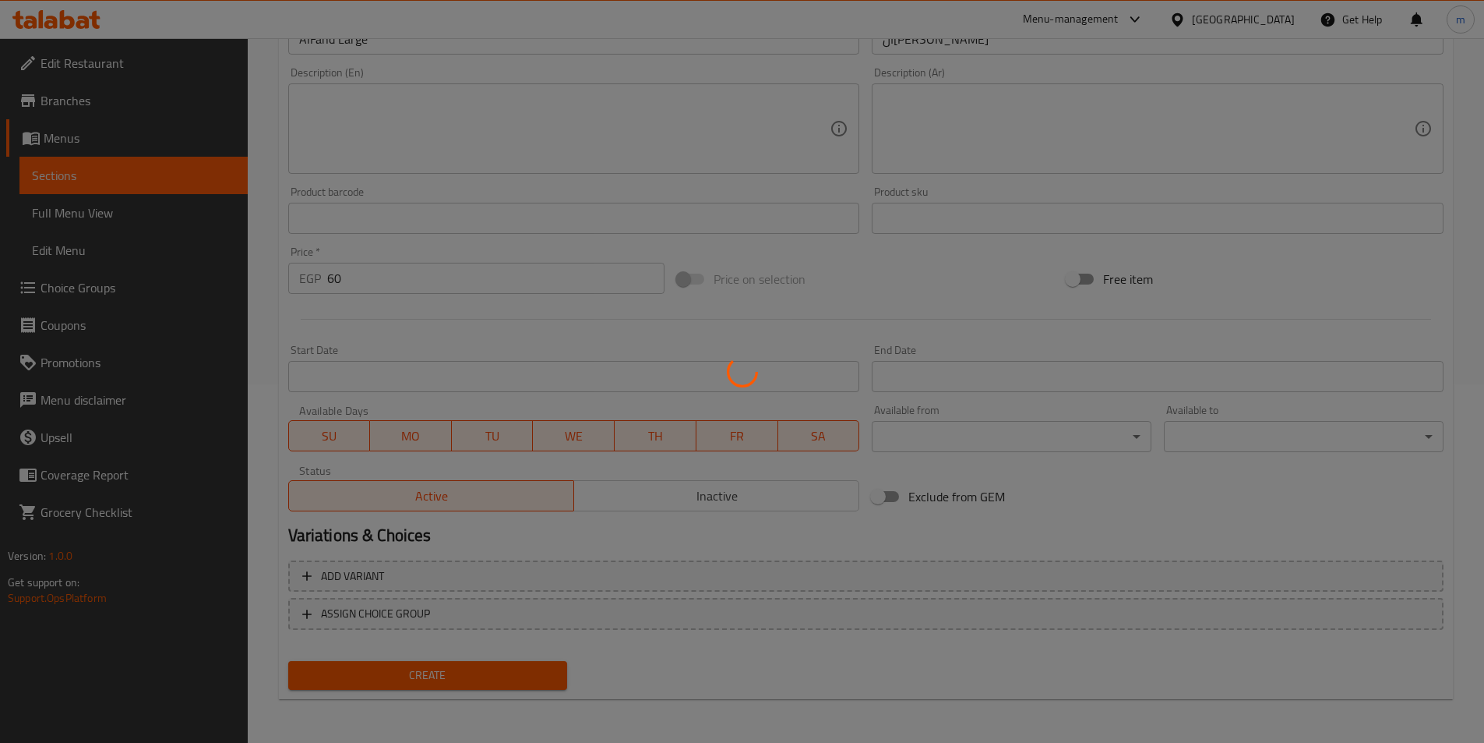
type input "0"
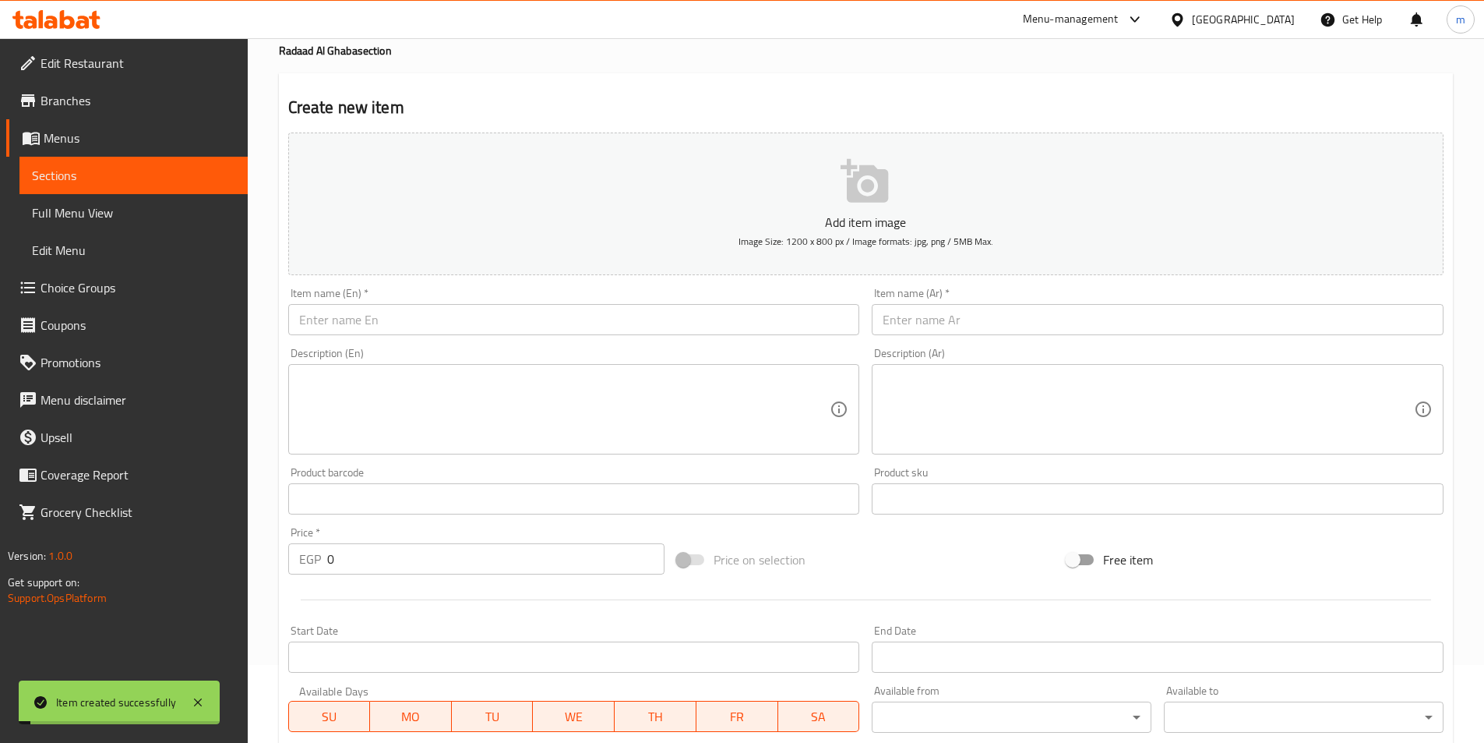
scroll to position [0, 0]
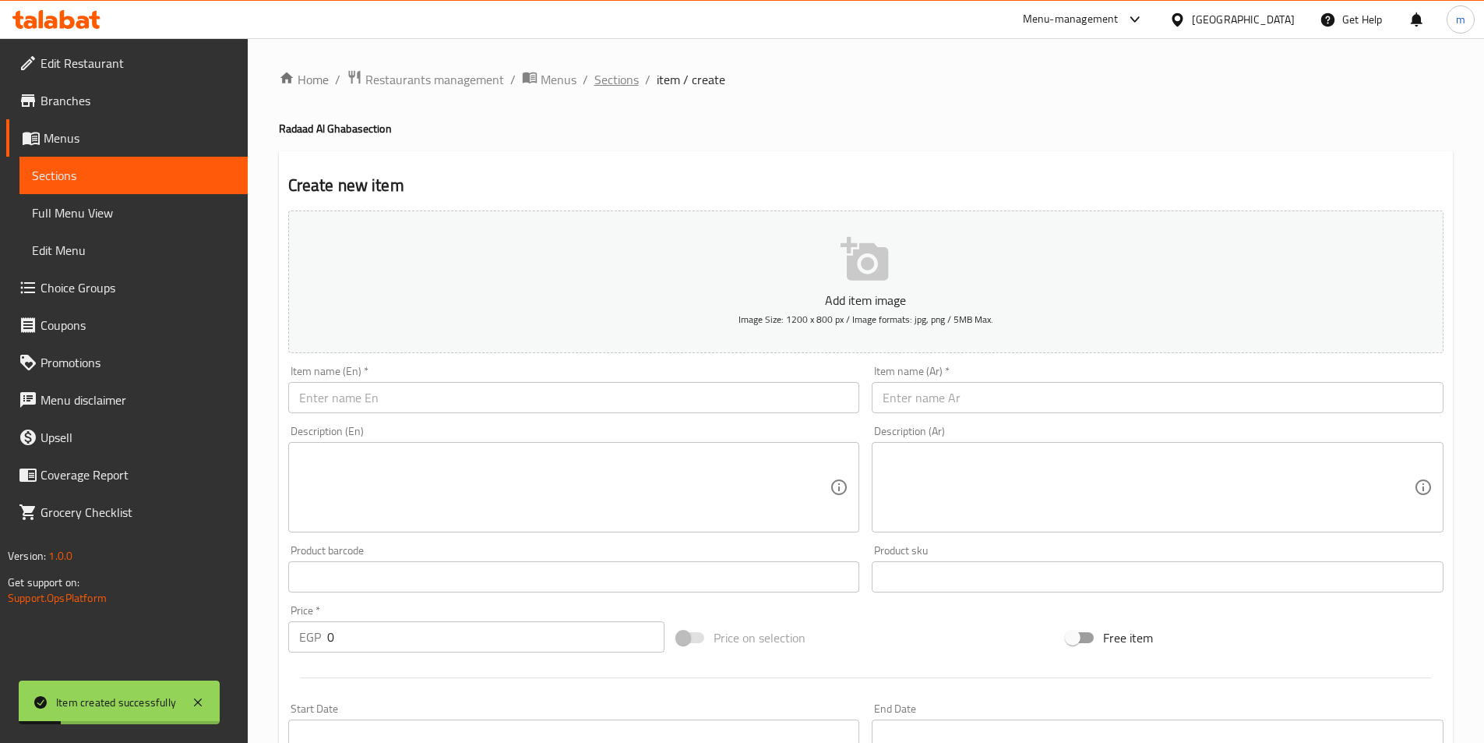
click at [616, 83] on span "Sections" at bounding box center [616, 79] width 44 height 19
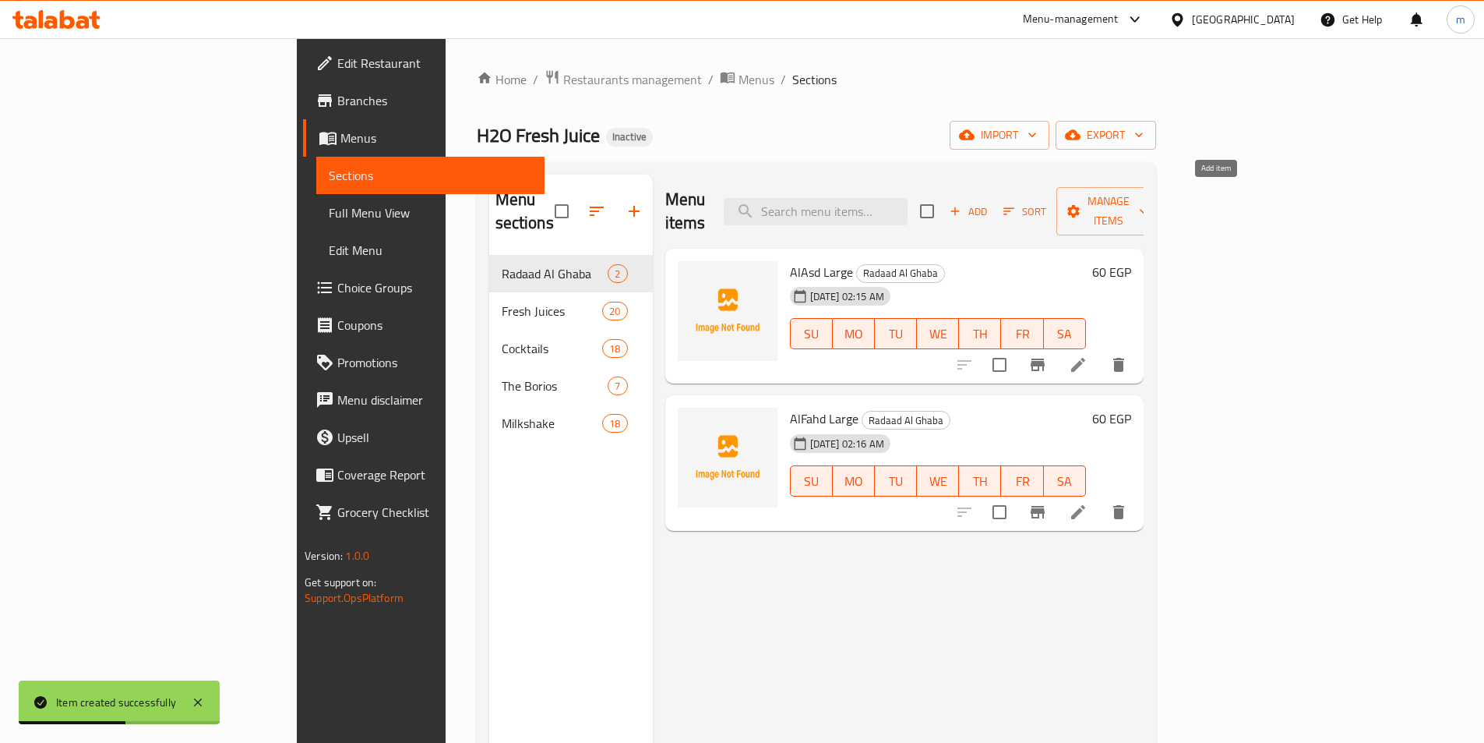
click at [990, 203] on span "Add" at bounding box center [968, 212] width 42 height 18
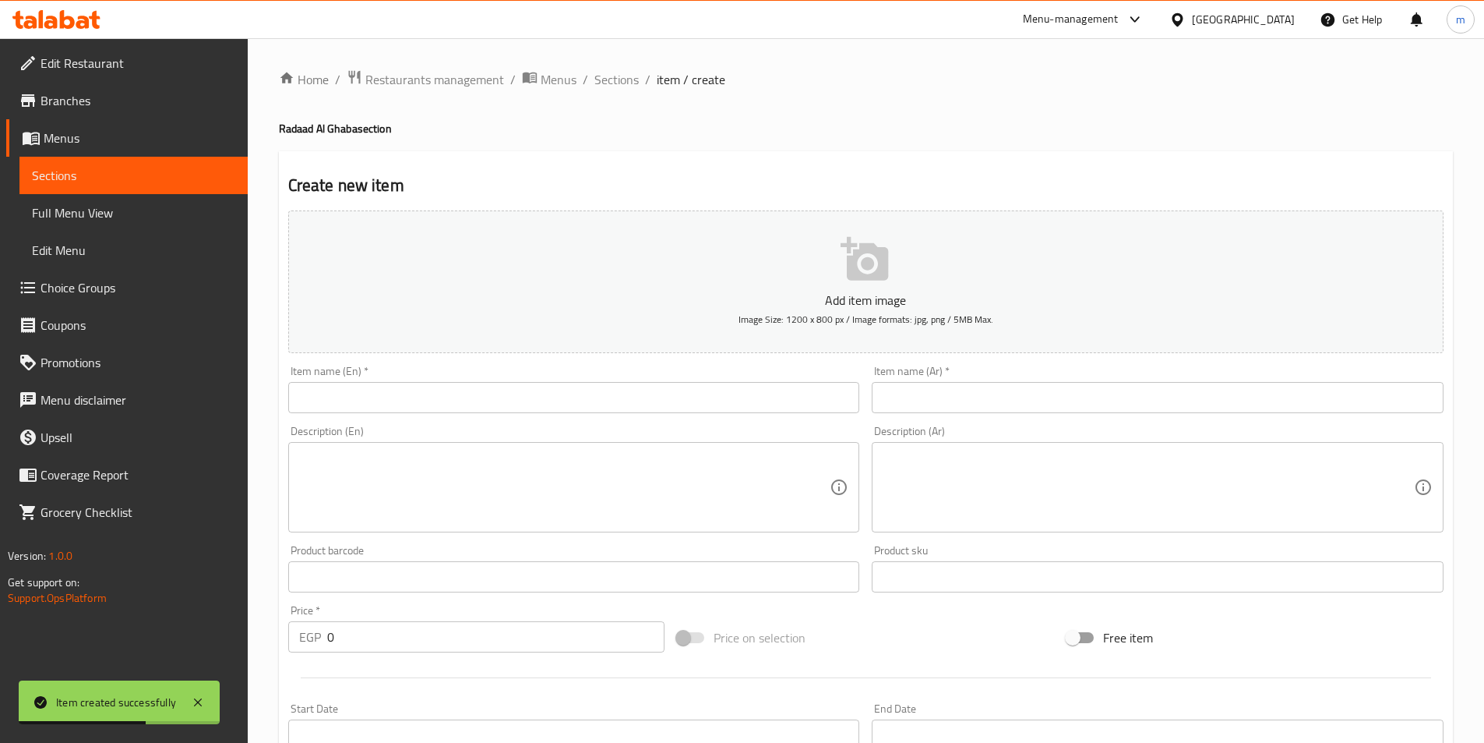
click at [383, 398] on input "text" at bounding box center [574, 397] width 572 height 31
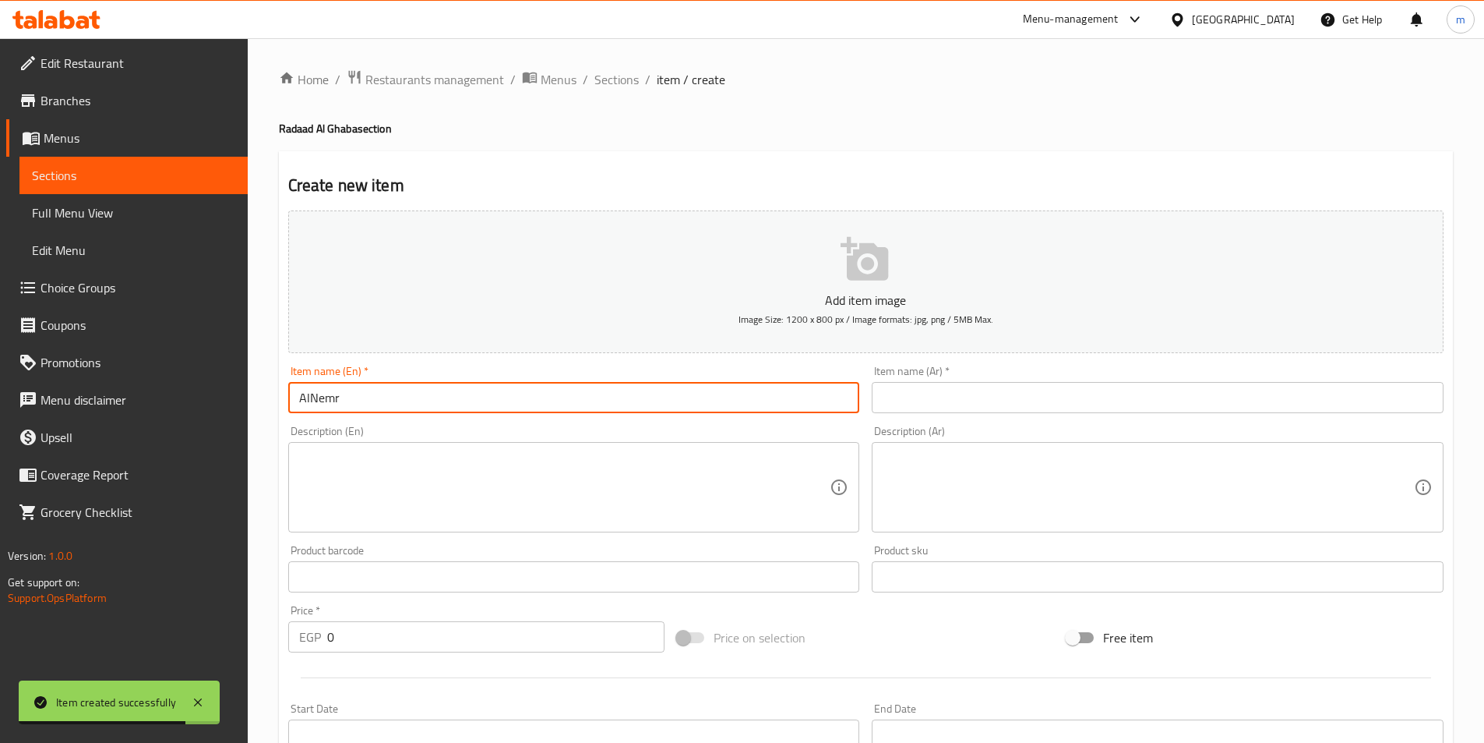
type input "AlNemr"
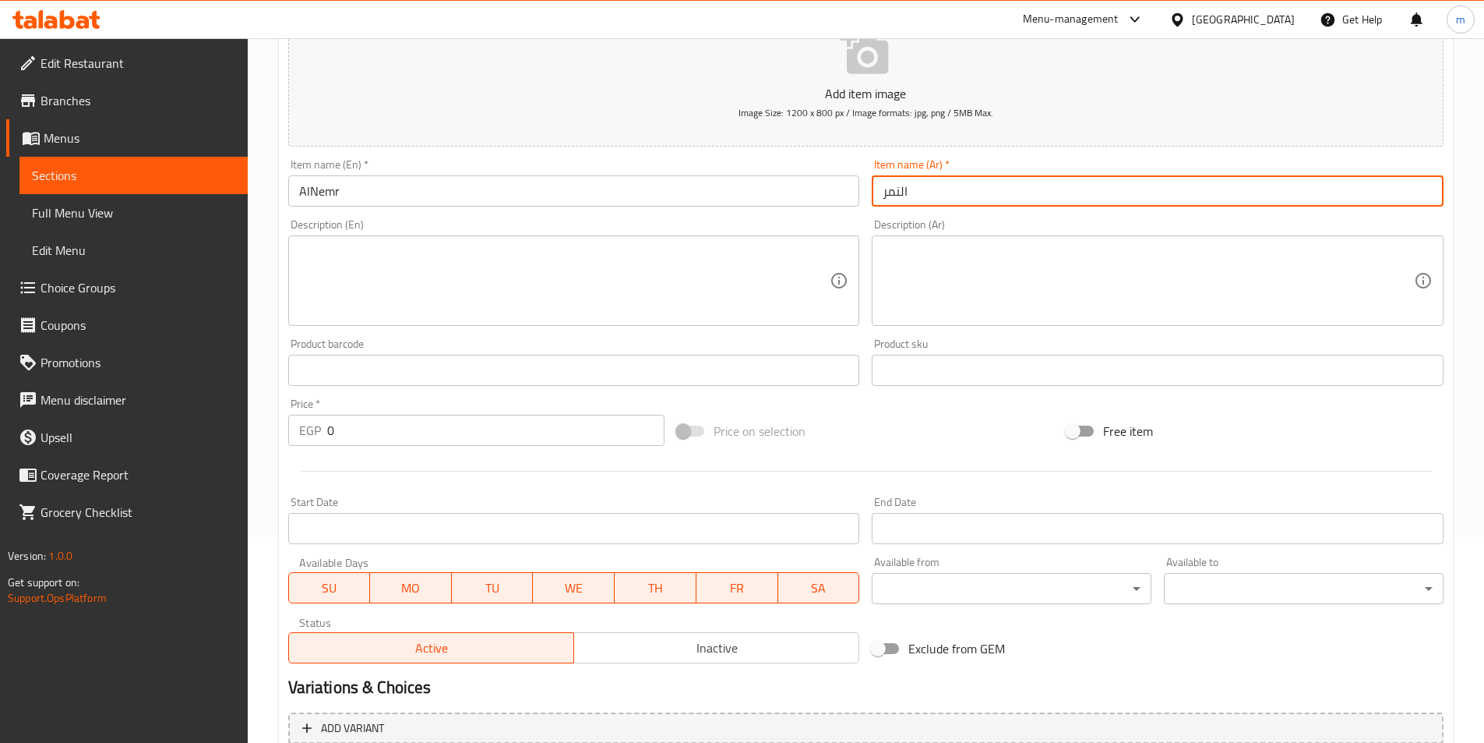
scroll to position [234, 0]
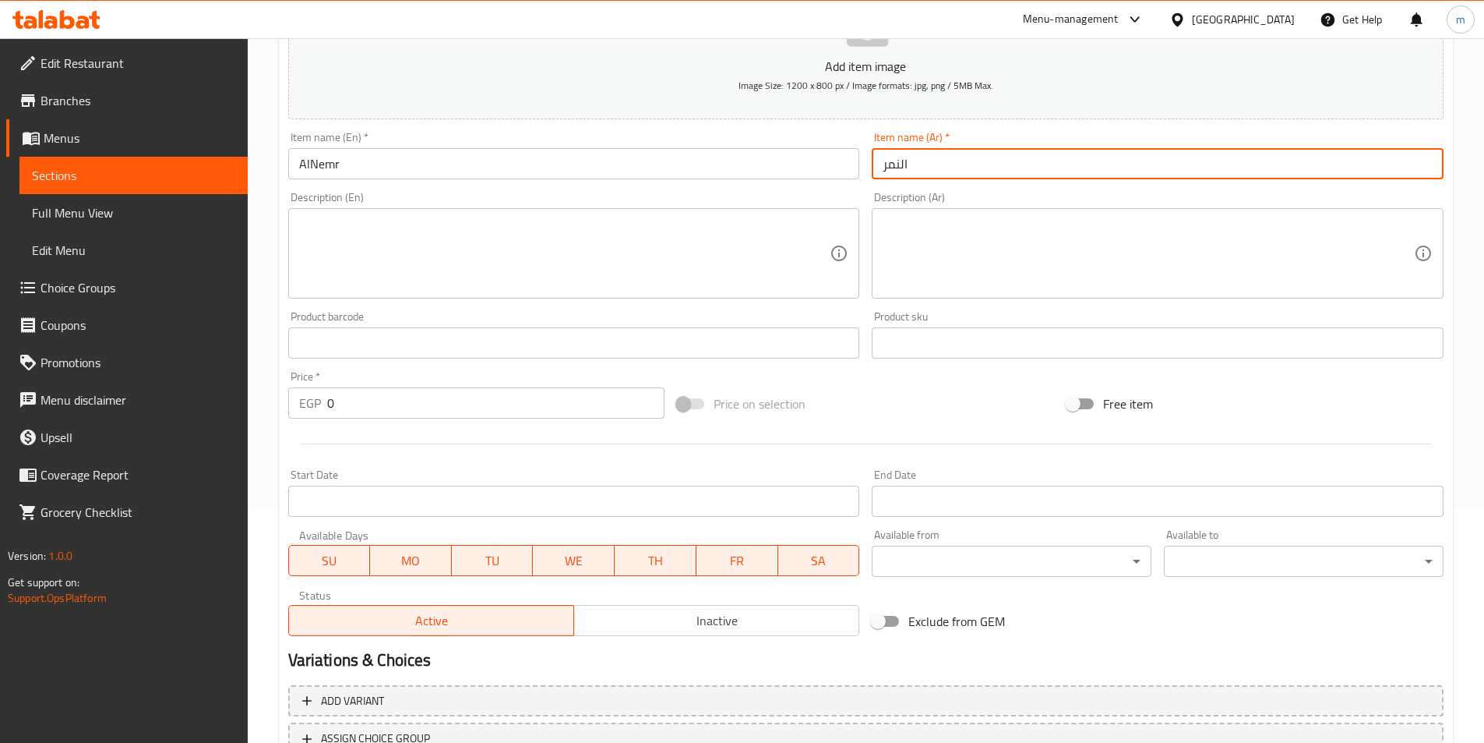
type input "النمر"
click at [370, 394] on input "0" at bounding box center [496, 402] width 338 height 31
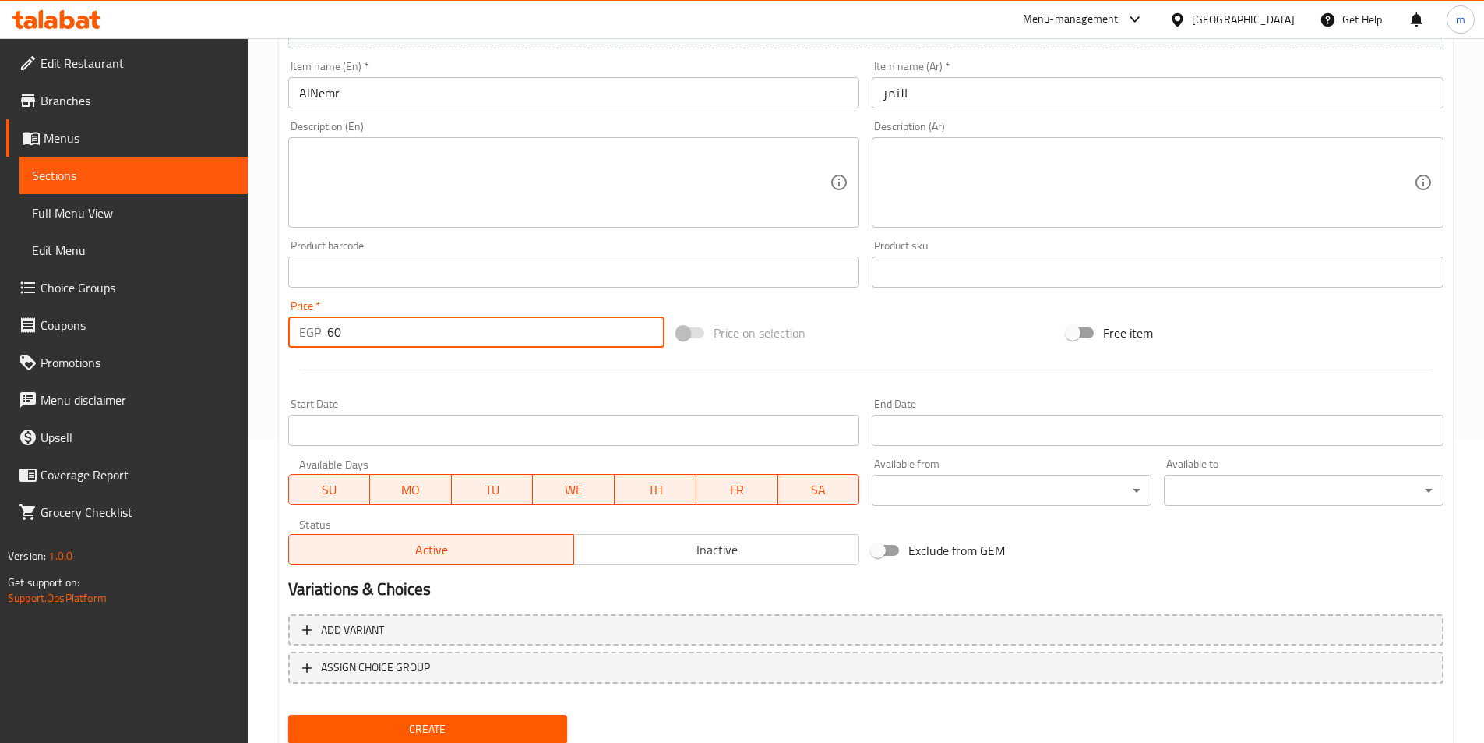
scroll to position [358, 0]
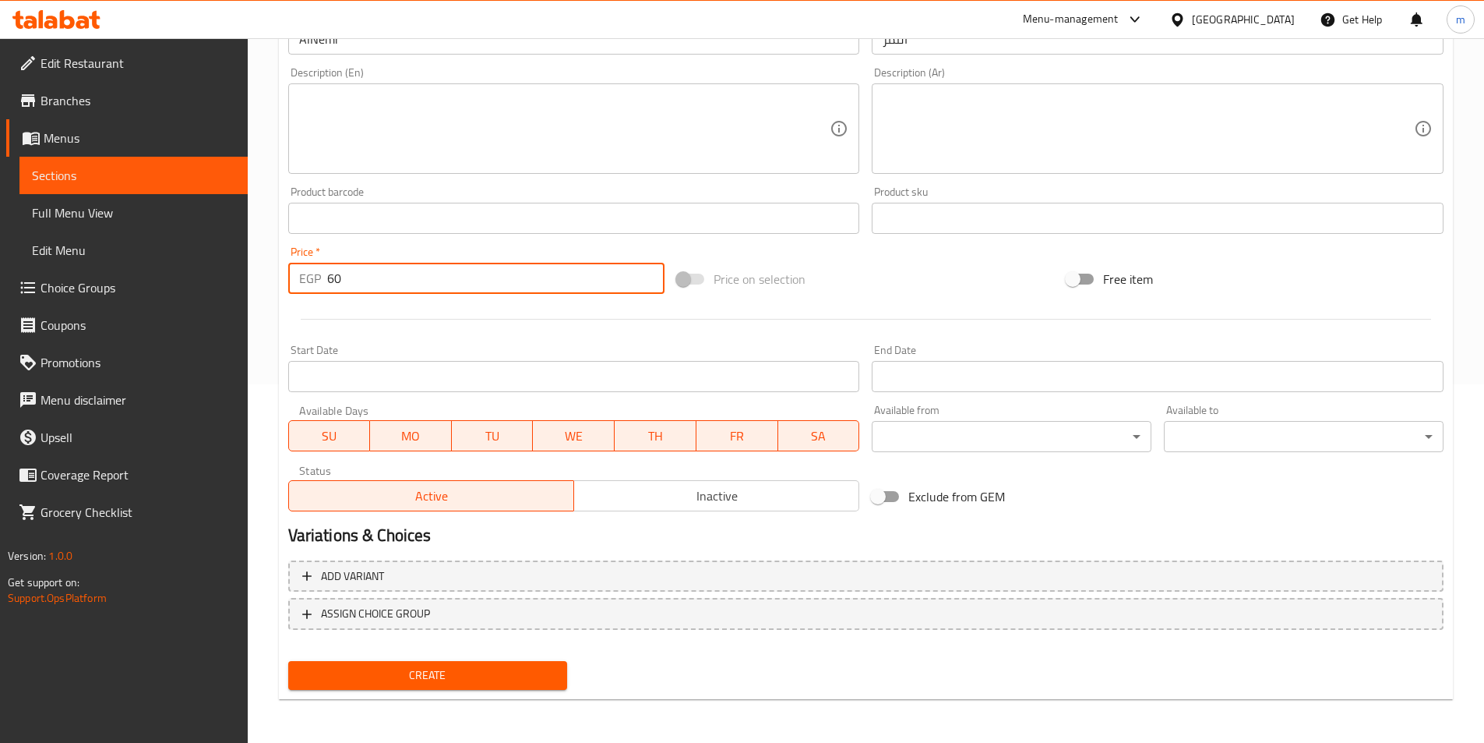
type input "60"
click at [380, 681] on span "Create" at bounding box center [428, 674] width 255 height 19
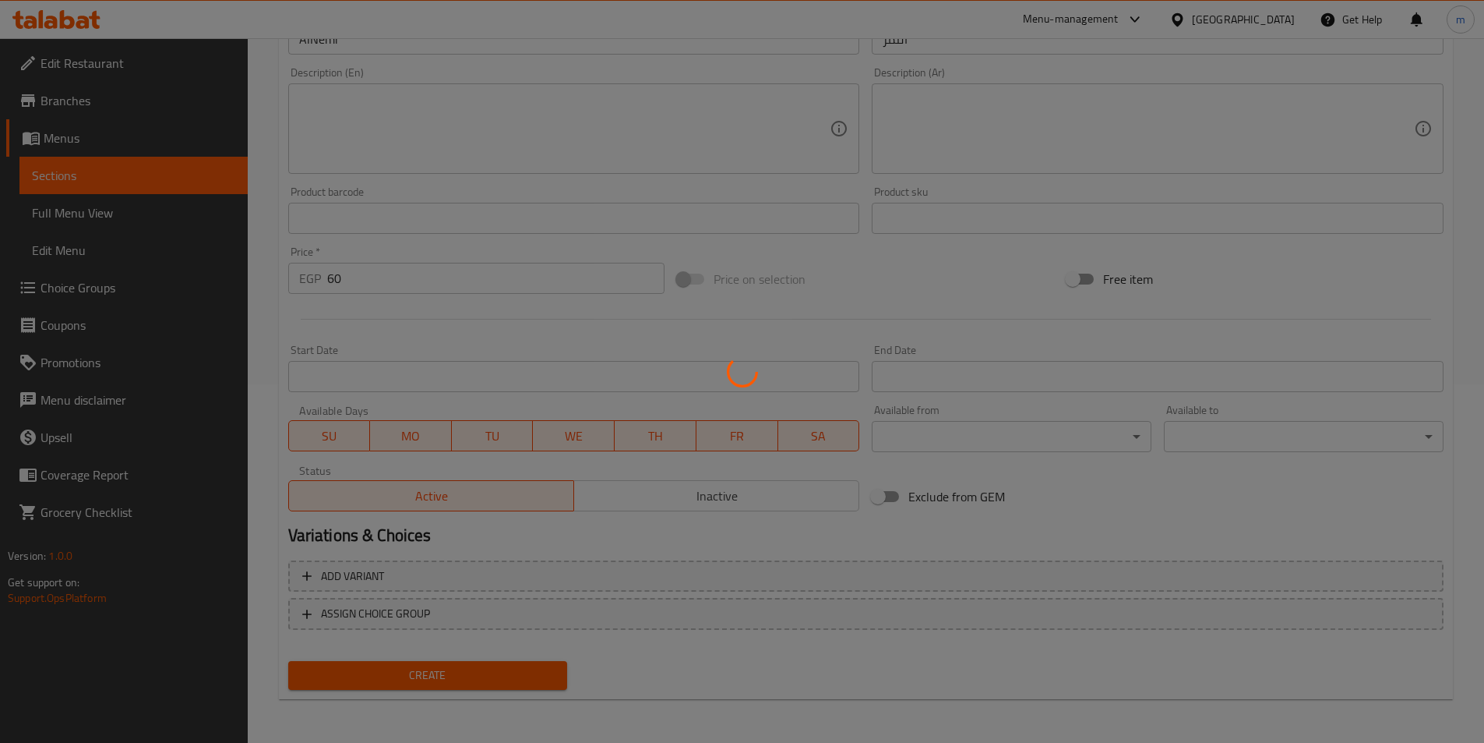
type input "0"
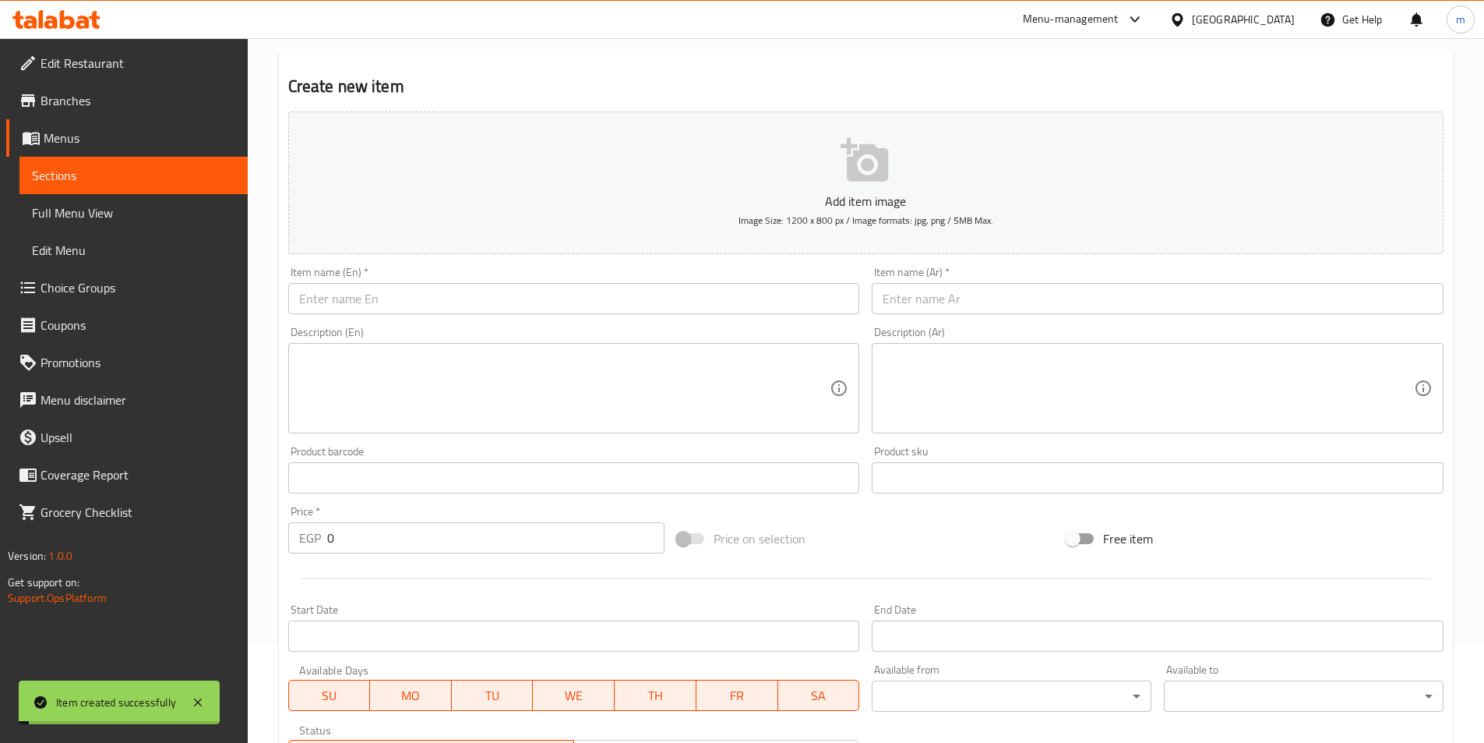
scroll to position [0, 0]
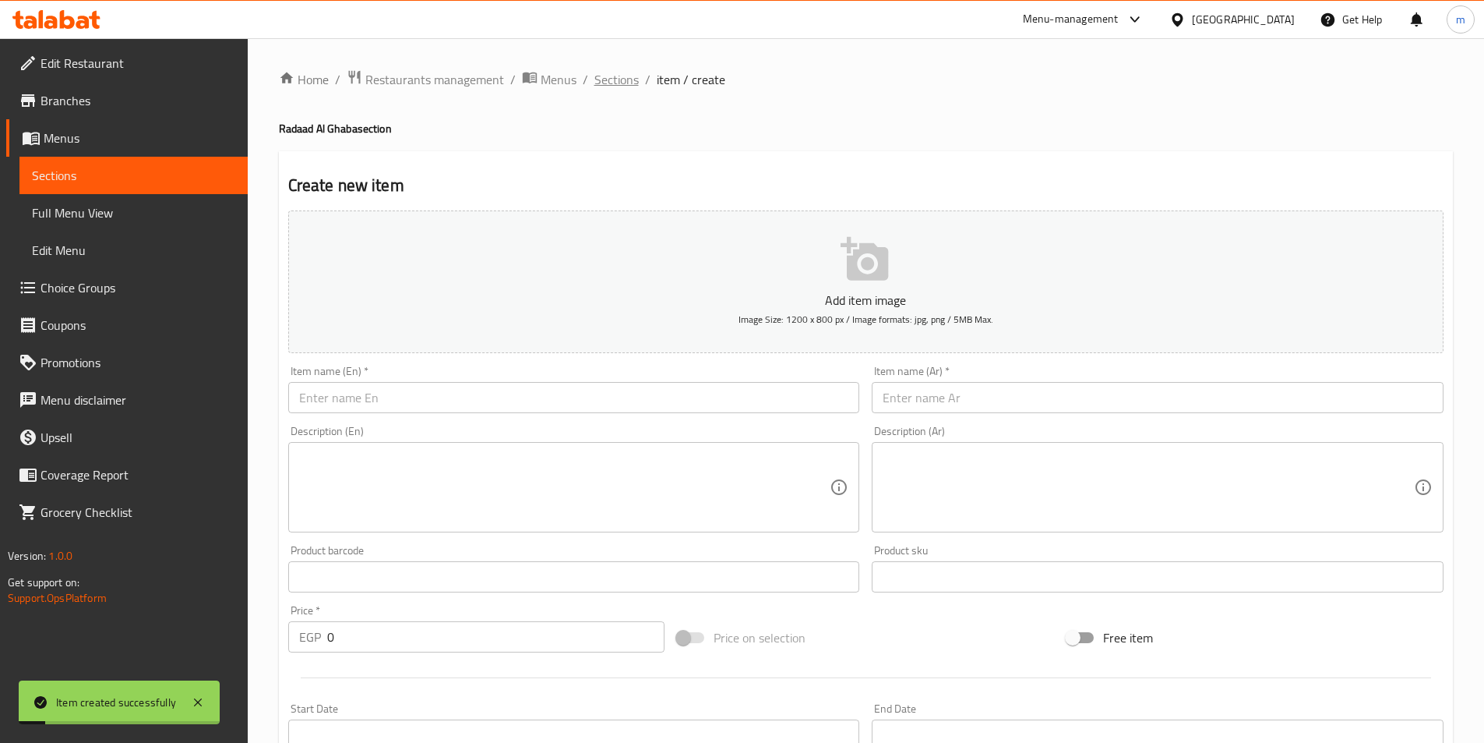
click at [609, 83] on span "Sections" at bounding box center [616, 79] width 44 height 19
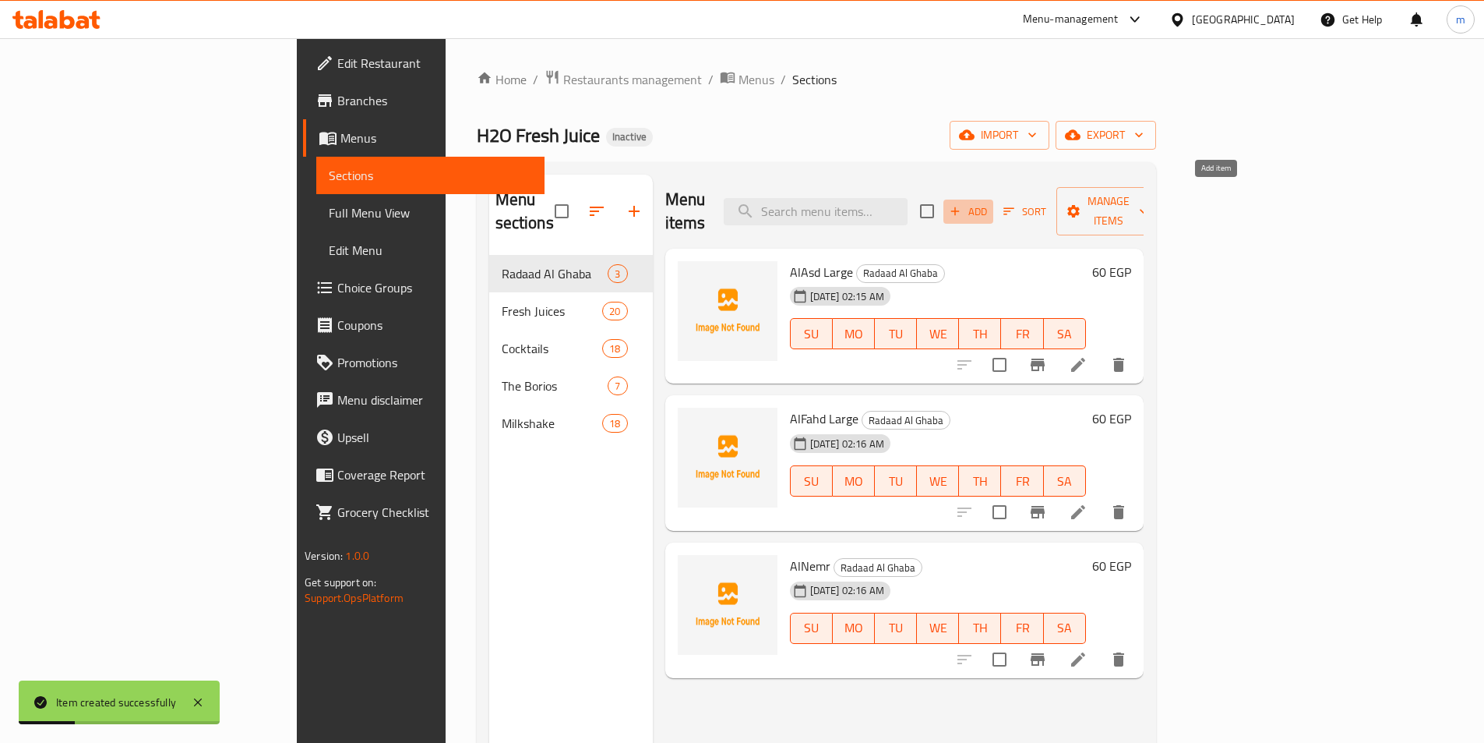
click at [990, 206] on span "Add" at bounding box center [968, 212] width 42 height 18
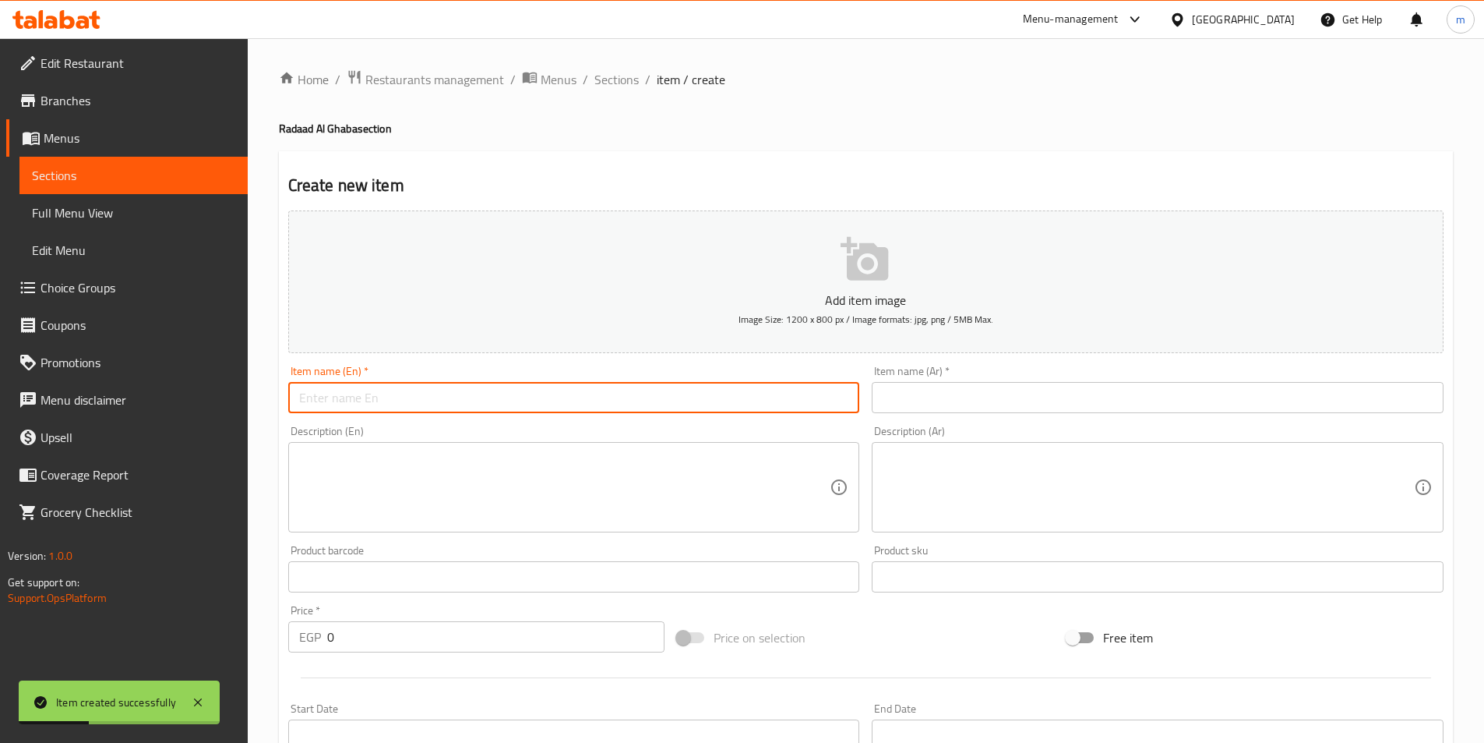
click at [617, 400] on input "text" at bounding box center [574, 397] width 572 height 31
type input "ي"
type input "AlFeel"
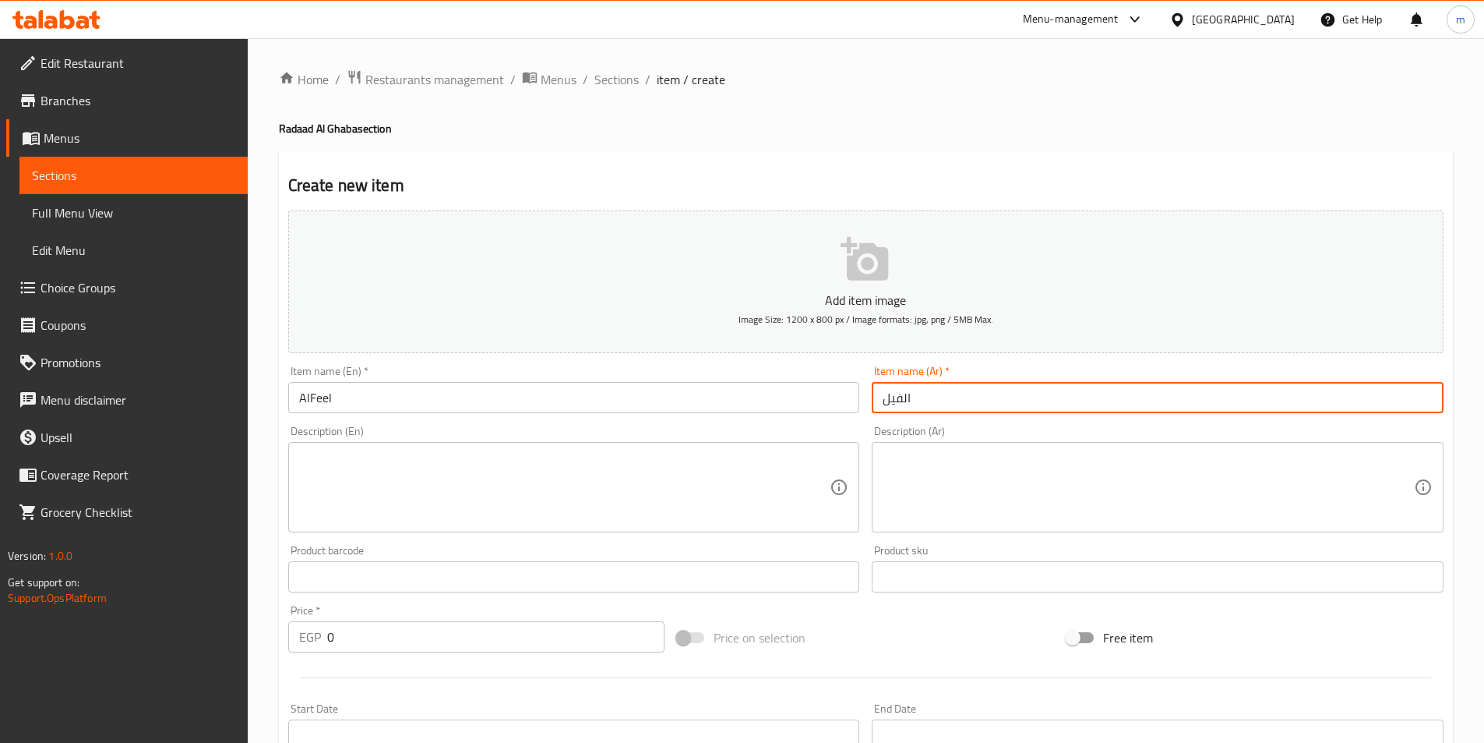
type input "الفيل"
click at [405, 638] on input "0" at bounding box center [496, 636] width 338 height 31
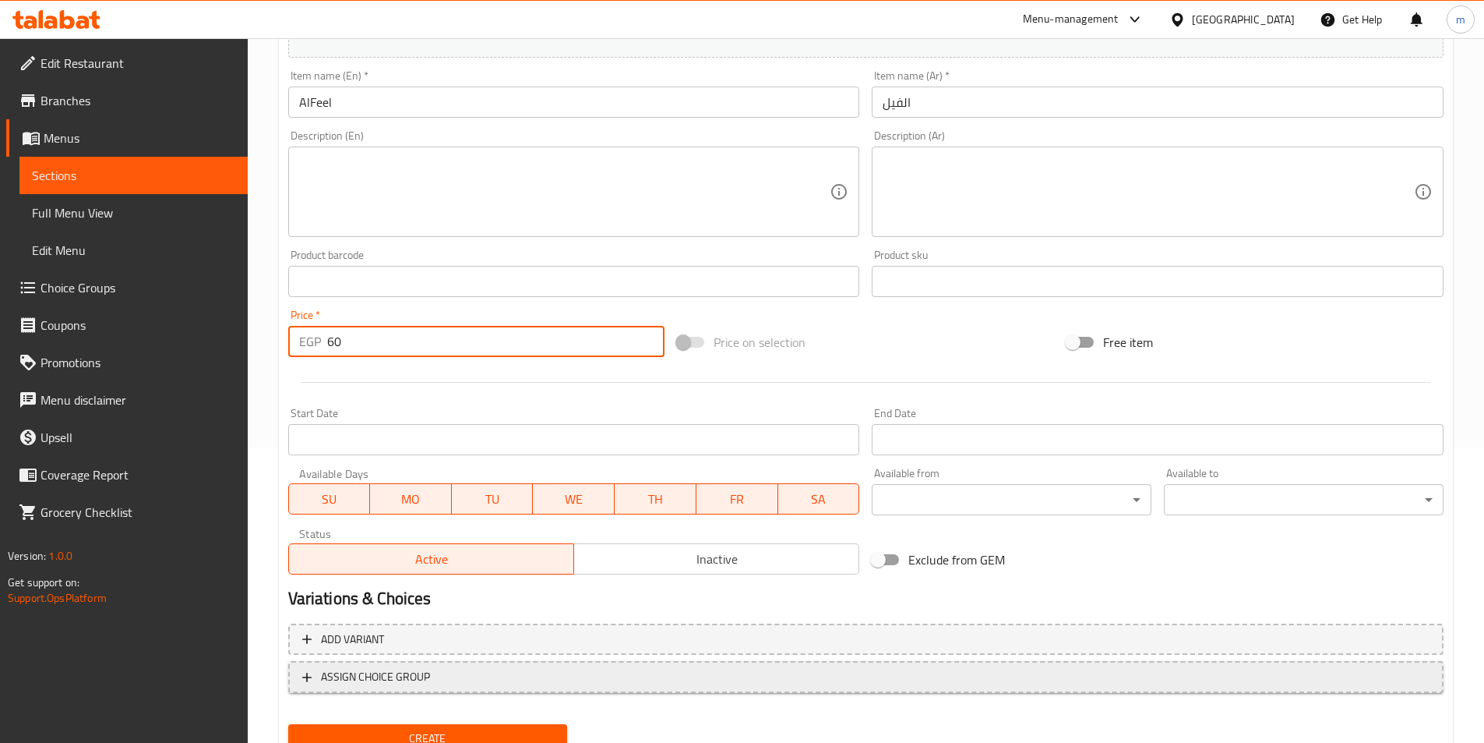
scroll to position [358, 0]
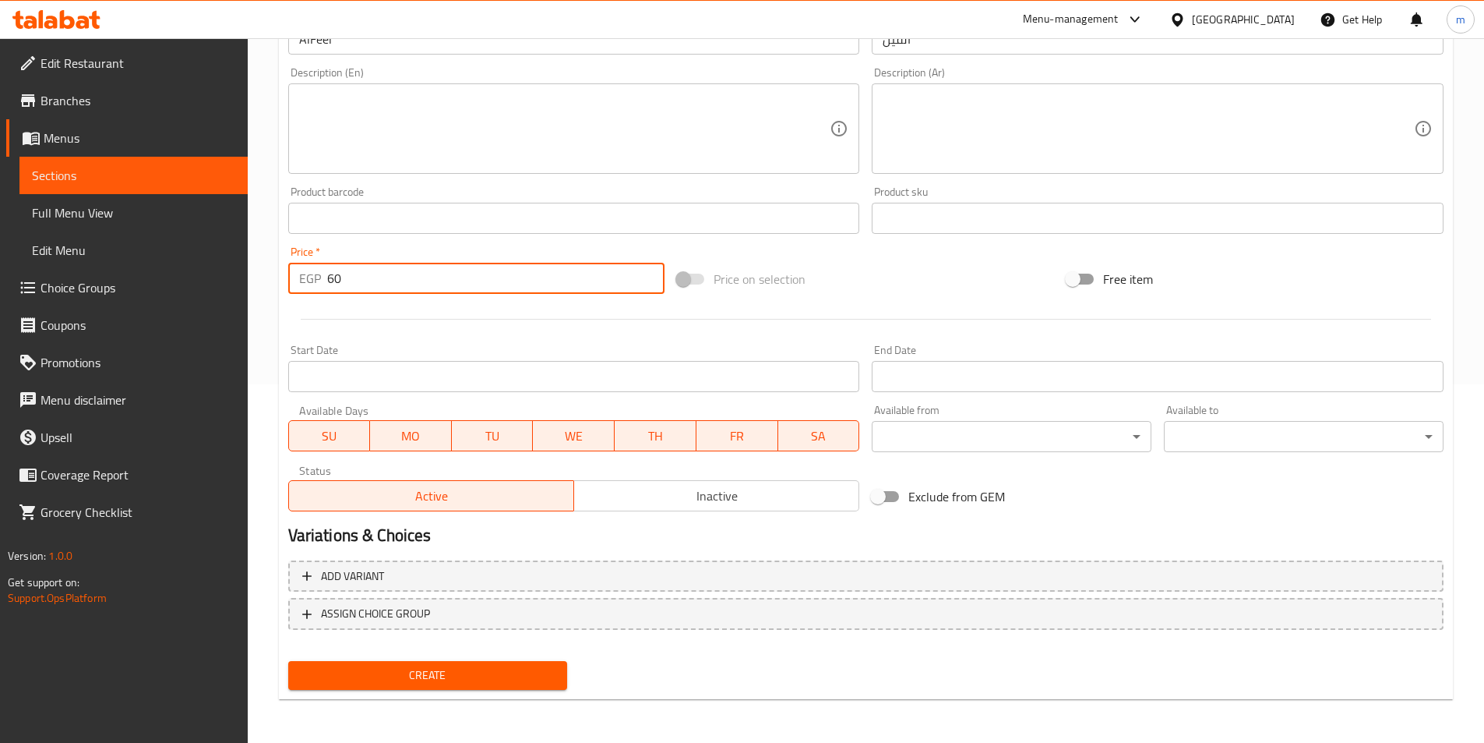
type input "60"
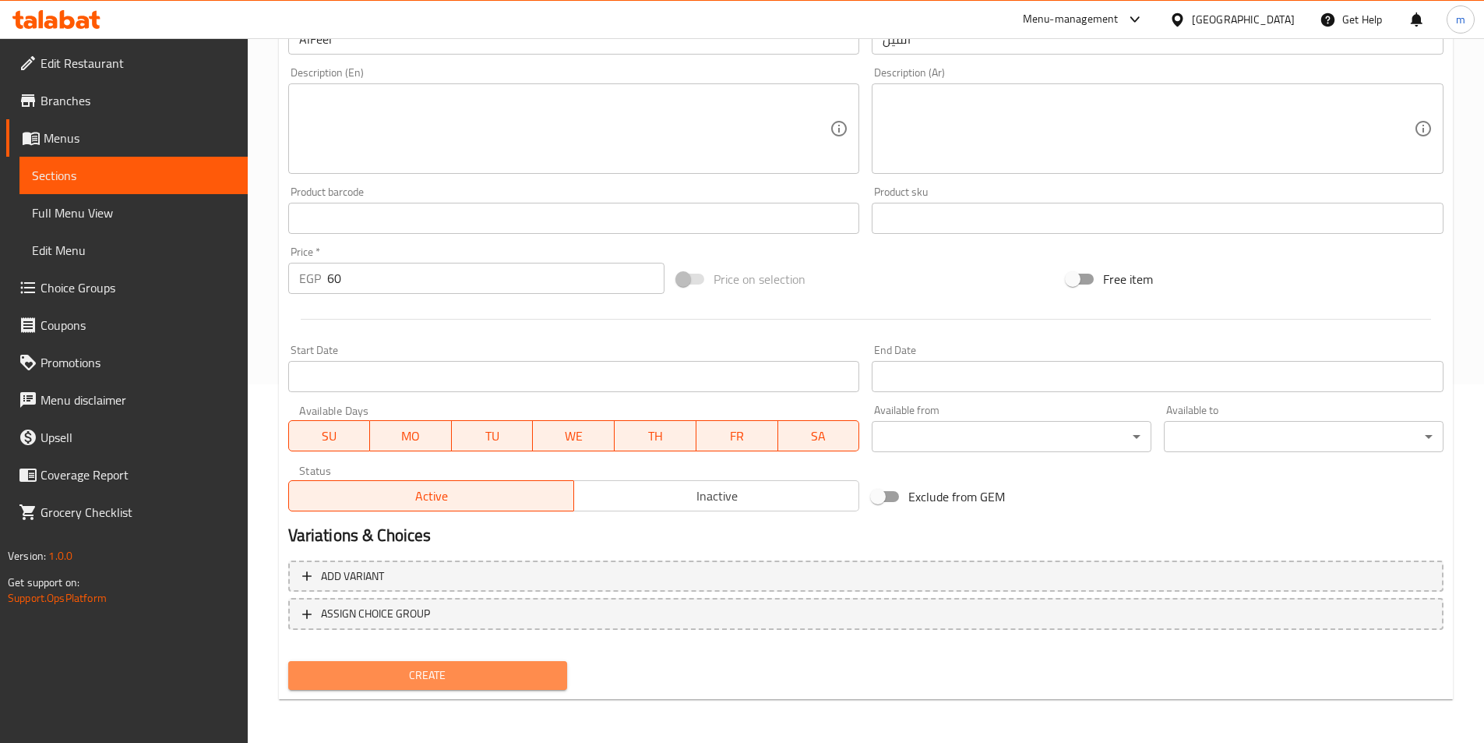
click at [419, 671] on span "Create" at bounding box center [428, 674] width 255 height 19
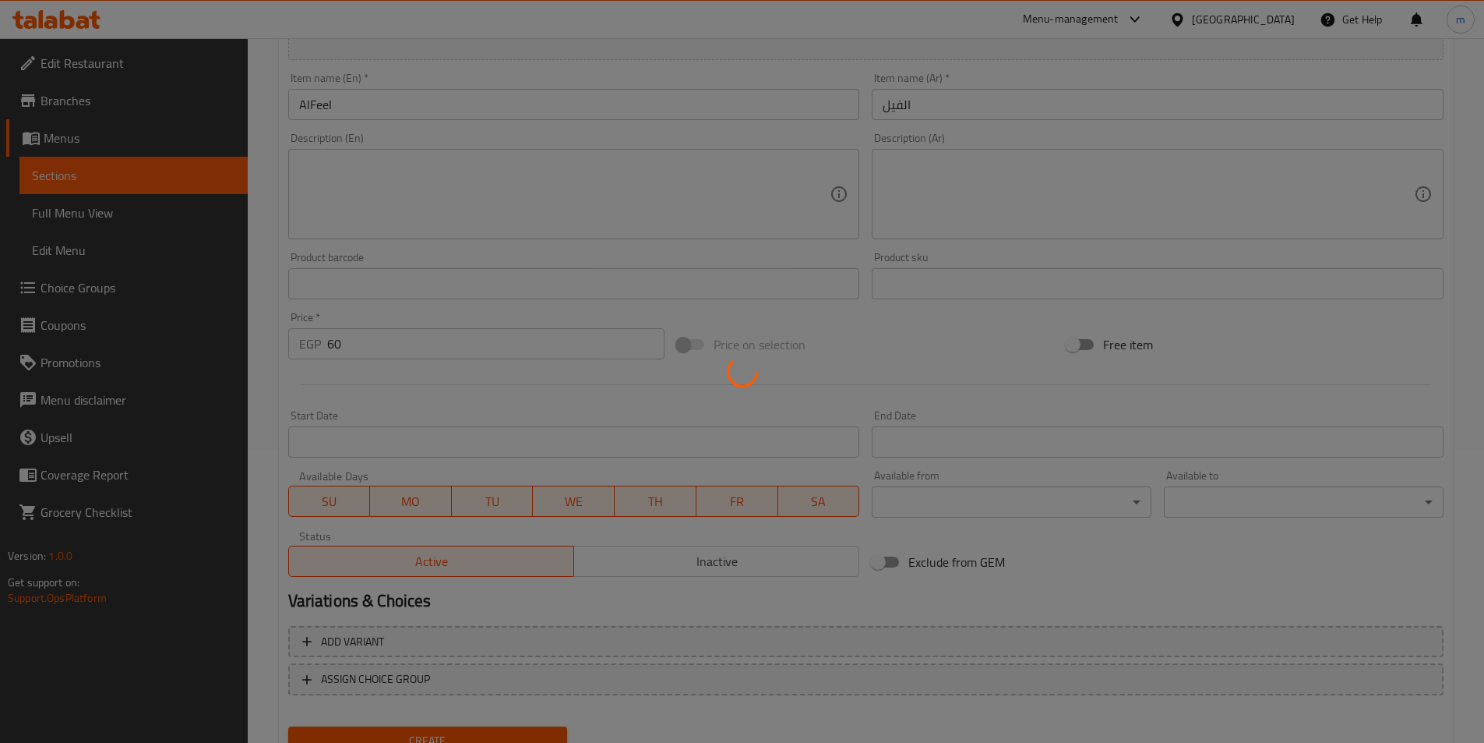
type input "0"
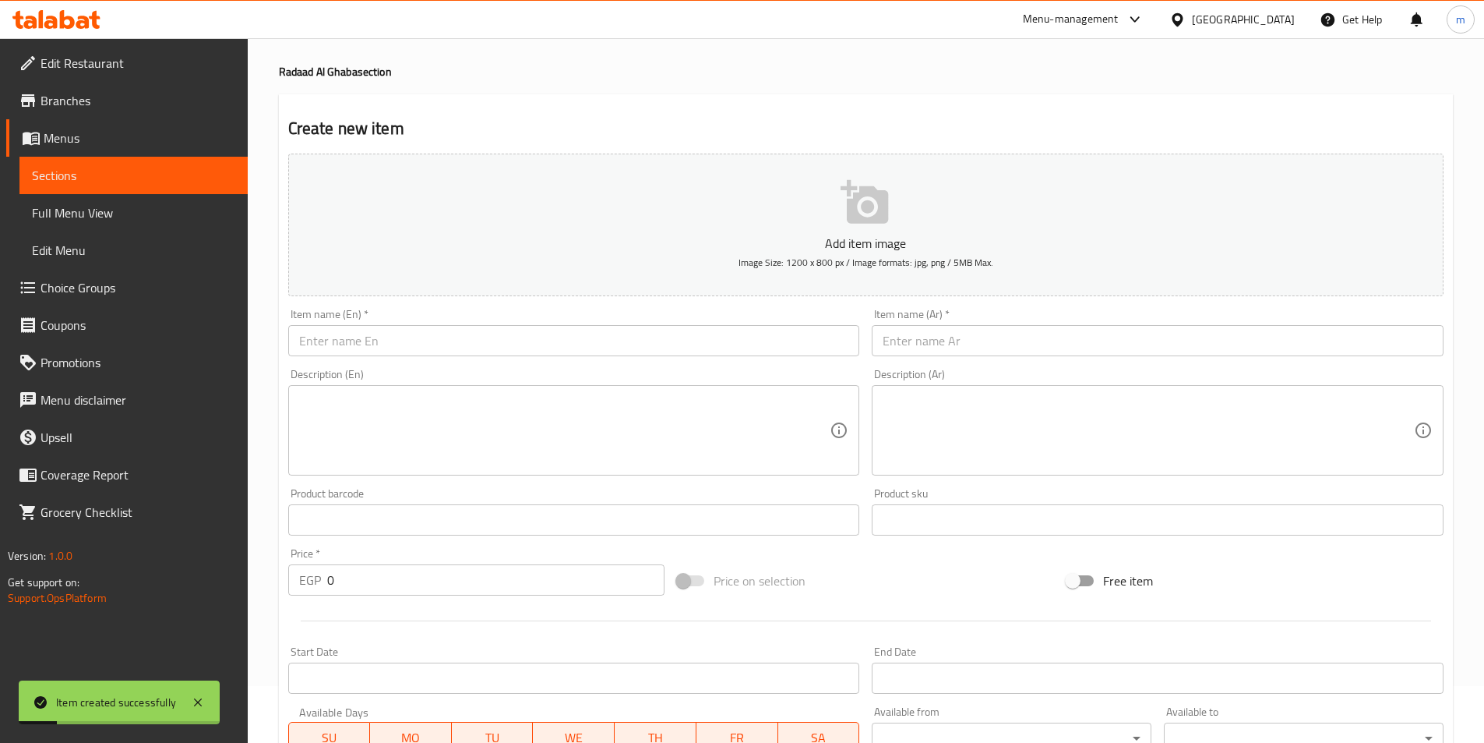
scroll to position [0, 0]
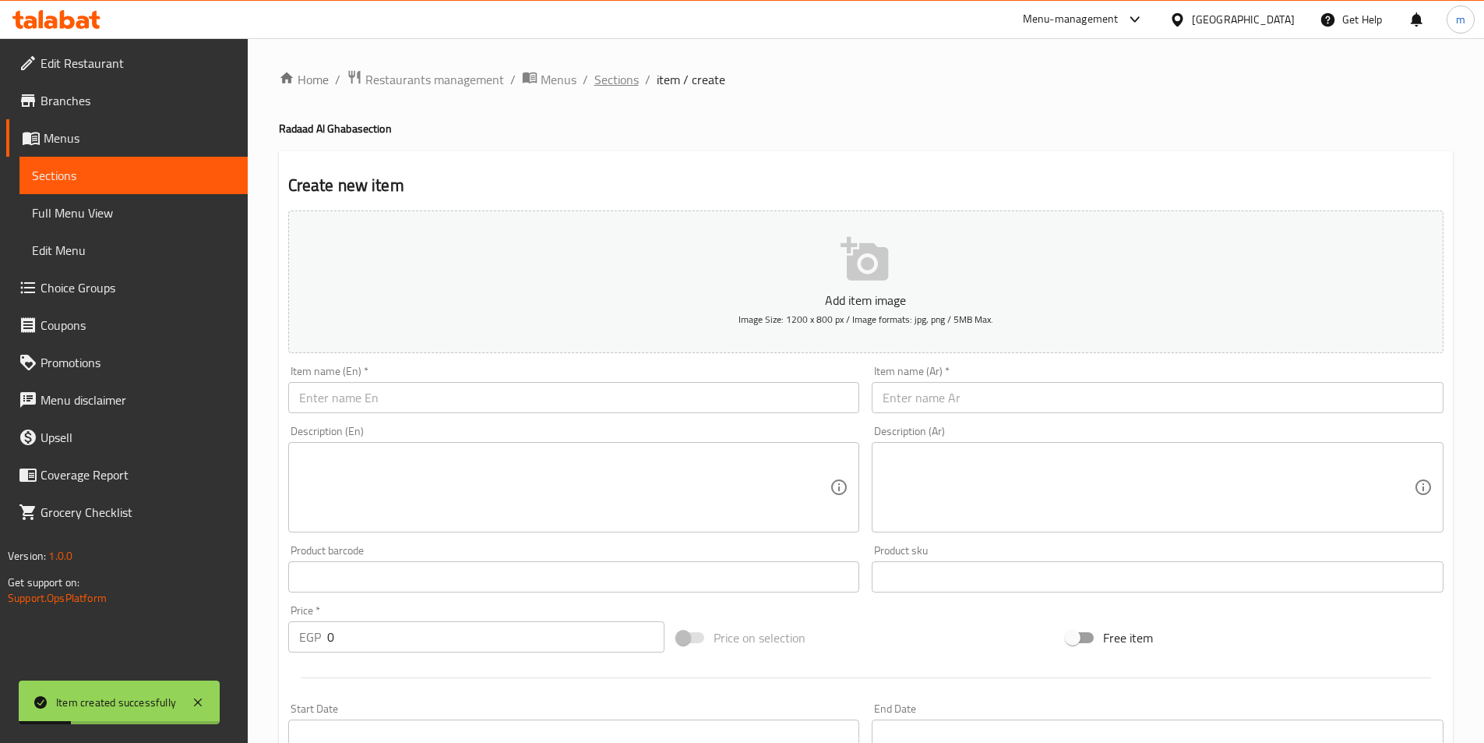
click at [626, 79] on span "Sections" at bounding box center [616, 79] width 44 height 19
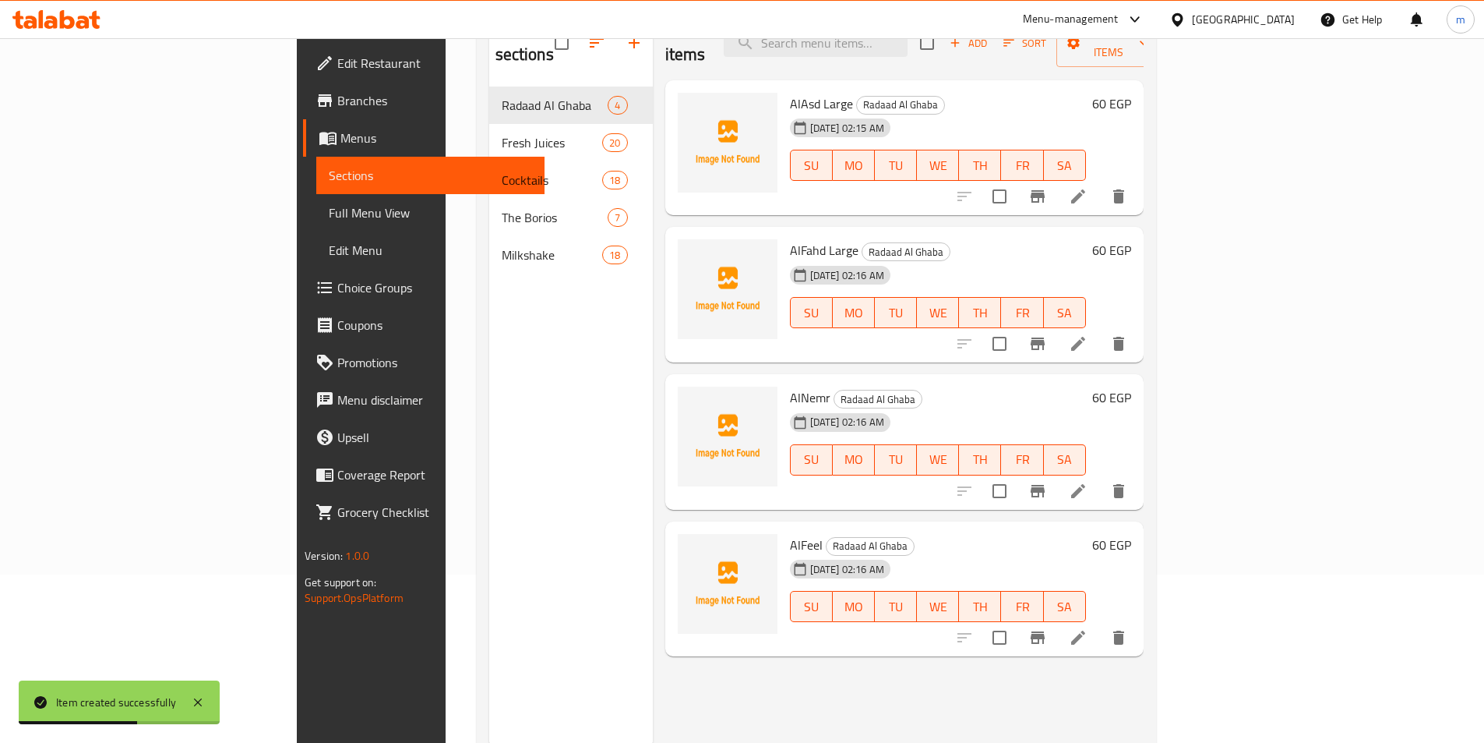
scroll to position [140, 0]
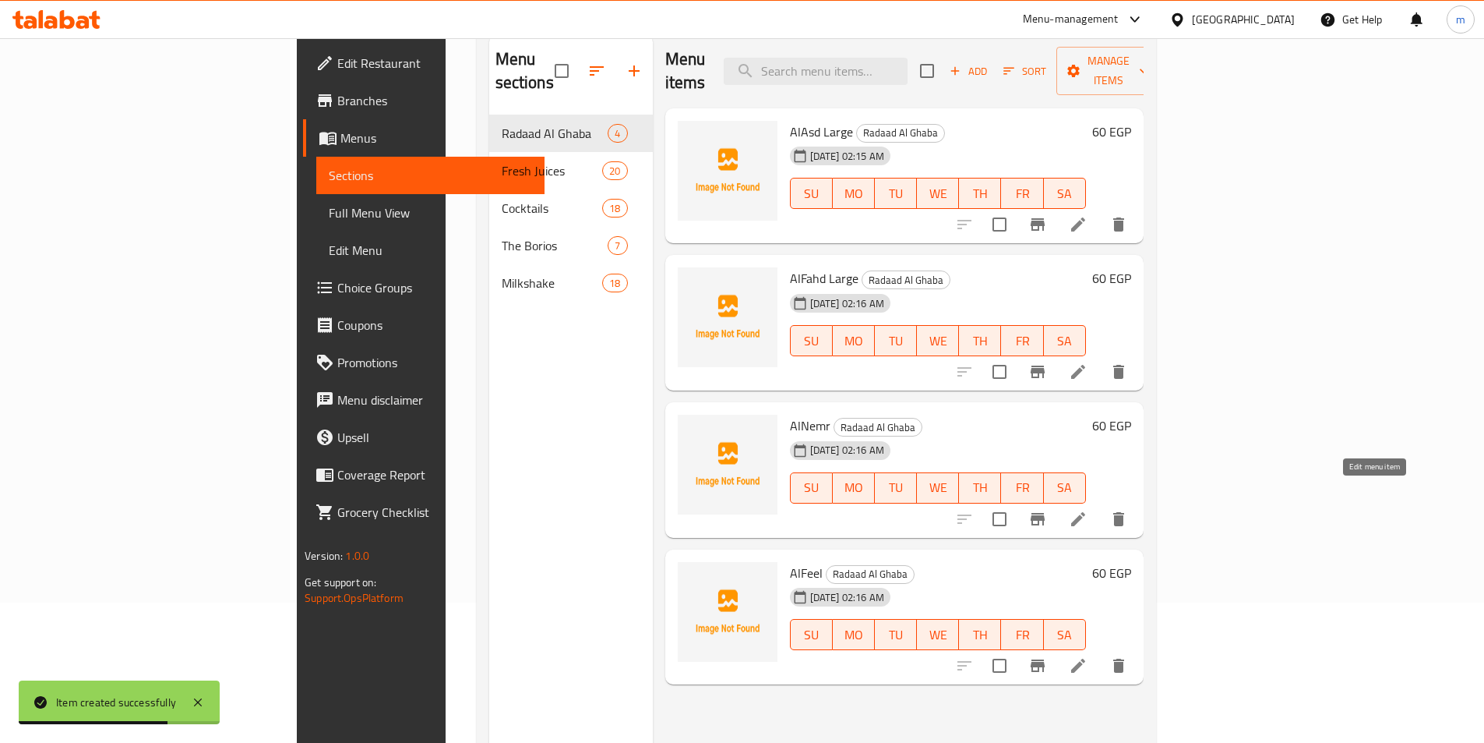
click at [1085, 512] on icon at bounding box center [1078, 519] width 14 height 14
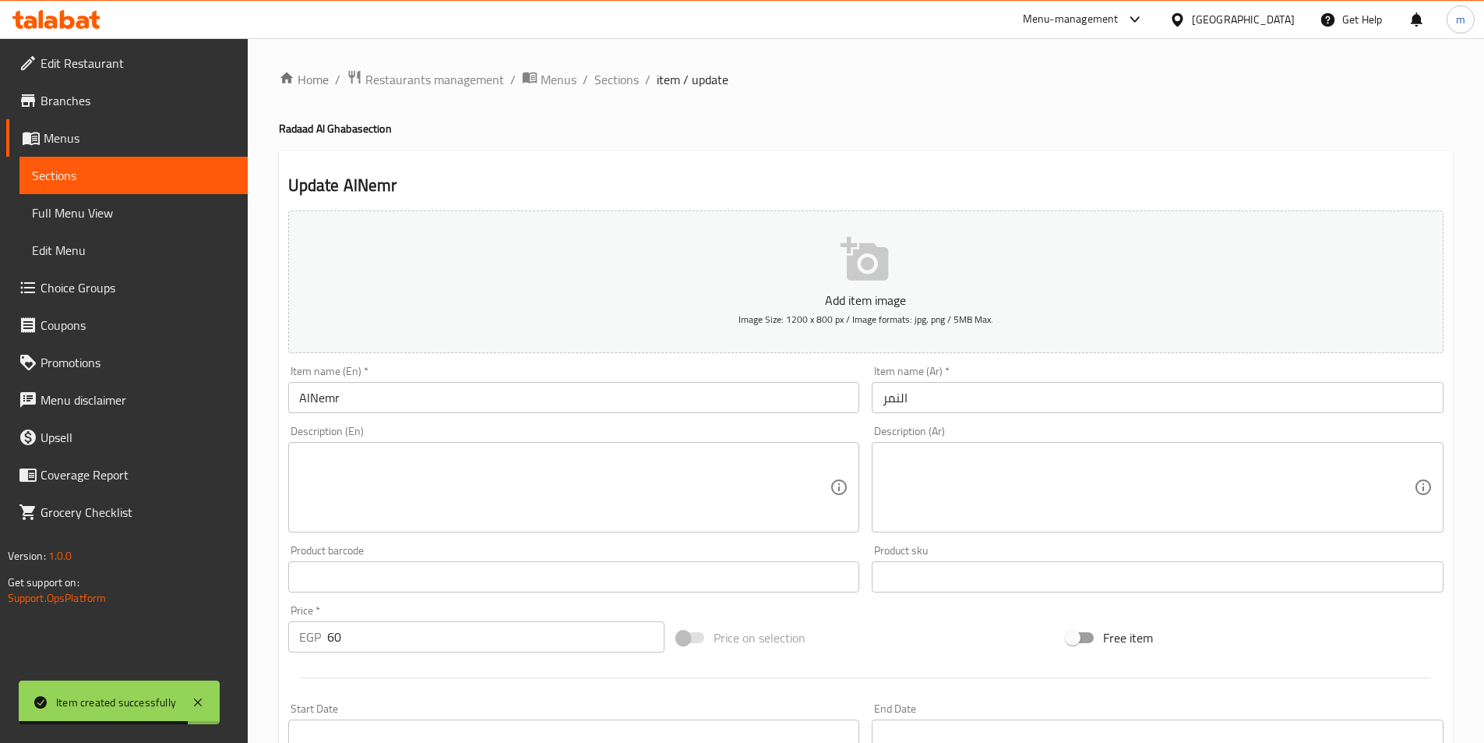
click at [954, 401] on input "النمر" at bounding box center [1158, 397] width 572 height 31
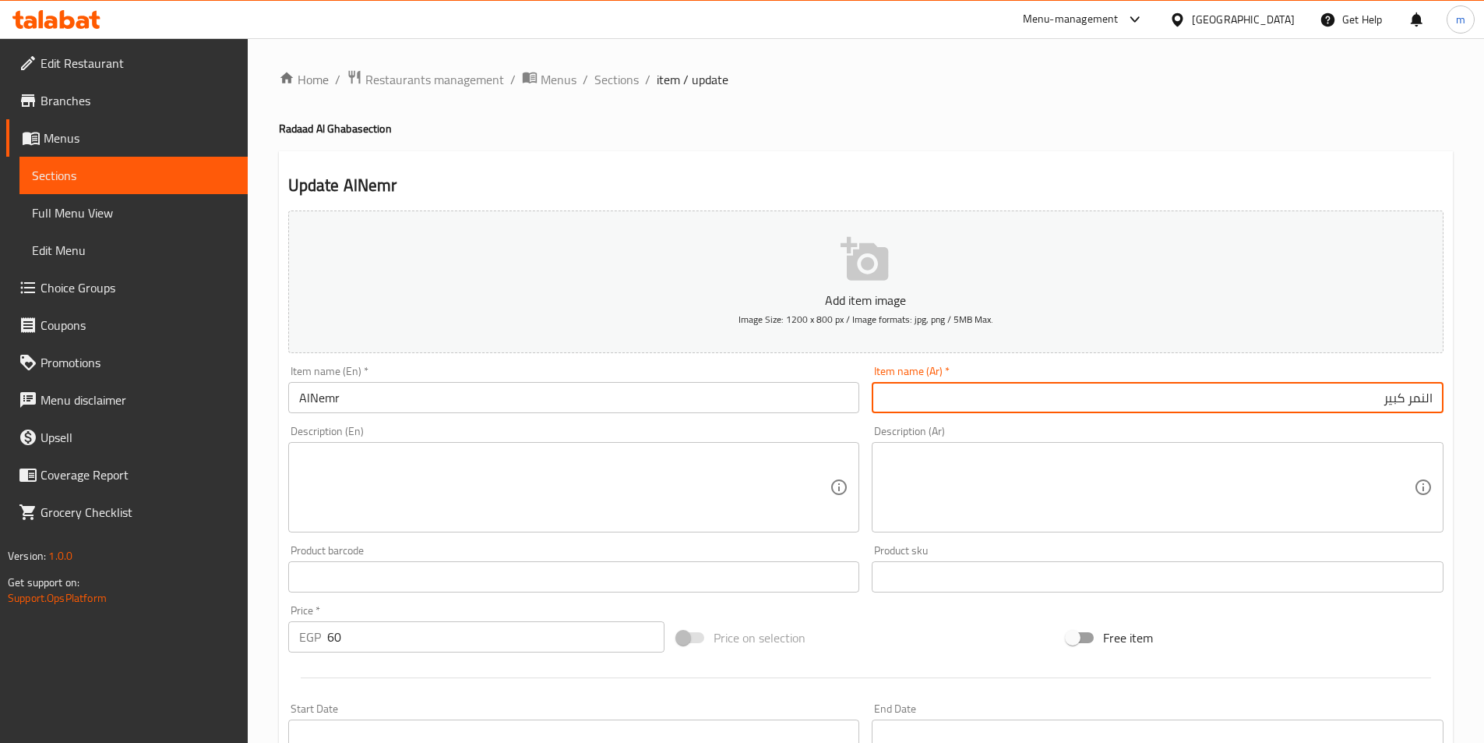
type input "النمر كبير"
click at [641, 398] on input "AlNemr" at bounding box center [574, 397] width 572 height 31
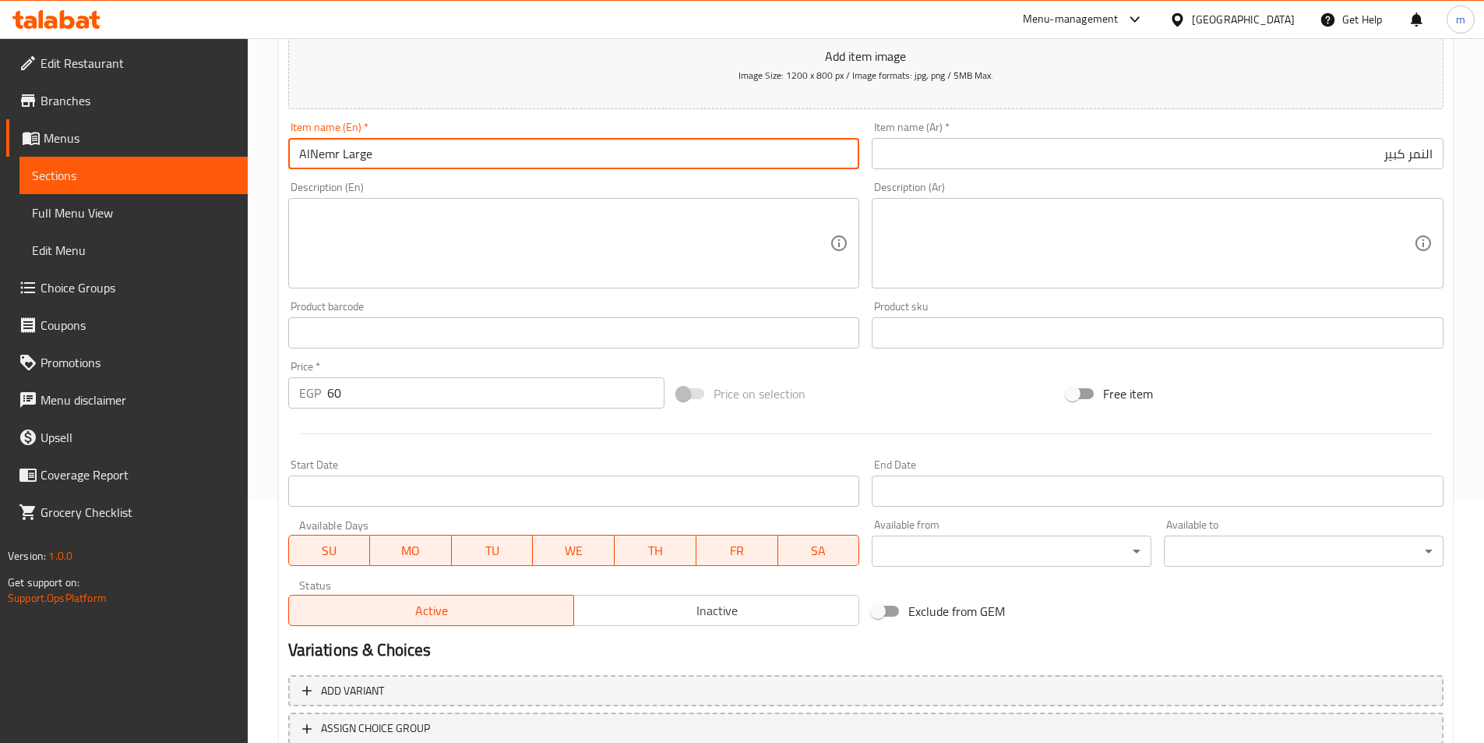
scroll to position [358, 0]
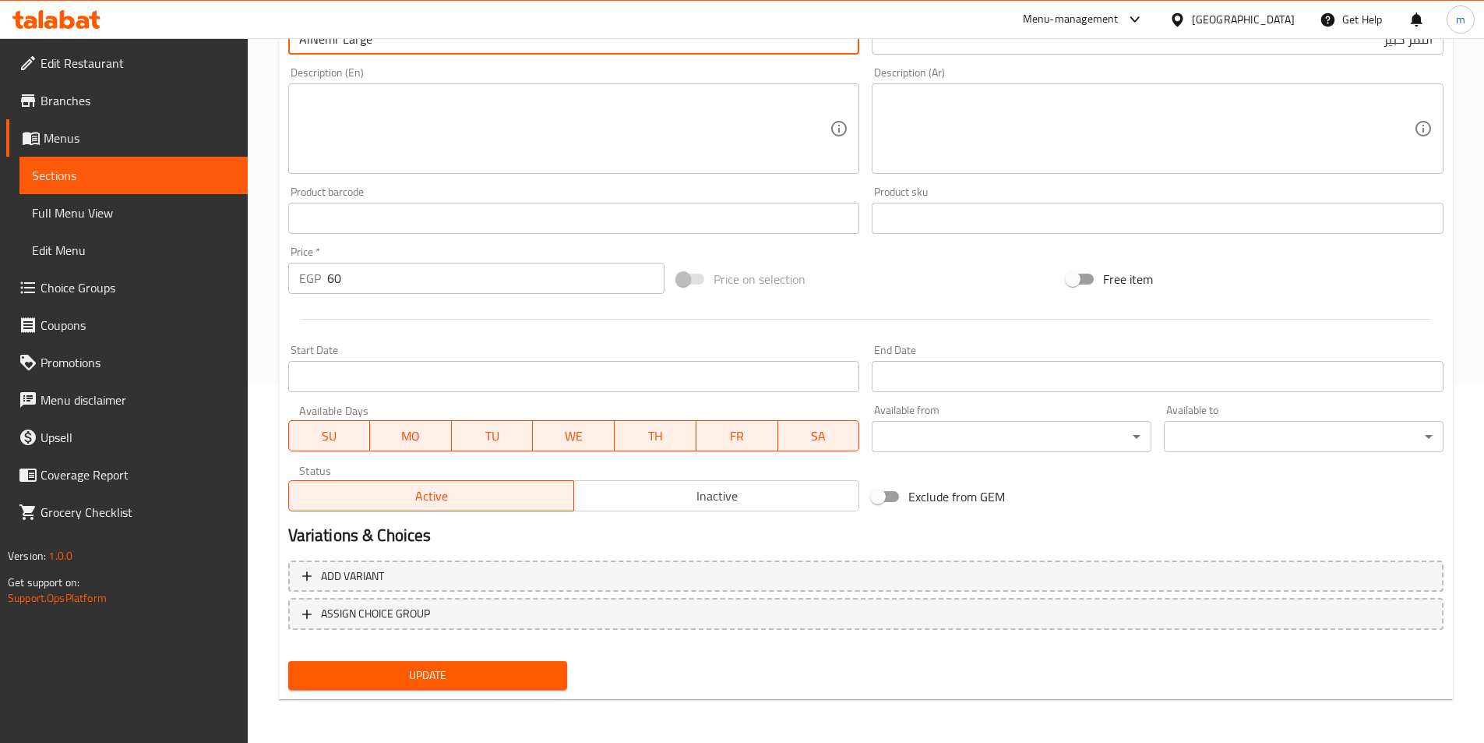
type input "AlNemr Large"
click at [503, 672] on span "Update" at bounding box center [428, 674] width 255 height 19
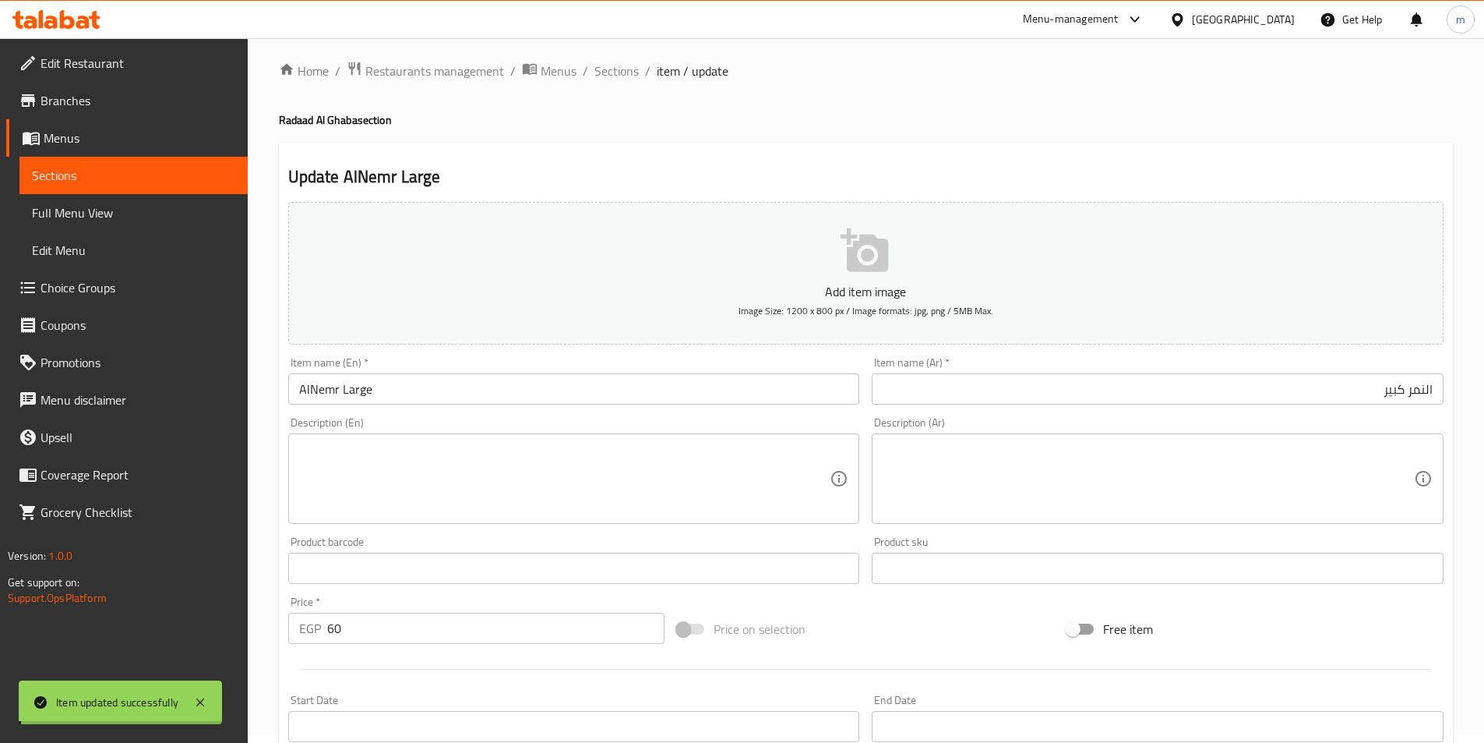
scroll to position [0, 0]
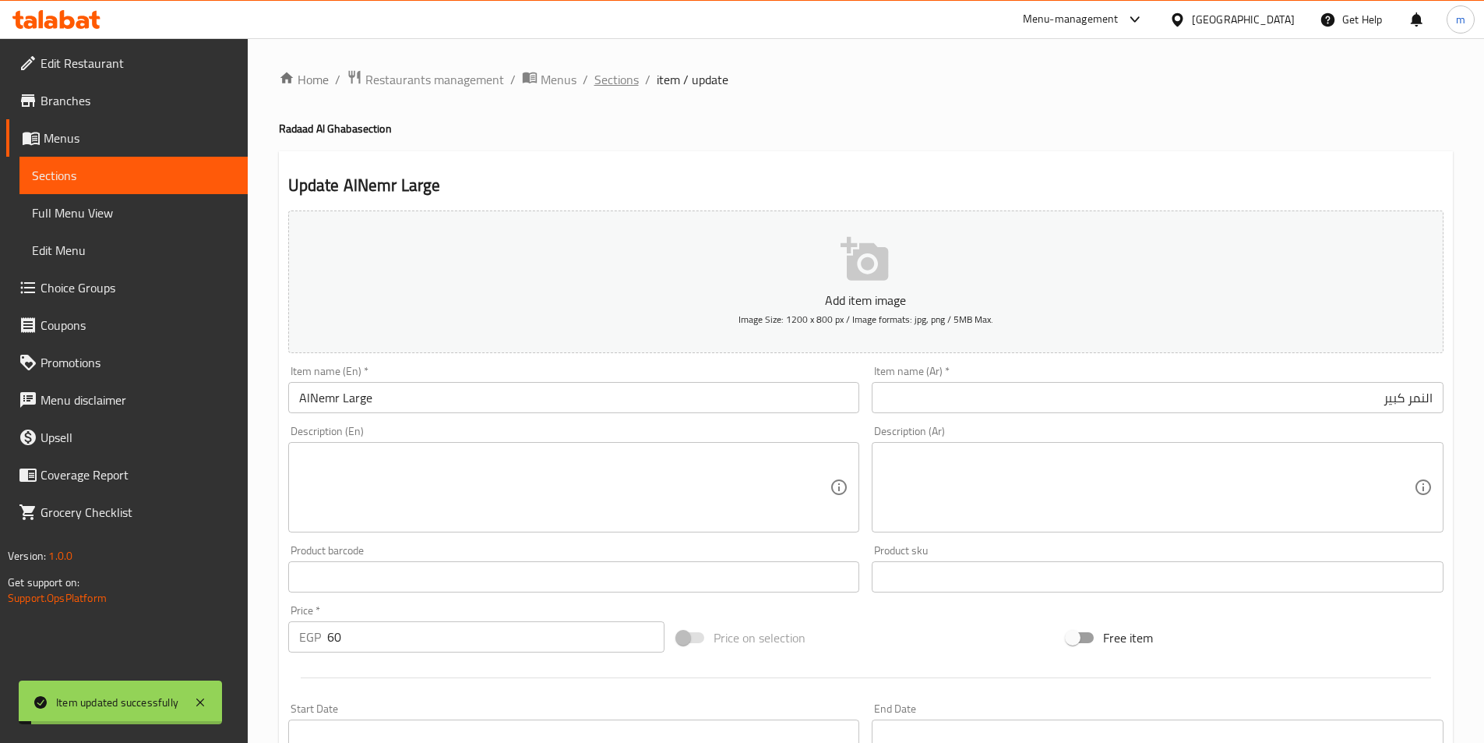
click at [634, 77] on span "Sections" at bounding box center [616, 79] width 44 height 19
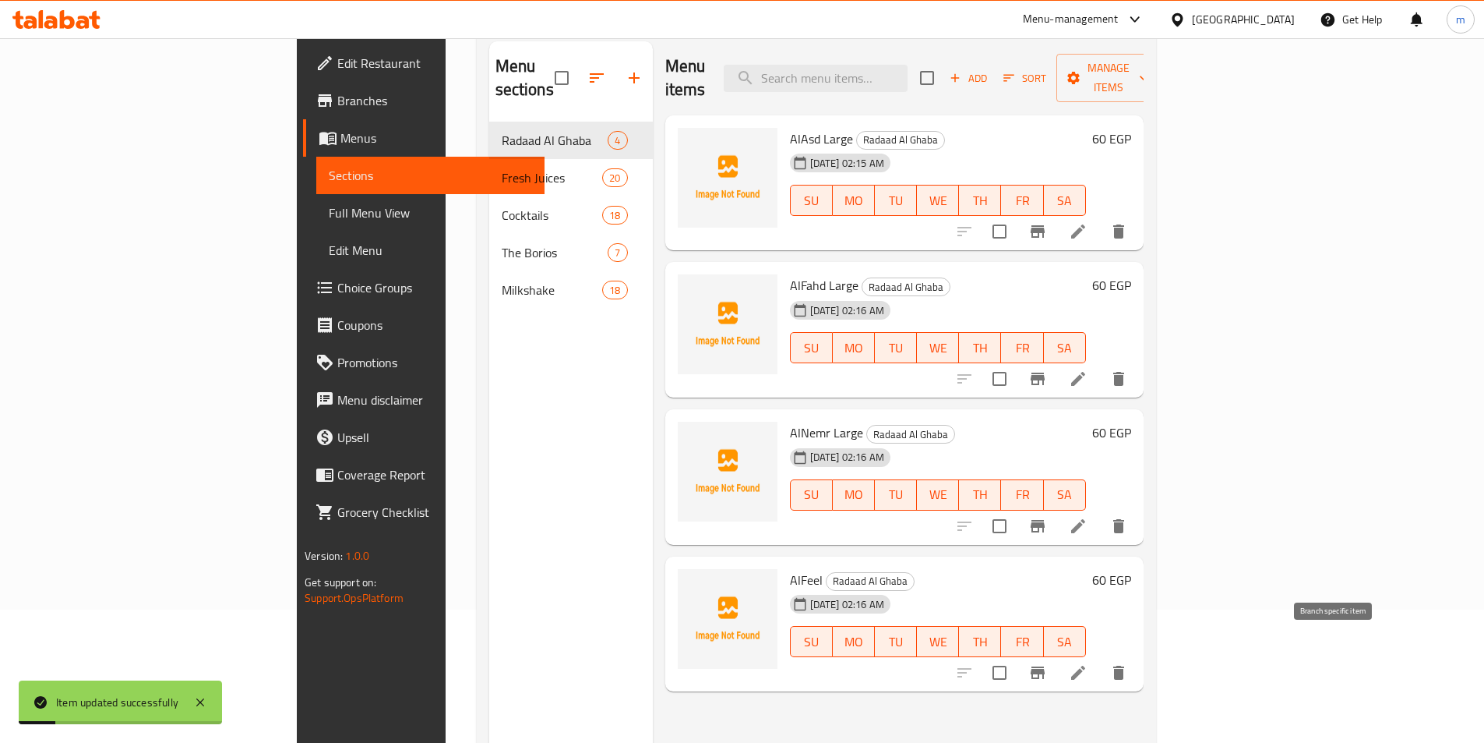
scroll to position [218, 0]
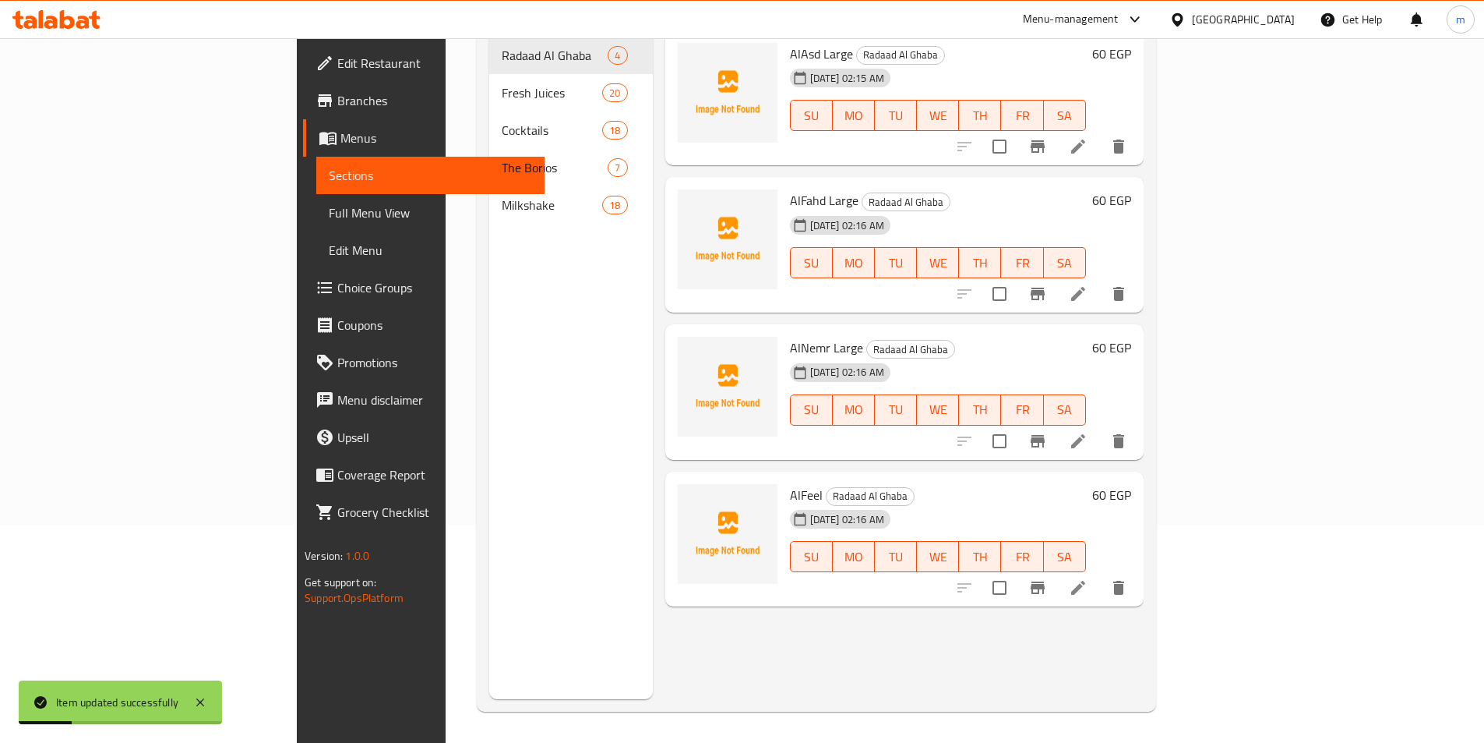
click at [1100, 573] on li at bounding box center [1079, 587] width 44 height 28
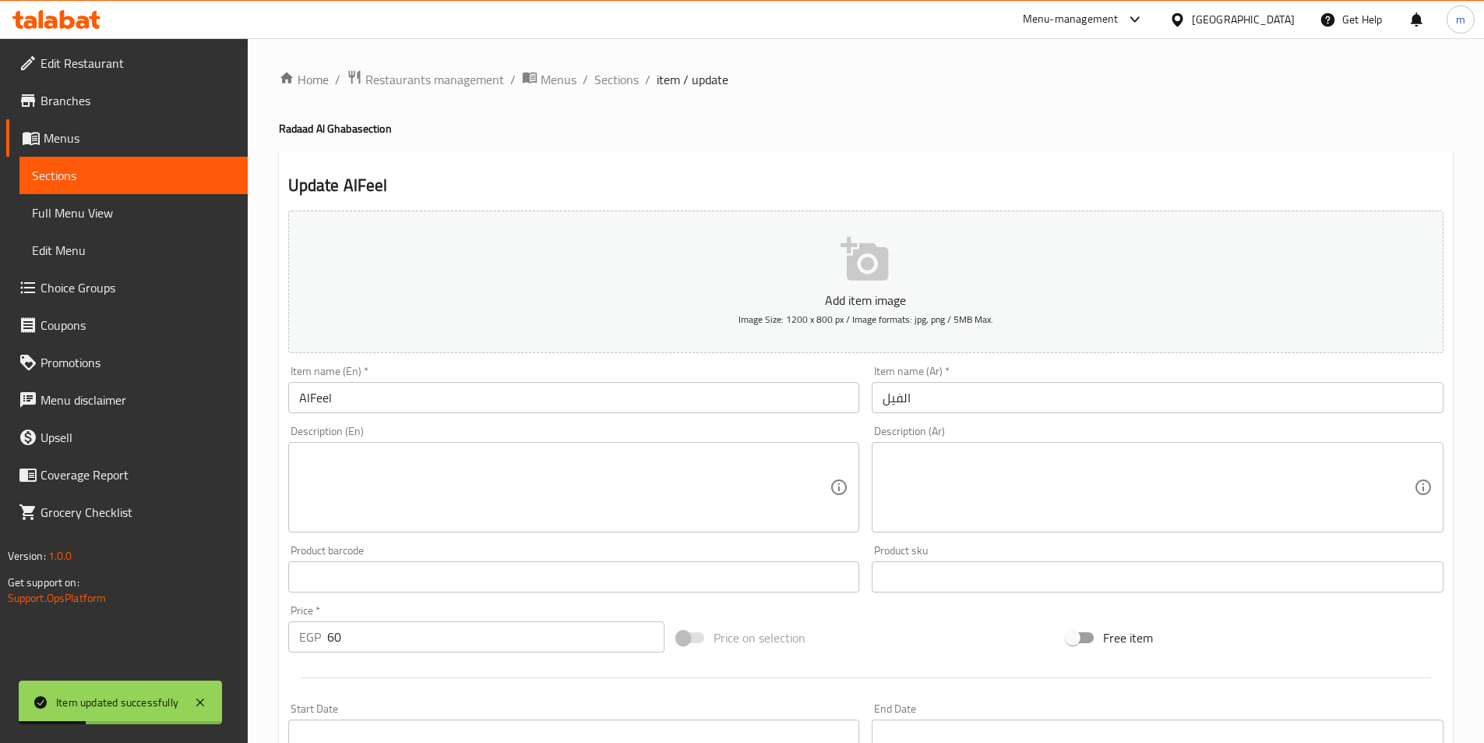
click at [513, 408] on input "AlFeel" at bounding box center [574, 397] width 572 height 31
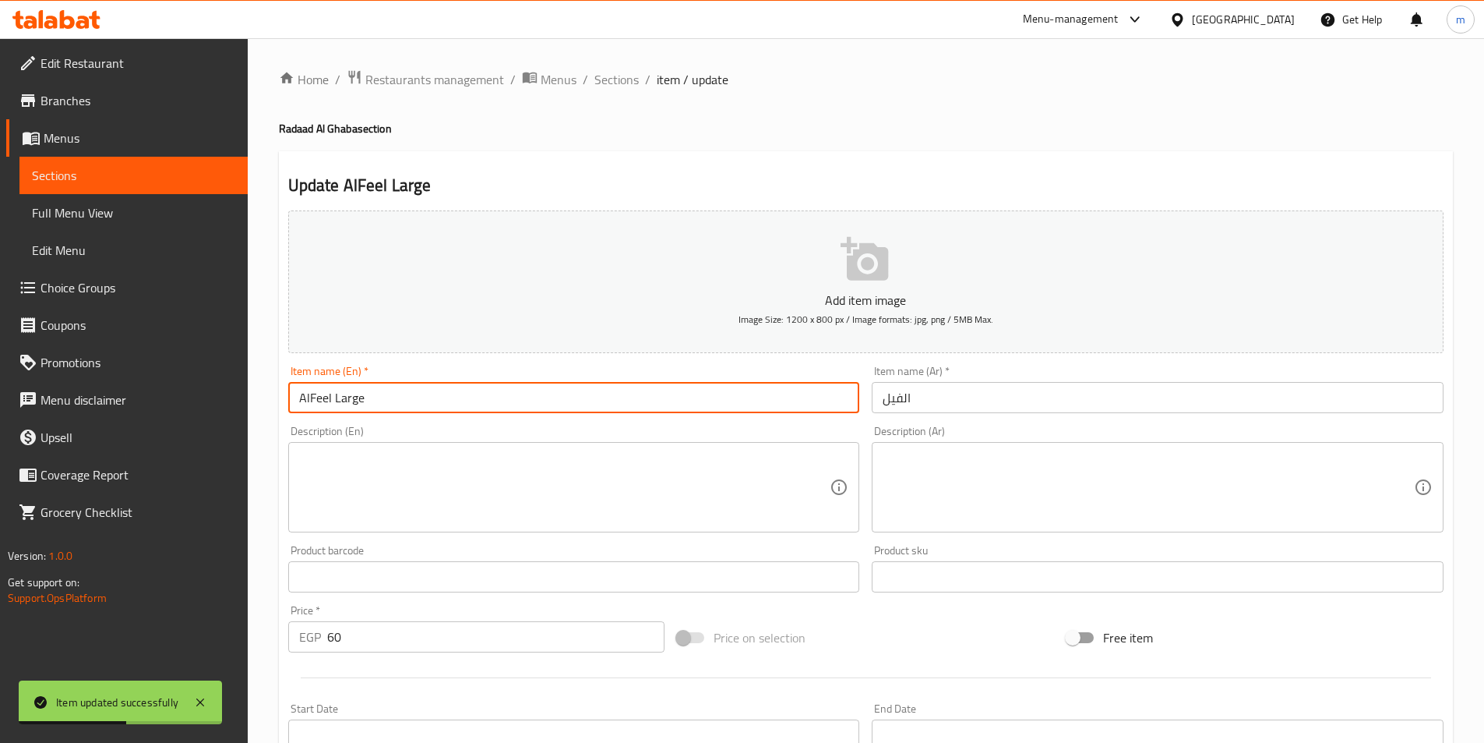
type input "AlFeel Large"
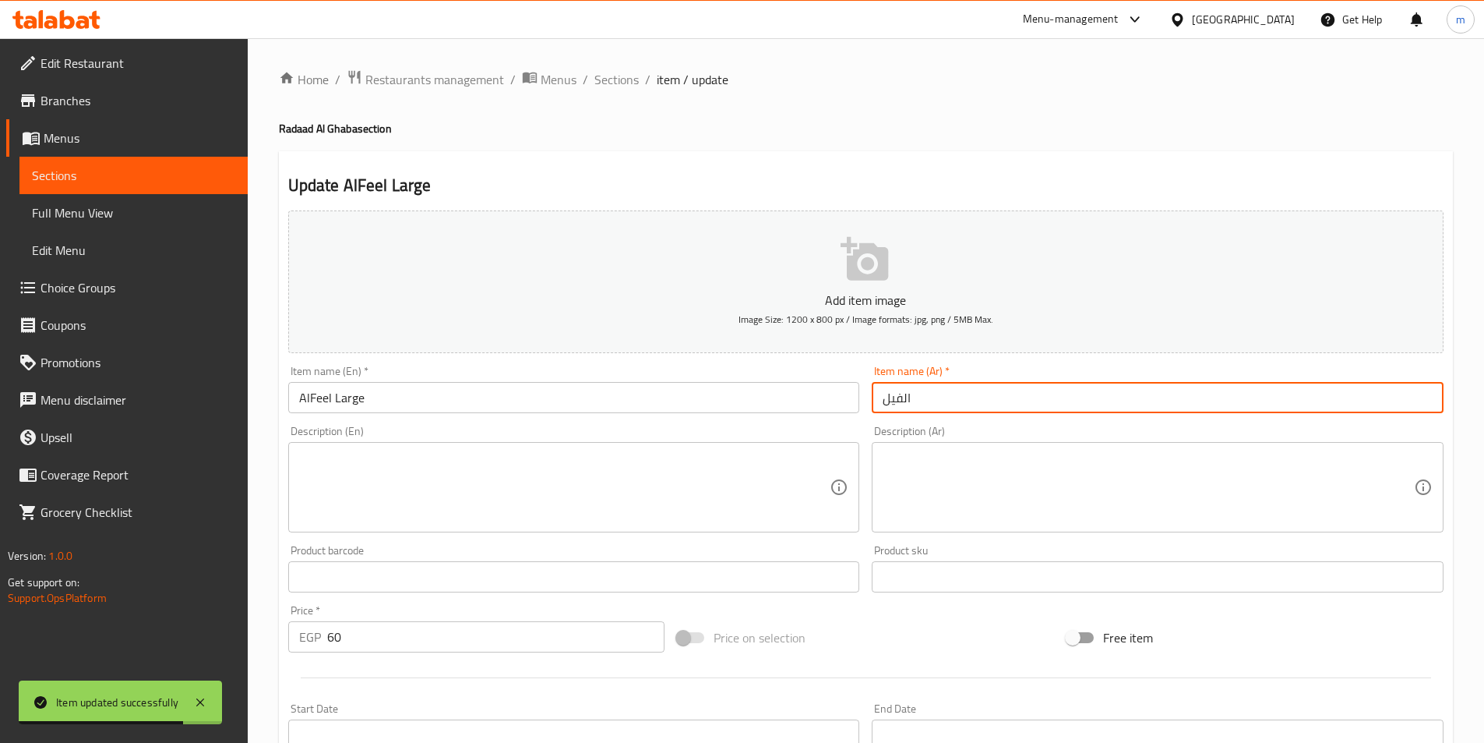
click at [1014, 400] on input "الفيل" at bounding box center [1158, 397] width 572 height 31
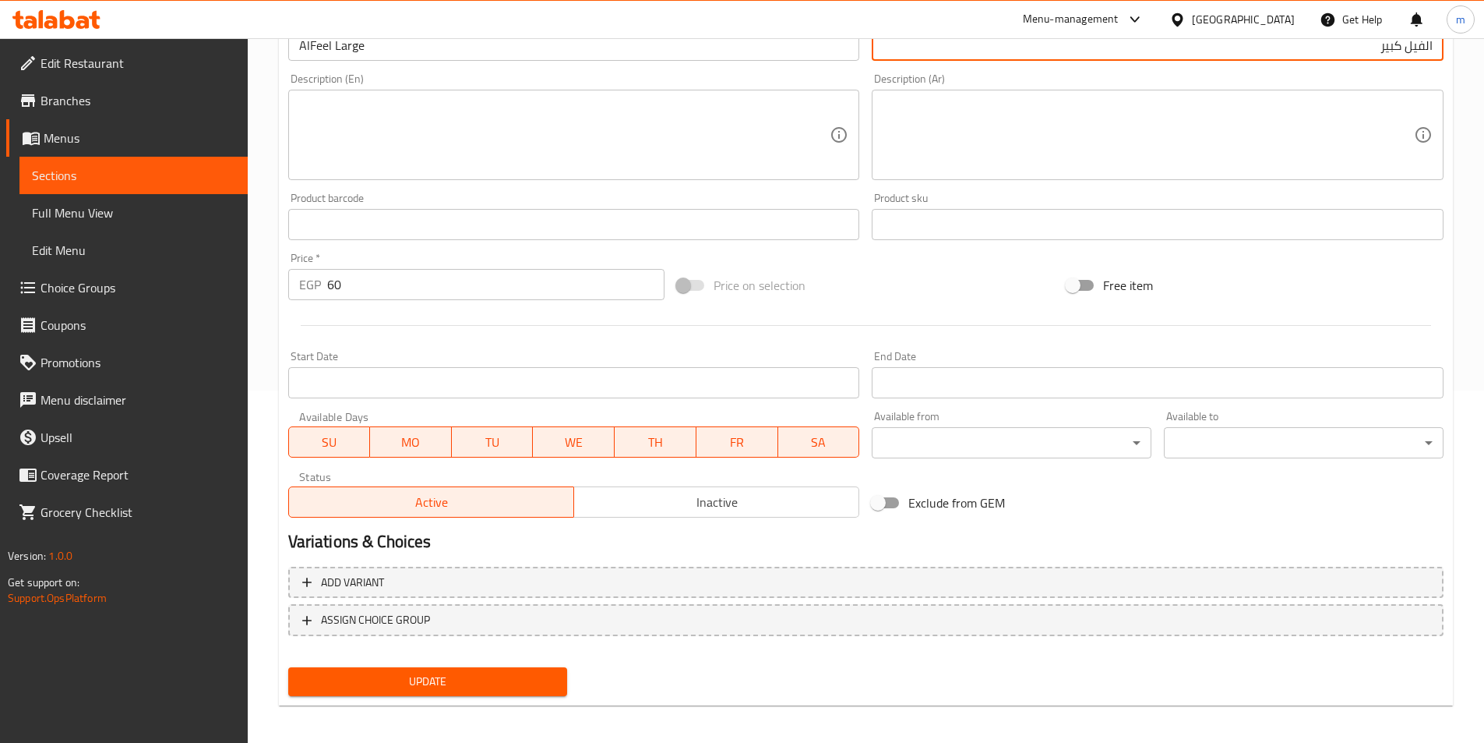
scroll to position [358, 0]
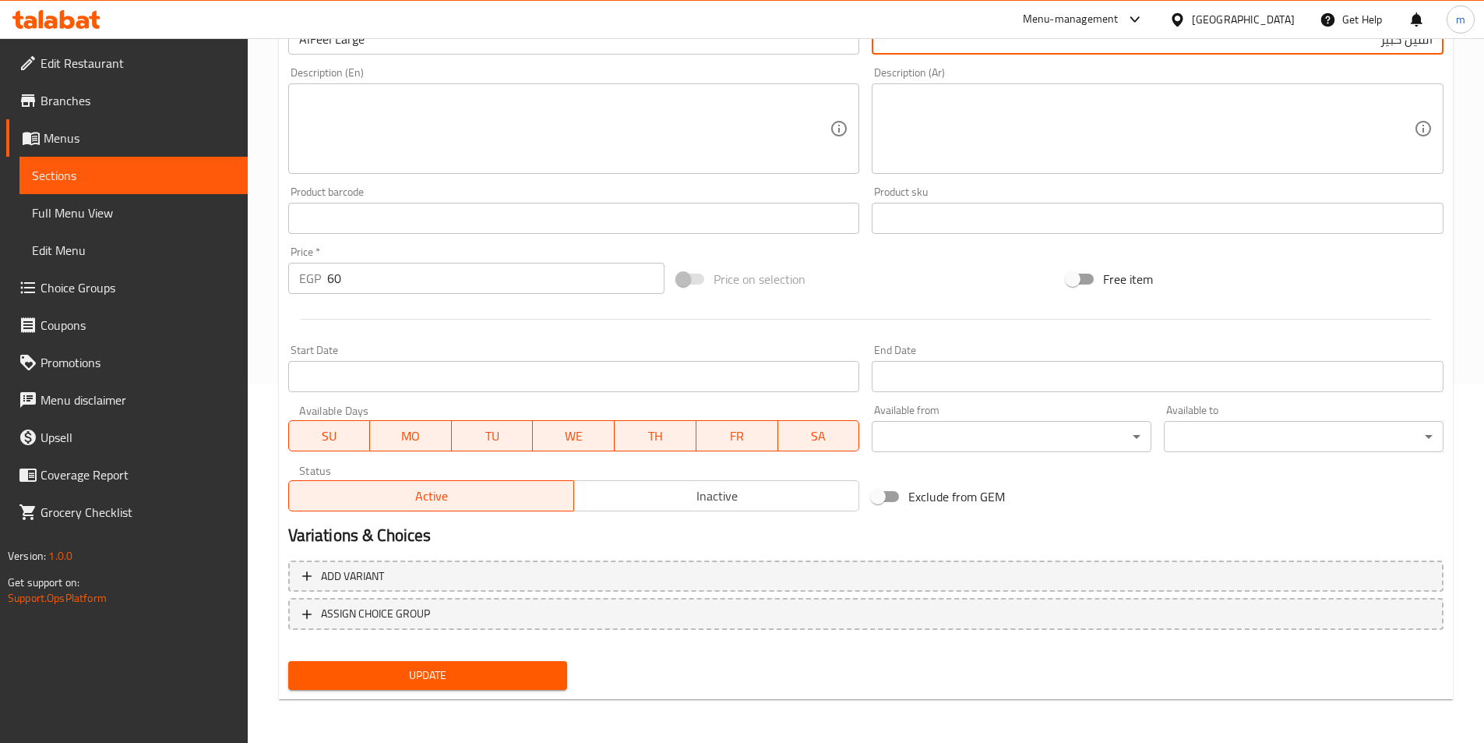
type input "الفيل كبير"
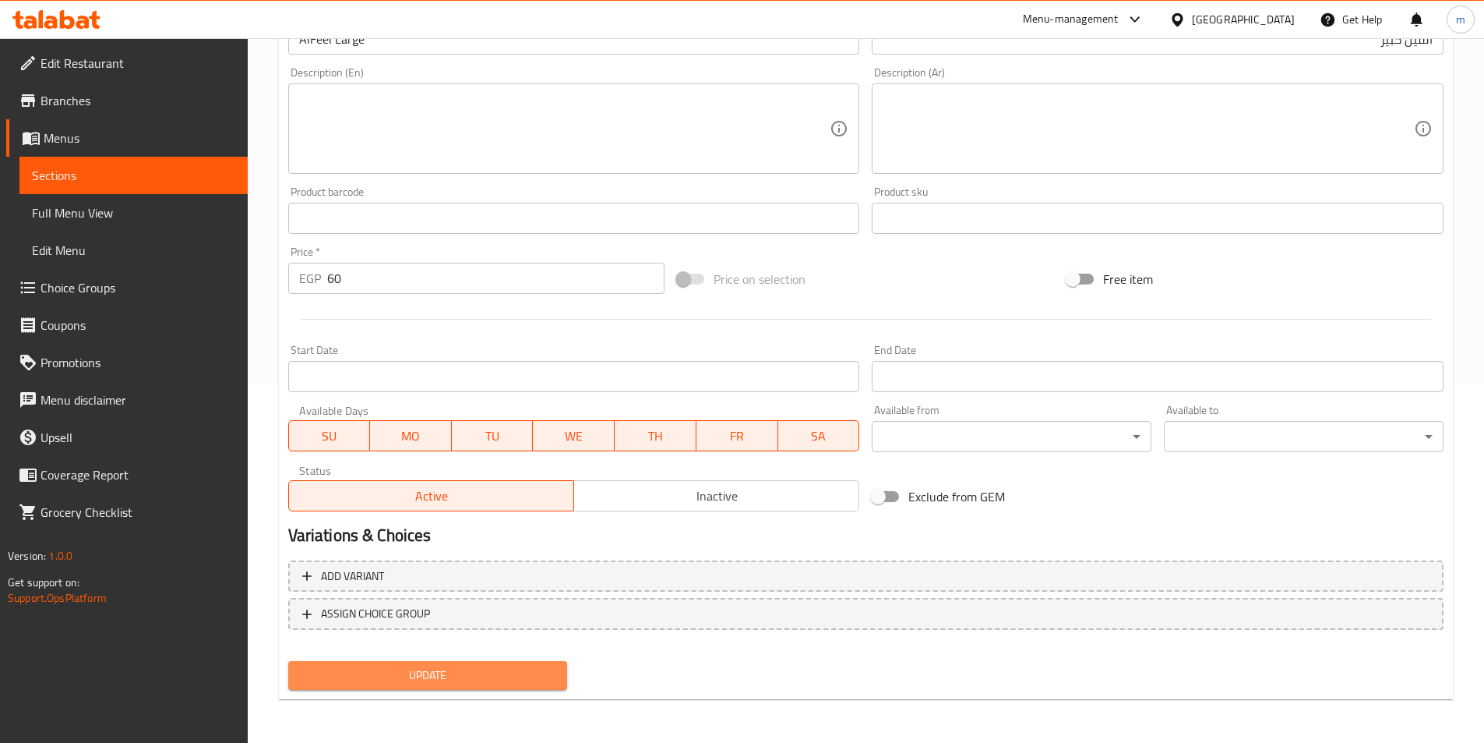
click at [438, 679] on span "Update" at bounding box center [428, 674] width 255 height 19
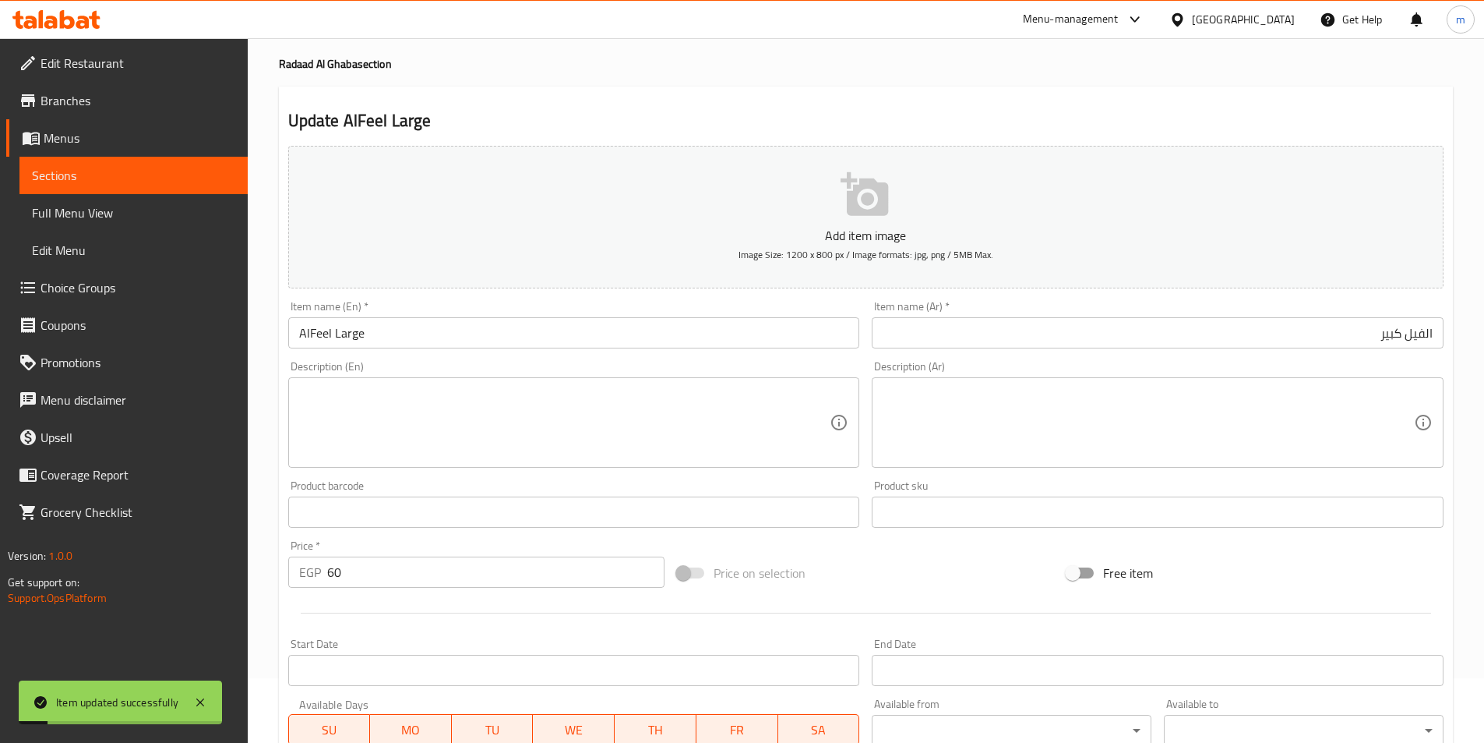
scroll to position [0, 0]
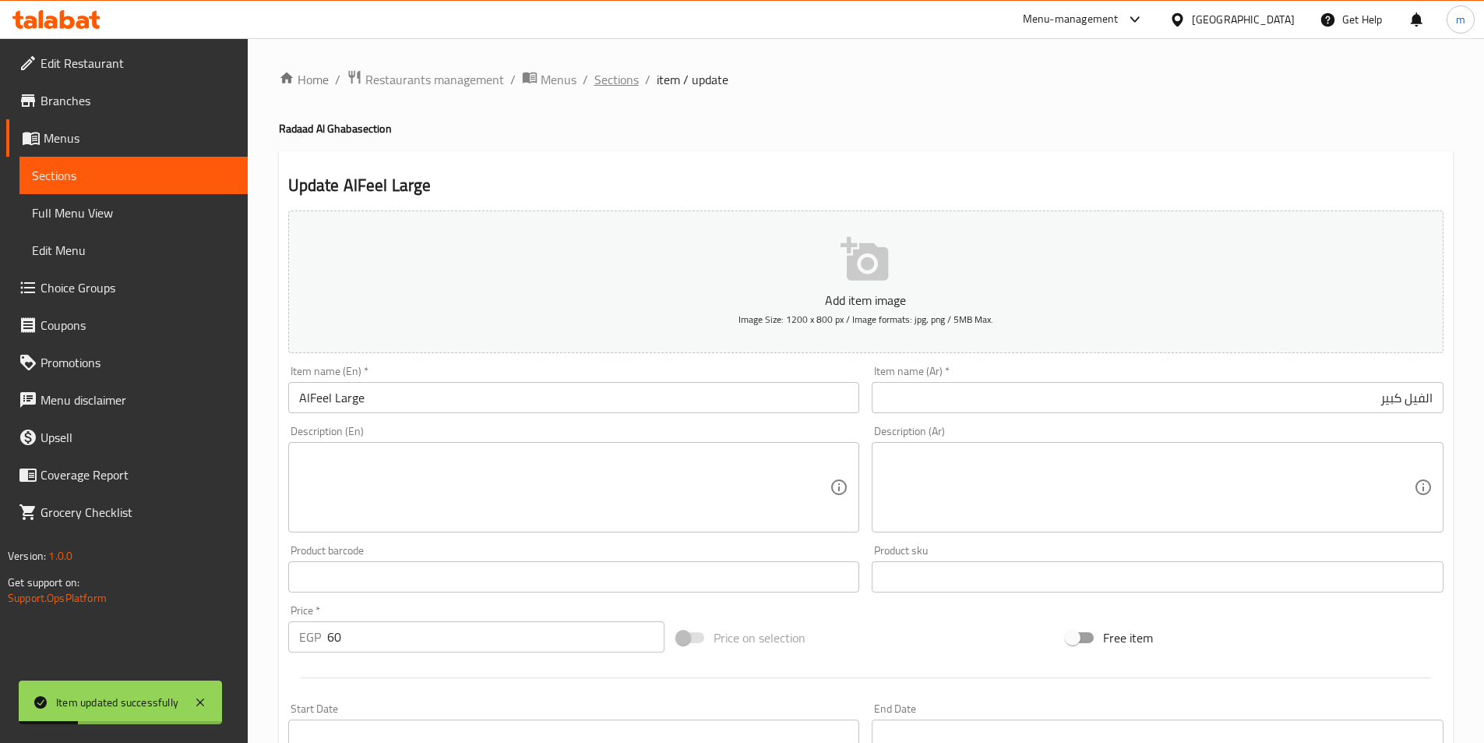
click at [594, 86] on span "Sections" at bounding box center [616, 79] width 44 height 19
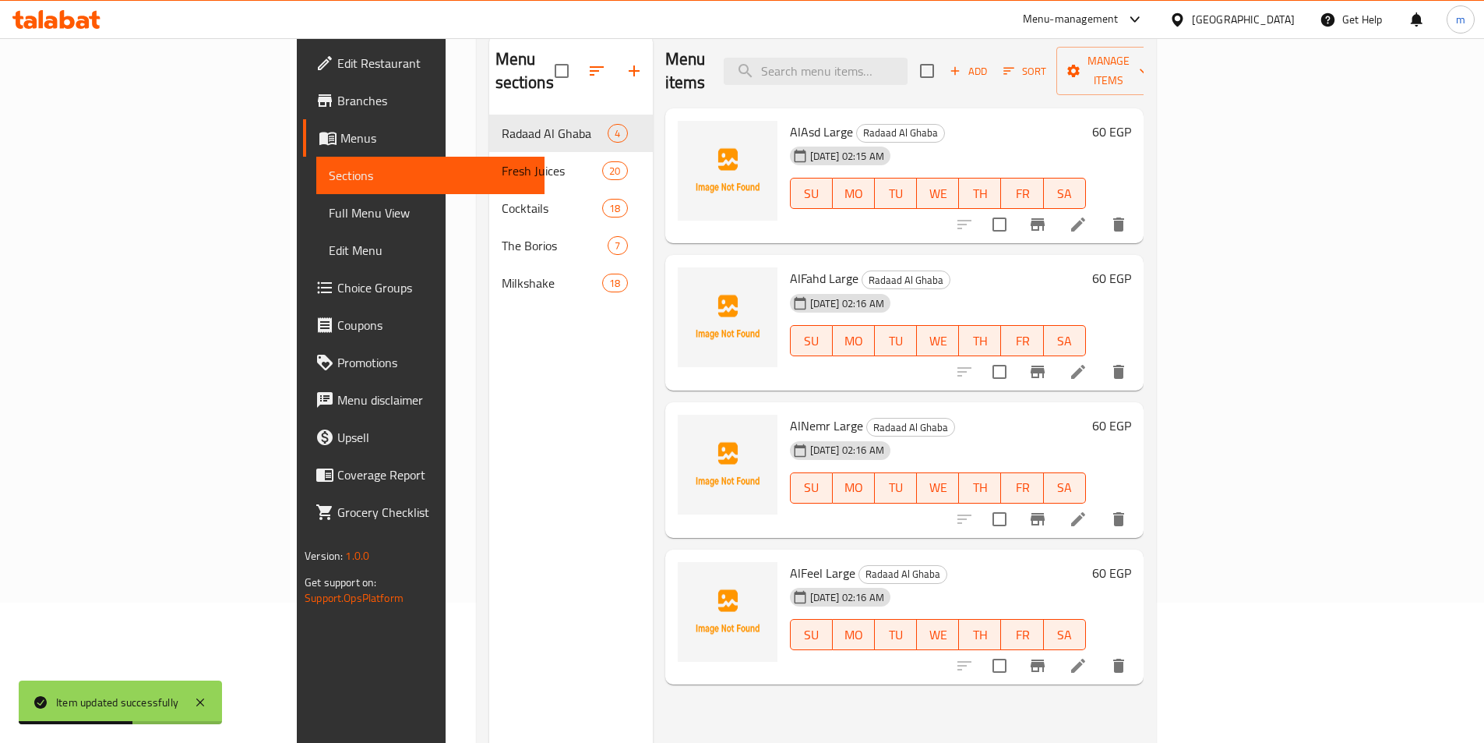
scroll to position [62, 0]
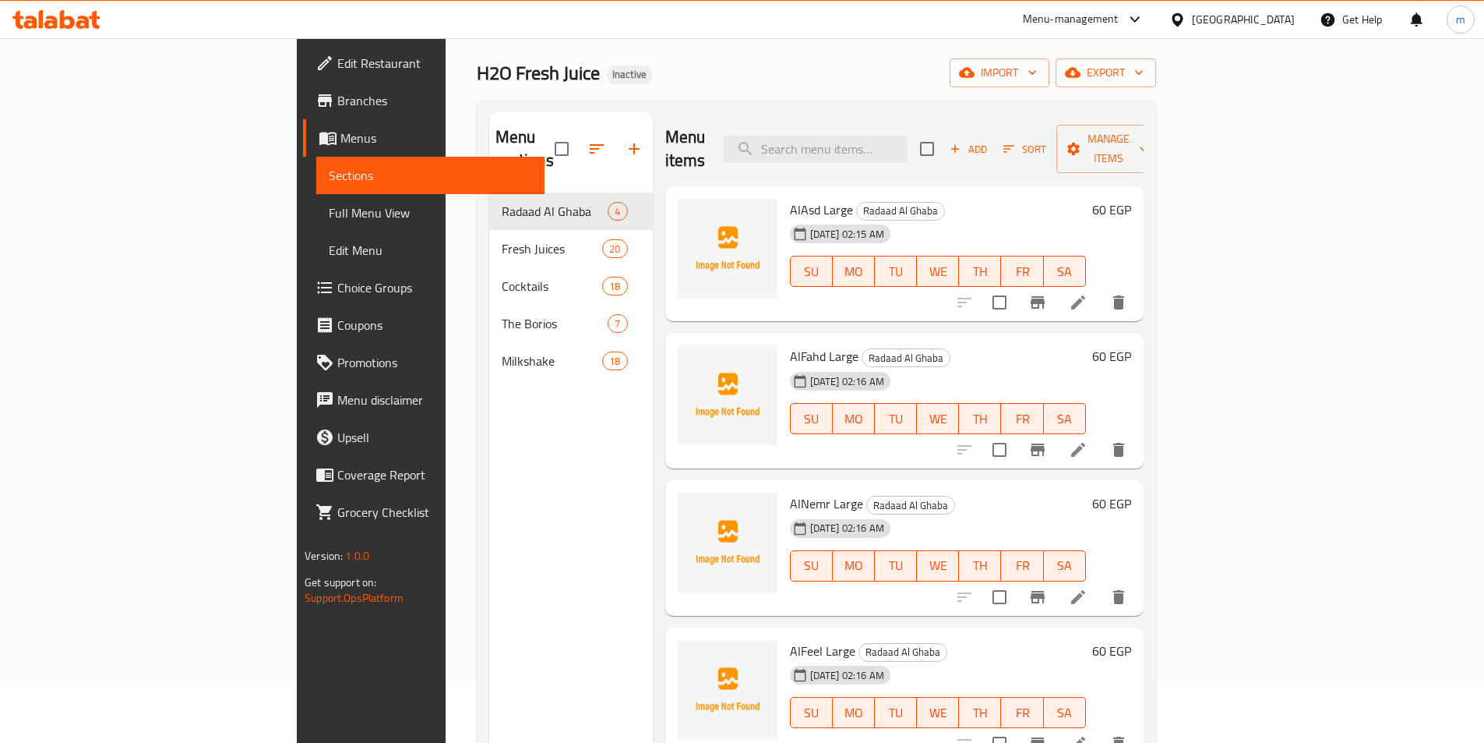
click at [337, 105] on span "Branches" at bounding box center [434, 100] width 195 height 19
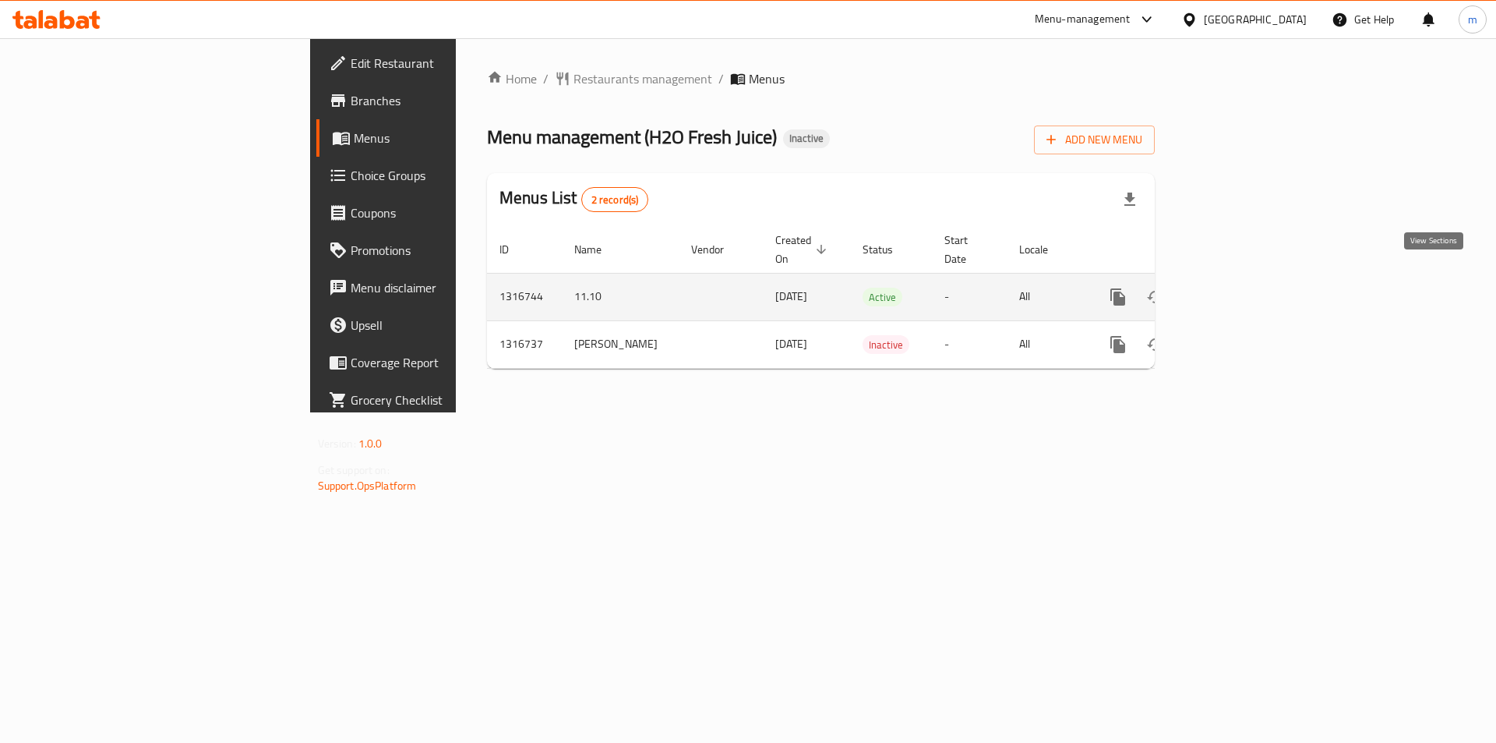
click at [1240, 288] on icon "enhanced table" at bounding box center [1230, 297] width 19 height 19
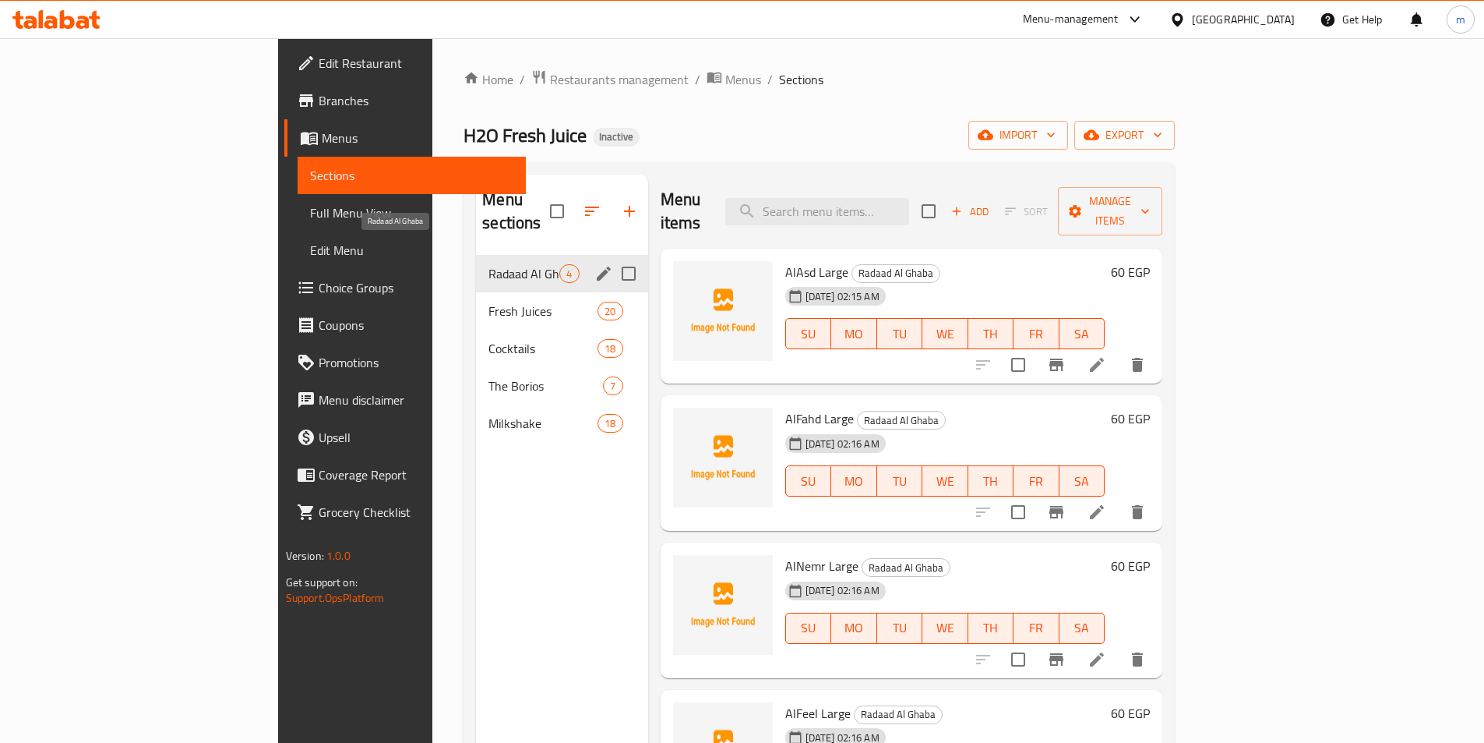
click at [489, 264] on span "Radaad Al Ghaba" at bounding box center [524, 273] width 71 height 19
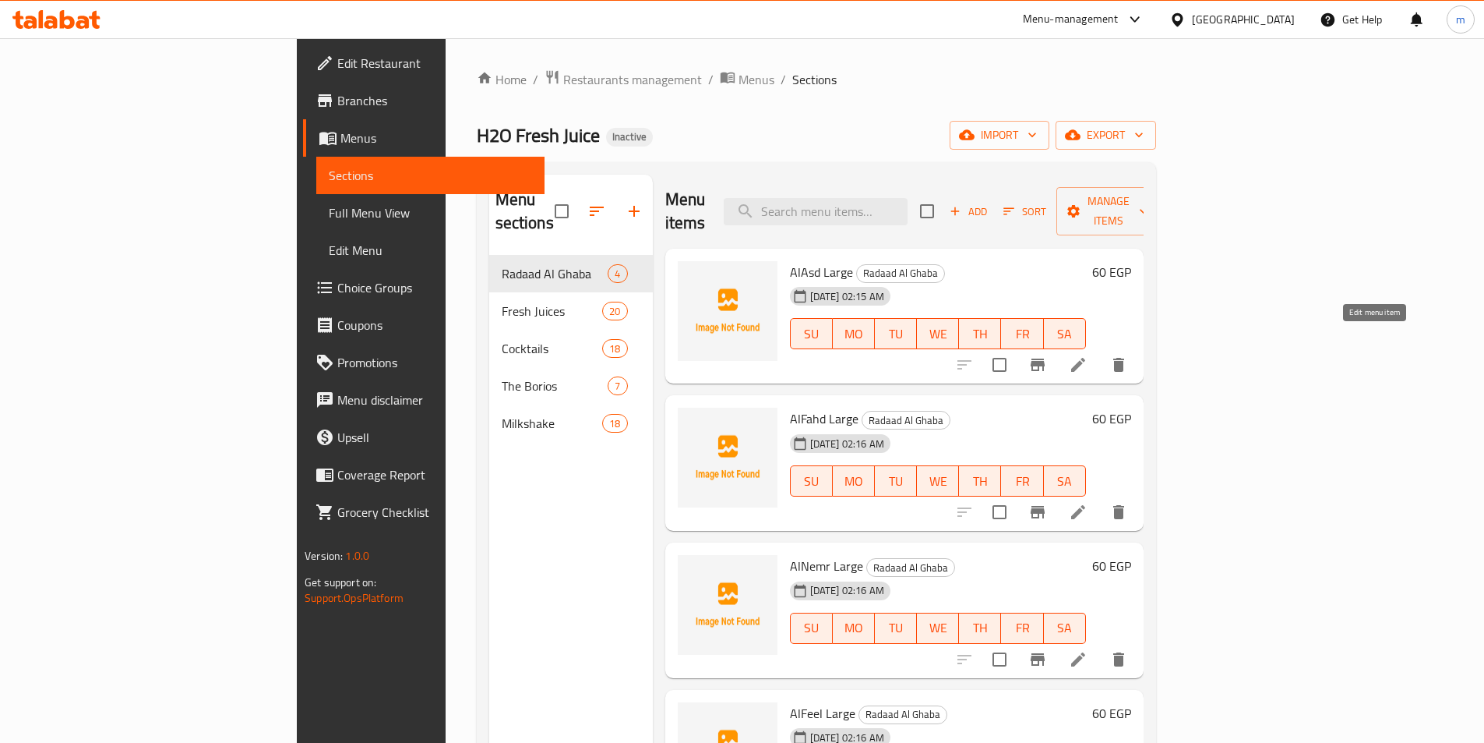
click at [1088, 355] on icon at bounding box center [1078, 364] width 19 height 19
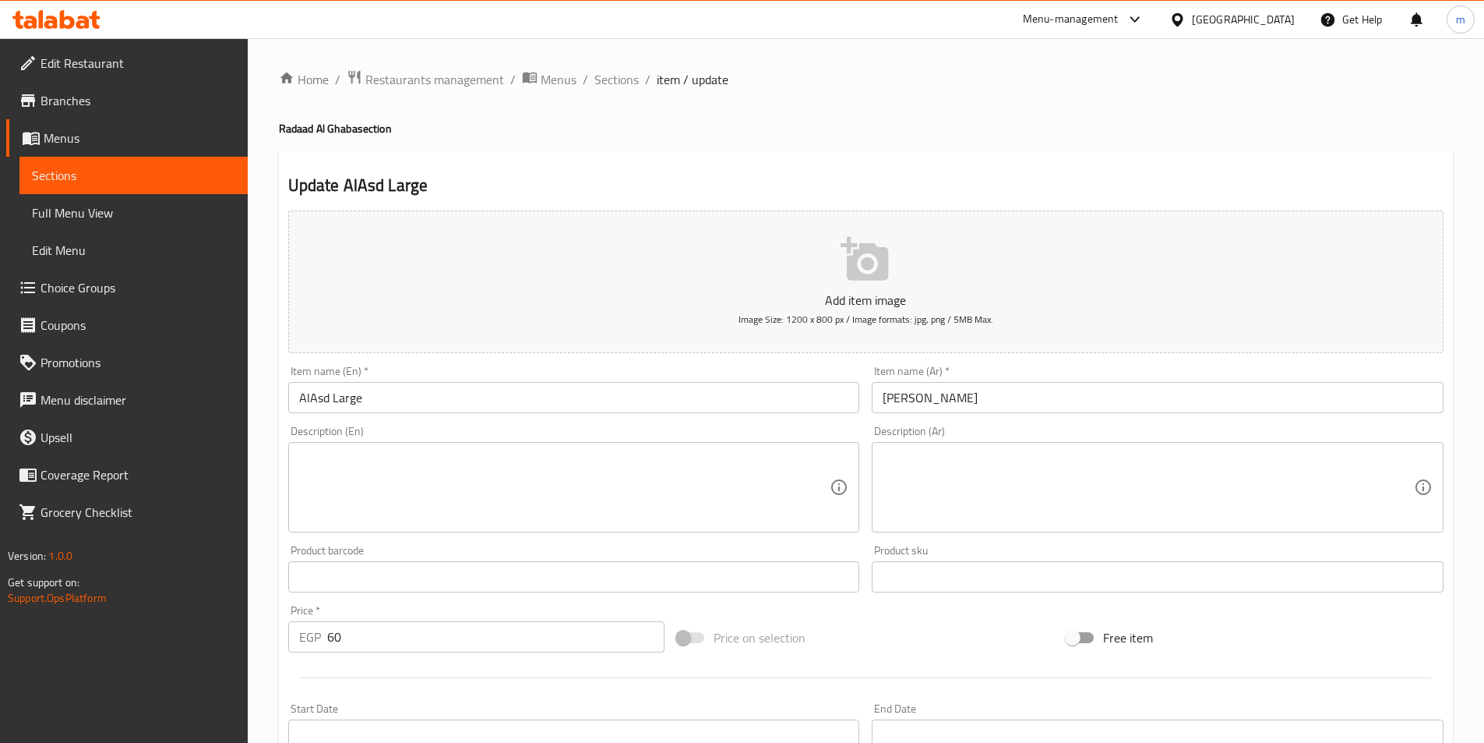
click at [964, 477] on textarea at bounding box center [1148, 487] width 531 height 74
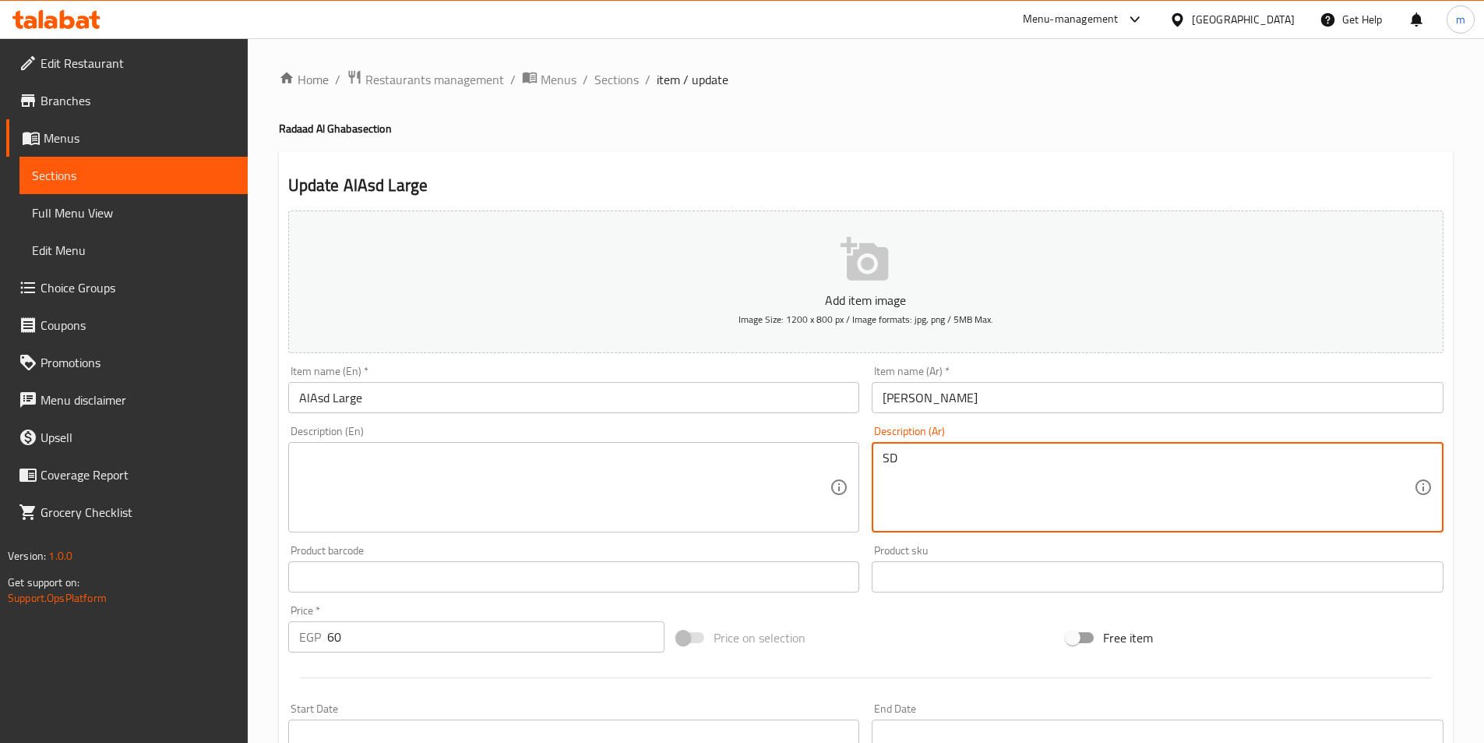
type textarea "S"
type textarea "سوبيا وايس فانيليا"
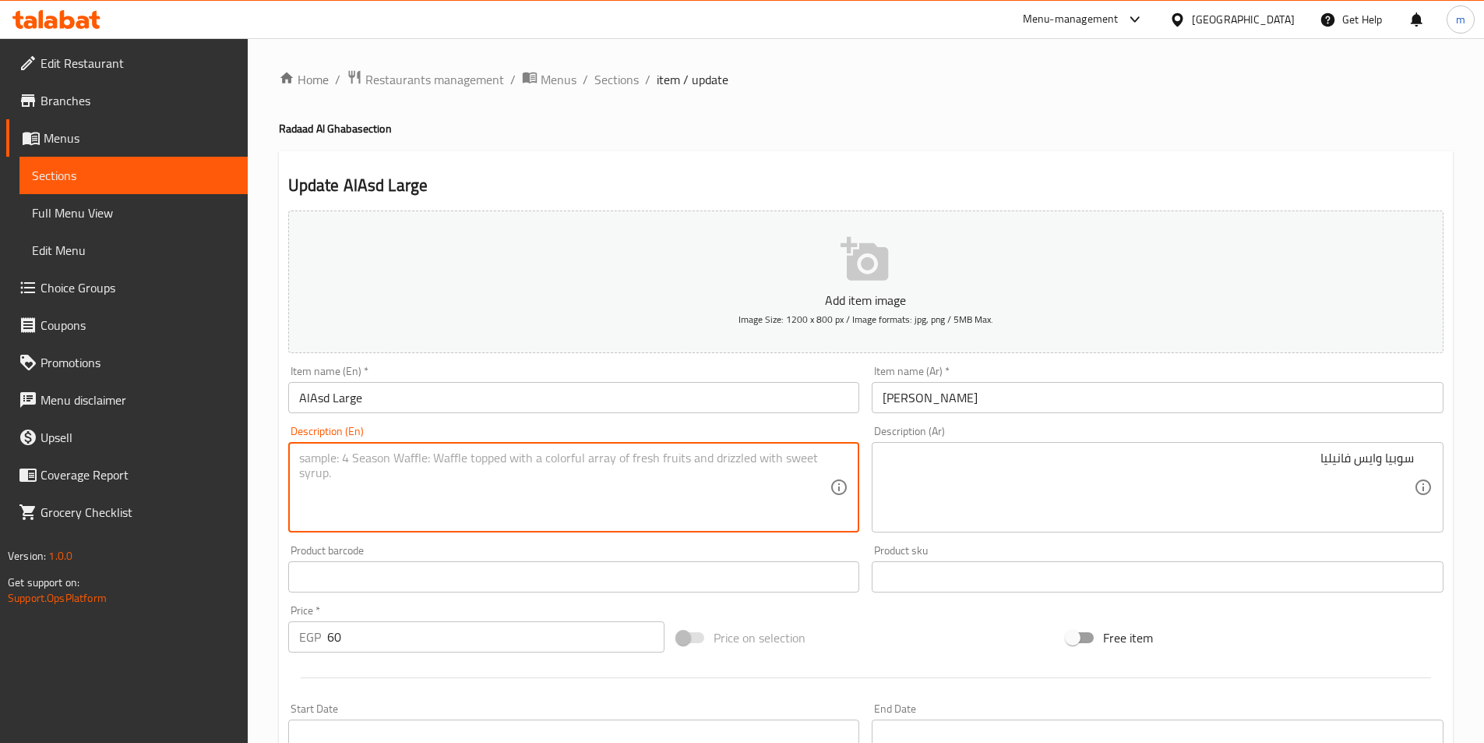
click at [628, 483] on textarea at bounding box center [564, 487] width 531 height 74
paste textarea "Sobia"
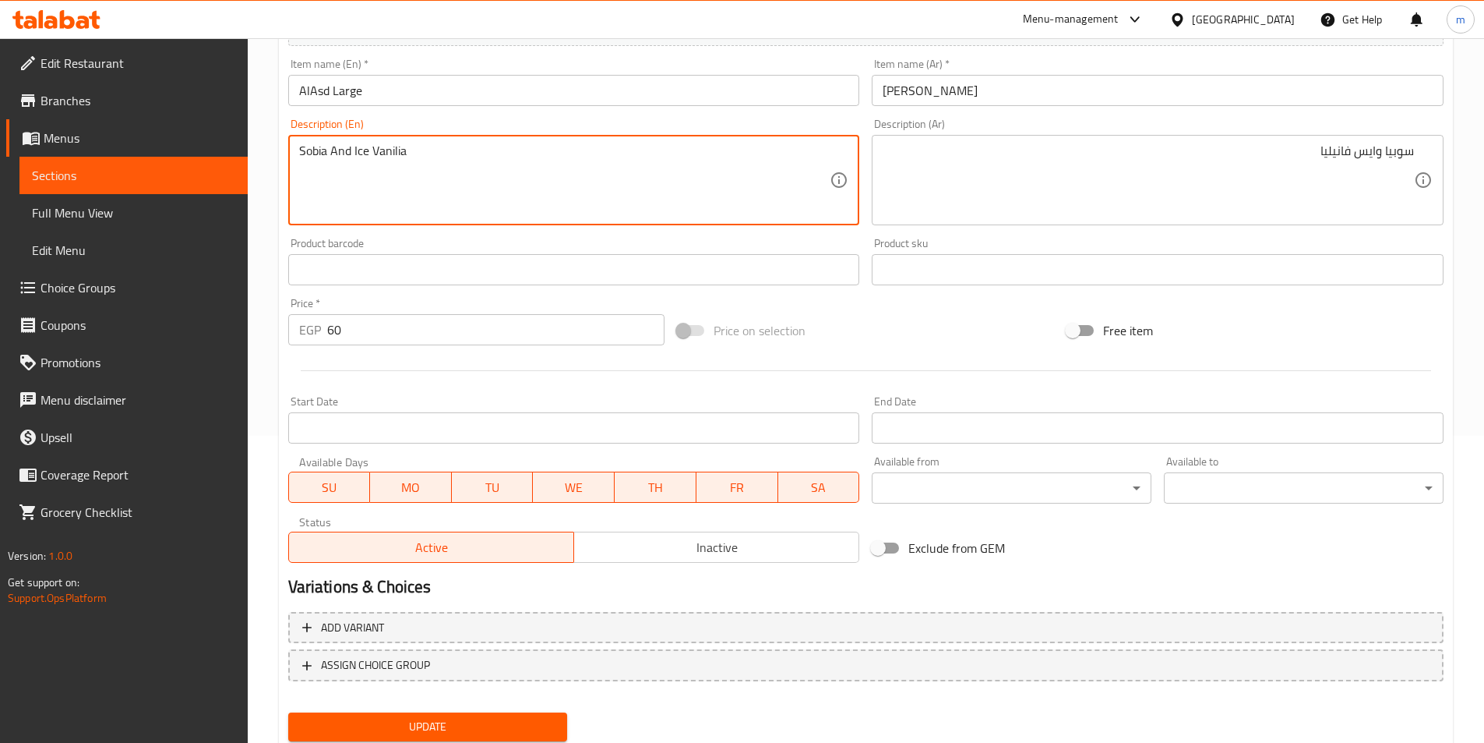
scroll to position [358, 0]
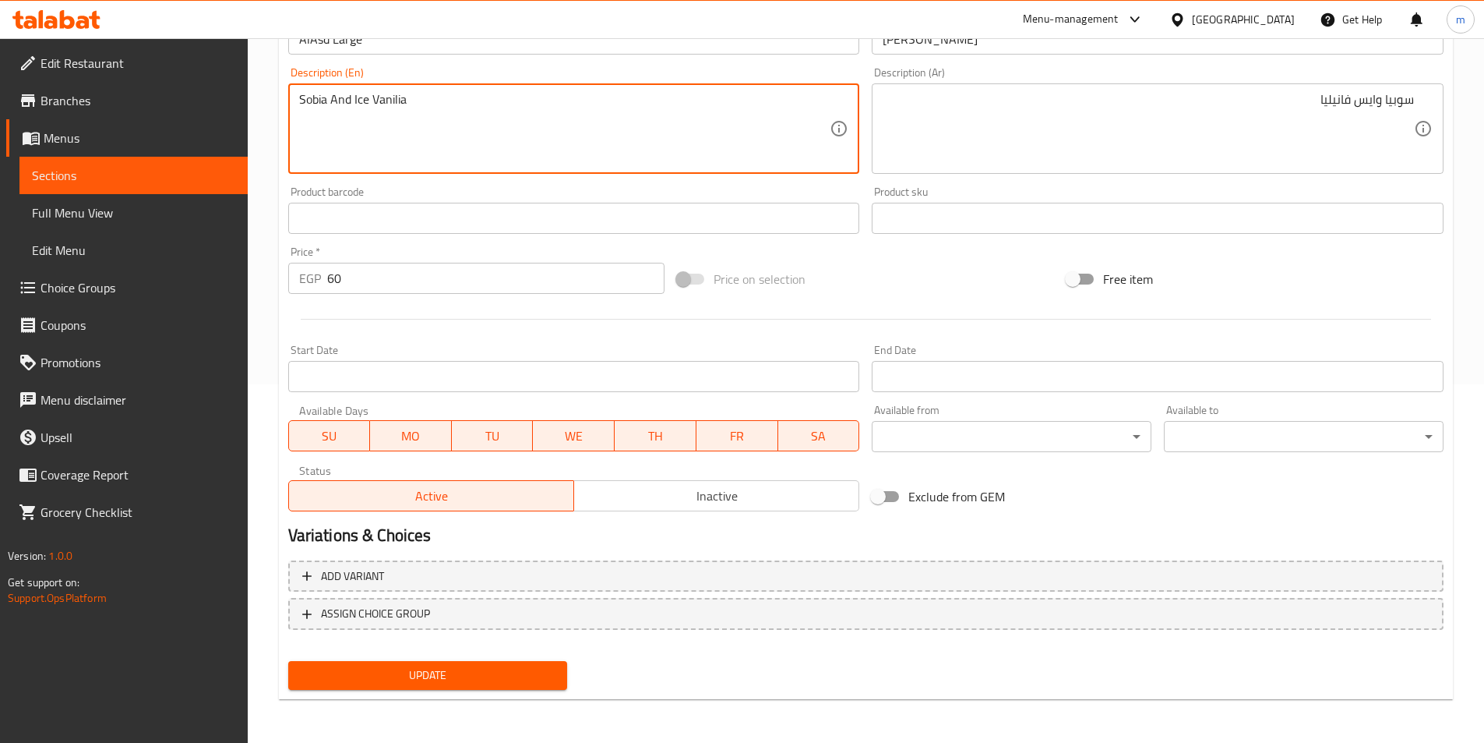
type textarea "Sobia And Ice Vanilia"
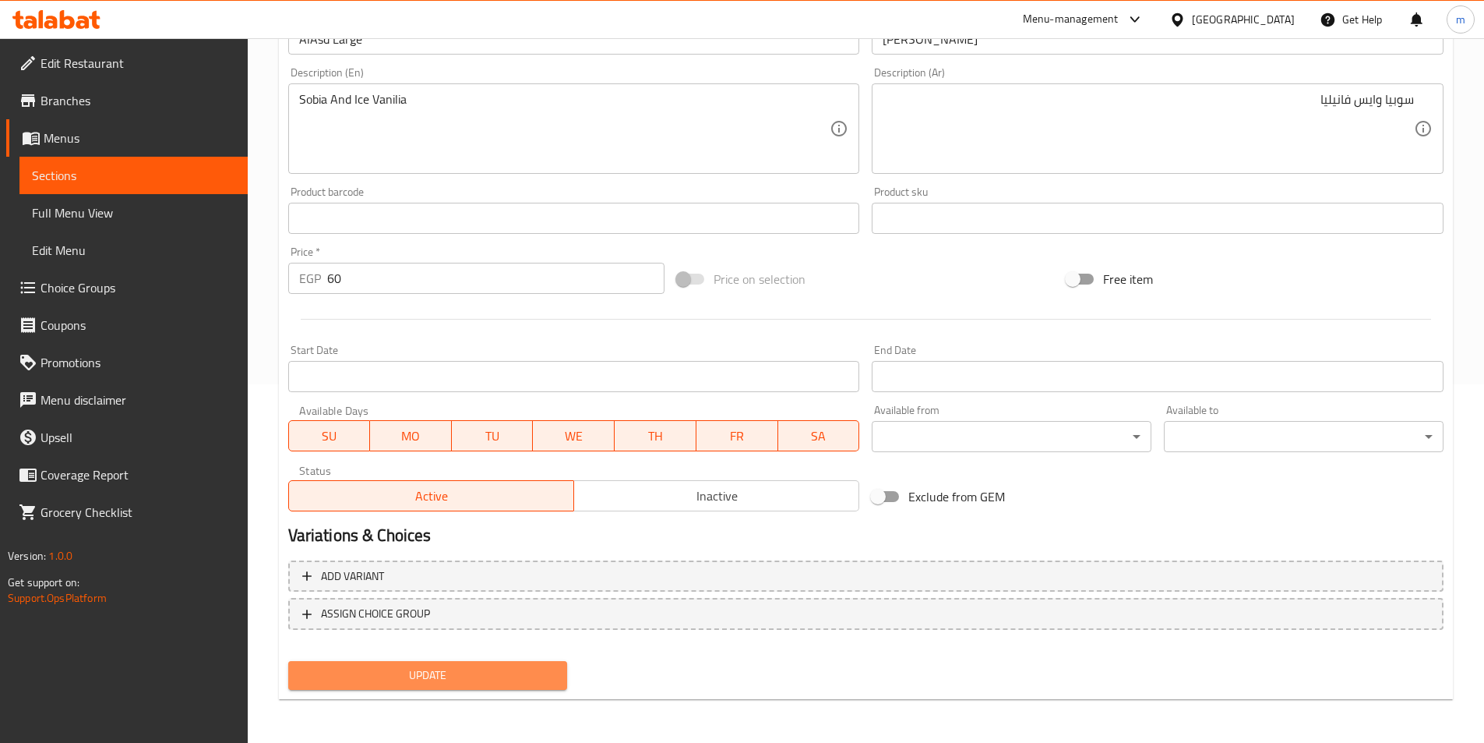
click at [494, 688] on button "Update" at bounding box center [428, 675] width 280 height 29
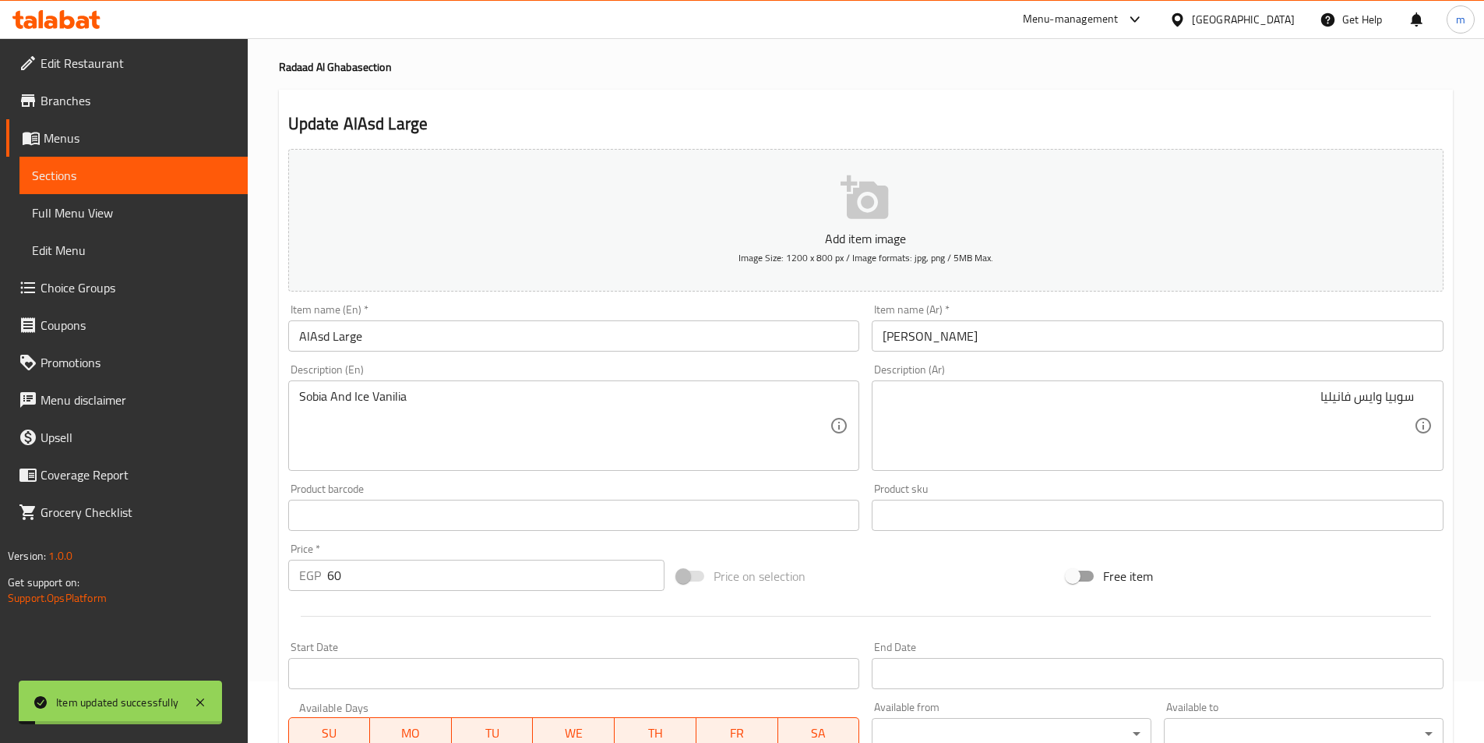
scroll to position [0, 0]
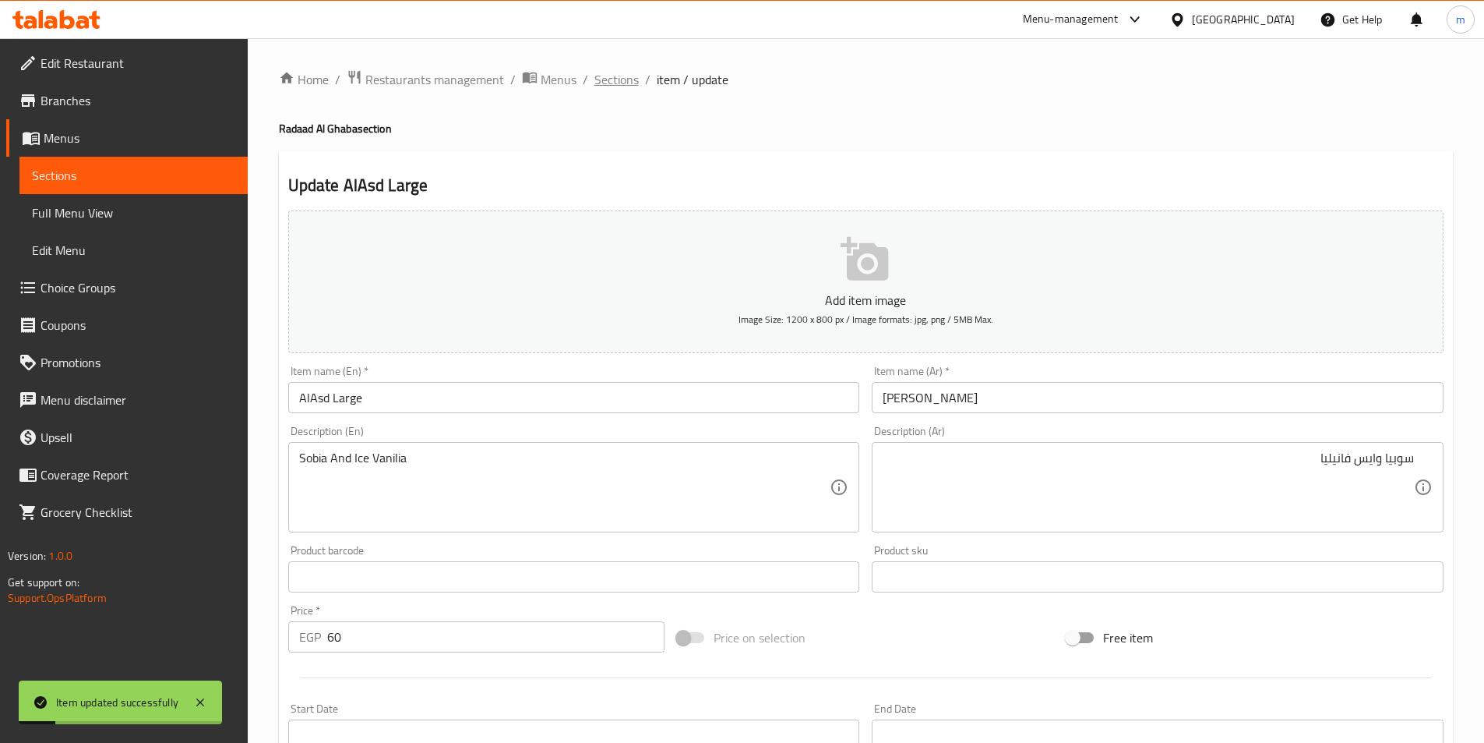
click at [619, 82] on span "Sections" at bounding box center [616, 79] width 44 height 19
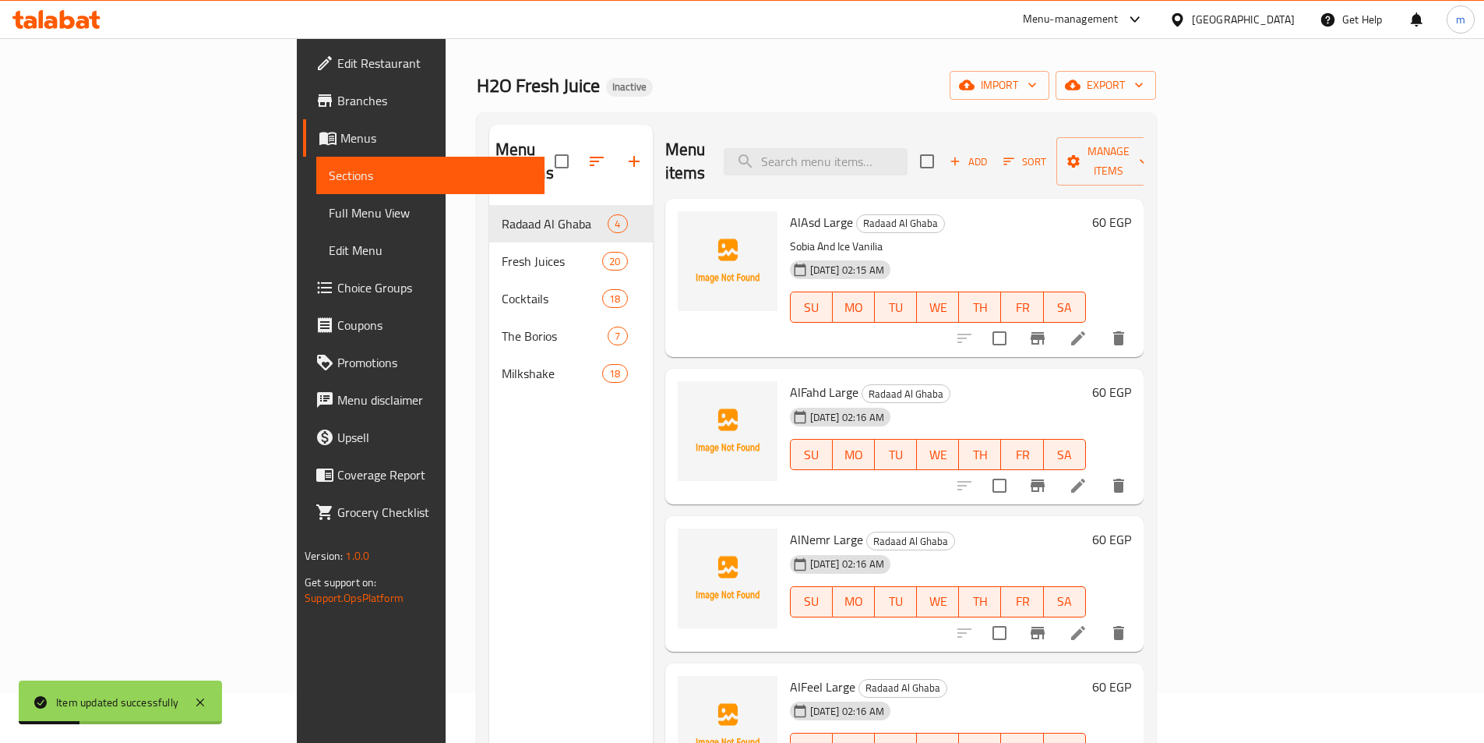
scroll to position [78, 0]
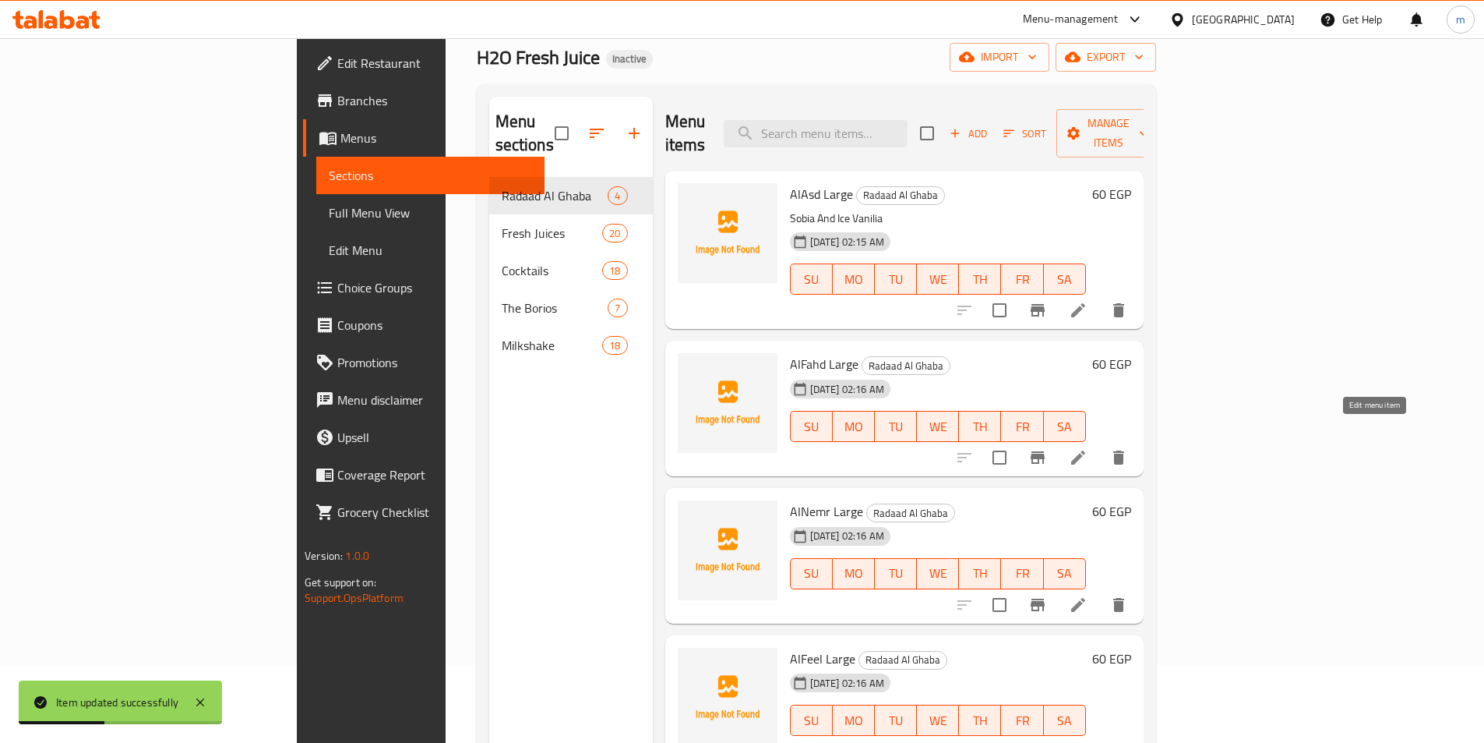
click at [1085, 450] on icon at bounding box center [1078, 457] width 14 height 14
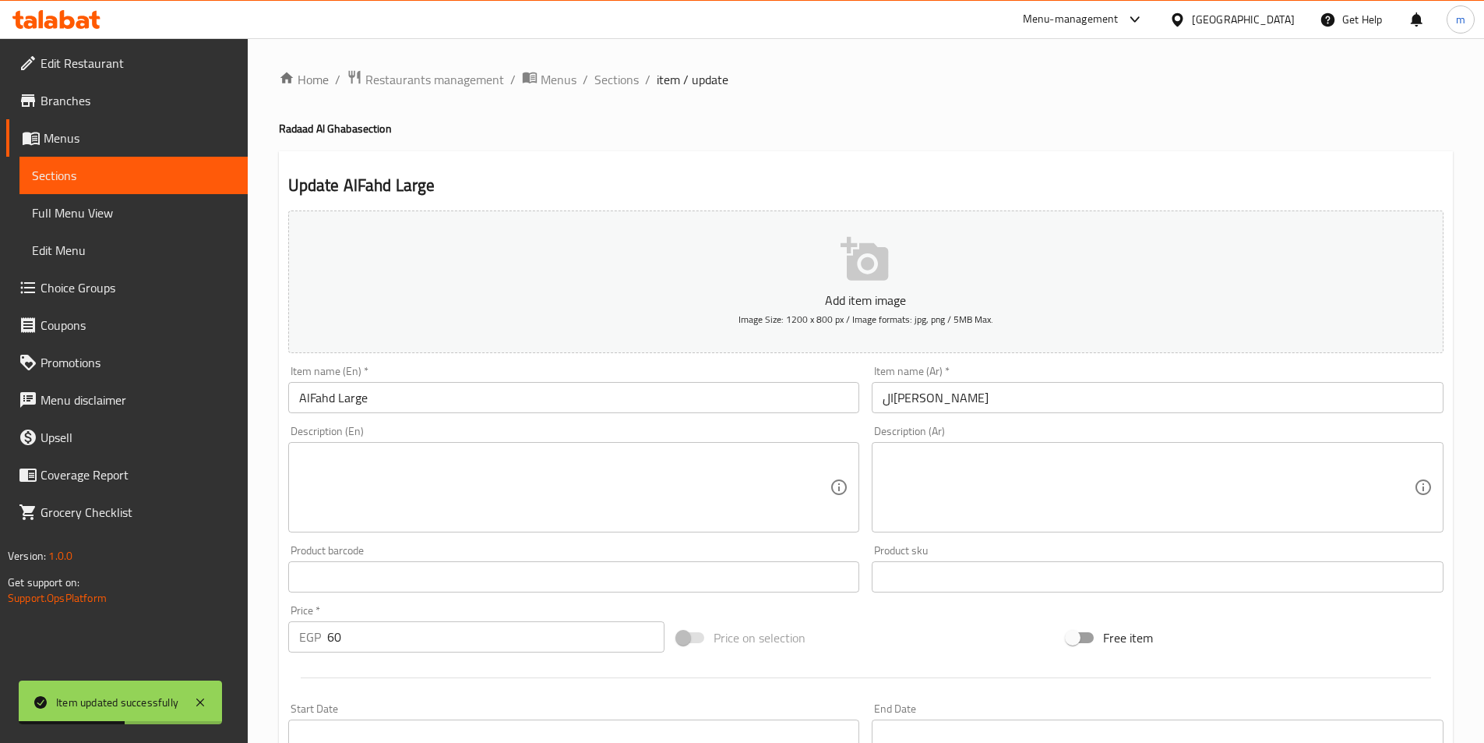
click at [1066, 471] on textarea at bounding box center [1148, 487] width 531 height 74
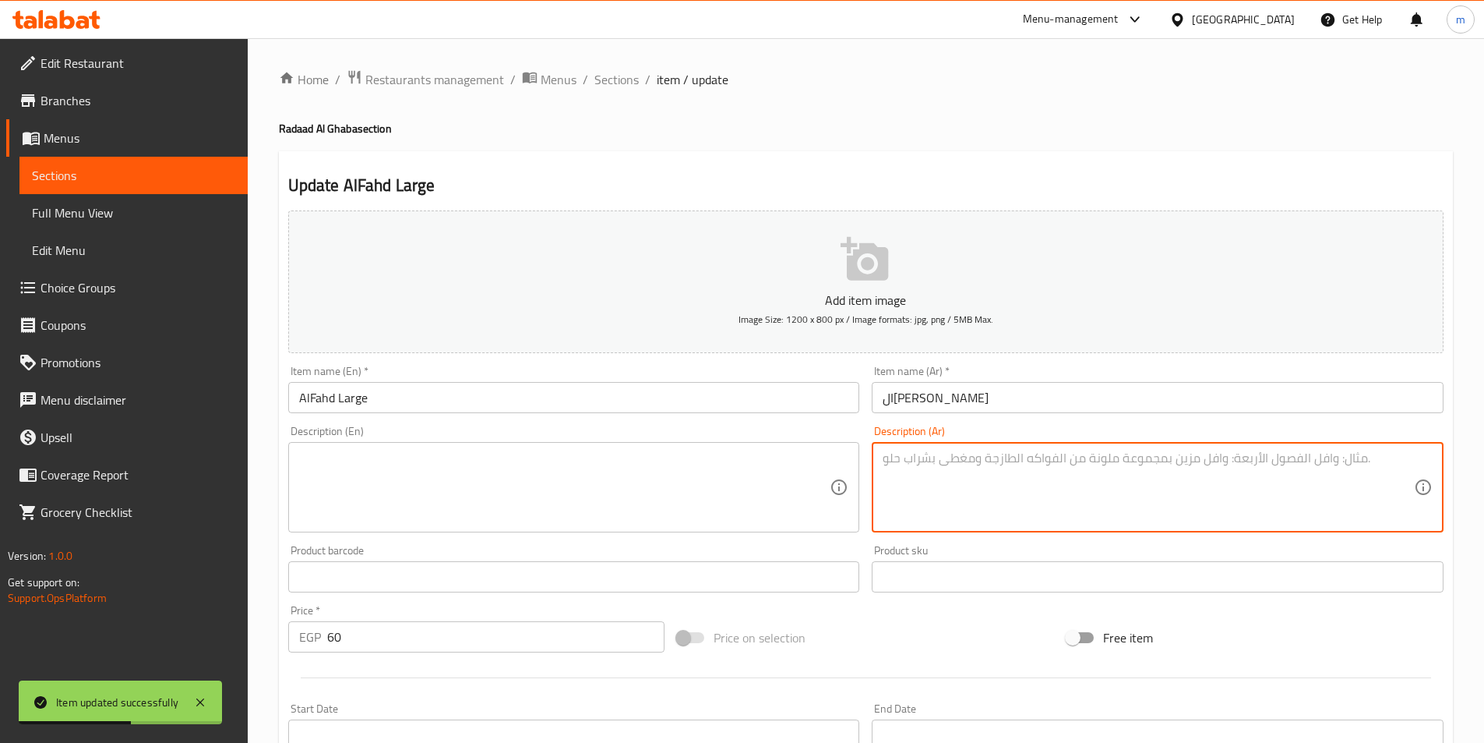
type textarea "f"
type textarea "S"
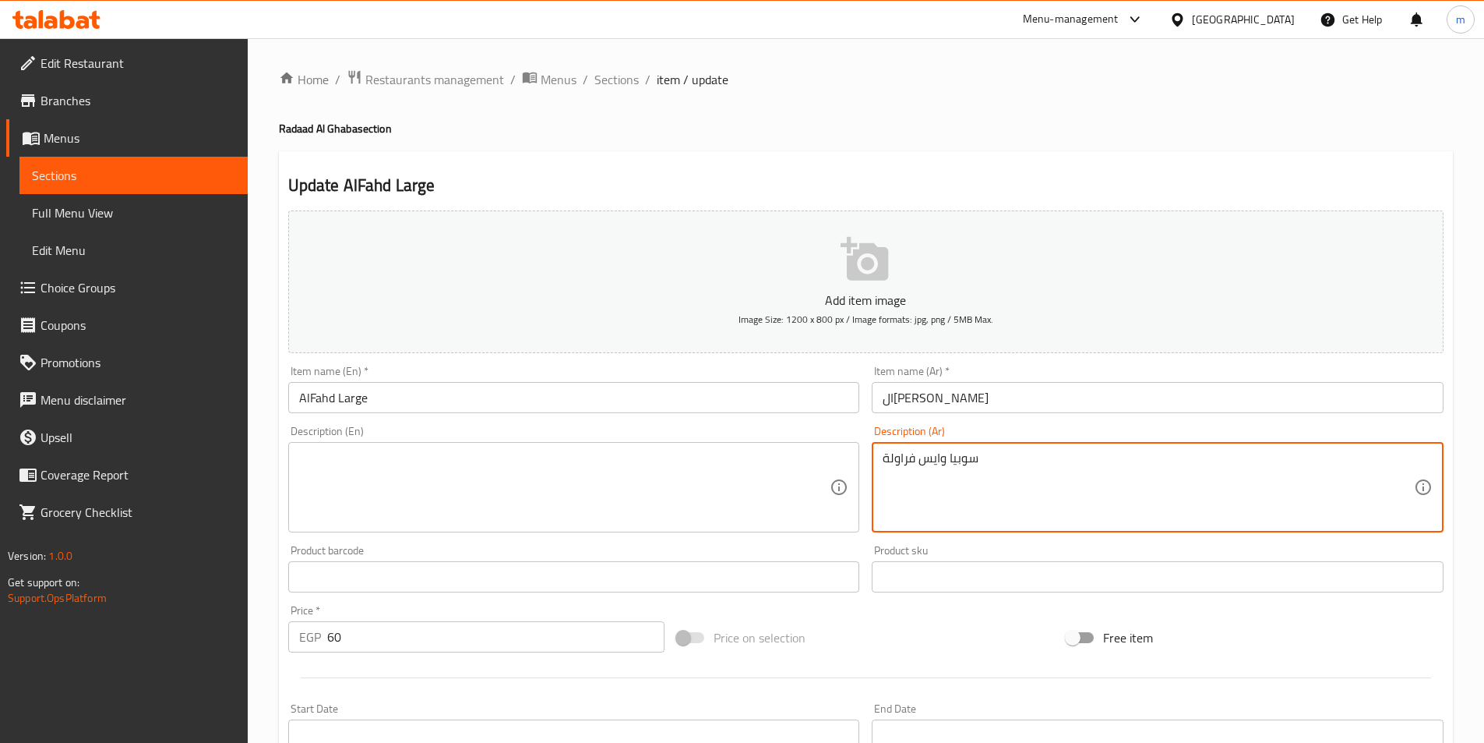
type textarea "سوبيا وايس فراولة"
click at [787, 483] on textarea at bounding box center [564, 487] width 531 height 74
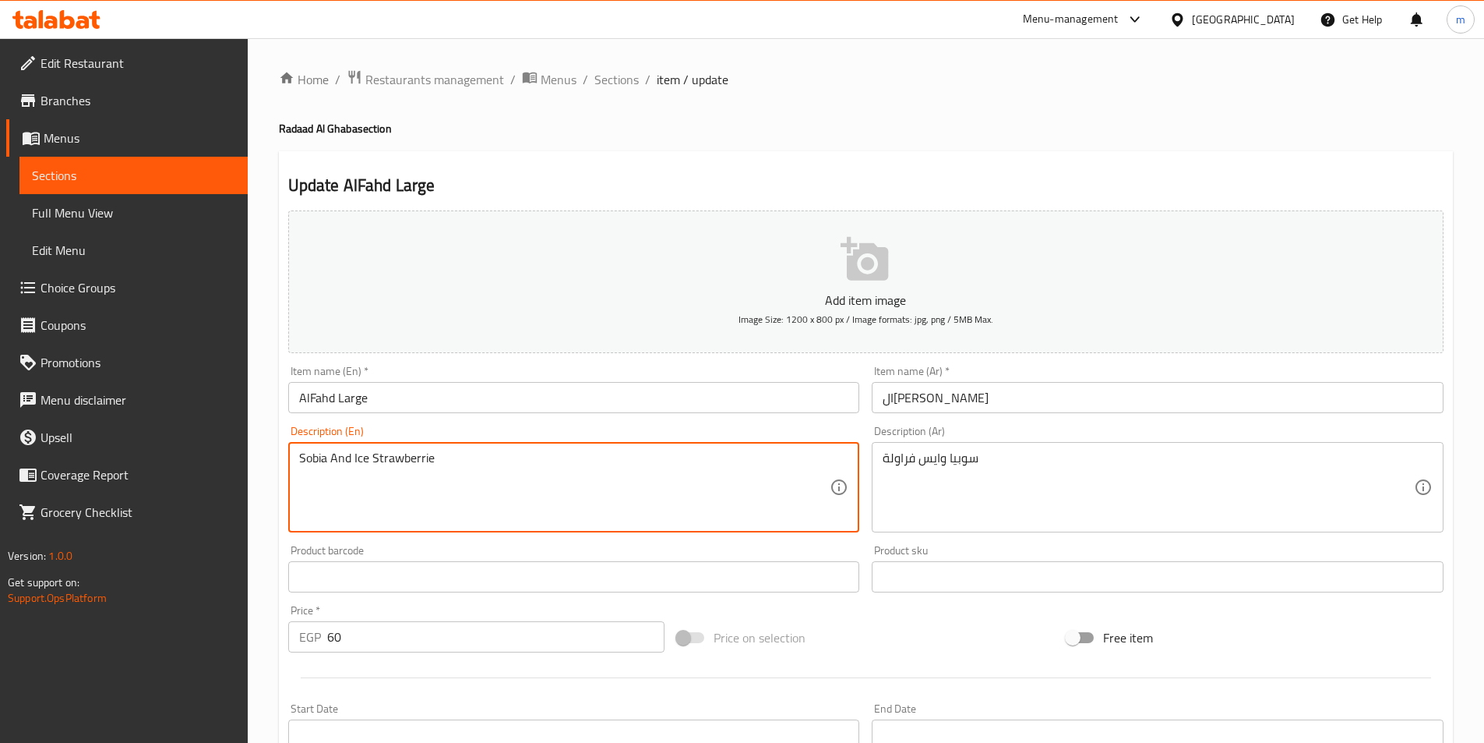
drag, startPoint x: 478, startPoint y: 466, endPoint x: 374, endPoint y: 460, distance: 104.5
click at [374, 460] on textarea "Sobia And Ice Strawberrie" at bounding box center [564, 487] width 531 height 74
paste textarea "Strawberry"
click at [535, 503] on textarea "Sobia And Ice Strawberry" at bounding box center [564, 487] width 531 height 74
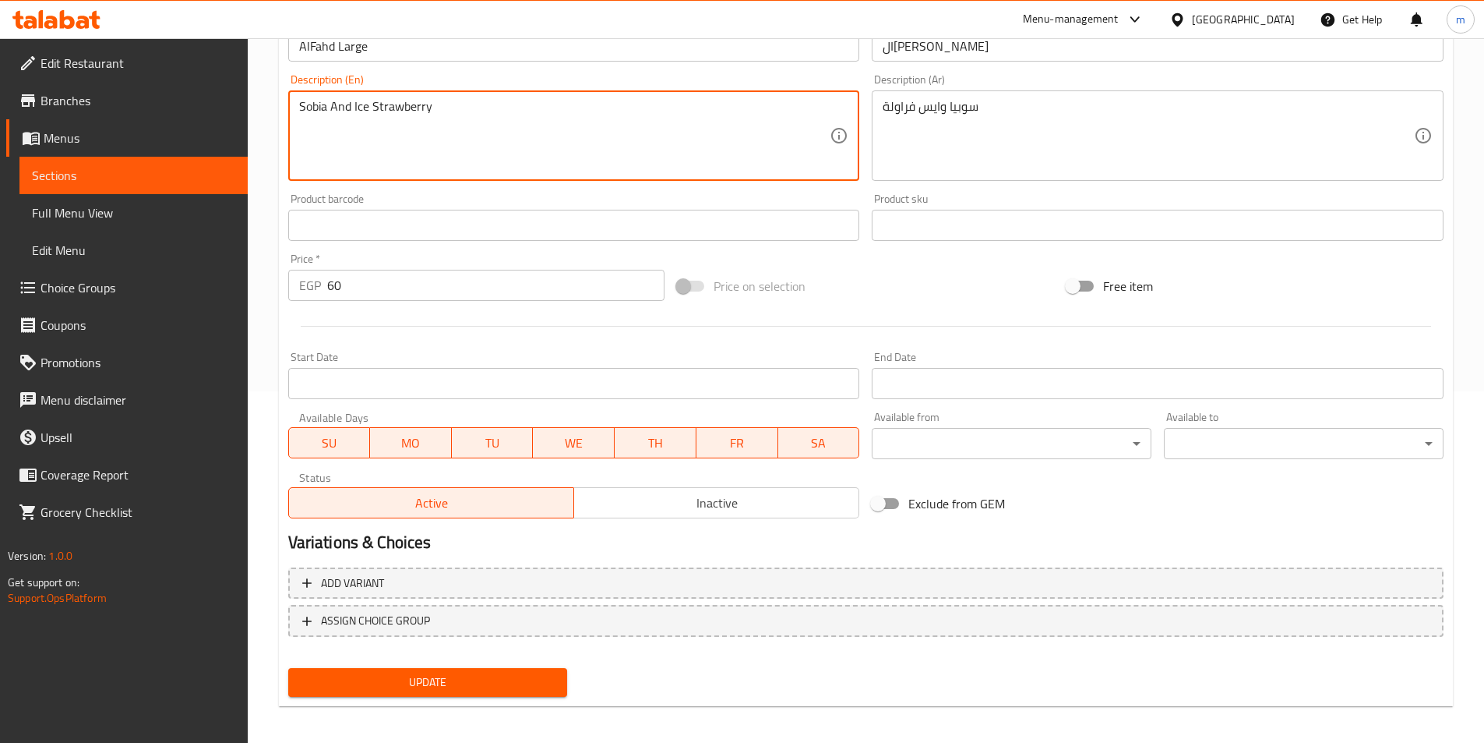
scroll to position [358, 0]
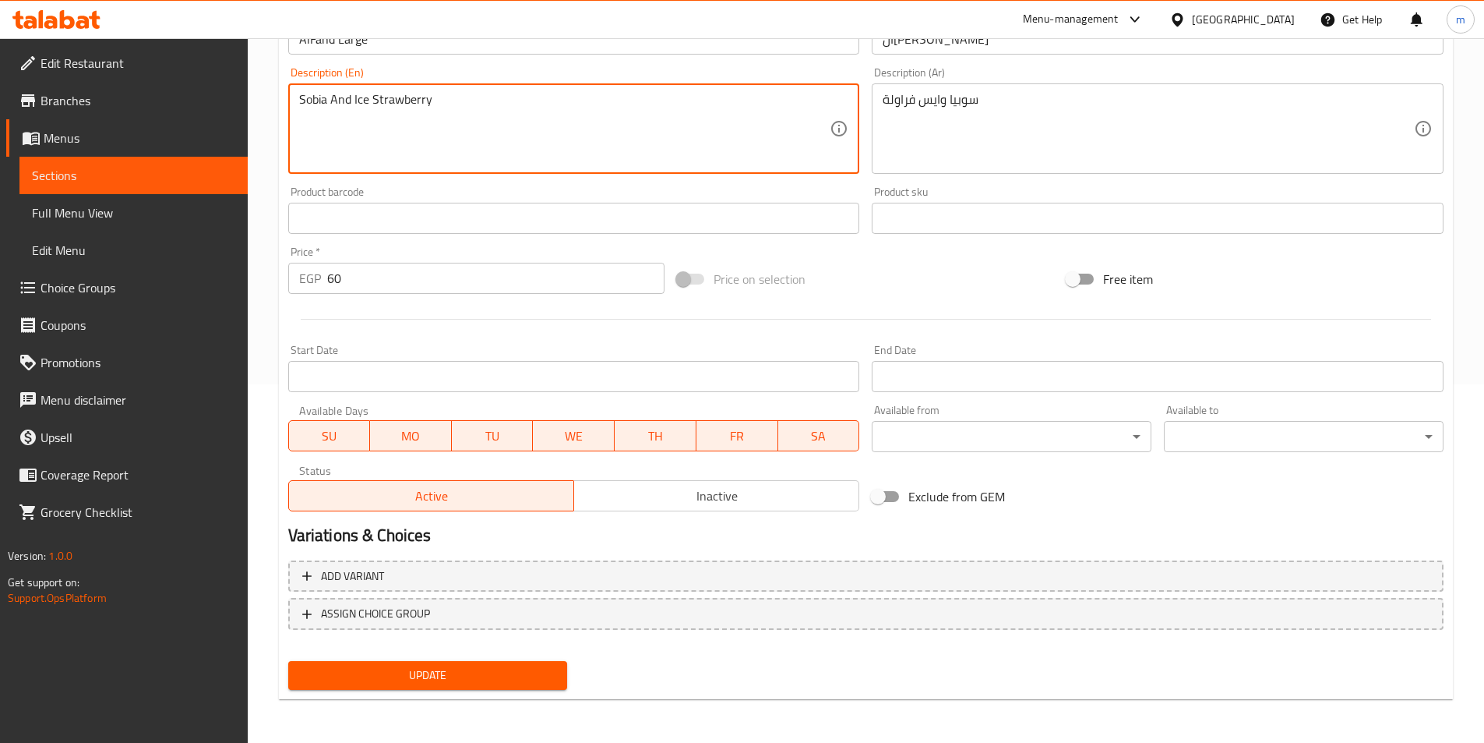
type textarea "Sobia And Ice Strawberry"
click at [453, 685] on span "Update" at bounding box center [428, 674] width 255 height 19
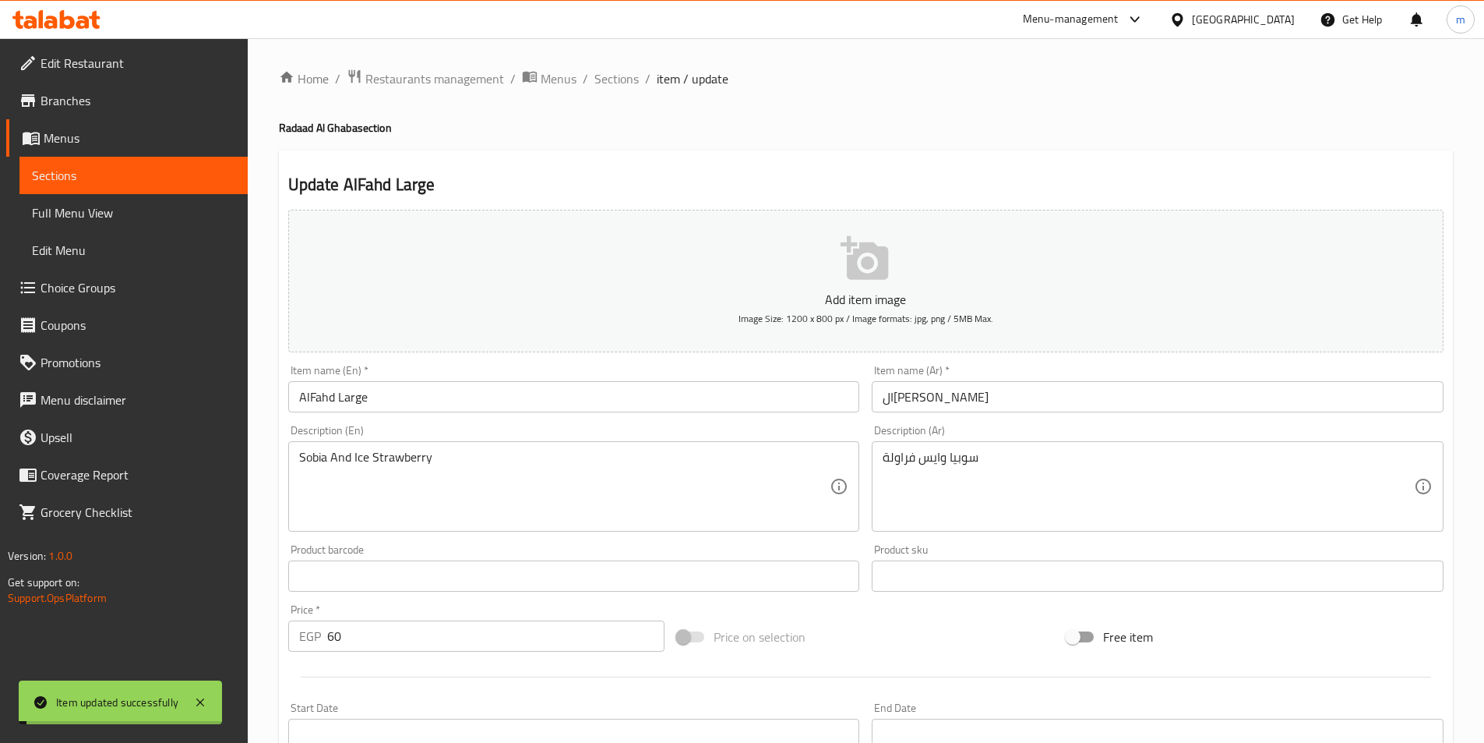
scroll to position [0, 0]
click at [622, 76] on span "Sections" at bounding box center [616, 79] width 44 height 19
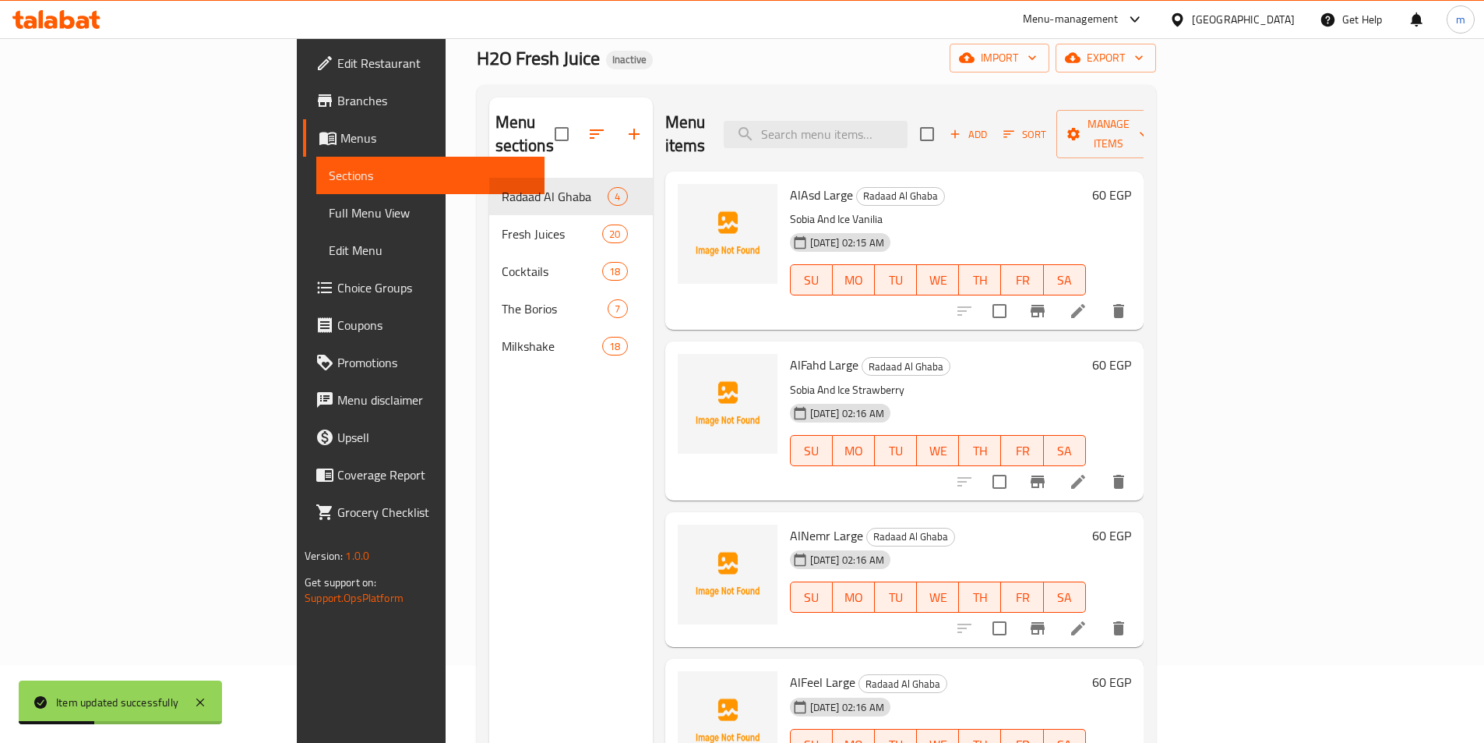
scroll to position [78, 0]
click at [1085, 620] on icon at bounding box center [1078, 627] width 14 height 14
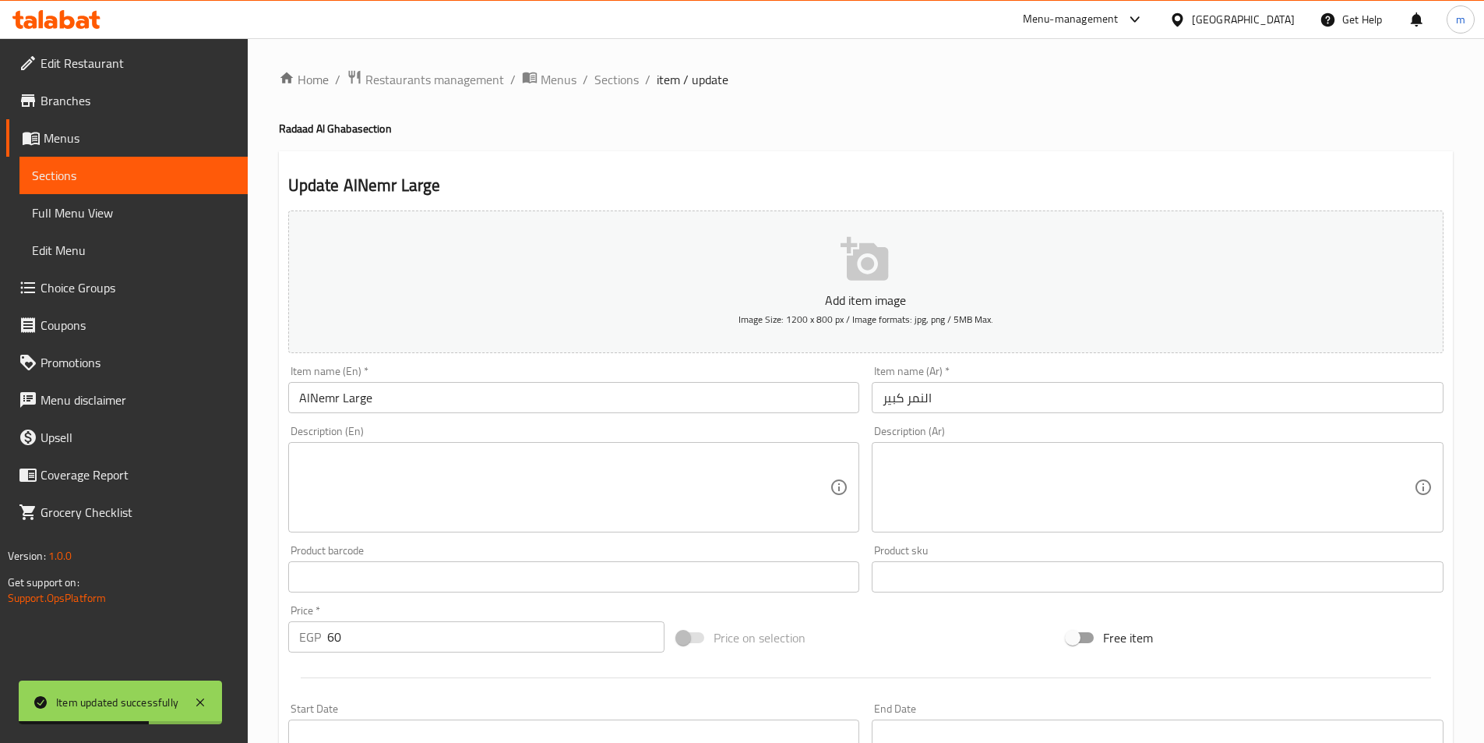
click at [1005, 488] on textarea at bounding box center [1148, 487] width 531 height 74
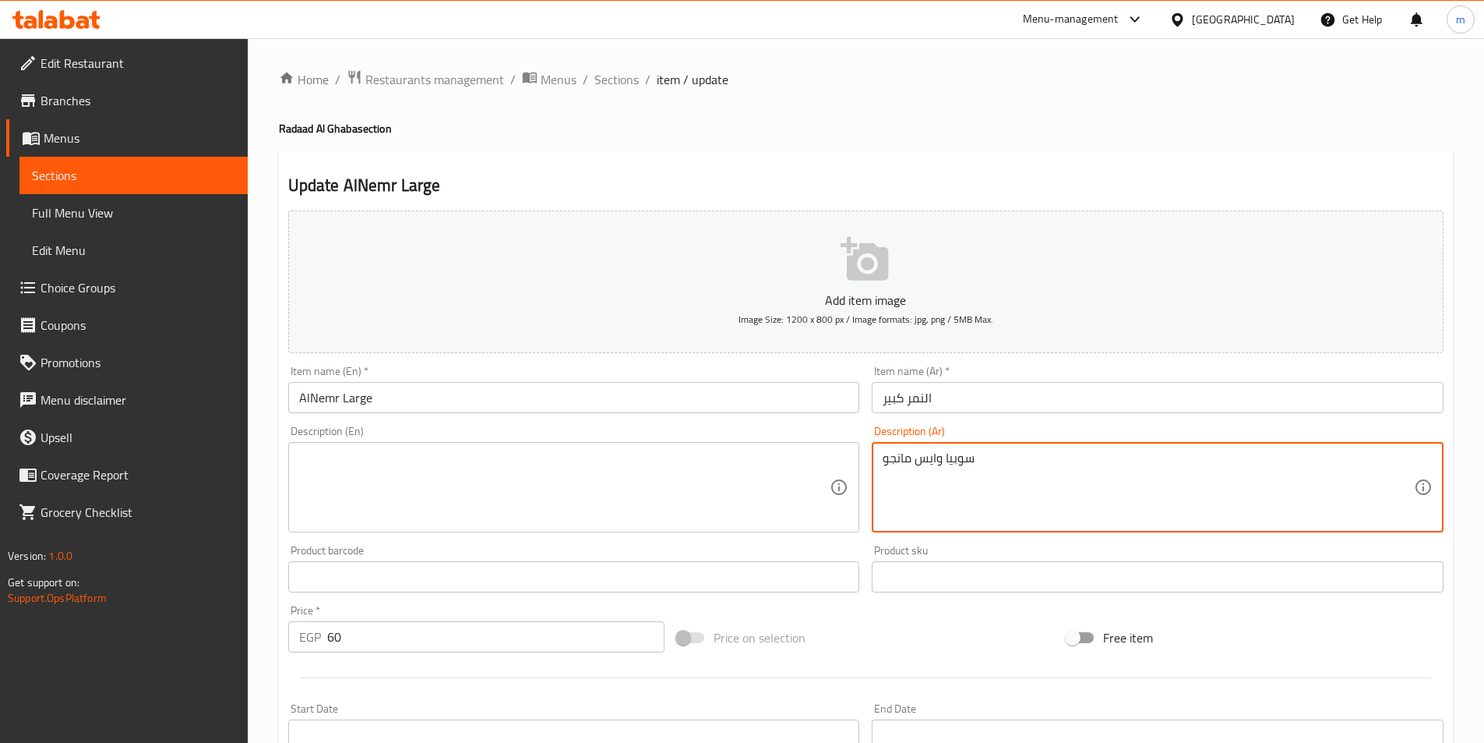
type textarea "سوبيا وايس مانجو"
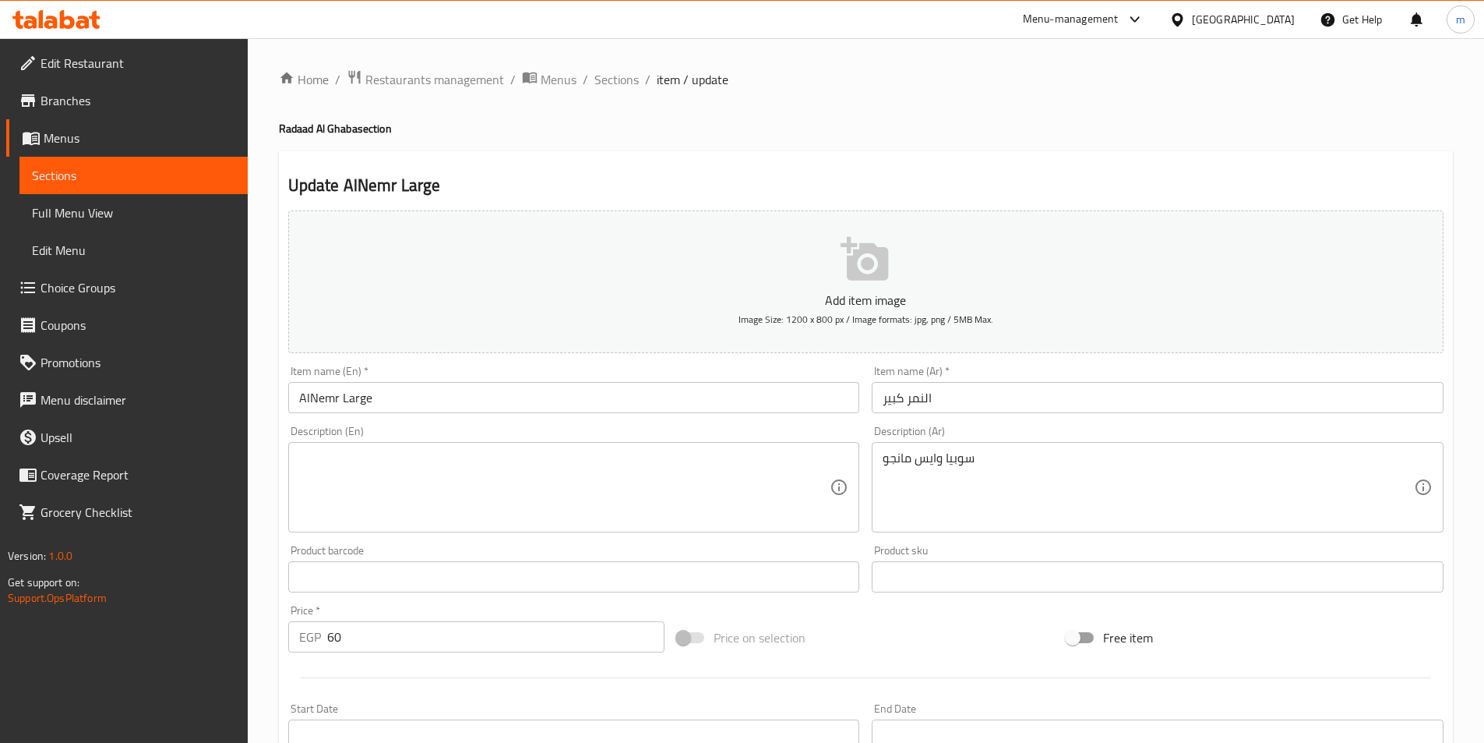
click at [654, 446] on div "Description (En) Description (En)" at bounding box center [574, 478] width 572 height 107
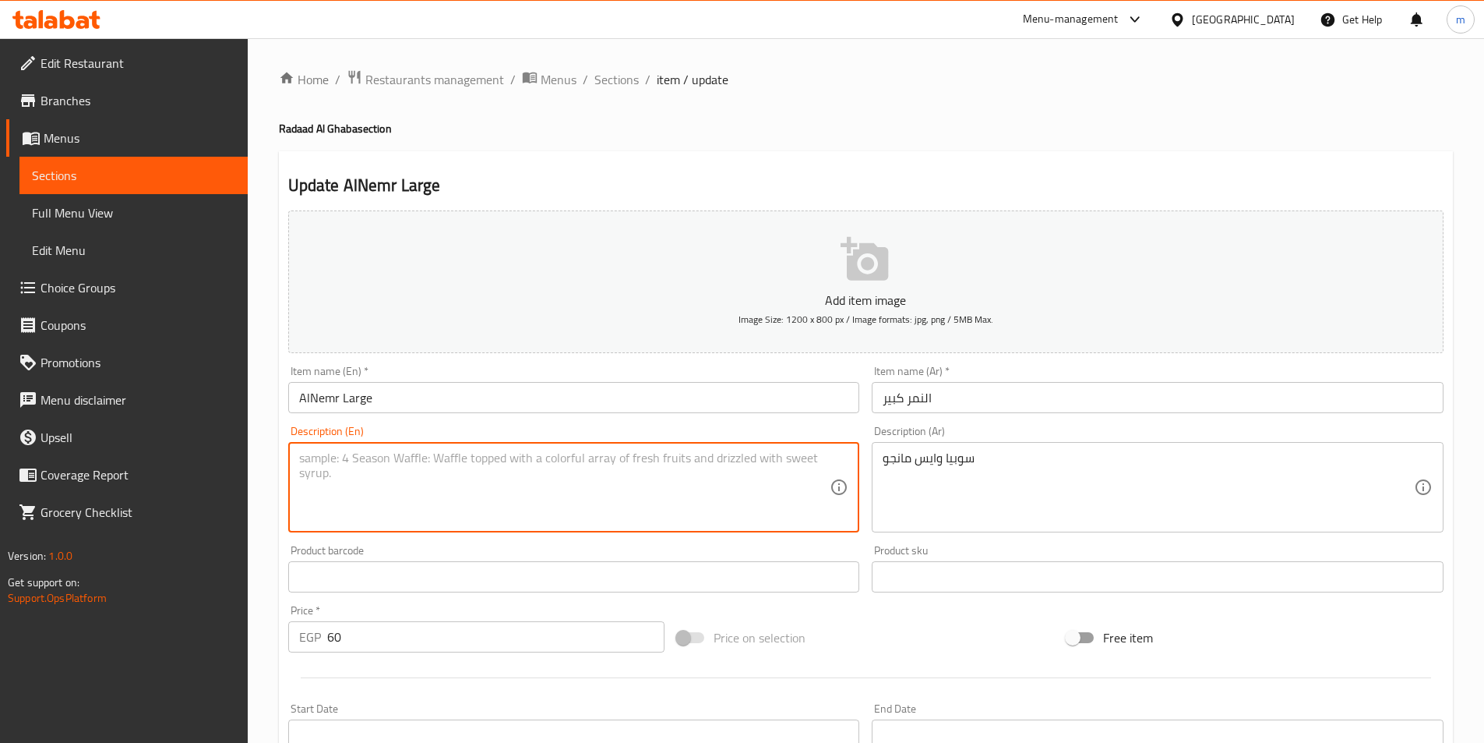
click at [658, 469] on textarea at bounding box center [564, 487] width 531 height 74
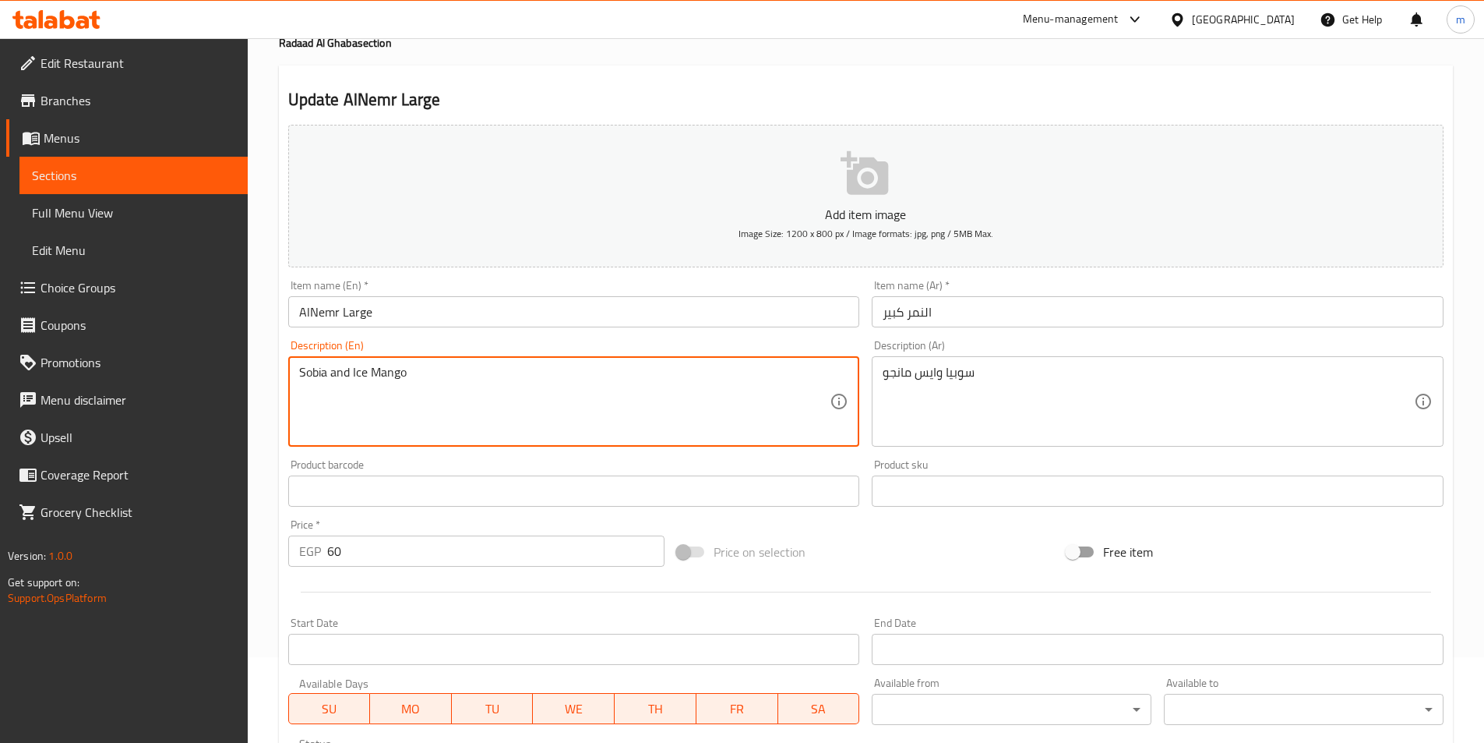
scroll to position [358, 0]
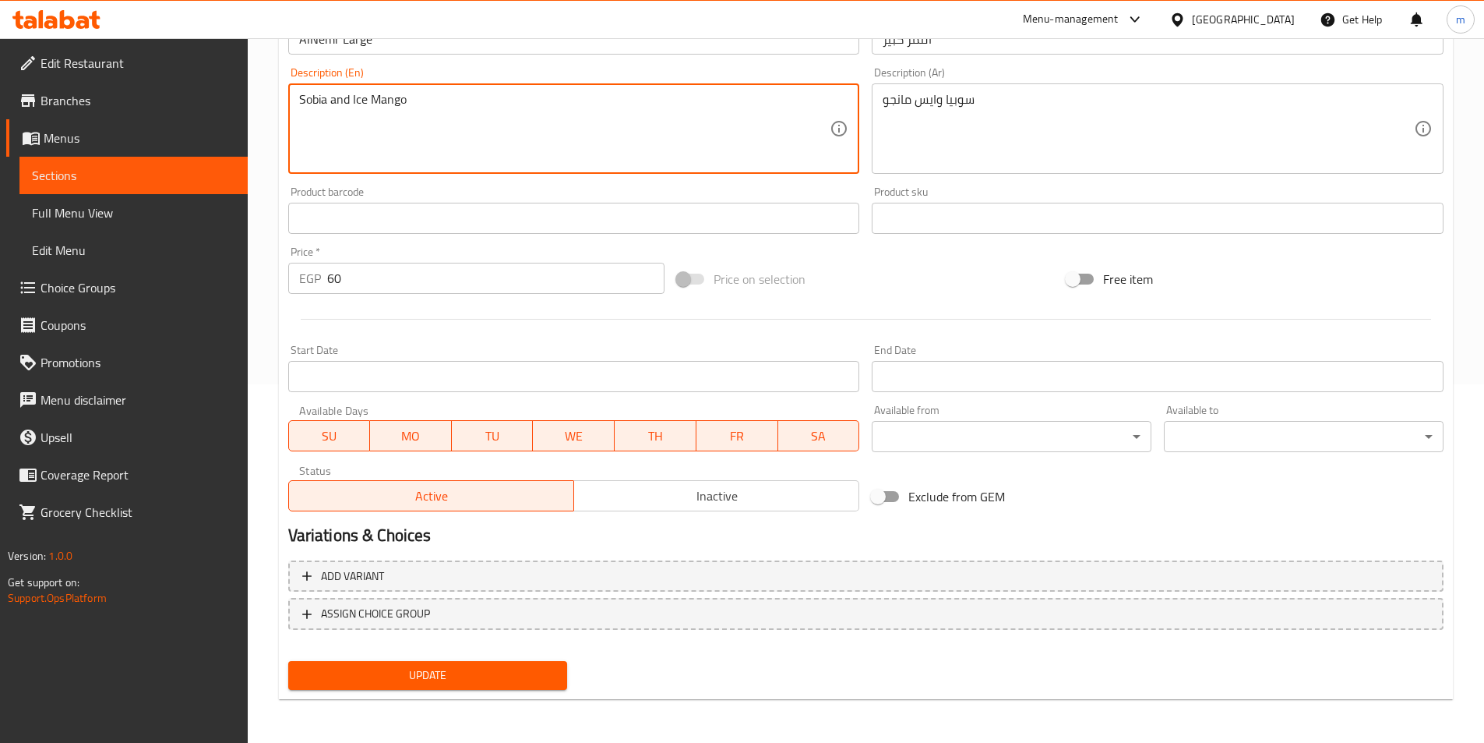
type textarea "Sobia and Ice Mango"
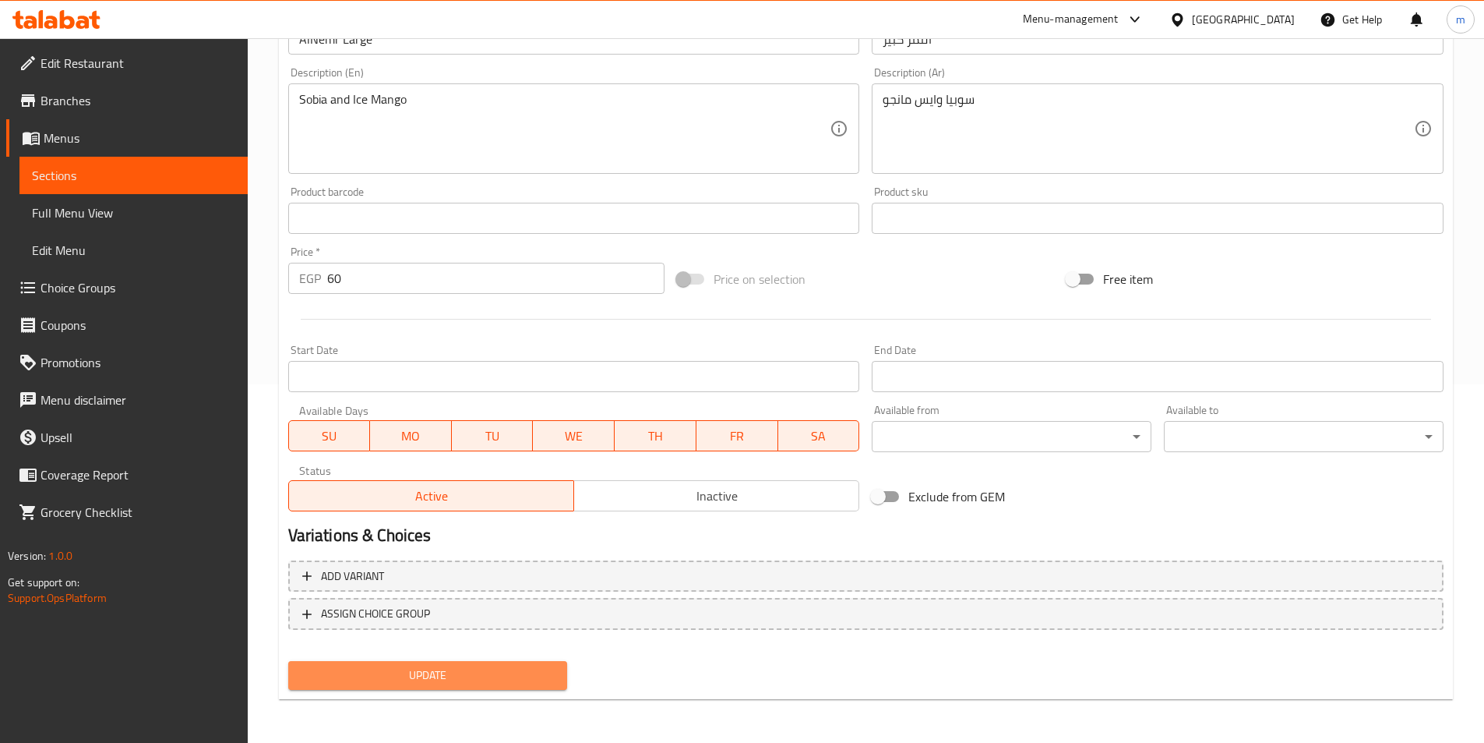
click at [471, 686] on button "Update" at bounding box center [428, 675] width 280 height 29
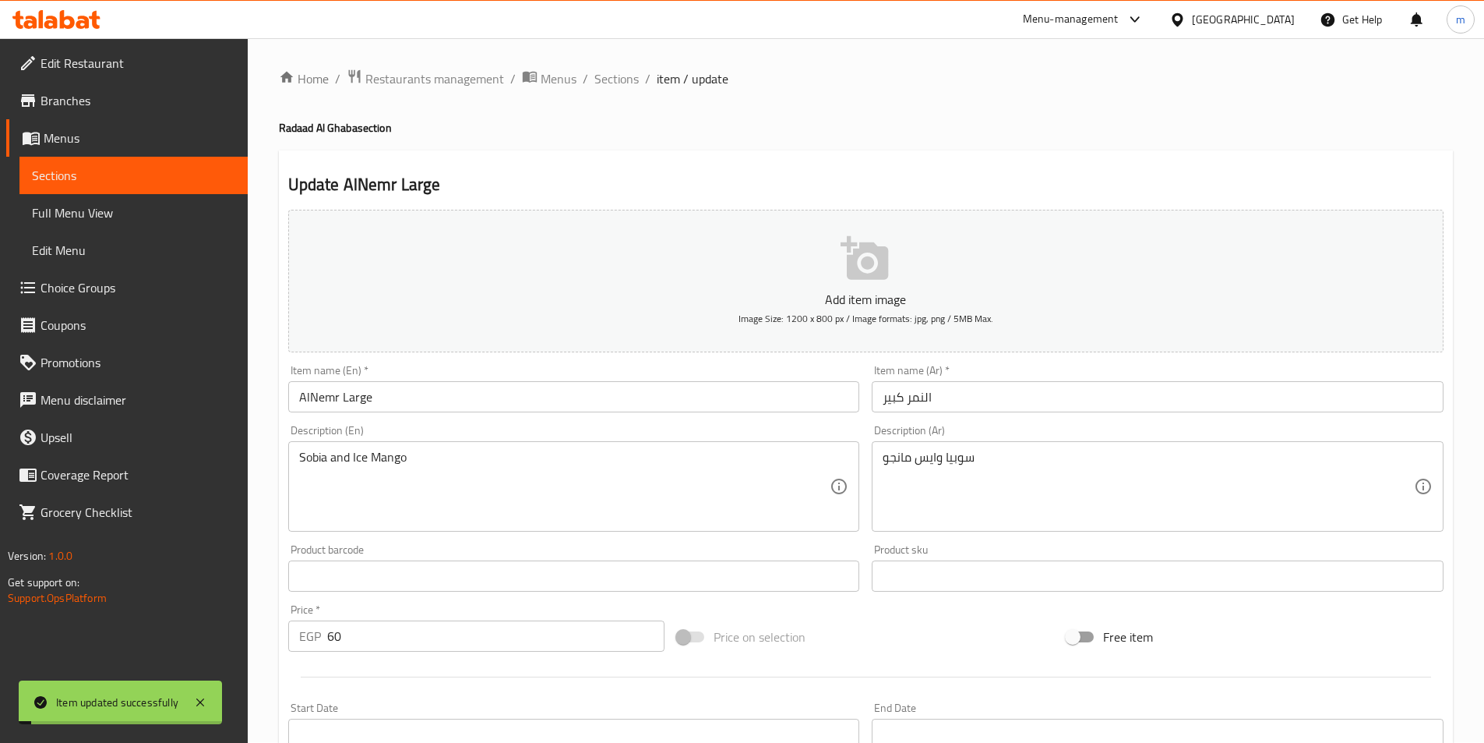
scroll to position [0, 0]
click at [633, 76] on span "Sections" at bounding box center [616, 79] width 44 height 19
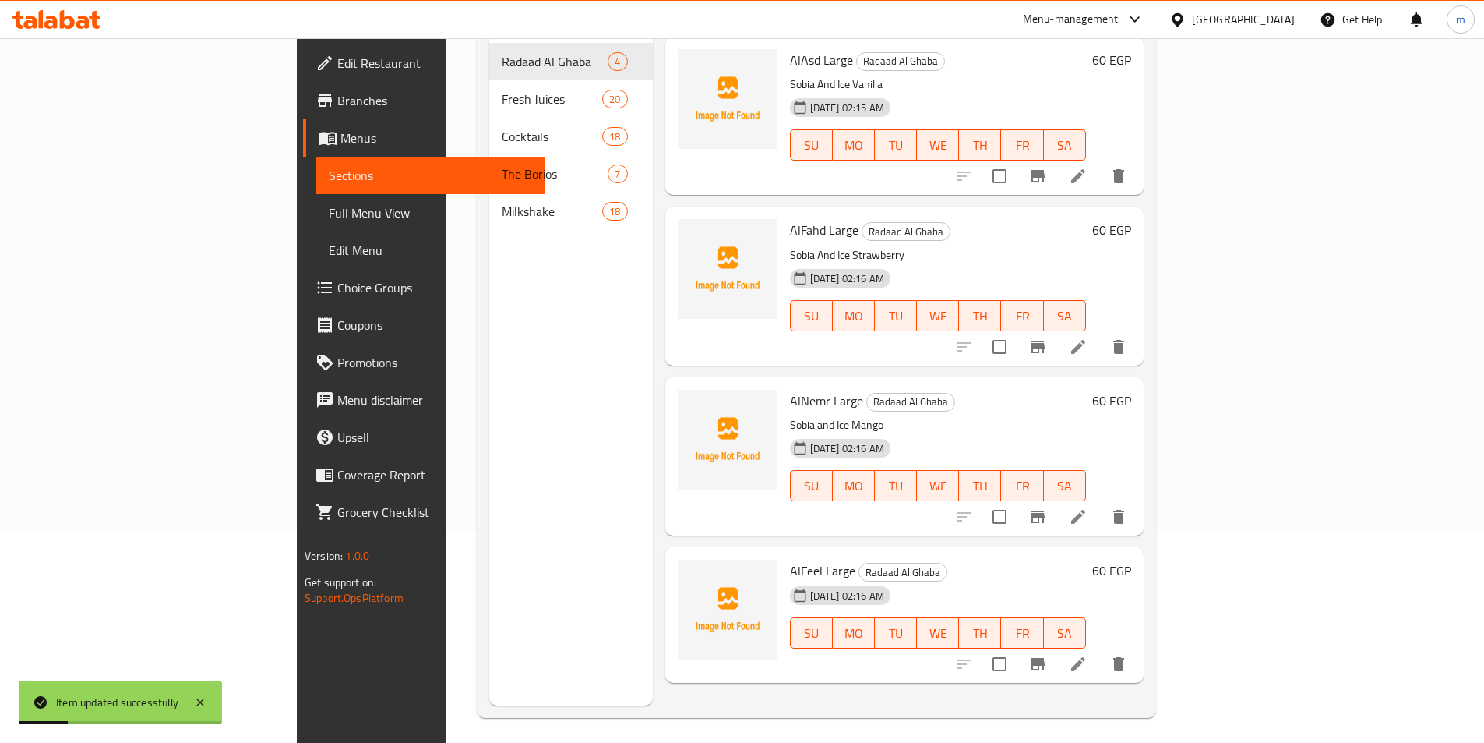
scroll to position [218, 0]
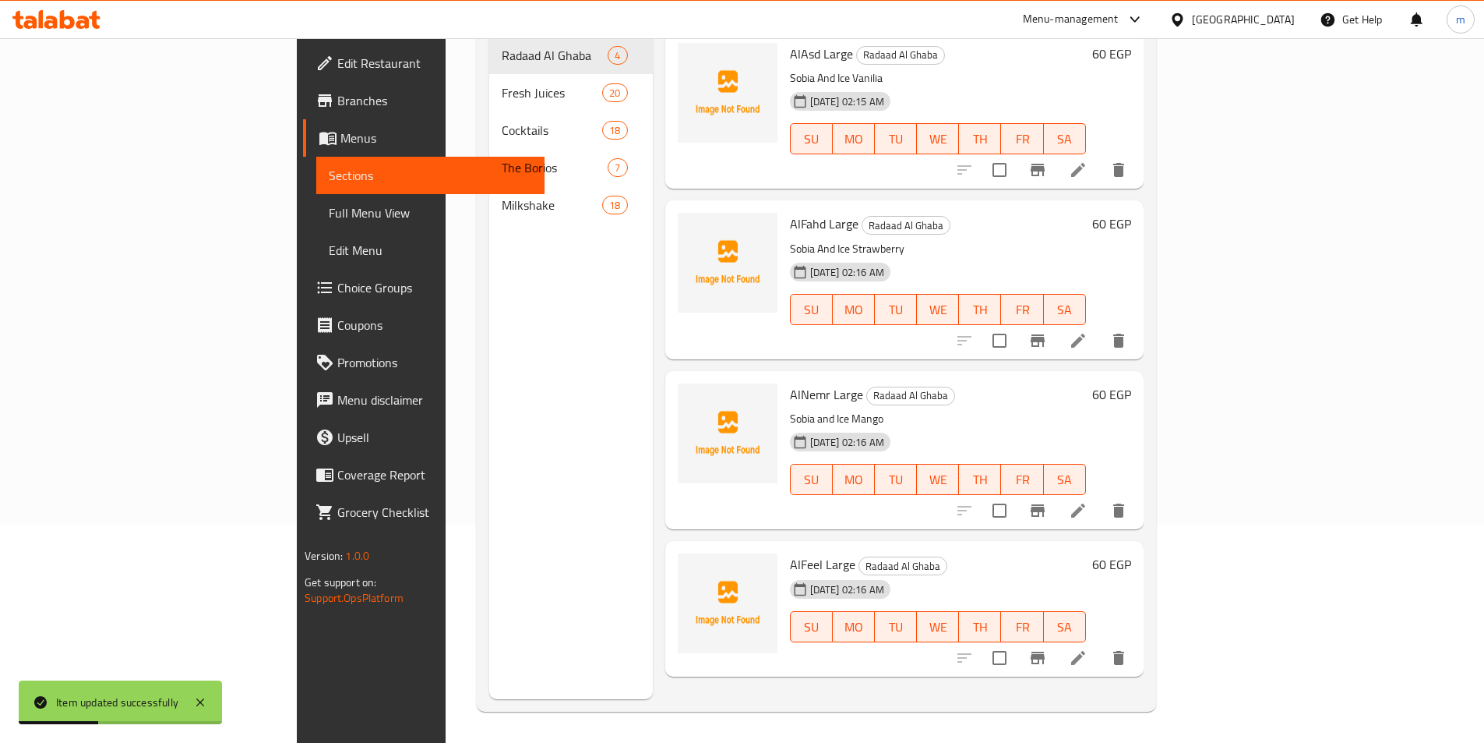
click at [1088, 648] on icon at bounding box center [1078, 657] width 19 height 19
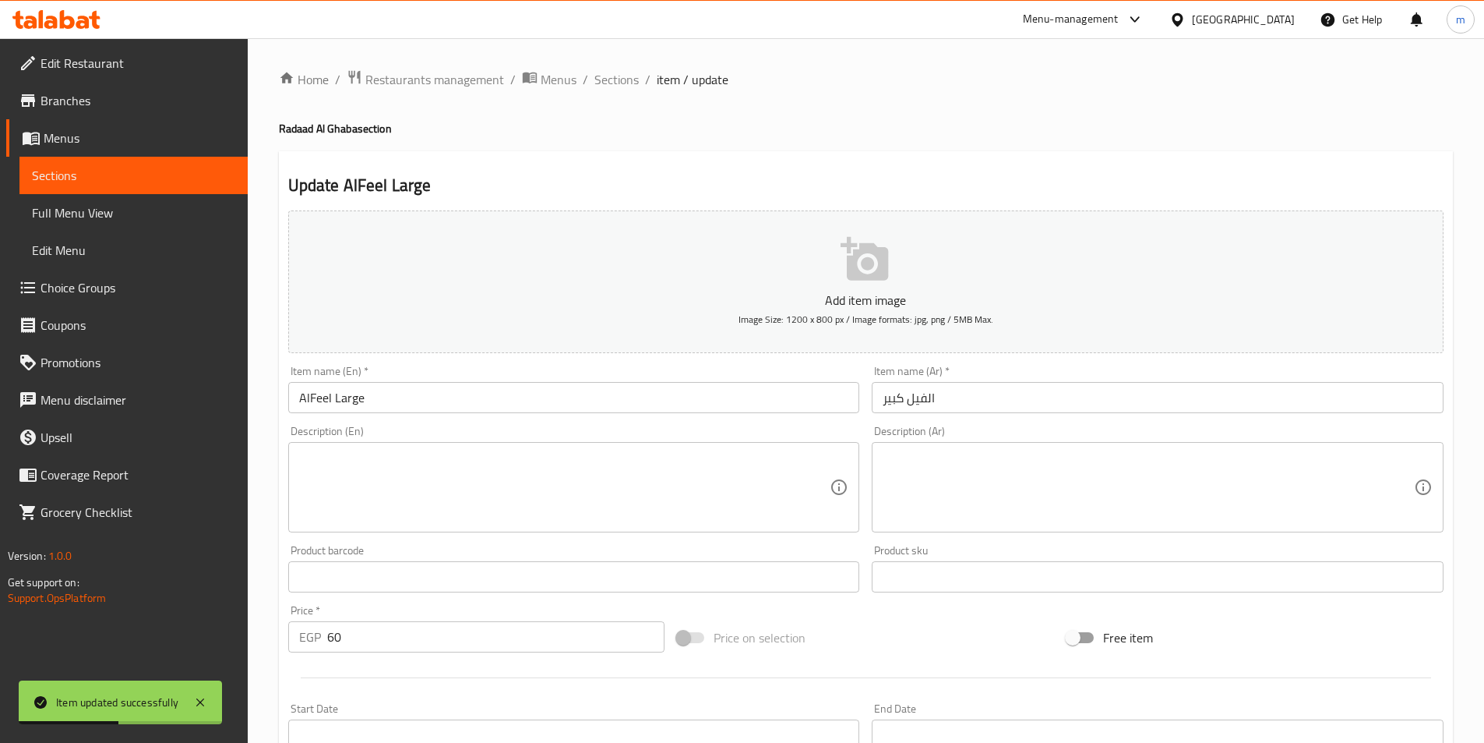
click at [968, 485] on textarea at bounding box center [1148, 487] width 531 height 74
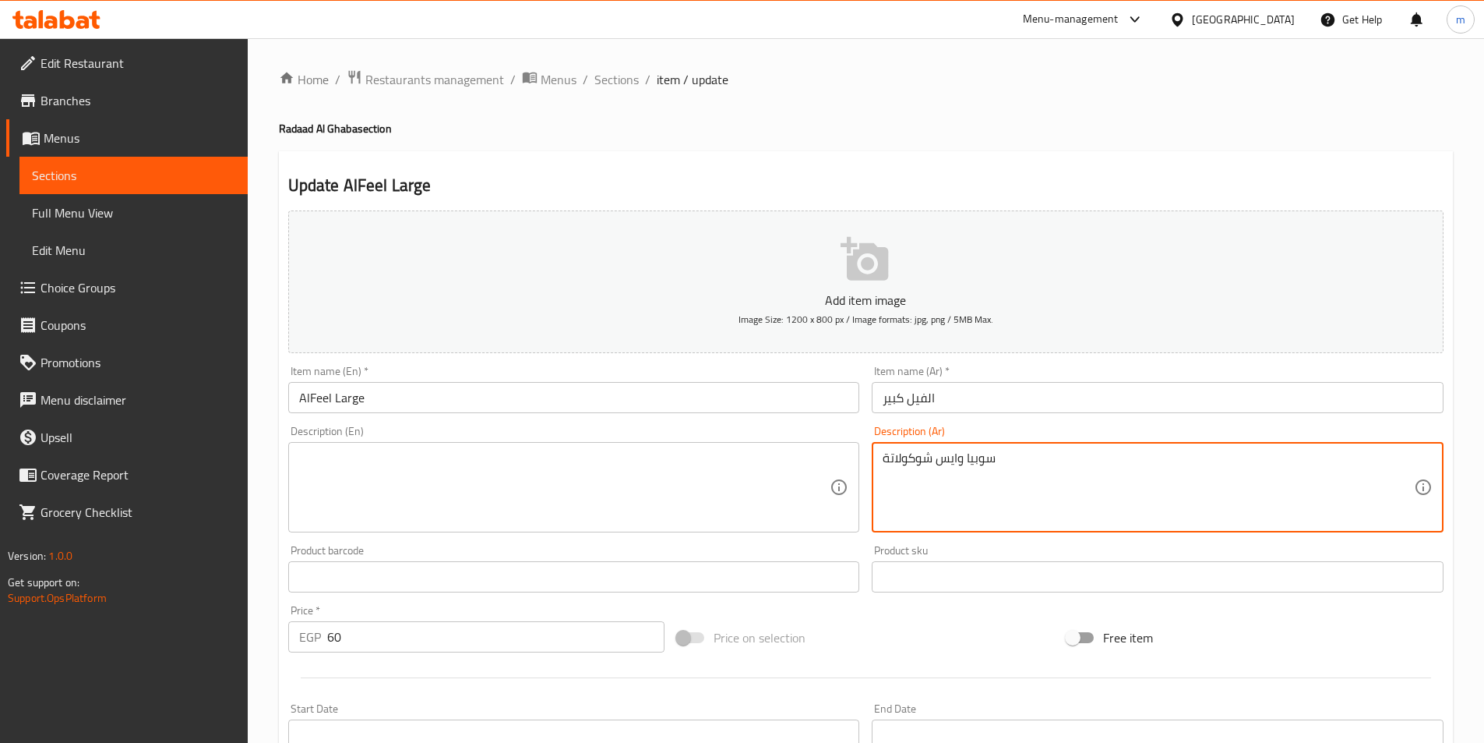
type textarea "سوبيا وايس شوكولاتة"
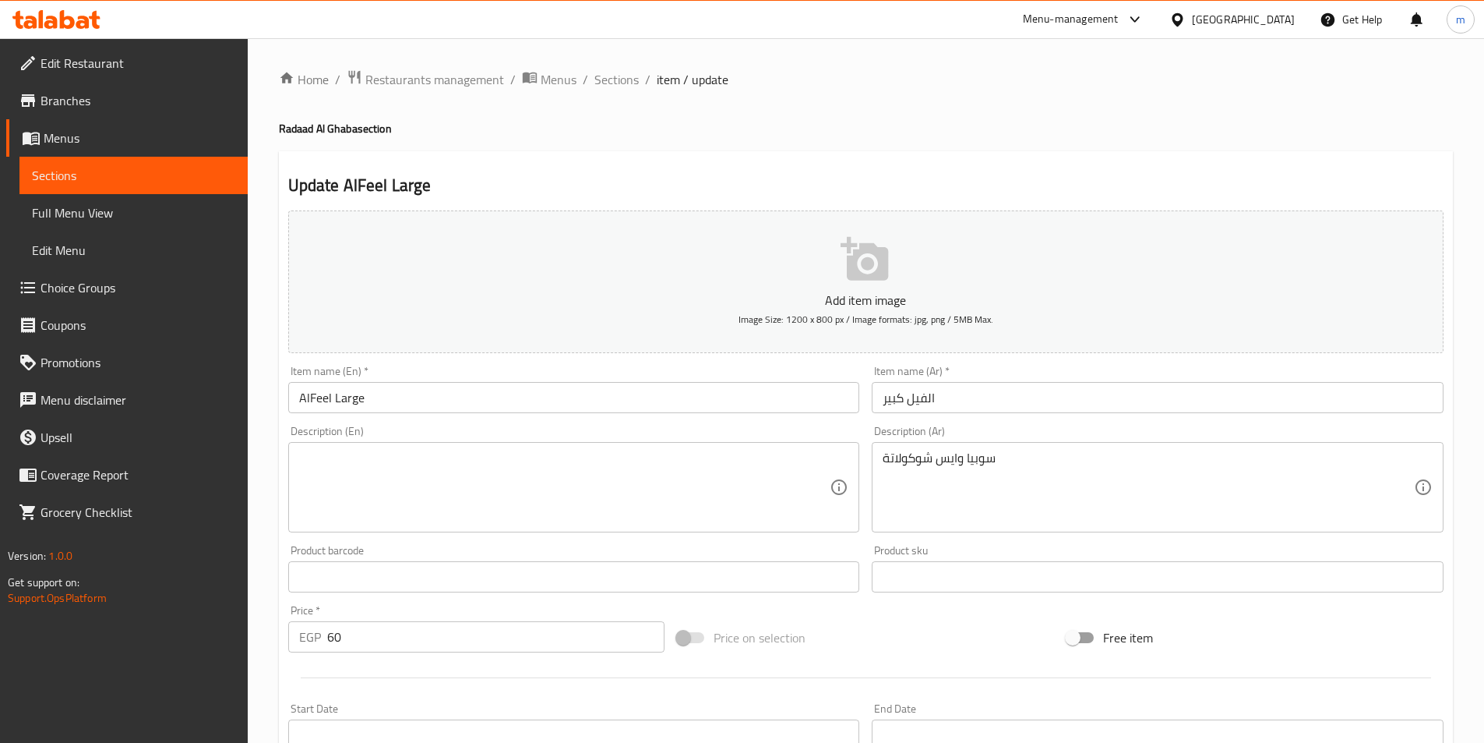
click at [686, 449] on div "Description (En)" at bounding box center [574, 487] width 572 height 90
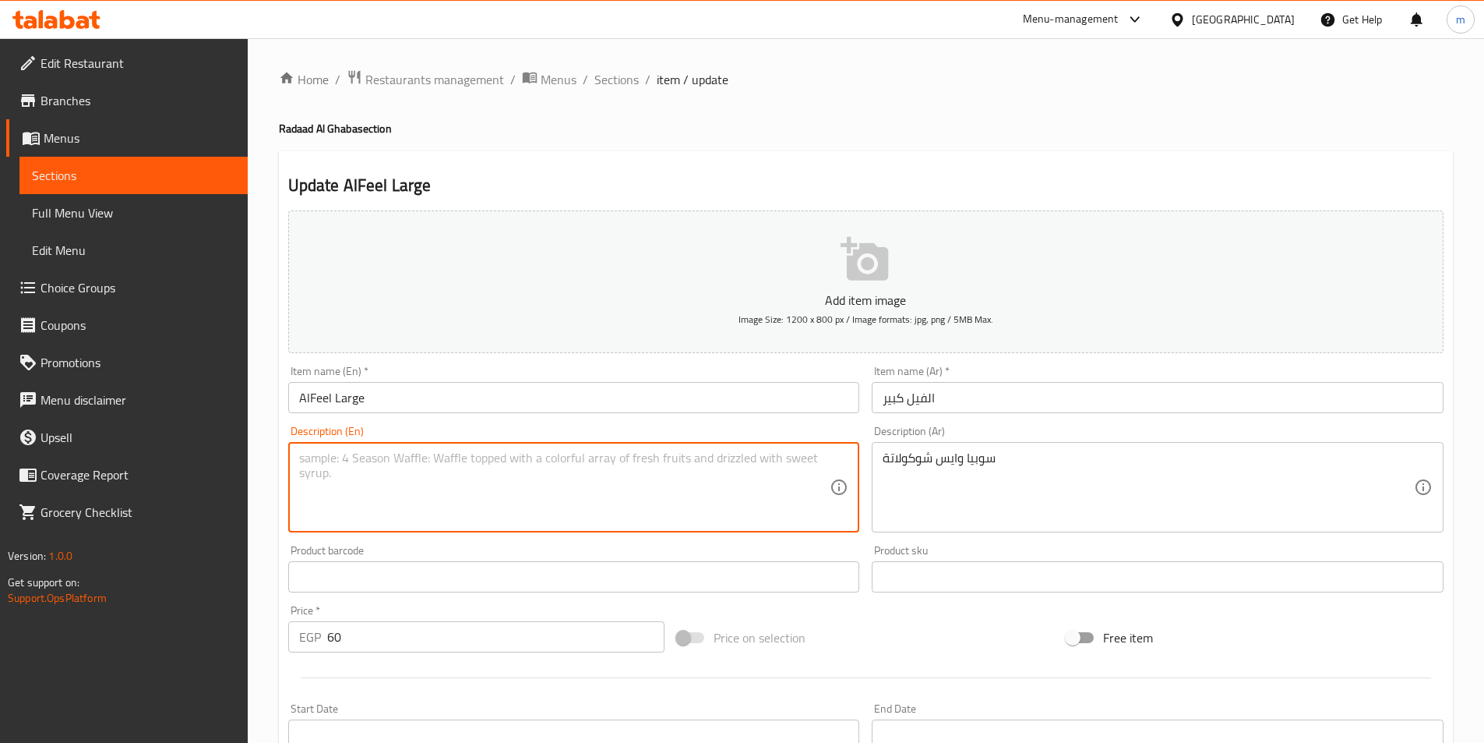
type textarea "M"
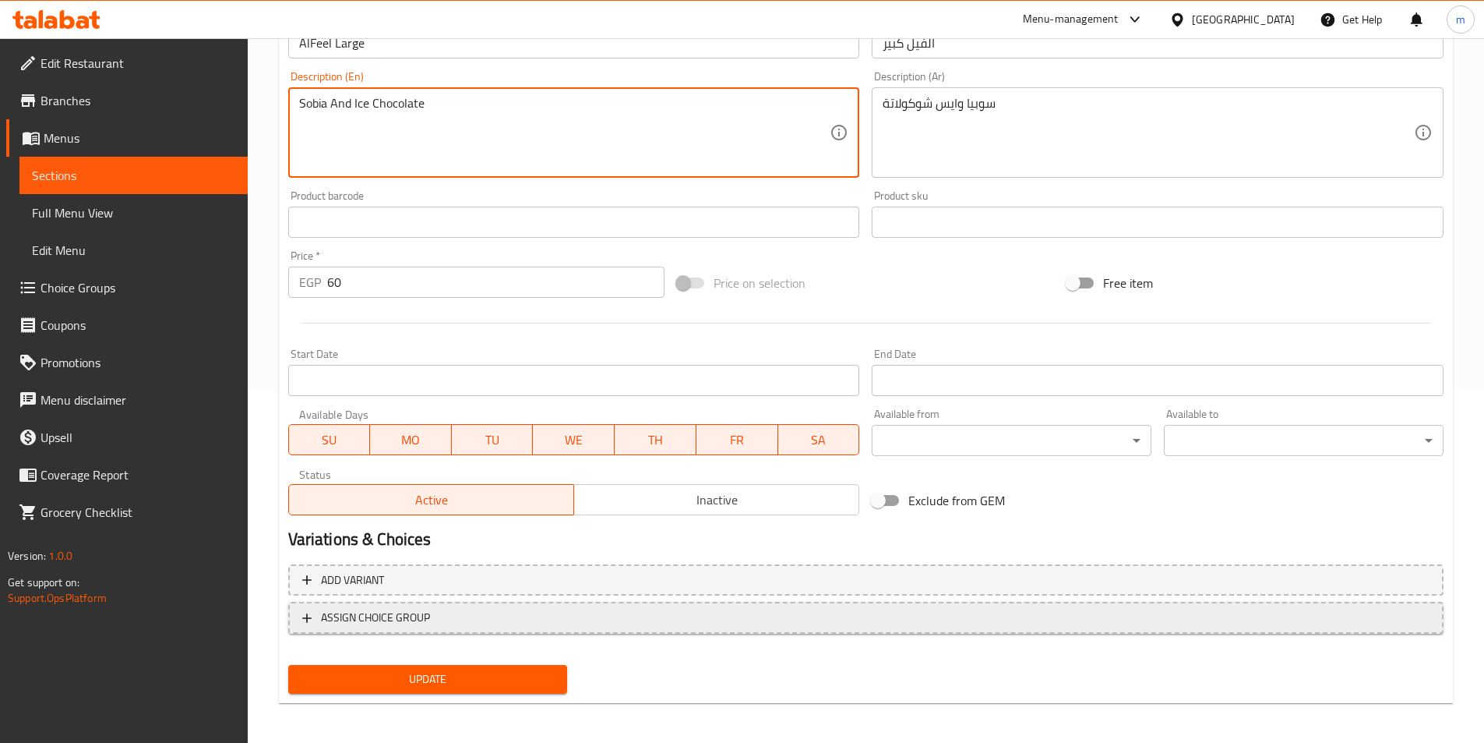
scroll to position [358, 0]
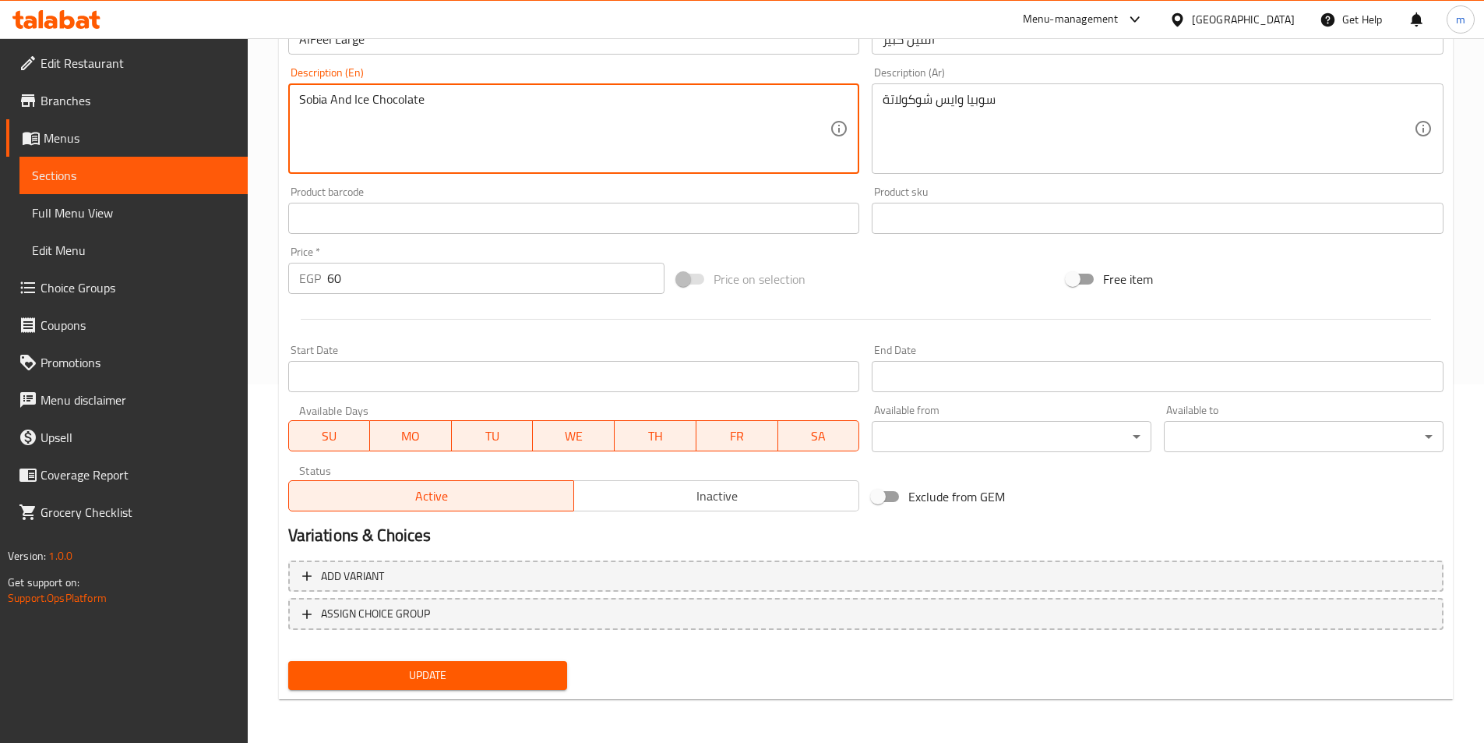
type textarea "Sobia And Ice Chocolate"
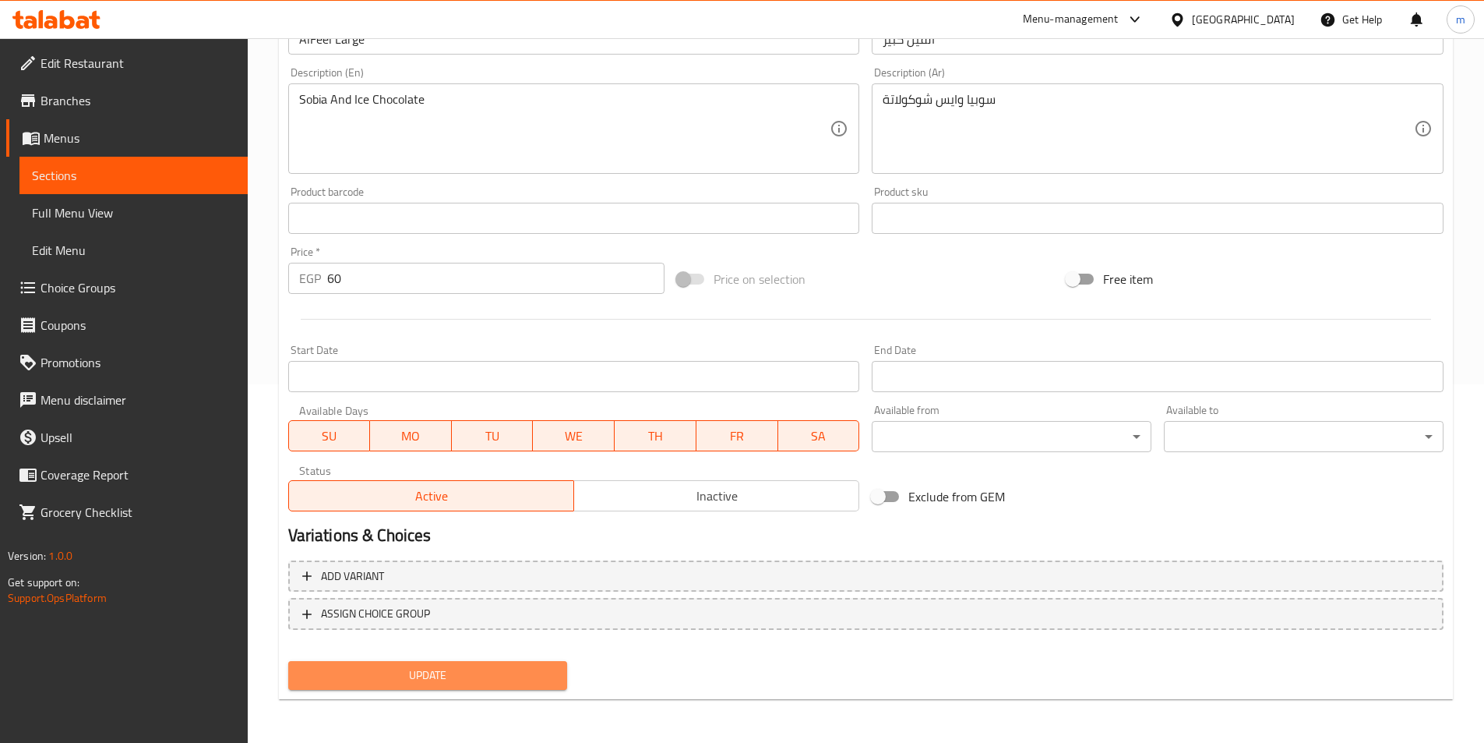
click at [494, 682] on span "Update" at bounding box center [428, 674] width 255 height 19
click at [408, 676] on span "Update" at bounding box center [428, 674] width 255 height 19
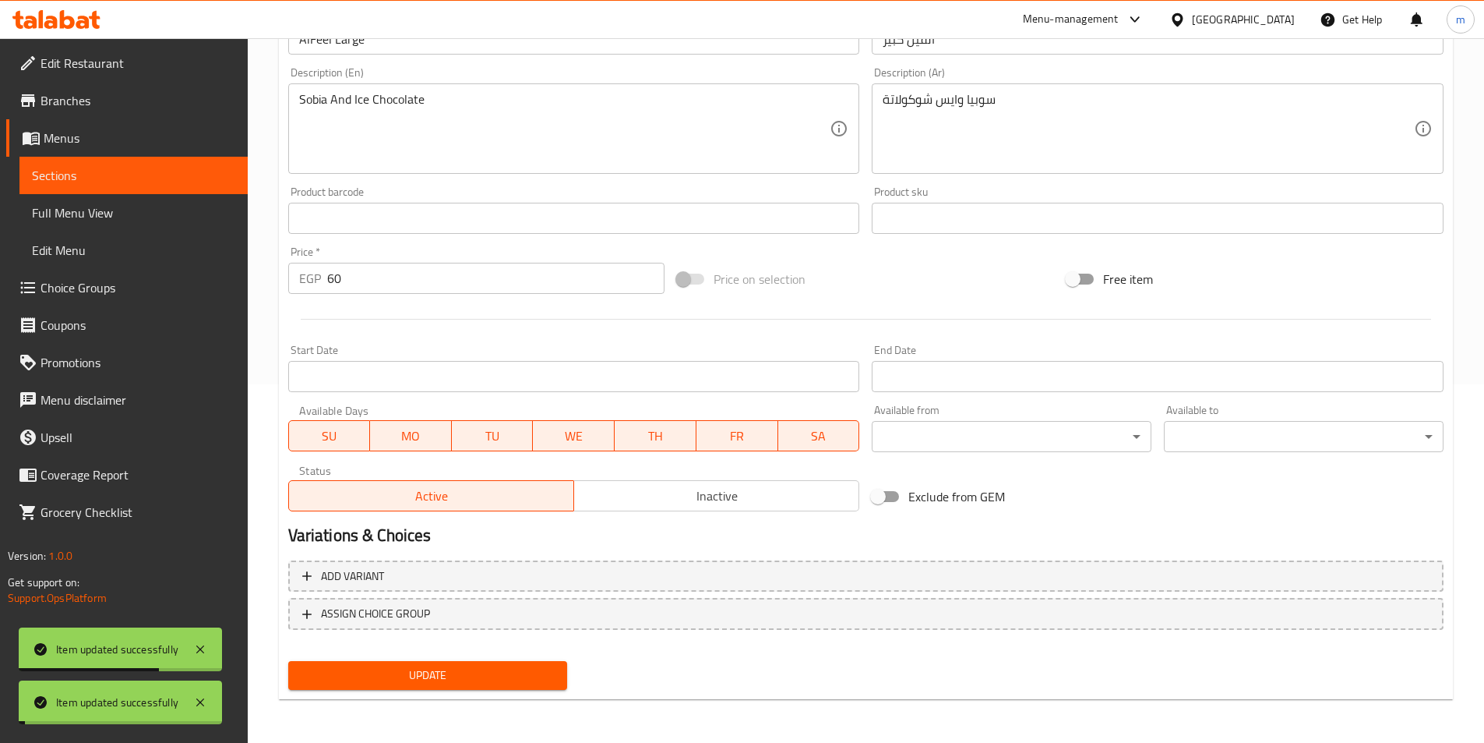
click at [91, 218] on span "Full Menu View" at bounding box center [133, 212] width 203 height 19
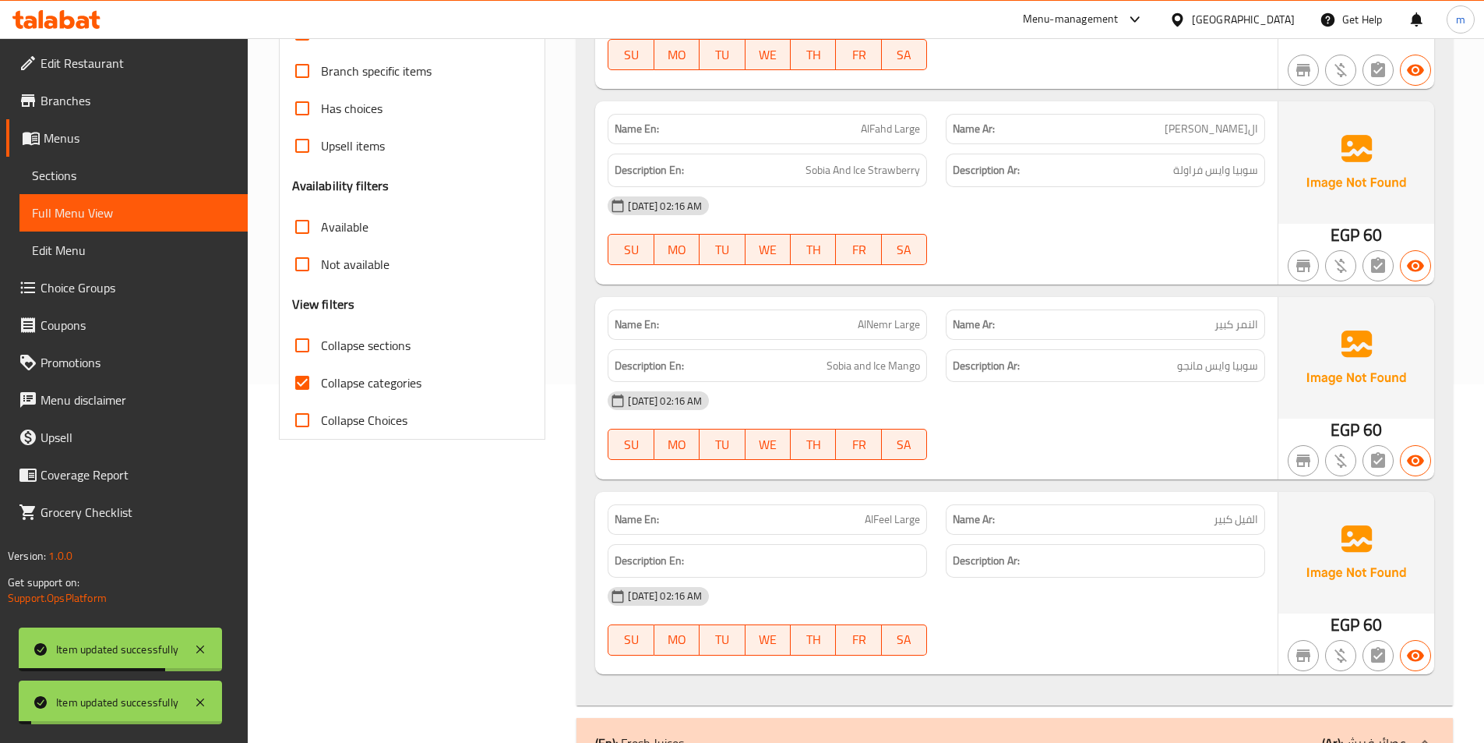
click at [343, 384] on span "Collapse categories" at bounding box center [371, 382] width 101 height 19
click at [321, 384] on input "Collapse categories" at bounding box center [302, 382] width 37 height 37
checkbox input "false"
click at [365, 342] on span "Collapse sections" at bounding box center [366, 345] width 90 height 19
click at [321, 342] on input "Collapse sections" at bounding box center [302, 344] width 37 height 37
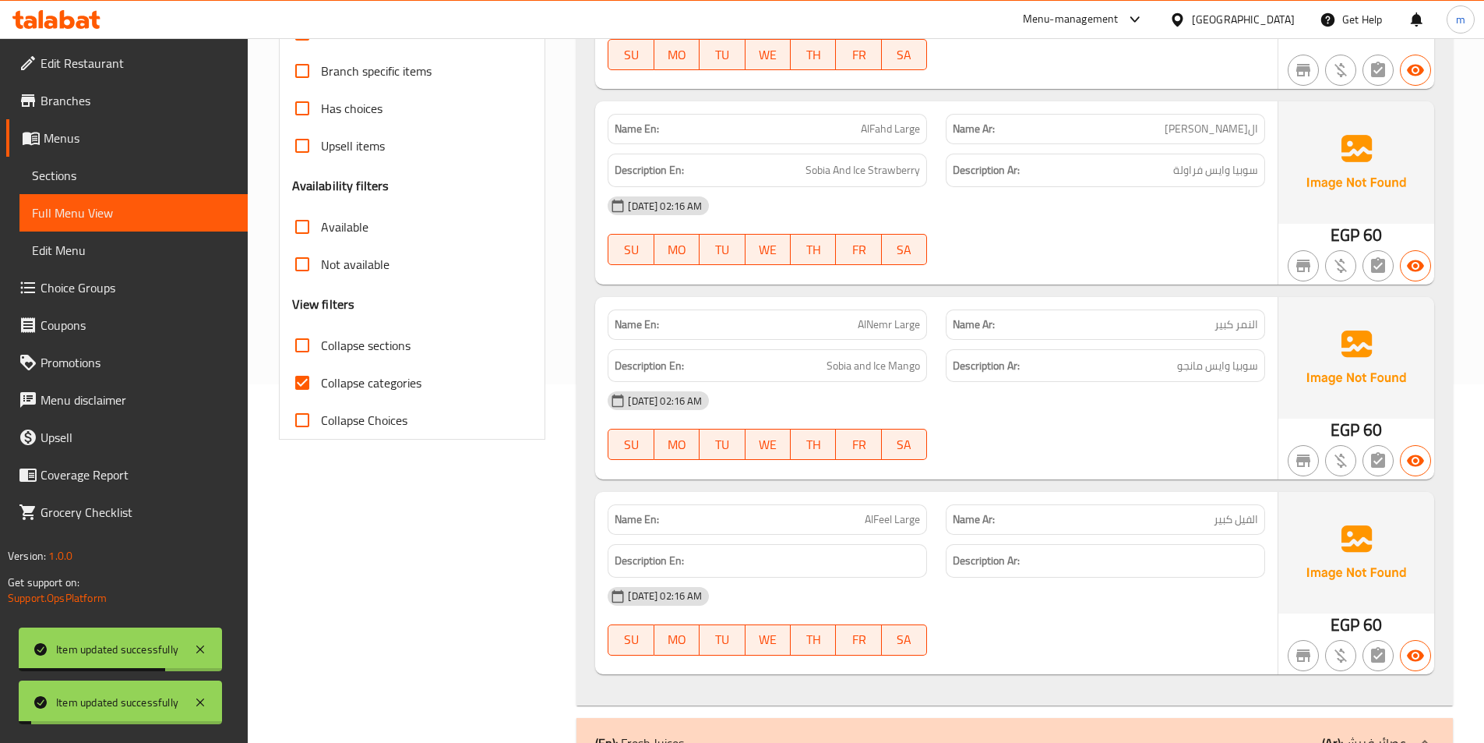
checkbox input "true"
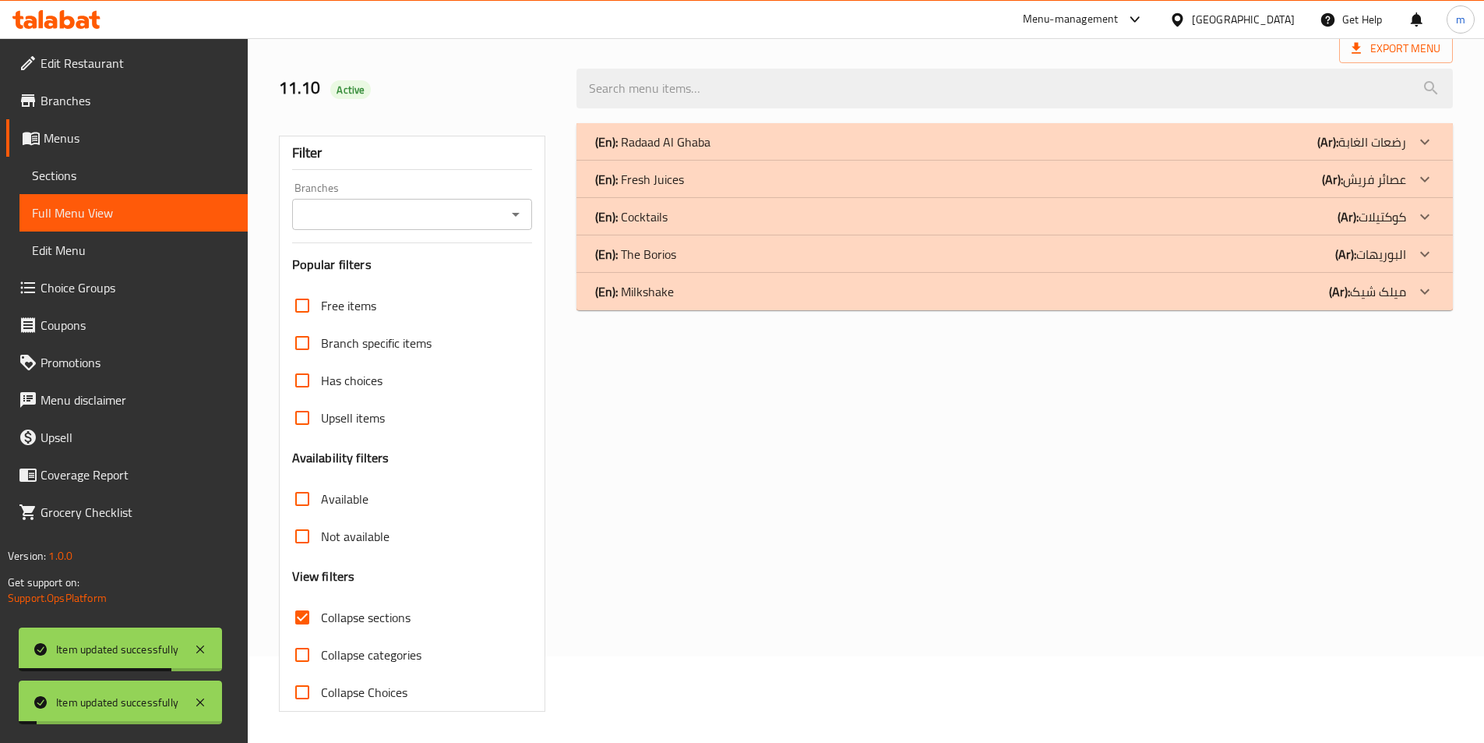
scroll to position [86, 0]
click at [1286, 139] on div "(En): [PERSON_NAME] (Ar): رضعات الغابة" at bounding box center [1000, 141] width 811 height 19
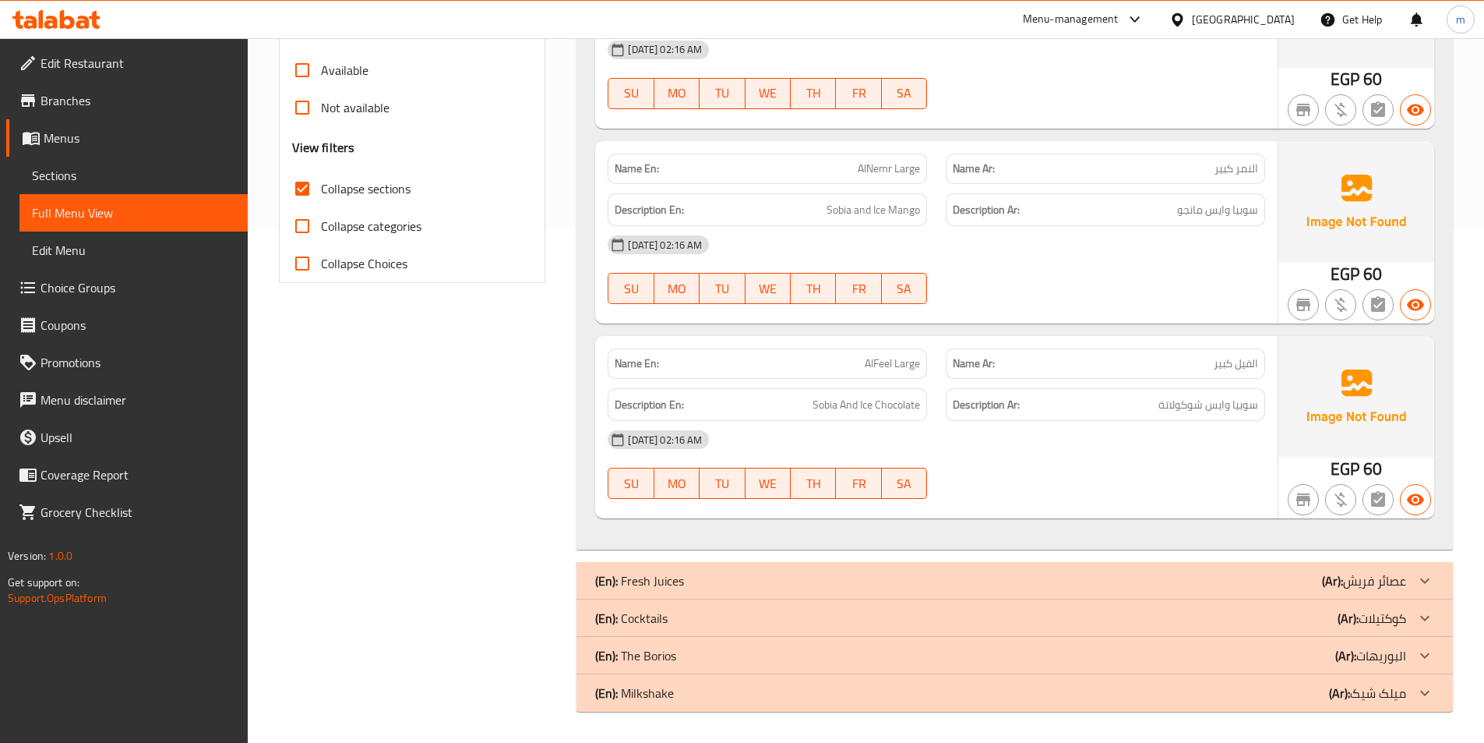
scroll to position [0, 0]
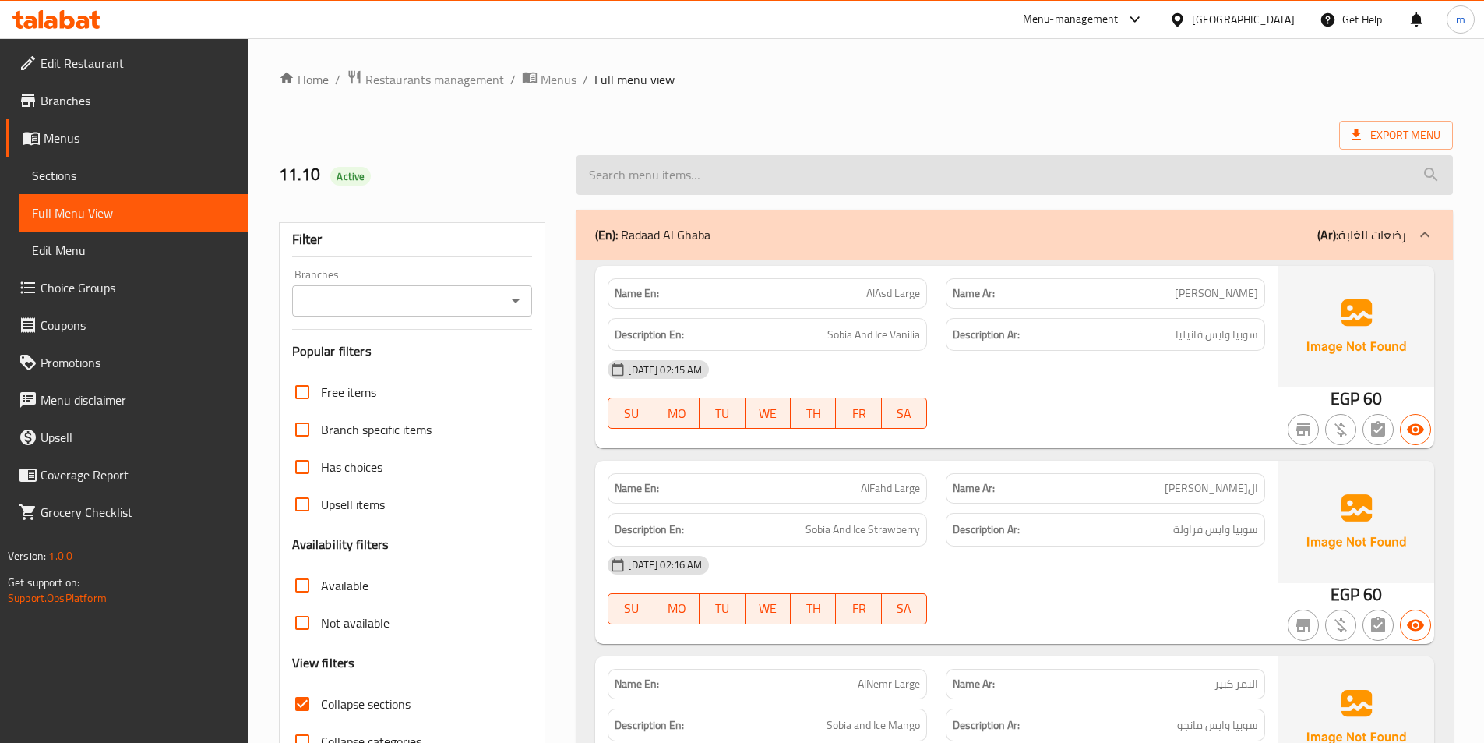
drag, startPoint x: 1472, startPoint y: 395, endPoint x: 961, endPoint y: 161, distance: 562.0
click at [961, 158] on input "search" at bounding box center [1015, 175] width 877 height 40
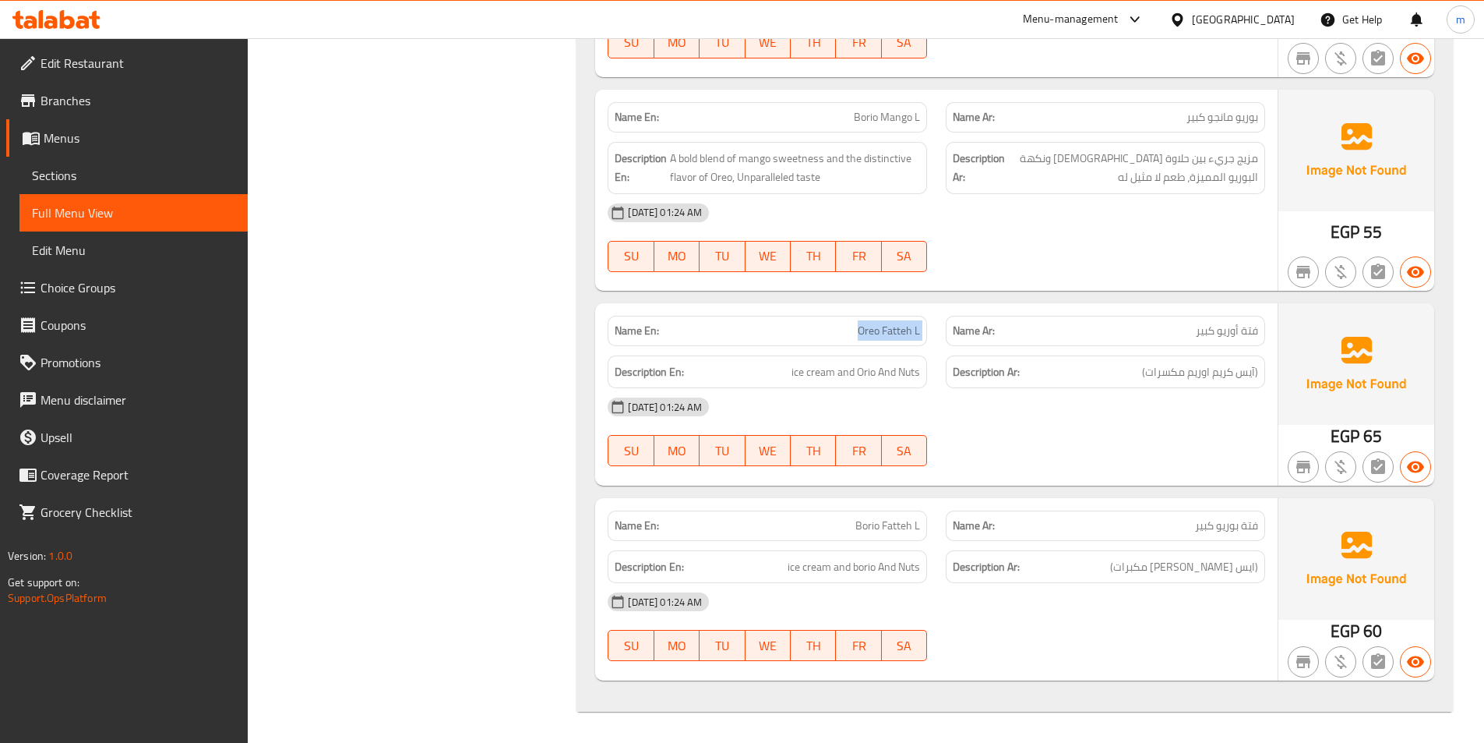
click at [169, 177] on span "Sections" at bounding box center [133, 175] width 203 height 19
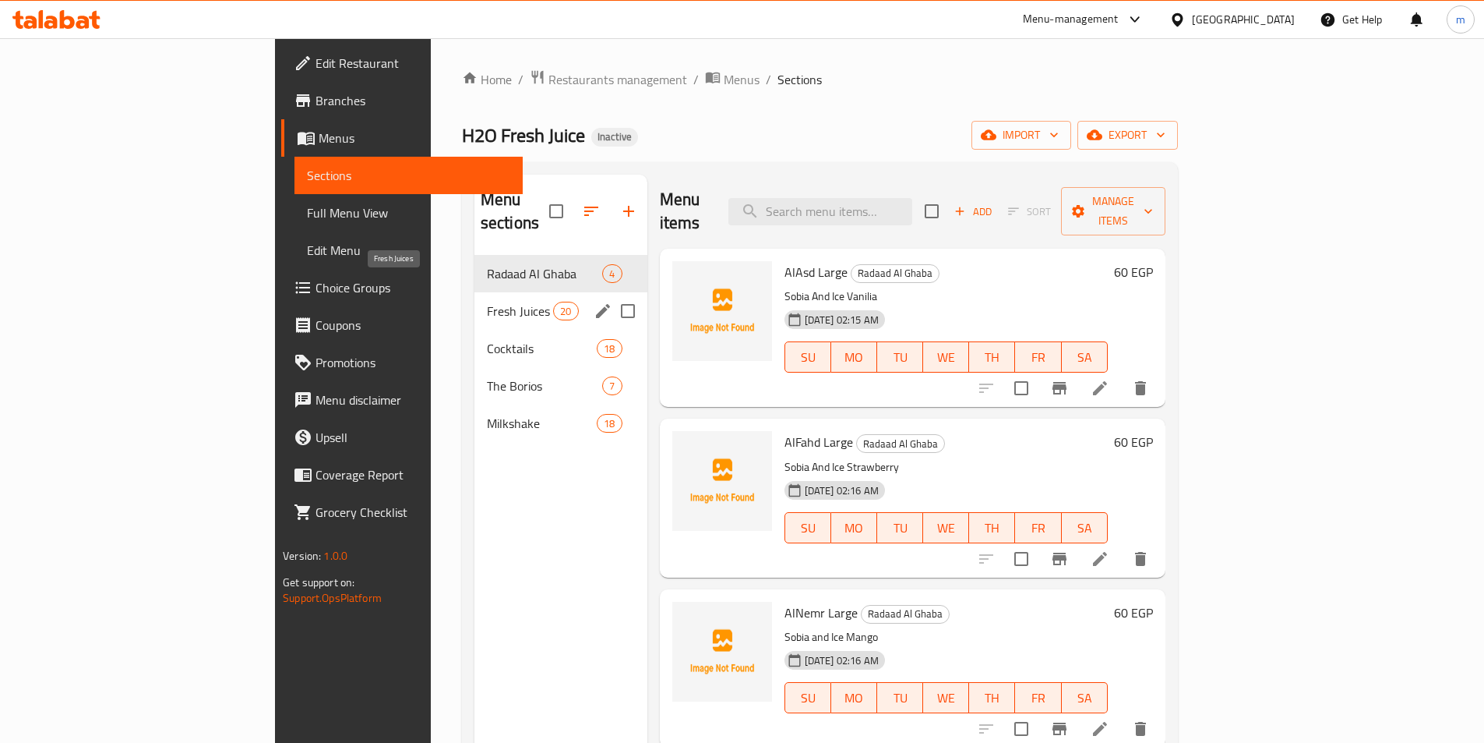
click at [487, 302] on span "Fresh Juices" at bounding box center [520, 311] width 66 height 19
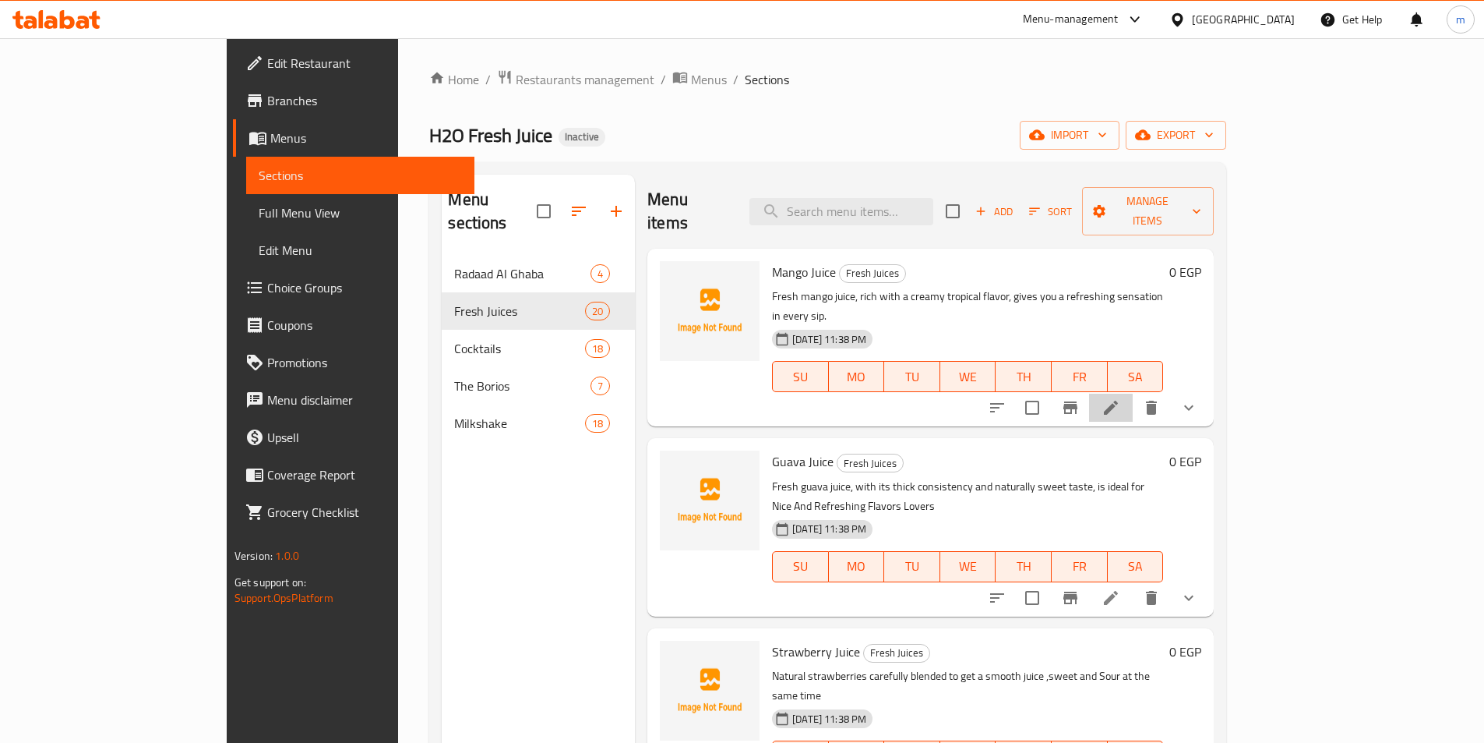
click at [1133, 393] on li at bounding box center [1111, 407] width 44 height 28
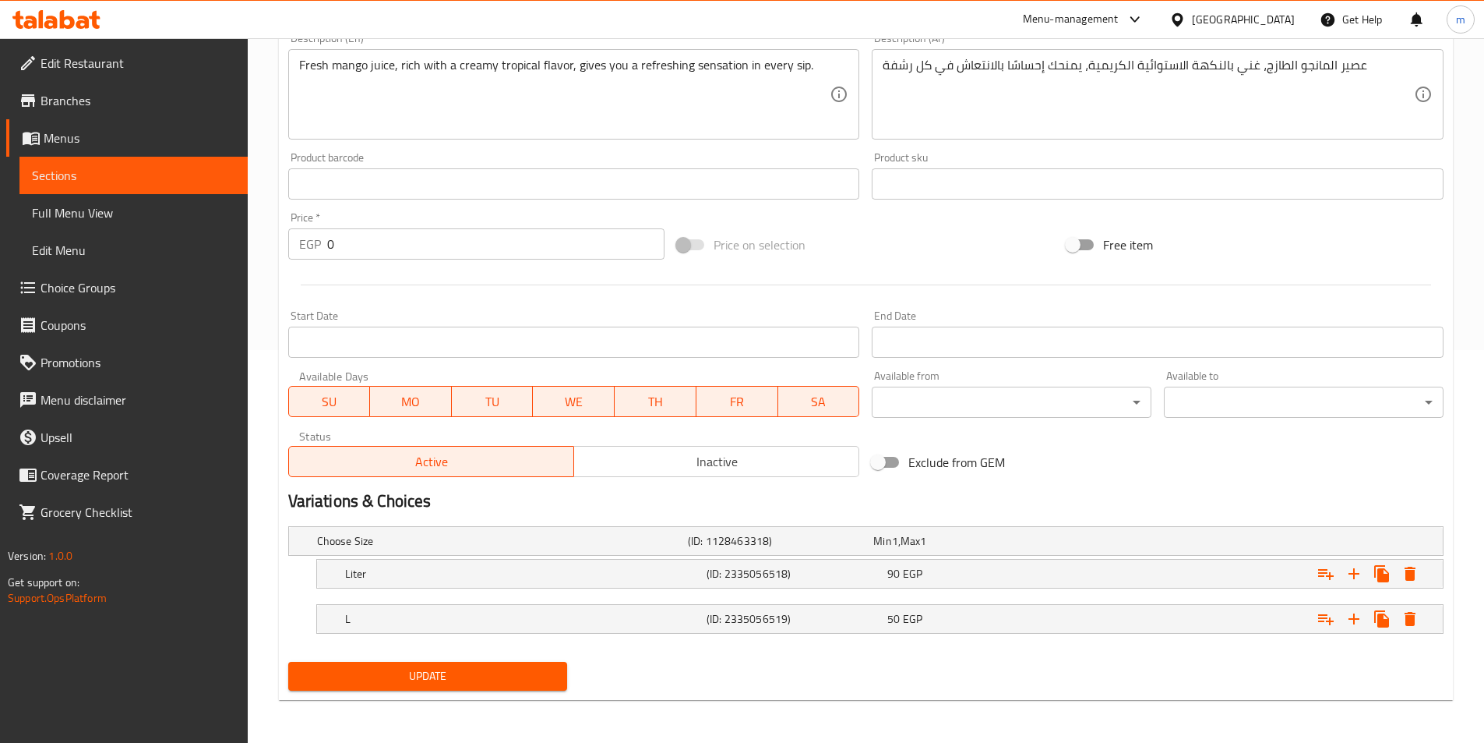
scroll to position [393, 0]
click at [822, 563] on div "(ID: 2335056518)" at bounding box center [794, 573] width 181 height 22
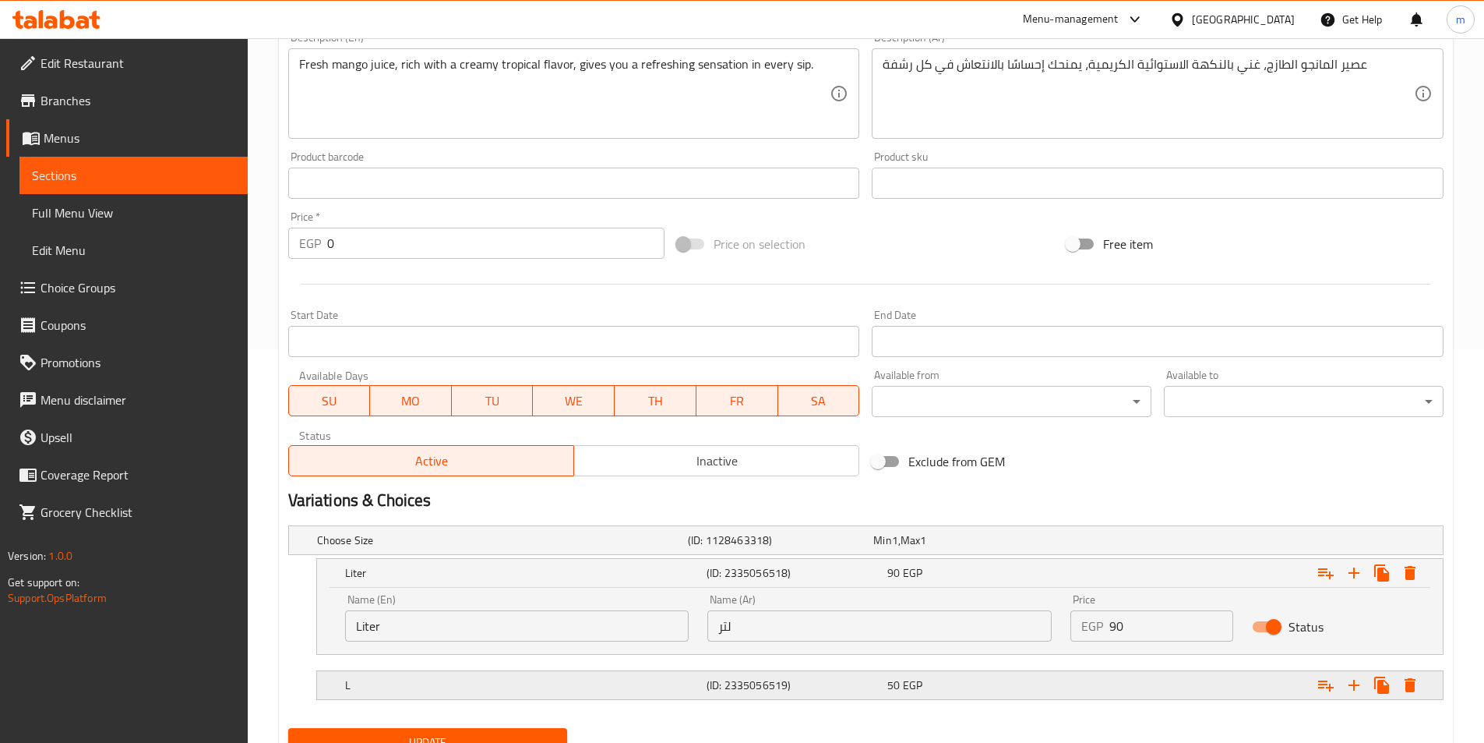
click at [715, 693] on h5 "(ID: 2335056519)" at bounding box center [794, 685] width 175 height 16
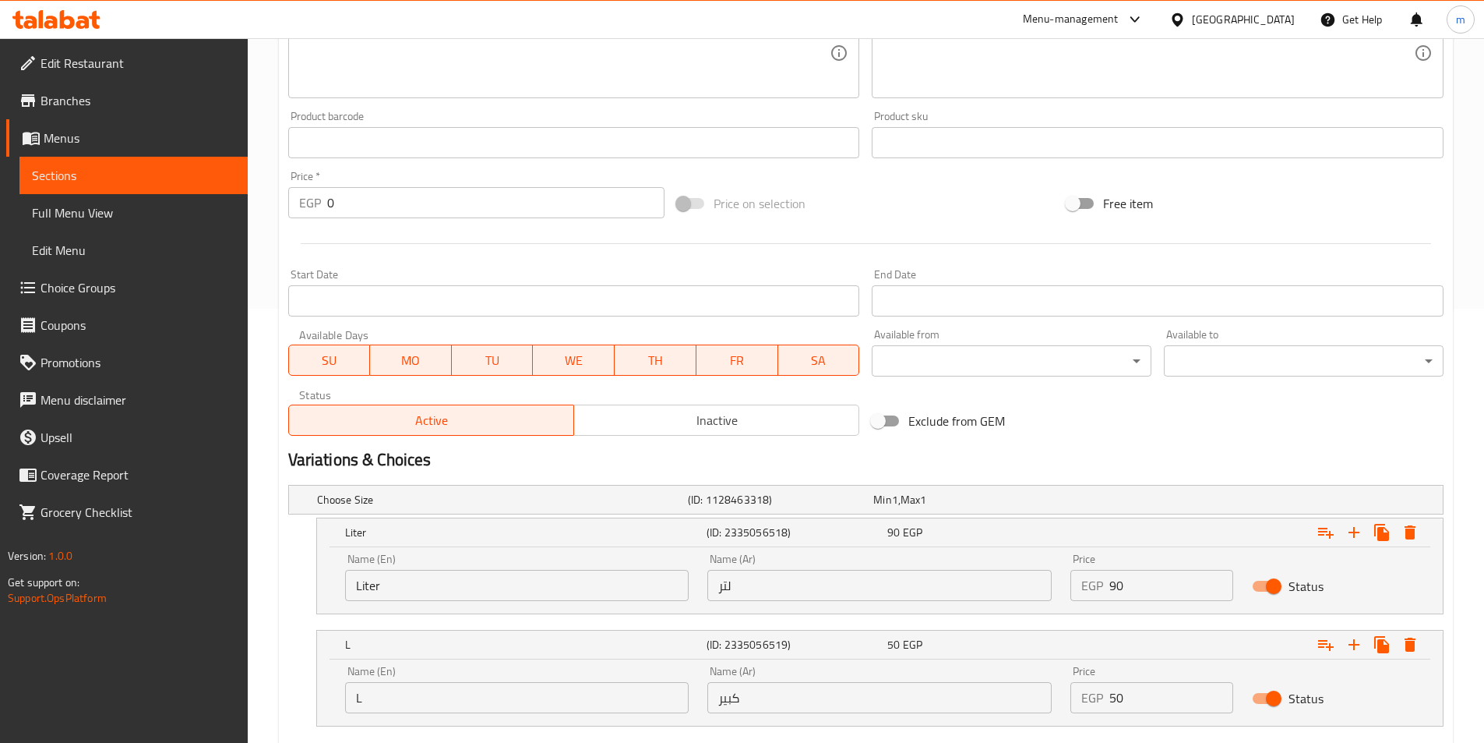
scroll to position [471, 0]
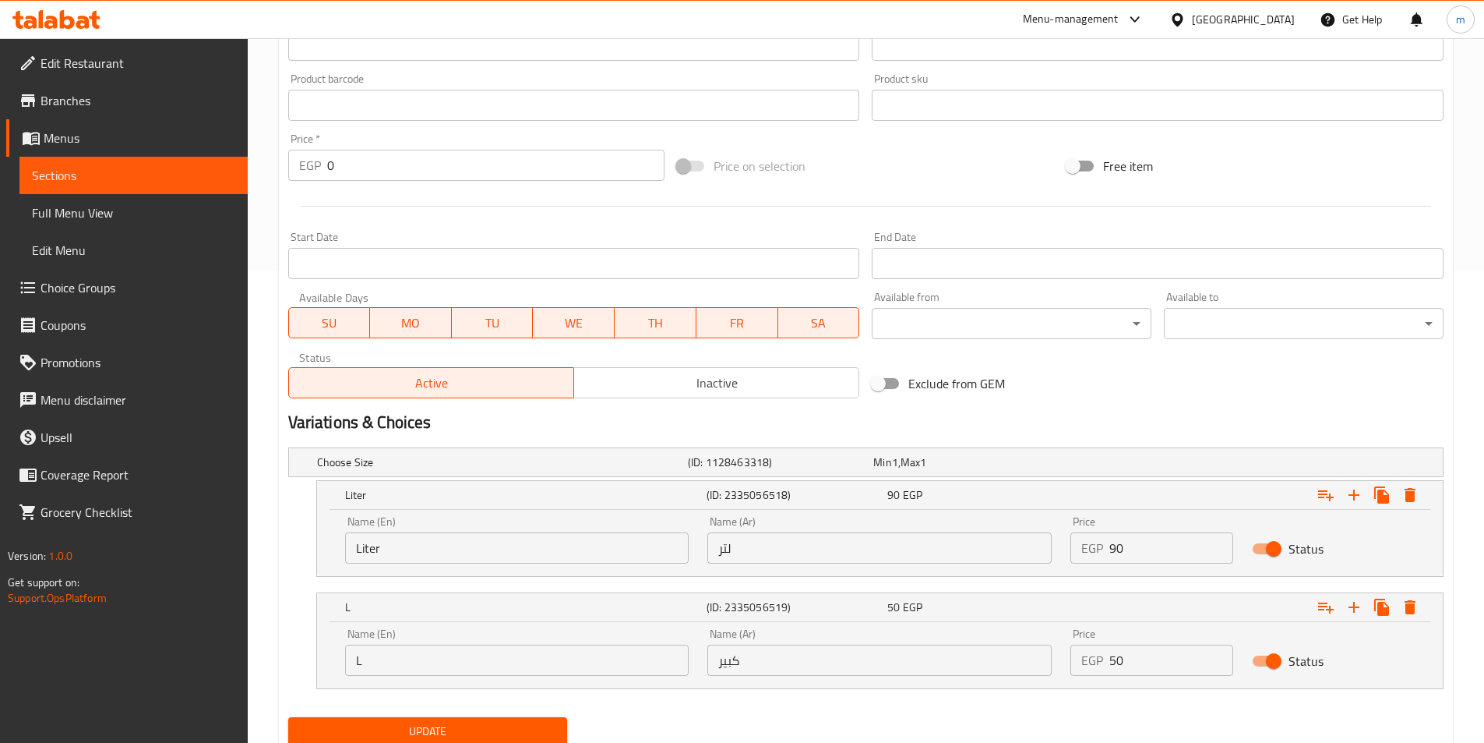
click at [552, 661] on input "L" at bounding box center [517, 659] width 344 height 31
type input "D"
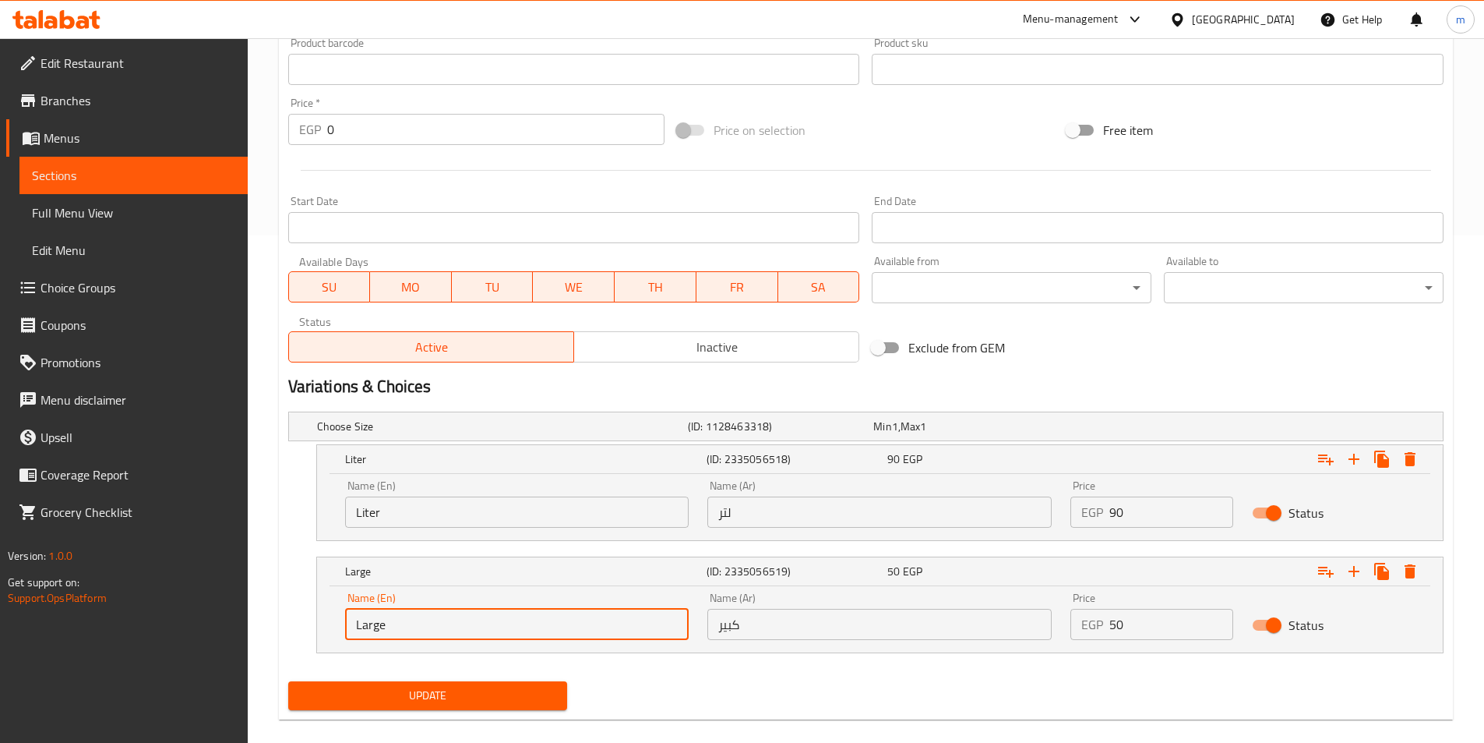
scroll to position [527, 0]
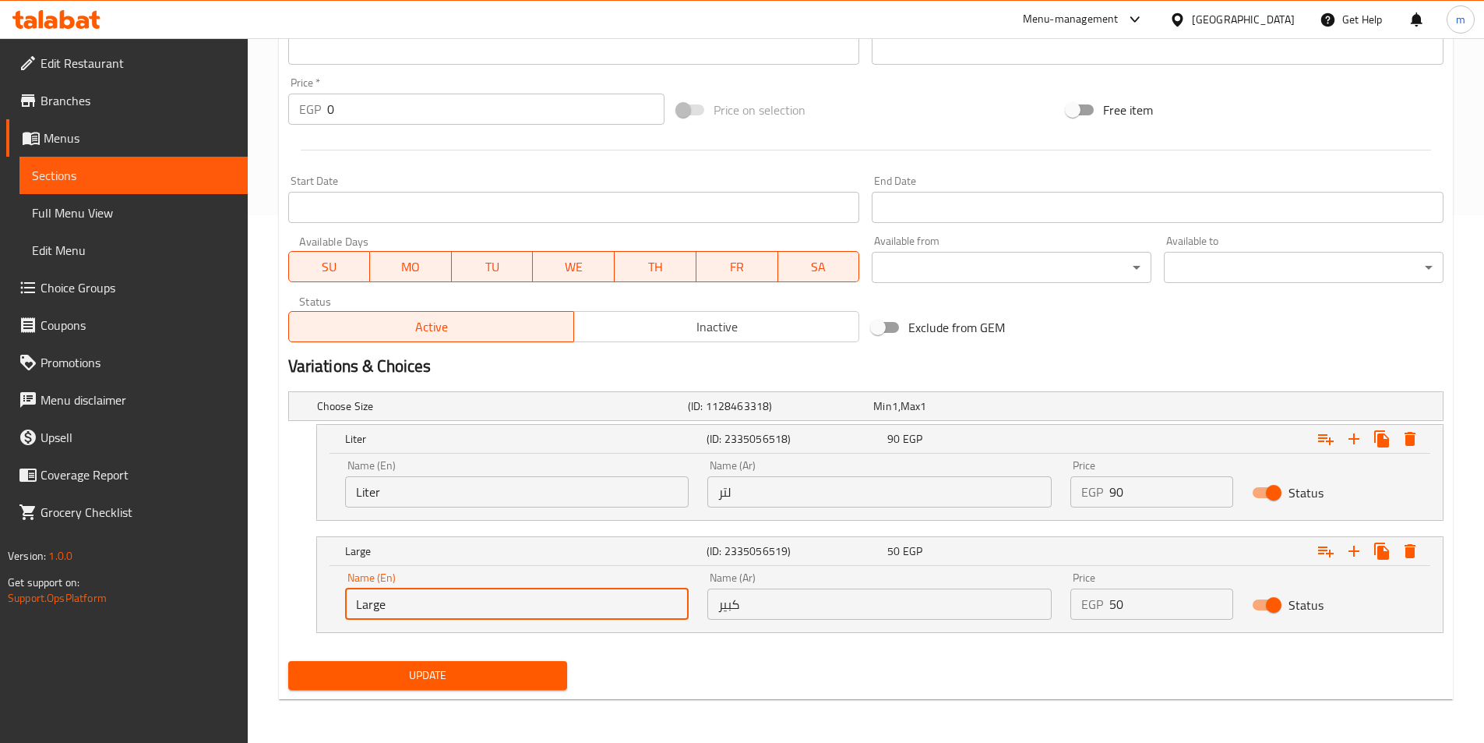
type input "Large"
click at [539, 678] on span "Update" at bounding box center [428, 674] width 255 height 19
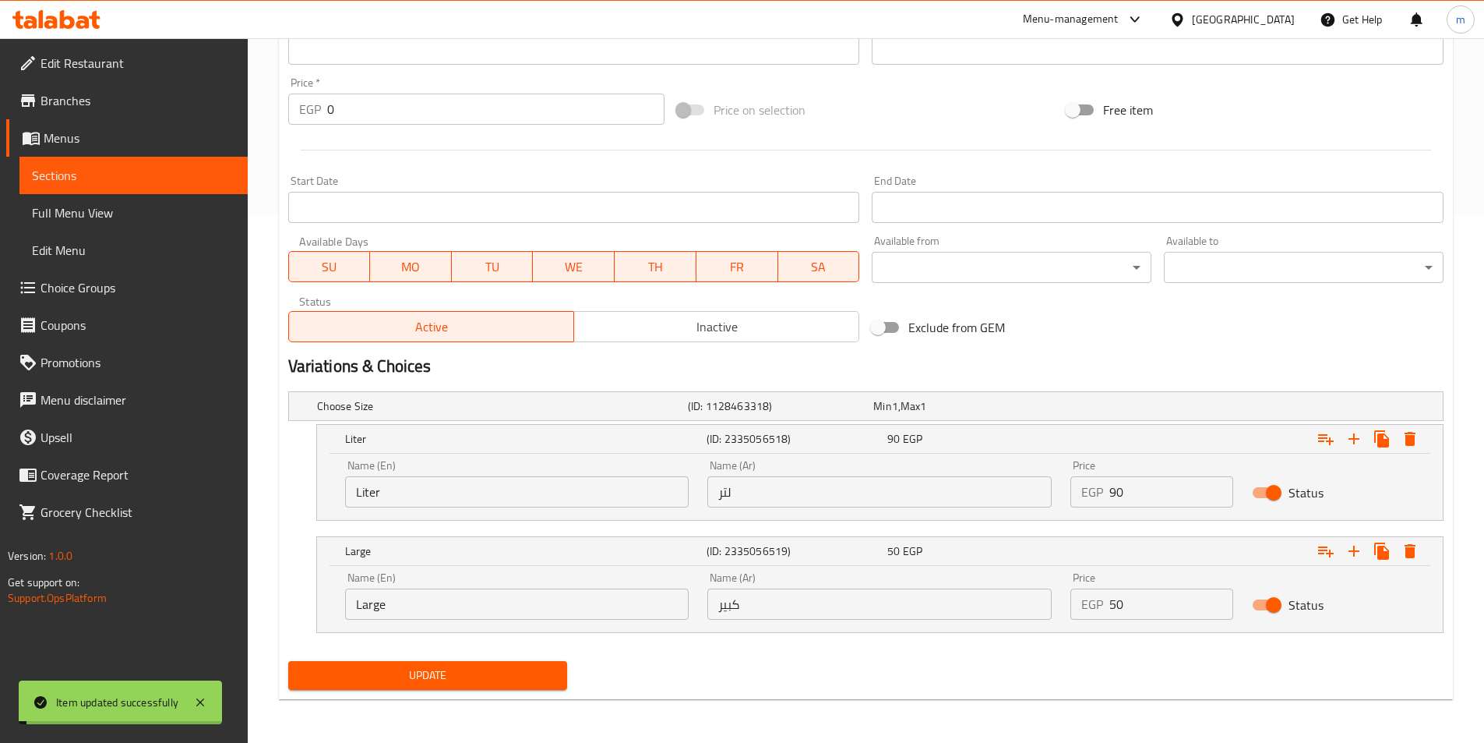
click at [465, 610] on input "Large" at bounding box center [517, 603] width 344 height 31
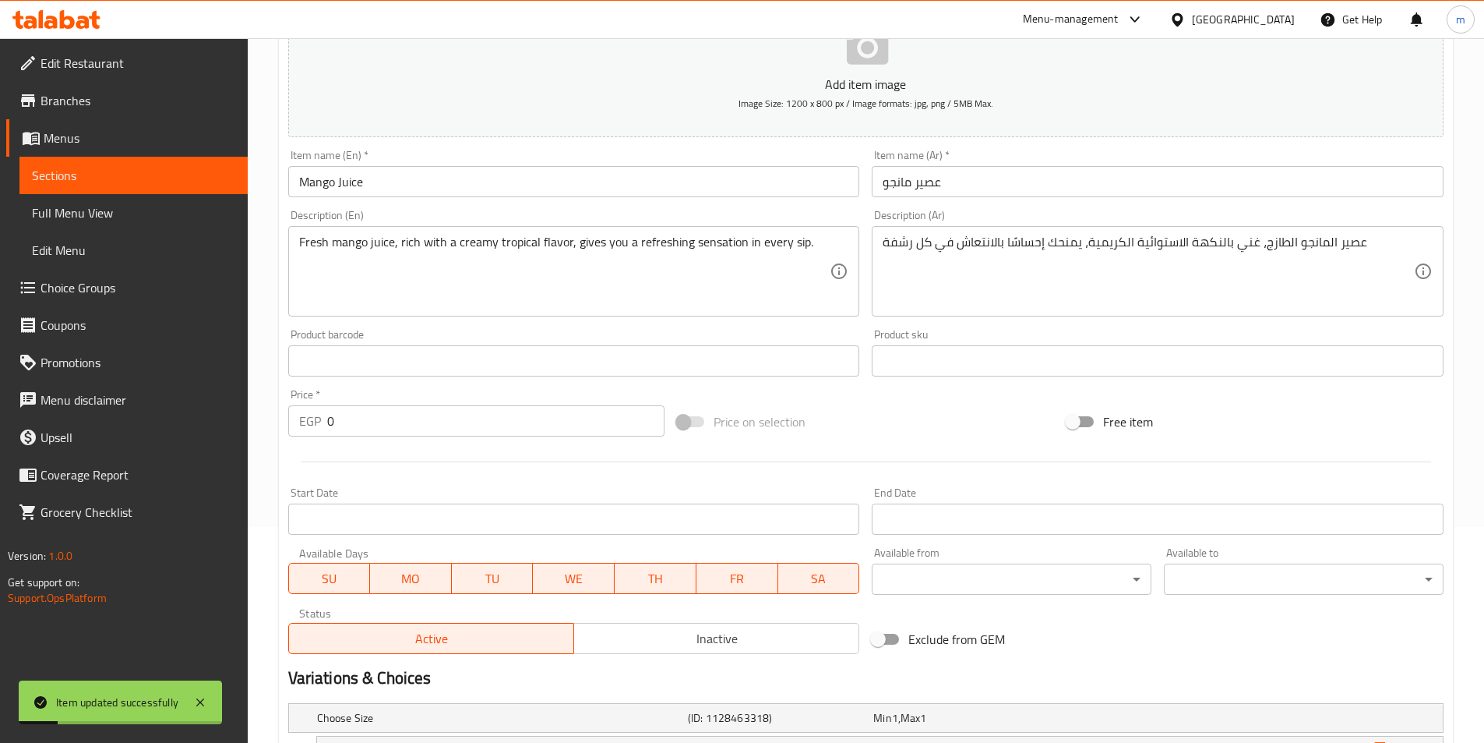
scroll to position [0, 0]
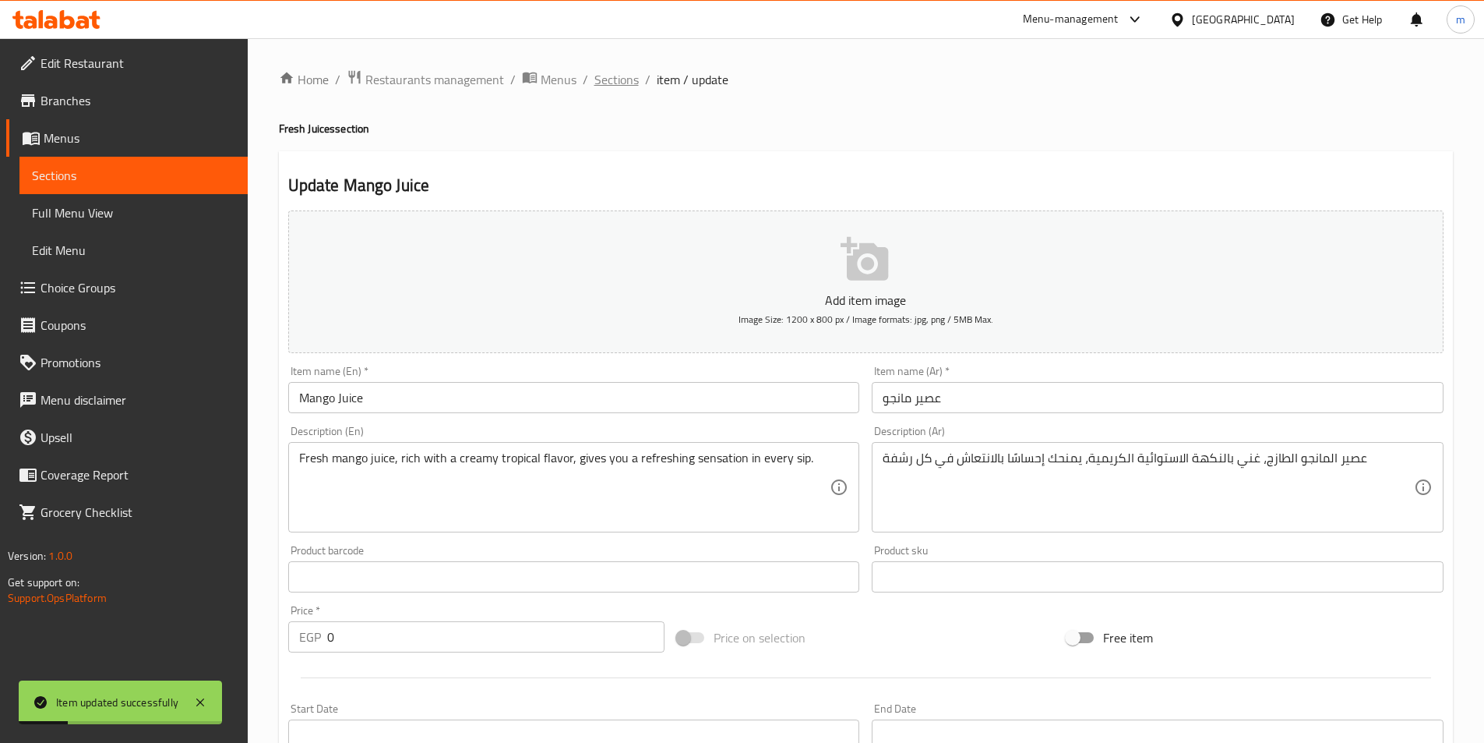
click at [621, 82] on span "Sections" at bounding box center [616, 79] width 44 height 19
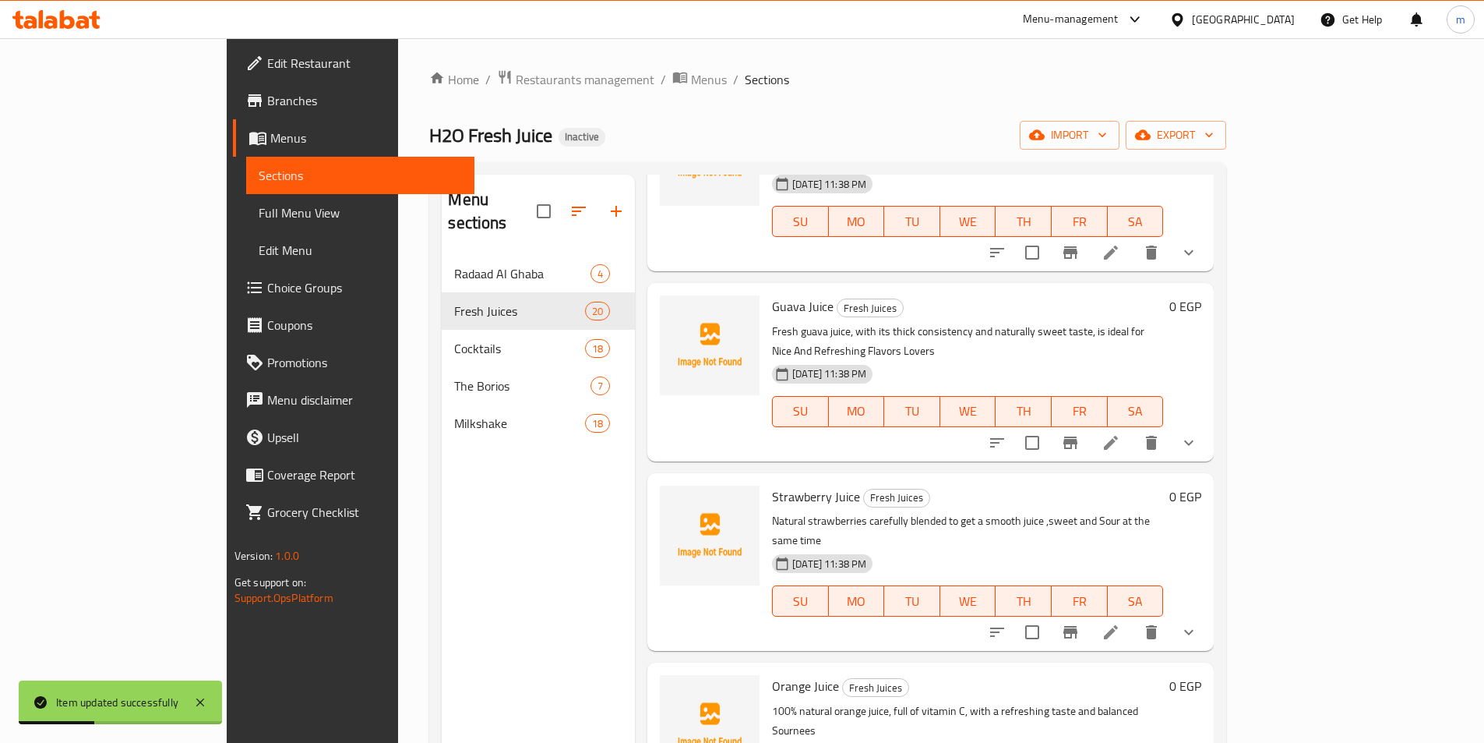
scroll to position [156, 0]
click at [1120, 432] on icon at bounding box center [1111, 441] width 19 height 19
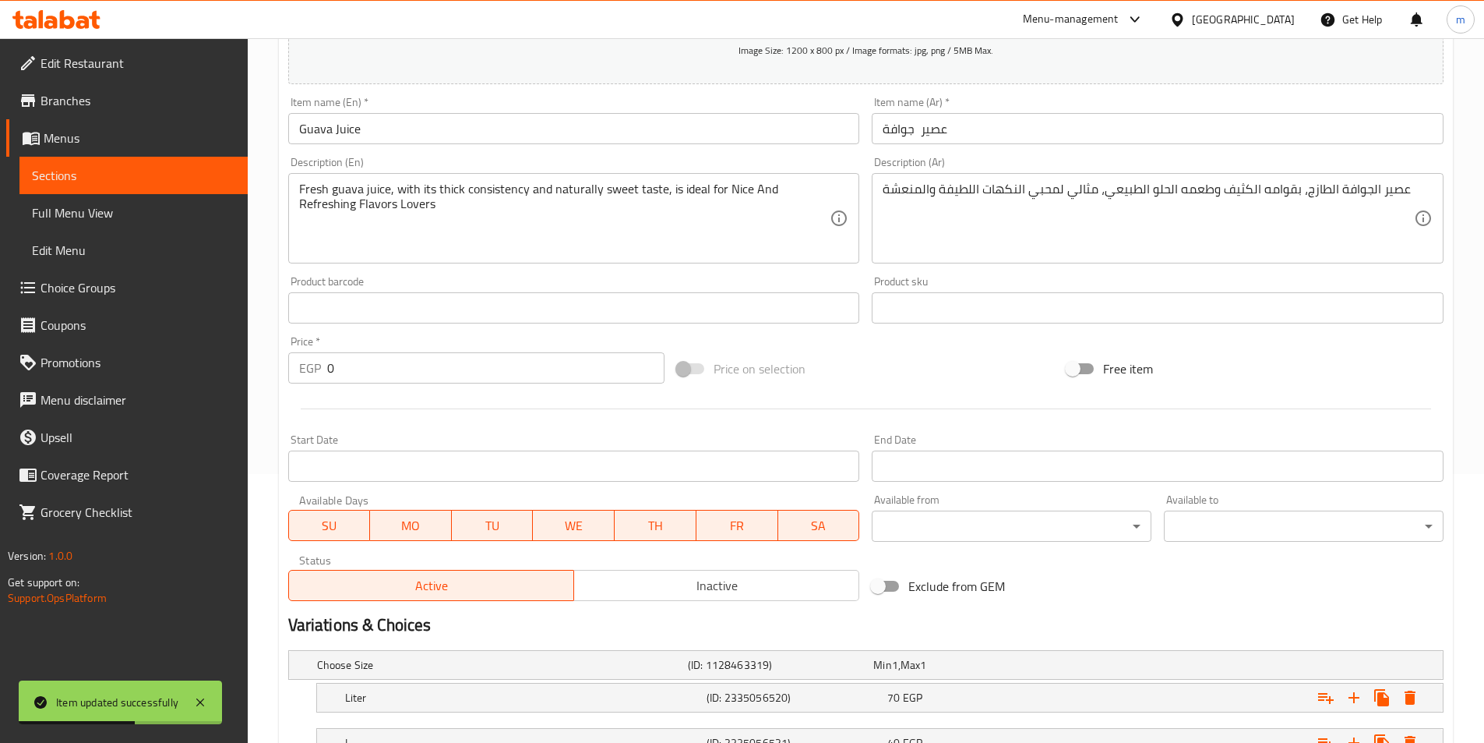
scroll to position [393, 0]
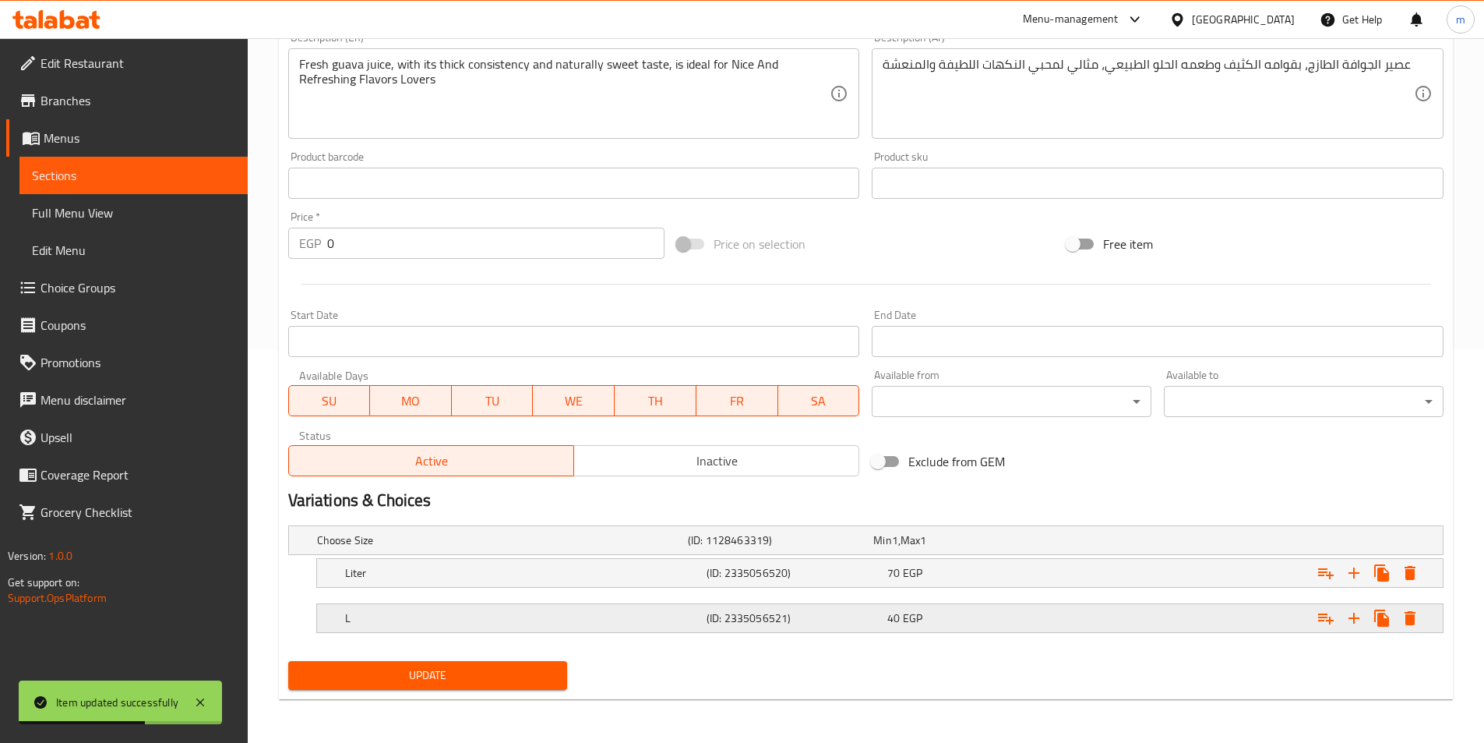
click at [497, 619] on h5 "L" at bounding box center [522, 618] width 355 height 16
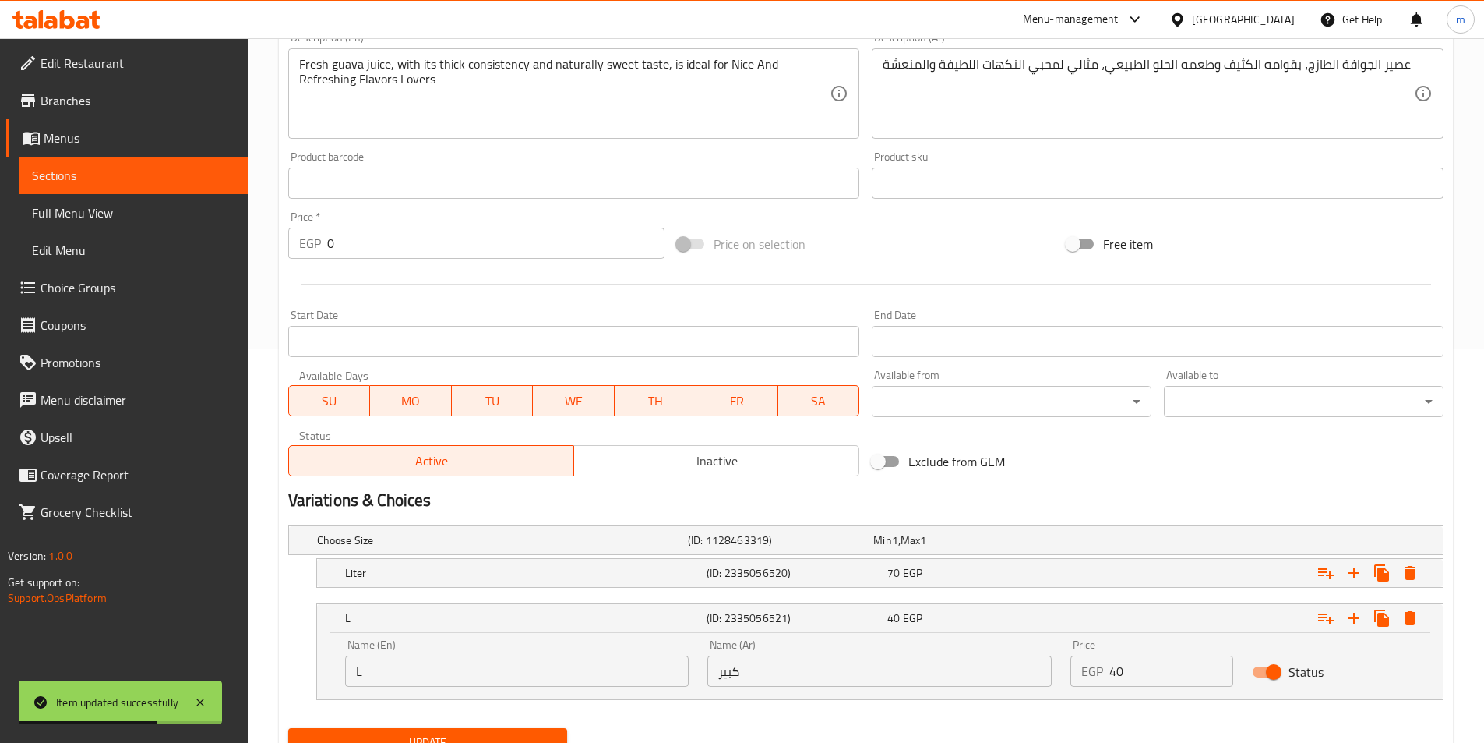
click at [486, 672] on input "L" at bounding box center [517, 670] width 344 height 31
paste input "Large"
paste input "text"
type input "Large"
click at [483, 728] on button "Update" at bounding box center [428, 742] width 280 height 29
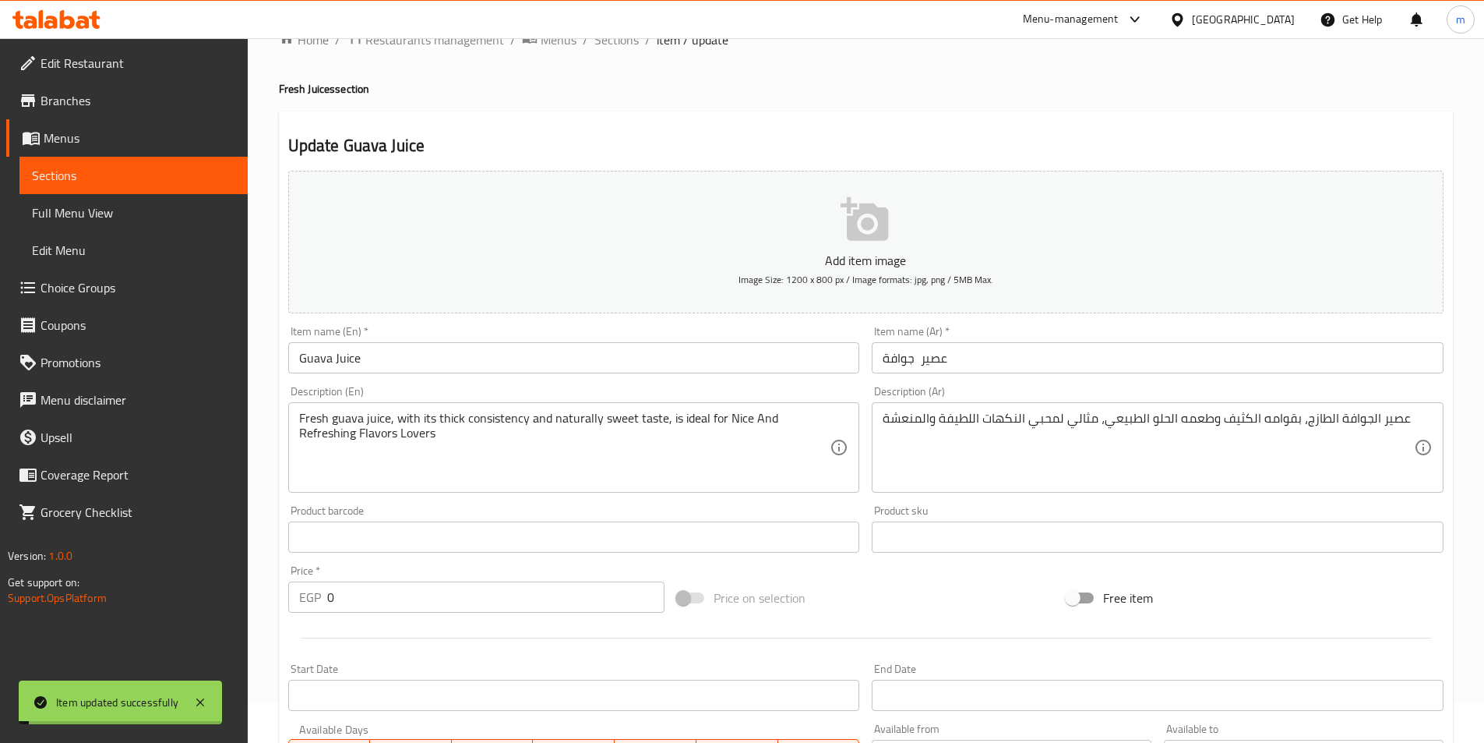
scroll to position [0, 0]
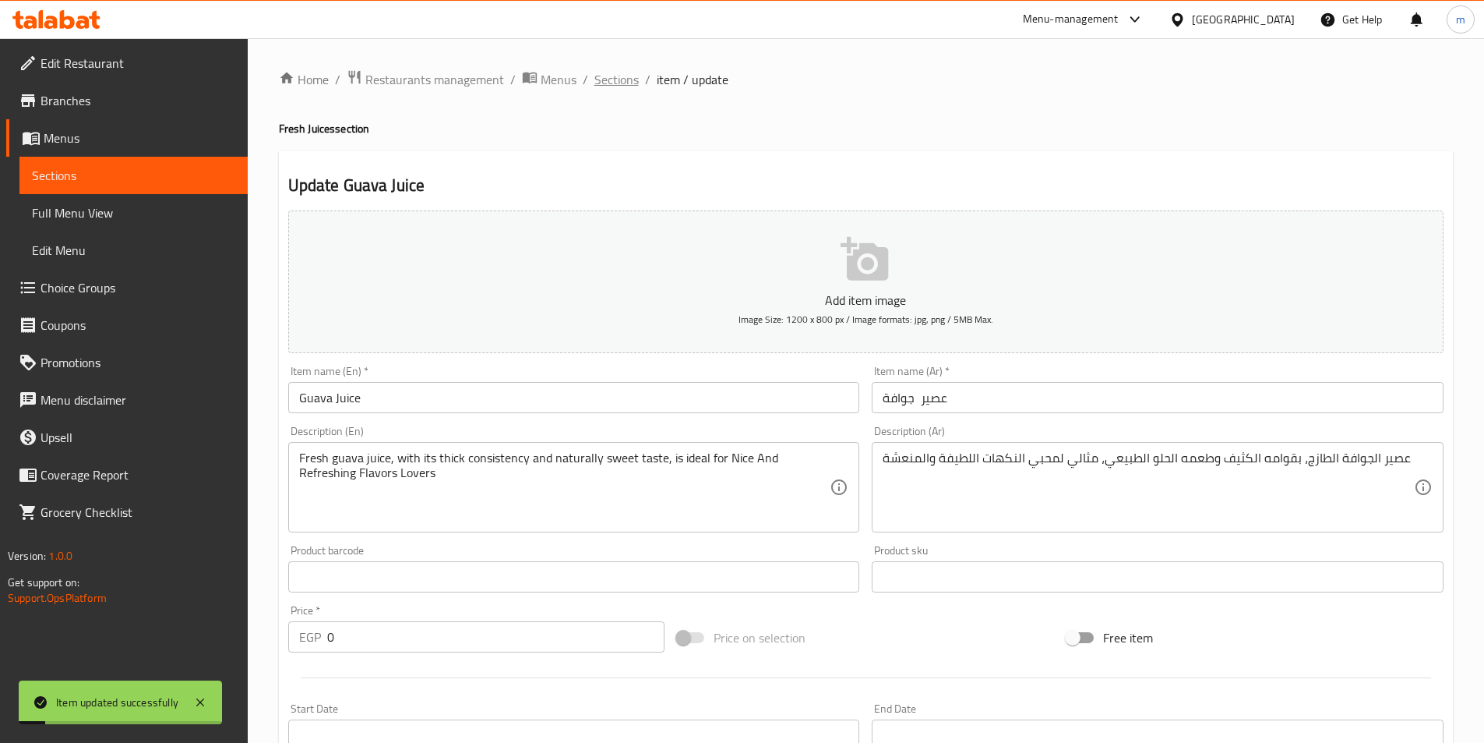
click at [624, 79] on span "Sections" at bounding box center [616, 79] width 44 height 19
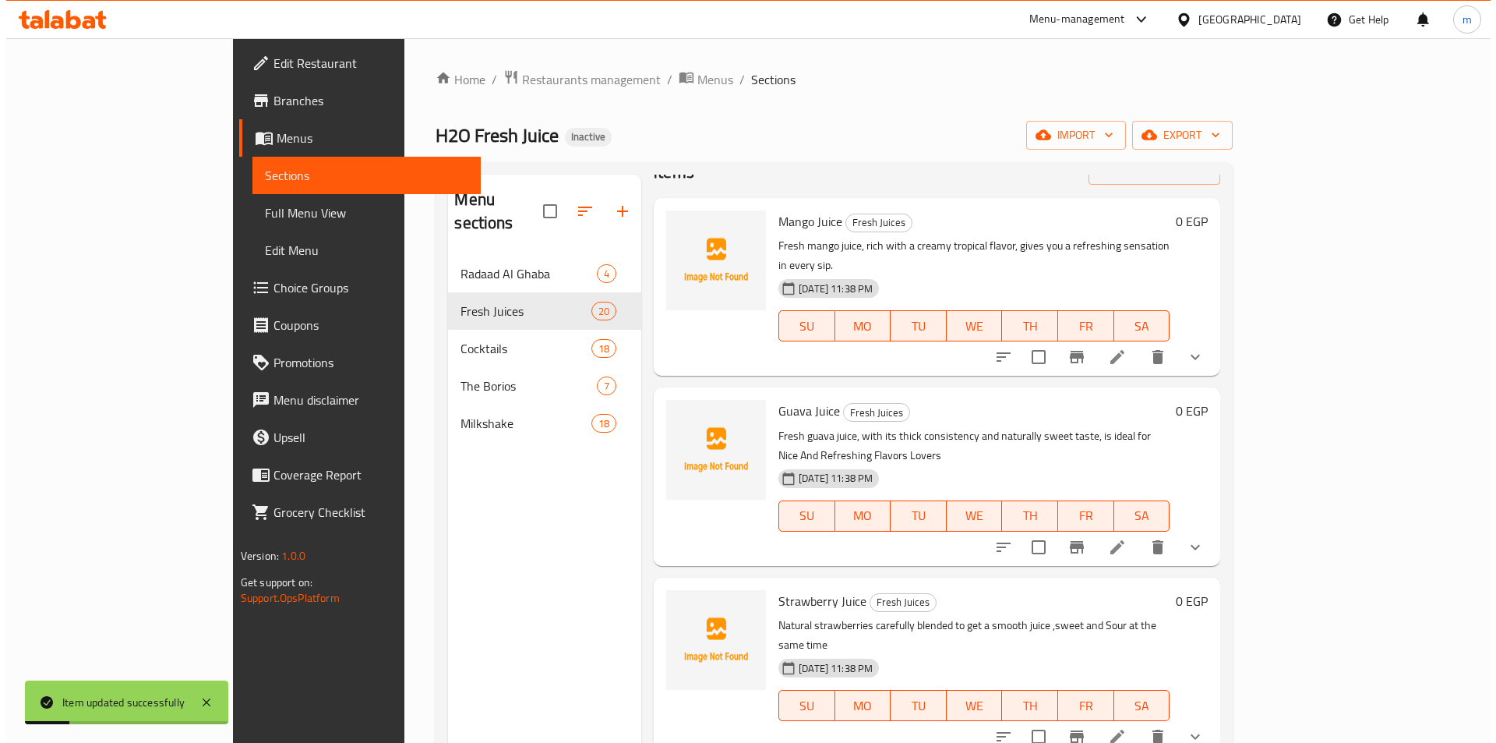
scroll to position [78, 0]
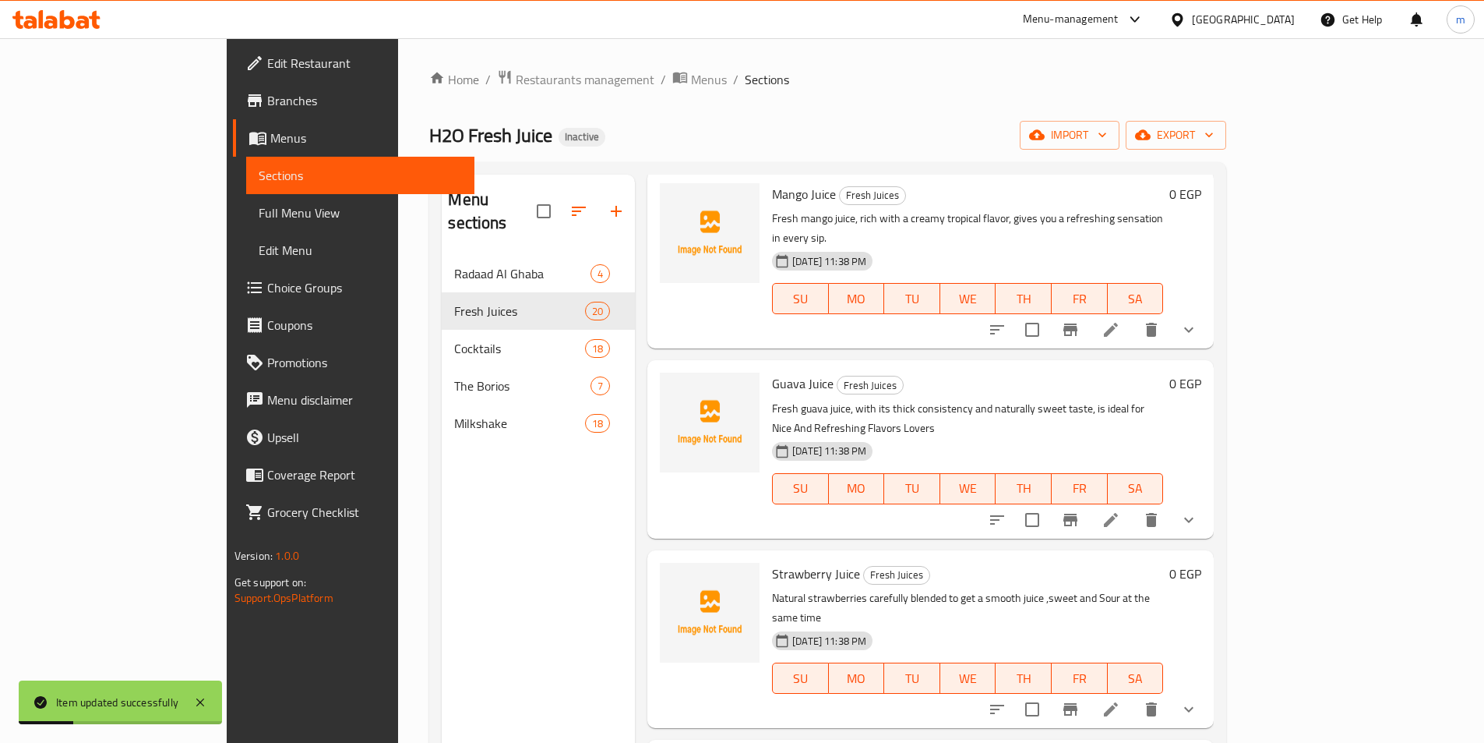
click at [1120, 700] on icon at bounding box center [1111, 709] width 19 height 19
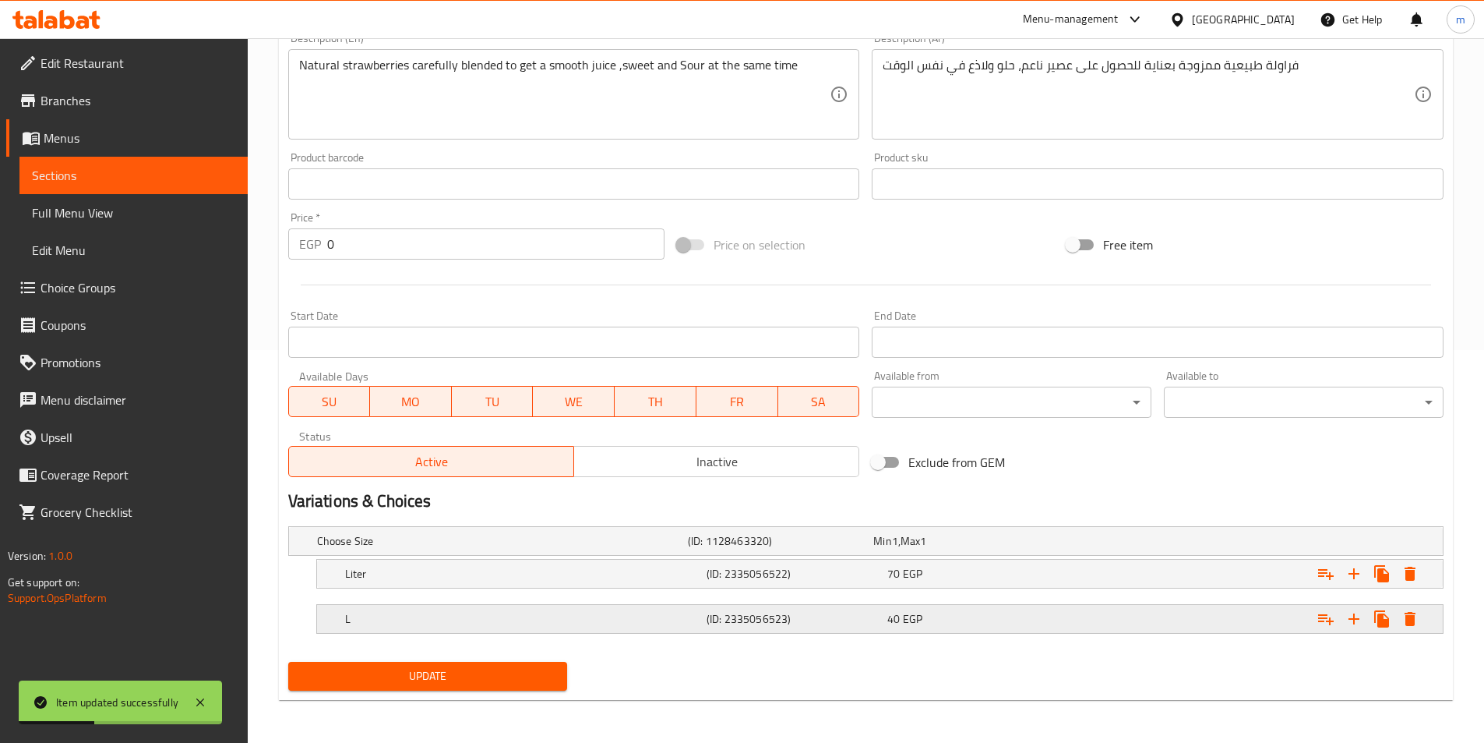
scroll to position [393, 0]
click at [510, 631] on div "L (ID: 2335056523) 40 EGP" at bounding box center [884, 618] width 1085 height 34
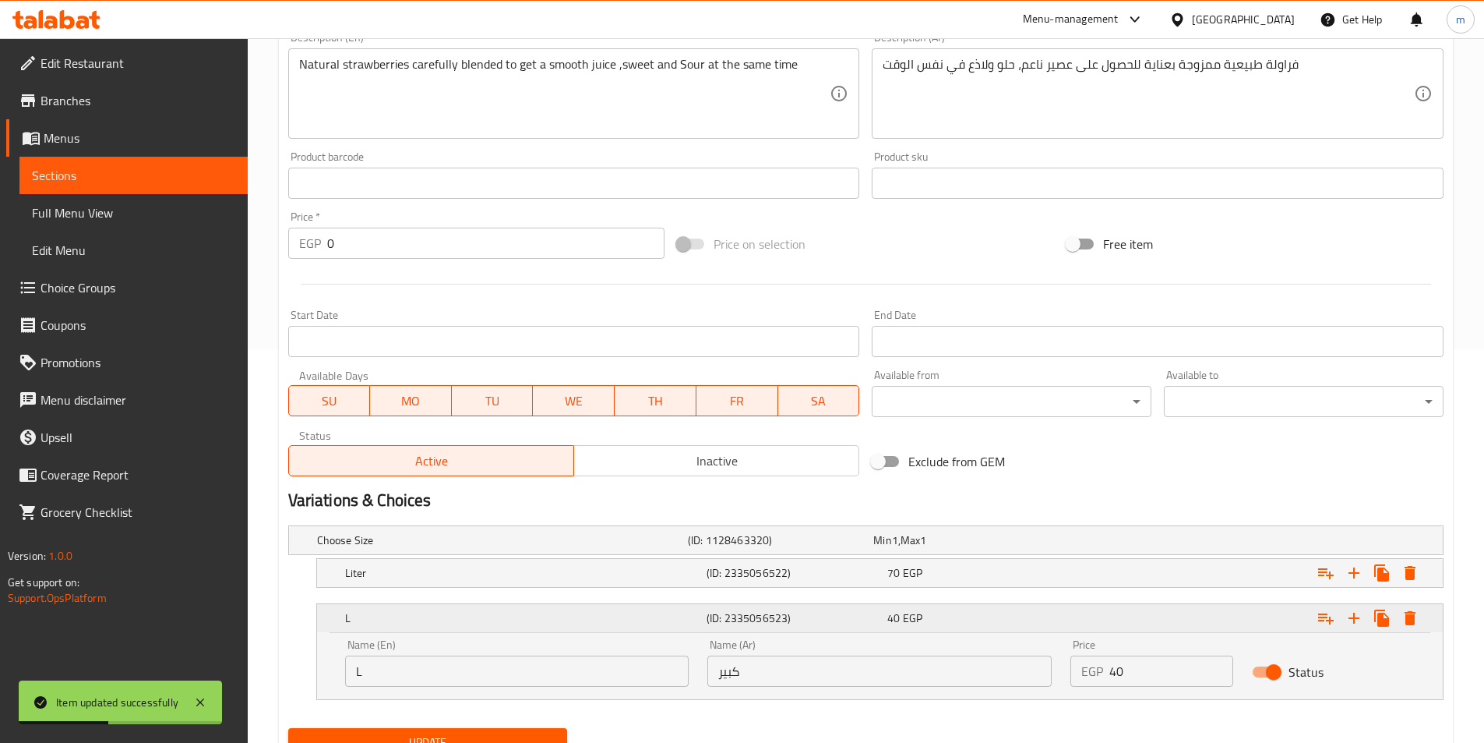
click at [518, 619] on h5 "L" at bounding box center [522, 618] width 355 height 16
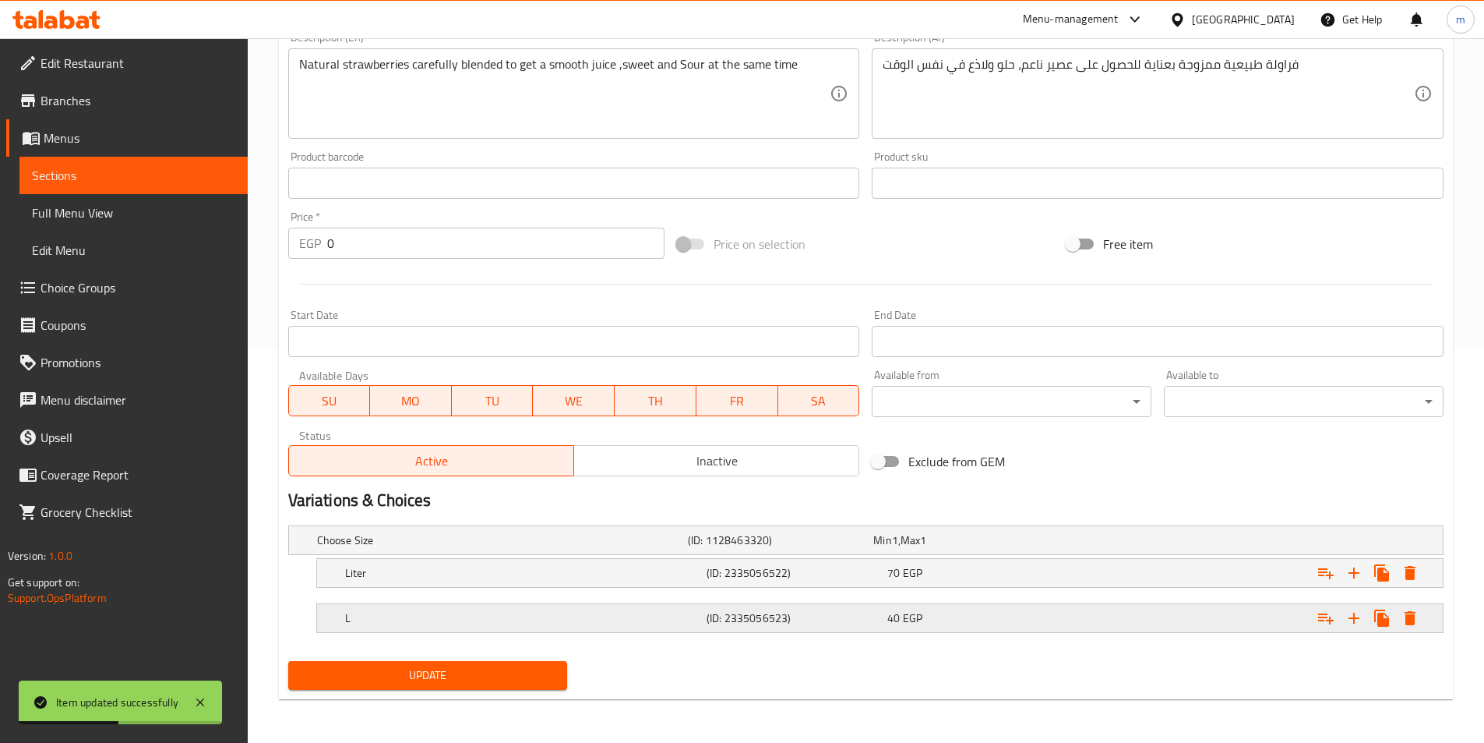
click at [515, 617] on h5 "L" at bounding box center [522, 618] width 355 height 16
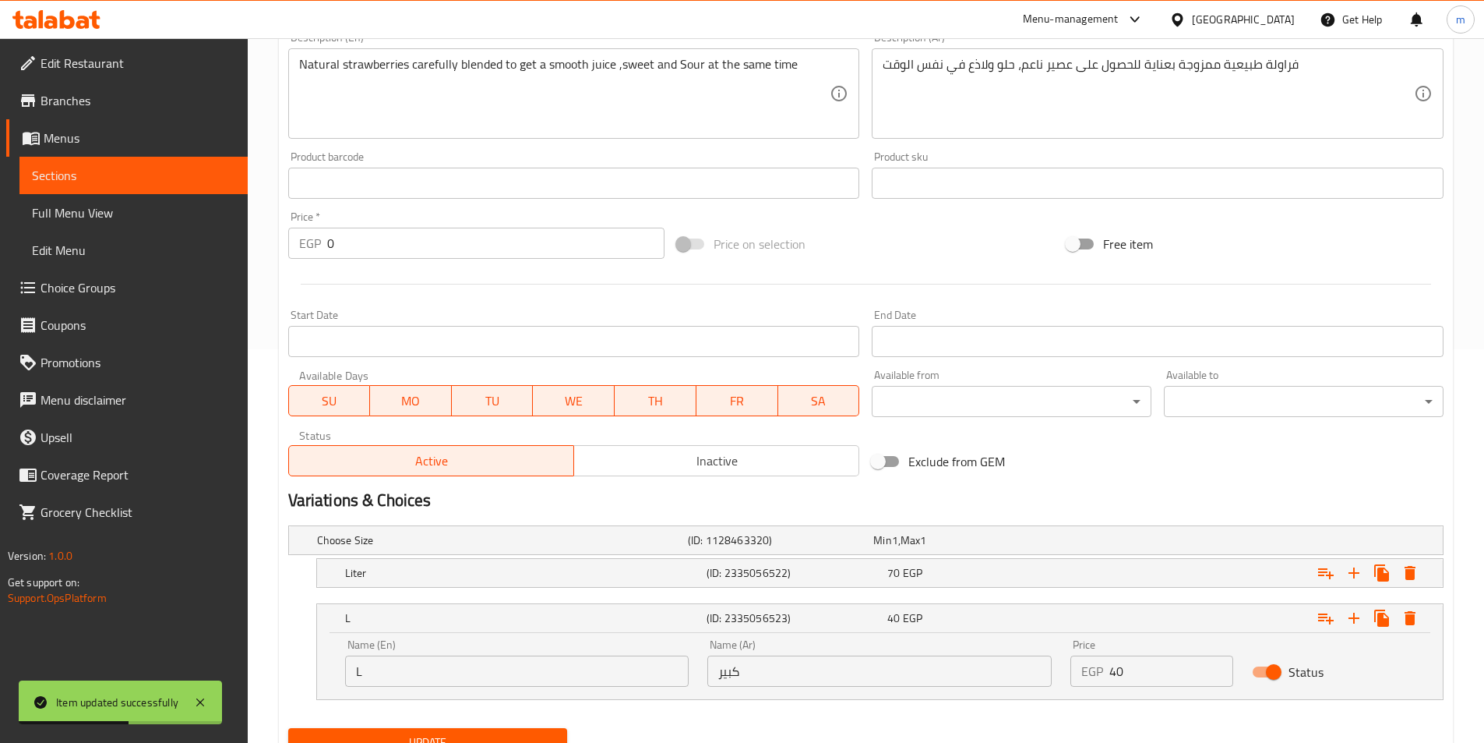
click at [468, 665] on input "L" at bounding box center [517, 670] width 344 height 31
paste input "arge"
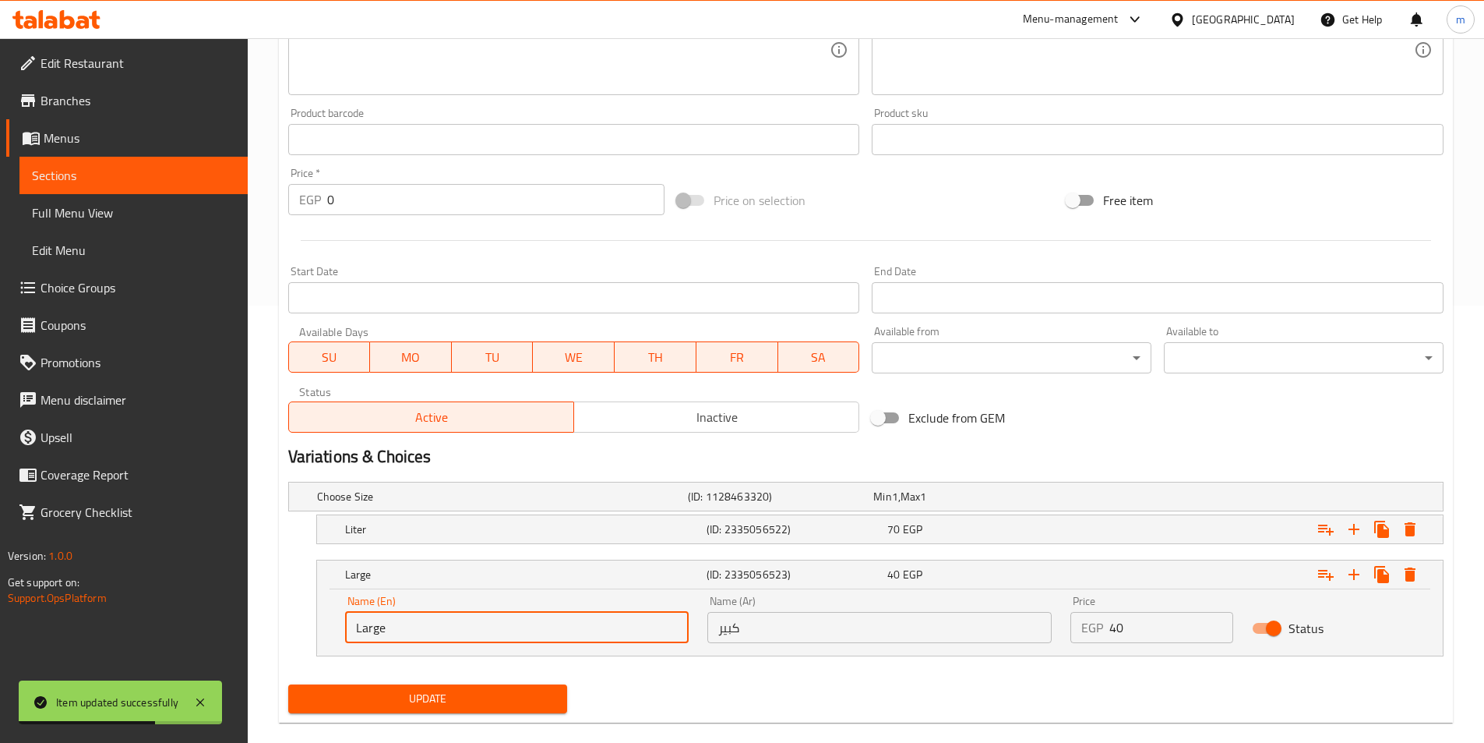
scroll to position [460, 0]
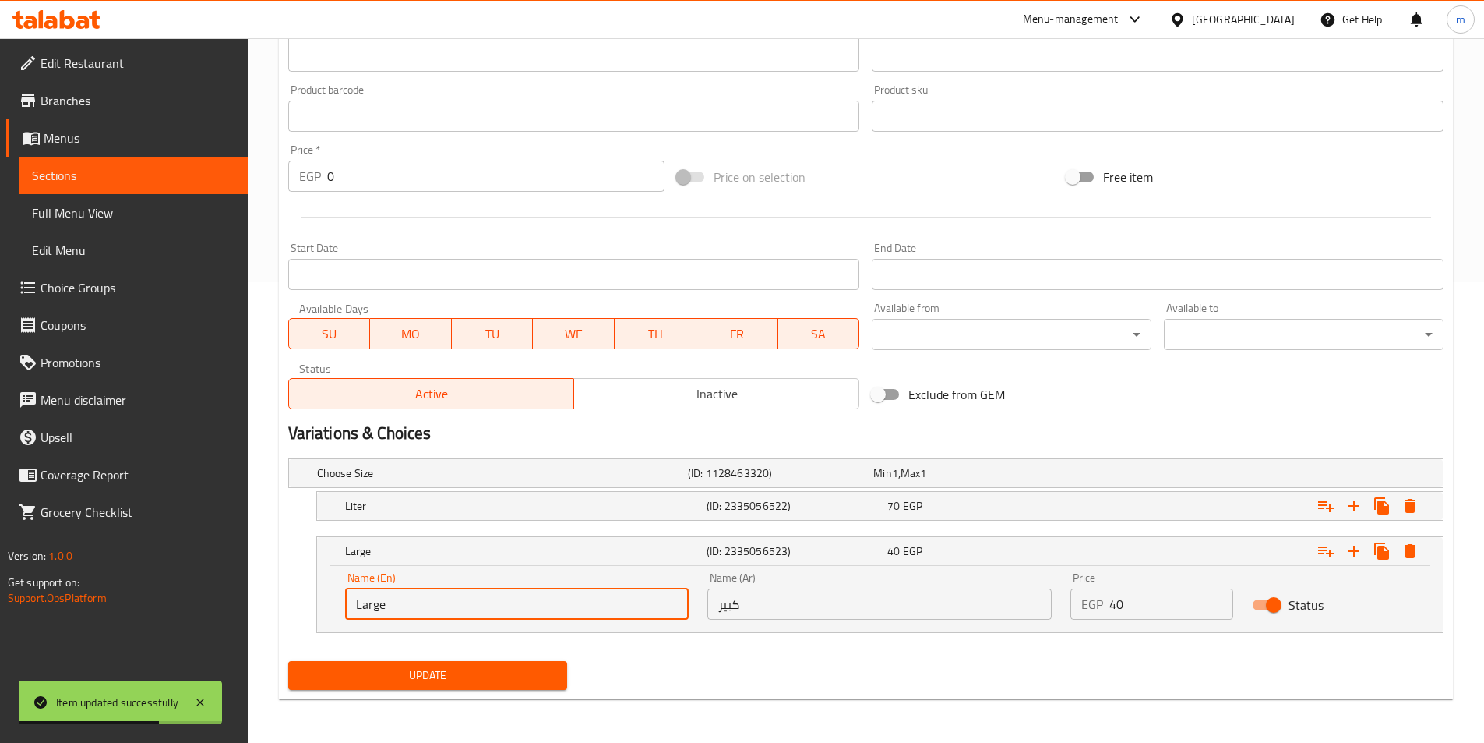
type input "Large"
click at [489, 672] on span "Update" at bounding box center [428, 674] width 255 height 19
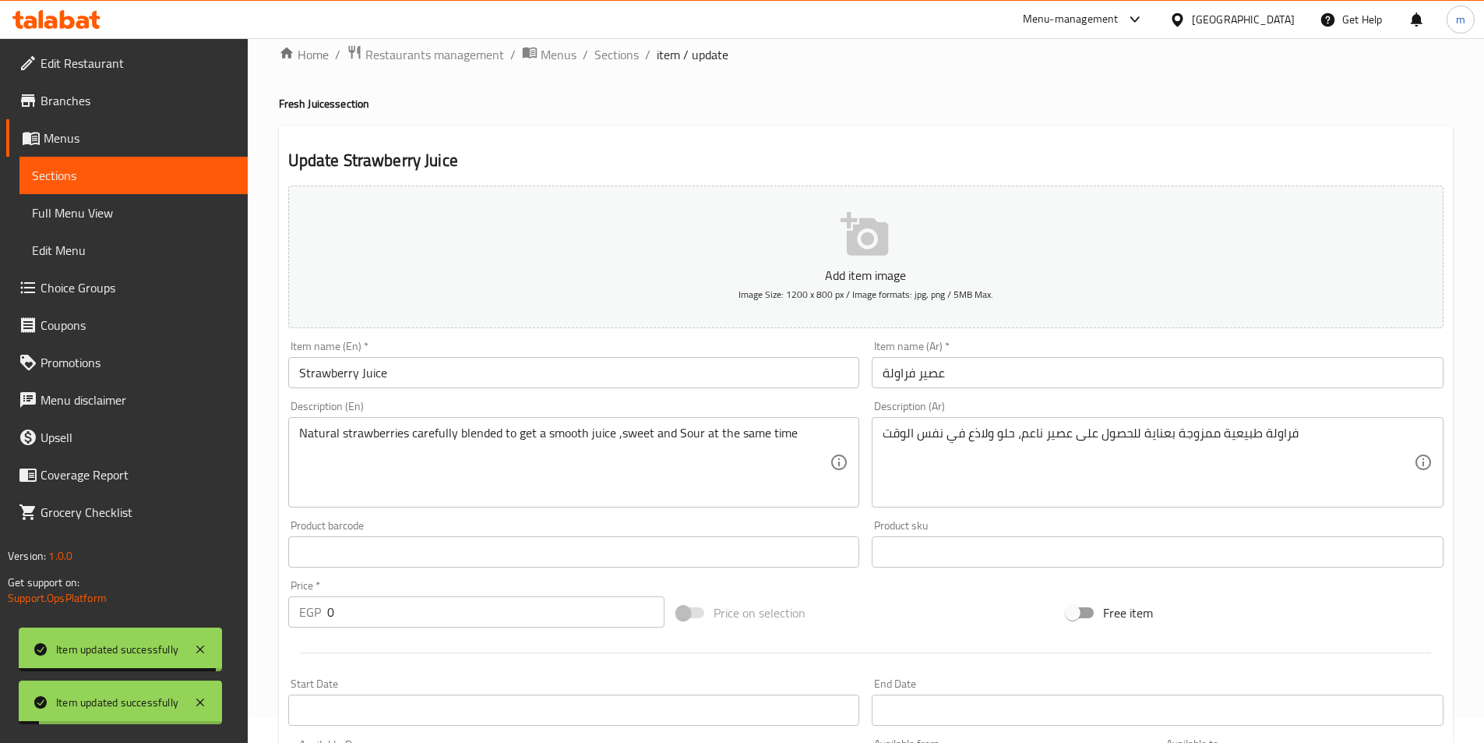
scroll to position [0, 0]
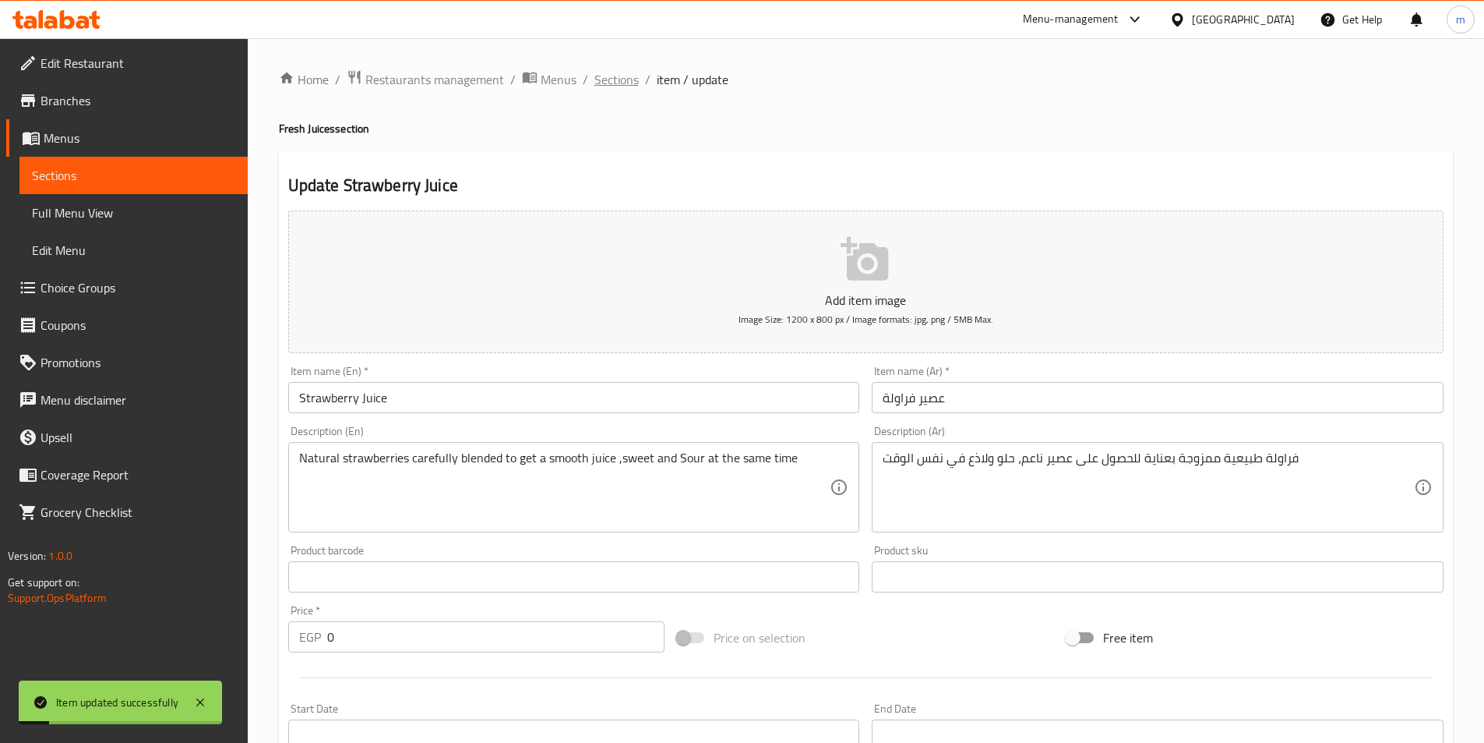
click at [623, 70] on span "Sections" at bounding box center [616, 79] width 44 height 19
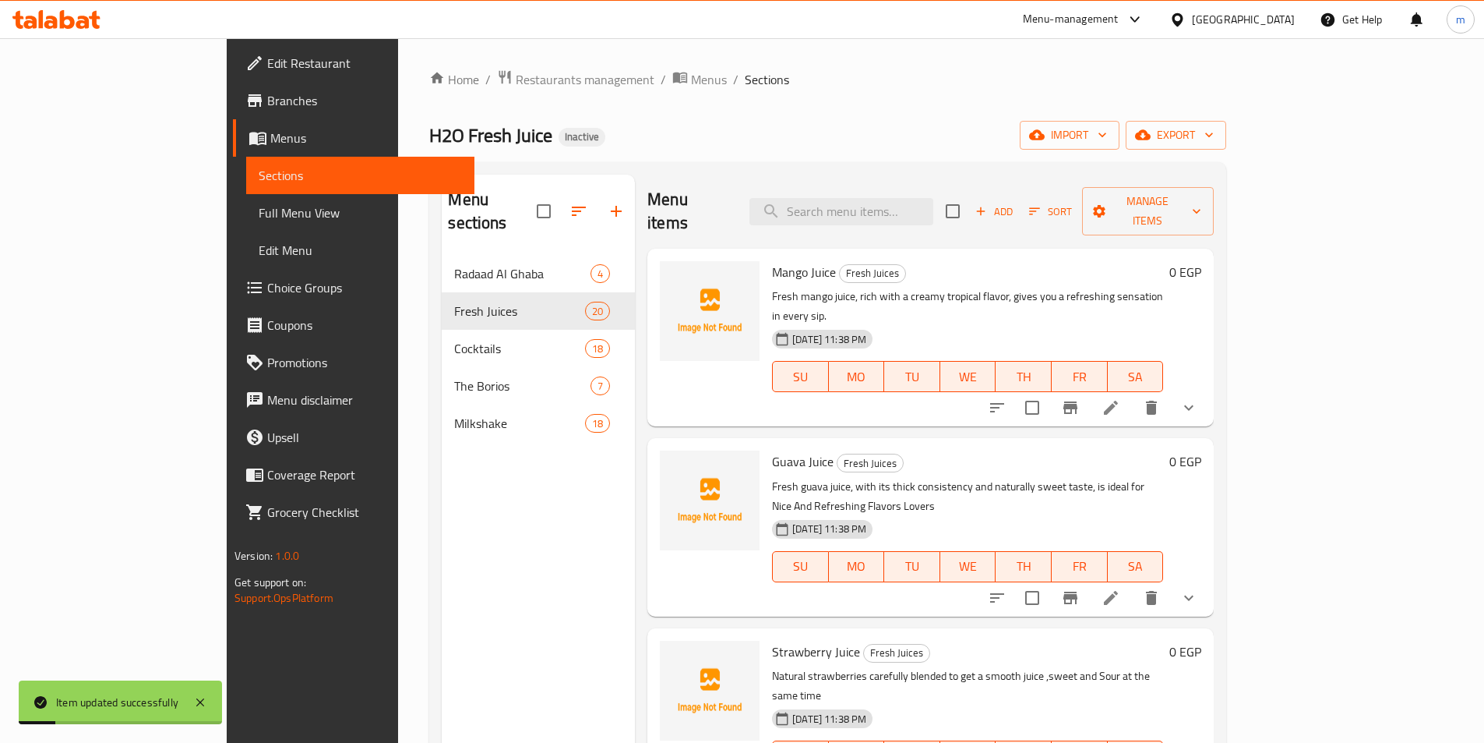
scroll to position [234, 0]
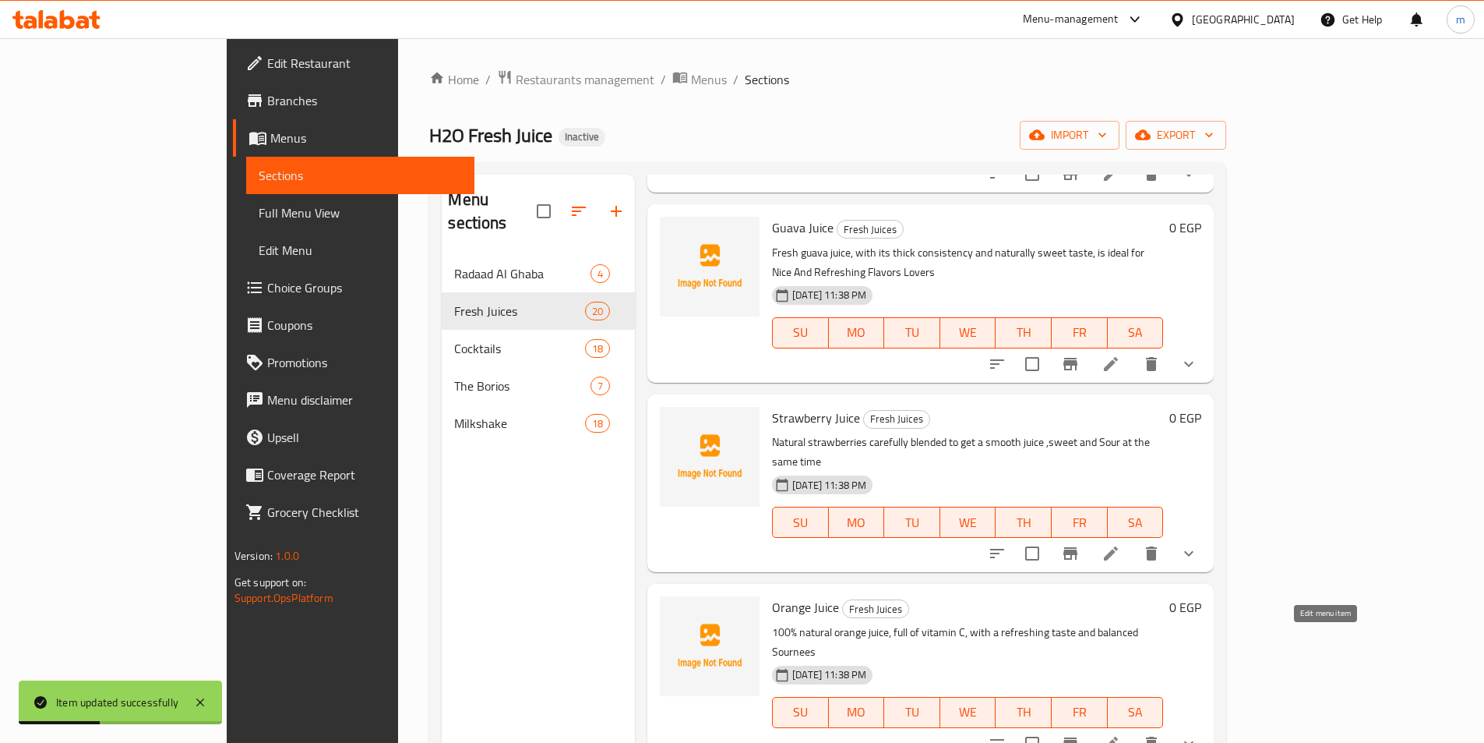
click at [1120, 734] on icon at bounding box center [1111, 743] width 19 height 19
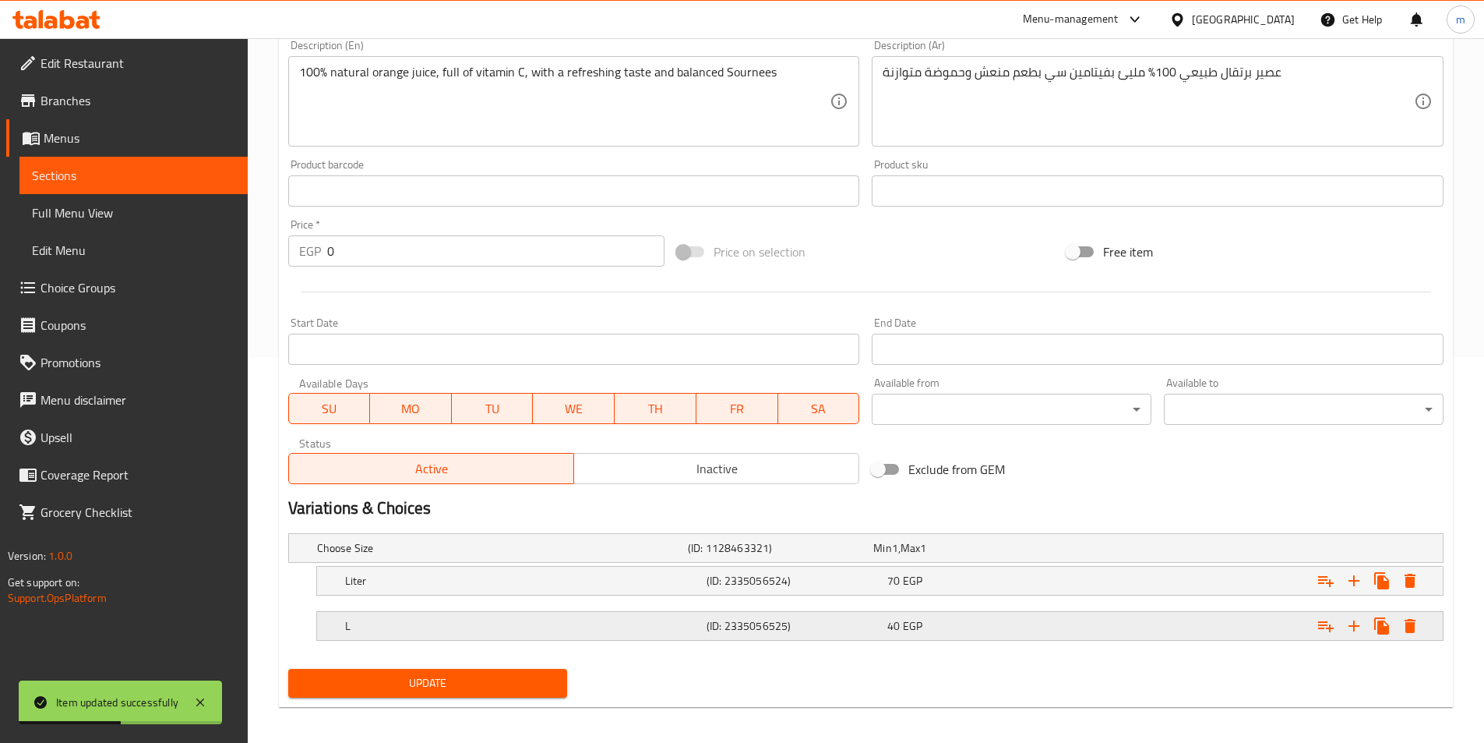
scroll to position [393, 0]
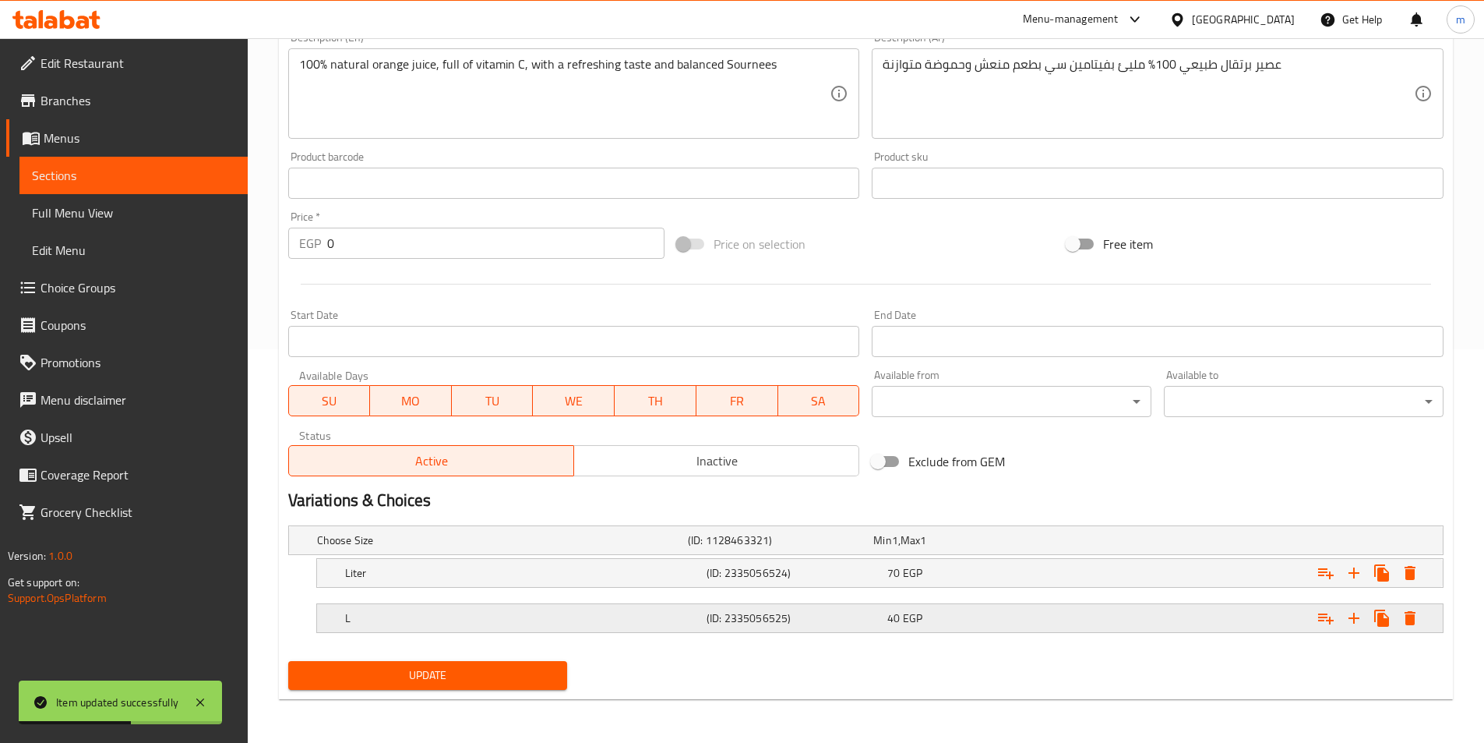
click at [493, 623] on h5 "L" at bounding box center [522, 618] width 355 height 16
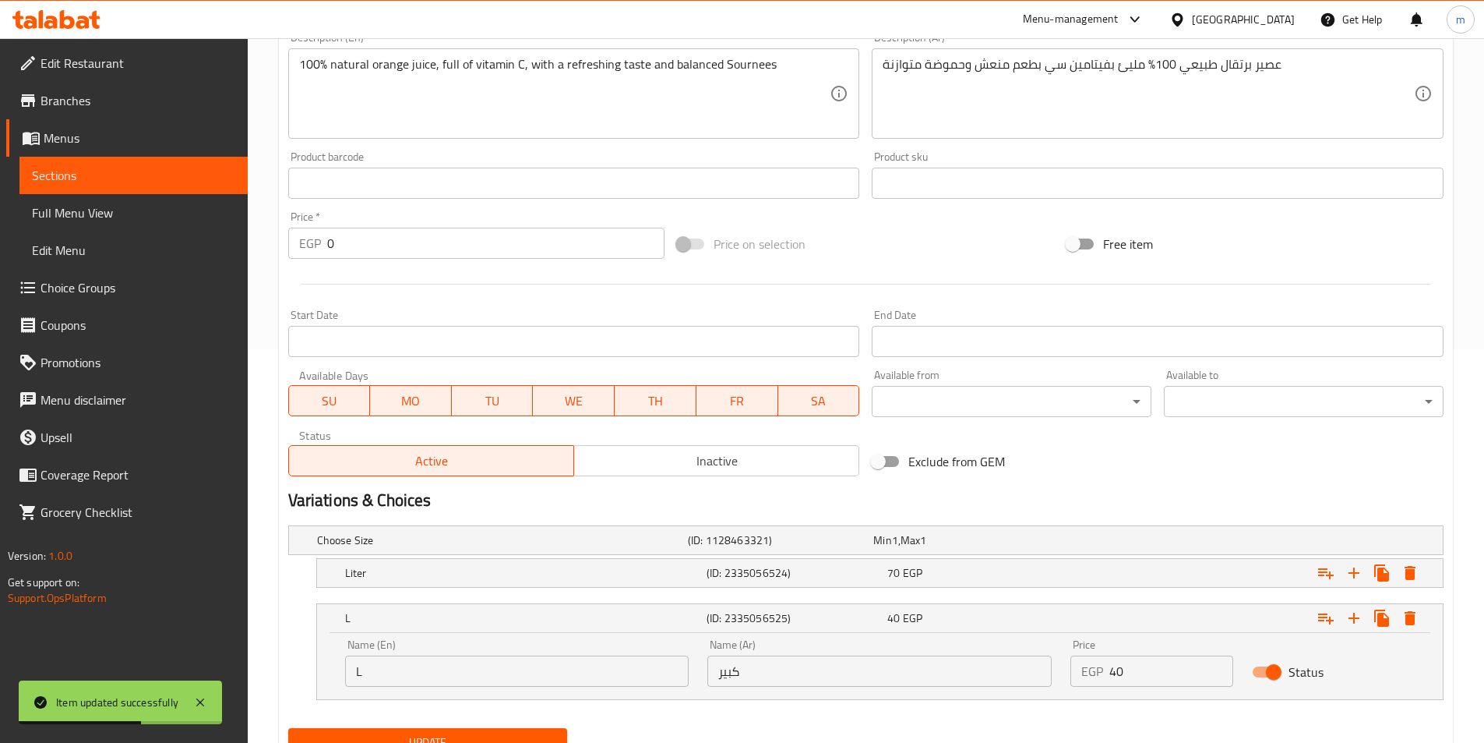
click at [490, 665] on input "L" at bounding box center [517, 670] width 344 height 31
paste input "arge"
type input "Large"
click at [503, 733] on span "Update" at bounding box center [428, 741] width 255 height 19
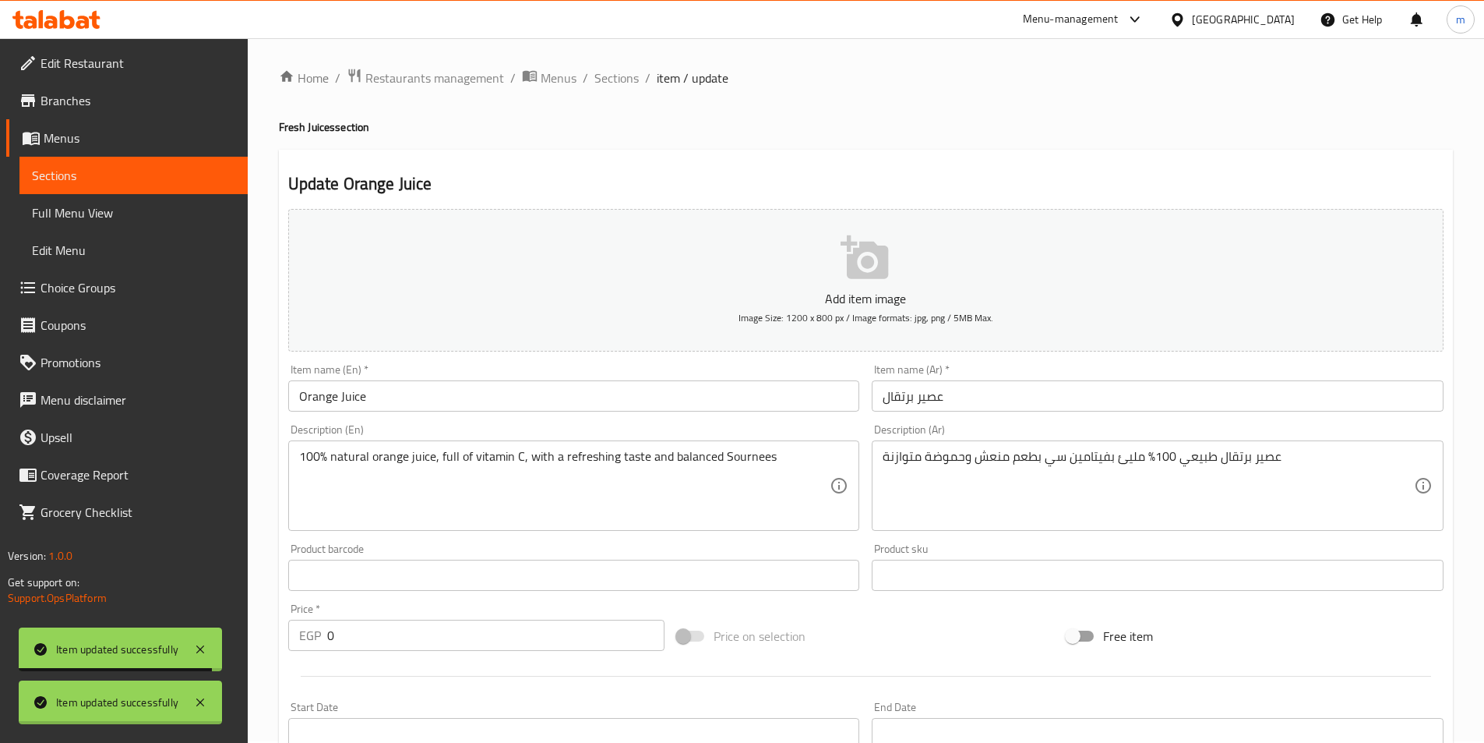
scroll to position [0, 0]
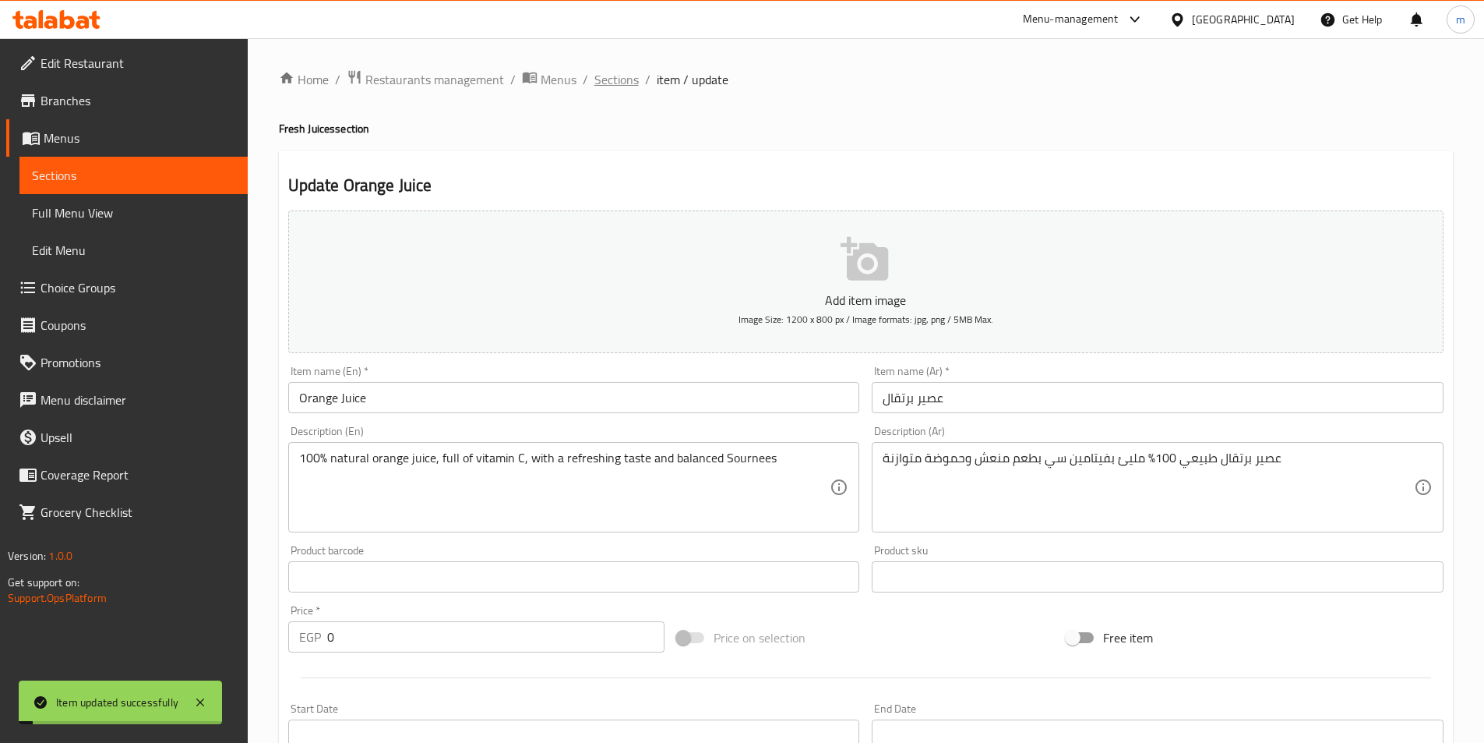
click at [619, 70] on span "Sections" at bounding box center [616, 79] width 44 height 19
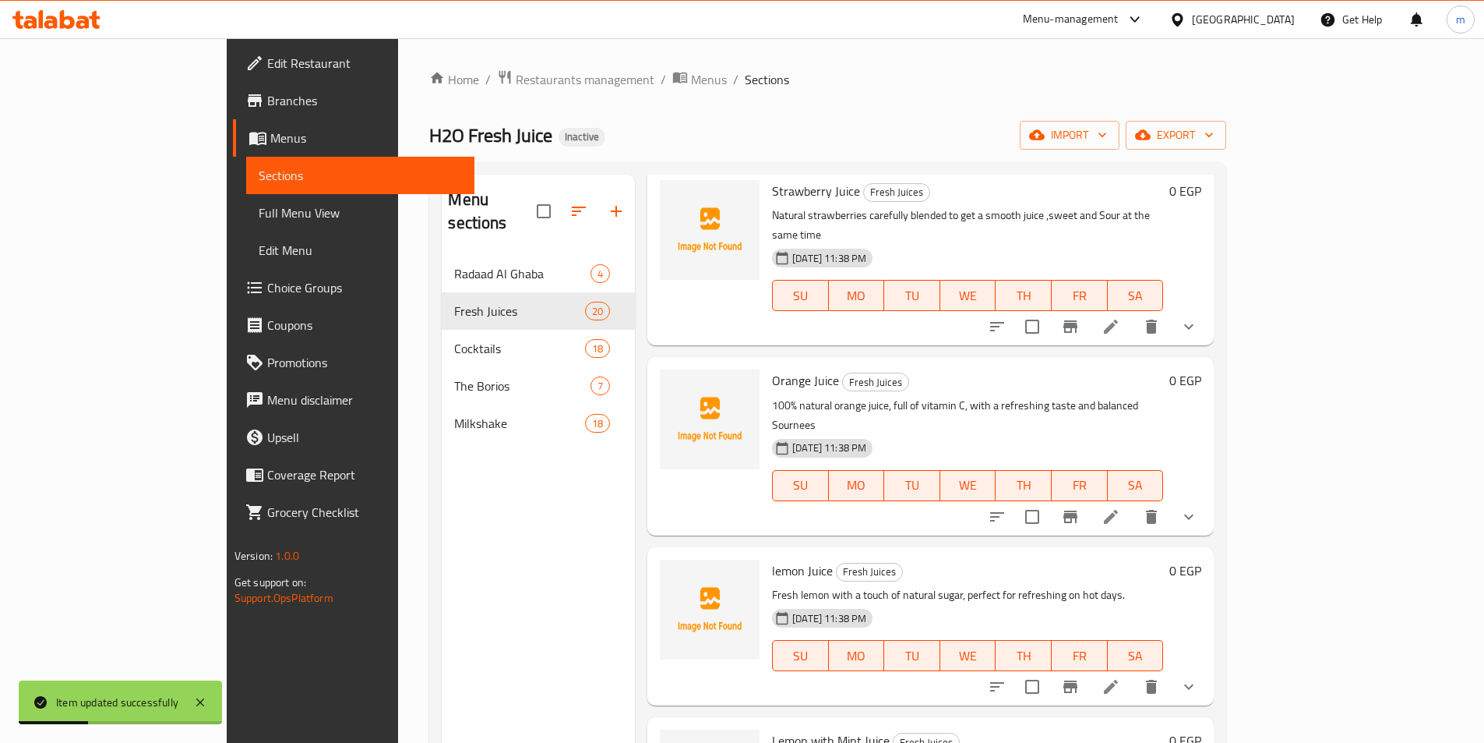
scroll to position [467, 0]
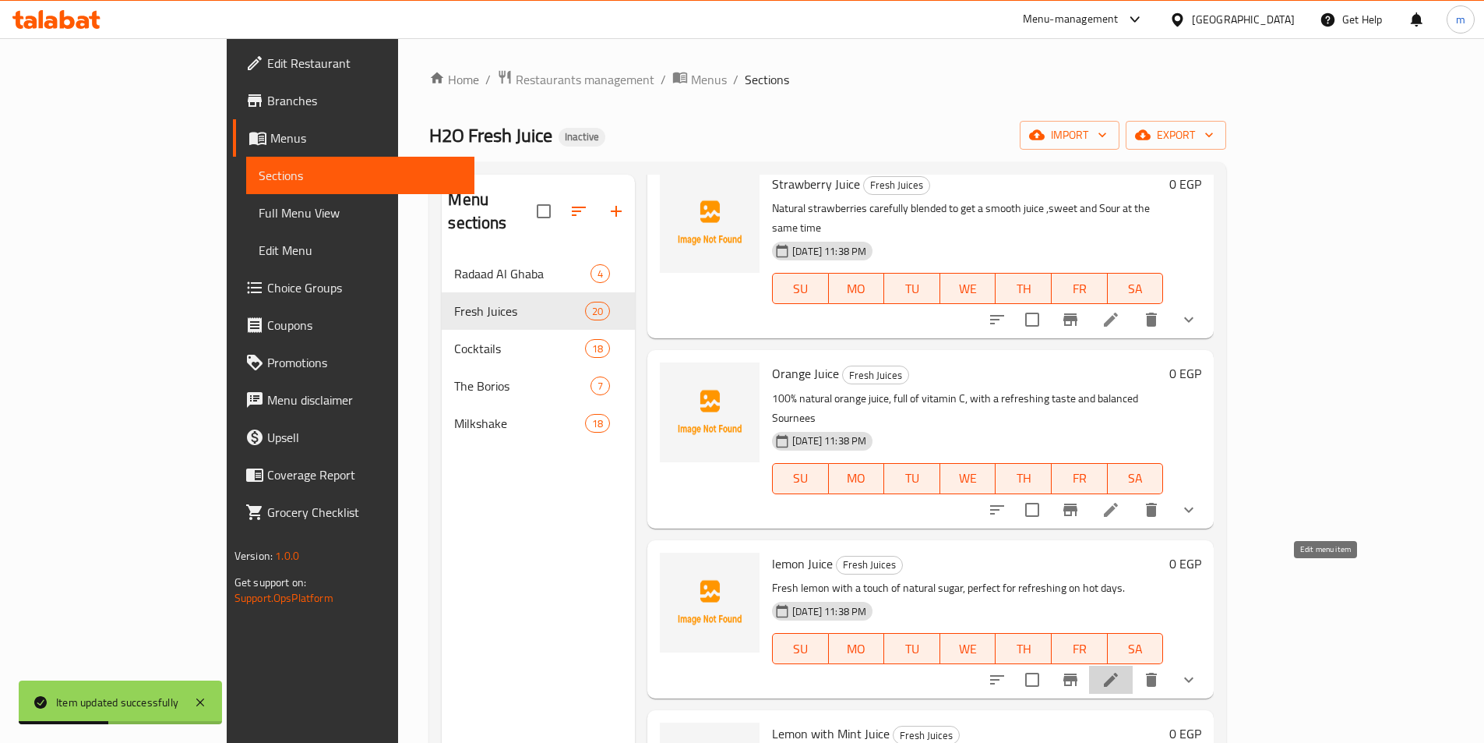
click at [1120, 670] on icon at bounding box center [1111, 679] width 19 height 19
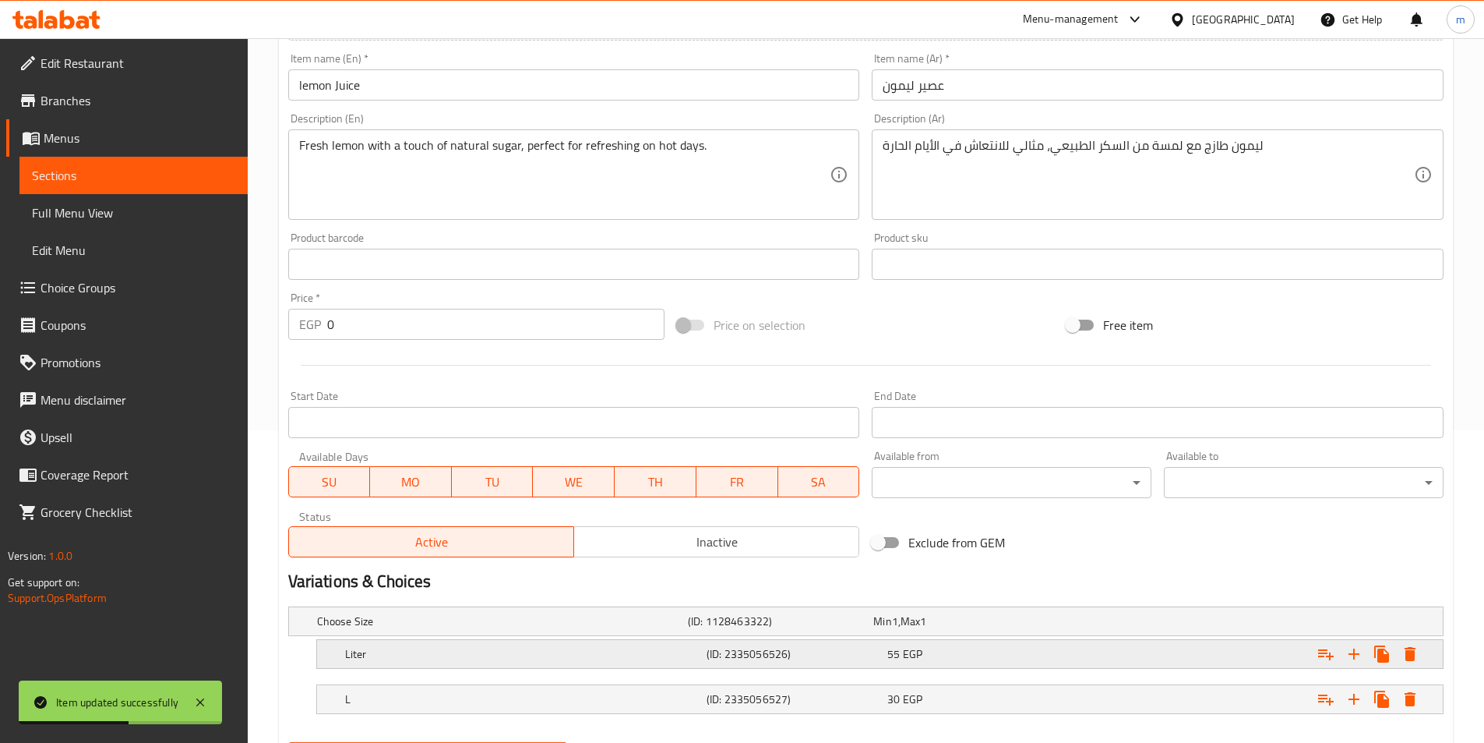
scroll to position [393, 0]
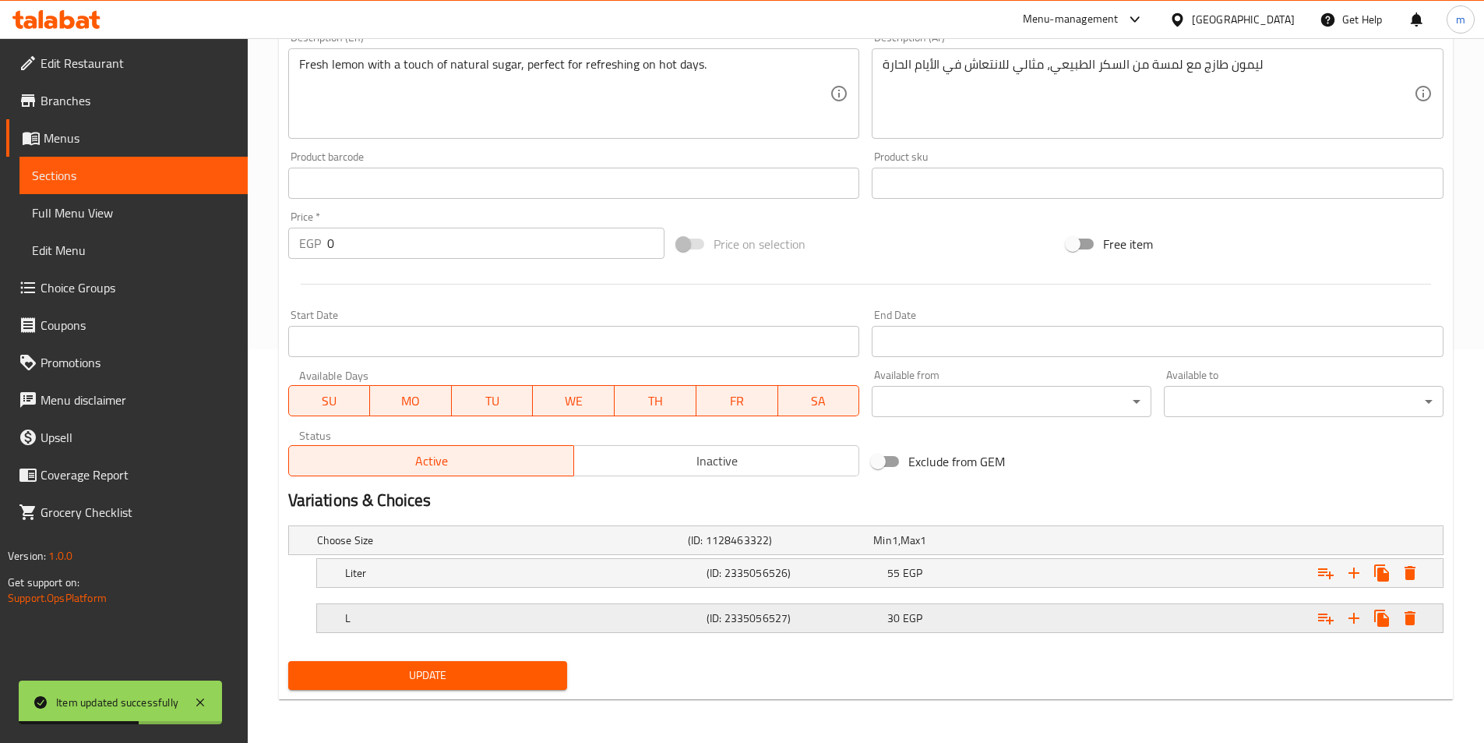
click at [510, 616] on h5 "L" at bounding box center [522, 618] width 355 height 16
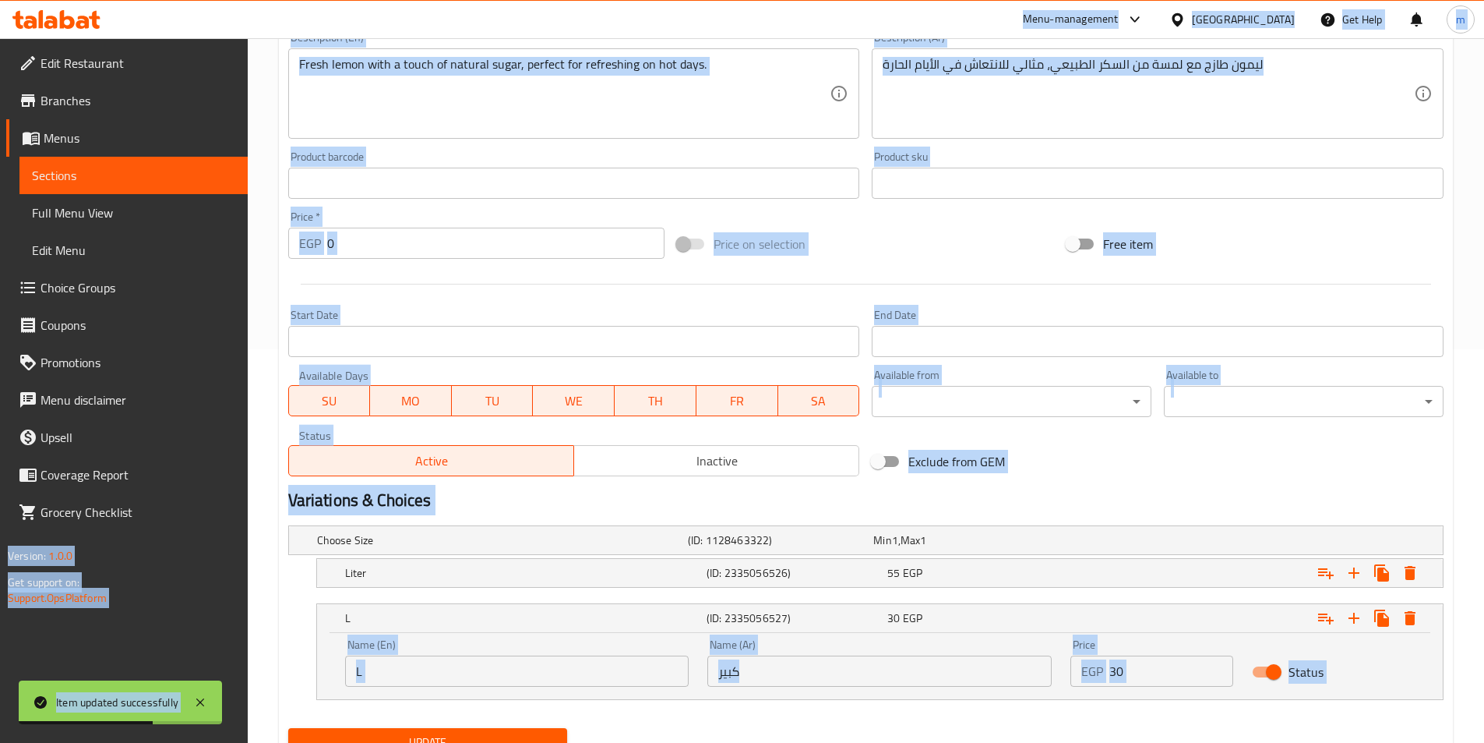
click at [499, 674] on input "L" at bounding box center [517, 670] width 344 height 31
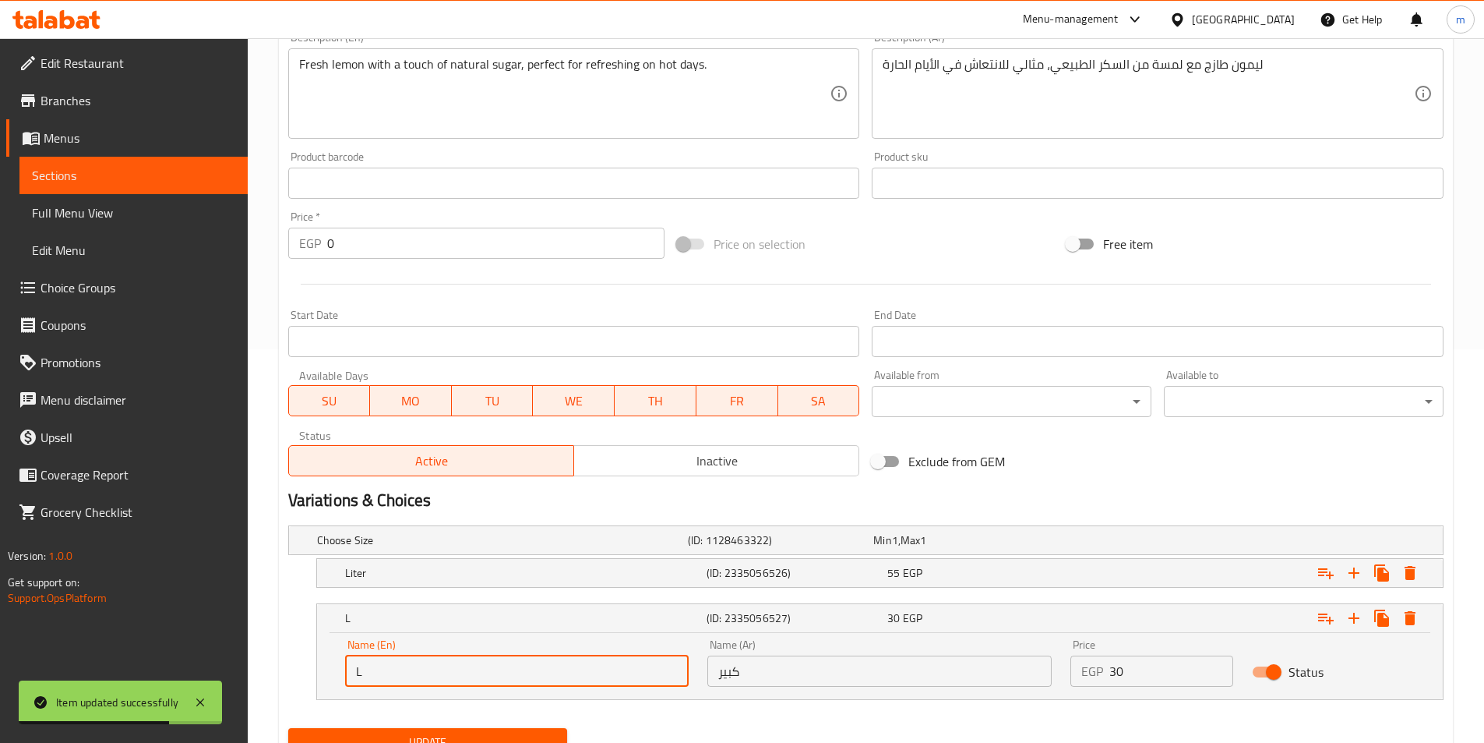
paste input "arge"
type input "Large"
click at [505, 734] on span "Update" at bounding box center [428, 741] width 255 height 19
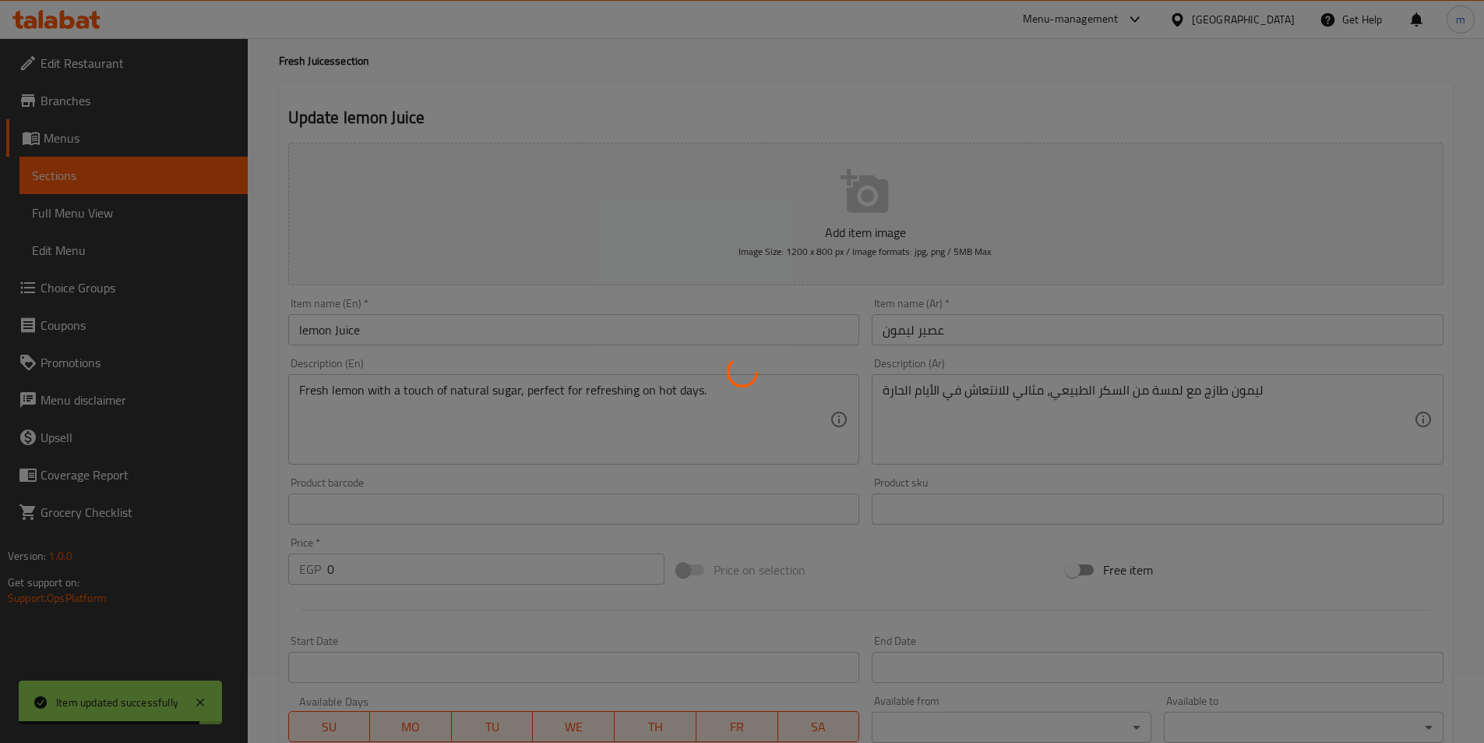
scroll to position [0, 0]
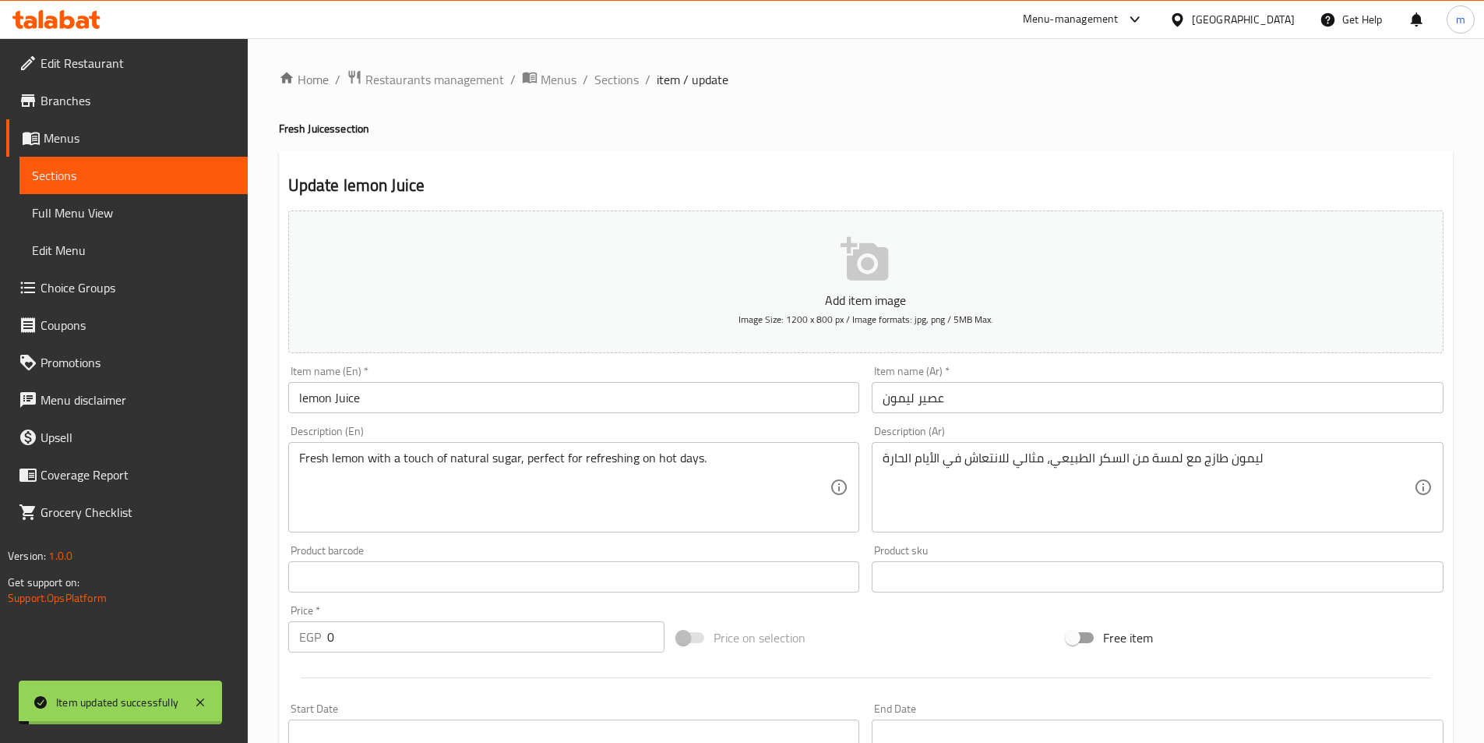
click at [623, 79] on span "Sections" at bounding box center [616, 79] width 44 height 19
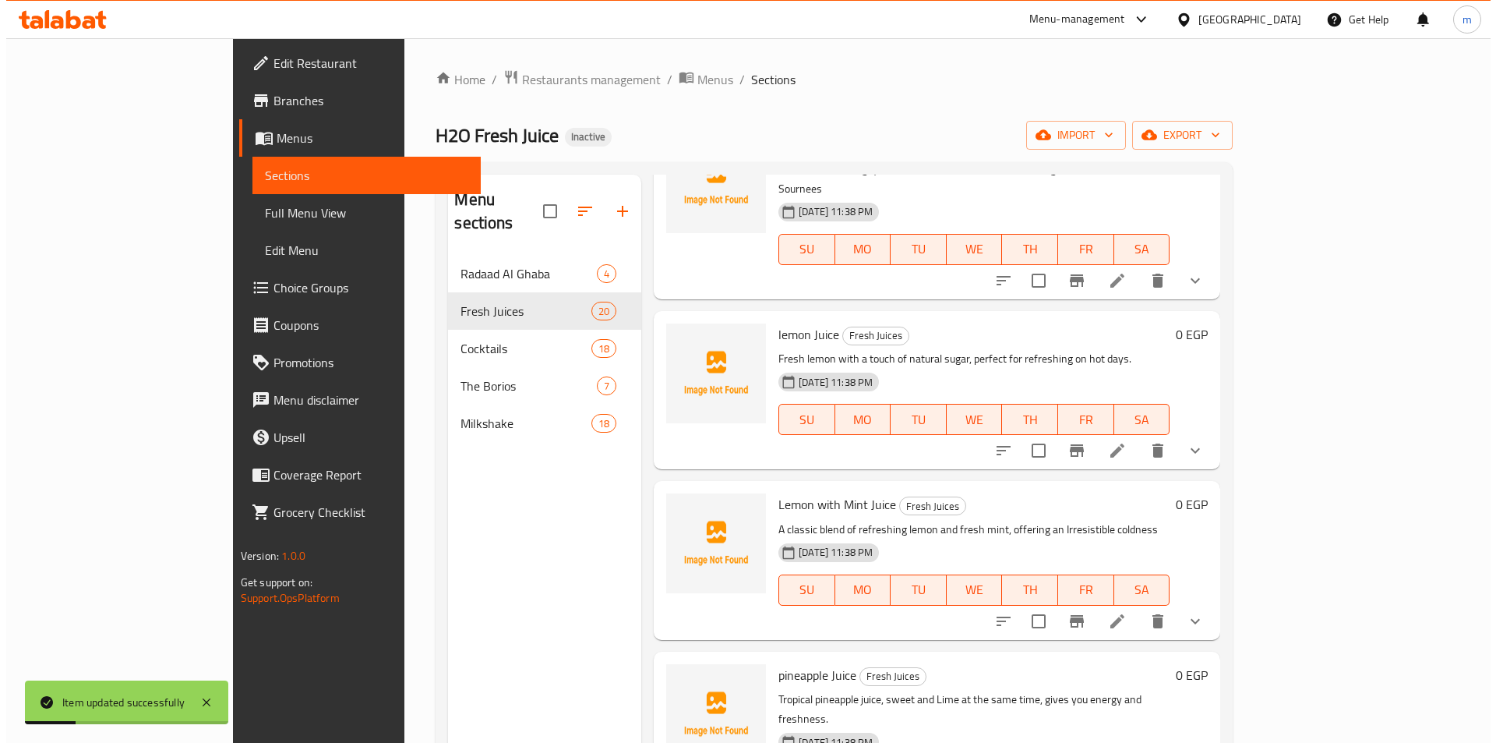
scroll to position [701, 0]
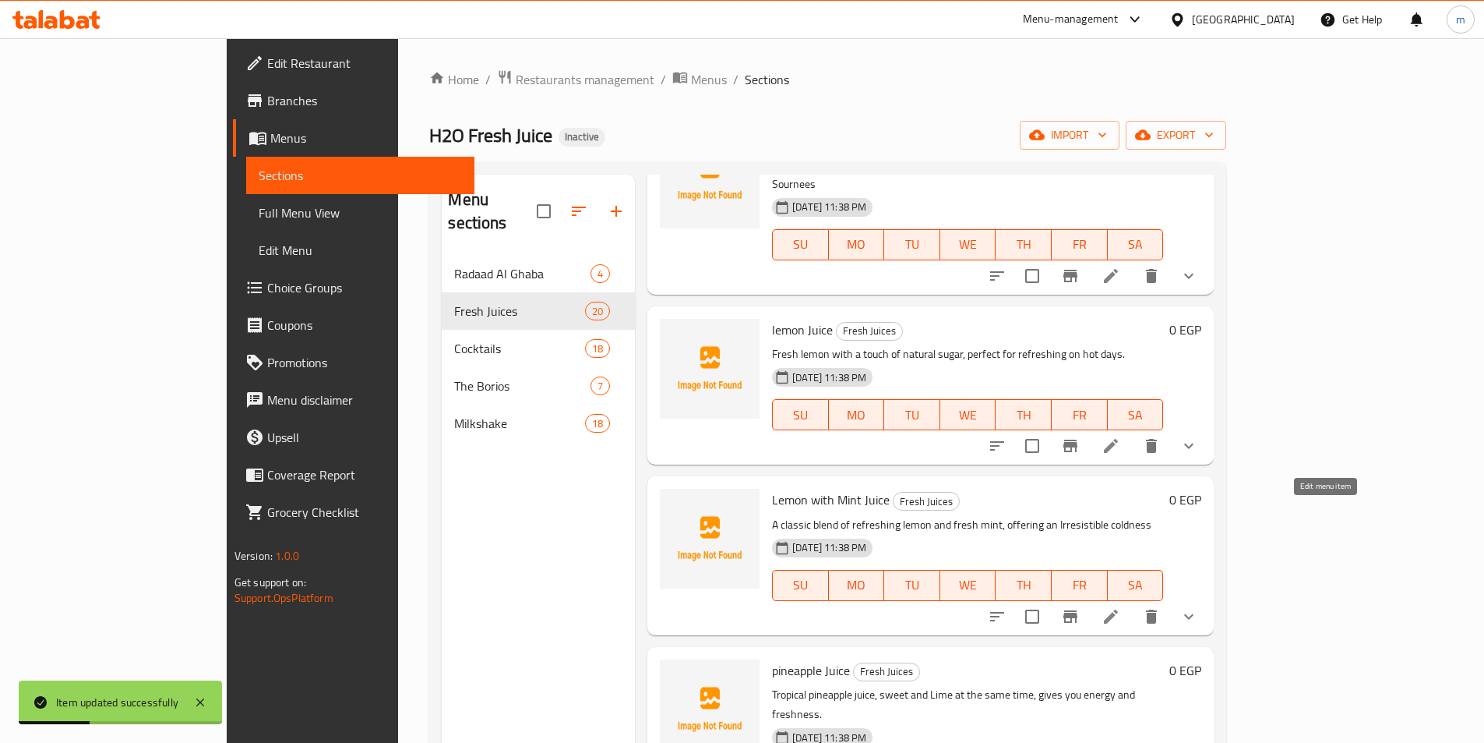
click at [1120, 607] on icon at bounding box center [1111, 616] width 19 height 19
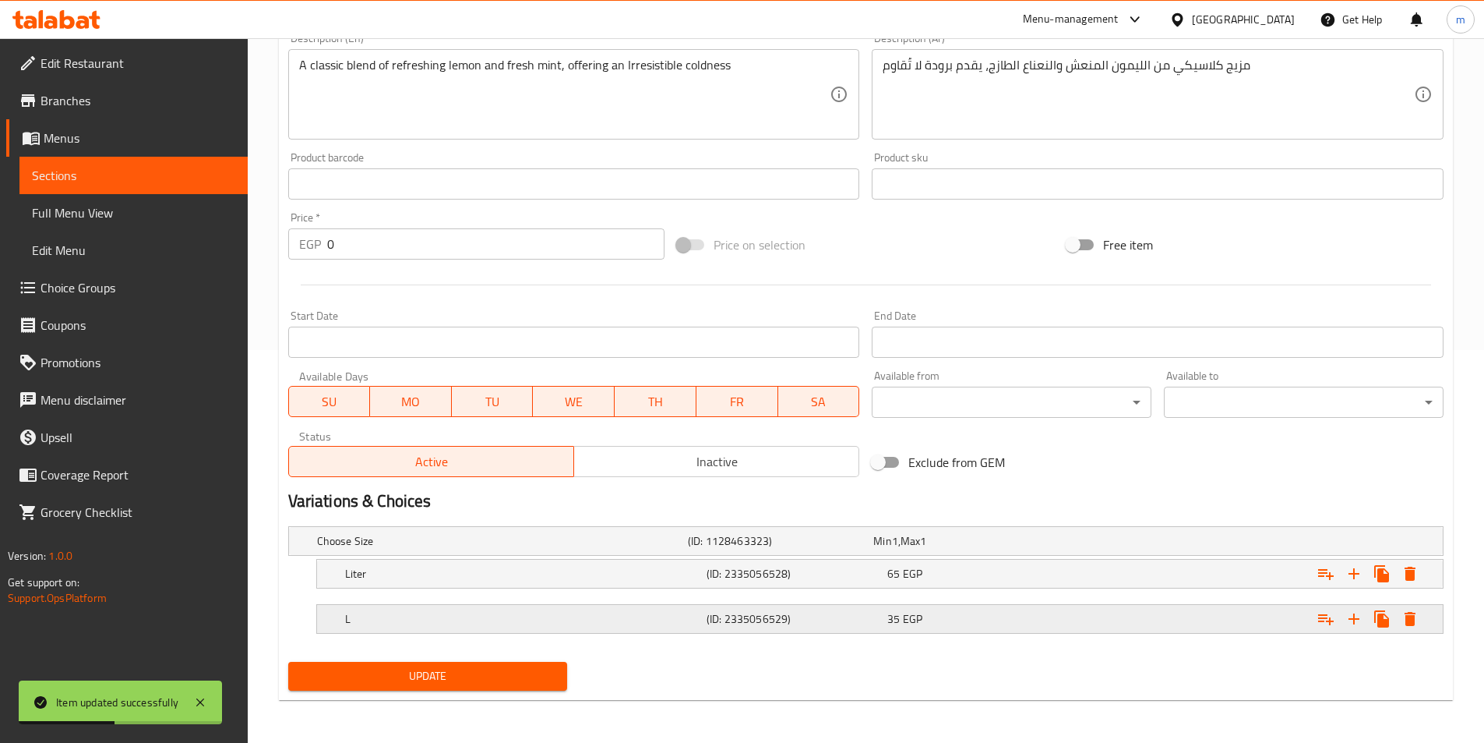
scroll to position [393, 0]
click at [538, 632] on div "L (ID: 2335056529) 35 EGP" at bounding box center [884, 618] width 1085 height 34
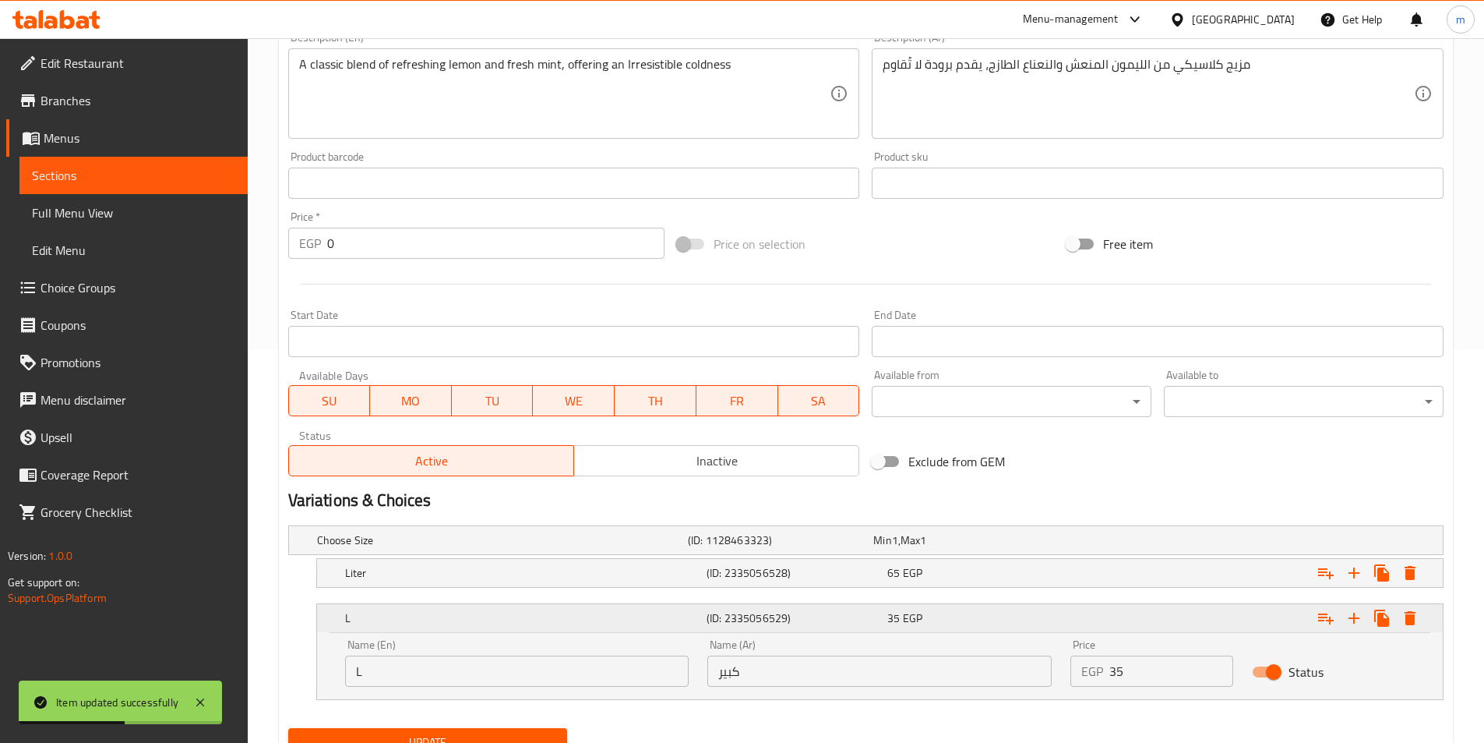
click at [542, 625] on h5 "L" at bounding box center [522, 618] width 355 height 16
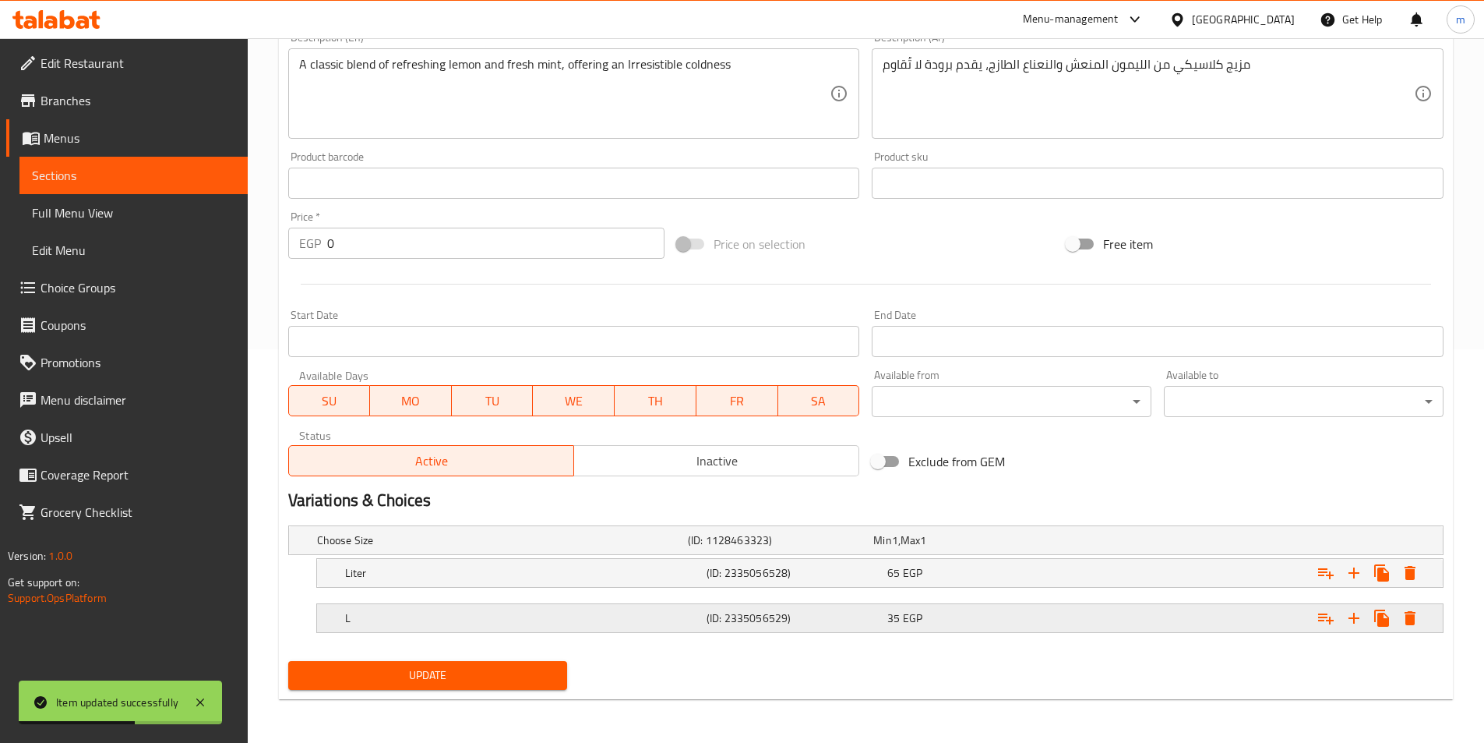
click at [542, 621] on h5 "L" at bounding box center [522, 618] width 355 height 16
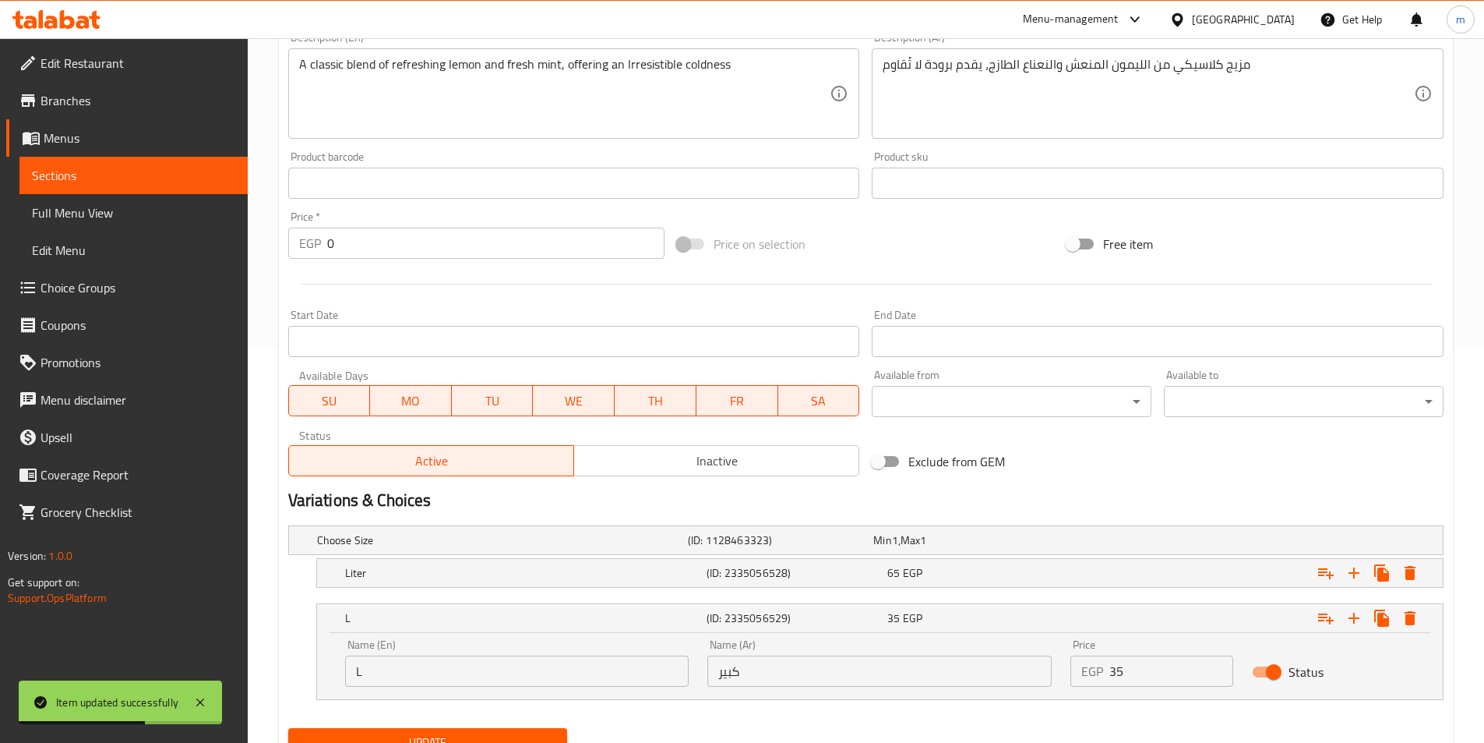
click at [514, 672] on input "L" at bounding box center [517, 670] width 344 height 31
paste input "arge"
type input "Large"
click at [480, 734] on span "Update" at bounding box center [428, 741] width 255 height 19
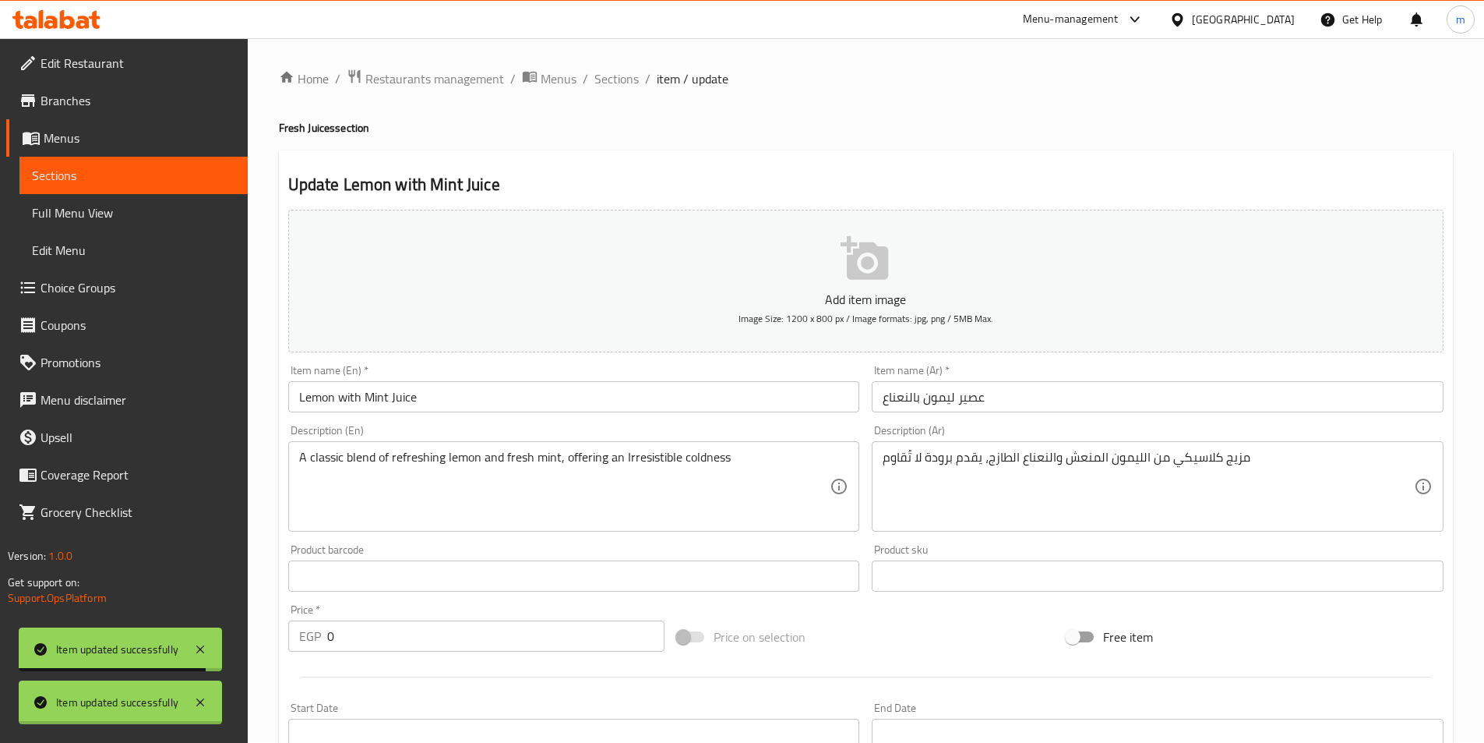
scroll to position [0, 0]
click at [619, 83] on span "Sections" at bounding box center [616, 79] width 44 height 19
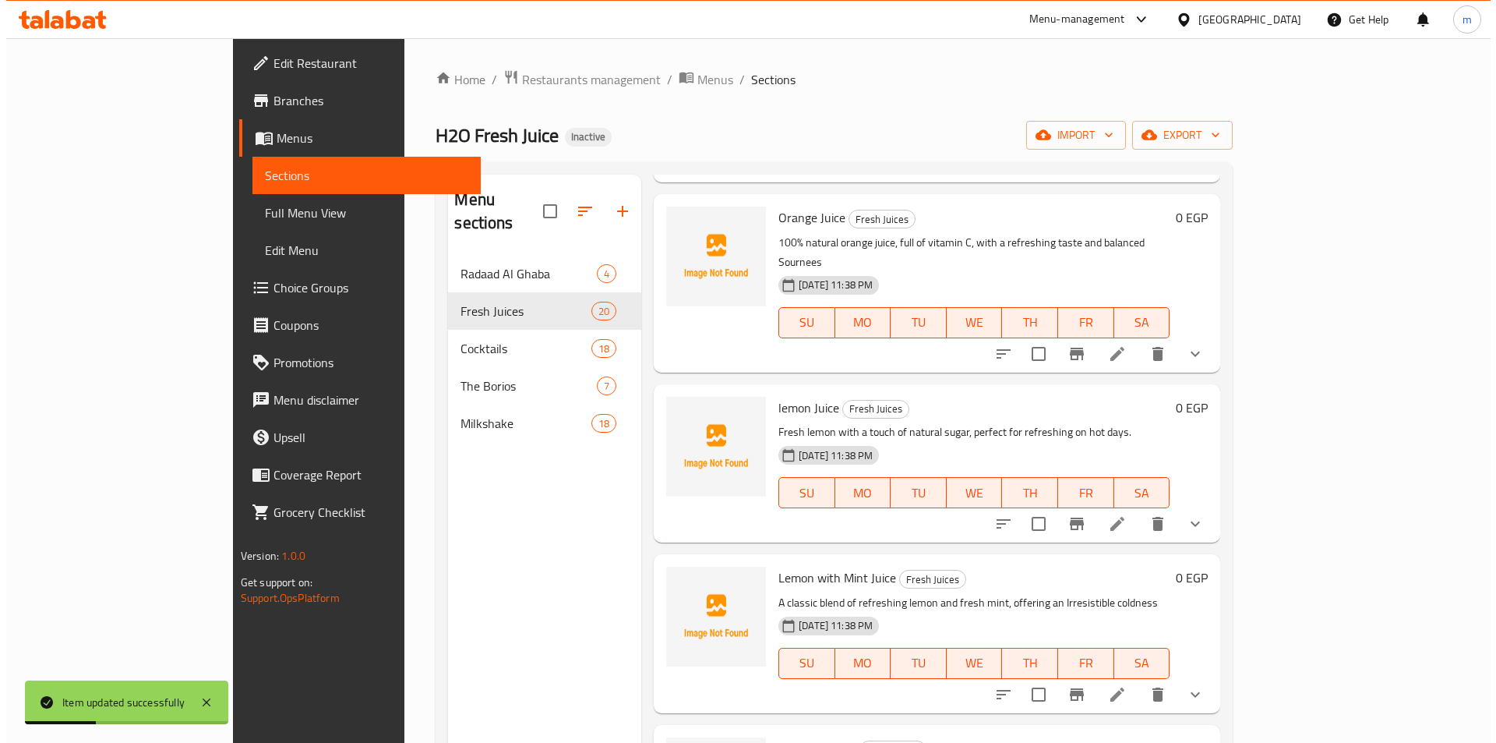
scroll to position [779, 0]
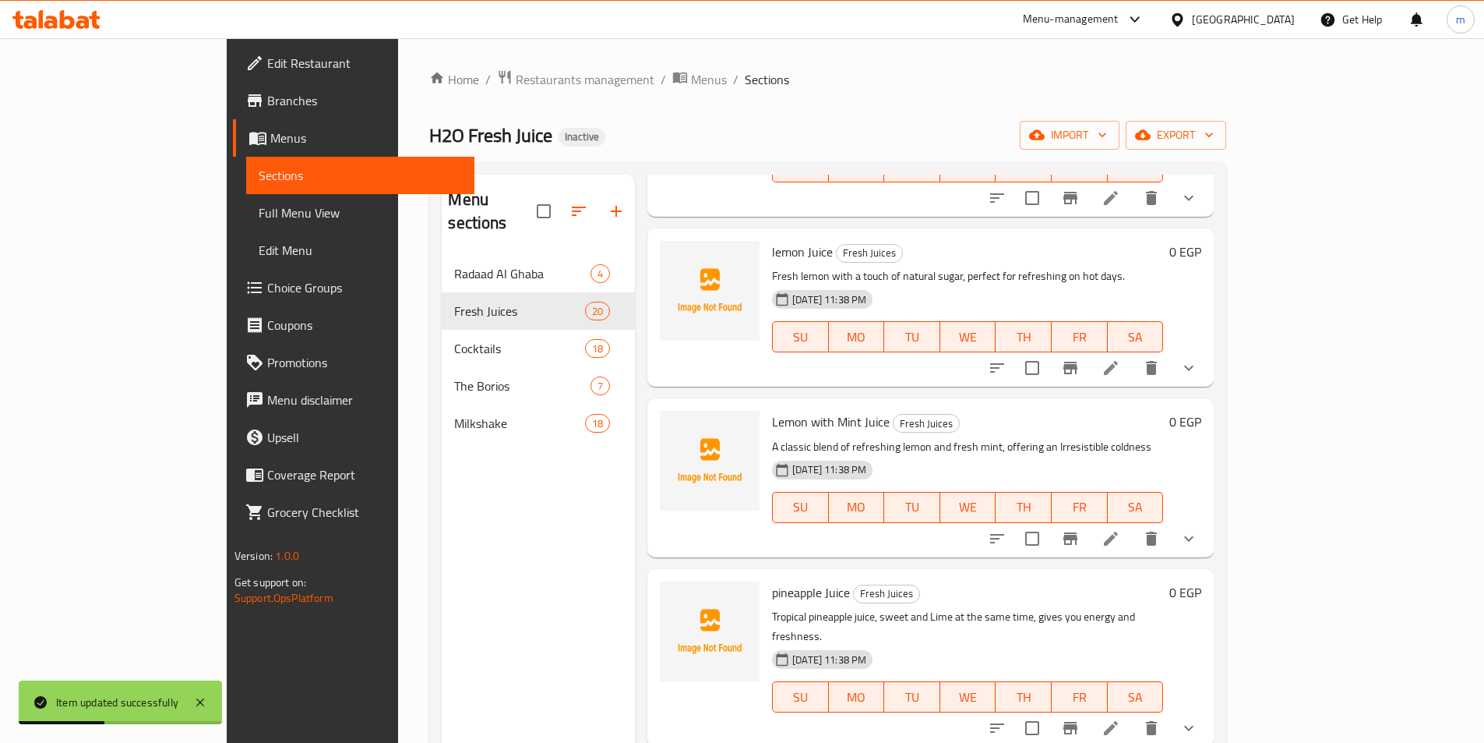
click at [1118, 721] on icon at bounding box center [1111, 728] width 14 height 14
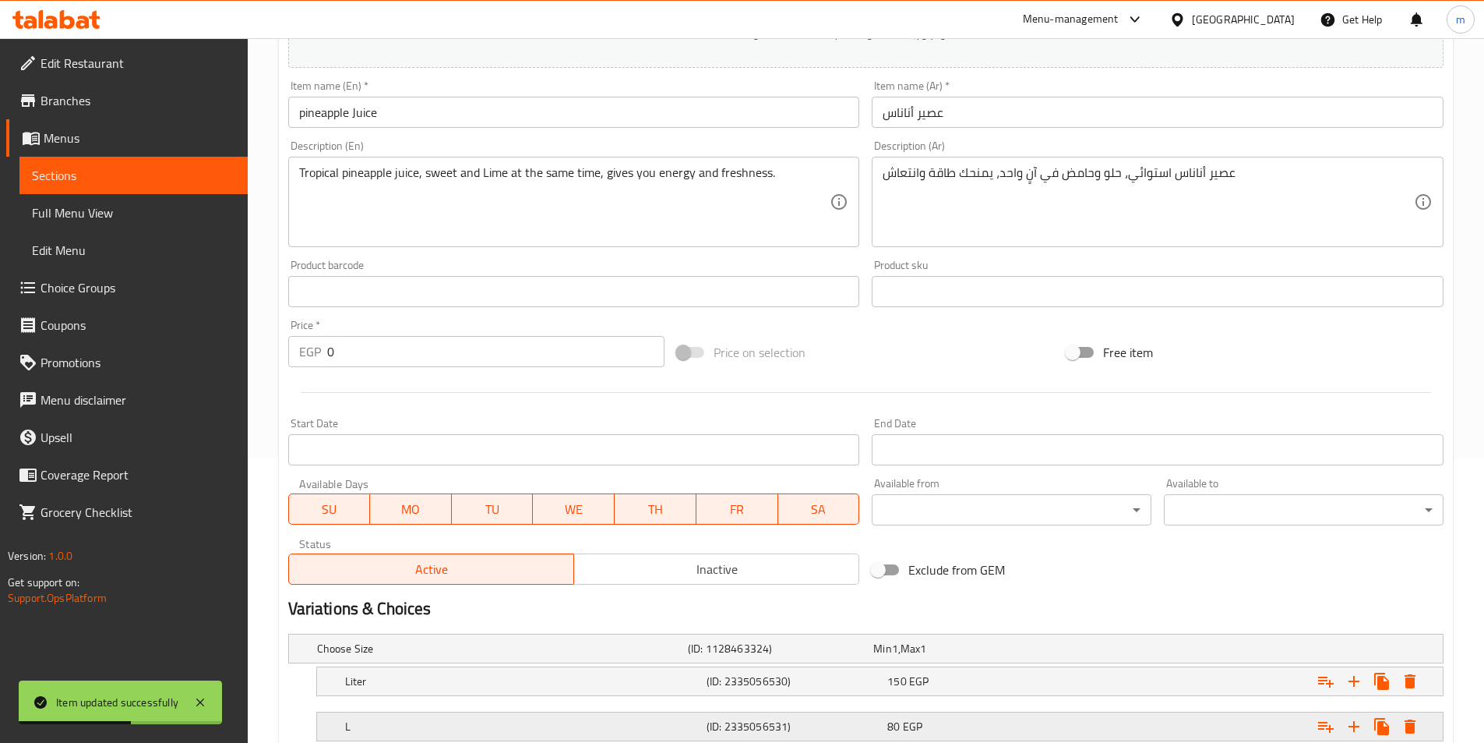
scroll to position [393, 0]
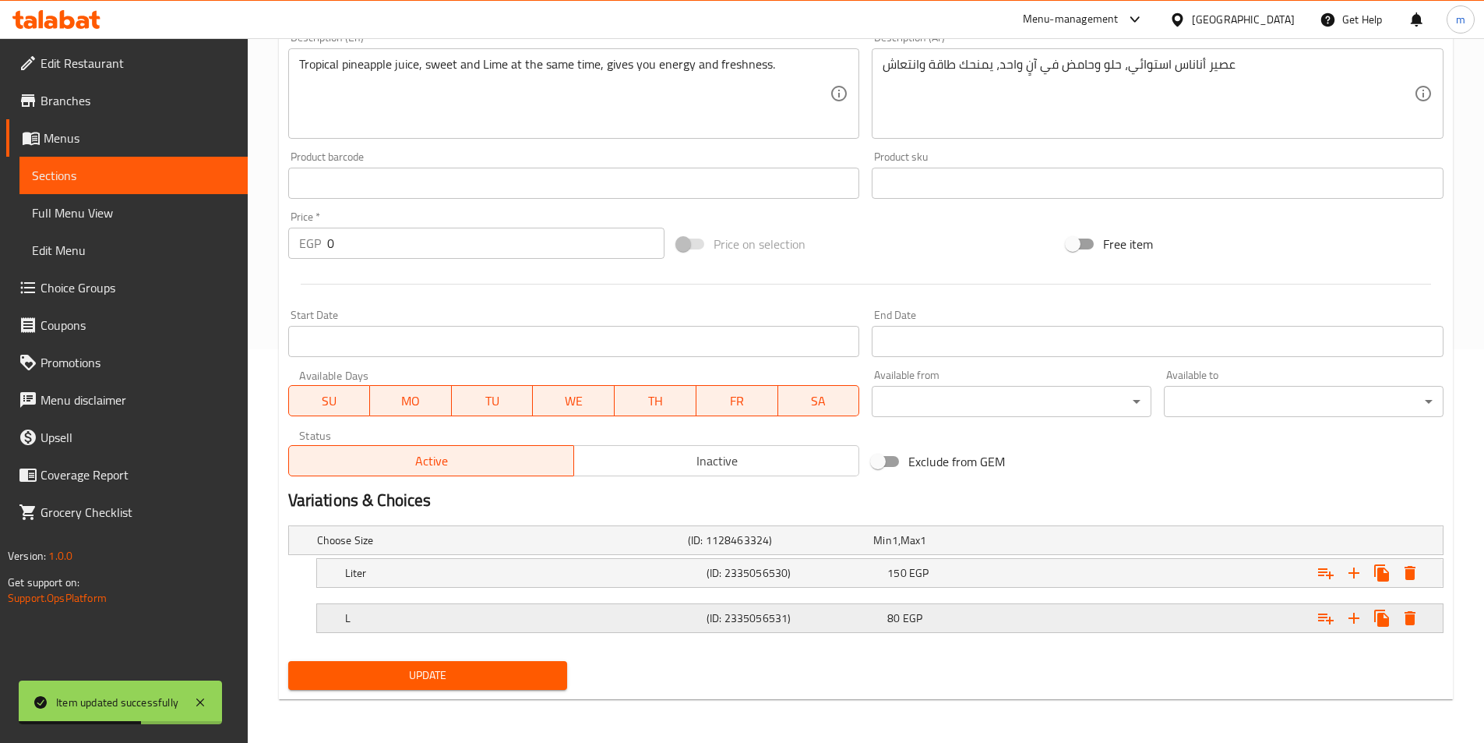
click at [505, 618] on h5 "L" at bounding box center [522, 618] width 355 height 16
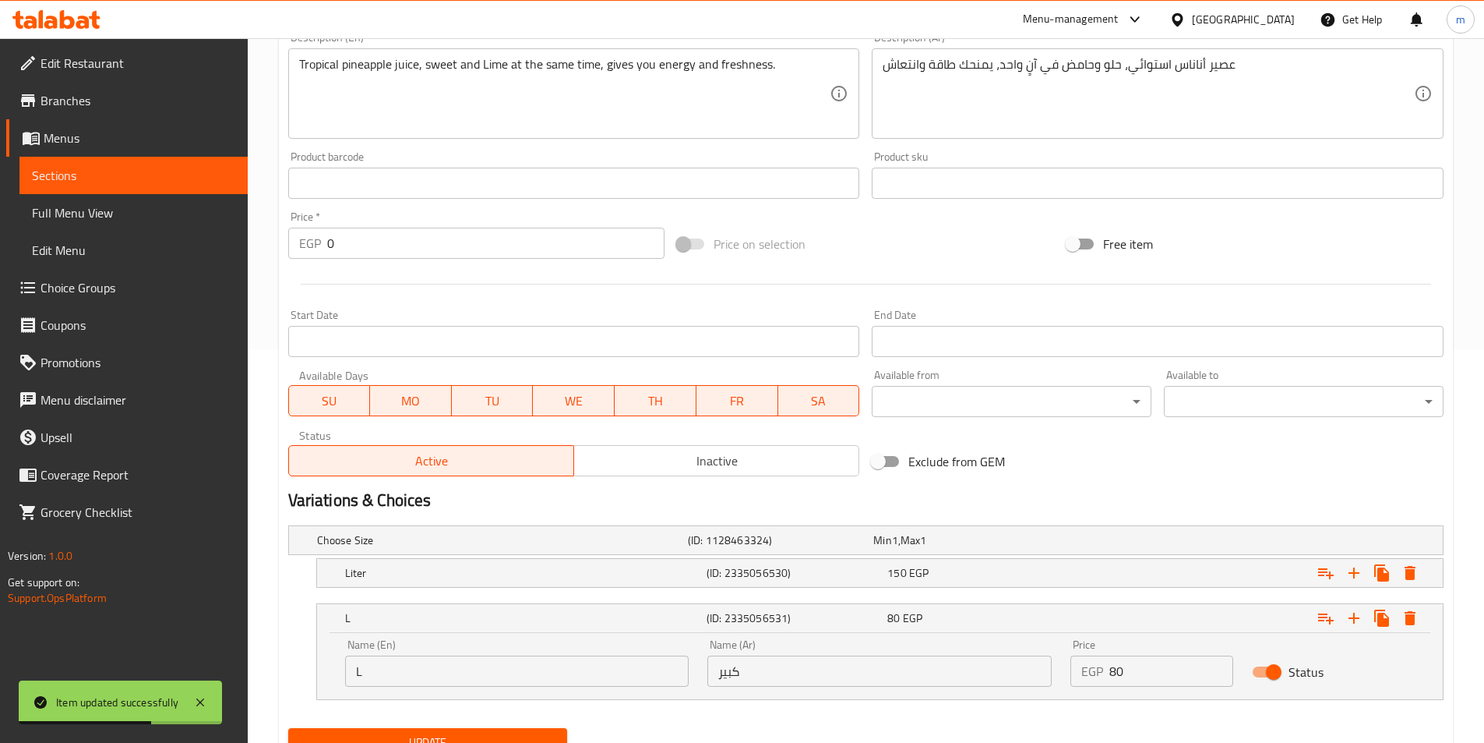
click at [484, 657] on input "L" at bounding box center [517, 670] width 344 height 31
paste input "arge"
type input "Large"
click at [465, 739] on span "Update" at bounding box center [428, 741] width 255 height 19
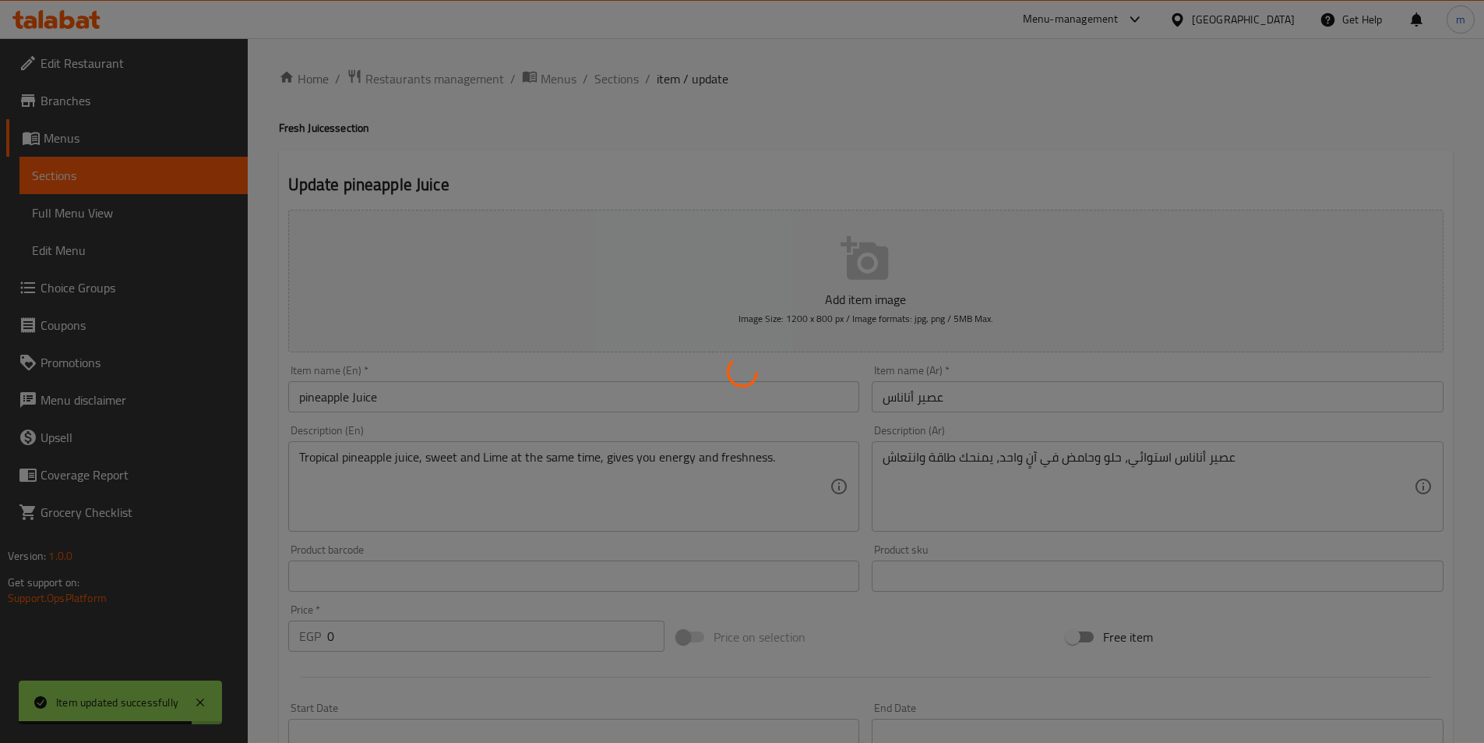
scroll to position [0, 0]
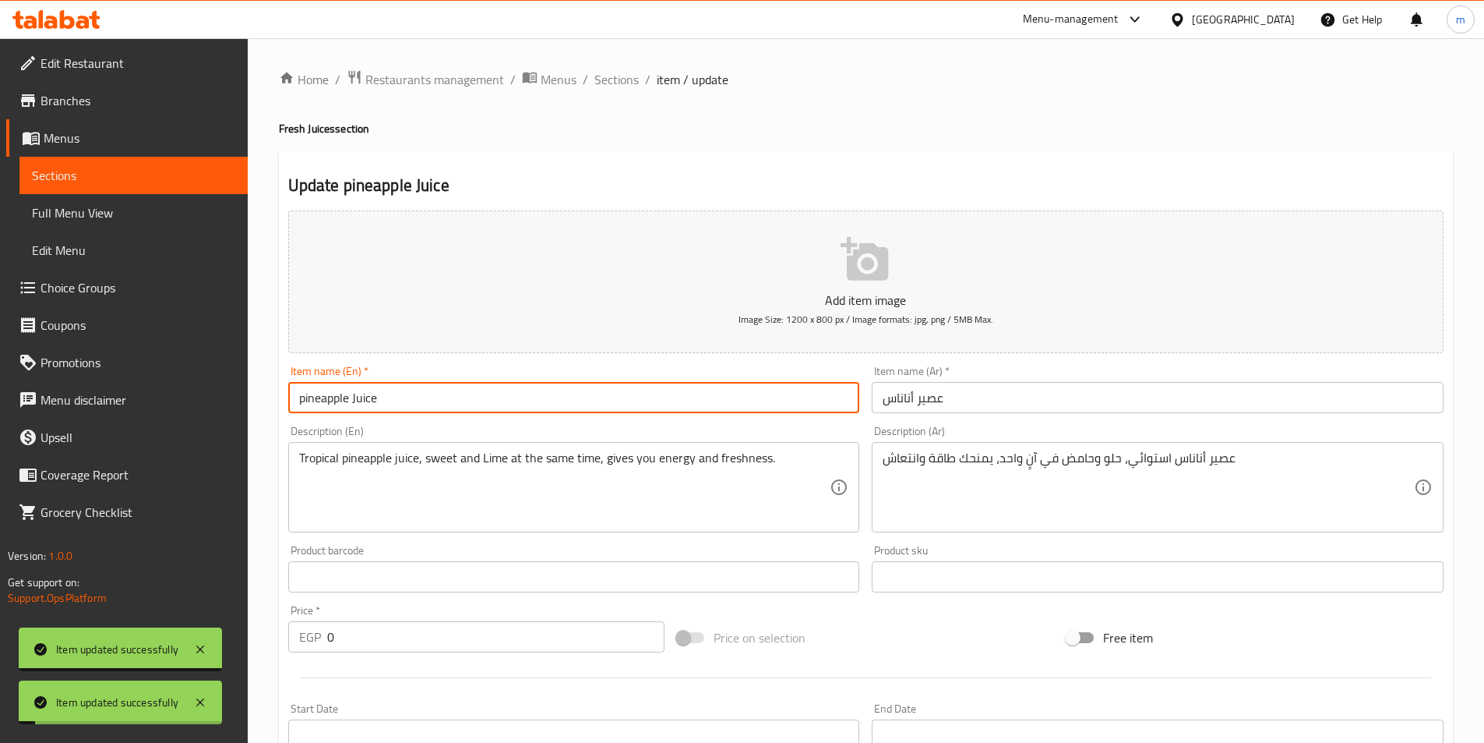
click at [409, 408] on input "pineapple Juice" at bounding box center [574, 397] width 572 height 31
click at [630, 77] on span "Sections" at bounding box center [616, 79] width 44 height 19
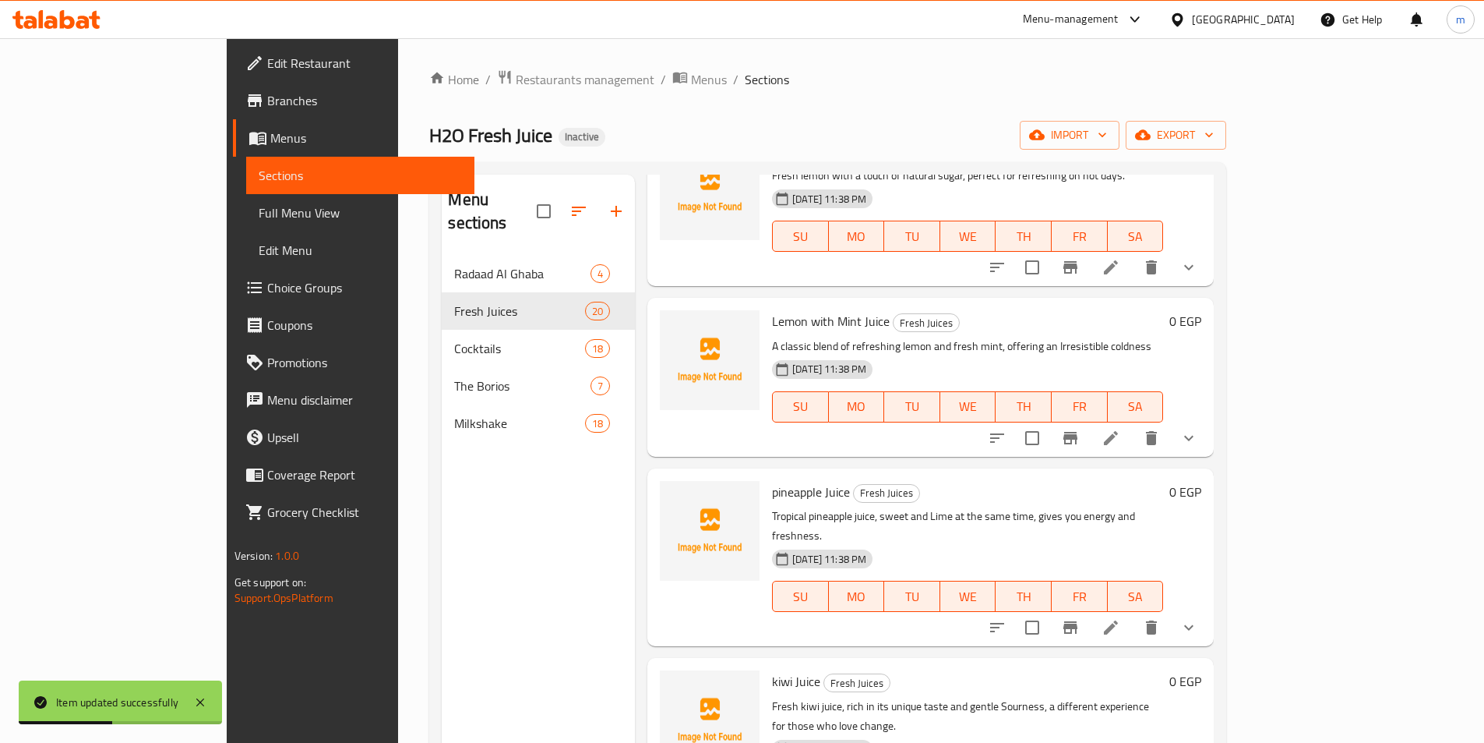
scroll to position [1036, 0]
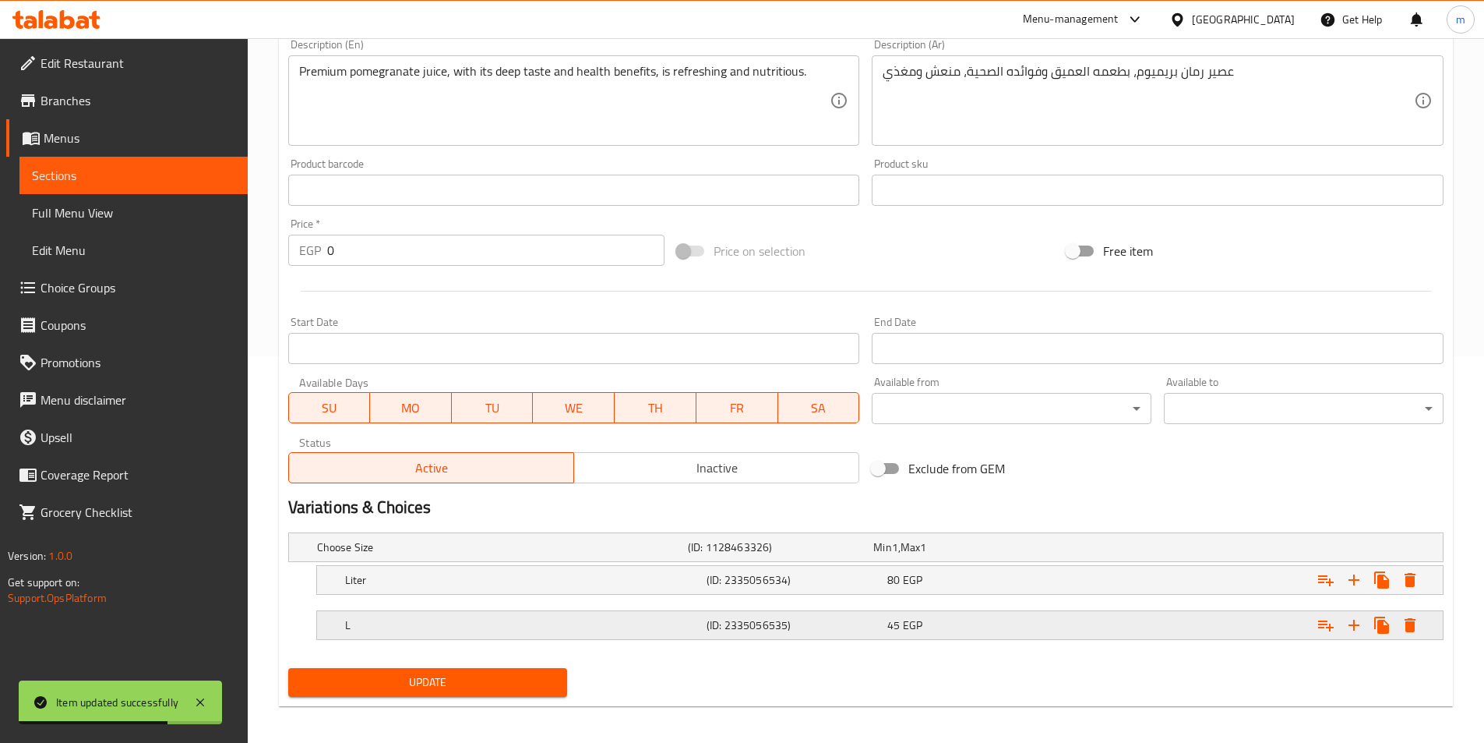
scroll to position [393, 0]
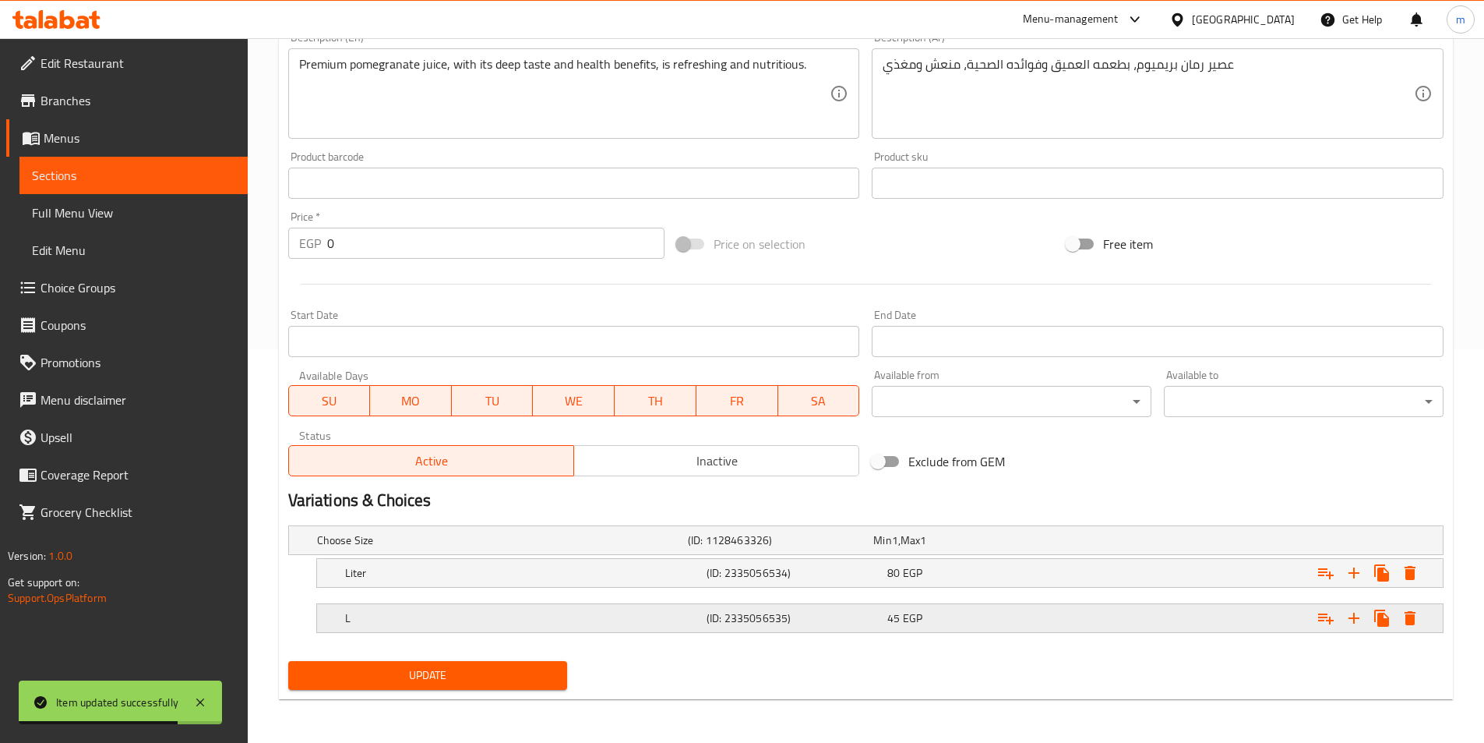
click at [446, 616] on h5 "L" at bounding box center [522, 618] width 355 height 16
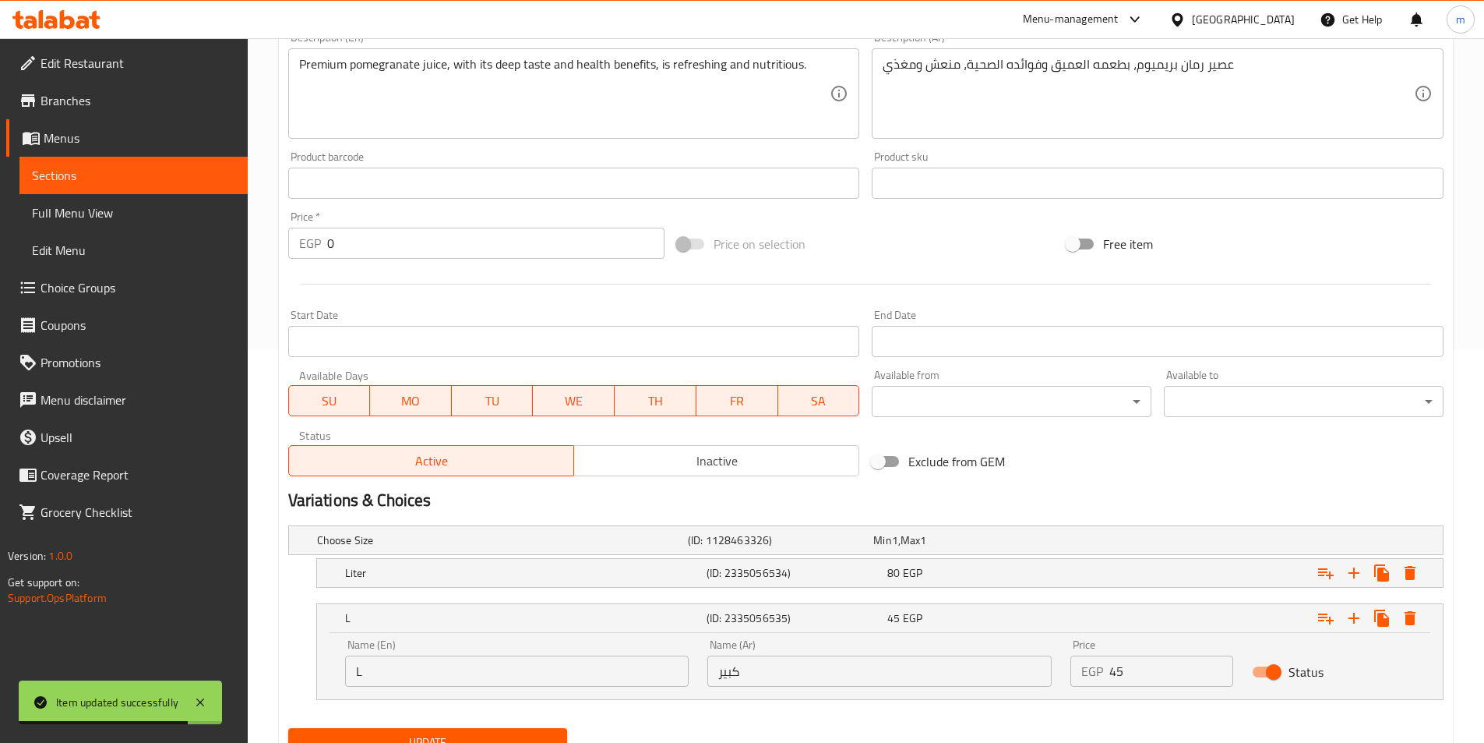
click at [433, 672] on input "L" at bounding box center [517, 670] width 344 height 31
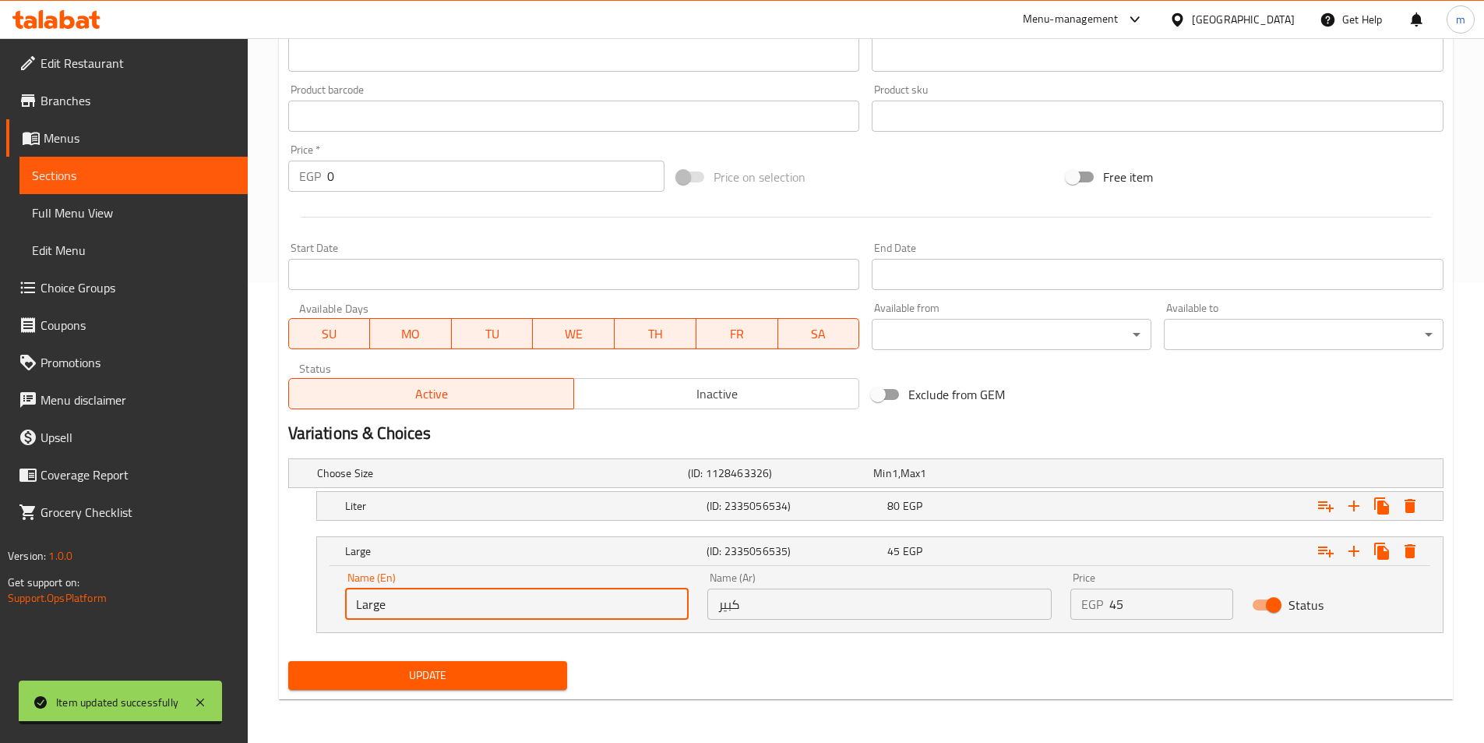
type input "Large"
click at [439, 687] on button "Update" at bounding box center [428, 675] width 280 height 29
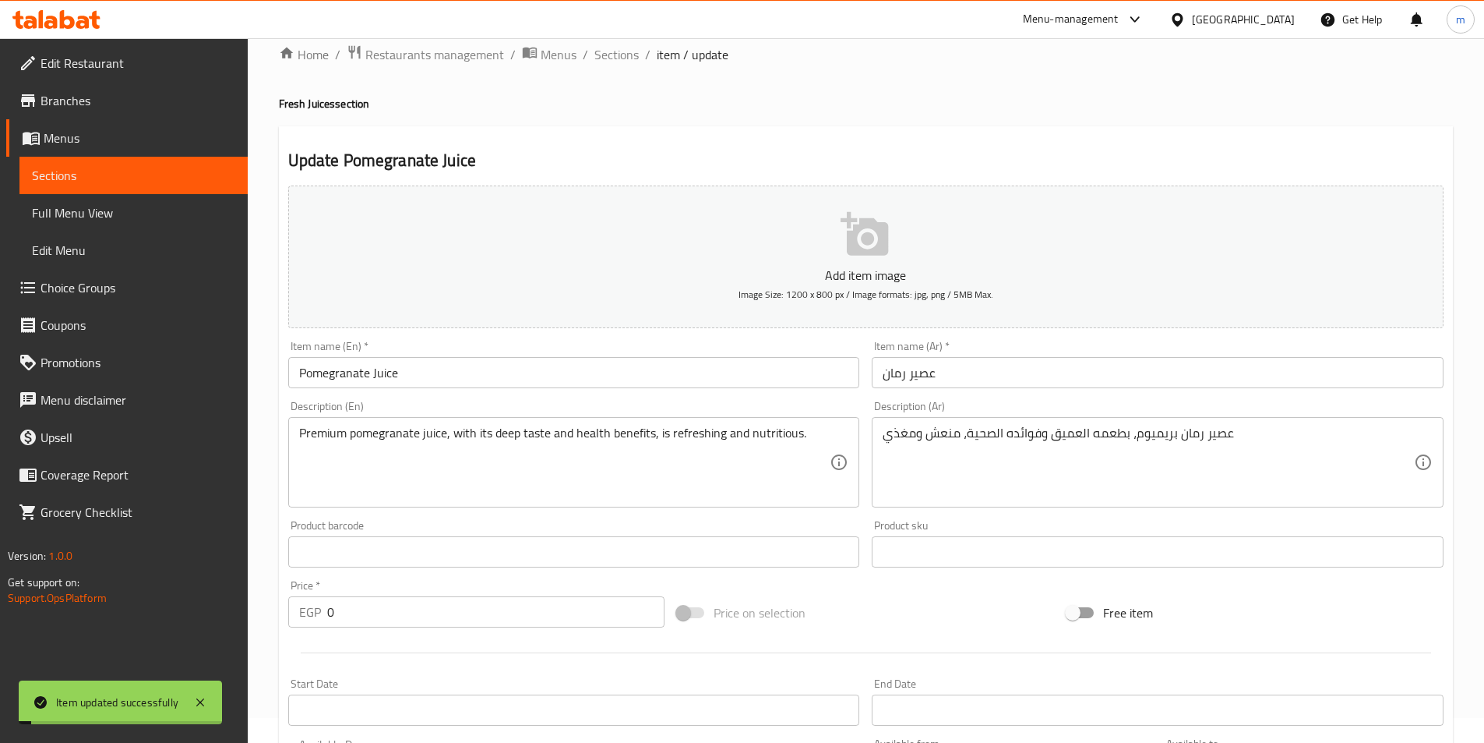
scroll to position [0, 0]
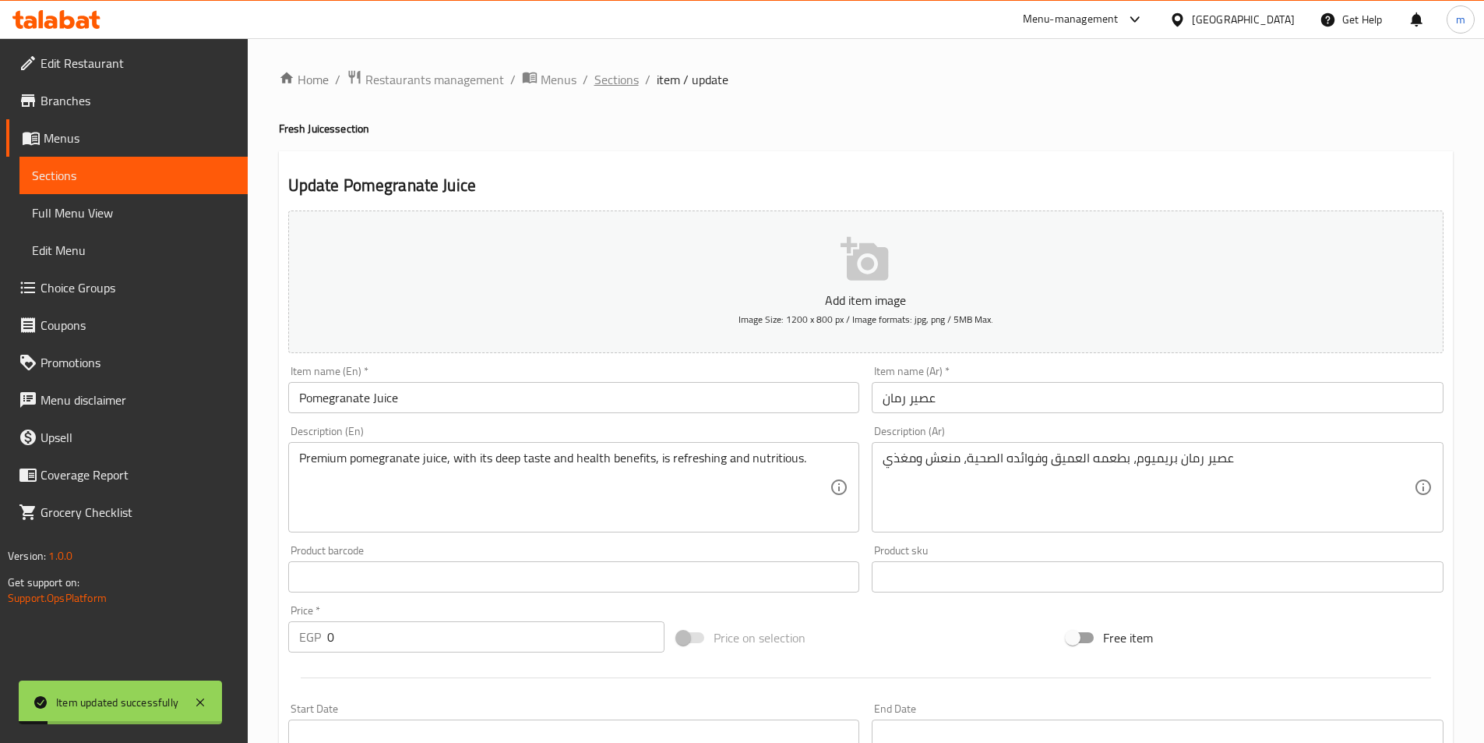
click at [598, 74] on span "Sections" at bounding box center [616, 79] width 44 height 19
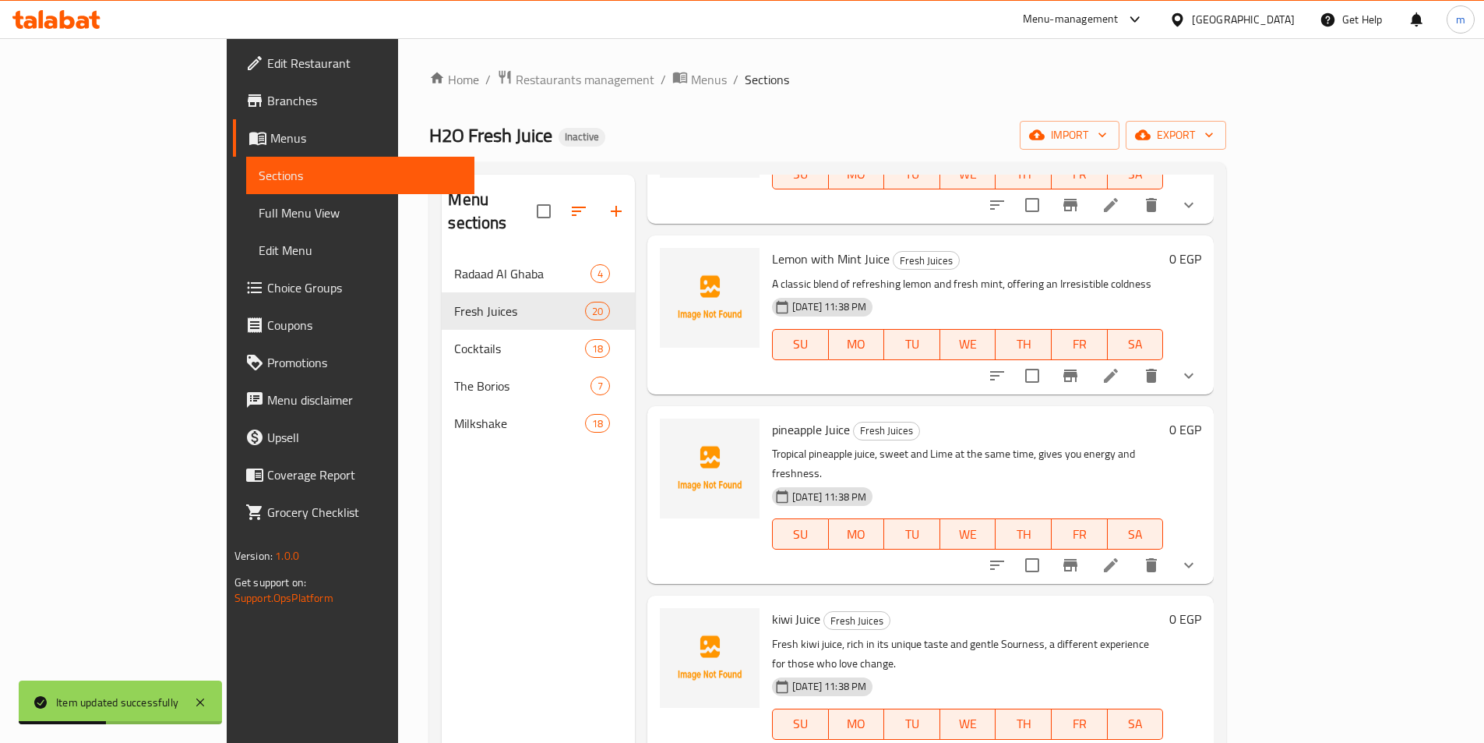
scroll to position [1036, 0]
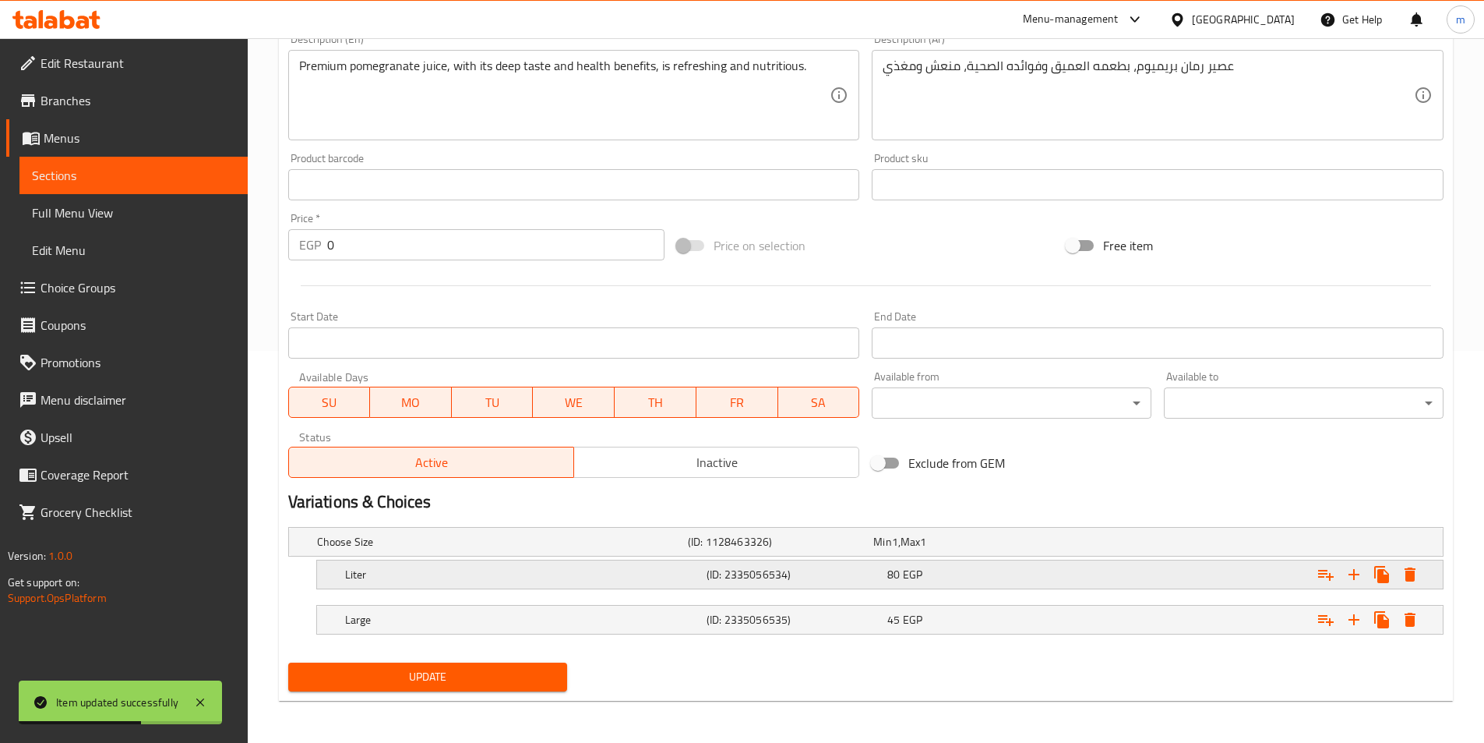
scroll to position [393, 0]
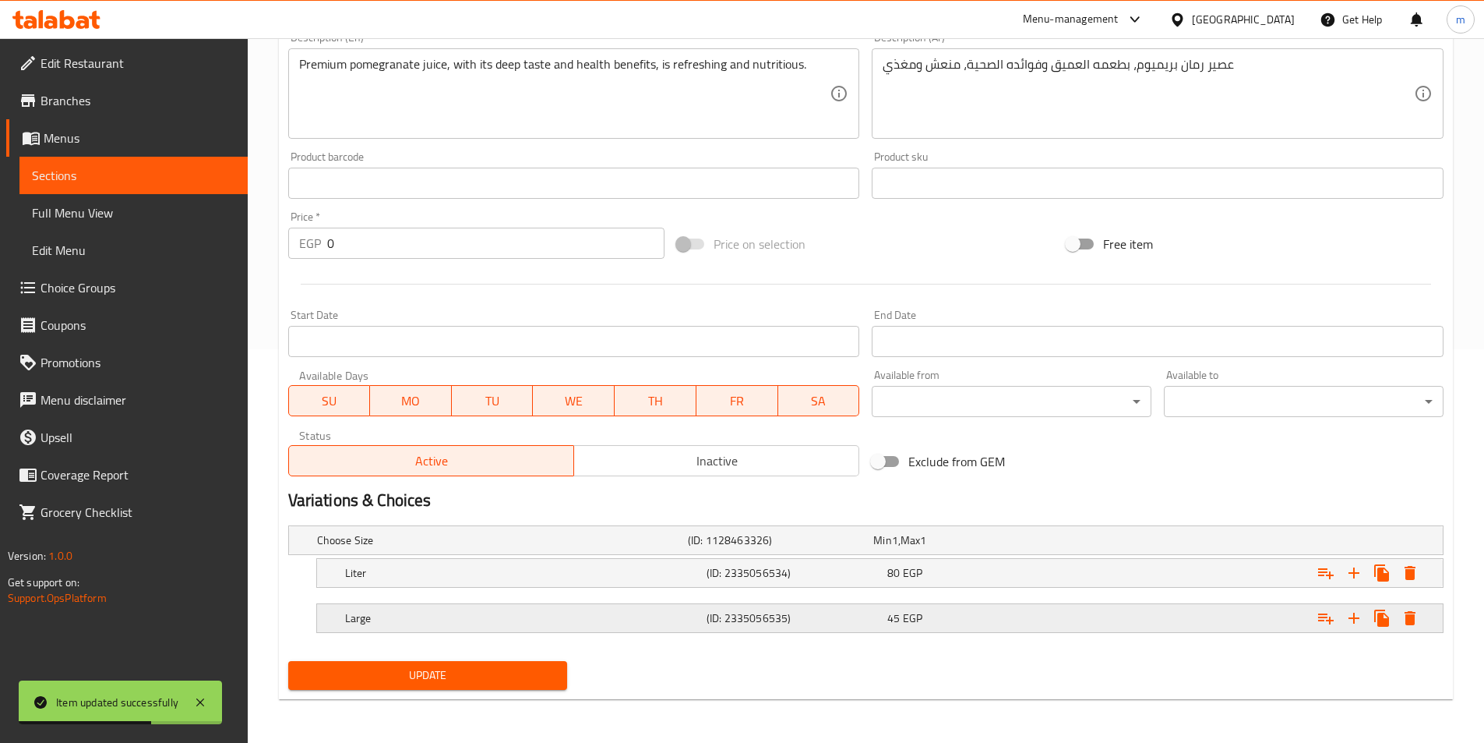
click at [475, 614] on h5 "Large" at bounding box center [522, 618] width 355 height 16
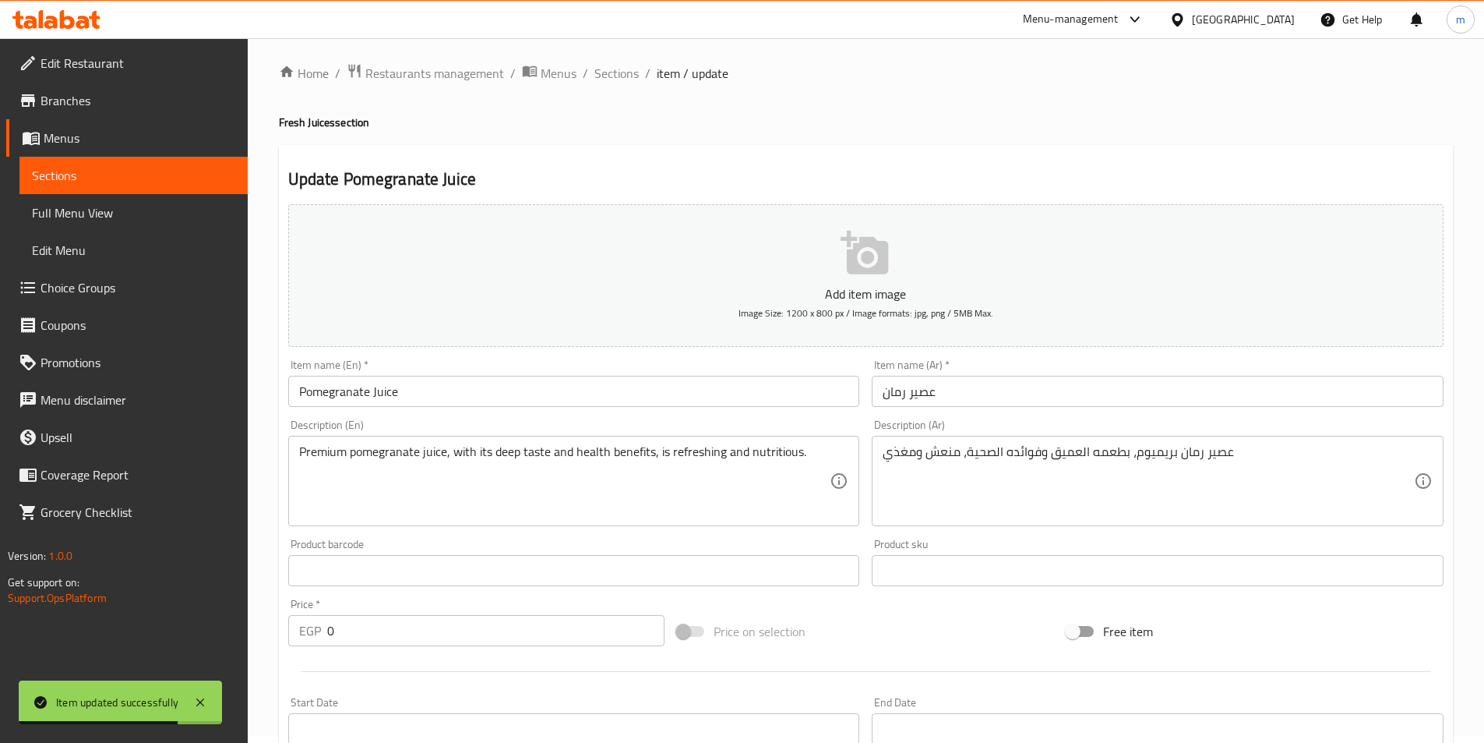
scroll to position [0, 0]
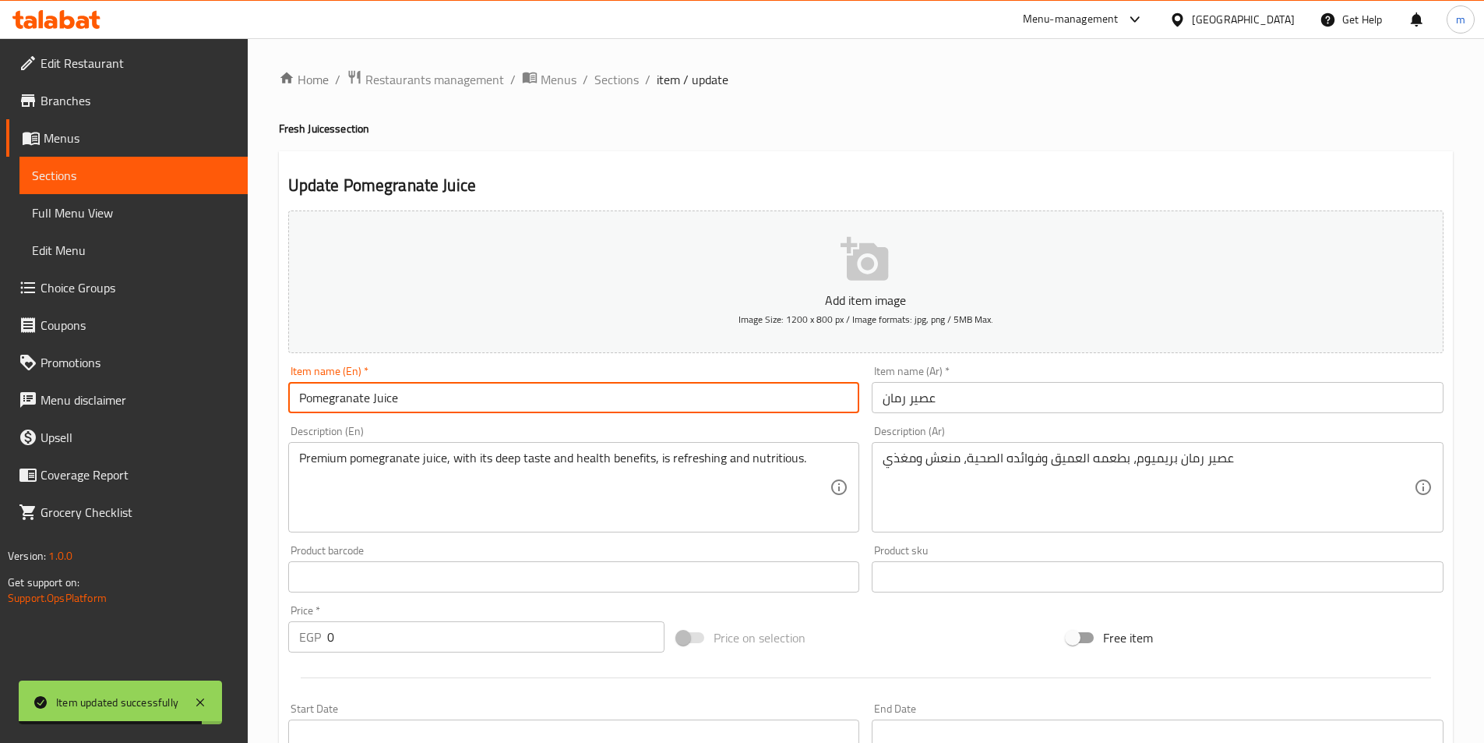
click at [435, 400] on input "Pomegranate Juice" at bounding box center [574, 397] width 572 height 31
click at [628, 84] on span "Sections" at bounding box center [616, 79] width 44 height 19
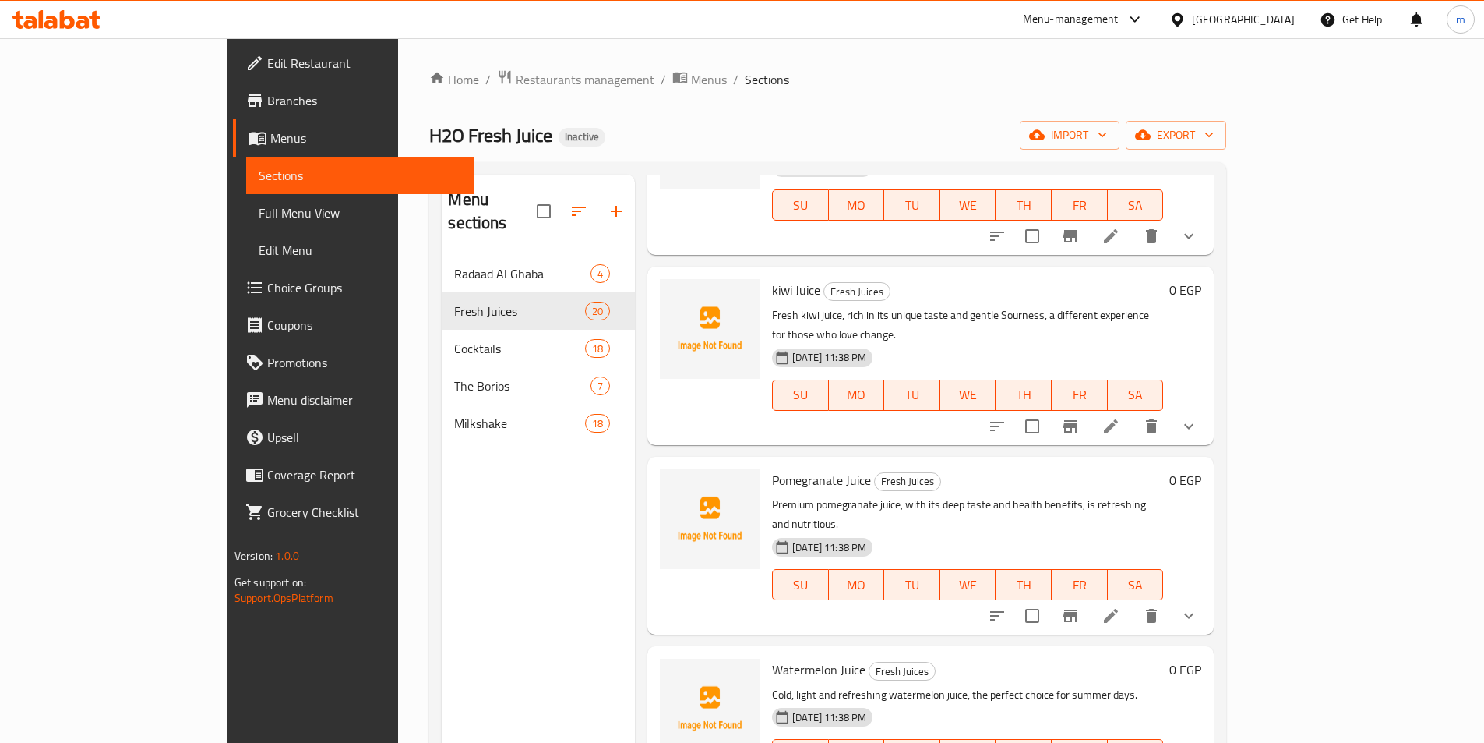
scroll to position [1298, 0]
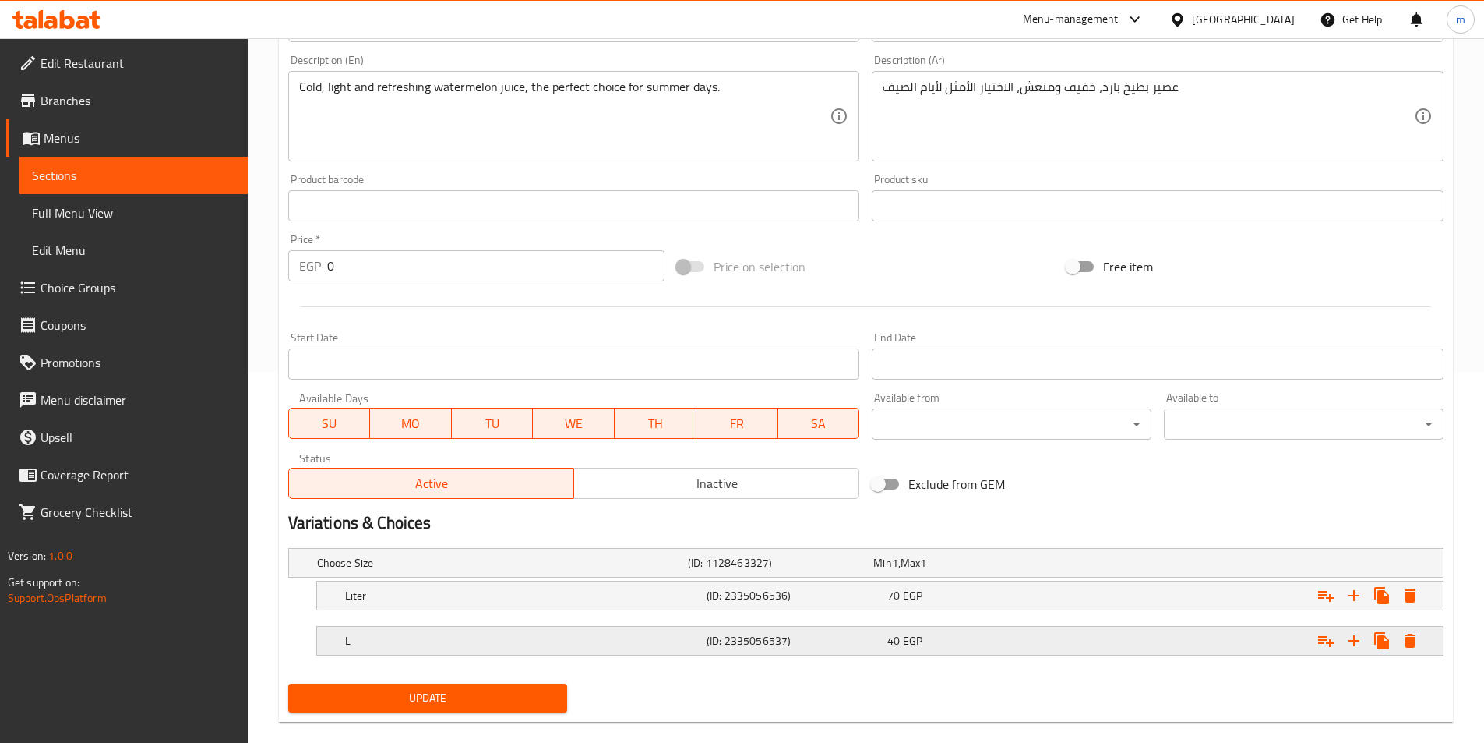
scroll to position [393, 0]
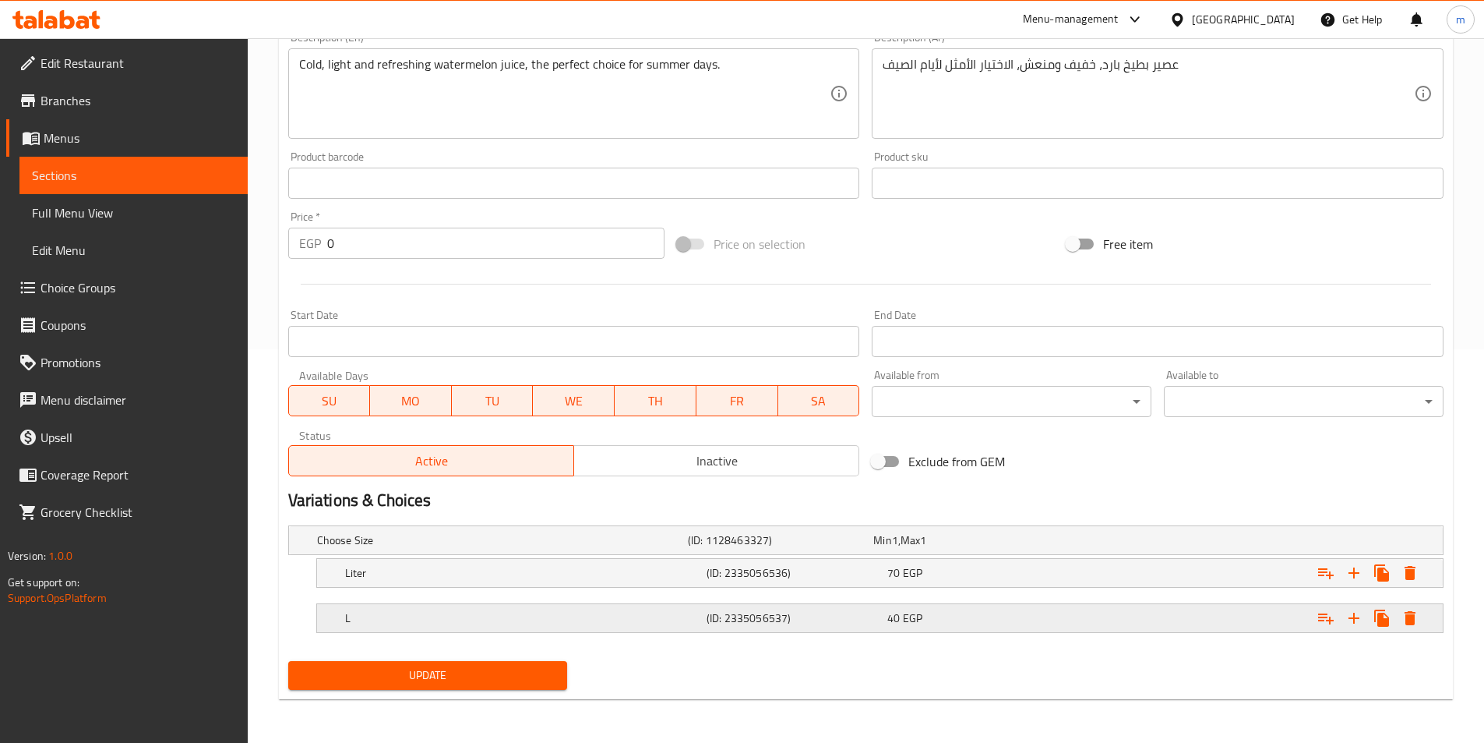
click at [675, 609] on div "L" at bounding box center [523, 618] width 362 height 22
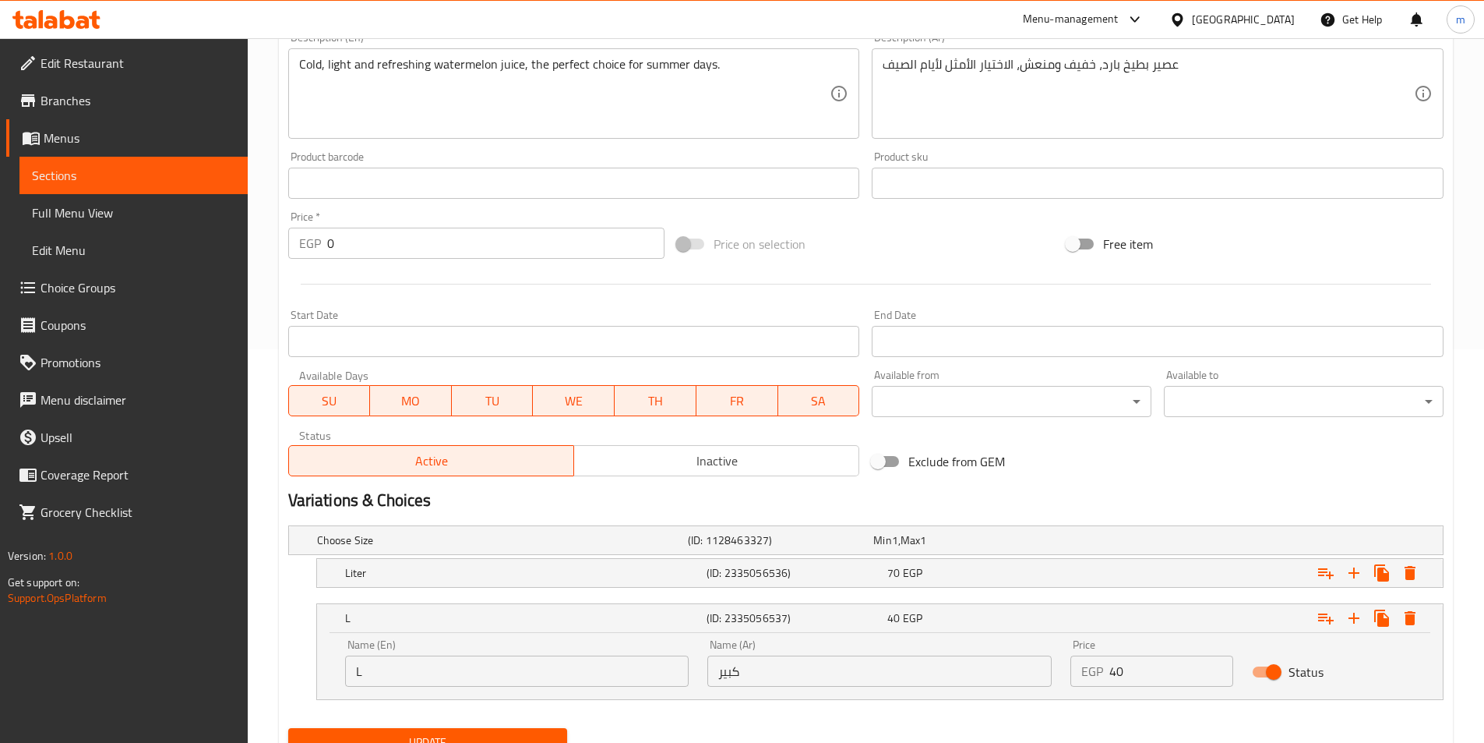
click at [505, 675] on input "L" at bounding box center [517, 670] width 344 height 31
type input "Large"
click at [501, 730] on button "Update" at bounding box center [428, 742] width 280 height 29
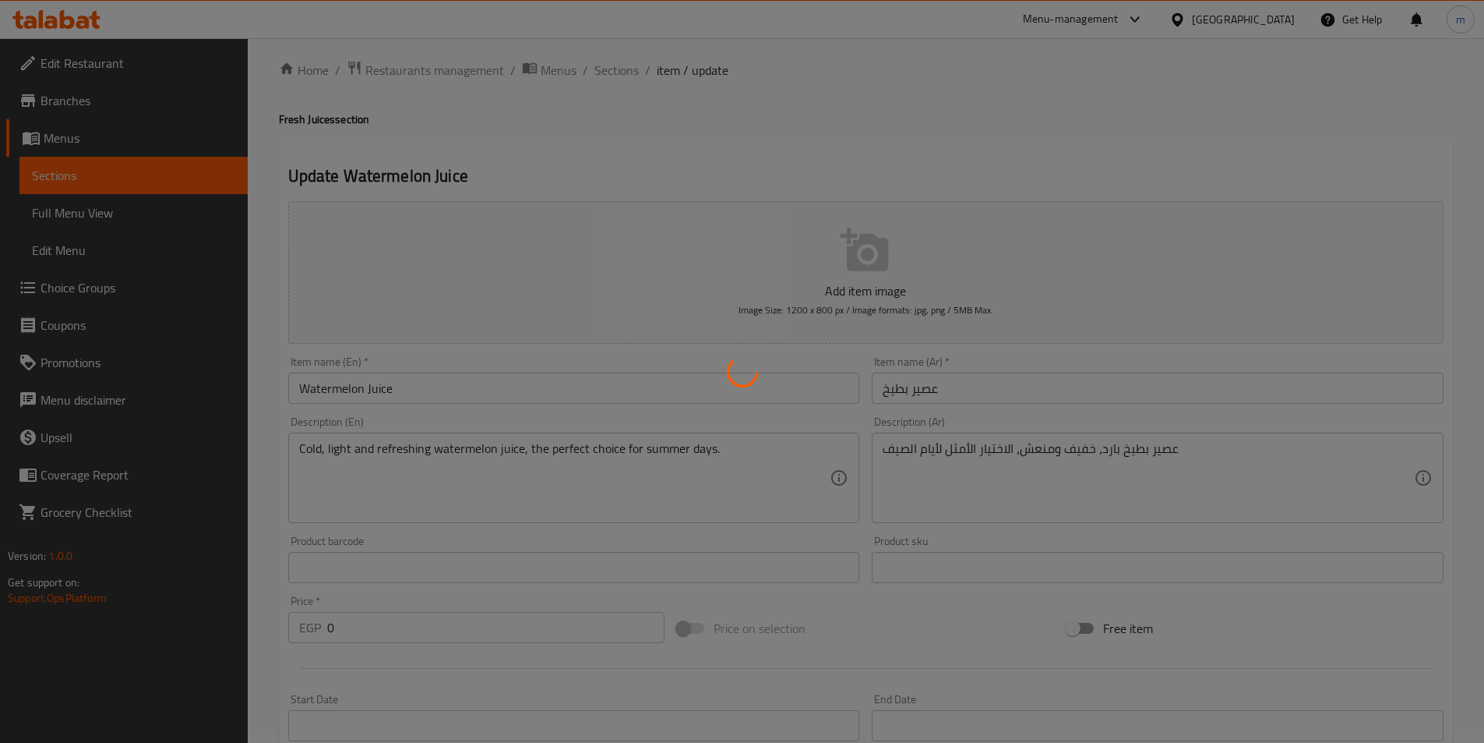
scroll to position [0, 0]
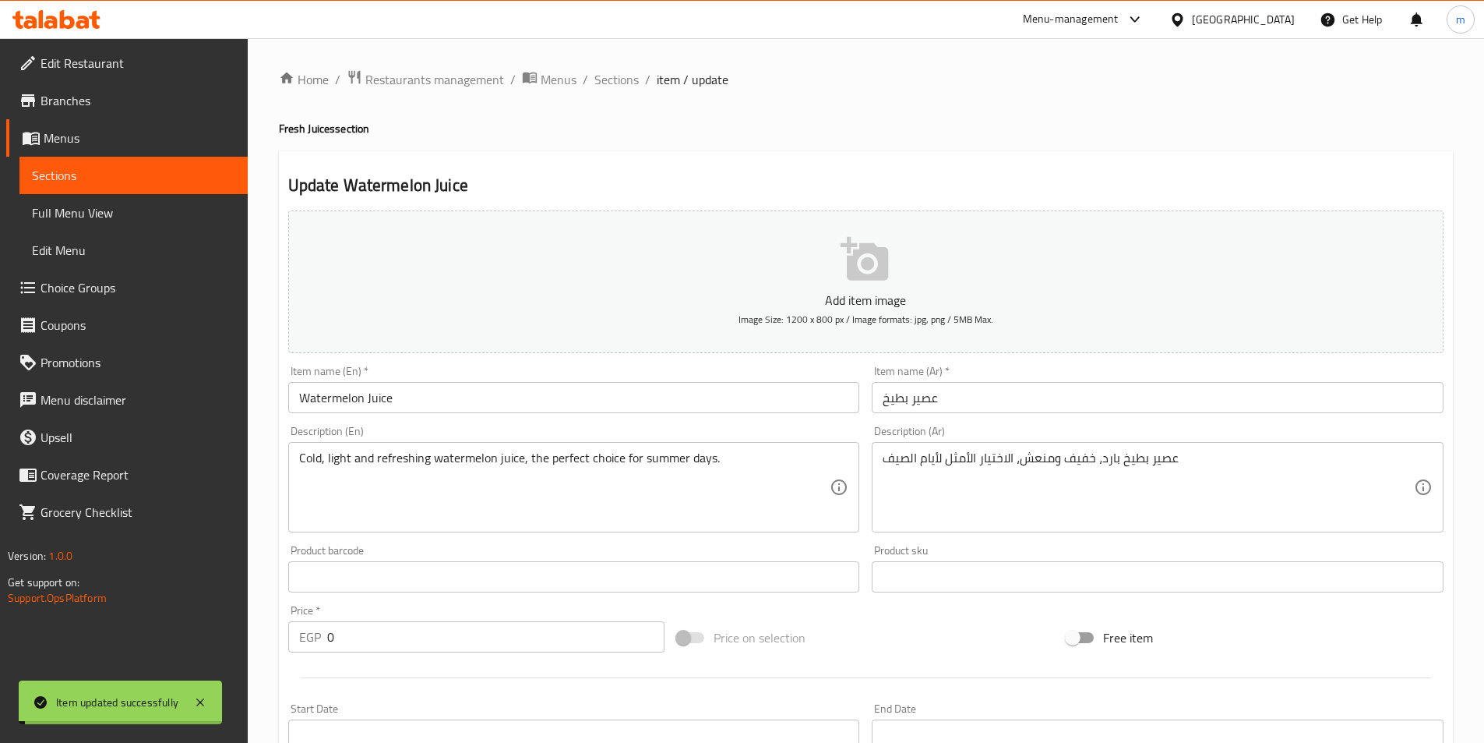
click at [434, 401] on input "Watermelon Juice" at bounding box center [574, 397] width 572 height 31
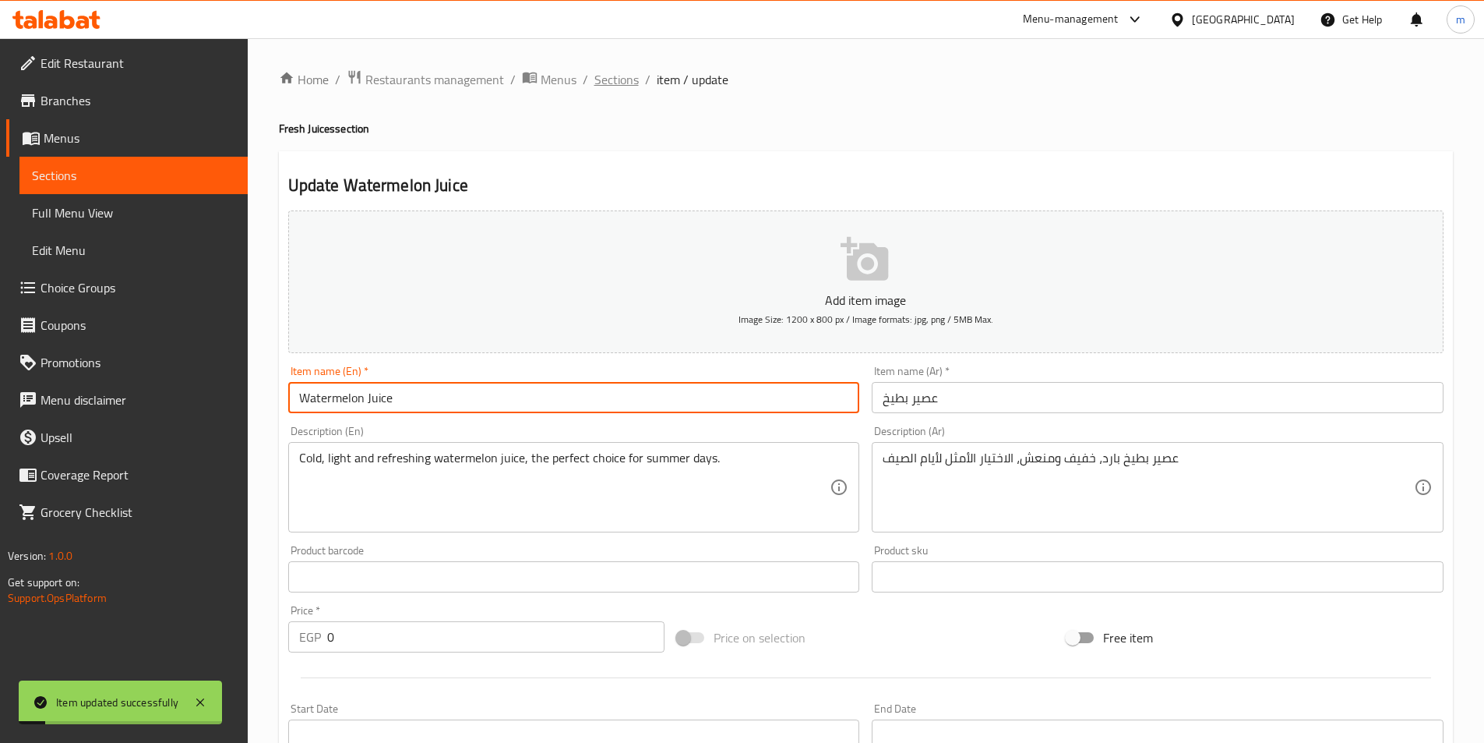
click at [629, 79] on span "Sections" at bounding box center [616, 79] width 44 height 19
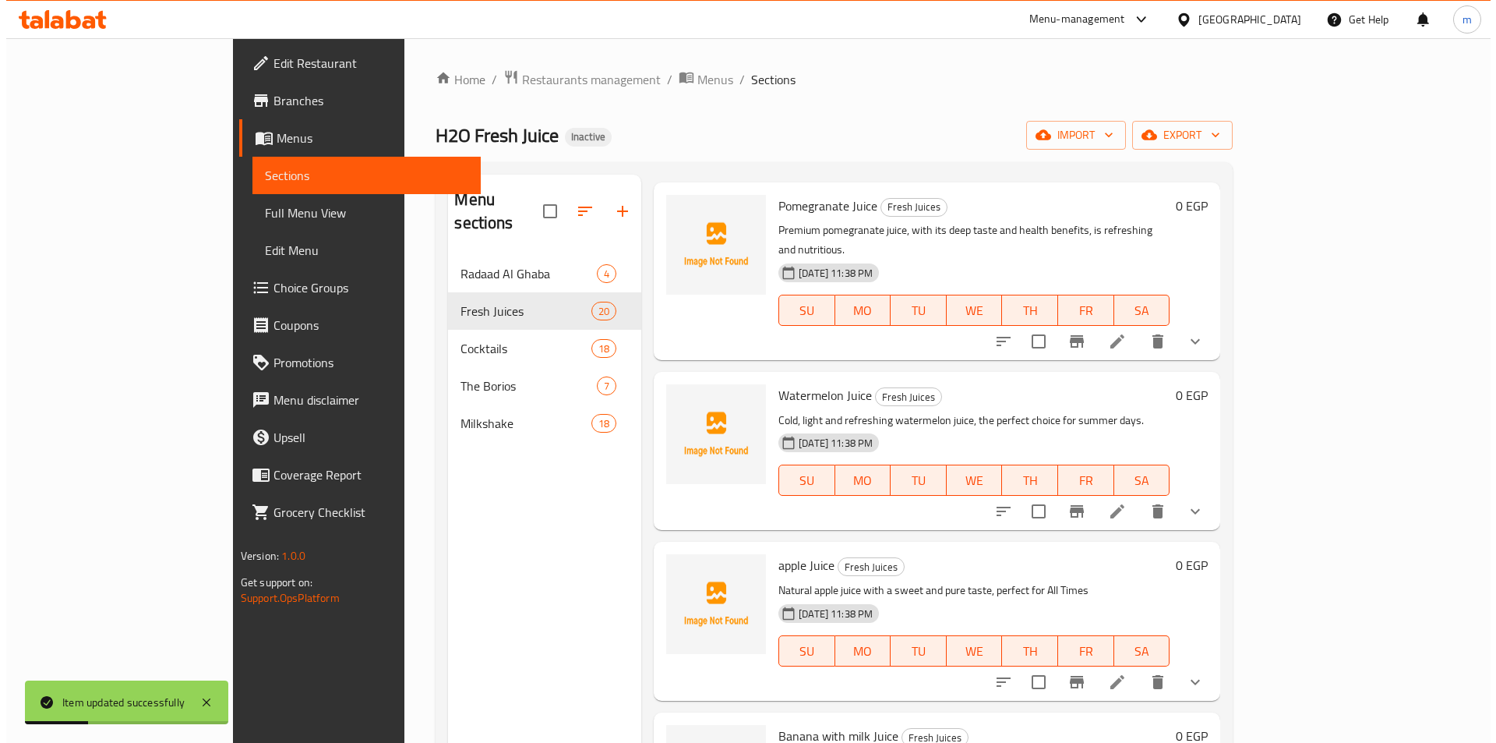
scroll to position [1547, 0]
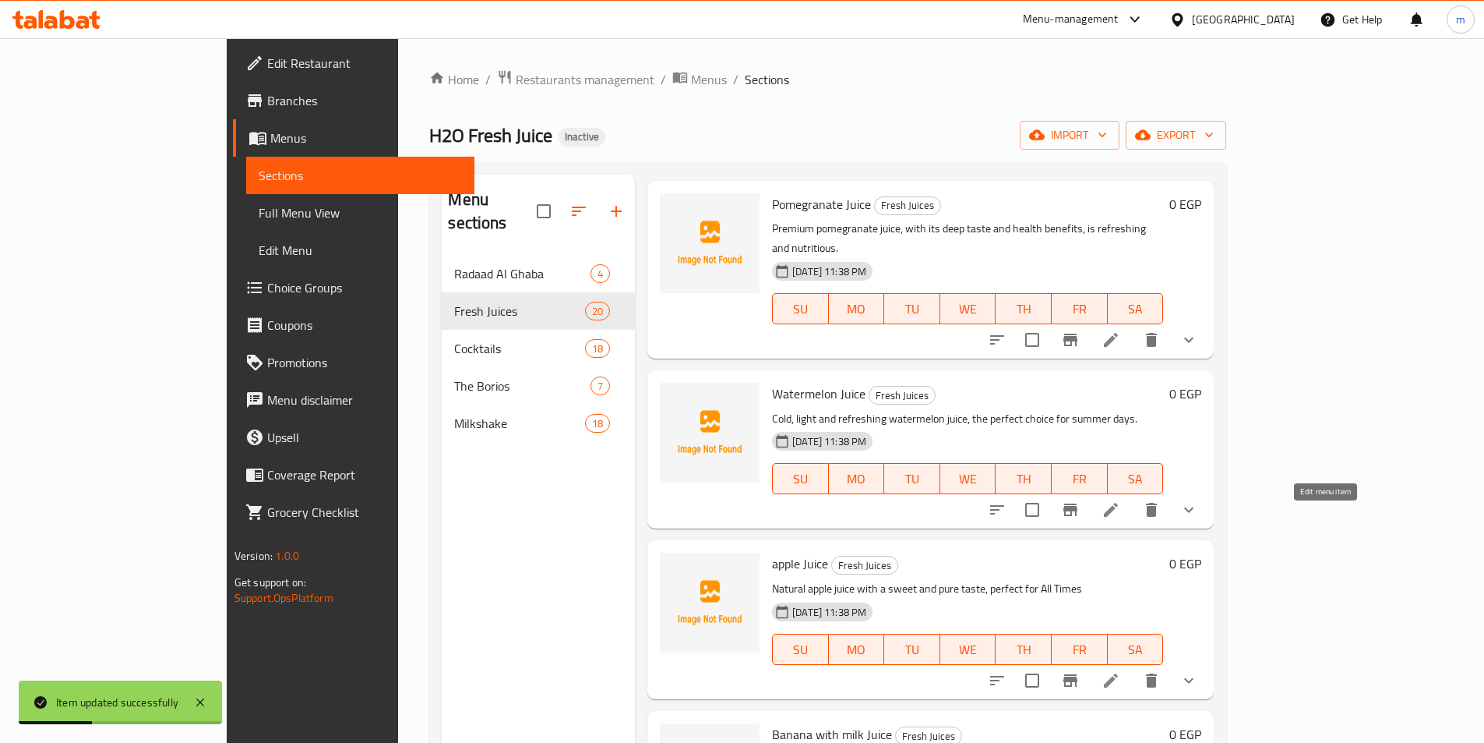
click at [1120, 671] on icon at bounding box center [1111, 680] width 19 height 19
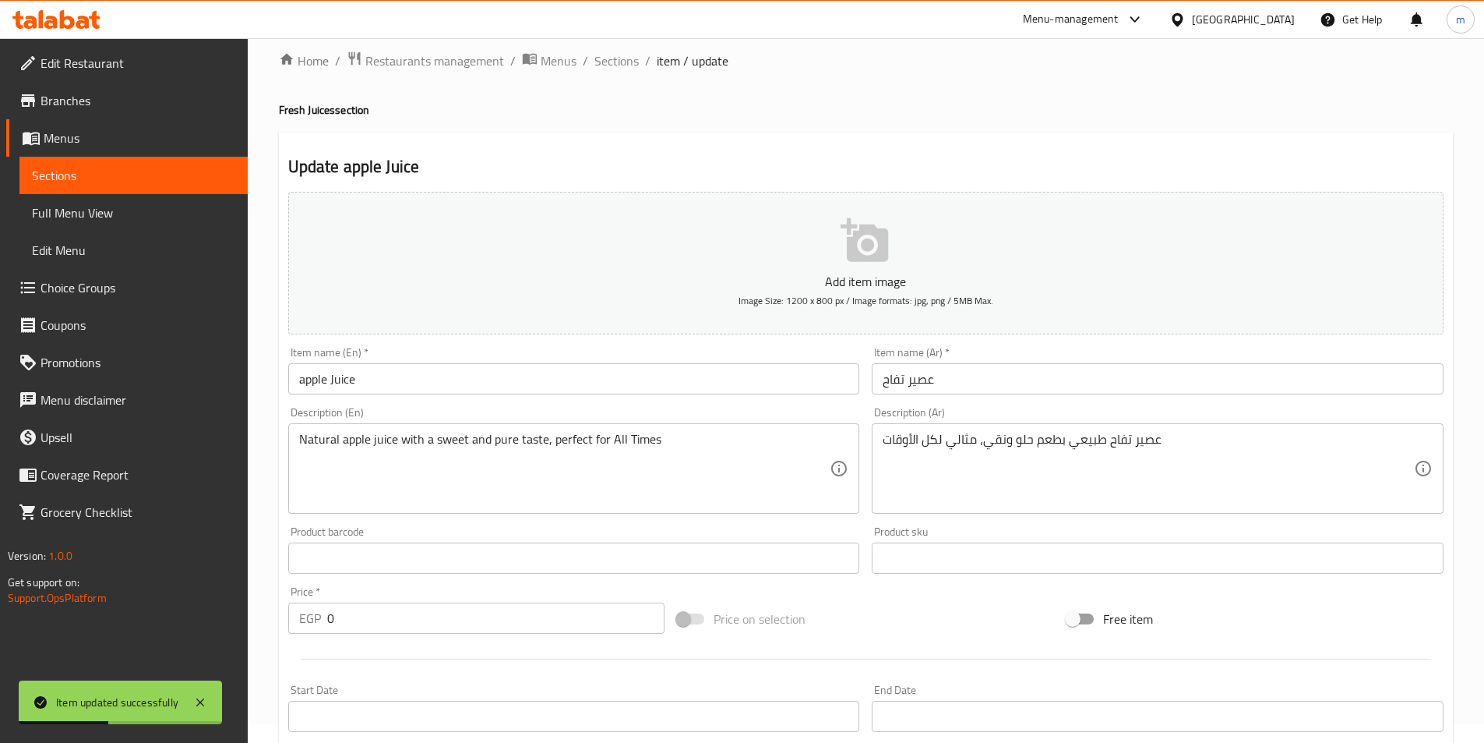
scroll to position [312, 0]
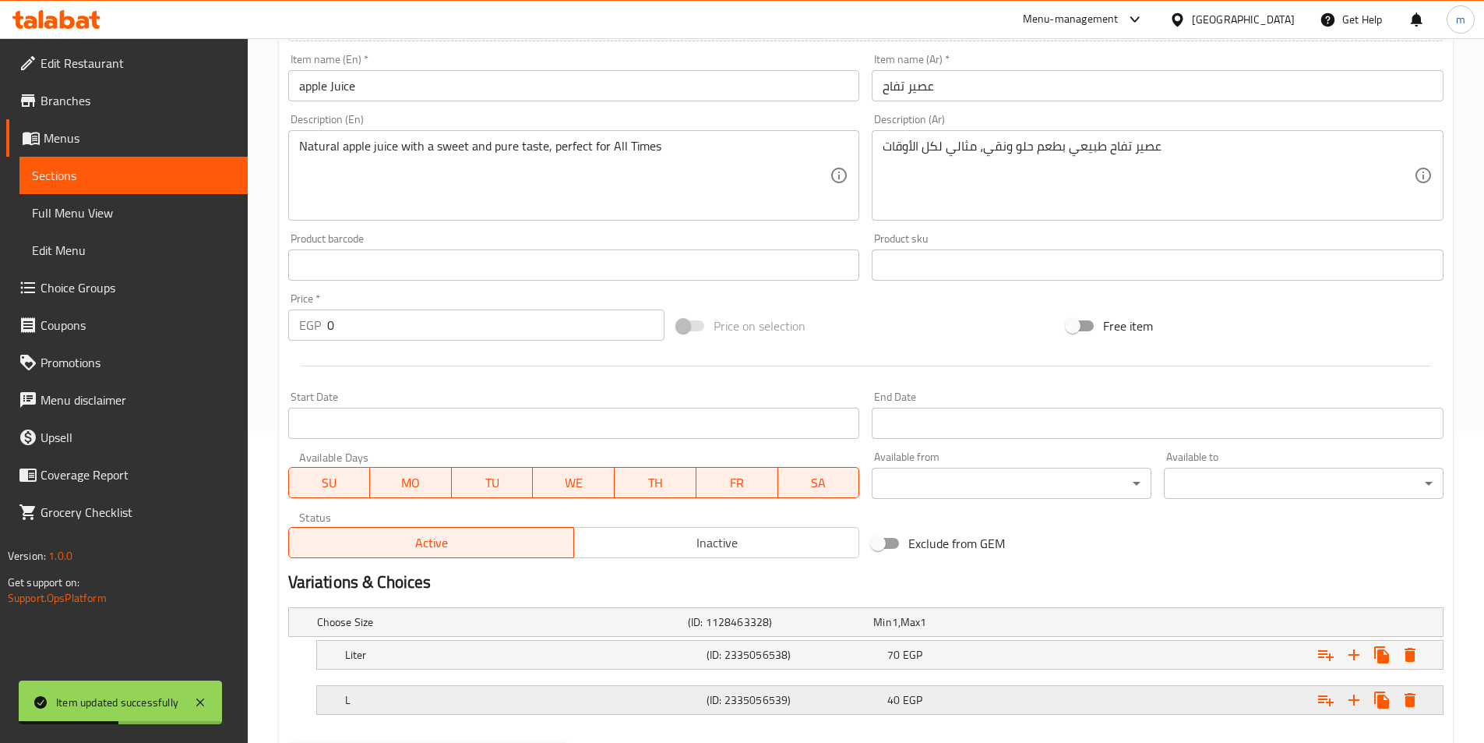
click at [505, 704] on h5 "L" at bounding box center [522, 700] width 355 height 16
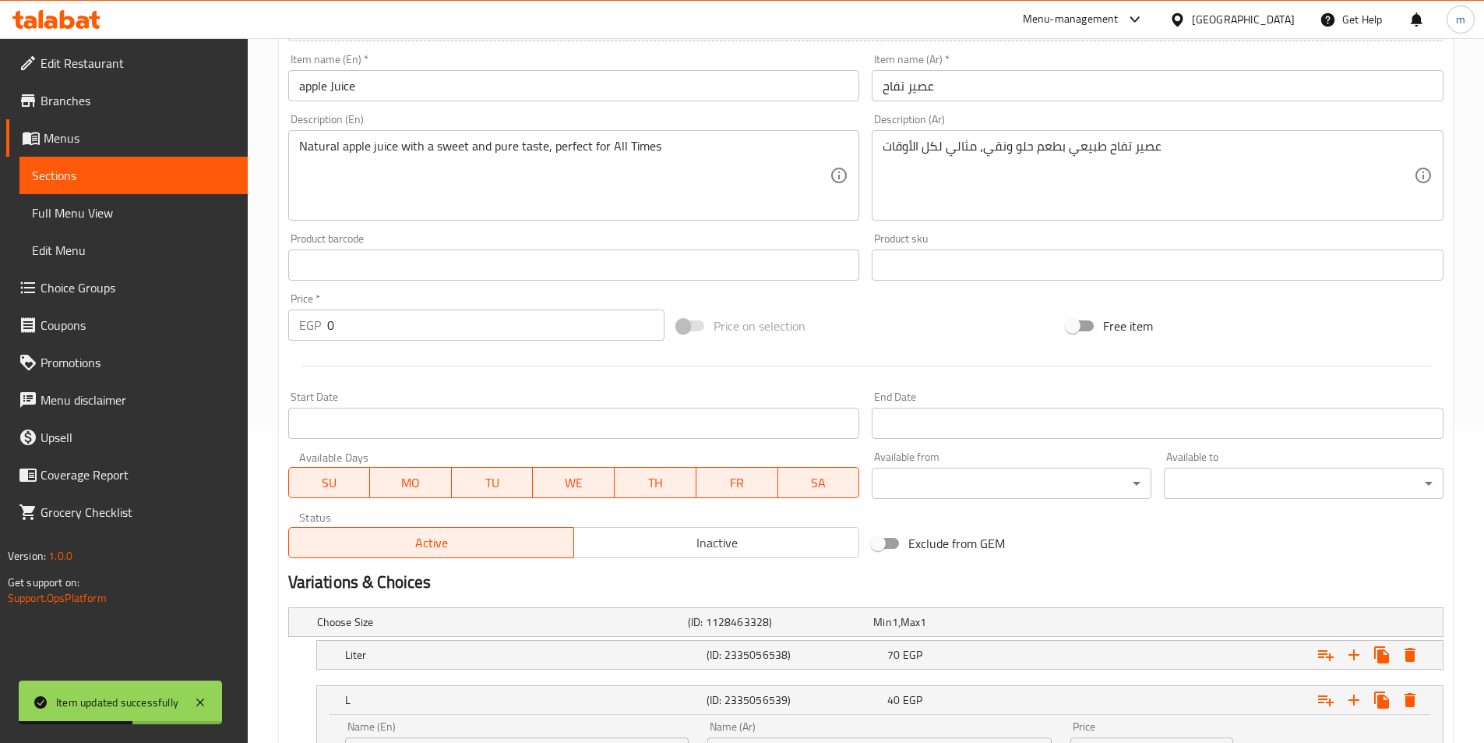
scroll to position [460, 0]
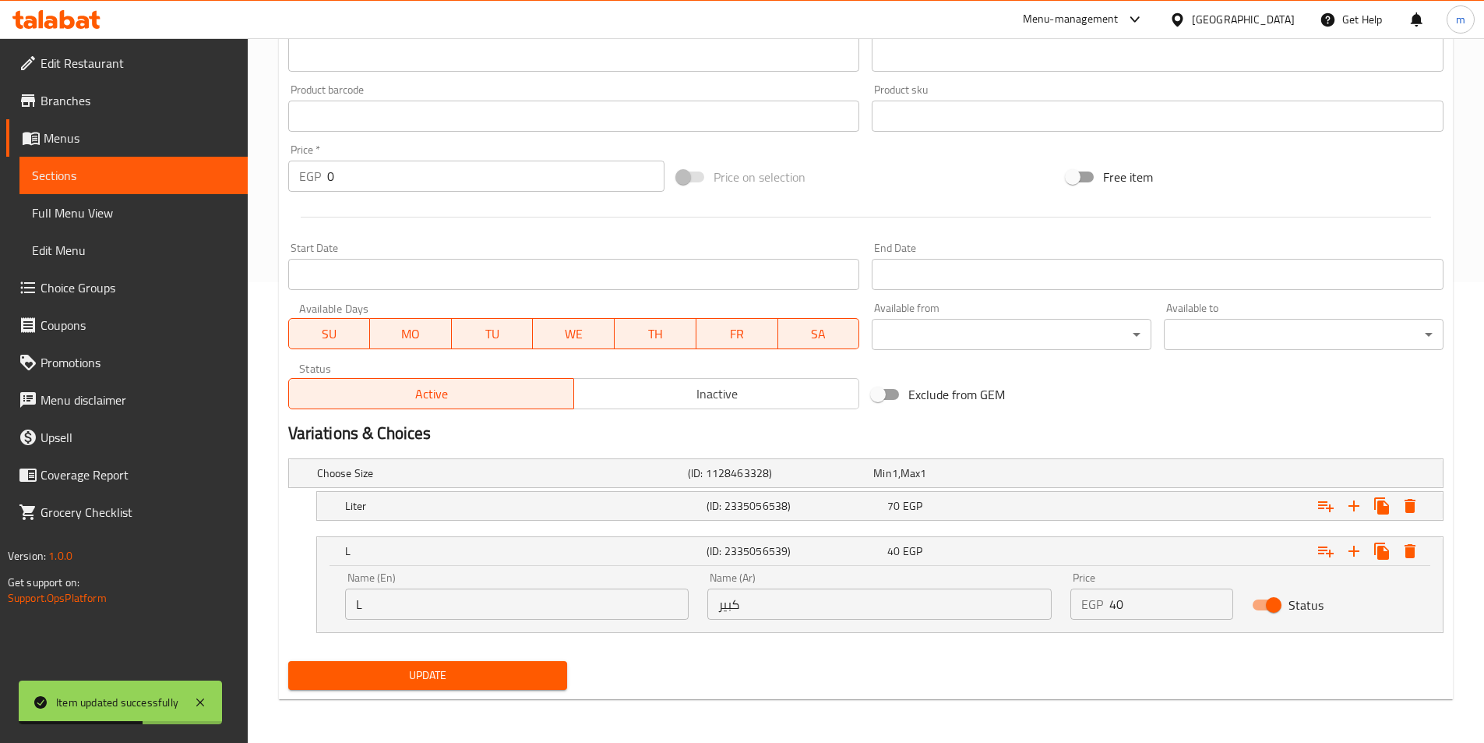
click at [463, 610] on input "L" at bounding box center [517, 603] width 344 height 31
type input "Large"
click at [349, 669] on span "Update" at bounding box center [428, 674] width 255 height 19
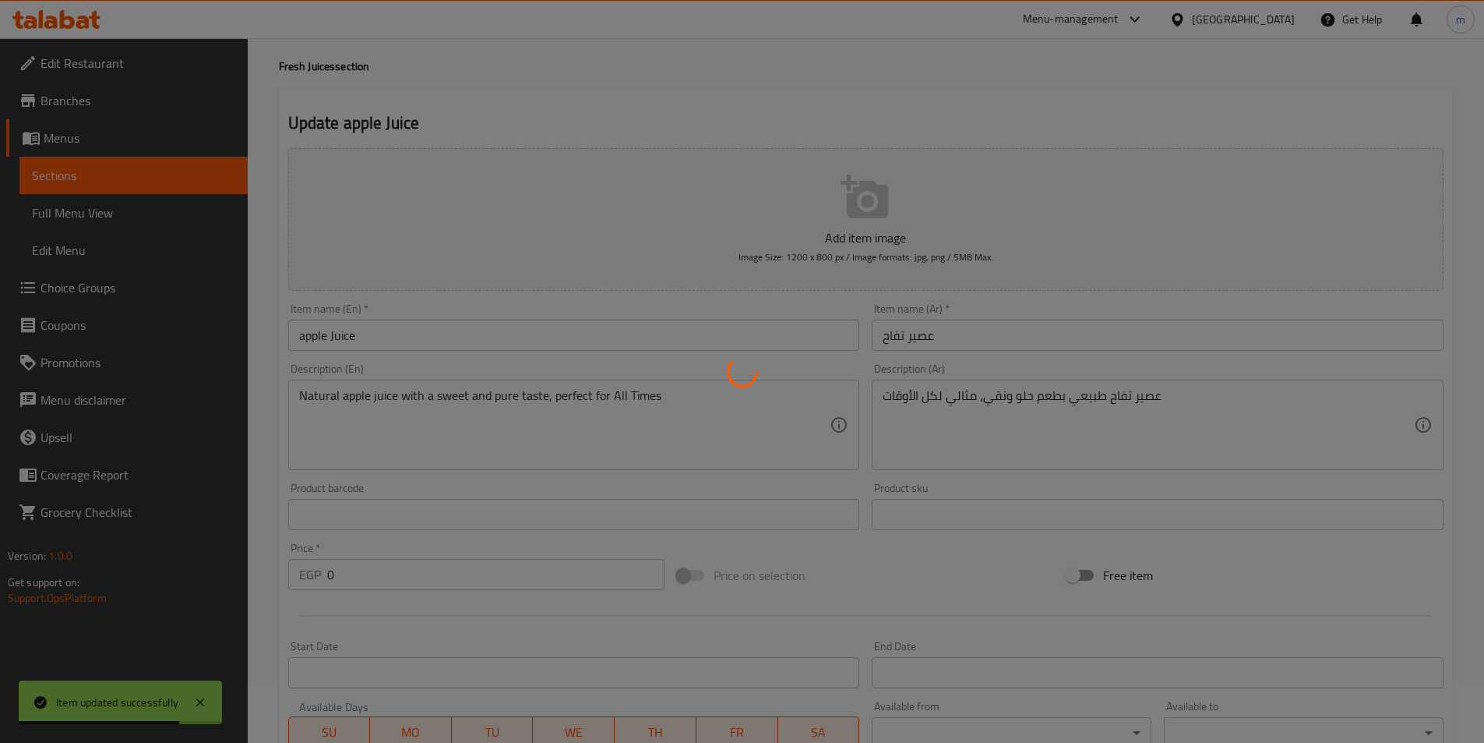
scroll to position [0, 0]
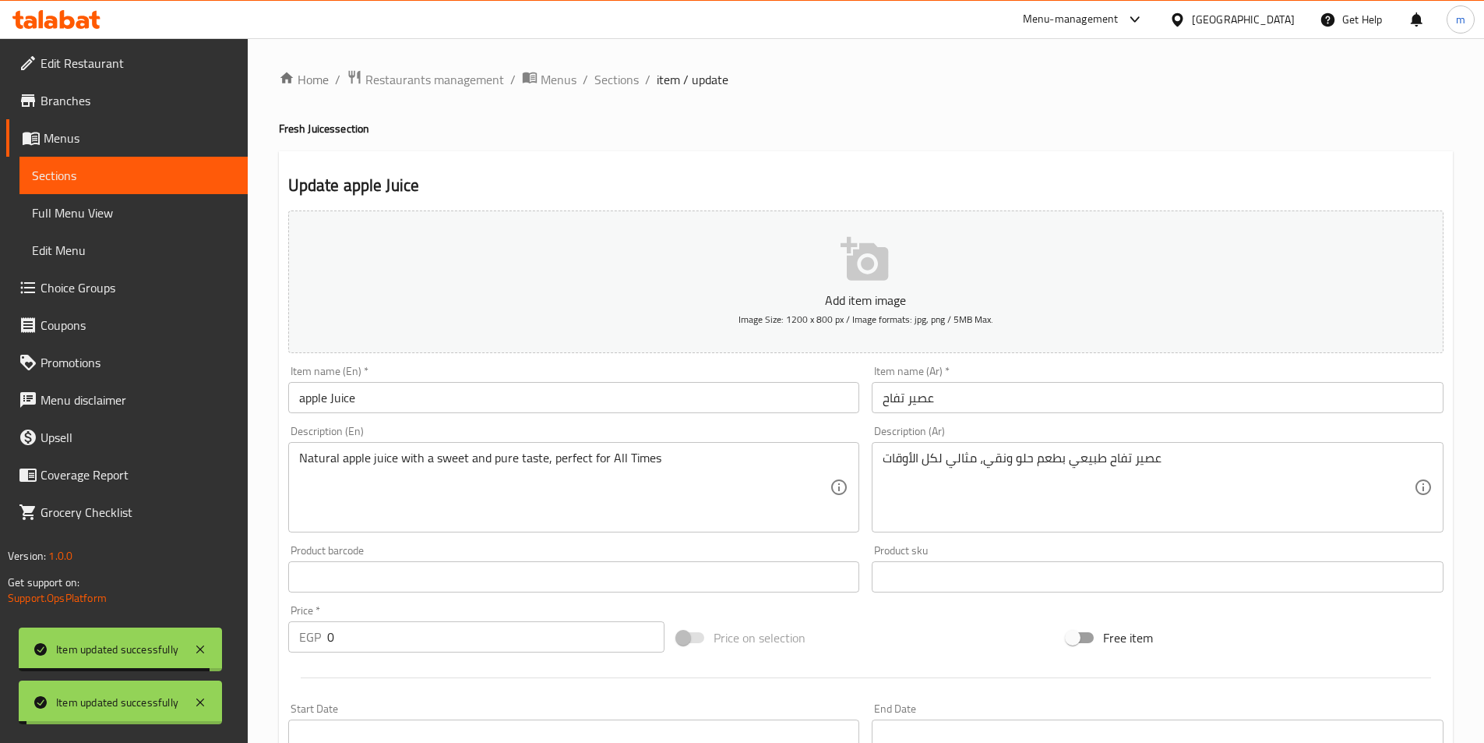
click at [628, 80] on span "Sections" at bounding box center [616, 79] width 44 height 19
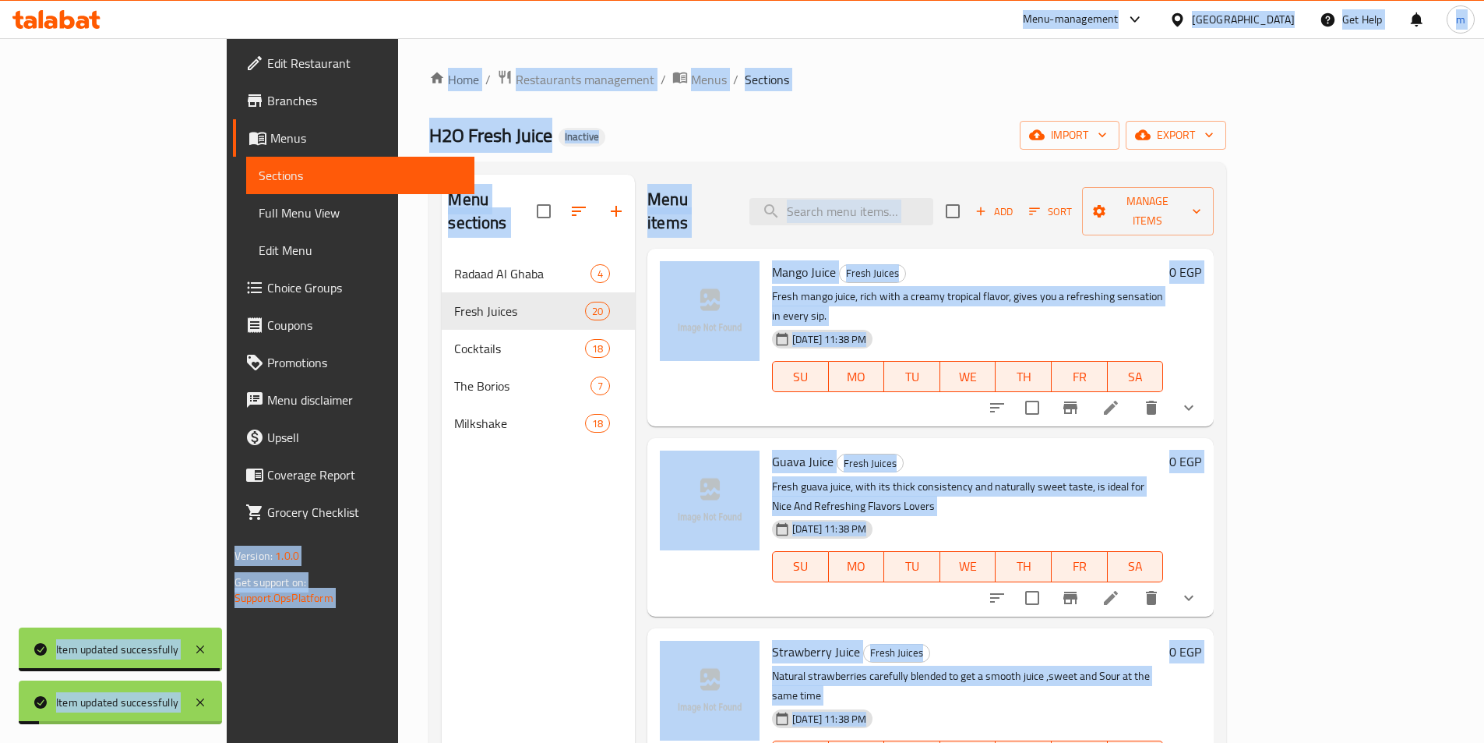
click at [442, 507] on div "Menu sections Radaad Al Ghaba 4 Fresh Juices 20 Cocktails 18 The Borios 7 Milks…" at bounding box center [538, 546] width 193 height 743
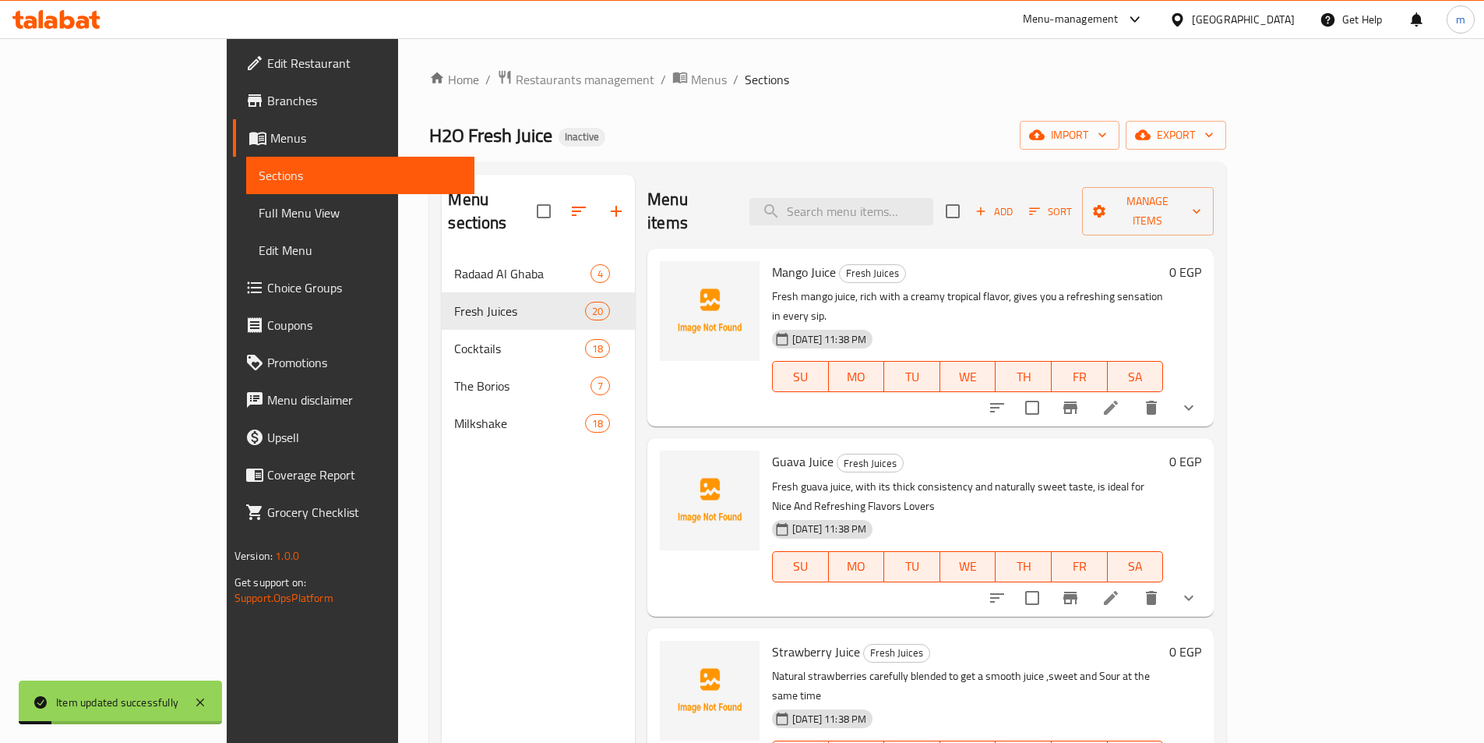
click at [464, 524] on div "Menu sections Radaad Al Ghaba 4 Fresh Juices 20 Cocktails 18 The Borios 7 Milks…" at bounding box center [538, 546] width 193 height 743
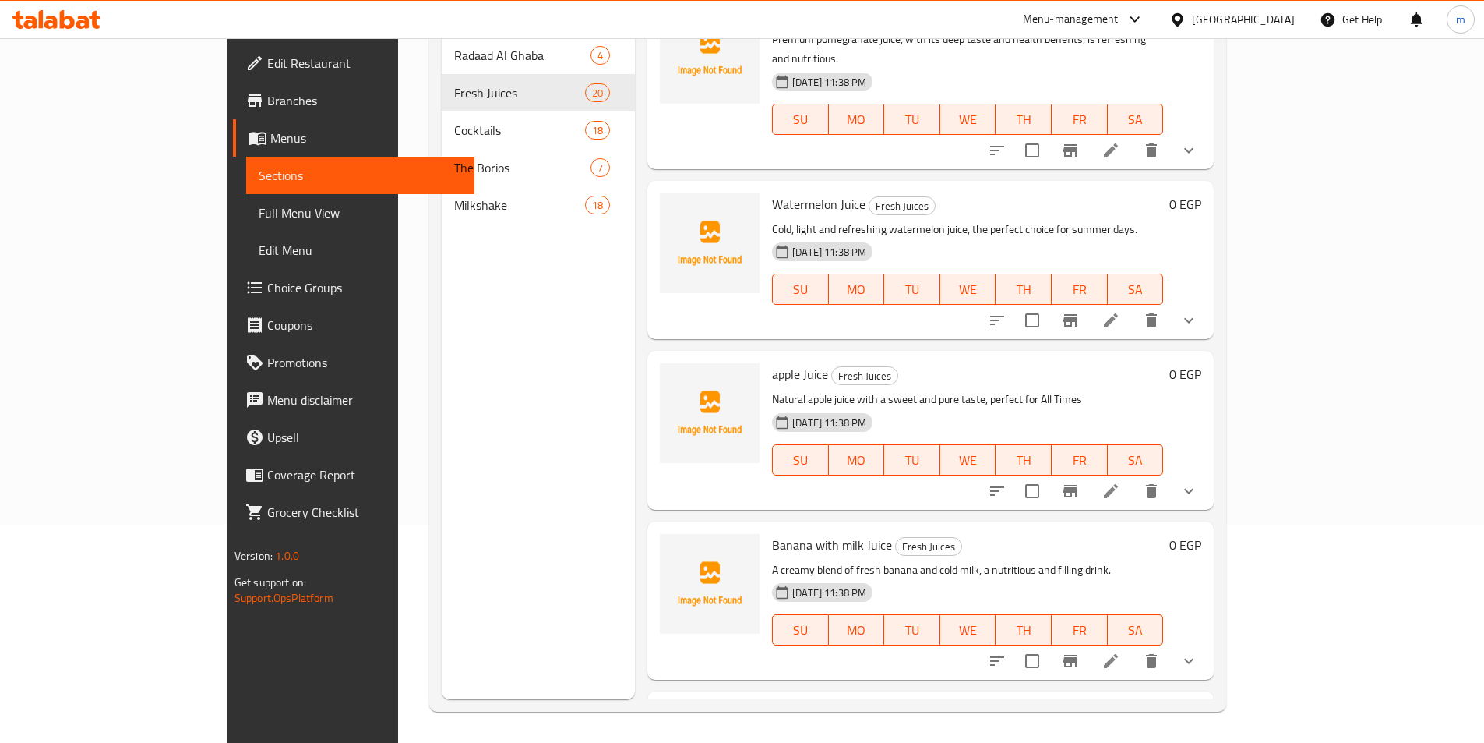
scroll to position [1532, 0]
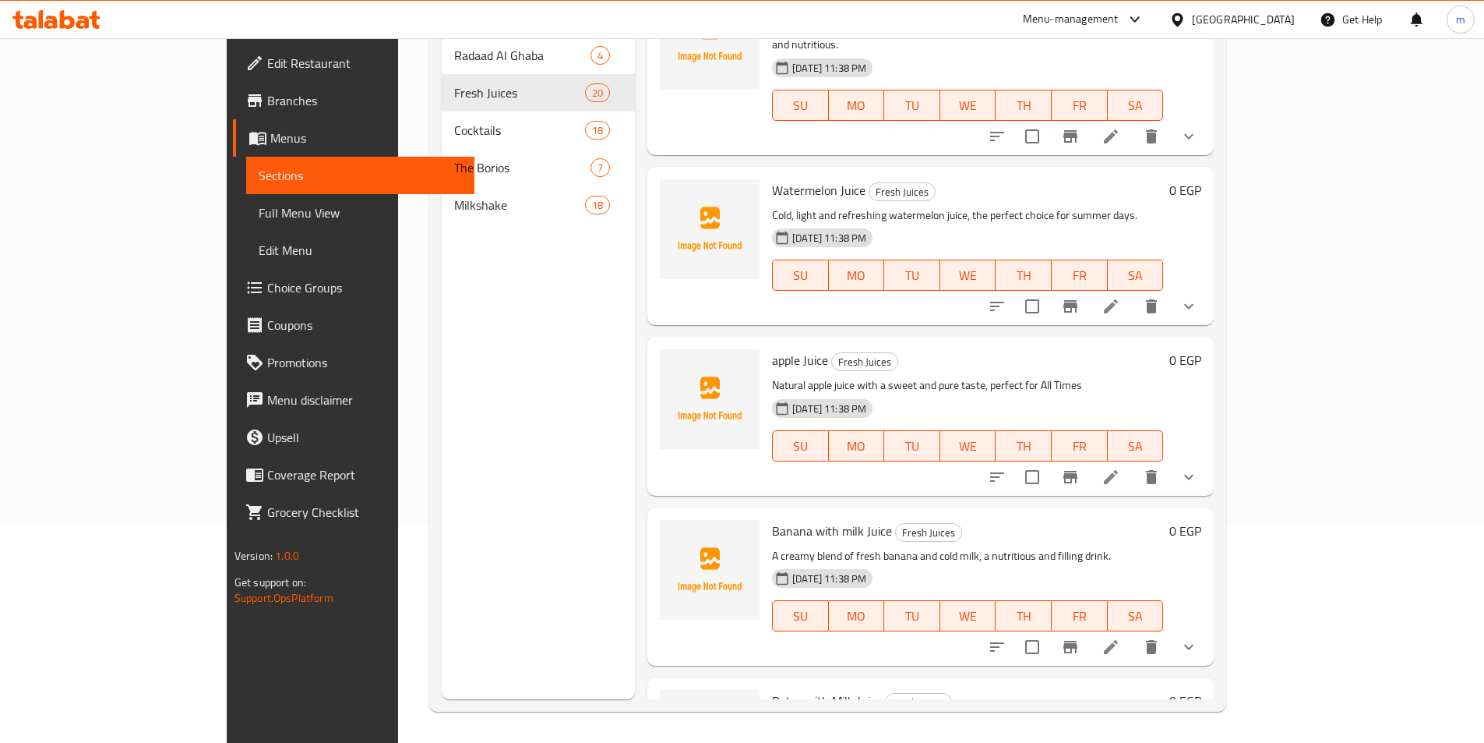
click at [1120, 637] on icon at bounding box center [1111, 646] width 19 height 19
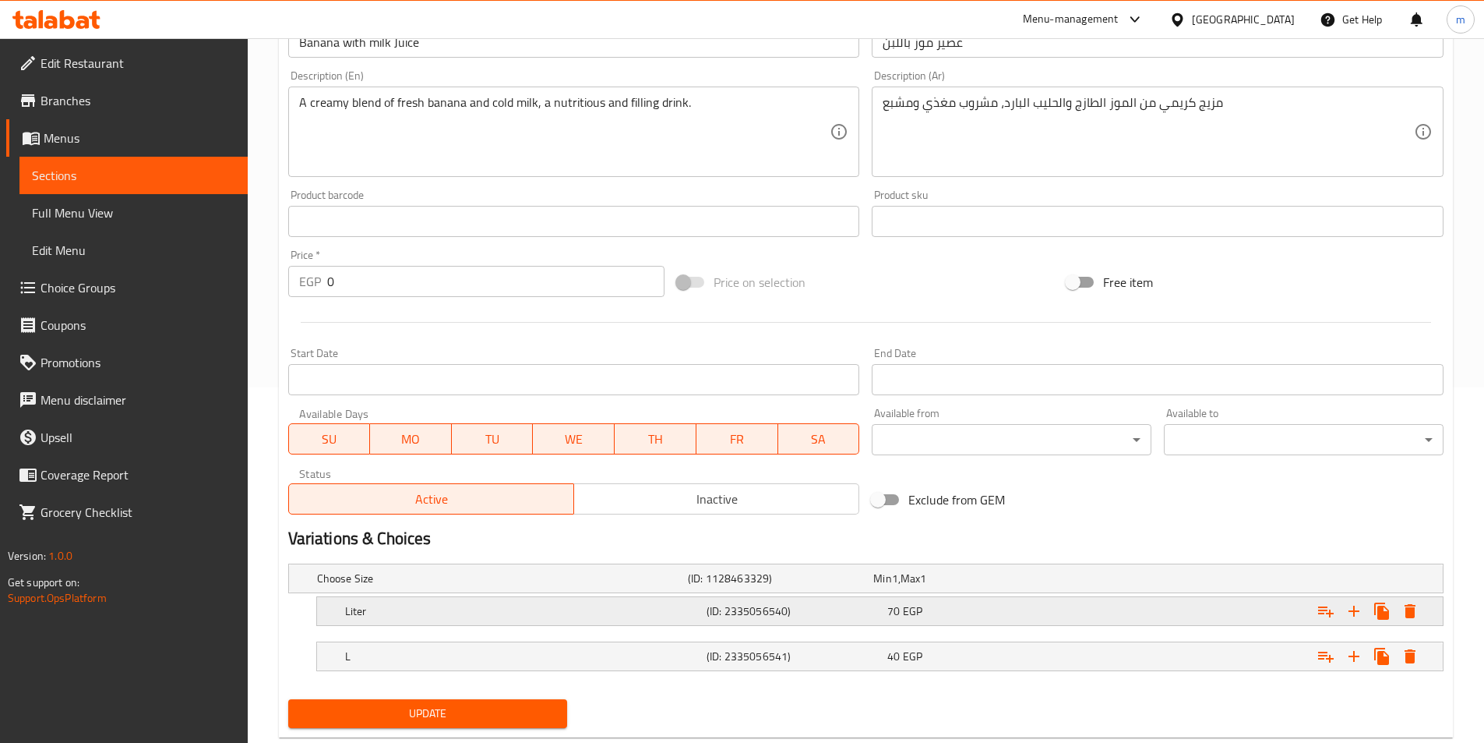
scroll to position [390, 0]
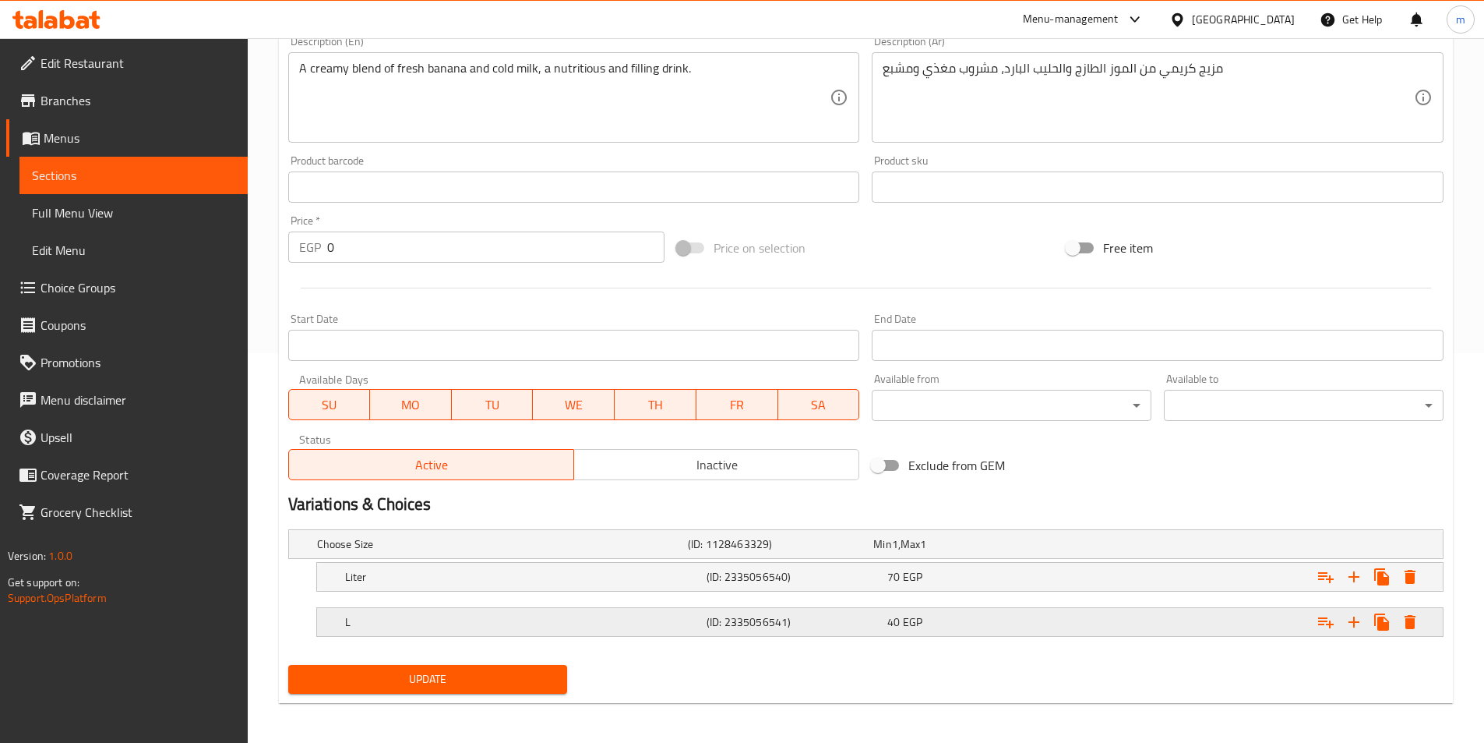
drag, startPoint x: 469, startPoint y: 611, endPoint x: 467, endPoint y: 654, distance: 42.9
click at [469, 612] on div "L" at bounding box center [523, 622] width 362 height 22
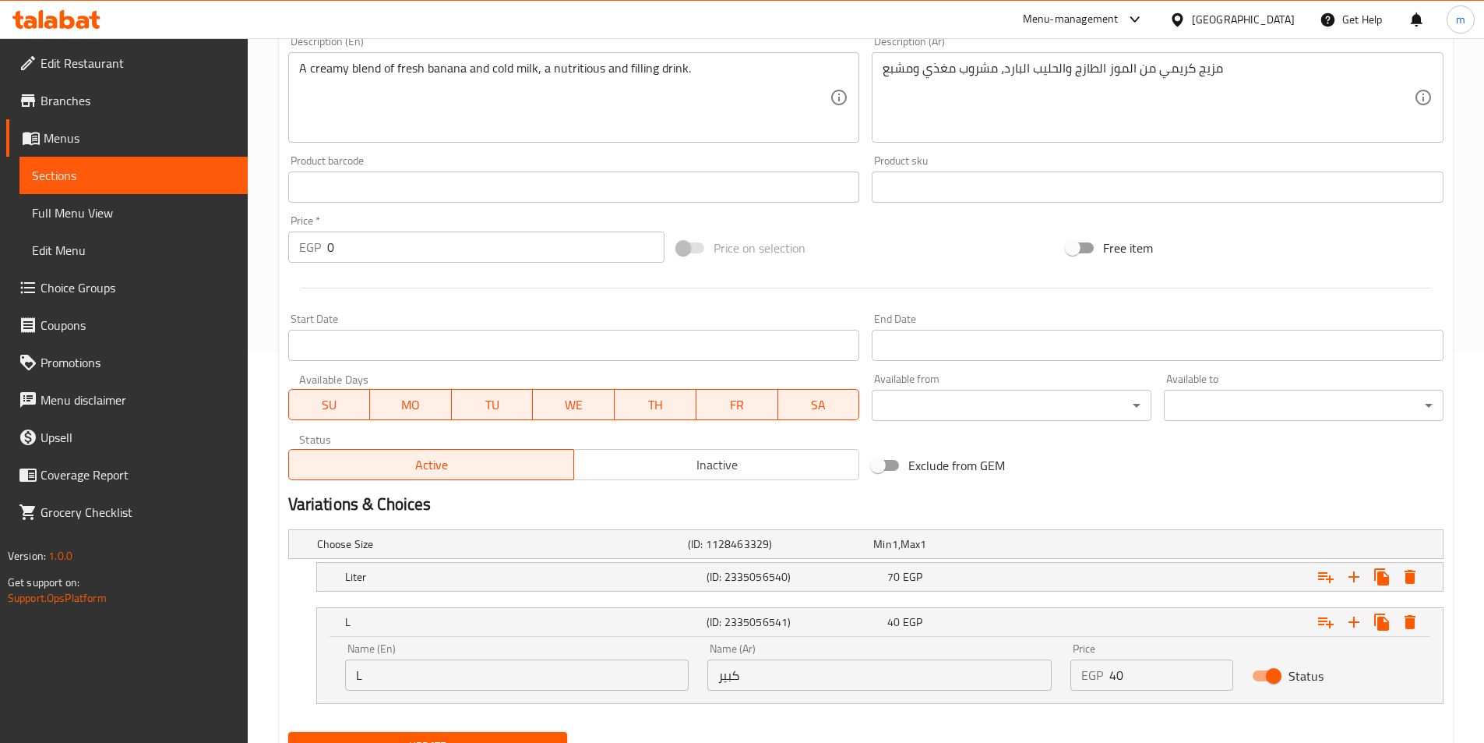
click at [460, 670] on input "L" at bounding box center [517, 674] width 344 height 31
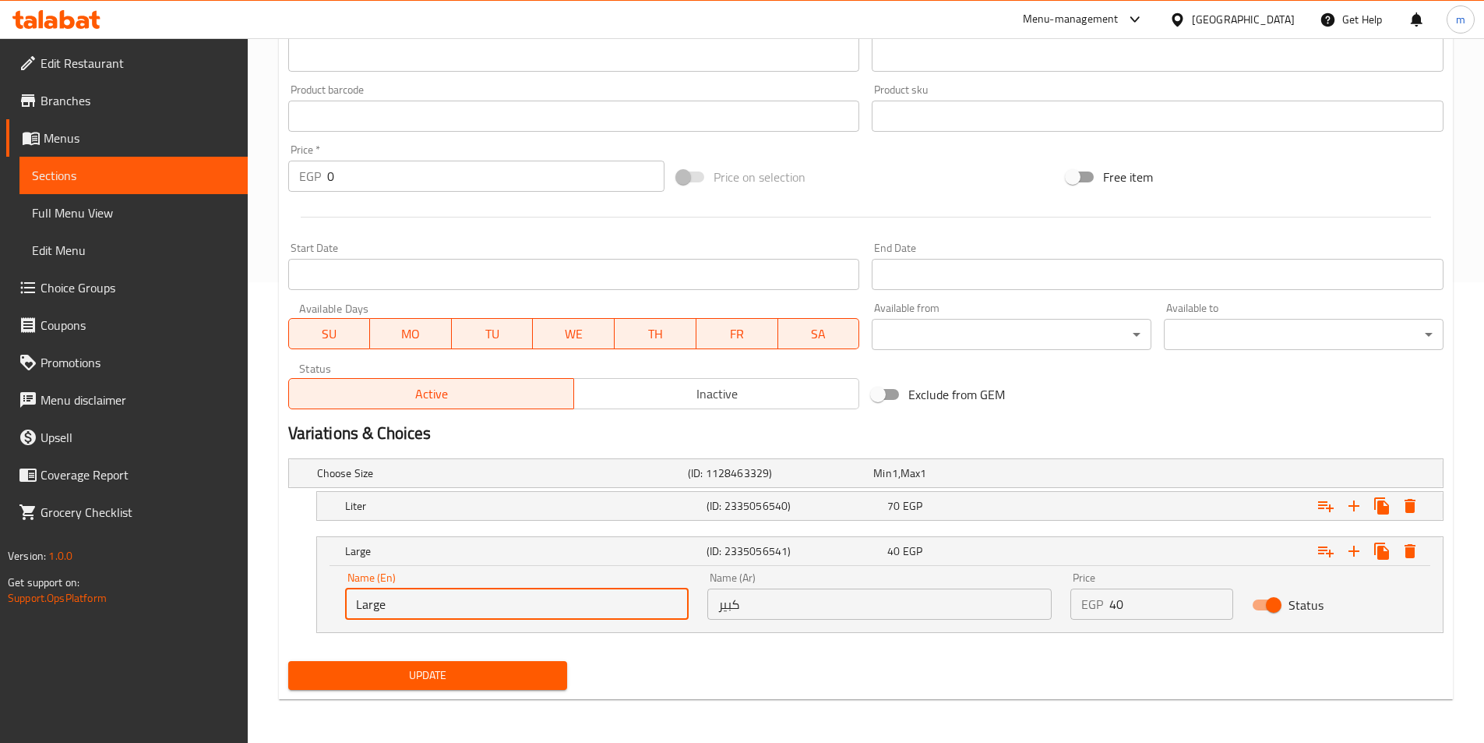
type input "Large"
click at [460, 673] on span "Update" at bounding box center [428, 674] width 255 height 19
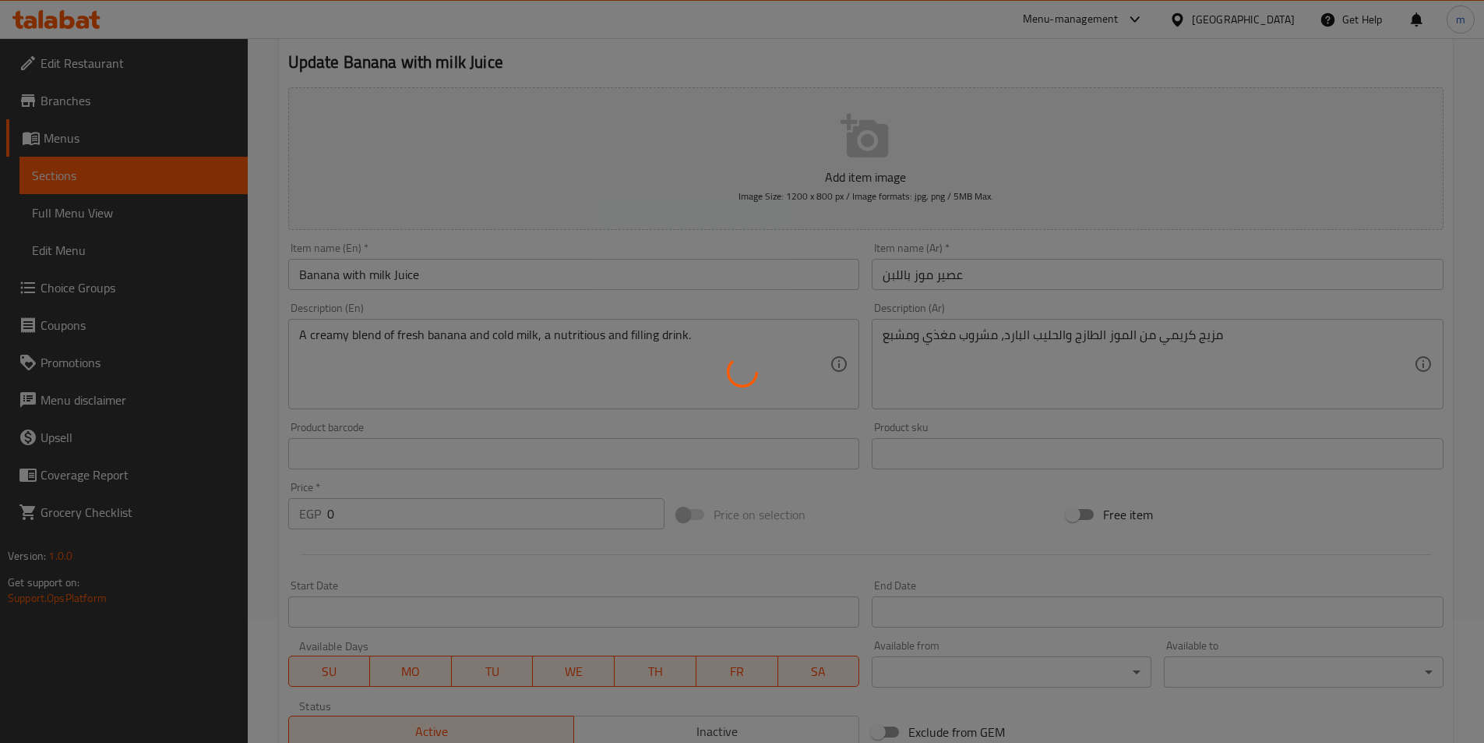
scroll to position [0, 0]
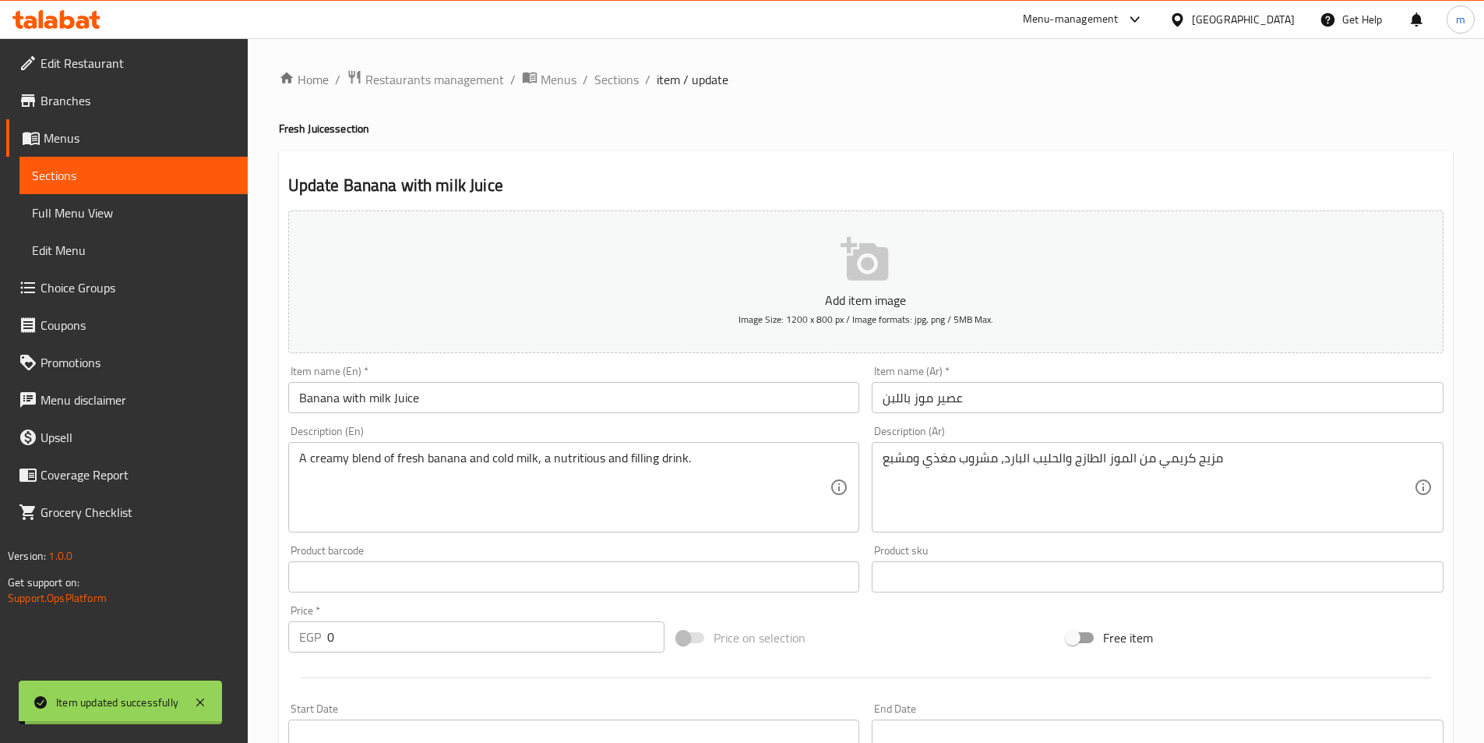
click at [457, 400] on input "Banana with milk Juice" at bounding box center [574, 397] width 572 height 31
click at [613, 75] on span "Sections" at bounding box center [616, 79] width 44 height 19
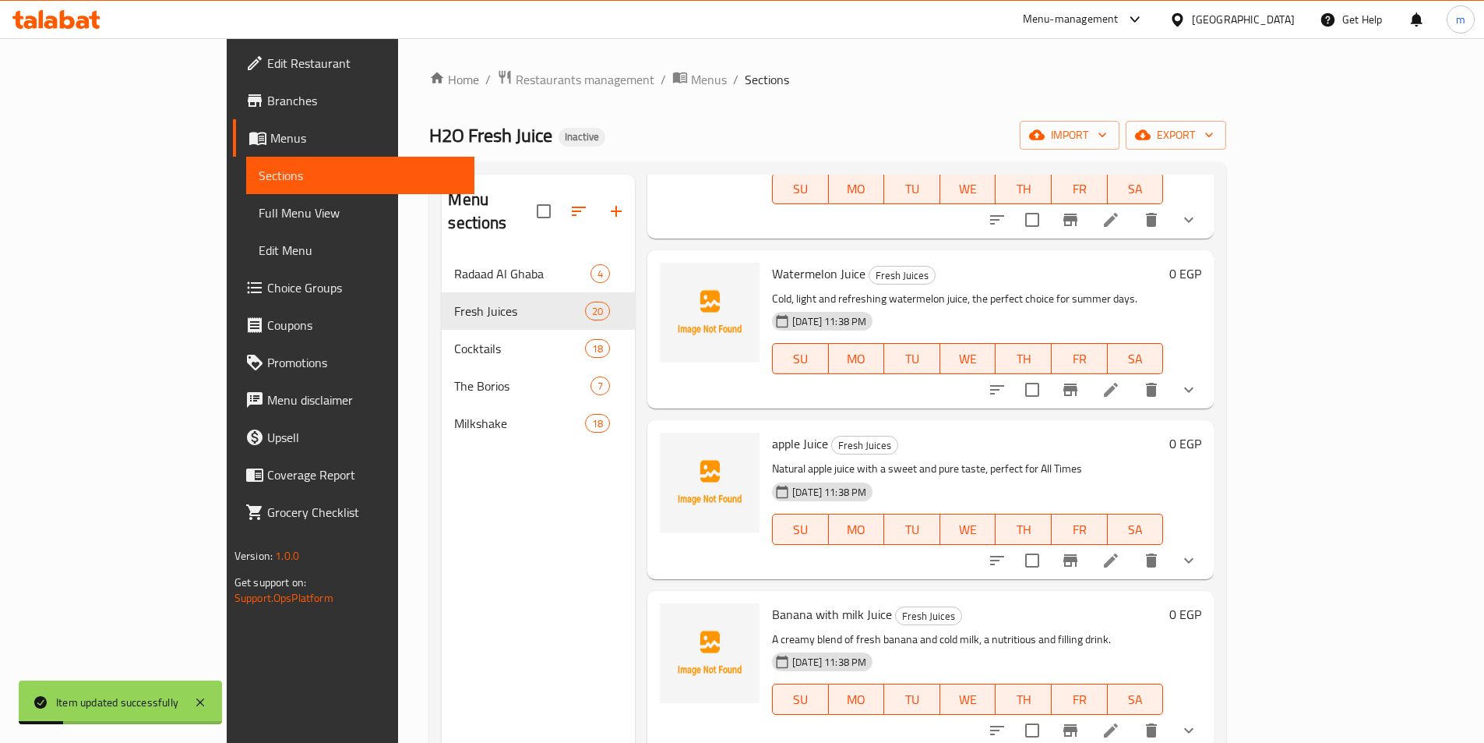
scroll to position [1809, 0]
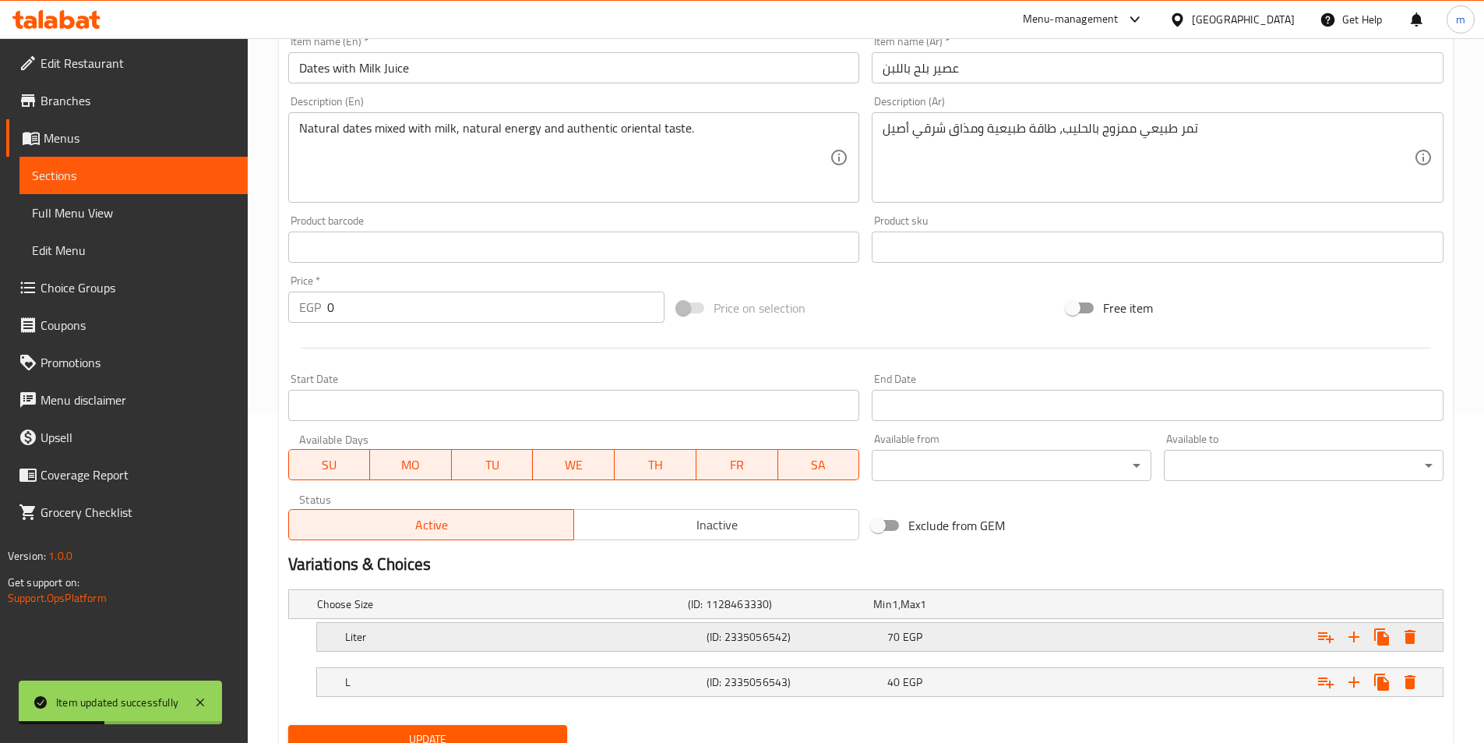
scroll to position [390, 0]
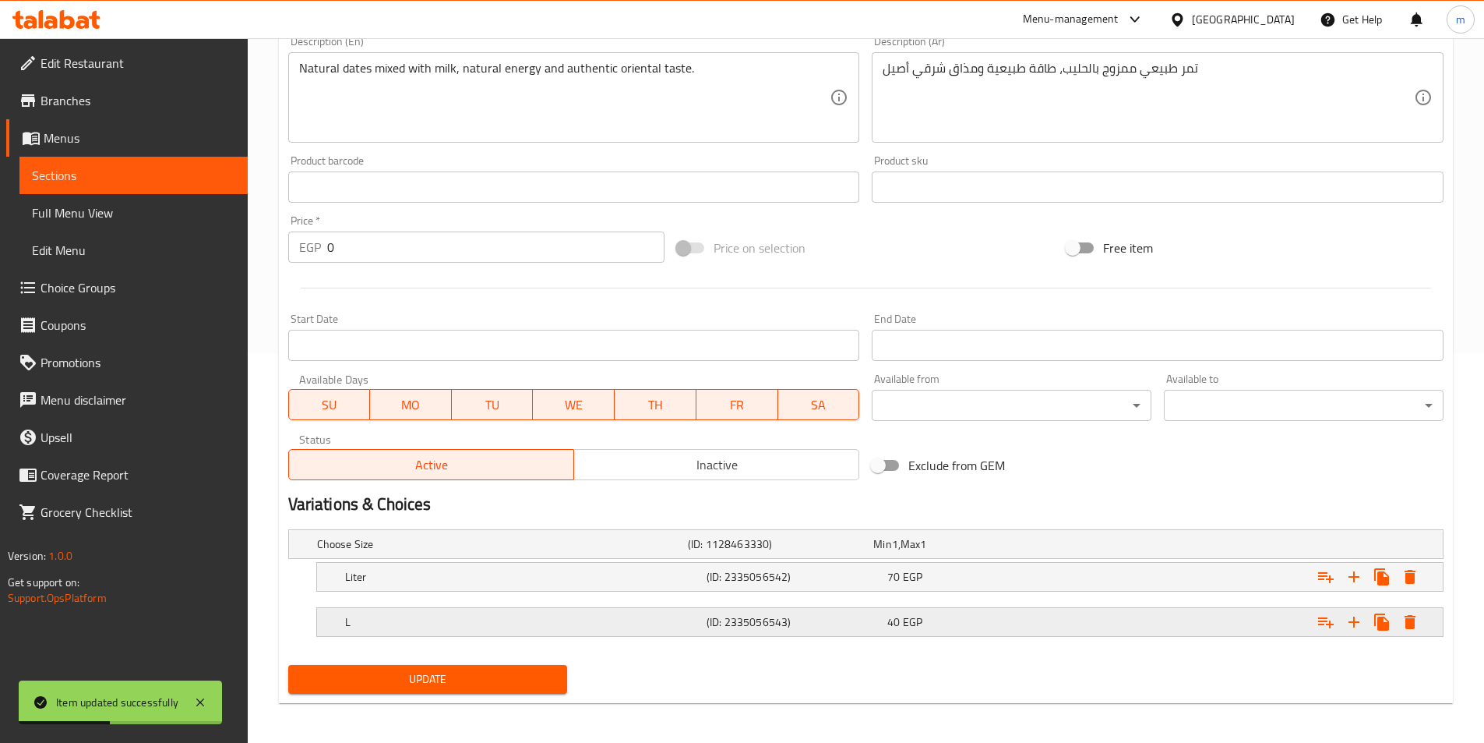
click at [486, 617] on h5 "L" at bounding box center [522, 622] width 355 height 16
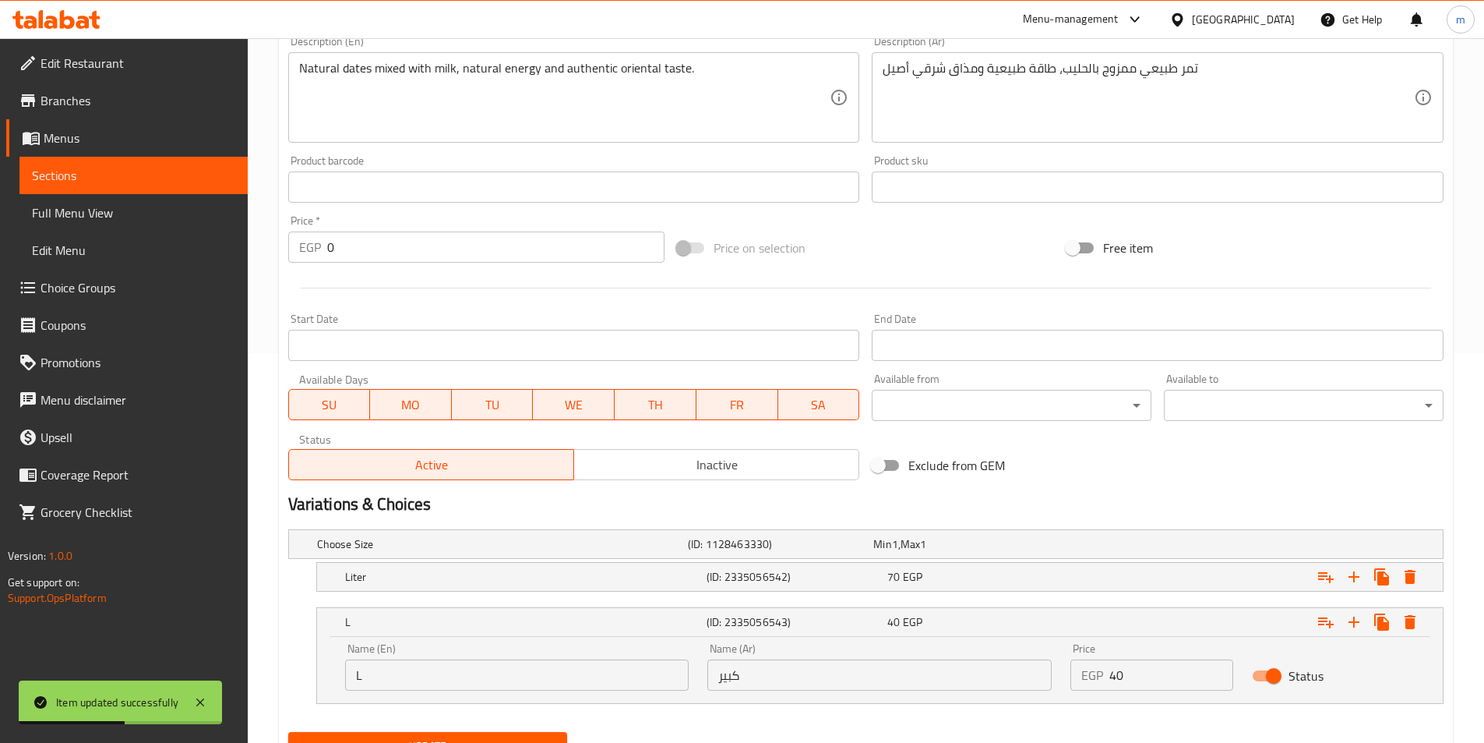
click at [422, 670] on input "L" at bounding box center [517, 674] width 344 height 31
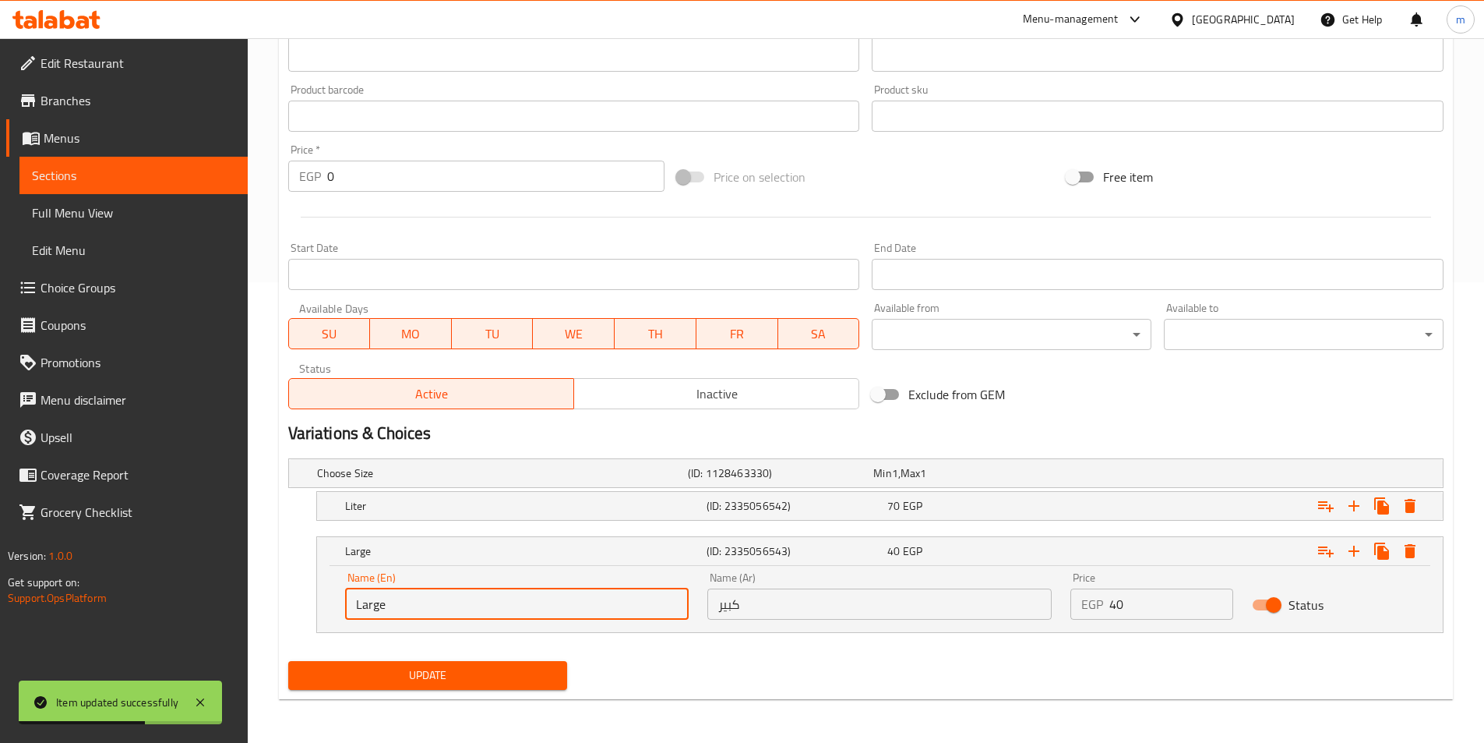
type input "Large"
click at [425, 690] on div "Update" at bounding box center [428, 674] width 292 height 41
click at [430, 669] on span "Update" at bounding box center [428, 674] width 255 height 19
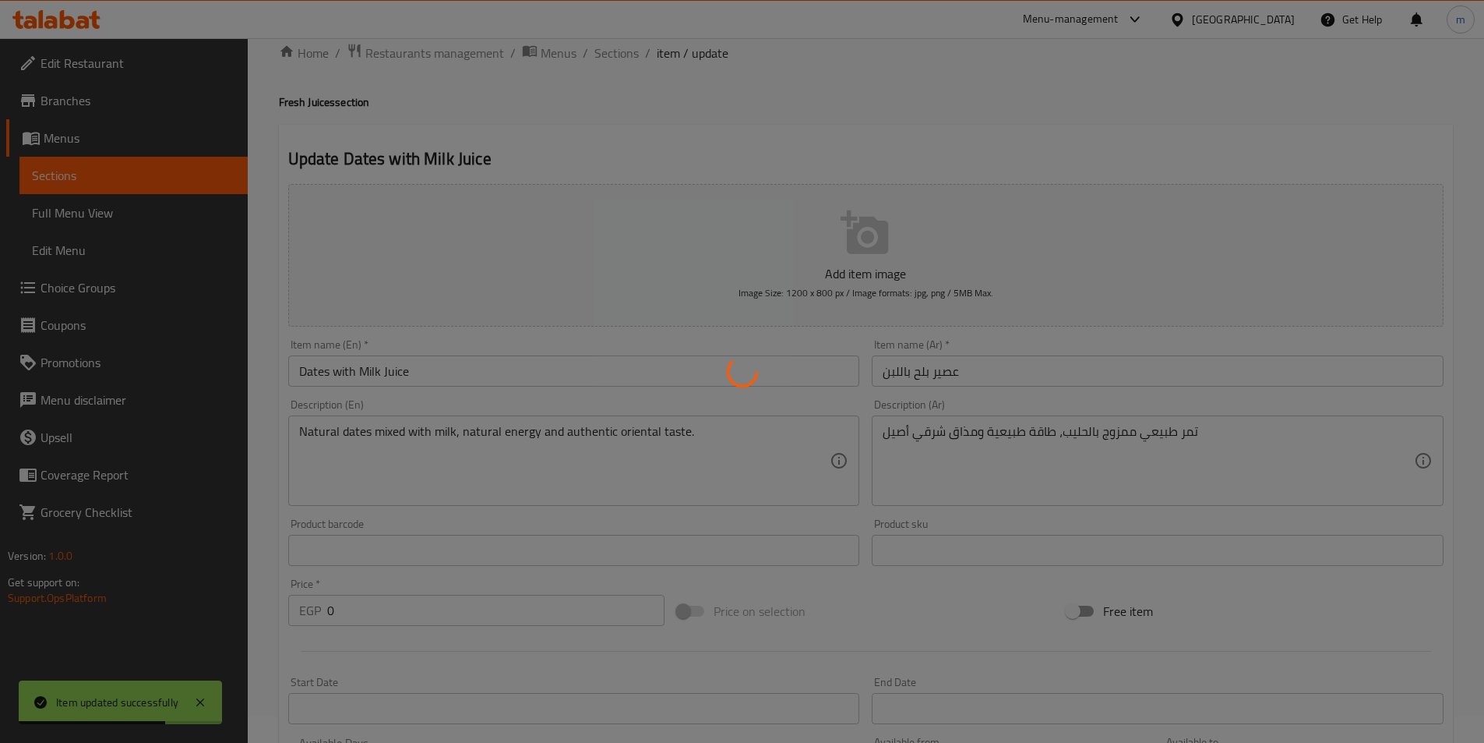
scroll to position [0, 0]
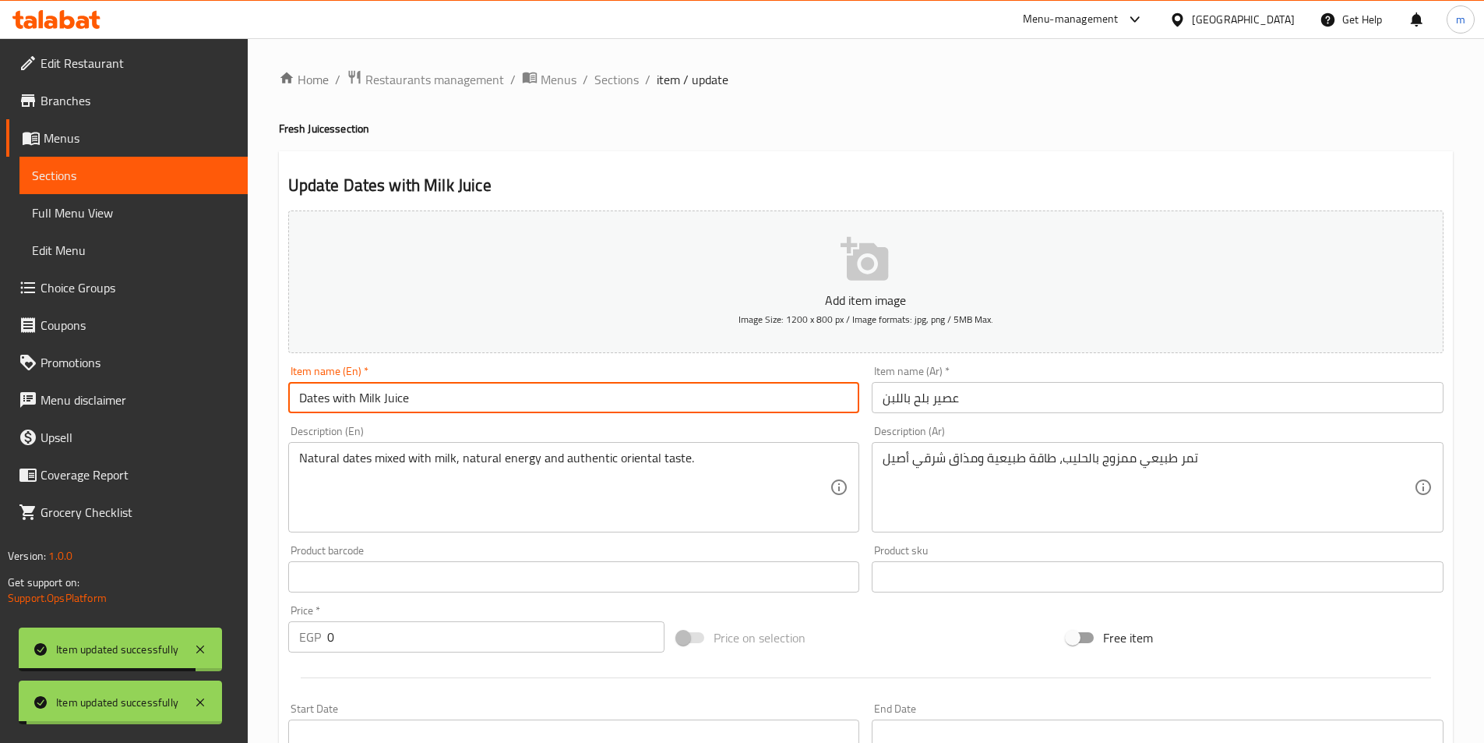
click at [485, 393] on input "Dates with Milk Juice" at bounding box center [574, 397] width 572 height 31
click at [615, 88] on span "Sections" at bounding box center [616, 79] width 44 height 19
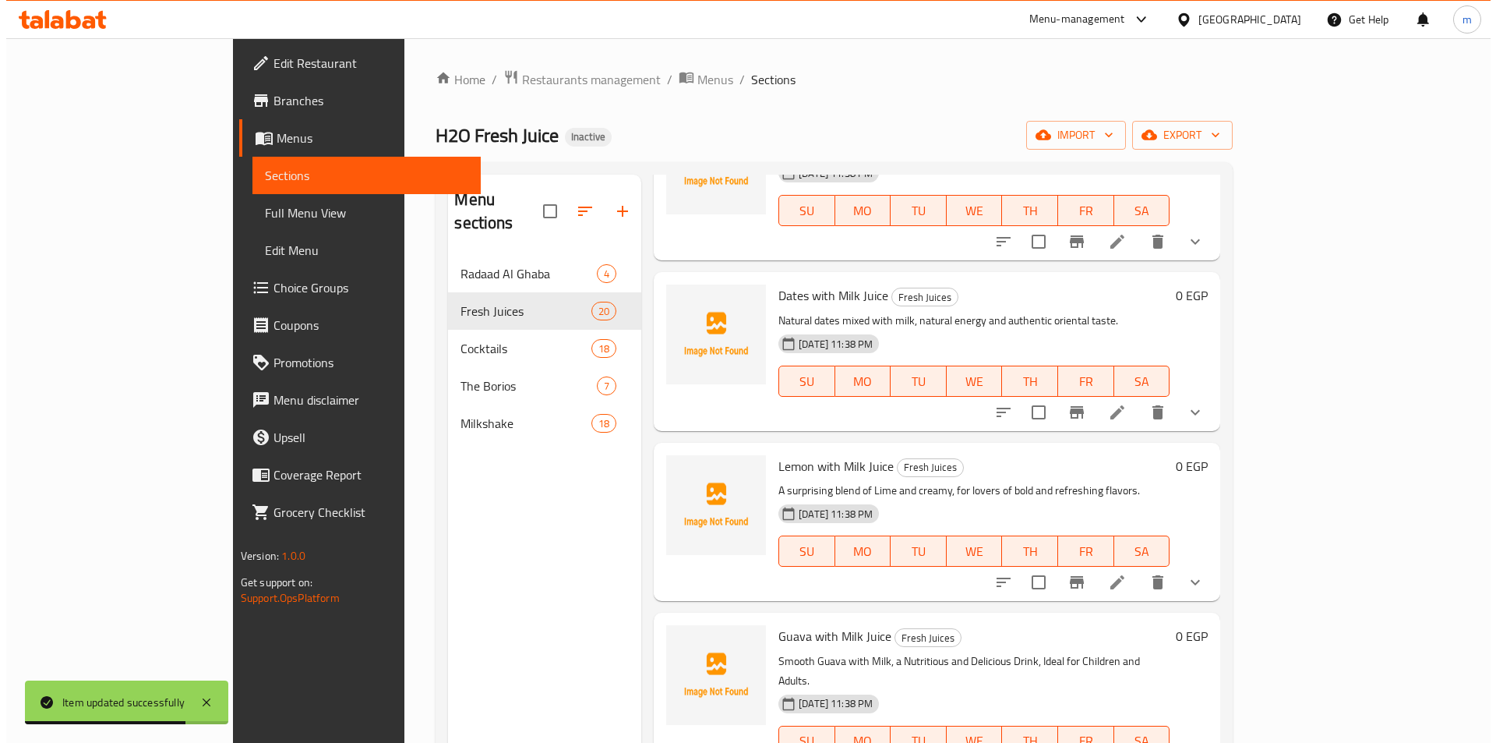
scroll to position [1921, 0]
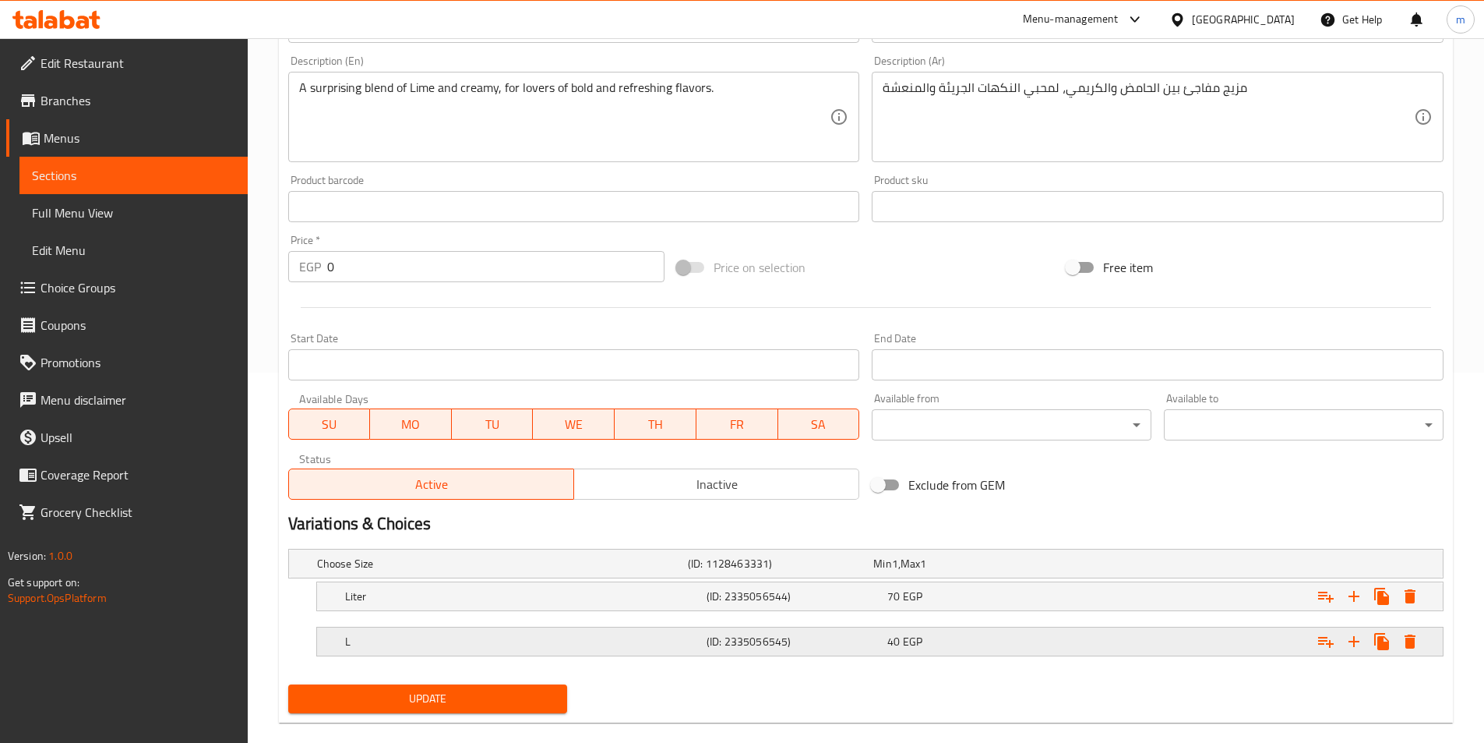
scroll to position [393, 0]
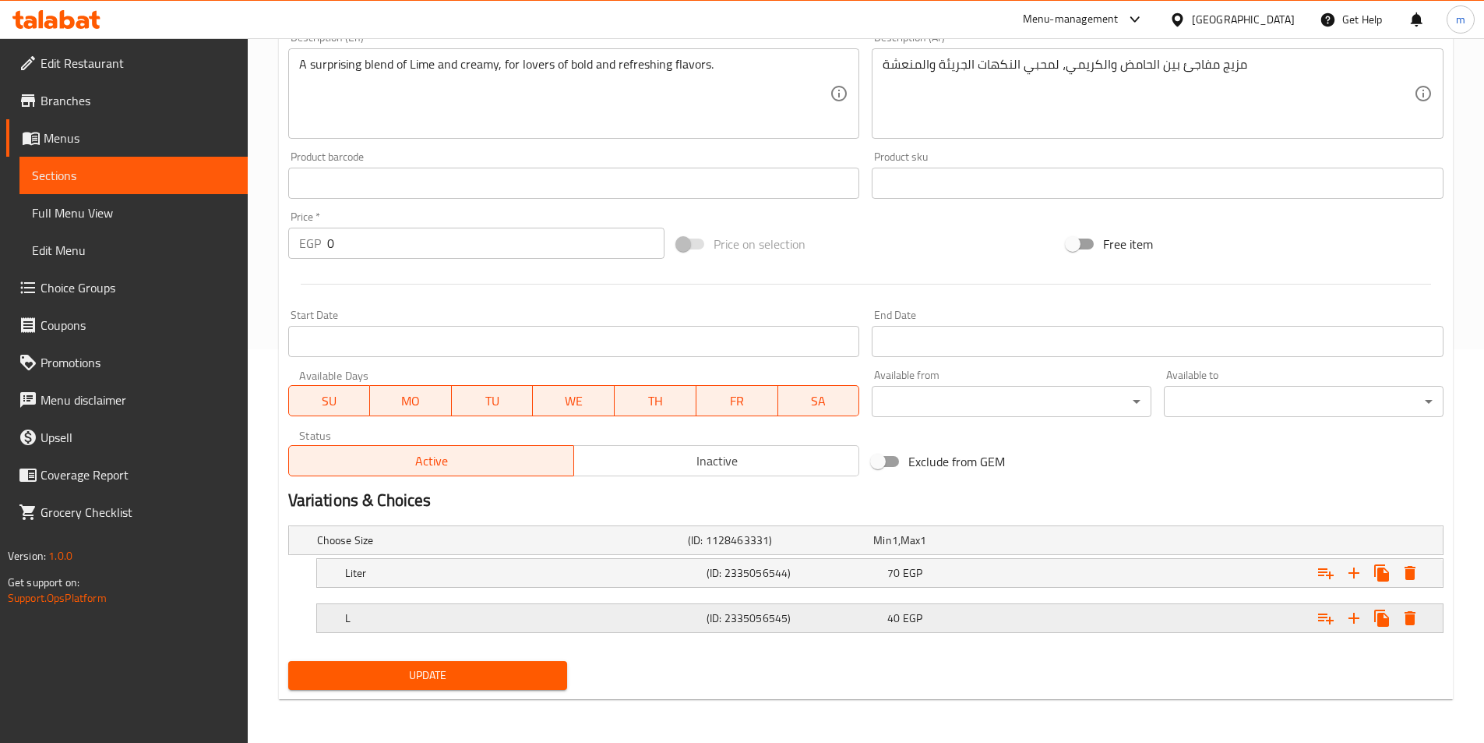
click at [507, 608] on div "L" at bounding box center [523, 618] width 362 height 22
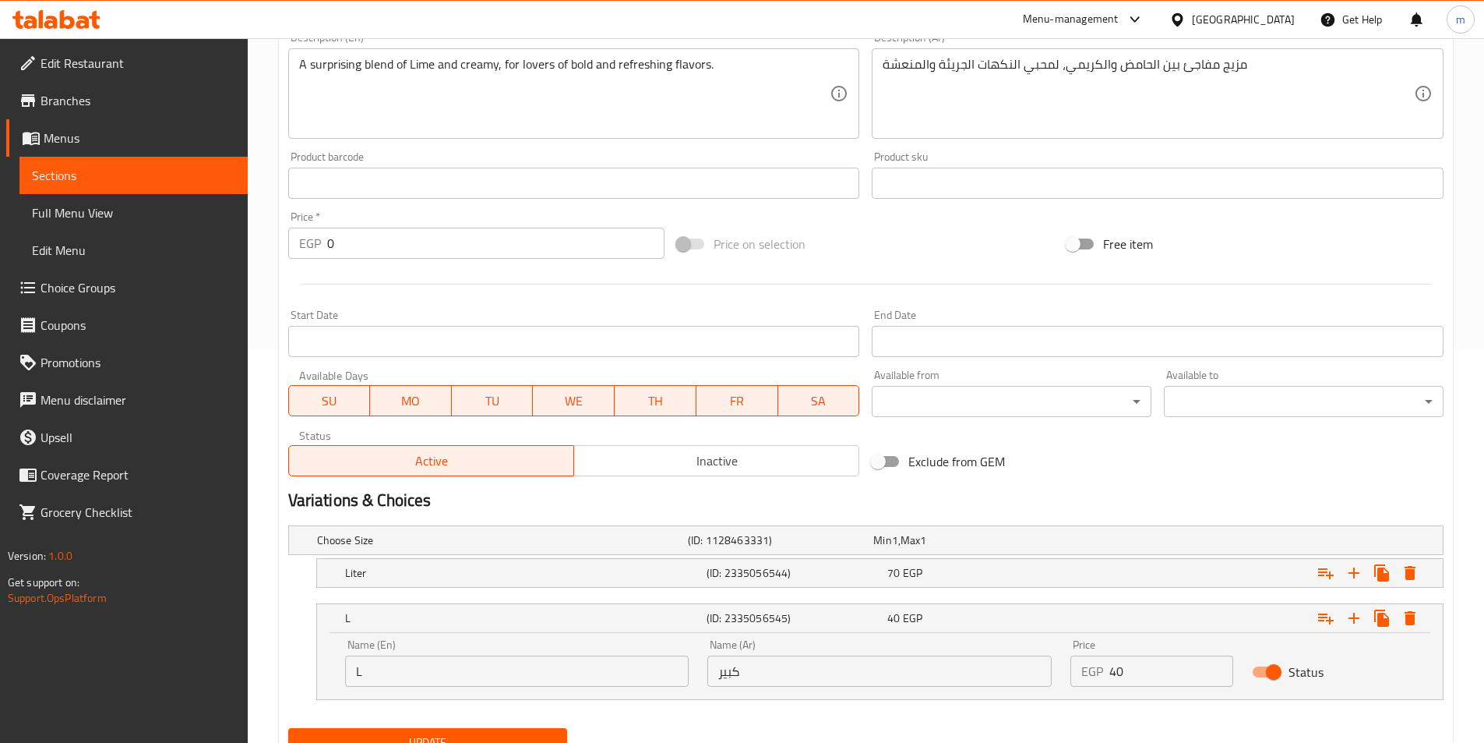
click at [461, 683] on input "L" at bounding box center [517, 670] width 344 height 31
type input "Large"
click at [472, 739] on span "Update" at bounding box center [428, 741] width 255 height 19
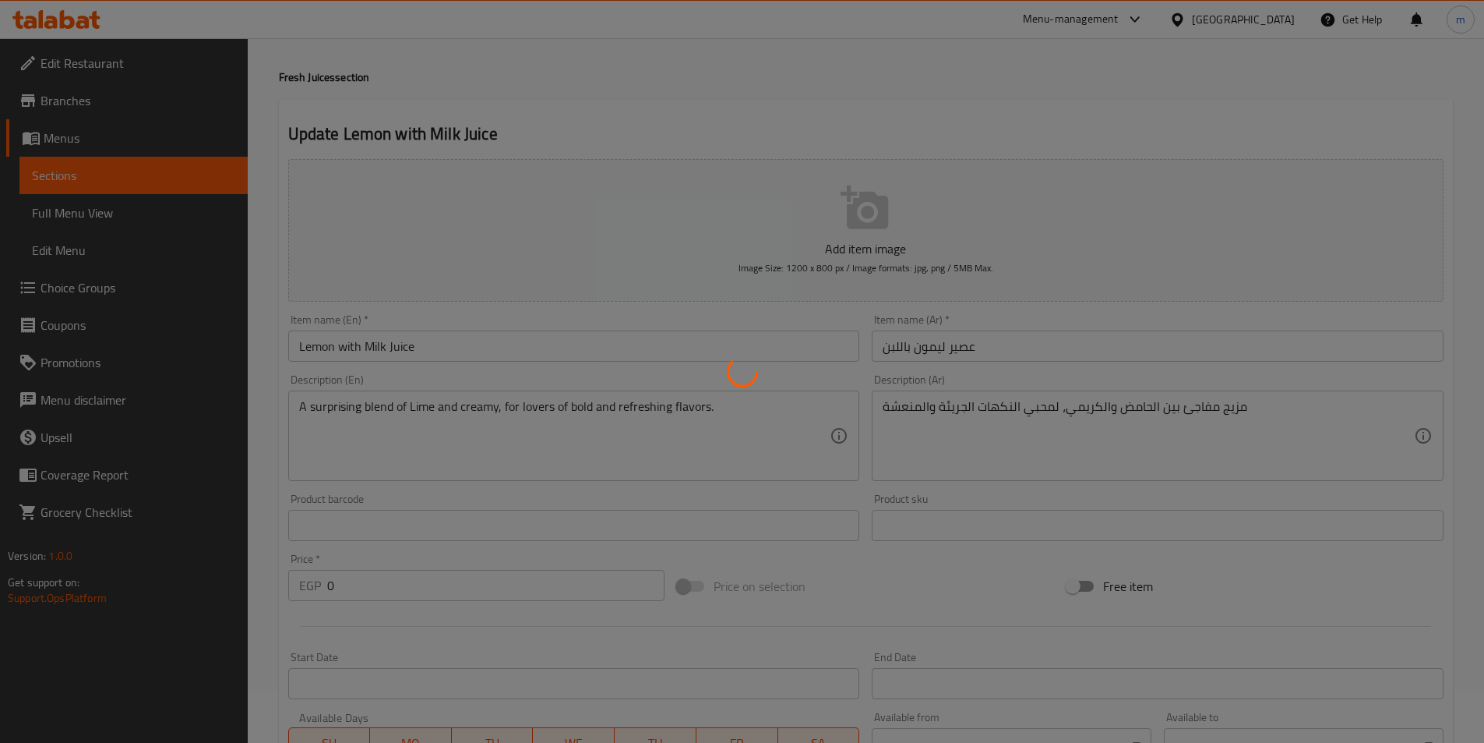
scroll to position [0, 0]
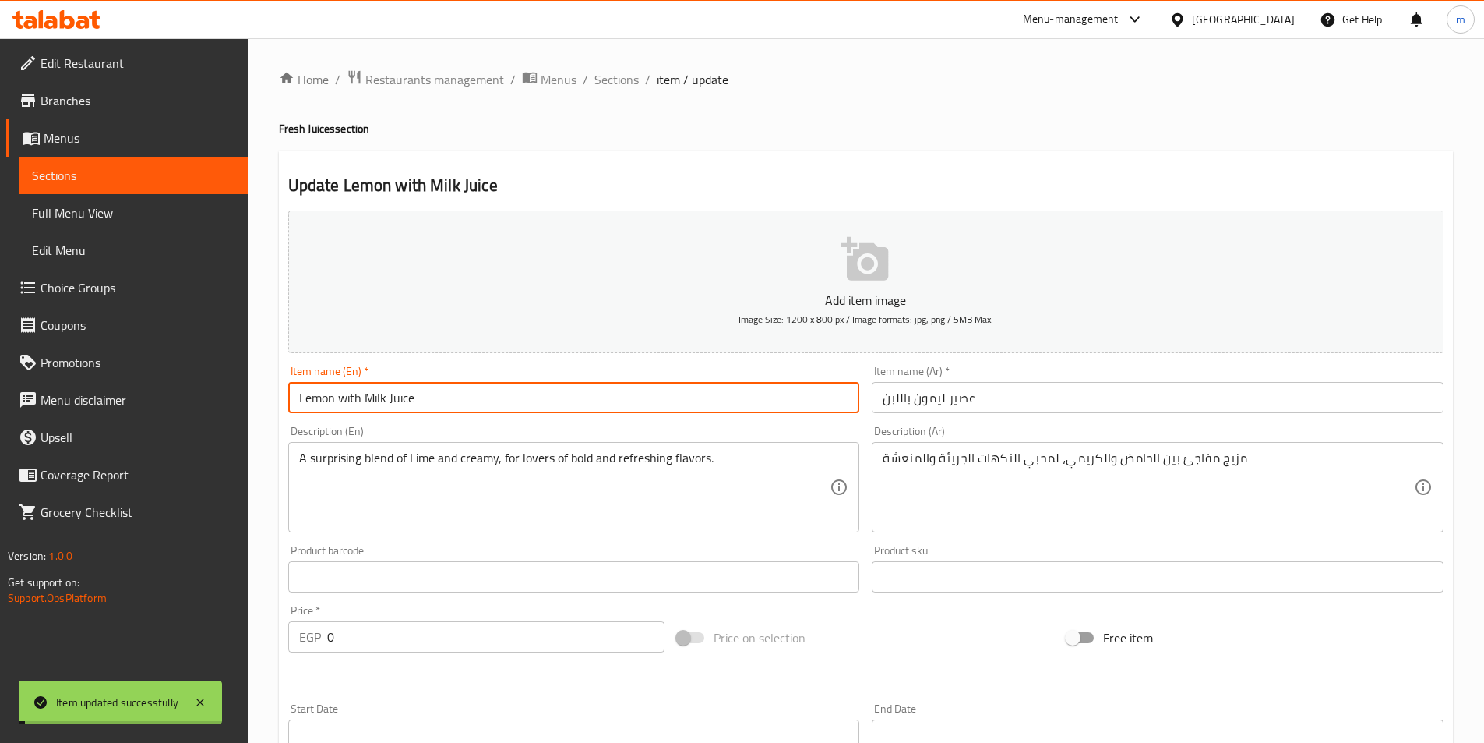
click at [457, 397] on input "Lemon with Milk Juice" at bounding box center [574, 397] width 572 height 31
click at [623, 71] on span "Sections" at bounding box center [616, 79] width 44 height 19
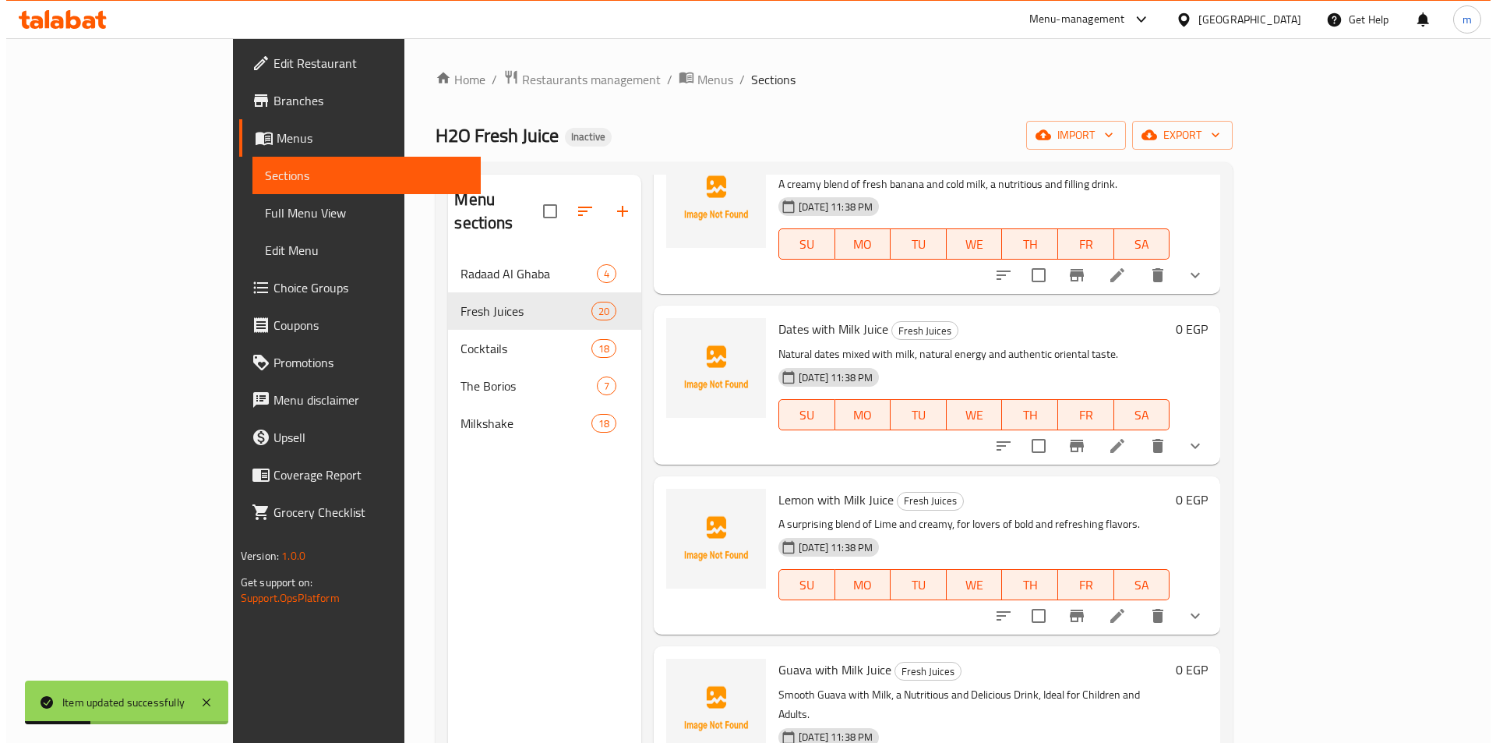
scroll to position [2149, 0]
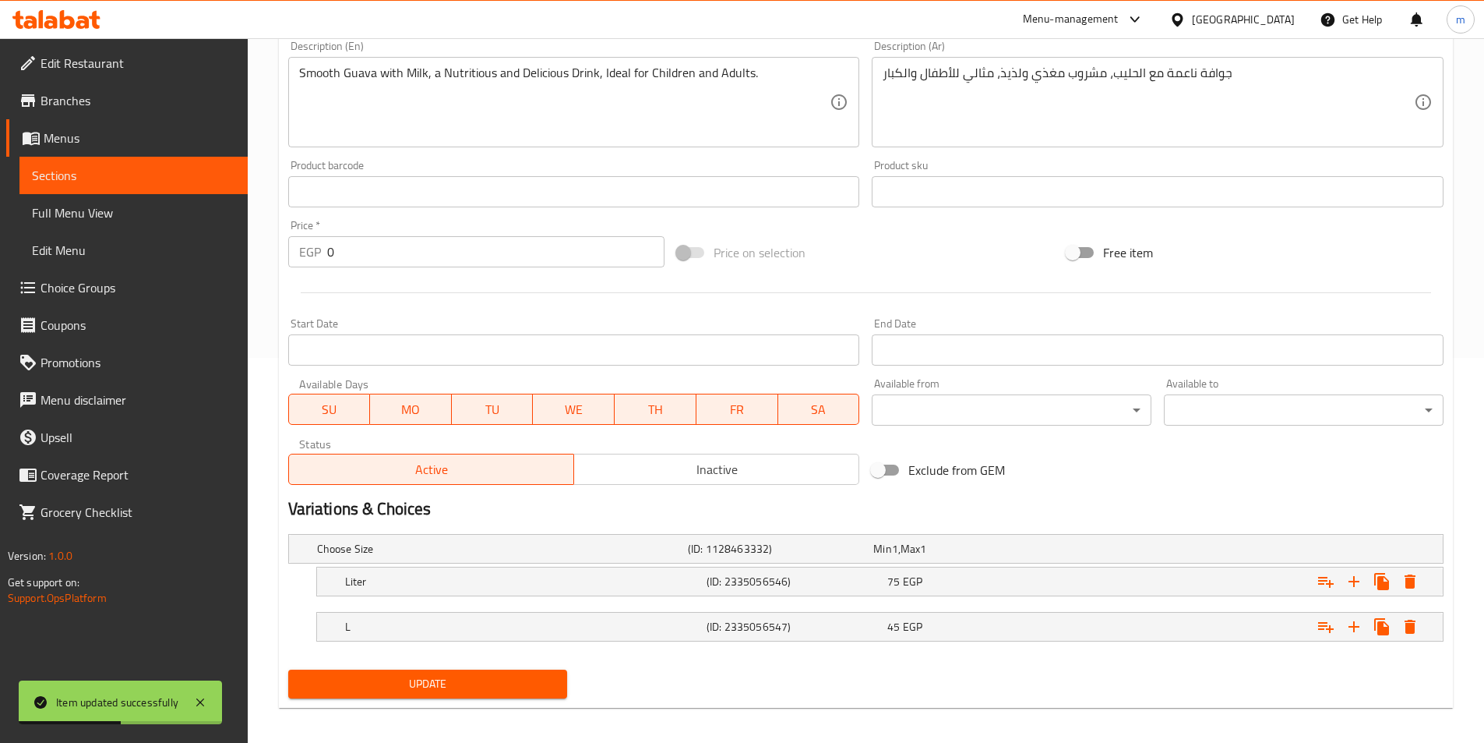
scroll to position [393, 0]
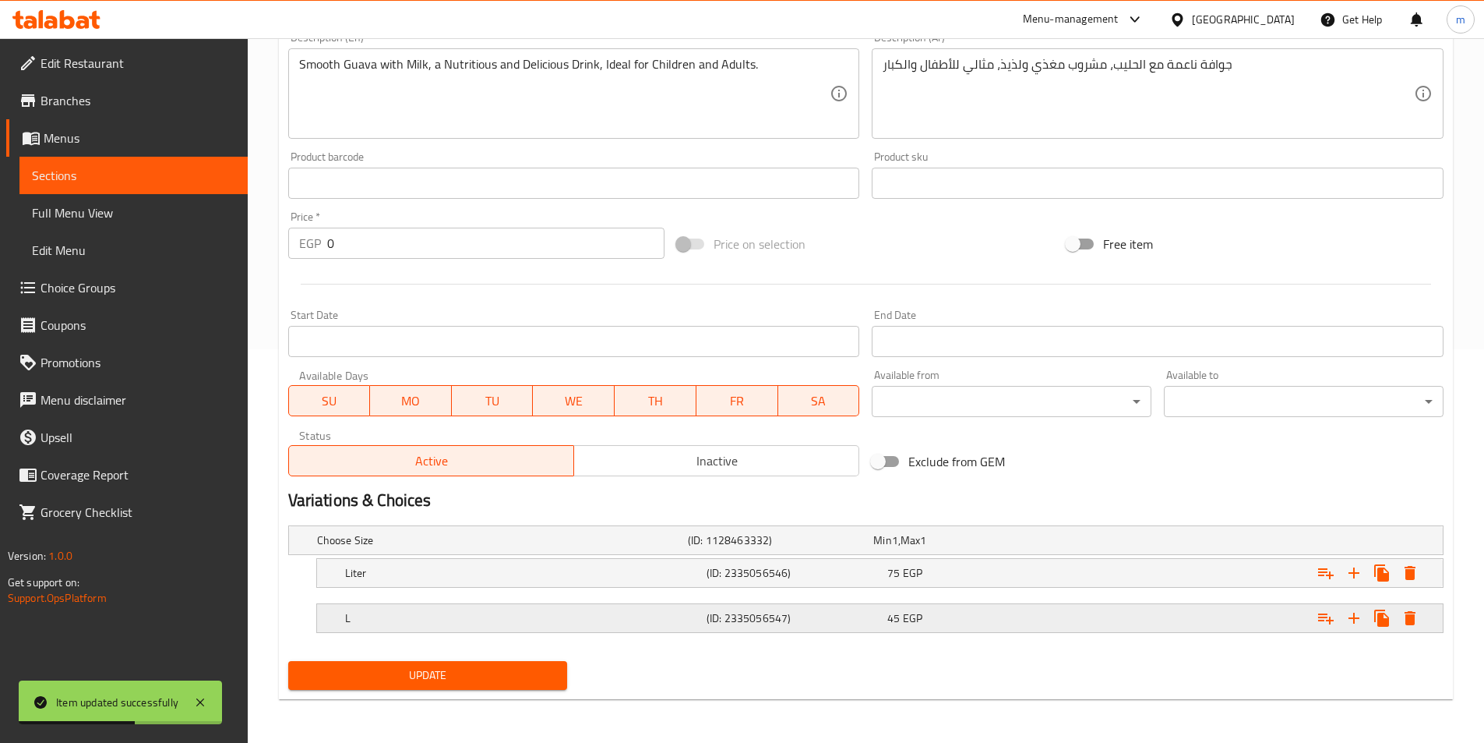
click at [470, 610] on h5 "L" at bounding box center [522, 618] width 355 height 16
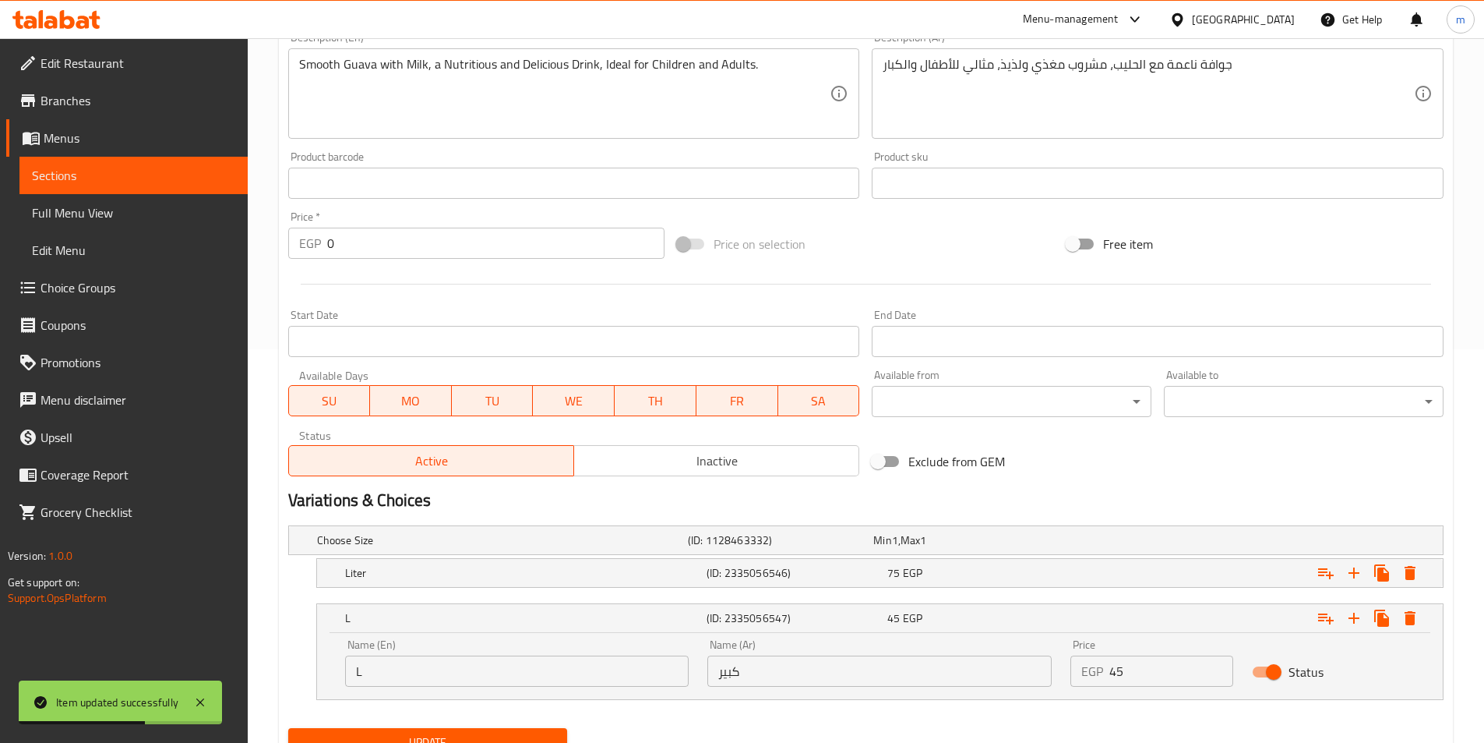
click at [457, 660] on input "L" at bounding box center [517, 670] width 344 height 31
type input "Large"
click at [476, 729] on button "Update" at bounding box center [428, 742] width 280 height 29
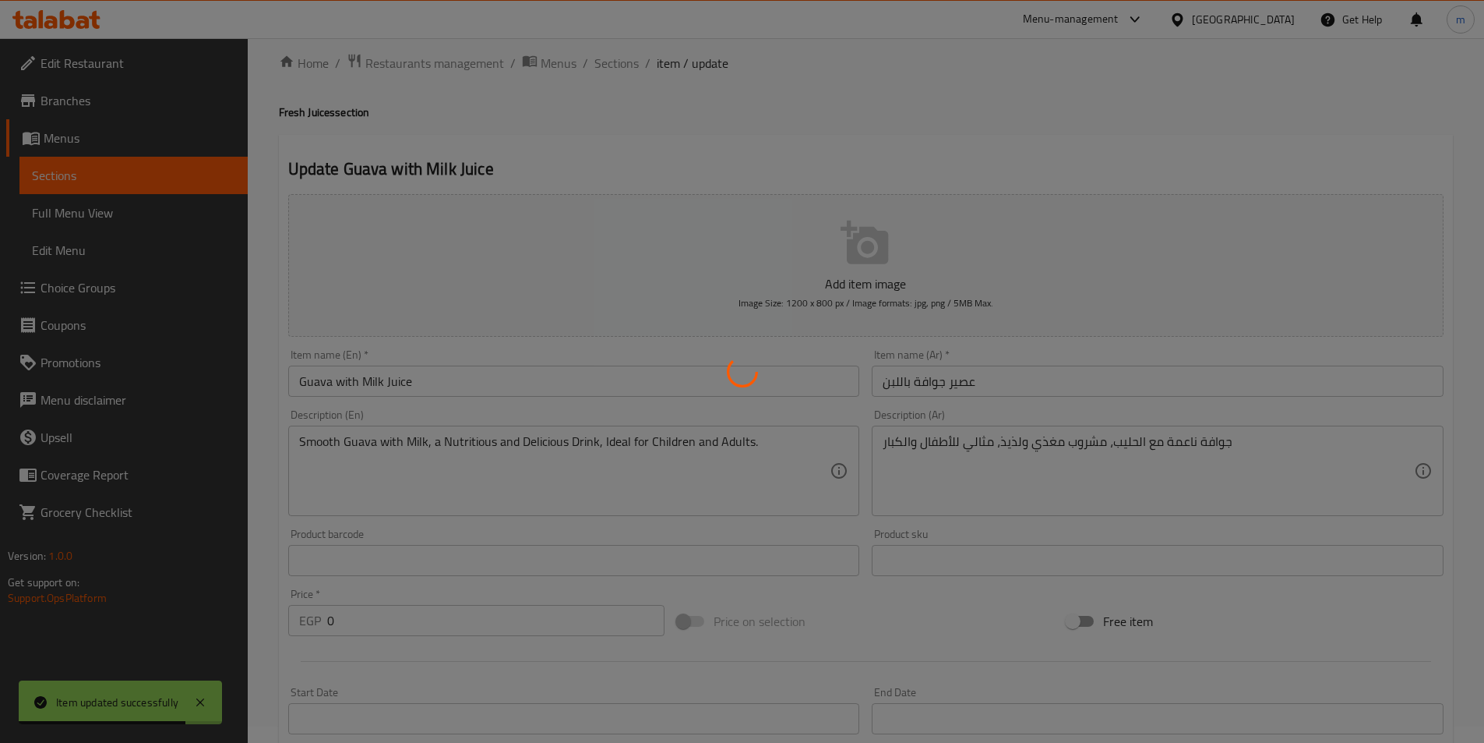
scroll to position [0, 0]
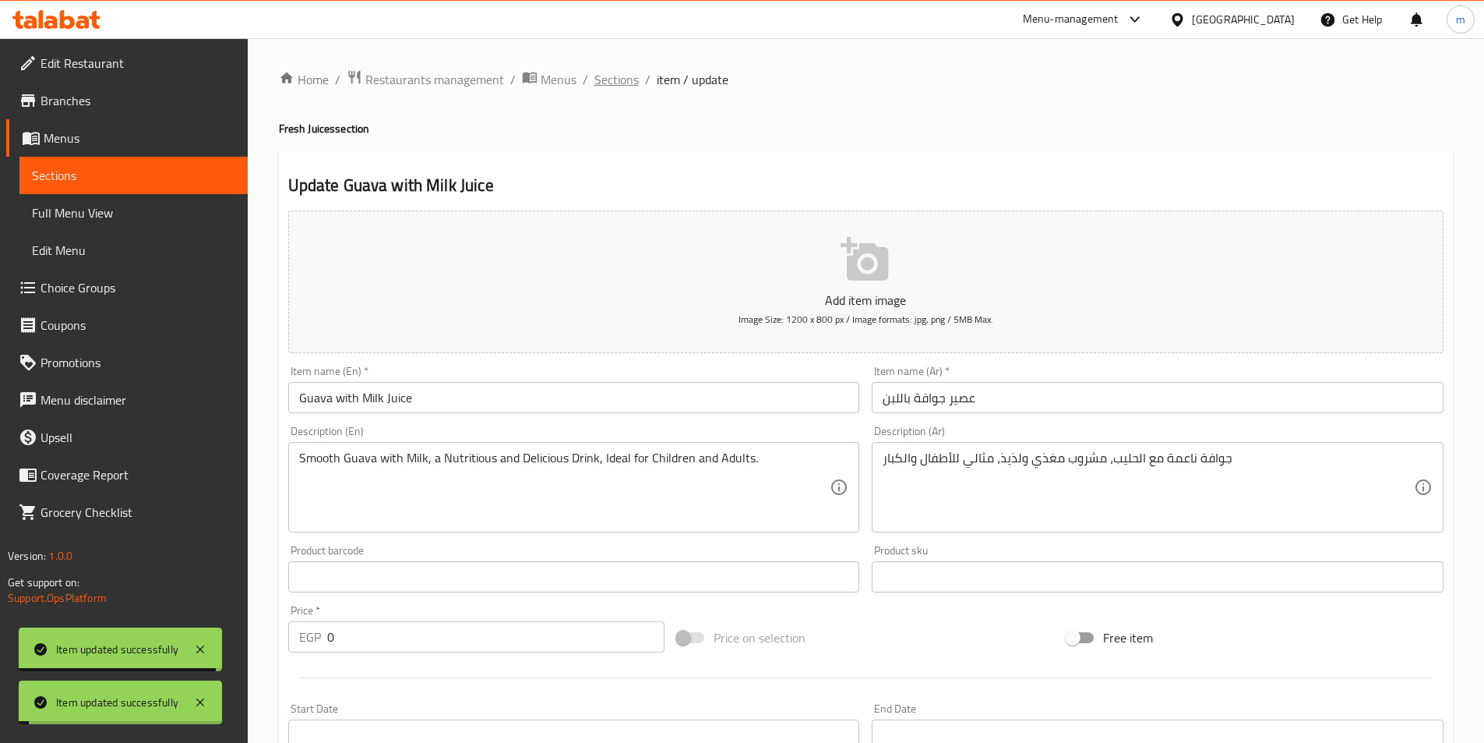
click at [636, 82] on span "Sections" at bounding box center [616, 79] width 44 height 19
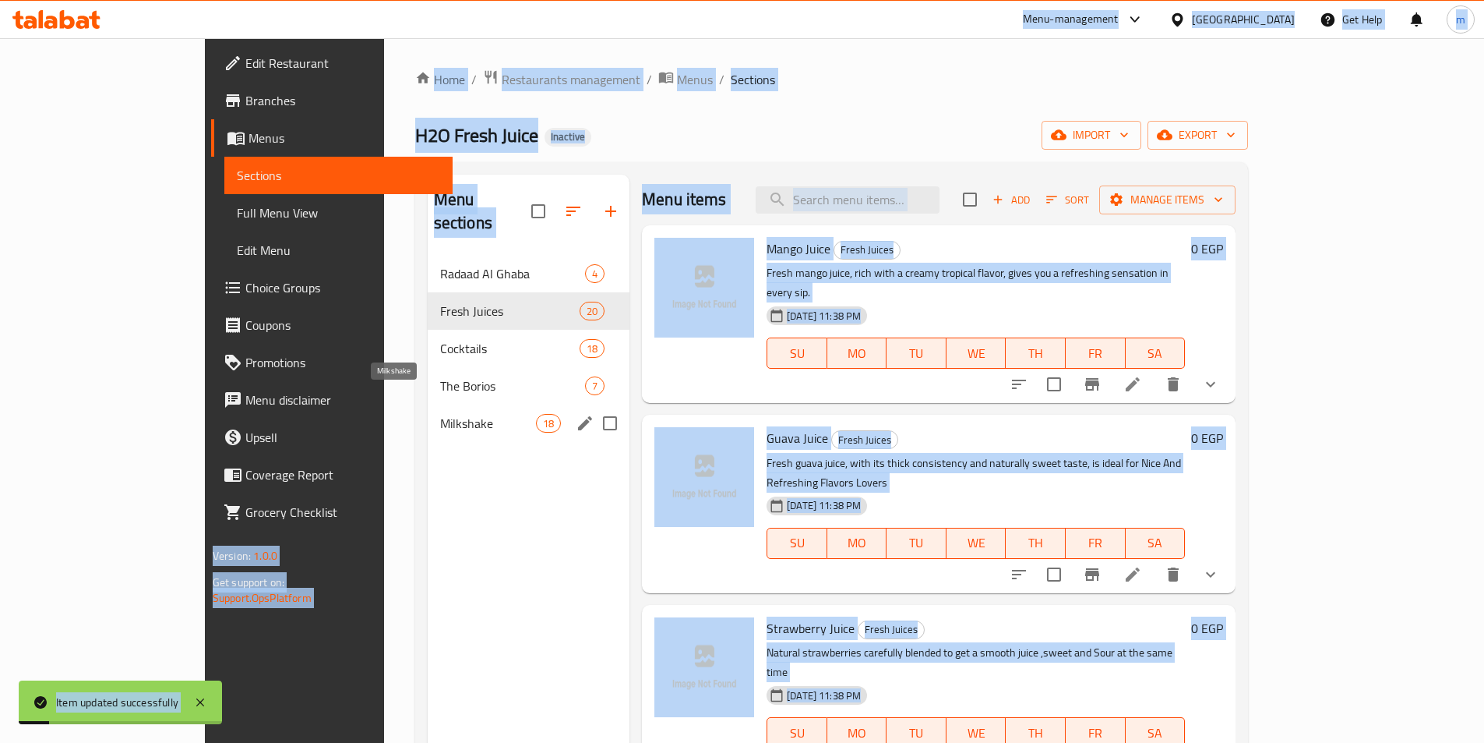
click at [428, 489] on div "Menu sections Radaad Al Ghaba 4 Fresh Juices 20 Cocktails 18 The Borios 7 Milks…" at bounding box center [529, 546] width 202 height 743
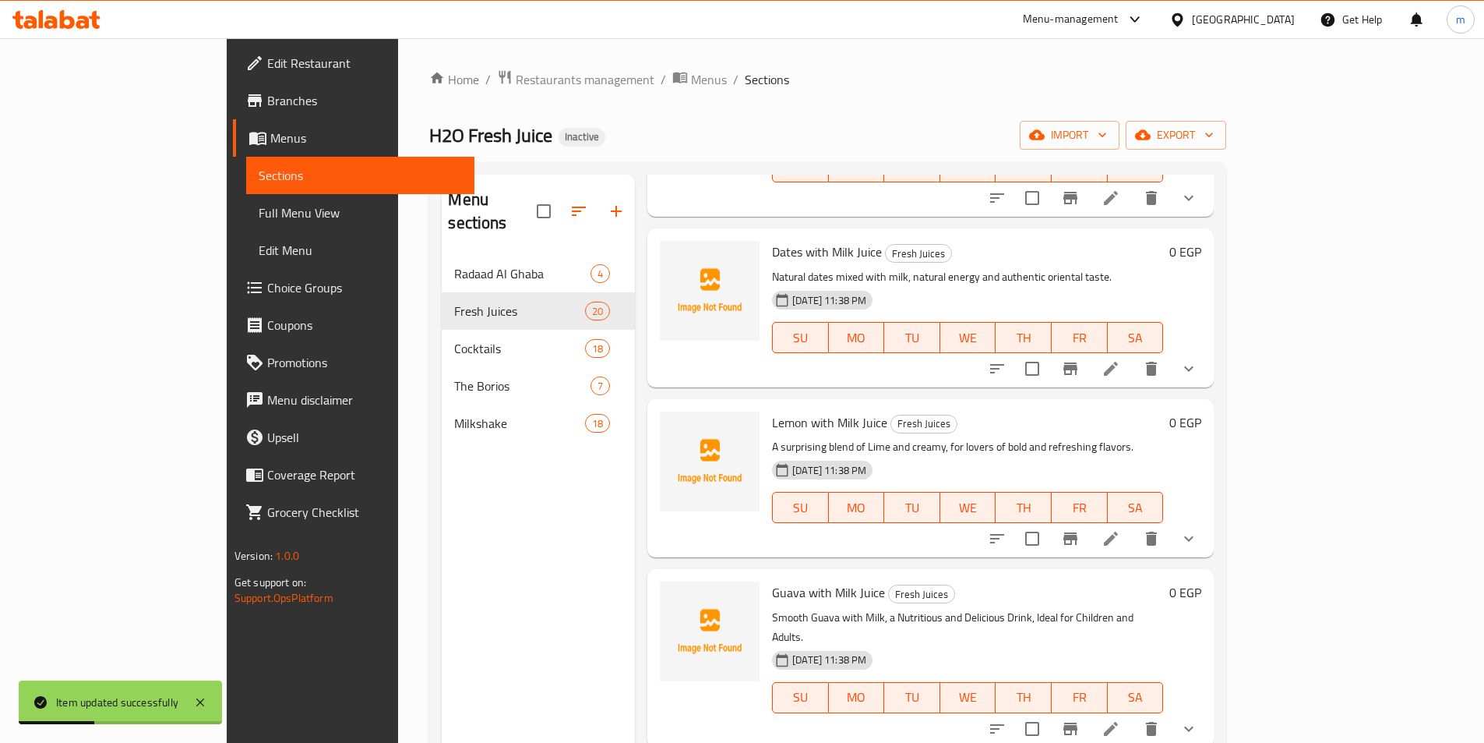
scroll to position [2227, 0]
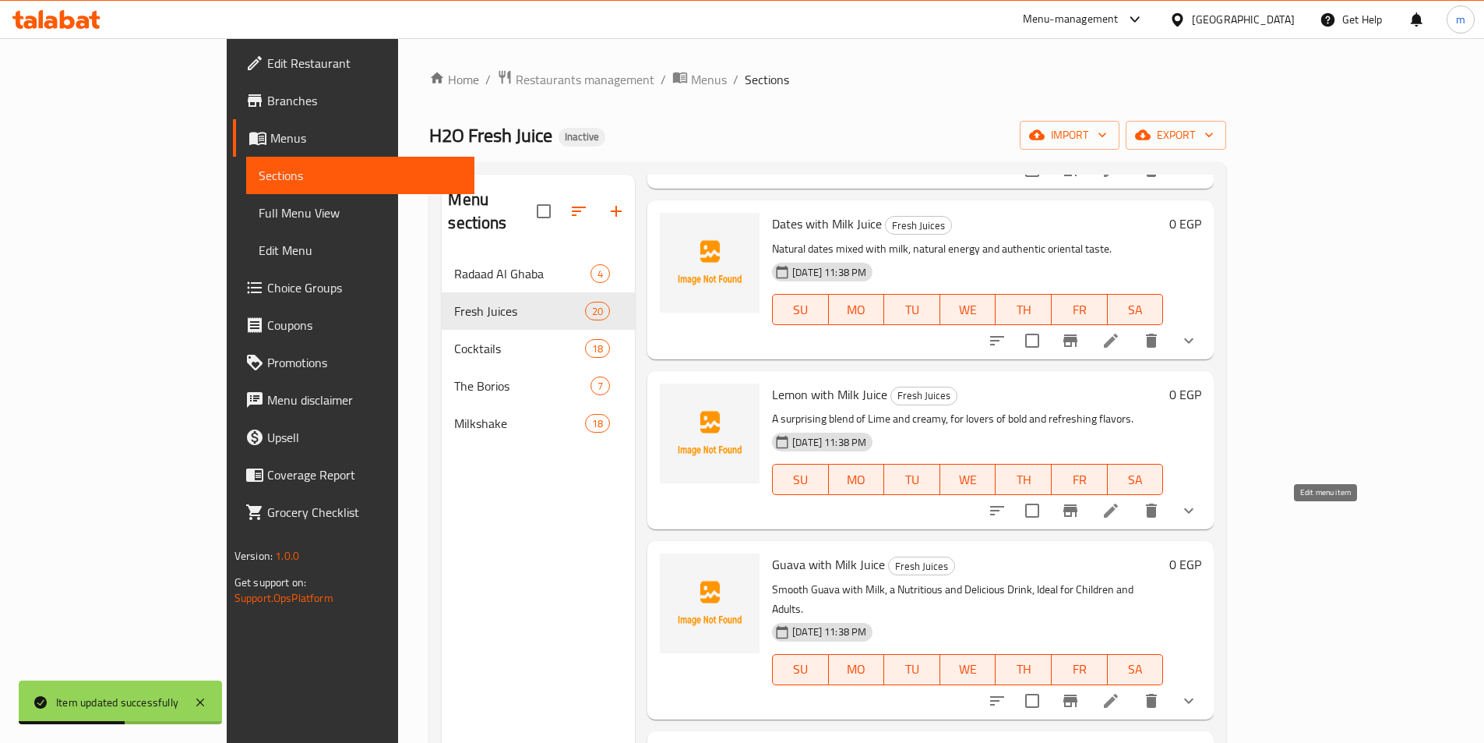
click at [1120, 691] on icon at bounding box center [1111, 700] width 19 height 19
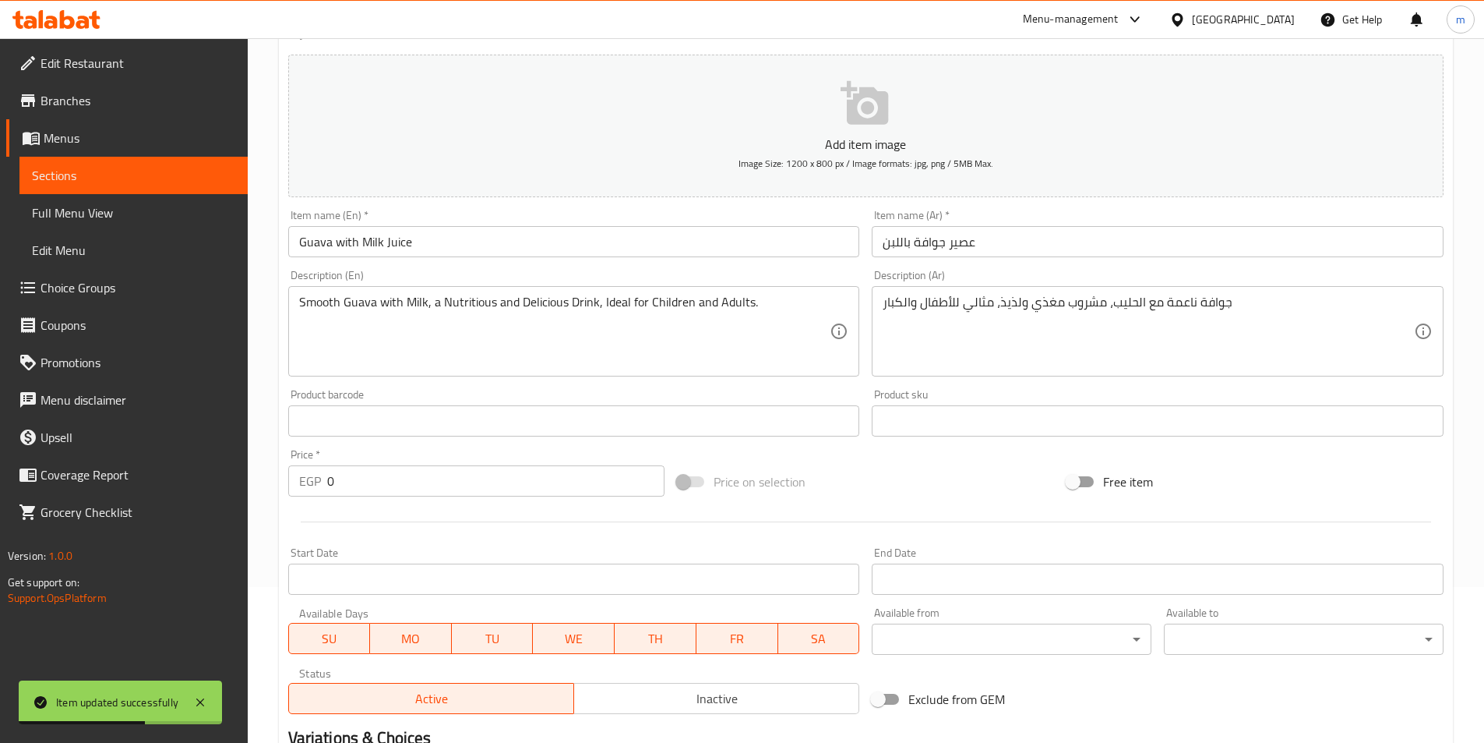
scroll to position [390, 0]
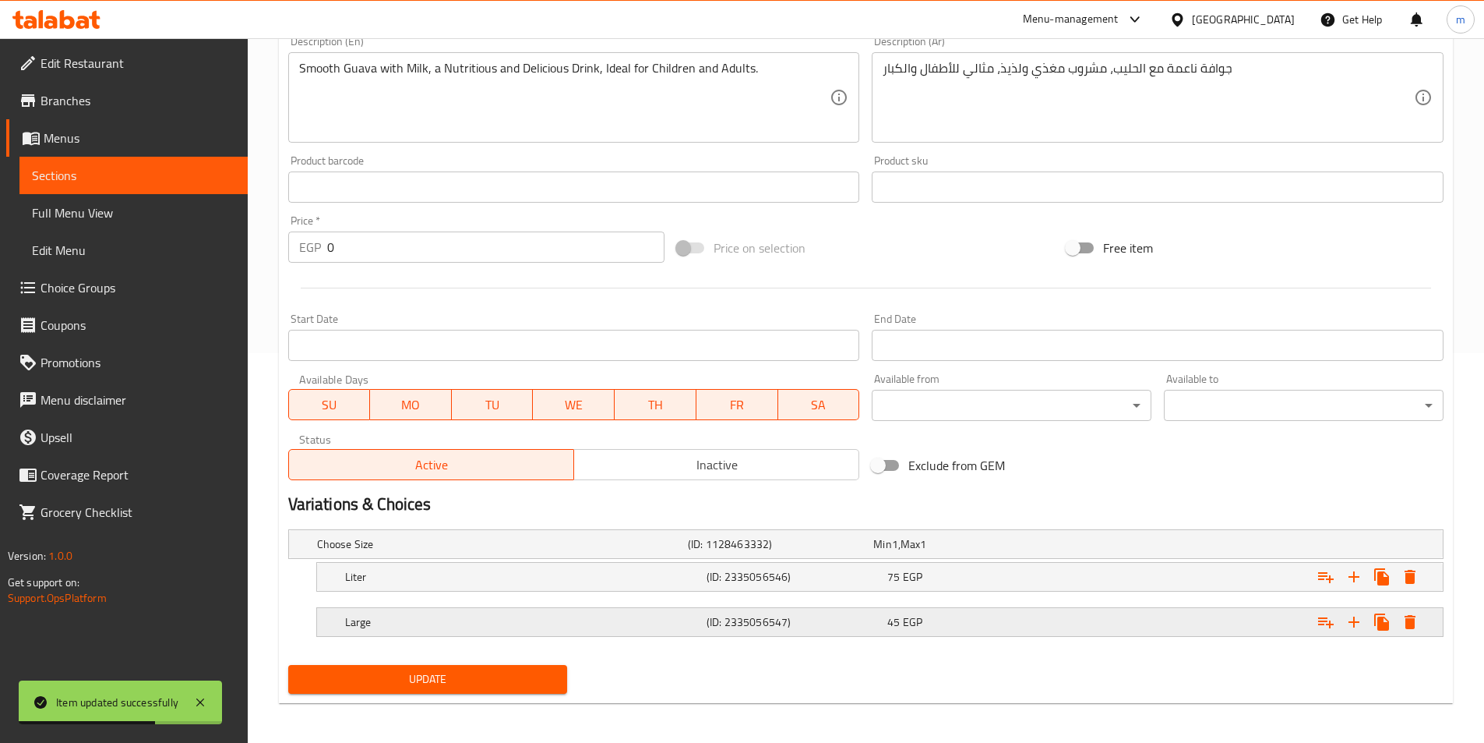
click at [522, 615] on h5 "Large" at bounding box center [522, 622] width 355 height 16
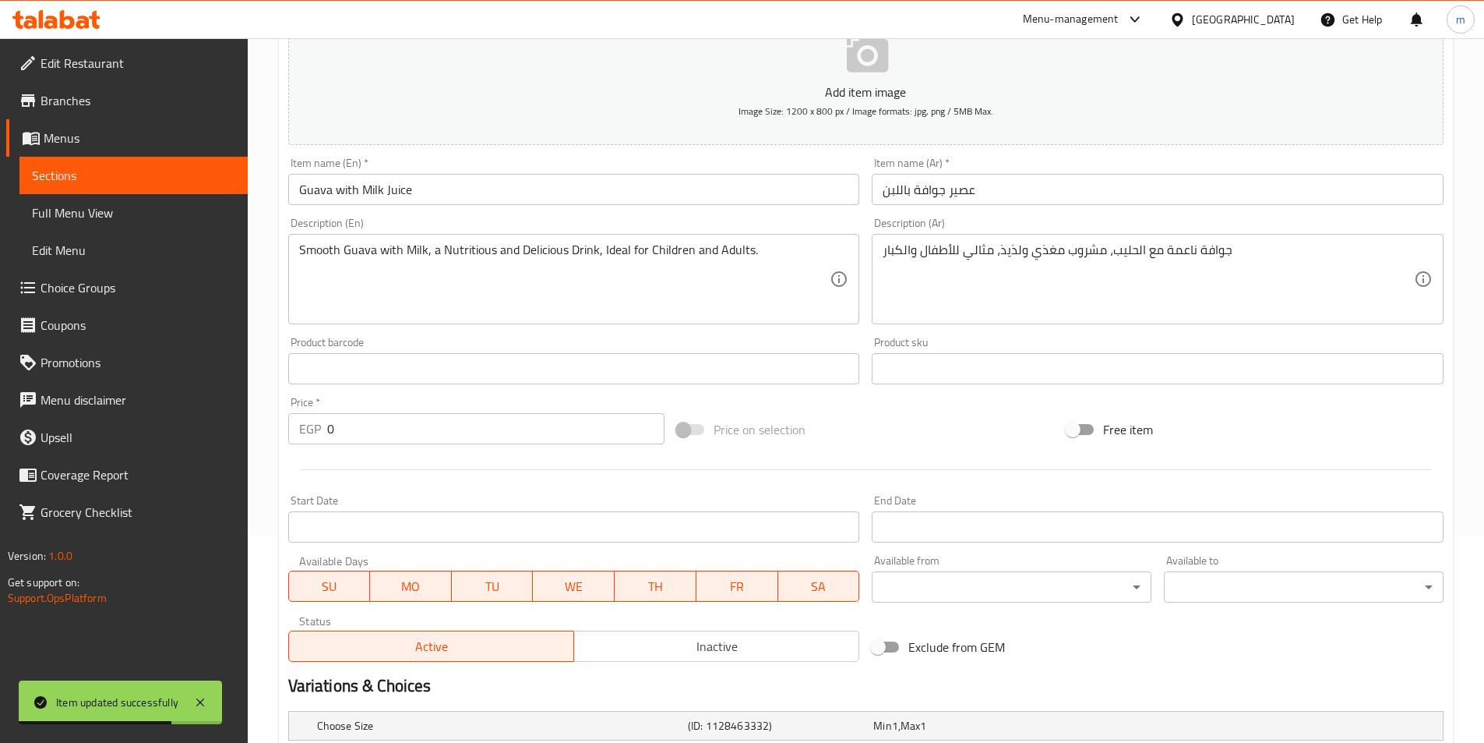
scroll to position [0, 0]
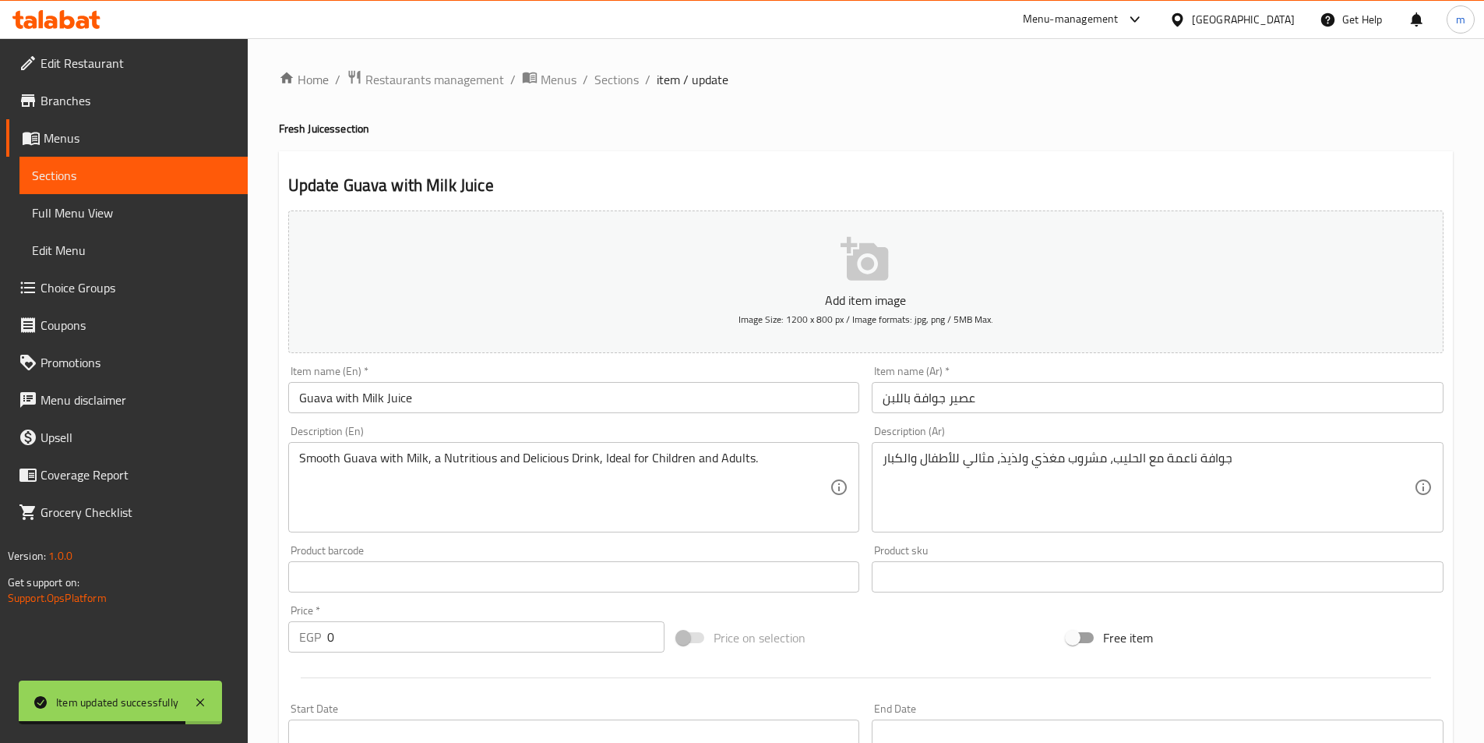
click at [439, 391] on input "Guava with Milk Juice" at bounding box center [574, 397] width 572 height 31
click at [610, 77] on span "Sections" at bounding box center [616, 79] width 44 height 19
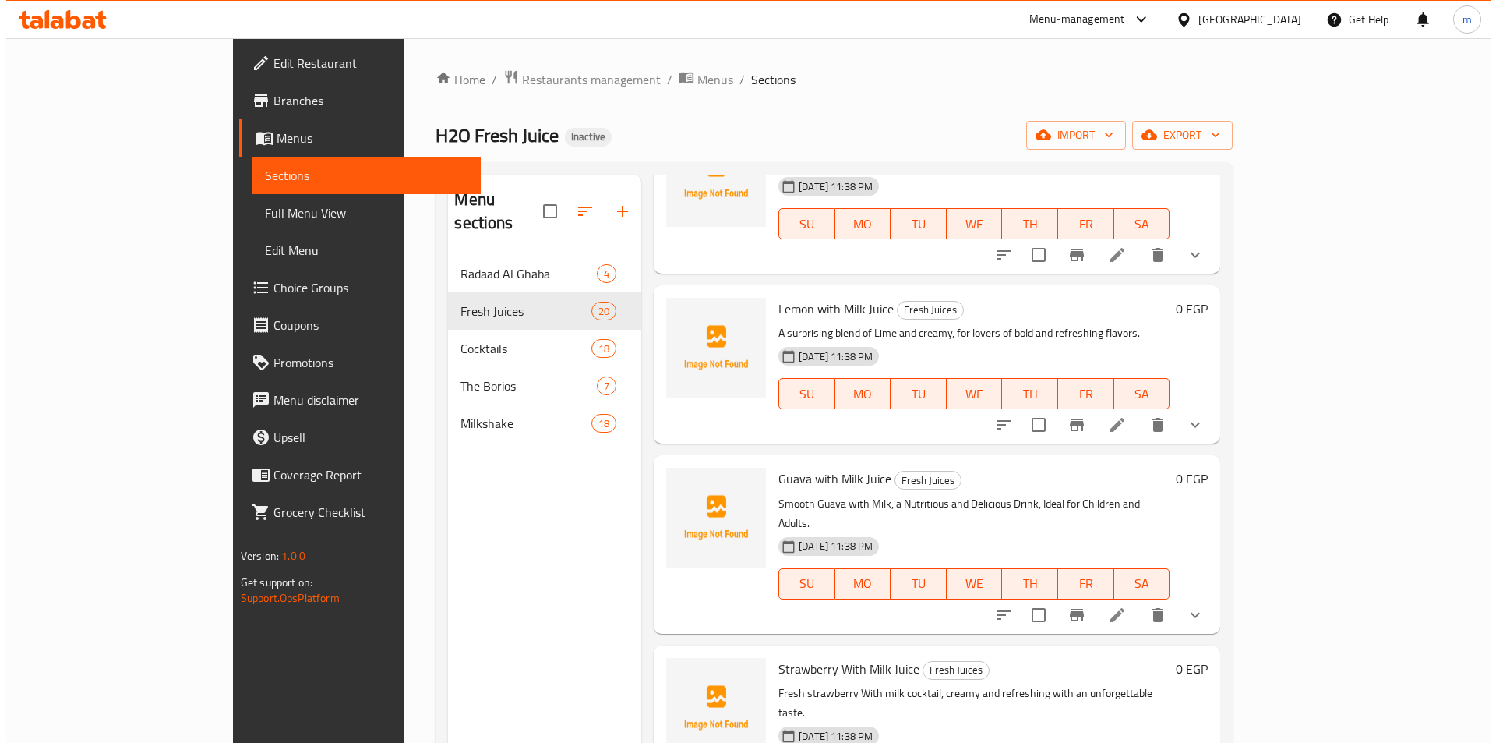
scroll to position [2320, 0]
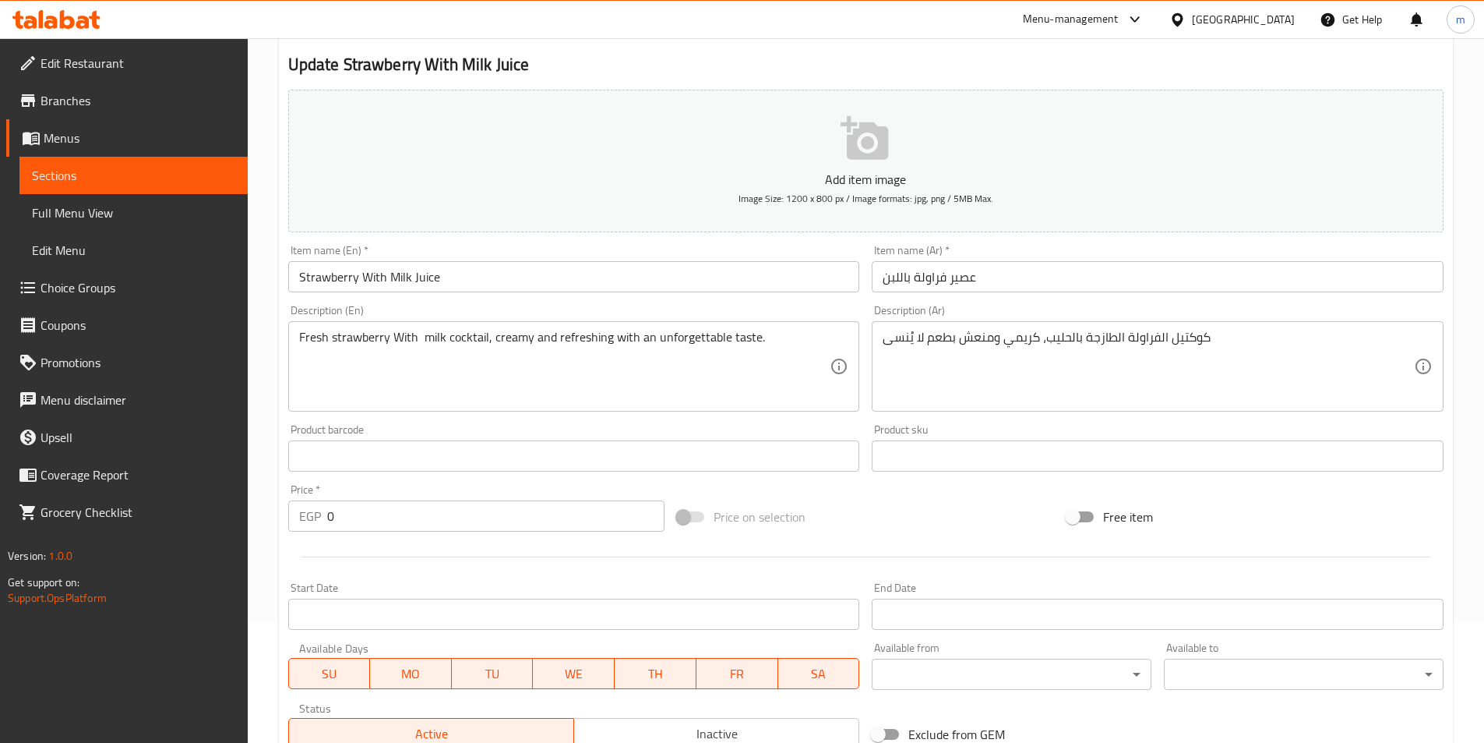
scroll to position [390, 0]
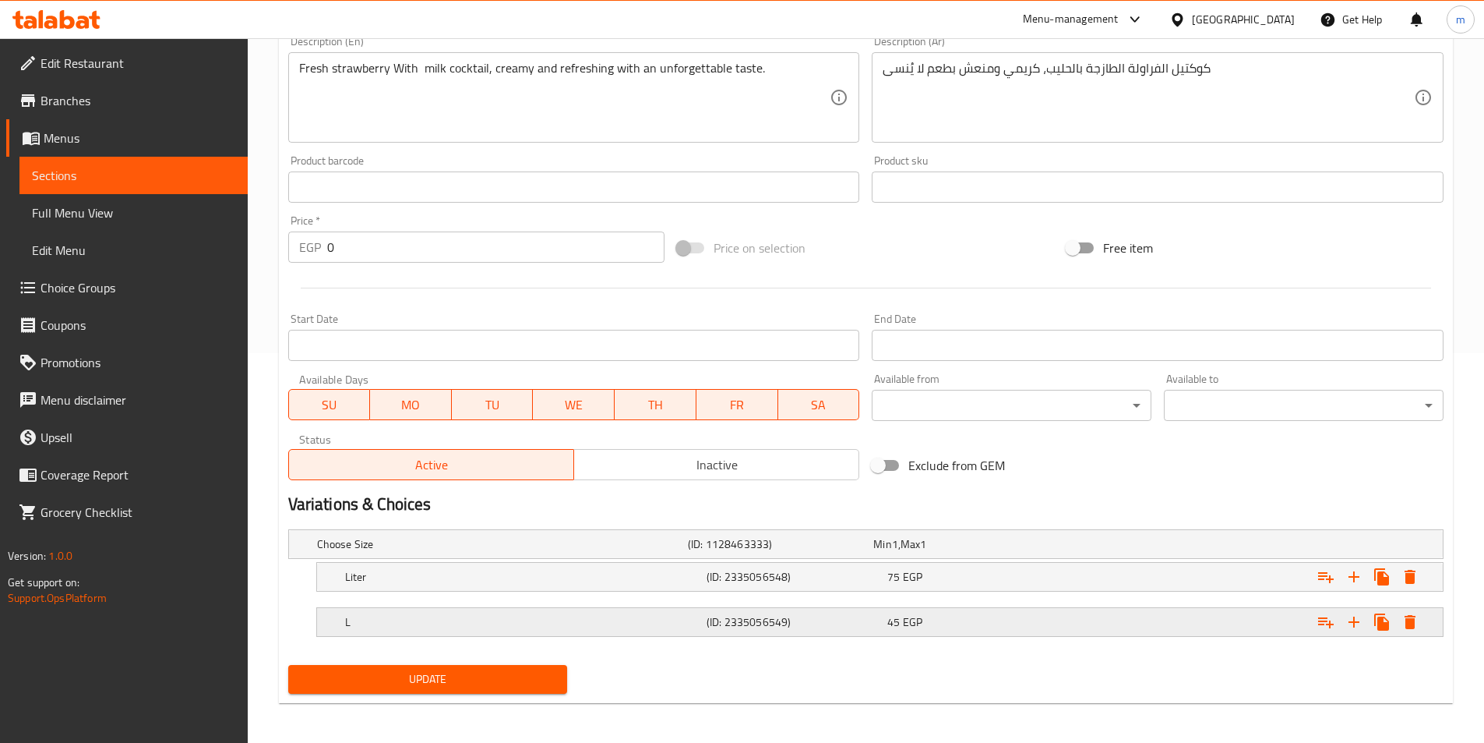
click at [456, 633] on div "L (ID: 2335056549) 45 EGP" at bounding box center [884, 622] width 1085 height 34
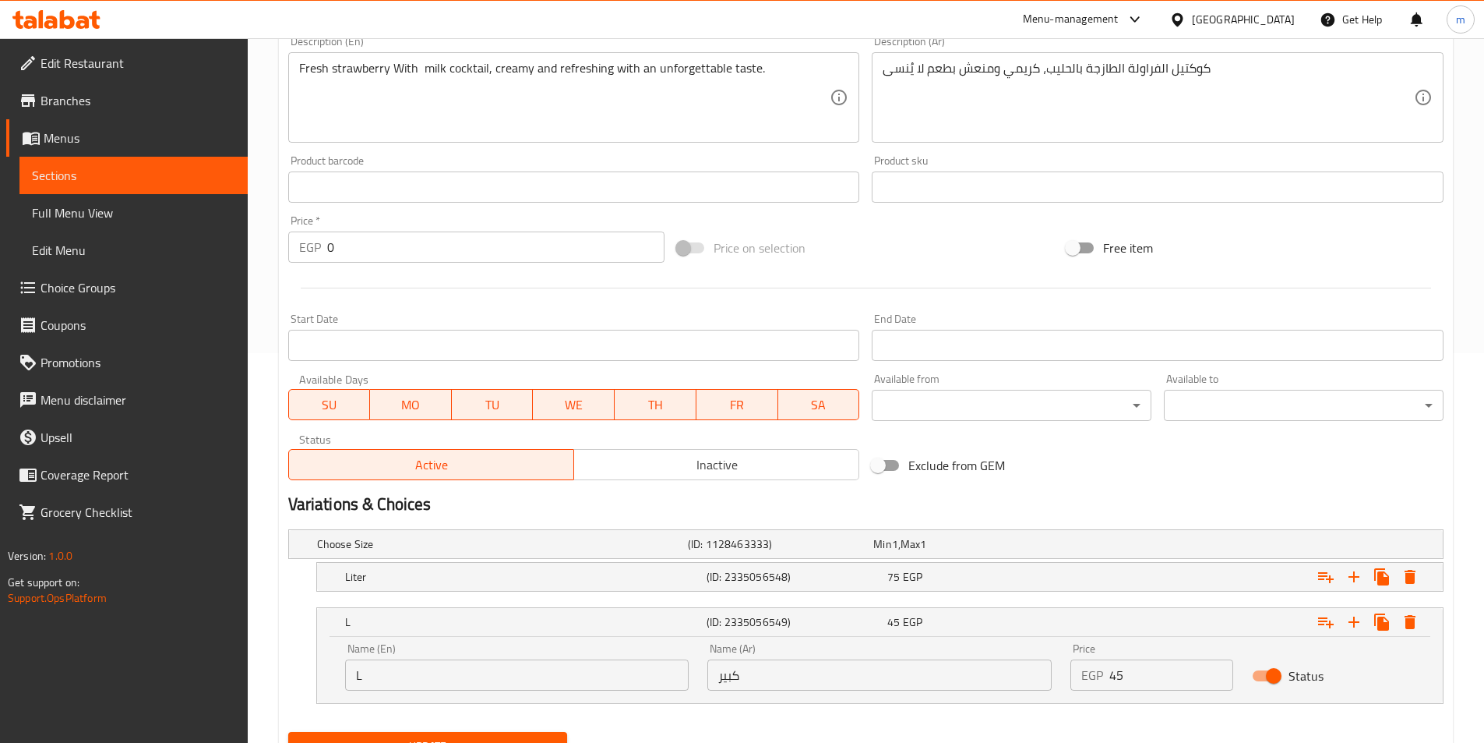
click at [450, 679] on input "L" at bounding box center [517, 674] width 344 height 31
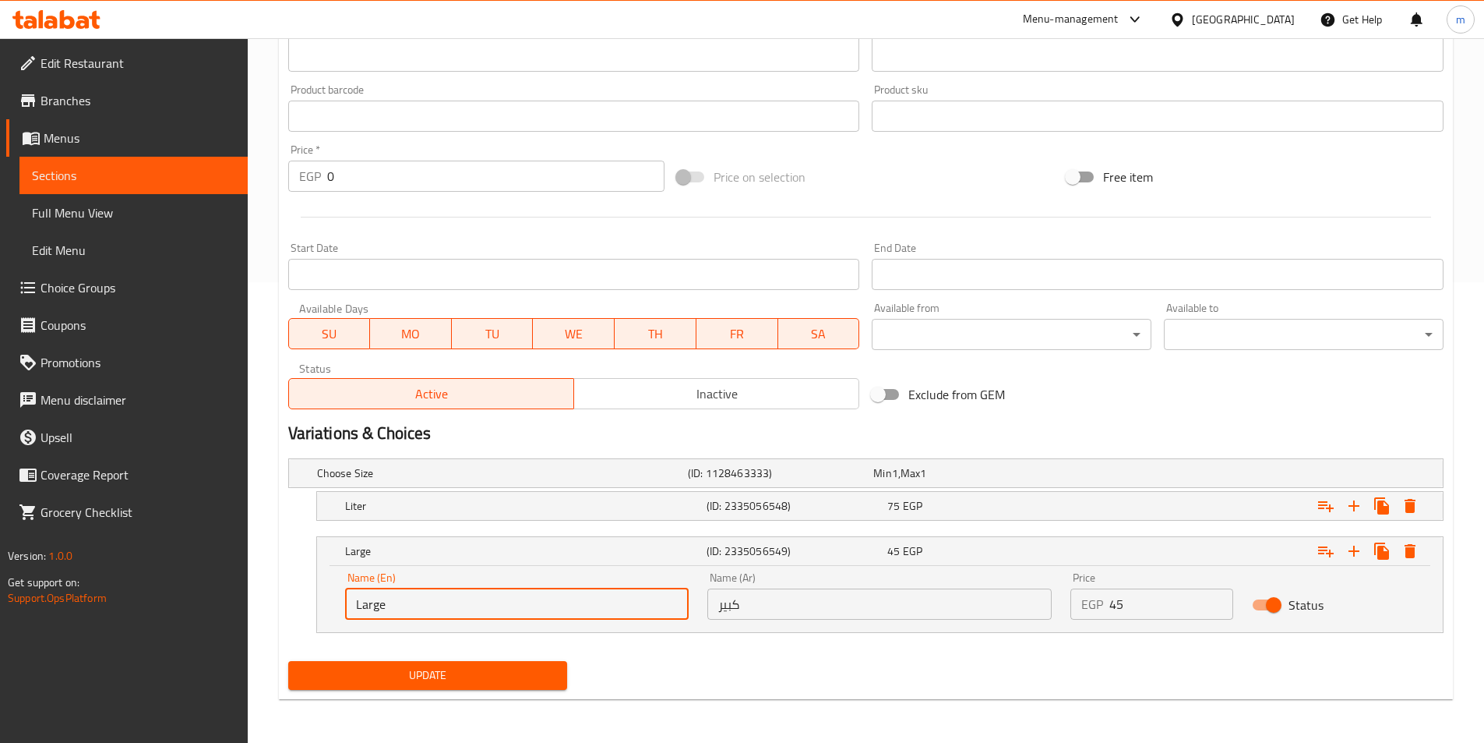
type input "Large"
click at [505, 672] on span "Update" at bounding box center [428, 674] width 255 height 19
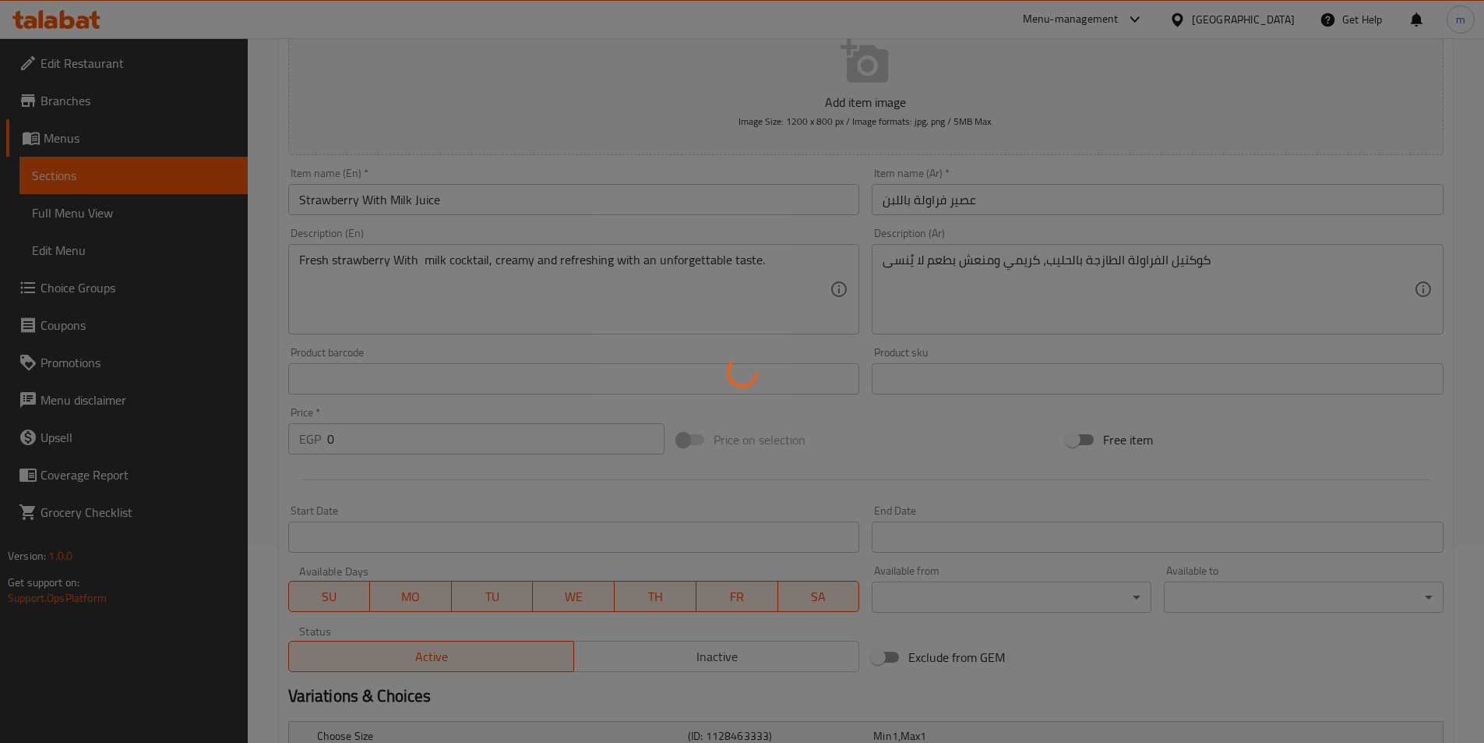
scroll to position [0, 0]
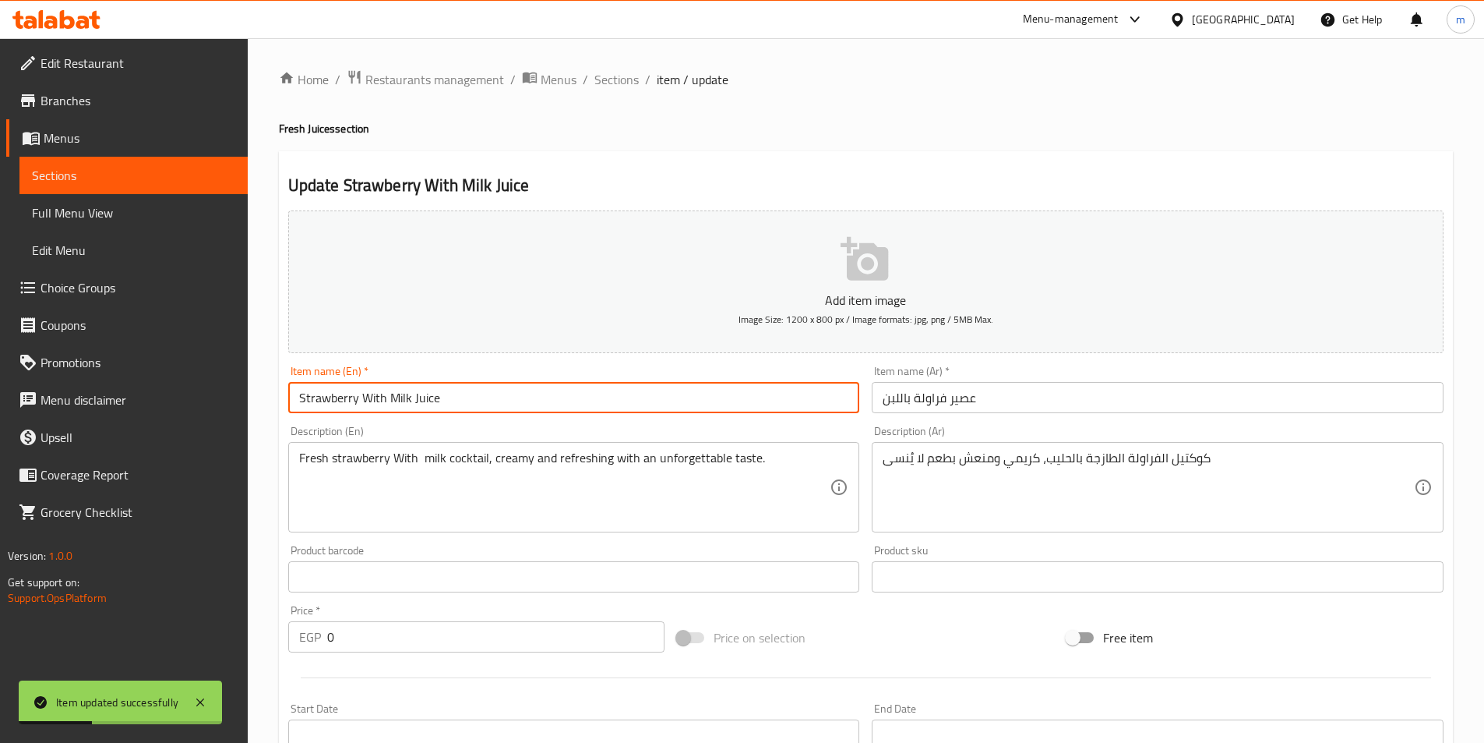
click at [473, 391] on input "Strawberry With Milk Juice" at bounding box center [574, 397] width 572 height 31
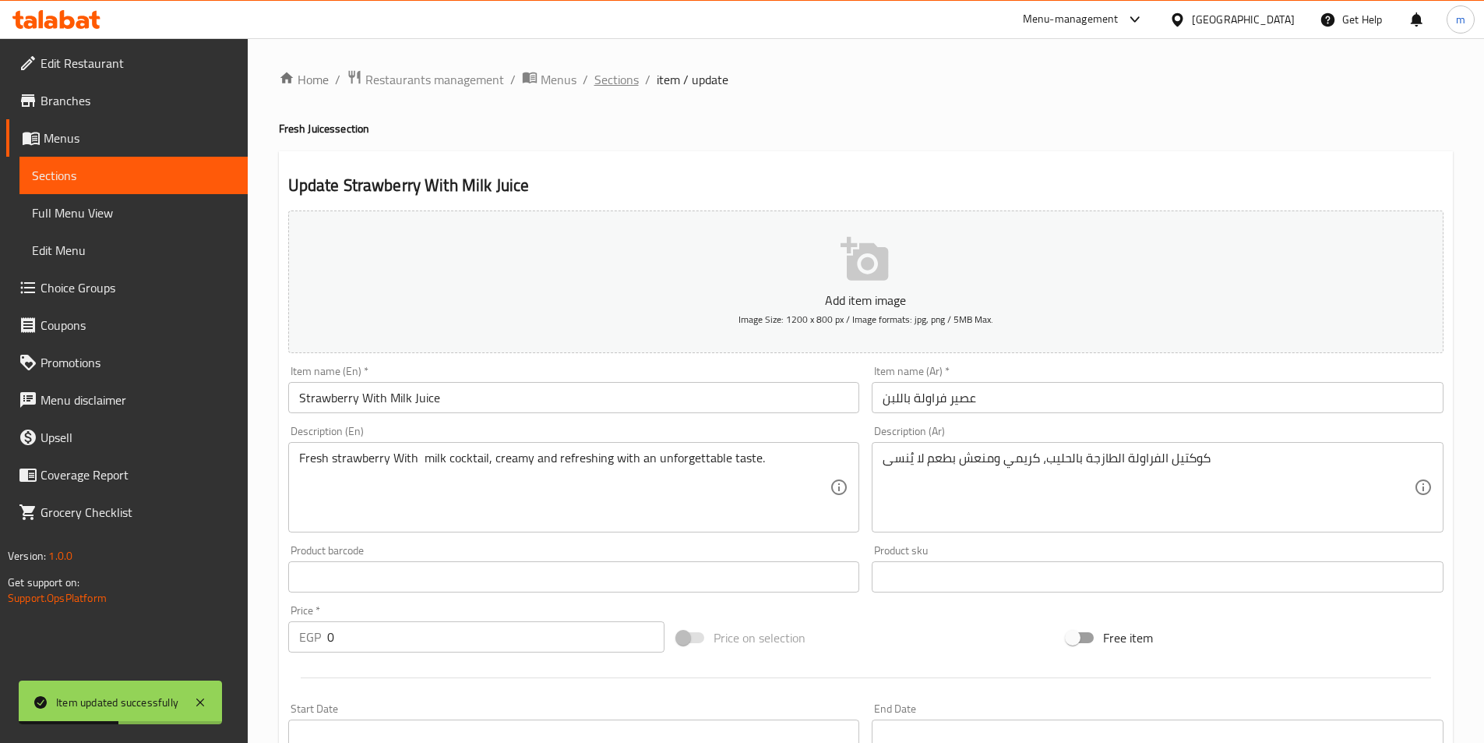
click at [624, 83] on span "Sections" at bounding box center [616, 79] width 44 height 19
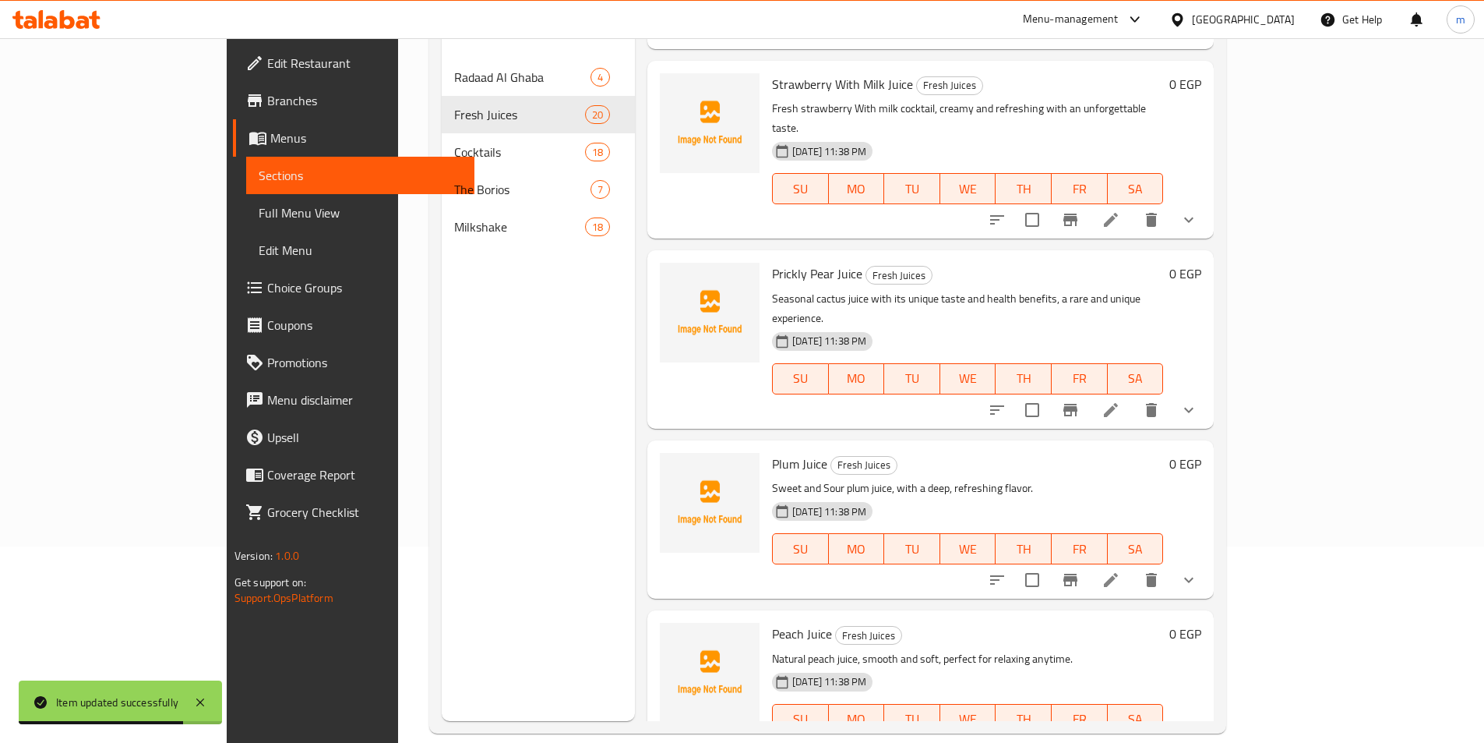
scroll to position [218, 0]
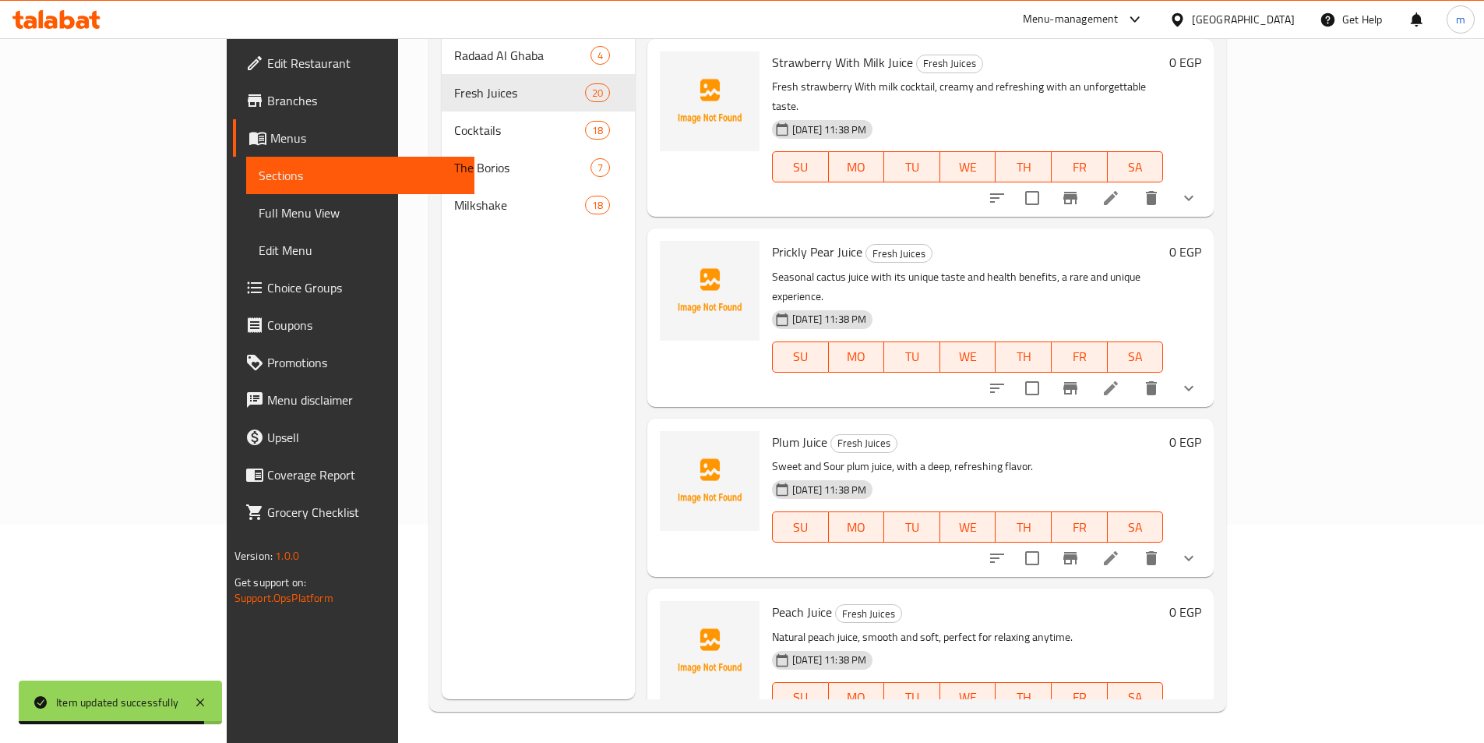
click at [1118, 381] on icon at bounding box center [1111, 388] width 14 height 14
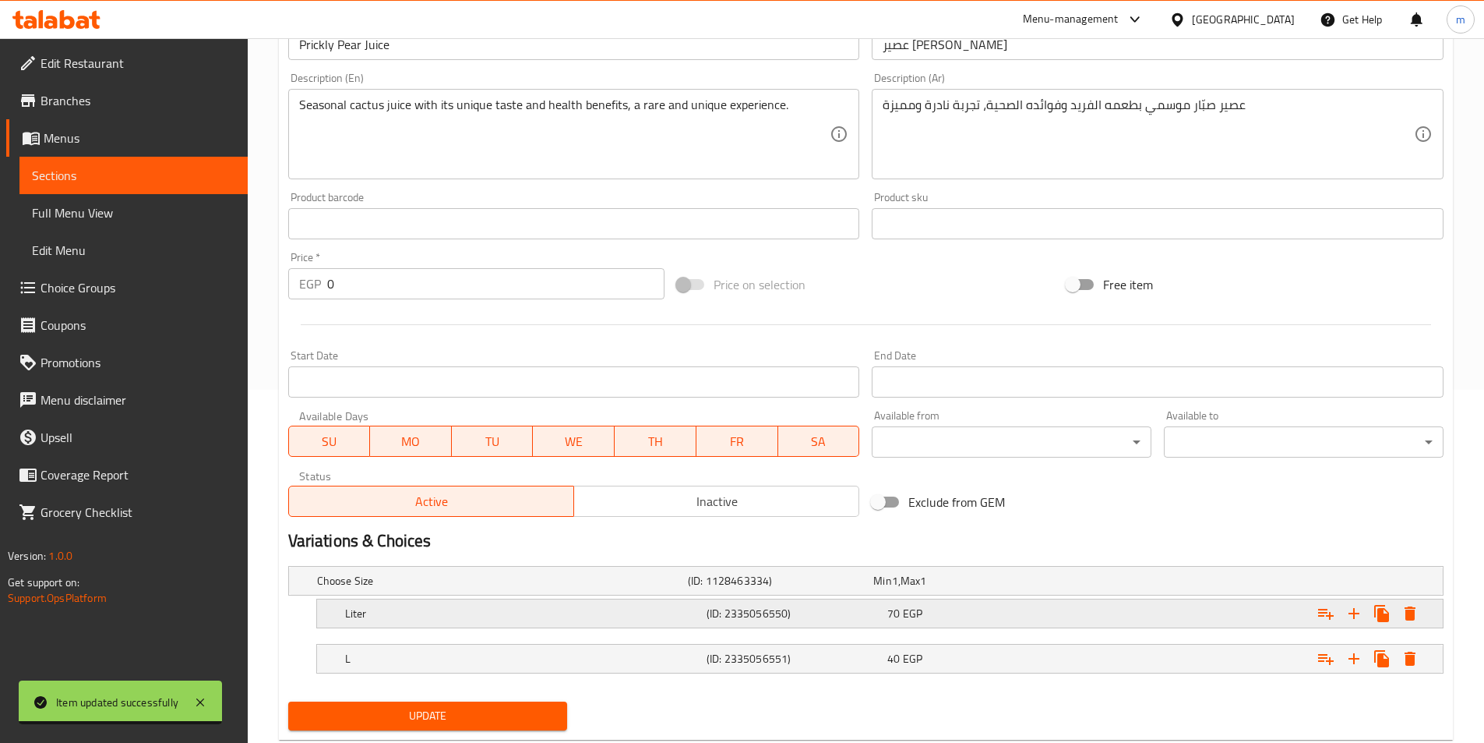
scroll to position [393, 0]
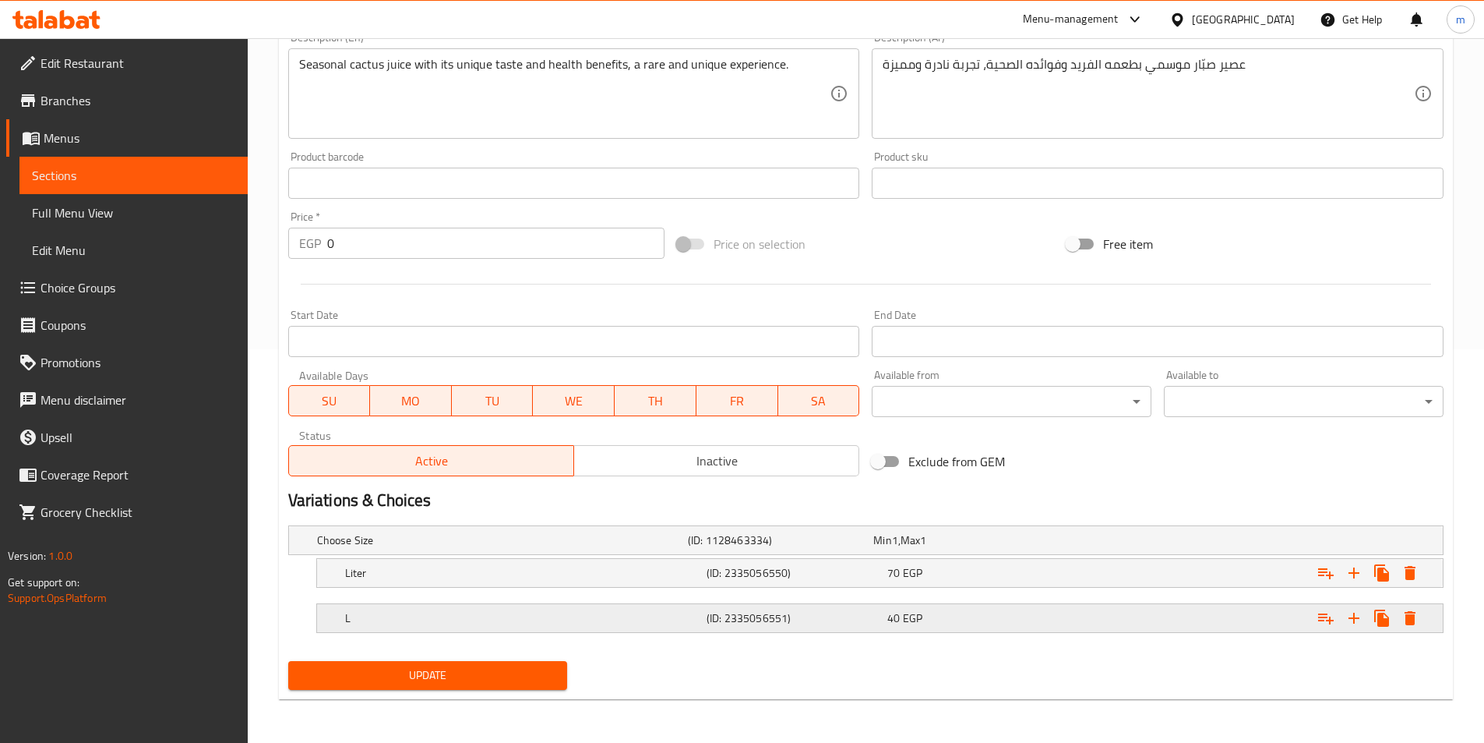
click at [501, 633] on div "L (ID: 2335056551) 40 EGP" at bounding box center [884, 618] width 1085 height 34
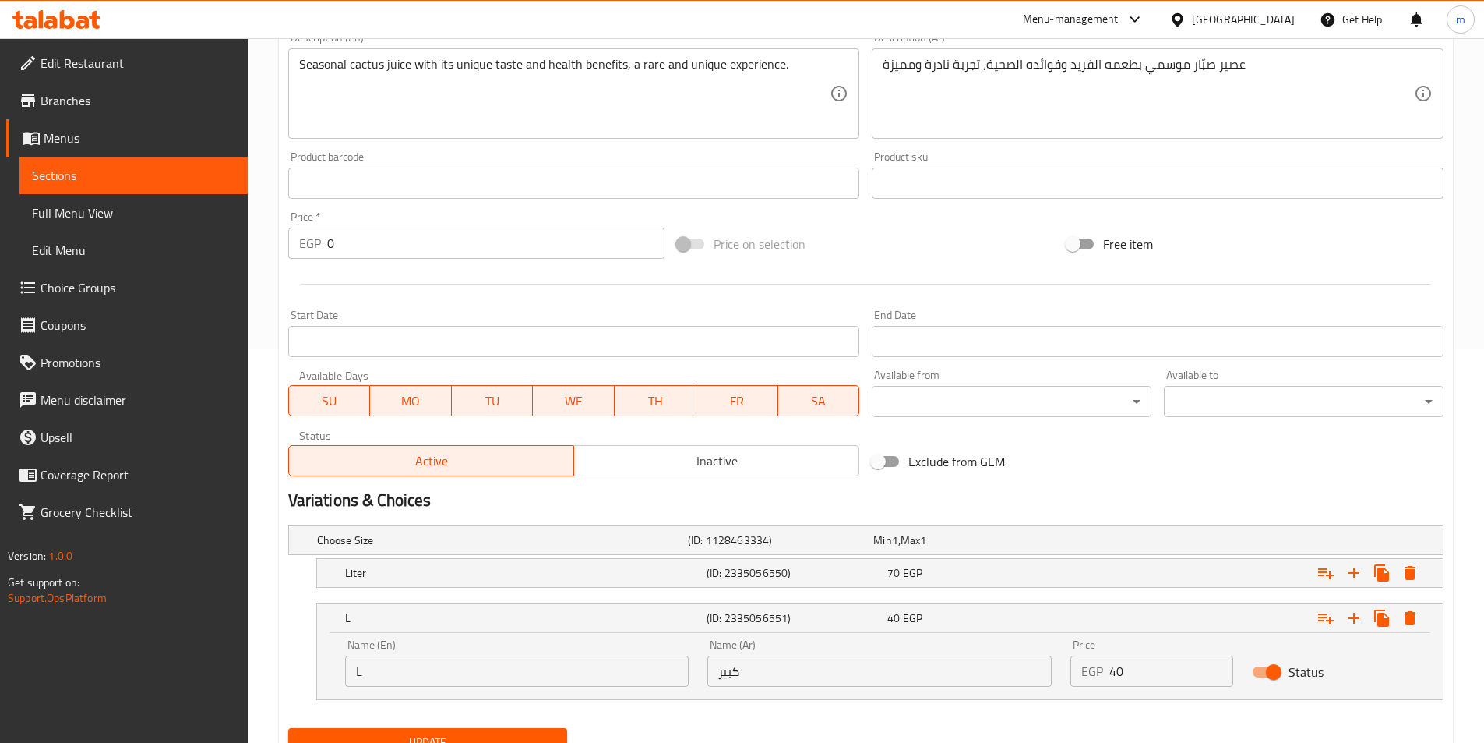
click at [457, 685] on input "L" at bounding box center [517, 670] width 344 height 31
type input "Large"
click at [464, 729] on button "Update" at bounding box center [428, 742] width 280 height 29
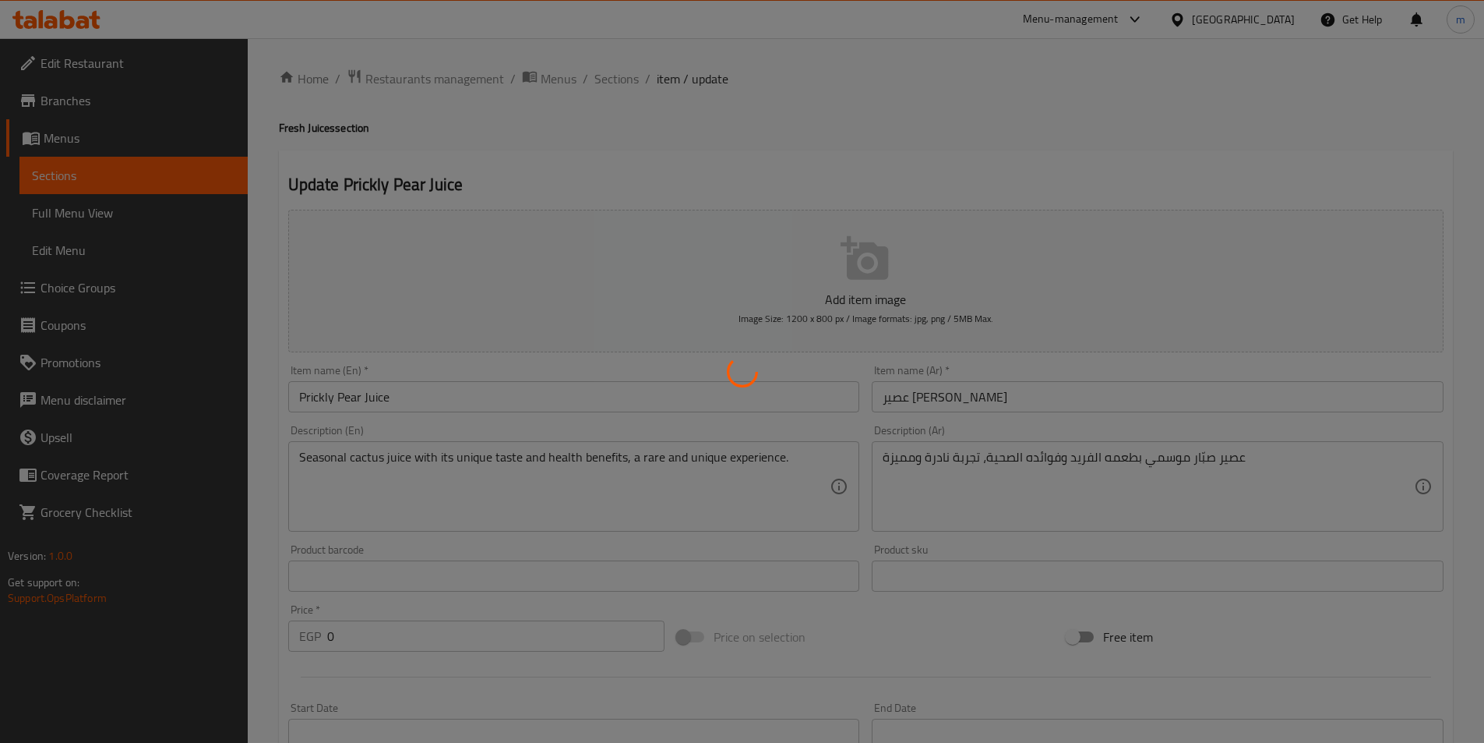
scroll to position [0, 0]
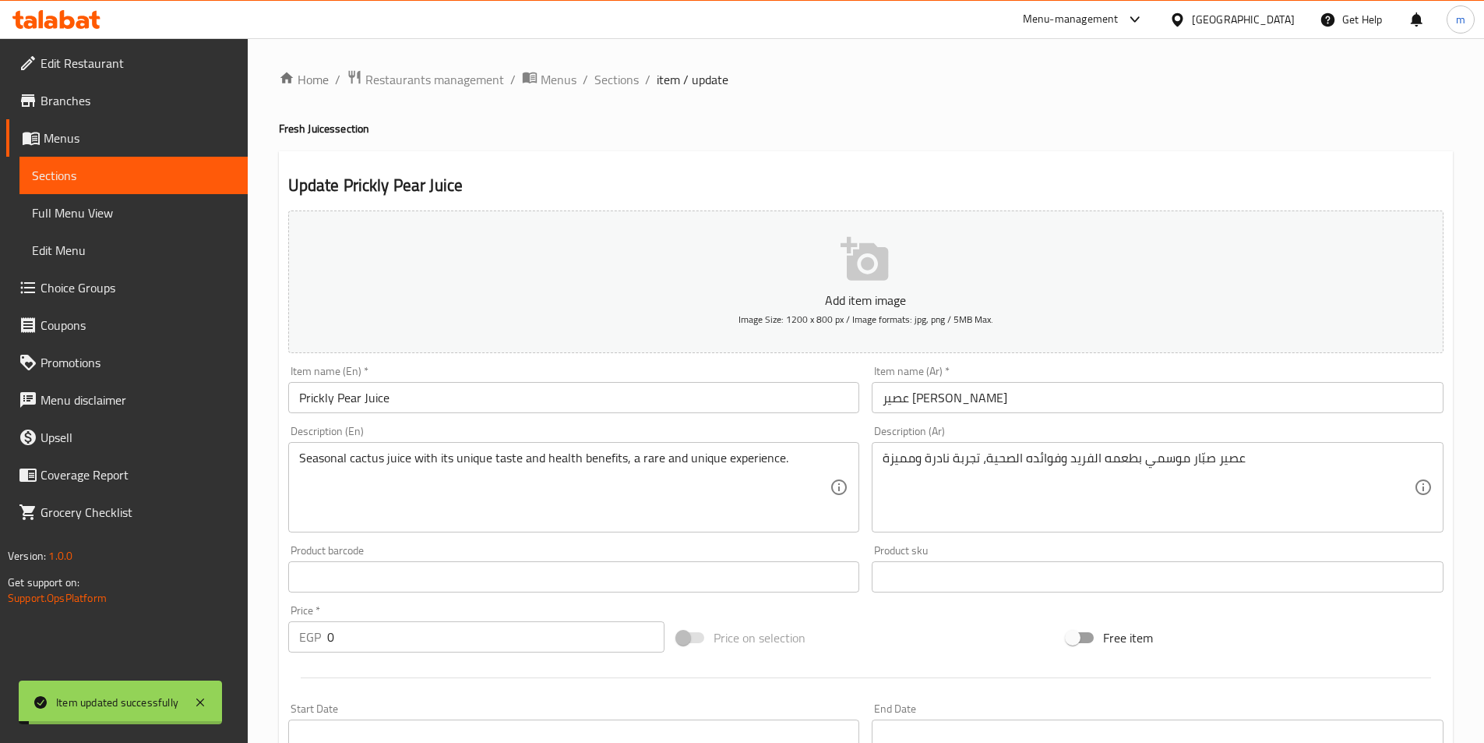
click at [460, 415] on div "Item name (En)   * Prickly Pear Juice Item name (En) *" at bounding box center [574, 389] width 584 height 60
click at [462, 396] on input "Prickly Pear Juice" at bounding box center [574, 397] width 572 height 31
click at [628, 89] on span "Sections" at bounding box center [616, 79] width 44 height 19
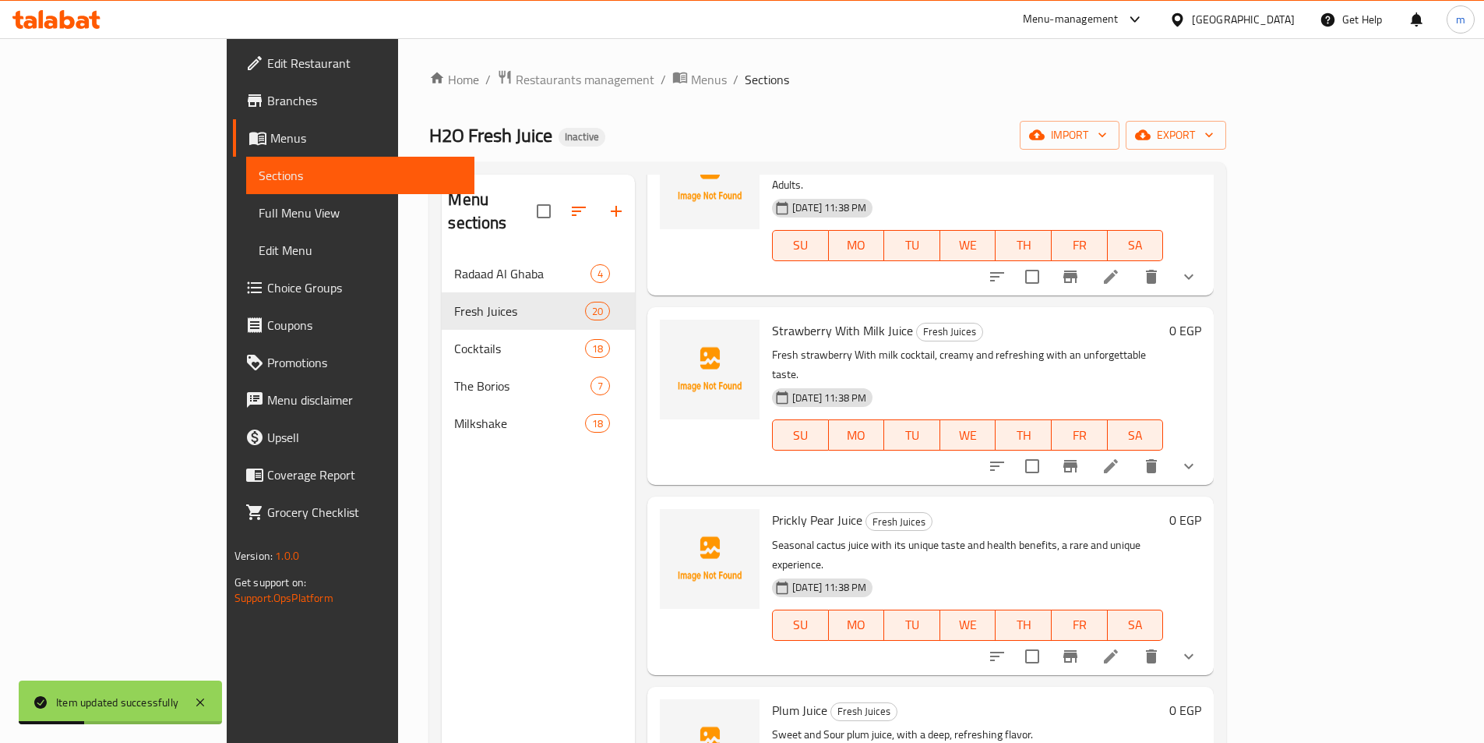
scroll to position [2660, 0]
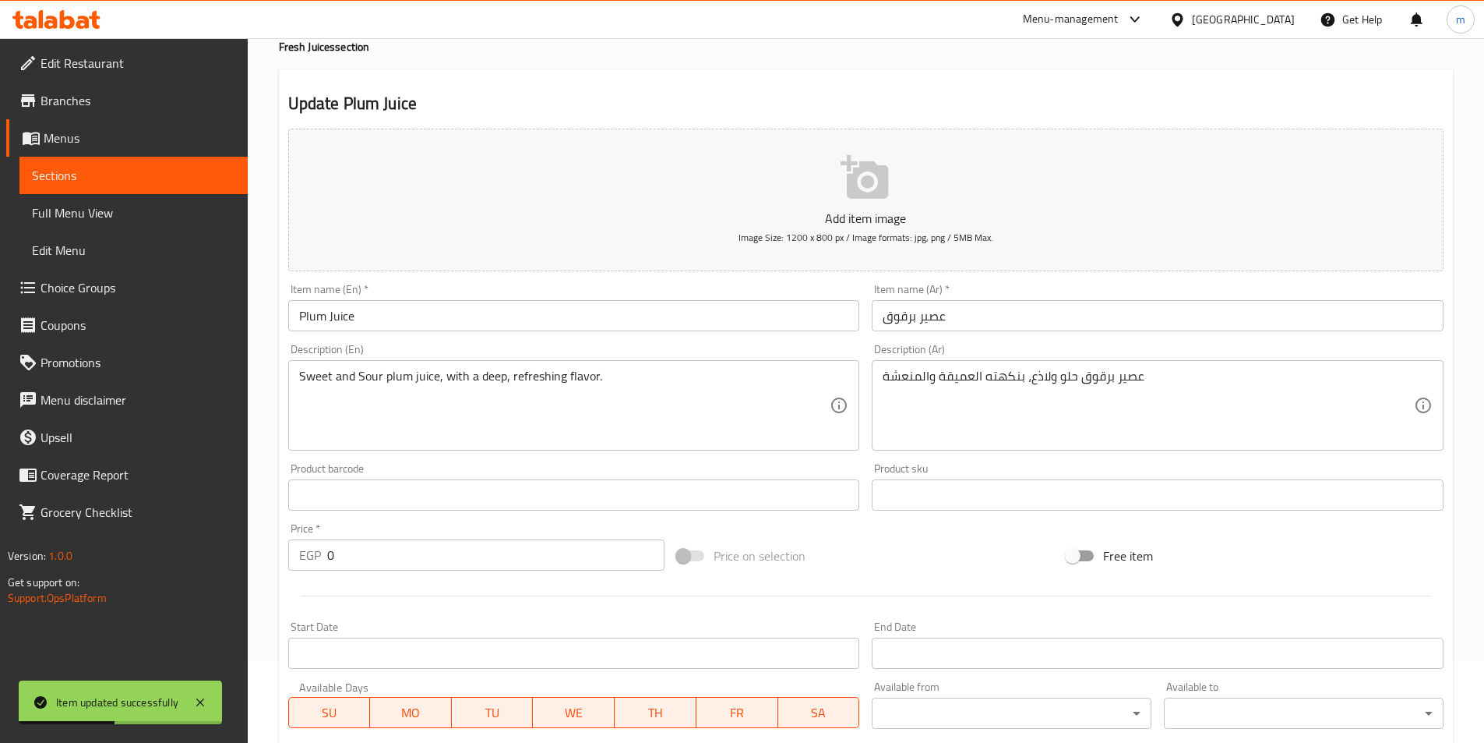
scroll to position [393, 0]
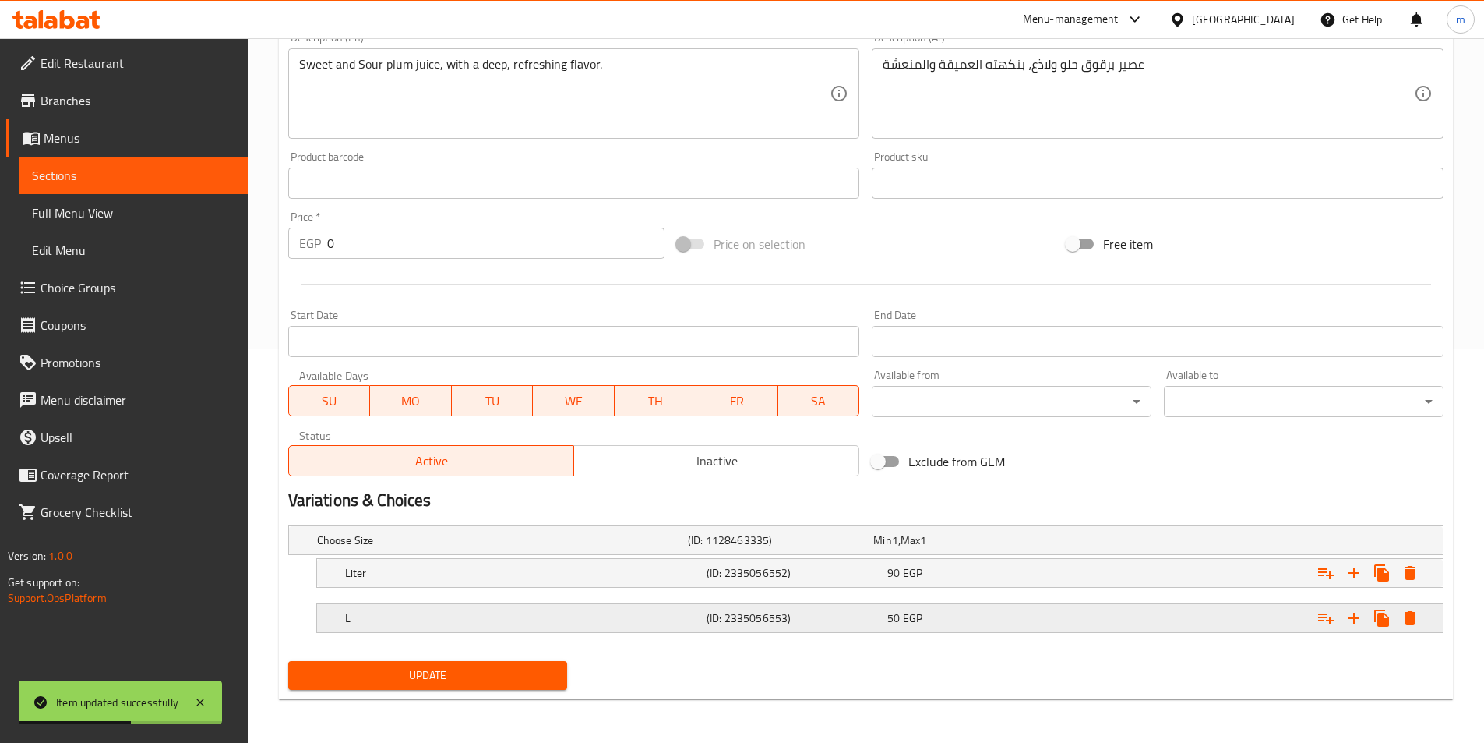
click at [629, 619] on h5 "L" at bounding box center [522, 618] width 355 height 16
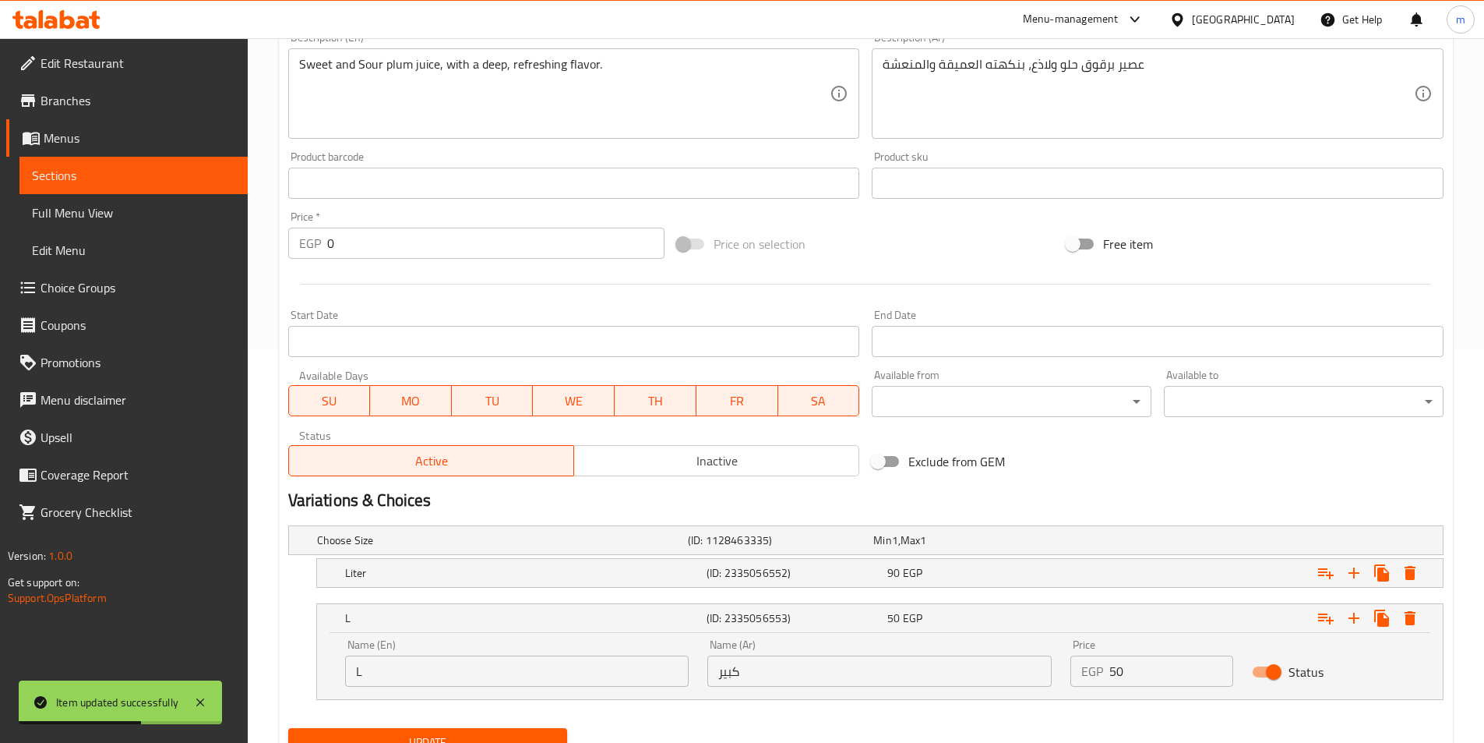
click at [512, 679] on input "L" at bounding box center [517, 670] width 344 height 31
type input "Large"
click at [467, 735] on span "Update" at bounding box center [428, 741] width 255 height 19
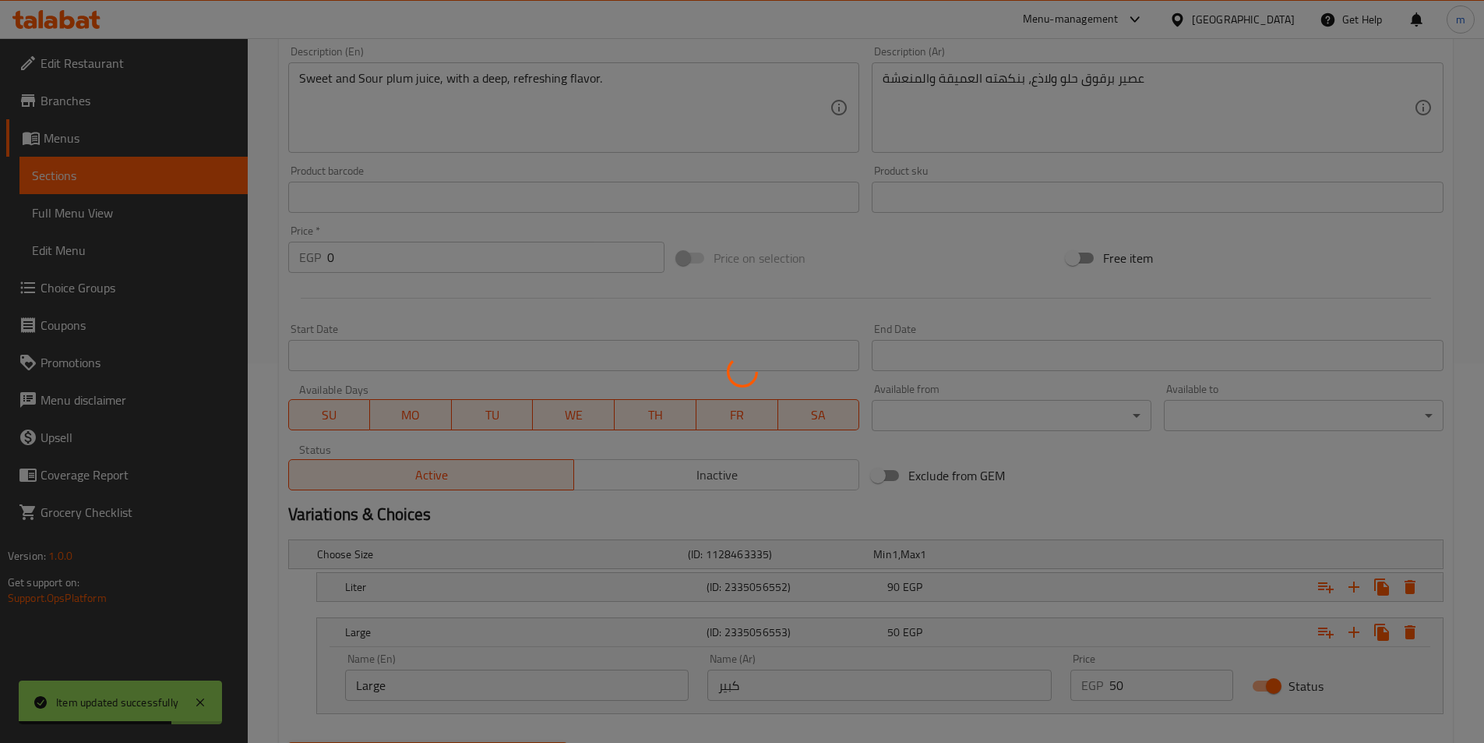
scroll to position [0, 0]
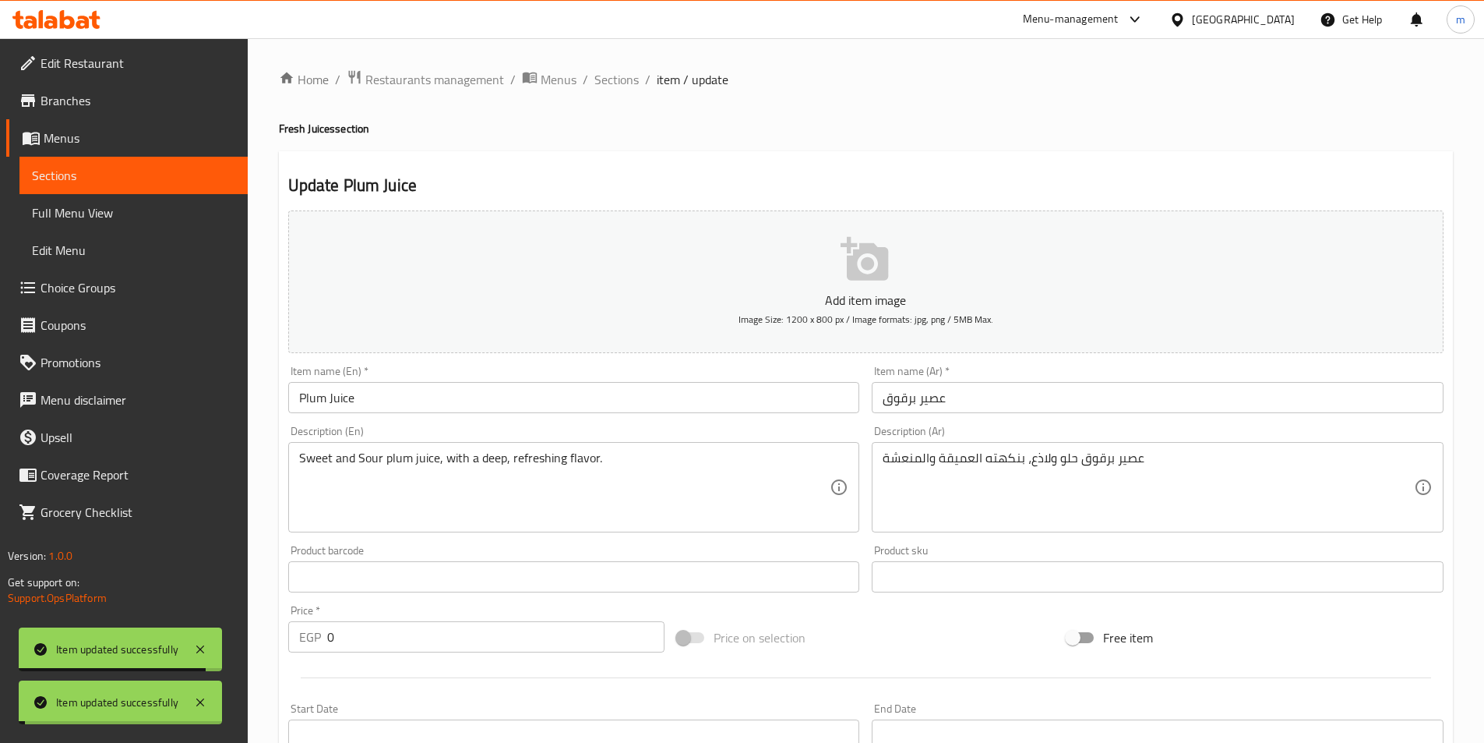
click at [402, 398] on input "Plum Juice" at bounding box center [574, 397] width 572 height 31
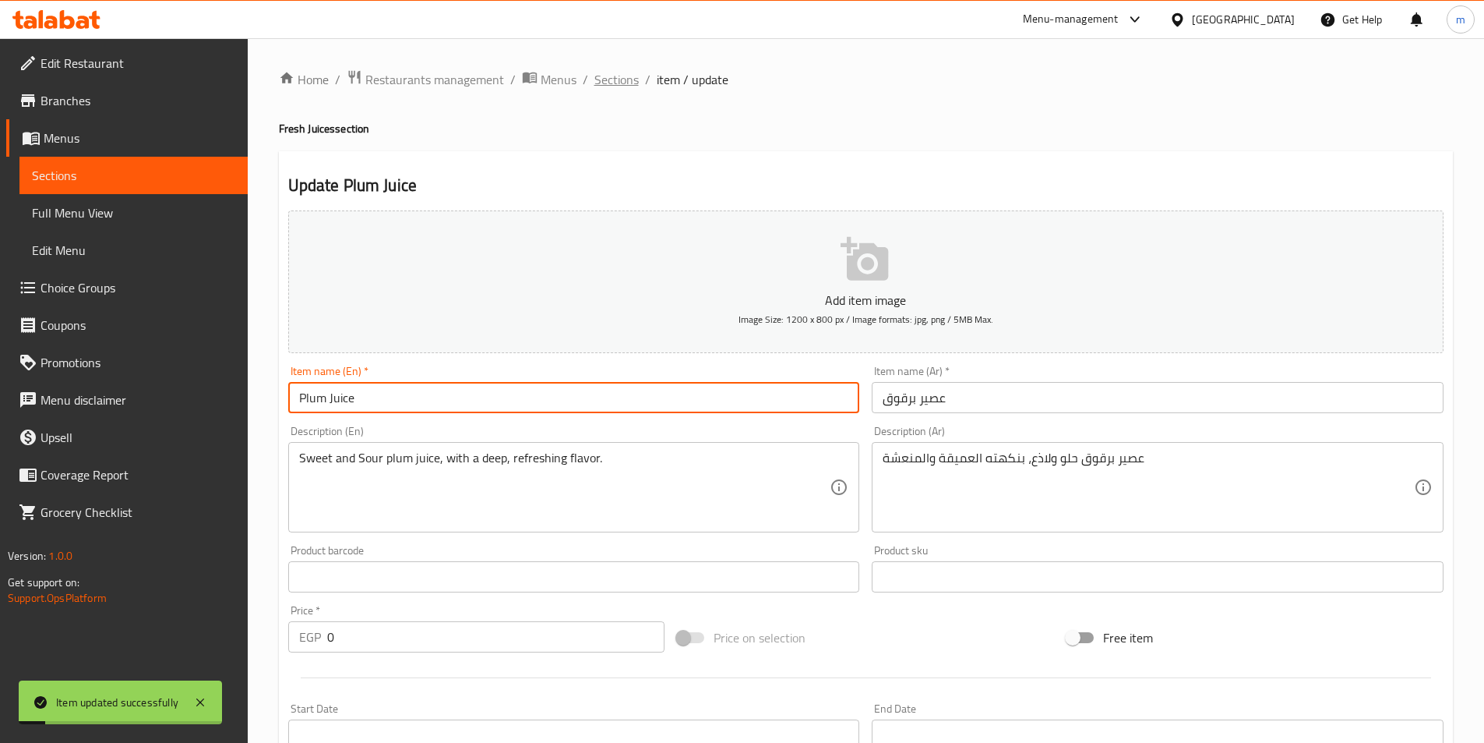
click at [614, 84] on span "Sections" at bounding box center [616, 79] width 44 height 19
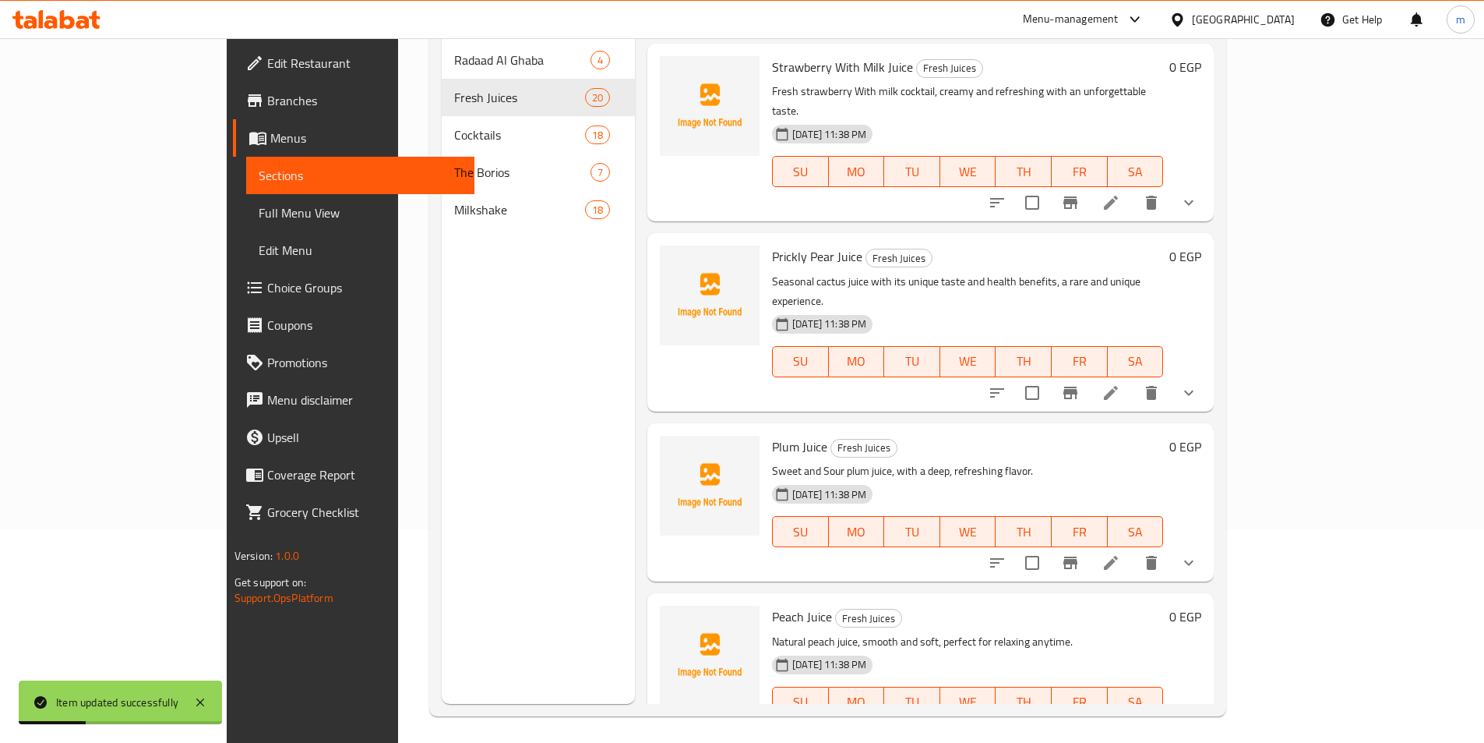
scroll to position [218, 0]
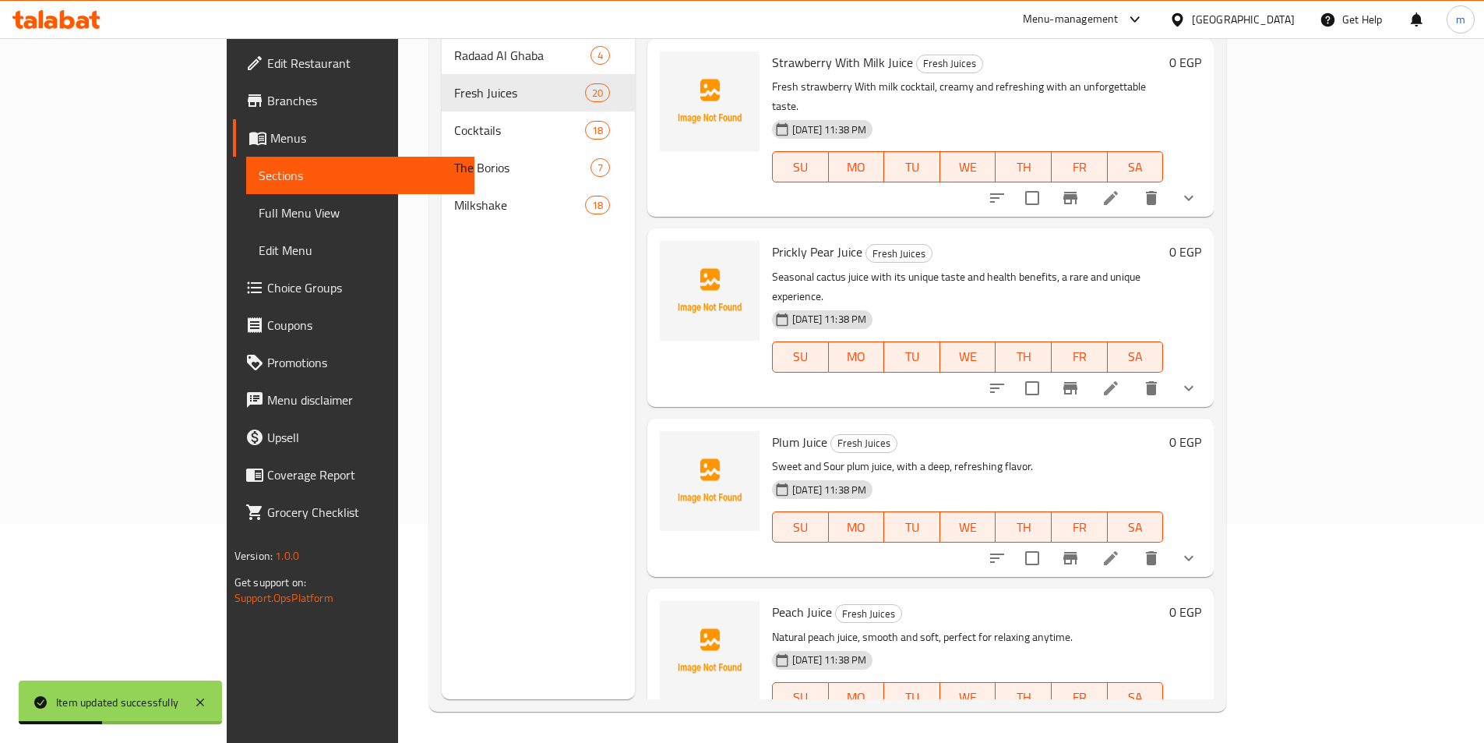
click at [1133, 714] on li at bounding box center [1111, 728] width 44 height 28
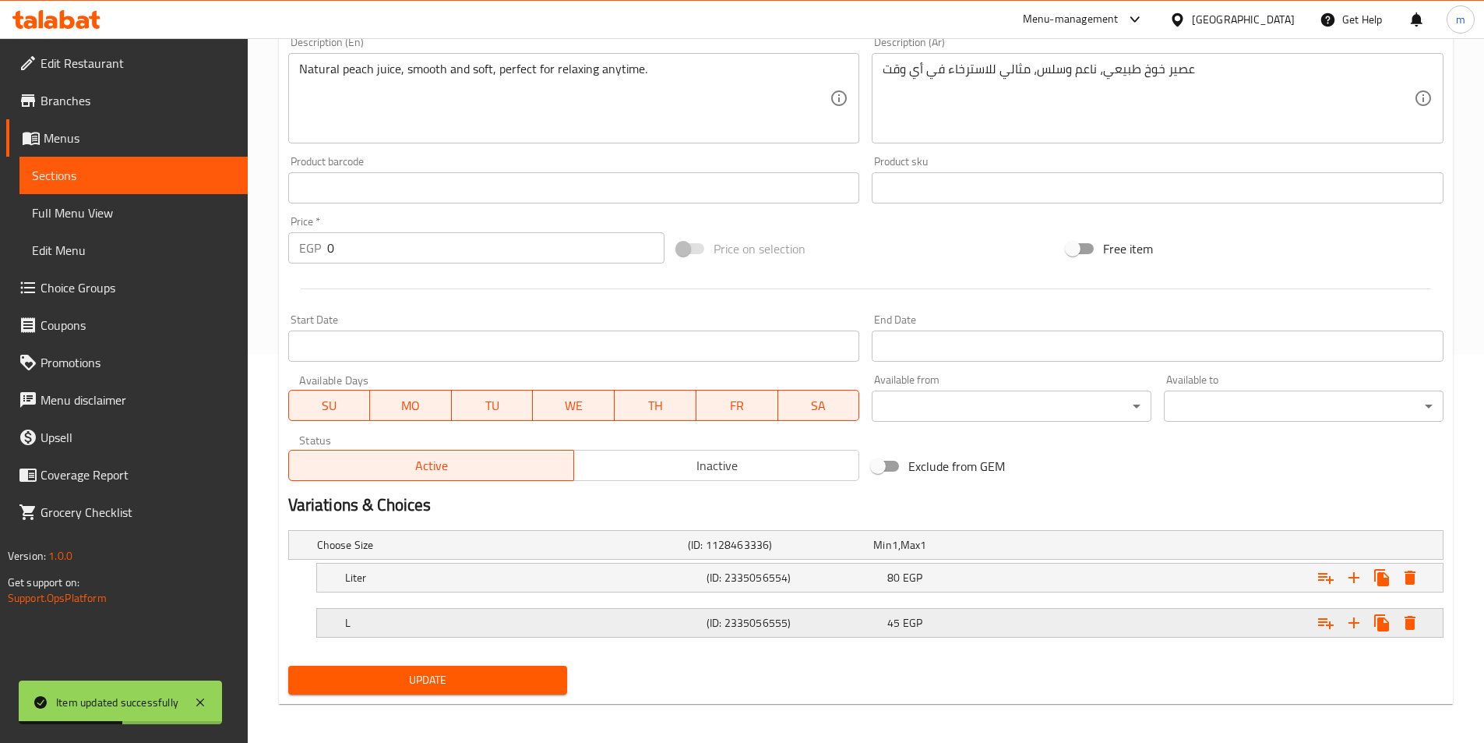
scroll to position [393, 0]
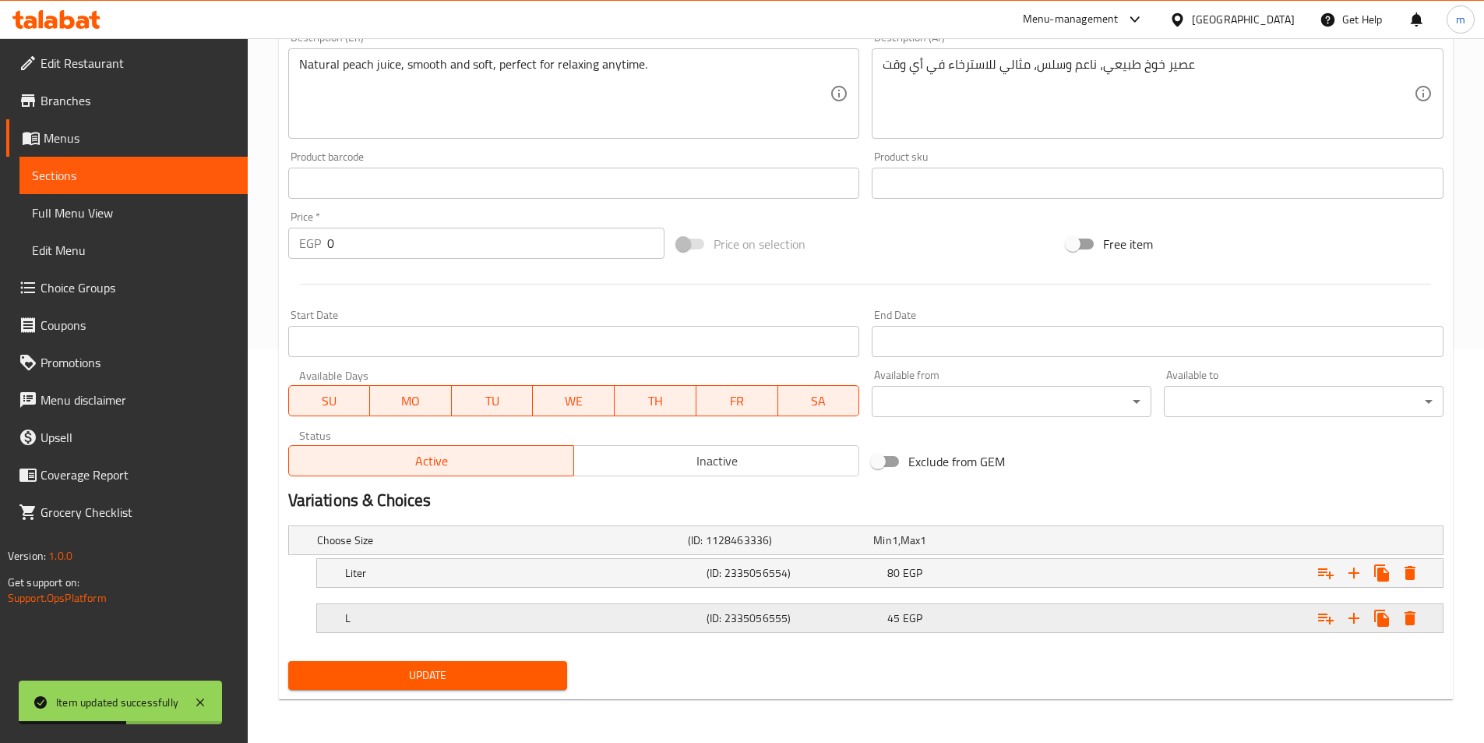
click at [438, 614] on h5 "L" at bounding box center [522, 618] width 355 height 16
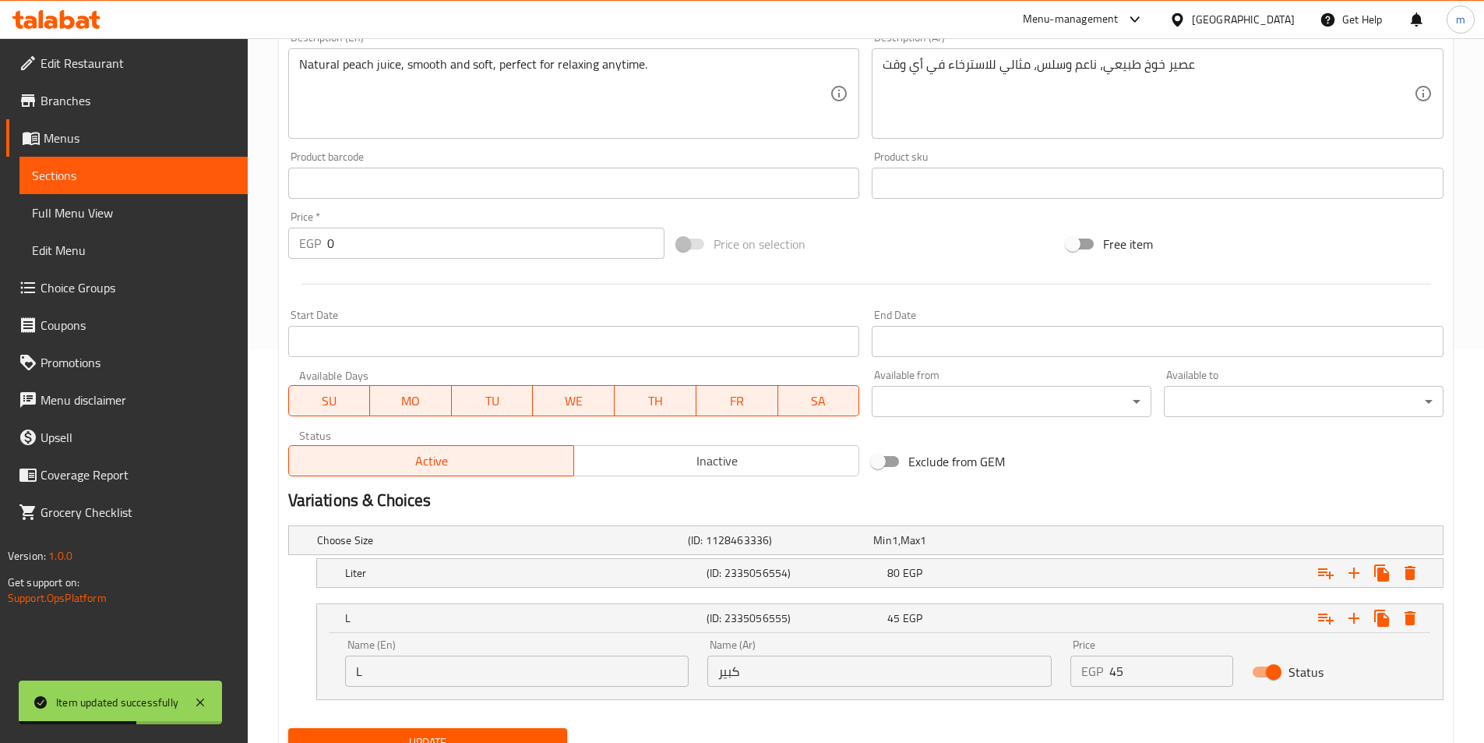
click at [450, 669] on input "L" at bounding box center [517, 670] width 344 height 31
type input "Large"
click at [452, 732] on span "Update" at bounding box center [428, 741] width 255 height 19
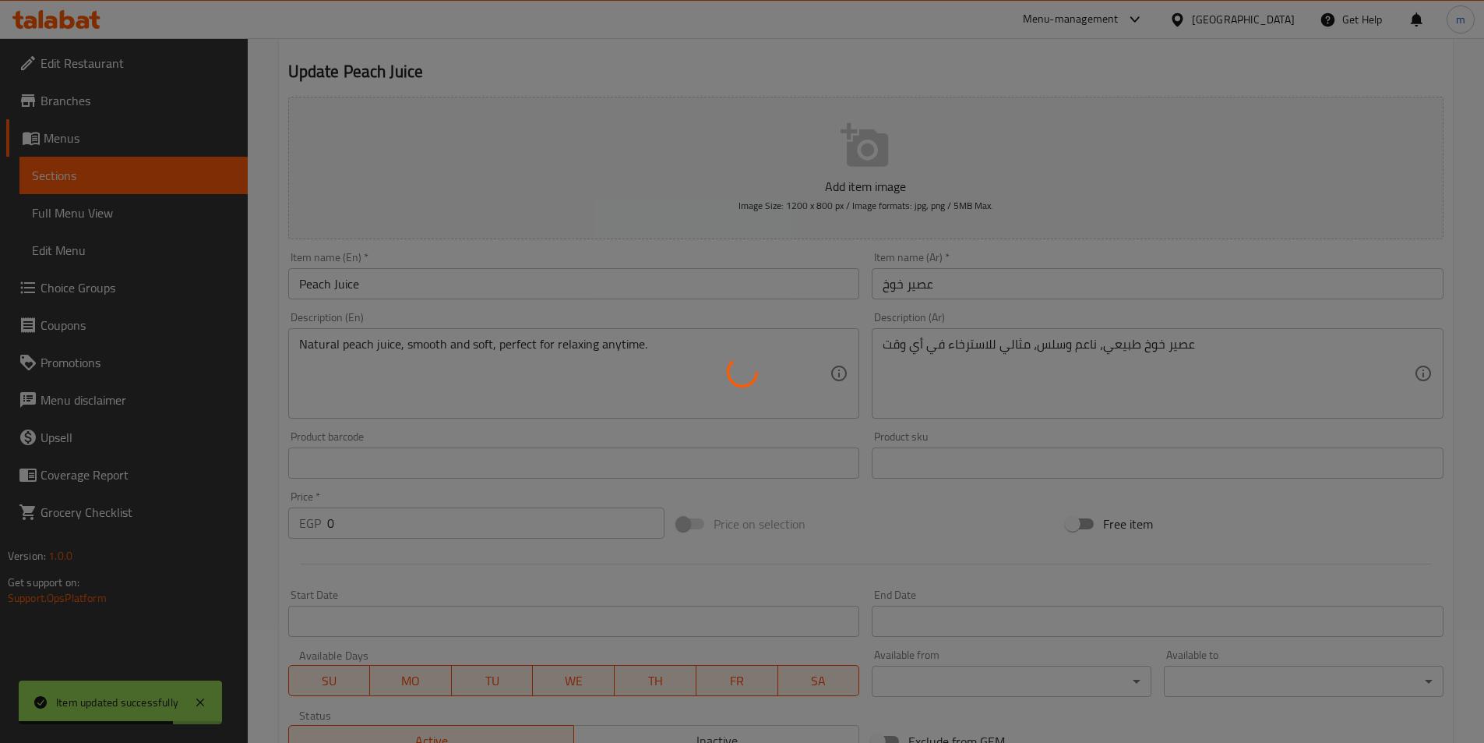
scroll to position [0, 0]
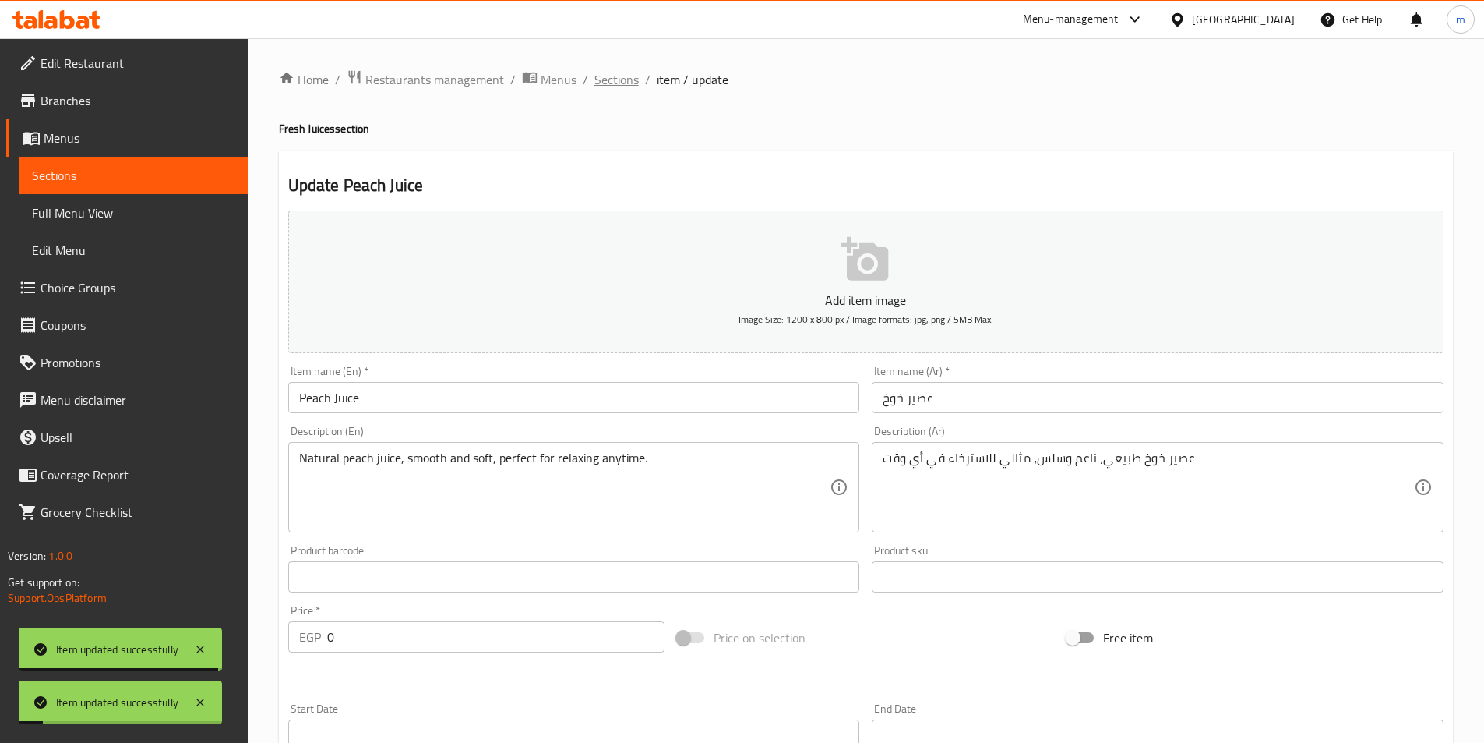
click at [628, 79] on span "Sections" at bounding box center [616, 79] width 44 height 19
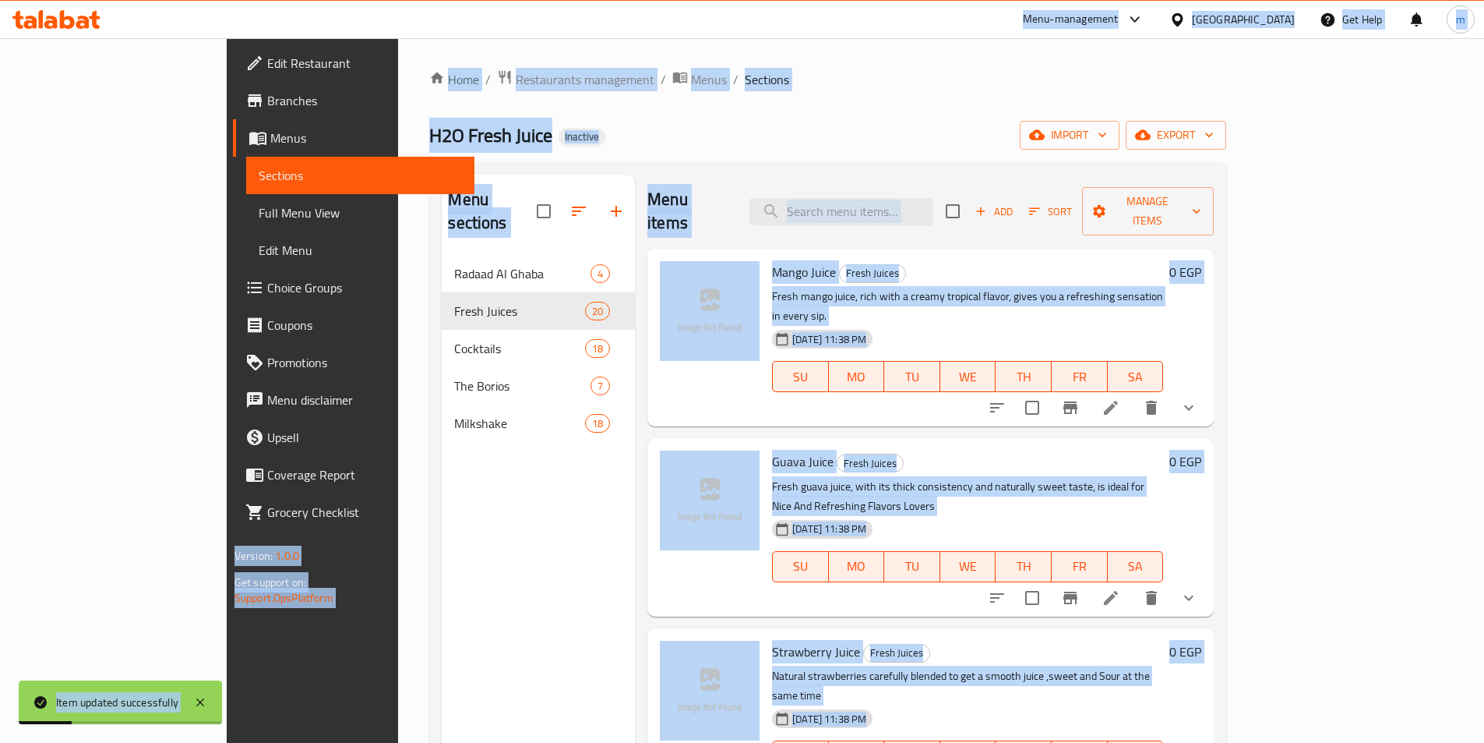
click at [442, 594] on div "Menu sections Radaad Al Ghaba 4 Fresh Juices 20 Cocktails 18 The Borios 7 Milks…" at bounding box center [538, 546] width 193 height 743
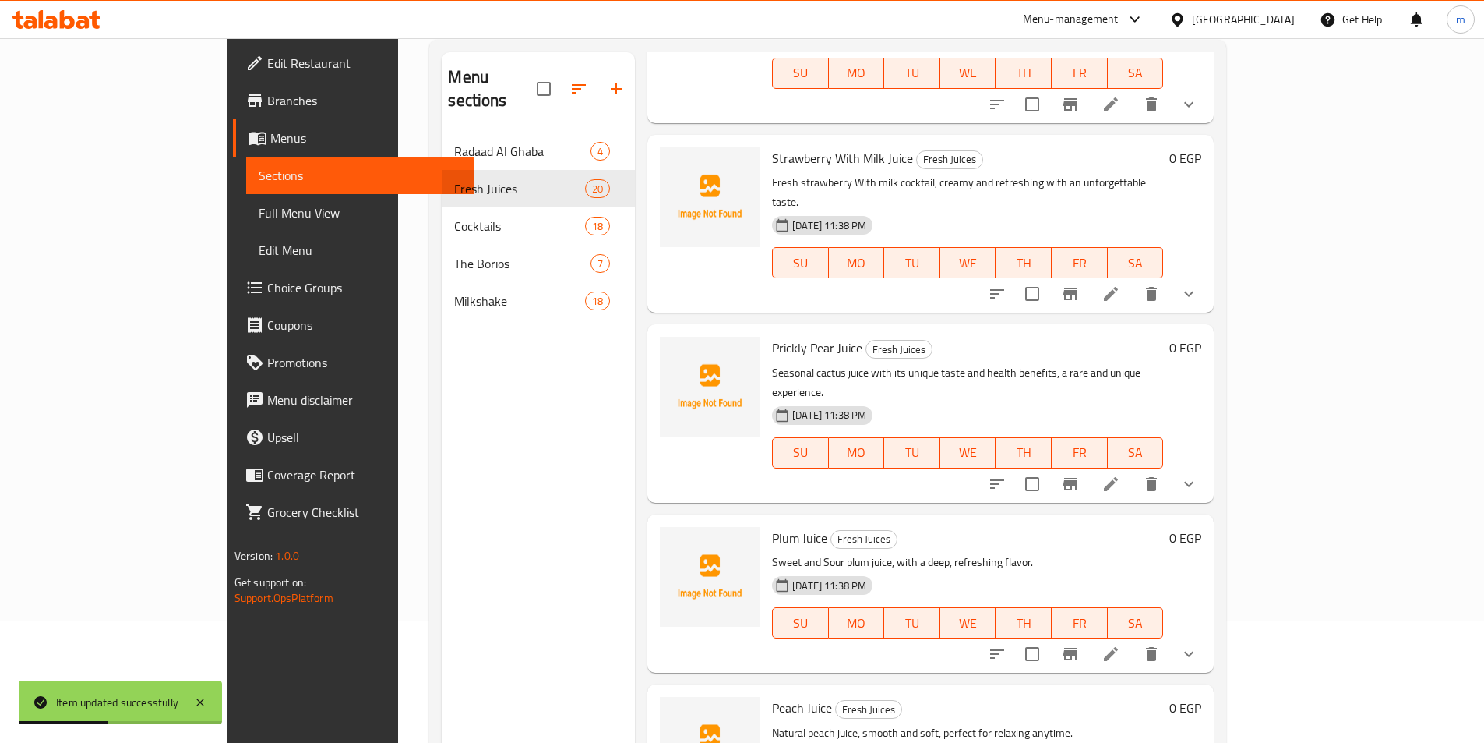
scroll to position [218, 0]
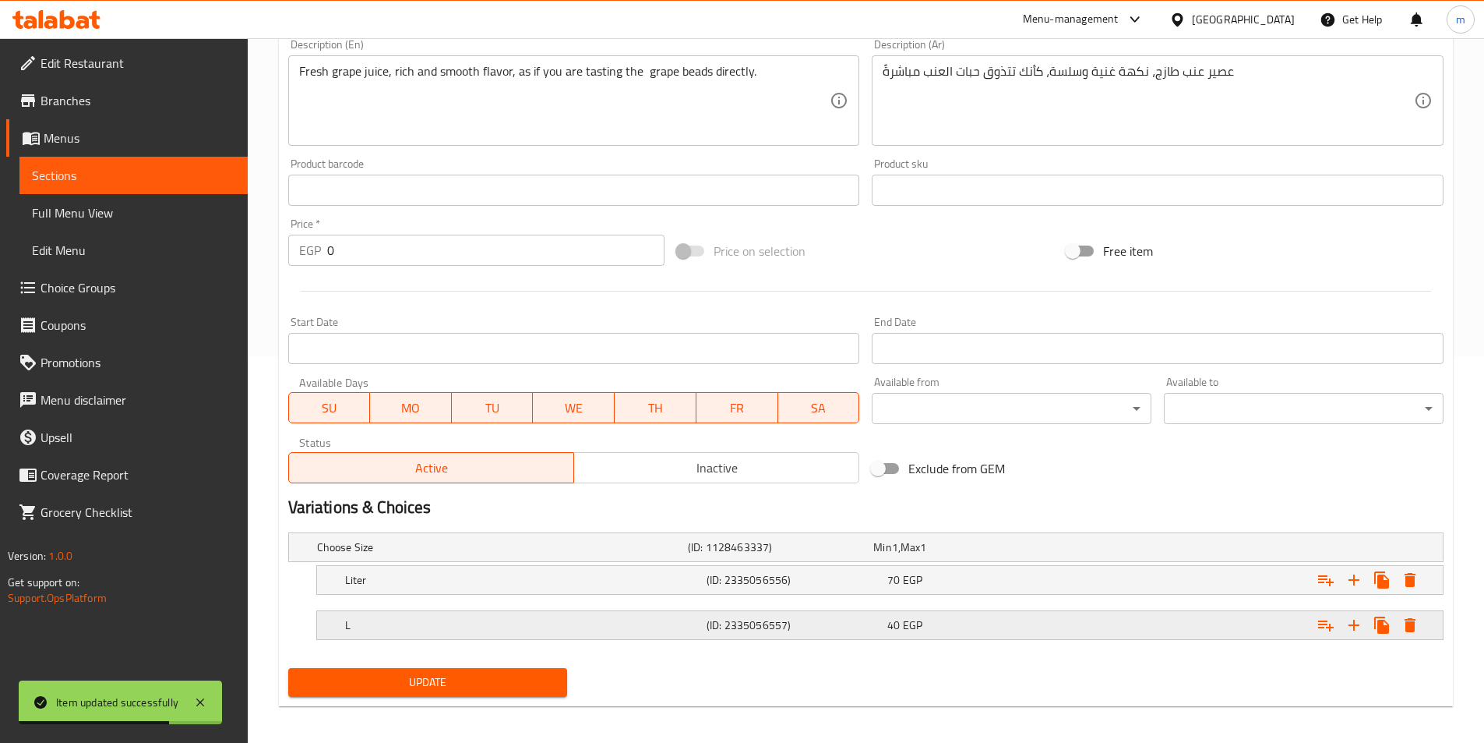
scroll to position [393, 0]
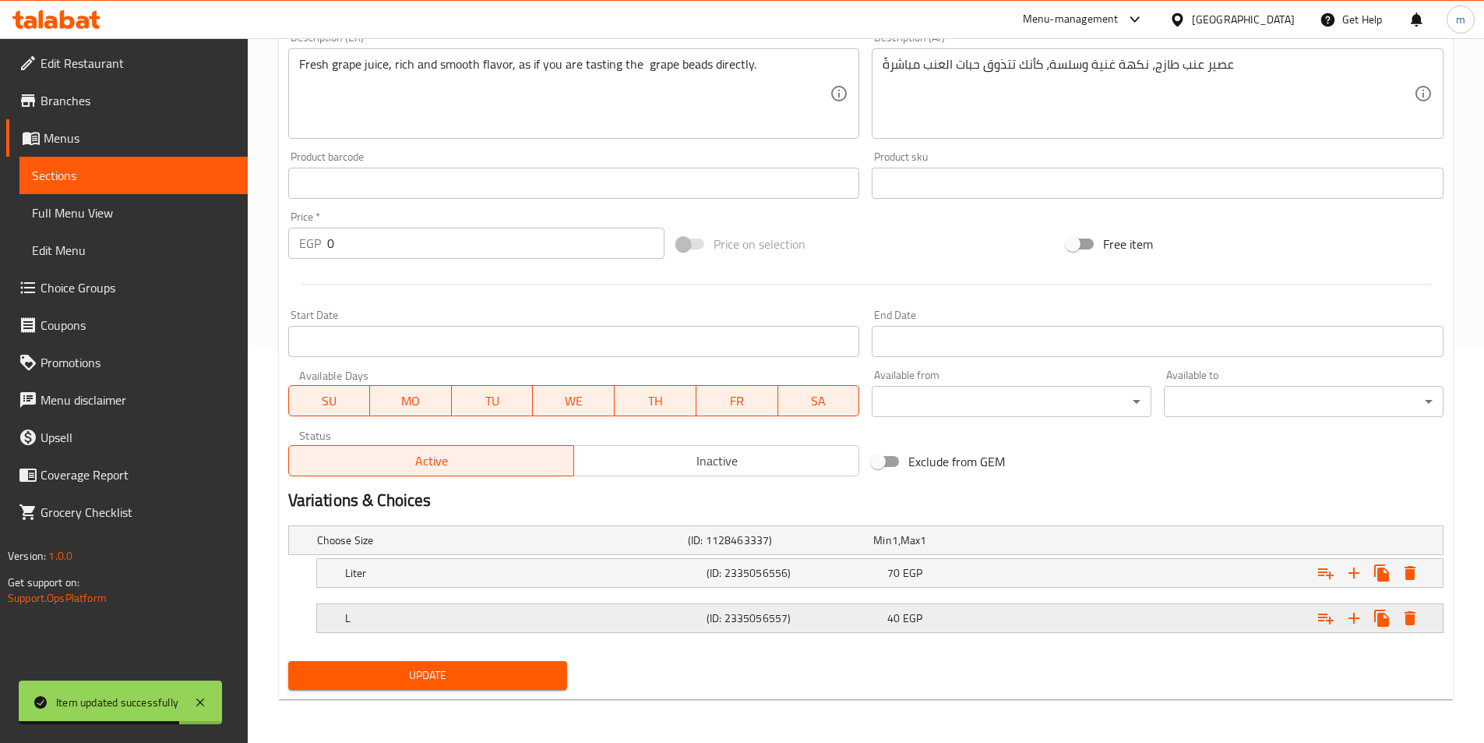
click at [527, 607] on div "L" at bounding box center [523, 618] width 362 height 22
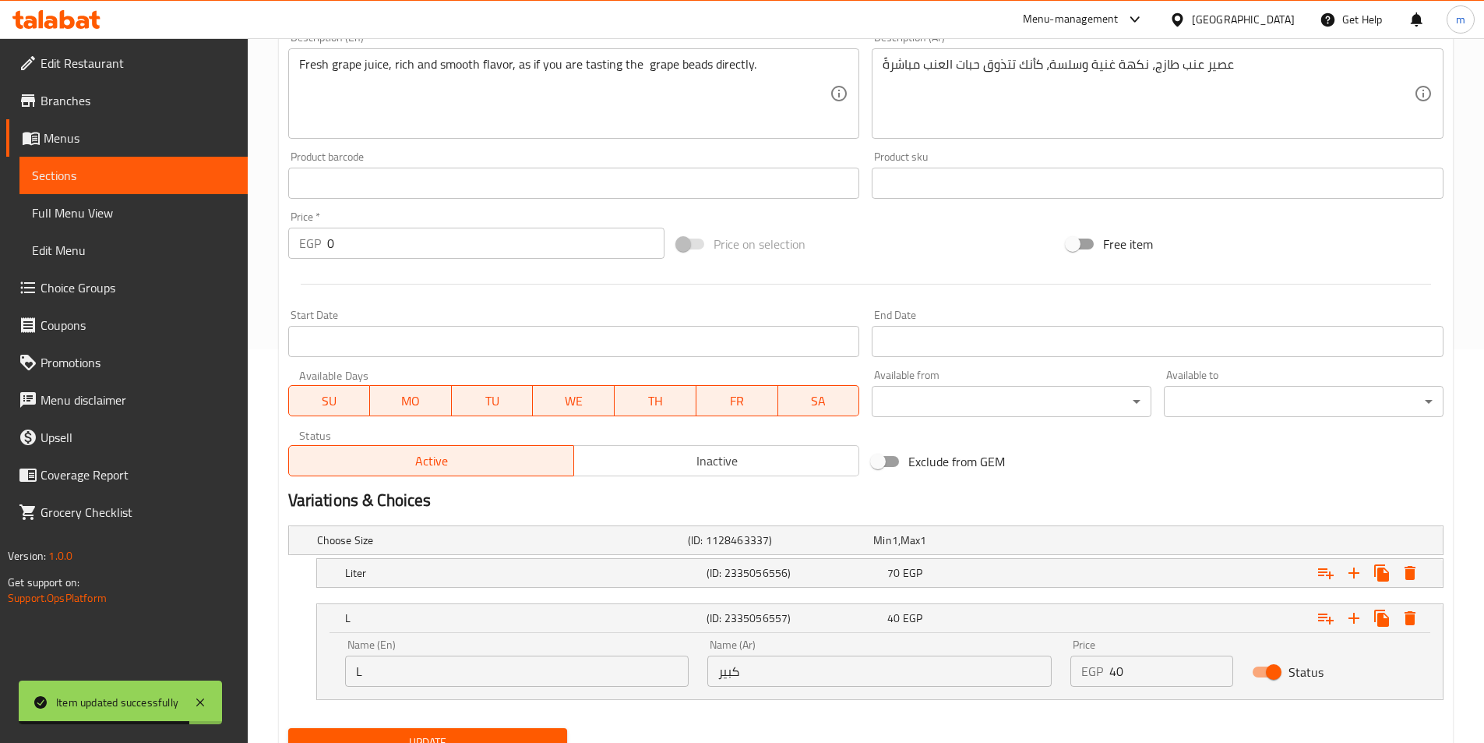
click at [488, 664] on input "L" at bounding box center [517, 670] width 344 height 31
type input "Large"
drag, startPoint x: 465, startPoint y: 735, endPoint x: 542, endPoint y: 679, distance: 95.4
click at [465, 735] on span "Update" at bounding box center [428, 741] width 255 height 19
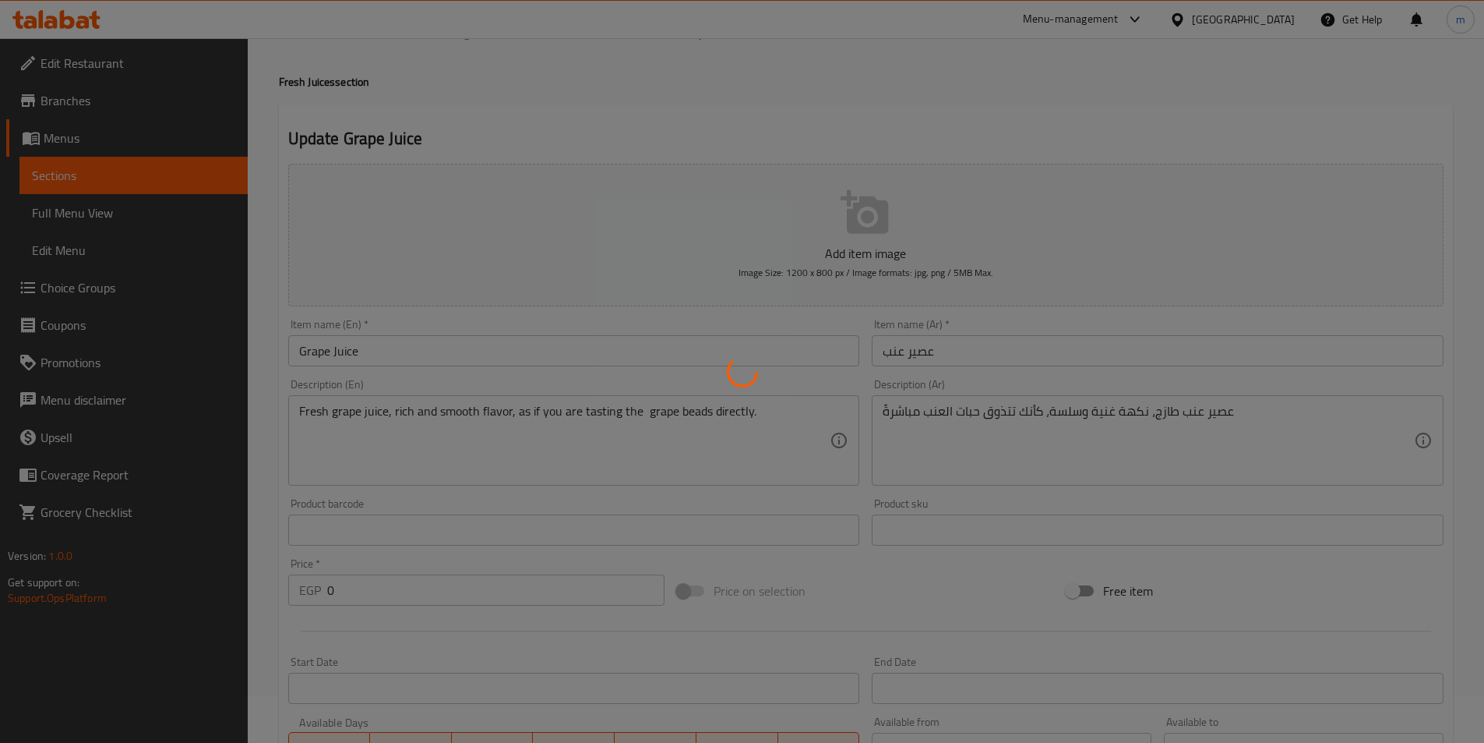
scroll to position [0, 0]
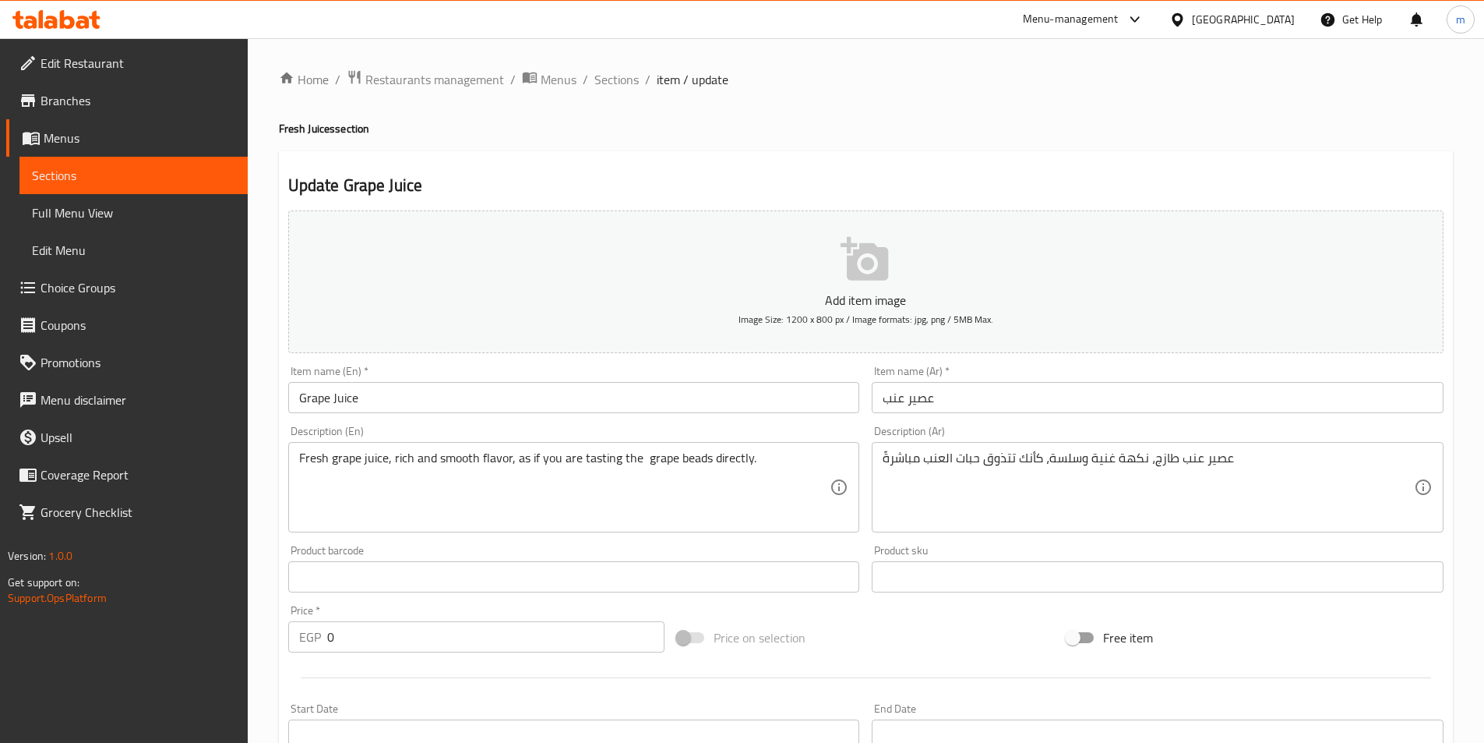
click at [89, 206] on span "Full Menu View" at bounding box center [133, 212] width 203 height 19
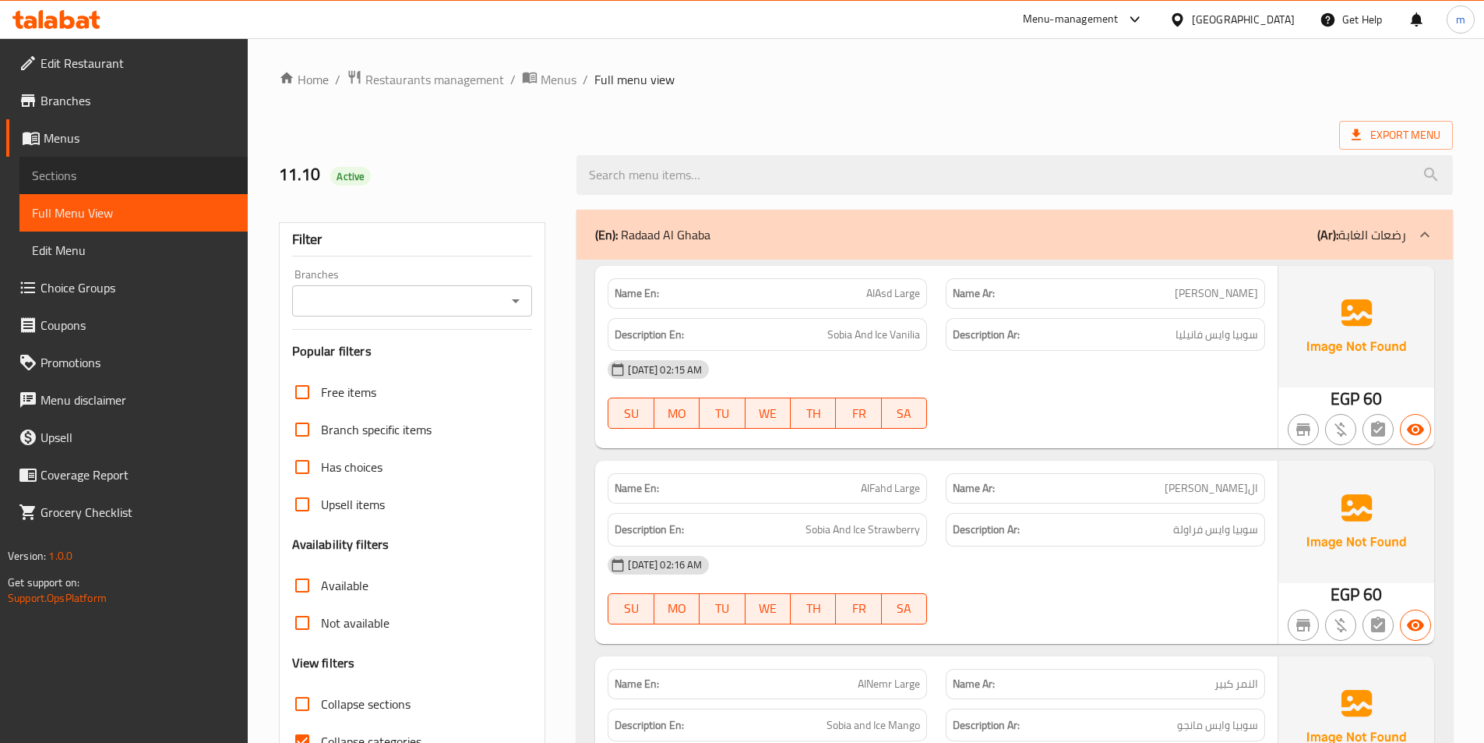
click at [72, 157] on link "Sections" at bounding box center [133, 175] width 228 height 37
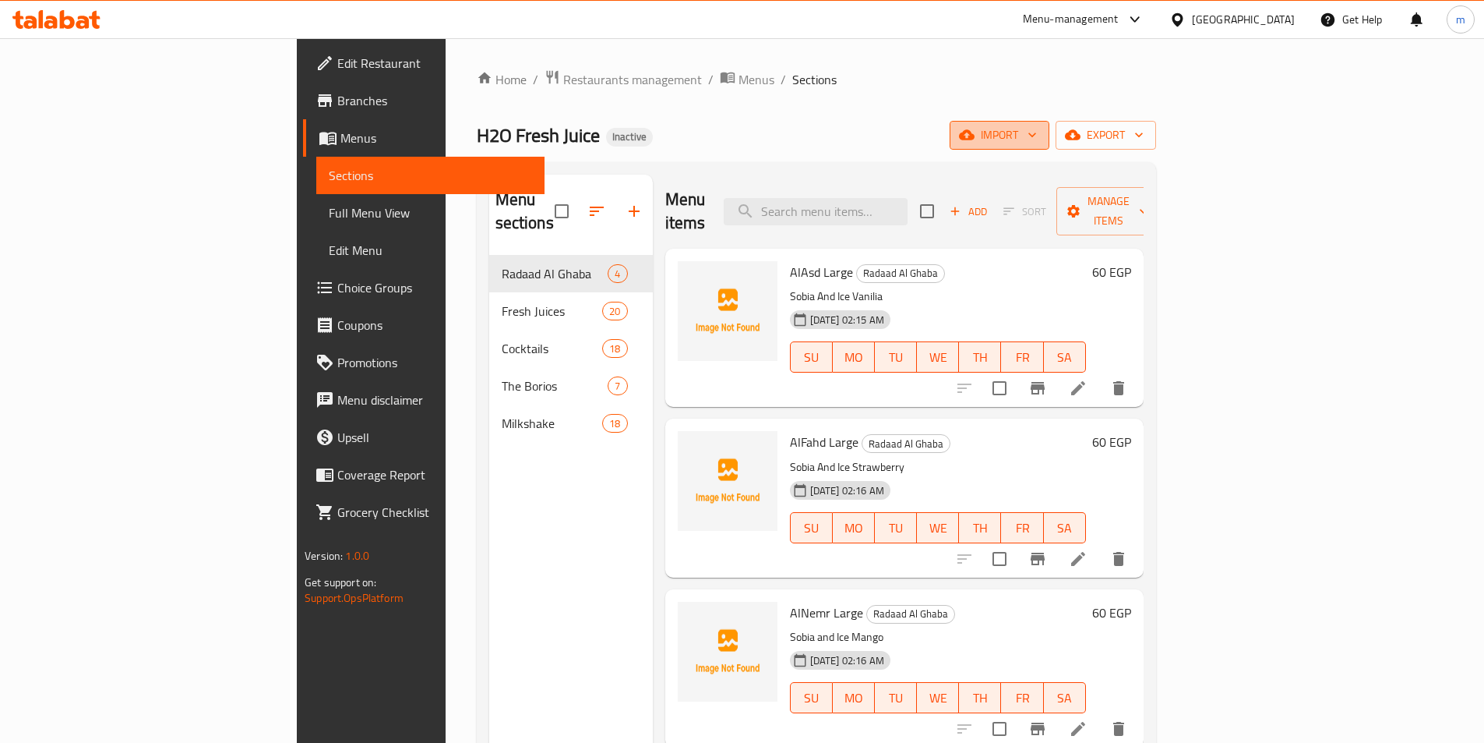
click at [1037, 136] on span "import" at bounding box center [999, 134] width 75 height 19
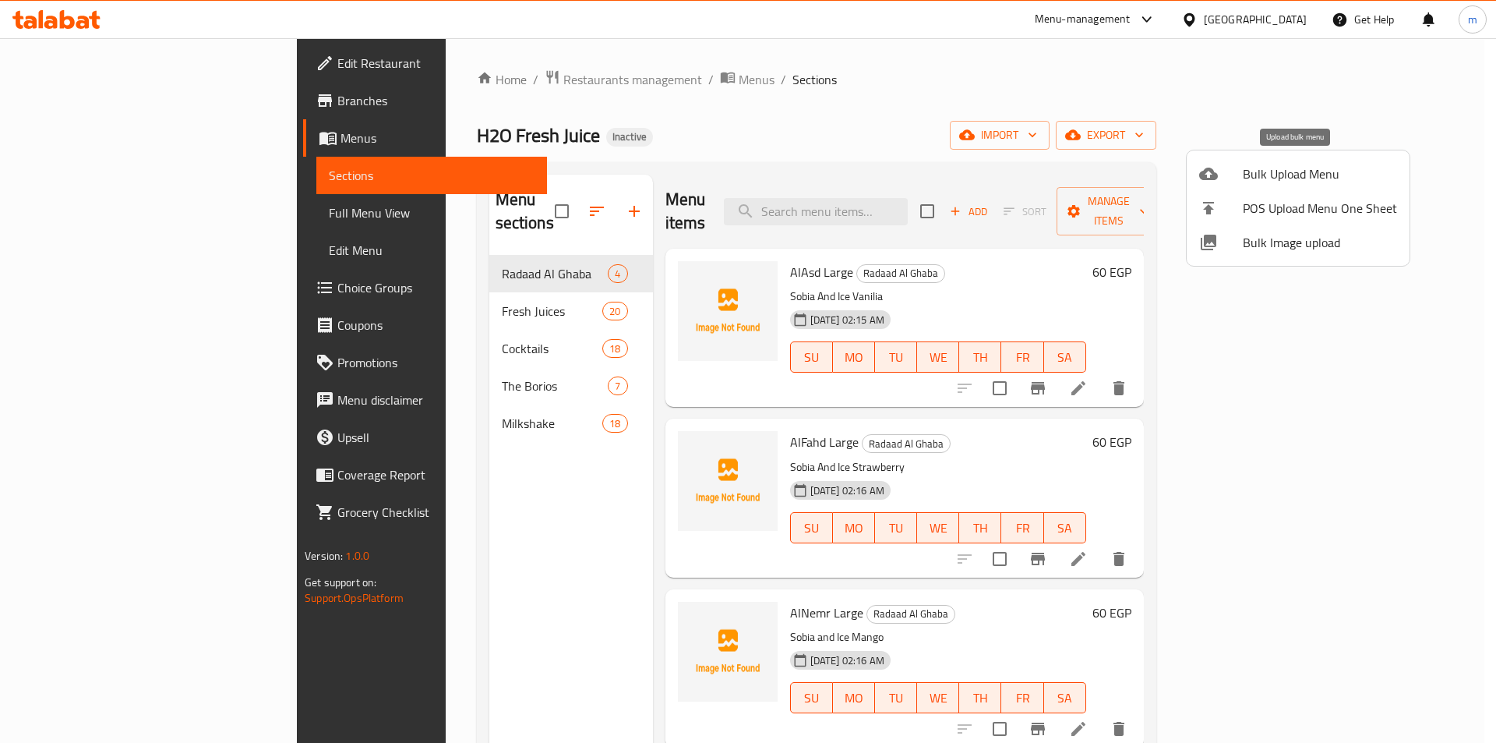
click at [1264, 164] on span "Bulk Upload Menu" at bounding box center [1320, 173] width 154 height 19
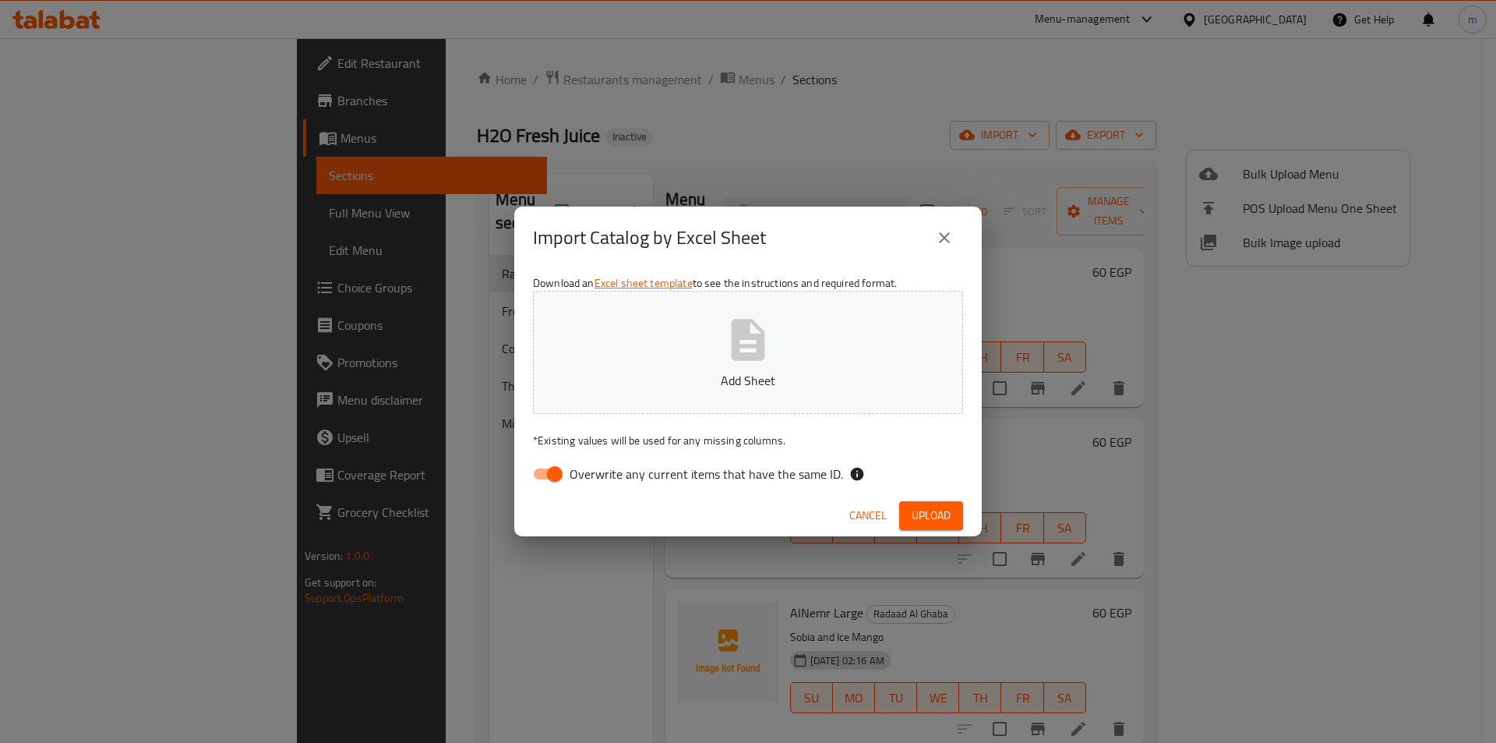
click at [560, 462] on input "Overwrite any current items that have the same ID." at bounding box center [554, 474] width 89 height 30
checkbox input "false"
click at [643, 371] on p "Add Sheet" at bounding box center [748, 380] width 382 height 19
click at [926, 526] on button "Upload" at bounding box center [931, 515] width 64 height 29
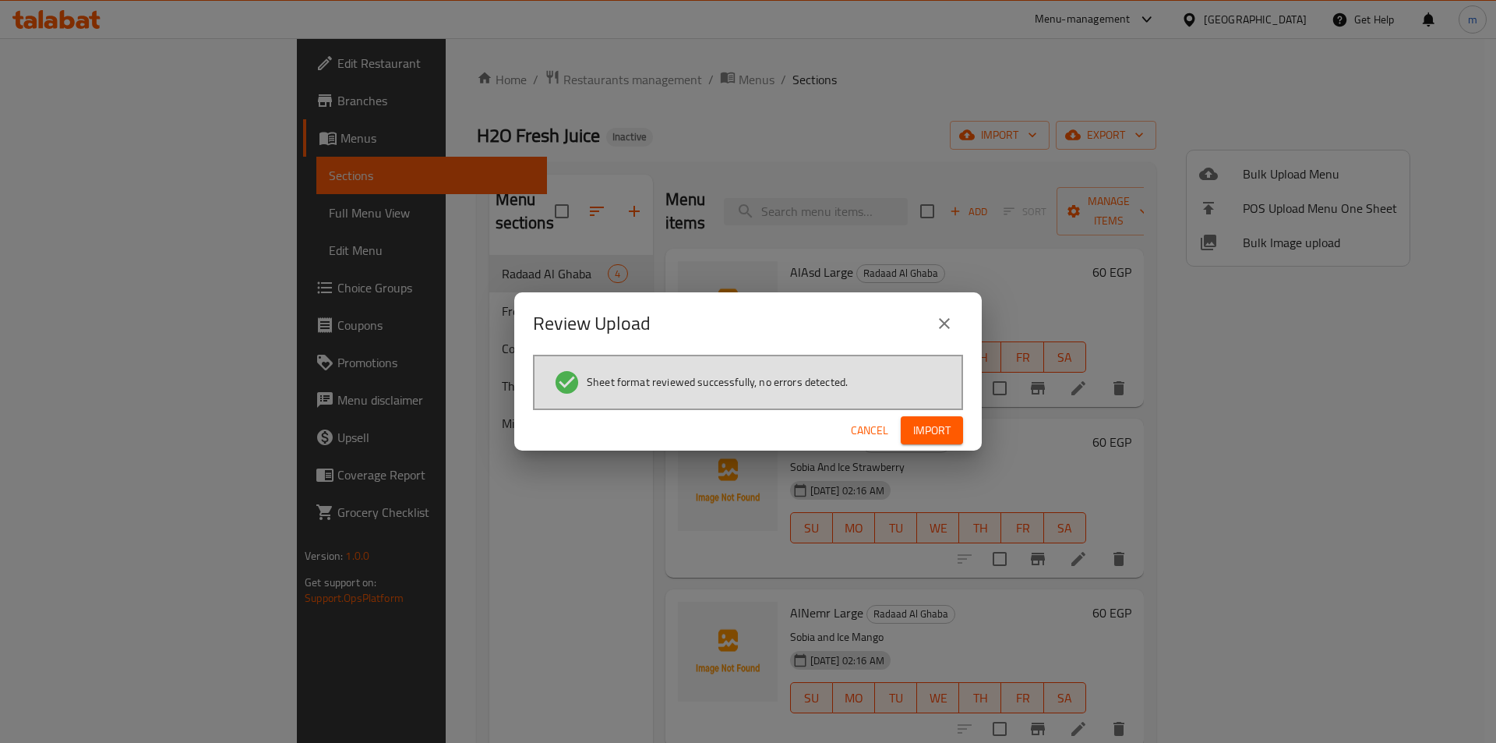
click at [955, 439] on button "Import" at bounding box center [932, 430] width 62 height 29
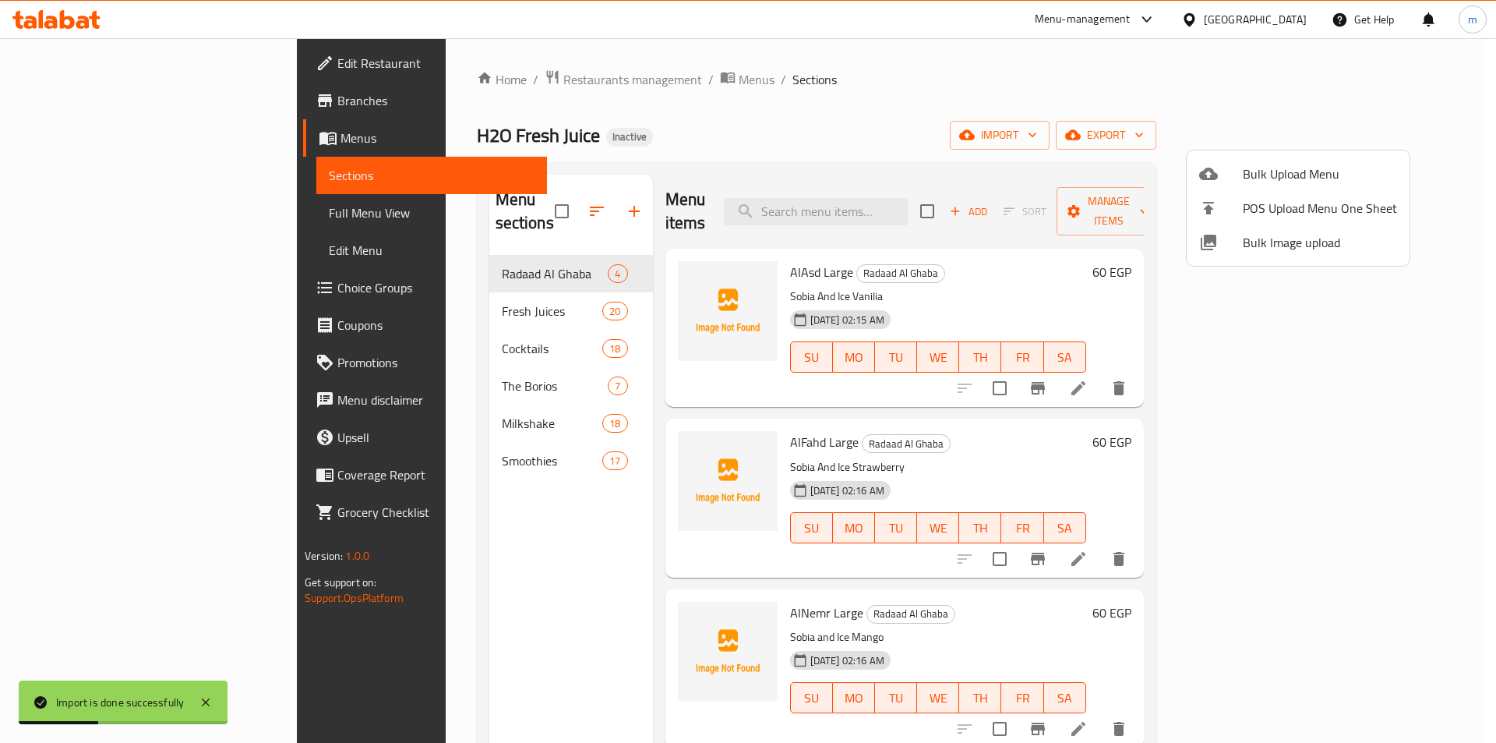
click at [374, 446] on div at bounding box center [748, 371] width 1496 height 743
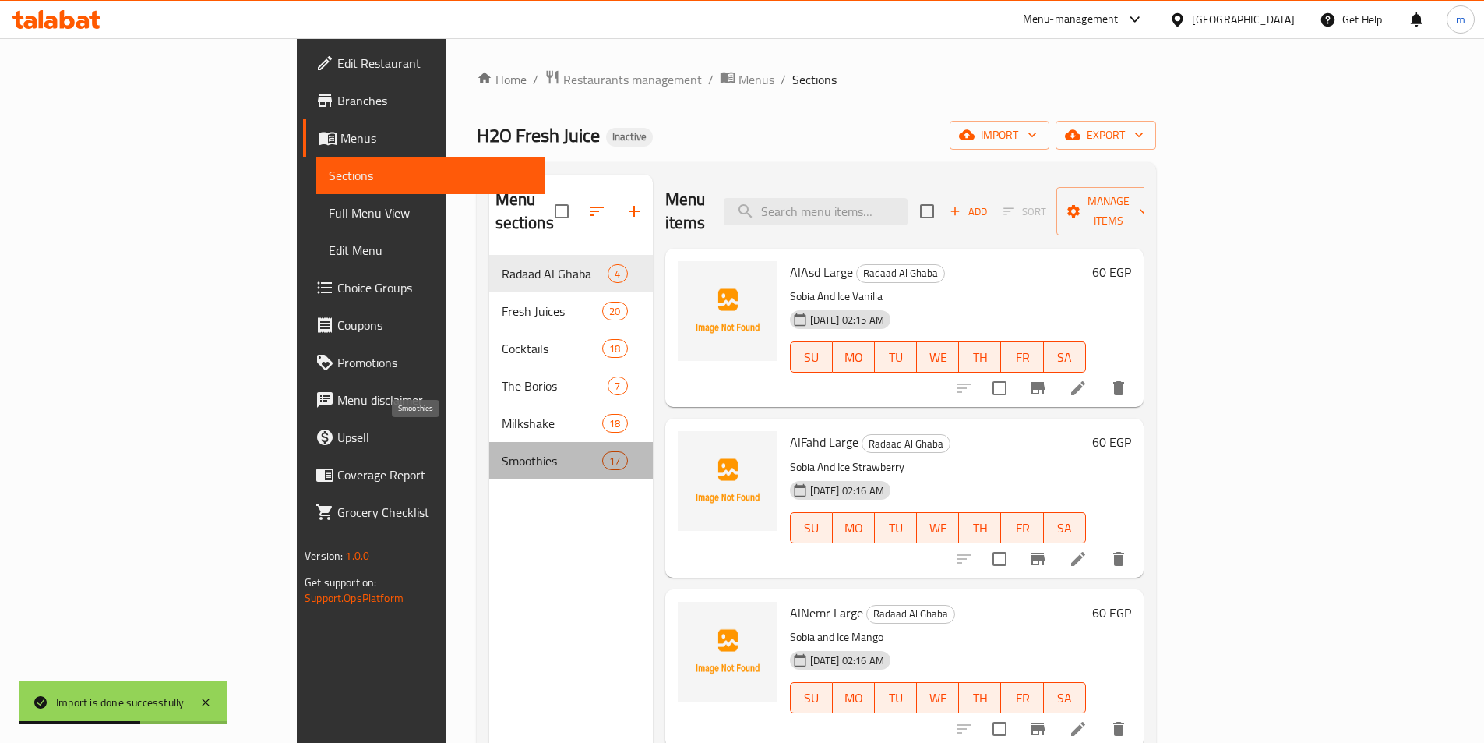
click at [502, 451] on span "Smoothies" at bounding box center [552, 460] width 101 height 19
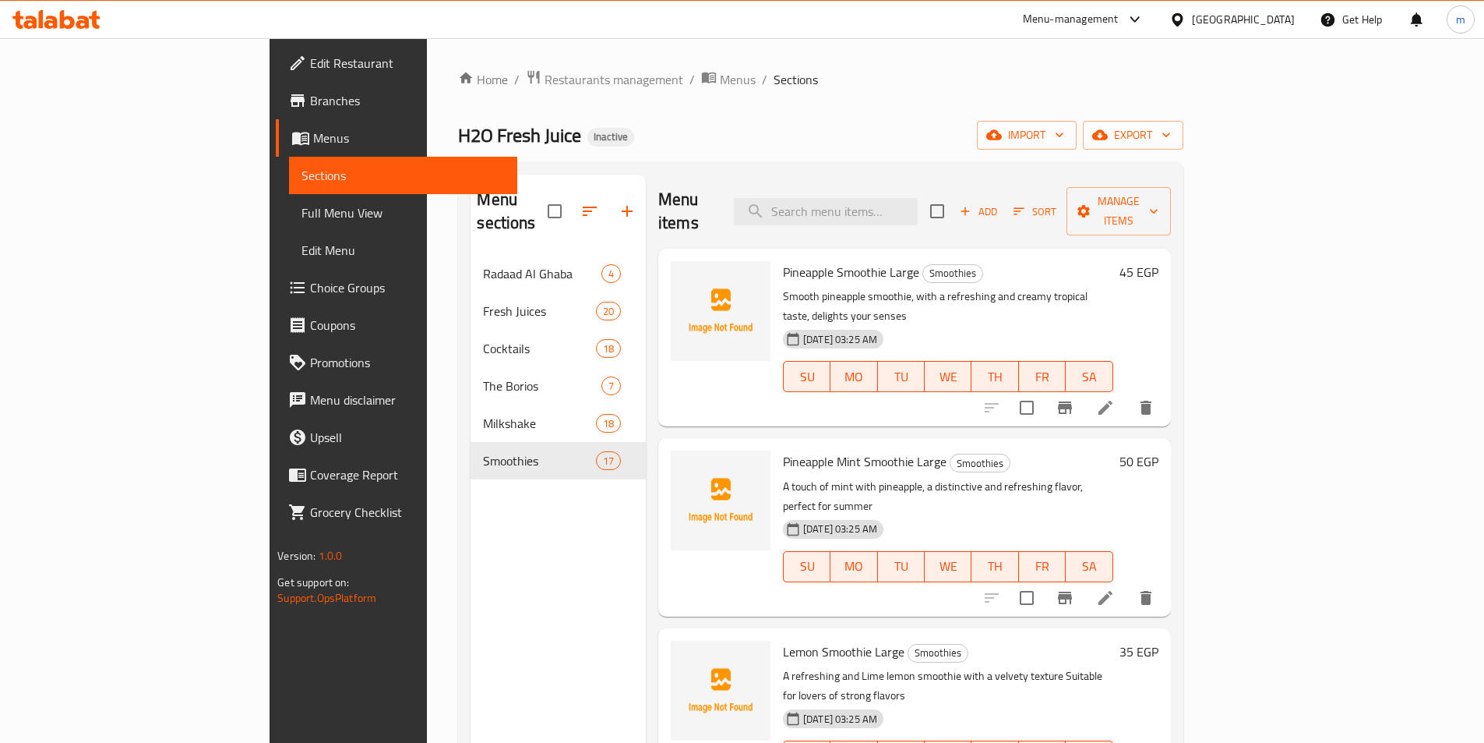
click at [302, 221] on span "Full Menu View" at bounding box center [403, 212] width 203 height 19
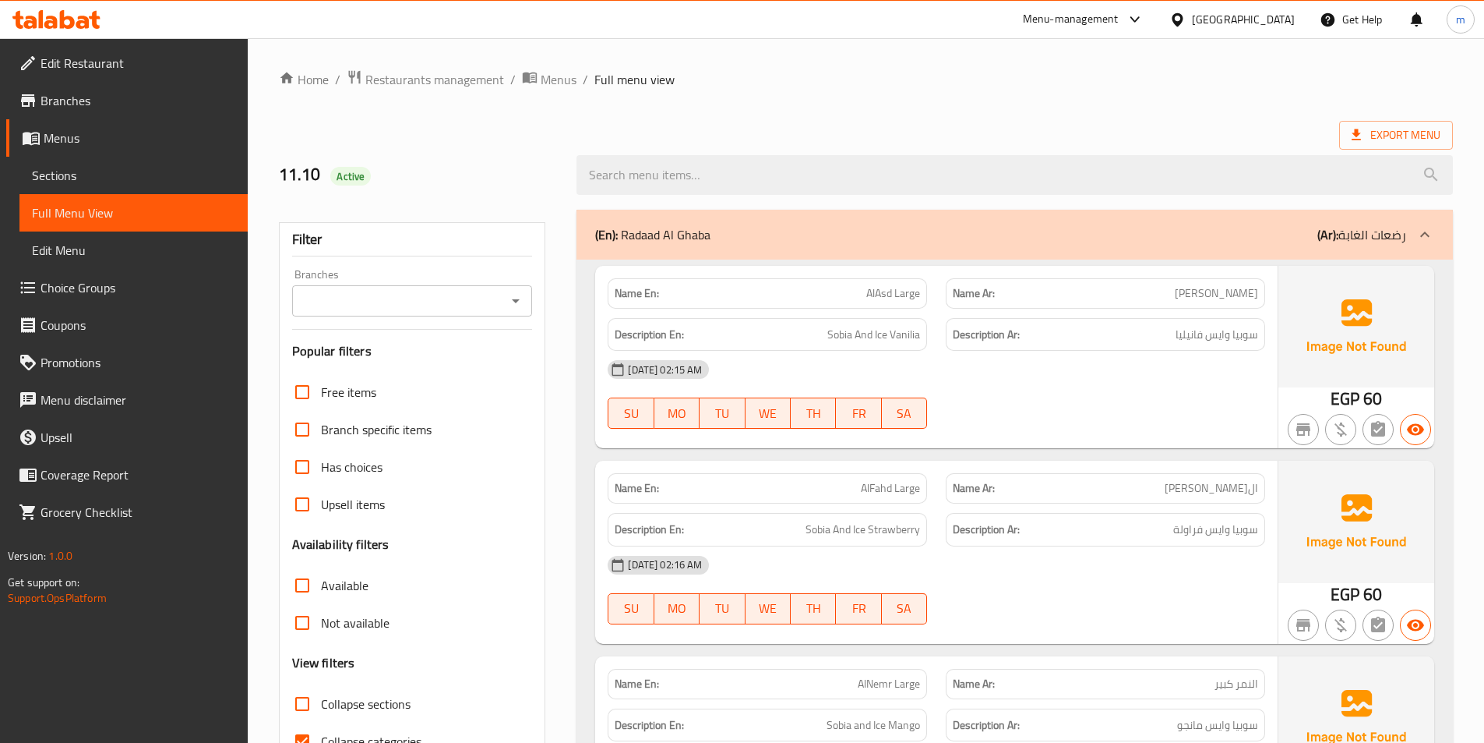
scroll to position [156, 0]
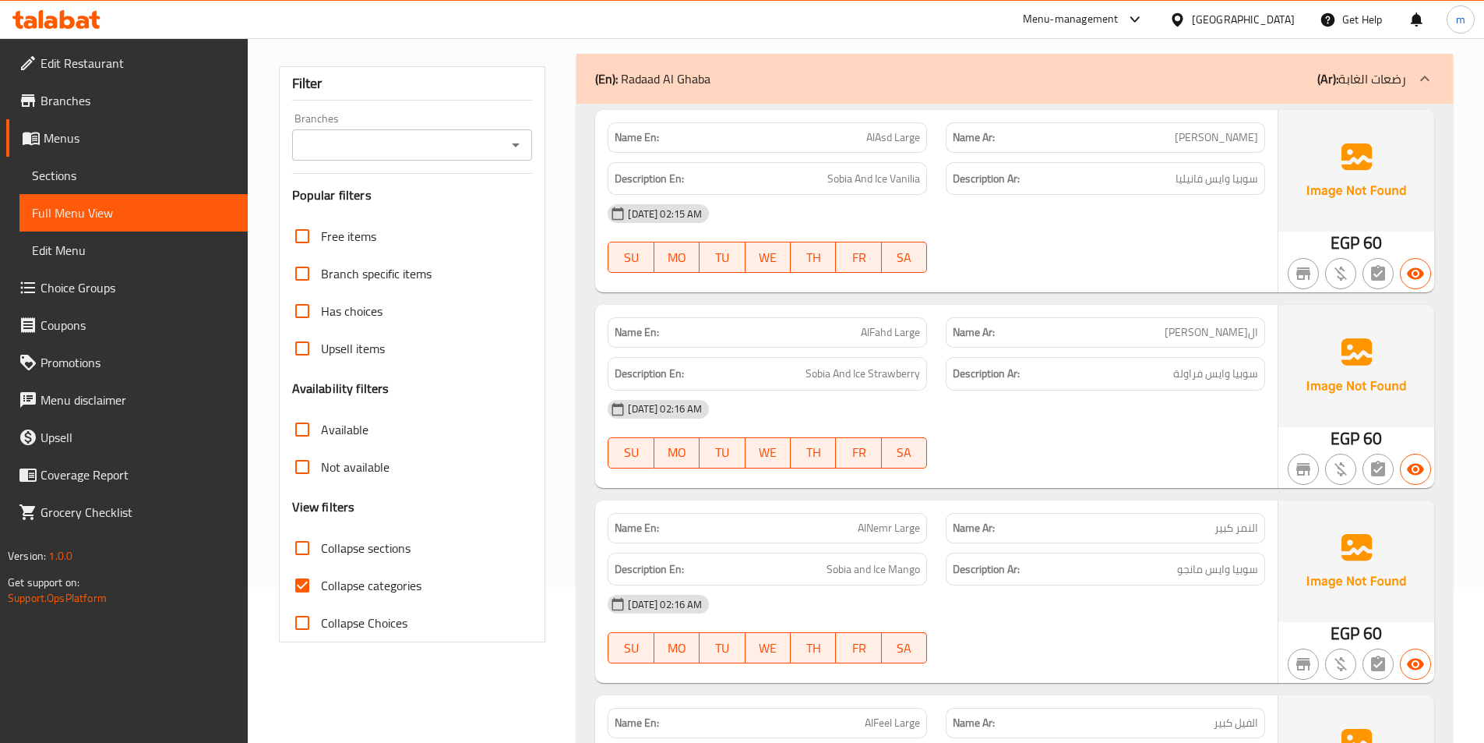
click at [393, 550] on span "Collapse sections" at bounding box center [366, 547] width 90 height 19
click at [321, 550] on input "Collapse sections" at bounding box center [302, 547] width 37 height 37
checkbox input "true"
click at [388, 576] on span "Collapse categories" at bounding box center [371, 585] width 101 height 19
click at [321, 574] on input "Collapse categories" at bounding box center [302, 584] width 37 height 37
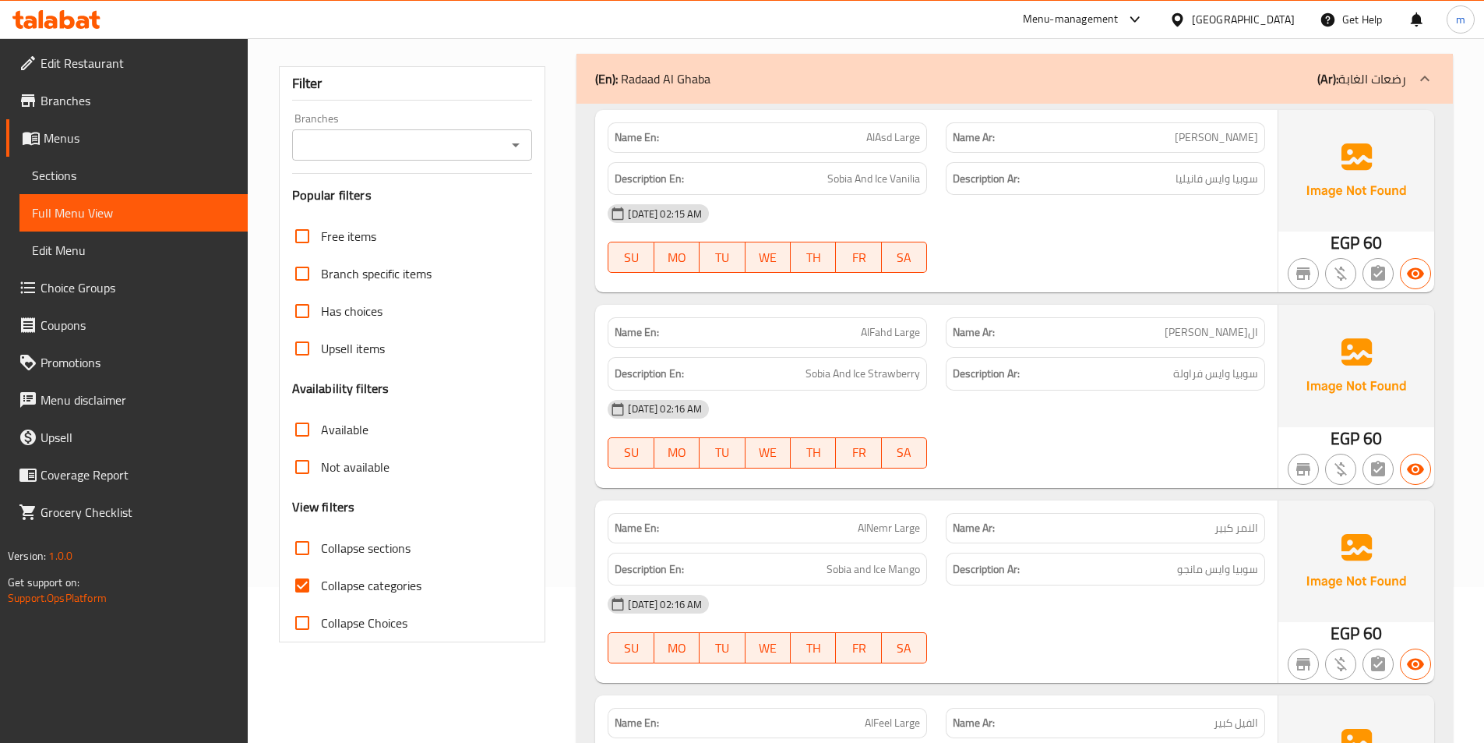
checkbox input "false"
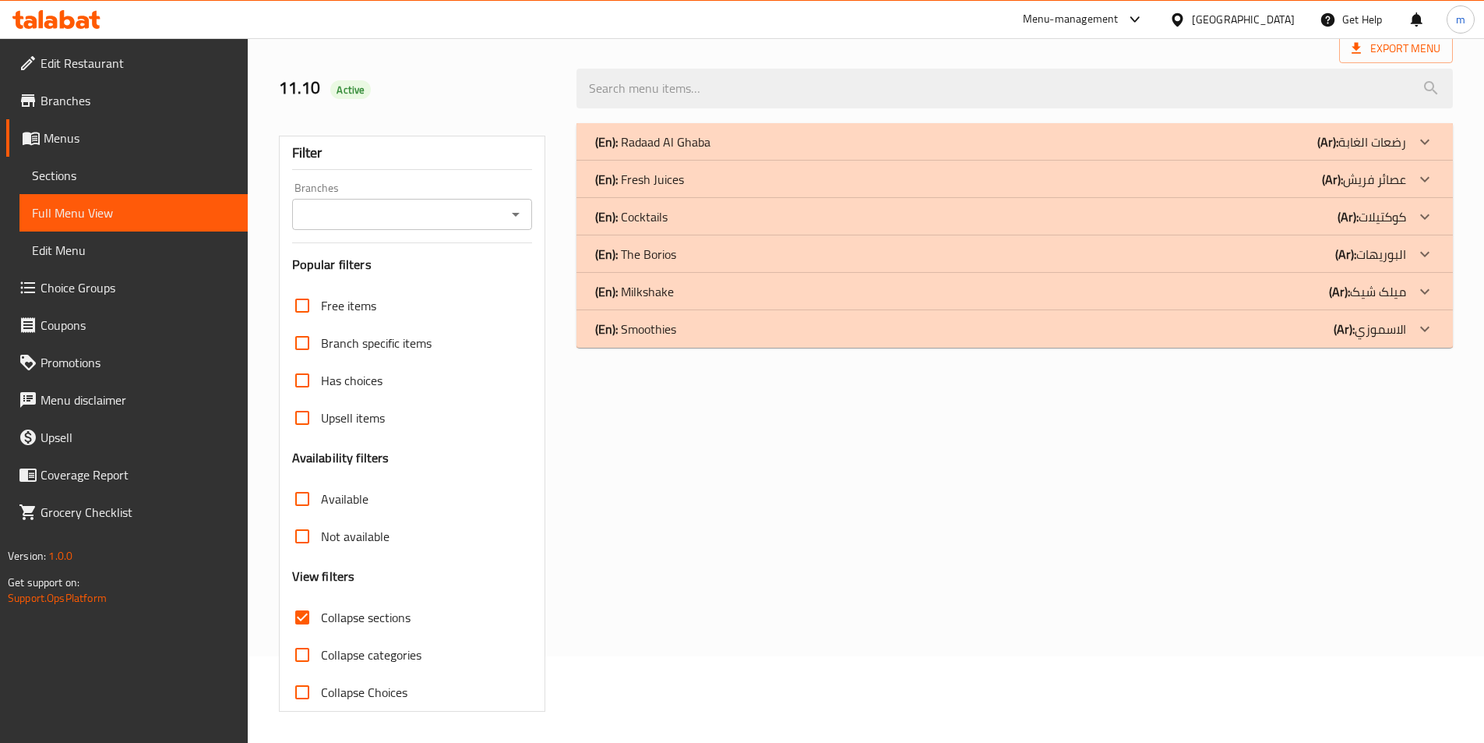
scroll to position [86, 0]
click at [944, 326] on div "(En): Smoothies (Ar): الاسموزي" at bounding box center [1000, 328] width 811 height 19
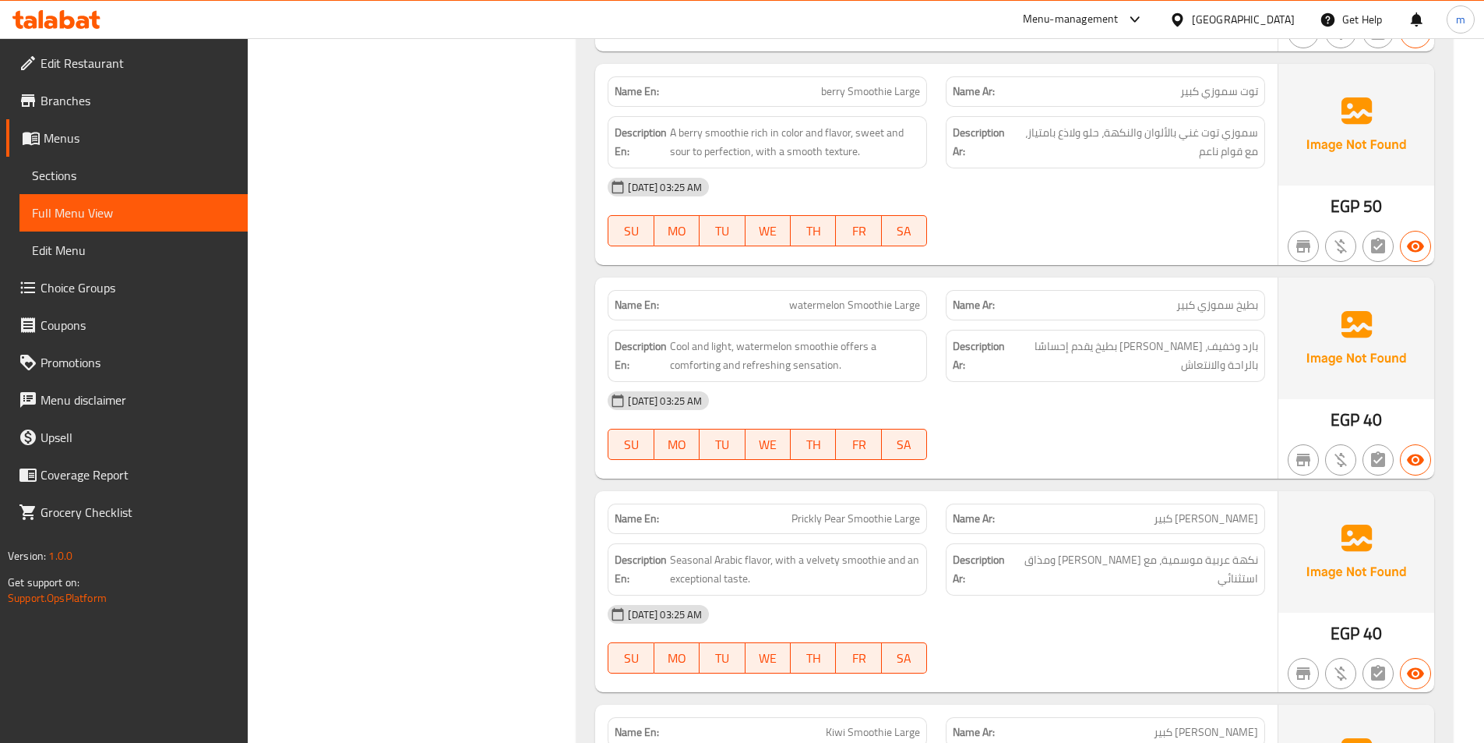
scroll to position [1333, 0]
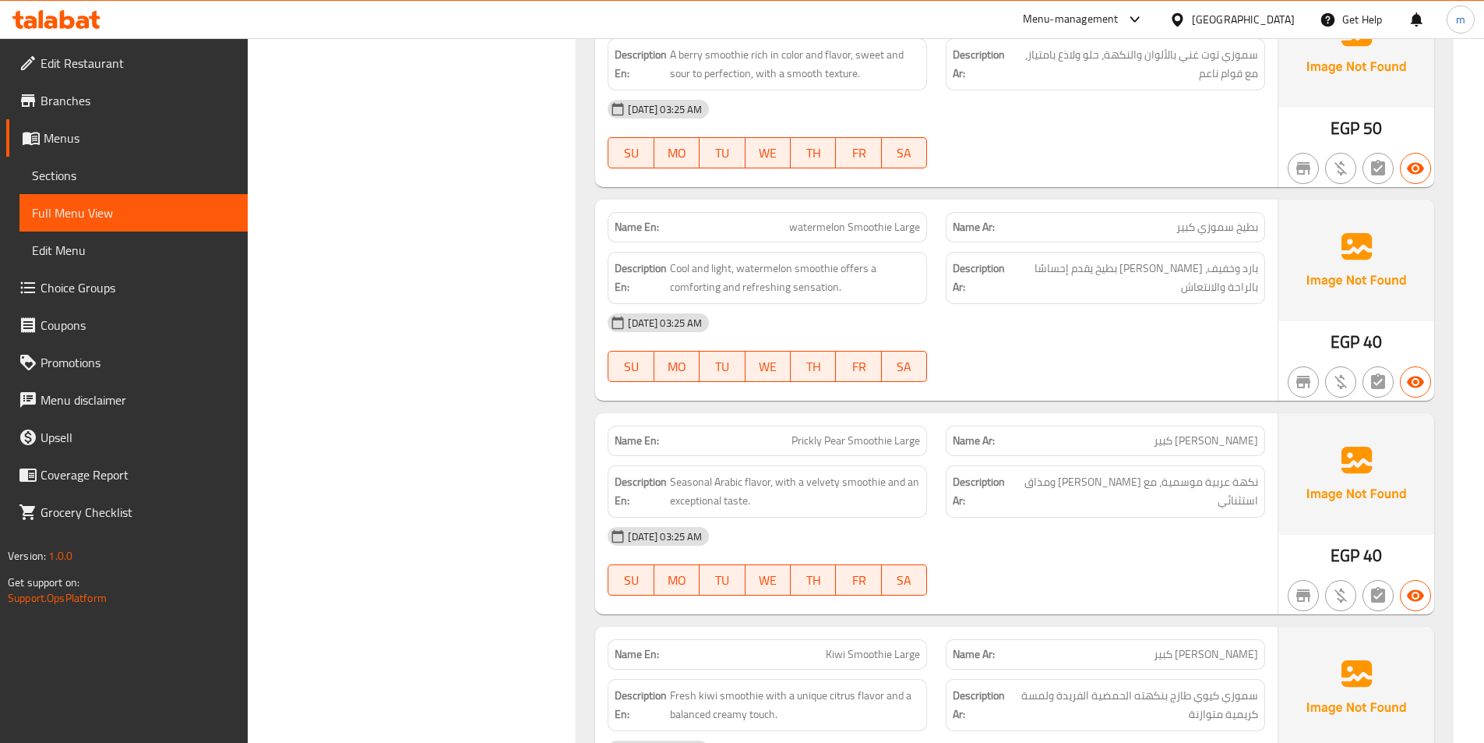
click at [817, 227] on span "watermelon Smoothie Large" at bounding box center [854, 227] width 131 height 16
copy span "watermelon Smoothie Large"
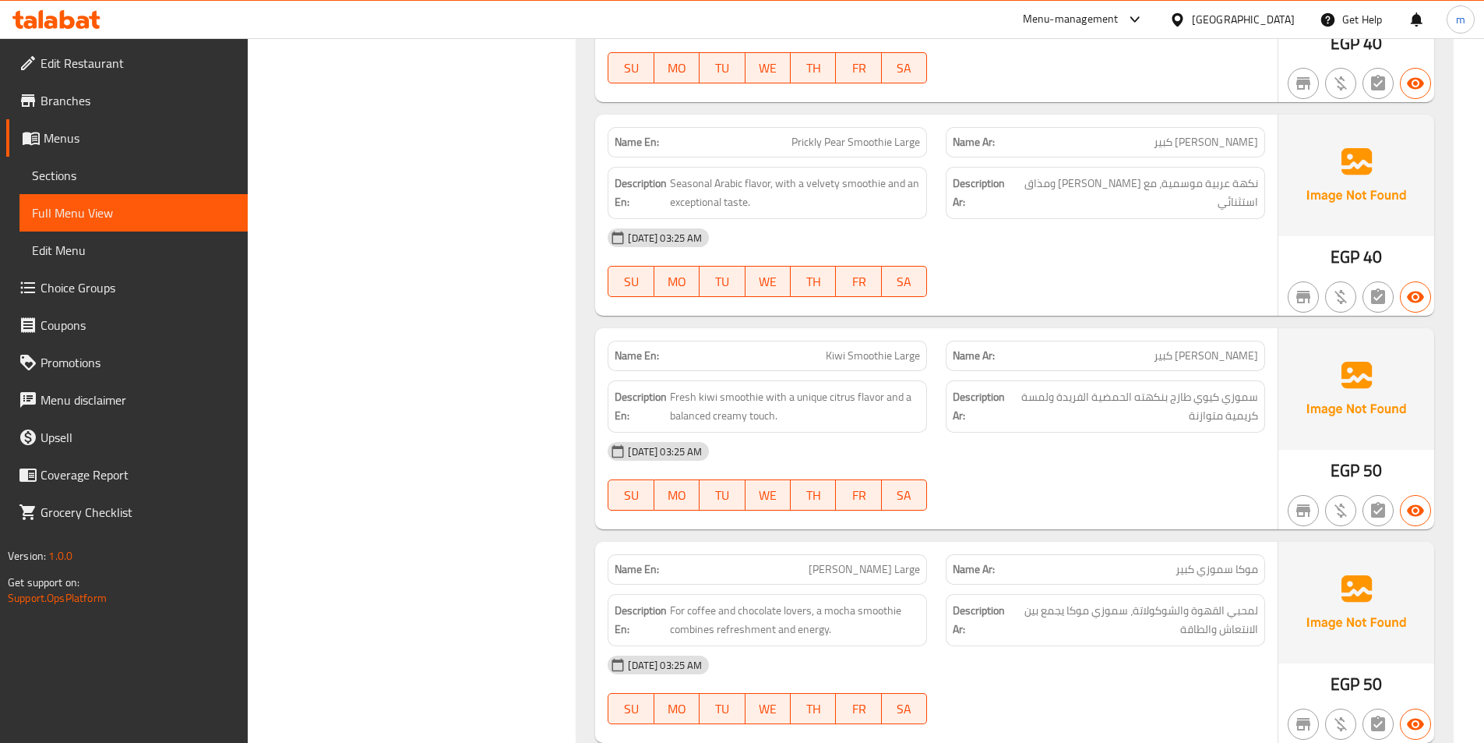
scroll to position [1645, 0]
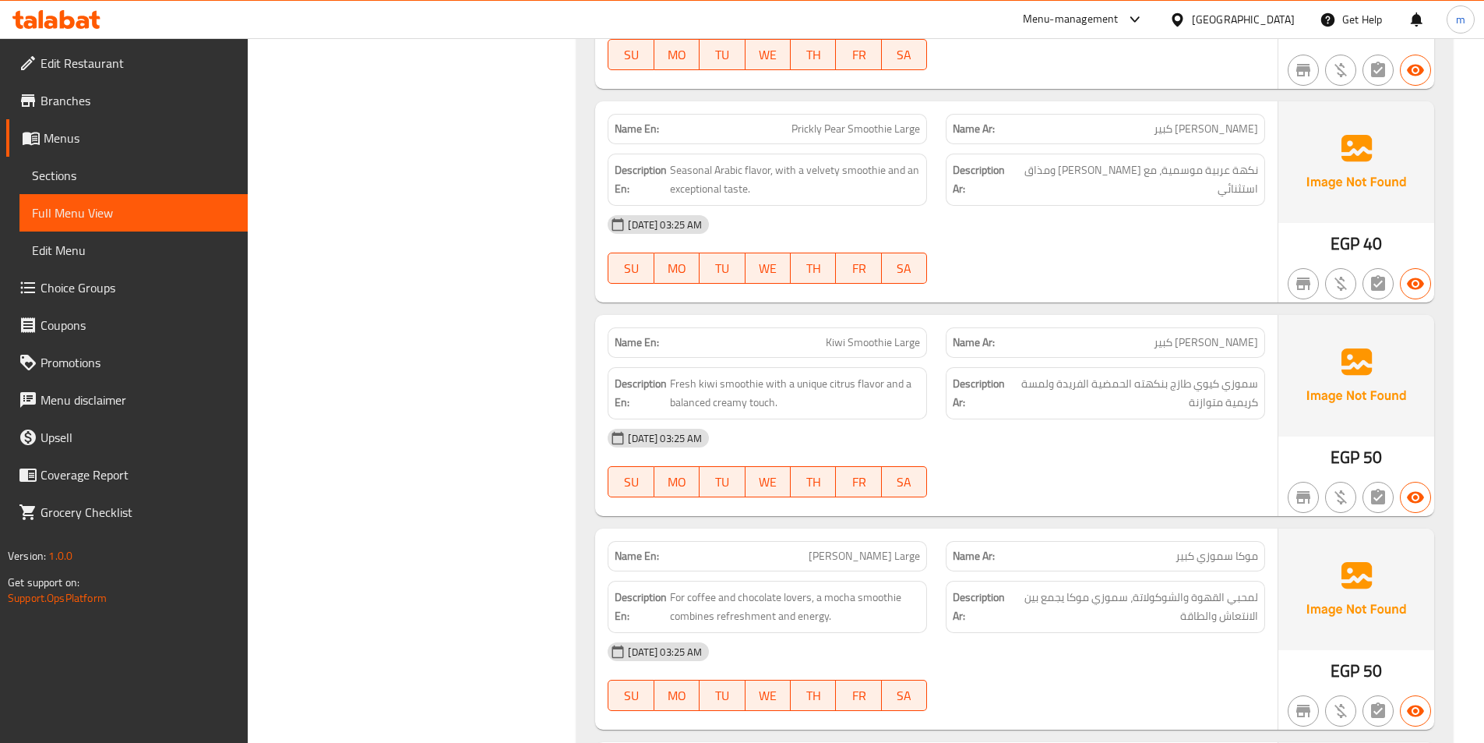
click at [852, 343] on span "Kiwi Smoothie Large" at bounding box center [873, 342] width 94 height 16
click at [853, 337] on span "Kiwi Smoothie Large" at bounding box center [873, 342] width 94 height 16
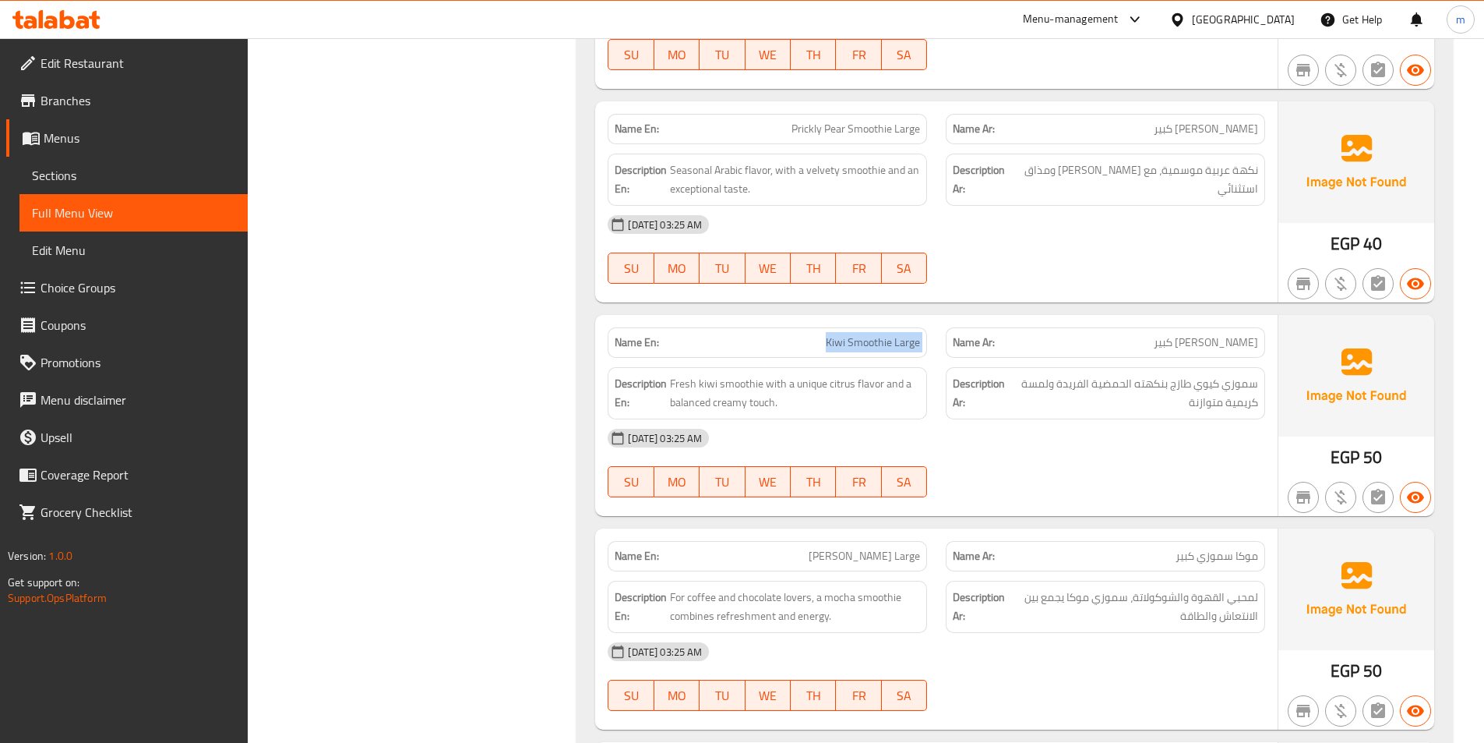
click at [853, 337] on span "Kiwi Smoothie Large" at bounding box center [873, 342] width 94 height 16
copy span "Kiwi Smoothie Large"
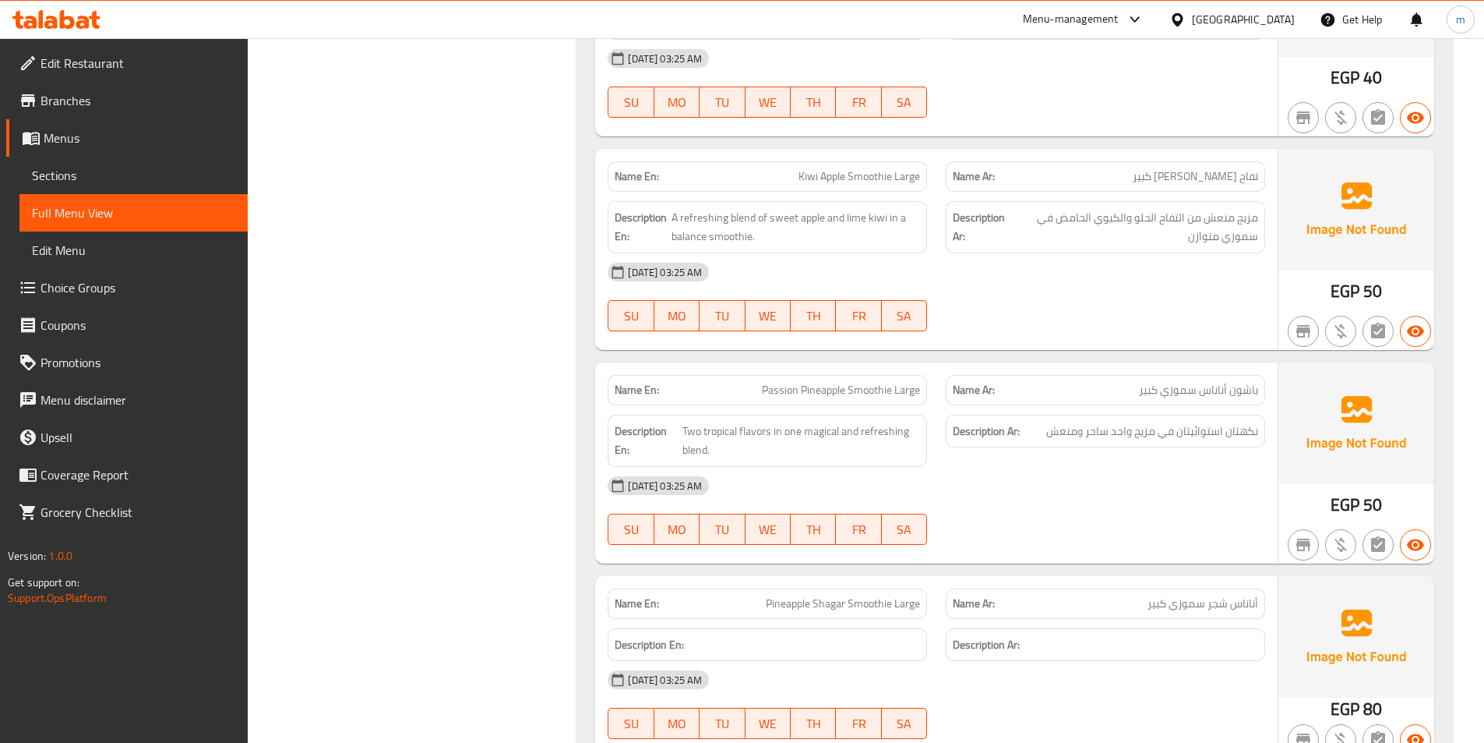
scroll to position [3383, 0]
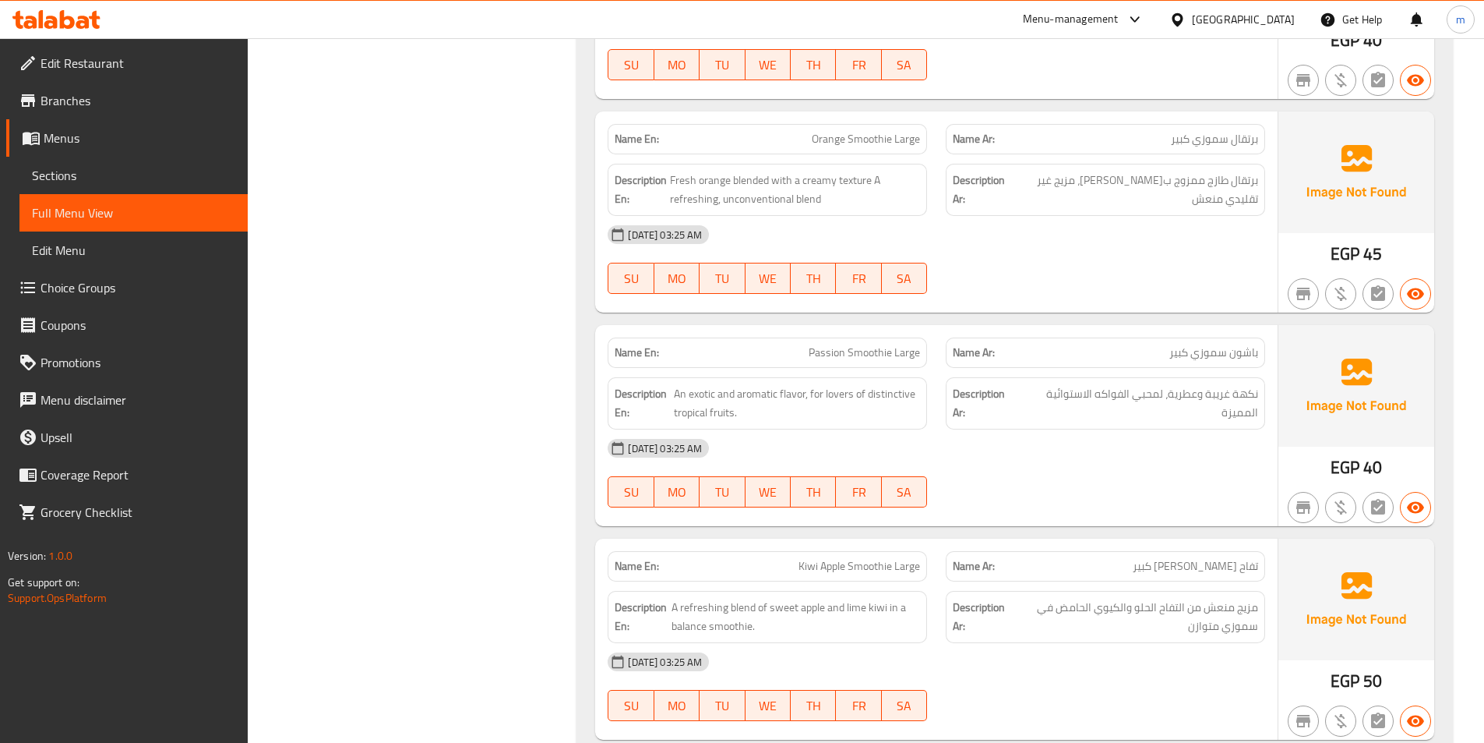
click at [66, 177] on span "Sections" at bounding box center [133, 175] width 203 height 19
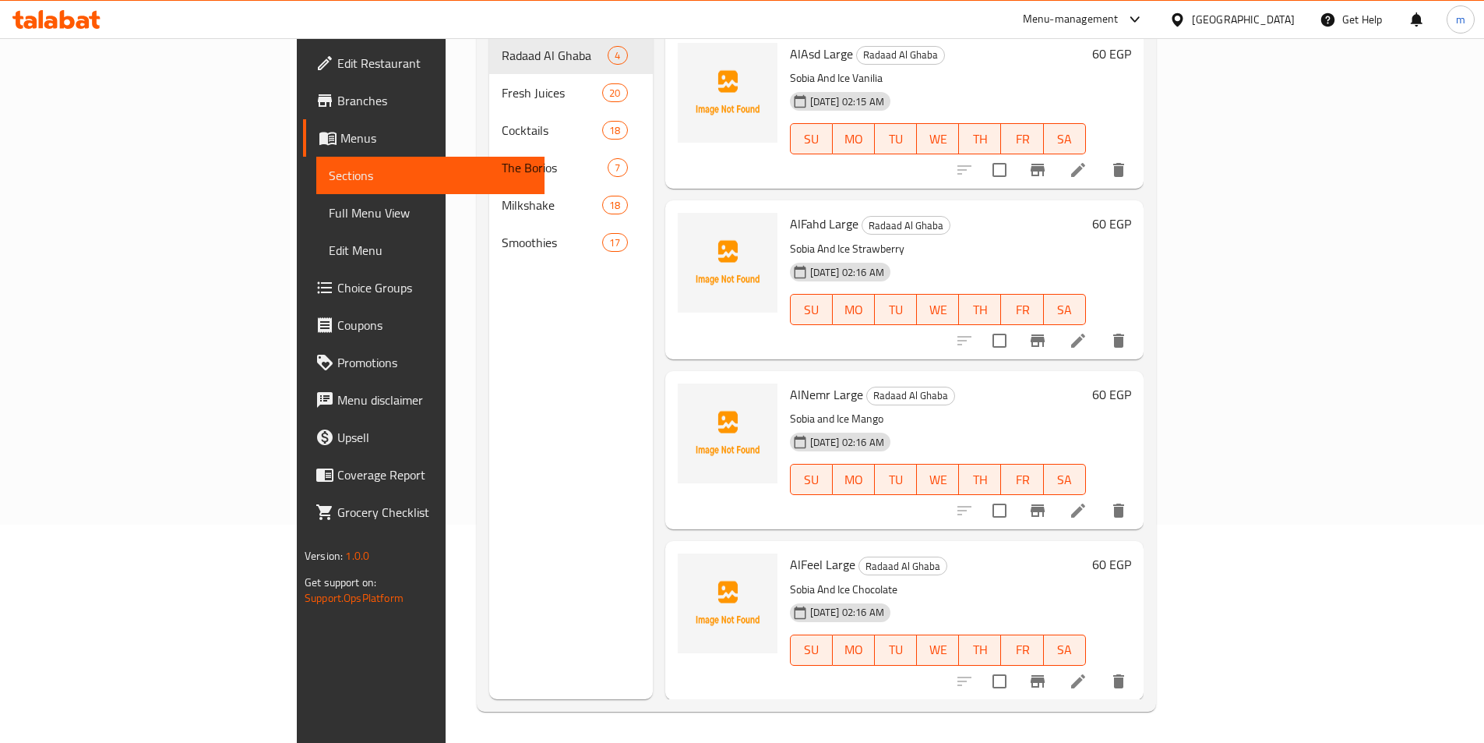
scroll to position [218, 0]
click at [340, 139] on span "Menus" at bounding box center [436, 138] width 192 height 19
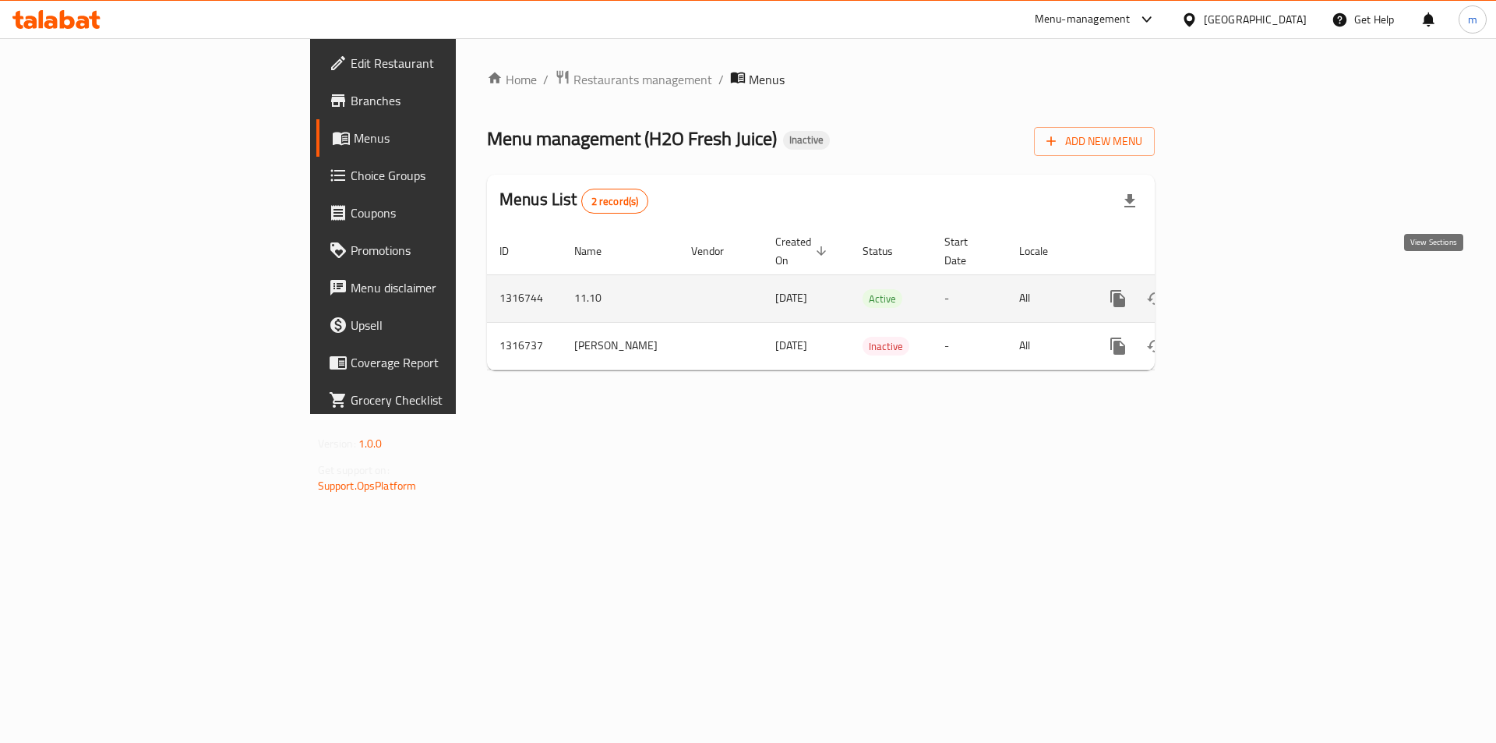
click at [1240, 289] on icon "enhanced table" at bounding box center [1230, 298] width 19 height 19
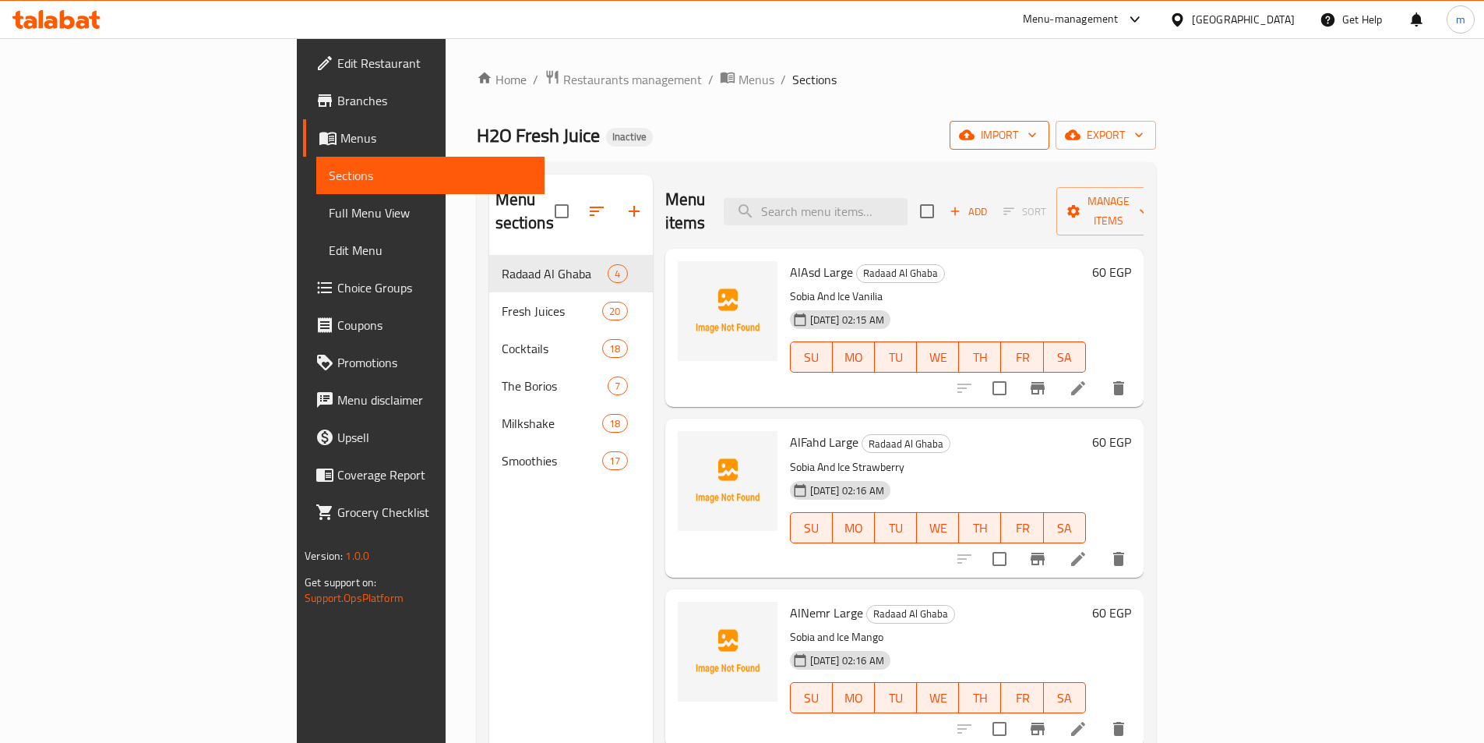
click at [1037, 135] on span "import" at bounding box center [999, 134] width 75 height 19
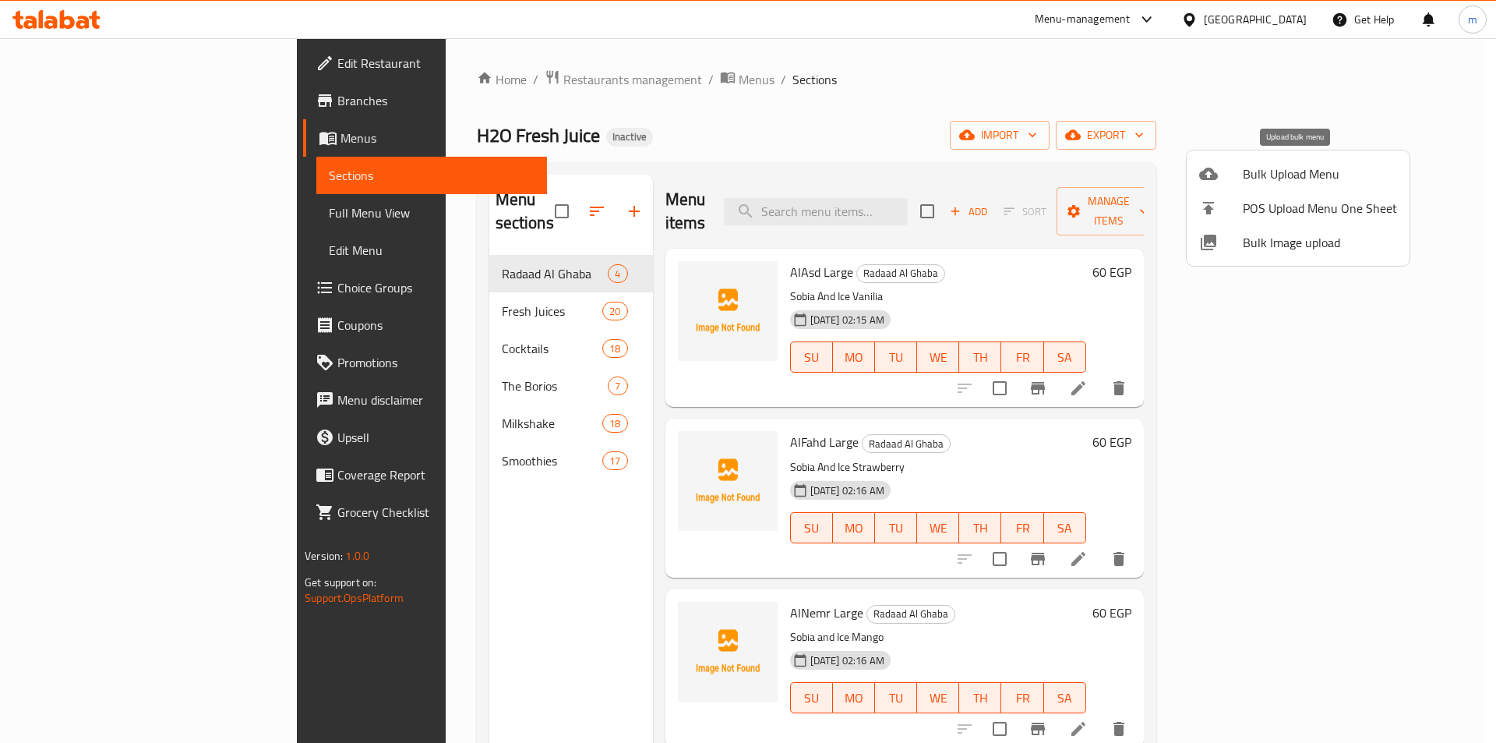
click at [1335, 175] on span "Bulk Upload Menu" at bounding box center [1320, 173] width 154 height 19
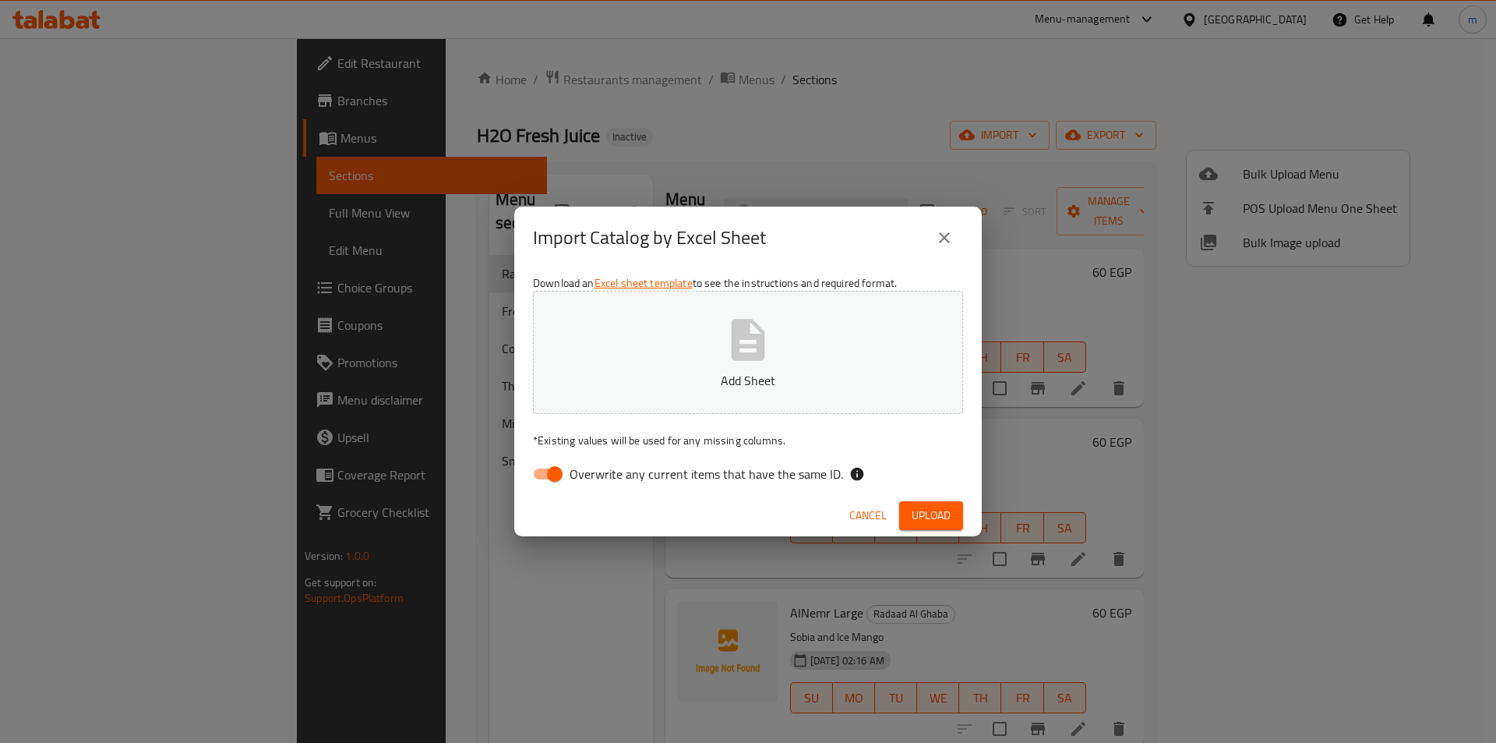
click at [566, 473] on input "Overwrite any current items that have the same ID." at bounding box center [554, 474] width 89 height 30
checkbox input "false"
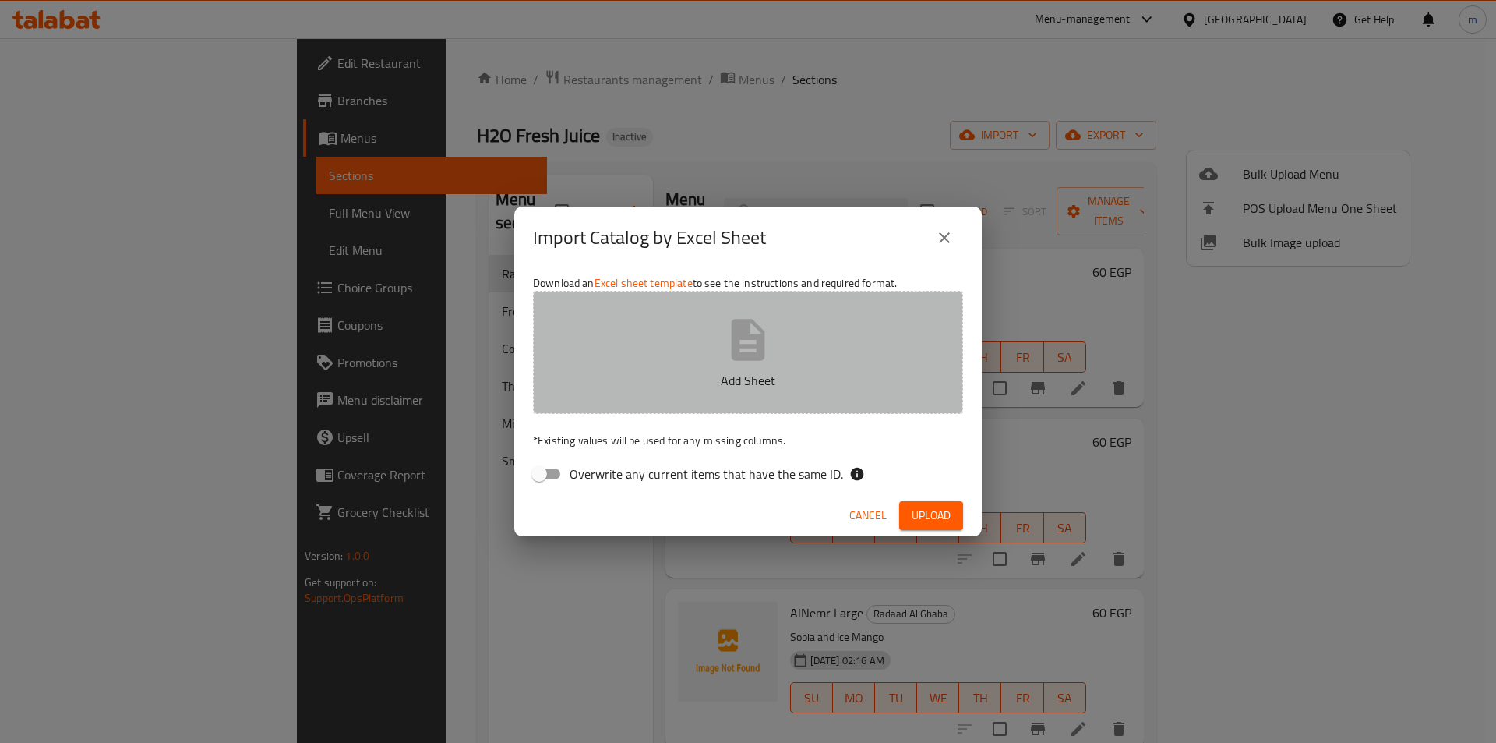
click at [644, 393] on button "Add Sheet" at bounding box center [748, 352] width 430 height 123
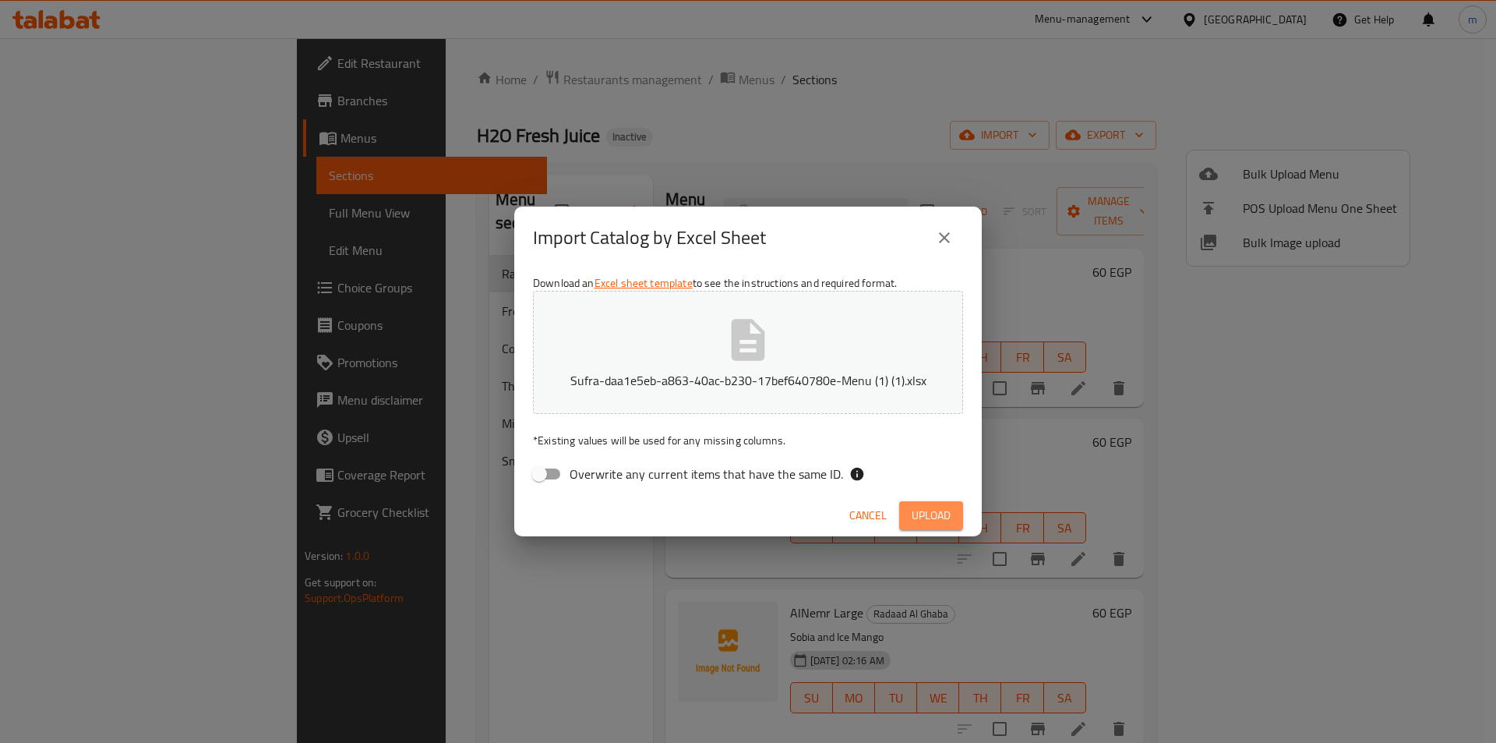
click at [923, 510] on span "Upload" at bounding box center [931, 515] width 39 height 19
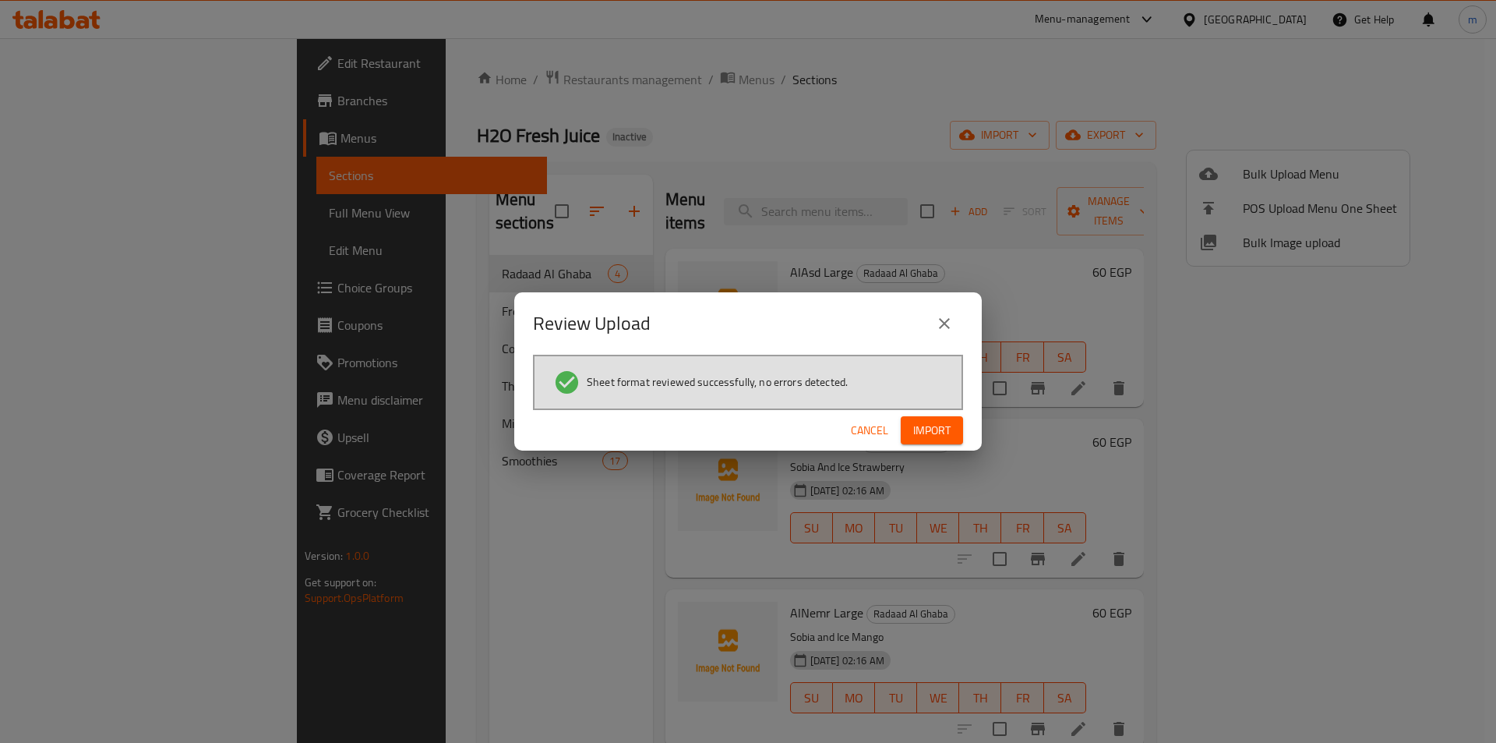
click at [933, 425] on span "Import" at bounding box center [931, 430] width 37 height 19
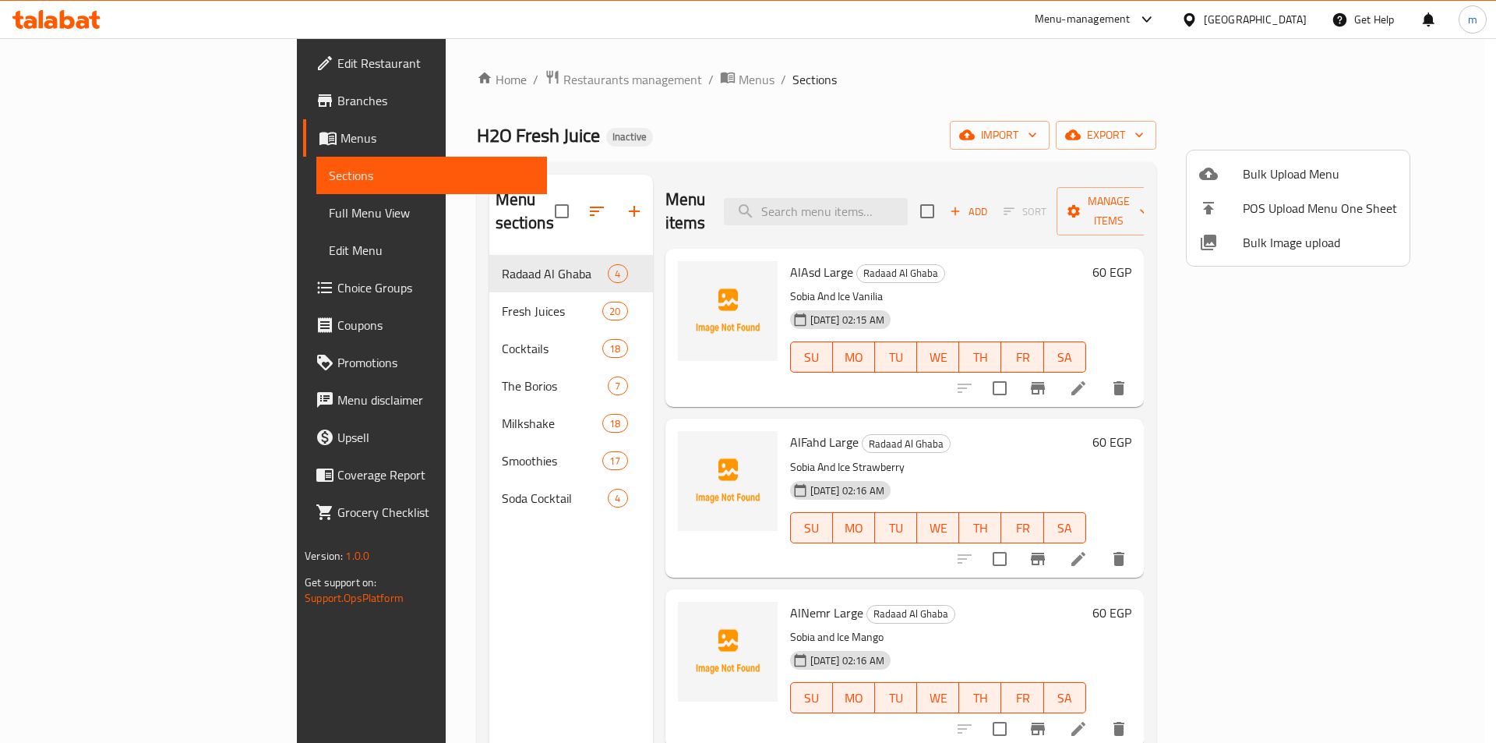
click at [138, 220] on div at bounding box center [748, 371] width 1496 height 743
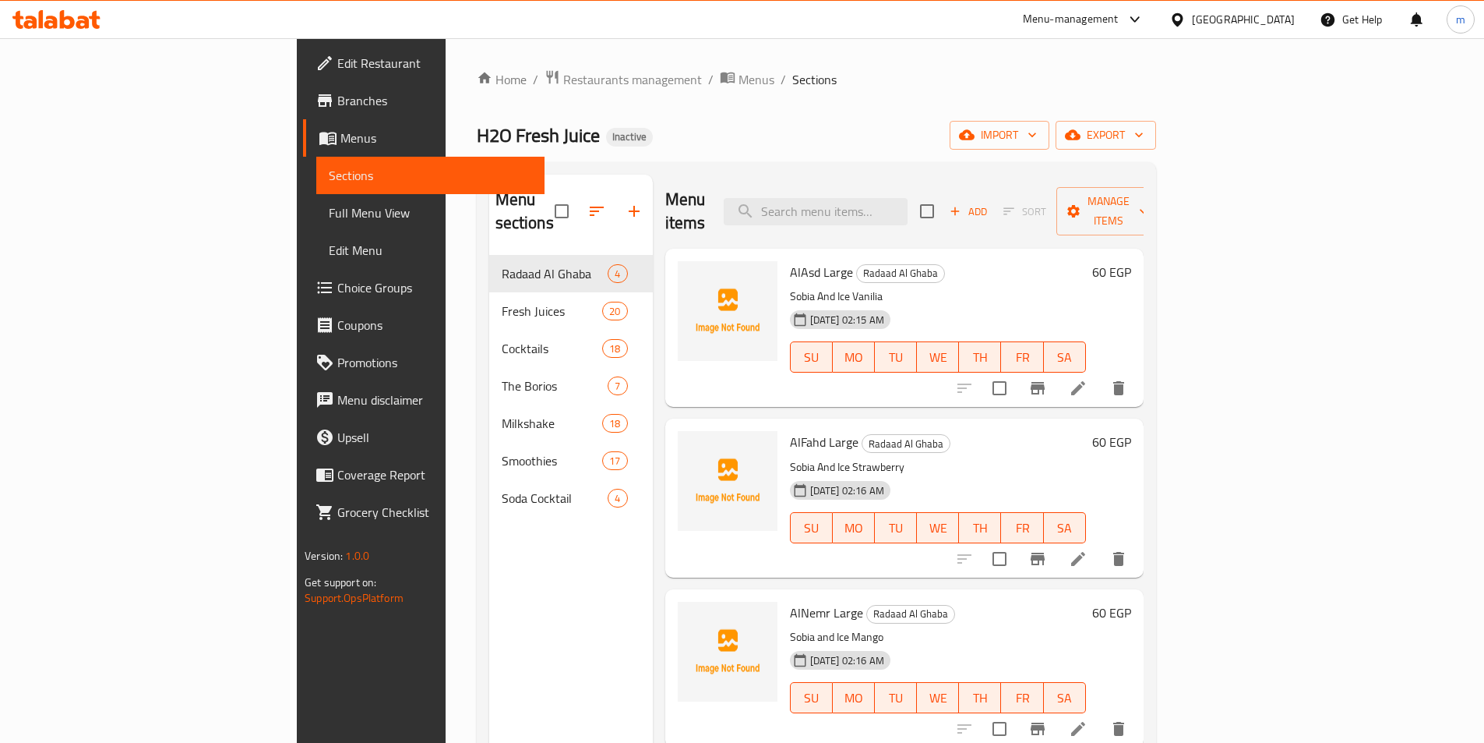
click at [329, 220] on span "Full Menu View" at bounding box center [430, 212] width 203 height 19
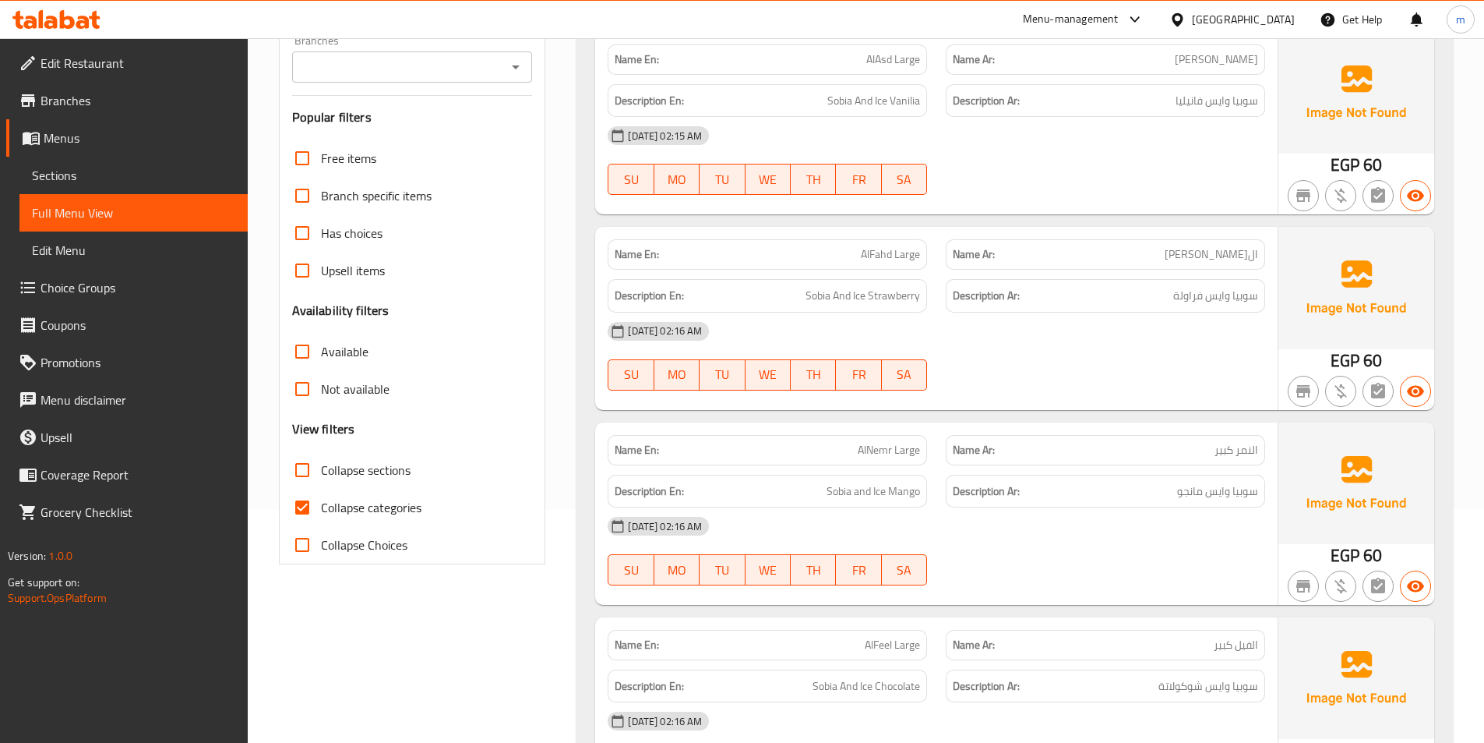
scroll to position [390, 0]
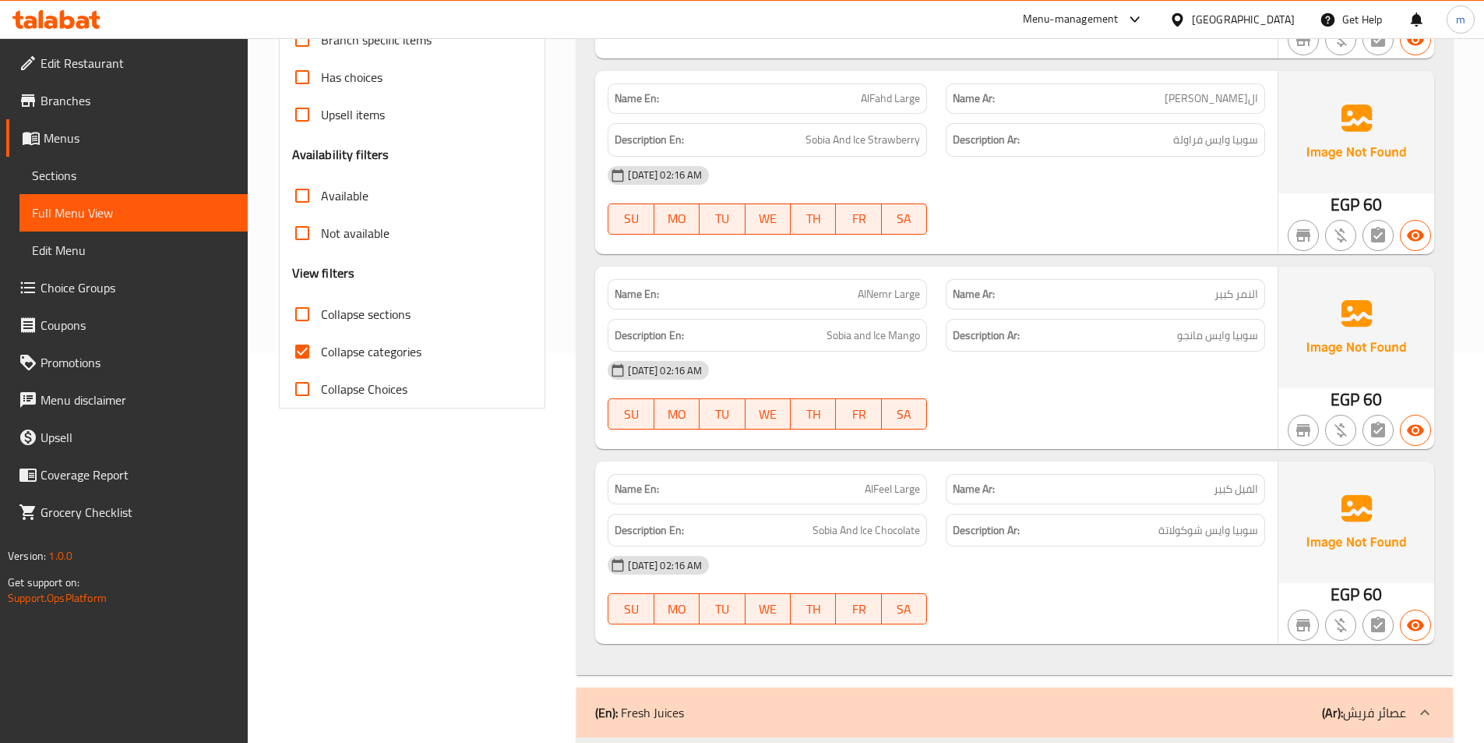
click at [392, 344] on span "Collapse categories" at bounding box center [371, 351] width 101 height 19
click at [321, 344] on input "Collapse categories" at bounding box center [302, 351] width 37 height 37
checkbox input "false"
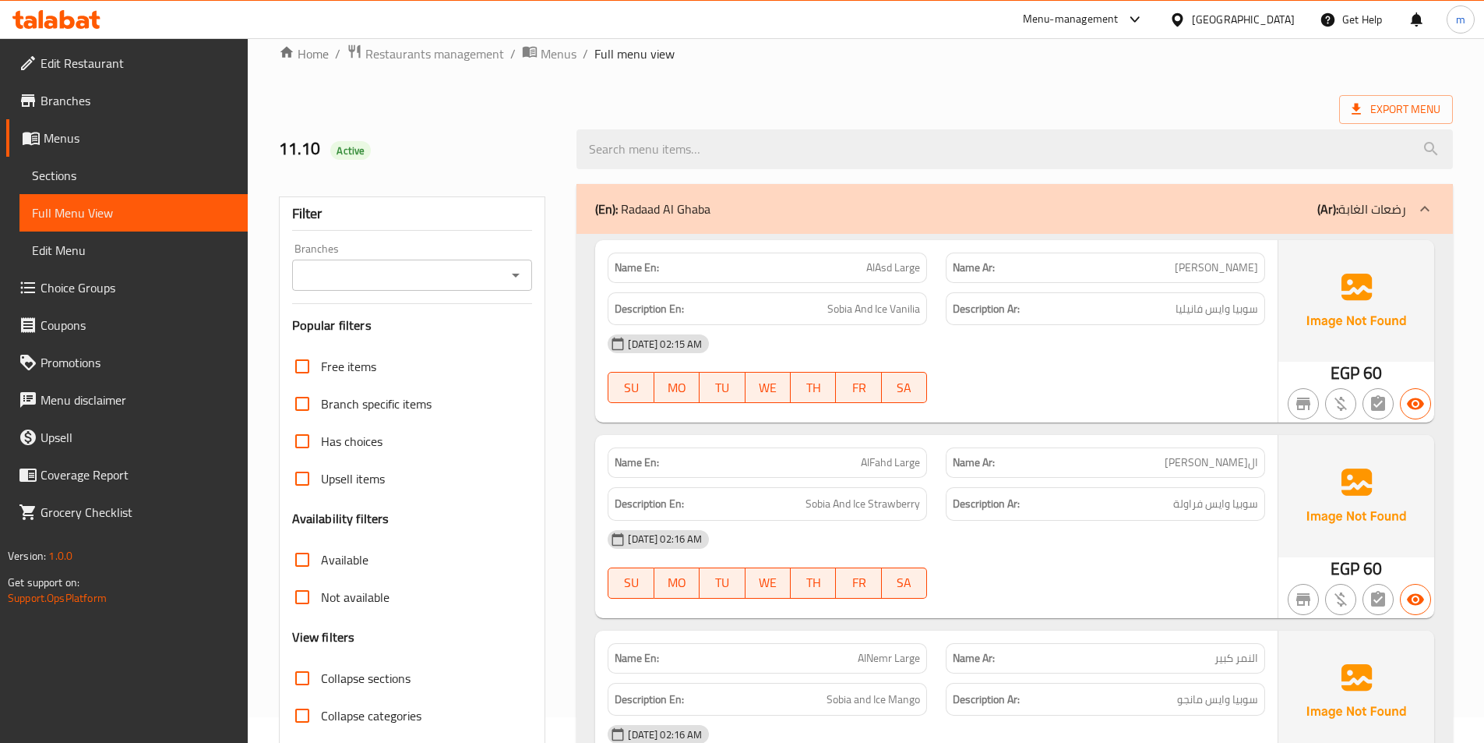
scroll to position [0, 0]
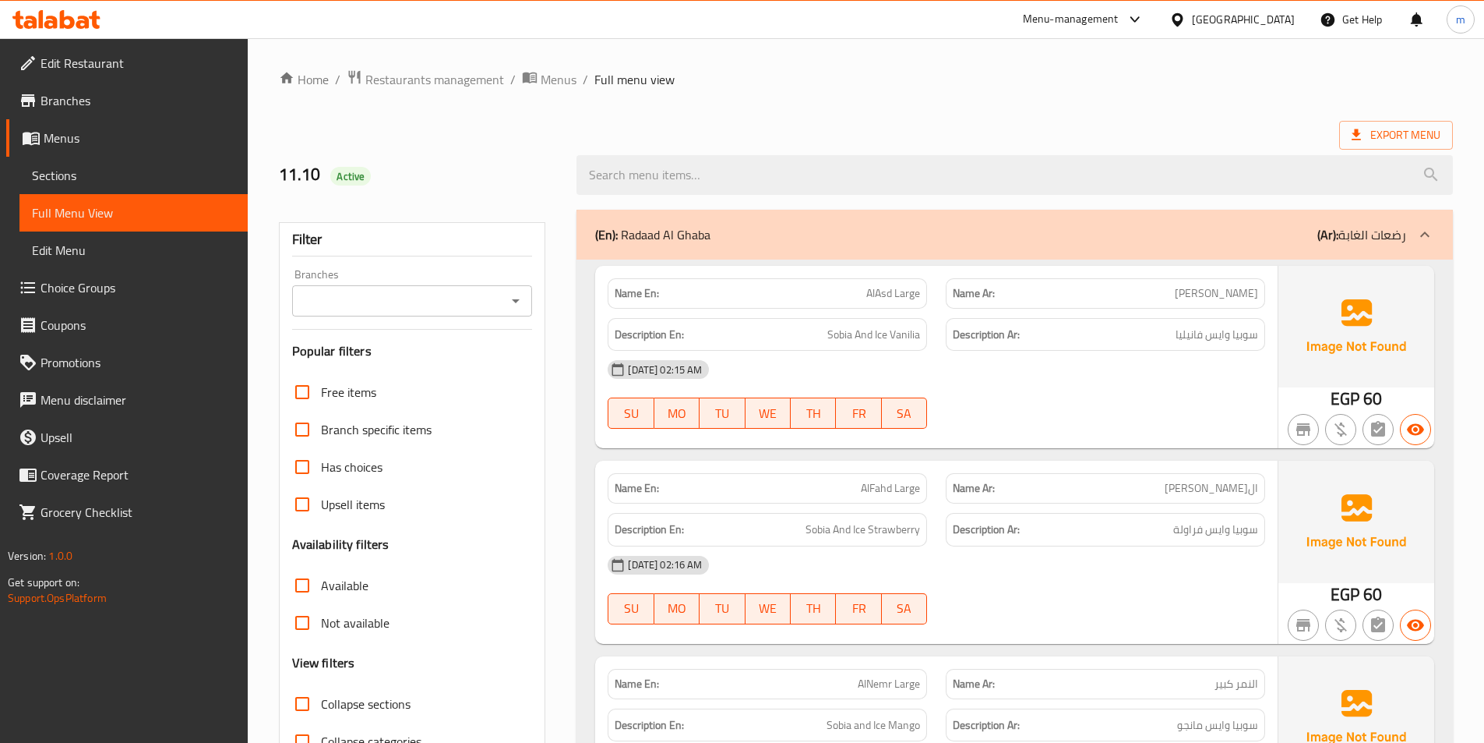
click at [1078, 232] on div "(En): Radaad Al Ghaba (Ar): رضعات الغابة" at bounding box center [1000, 234] width 811 height 19
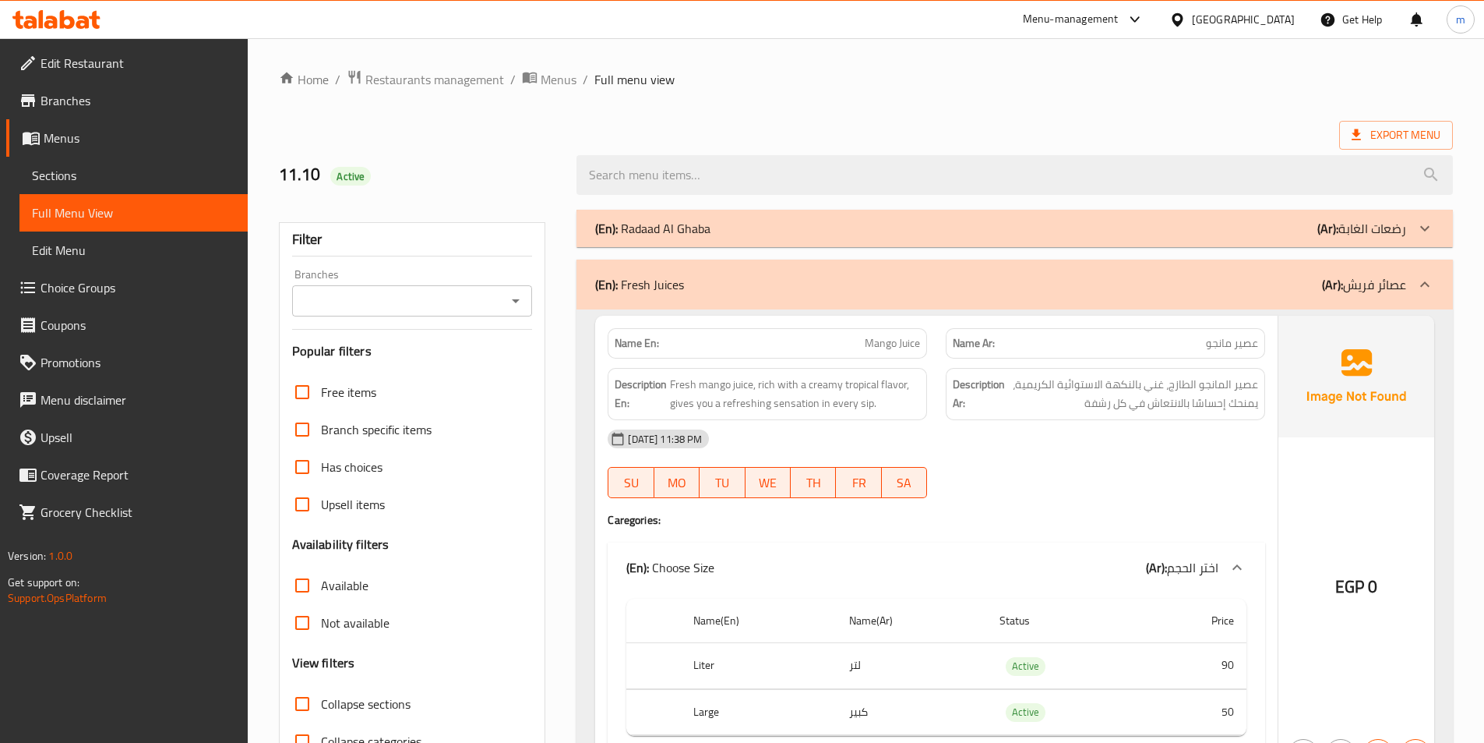
click at [1068, 247] on div "(En): Radaad Al Ghaba (Ar): رضعات الغابة" at bounding box center [1015, 228] width 877 height 37
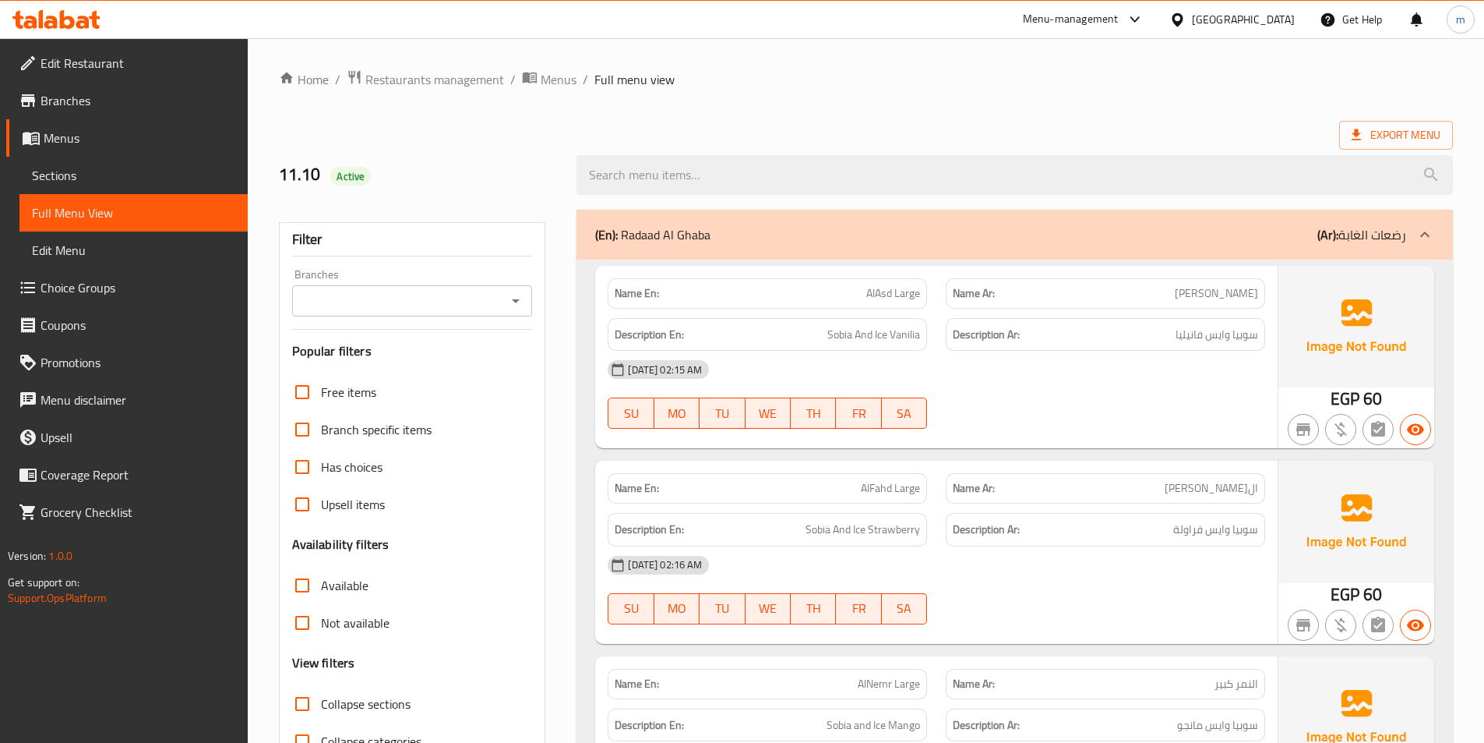
click at [920, 246] on div "(En): Radaad Al Ghaba (Ar): رضعات الغابة" at bounding box center [1015, 235] width 877 height 50
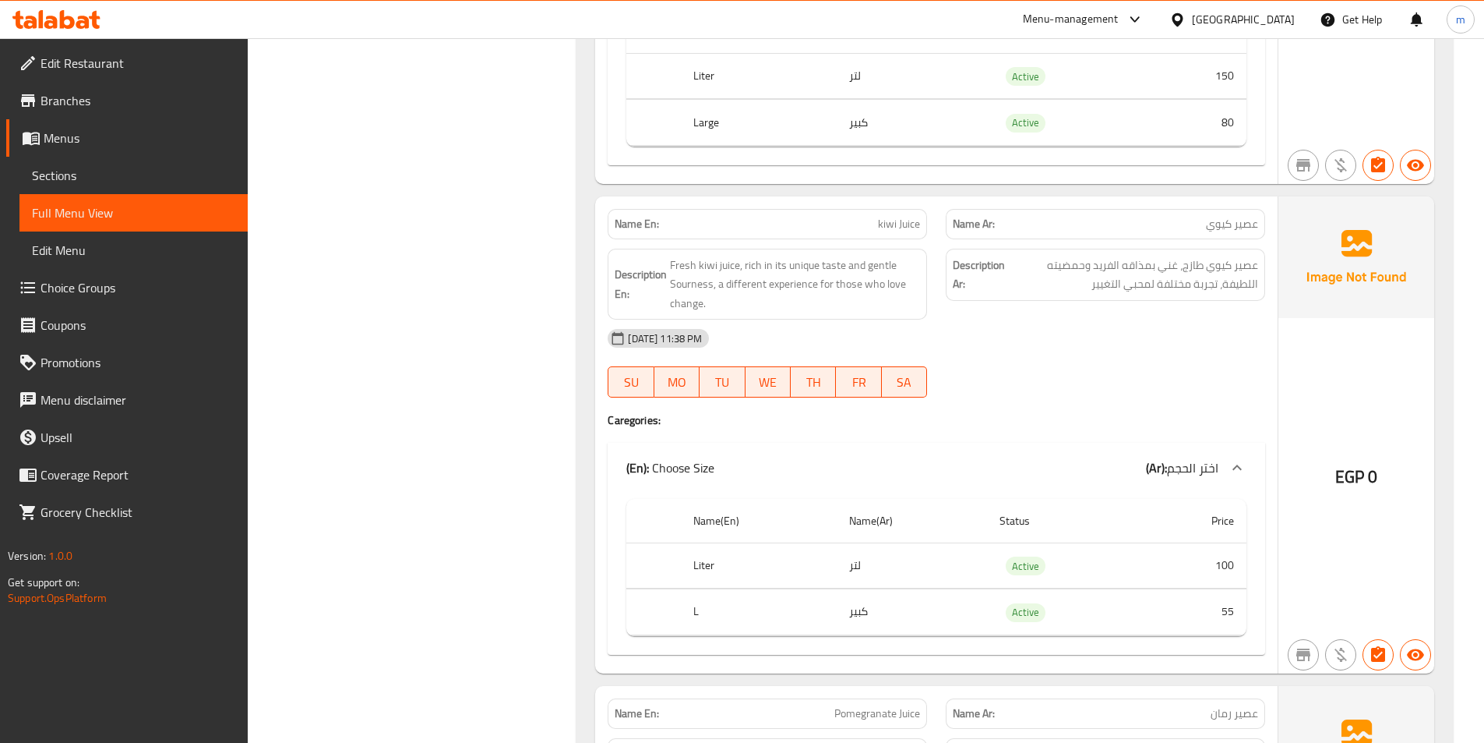
scroll to position [3506, 0]
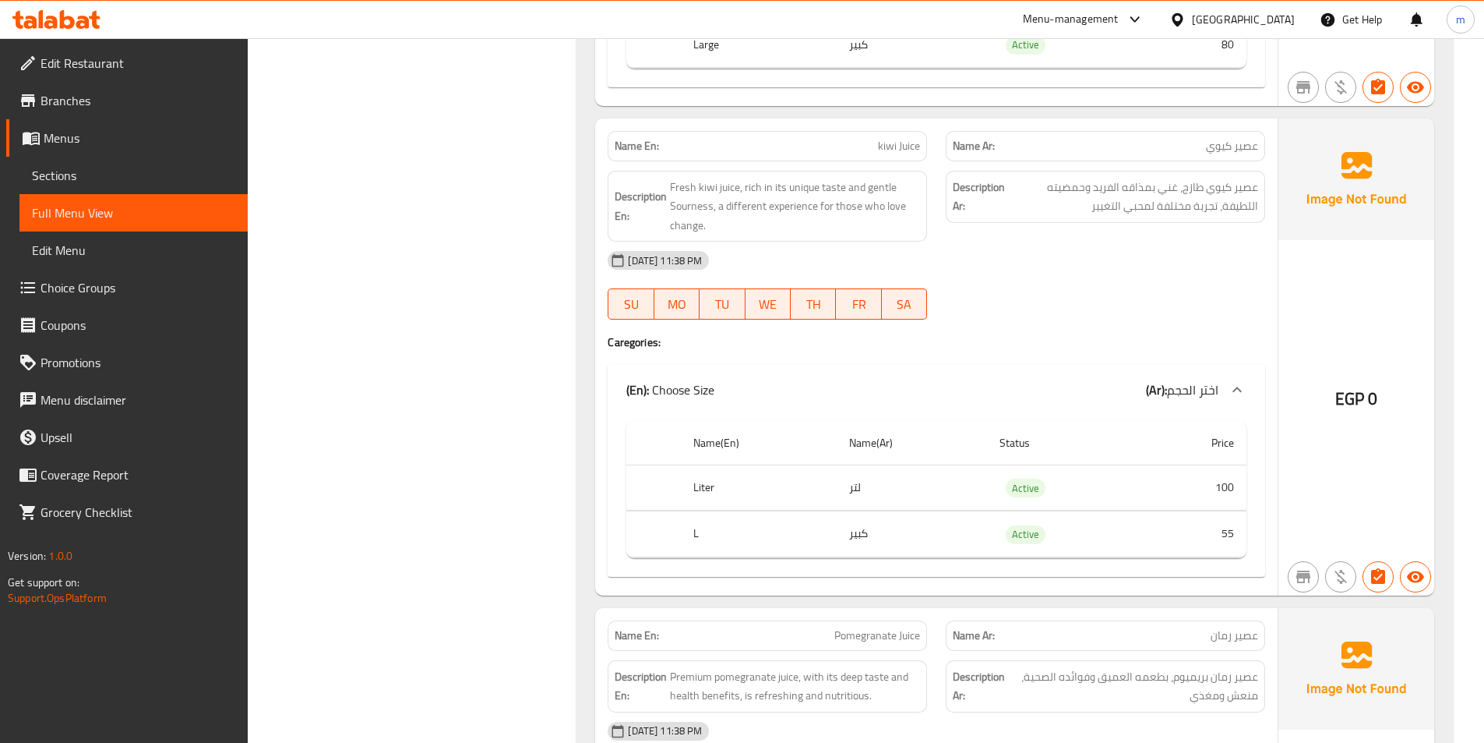
click at [904, 146] on span "kiwi Juice" at bounding box center [899, 146] width 42 height 16
copy span "kiwi Juice"
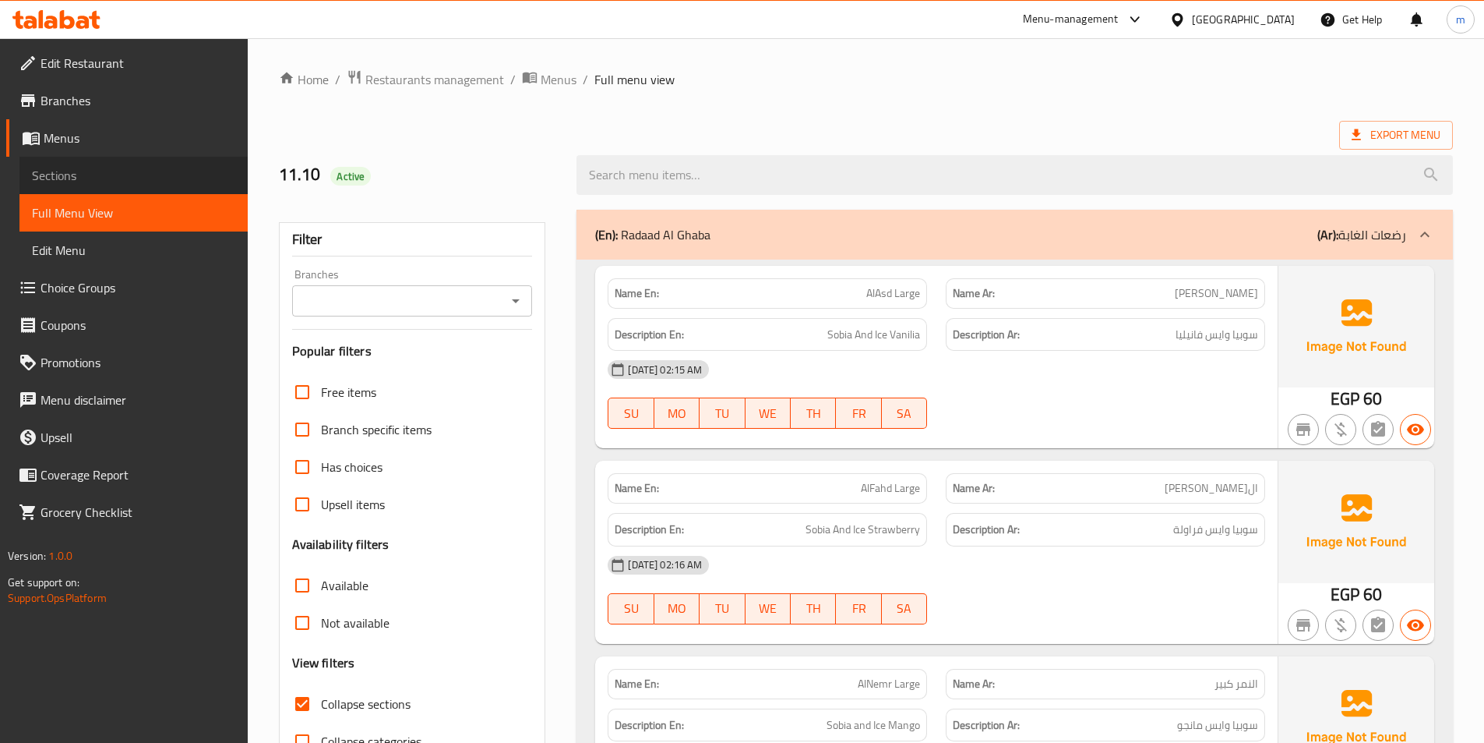
click at [91, 177] on span "Sections" at bounding box center [133, 175] width 203 height 19
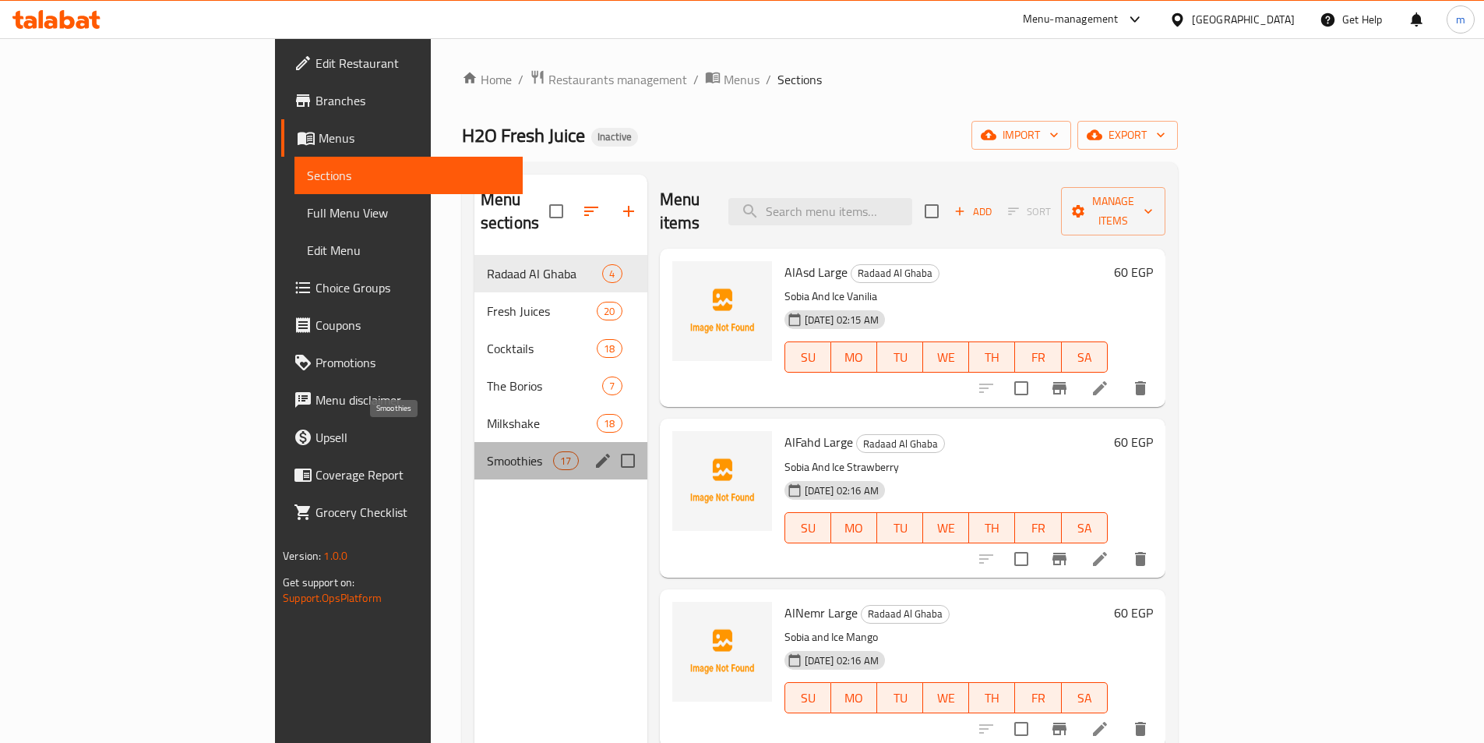
click at [487, 451] on span "Smoothies" at bounding box center [520, 460] width 66 height 19
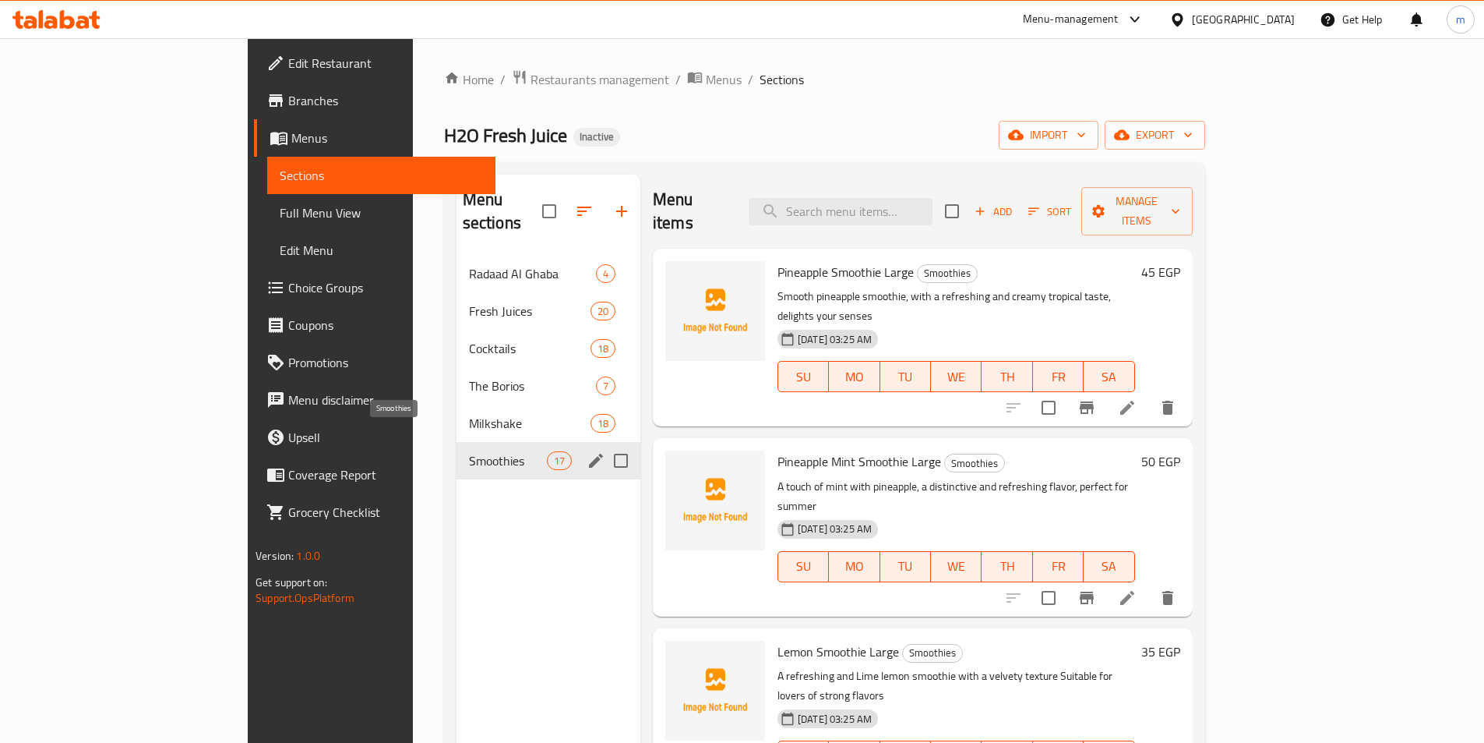
scroll to position [554, 0]
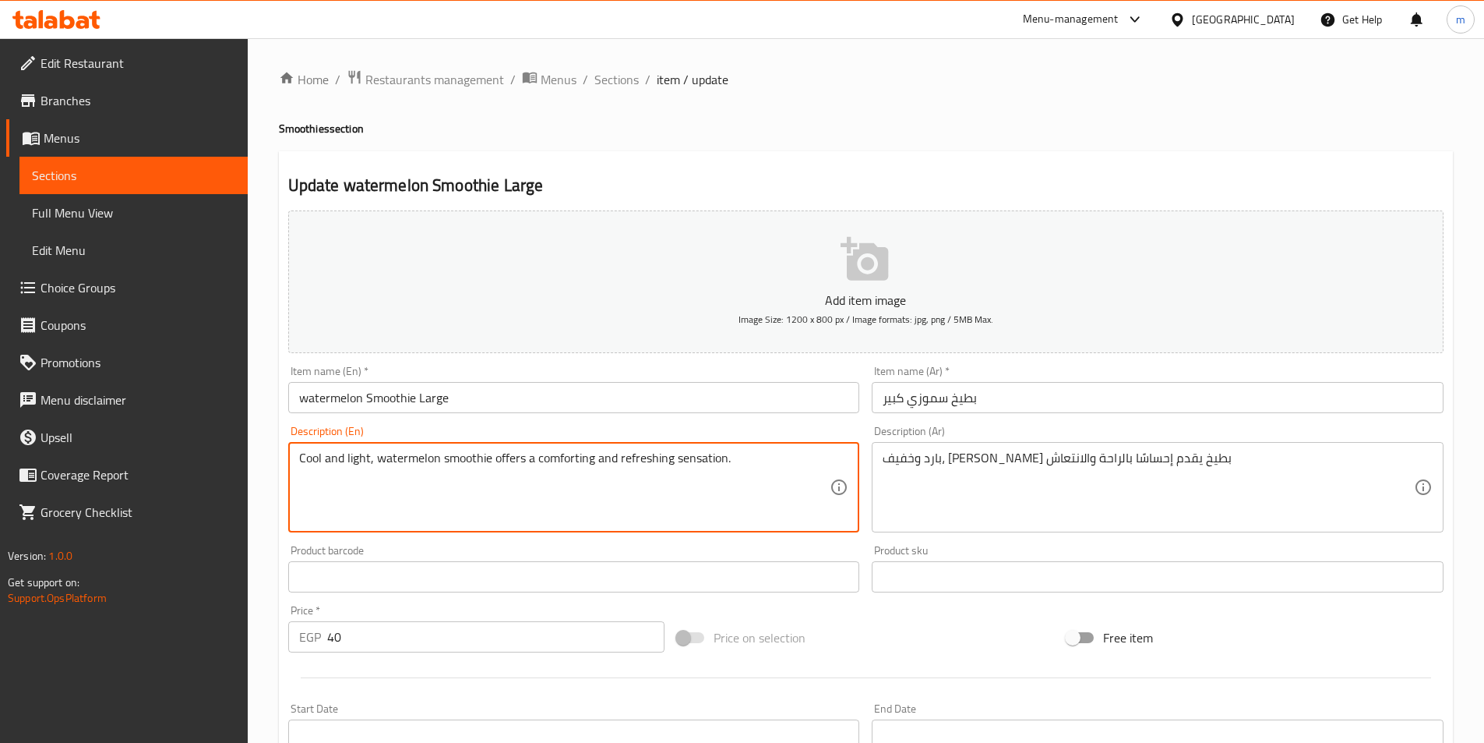
click at [309, 457] on textarea "Cool and light, watermelon smoothie offers a comforting and refreshing sensatio…" at bounding box center [564, 487] width 531 height 74
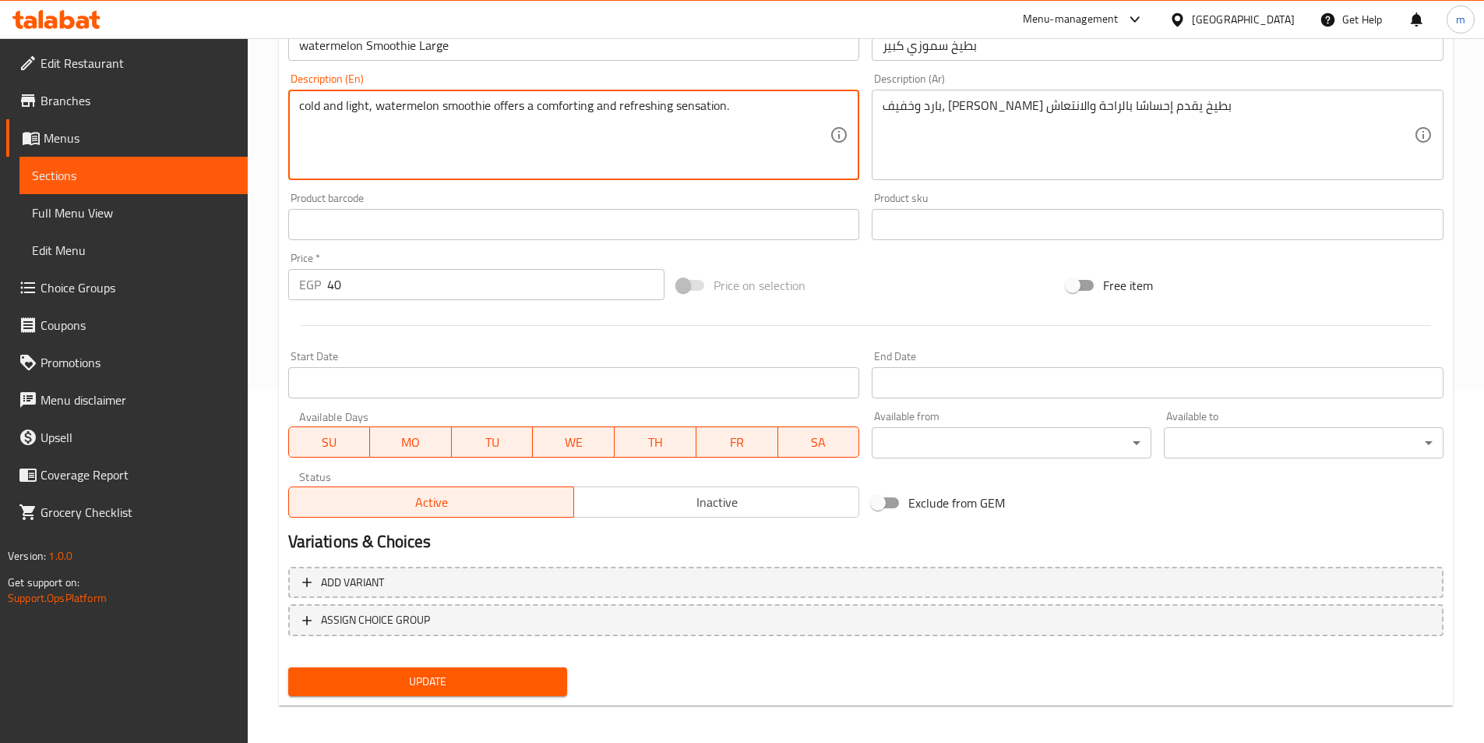
scroll to position [358, 0]
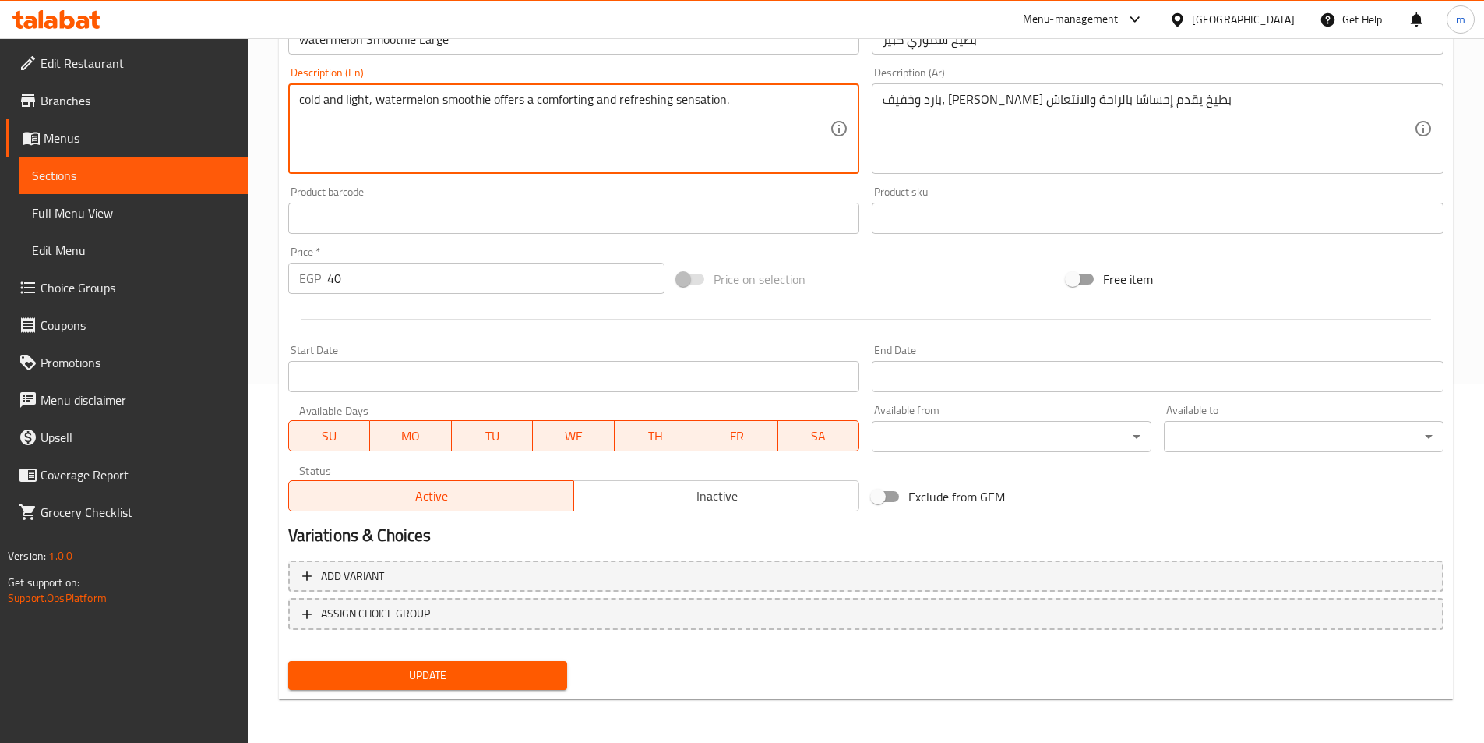
type textarea "cold and light, watermelon smoothie offers a comforting and refreshing sensatio…"
click at [482, 666] on span "Update" at bounding box center [428, 674] width 255 height 19
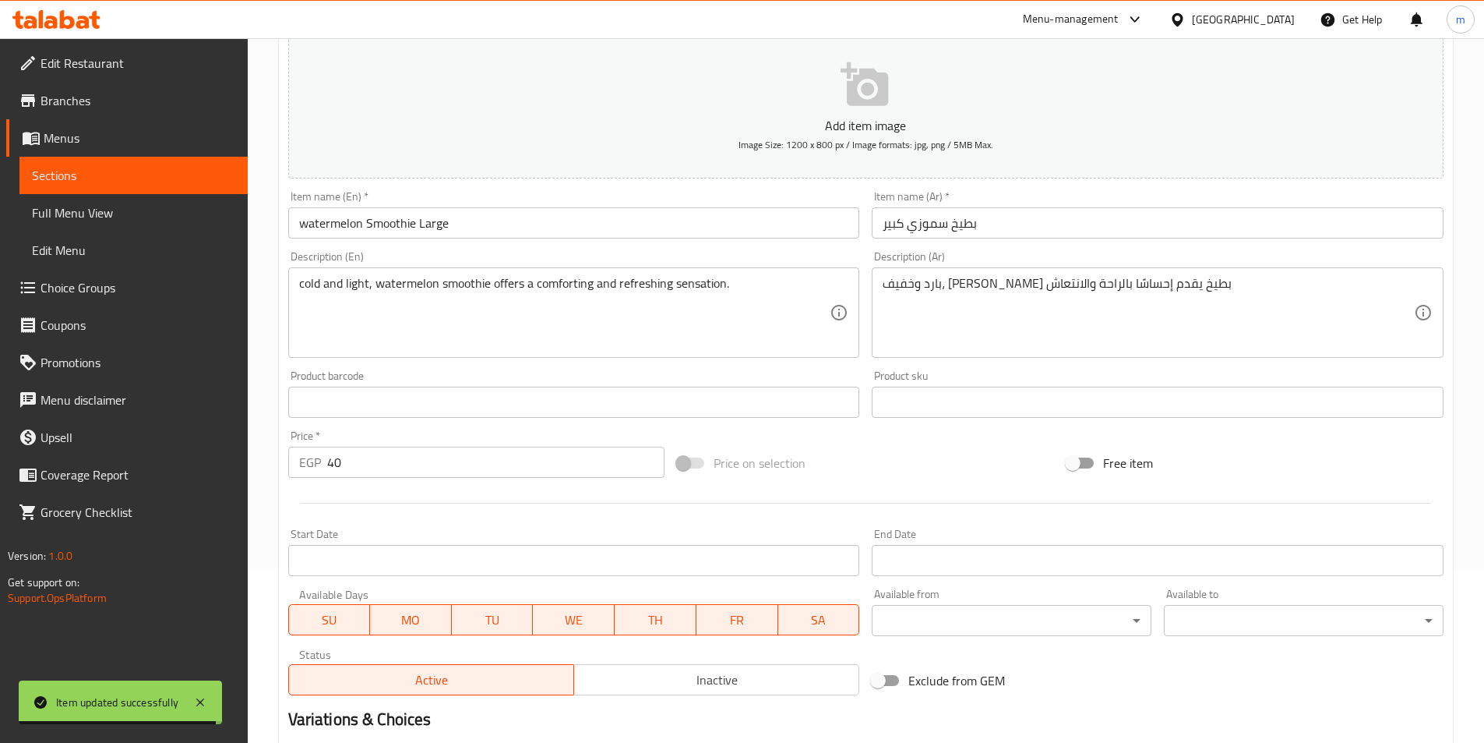
scroll to position [0, 0]
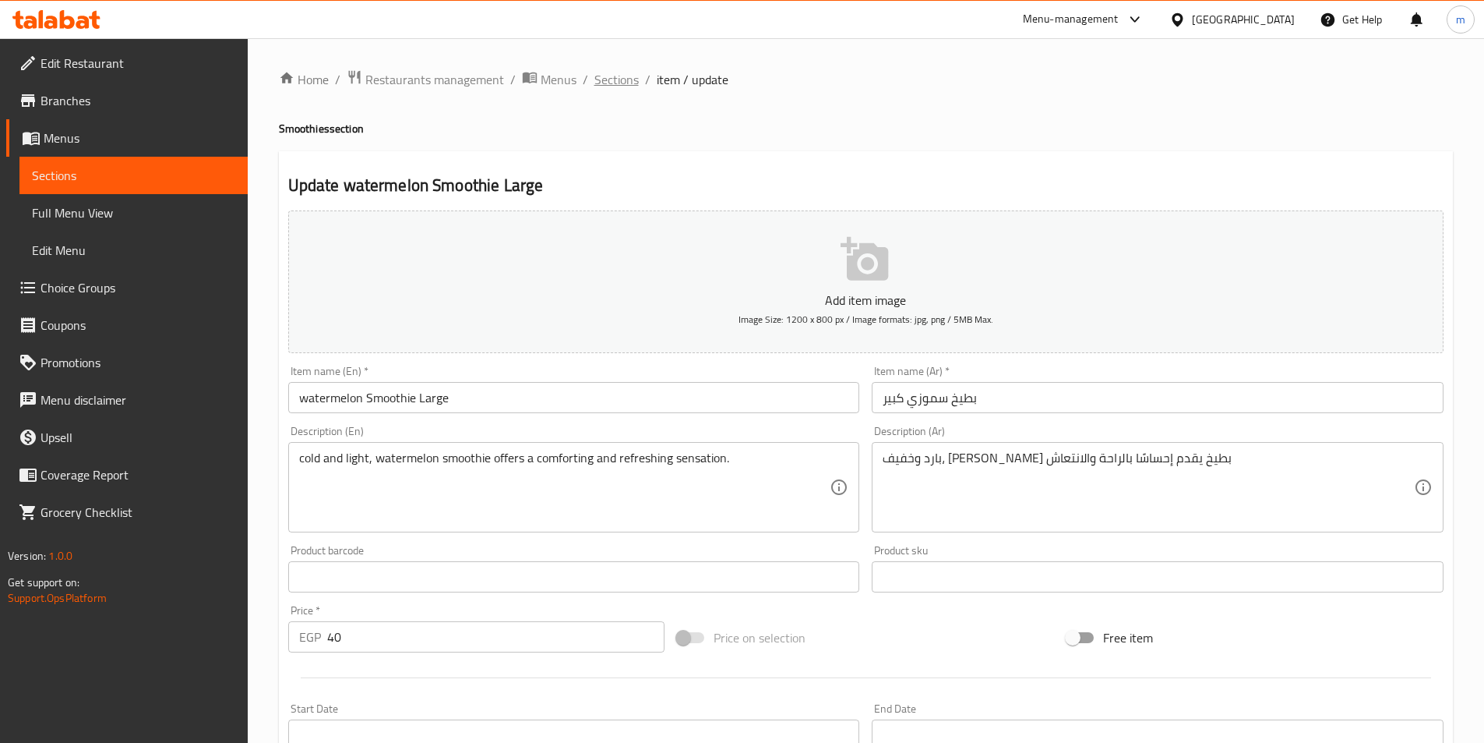
click at [626, 89] on span "Sections" at bounding box center [616, 79] width 44 height 19
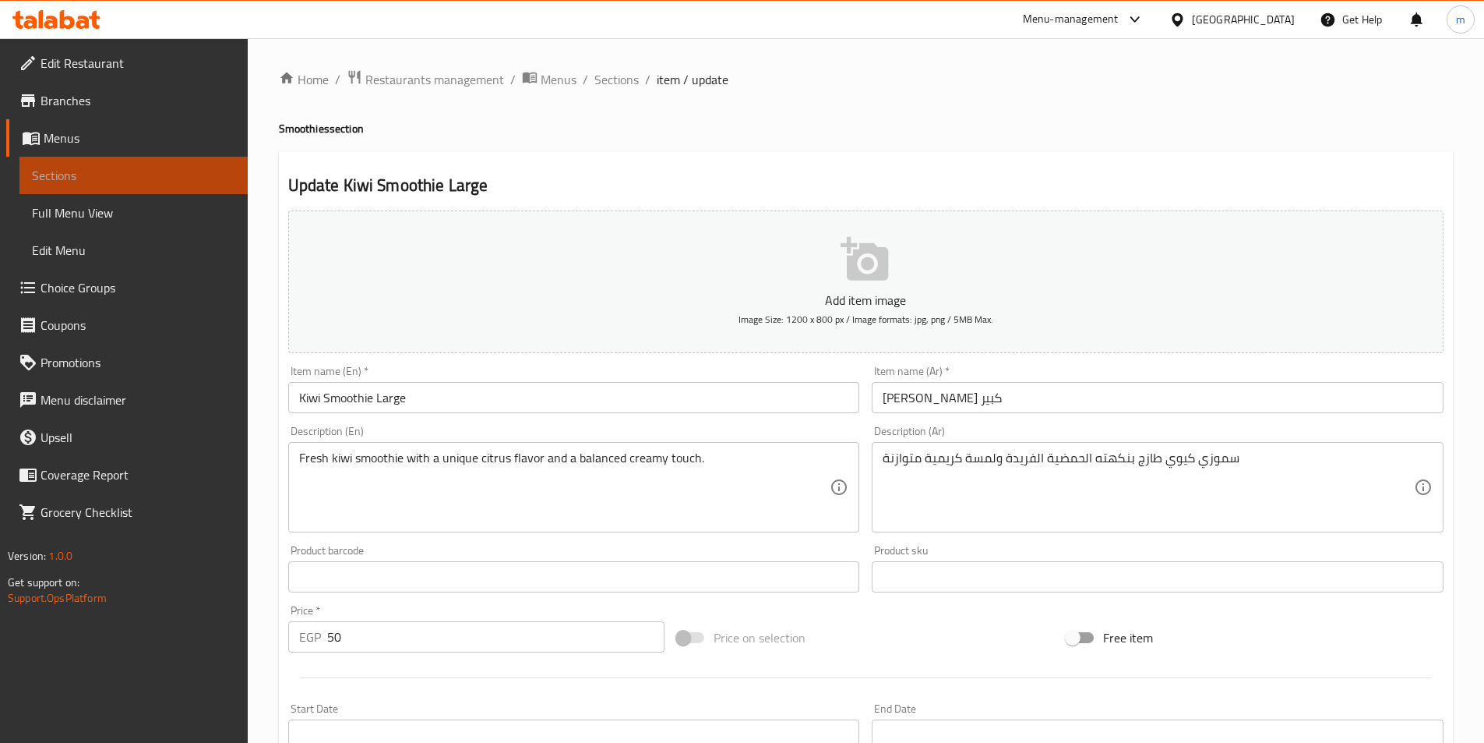
click at [132, 169] on span "Sections" at bounding box center [133, 175] width 203 height 19
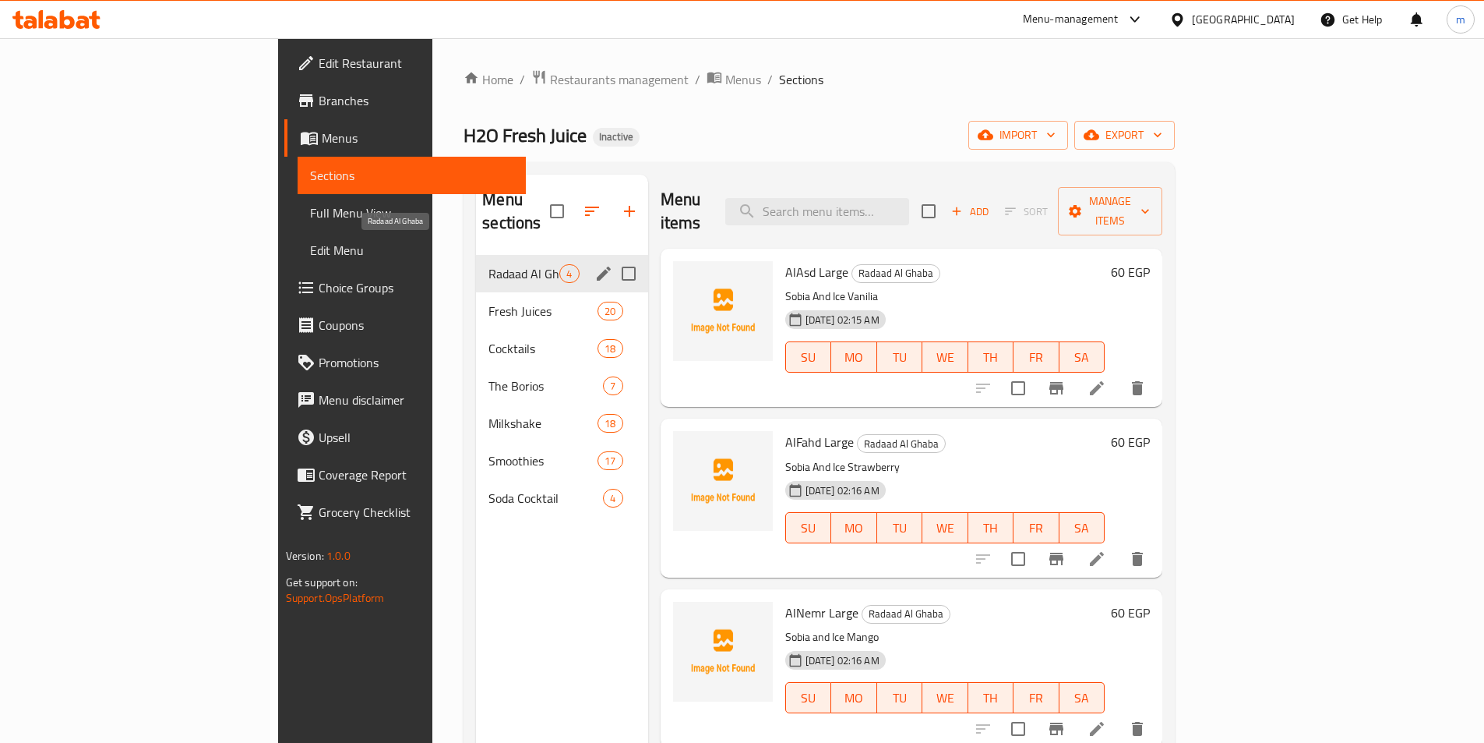
click at [489, 264] on span "Radaad Al Ghaba" at bounding box center [524, 273] width 71 height 19
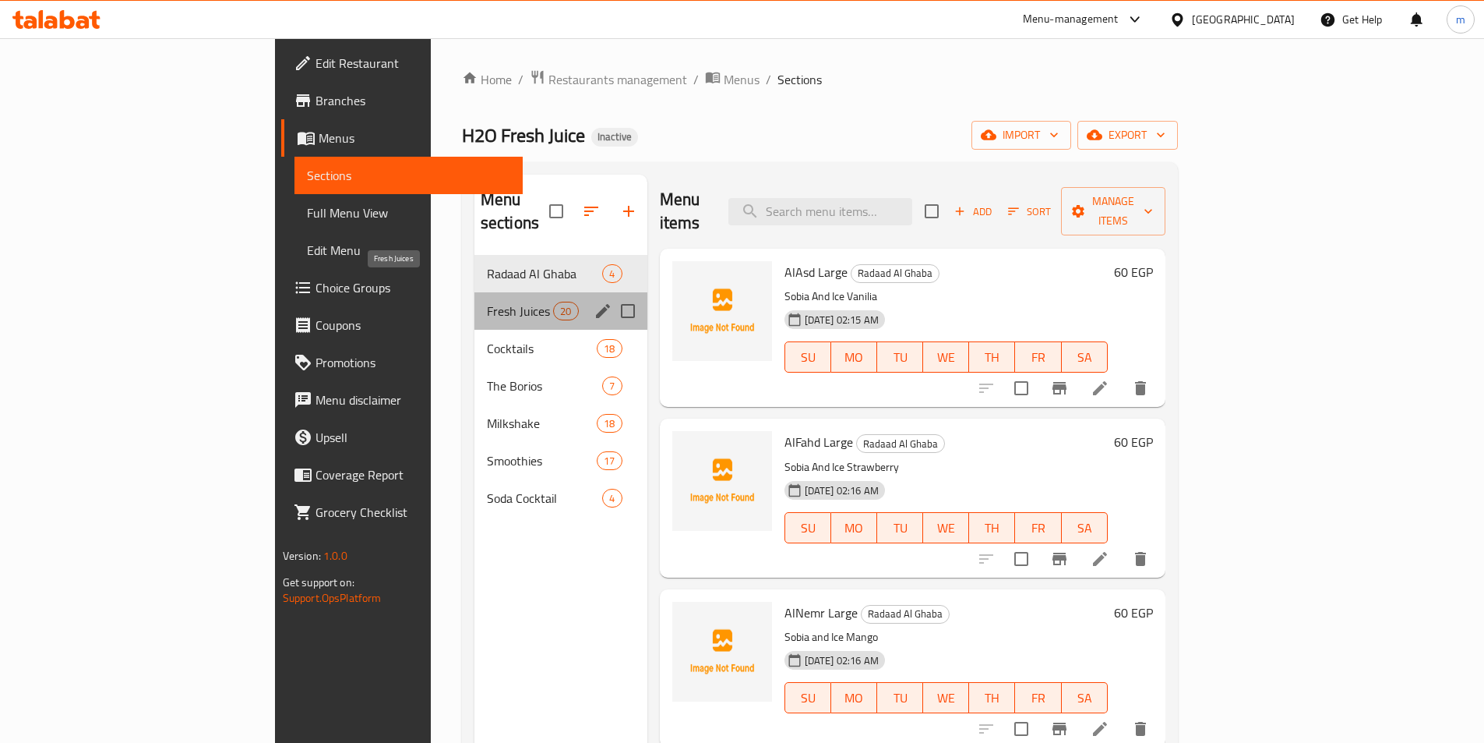
click at [487, 302] on span "Fresh Juices" at bounding box center [520, 311] width 66 height 19
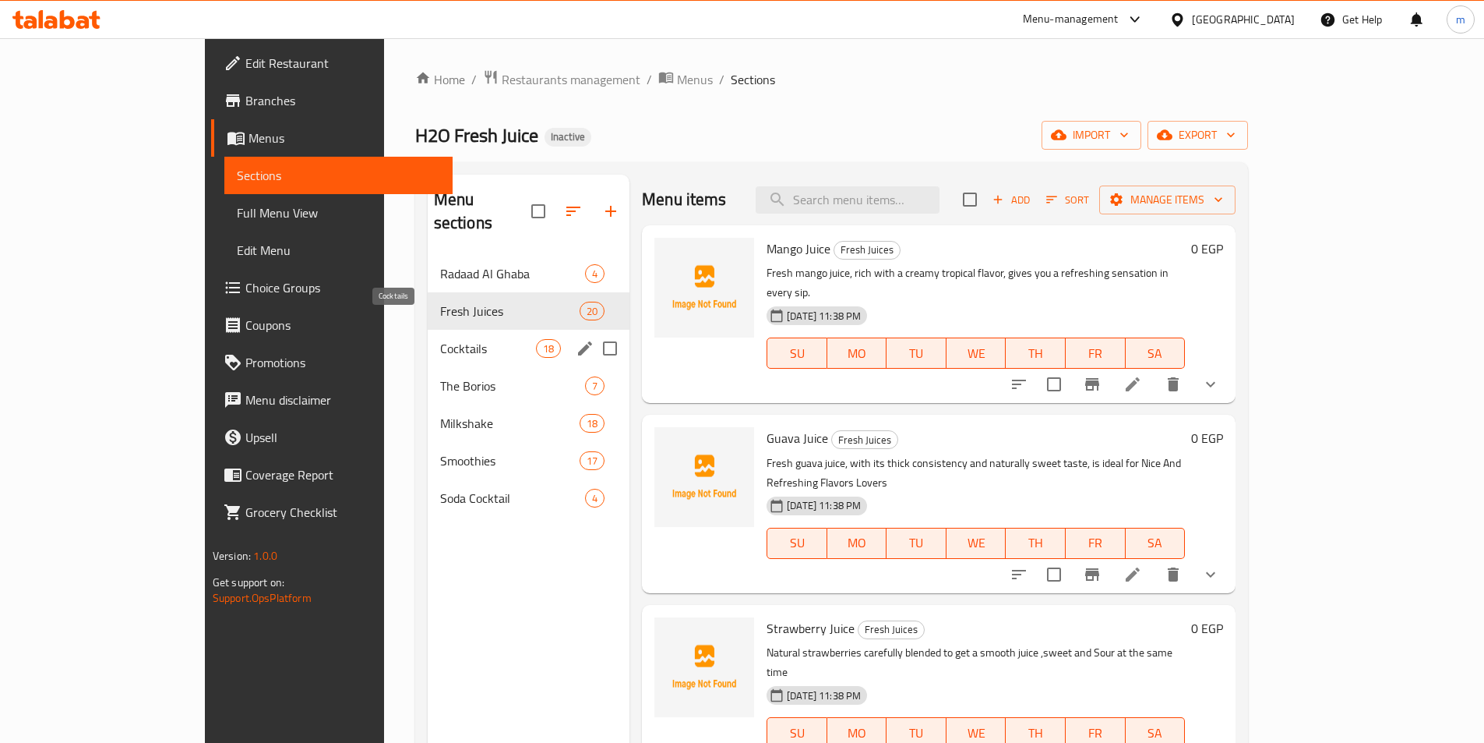
scroll to position [894, 0]
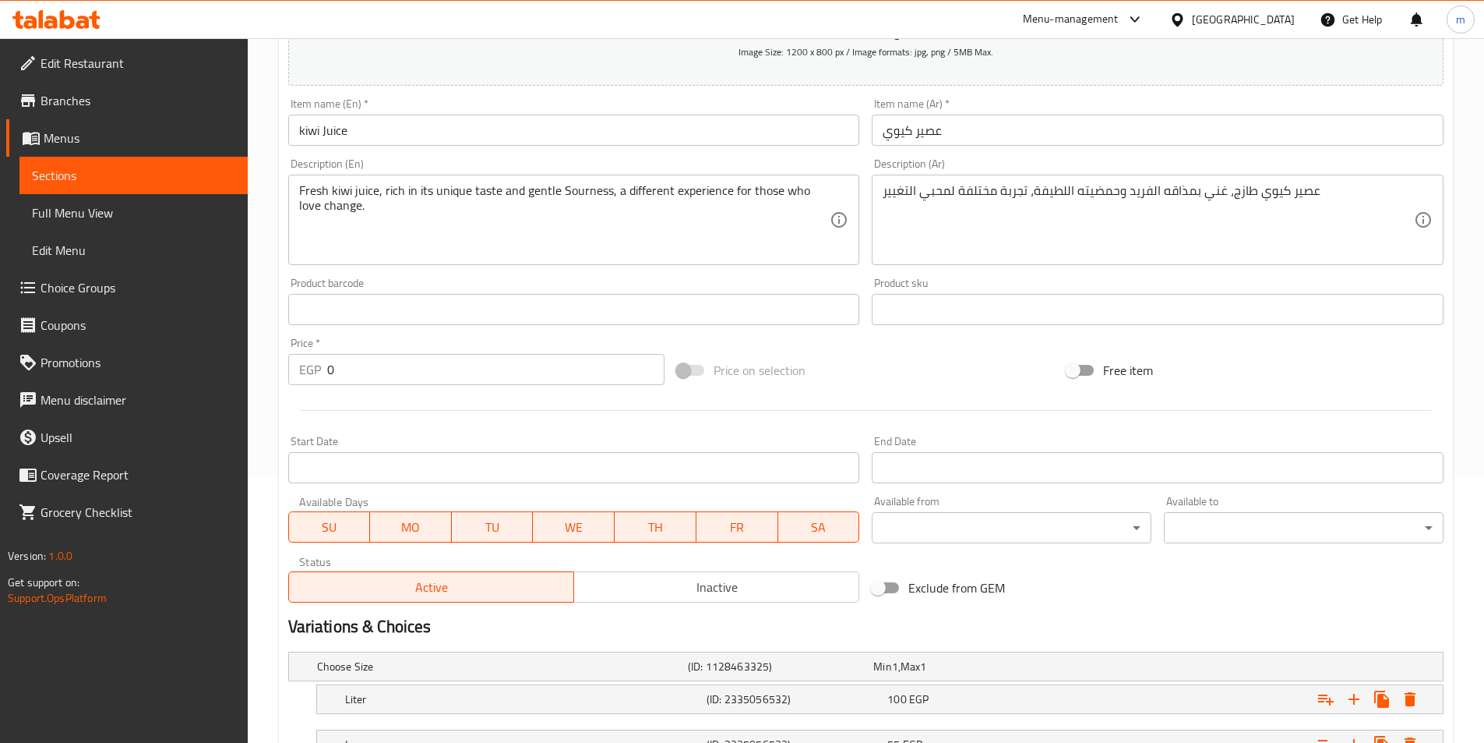
scroll to position [312, 0]
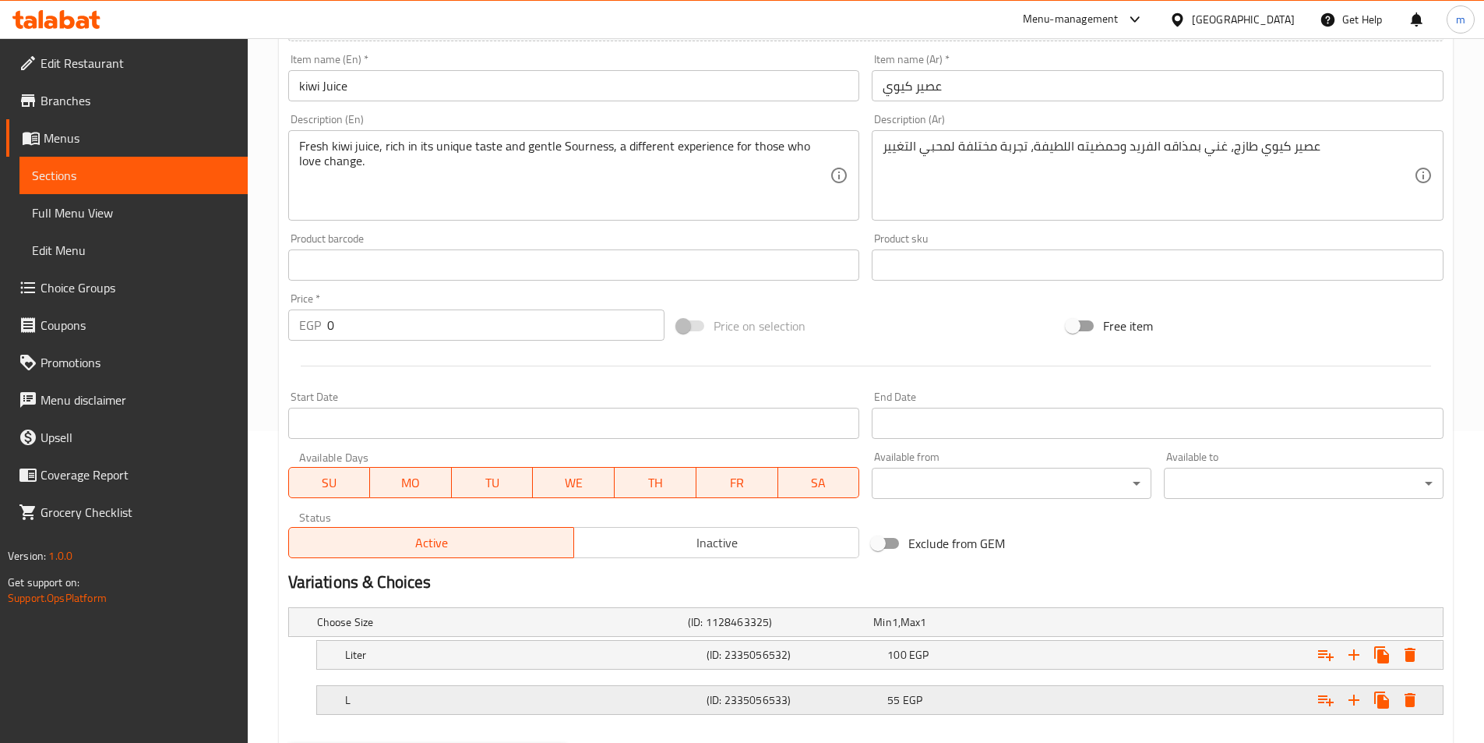
click at [616, 712] on div "L (ID: 2335056533) 55 EGP" at bounding box center [884, 700] width 1085 height 34
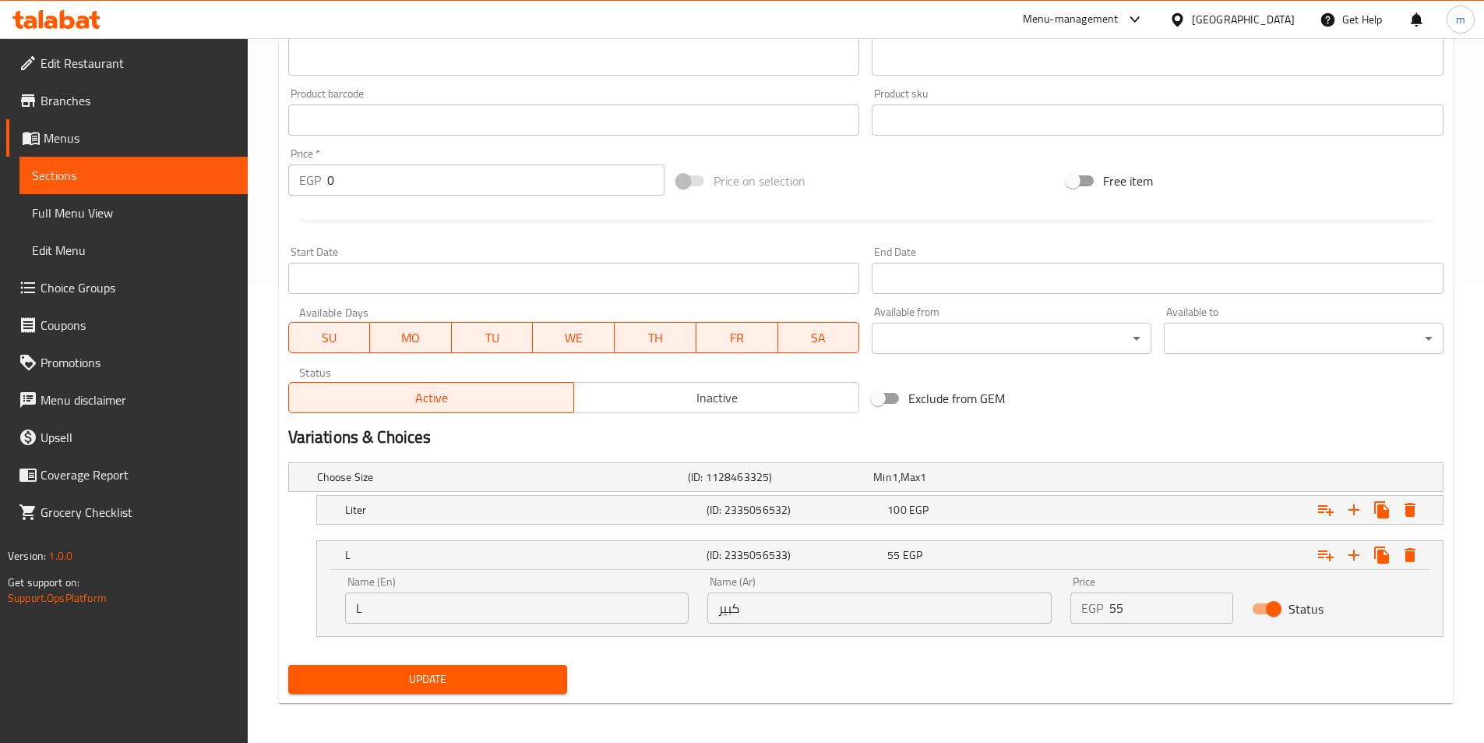
scroll to position [460, 0]
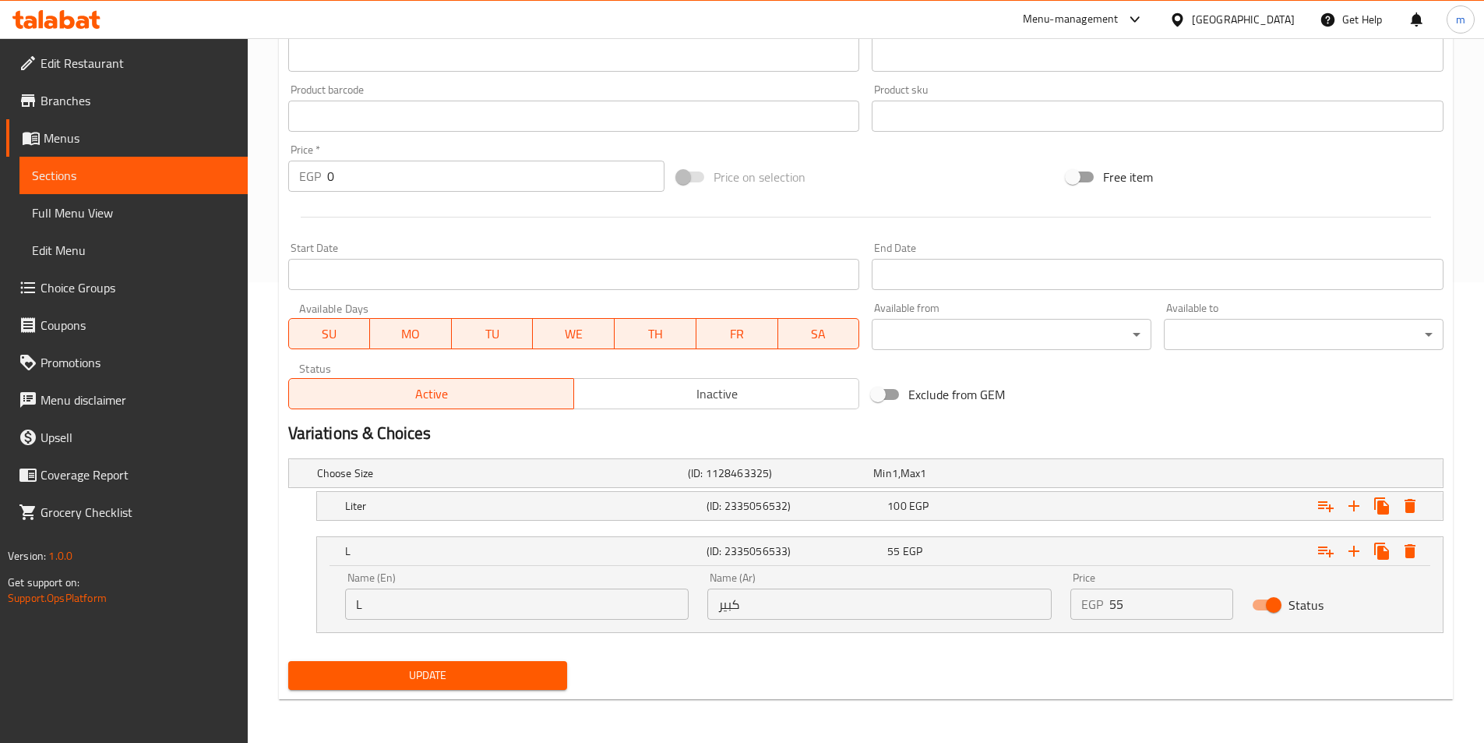
click at [439, 609] on input "L" at bounding box center [517, 603] width 344 height 31
type input "Large"
click at [397, 687] on button "Update" at bounding box center [428, 675] width 280 height 29
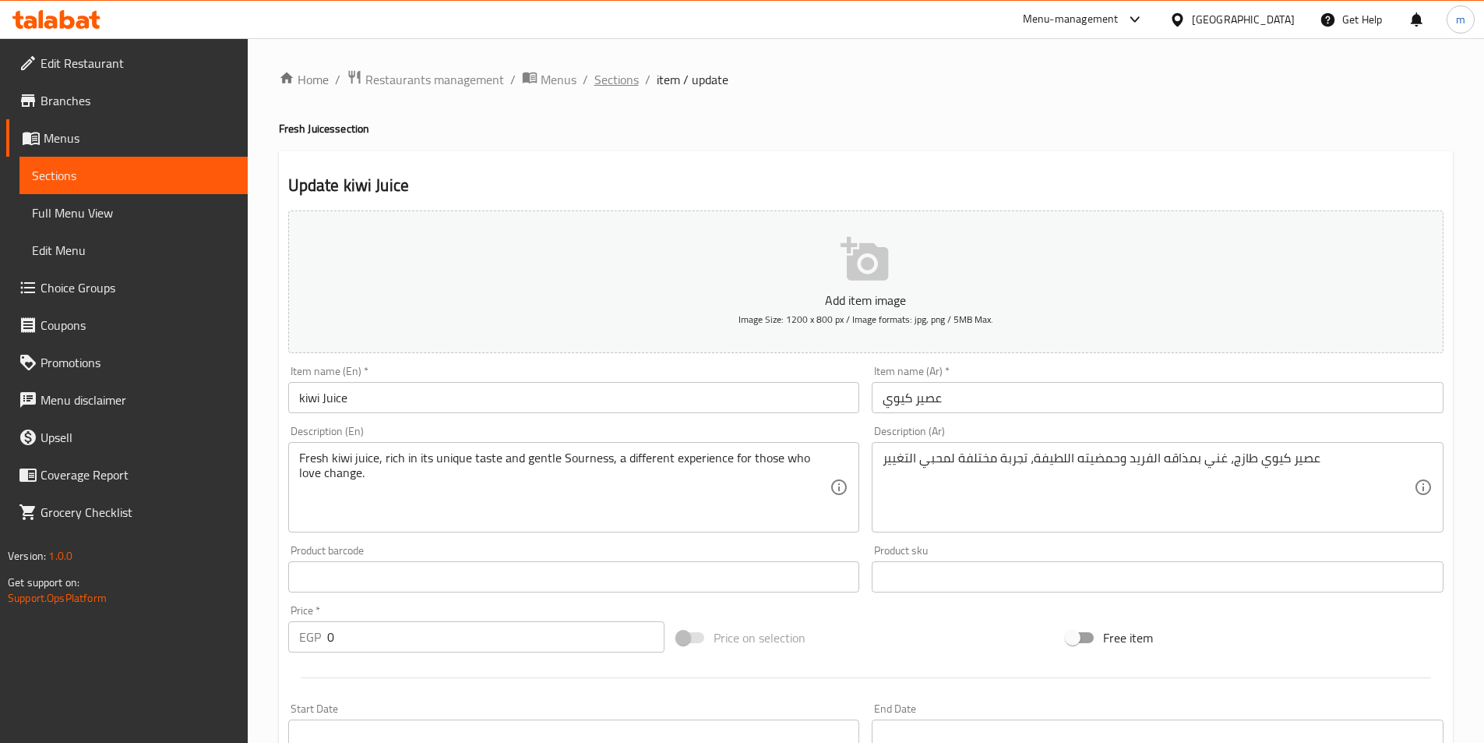
click at [634, 76] on span "Sections" at bounding box center [616, 79] width 44 height 19
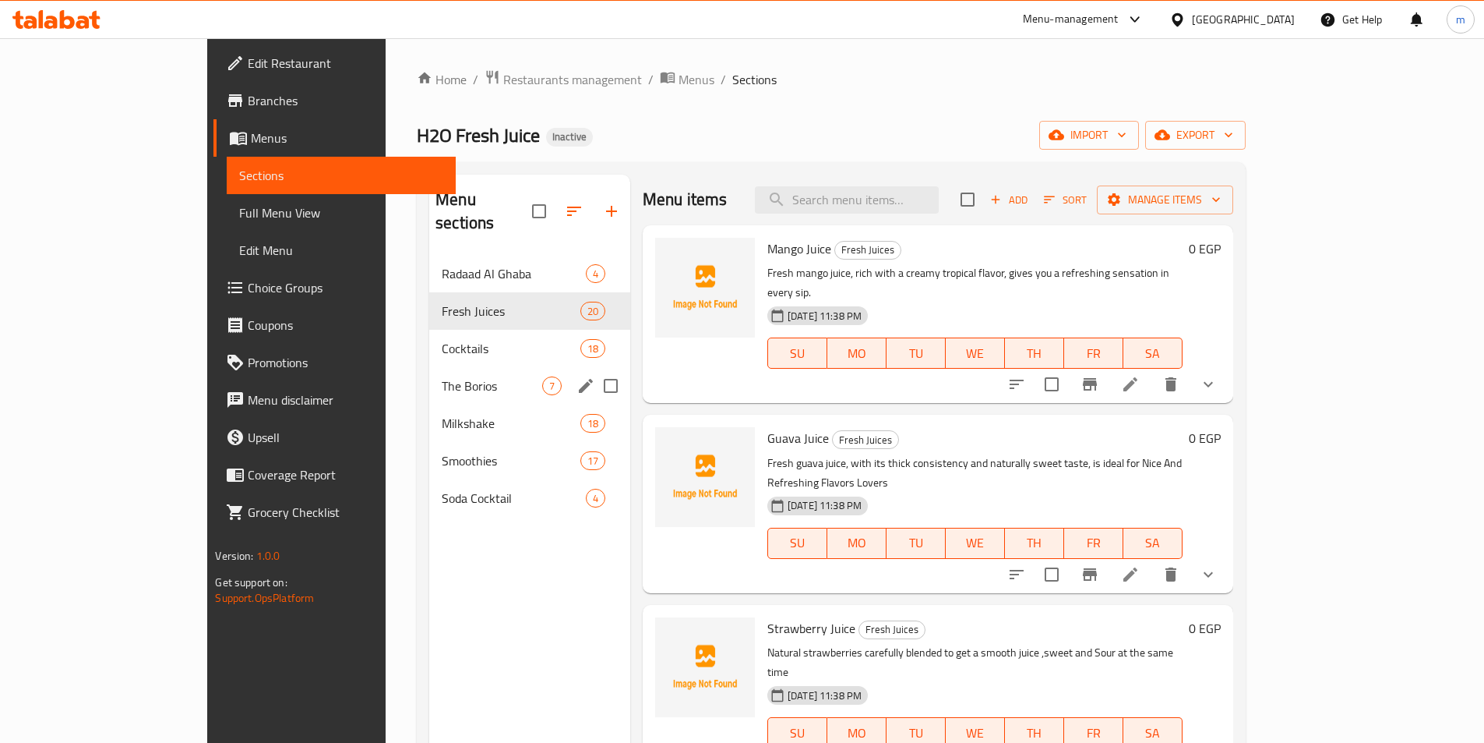
scroll to position [2701, 0]
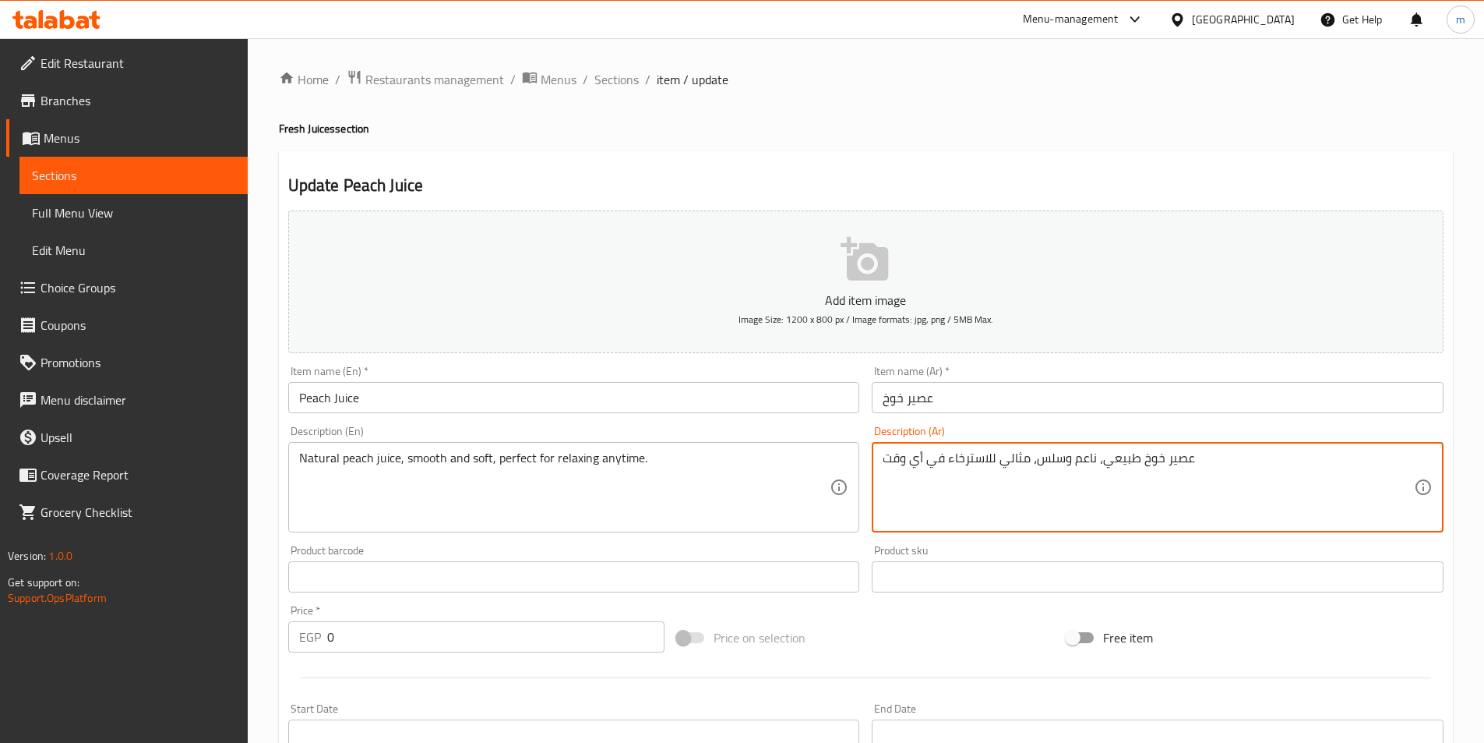
click at [1060, 457] on textarea "عصير خوخ طبيعي، ناعم وسلس، مثالي للاسترخاء في أي وقت" at bounding box center [1148, 487] width 531 height 74
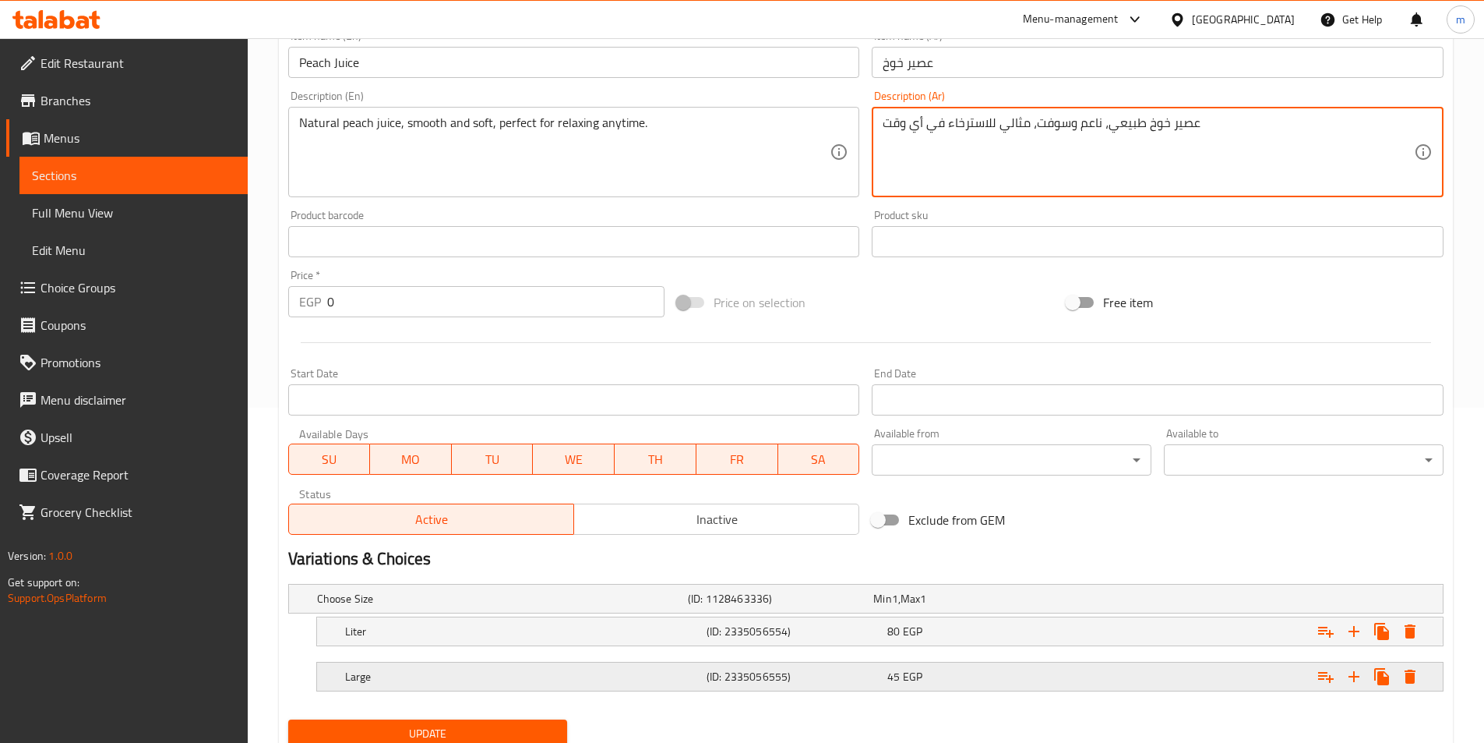
scroll to position [393, 0]
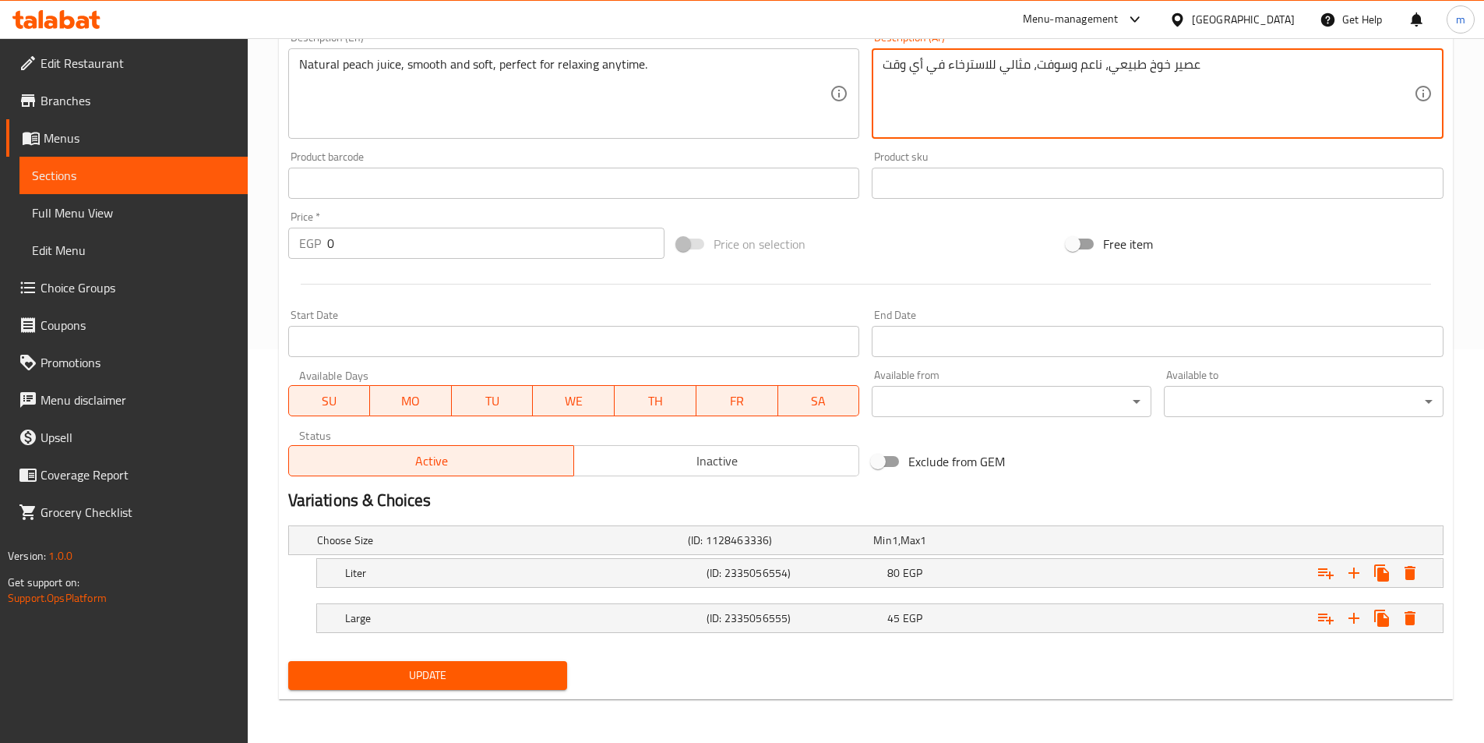
type textarea "عصير خوخ طبيعي، ناعم وسوفت، مثالي للاسترخاء في أي وقت"
click at [524, 664] on button "Update" at bounding box center [428, 675] width 280 height 29
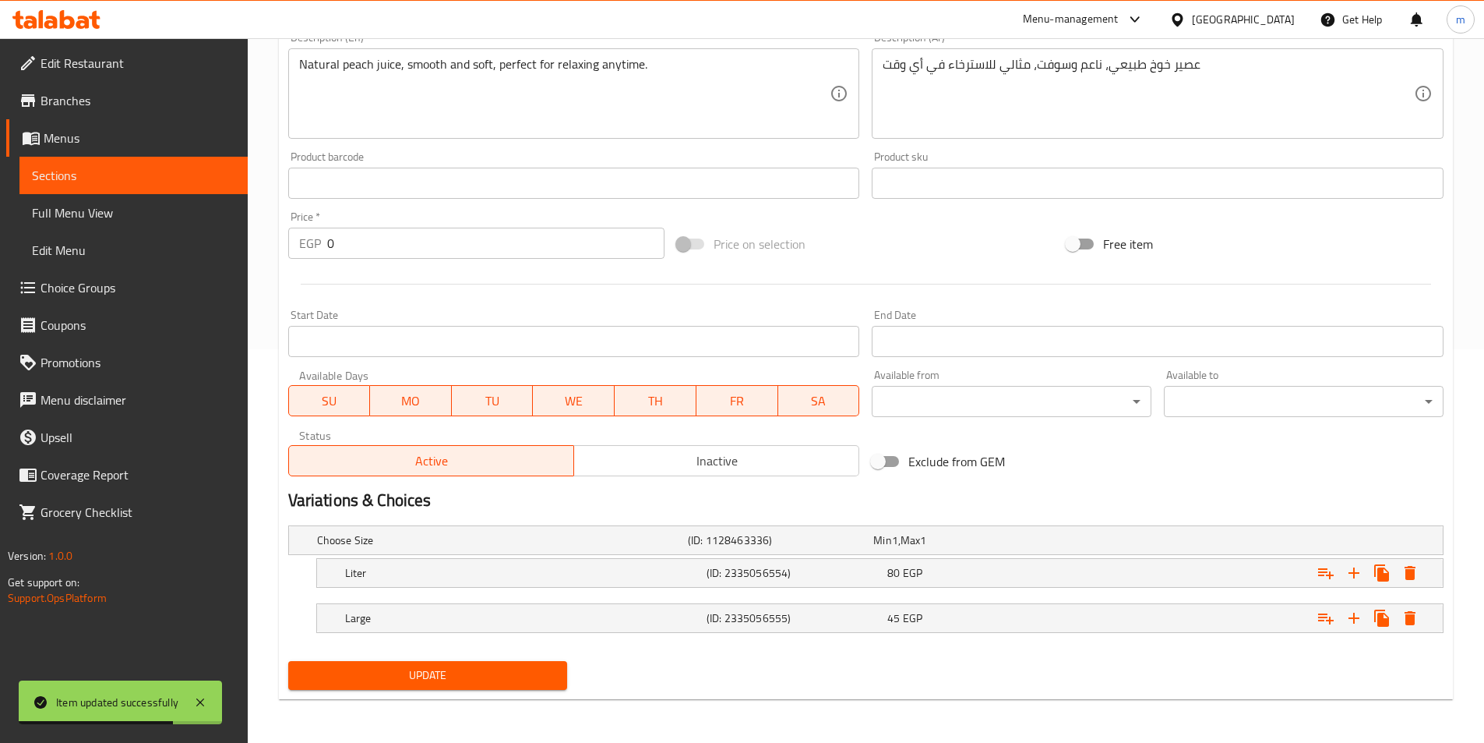
click at [150, 171] on span "Sections" at bounding box center [133, 175] width 203 height 19
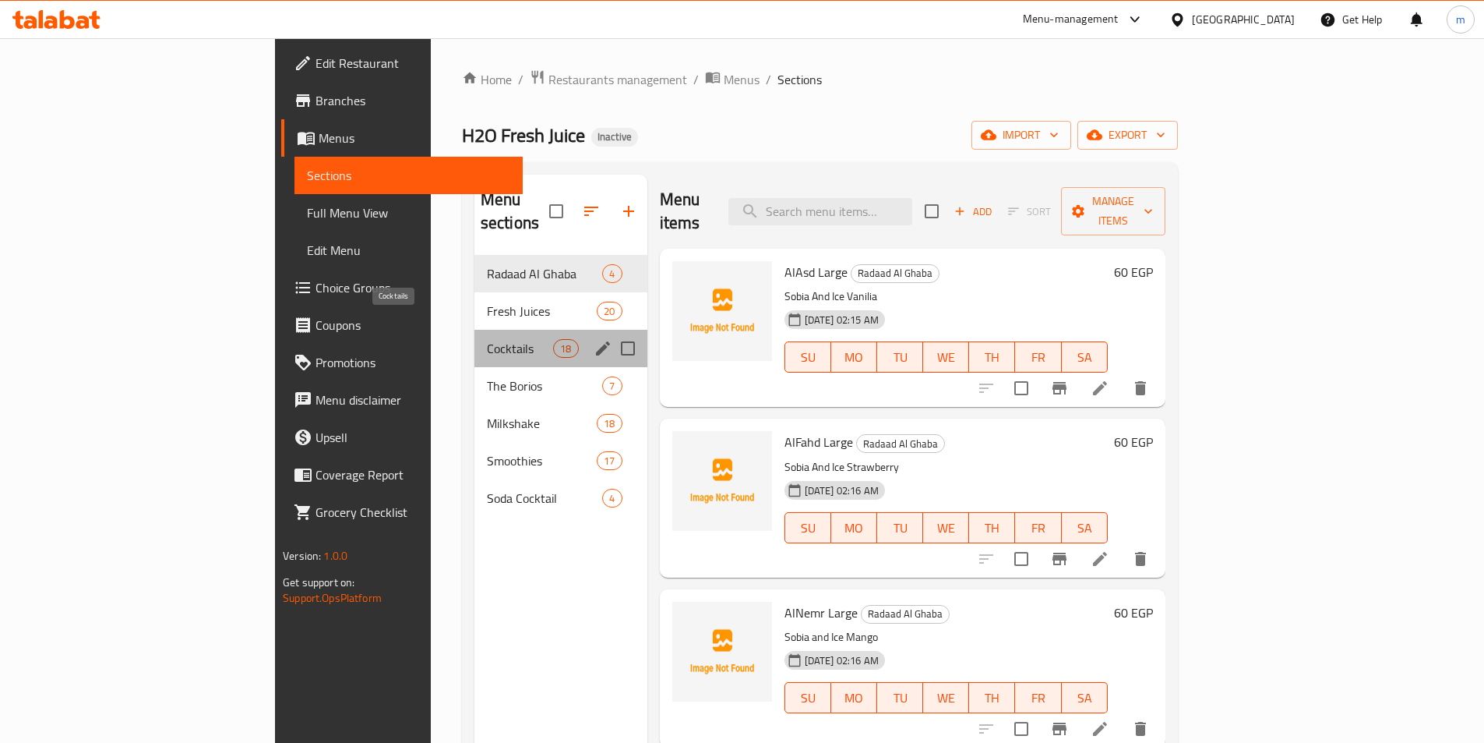
click at [487, 339] on span "Cocktails" at bounding box center [520, 348] width 66 height 19
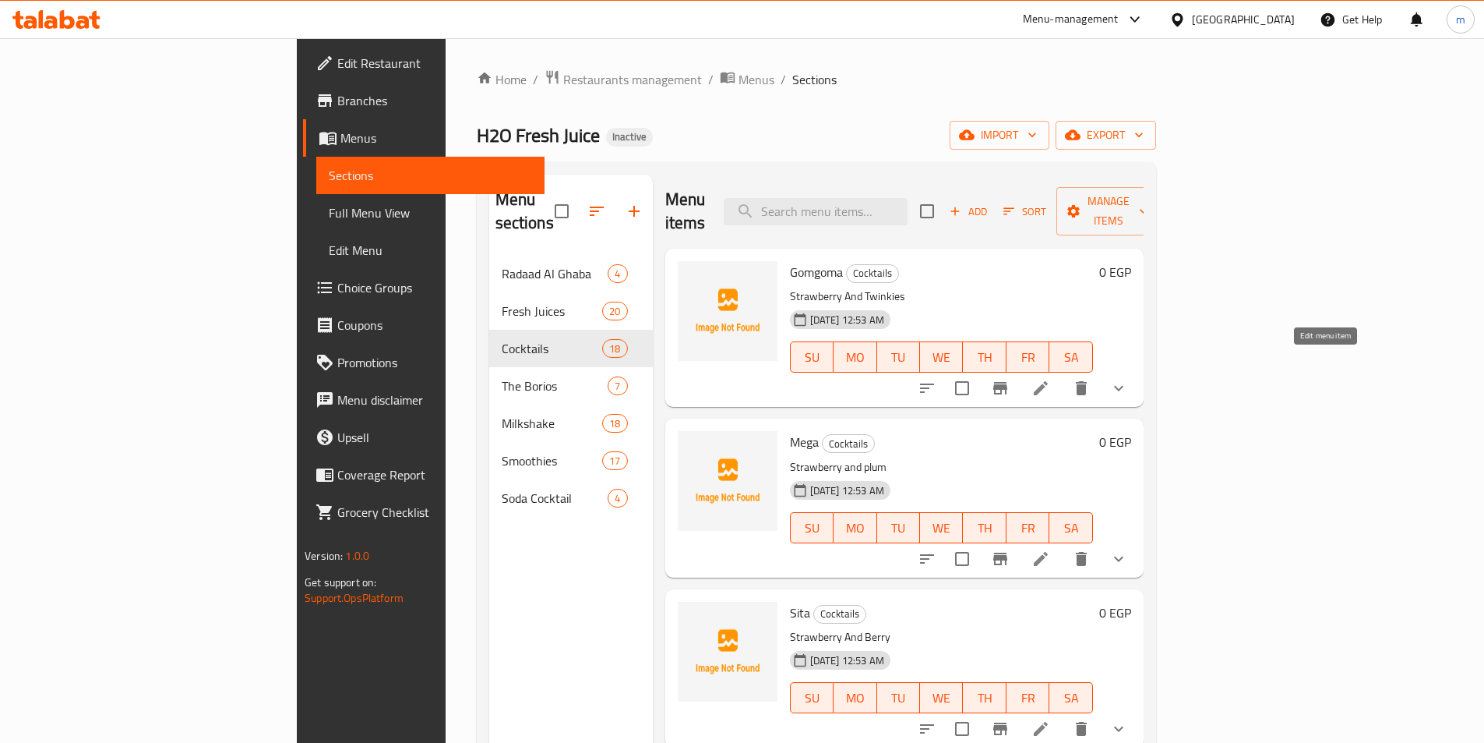
click at [1050, 379] on icon at bounding box center [1041, 388] width 19 height 19
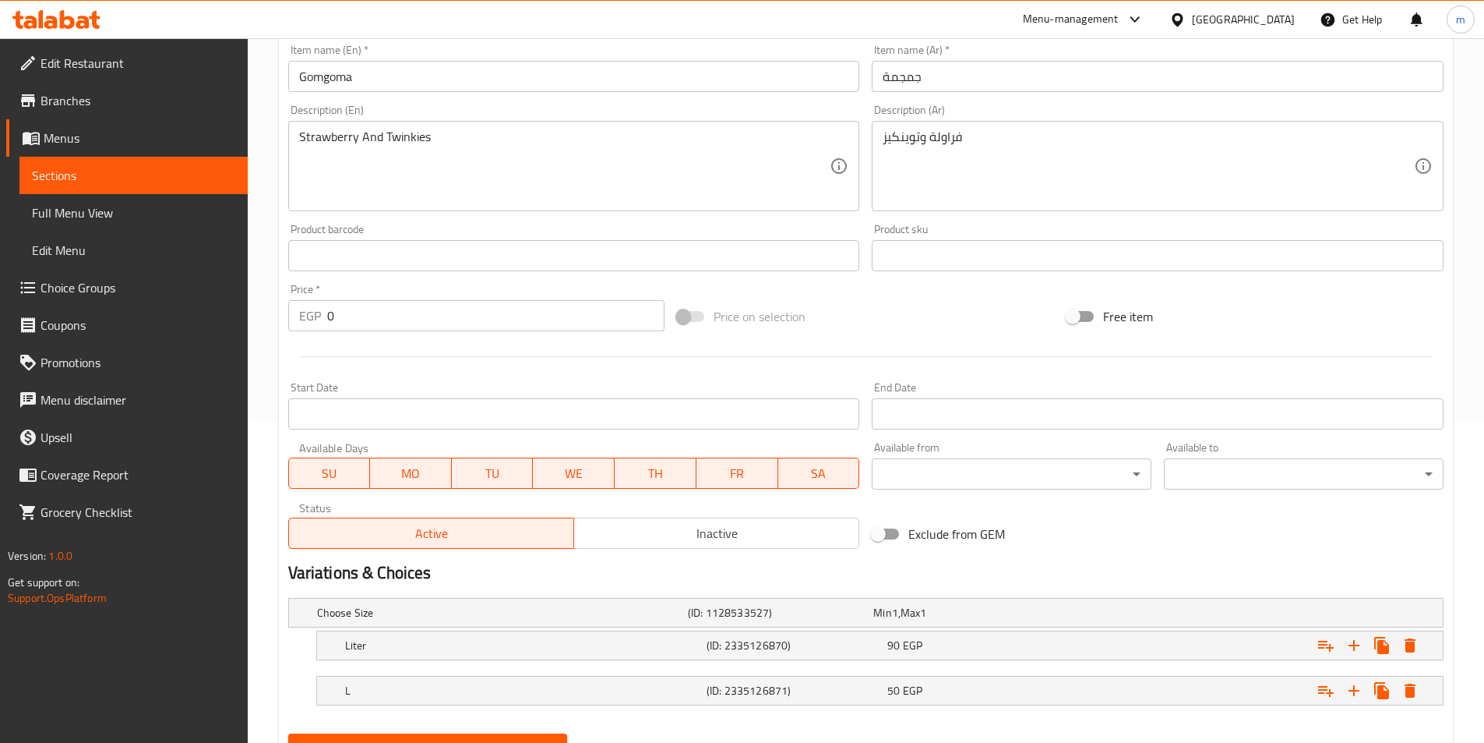
scroll to position [393, 0]
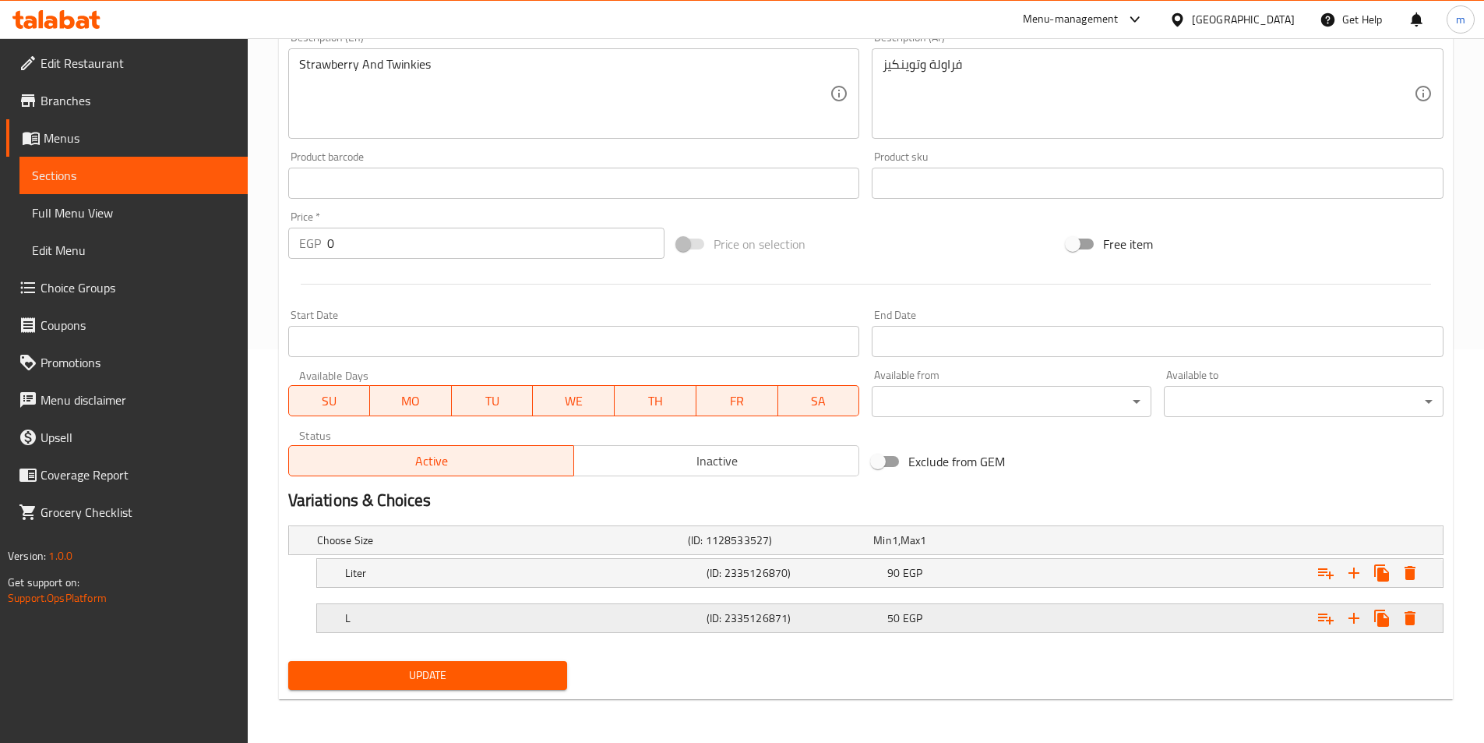
click at [463, 625] on h5 "L" at bounding box center [522, 618] width 355 height 16
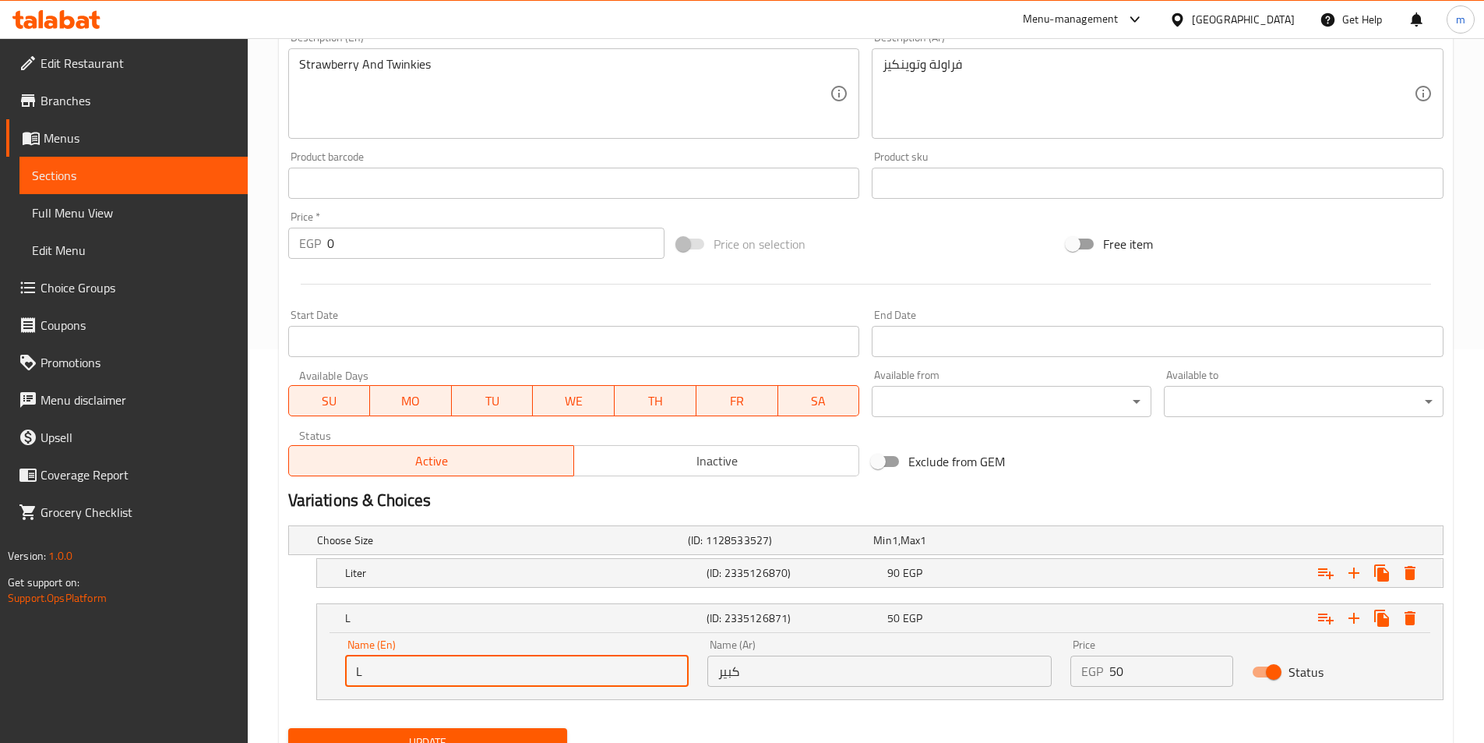
click at [454, 665] on input "L" at bounding box center [517, 670] width 344 height 31
type input "Large"
click at [427, 724] on div "Update" at bounding box center [428, 742] width 292 height 41
click at [430, 735] on span "Update" at bounding box center [428, 741] width 255 height 19
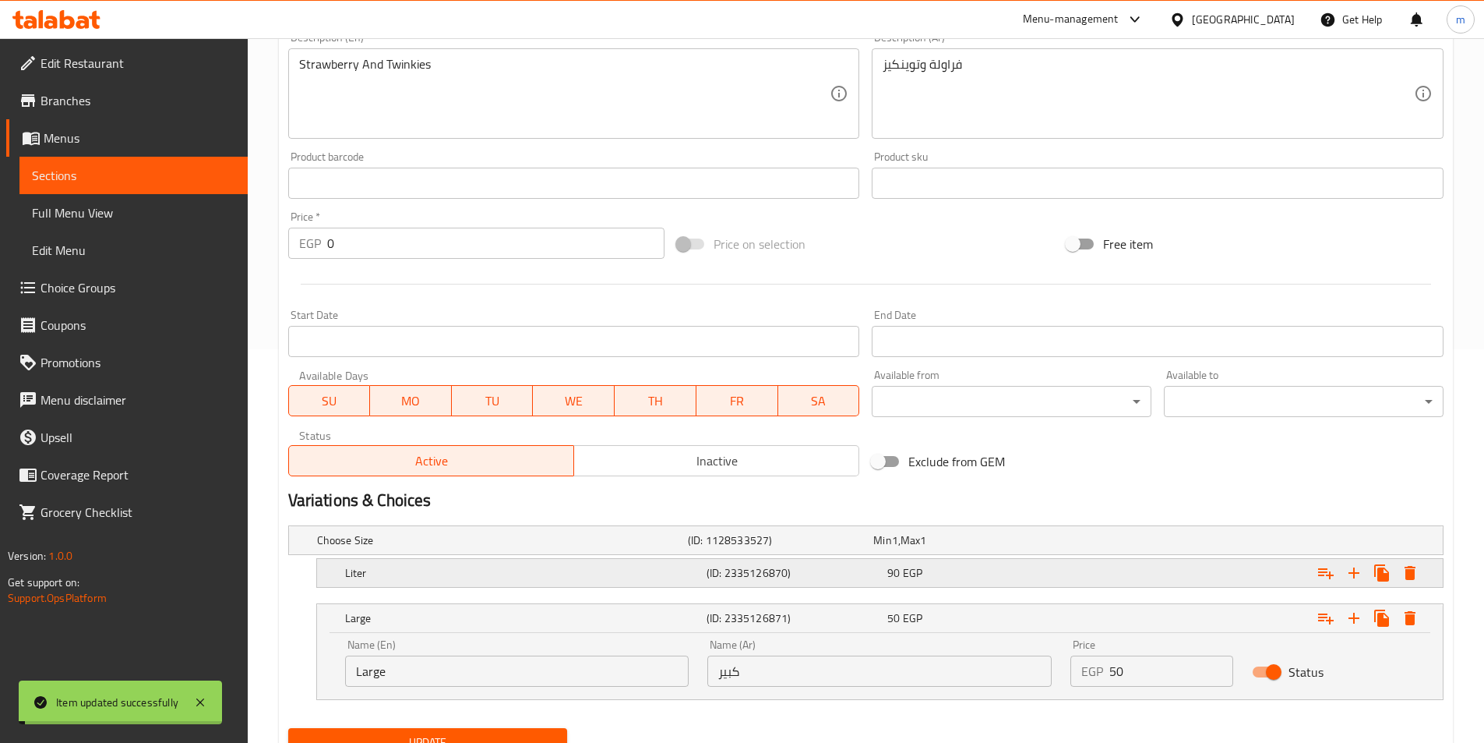
click at [555, 580] on h5 "Liter" at bounding box center [522, 573] width 355 height 16
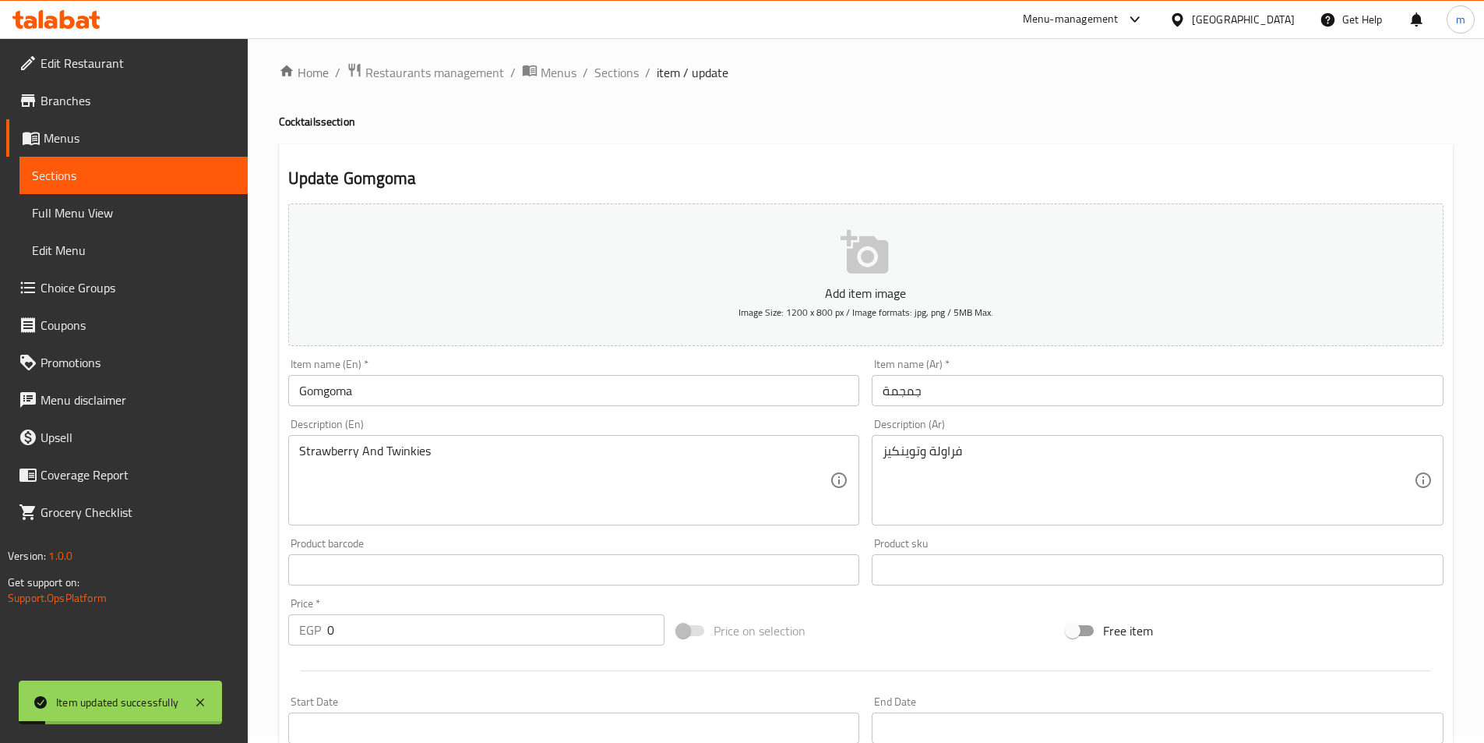
scroll to position [0, 0]
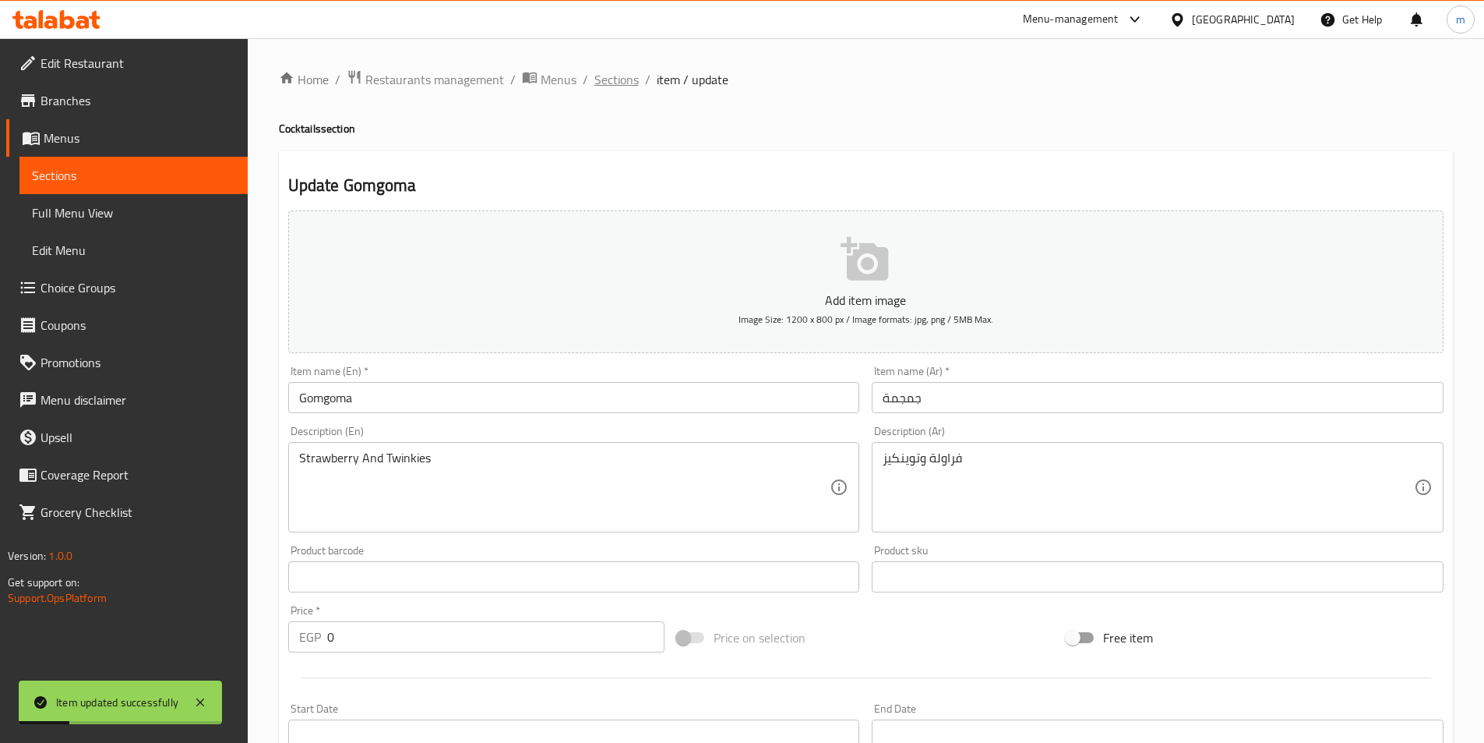
click at [619, 83] on span "Sections" at bounding box center [616, 79] width 44 height 19
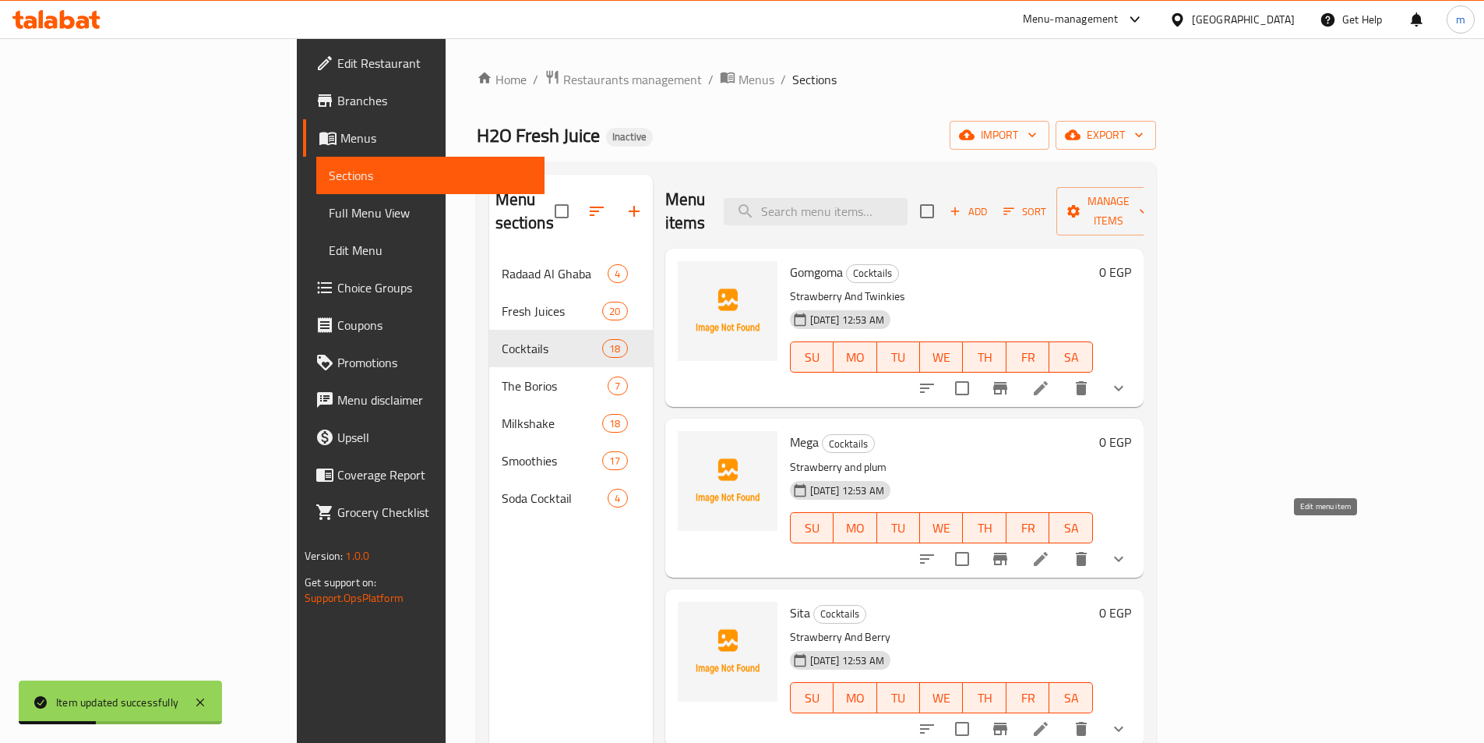
click at [1050, 549] on icon at bounding box center [1041, 558] width 19 height 19
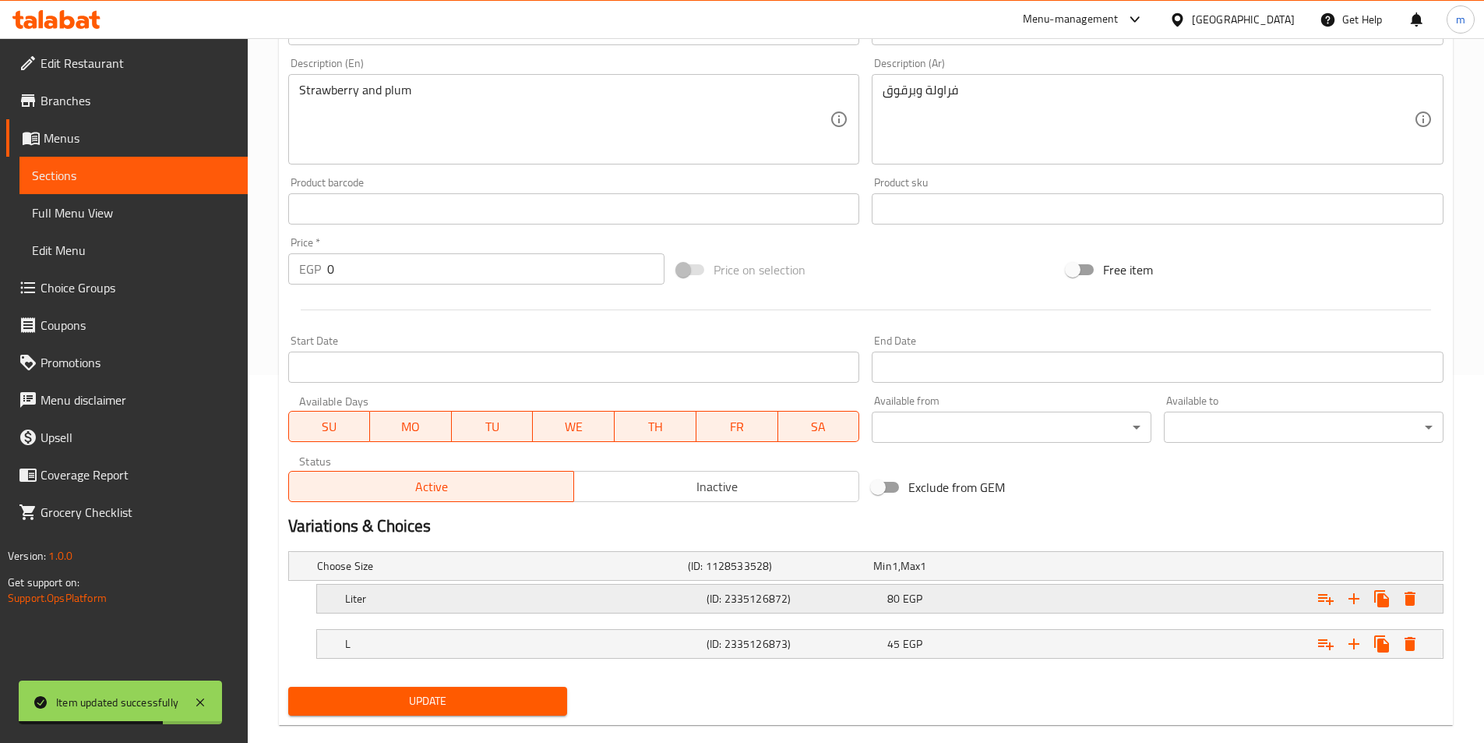
scroll to position [390, 0]
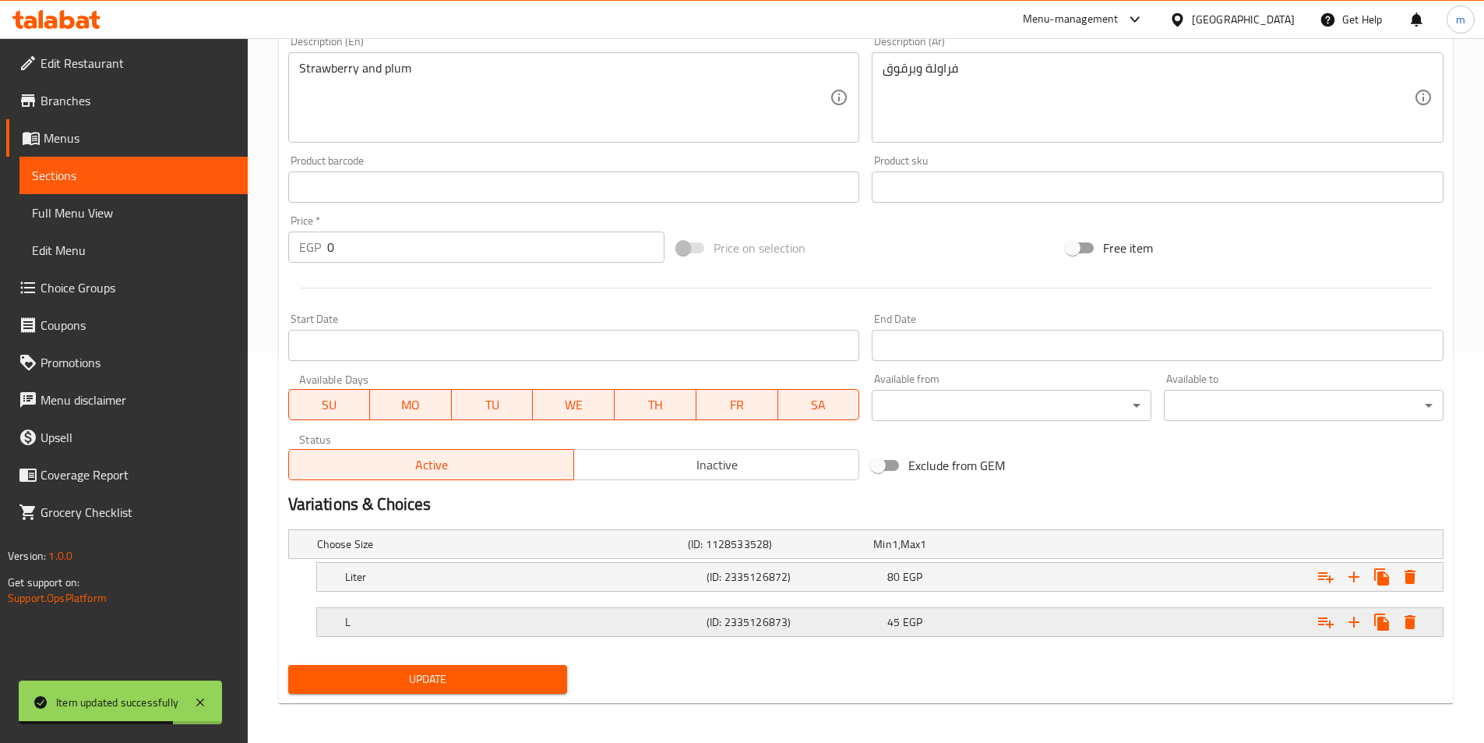
click at [457, 616] on h5 "L" at bounding box center [522, 622] width 355 height 16
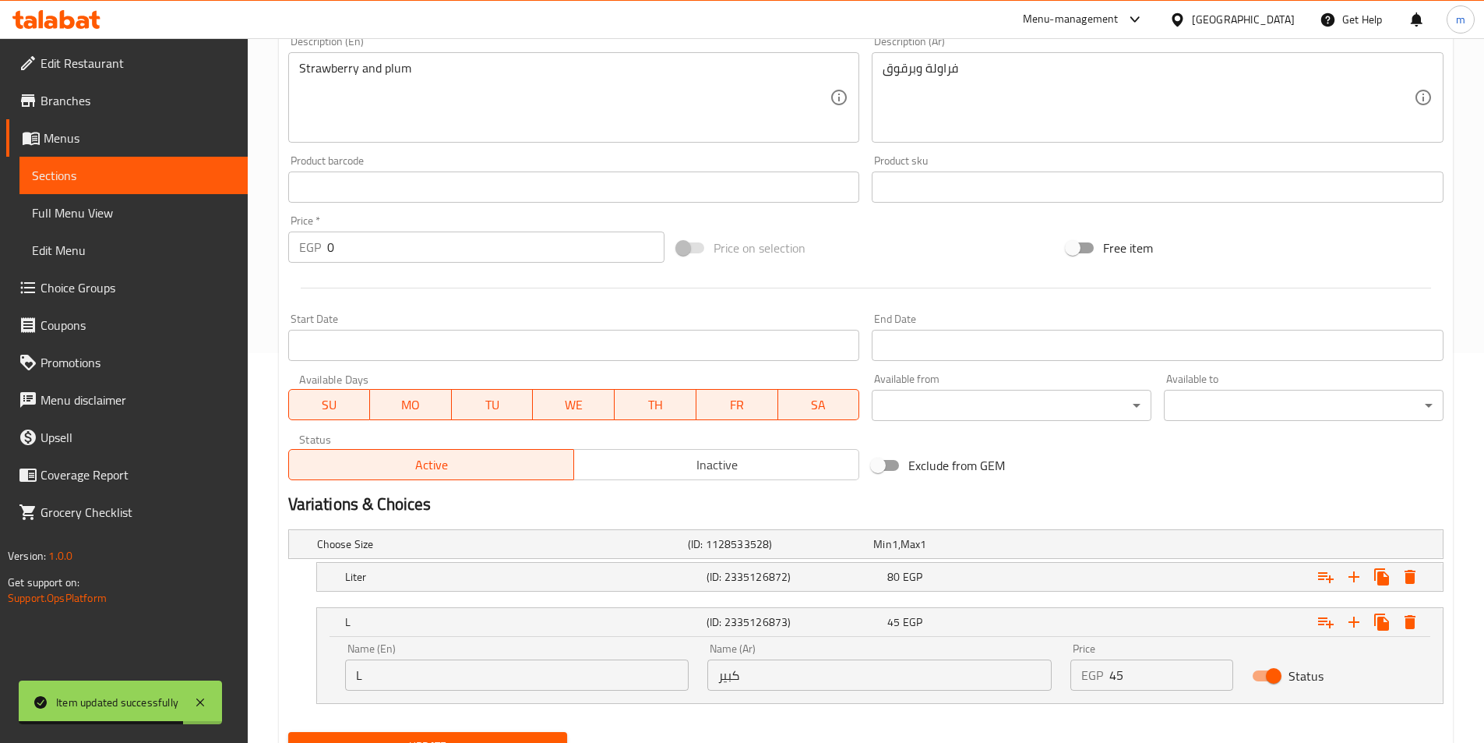
click at [470, 672] on input "L" at bounding box center [517, 674] width 344 height 31
paste input "Large"
paste input "text"
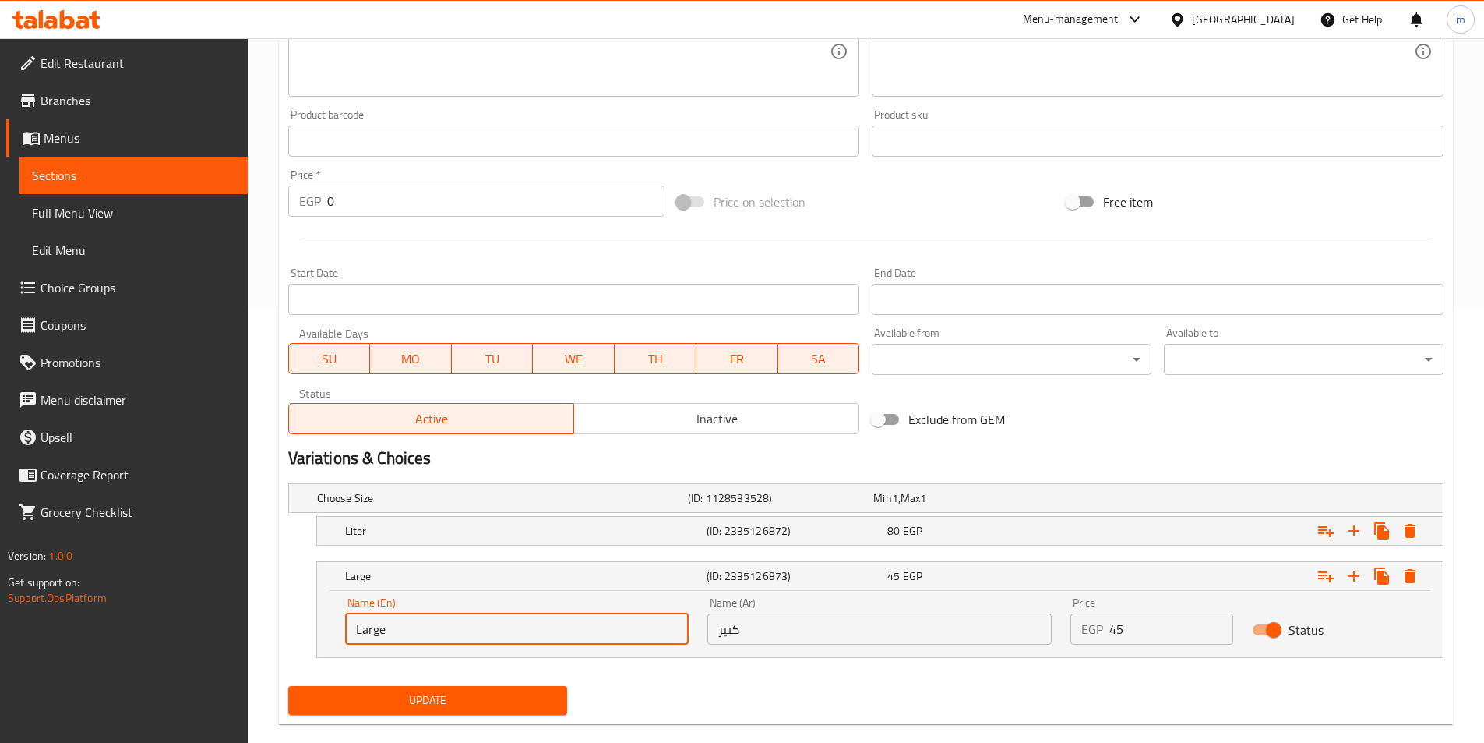
scroll to position [460, 0]
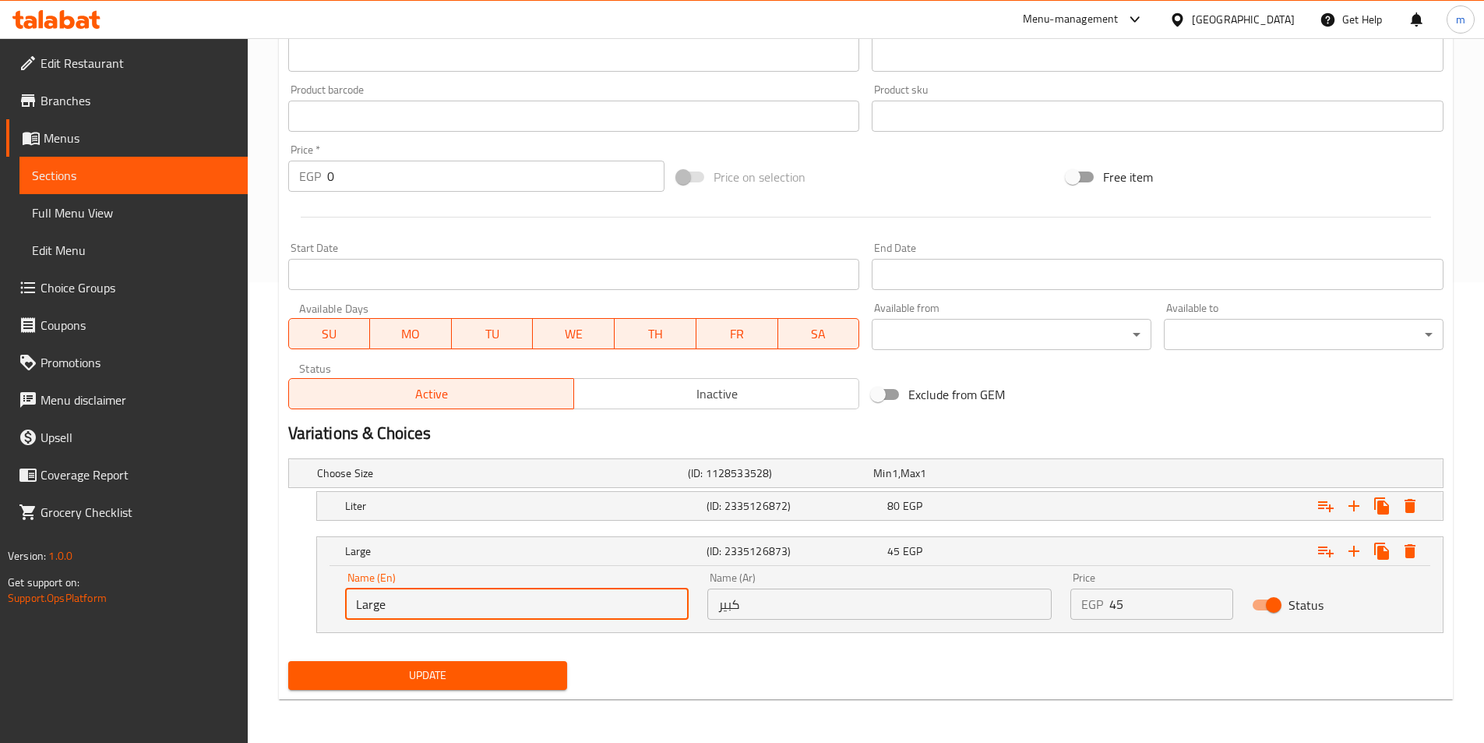
type input "Large"
click at [506, 679] on span "Update" at bounding box center [428, 674] width 255 height 19
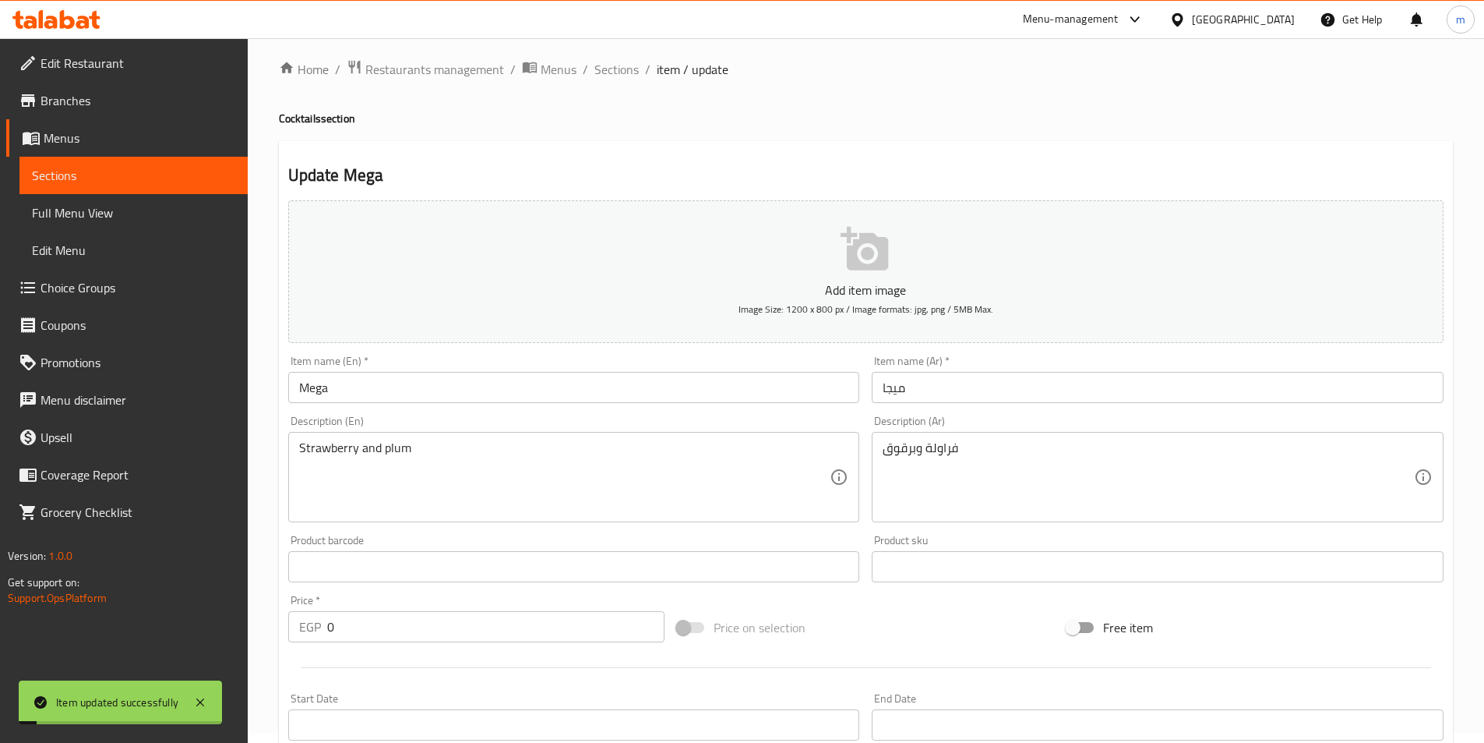
scroll to position [0, 0]
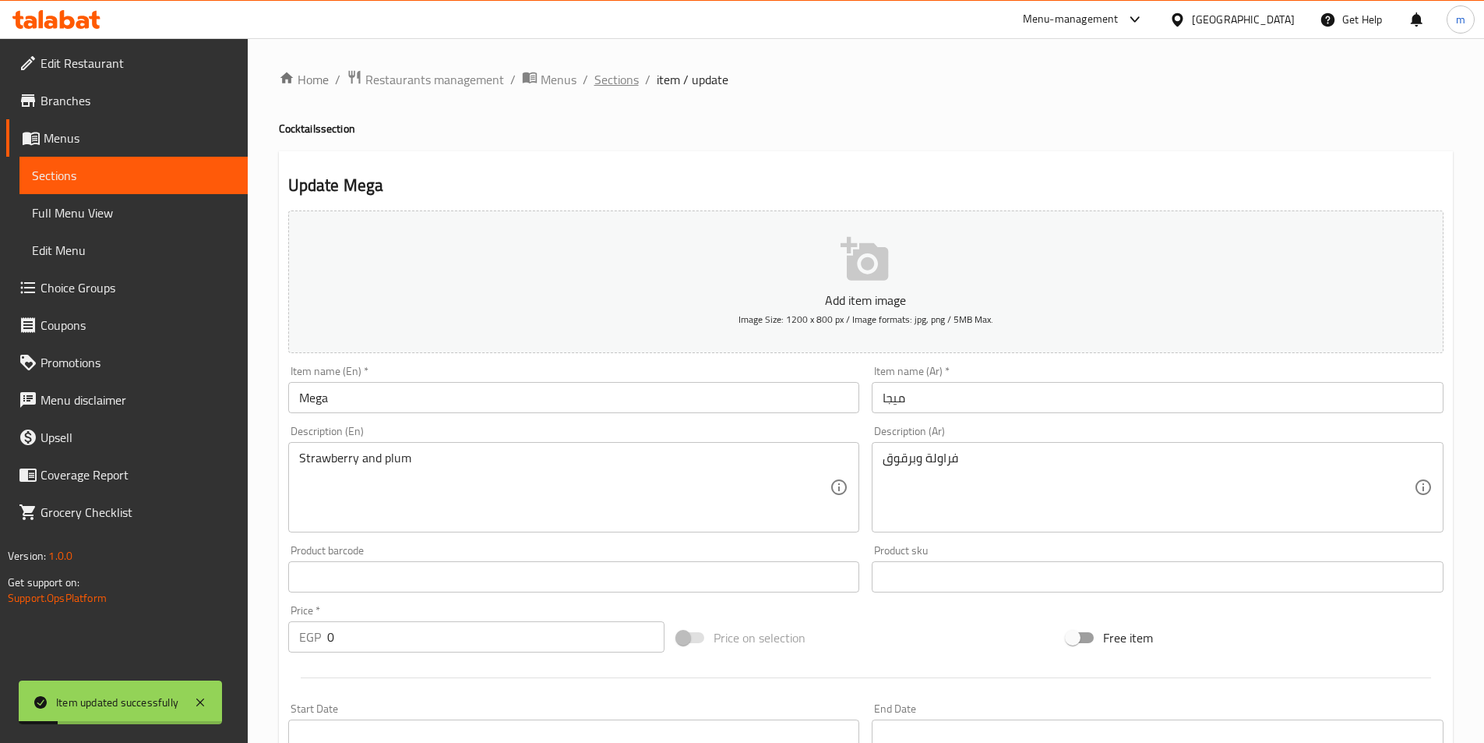
click at [607, 79] on span "Sections" at bounding box center [616, 79] width 44 height 19
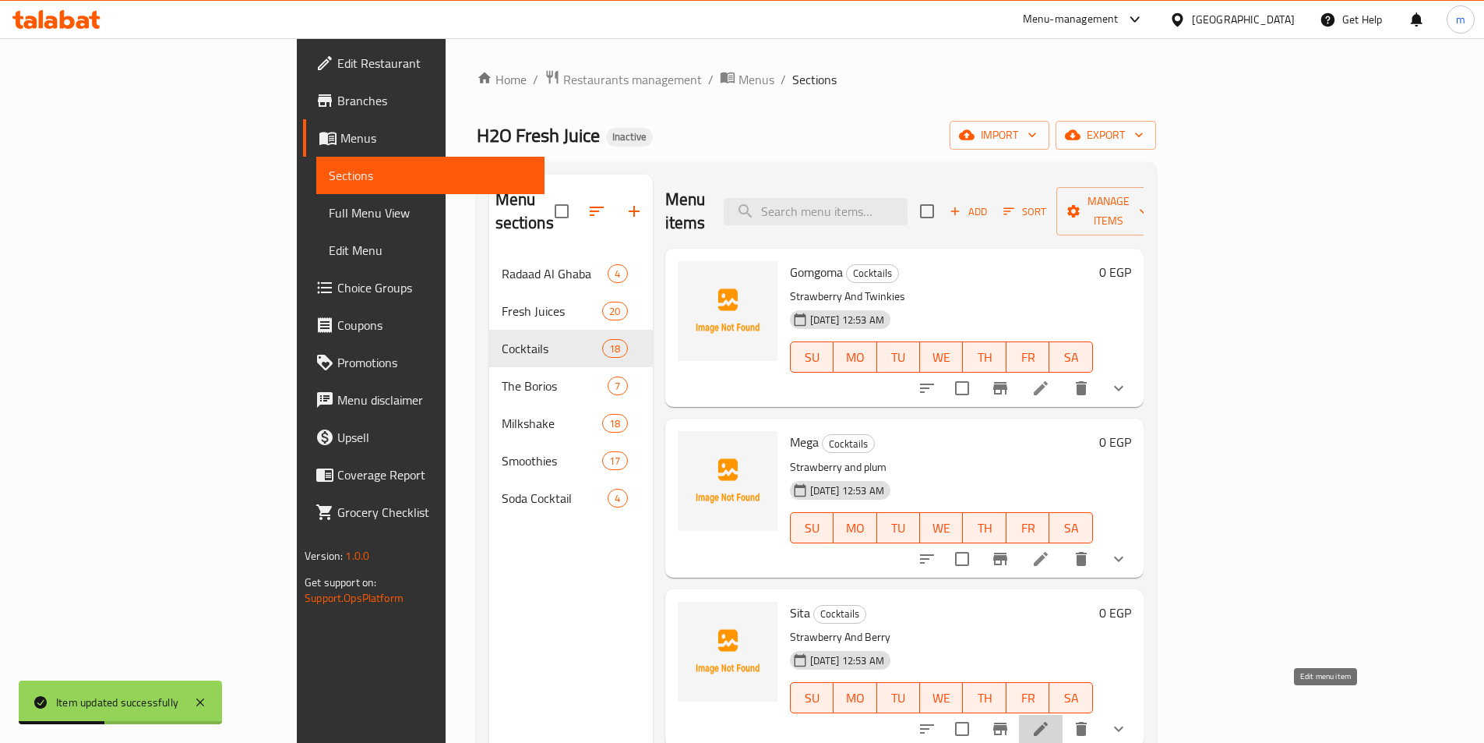
click at [1048, 722] on icon at bounding box center [1041, 729] width 14 height 14
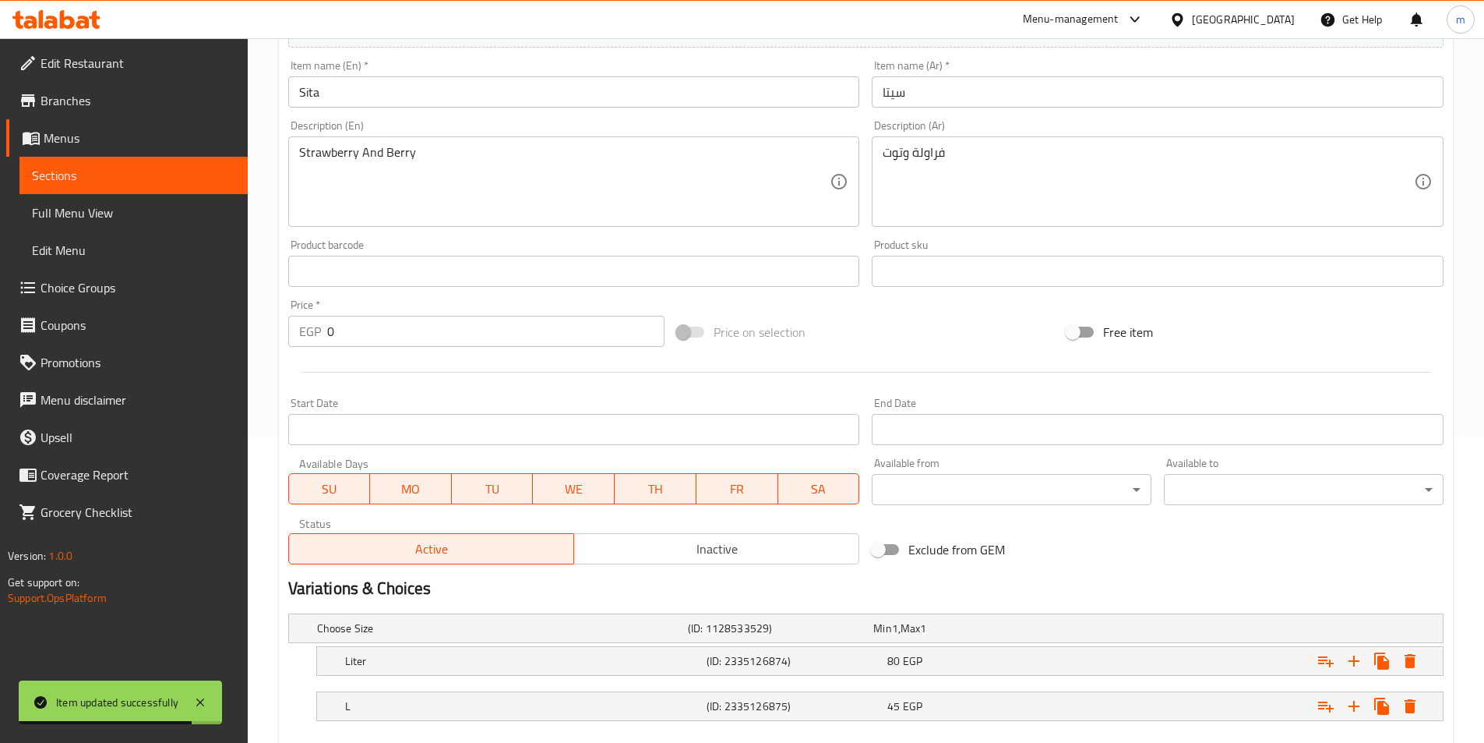
scroll to position [312, 0]
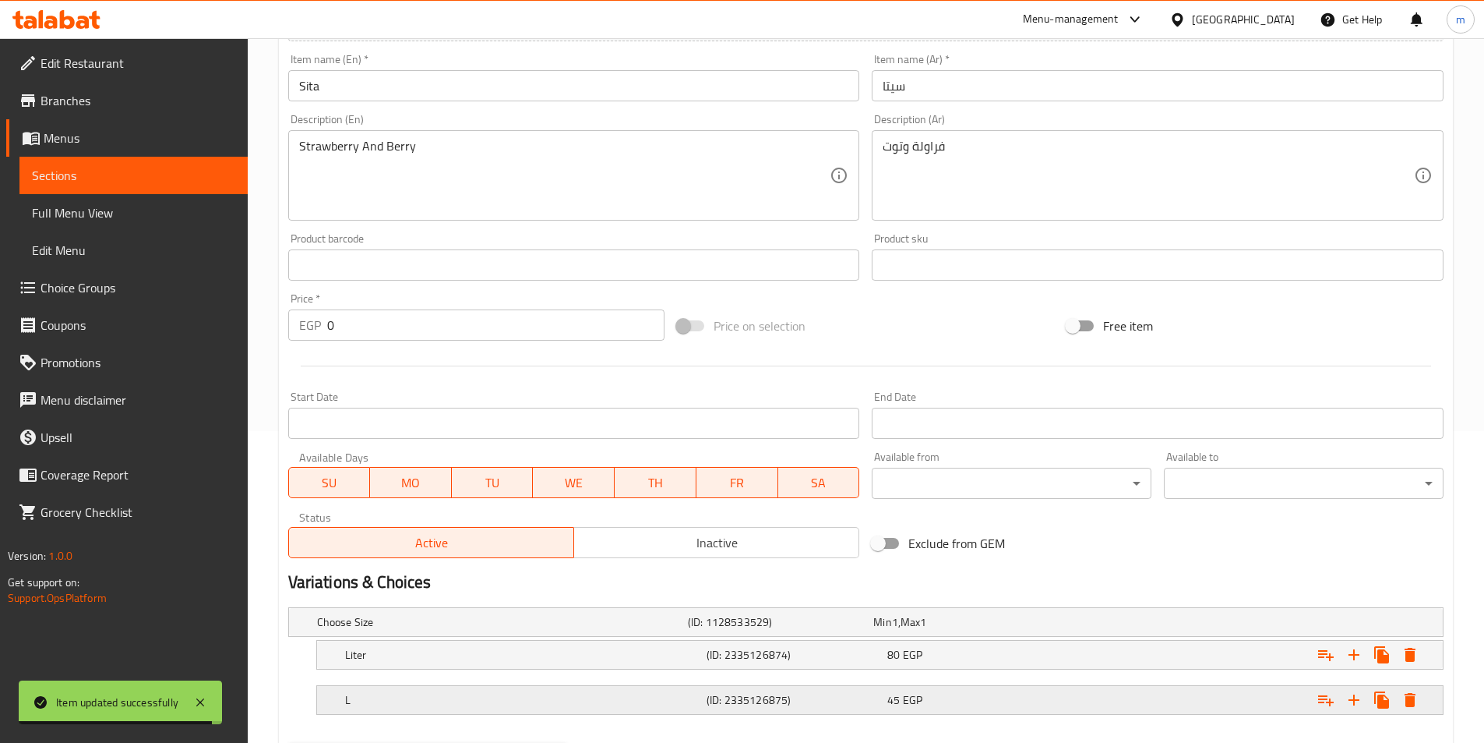
click at [503, 715] on div "L (ID: 2335126875) 45 EGP" at bounding box center [884, 700] width 1085 height 34
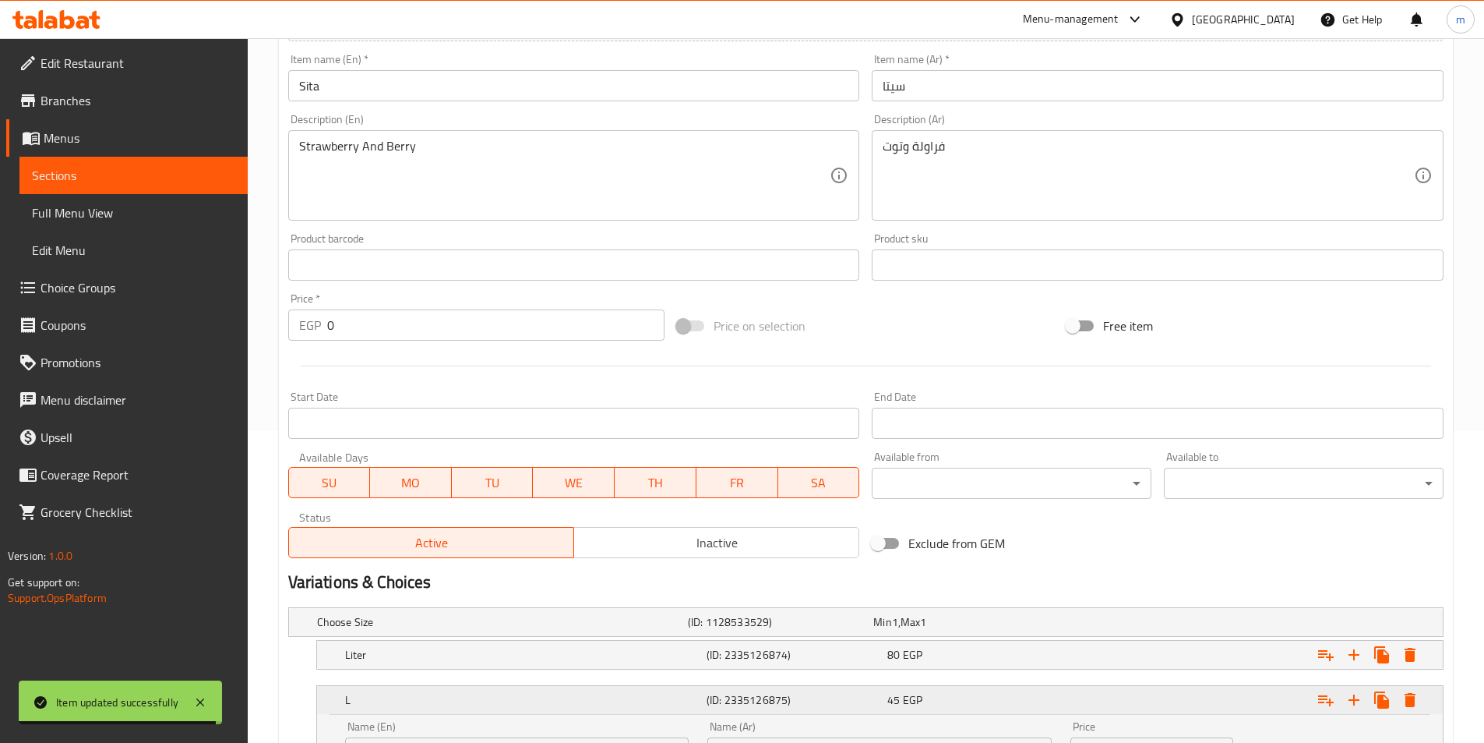
click at [503, 704] on h5 "L" at bounding box center [522, 700] width 355 height 16
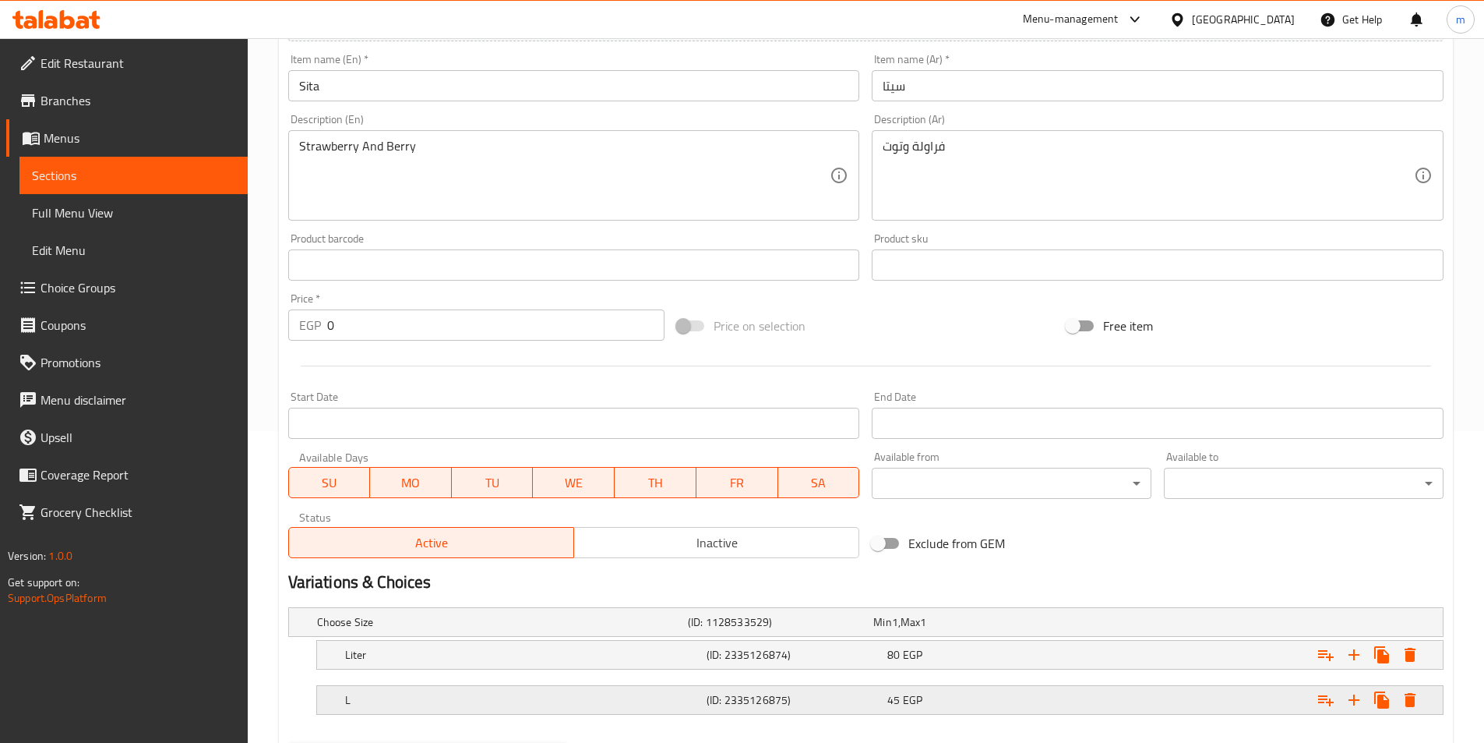
click at [503, 692] on h5 "L" at bounding box center [522, 700] width 355 height 16
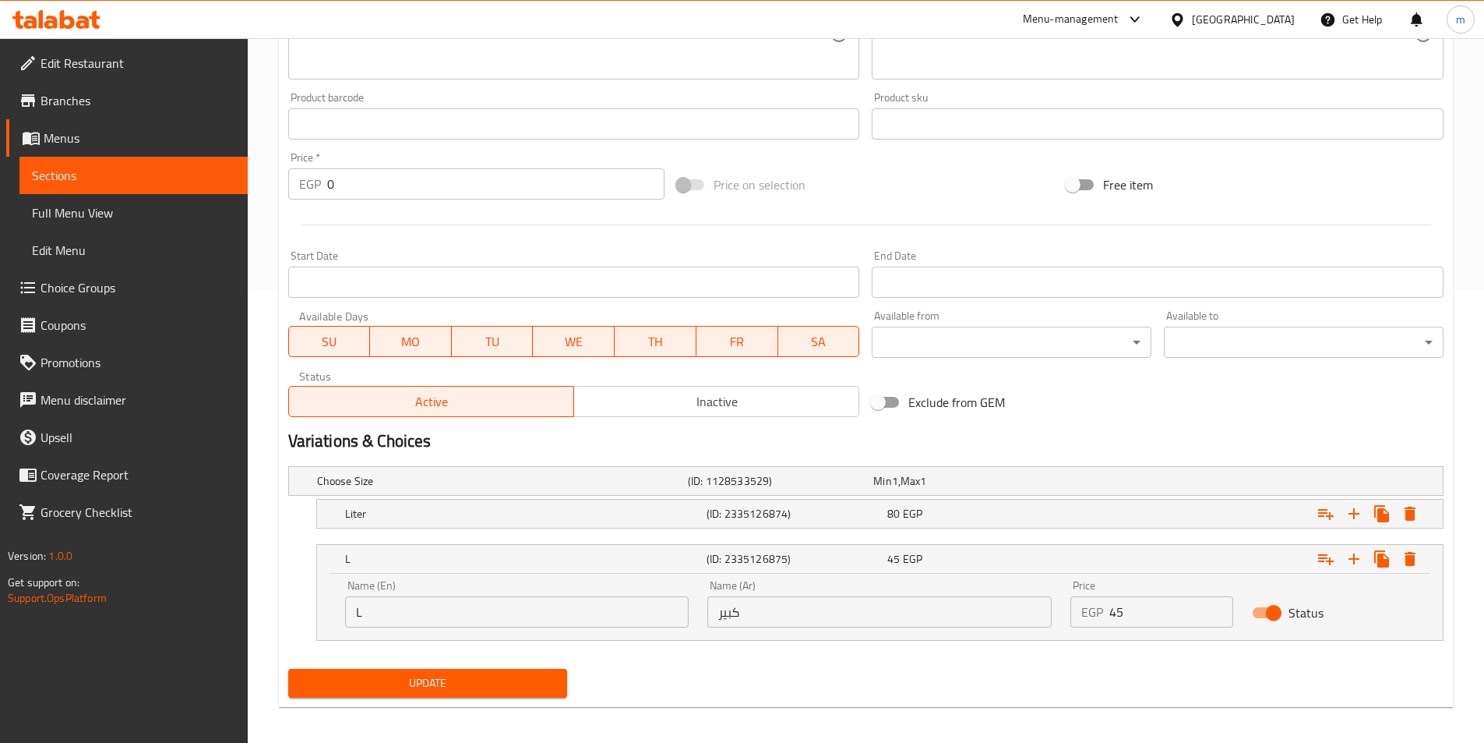
scroll to position [460, 0]
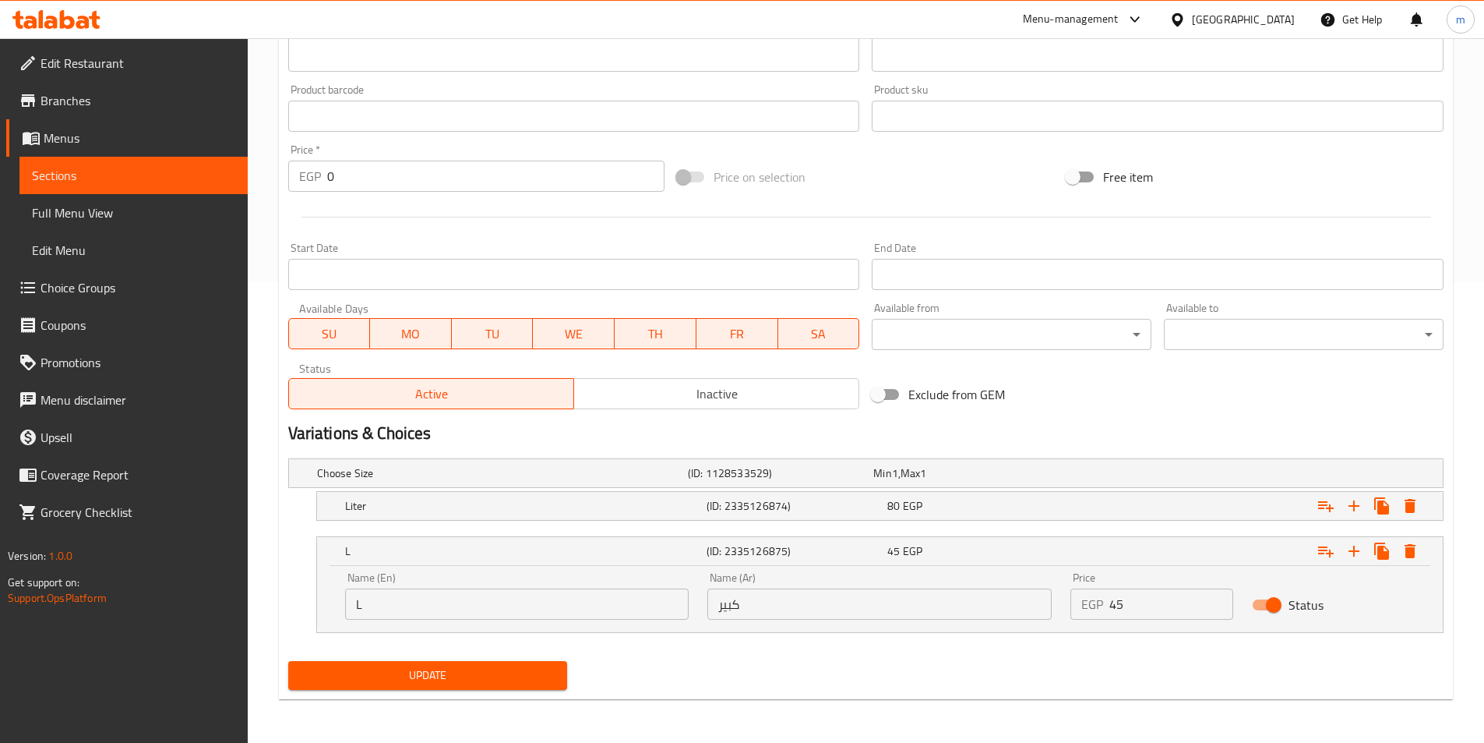
click at [484, 596] on input "L" at bounding box center [517, 603] width 344 height 31
paste input "arge"
type input "Large"
click at [366, 686] on button "Update" at bounding box center [428, 675] width 280 height 29
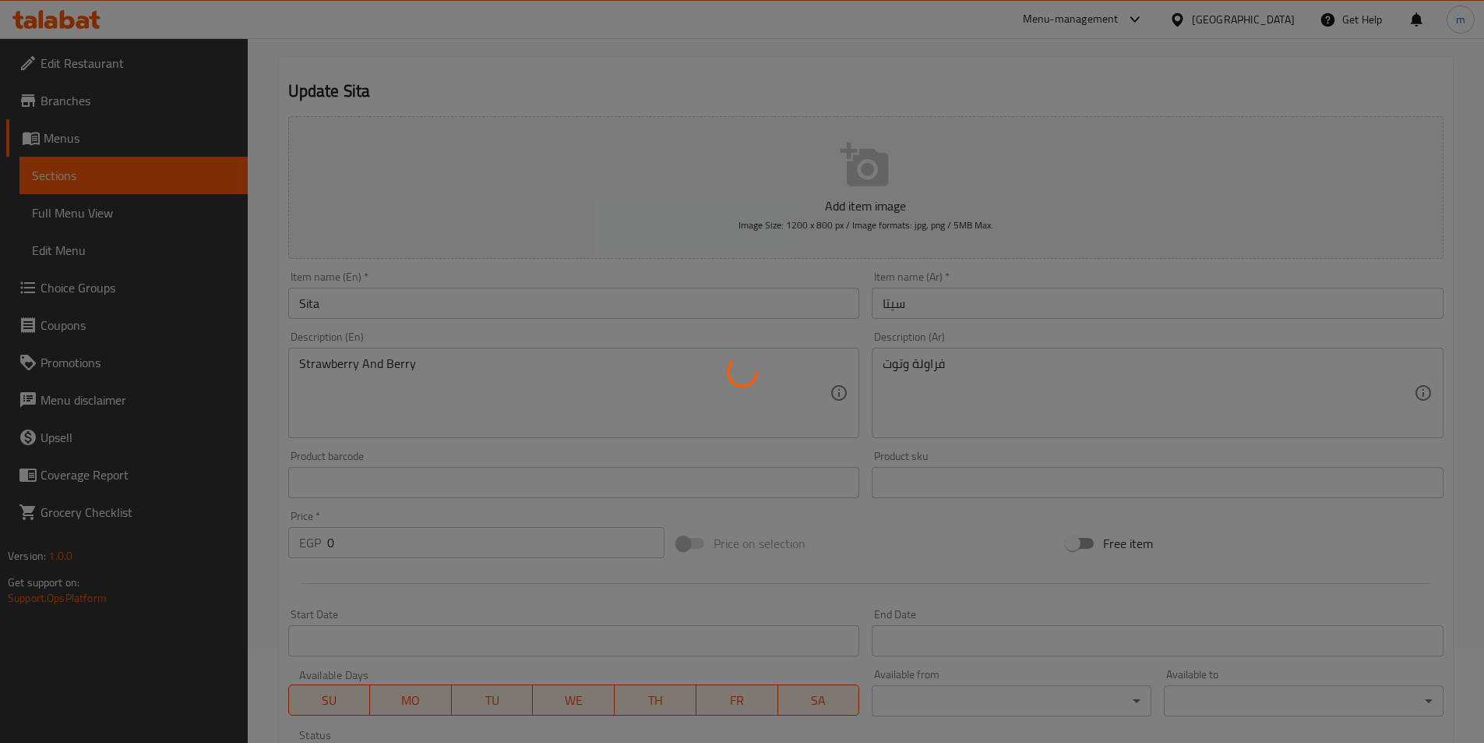
scroll to position [0, 0]
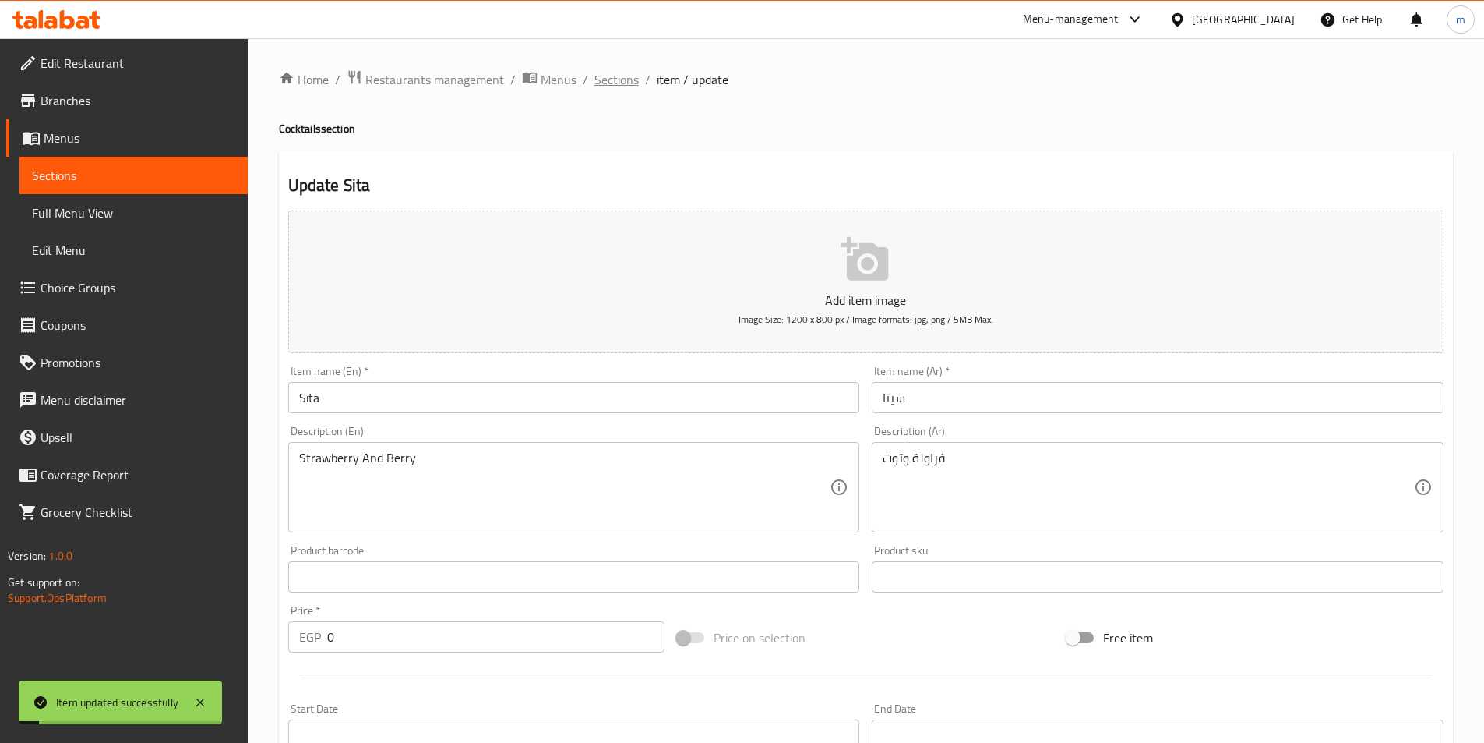
click at [626, 77] on span "Sections" at bounding box center [616, 79] width 44 height 19
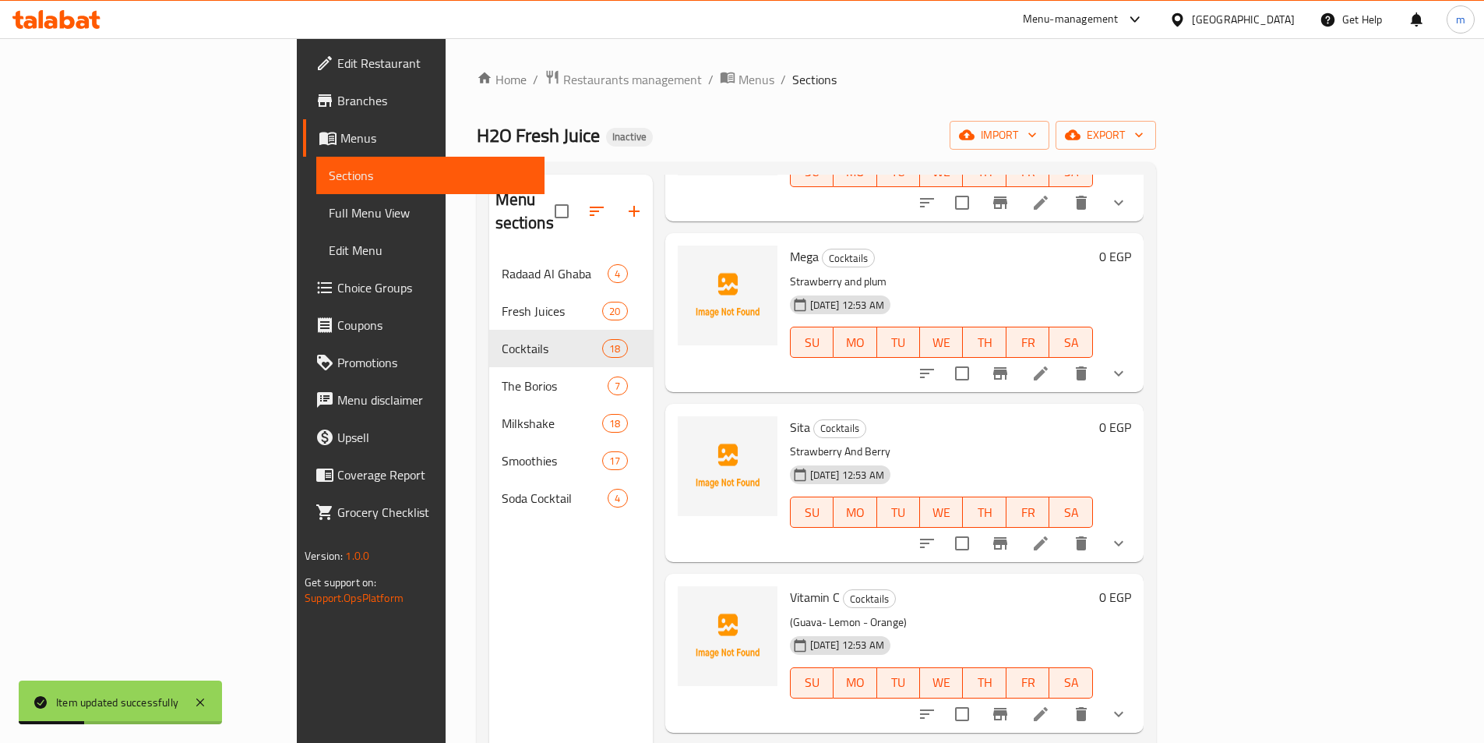
scroll to position [234, 0]
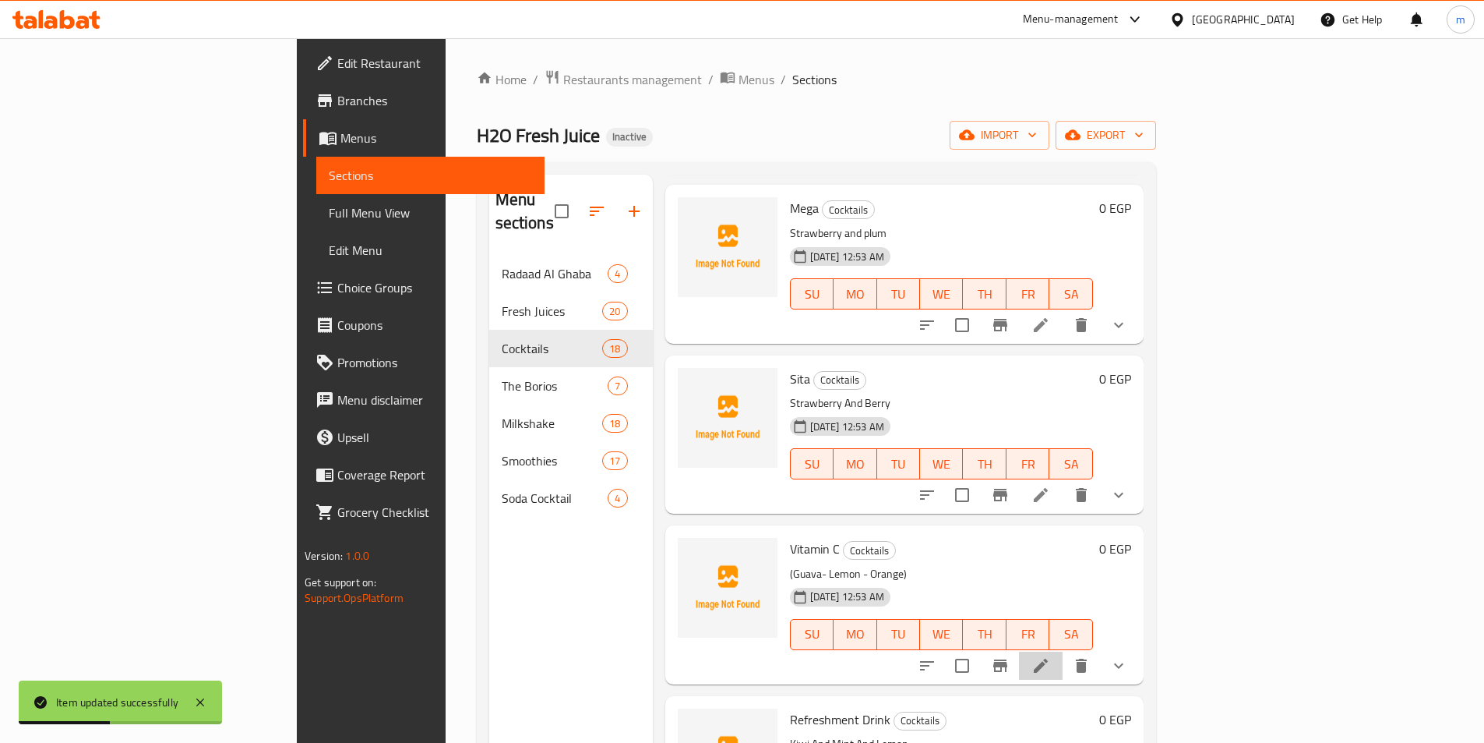
click at [1063, 651] on li at bounding box center [1041, 665] width 44 height 28
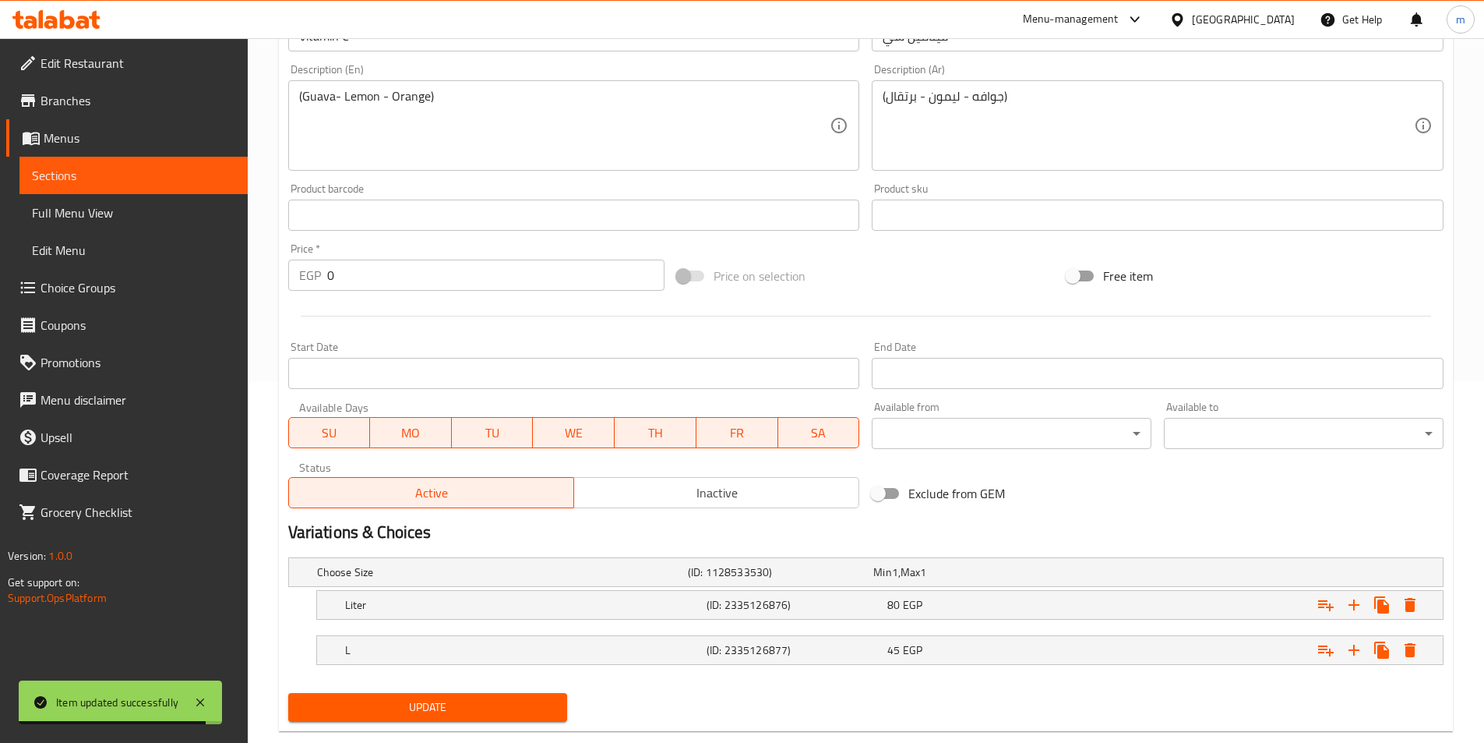
scroll to position [390, 0]
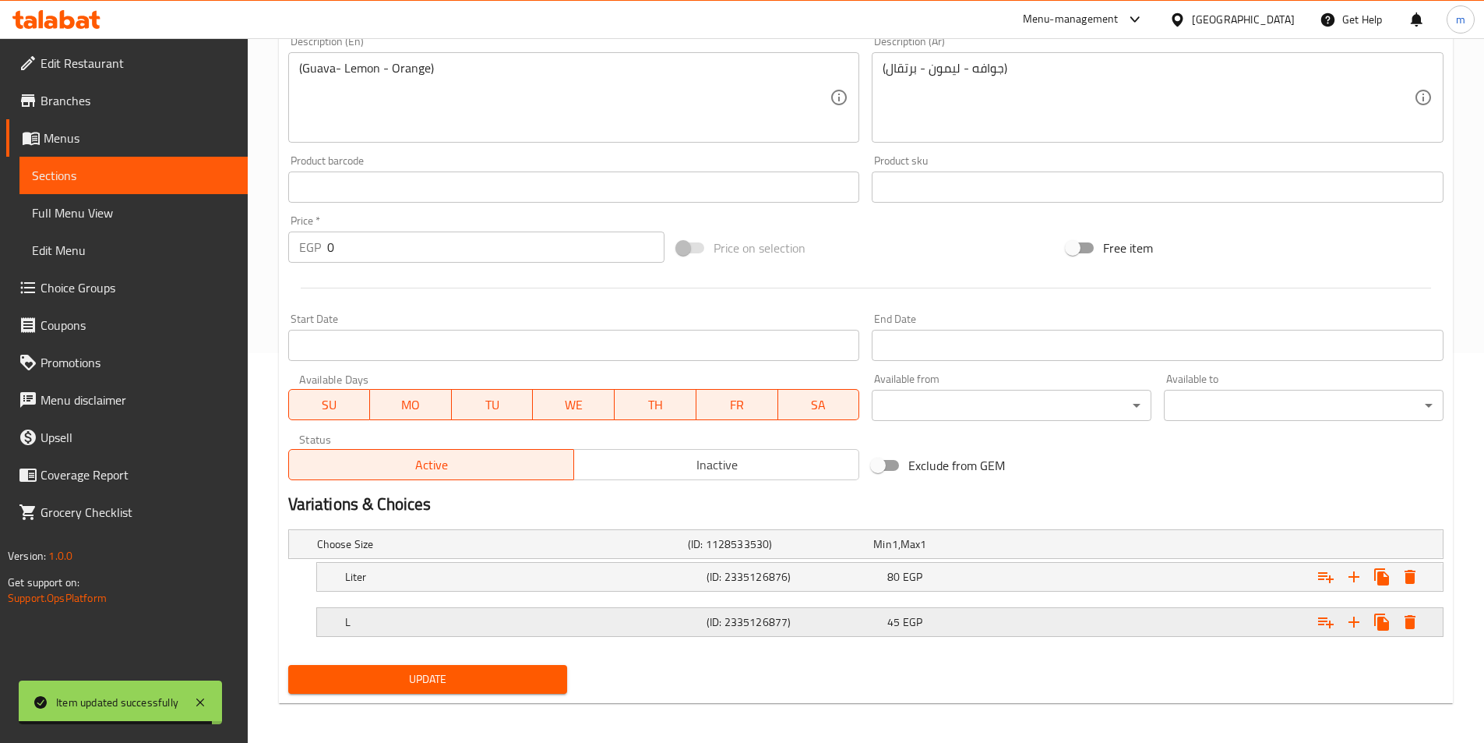
click at [411, 623] on h5 "L" at bounding box center [522, 622] width 355 height 16
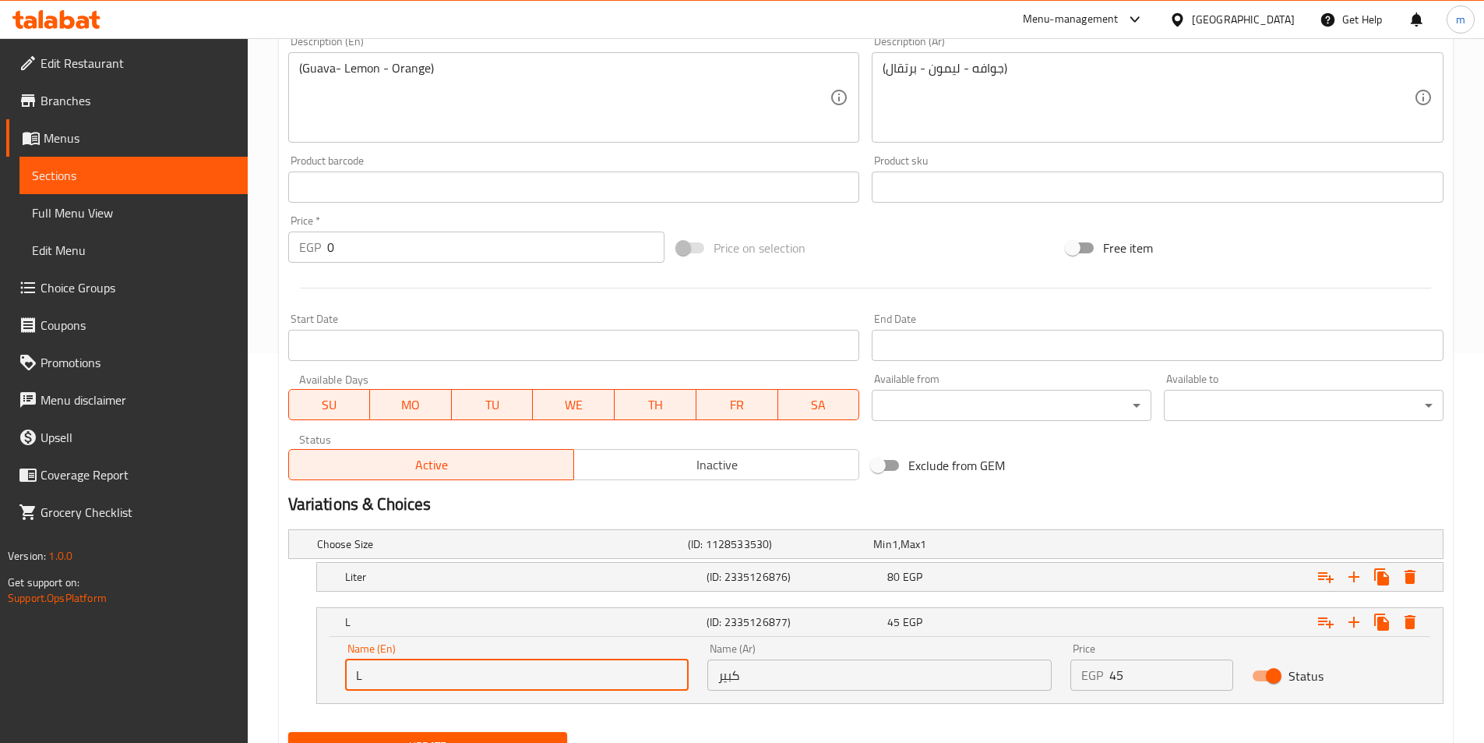
click at [416, 663] on input "L" at bounding box center [517, 674] width 344 height 31
paste input "arge"
type input "Large"
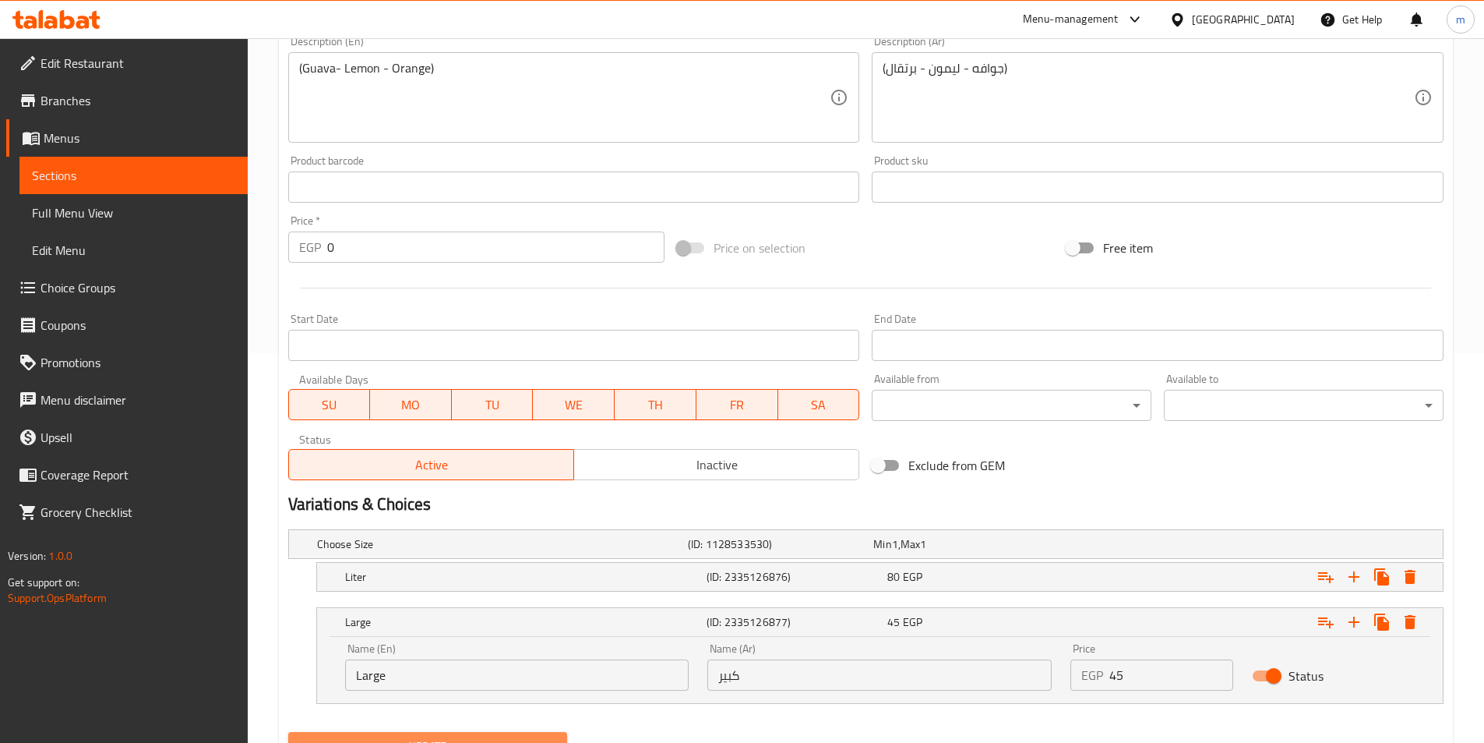
click at [408, 737] on span "Update" at bounding box center [428, 745] width 255 height 19
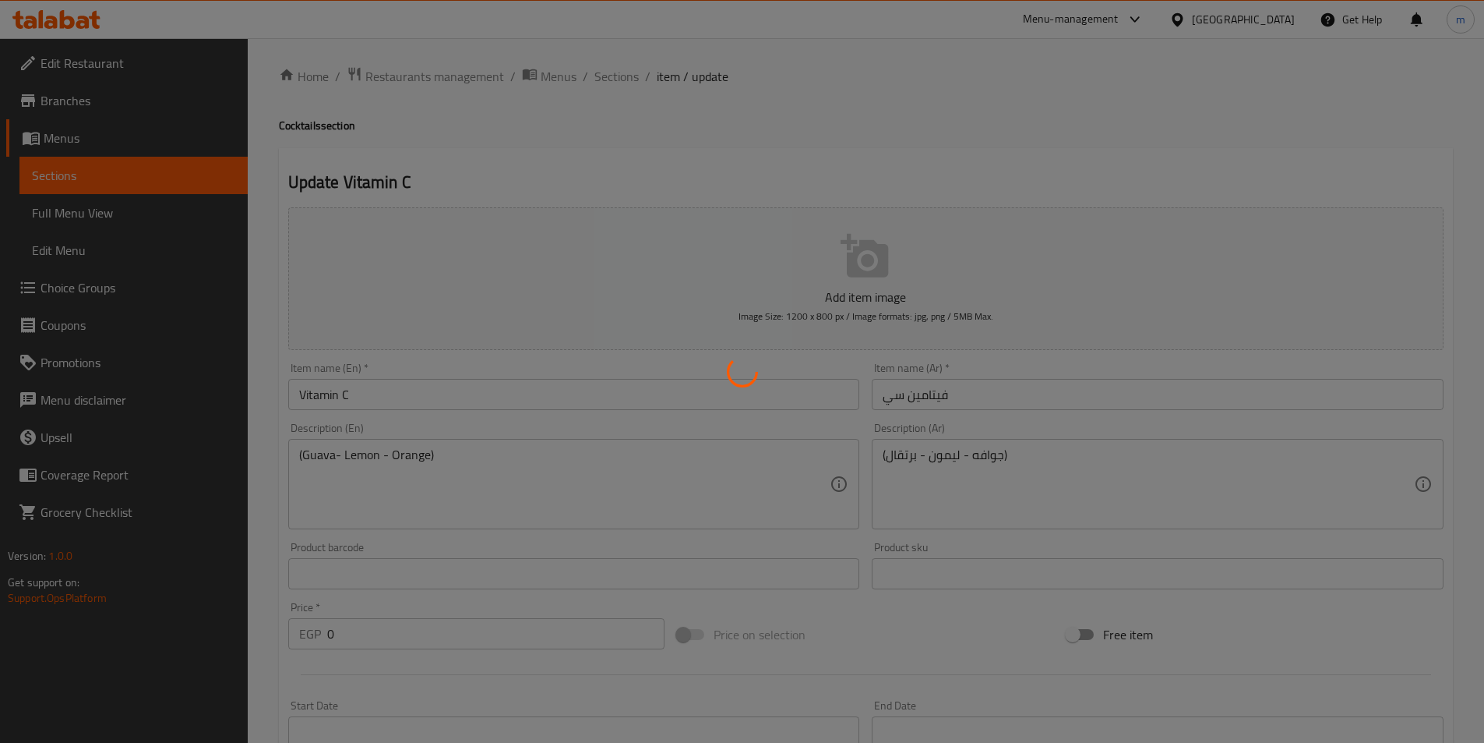
scroll to position [0, 0]
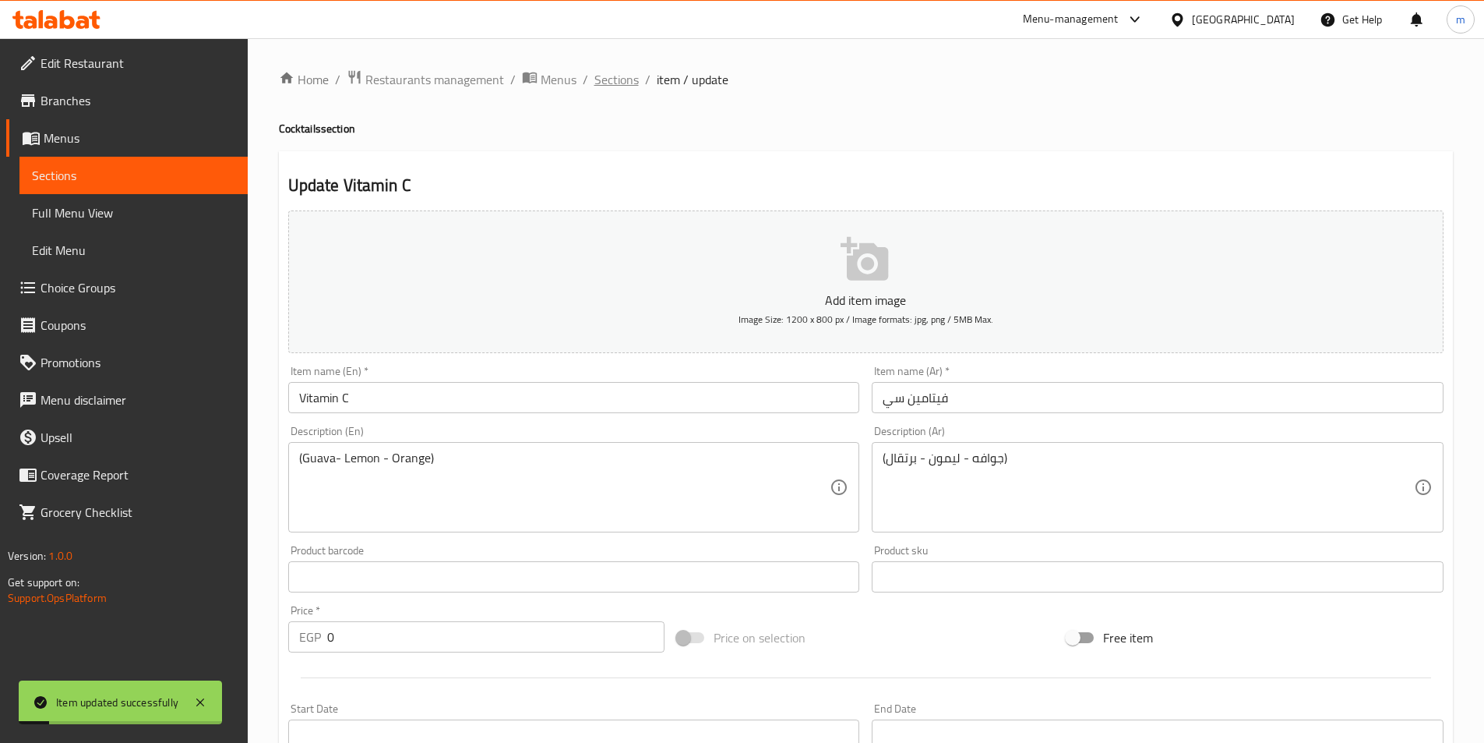
click at [628, 86] on span "Sections" at bounding box center [616, 79] width 44 height 19
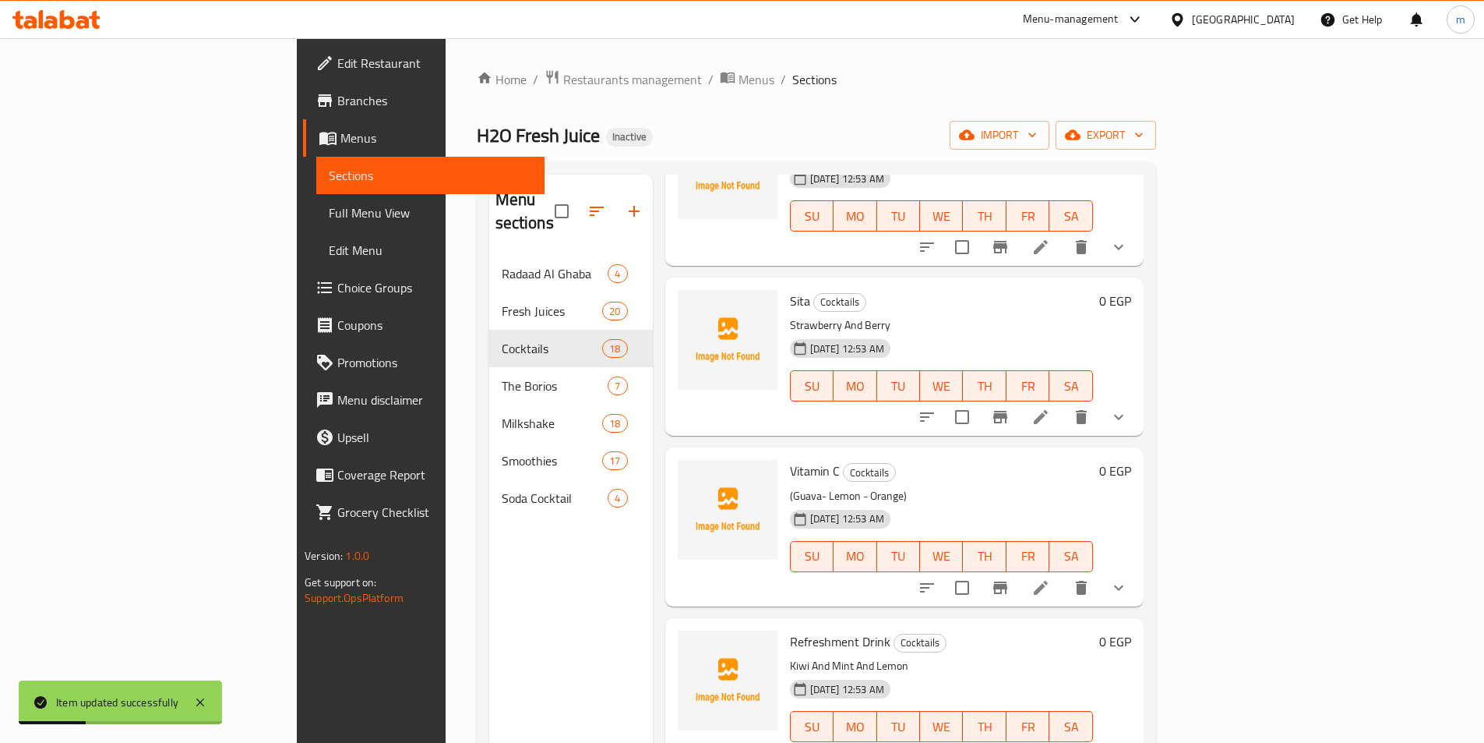
scroll to position [390, 0]
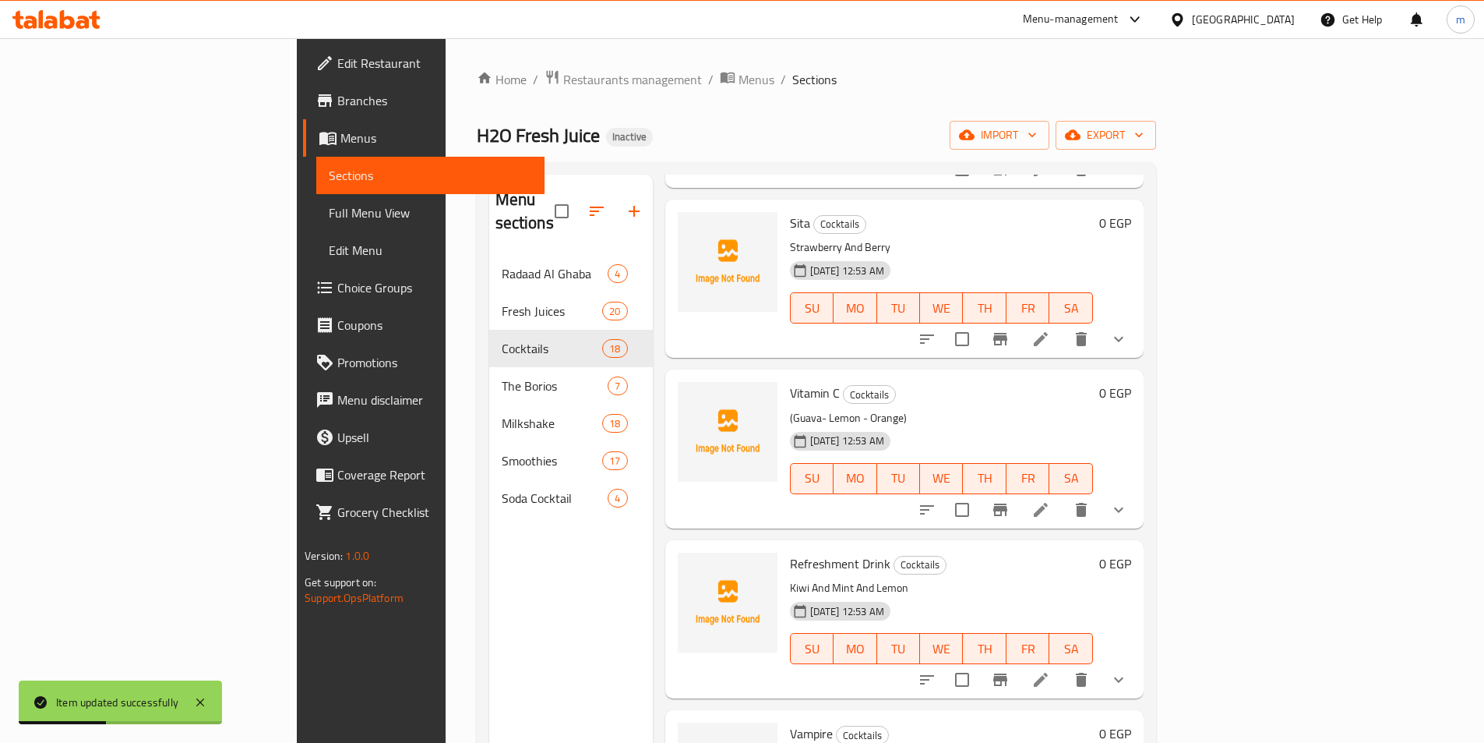
click at [1050, 670] on icon at bounding box center [1041, 679] width 19 height 19
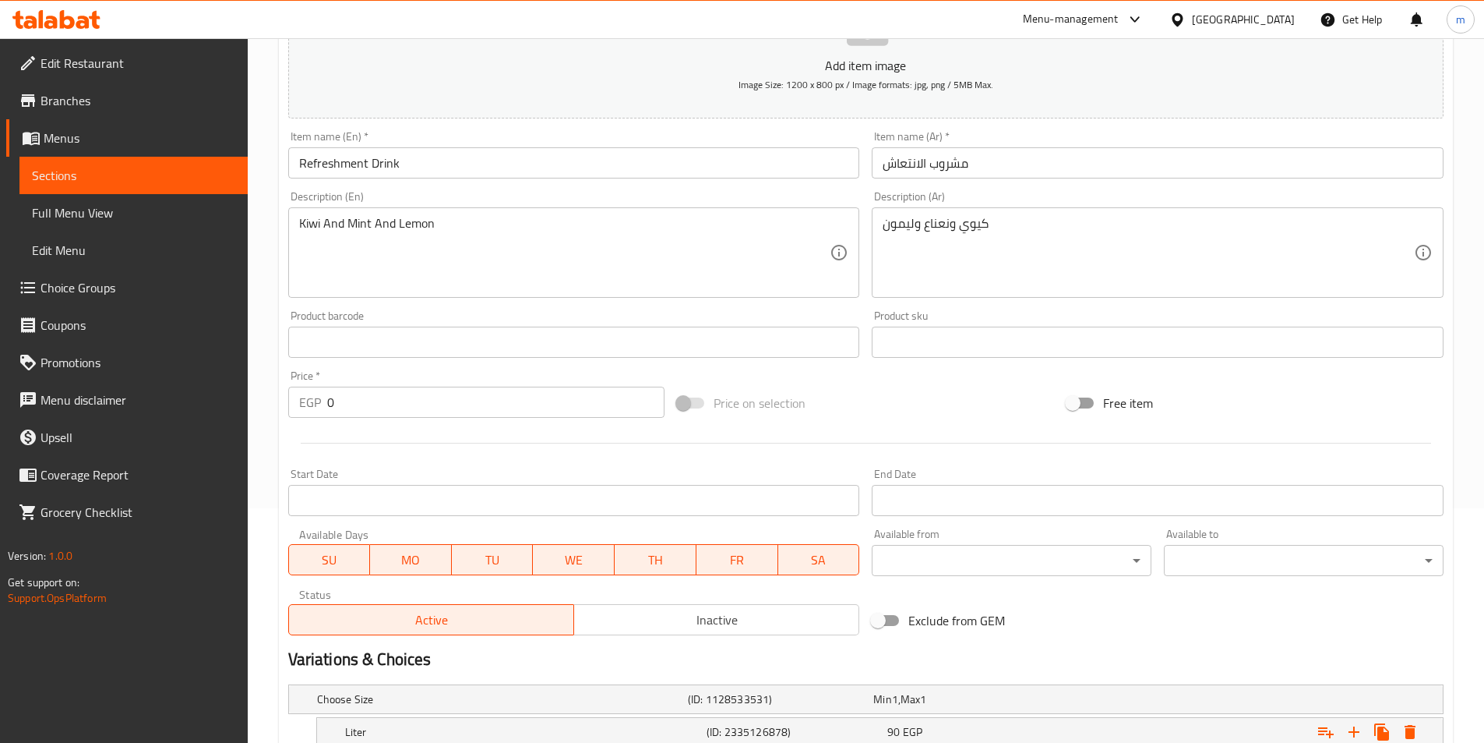
scroll to position [312, 0]
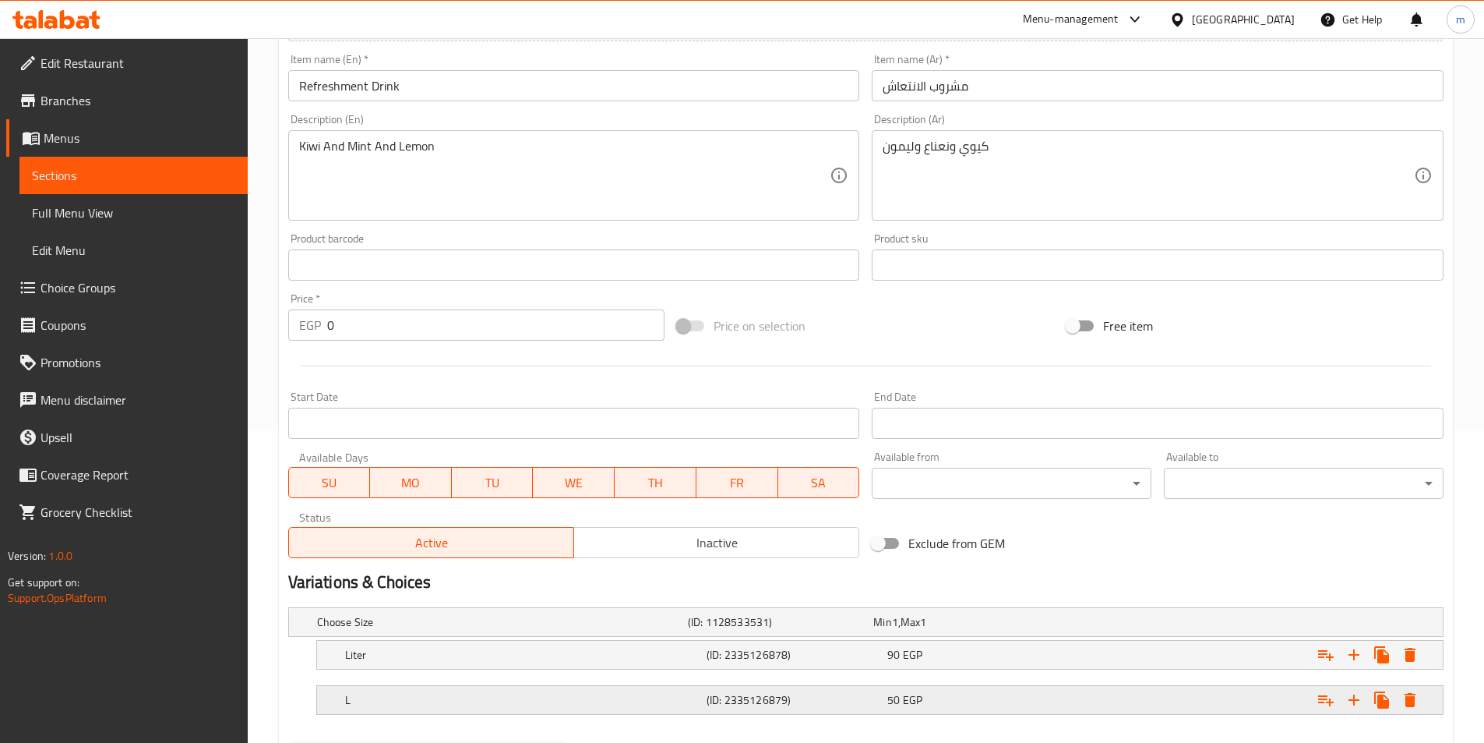
click at [398, 704] on h5 "L" at bounding box center [522, 700] width 355 height 16
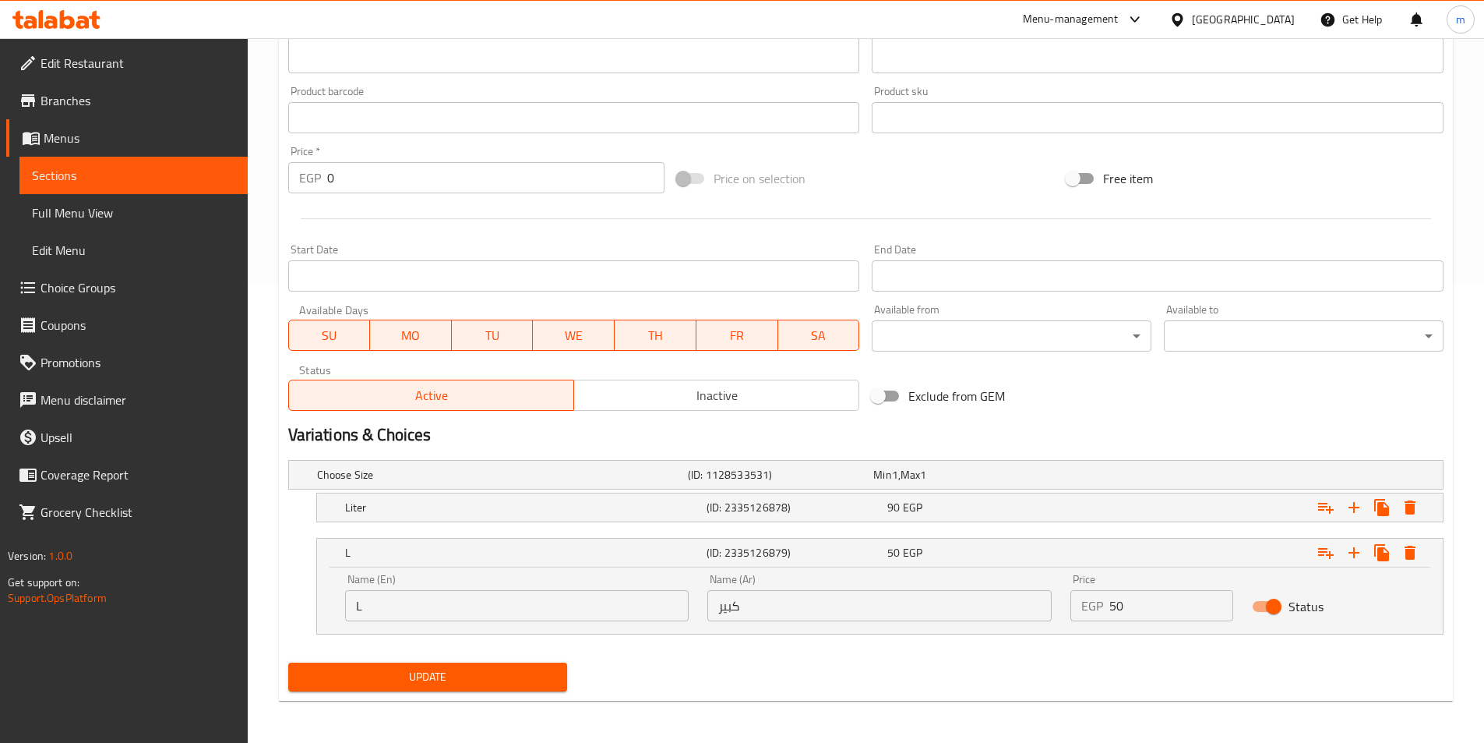
scroll to position [460, 0]
click at [391, 601] on input "L" at bounding box center [517, 603] width 344 height 31
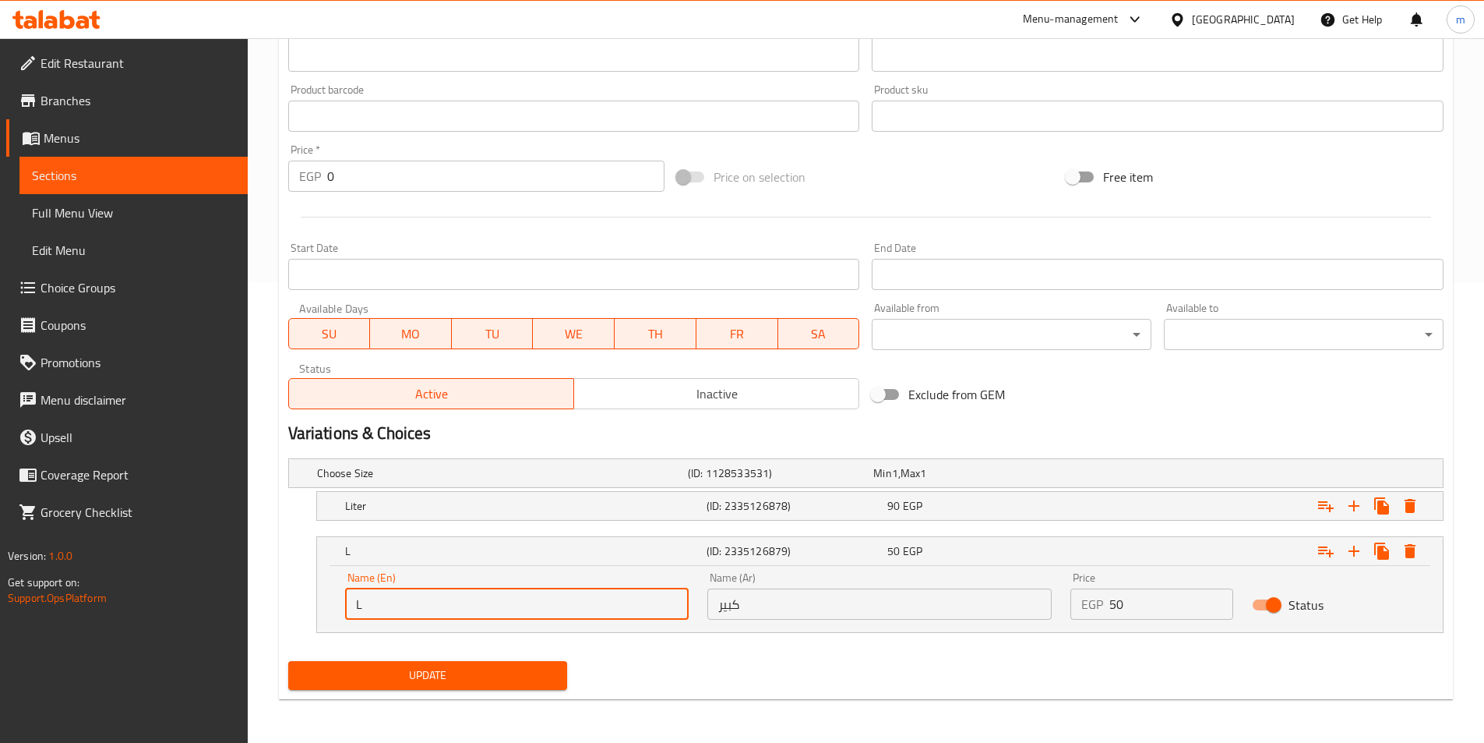
paste input "arge"
type input "Large"
click at [314, 665] on span "Update" at bounding box center [428, 674] width 255 height 19
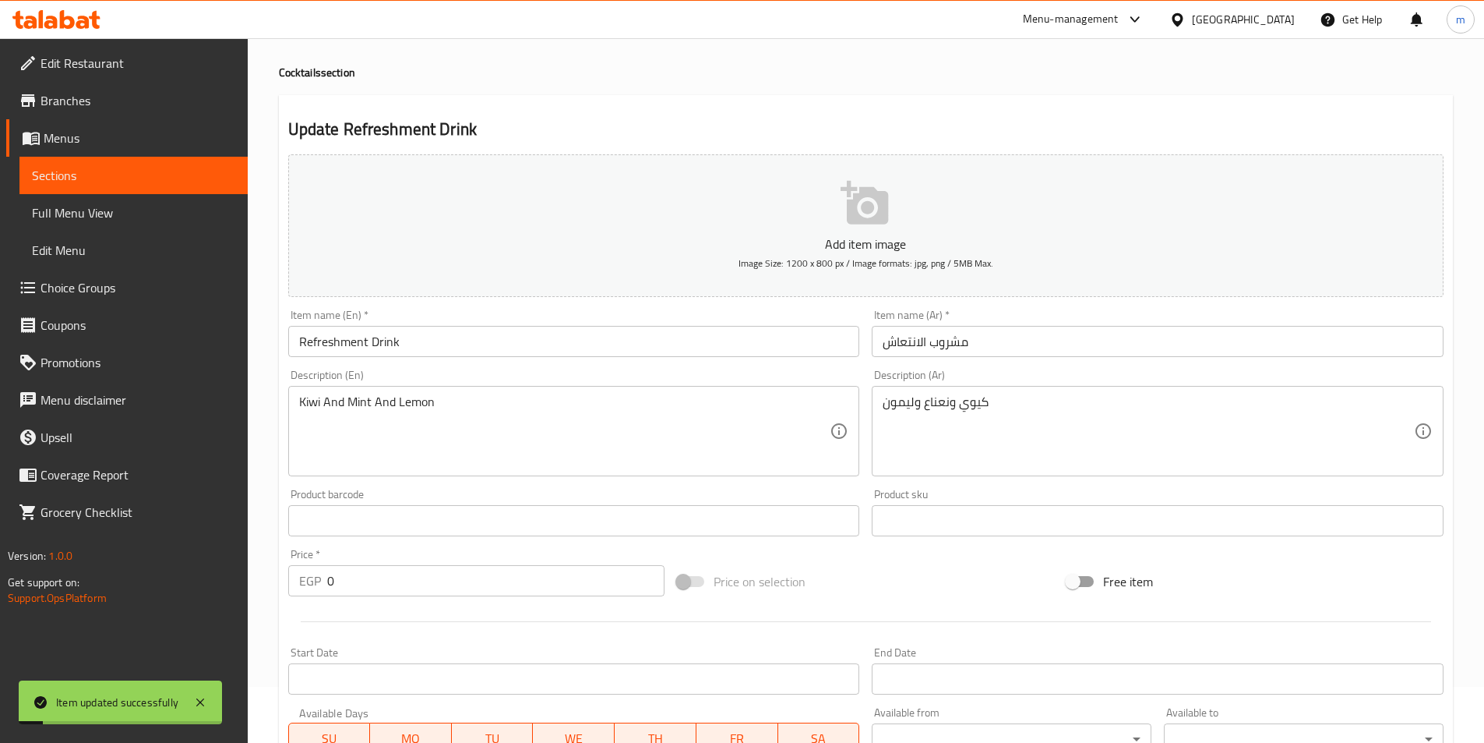
scroll to position [0, 0]
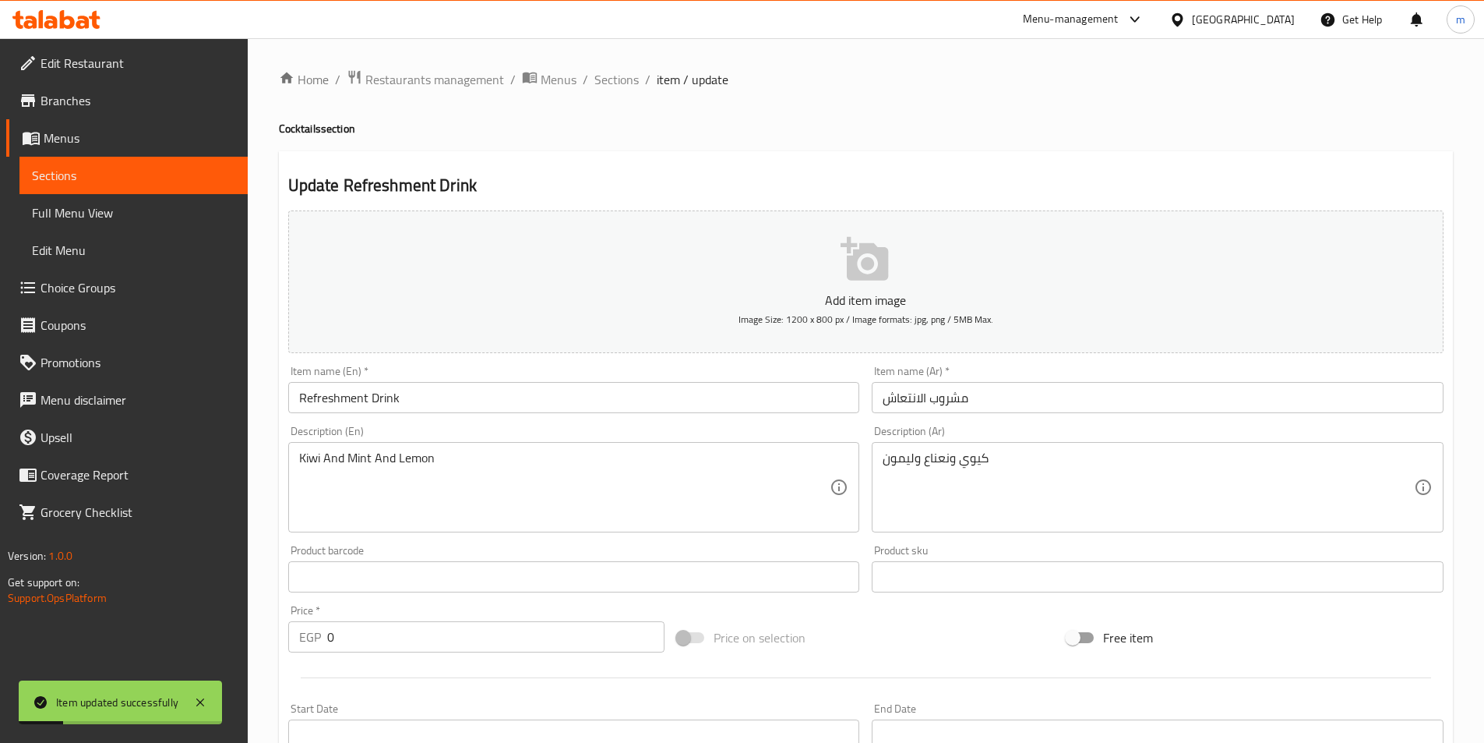
click at [449, 386] on input "Refreshment Drink" at bounding box center [574, 397] width 572 height 31
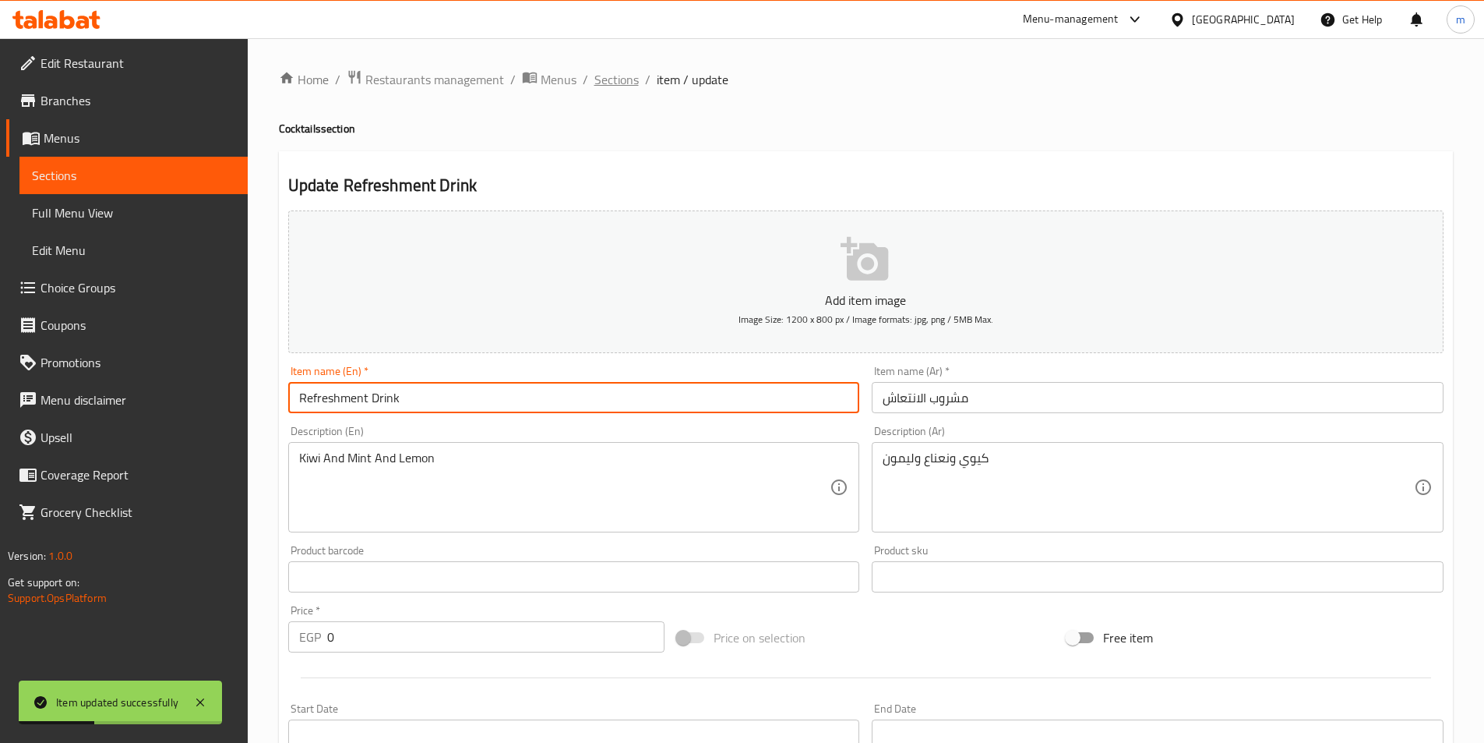
click at [614, 82] on span "Sections" at bounding box center [616, 79] width 44 height 19
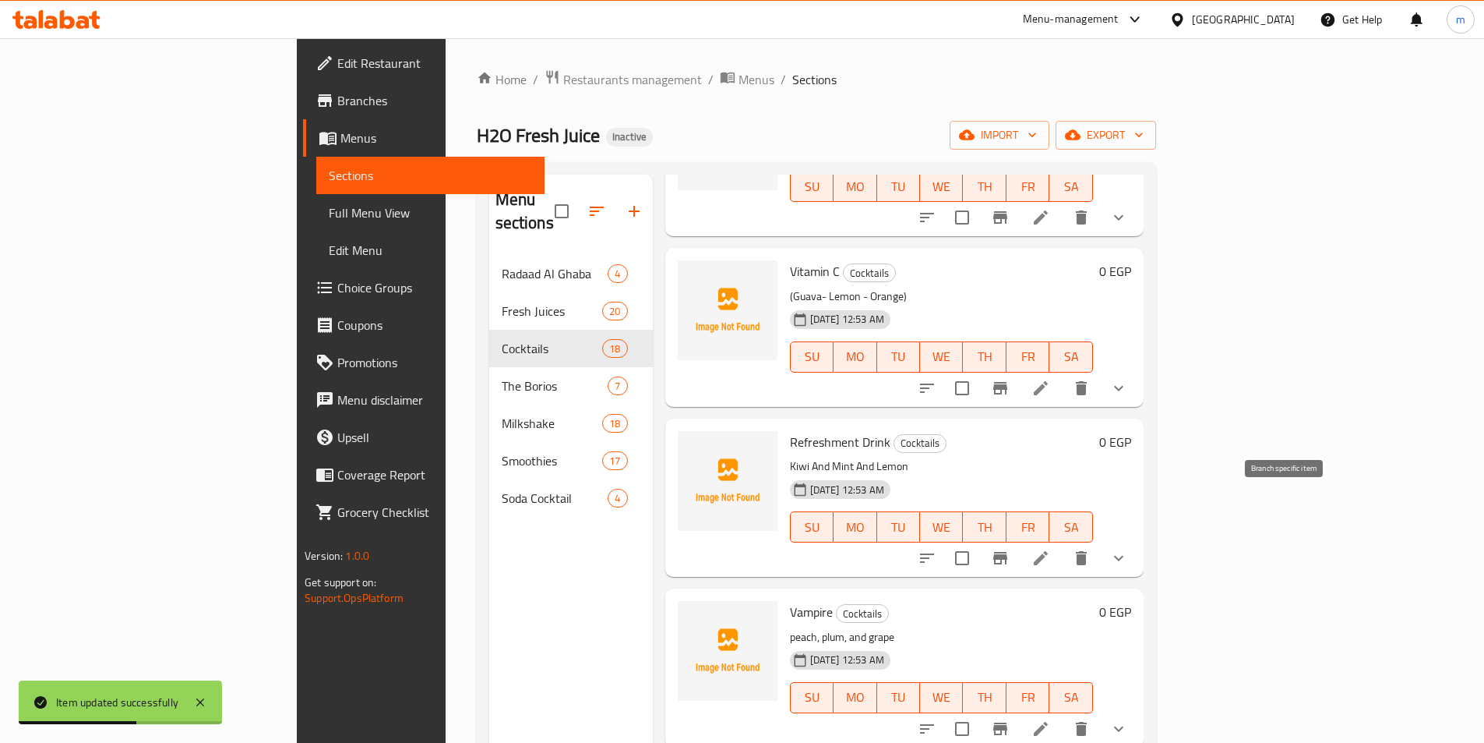
scroll to position [539, 0]
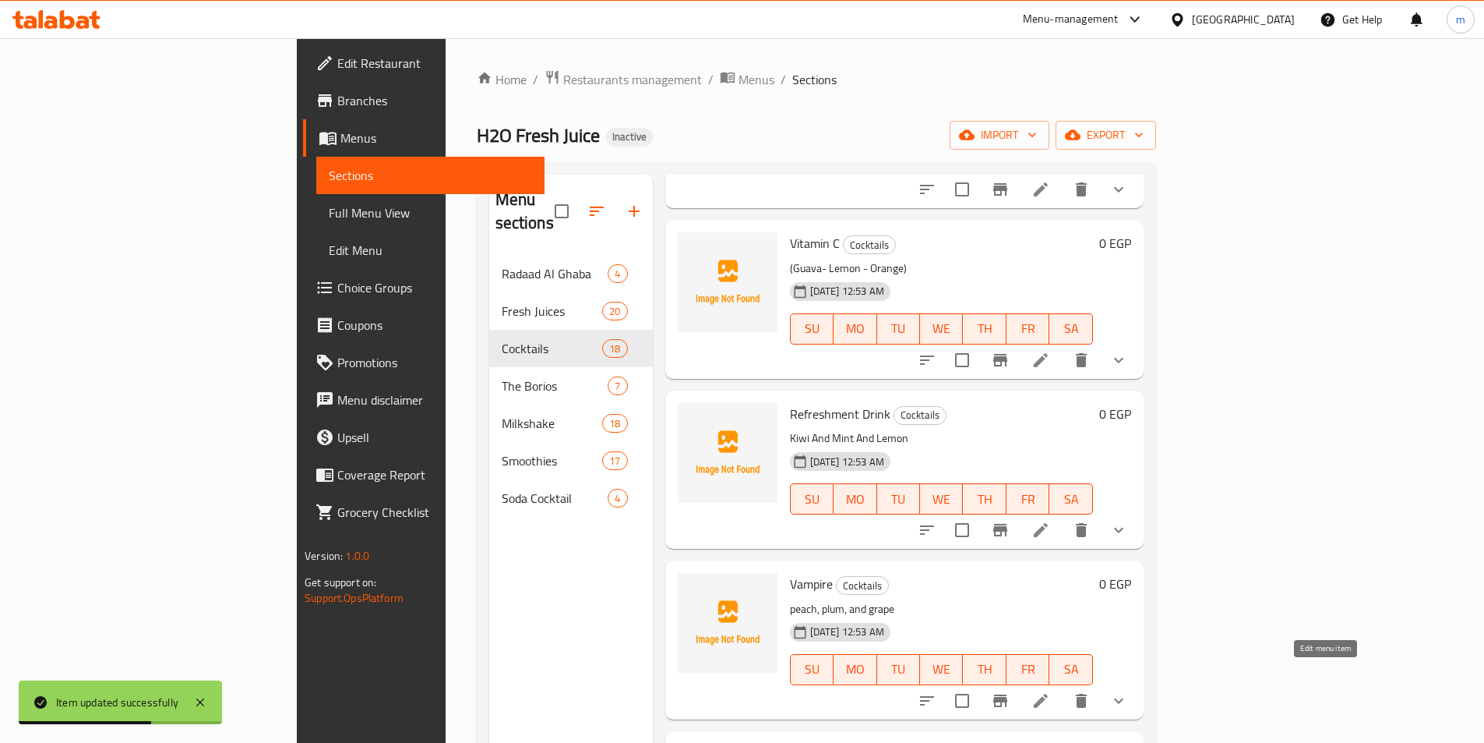
click at [1048, 693] on icon at bounding box center [1041, 700] width 14 height 14
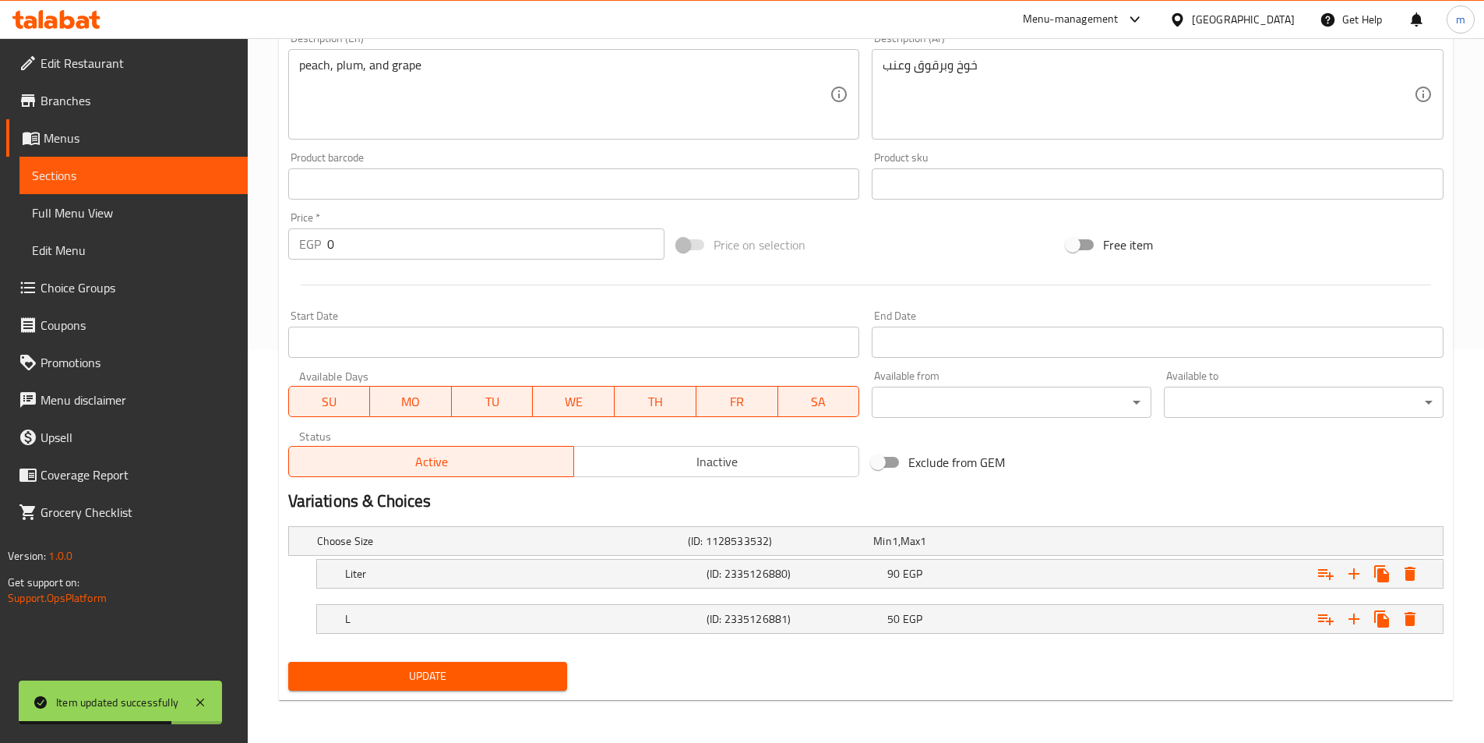
scroll to position [393, 0]
click at [526, 625] on h5 "L" at bounding box center [522, 618] width 355 height 16
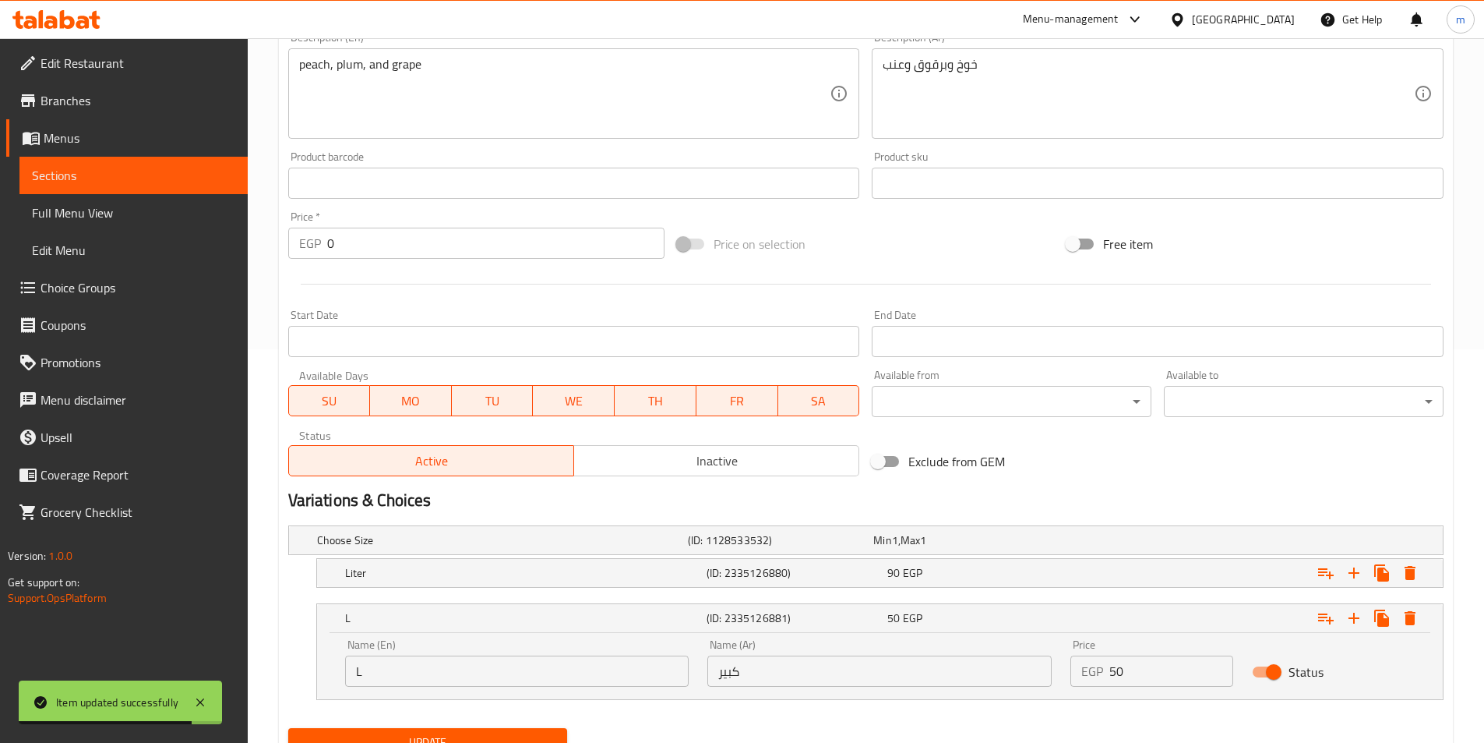
click at [509, 672] on input "L" at bounding box center [517, 670] width 344 height 31
type input "Large"
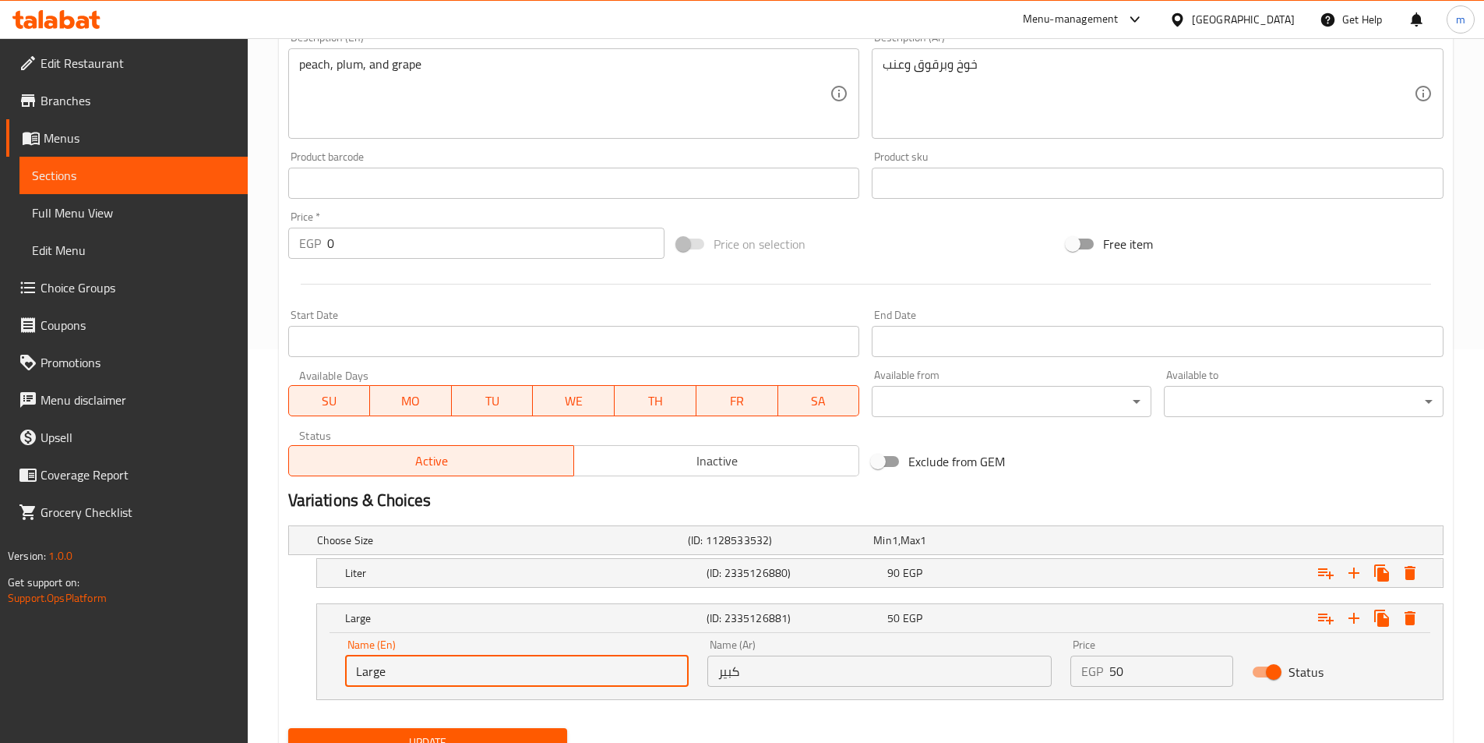
click at [460, 735] on span "Update" at bounding box center [428, 741] width 255 height 19
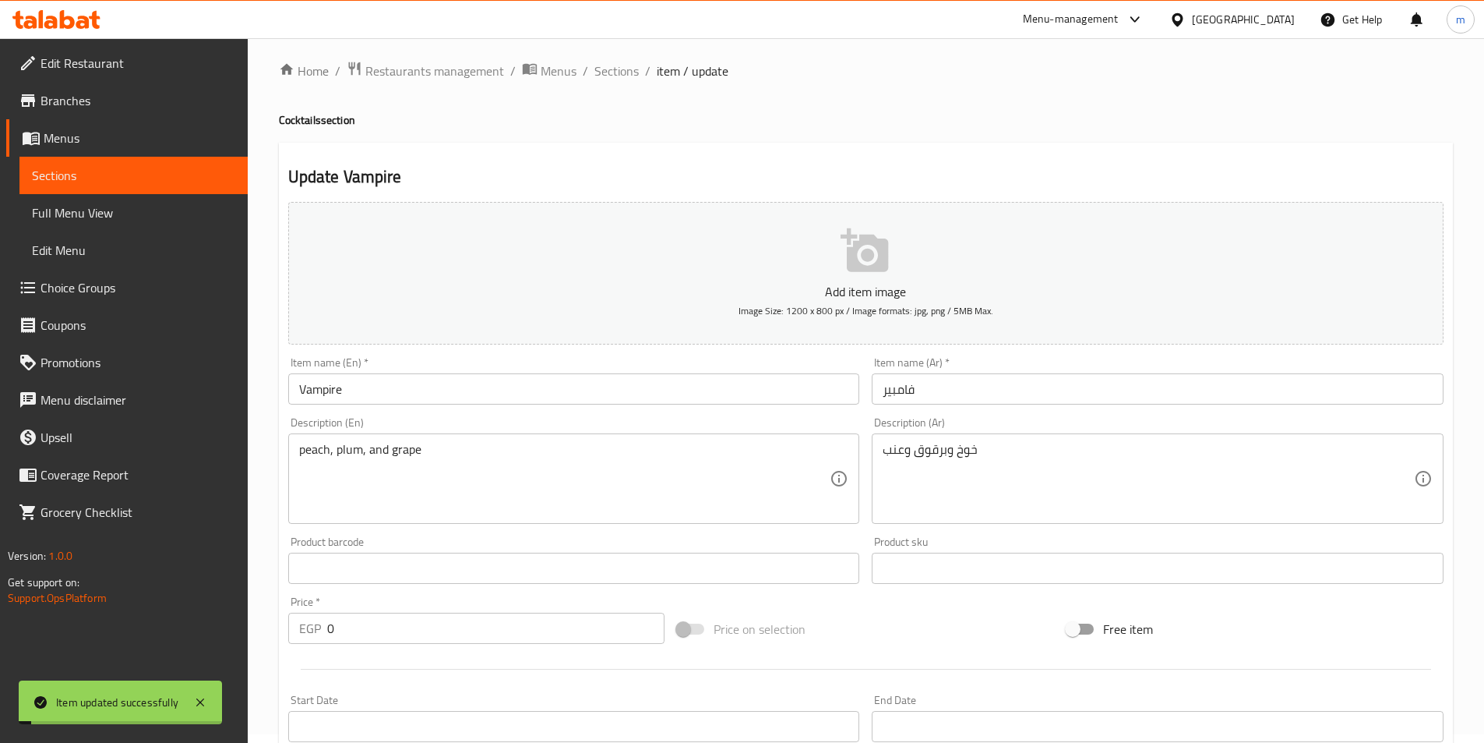
scroll to position [0, 0]
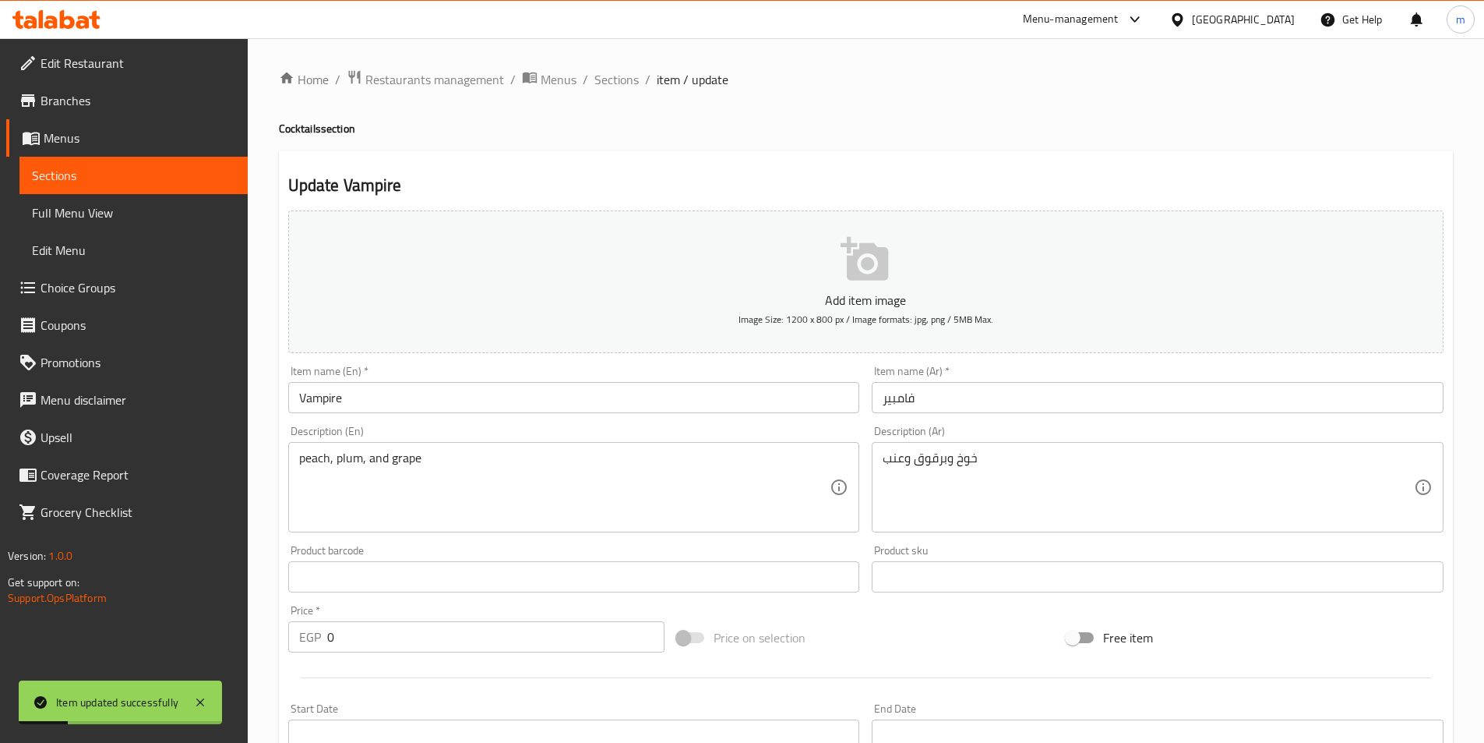
click at [404, 404] on input "Vampire" at bounding box center [574, 397] width 572 height 31
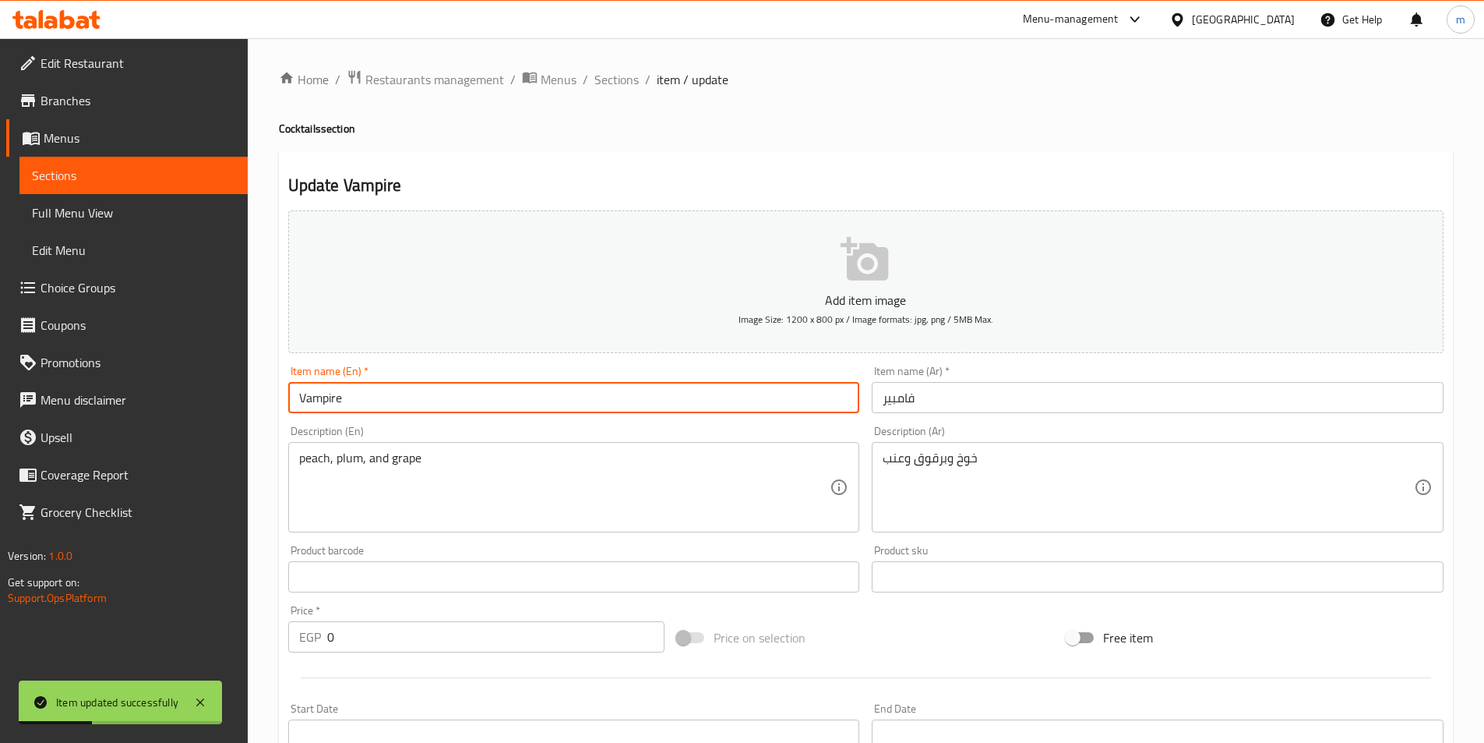
click at [609, 91] on div "Home / Restaurants management / Menus / Sections / item / update Cocktails sect…" at bounding box center [866, 620] width 1174 height 1103
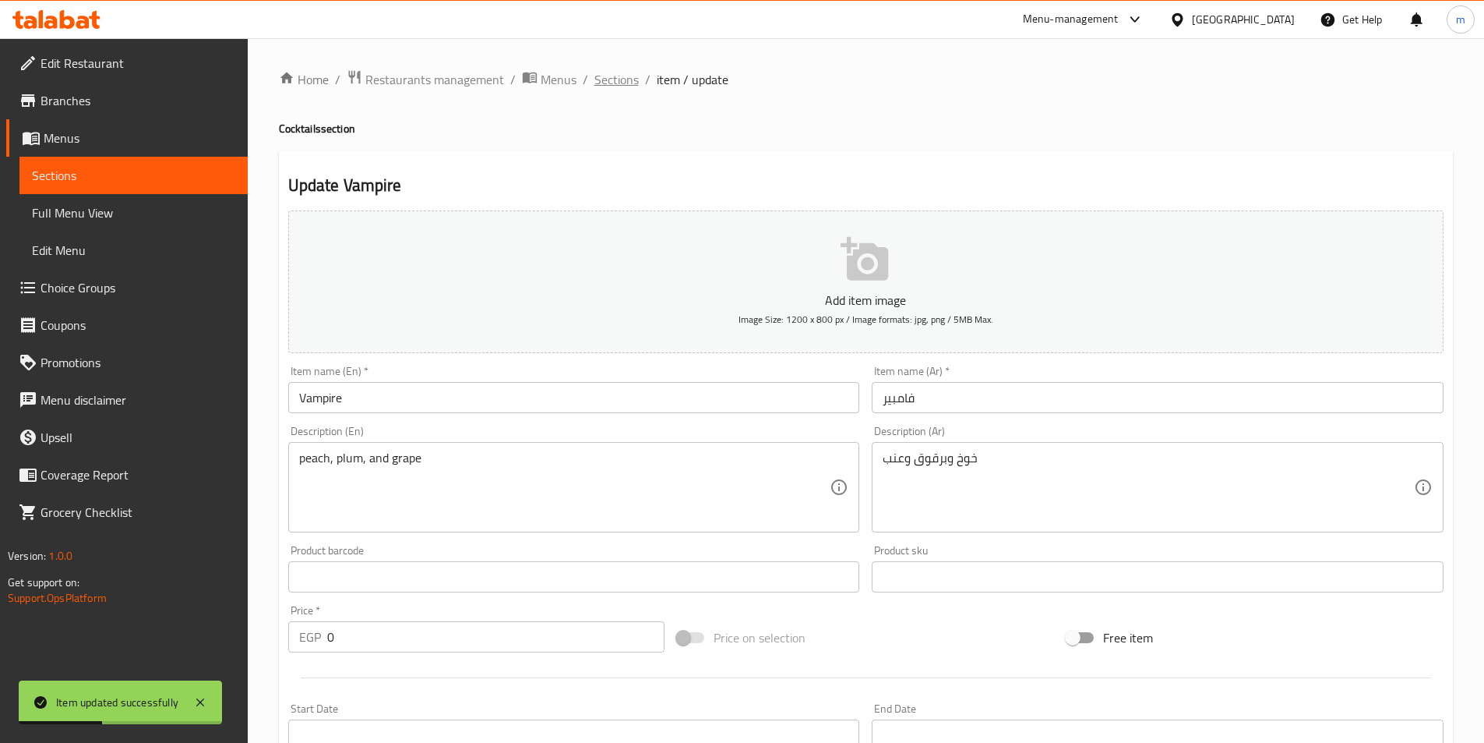
click at [609, 86] on span "Sections" at bounding box center [616, 79] width 44 height 19
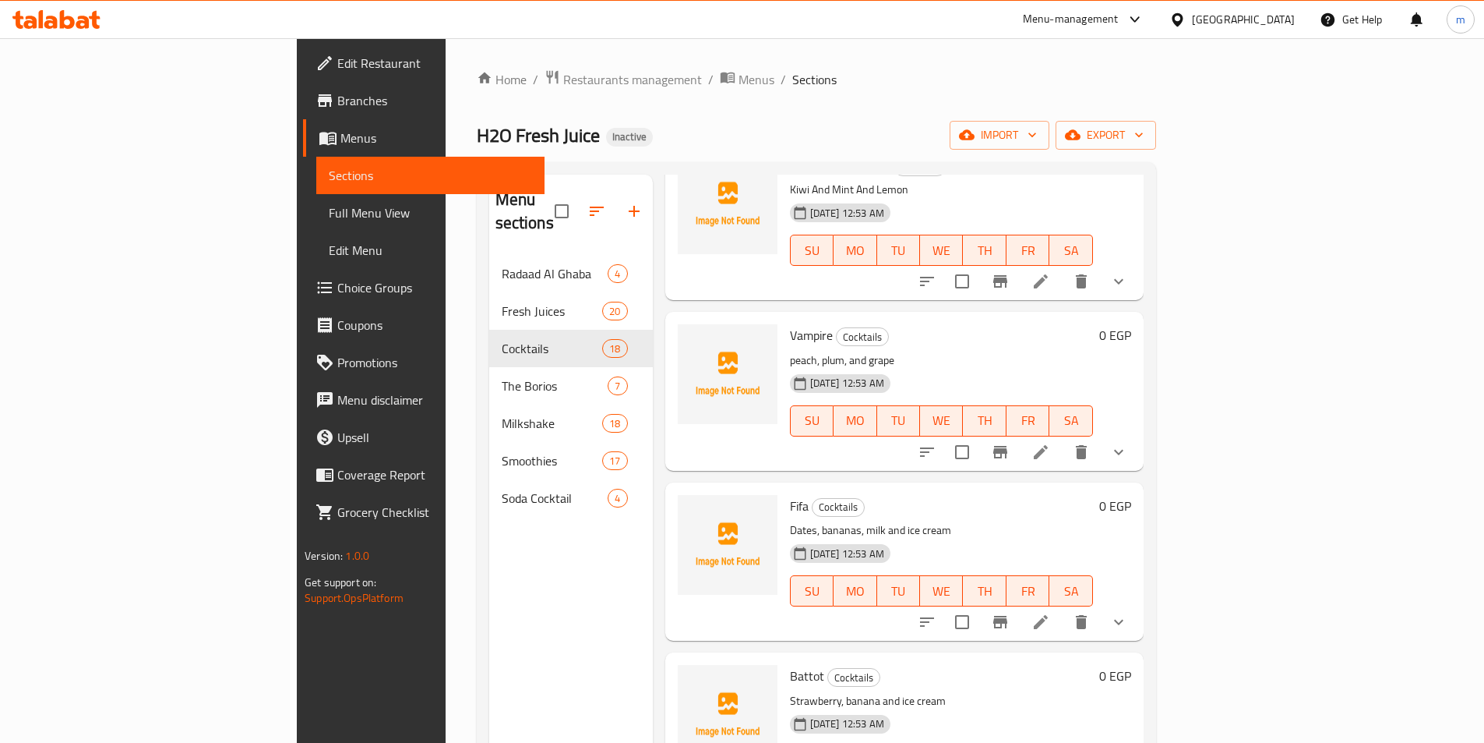
scroll to position [866, 0]
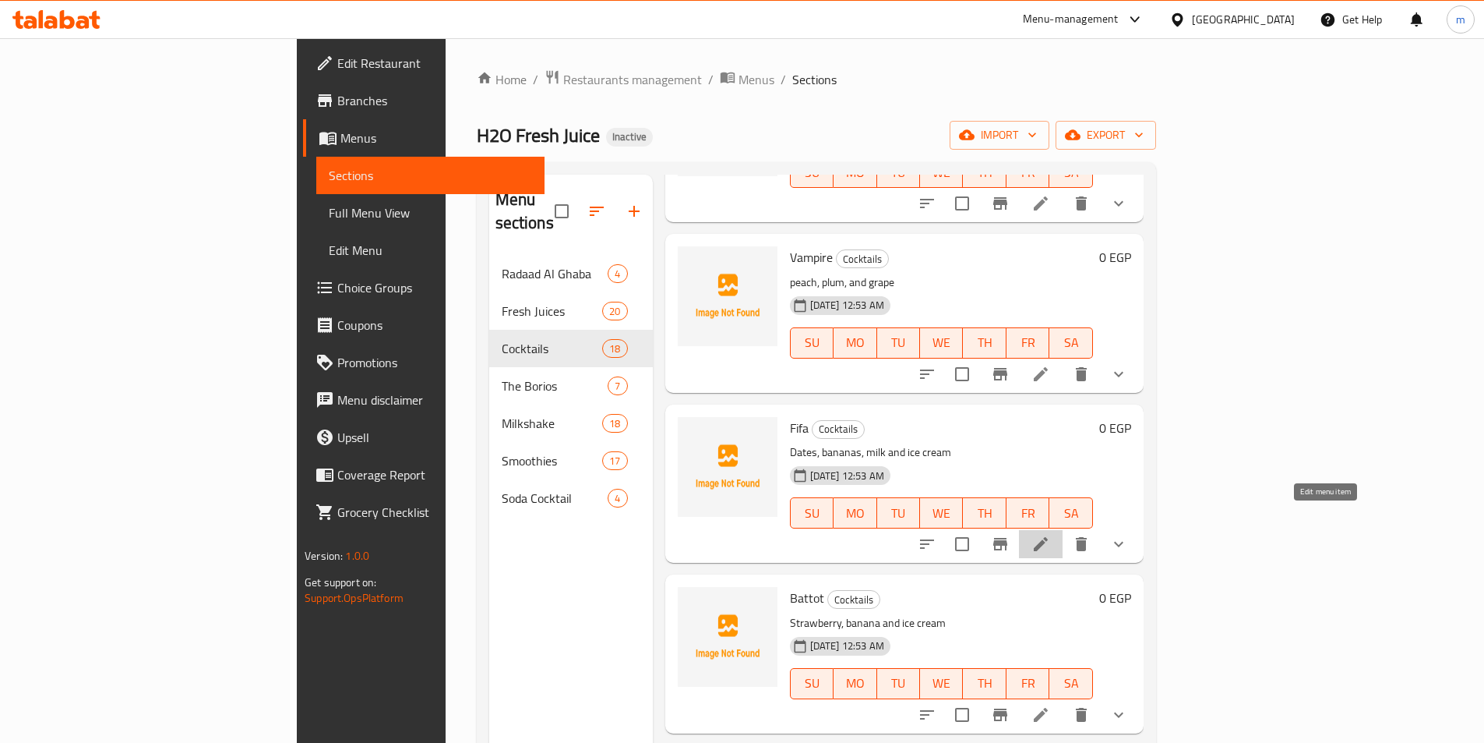
click at [1050, 535] on icon at bounding box center [1041, 544] width 19 height 19
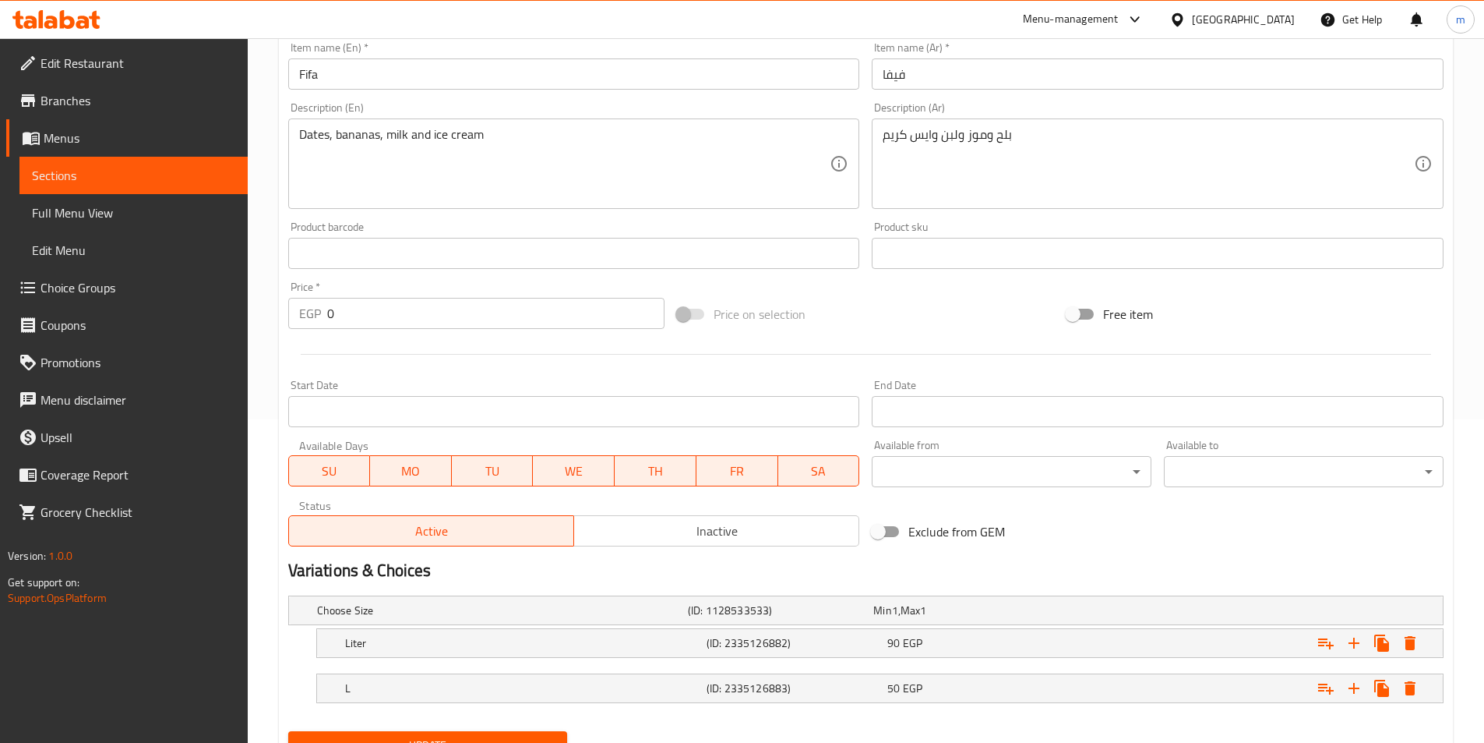
scroll to position [393, 0]
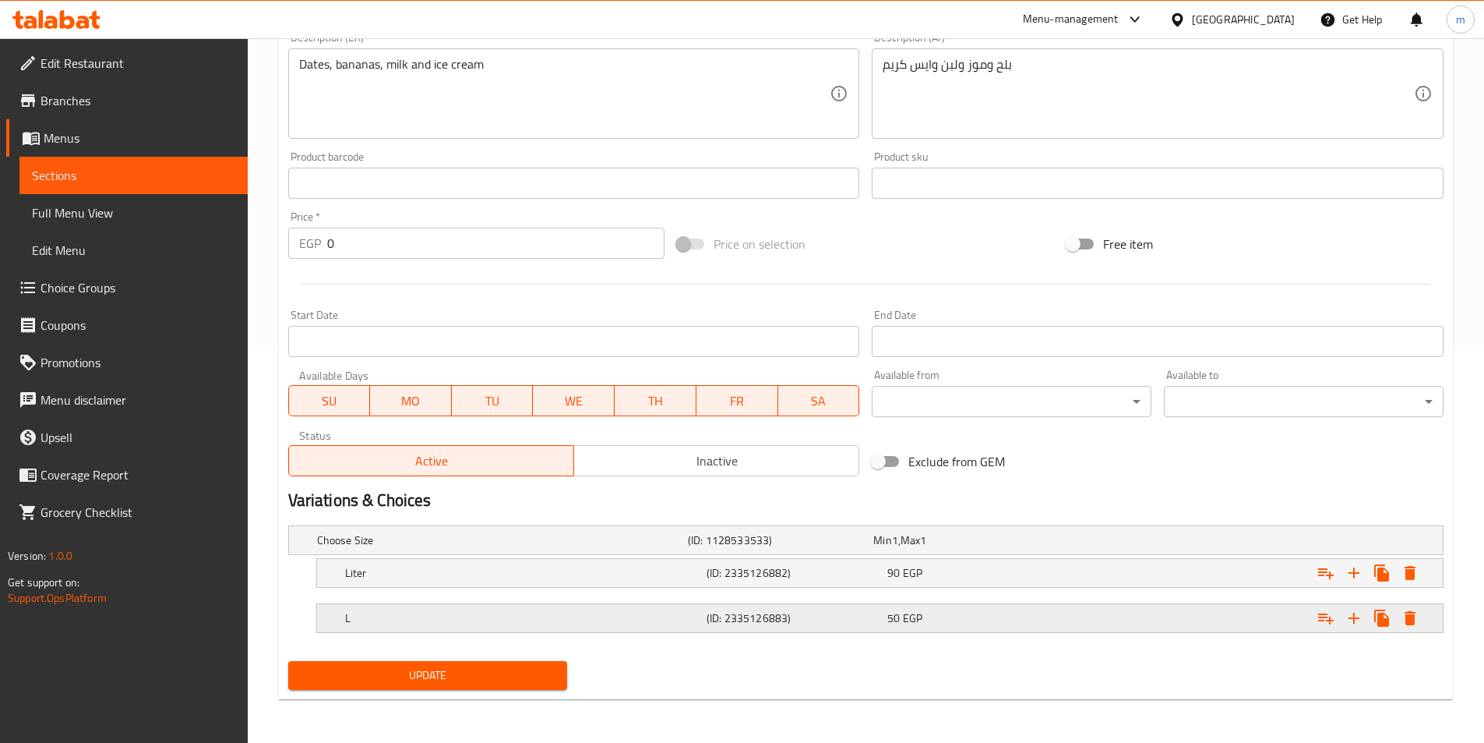
click at [471, 626] on div "L" at bounding box center [523, 618] width 362 height 22
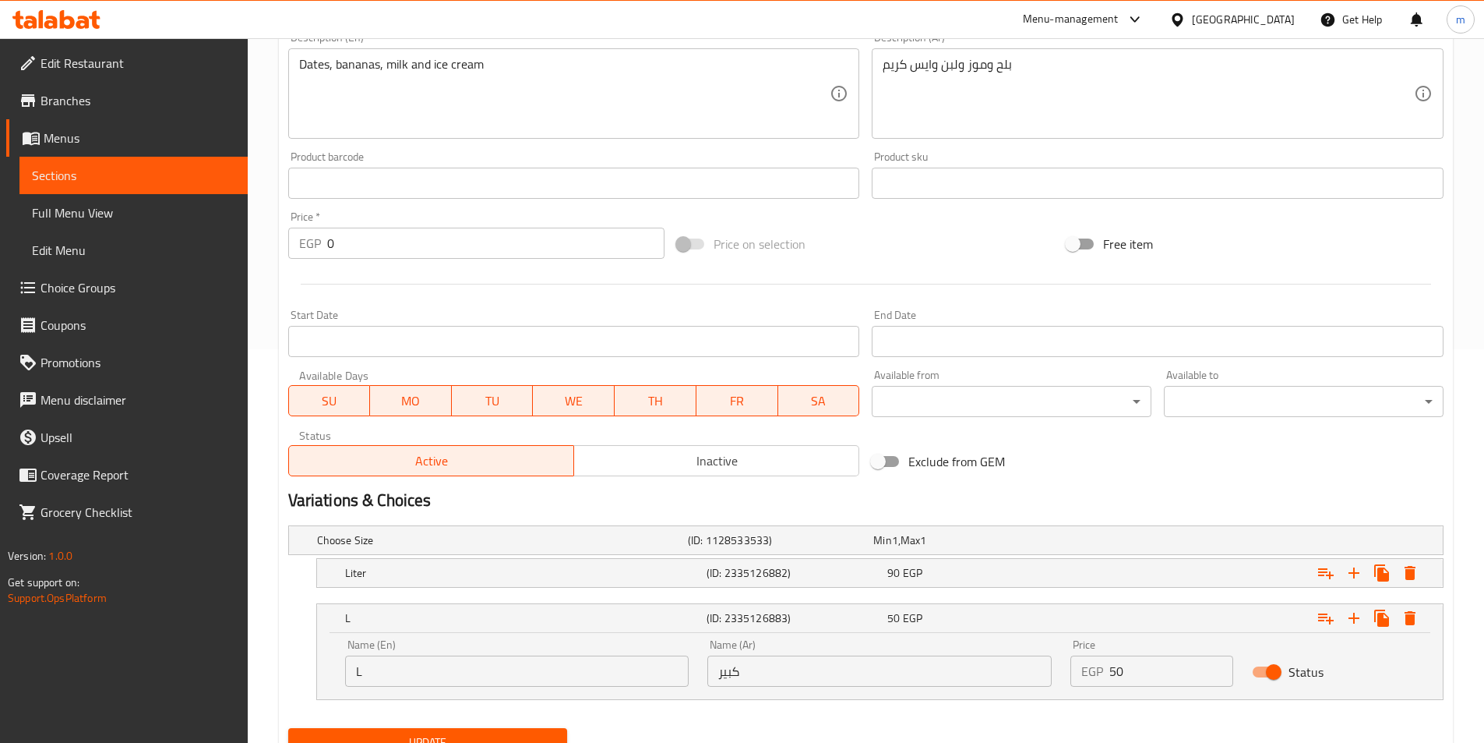
click at [440, 682] on input "L" at bounding box center [517, 670] width 344 height 31
type input "Large"
click at [436, 728] on button "Update" at bounding box center [428, 742] width 280 height 29
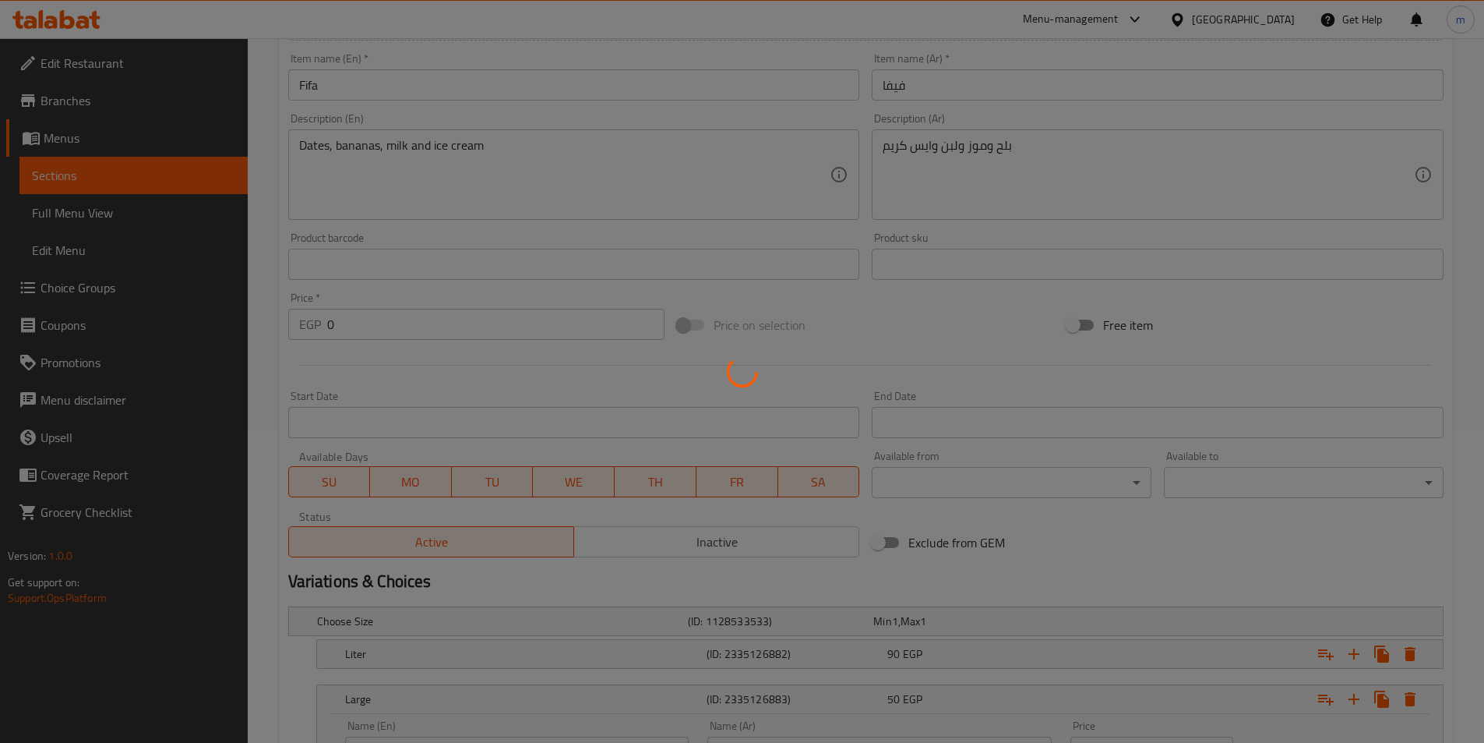
scroll to position [0, 0]
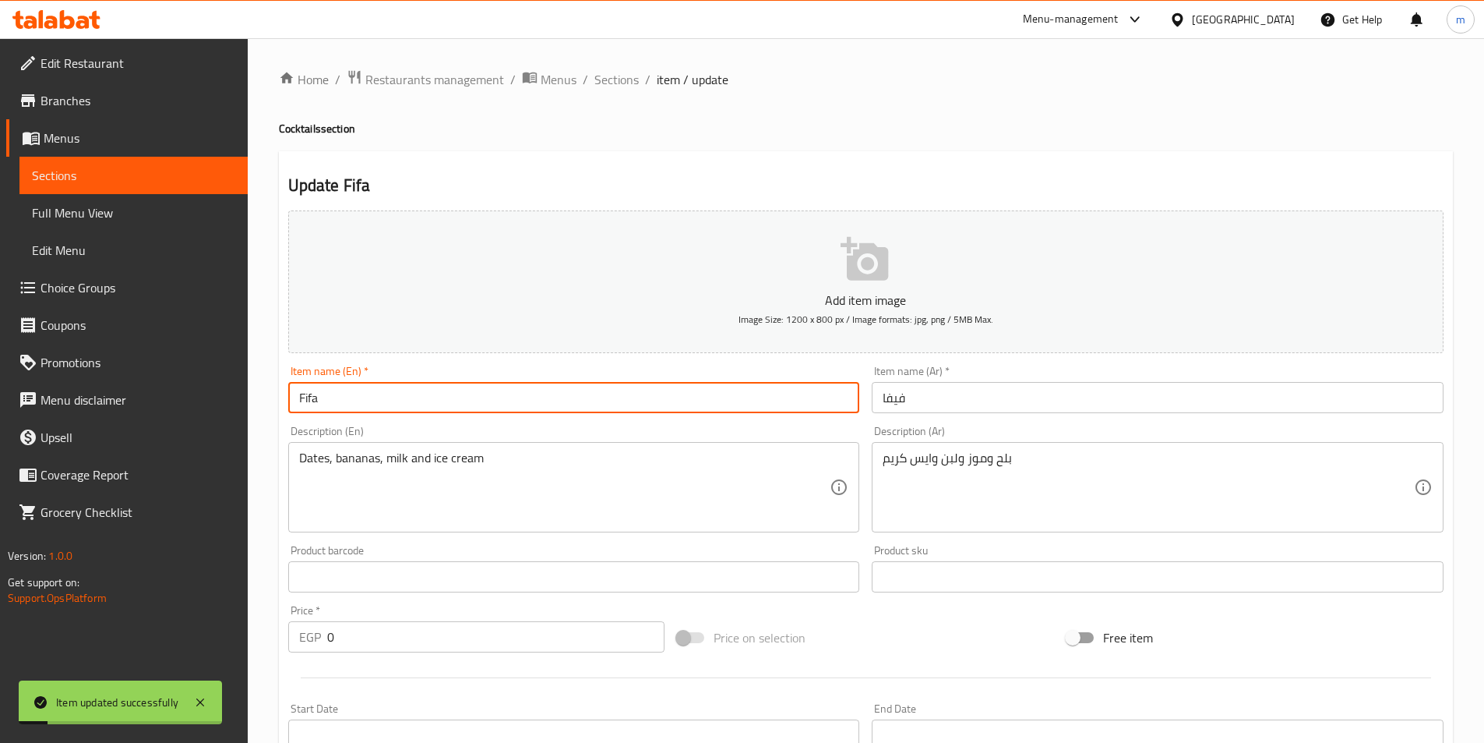
click at [431, 407] on input "Fifa" at bounding box center [574, 397] width 572 height 31
click at [616, 76] on span "Sections" at bounding box center [616, 79] width 44 height 19
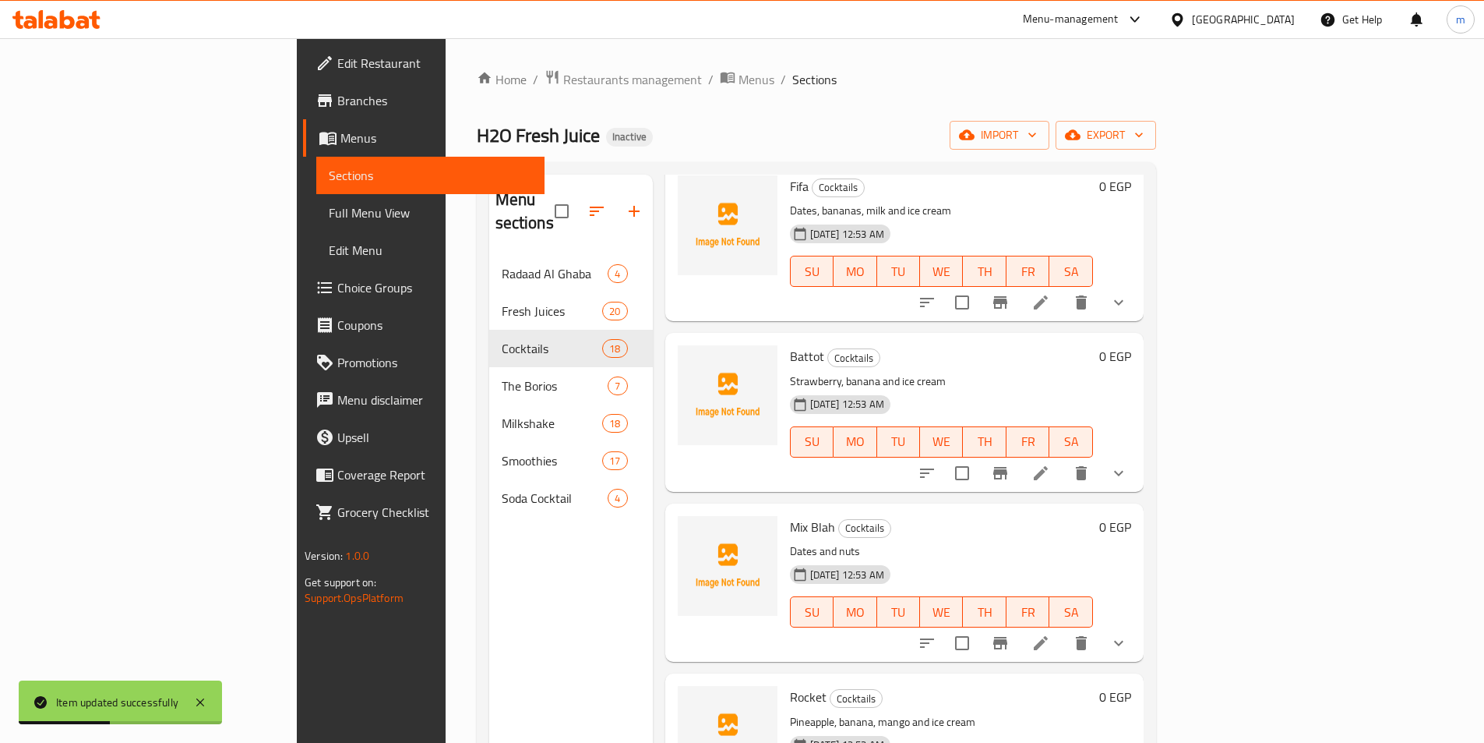
scroll to position [1113, 0]
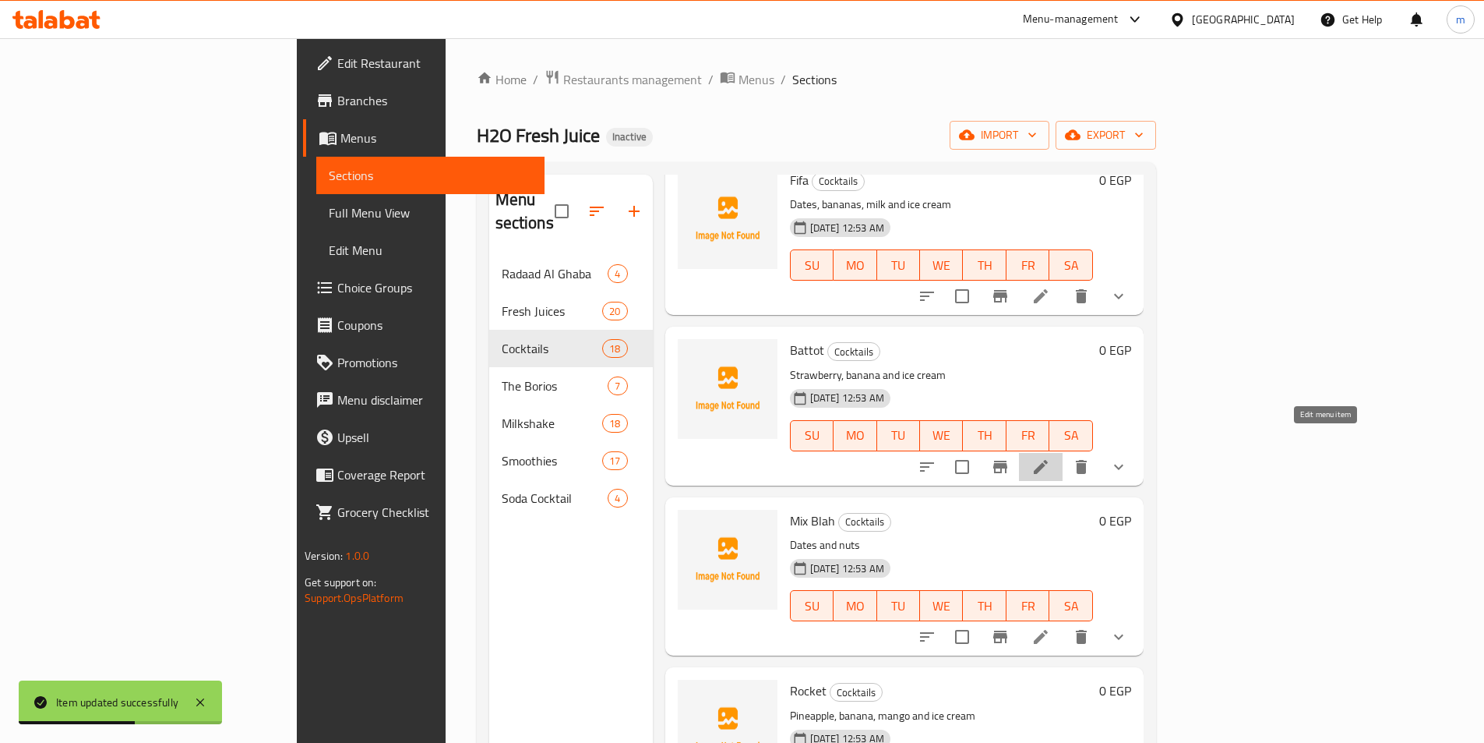
click at [1048, 460] on icon at bounding box center [1041, 467] width 14 height 14
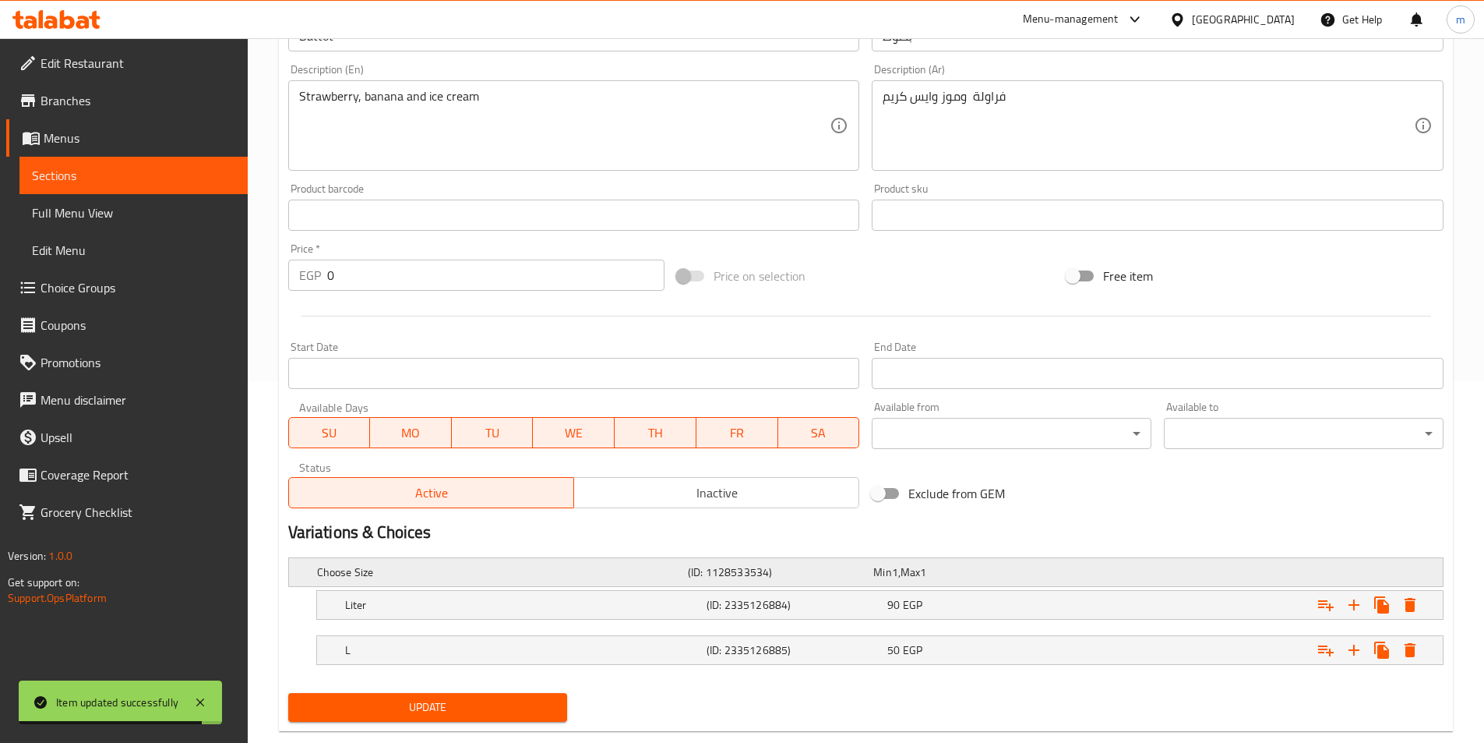
scroll to position [390, 0]
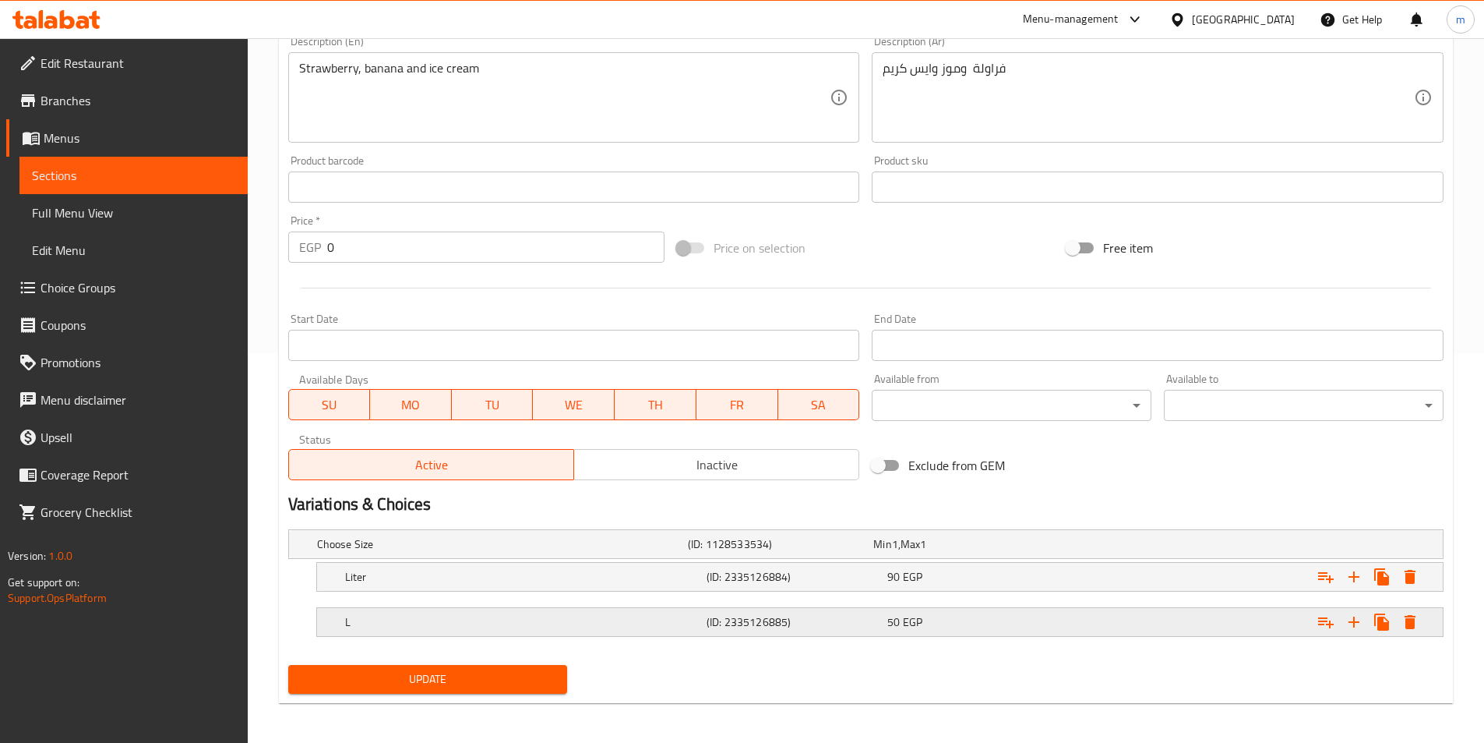
click at [727, 630] on h5 "(ID: 2335126885)" at bounding box center [794, 622] width 175 height 16
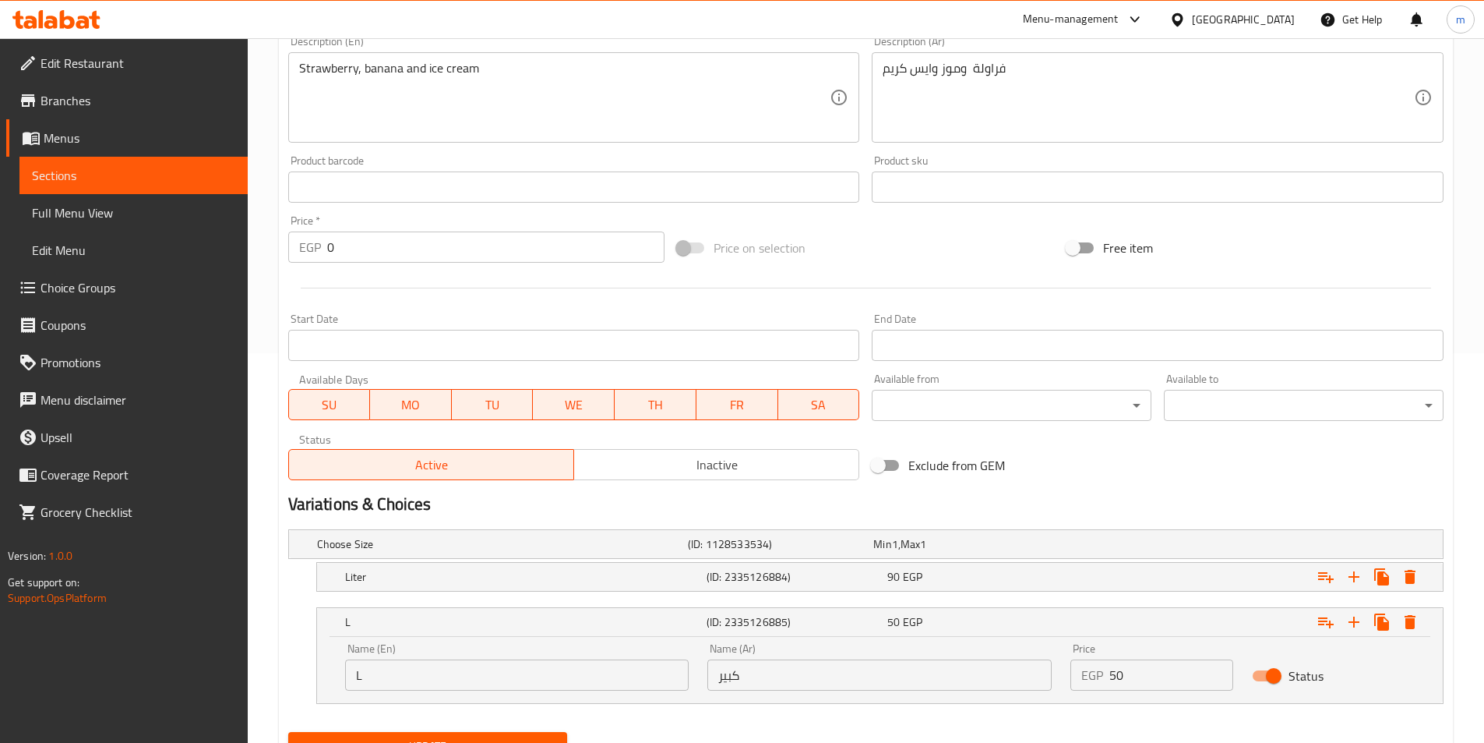
click at [507, 669] on input "L" at bounding box center [517, 674] width 344 height 31
type input "Large"
click at [429, 737] on span "Update" at bounding box center [428, 745] width 255 height 19
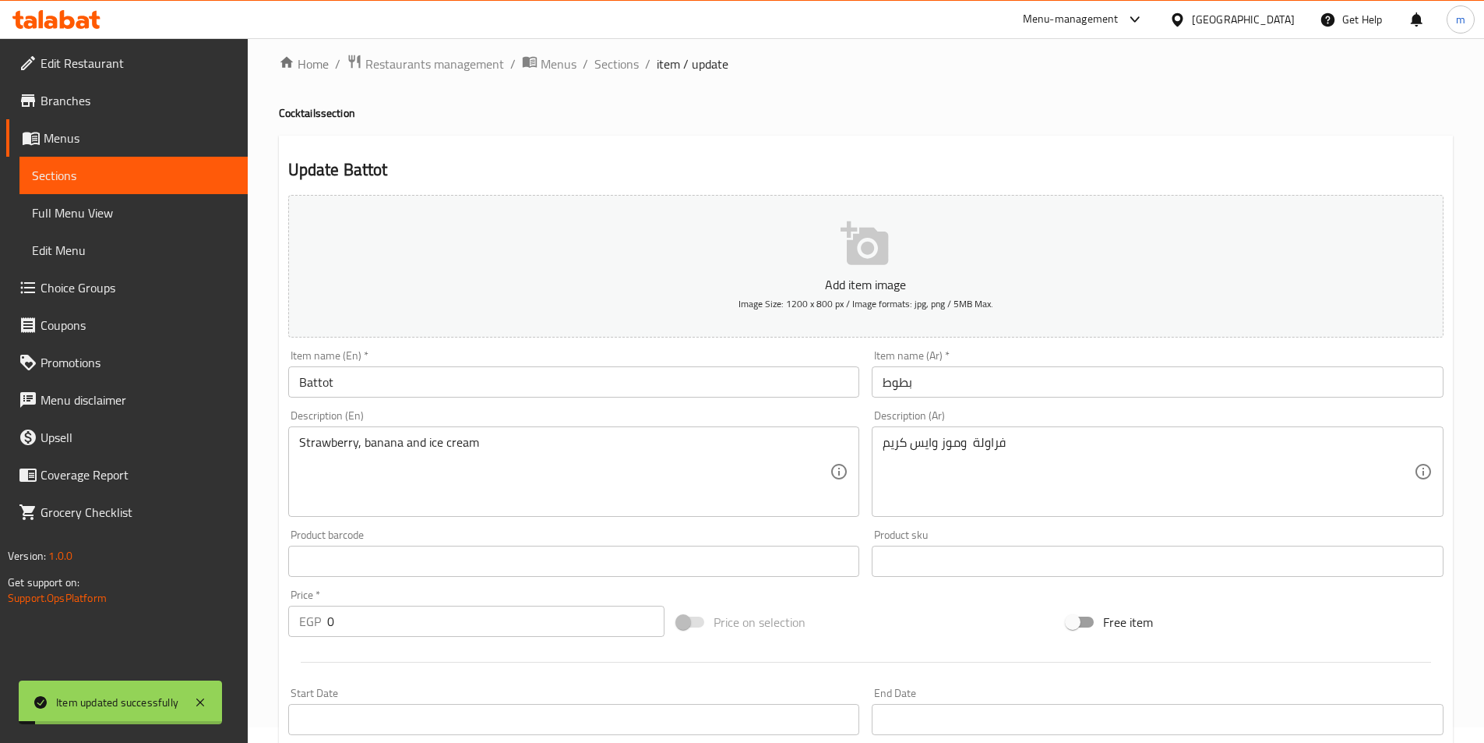
scroll to position [0, 0]
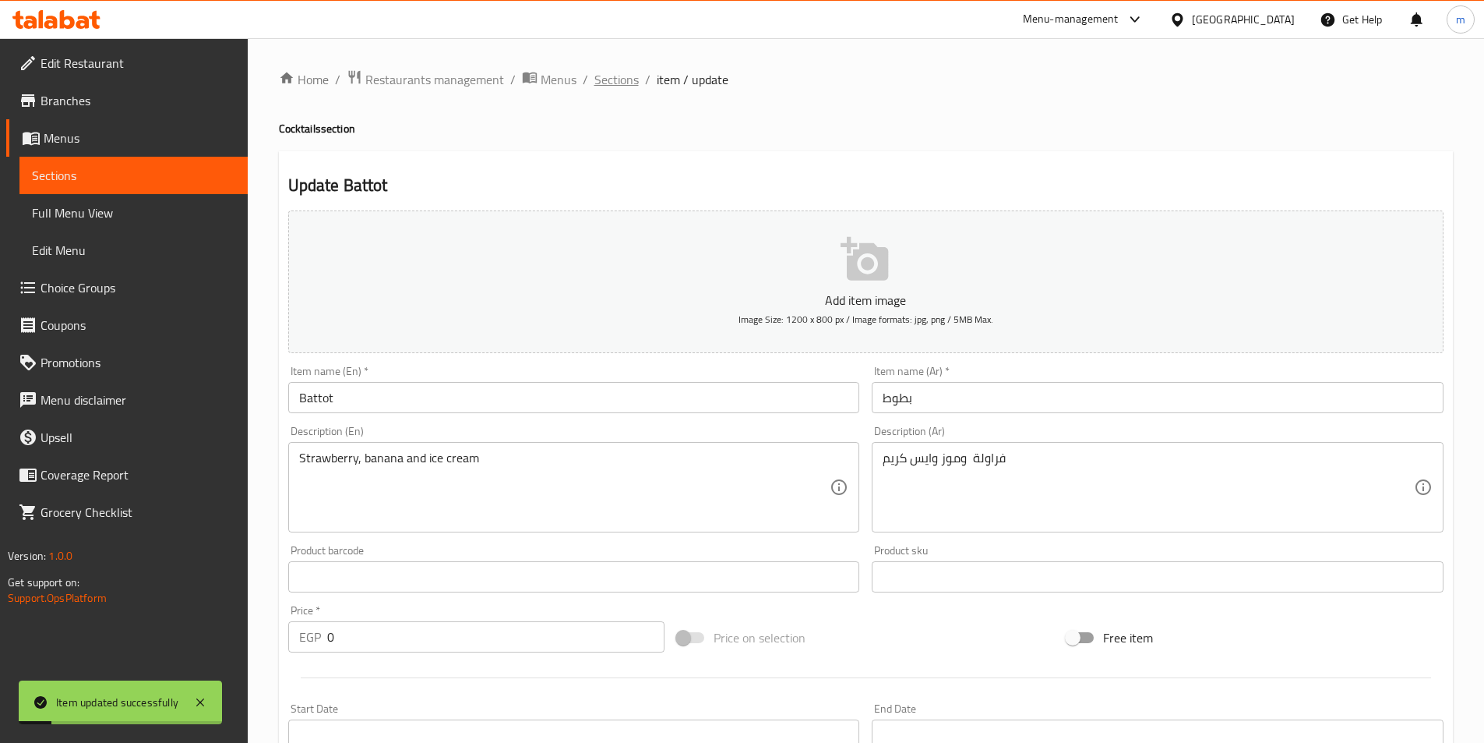
click at [618, 79] on span "Sections" at bounding box center [616, 79] width 44 height 19
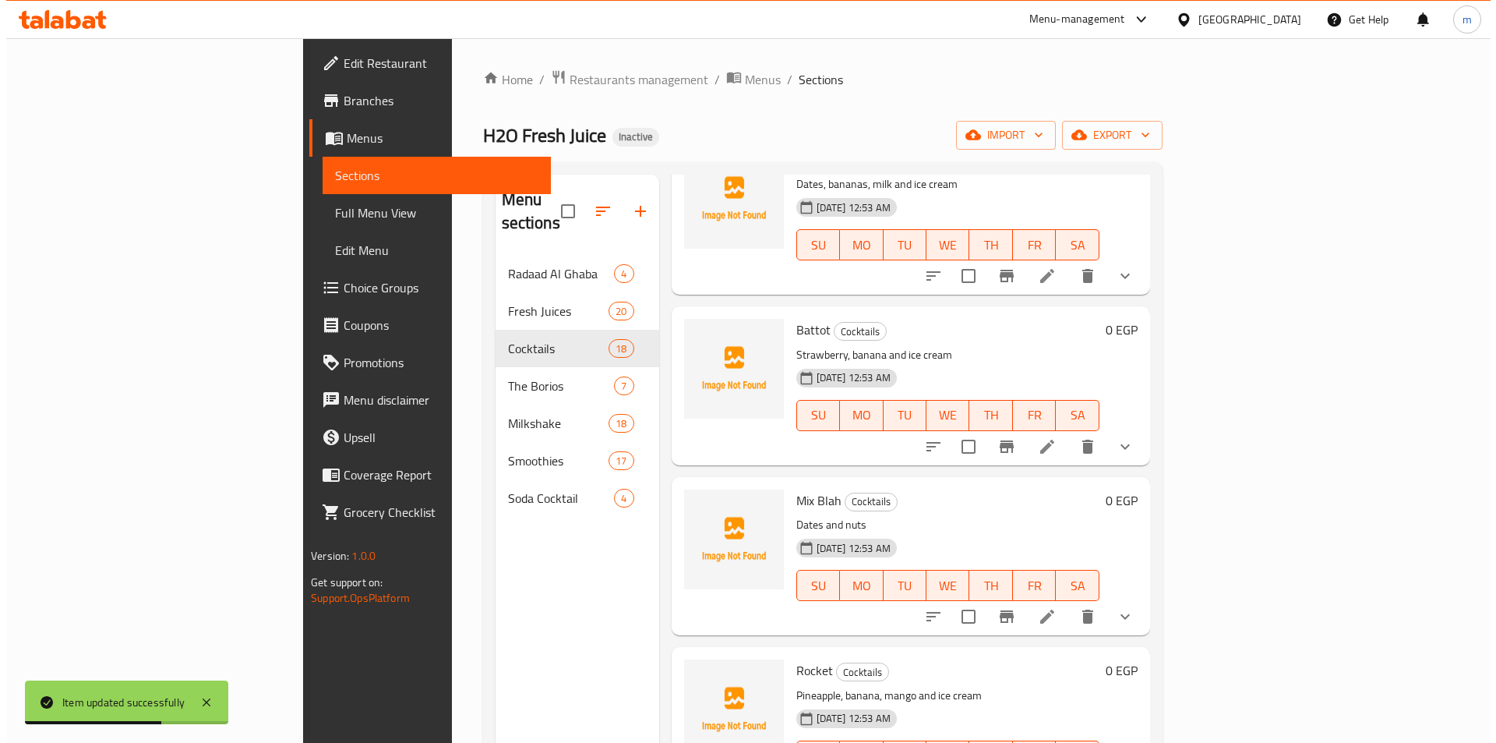
scroll to position [1169, 0]
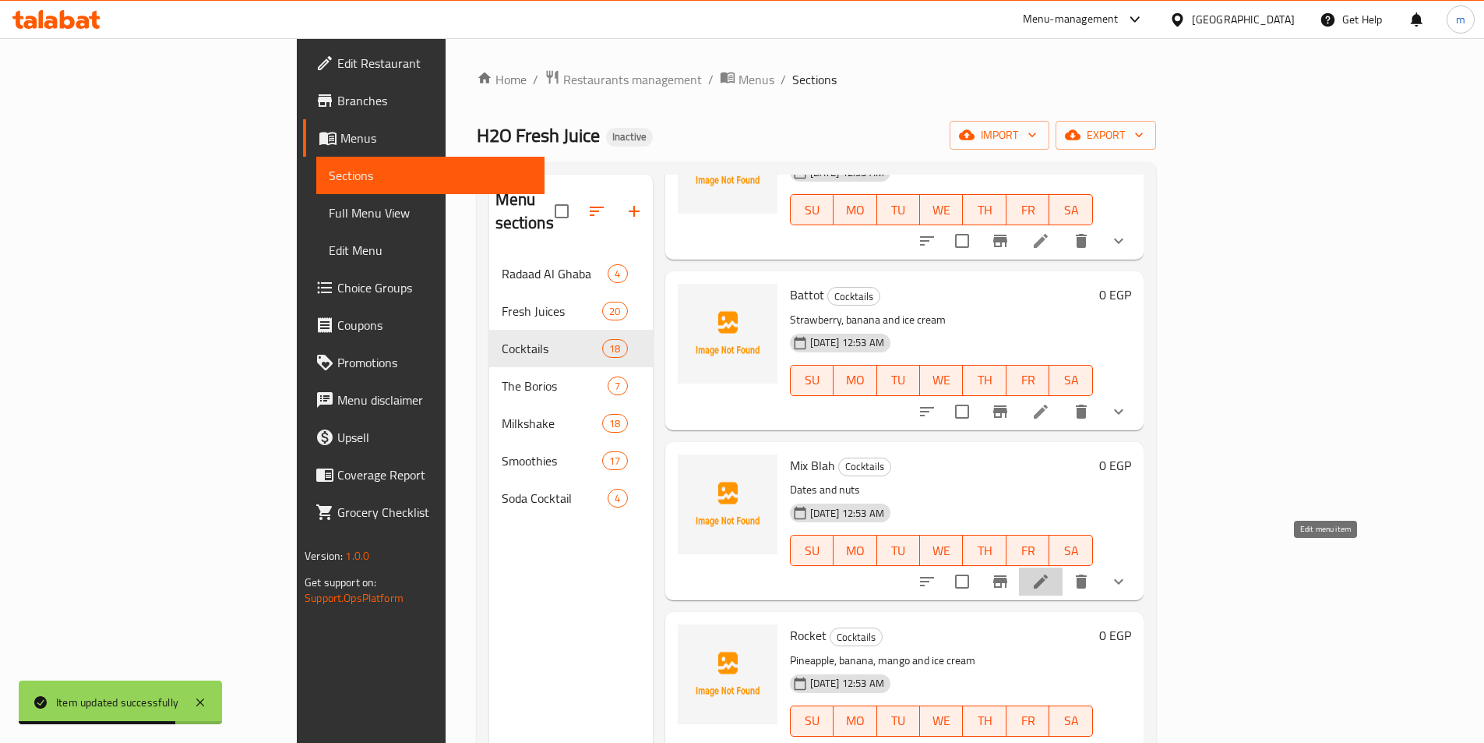
click at [1050, 572] on icon at bounding box center [1041, 581] width 19 height 19
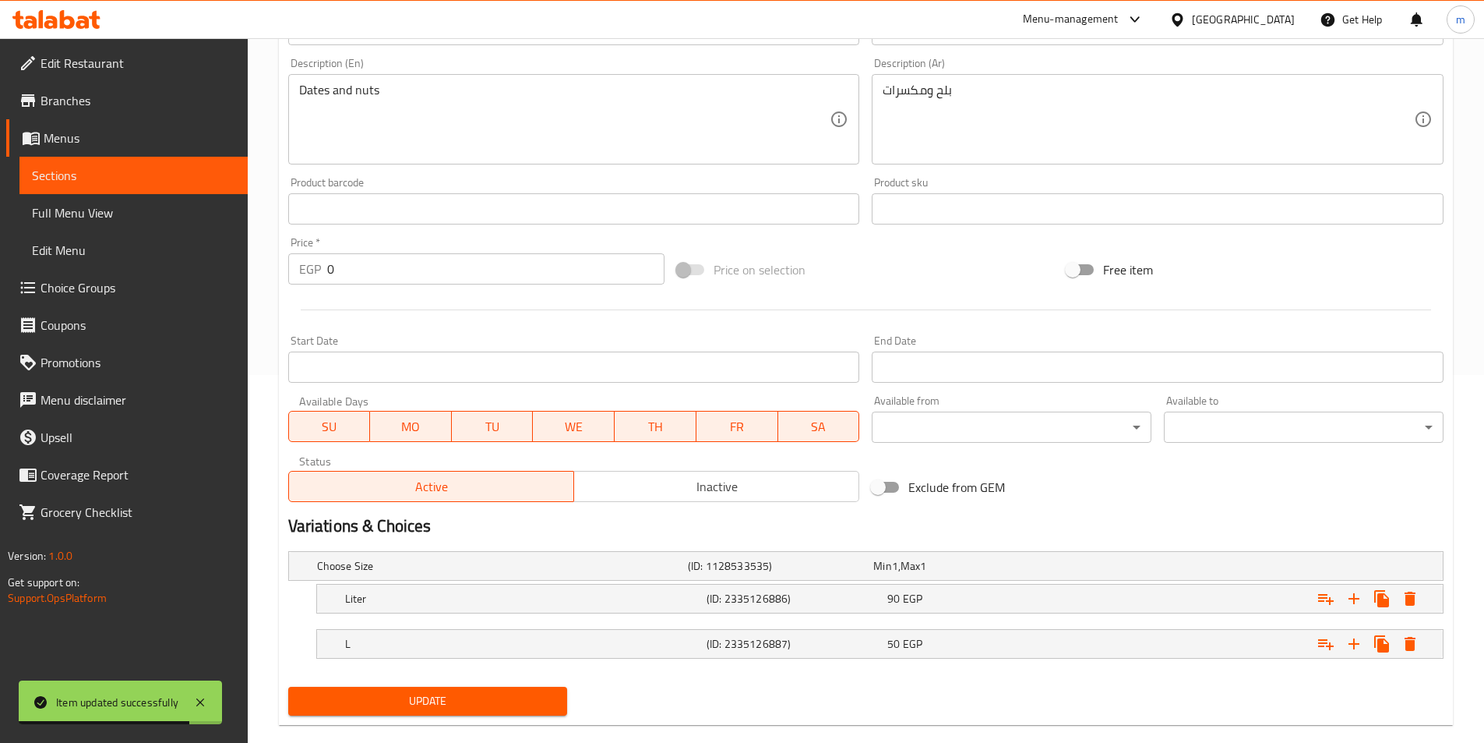
scroll to position [393, 0]
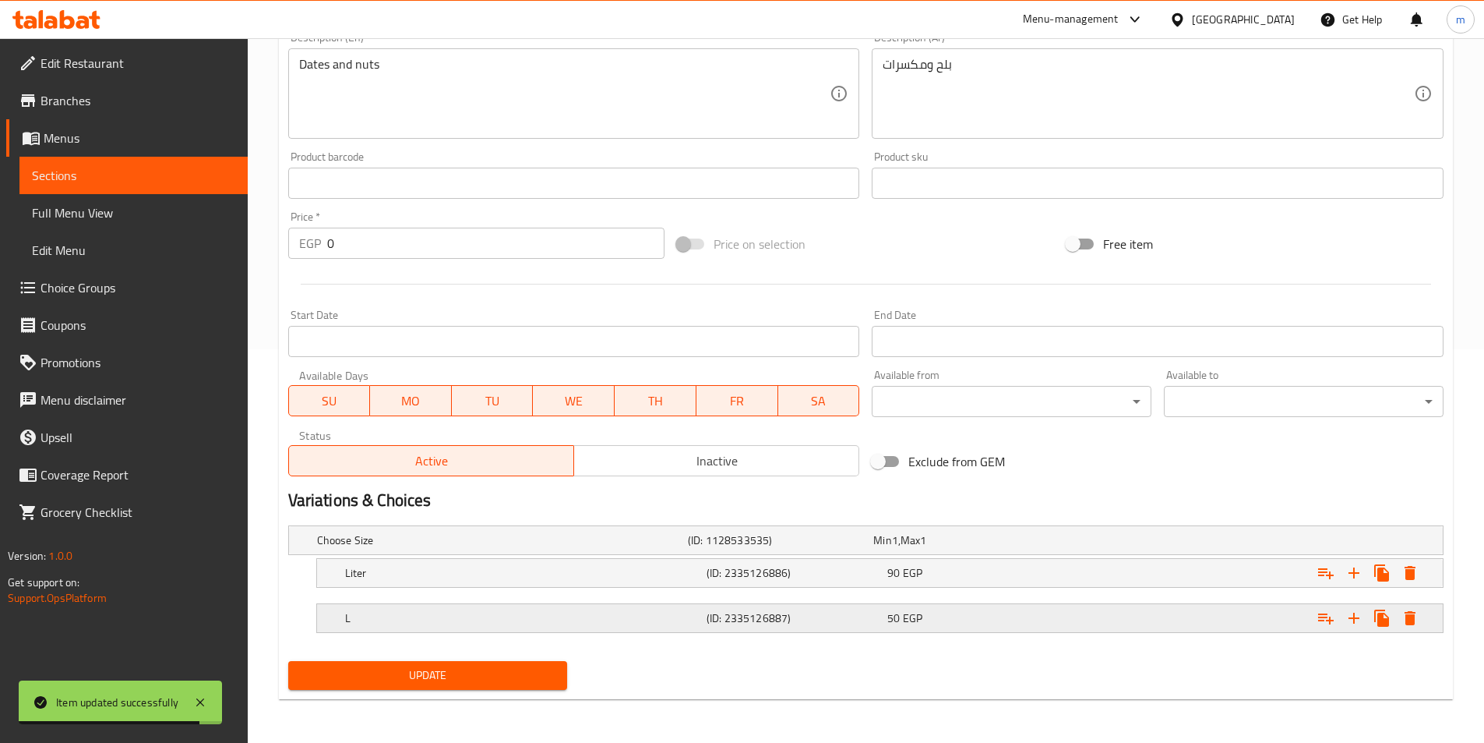
click at [464, 611] on h5 "L" at bounding box center [522, 618] width 355 height 16
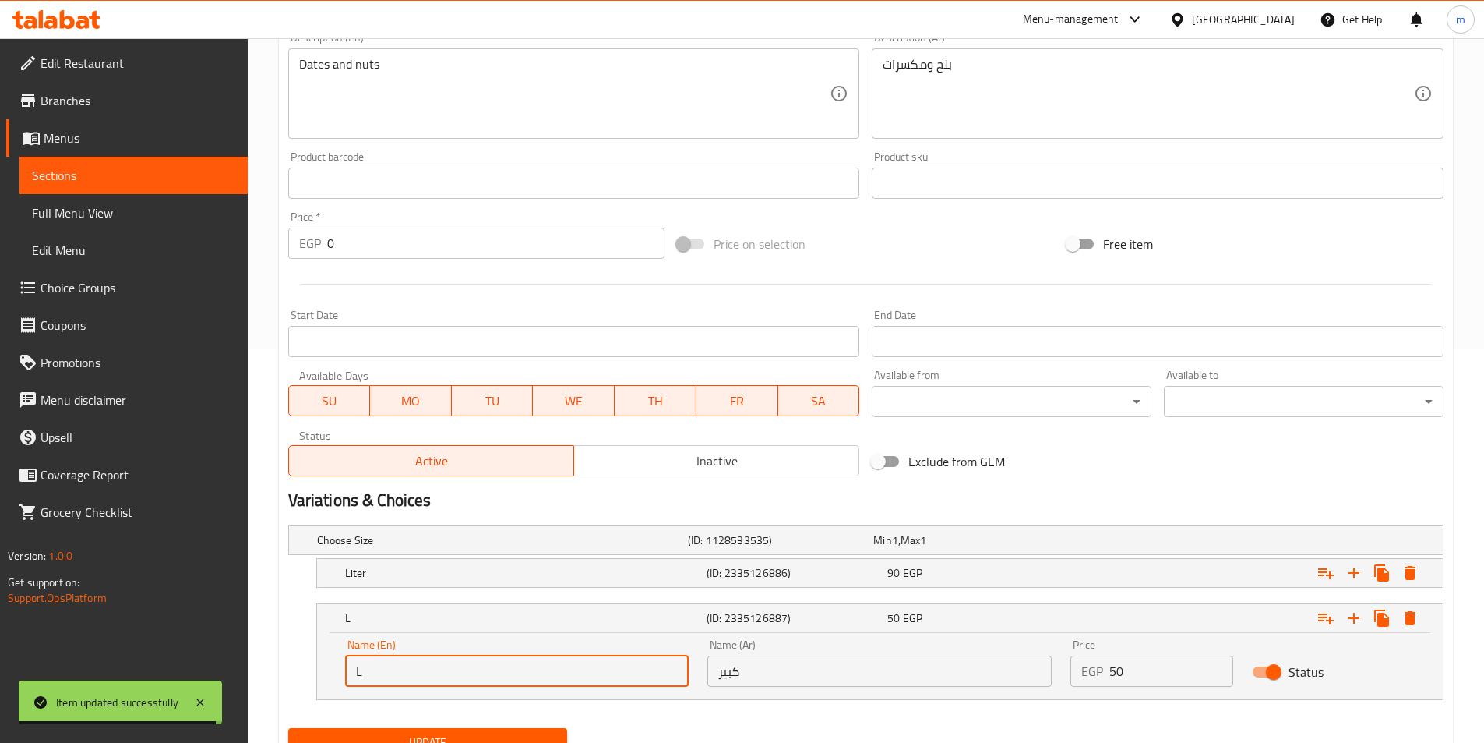
click at [453, 666] on input "L" at bounding box center [517, 670] width 344 height 31
type input "Large"
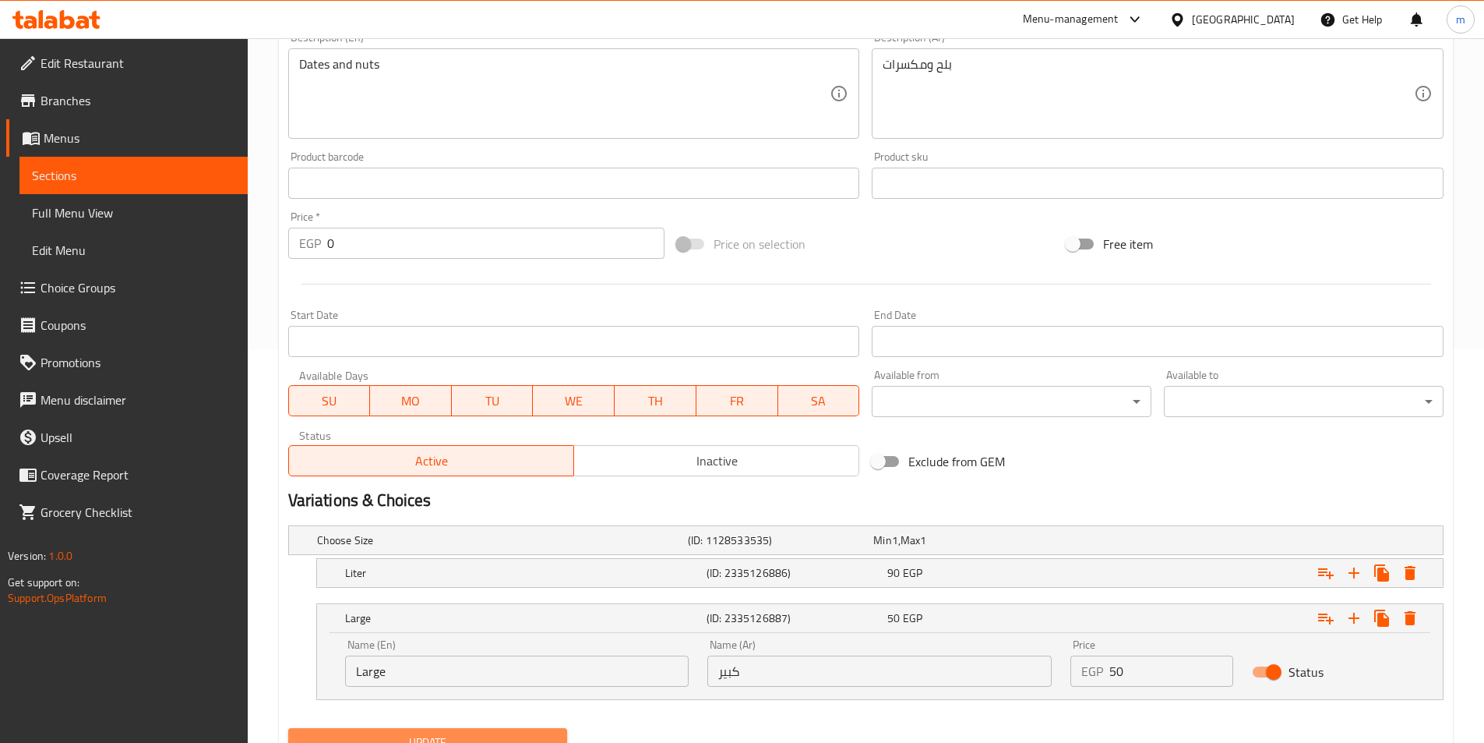
click at [437, 740] on span "Update" at bounding box center [428, 741] width 255 height 19
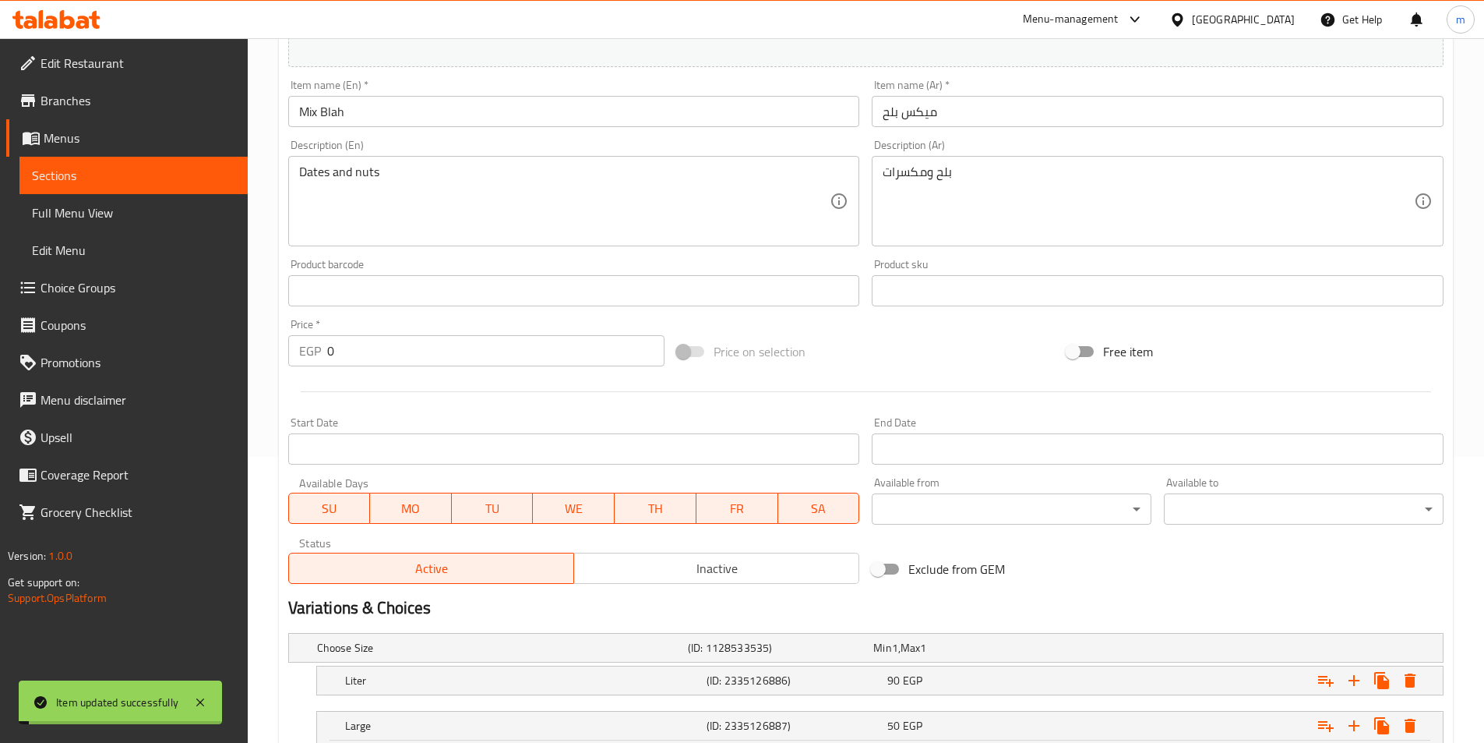
scroll to position [0, 0]
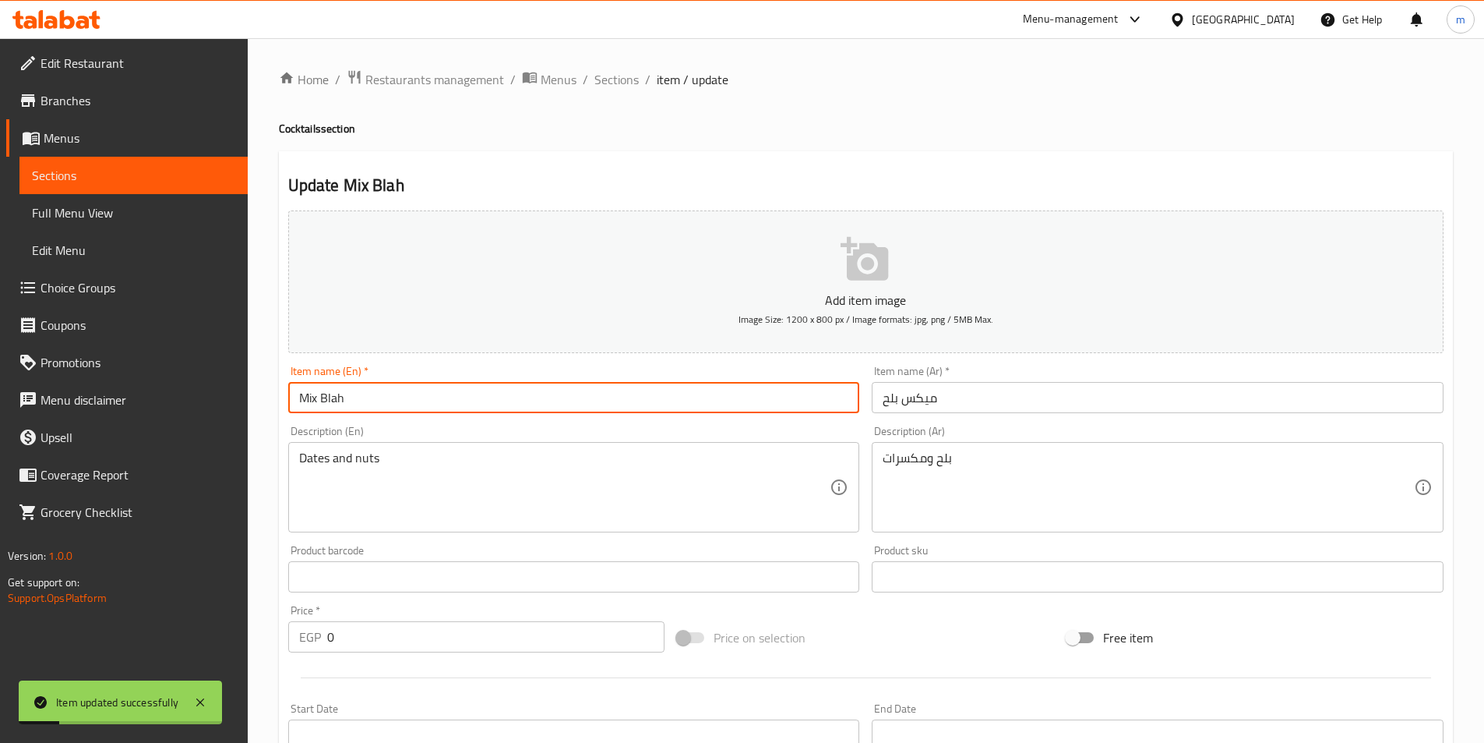
click at [424, 402] on input "Mix Blah" at bounding box center [574, 397] width 572 height 31
click at [615, 82] on span "Sections" at bounding box center [616, 79] width 44 height 19
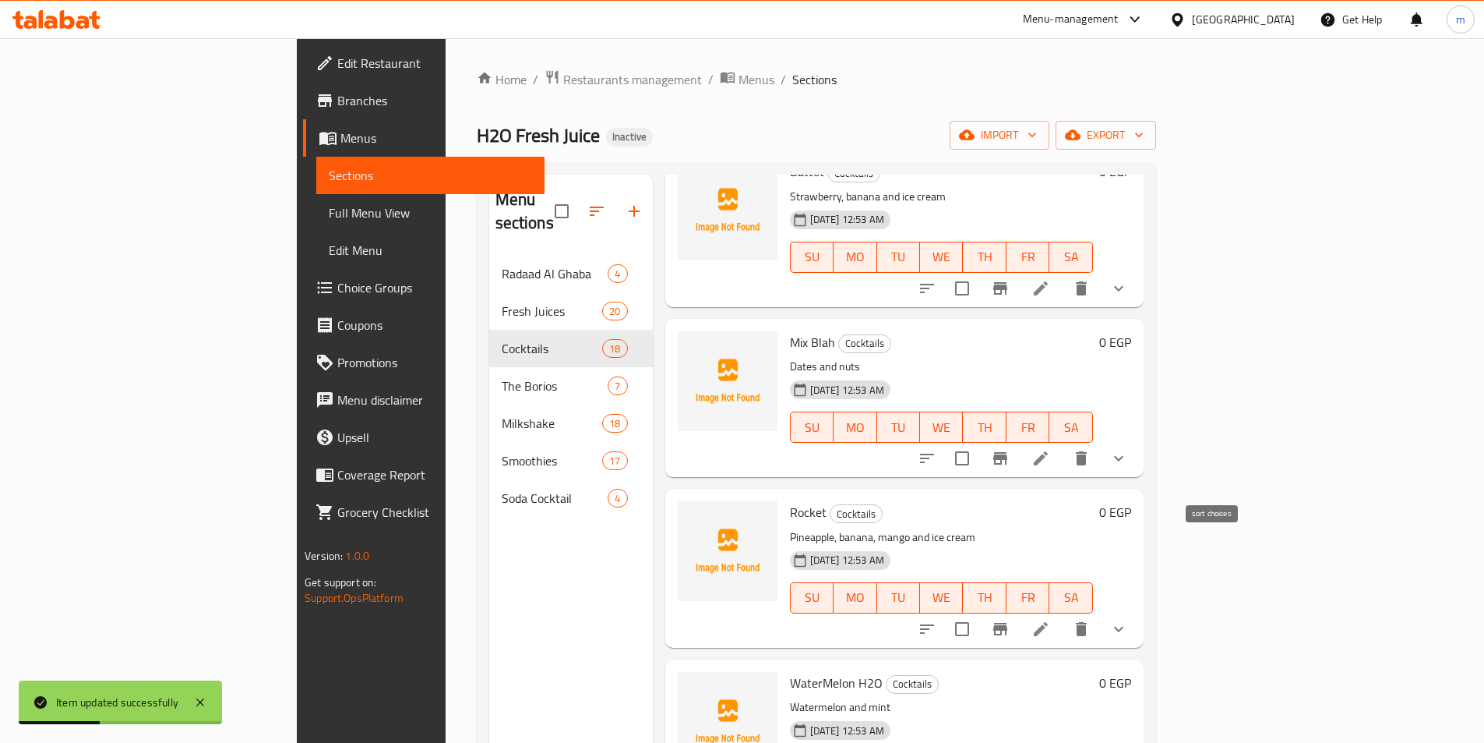
scroll to position [1298, 0]
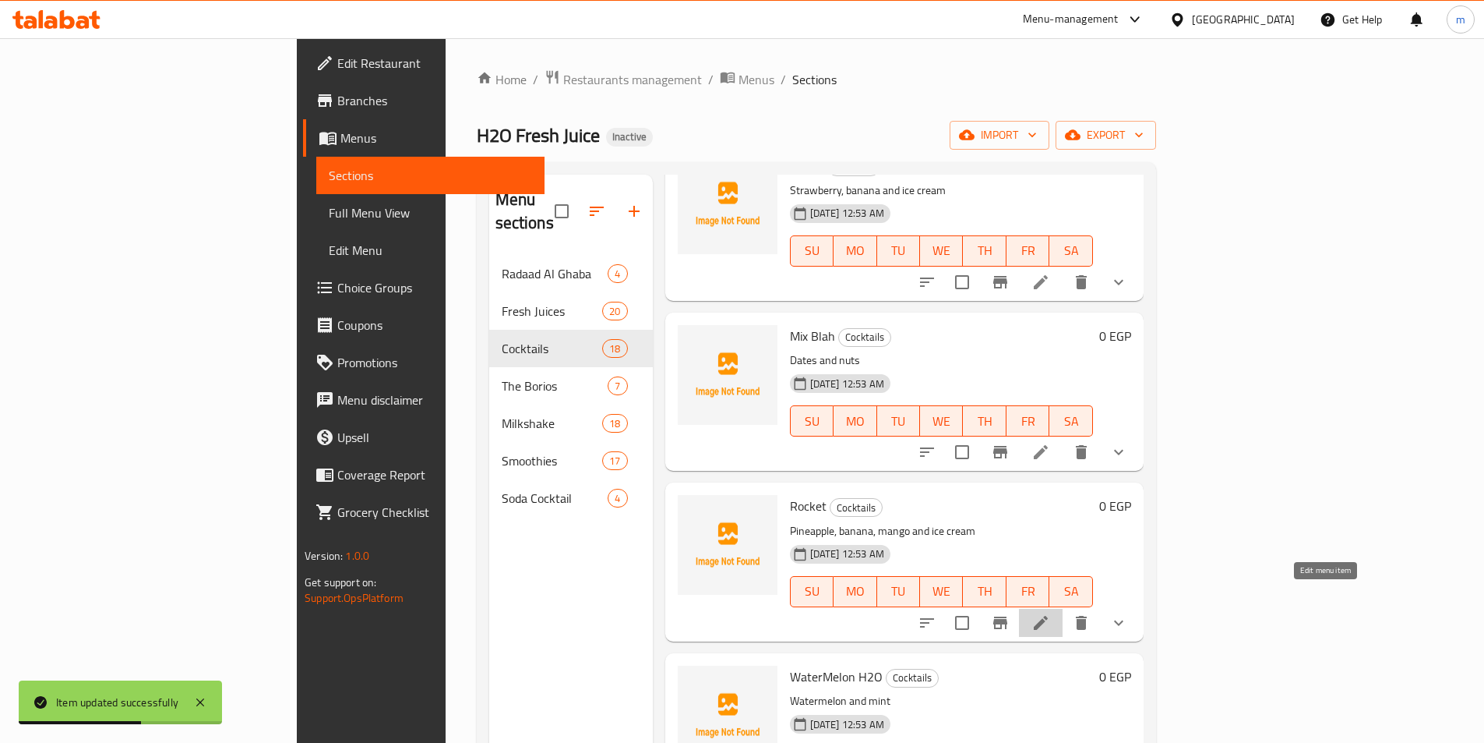
click at [1048, 616] on icon at bounding box center [1041, 623] width 14 height 14
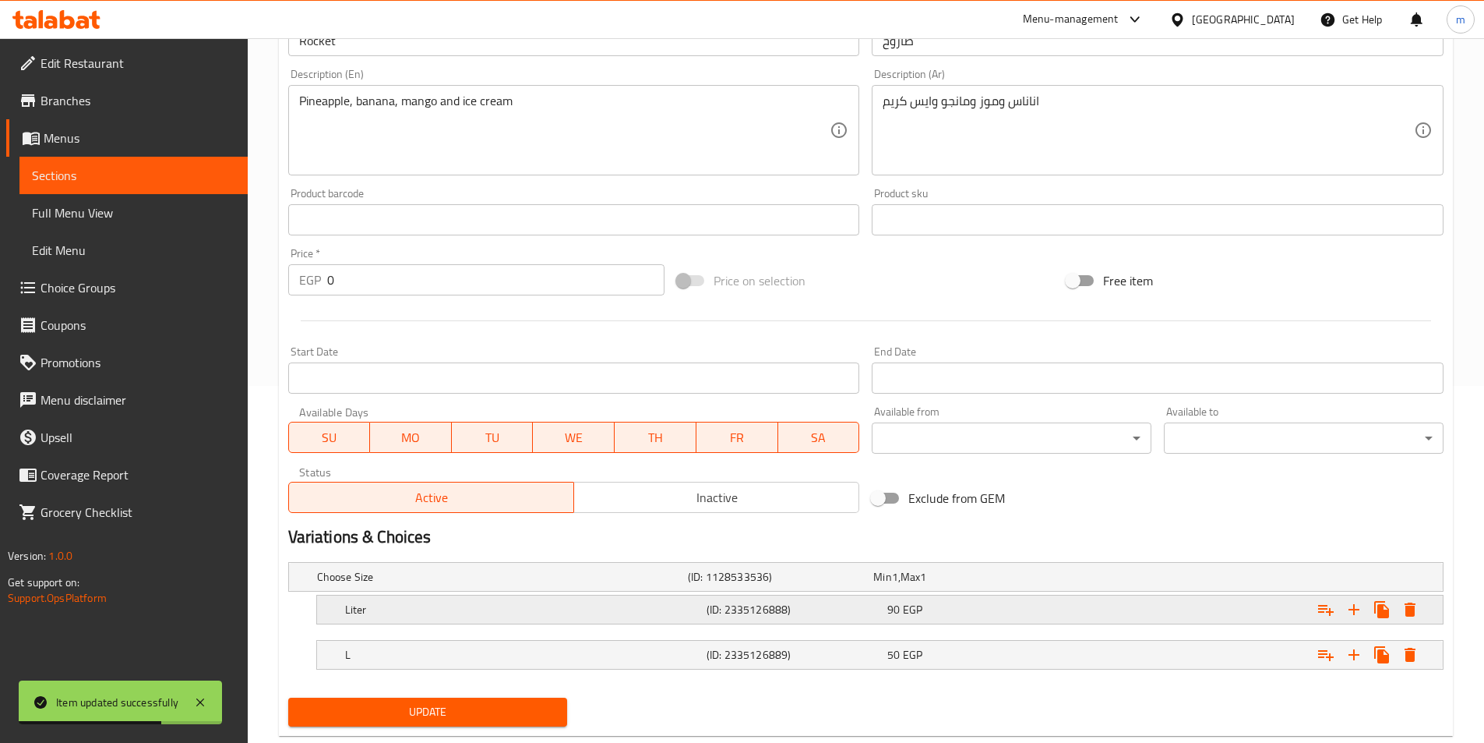
scroll to position [393, 0]
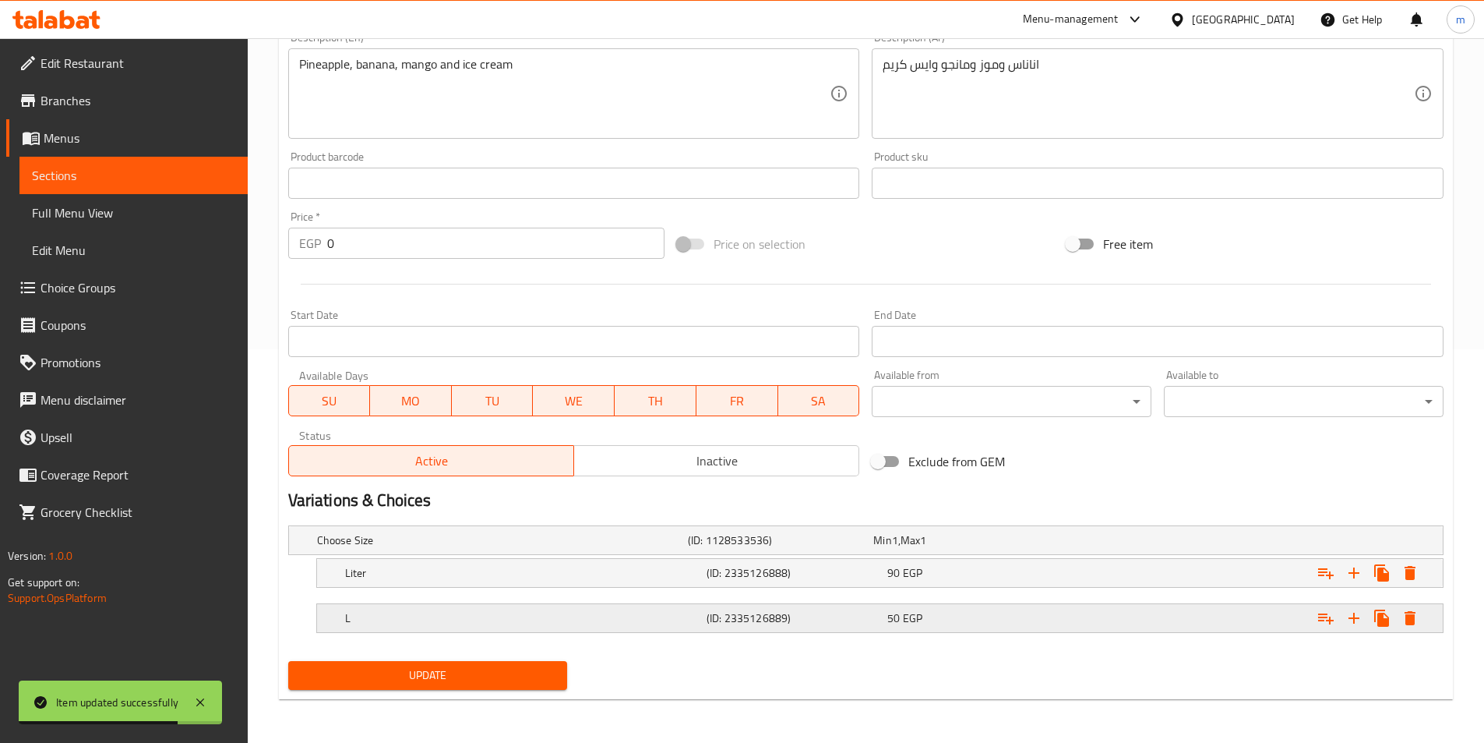
click at [434, 610] on h5 "L" at bounding box center [522, 618] width 355 height 16
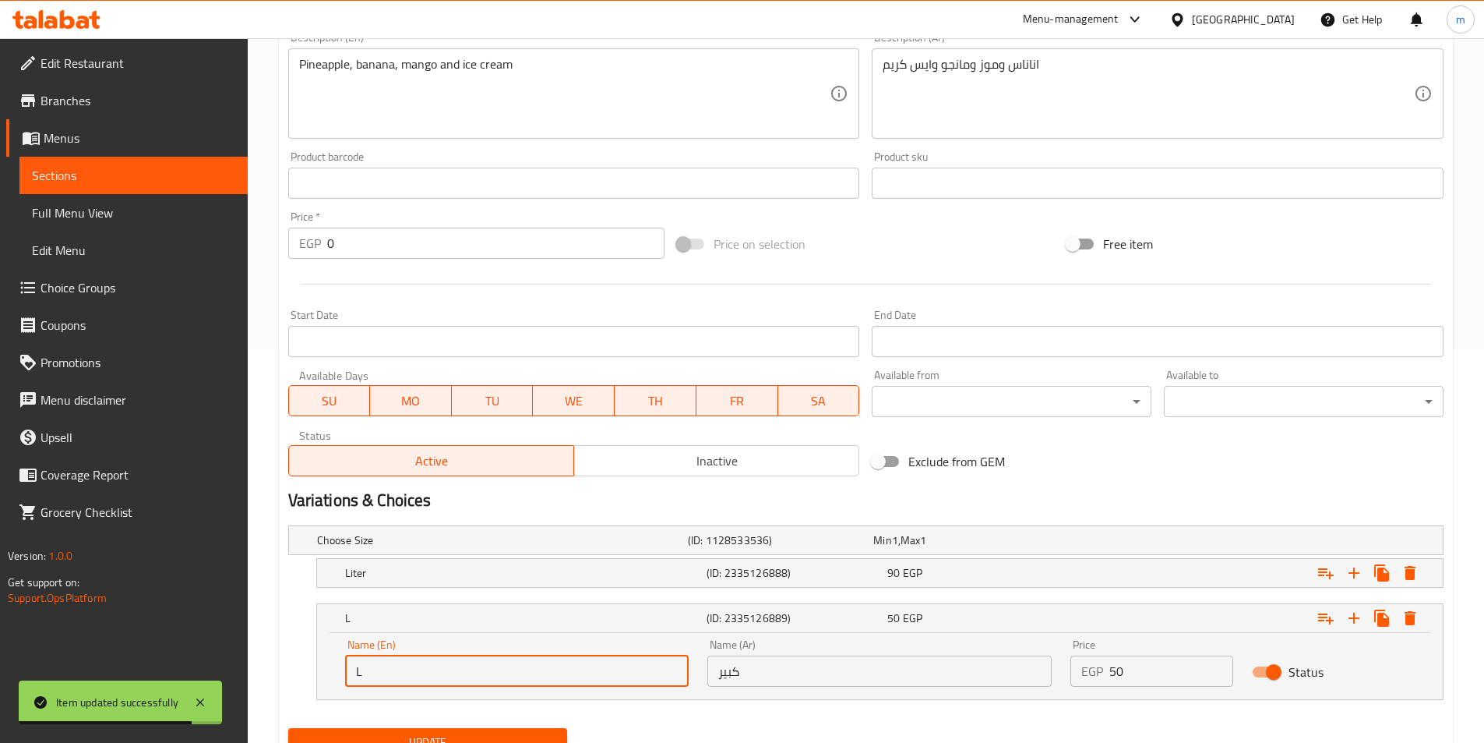
click at [430, 672] on input "L" at bounding box center [517, 670] width 344 height 31
type input "Large"
click at [452, 733] on span "Update" at bounding box center [428, 741] width 255 height 19
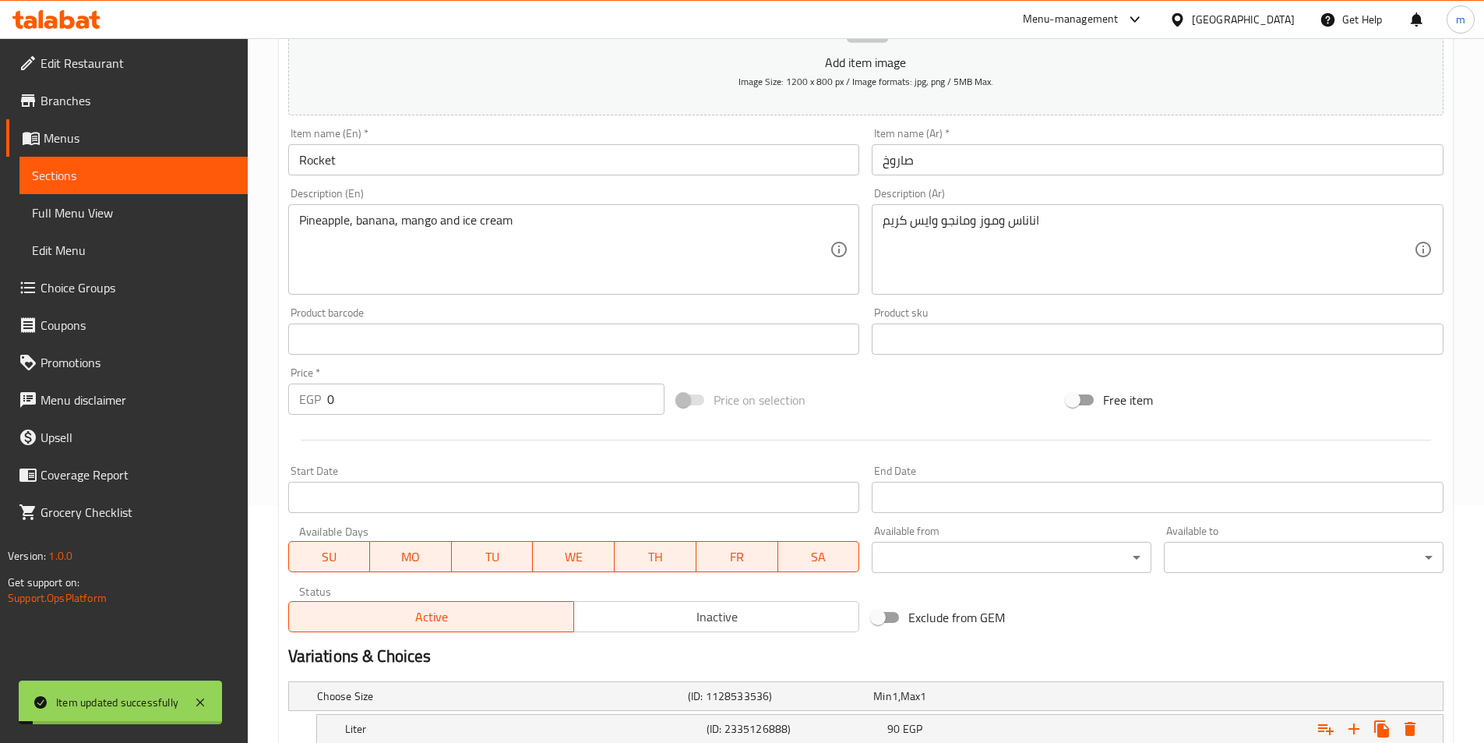
scroll to position [0, 0]
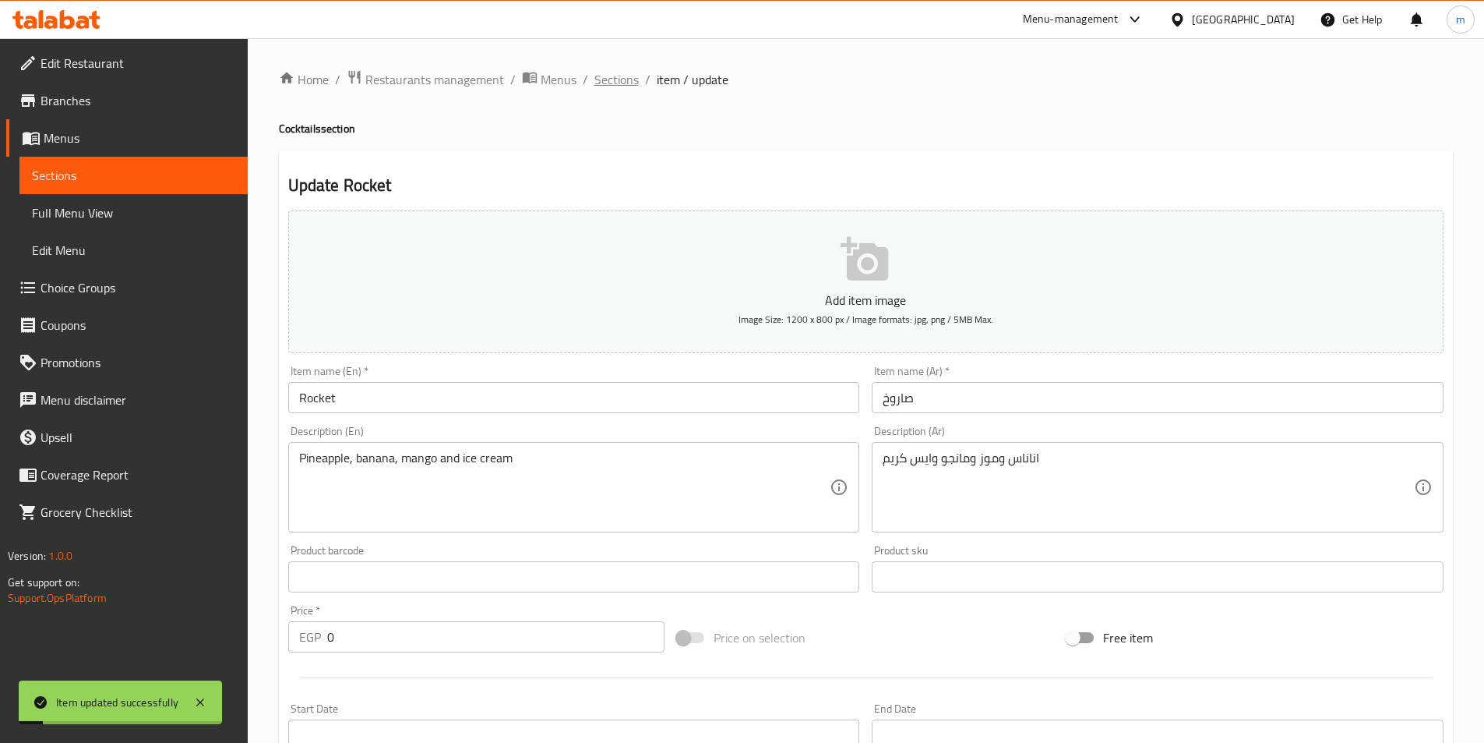
click at [623, 83] on span "Sections" at bounding box center [616, 79] width 44 height 19
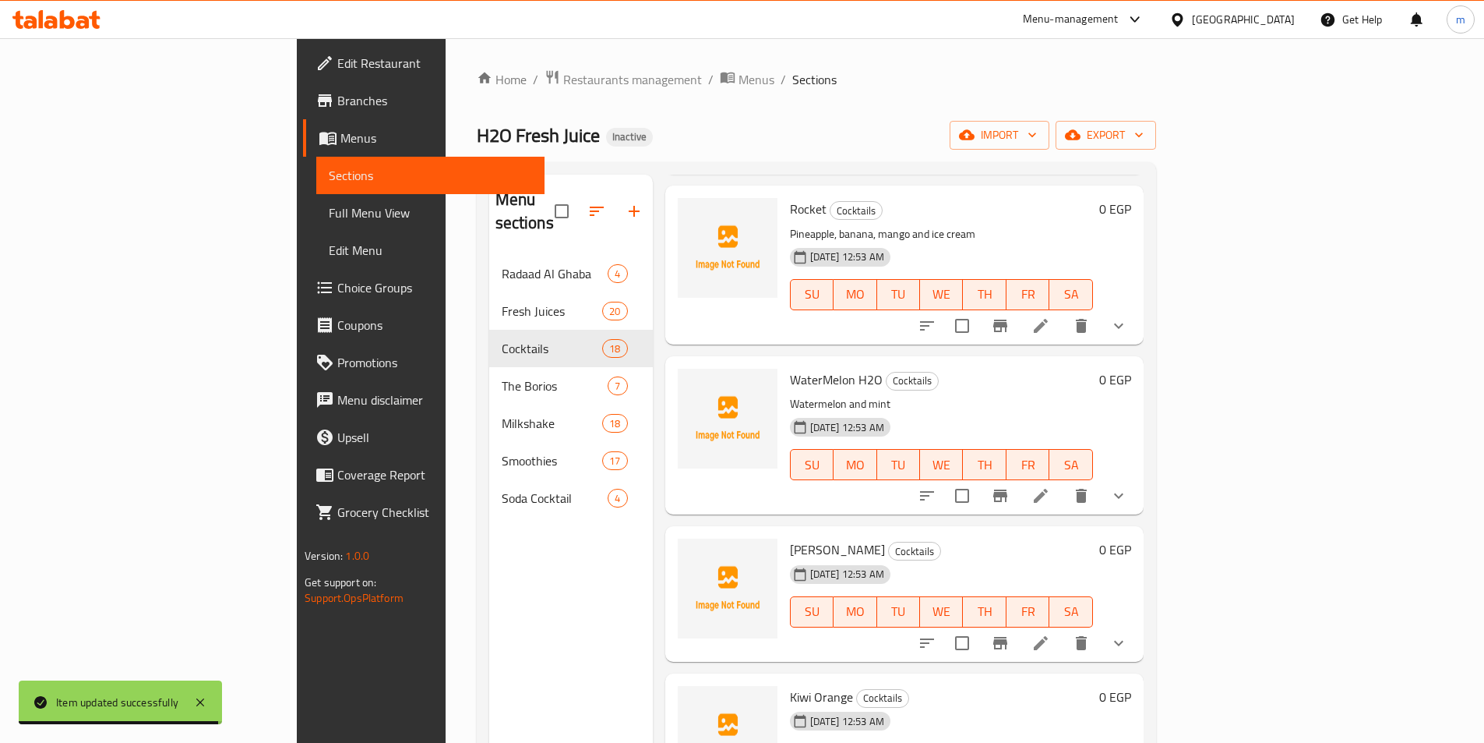
scroll to position [1589, 0]
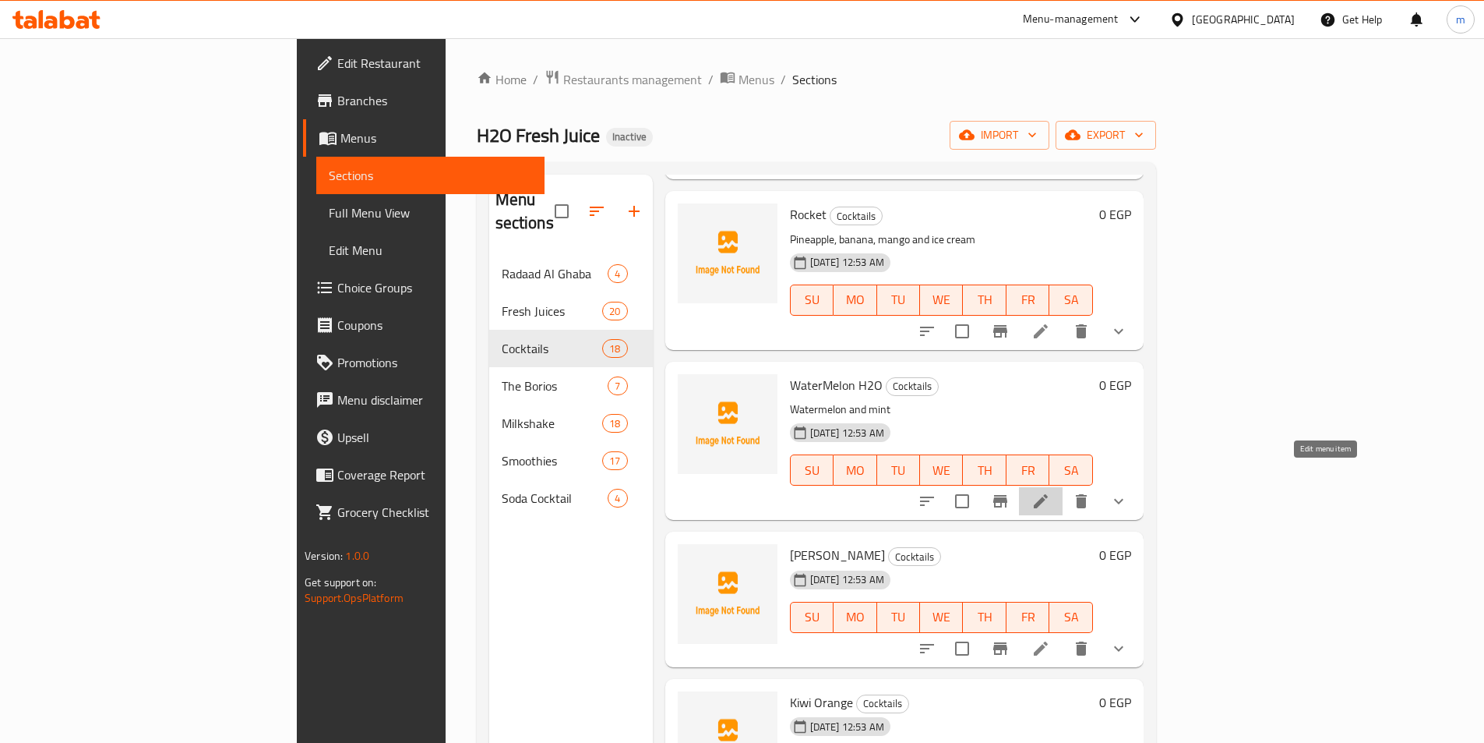
click at [1050, 492] on icon at bounding box center [1041, 501] width 19 height 19
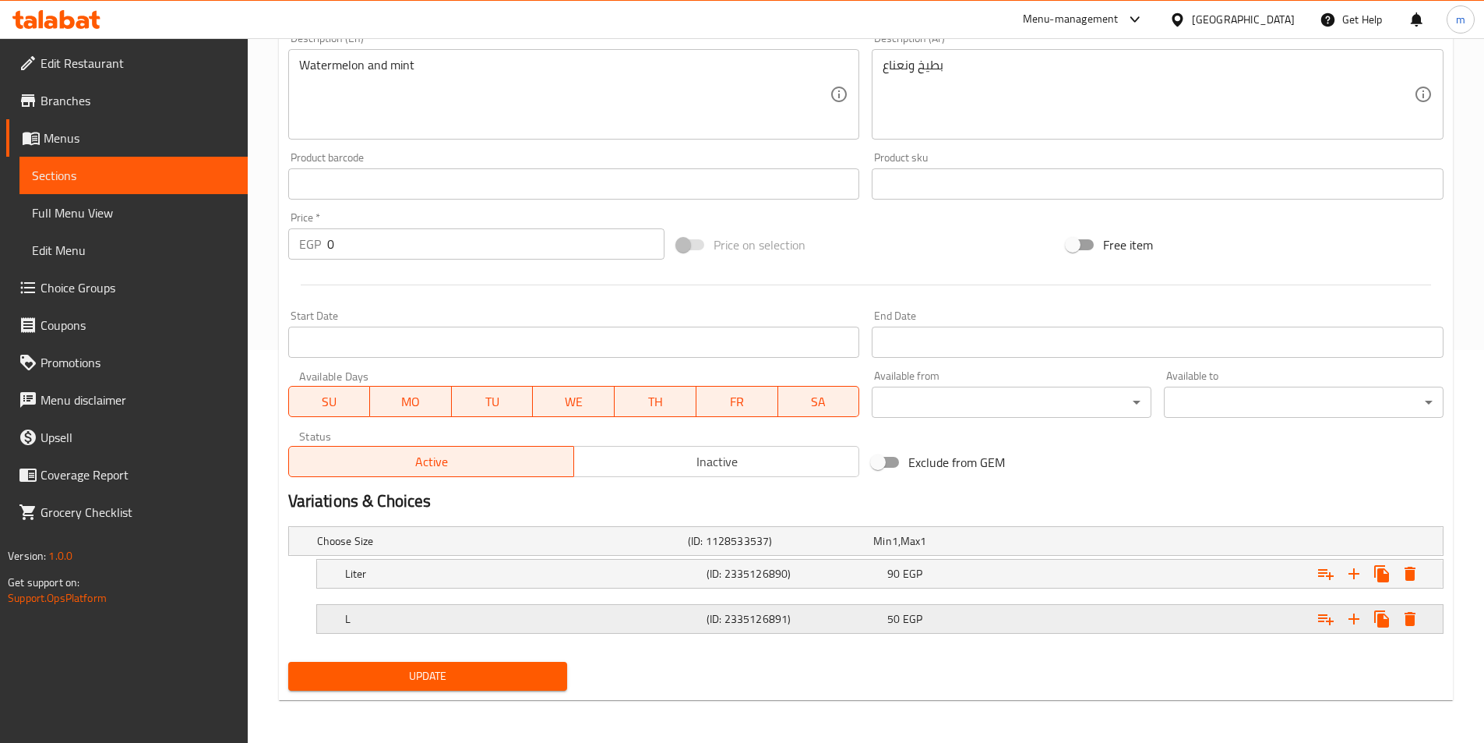
scroll to position [393, 0]
click at [495, 626] on div "L" at bounding box center [523, 618] width 362 height 22
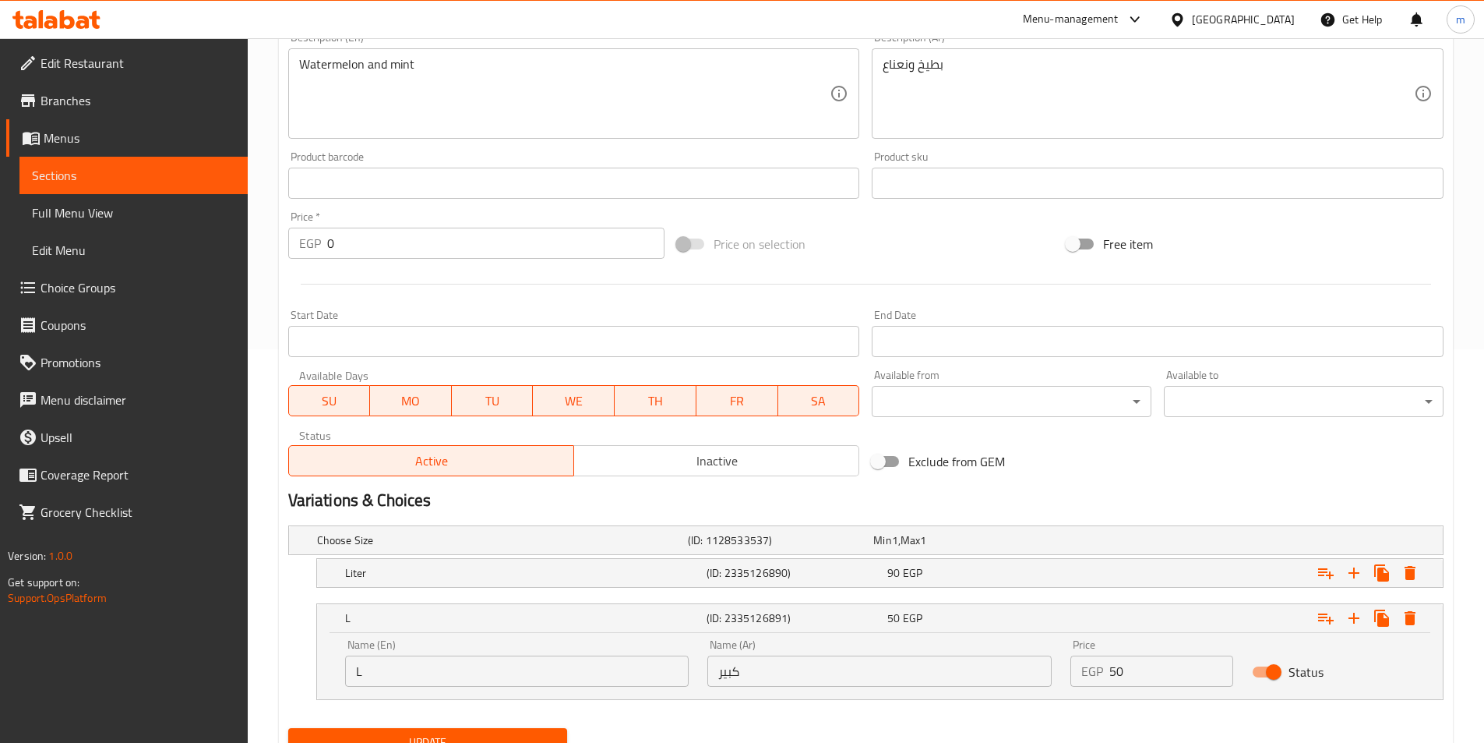
click at [453, 671] on input "L" at bounding box center [517, 670] width 344 height 31
type input "Large"
click at [439, 729] on button "Update" at bounding box center [428, 742] width 280 height 29
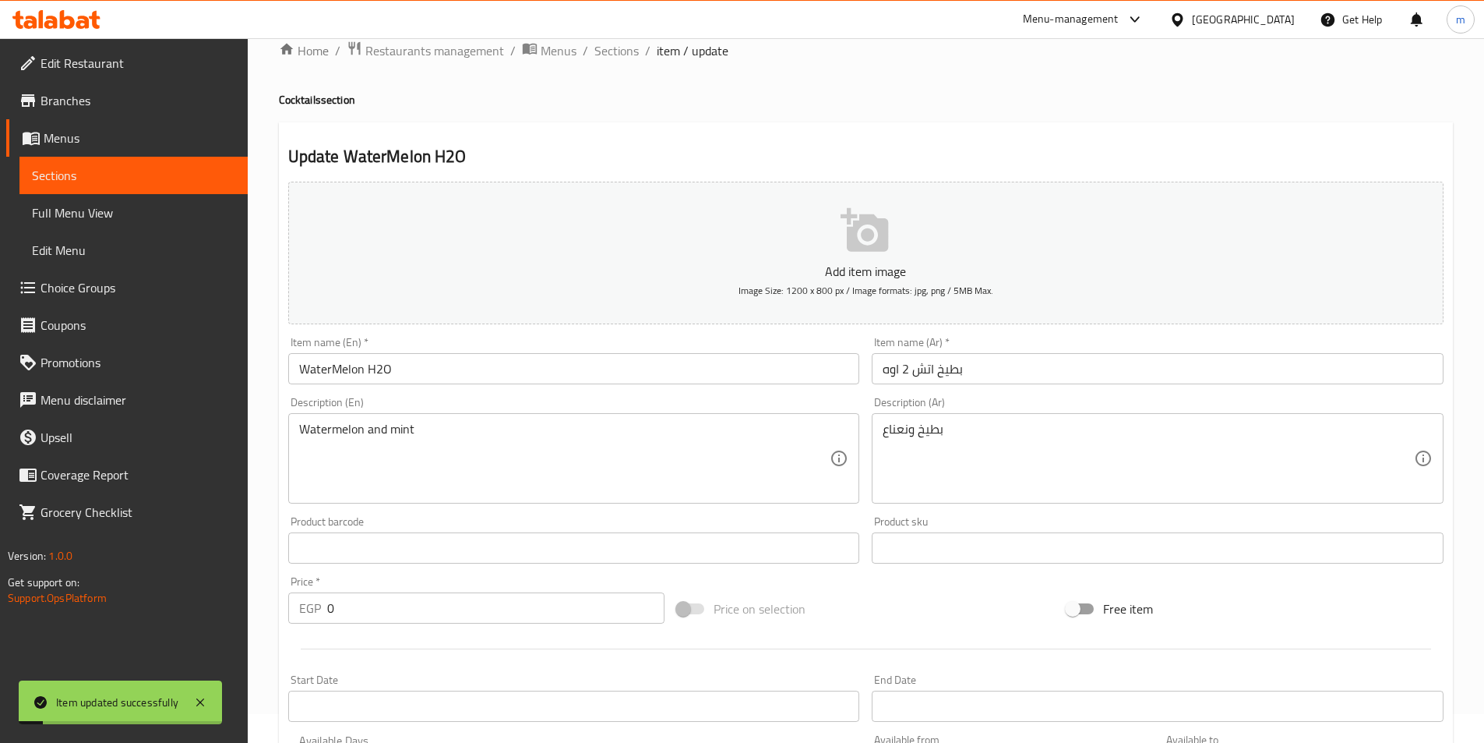
scroll to position [0, 0]
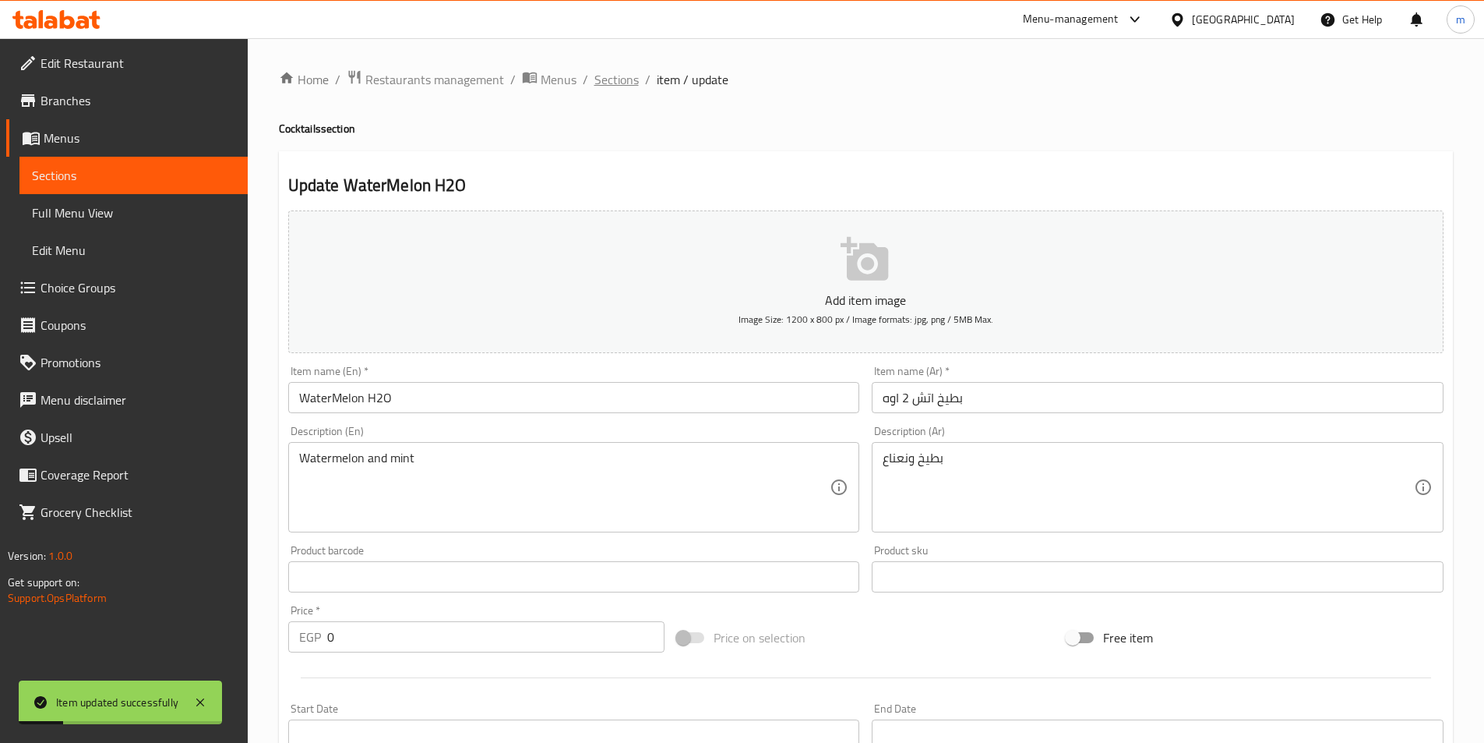
click at [609, 76] on span "Sections" at bounding box center [616, 79] width 44 height 19
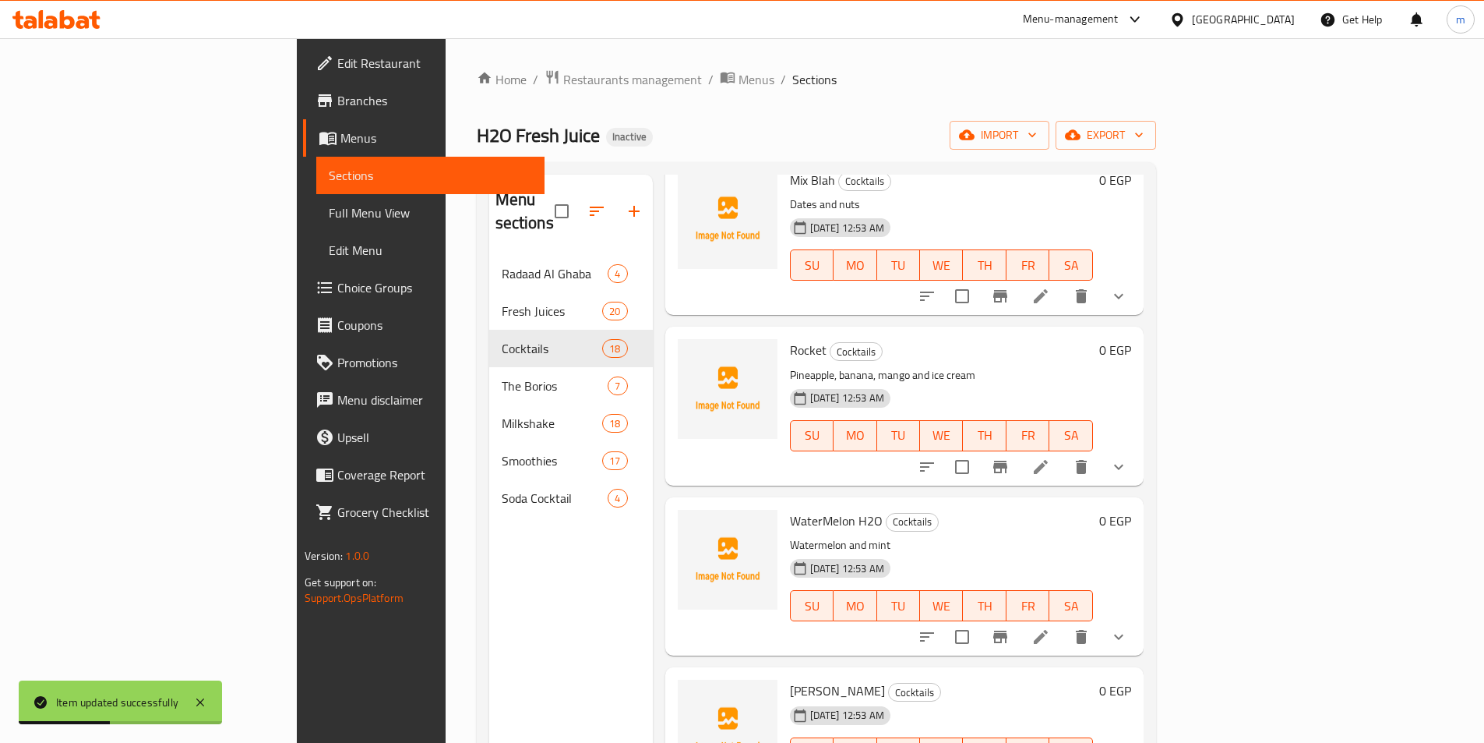
scroll to position [1610, 0]
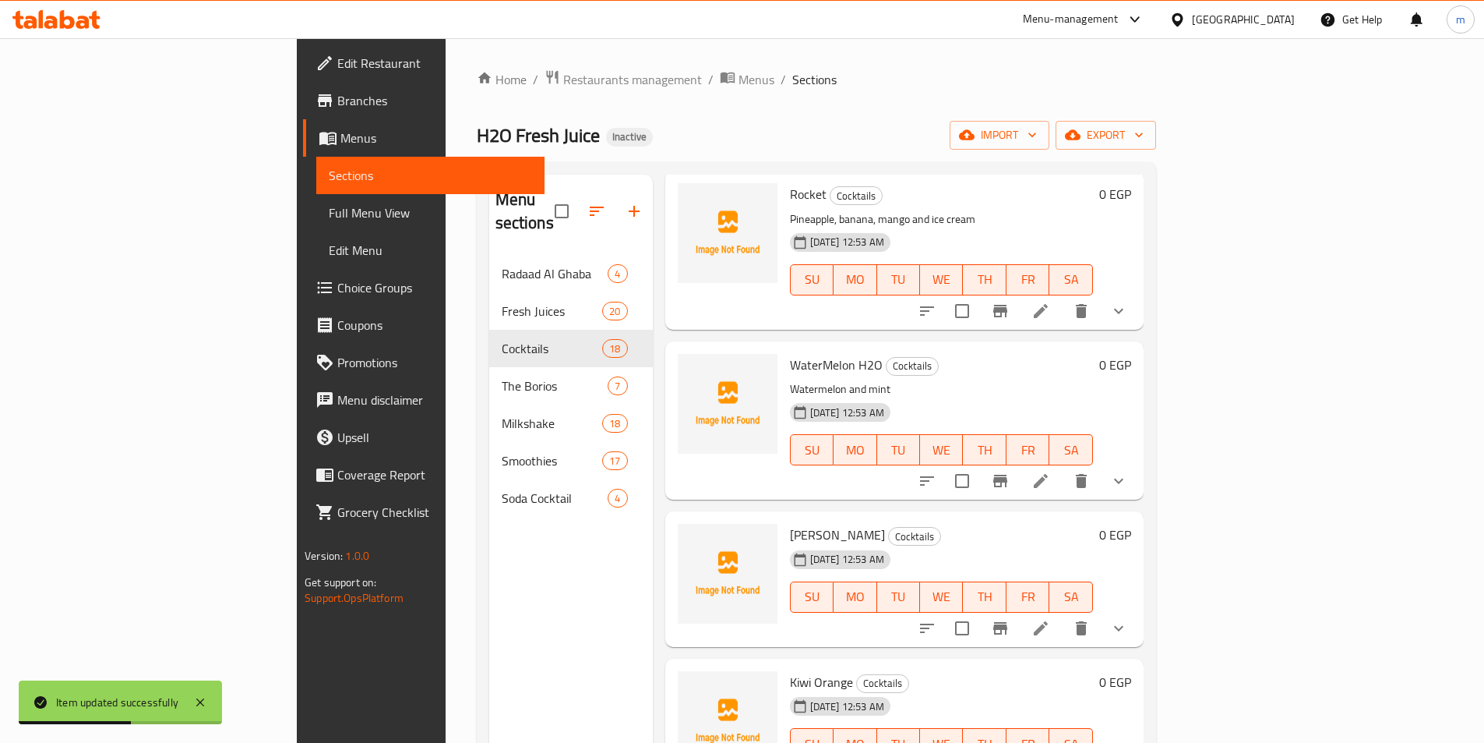
click at [1063, 614] on li at bounding box center [1041, 628] width 44 height 28
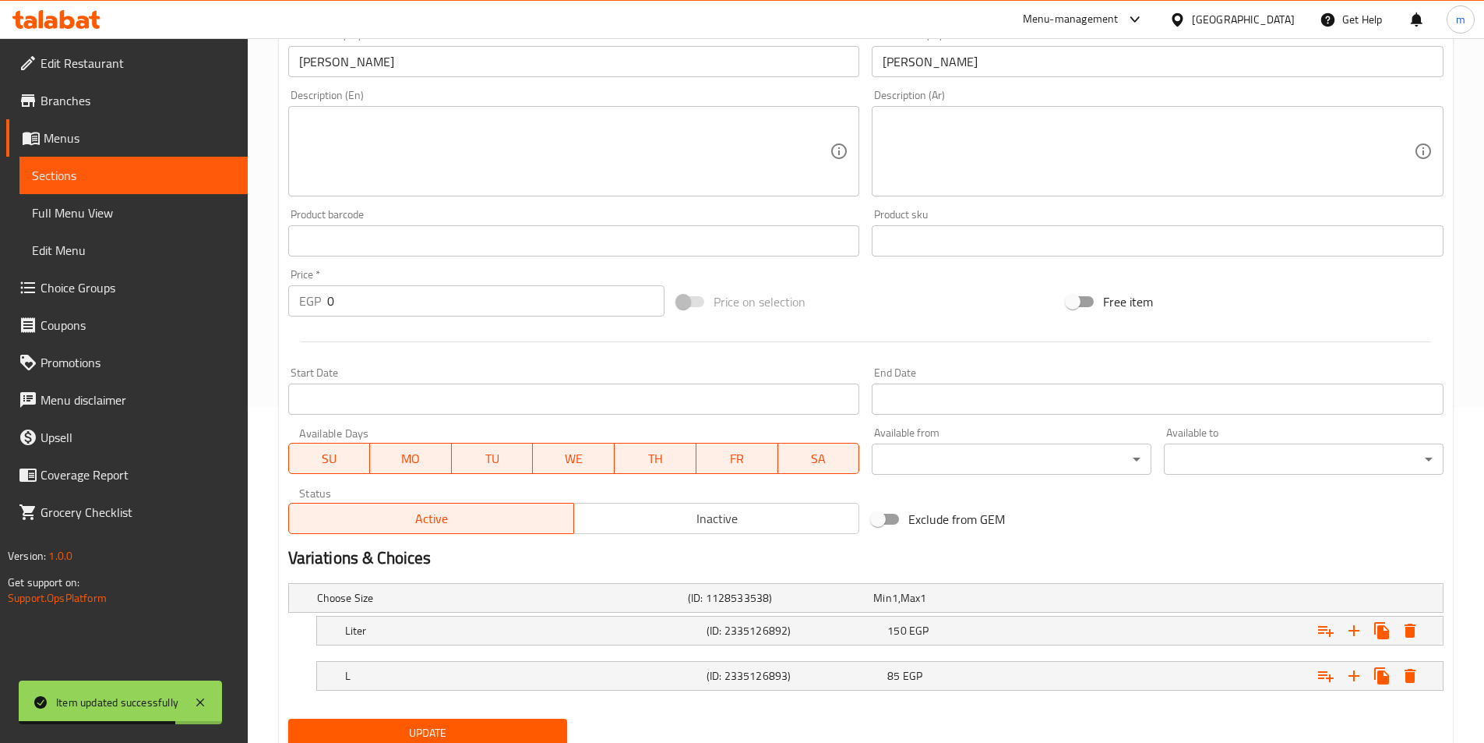
scroll to position [393, 0]
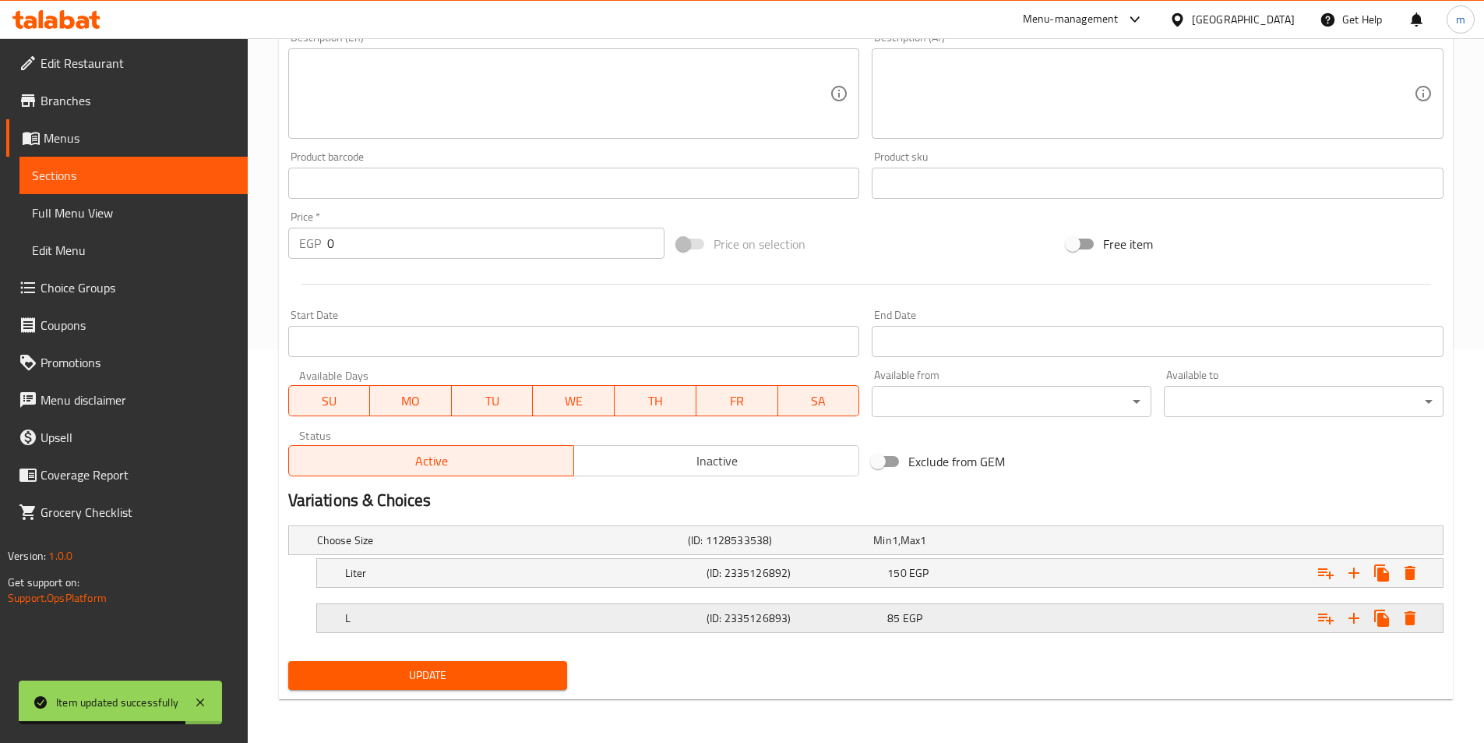
click at [513, 616] on h5 "L" at bounding box center [522, 618] width 355 height 16
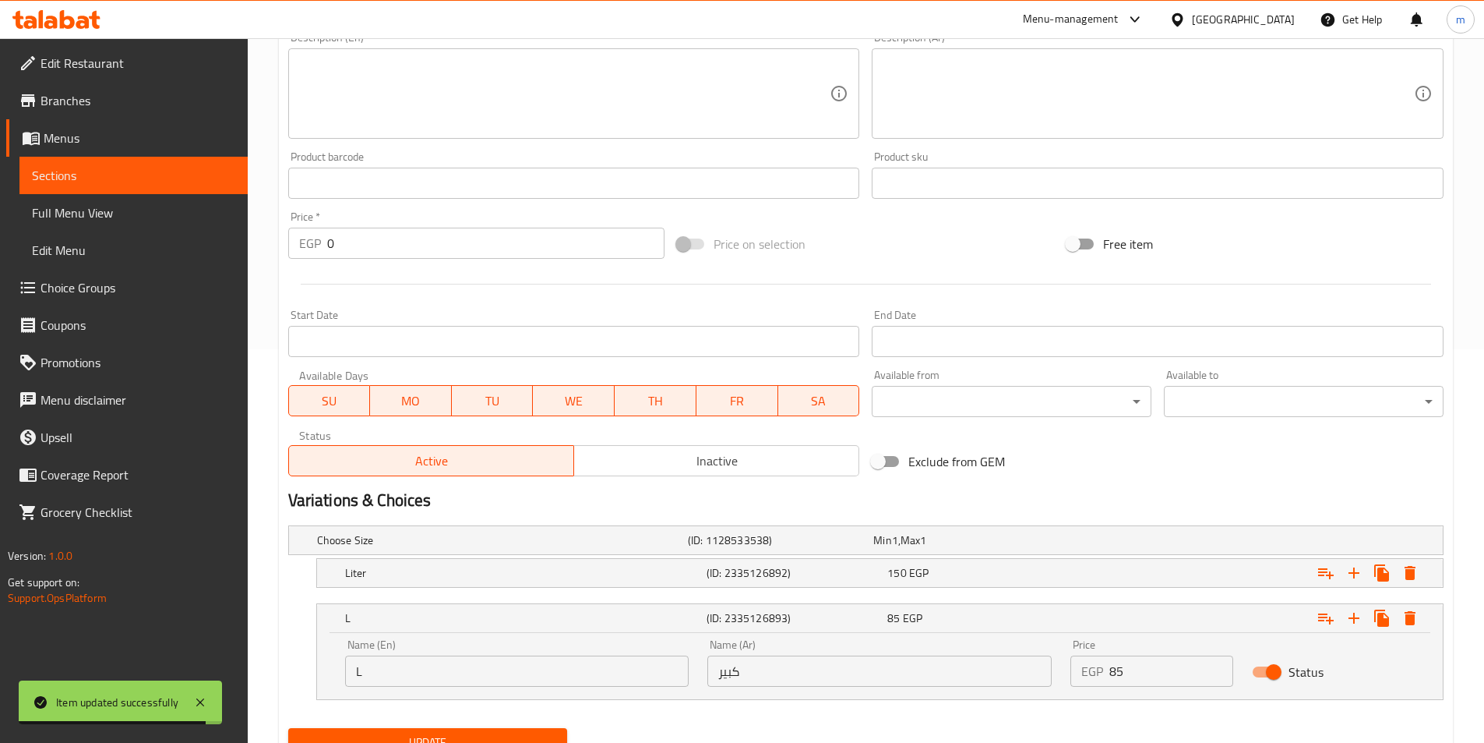
click at [443, 664] on input "L" at bounding box center [517, 670] width 344 height 31
type input "Large"
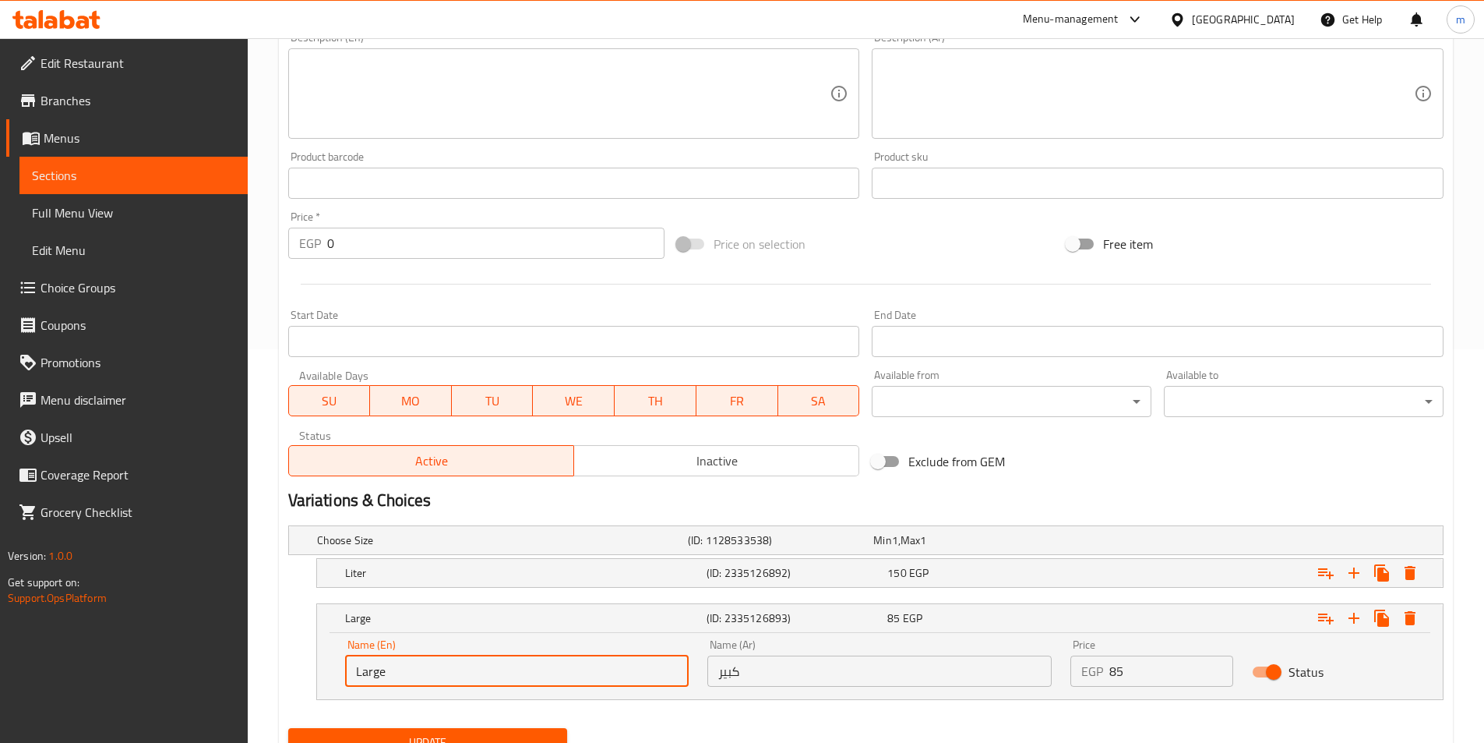
click at [458, 729] on button "Update" at bounding box center [428, 742] width 280 height 29
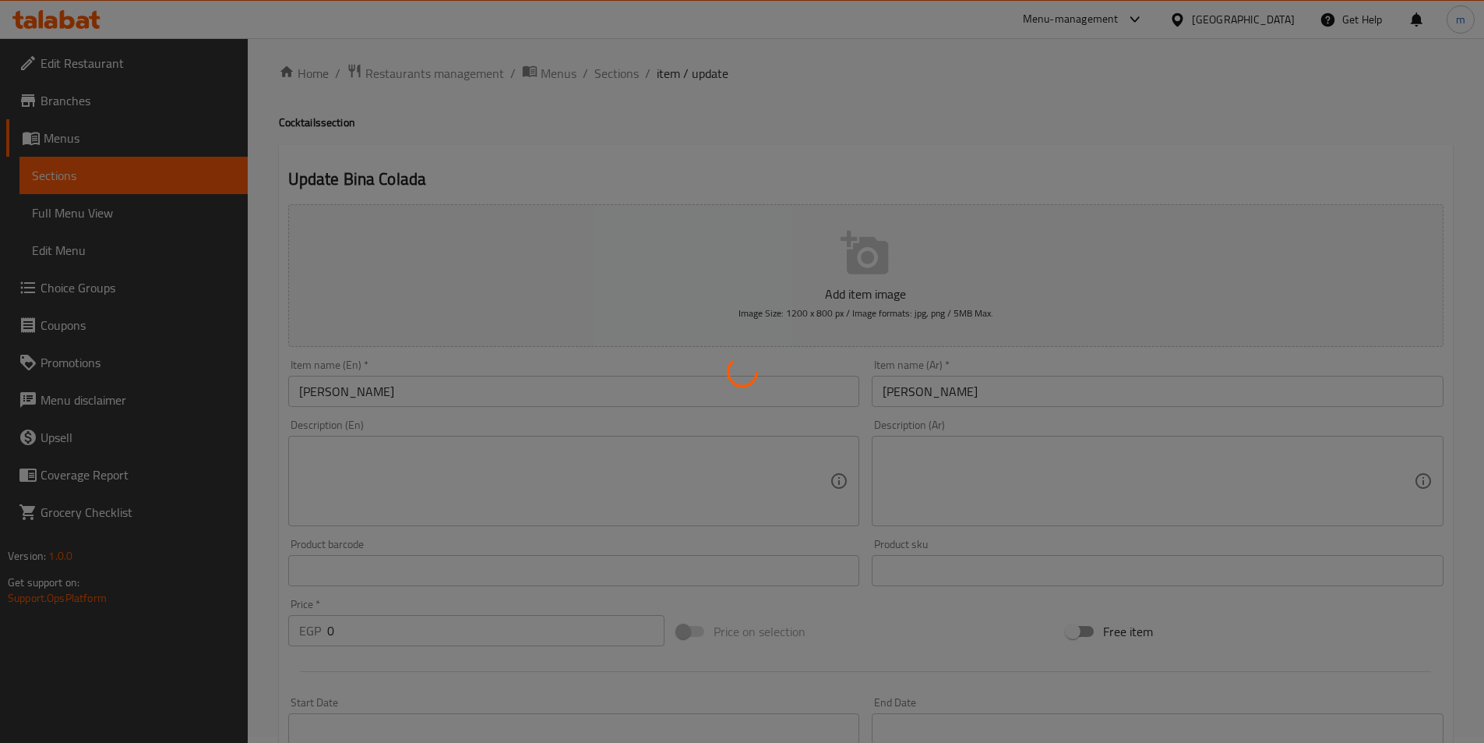
scroll to position [0, 0]
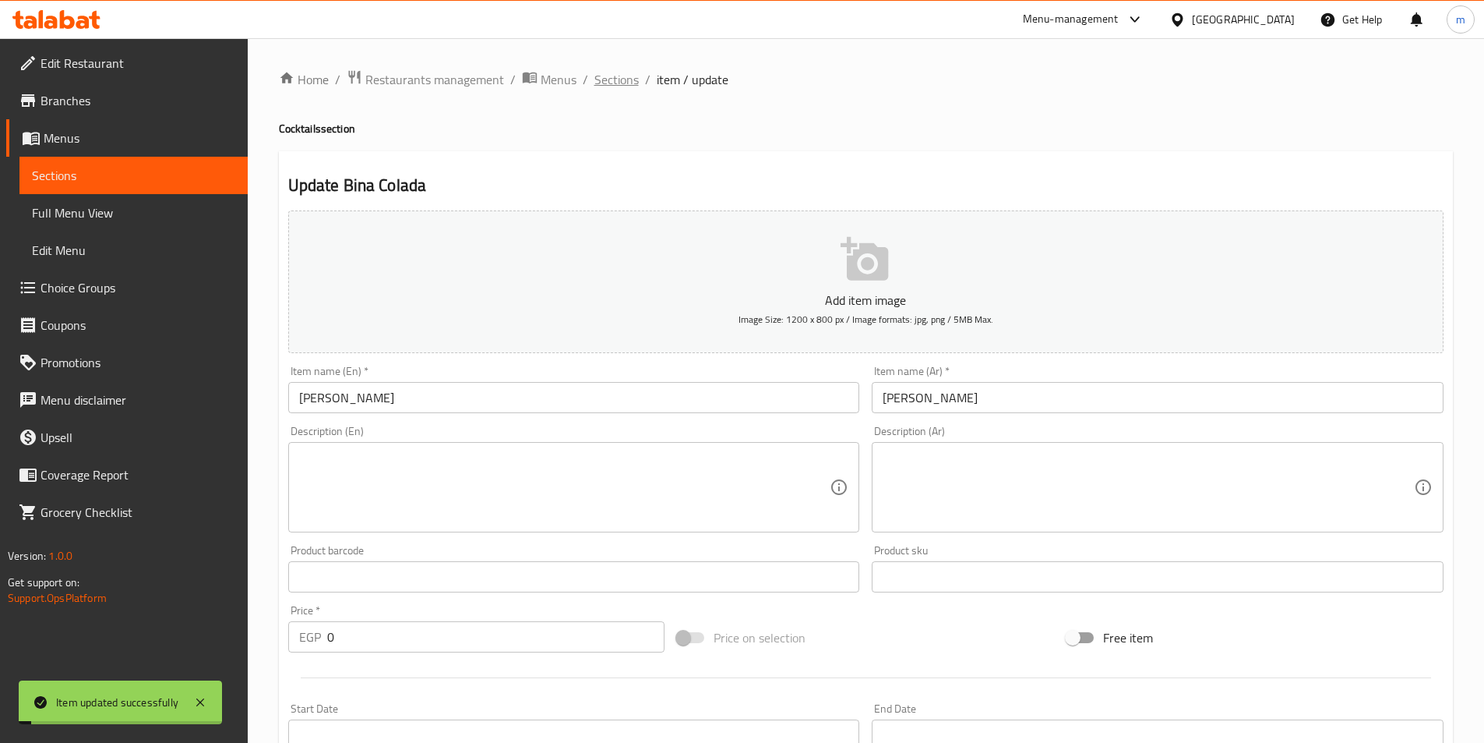
click at [629, 76] on span "Sections" at bounding box center [616, 79] width 44 height 19
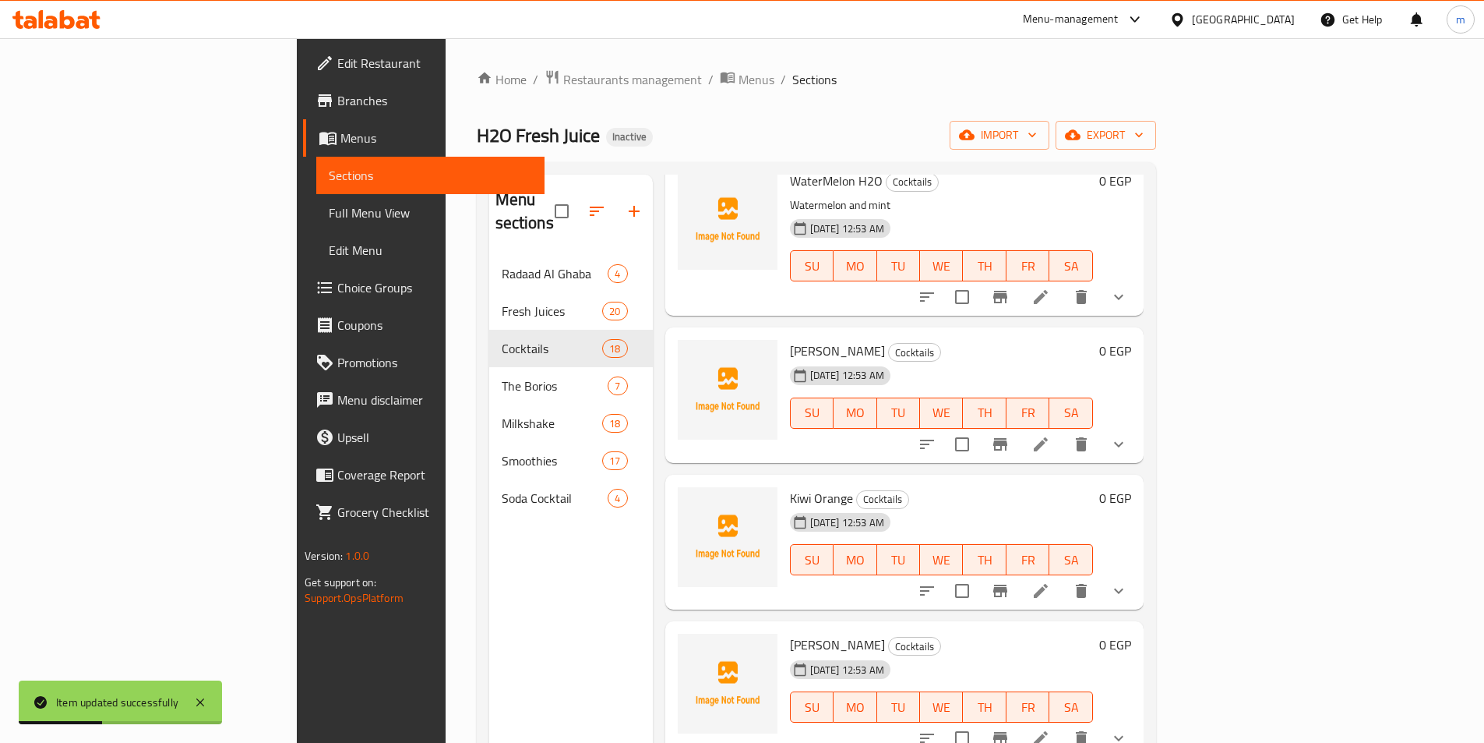
scroll to position [1843, 0]
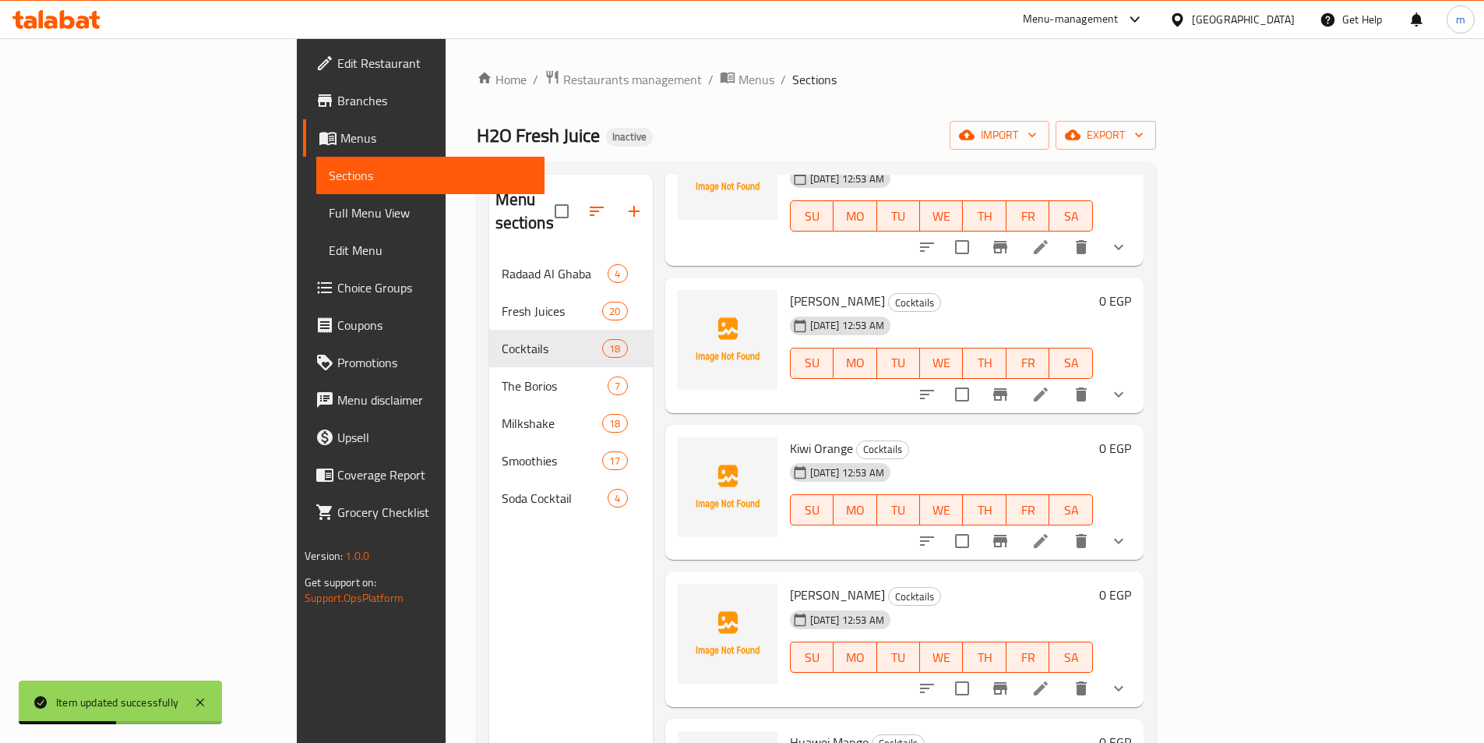
click at [1050, 531] on icon at bounding box center [1041, 540] width 19 height 19
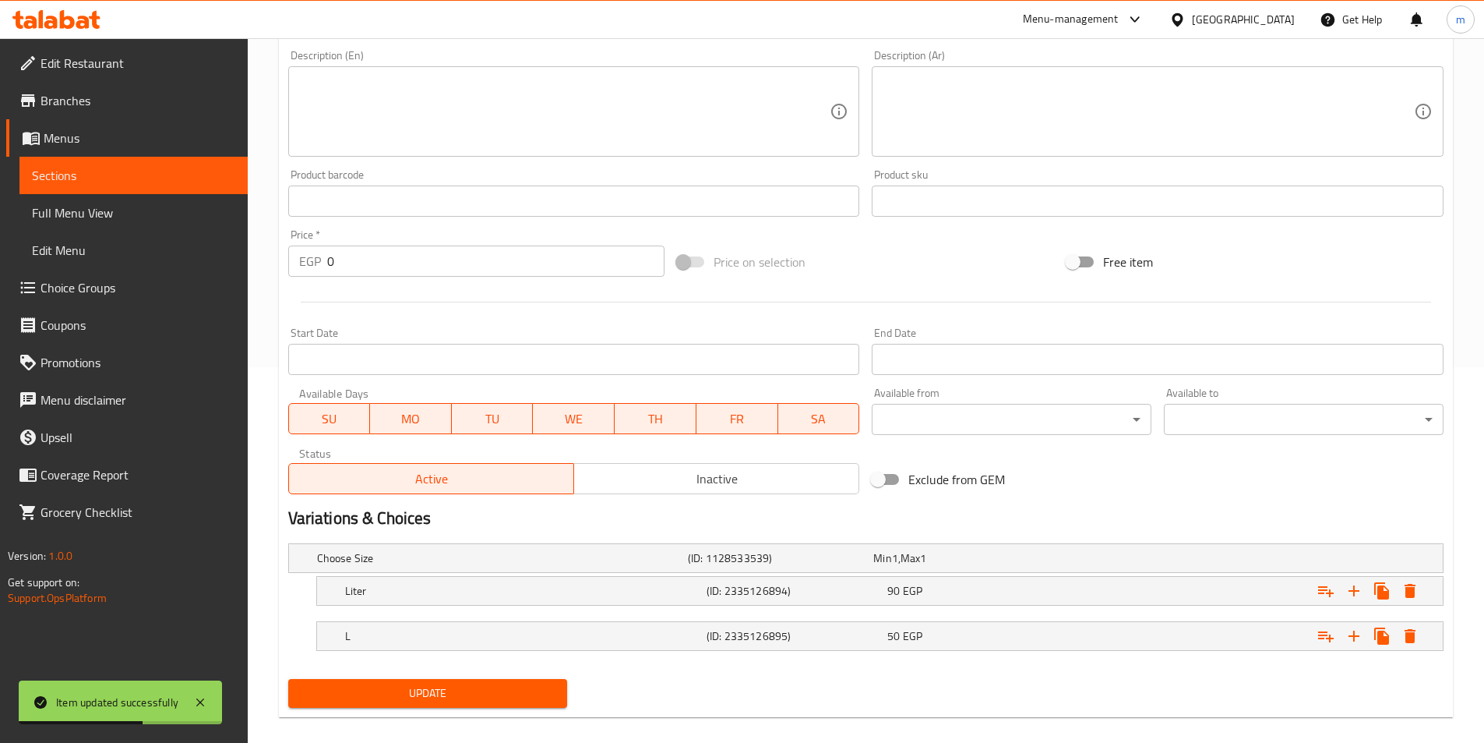
scroll to position [390, 0]
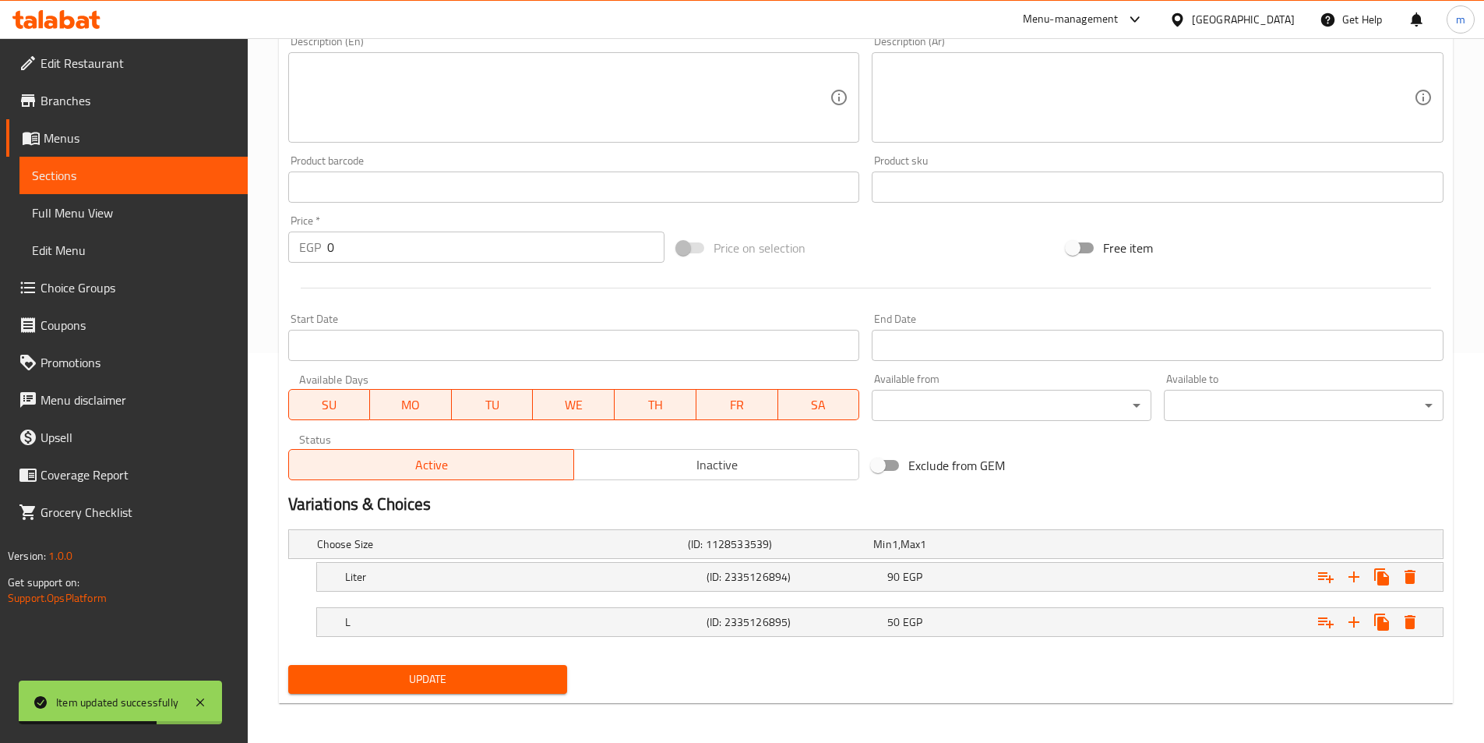
click at [478, 602] on nav at bounding box center [865, 600] width 1155 height 12
click at [439, 624] on h5 "L" at bounding box center [522, 622] width 355 height 16
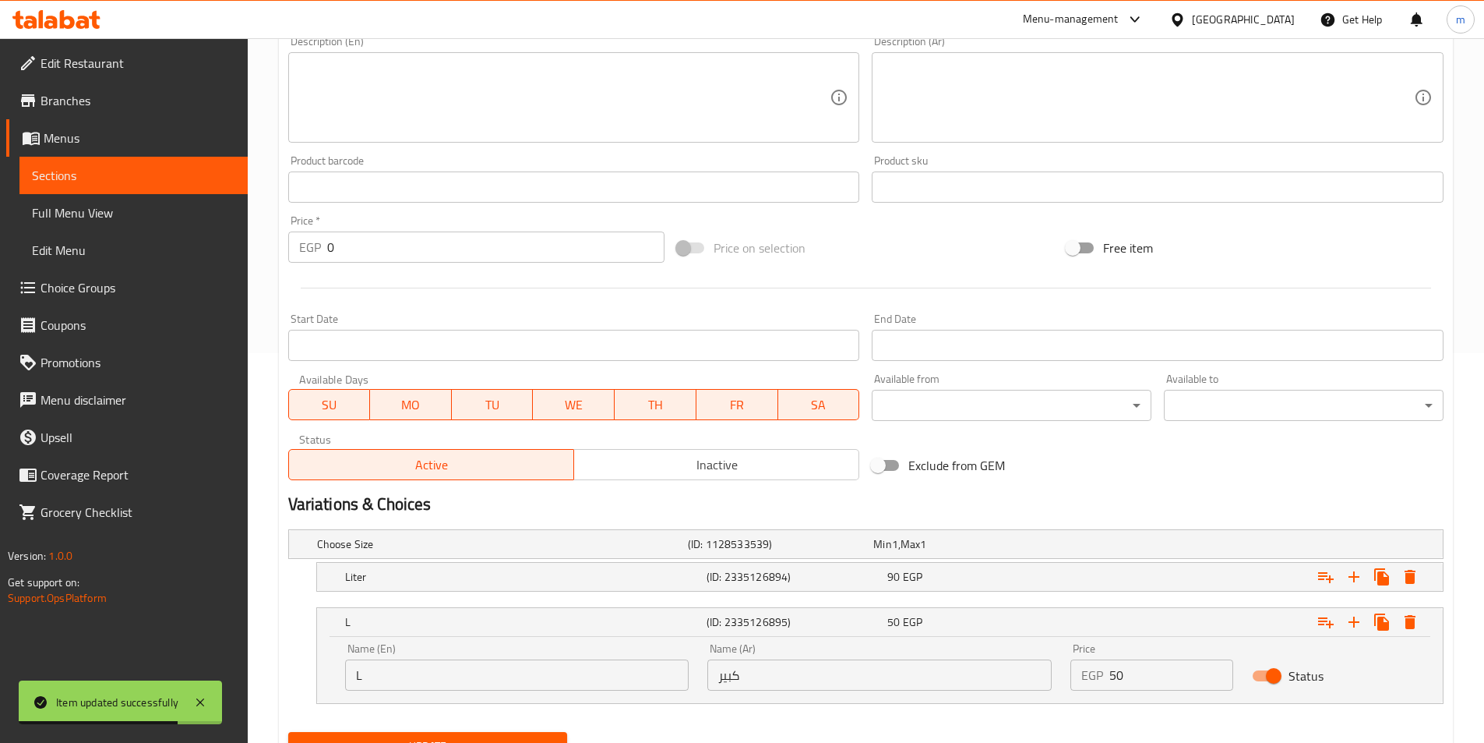
click at [429, 675] on input "L" at bounding box center [517, 674] width 344 height 31
type input "Large"
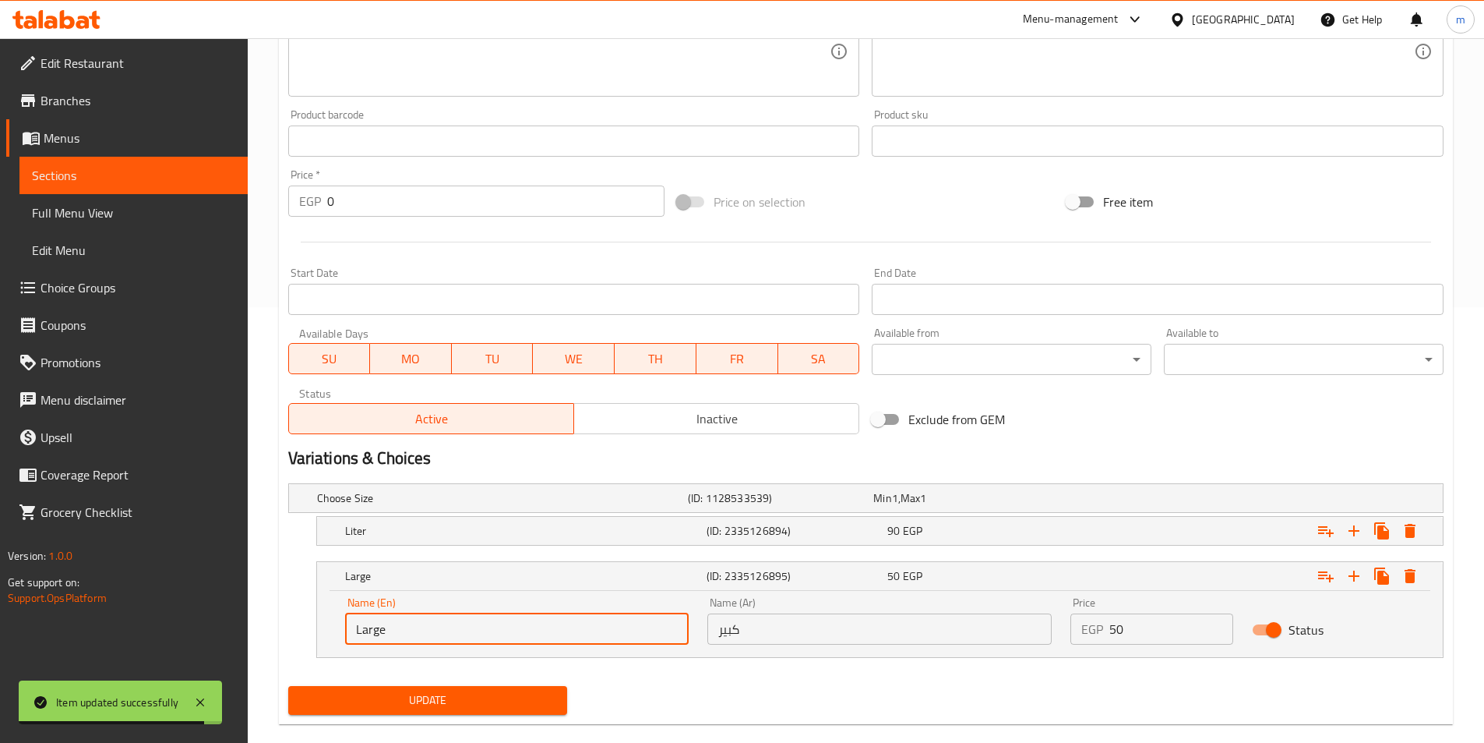
scroll to position [460, 0]
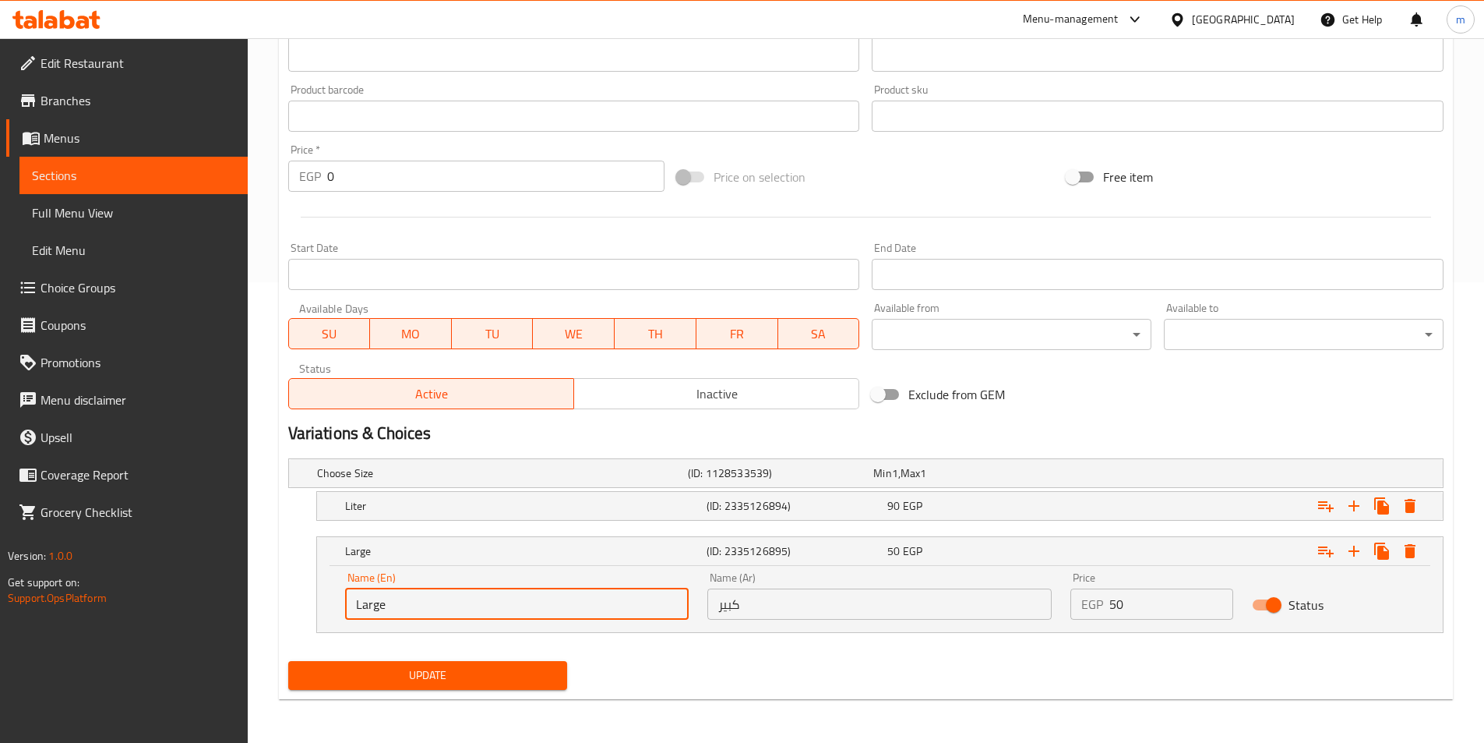
click at [518, 671] on span "Update" at bounding box center [428, 674] width 255 height 19
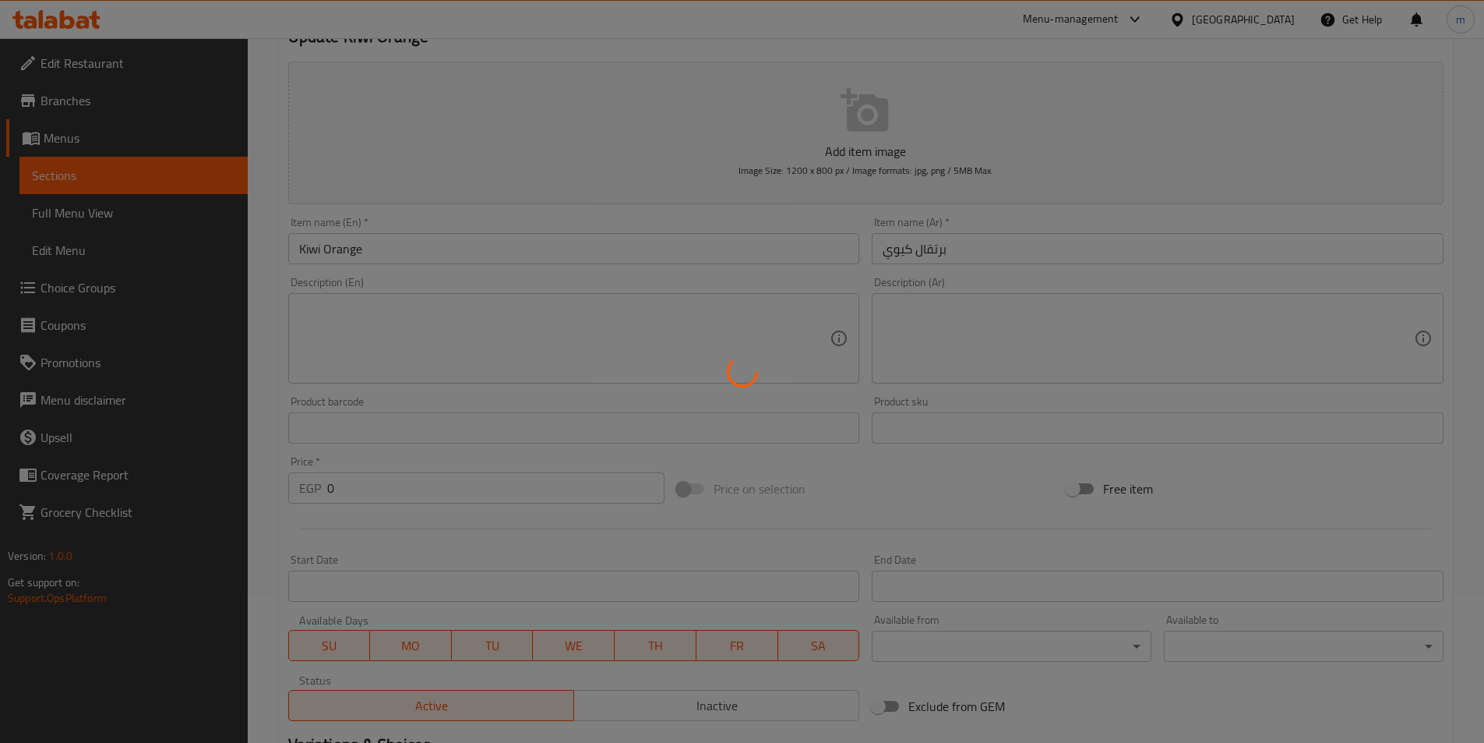
scroll to position [0, 0]
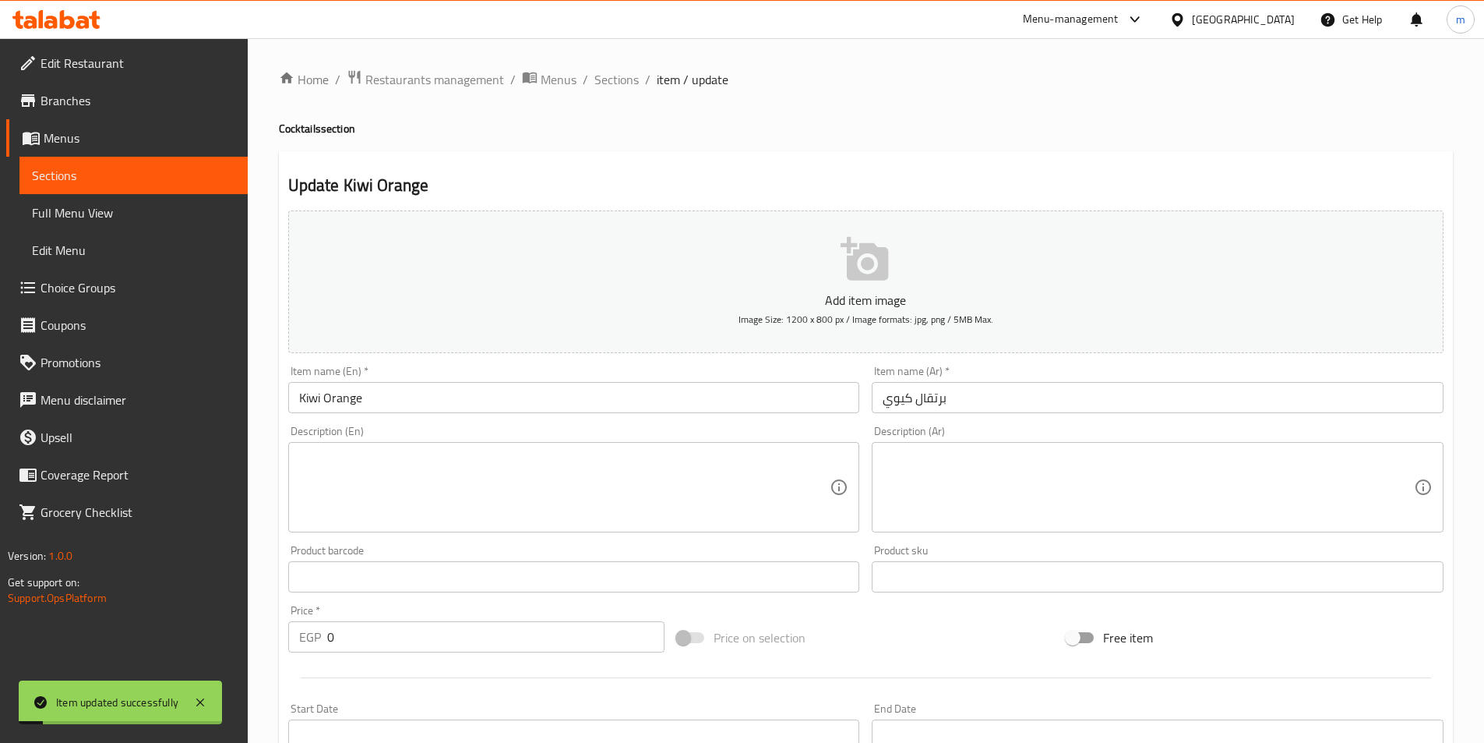
click at [467, 392] on input "Kiwi Orange" at bounding box center [574, 397] width 572 height 31
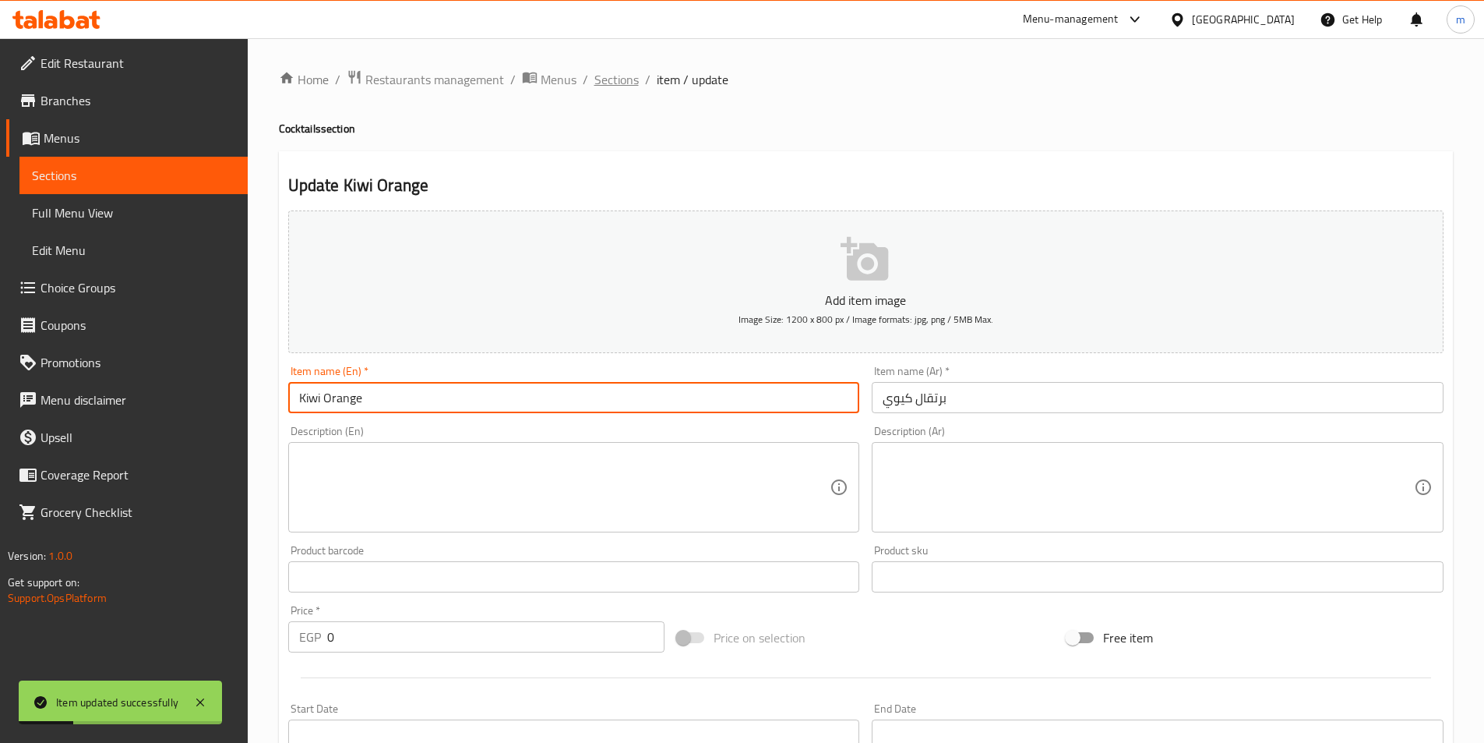
click at [608, 76] on span "Sections" at bounding box center [616, 79] width 44 height 19
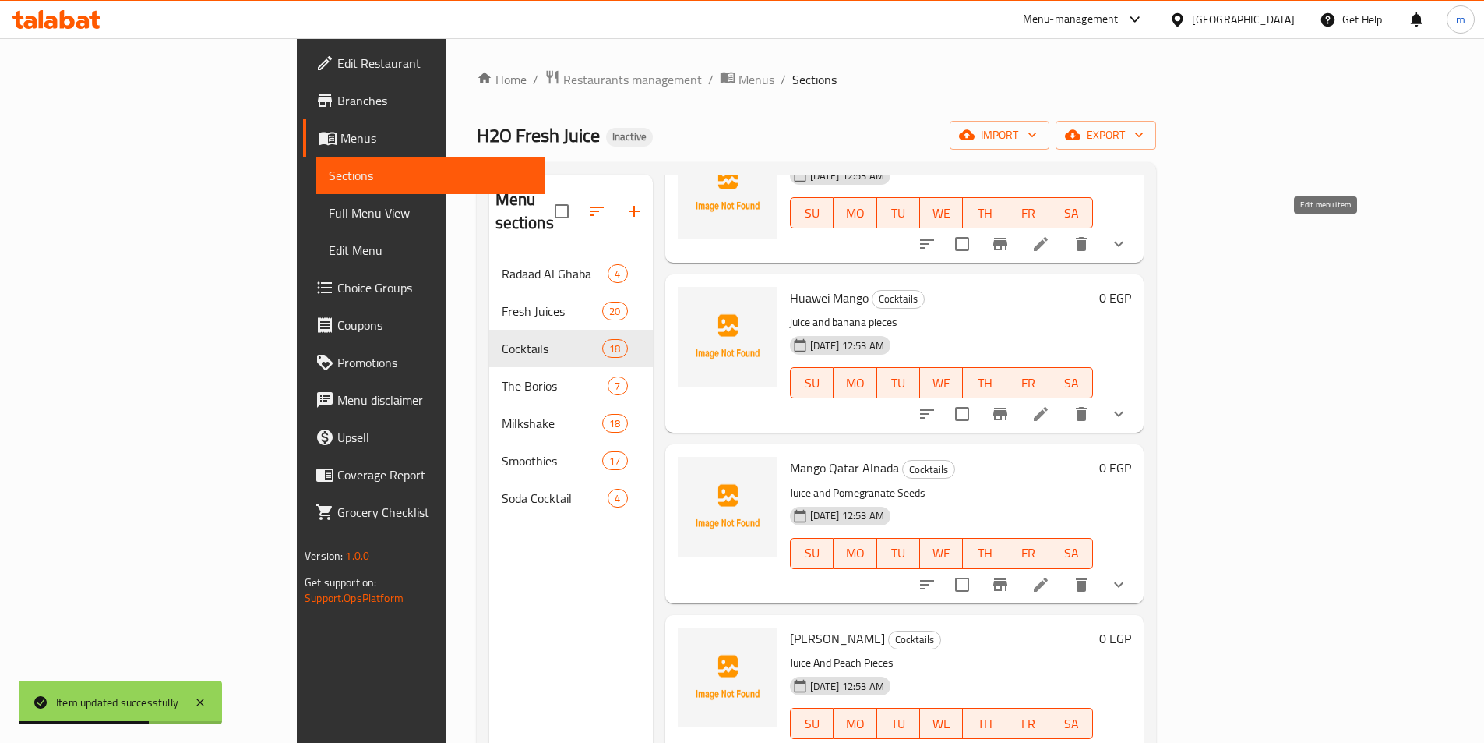
scroll to position [2291, 0]
click at [1063, 230] on li at bounding box center [1041, 241] width 44 height 28
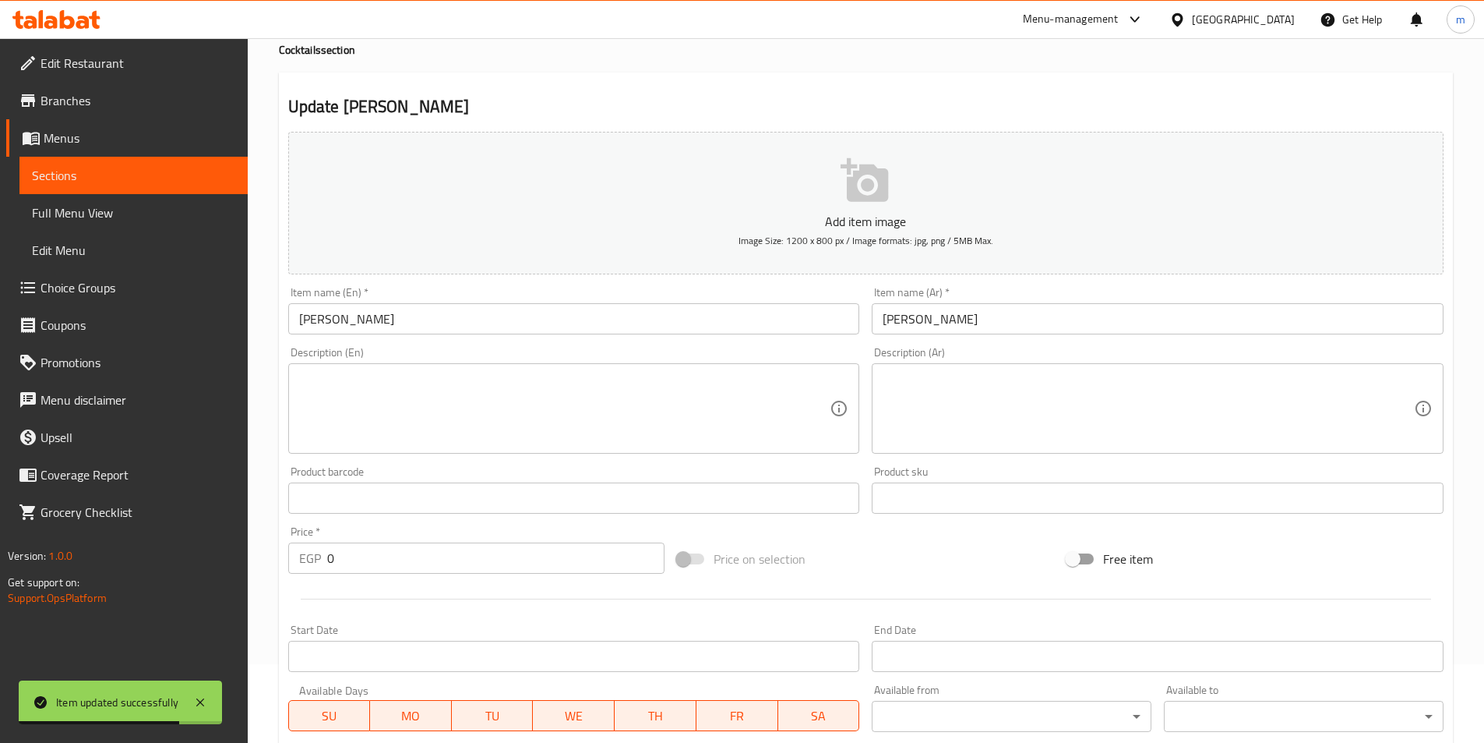
scroll to position [393, 0]
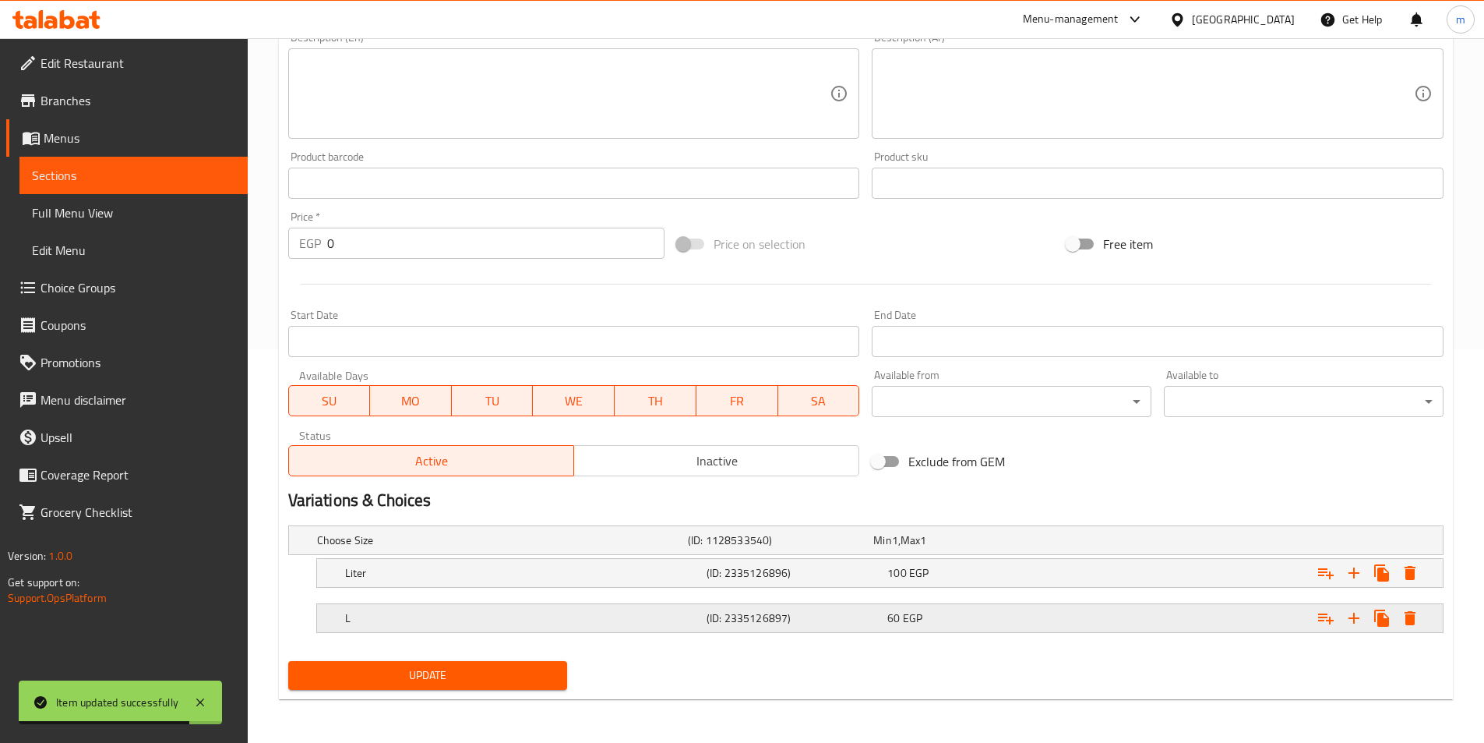
click at [449, 605] on div "L (ID: 2335126897) 60 EGP" at bounding box center [884, 618] width 1085 height 34
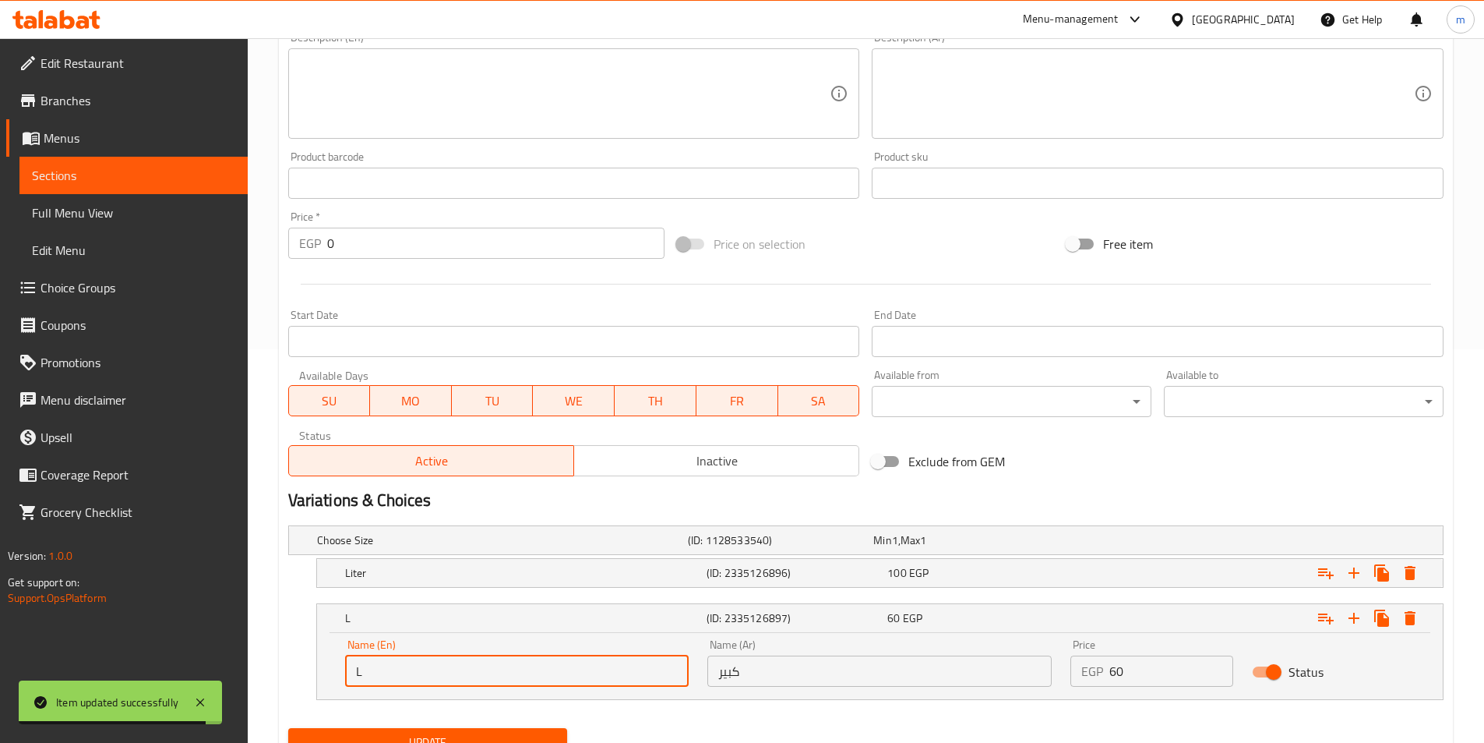
click at [445, 664] on input "L" at bounding box center [517, 670] width 344 height 31
type input "Large"
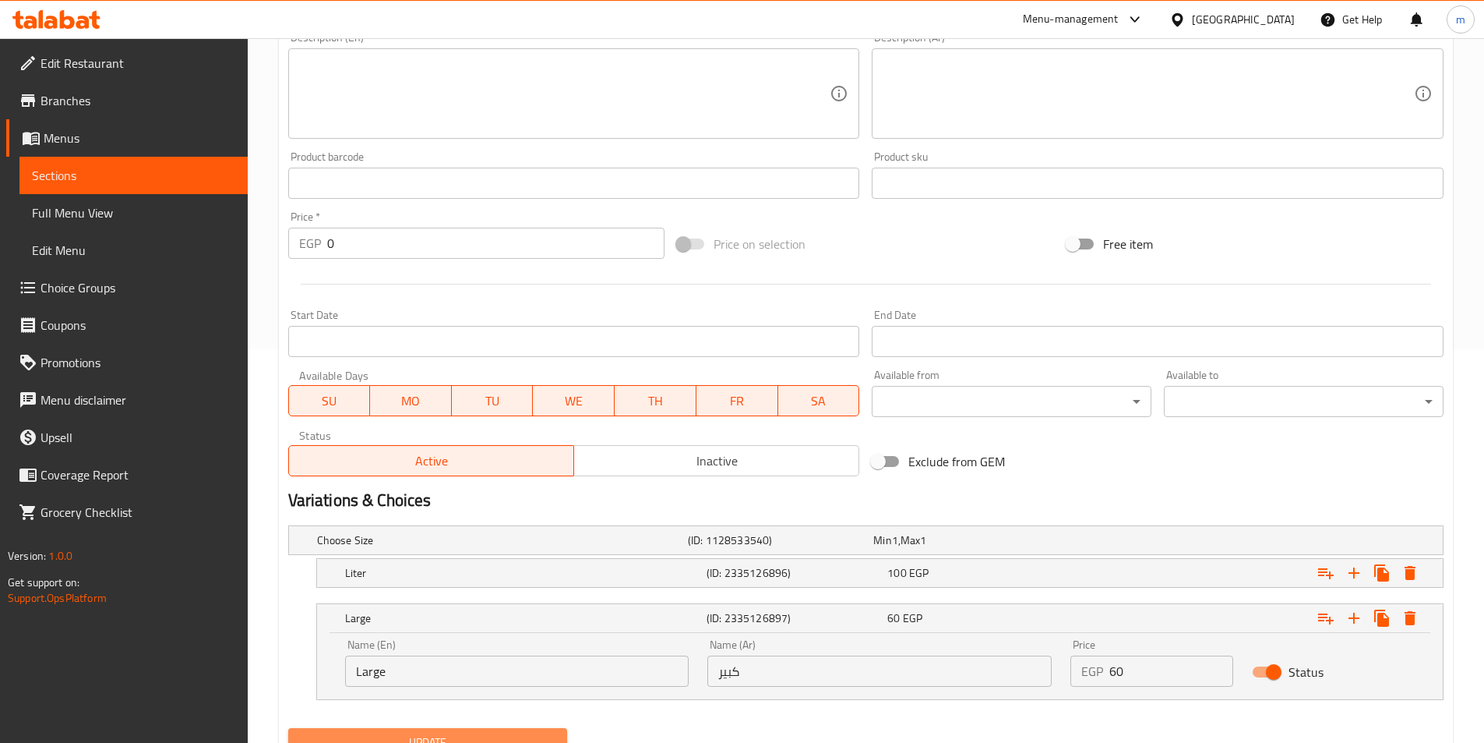
click at [443, 732] on span "Update" at bounding box center [428, 741] width 255 height 19
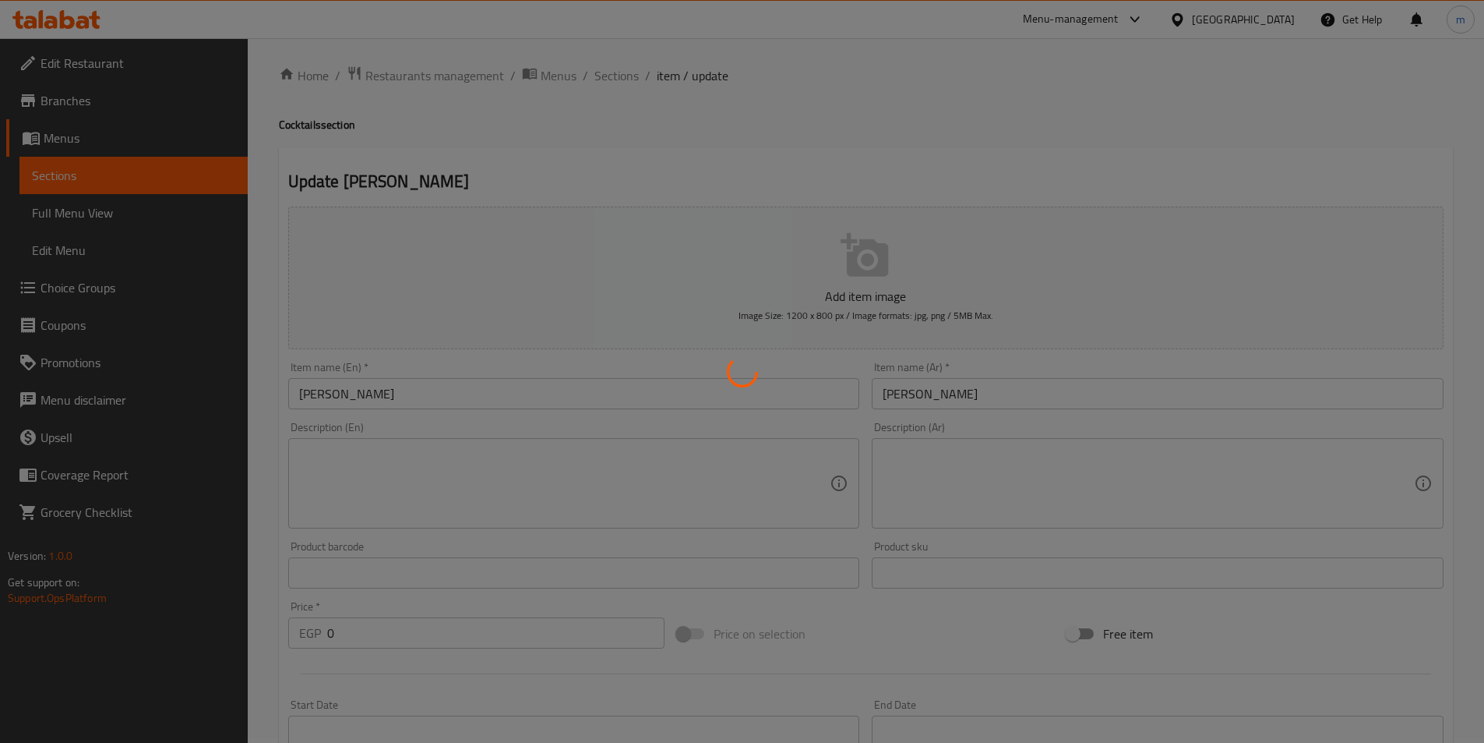
scroll to position [0, 0]
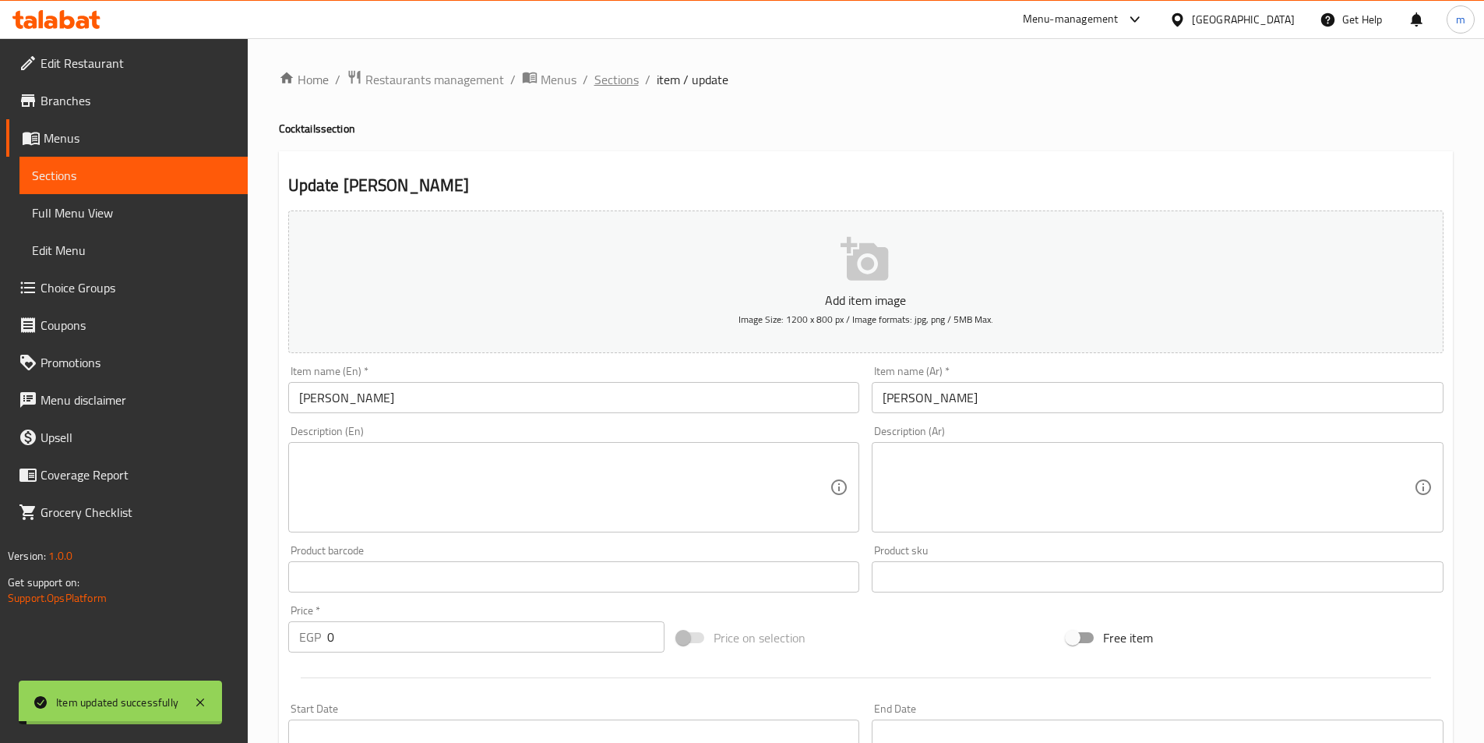
click at [610, 89] on span "Sections" at bounding box center [616, 79] width 44 height 19
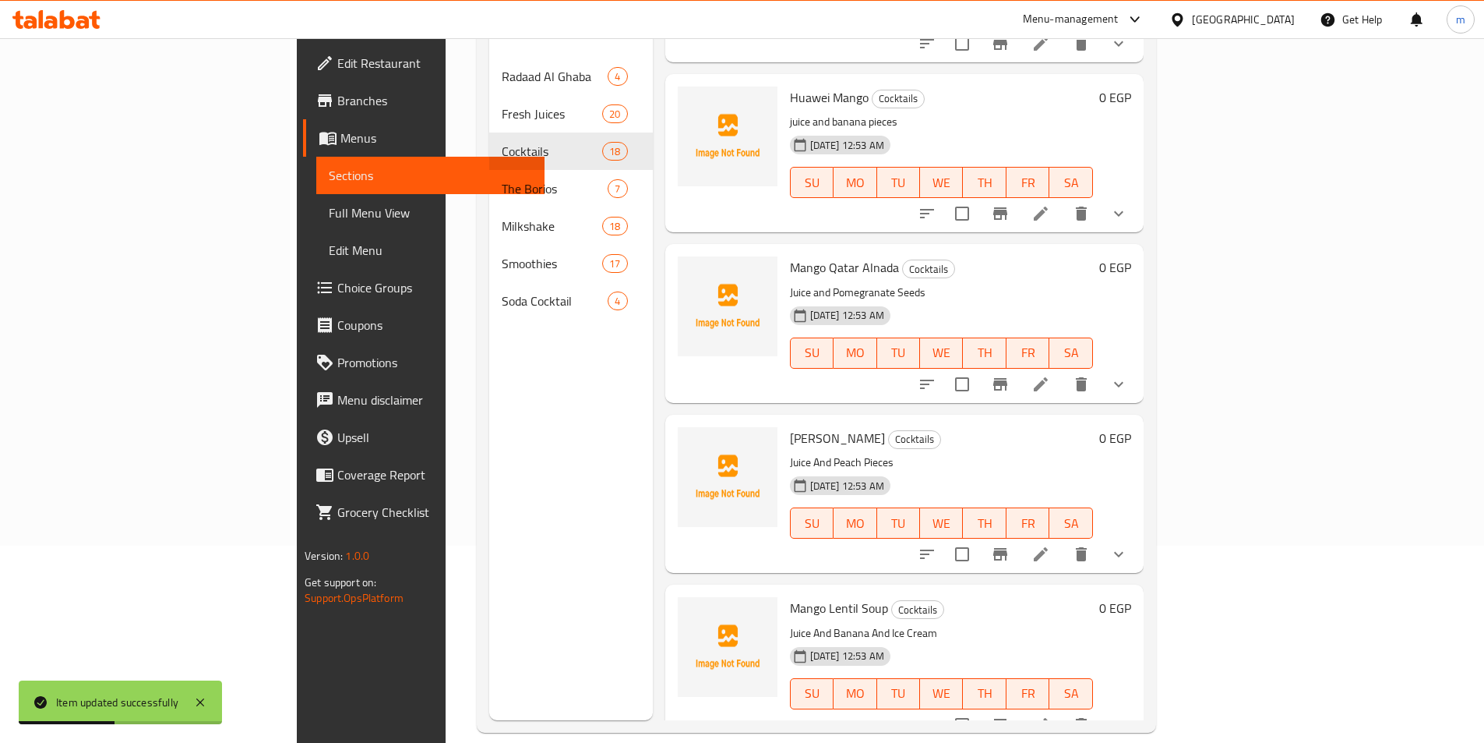
scroll to position [218, 0]
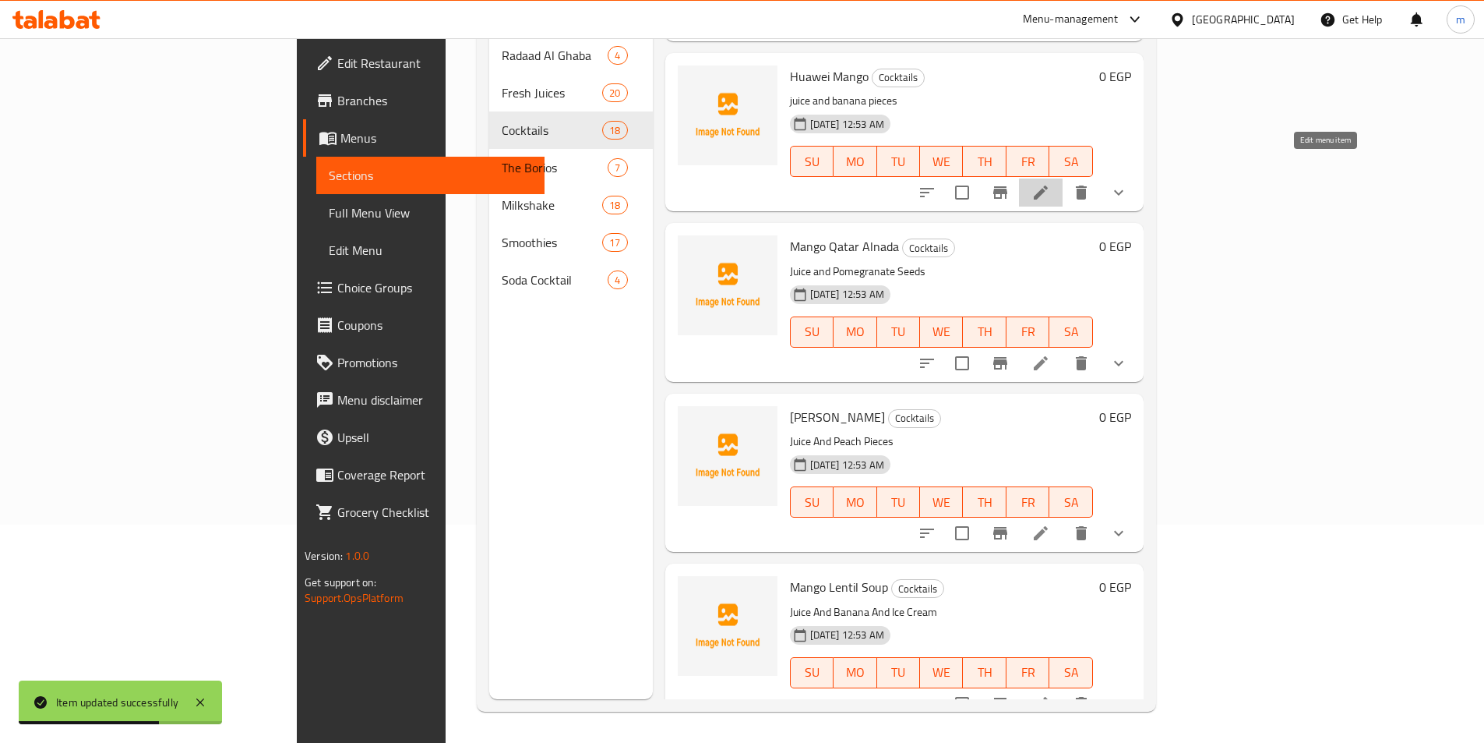
click at [1048, 185] on icon at bounding box center [1041, 192] width 14 height 14
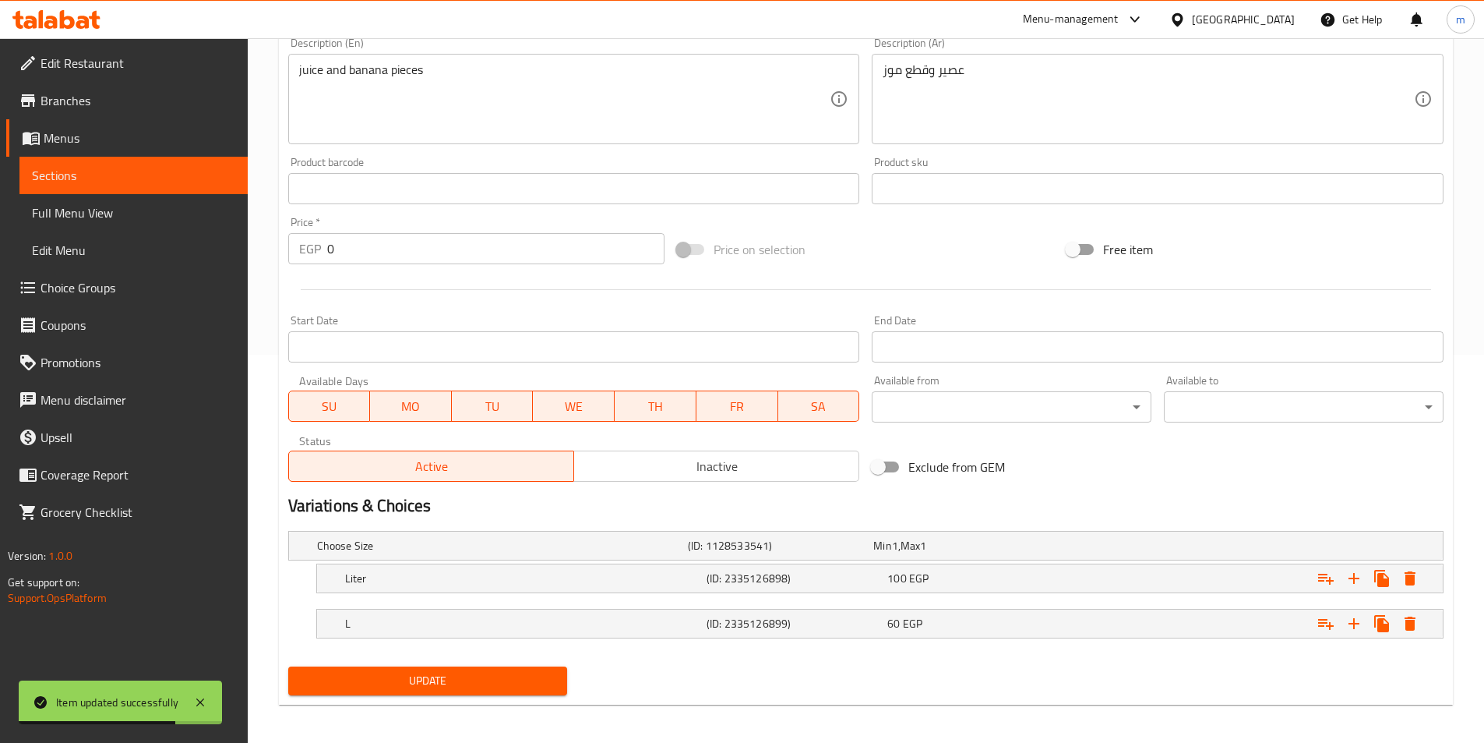
scroll to position [393, 0]
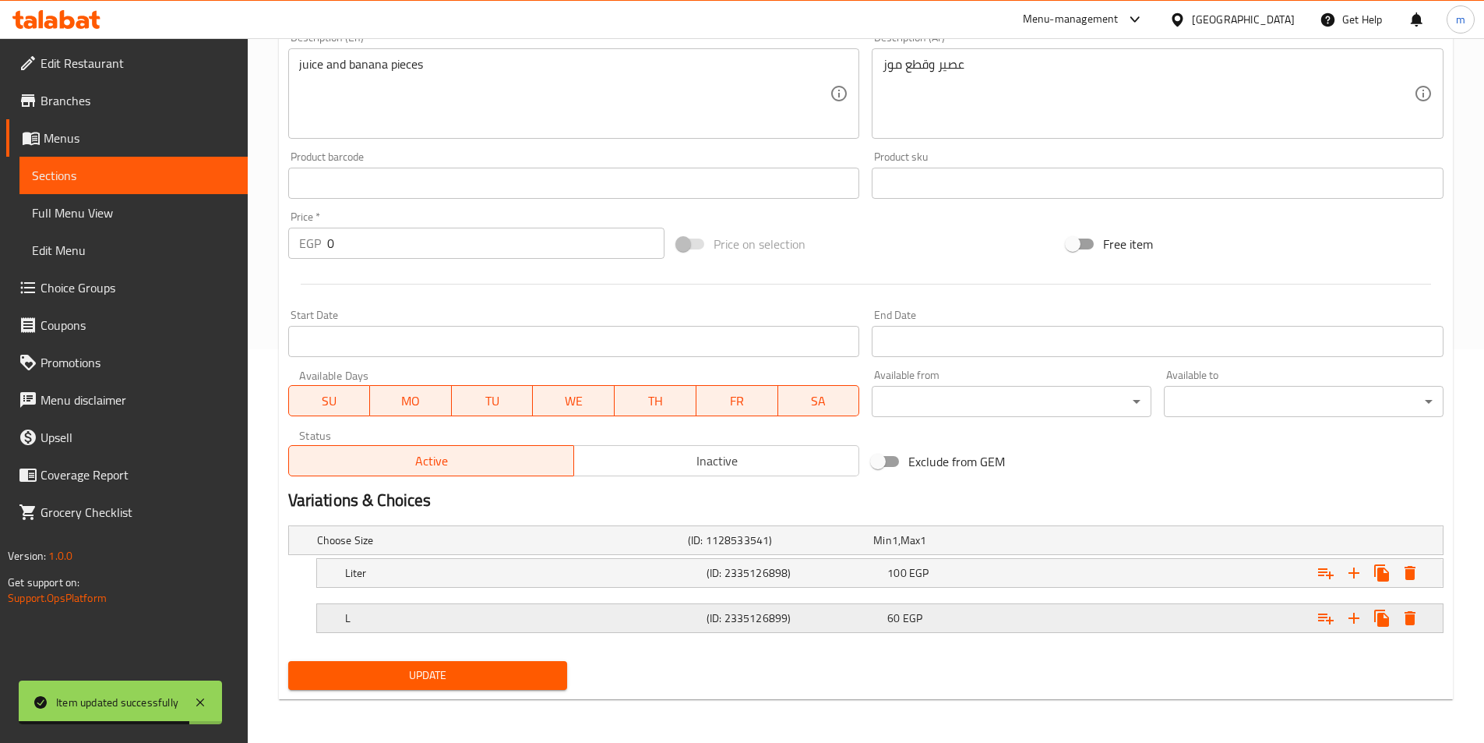
click at [469, 612] on h5 "L" at bounding box center [522, 618] width 355 height 16
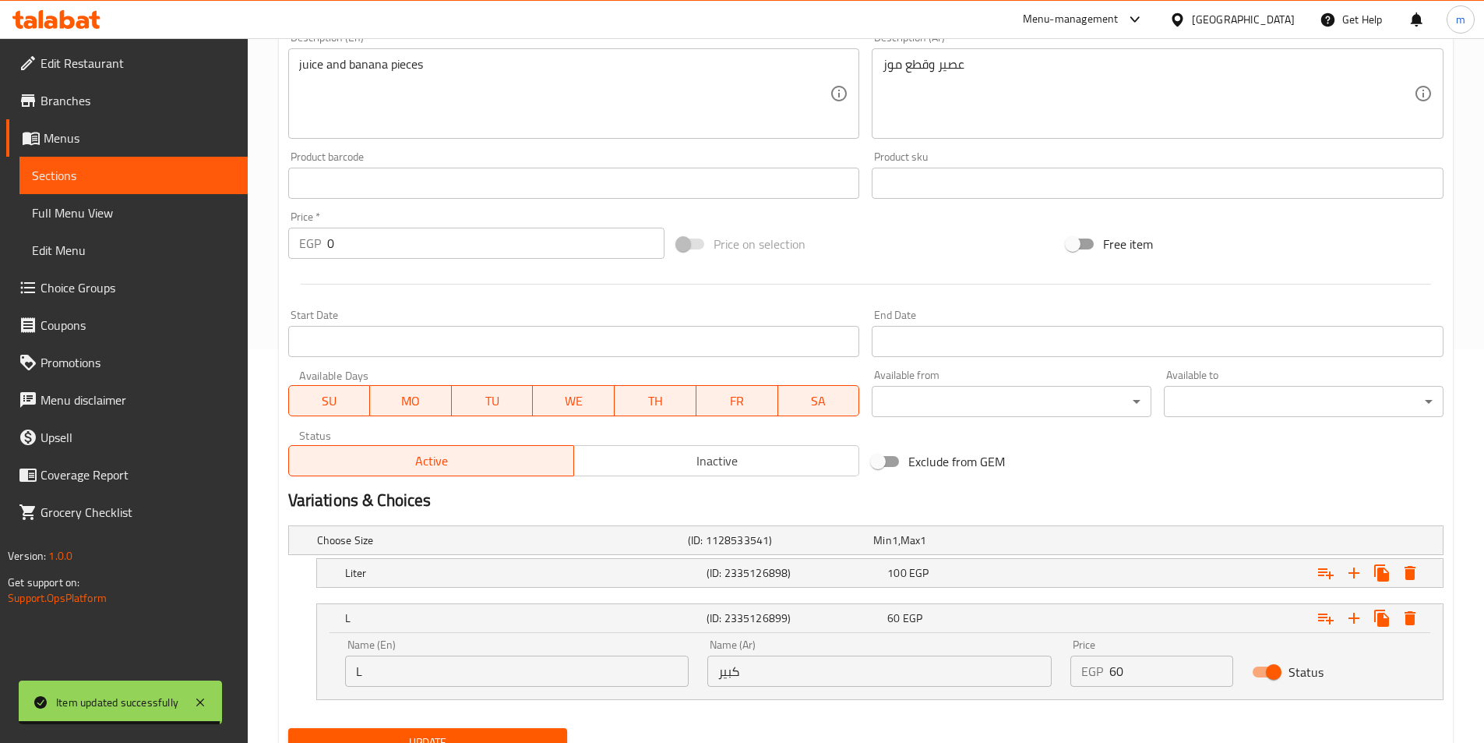
click at [400, 672] on input "L" at bounding box center [517, 670] width 344 height 31
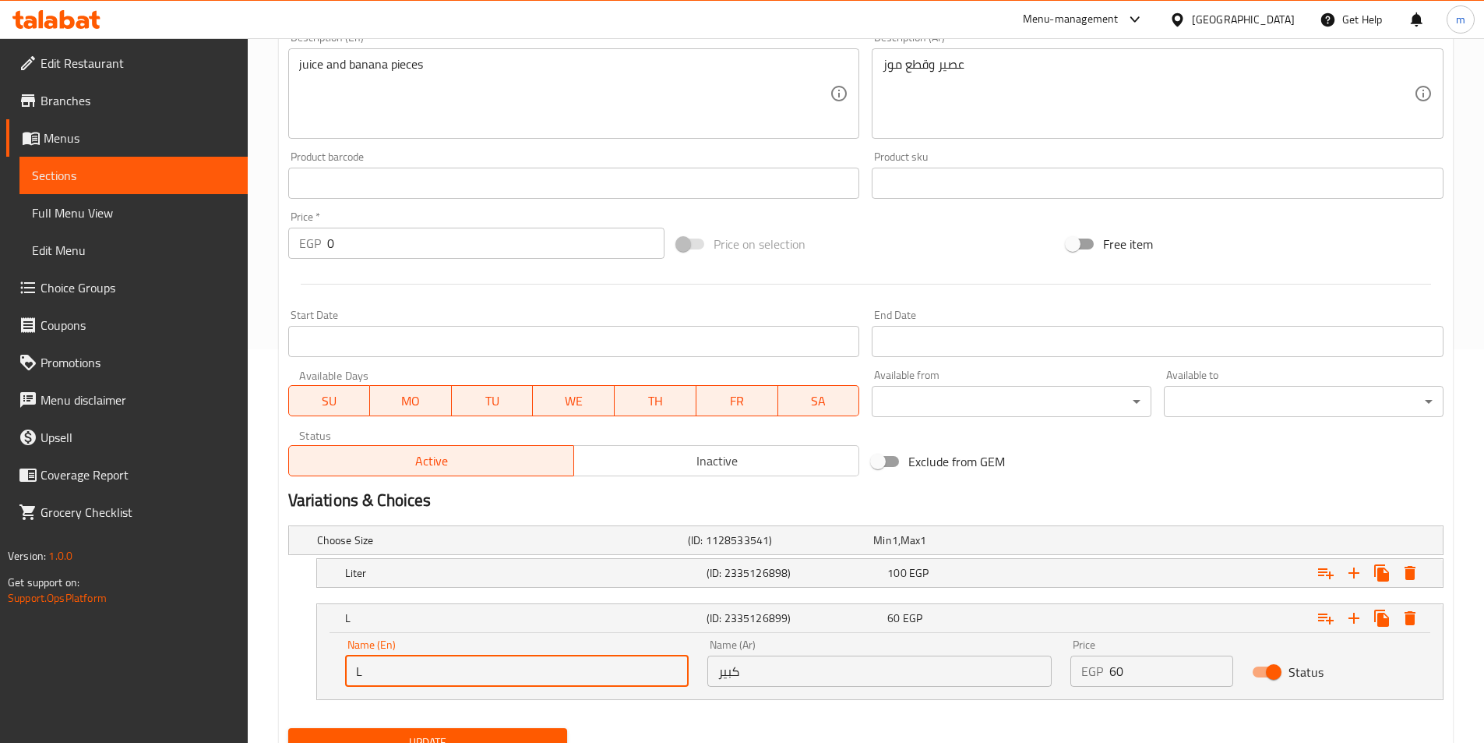
paste input "Kiwi Orange"
type input "Large"
click at [443, 729] on button "Update" at bounding box center [428, 742] width 280 height 29
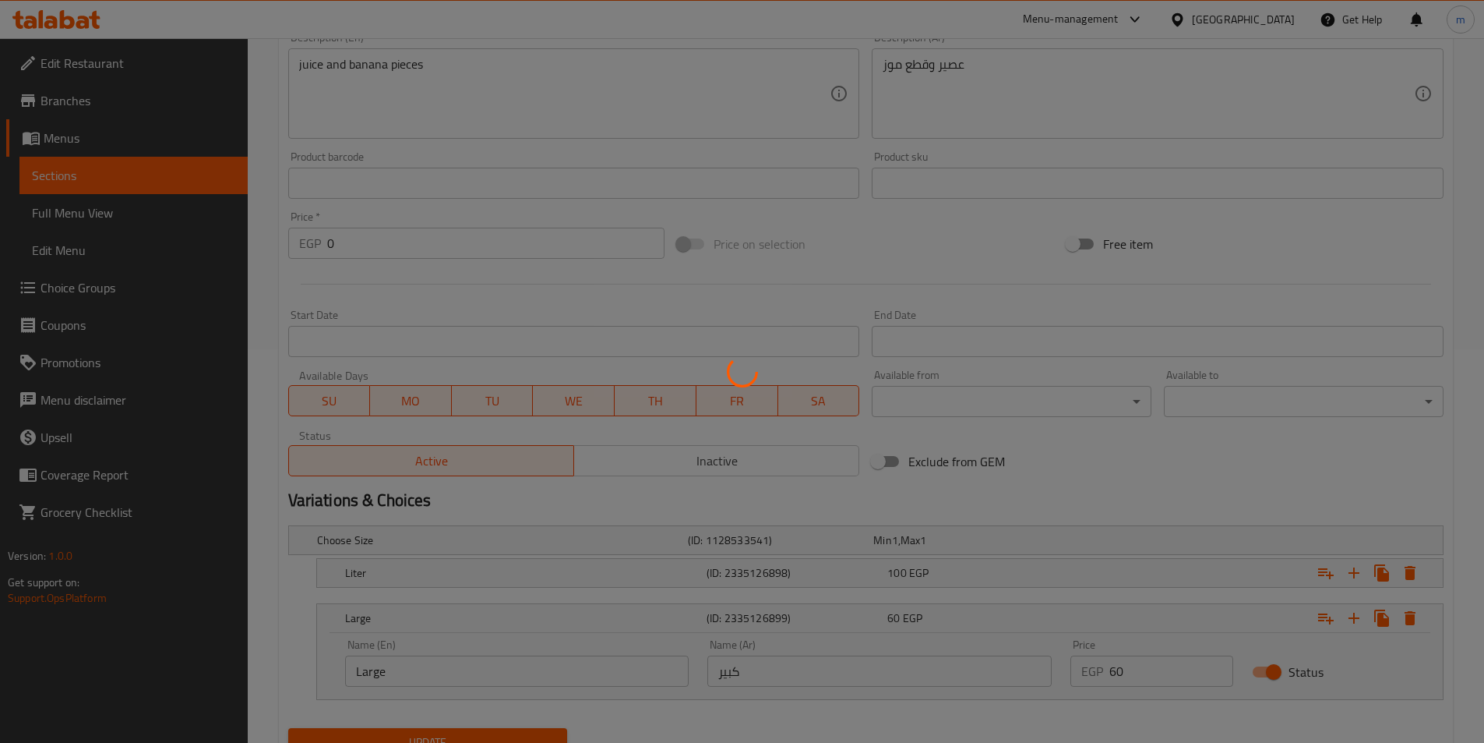
scroll to position [160, 0]
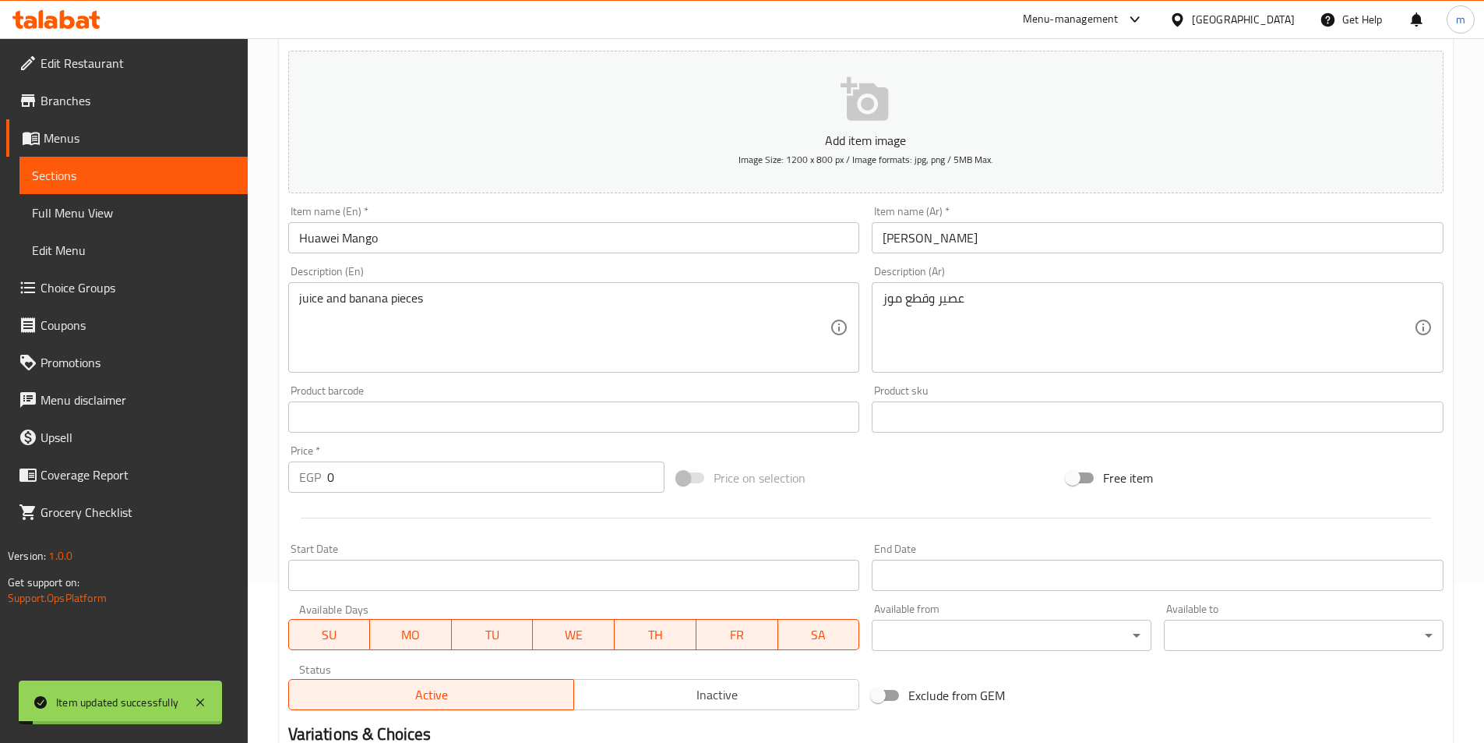
click at [545, 235] on input "Huawei Mango" at bounding box center [574, 237] width 572 height 31
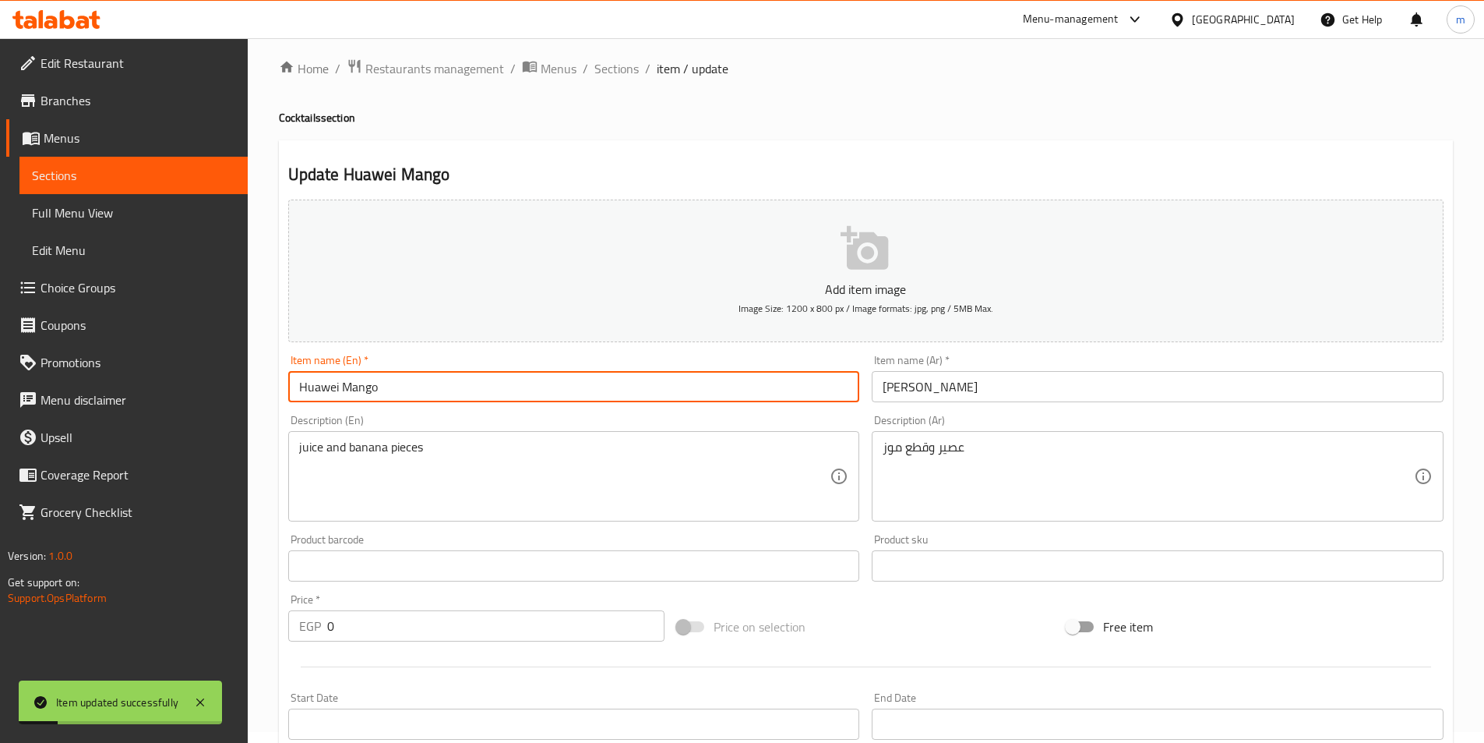
scroll to position [0, 0]
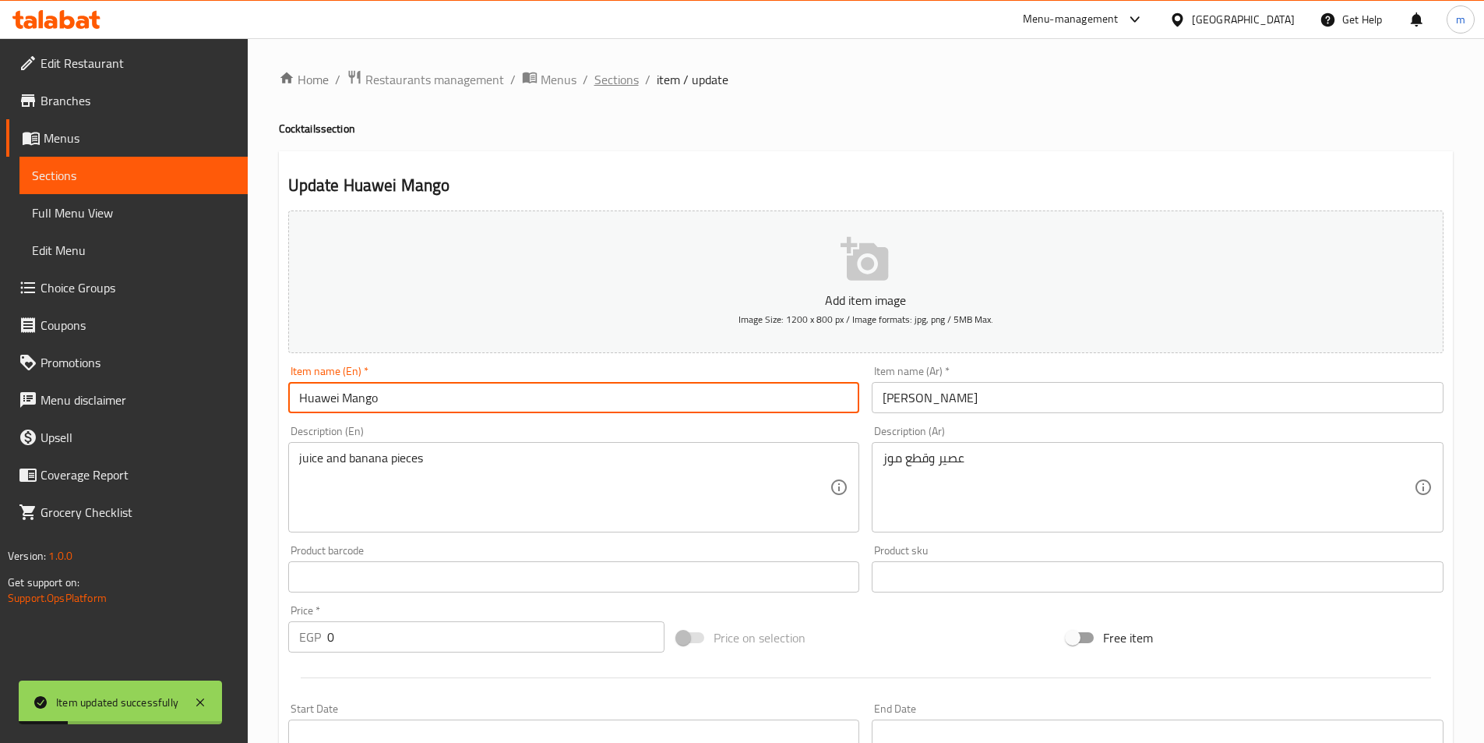
click at [629, 79] on span "Sections" at bounding box center [616, 79] width 44 height 19
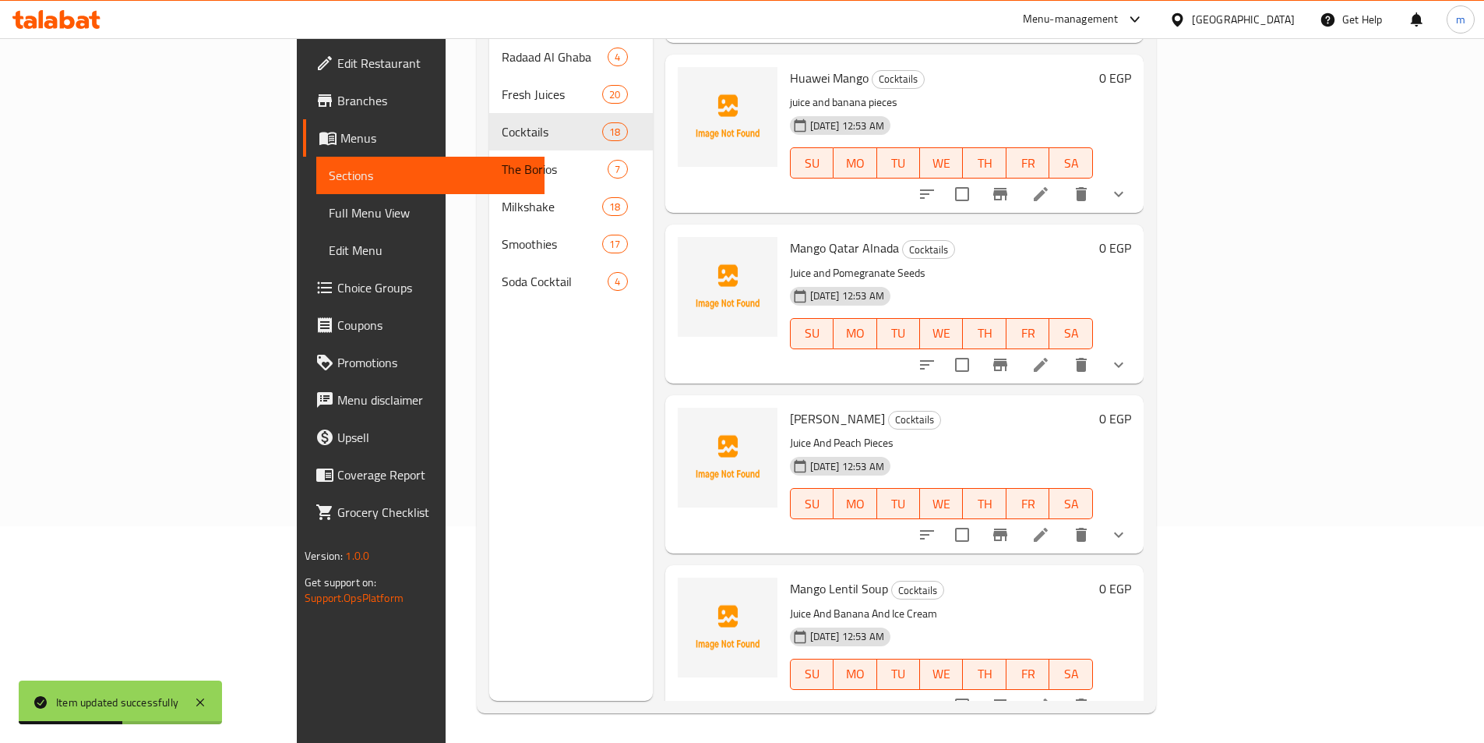
scroll to position [218, 0]
click at [1048, 356] on icon at bounding box center [1041, 363] width 14 height 14
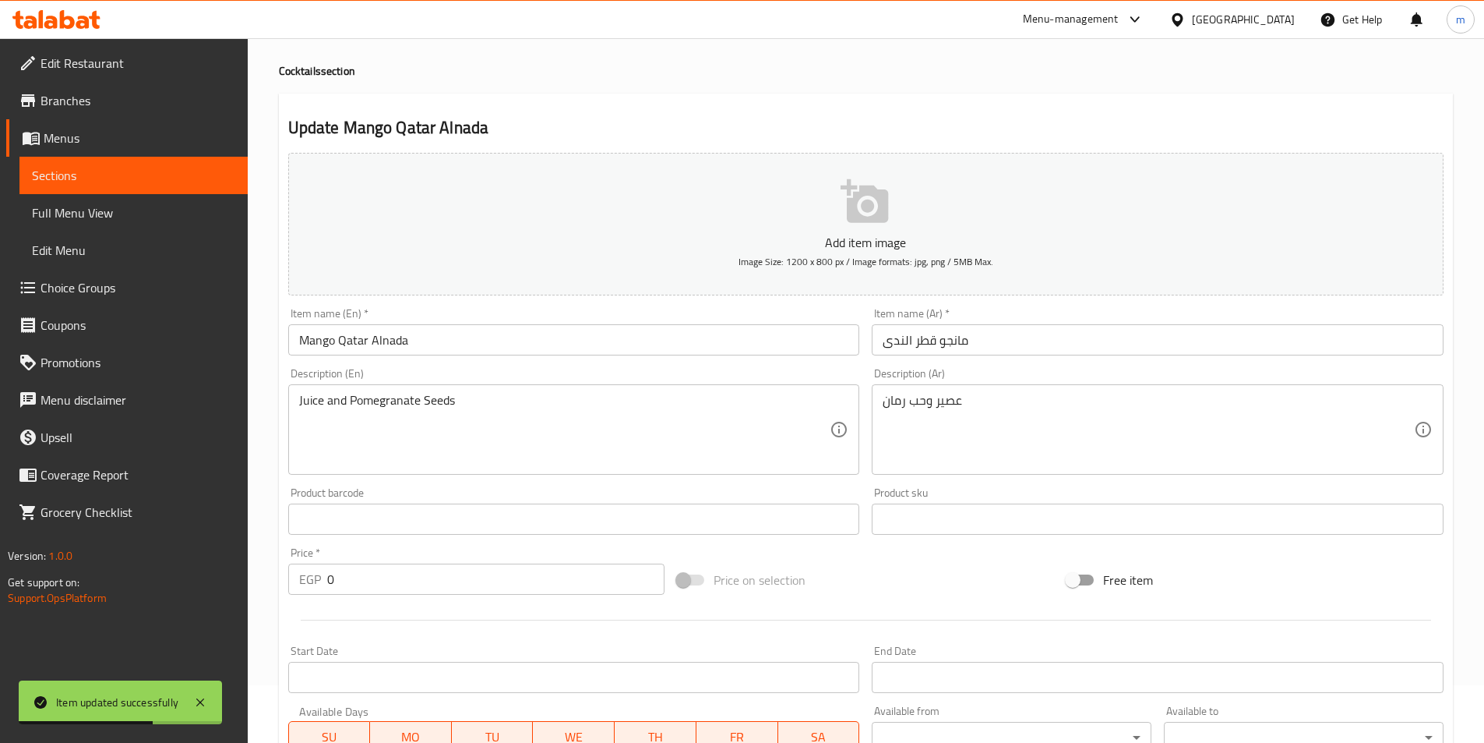
scroll to position [390, 0]
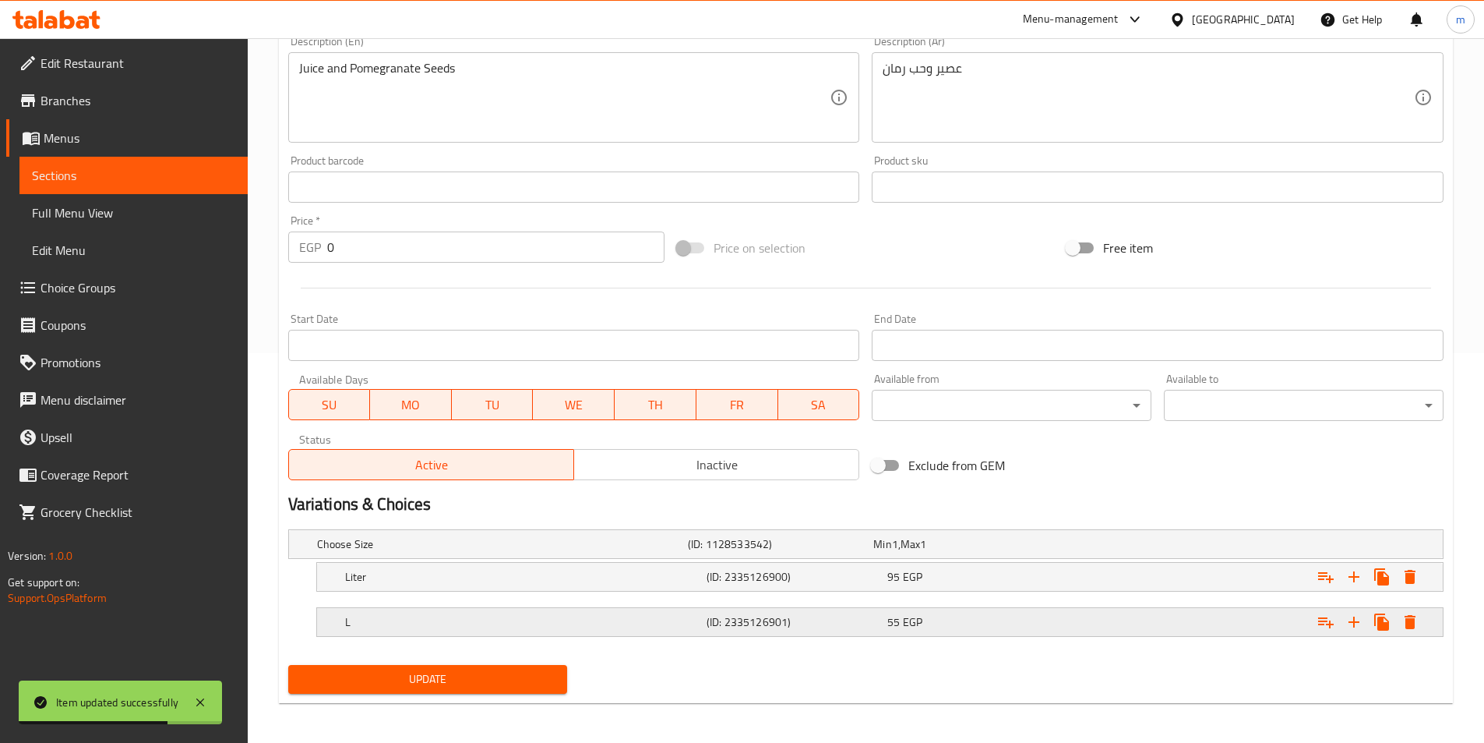
click at [490, 605] on div "L (ID: 2335126901) 55 EGP" at bounding box center [884, 622] width 1085 height 34
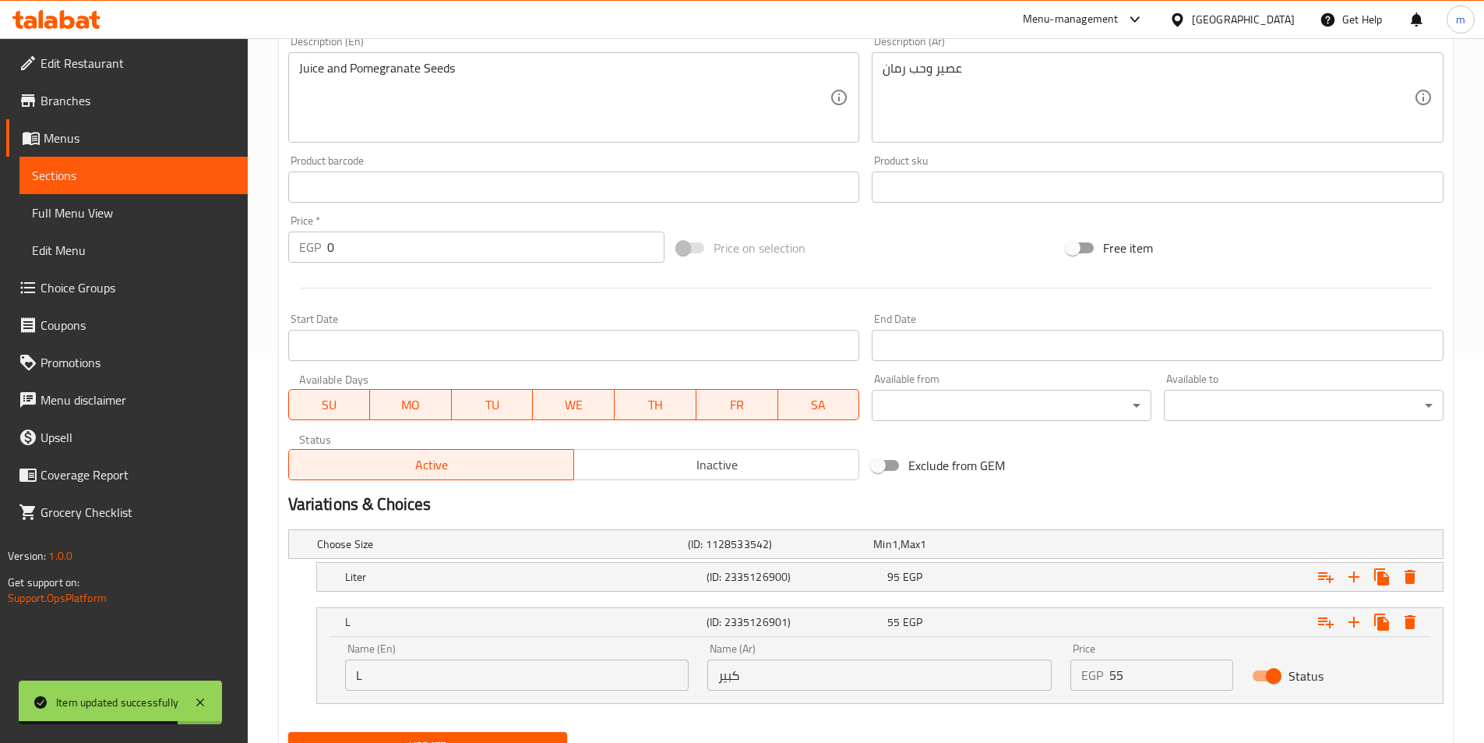
click at [442, 660] on input "L" at bounding box center [517, 674] width 344 height 31
type input "Large"
click at [446, 739] on span "Update" at bounding box center [428, 745] width 255 height 19
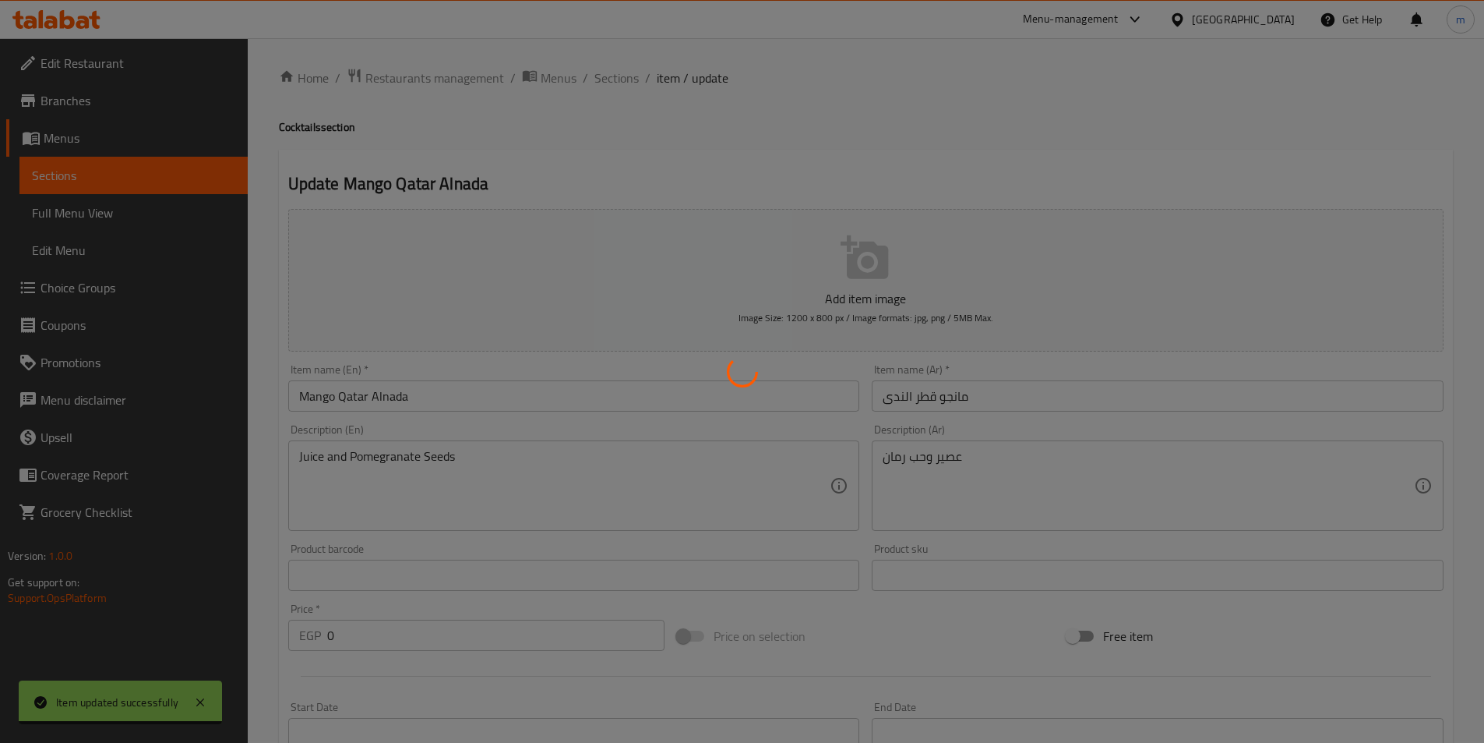
scroll to position [0, 0]
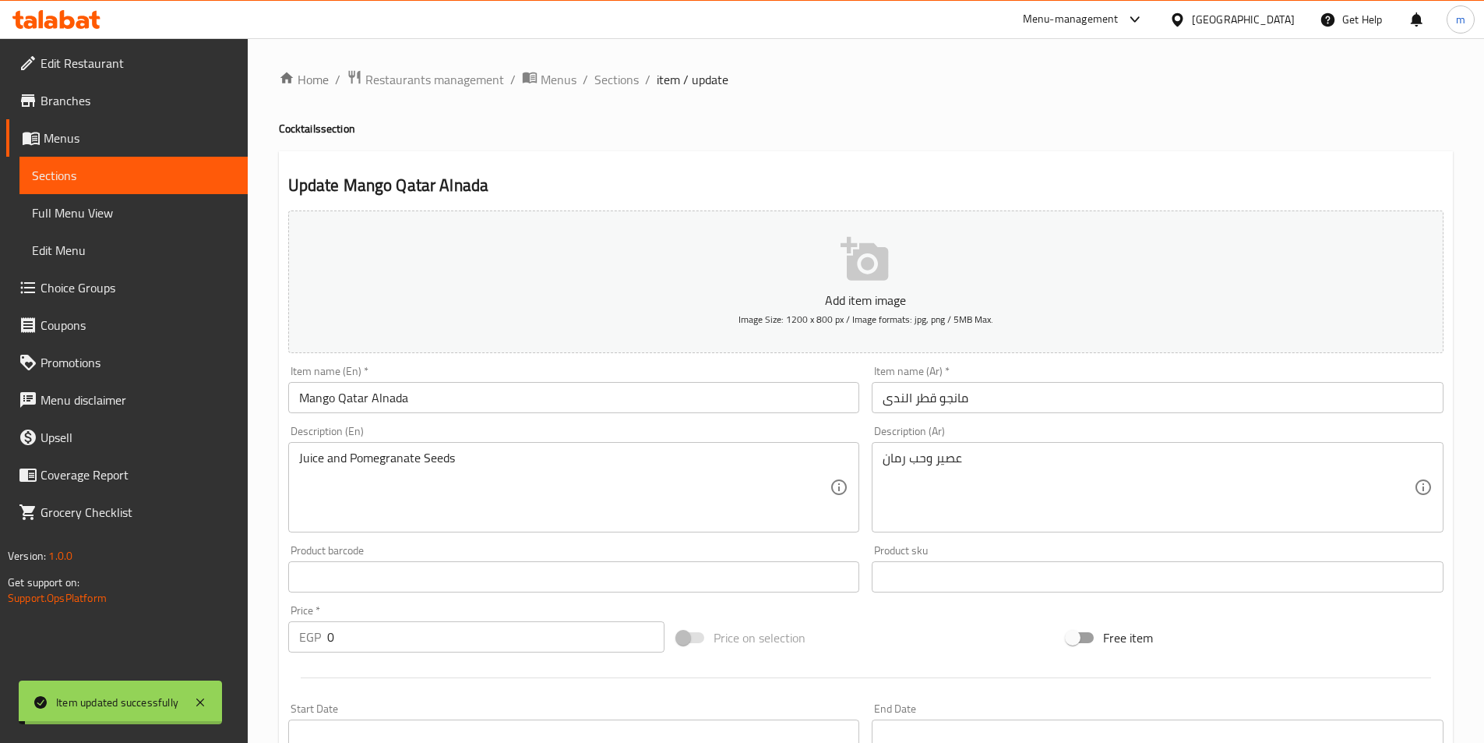
click at [437, 393] on input "Mango Qatar Alnada" at bounding box center [574, 397] width 572 height 31
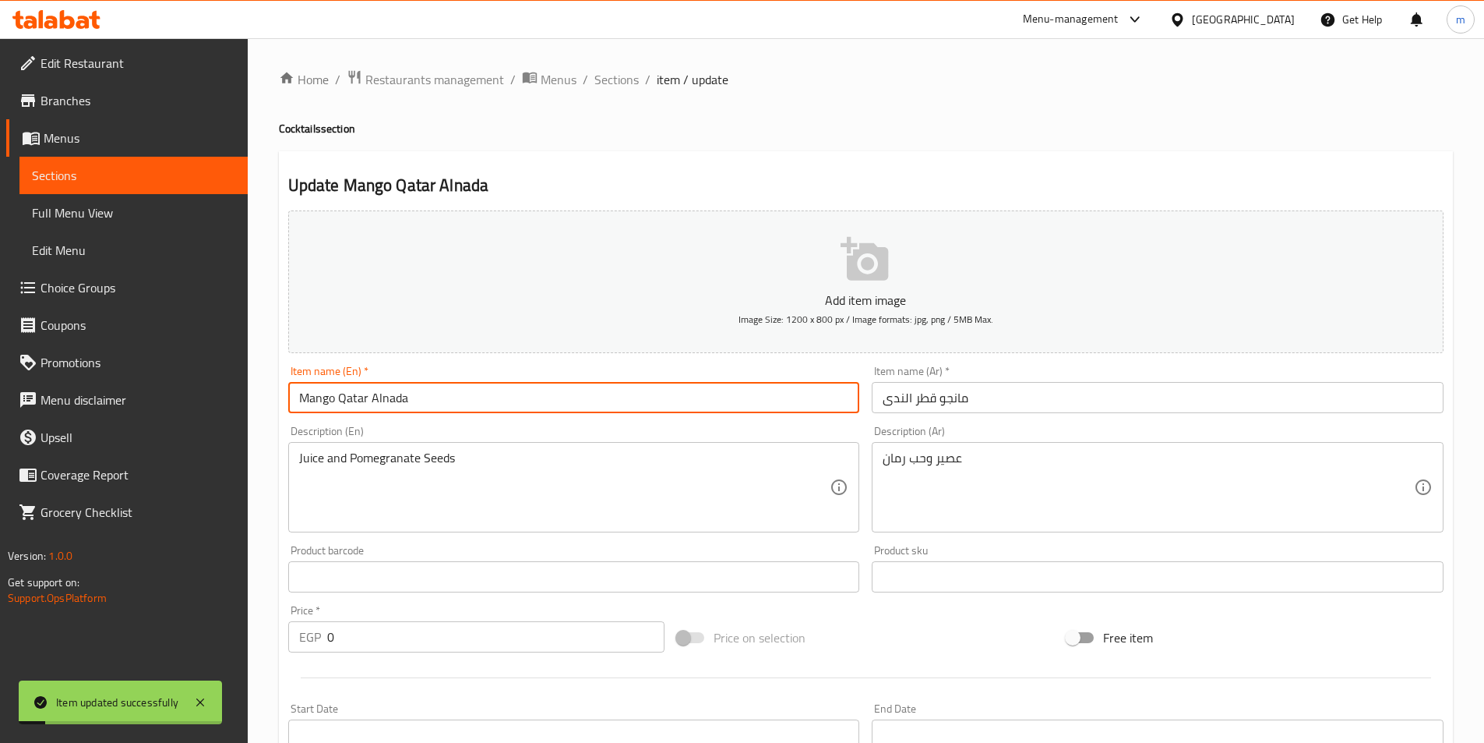
click at [608, 67] on div "Home / Restaurants management / Menus / Sections / item / update Cocktails sect…" at bounding box center [866, 620] width 1237 height 1165
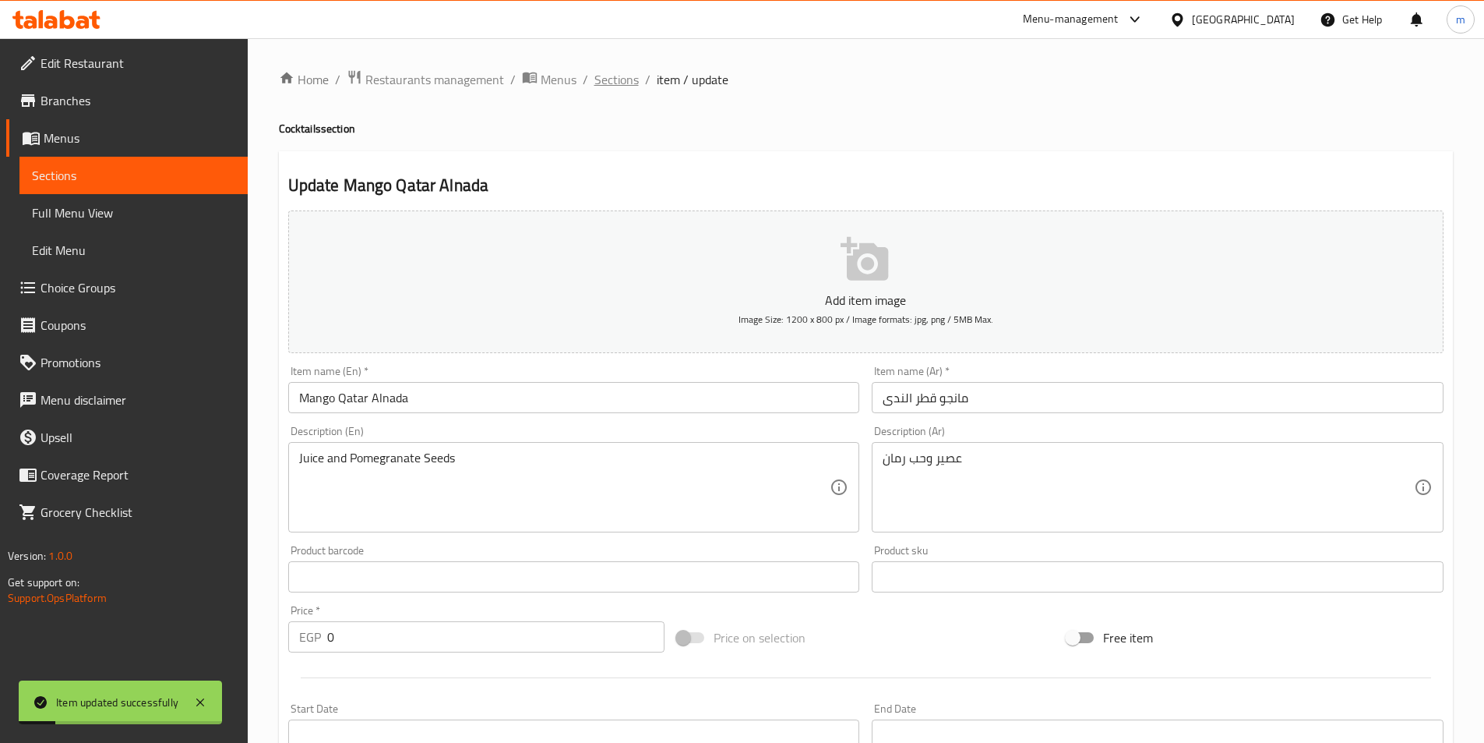
click at [609, 77] on span "Sections" at bounding box center [616, 79] width 44 height 19
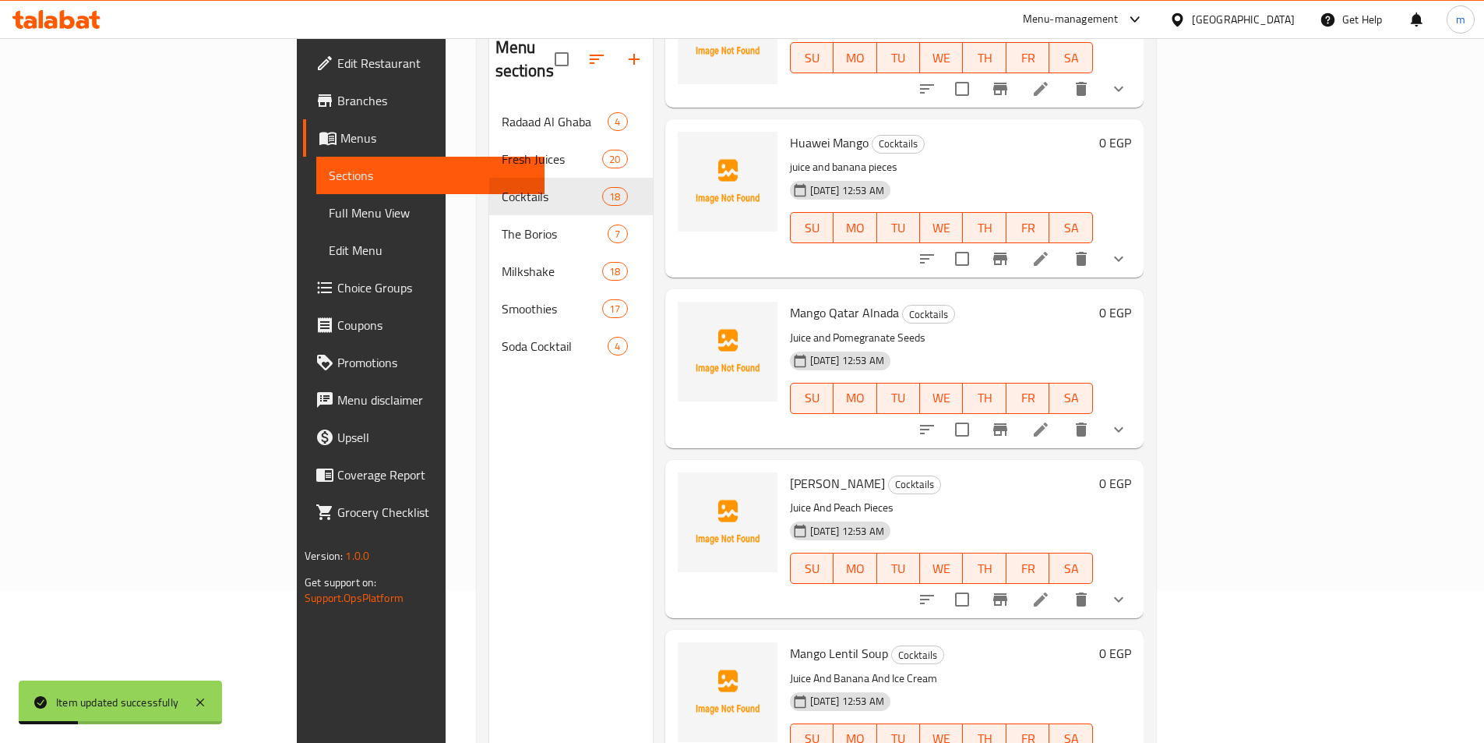
scroll to position [218, 0]
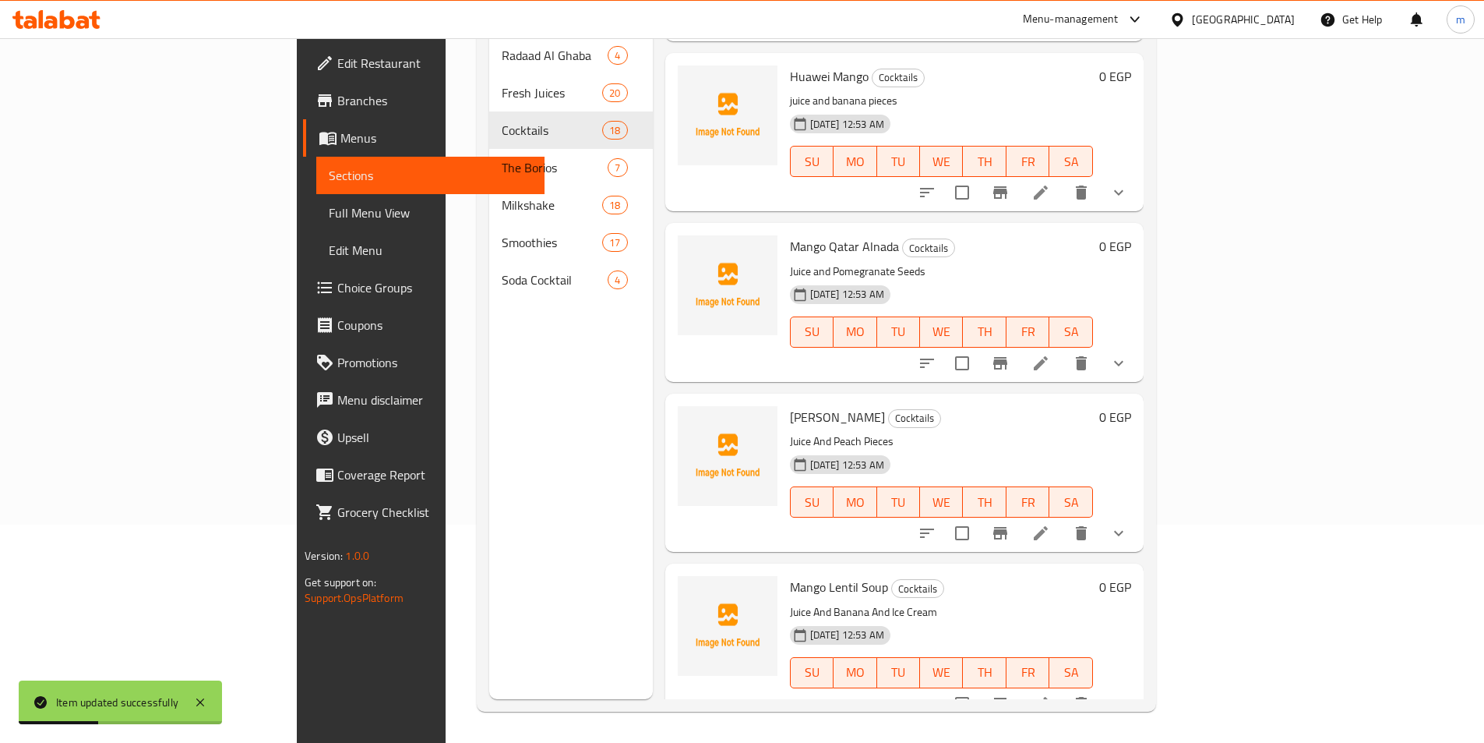
click at [1050, 524] on icon at bounding box center [1041, 533] width 19 height 19
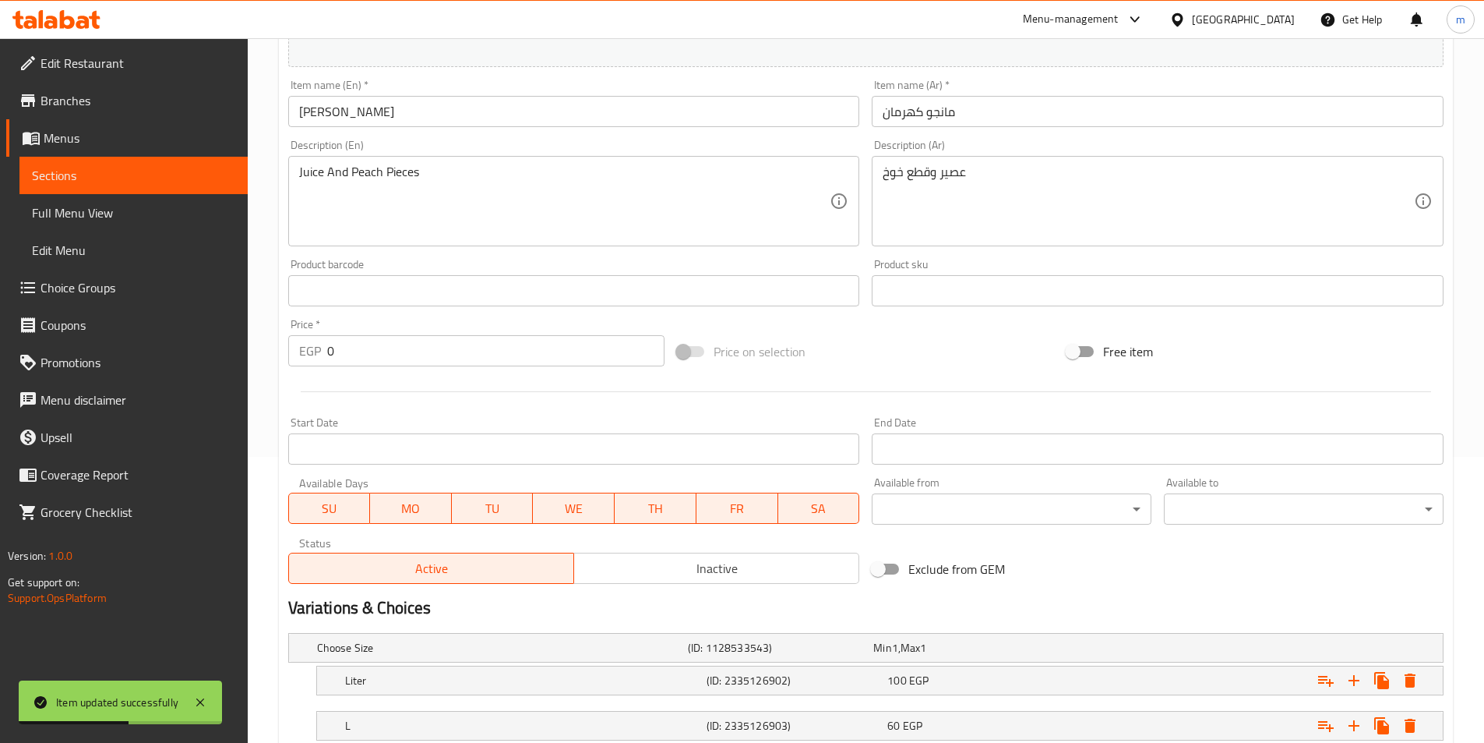
scroll to position [393, 0]
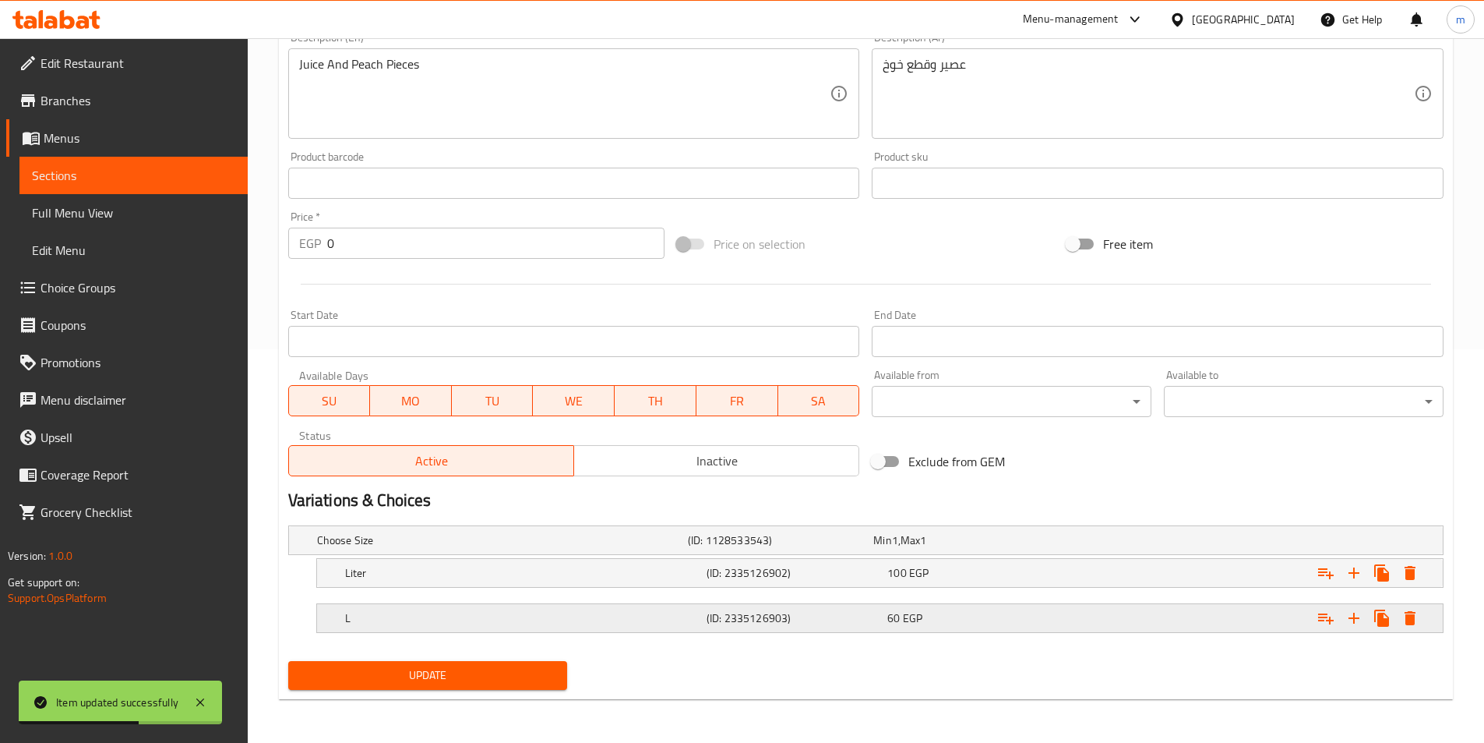
click at [397, 602] on div "L (ID: 2335126903) 60 EGP" at bounding box center [884, 618] width 1085 height 34
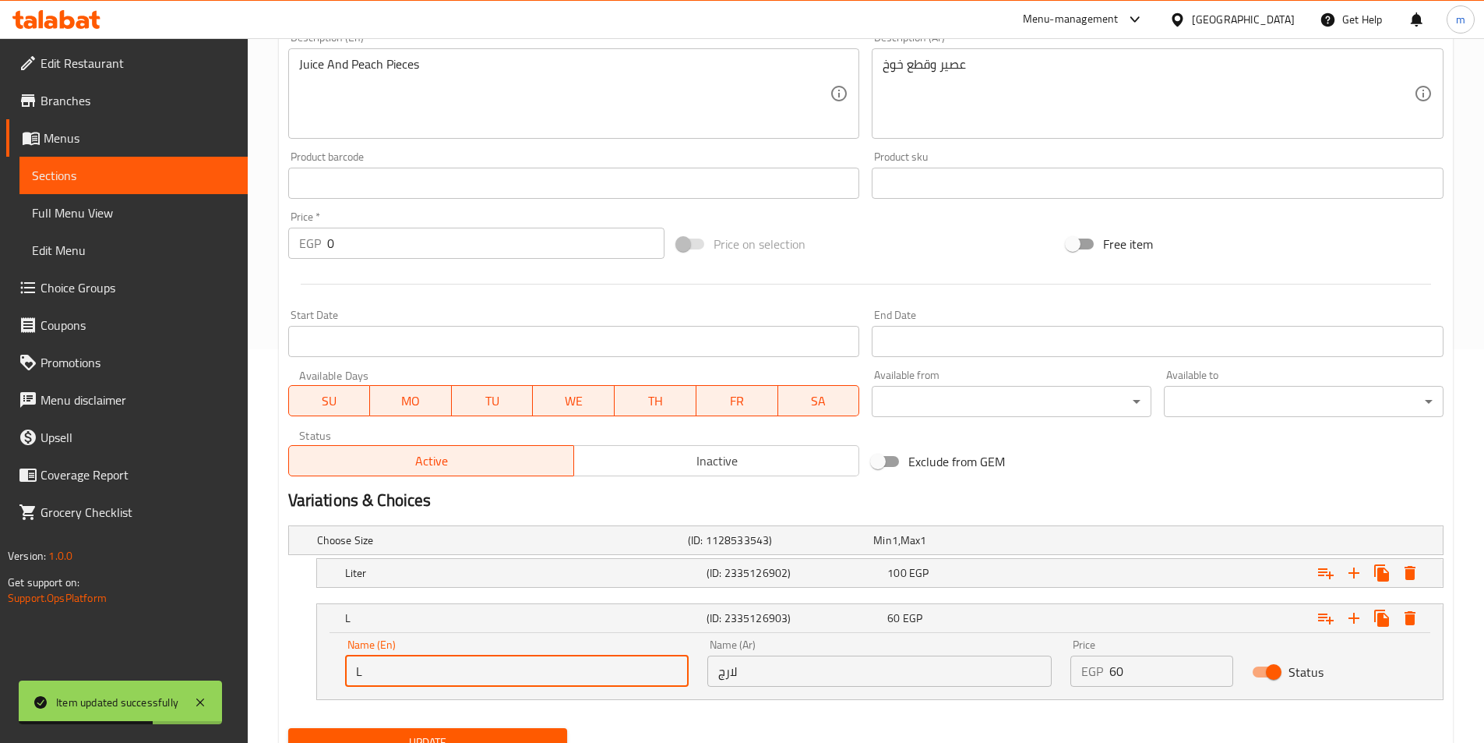
click at [409, 663] on input "L" at bounding box center [517, 670] width 344 height 31
type input "Large"
click at [433, 736] on span "Update" at bounding box center [428, 741] width 255 height 19
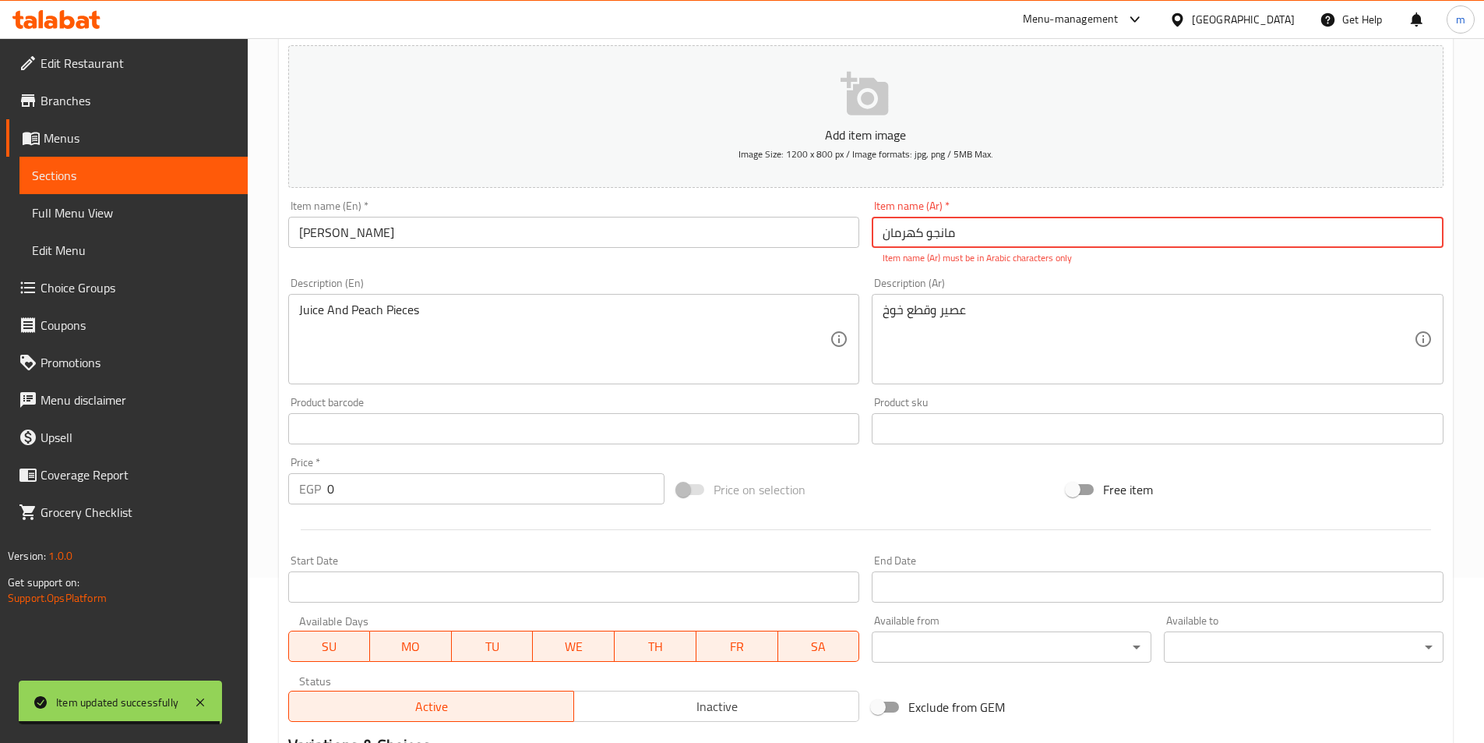
scroll to position [148, 0]
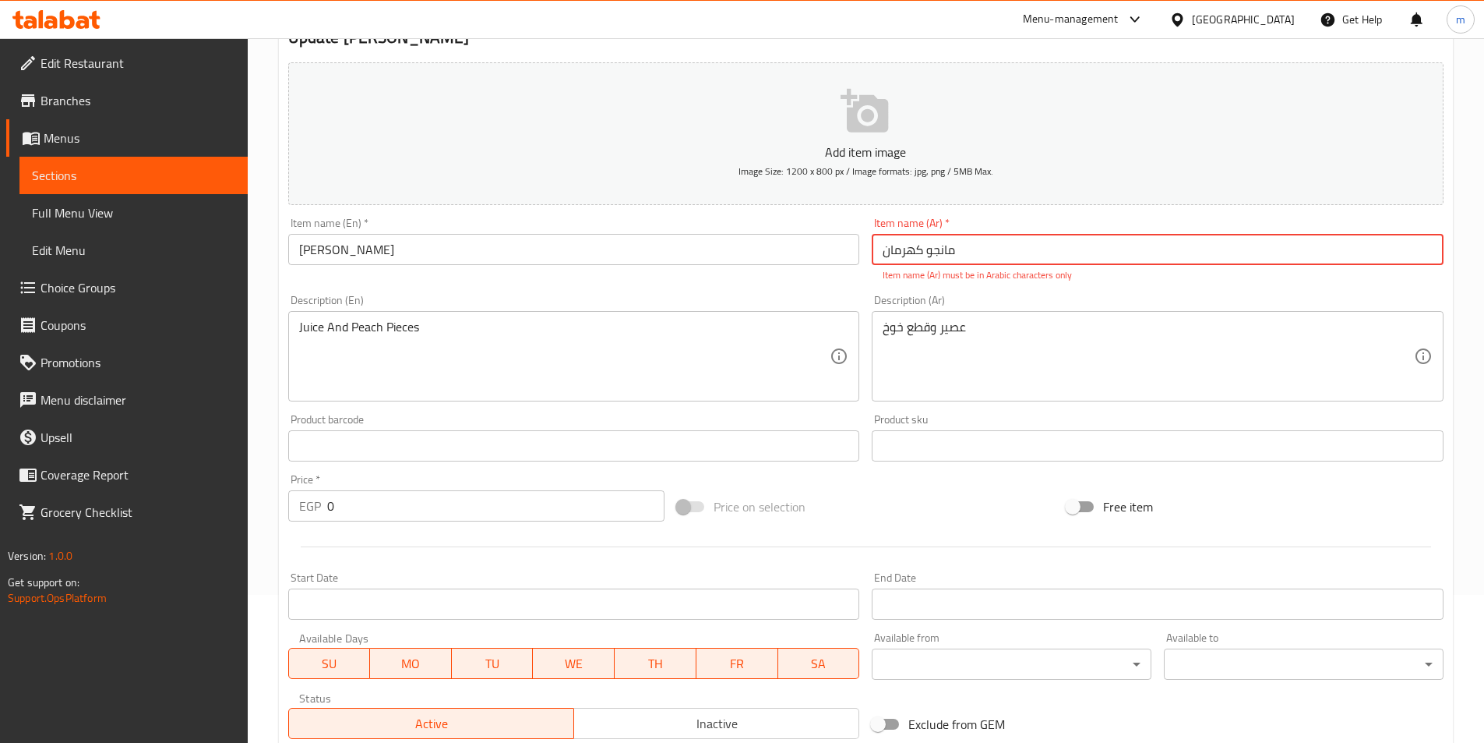
click at [1014, 256] on input "مانجو کهرمان" at bounding box center [1158, 249] width 572 height 31
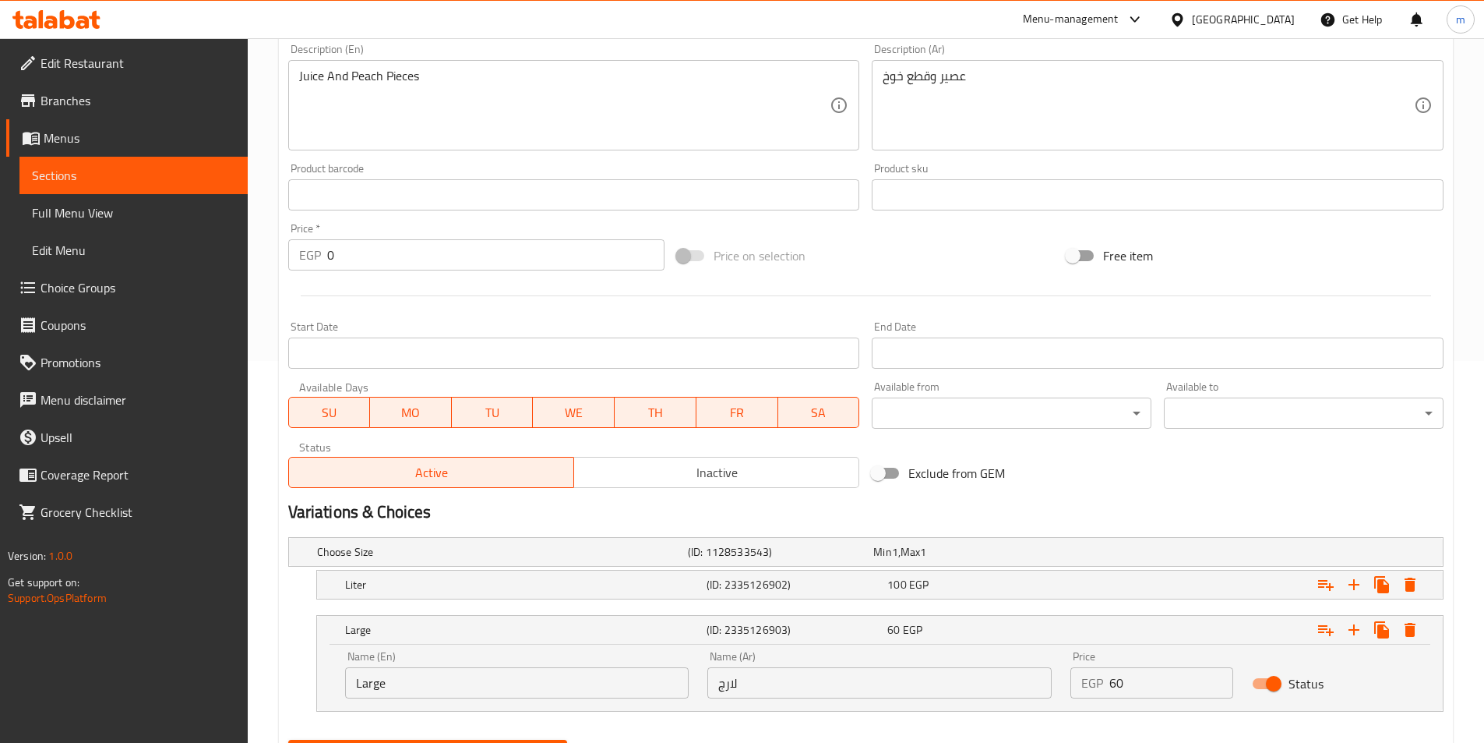
scroll to position [460, 0]
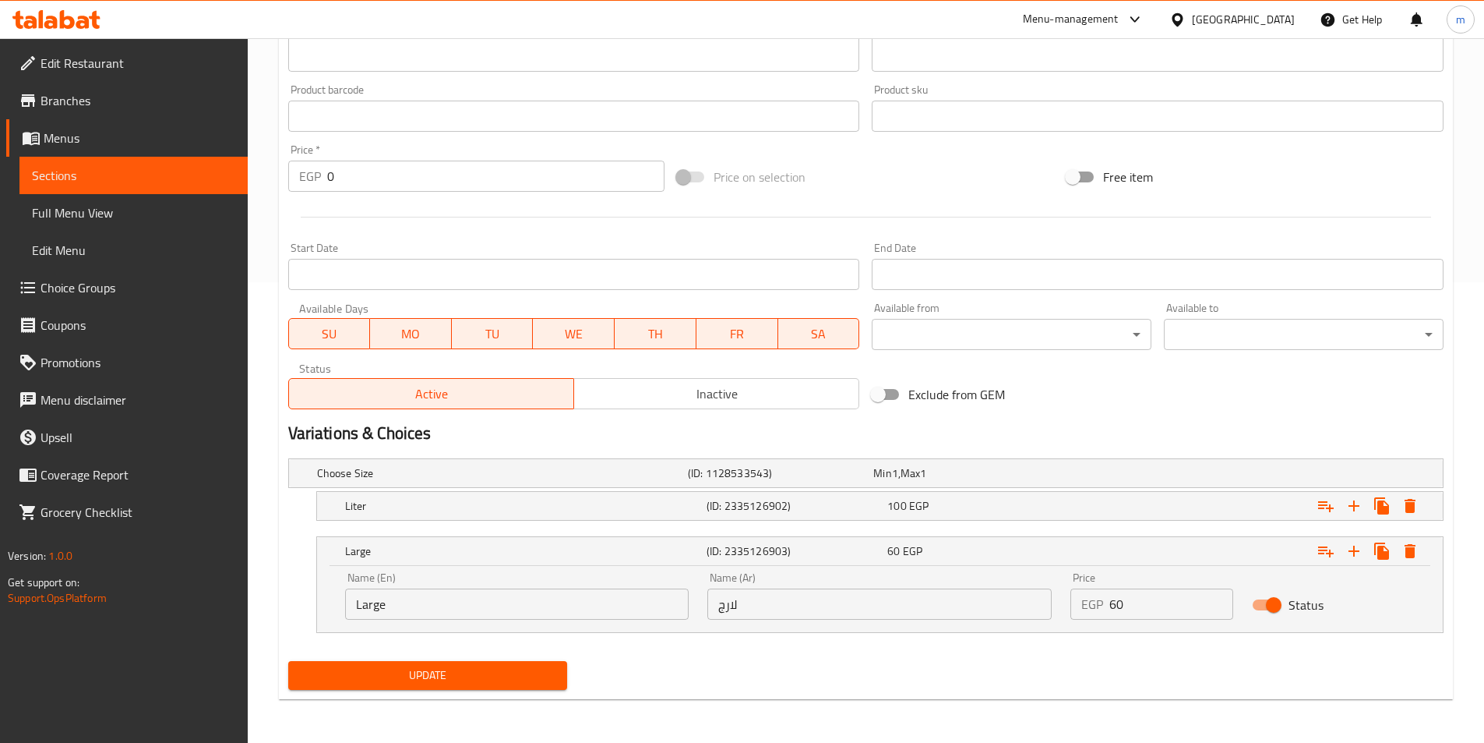
type input "[PERSON_NAME]"
click at [498, 686] on button "Update" at bounding box center [428, 675] width 280 height 29
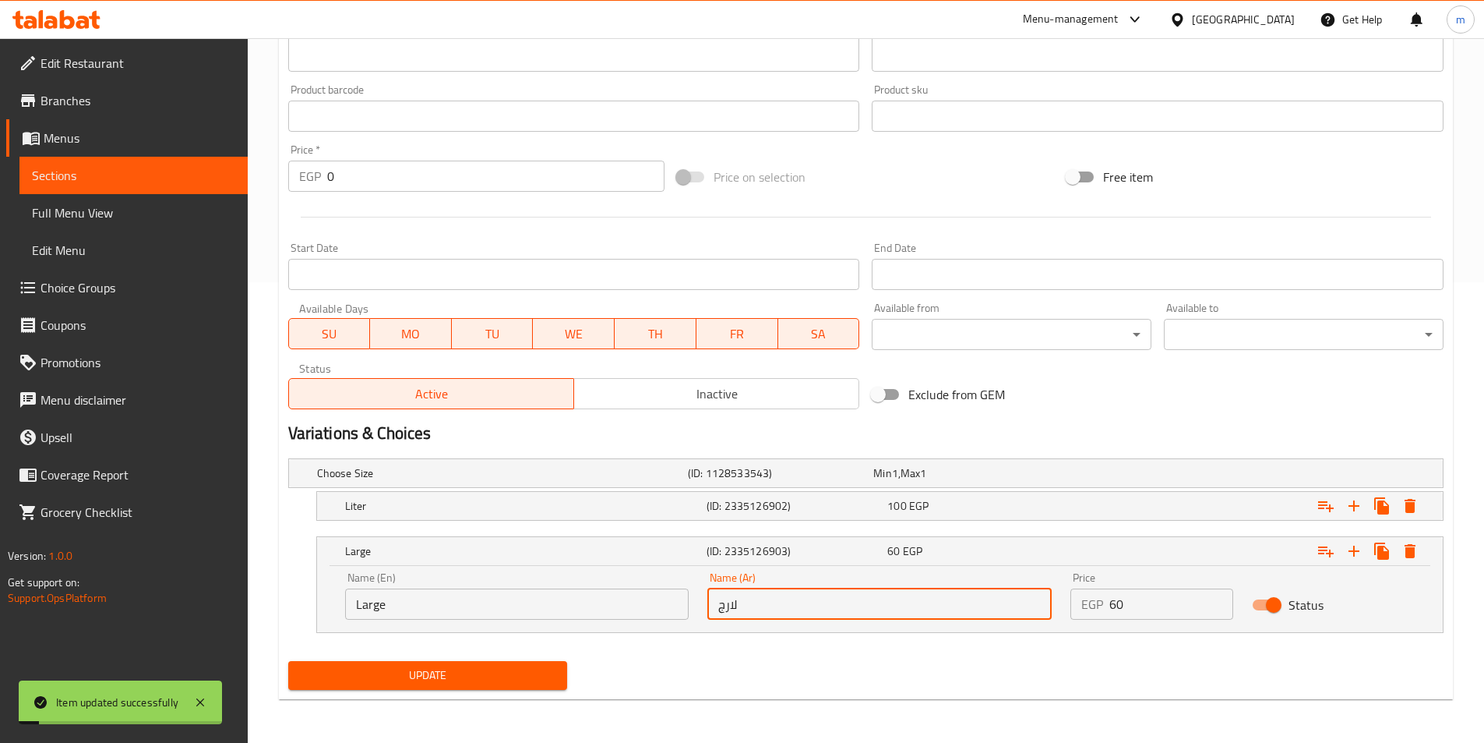
click at [757, 608] on input "لارج" at bounding box center [879, 603] width 344 height 31
type input "كبير"
click at [531, 673] on span "Update" at bounding box center [428, 674] width 255 height 19
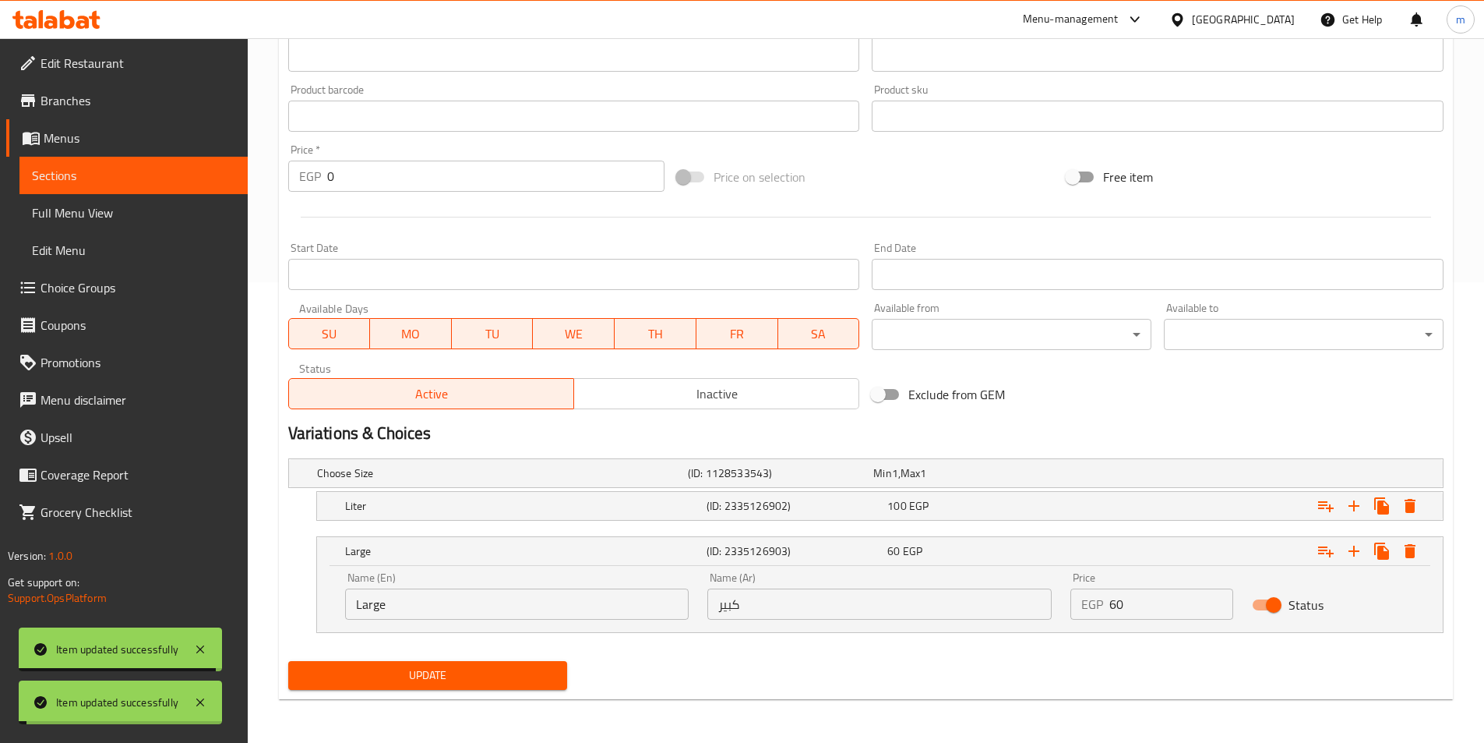
click at [745, 509] on h5 "(ID: 2335126902)" at bounding box center [794, 506] width 175 height 16
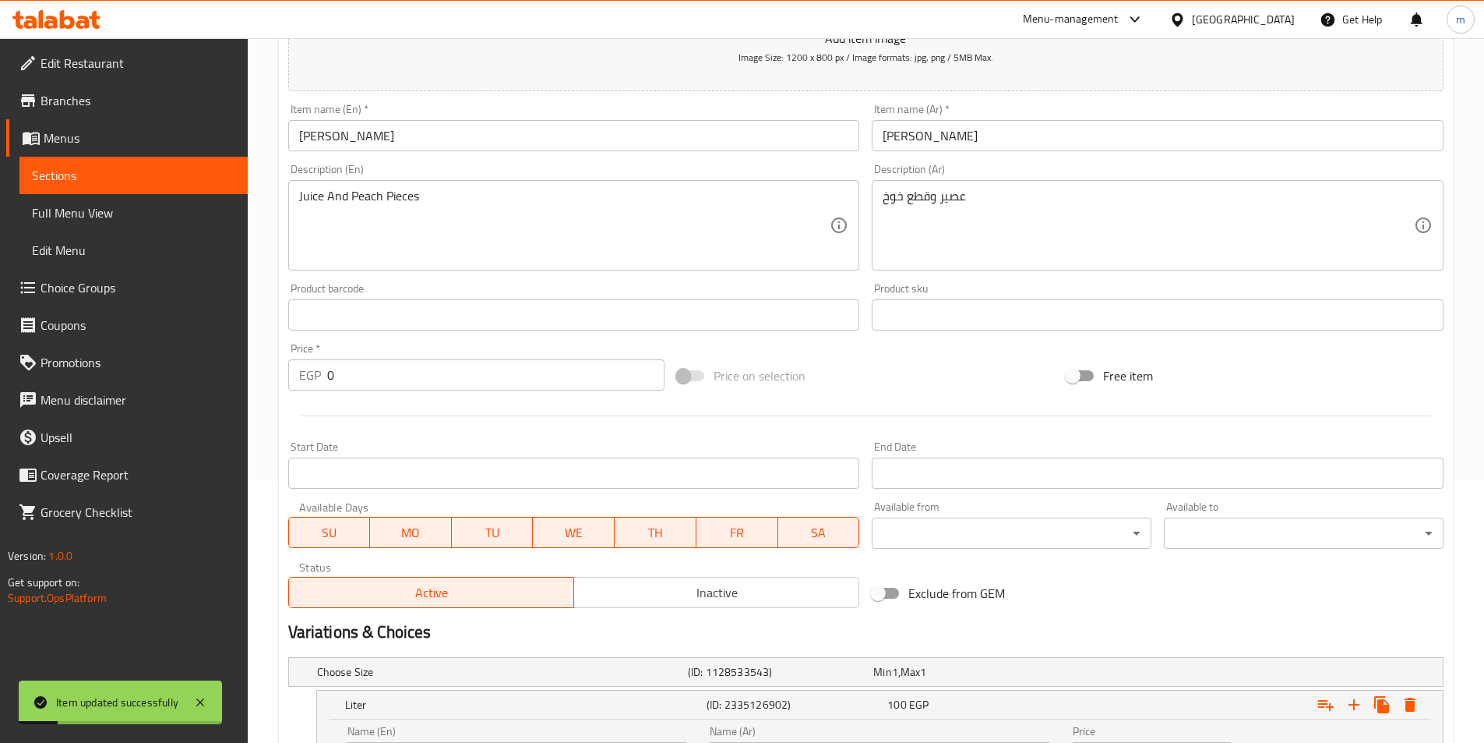
scroll to position [0, 0]
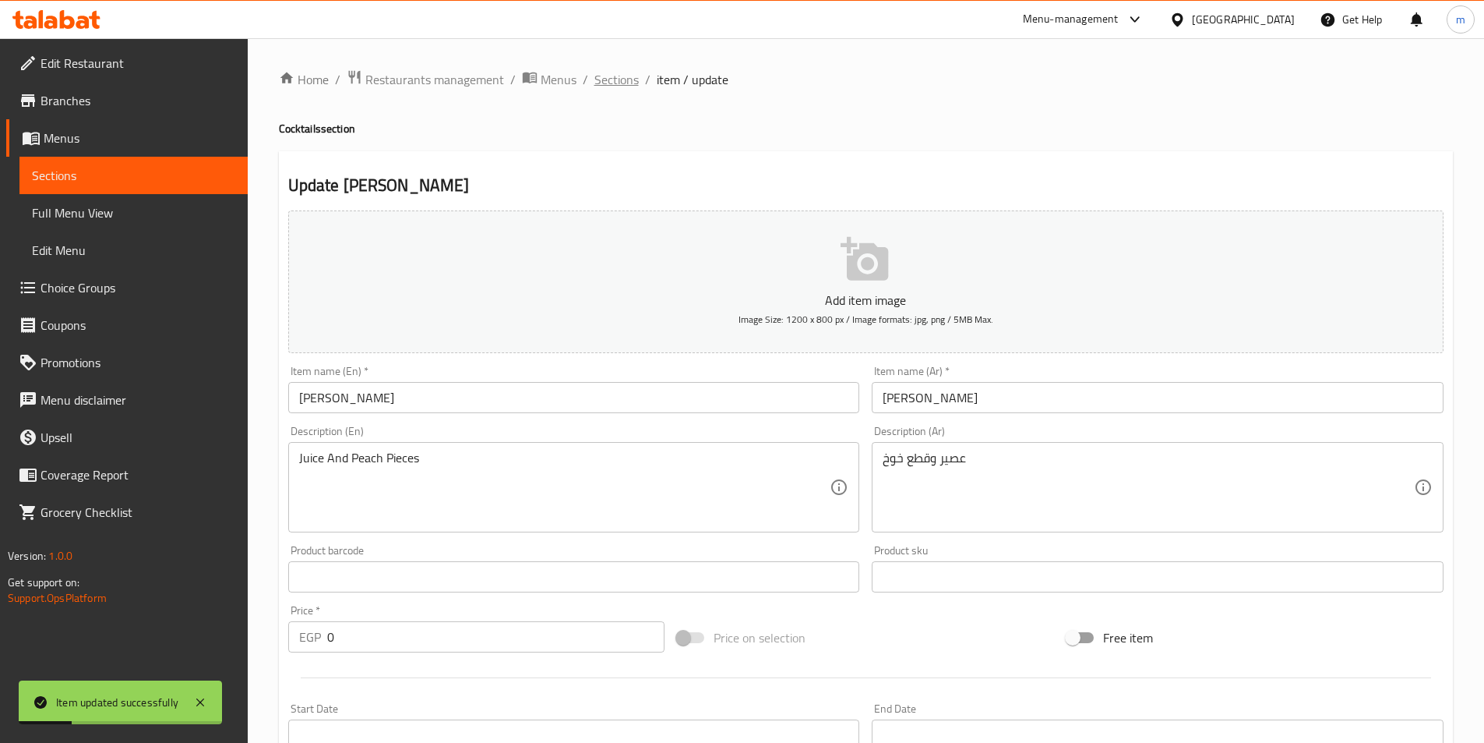
click at [623, 77] on span "Sections" at bounding box center [616, 79] width 44 height 19
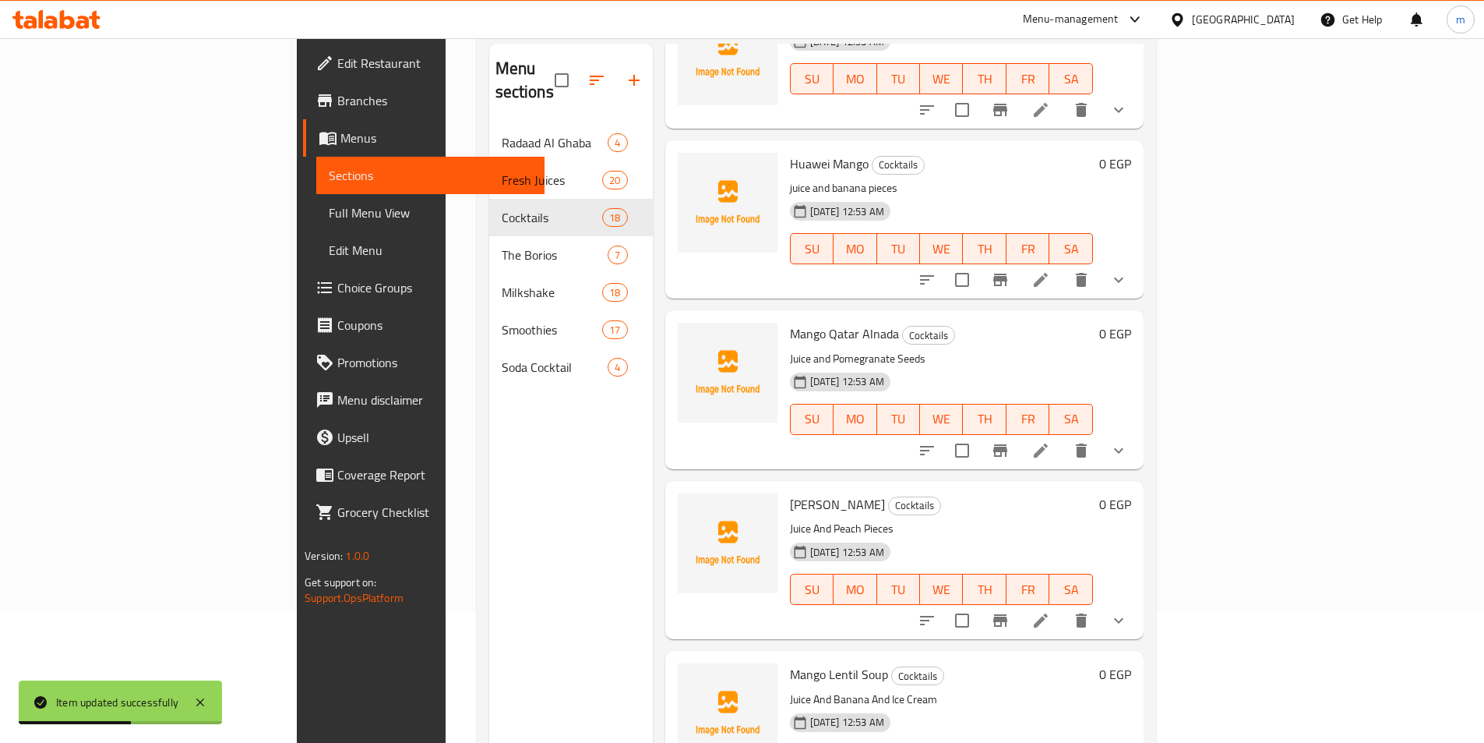
scroll to position [218, 0]
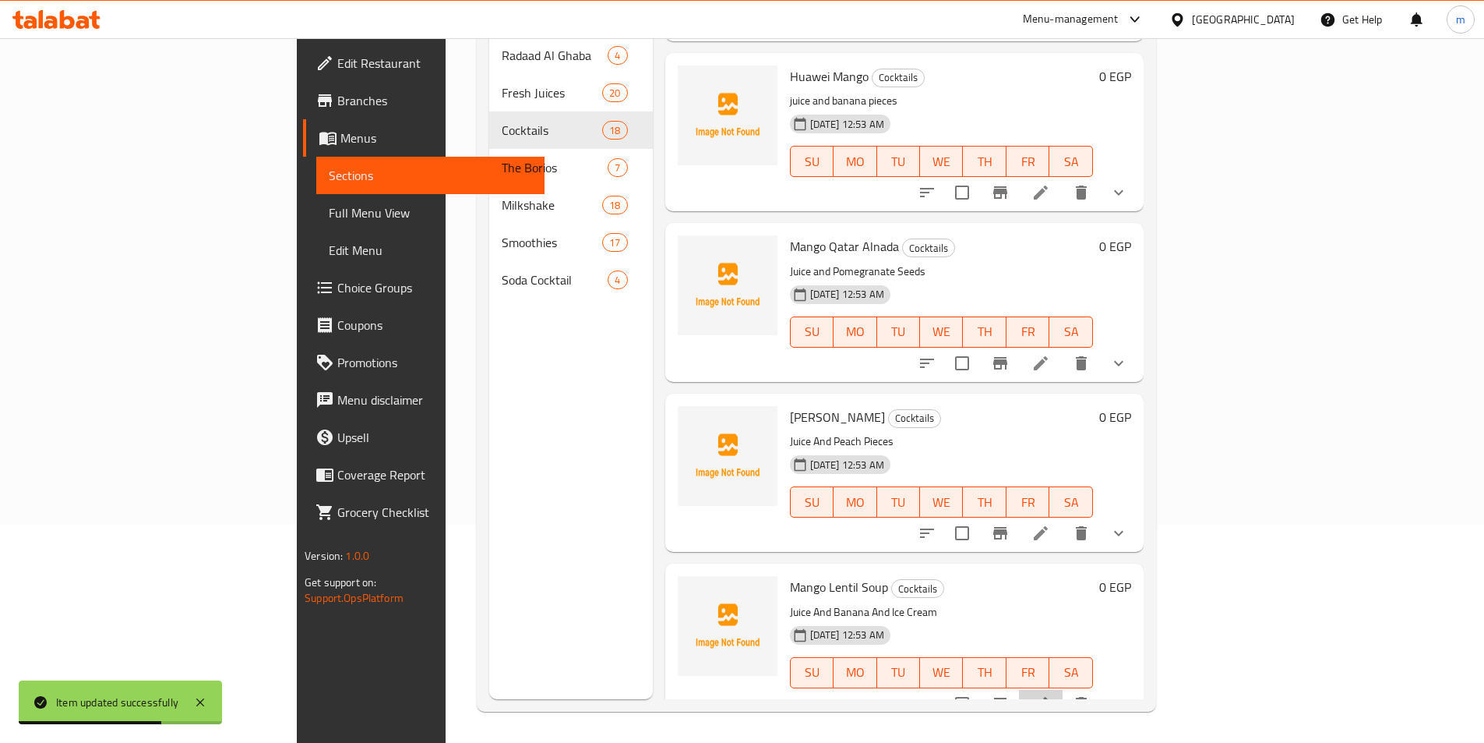
click at [1063, 690] on li at bounding box center [1041, 704] width 44 height 28
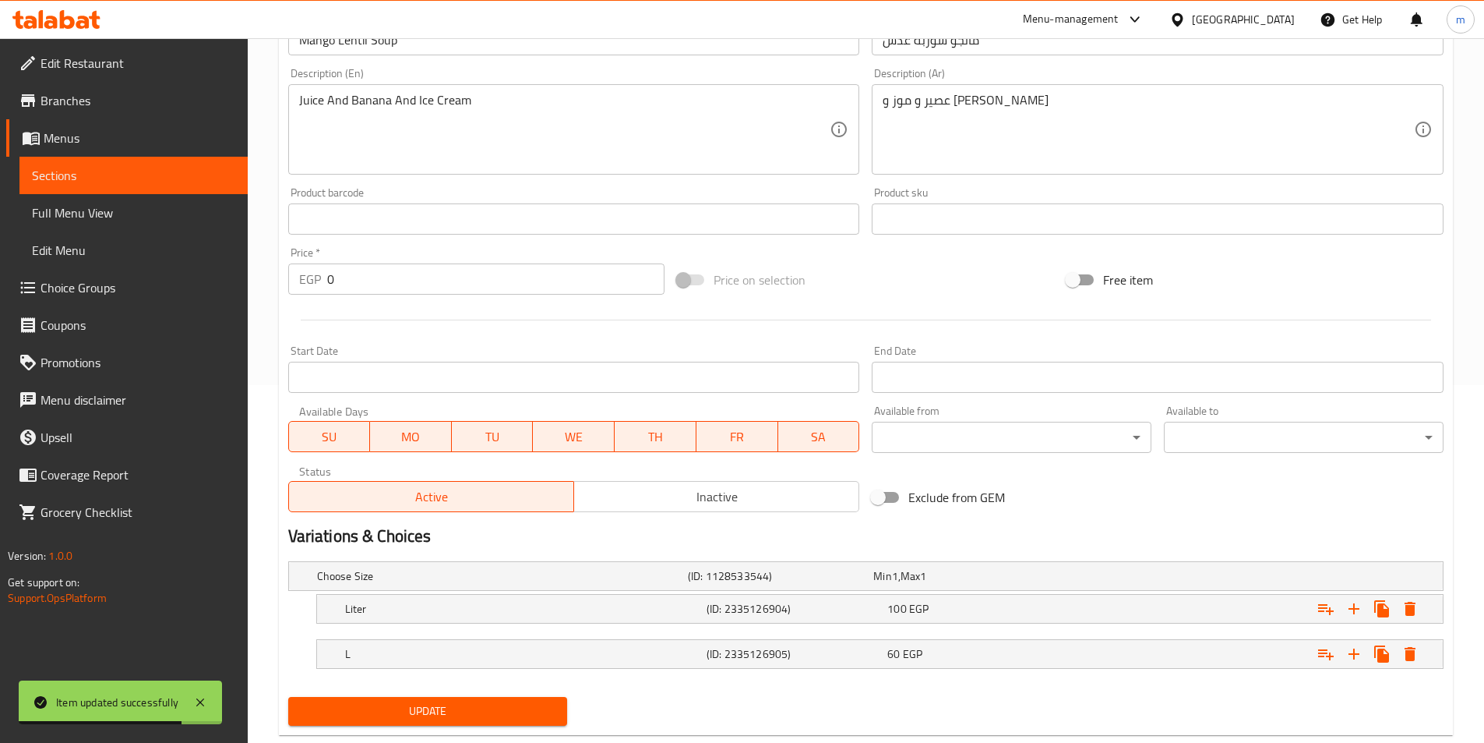
scroll to position [393, 0]
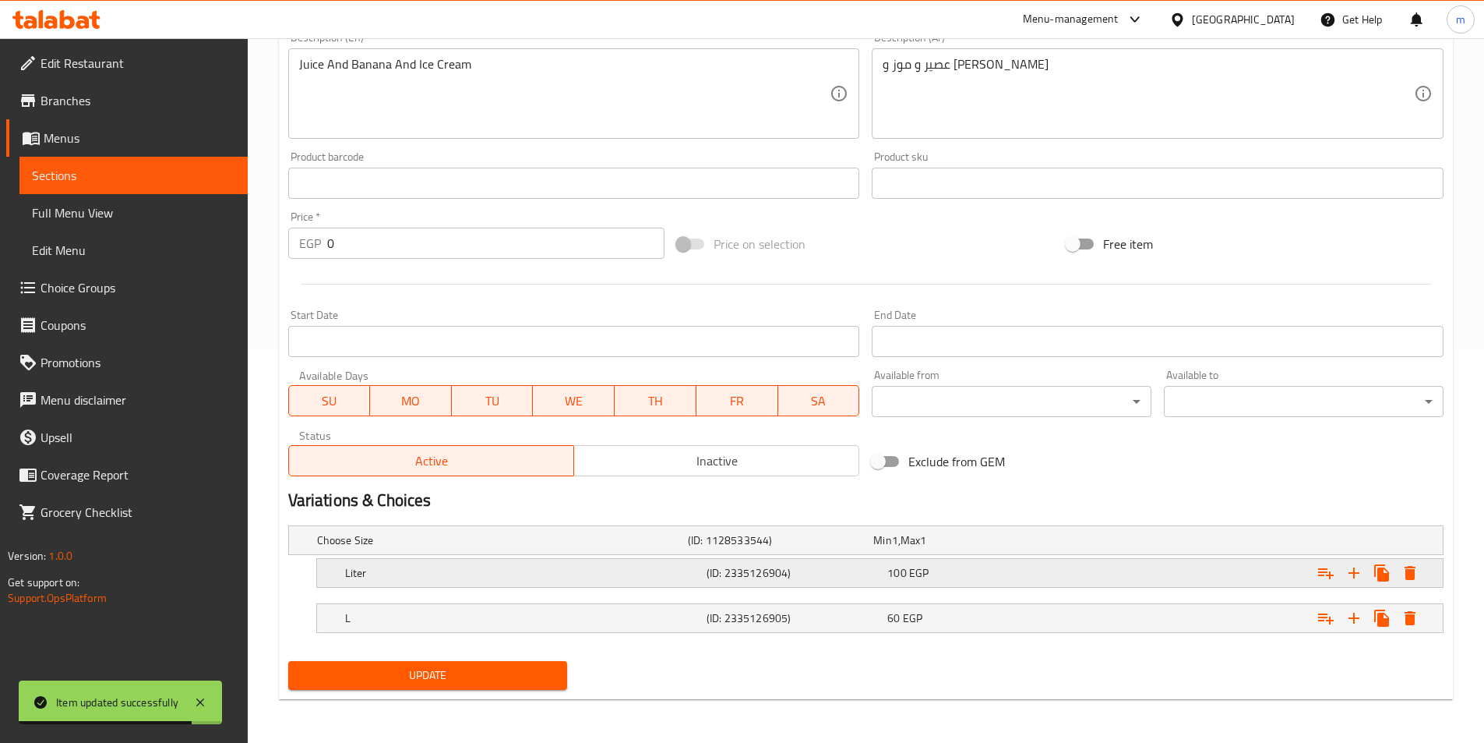
click at [577, 587] on div "Liter (ID: 2335126904) 100 EGP" at bounding box center [884, 573] width 1085 height 34
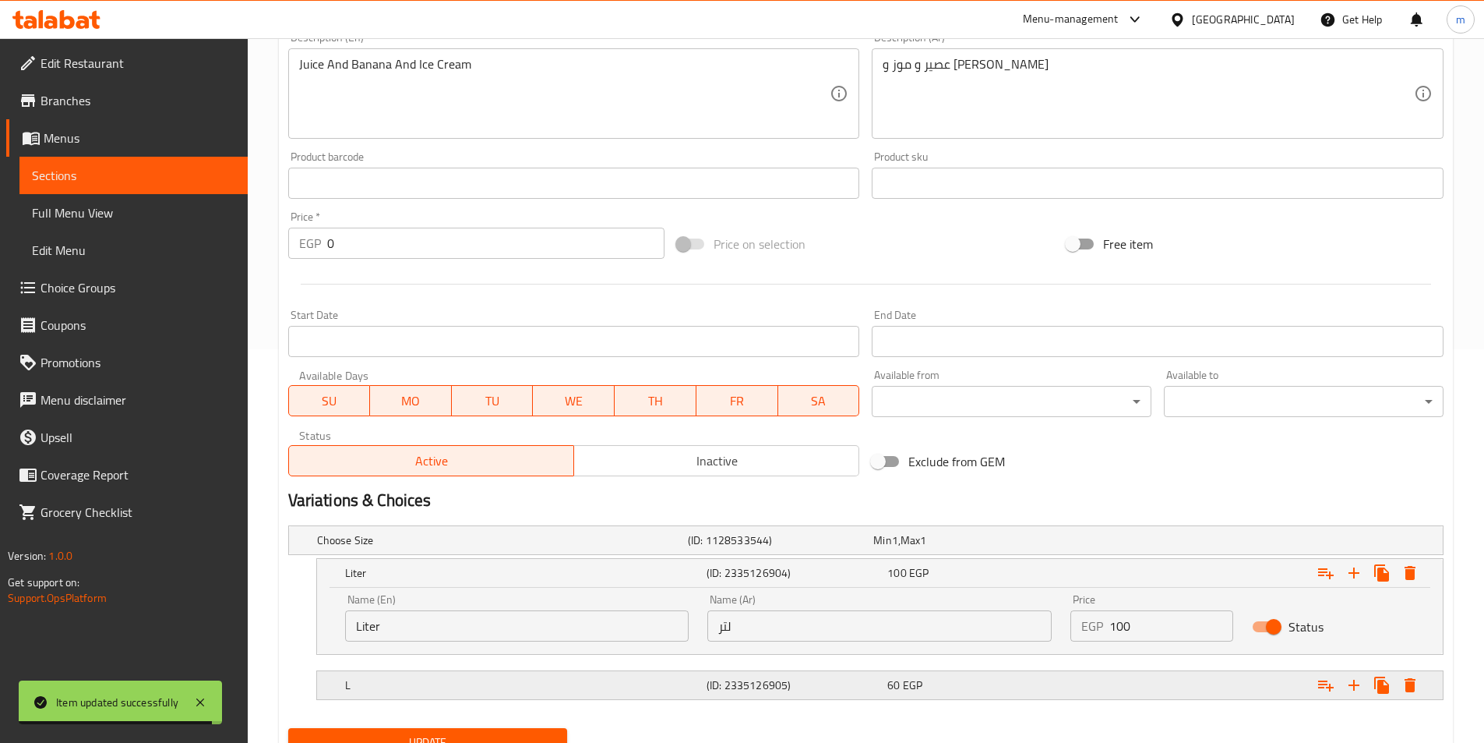
click at [699, 686] on h5 "L" at bounding box center [522, 685] width 355 height 16
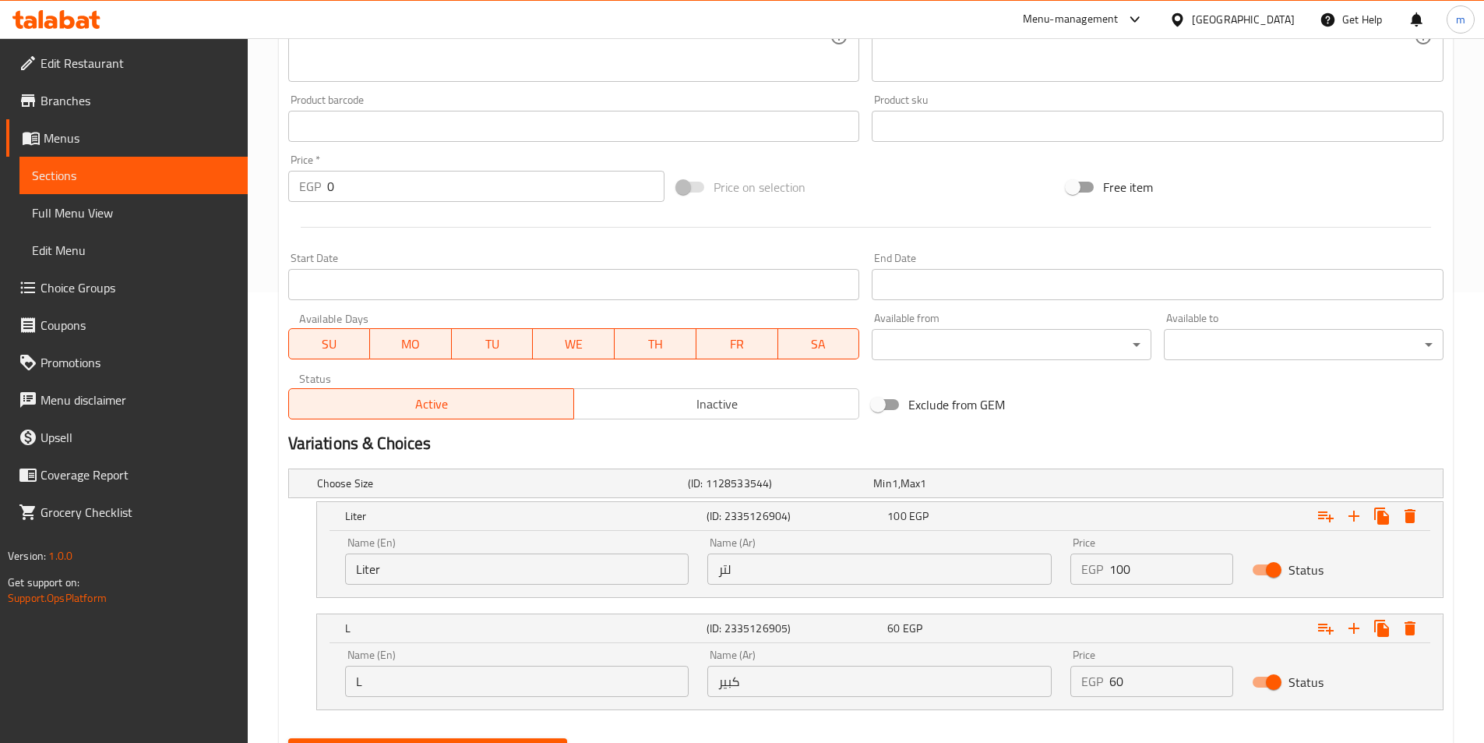
scroll to position [527, 0]
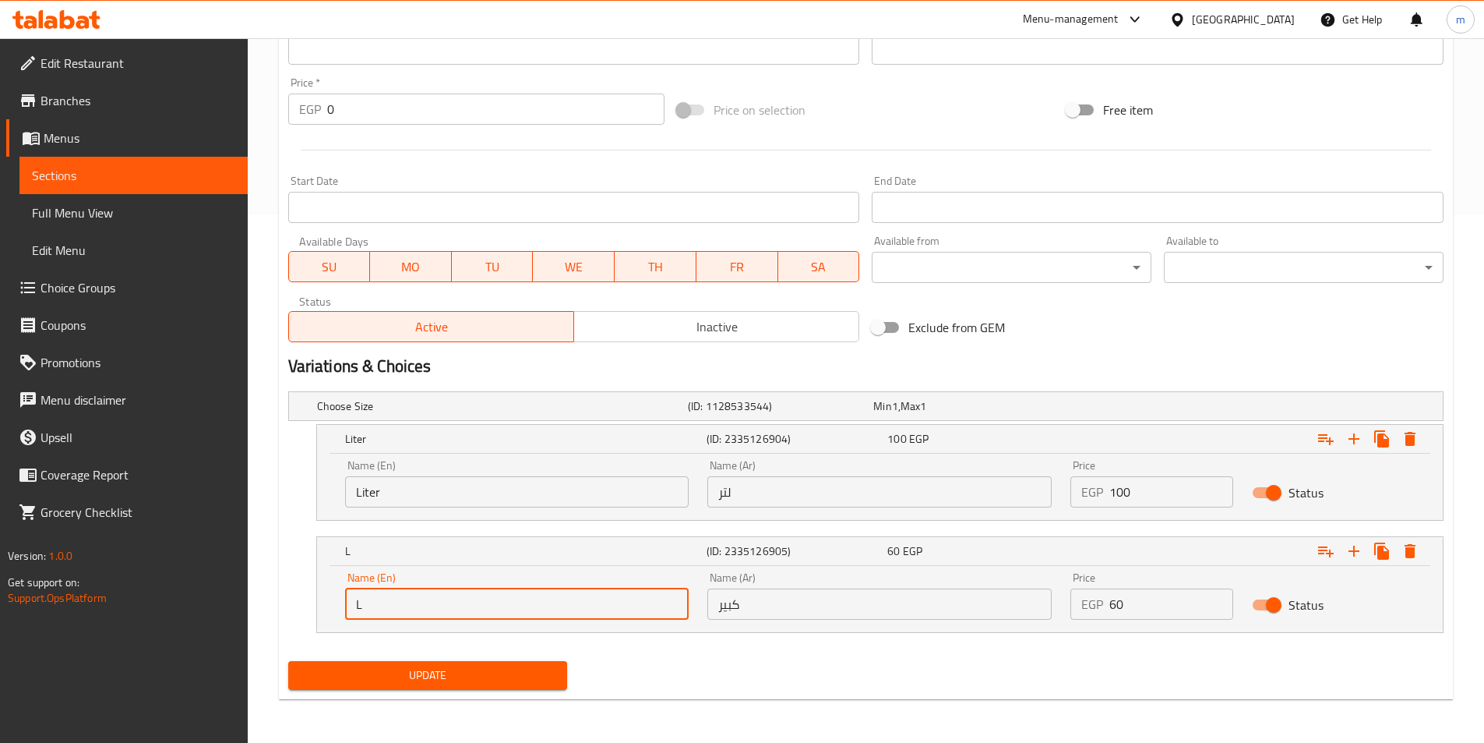
click at [450, 597] on input "L" at bounding box center [517, 603] width 344 height 31
type input "Large"
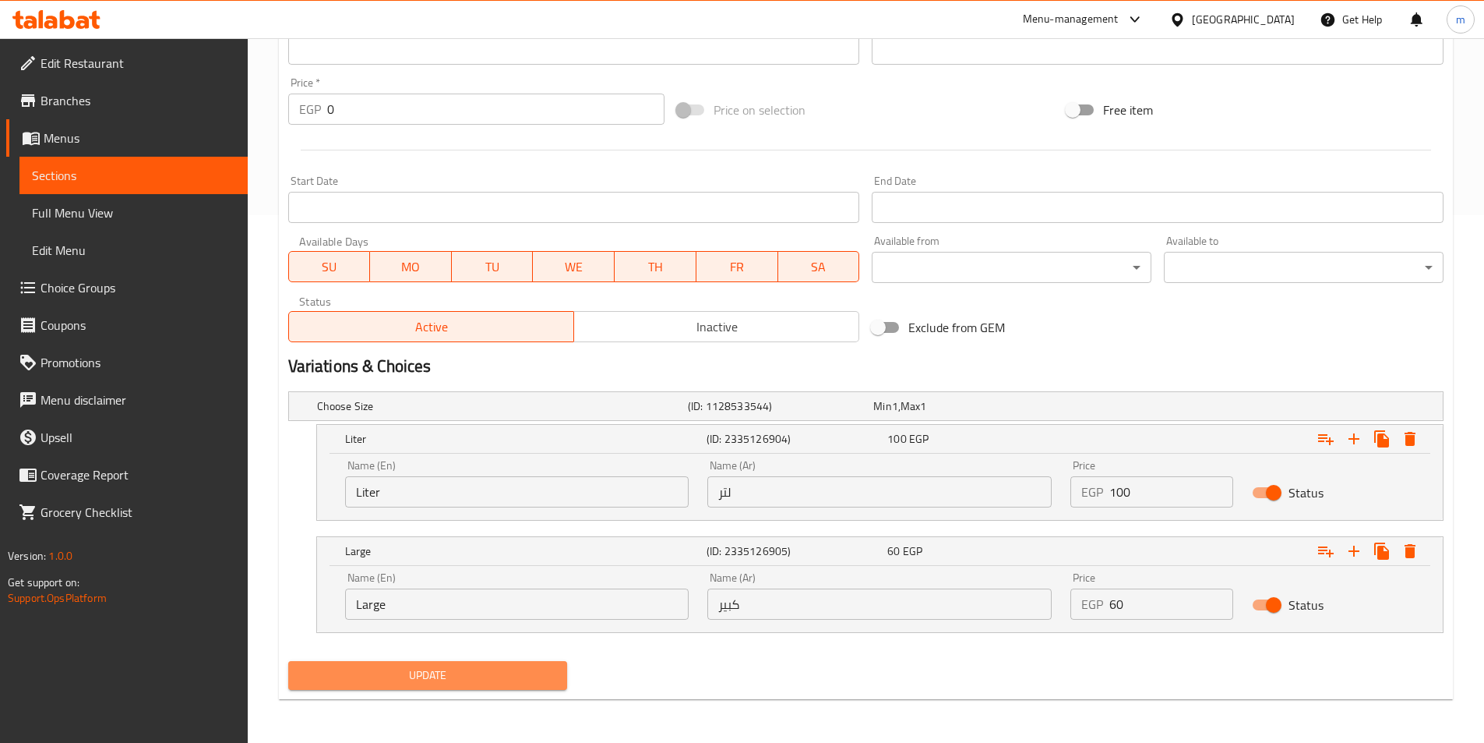
click at [414, 676] on span "Update" at bounding box center [428, 674] width 255 height 19
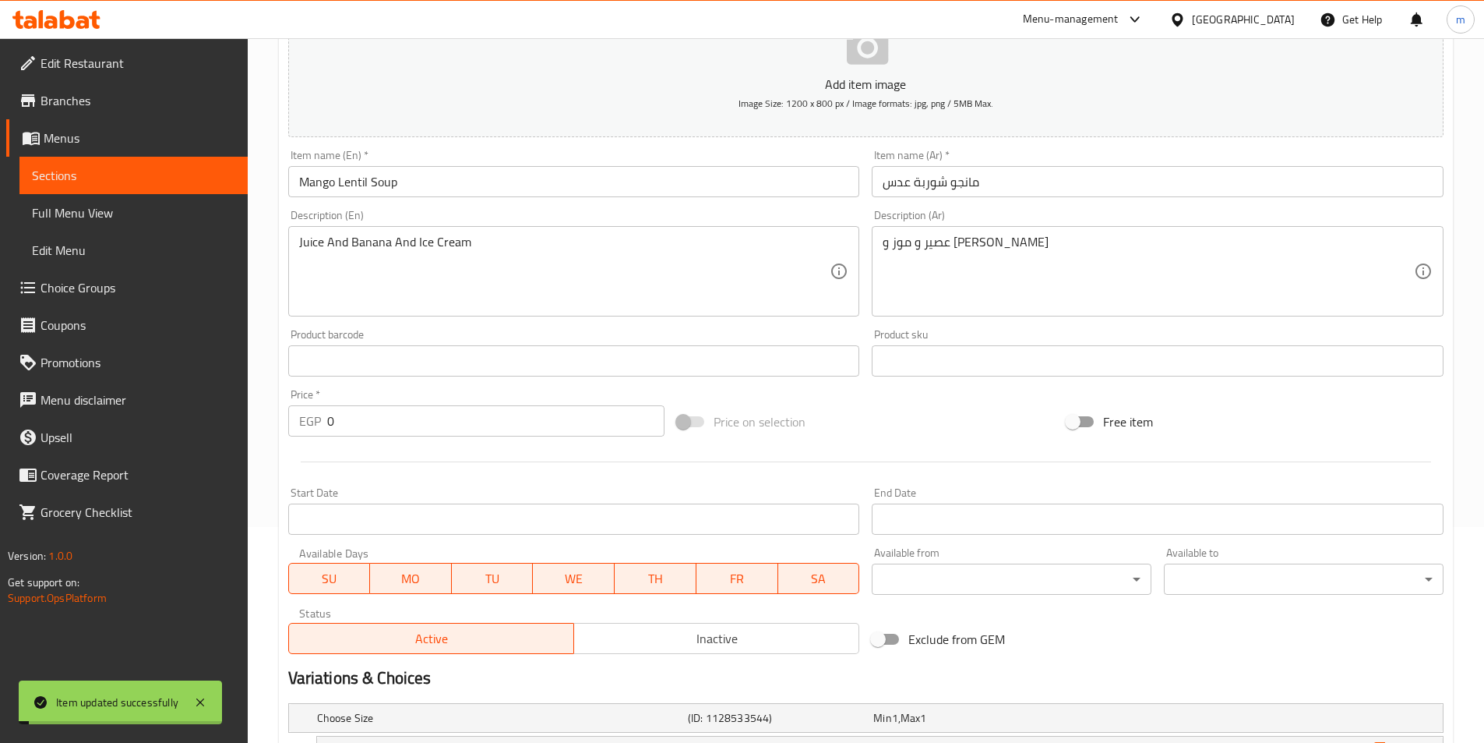
scroll to position [0, 0]
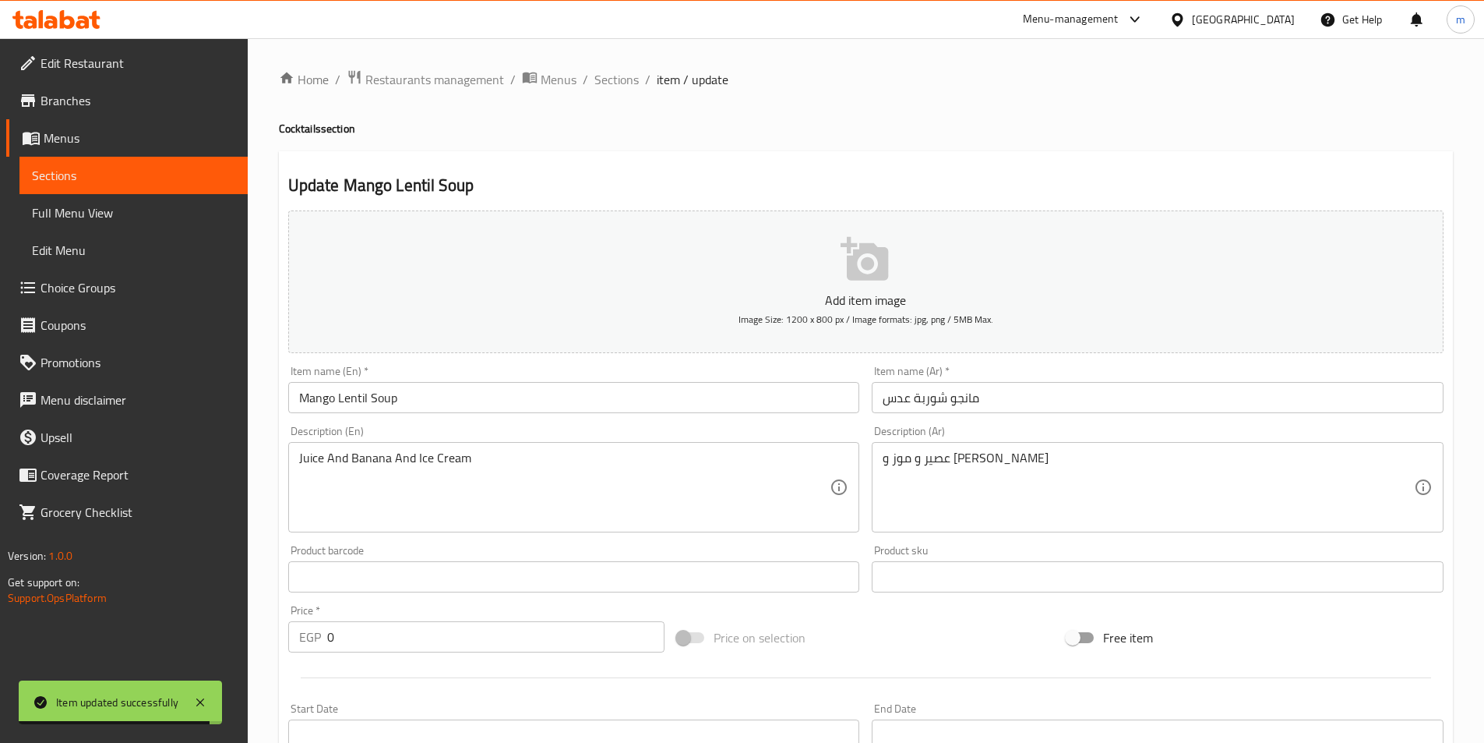
click at [97, 135] on span "Menus" at bounding box center [140, 138] width 192 height 19
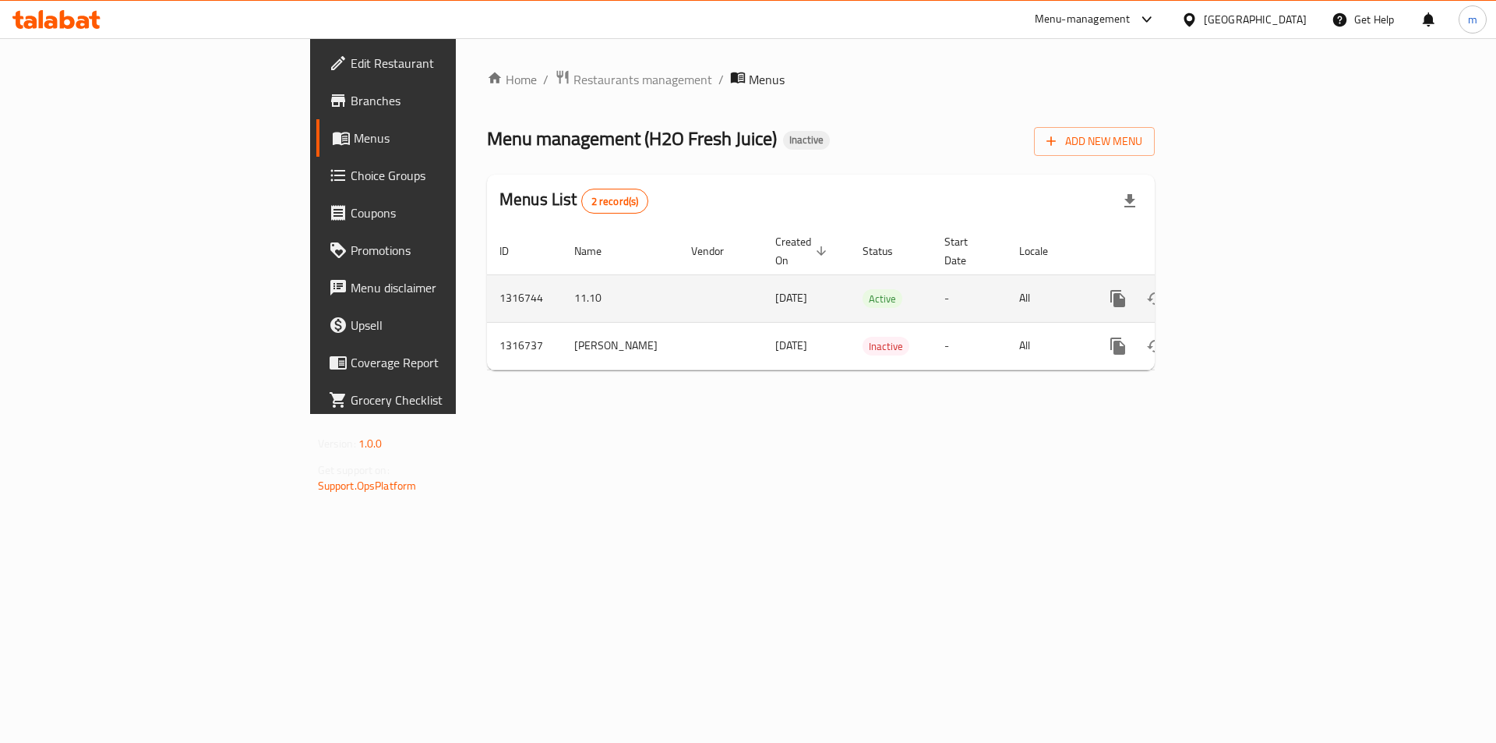
click at [1240, 289] on icon "enhanced table" at bounding box center [1230, 298] width 19 height 19
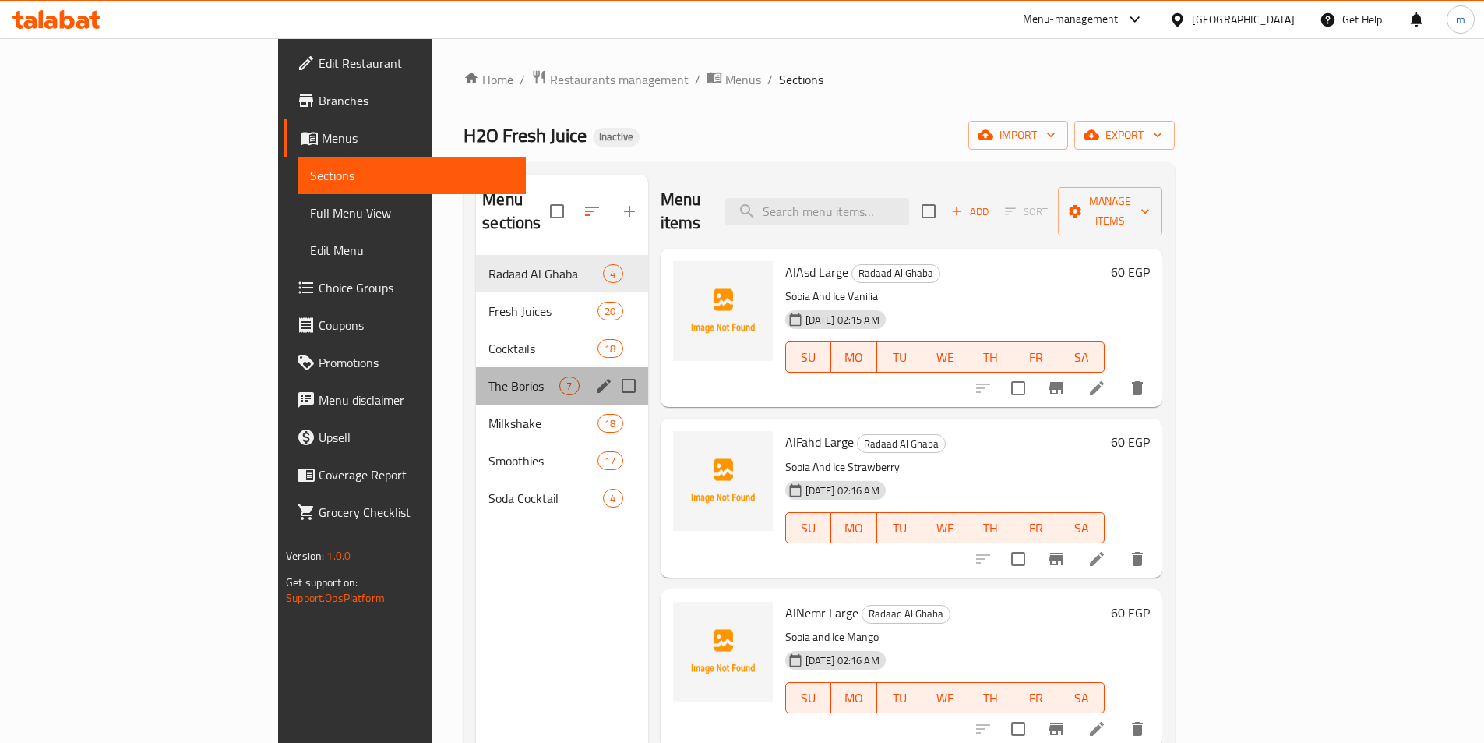
click at [476, 367] on div "The Borios 7" at bounding box center [561, 385] width 171 height 37
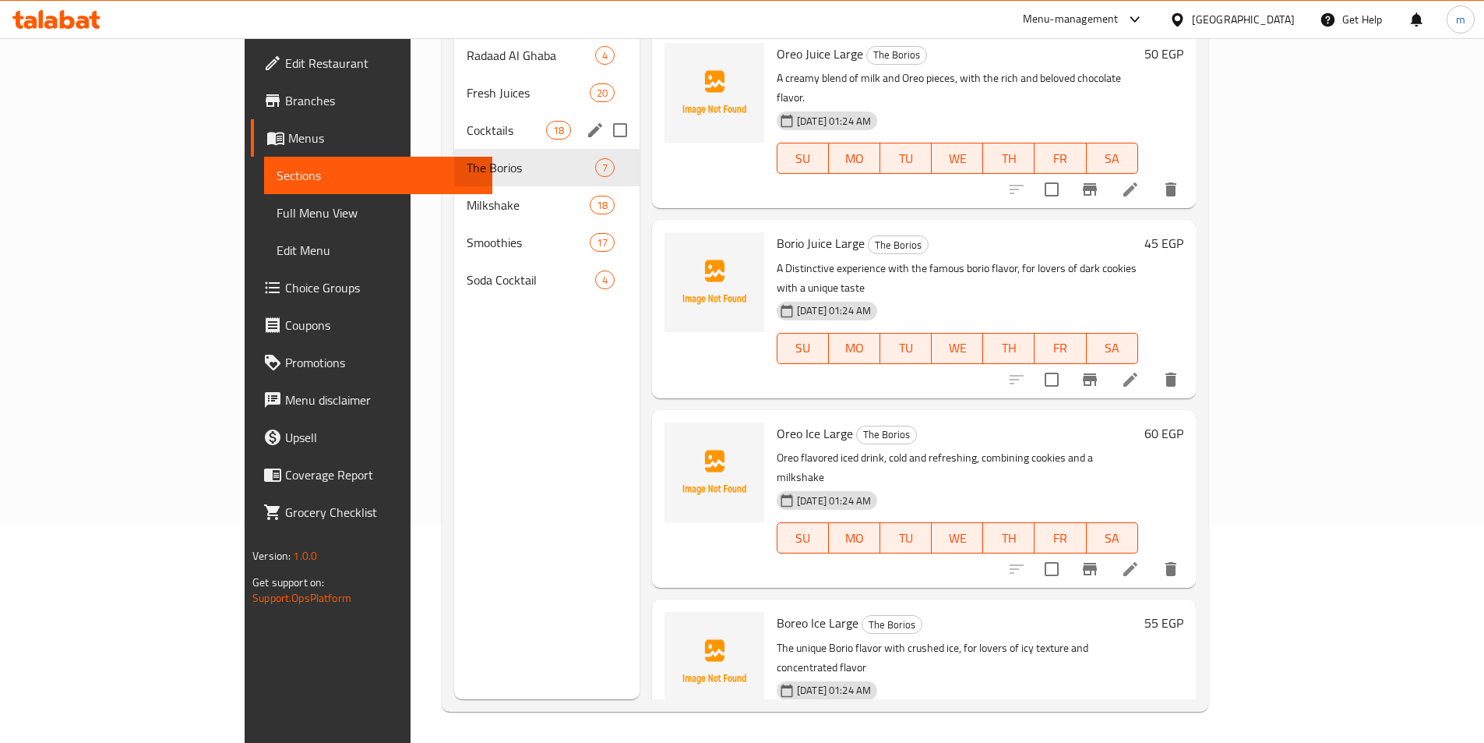
scroll to position [488, 0]
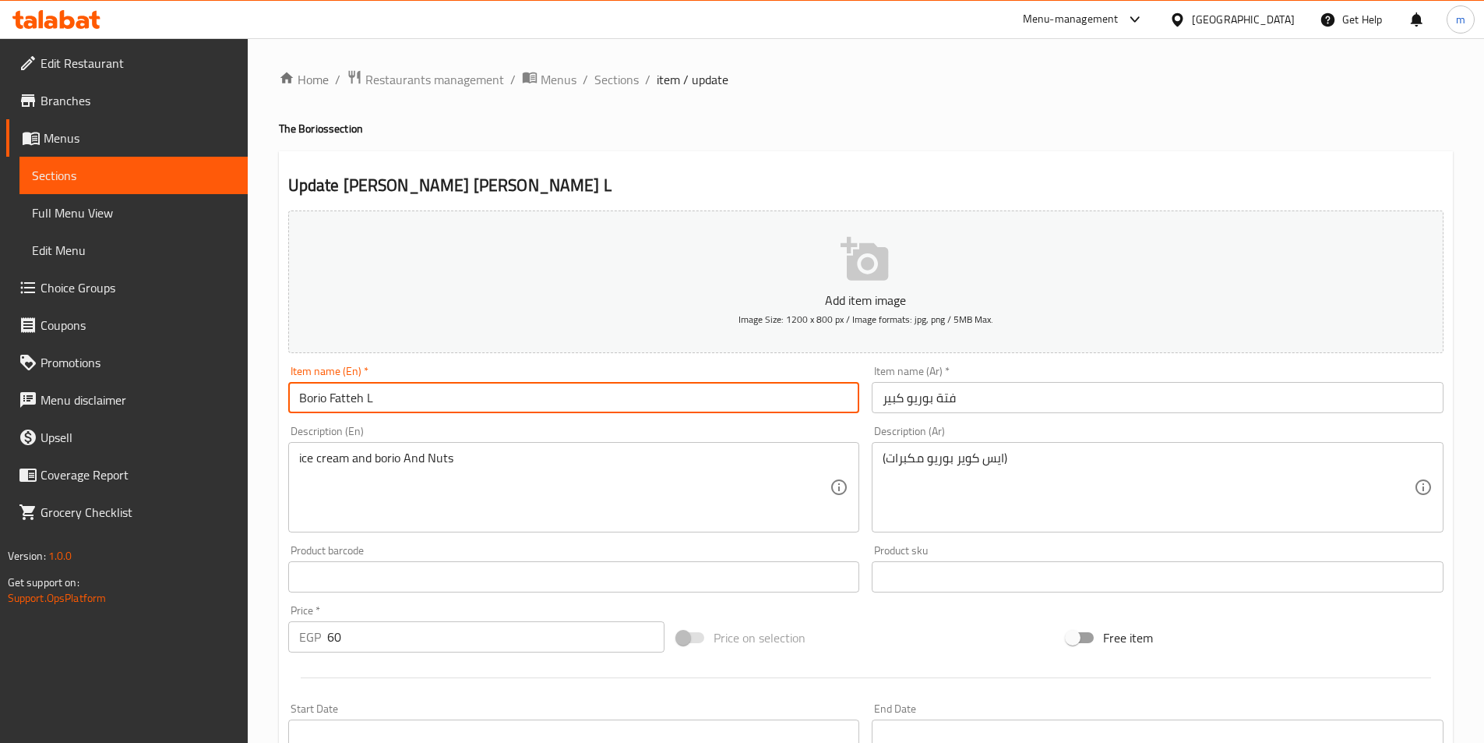
click at [549, 410] on input "Borio Fatteh L" at bounding box center [574, 397] width 572 height 31
type input "Borio Fatteh Large"
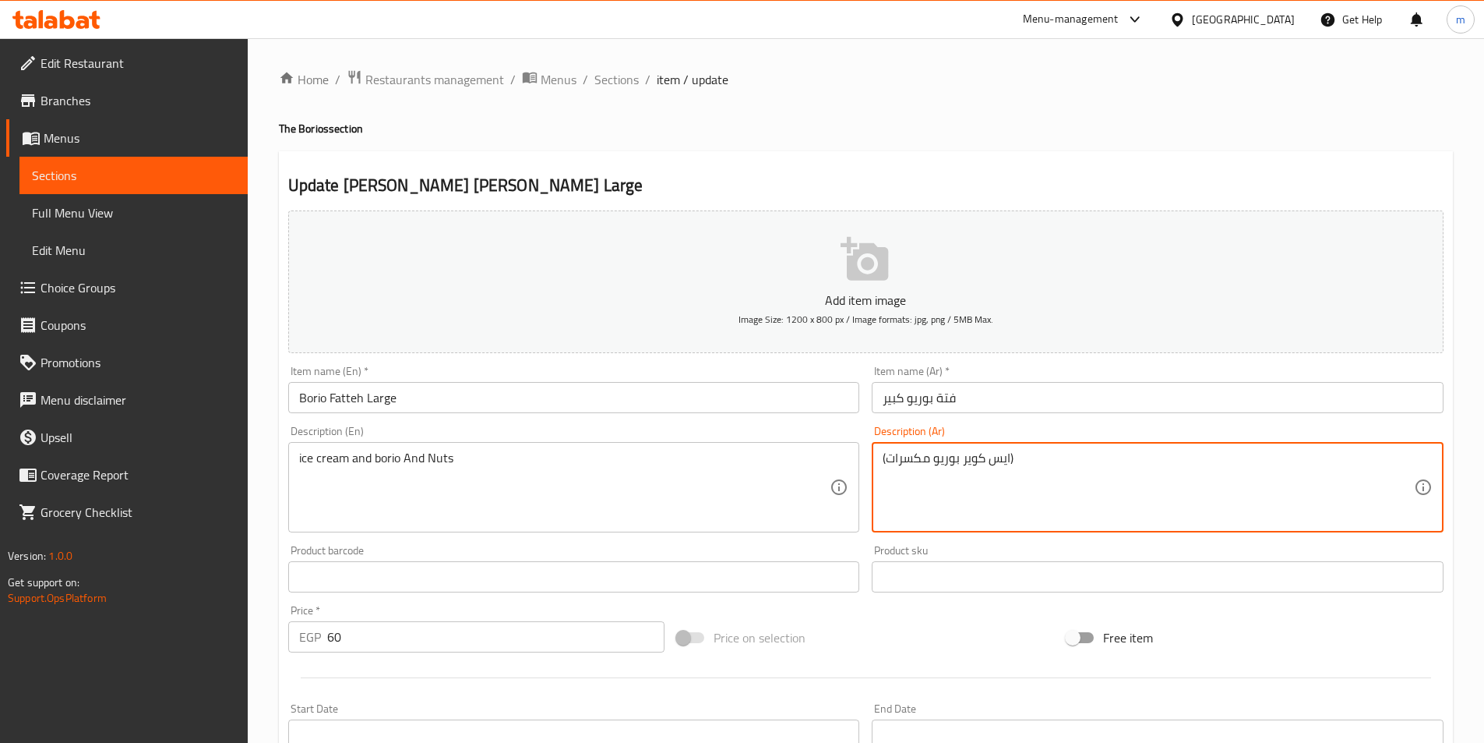
click at [979, 461] on textarea "(ايس كوير بوريو مكسرات)" at bounding box center [1148, 487] width 531 height 74
click at [974, 457] on textarea "(ايس كوير بوريو مكسرات)" at bounding box center [1148, 487] width 531 height 74
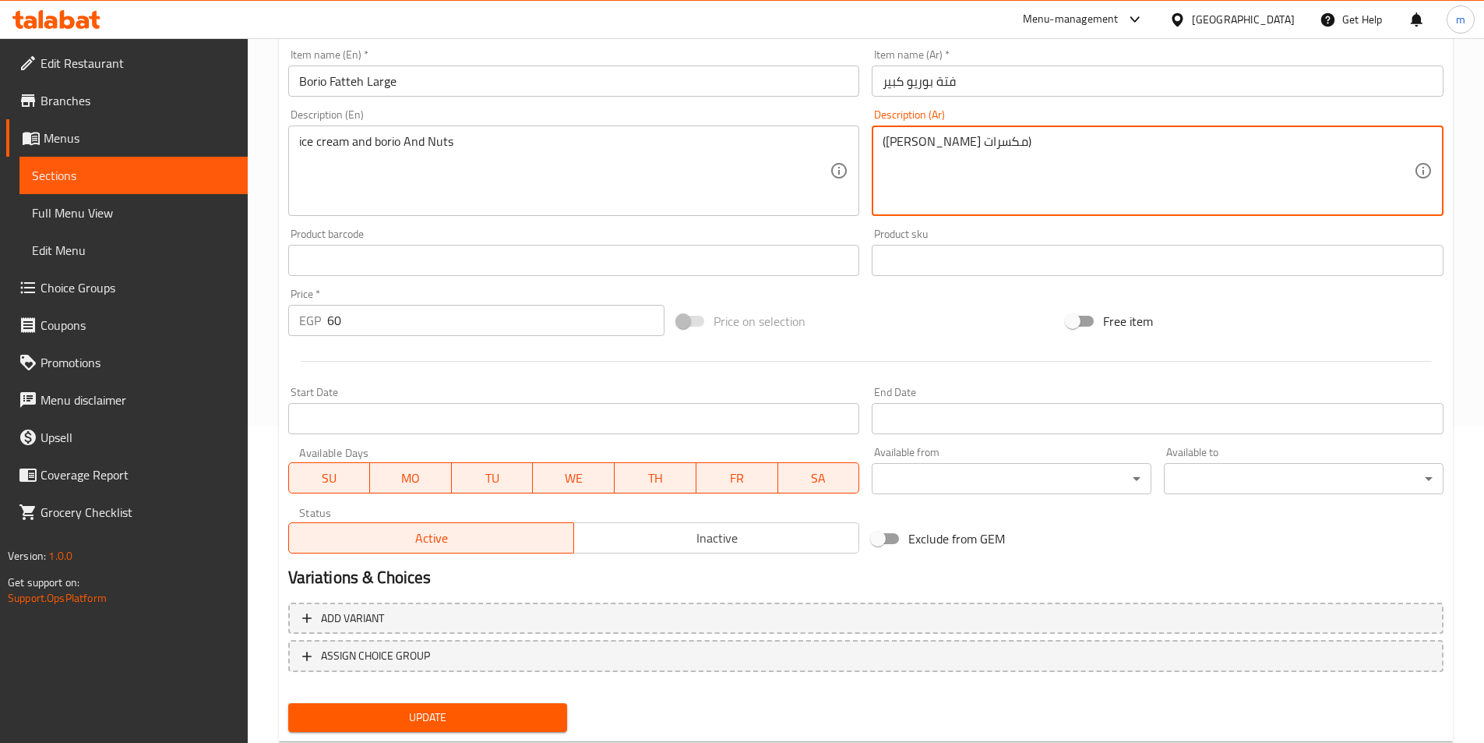
scroll to position [358, 0]
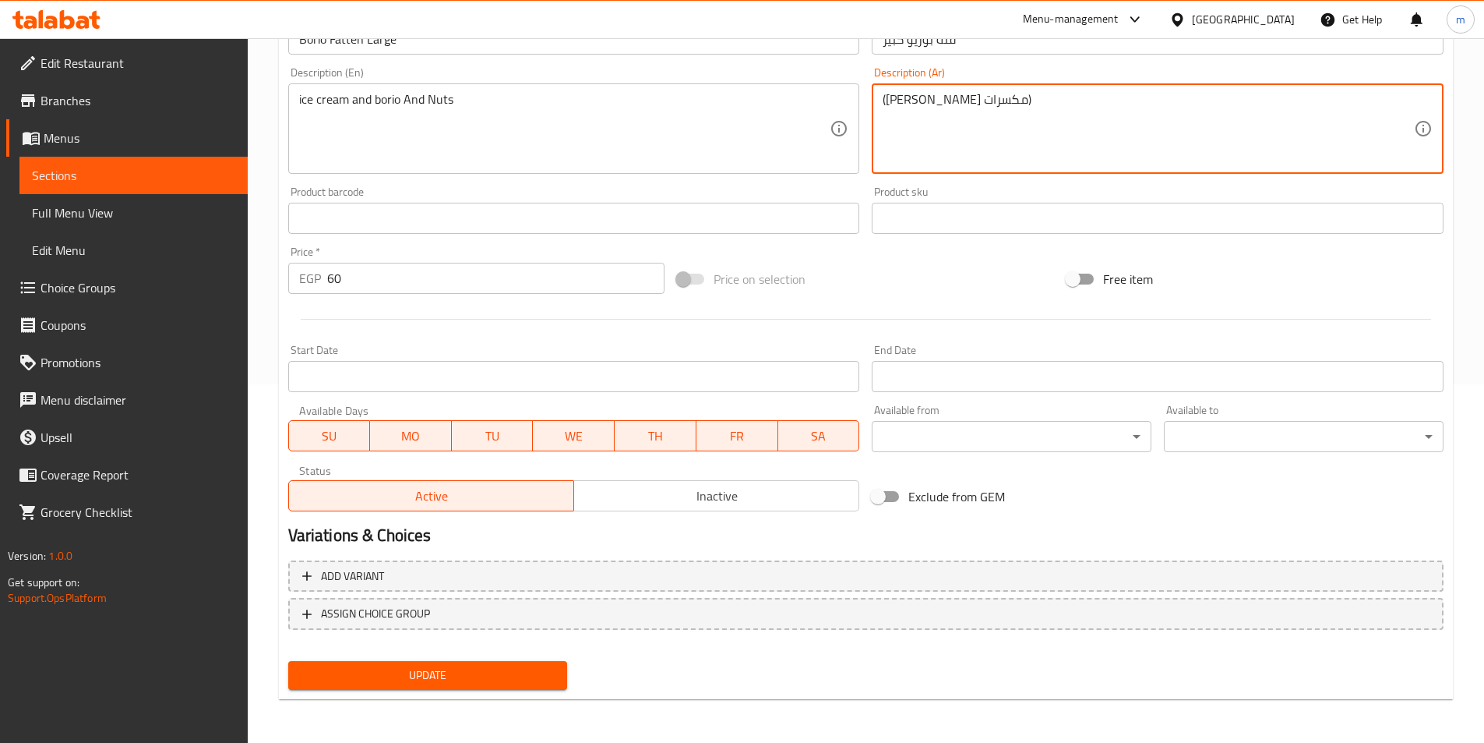
type textarea "([PERSON_NAME] مكسرات)"
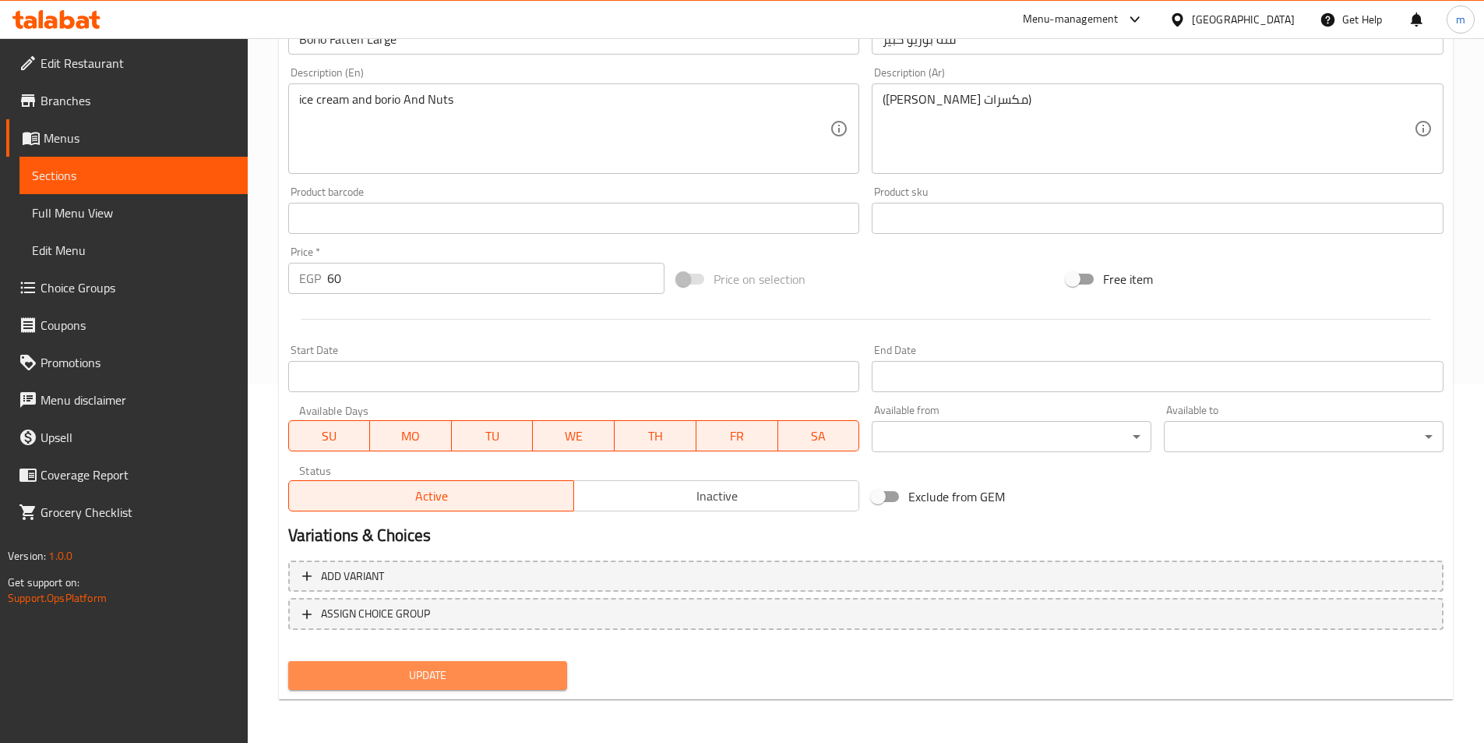
click at [438, 669] on span "Update" at bounding box center [428, 674] width 255 height 19
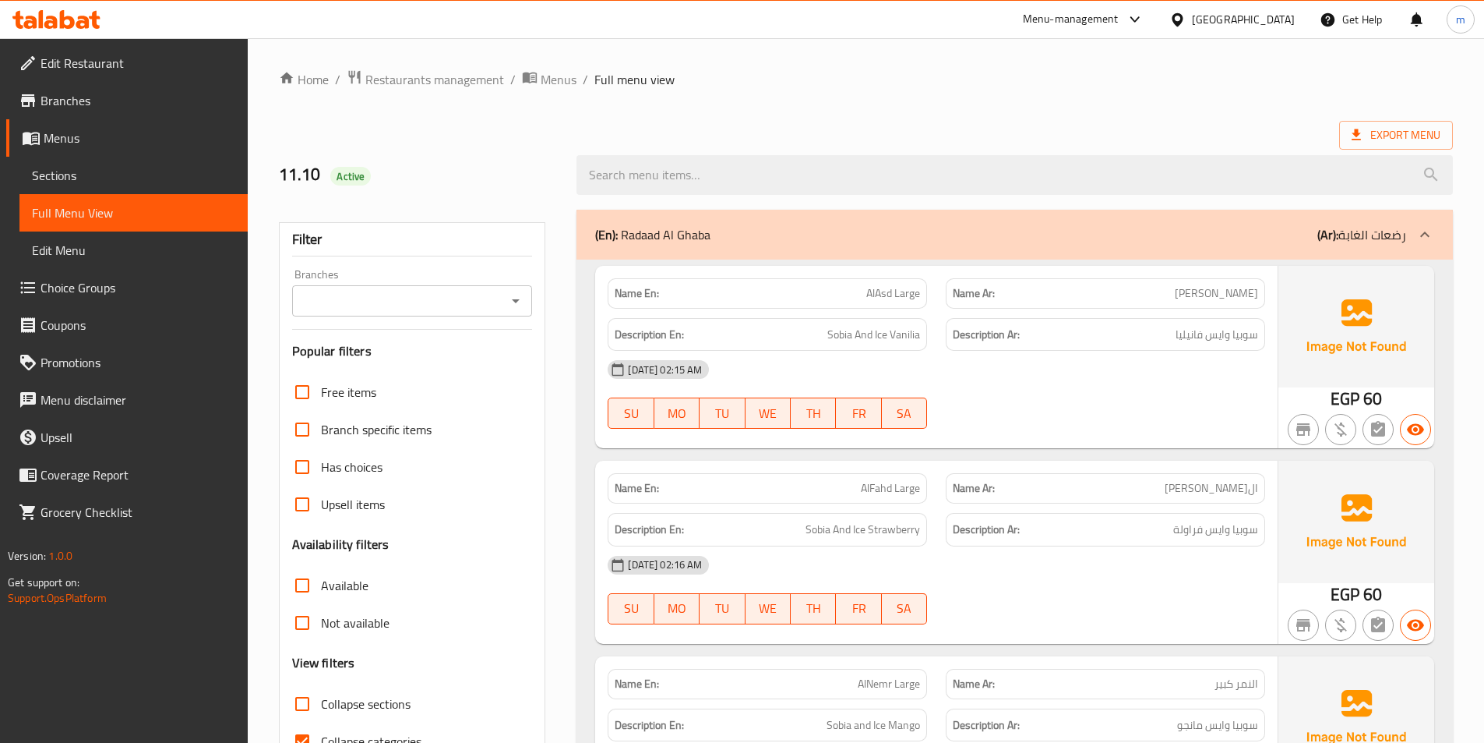
click at [337, 709] on span "Collapse sections" at bounding box center [366, 703] width 90 height 19
click at [321, 709] on input "Collapse sections" at bounding box center [302, 703] width 37 height 37
checkbox input "true"
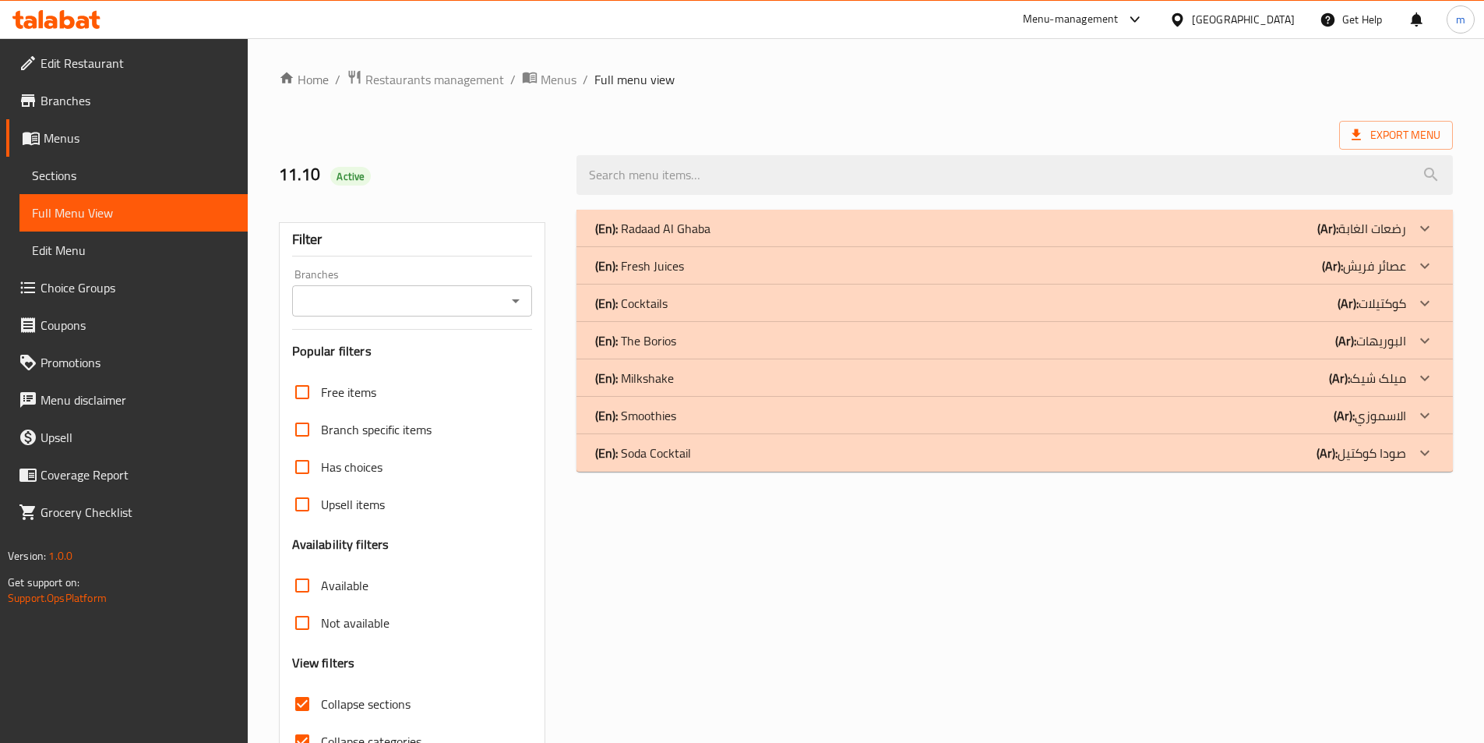
click at [340, 733] on span "Collapse categories" at bounding box center [371, 741] width 101 height 19
click at [321, 733] on input "Collapse categories" at bounding box center [302, 740] width 37 height 37
checkbox input "false"
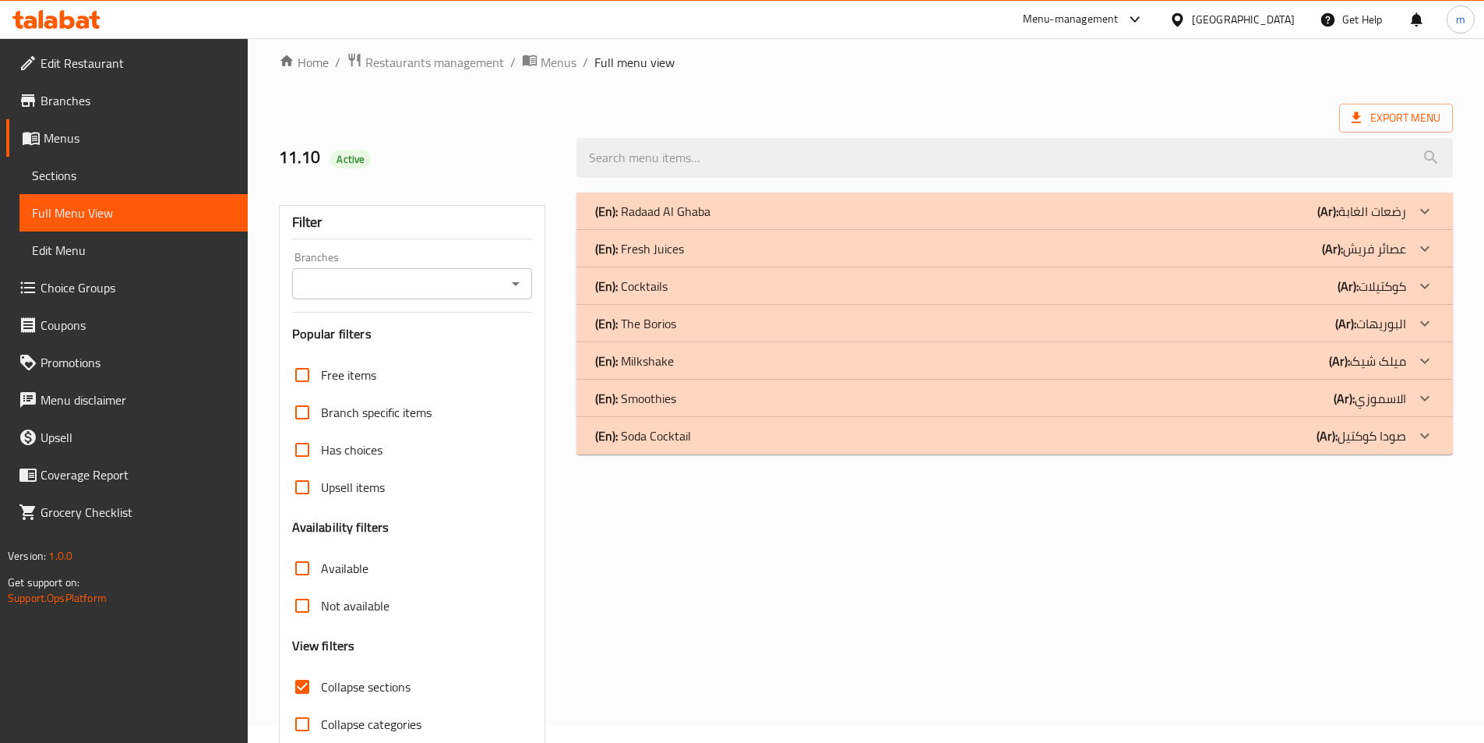
click at [675, 252] on p "(En): Fresh Juices" at bounding box center [639, 248] width 89 height 19
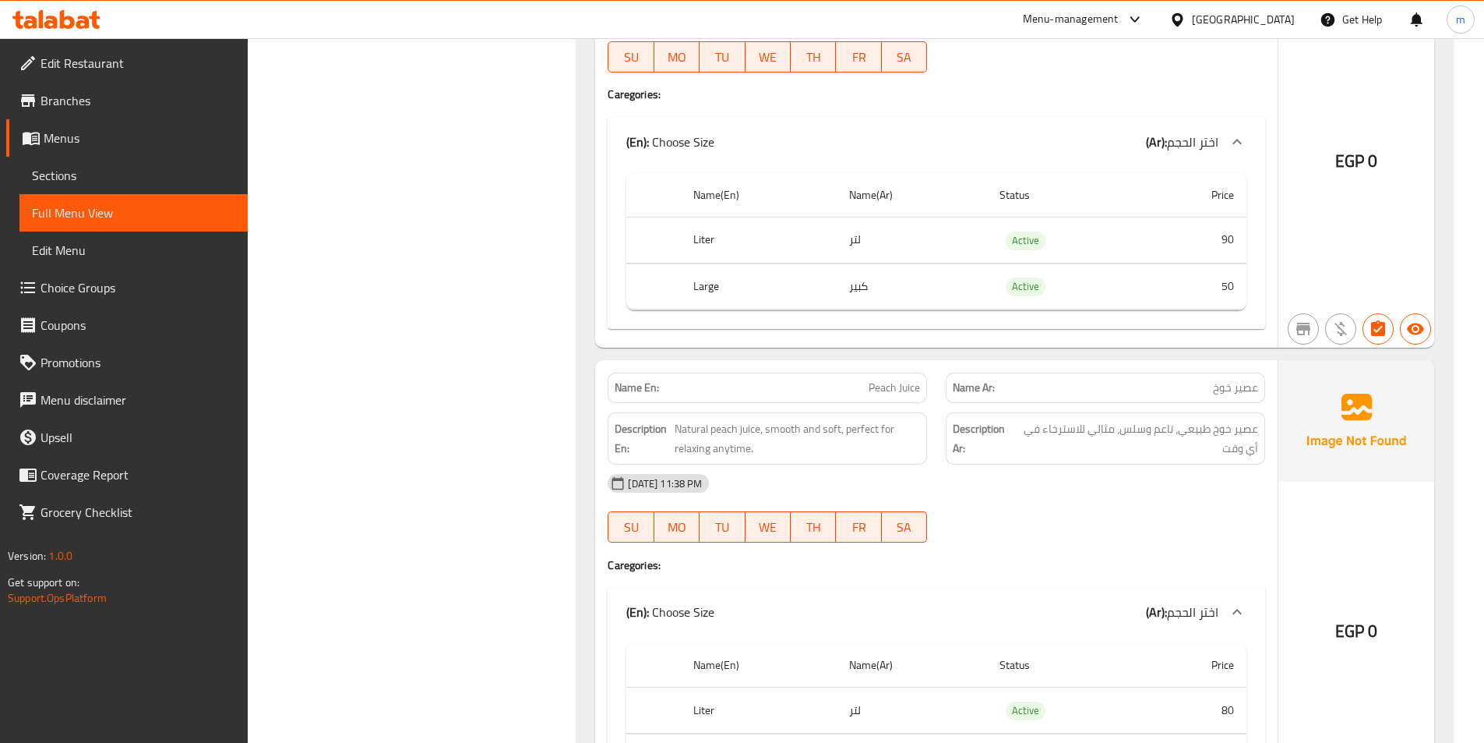
scroll to position [8482, 0]
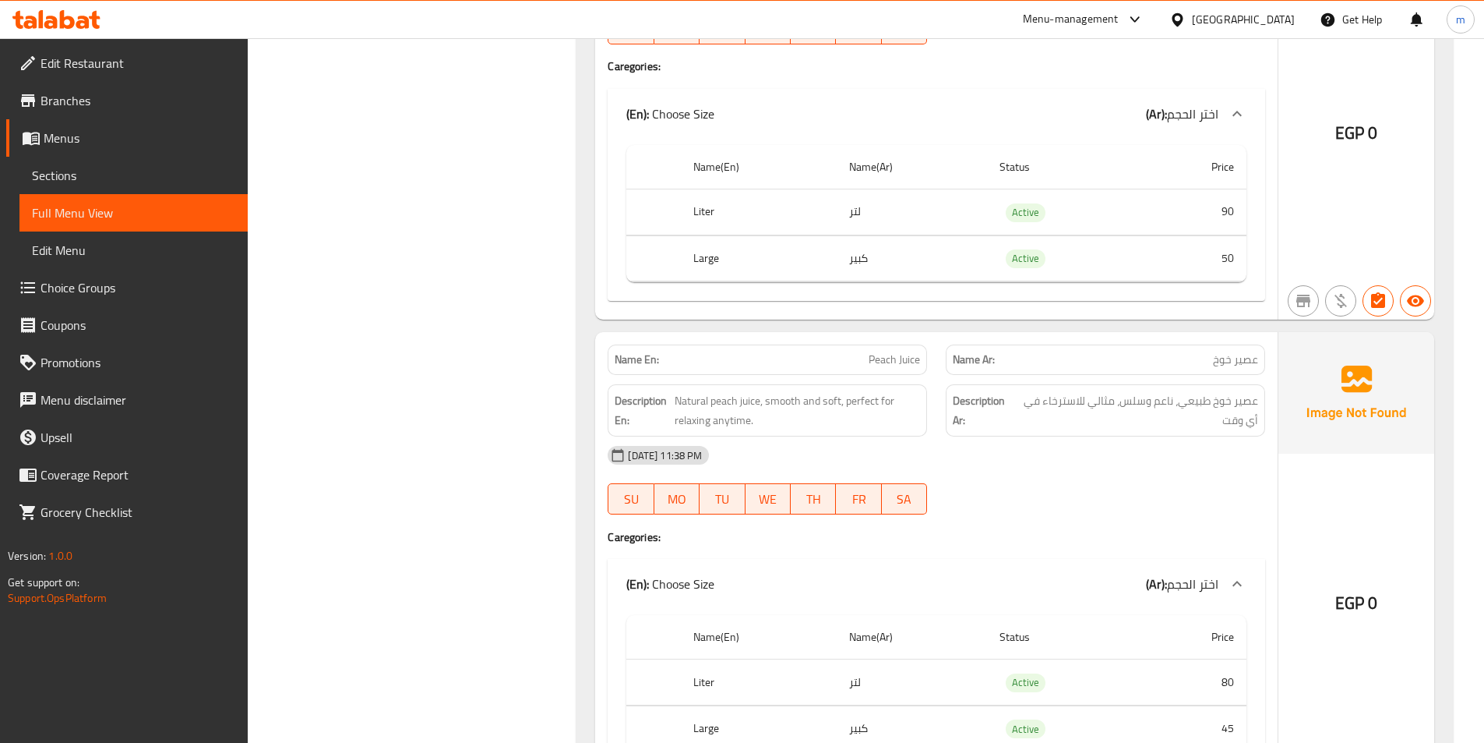
click at [904, 357] on span "Peach Juice" at bounding box center [894, 359] width 51 height 16
copy span "Peach Juice"
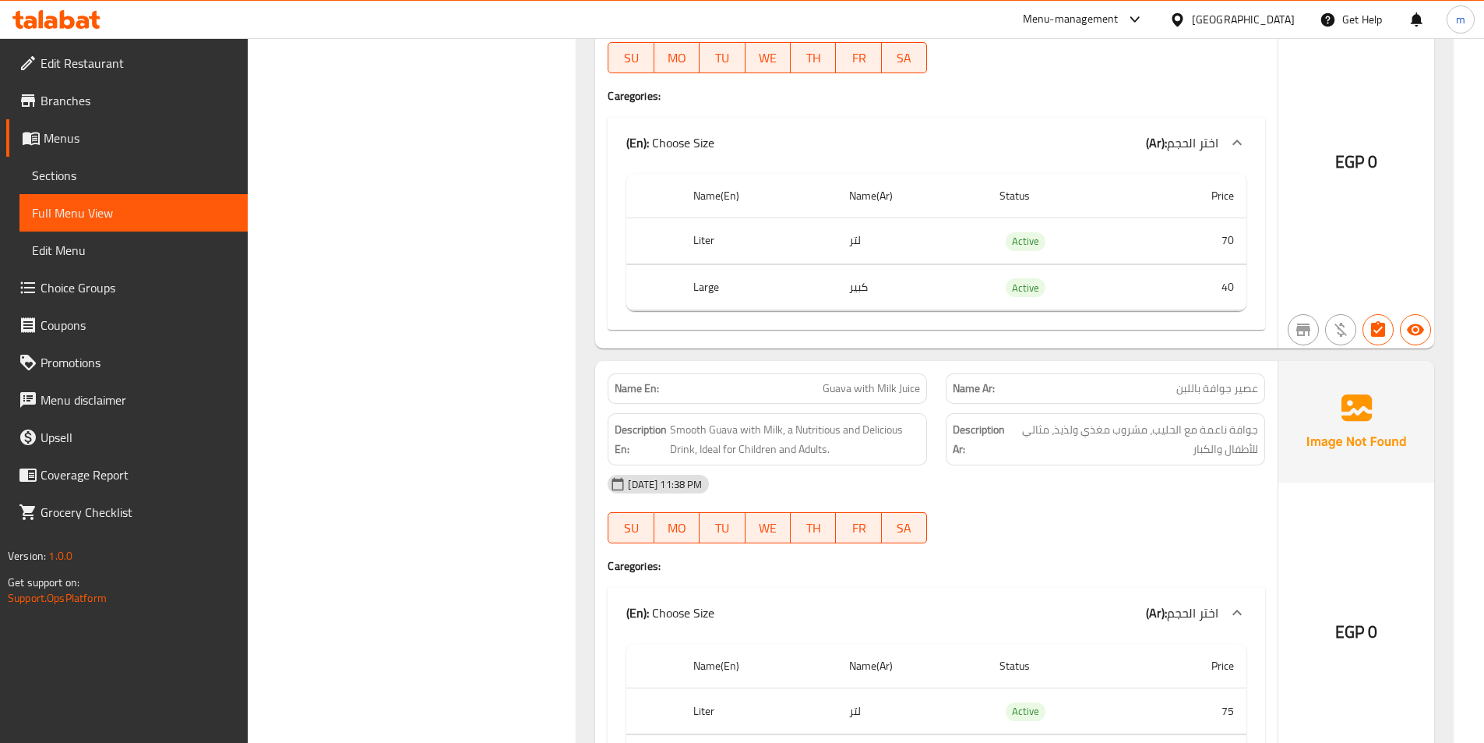
scroll to position [0, 0]
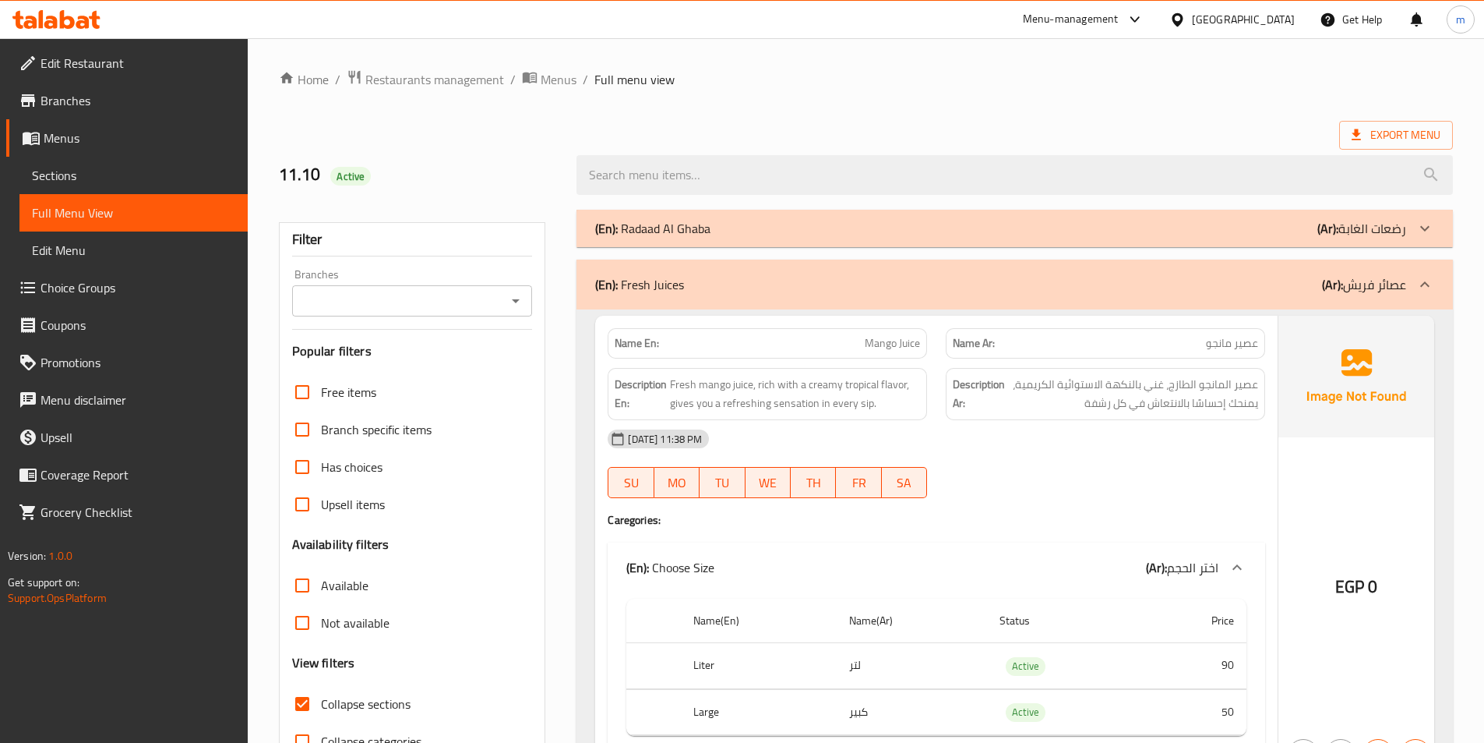
click at [611, 296] on div "(En): Fresh Juices (Ar): عصائر فريش" at bounding box center [1015, 284] width 877 height 50
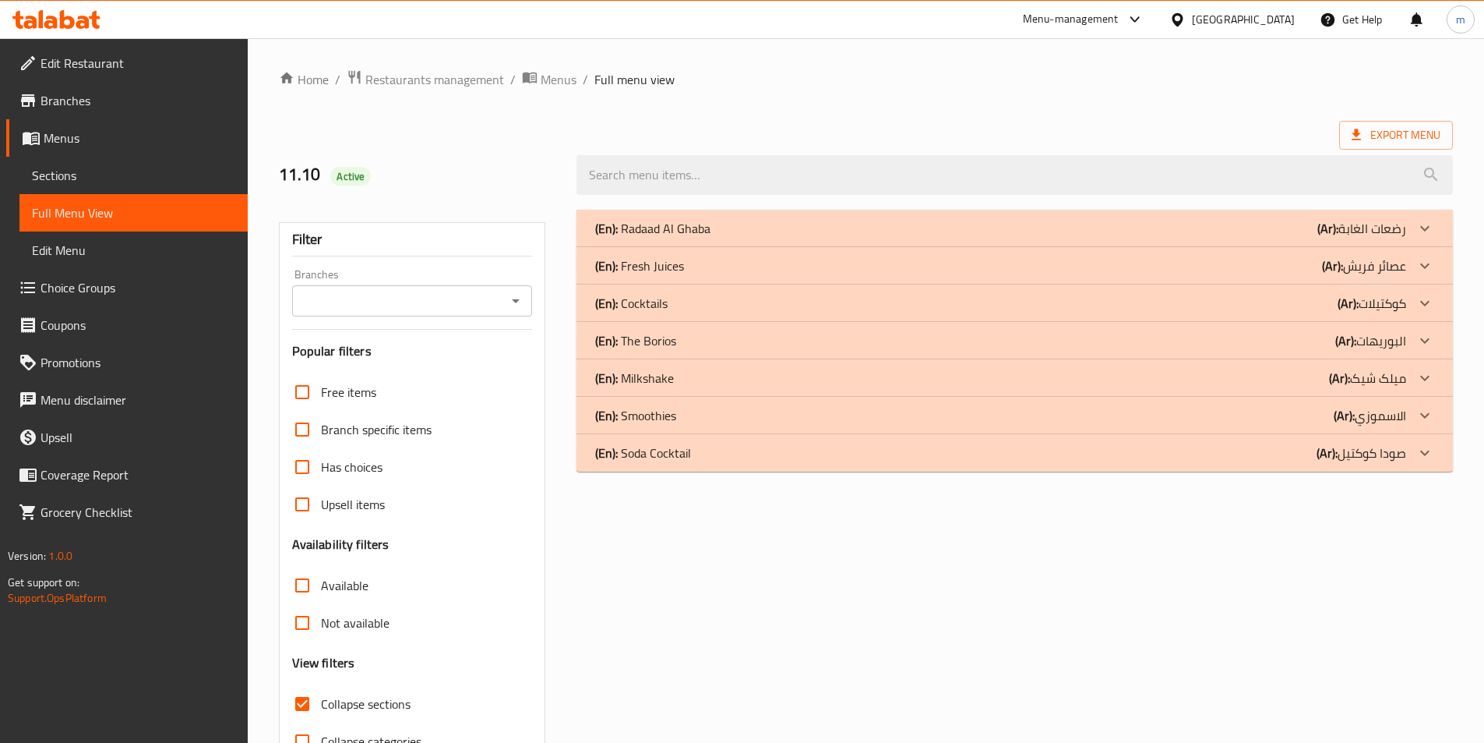
click at [1247, 305] on div "(En): Cocktails (Ar): كوكتيلات" at bounding box center [1000, 303] width 811 height 19
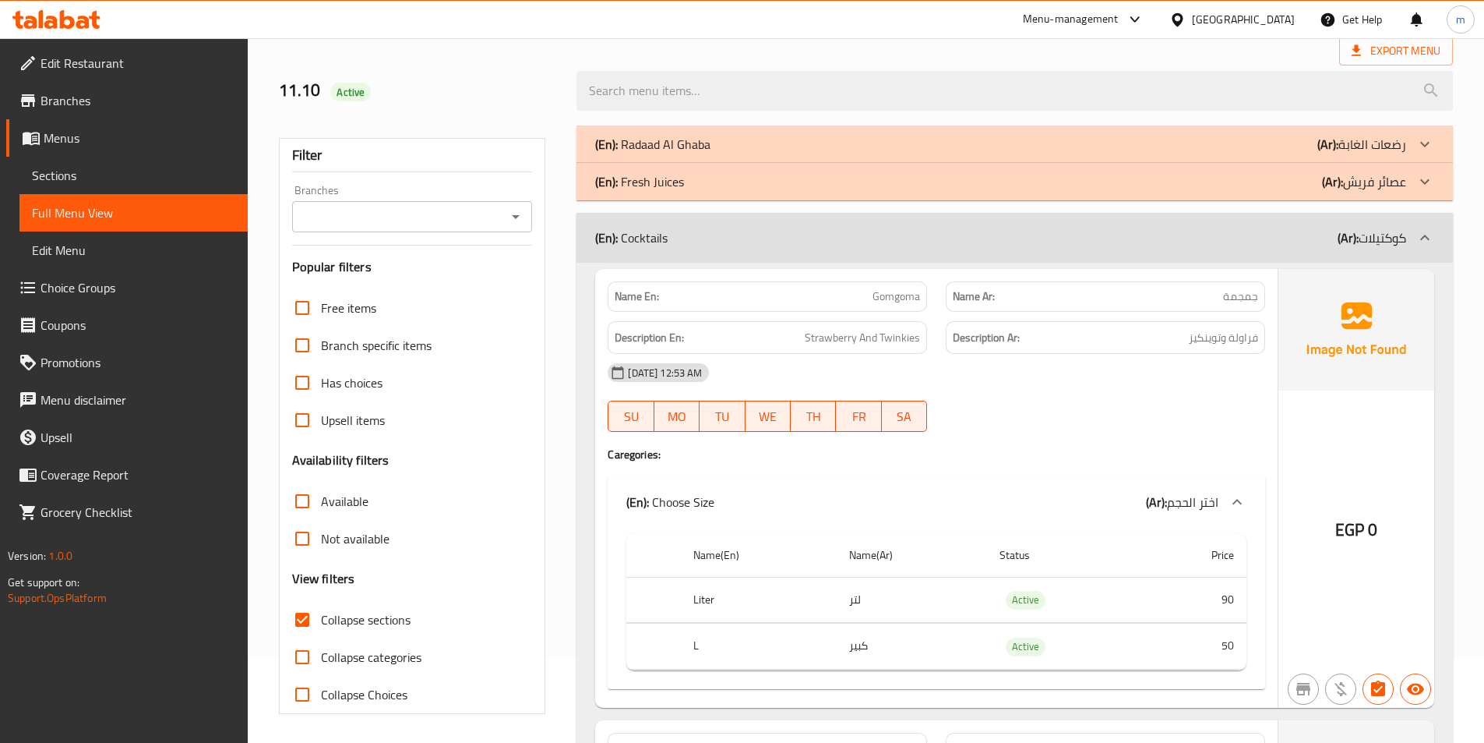
scroll to position [78, 0]
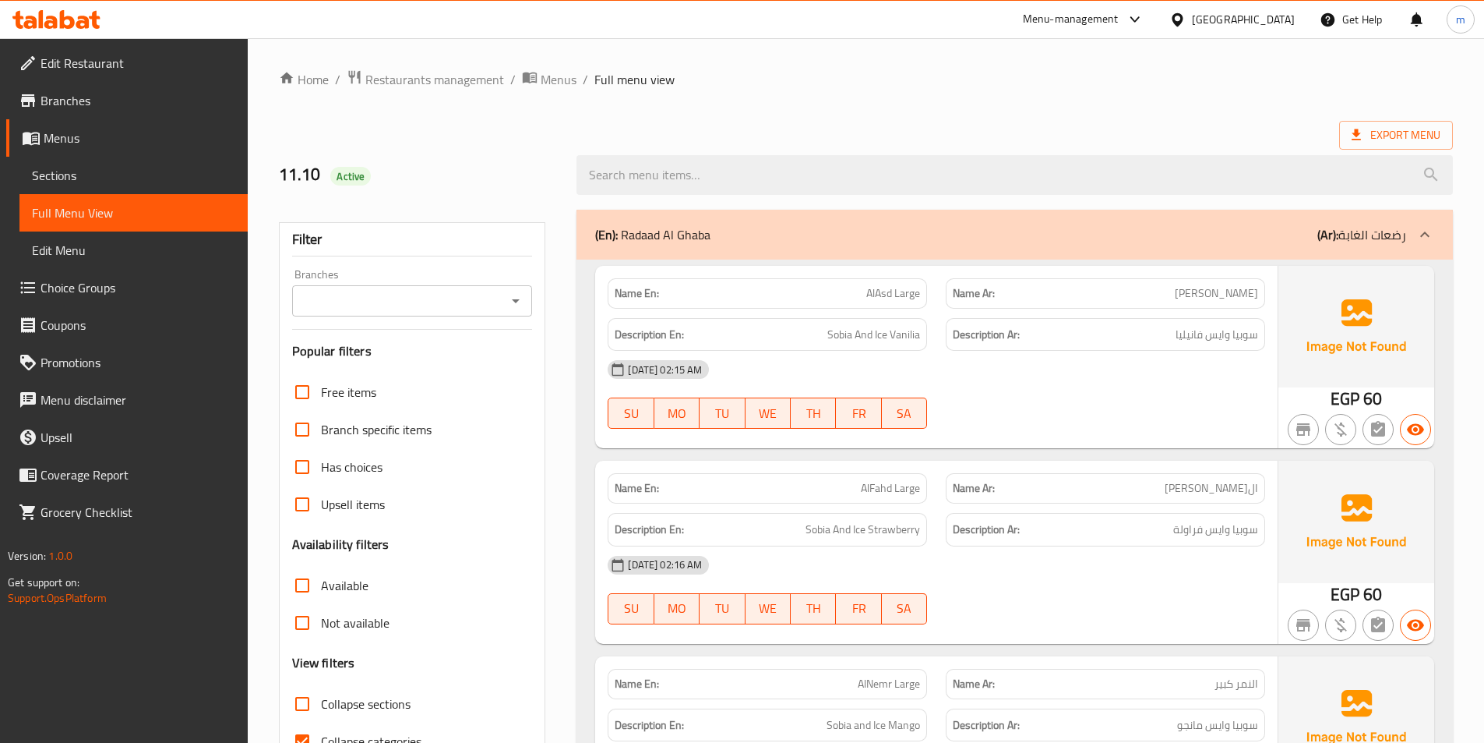
scroll to position [78, 0]
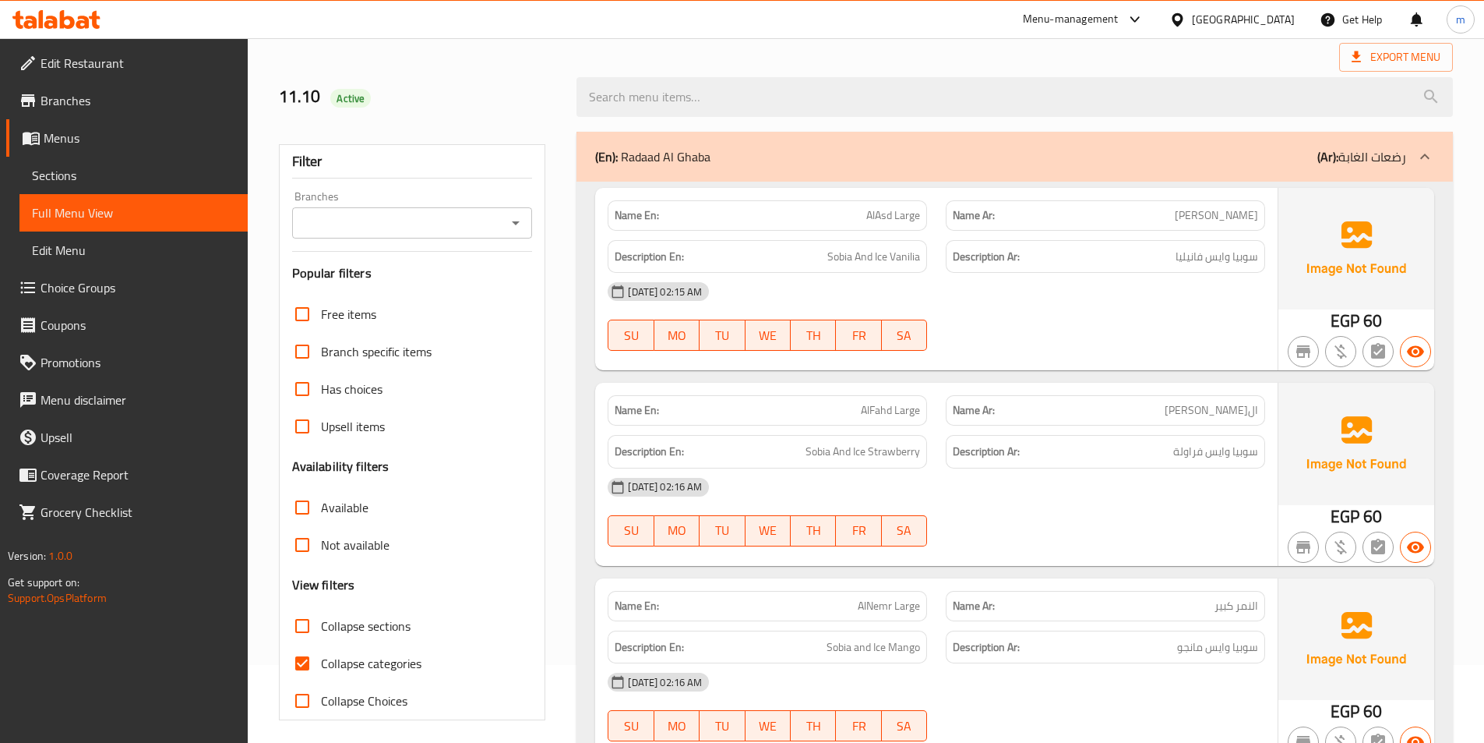
click at [367, 630] on span "Collapse sections" at bounding box center [366, 625] width 90 height 19
click at [321, 630] on input "Collapse sections" at bounding box center [302, 625] width 37 height 37
checkbox input "true"
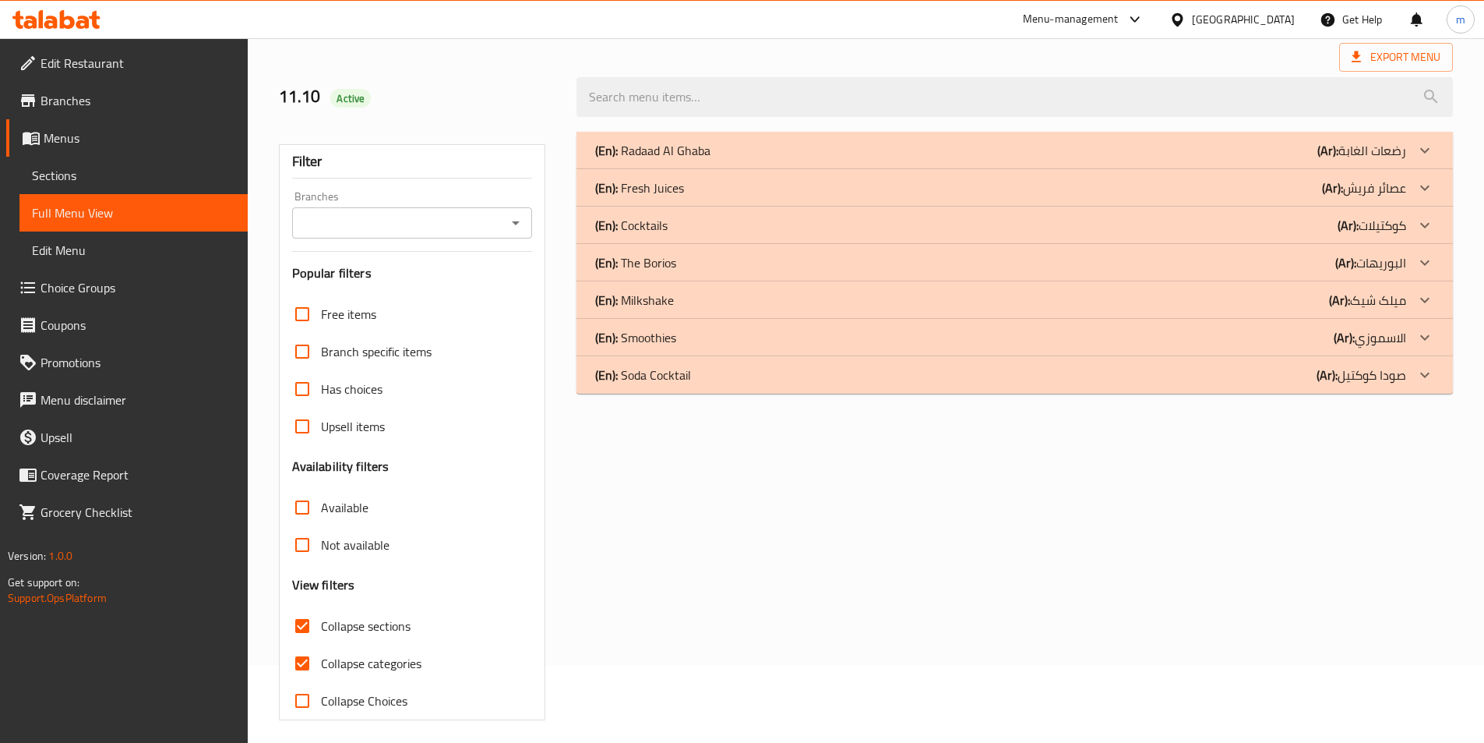
click at [385, 660] on span "Collapse categories" at bounding box center [371, 663] width 101 height 19
click at [321, 660] on input "Collapse categories" at bounding box center [302, 662] width 37 height 37
checkbox input "false"
click at [669, 227] on div "(En): Cocktails (Ar): كوكتيلات" at bounding box center [1000, 225] width 811 height 19
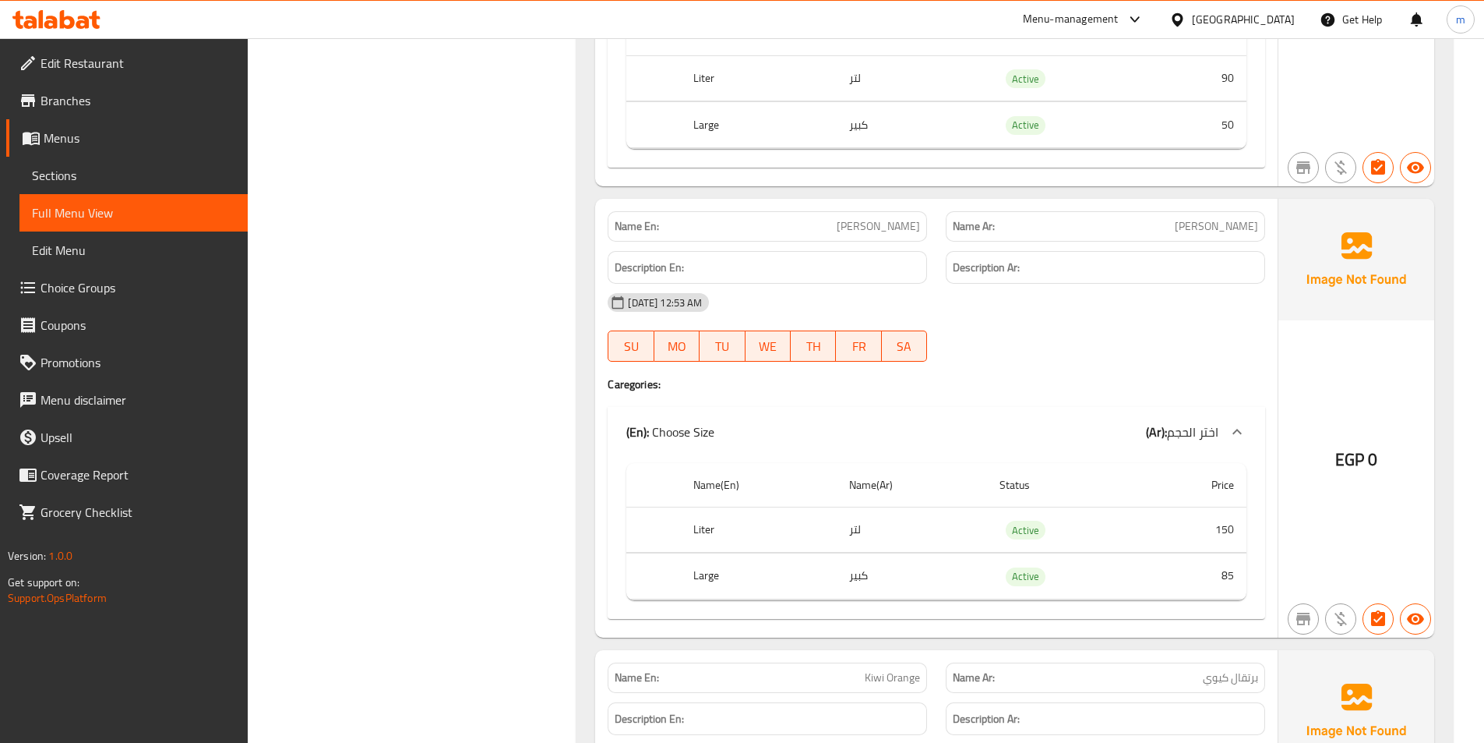
scroll to position [5142, 0]
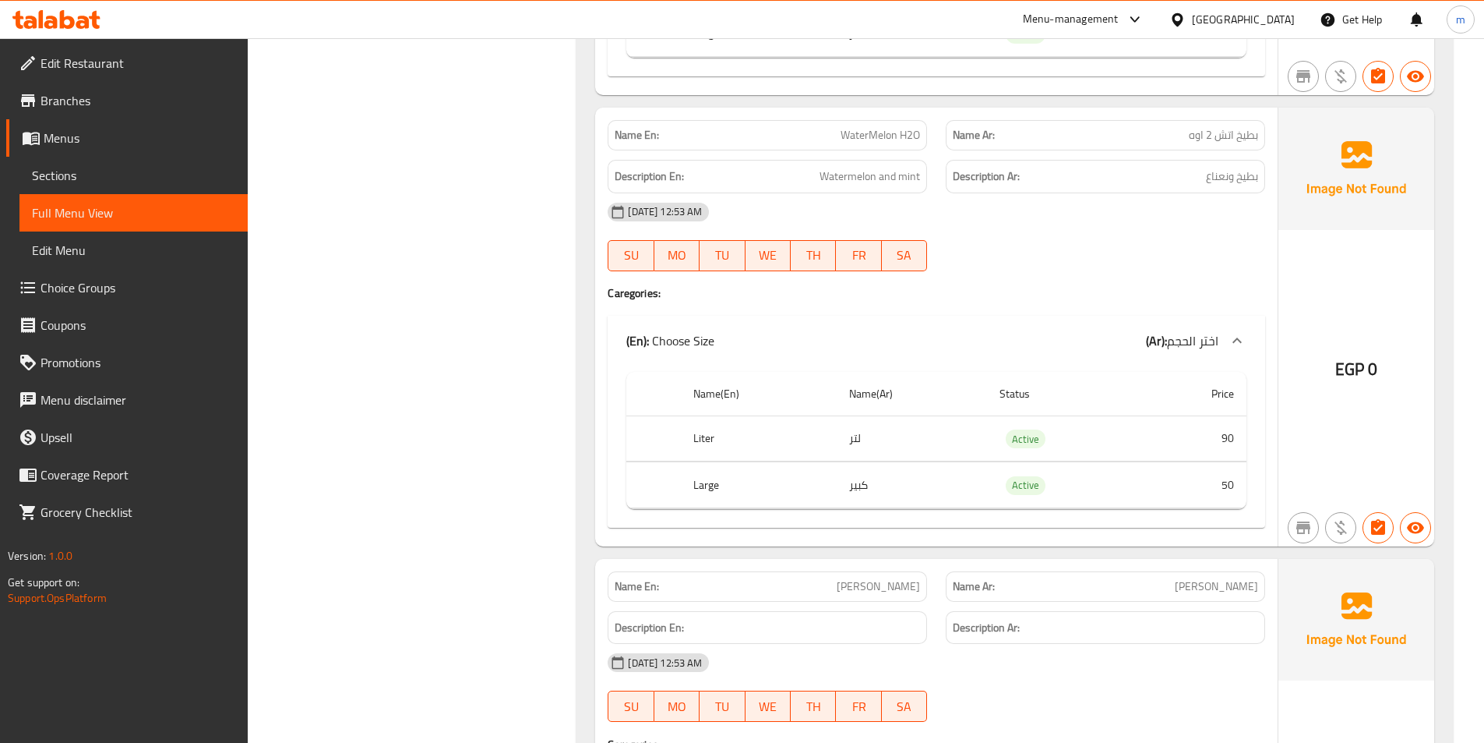
scroll to position [0, 0]
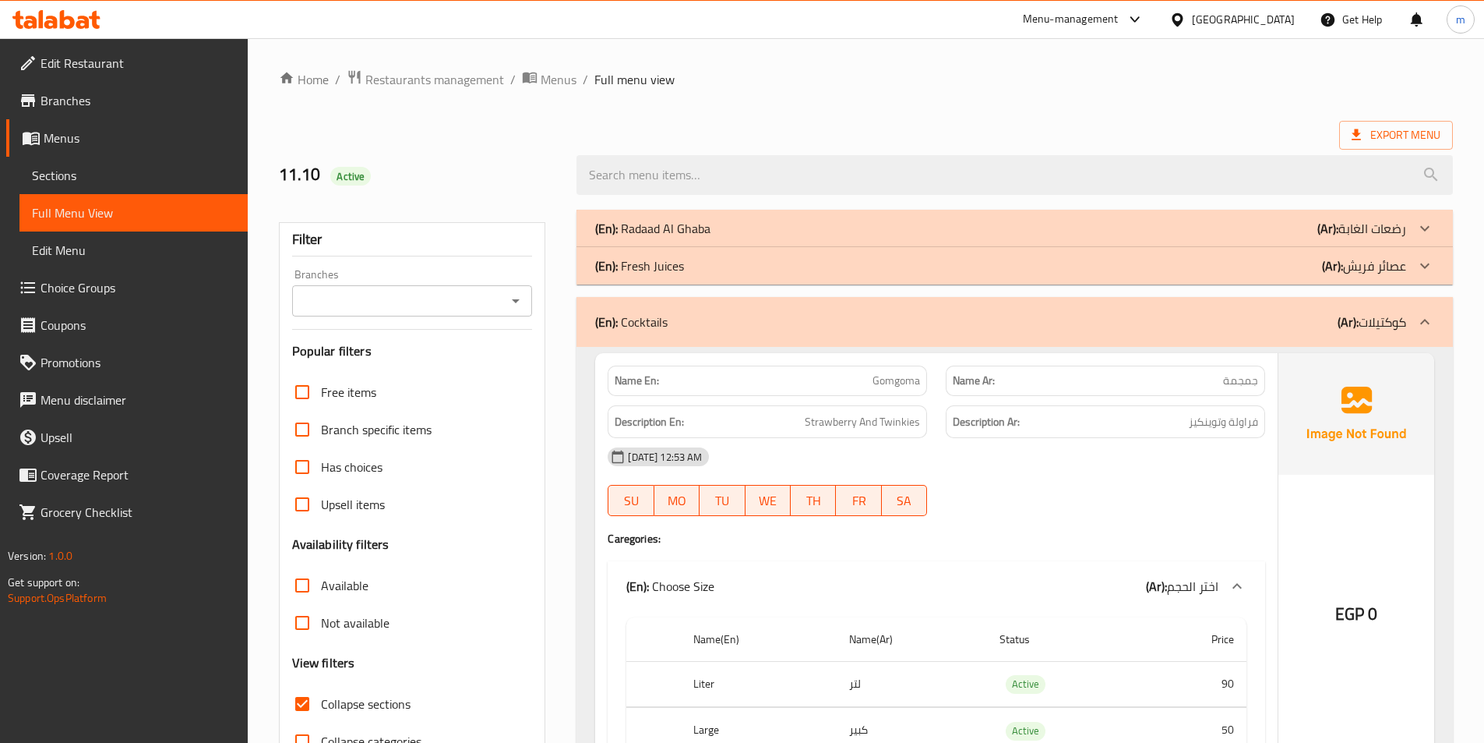
click at [727, 325] on div "(En): Cocktails (Ar): كوكتيلات" at bounding box center [1000, 321] width 811 height 19
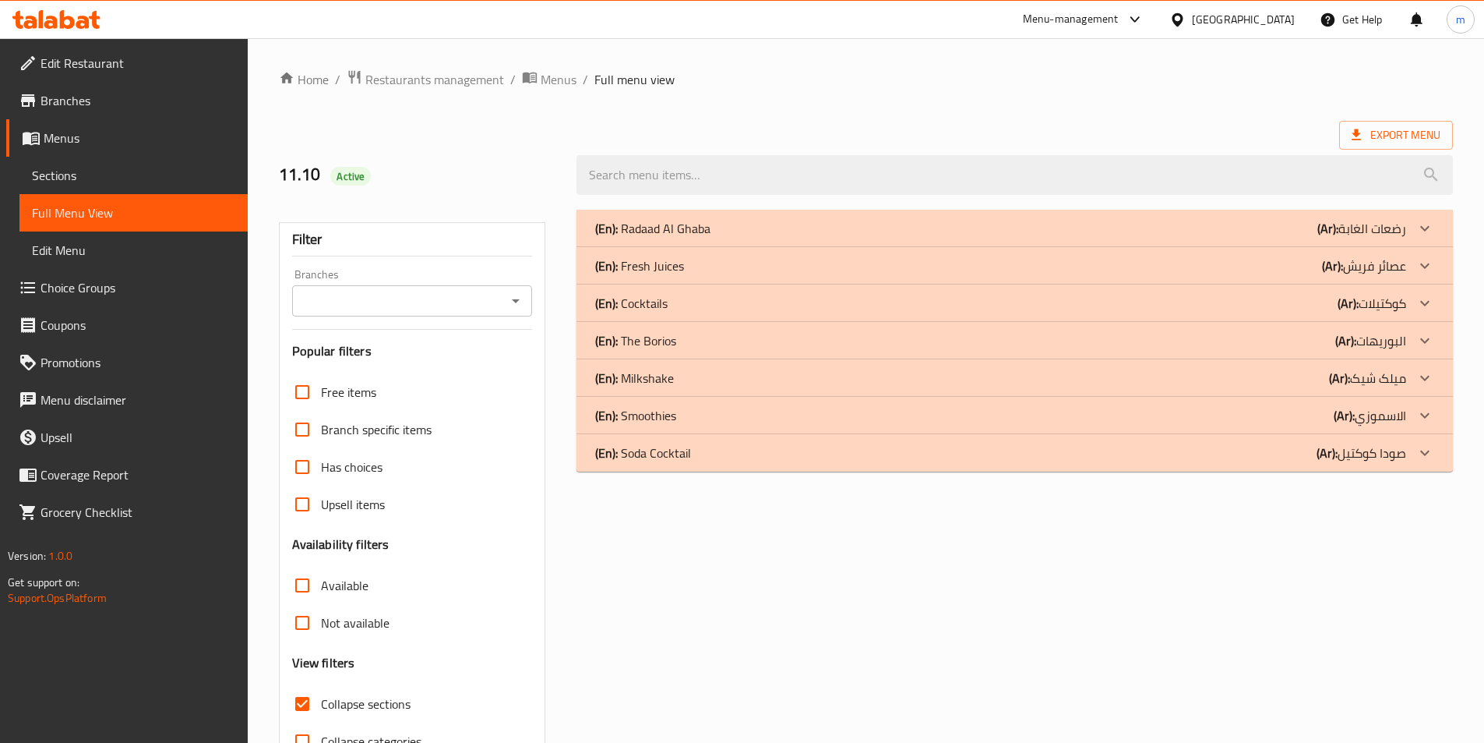
click at [757, 341] on div "(En): The Borios (Ar): البوريهات" at bounding box center [1000, 340] width 811 height 19
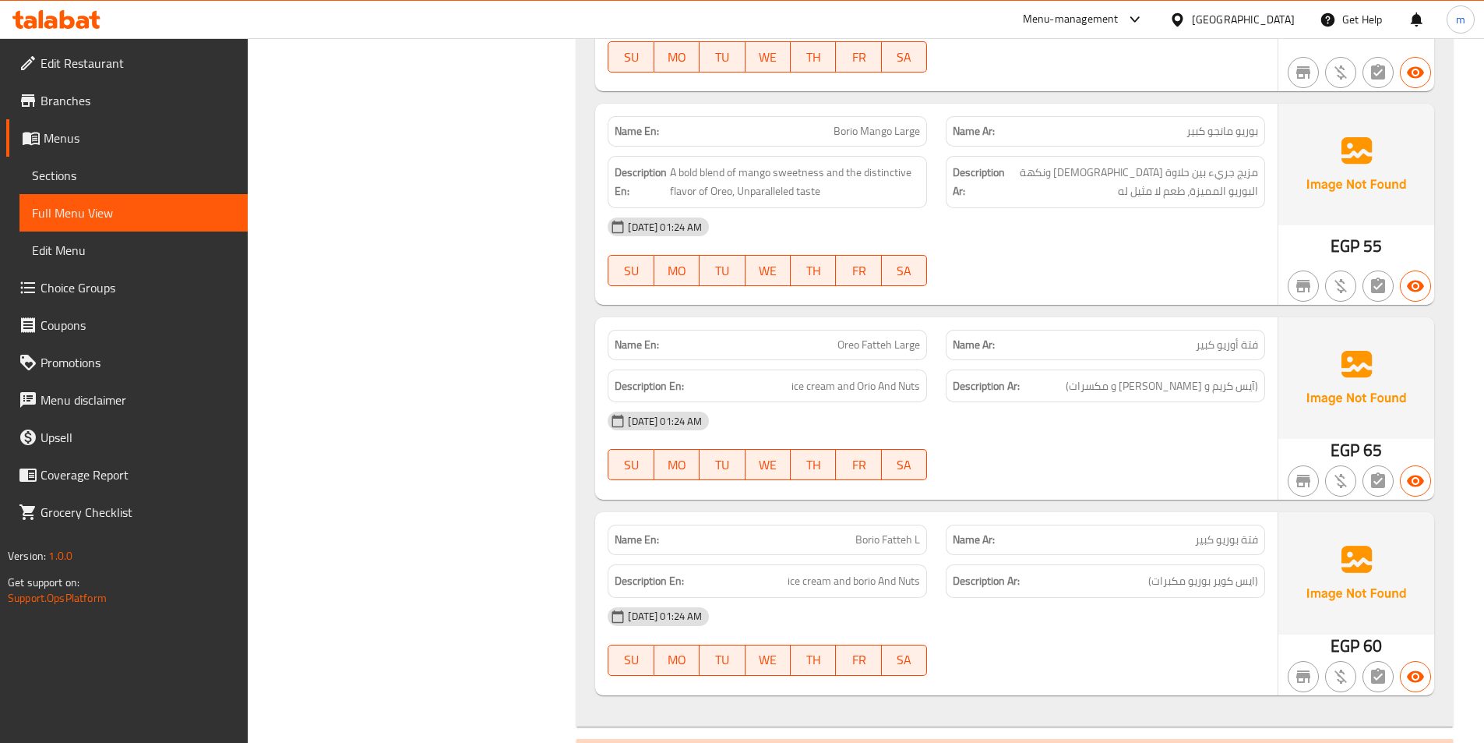
scroll to position [1169, 0]
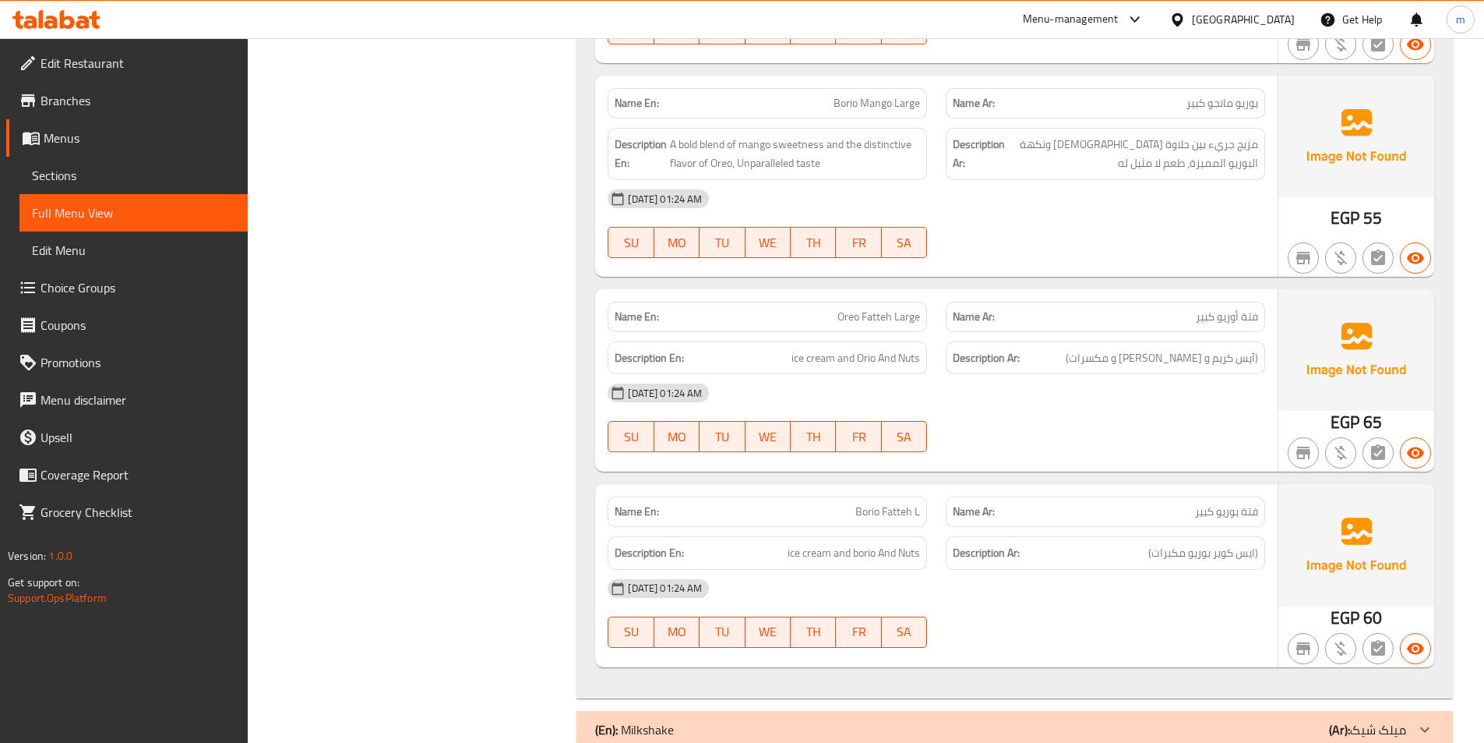
click at [886, 509] on span "Borio Fatteh L" at bounding box center [888, 511] width 65 height 16
click at [877, 510] on span "Borio Fatteh L" at bounding box center [888, 511] width 65 height 16
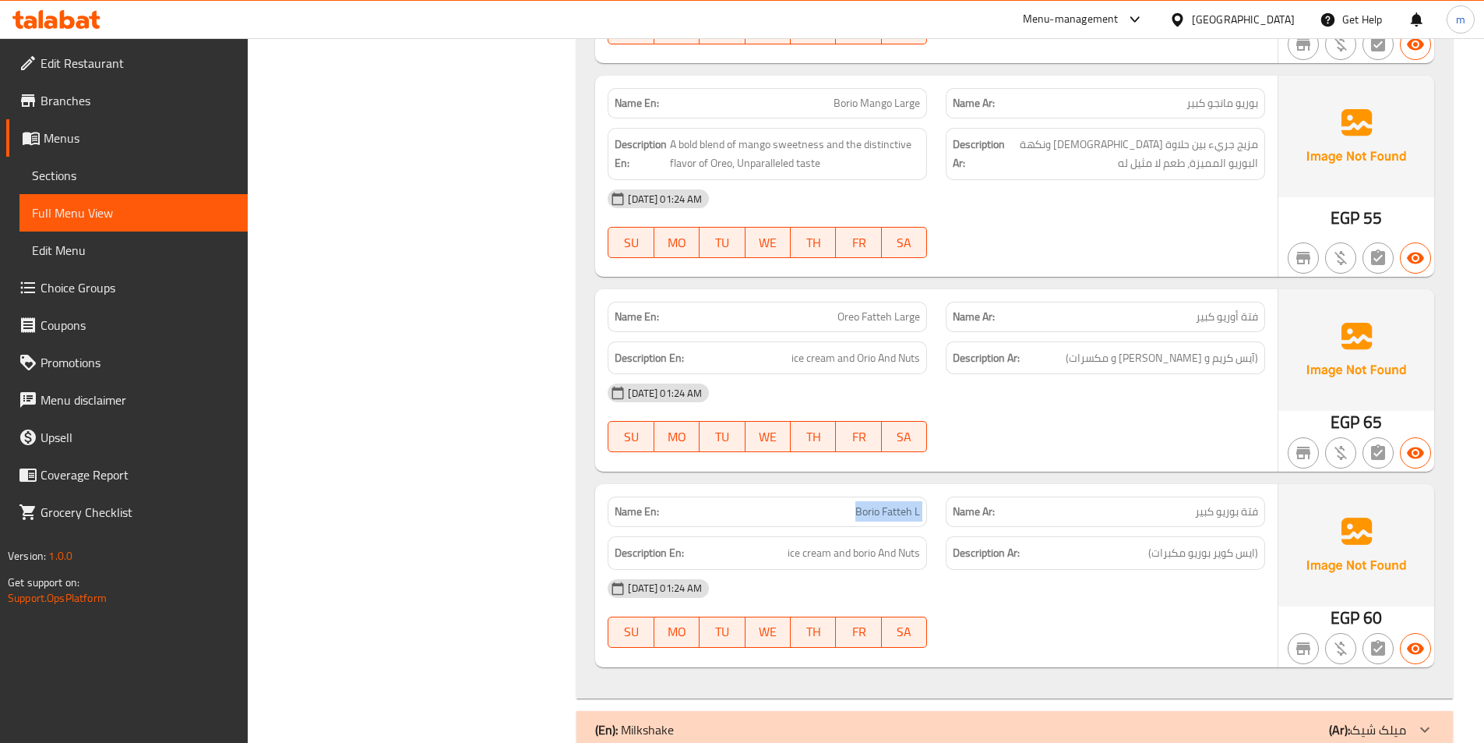
copy span "Borio Fatteh L"
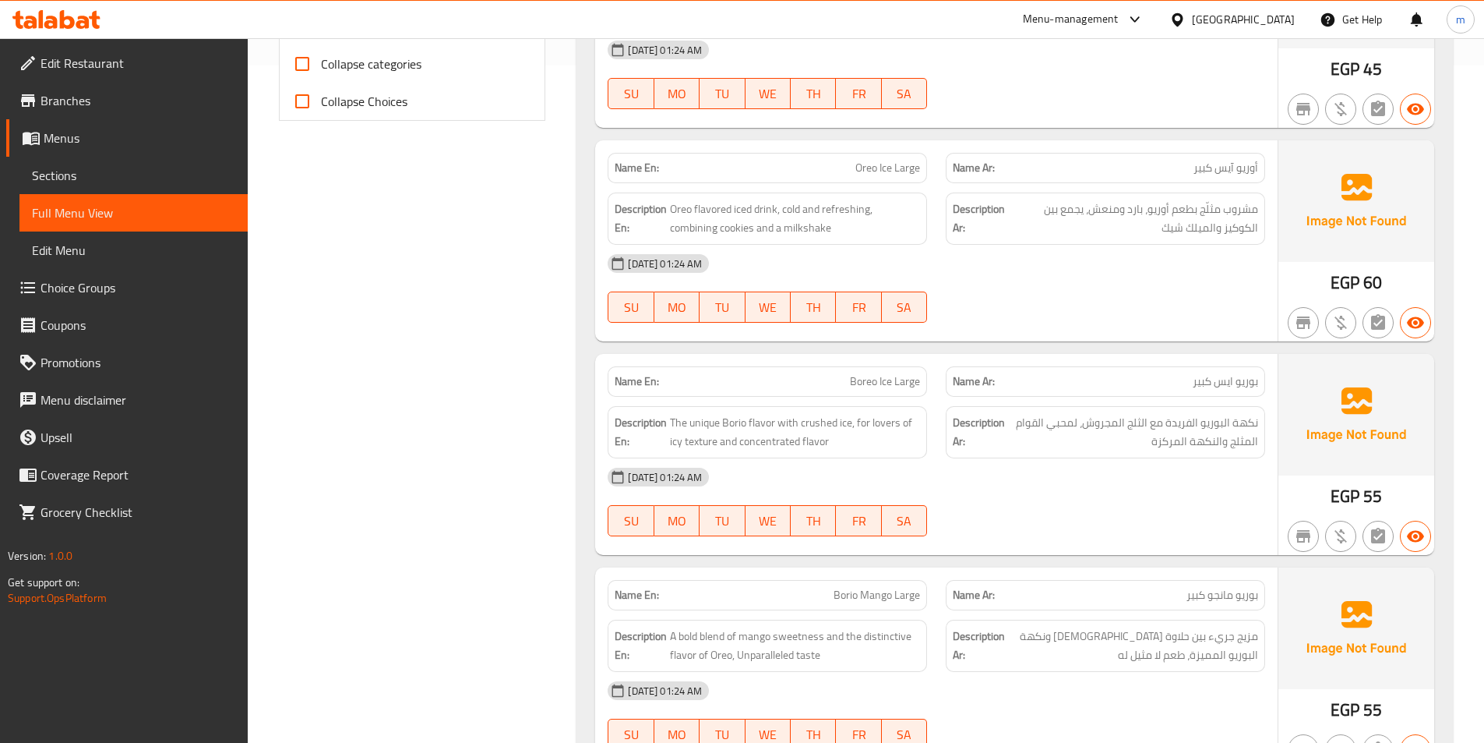
scroll to position [0, 0]
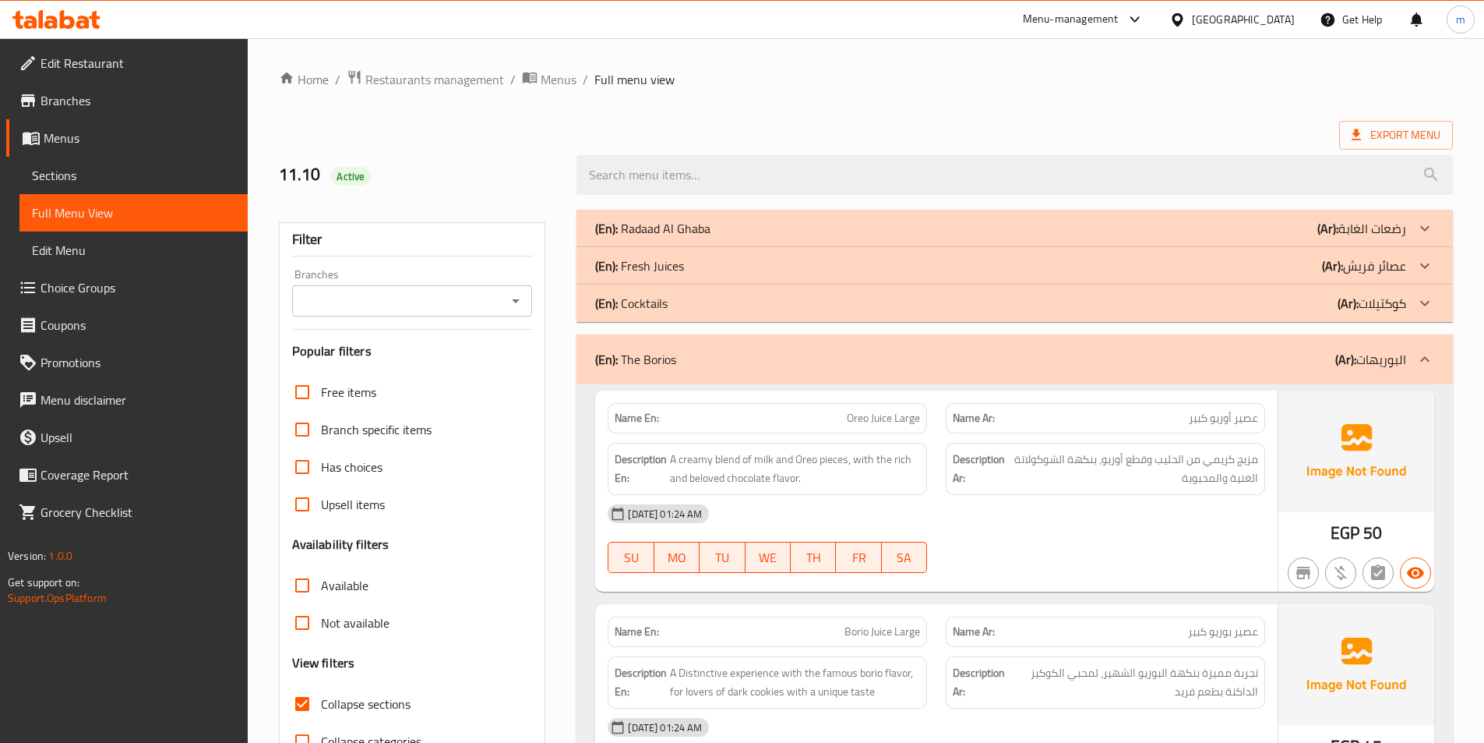
click at [627, 336] on div "(En): The Borios (Ar): البوريهات" at bounding box center [1015, 359] width 877 height 50
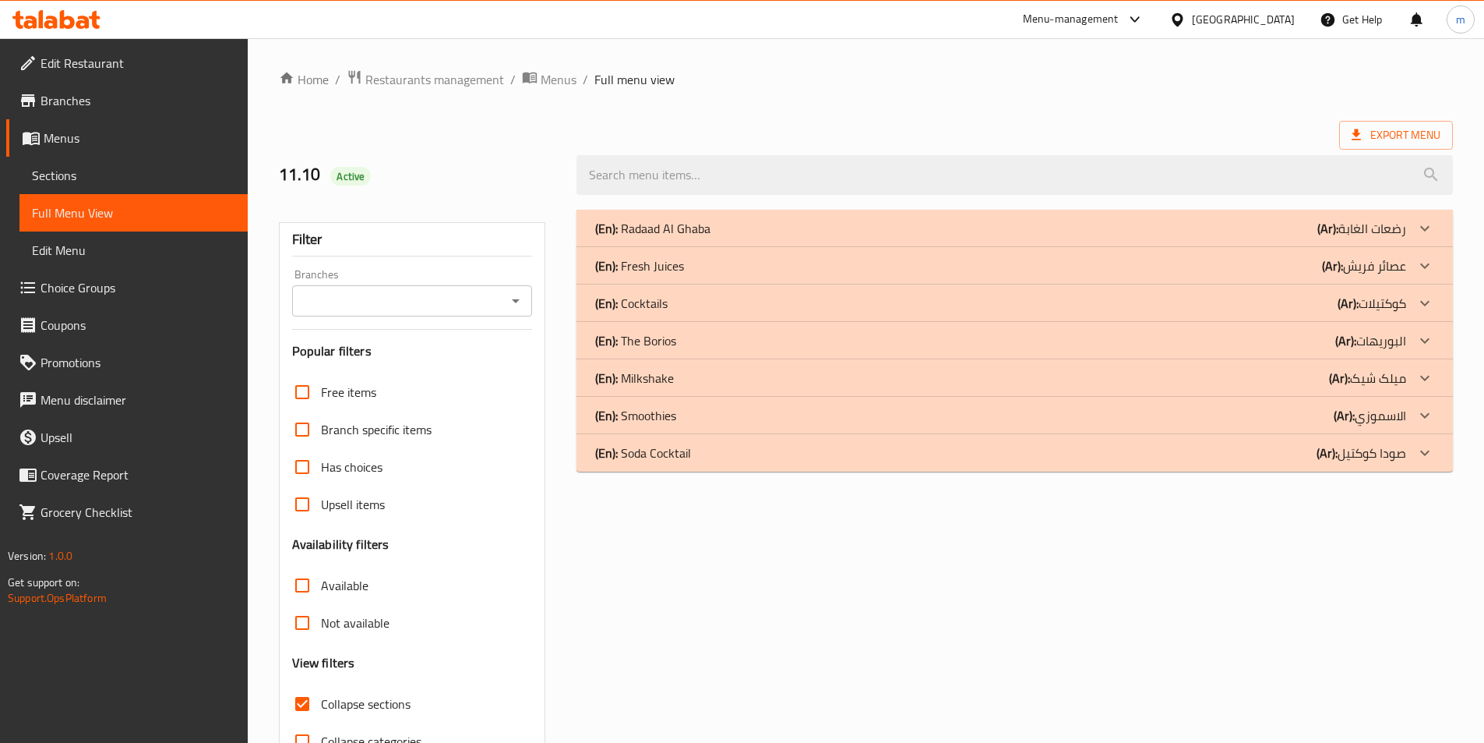
click at [916, 381] on div "(En): Milkshake (Ar): میلک شیک" at bounding box center [1000, 378] width 811 height 19
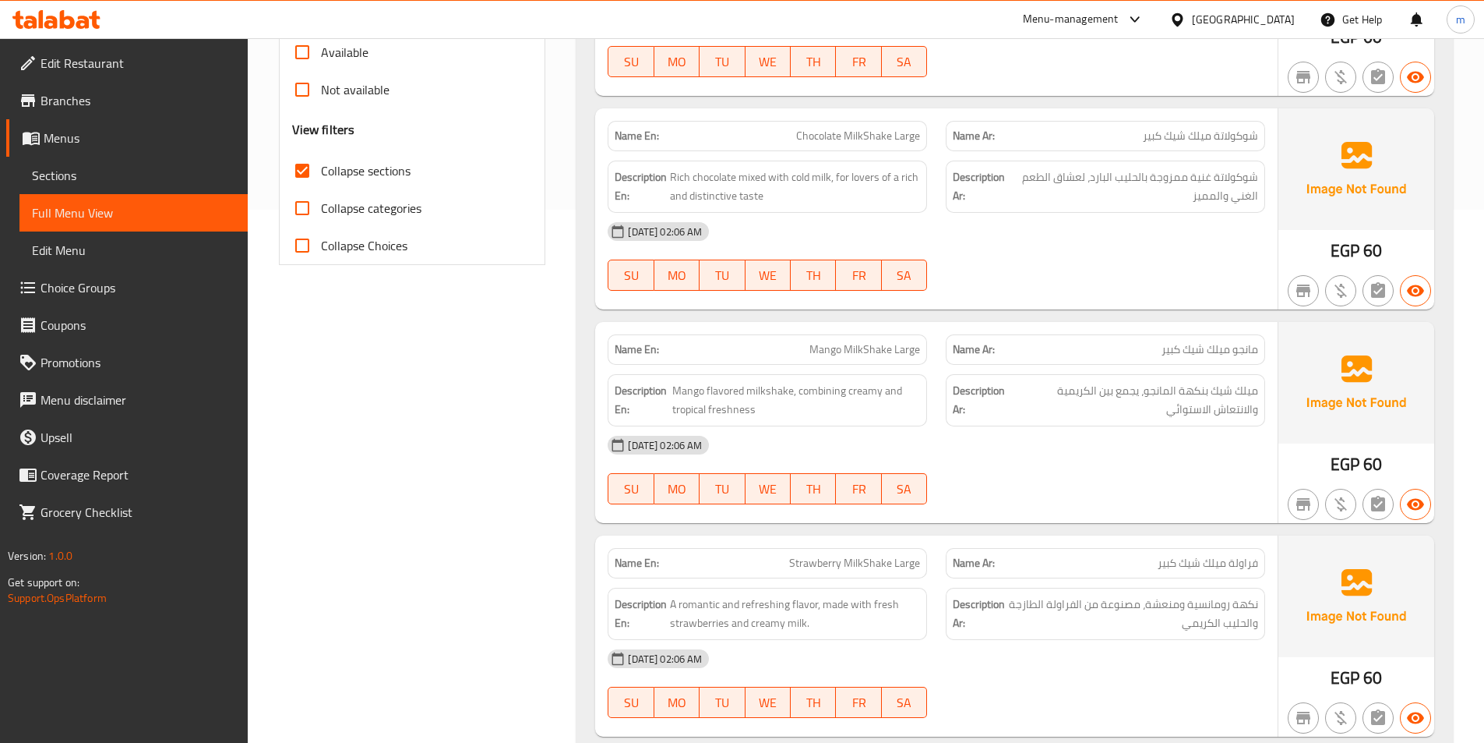
scroll to position [545, 0]
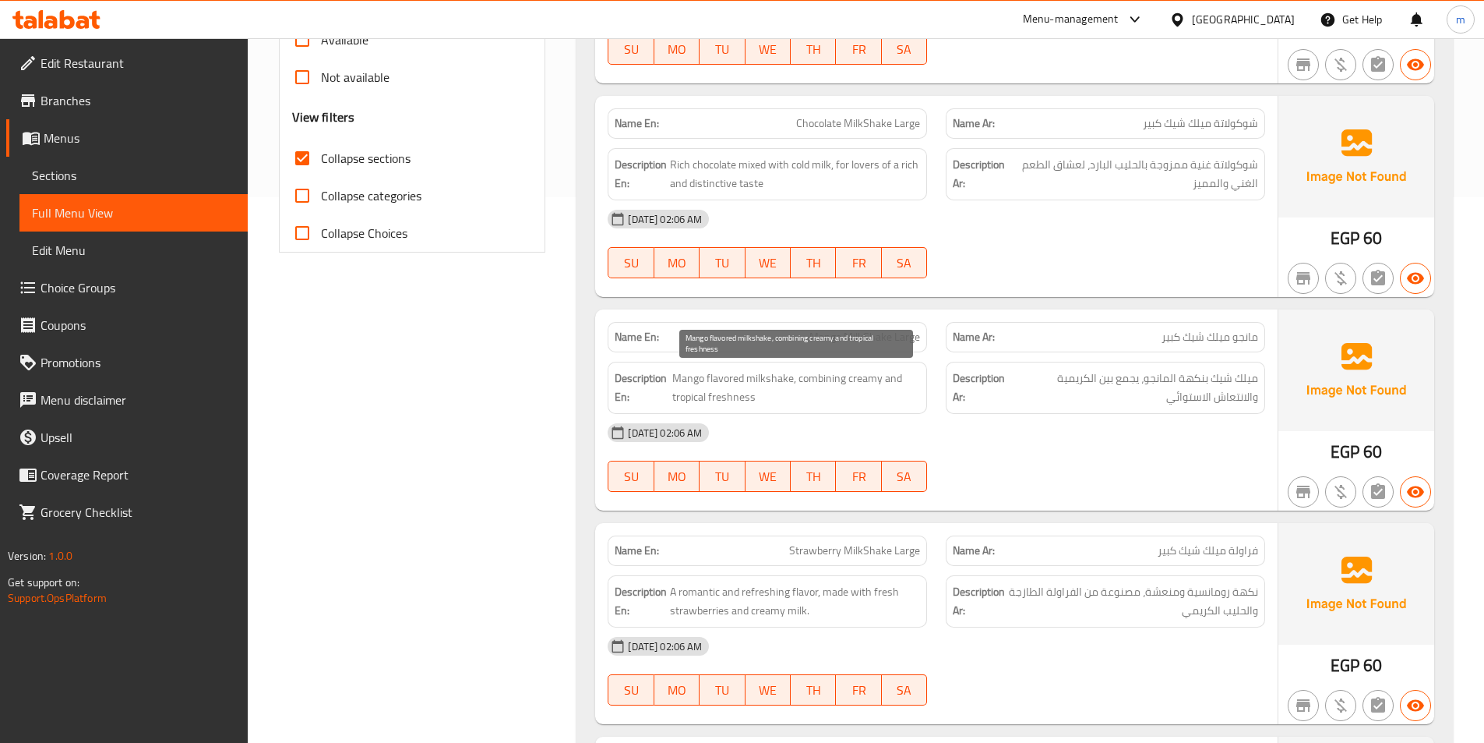
click at [820, 381] on span "Mango flavored milkshake, combining creamy and tropical freshness" at bounding box center [796, 388] width 248 height 38
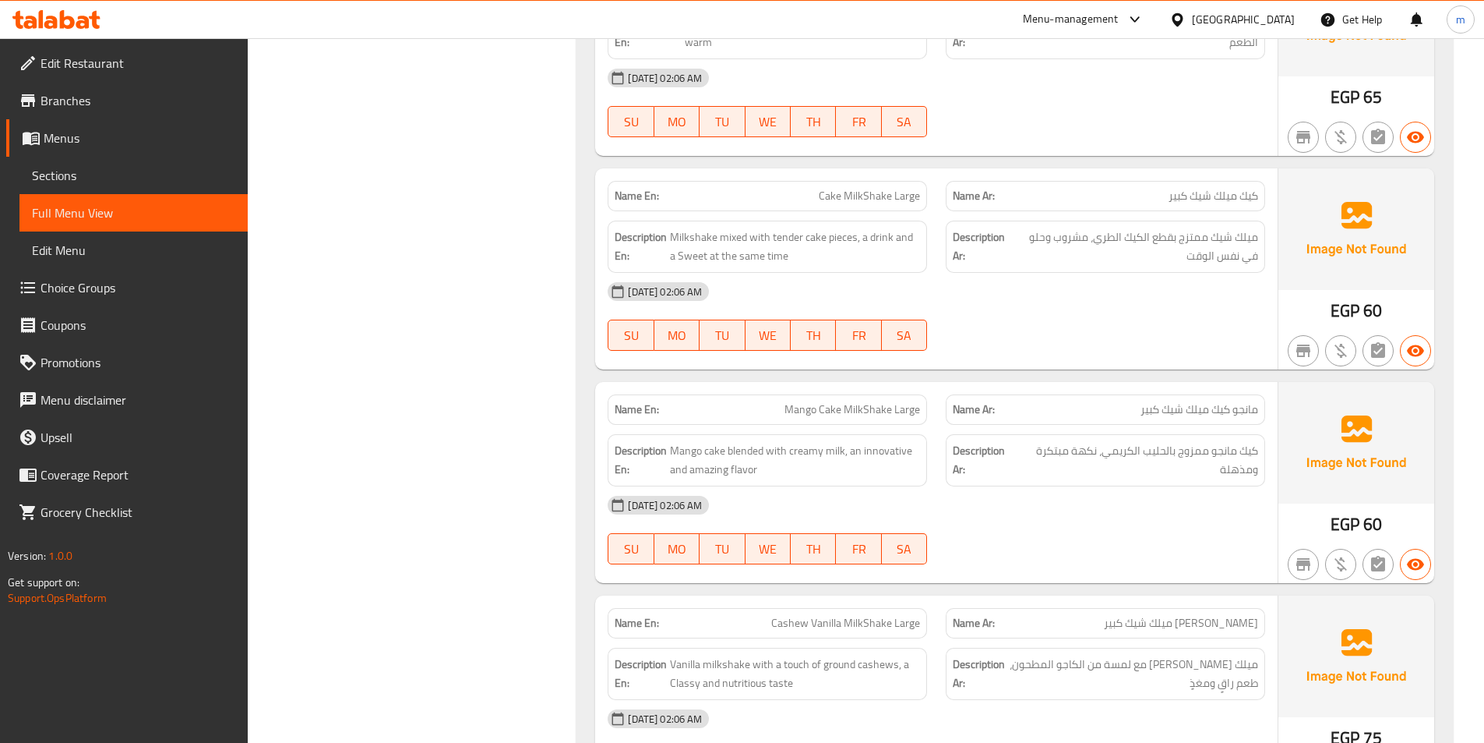
scroll to position [1792, 0]
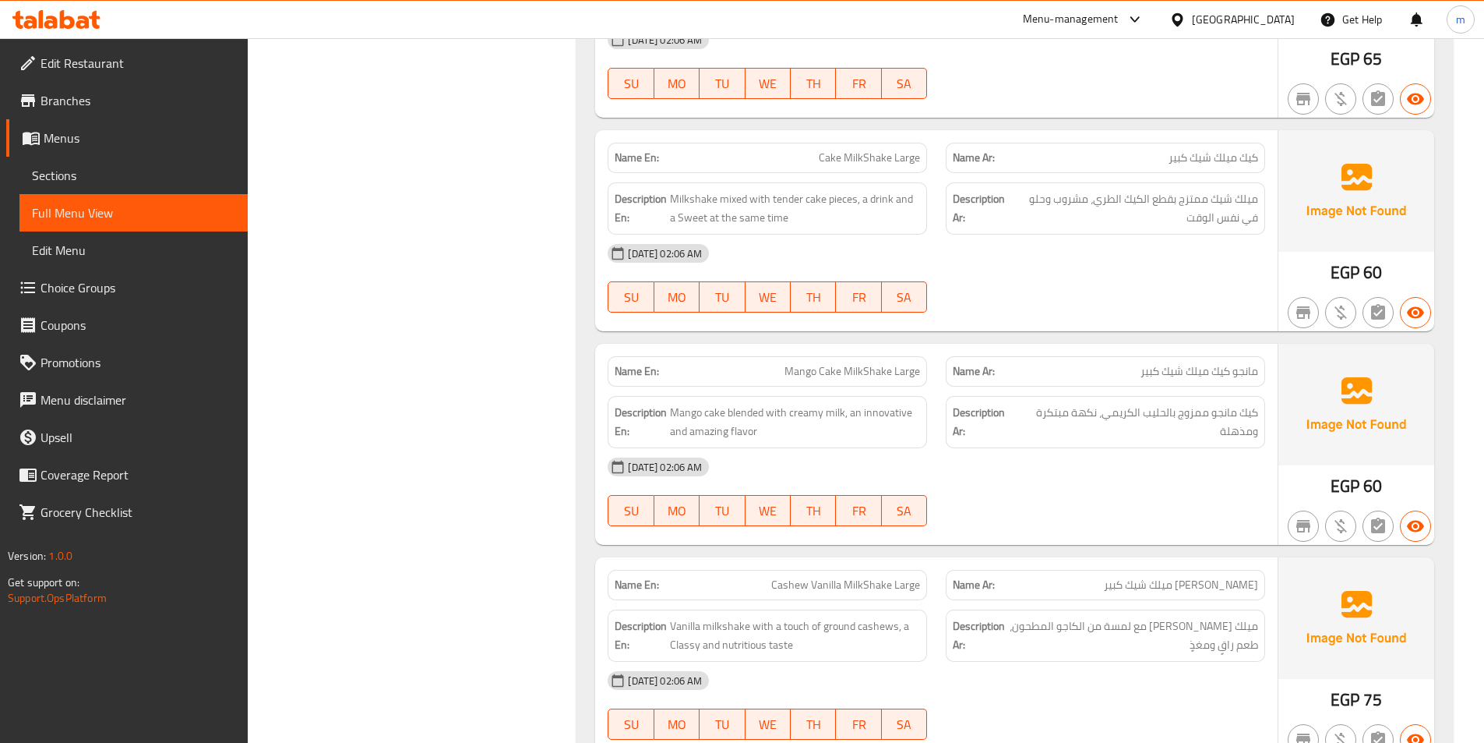
click at [814, 378] on span "Mango Cake MilkShake Large" at bounding box center [853, 371] width 136 height 16
copy span "Mango Cake MilkShake Large"
click at [535, 382] on div "Filter Branches Branches Popular filters Free items Branch specific items Has c…" at bounding box center [419, 501] width 298 height 4186
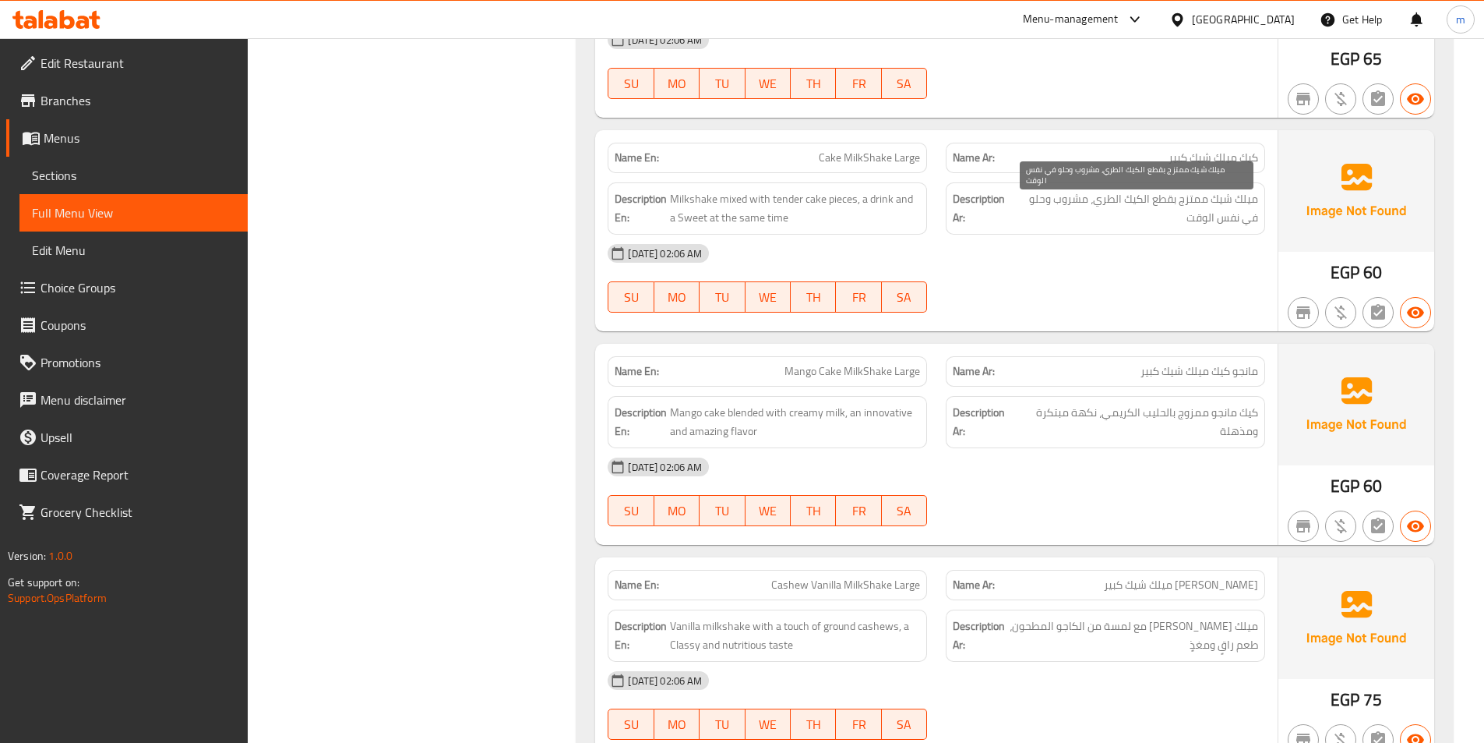
click at [1151, 203] on span "ميلك شيك ممتزج بقطع الكيك الطري، مشروب وحلو في نفس الوقت" at bounding box center [1135, 208] width 248 height 38
click at [896, 374] on span "Mango Cake MilkShake Large" at bounding box center [853, 371] width 136 height 16
copy span "Mango Cake MilkShake Large"
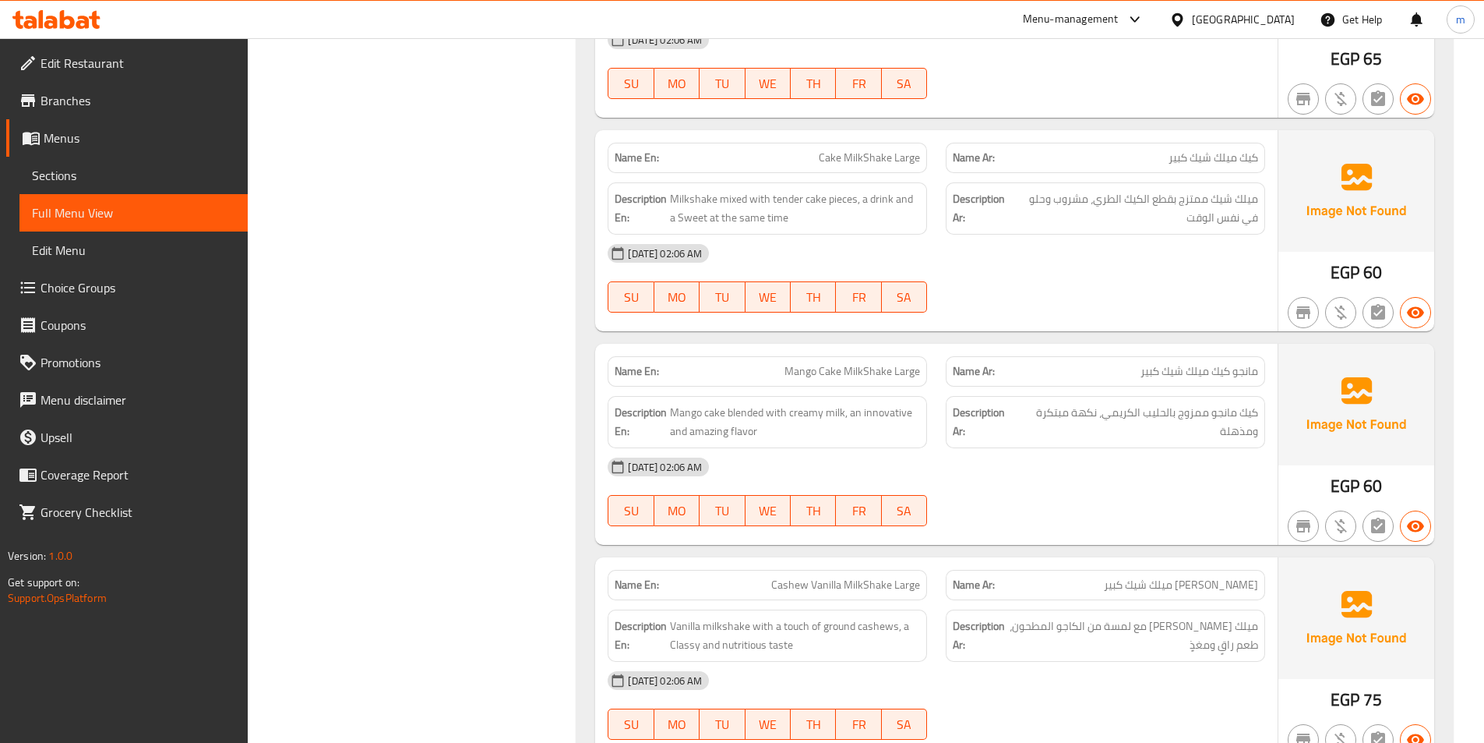
click at [427, 372] on div "Filter Branches Branches Popular filters Free items Branch specific items Has c…" at bounding box center [419, 501] width 298 height 4186
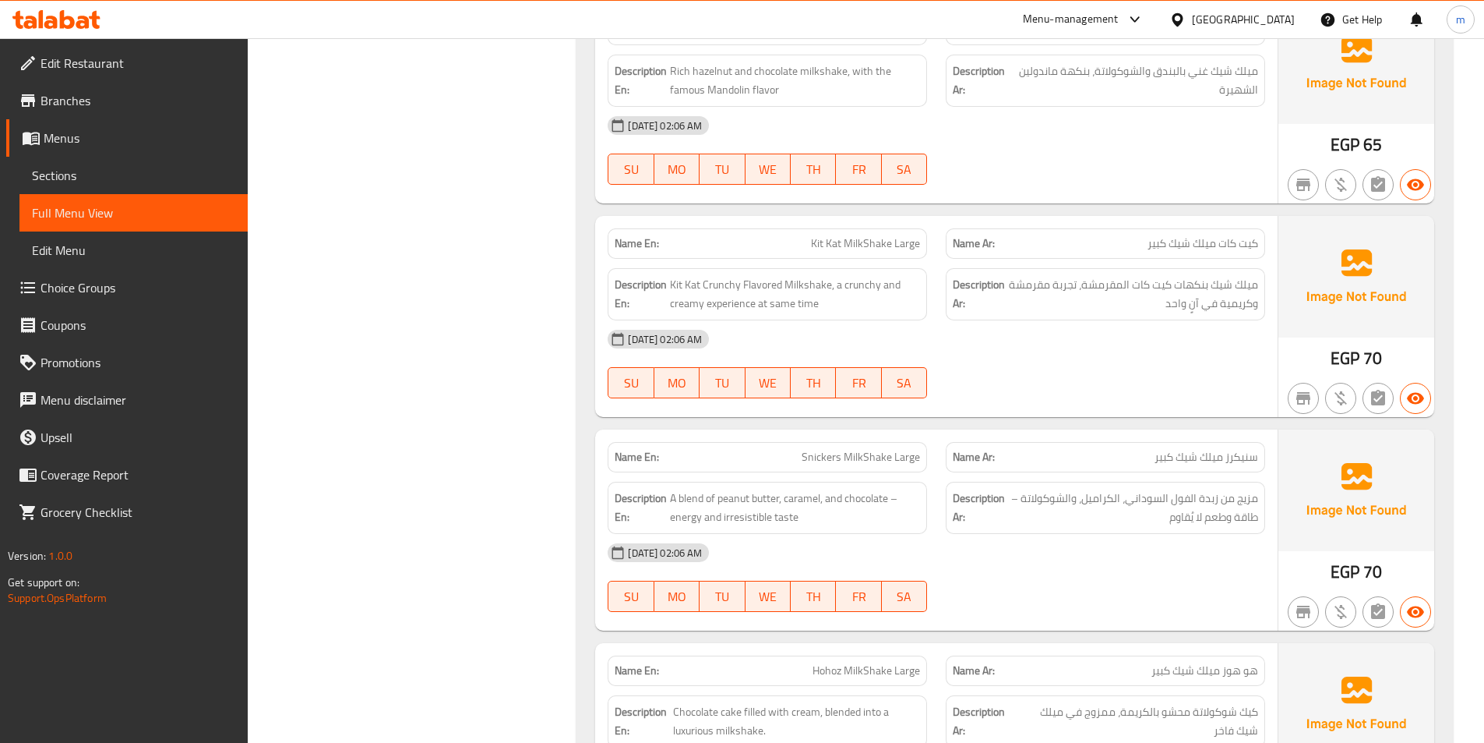
scroll to position [3272, 0]
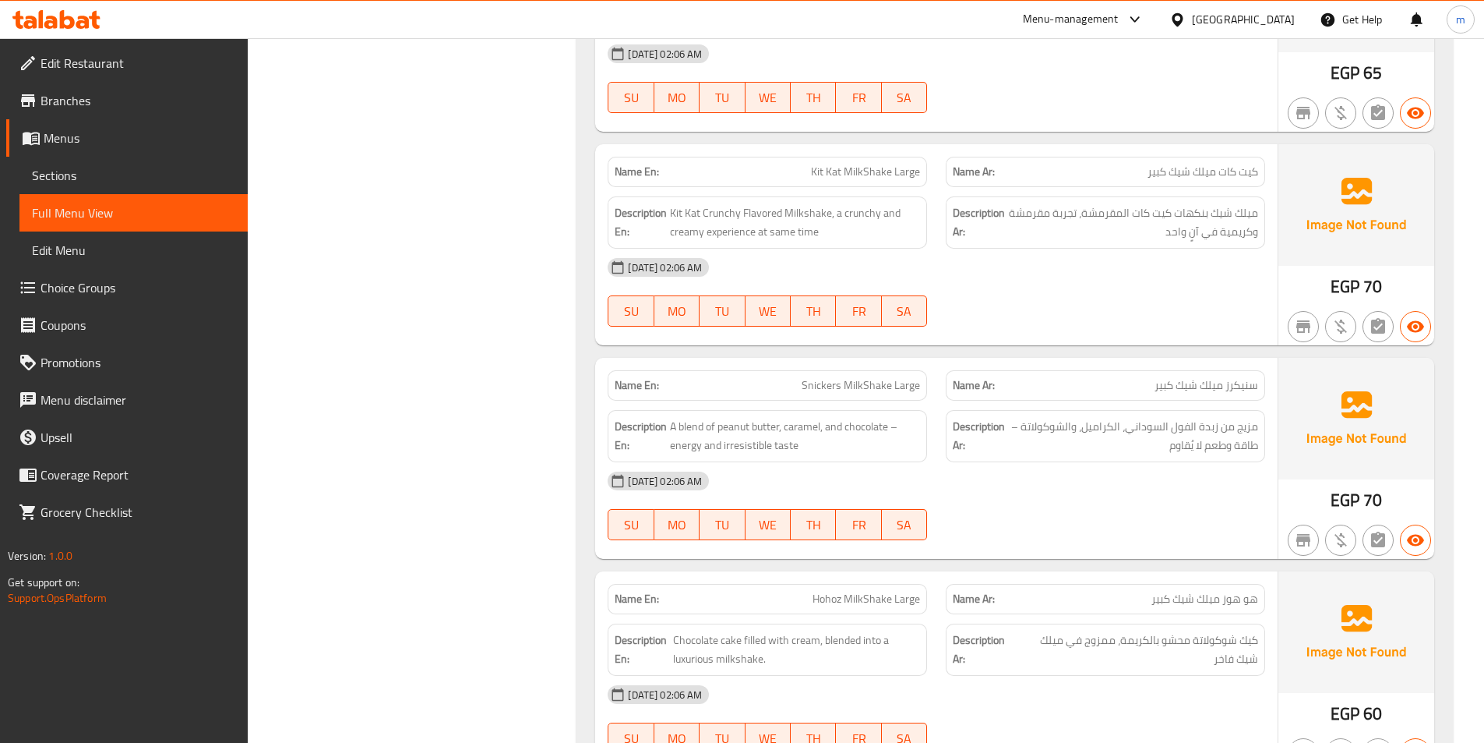
click at [881, 178] on span "Kit Kat MilkShake Large" at bounding box center [865, 172] width 109 height 16
copy span "Kit Kat MilkShake Large"
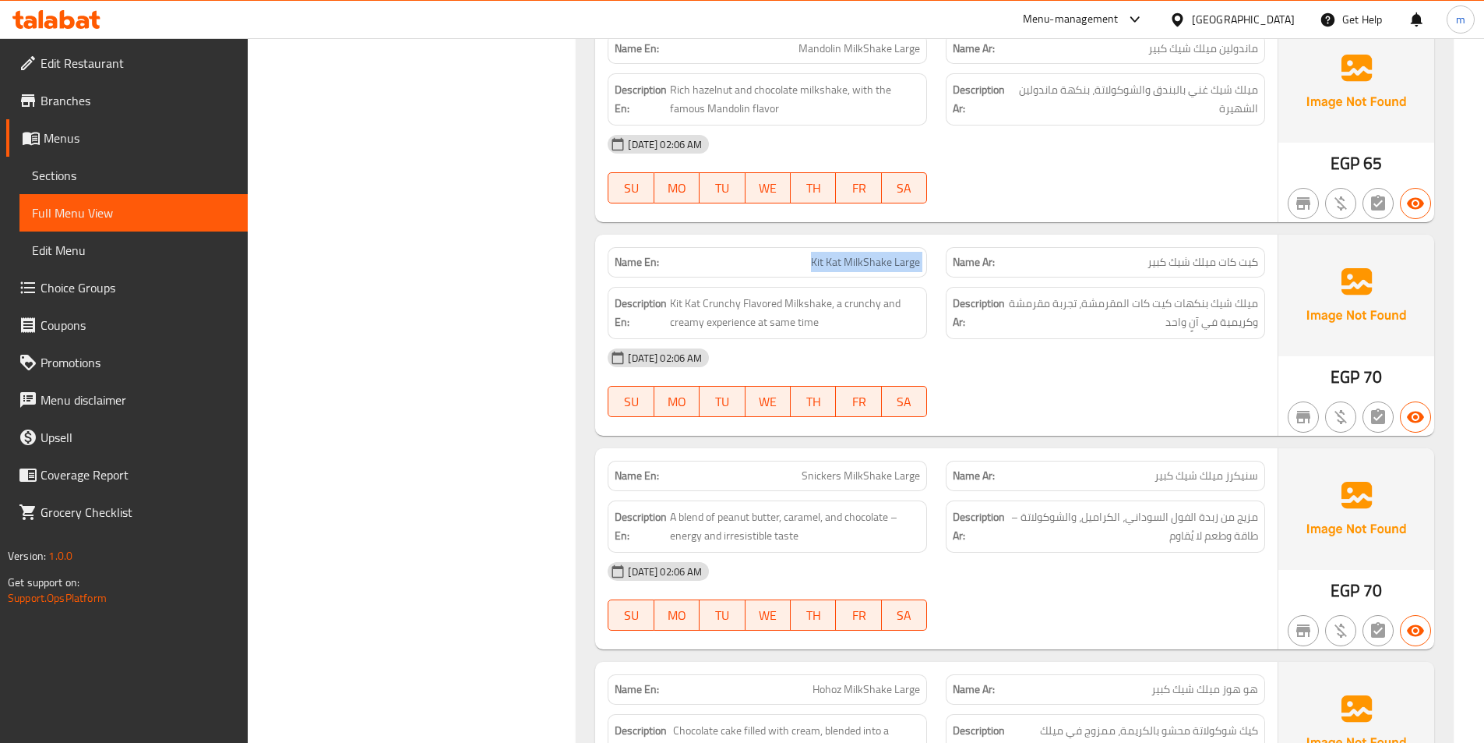
scroll to position [2961, 0]
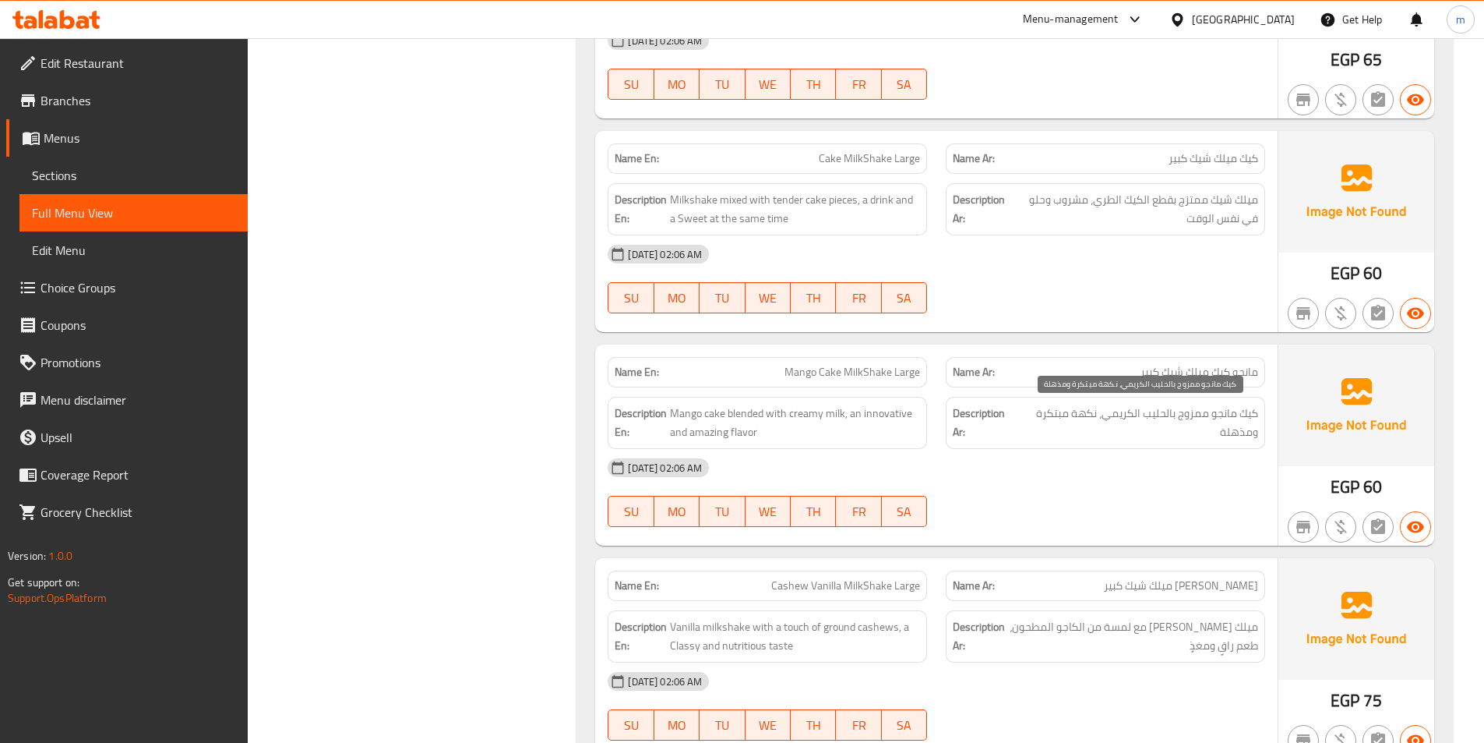
click at [1095, 419] on span "كيك مانجو ممزوج بالحليب الكريمي، نكهة مبتكرة ومذهلة" at bounding box center [1138, 423] width 241 height 38
click at [458, 277] on div "Filter Branches Branches Popular filters Free items Branch specific items Has c…" at bounding box center [419, 502] width 298 height 4186
click at [1232, 413] on div "Description Ar: كيك مانجو ممزوج بالحليب الكريمي، نكهة مبتكرة ومذهلة" at bounding box center [1105, 423] width 319 height 52
click at [1232, 383] on div "Name Ar: مانجو كيك ميلك شيك كبير" at bounding box center [1105, 372] width 319 height 30
click at [529, 421] on div "Filter Branches Branches Popular filters Free items Branch specific items Has c…" at bounding box center [419, 502] width 298 height 4186
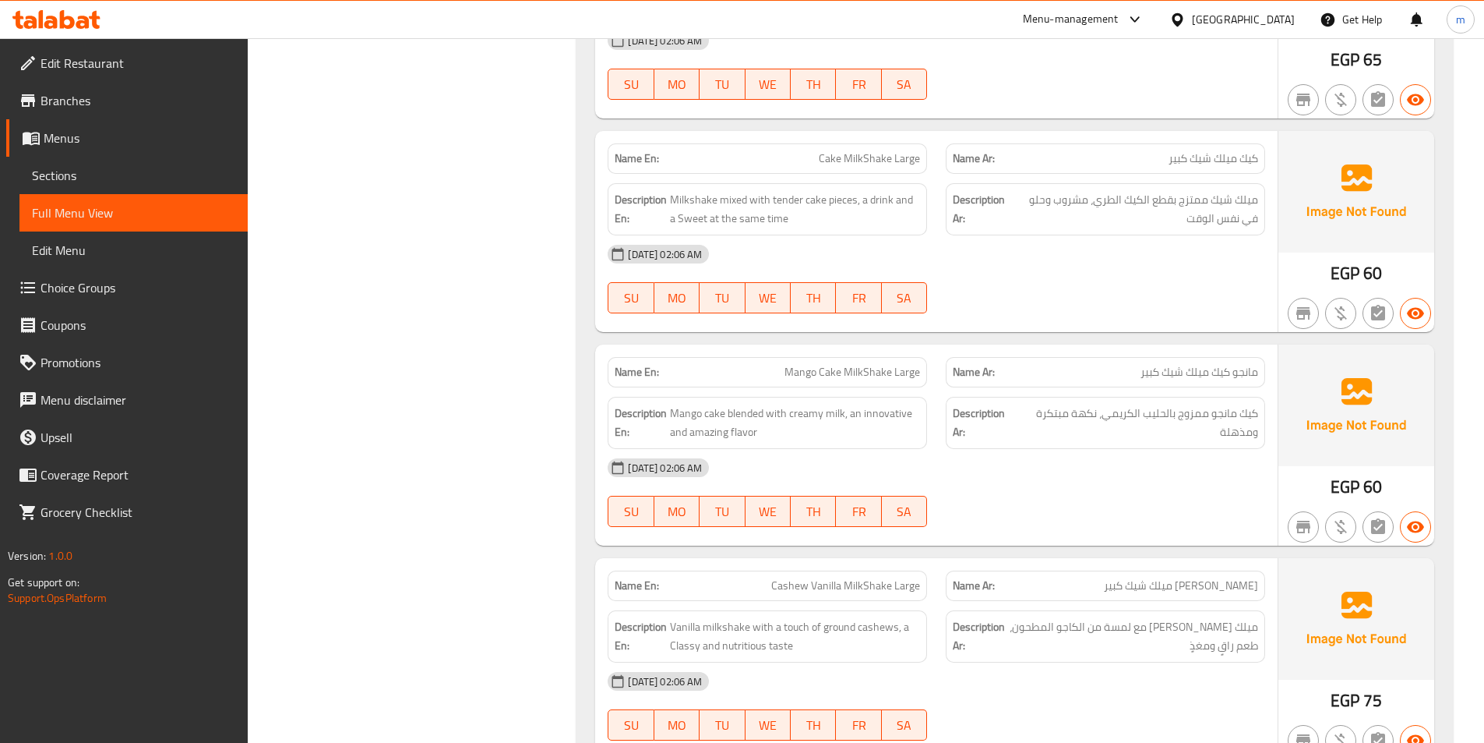
scroll to position [3072, 0]
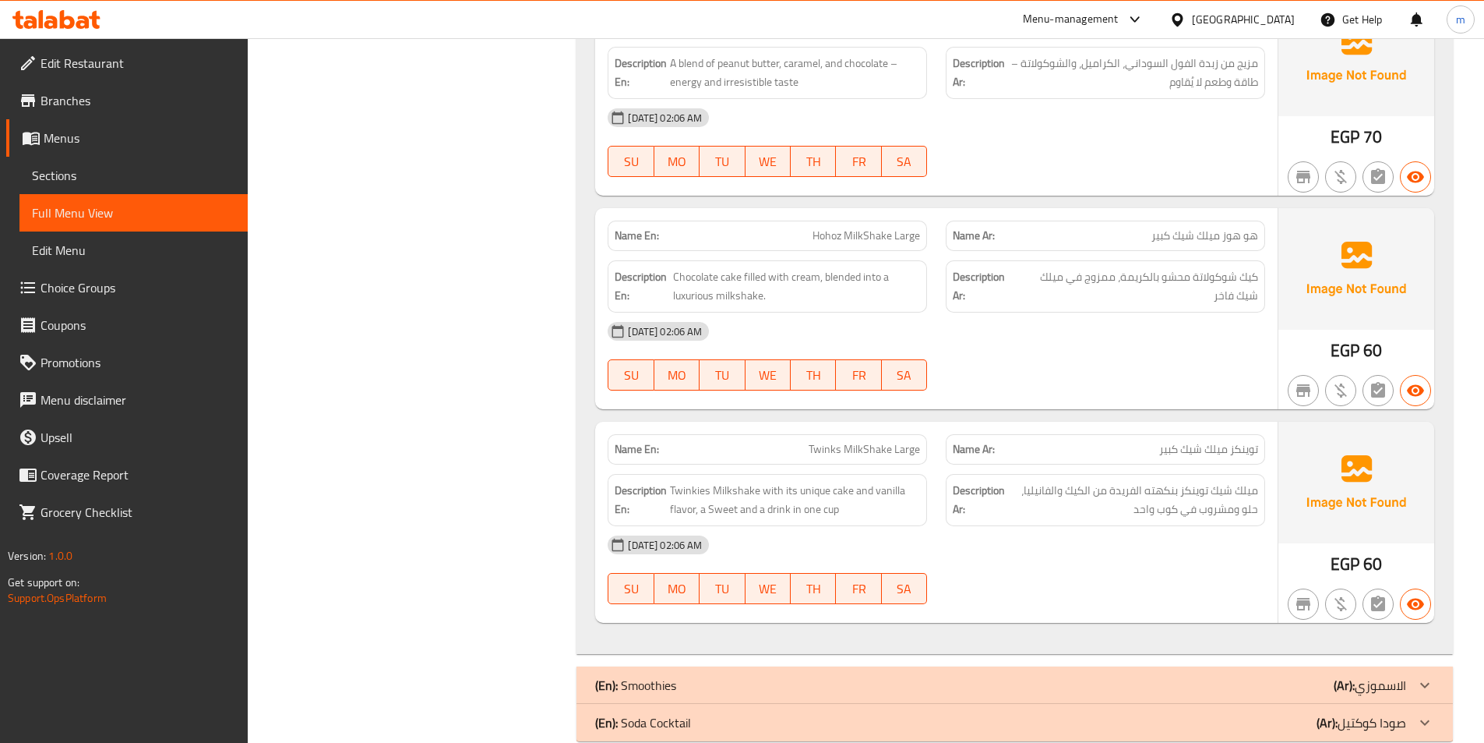
scroll to position [3665, 0]
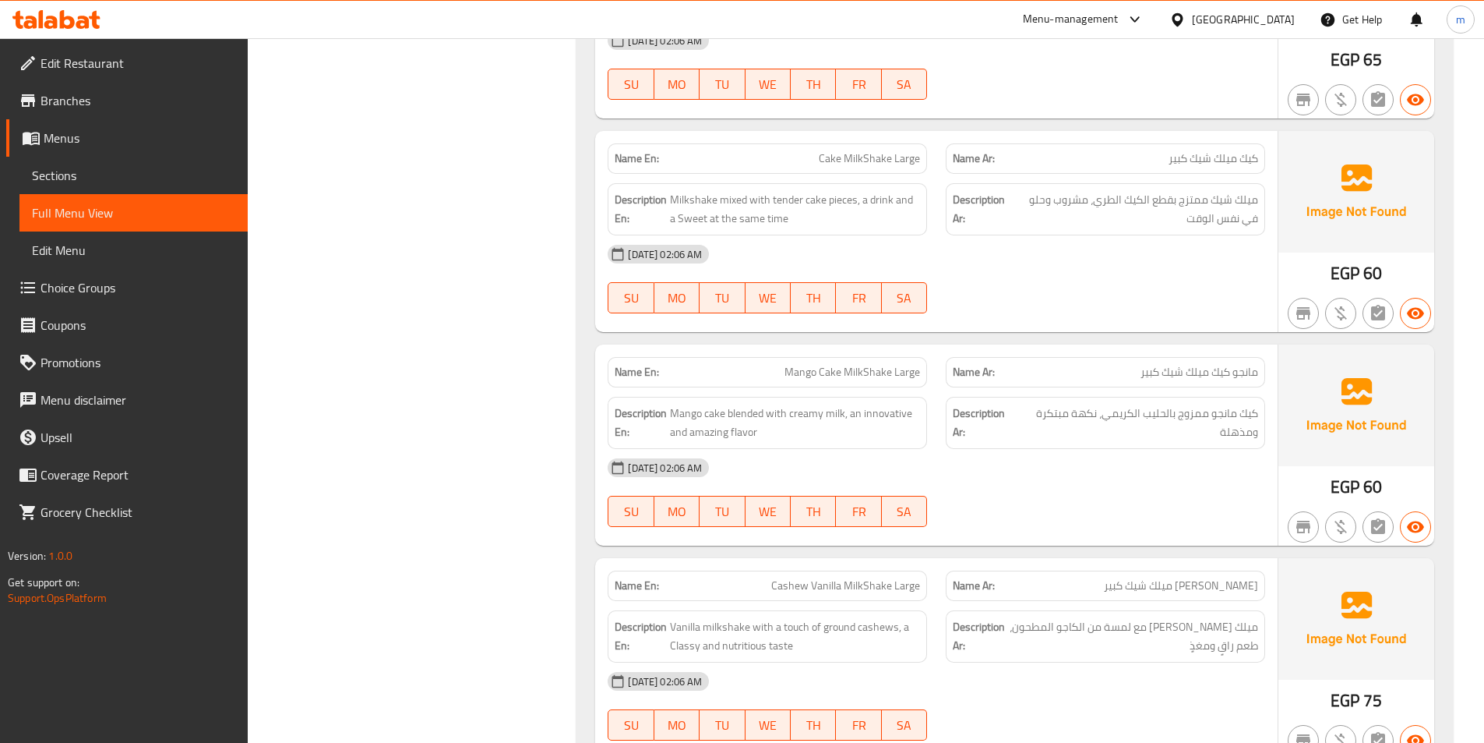
click at [650, 348] on div "Name En: Mango Cake MilkShake Large" at bounding box center [767, 372] width 338 height 49
click at [828, 380] on span "Mango Cake MilkShake Large" at bounding box center [853, 372] width 136 height 16
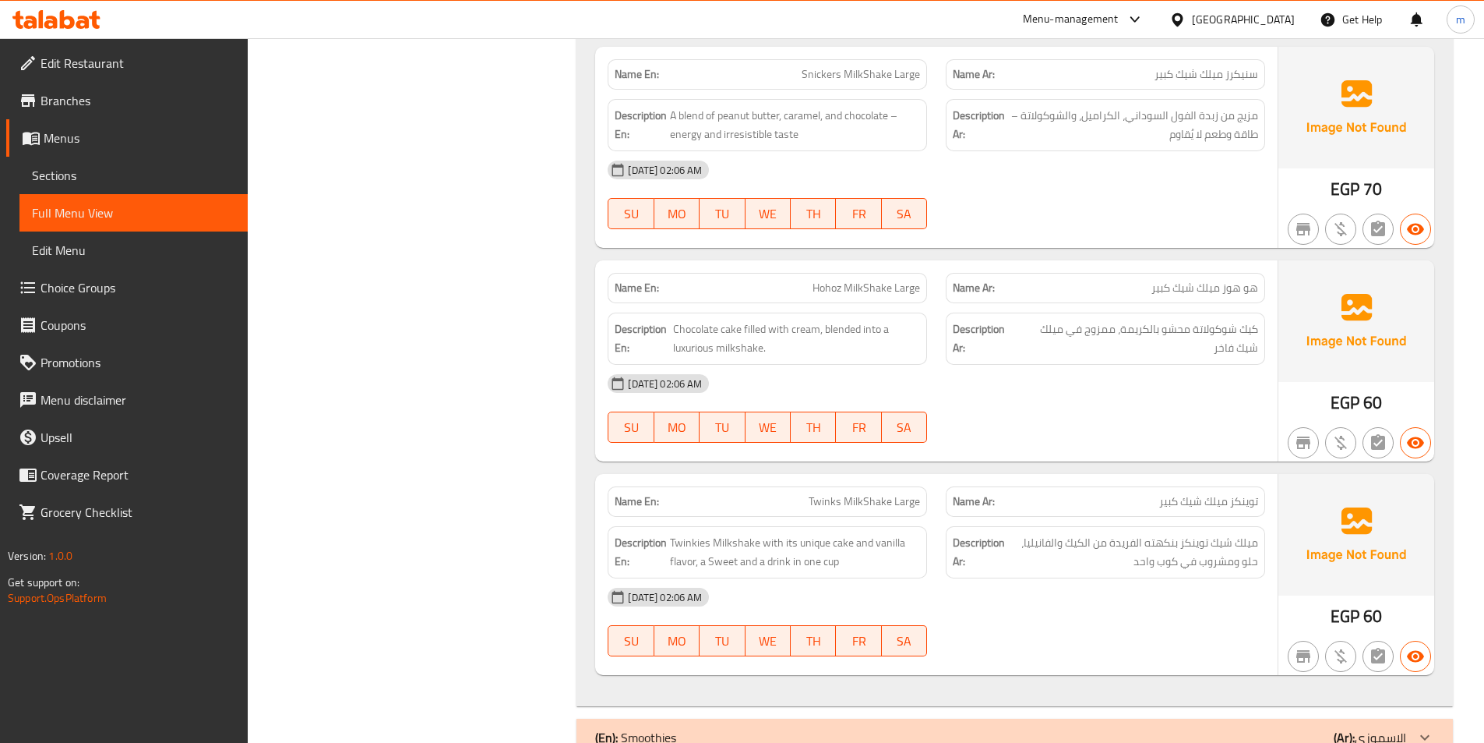
scroll to position [3665, 0]
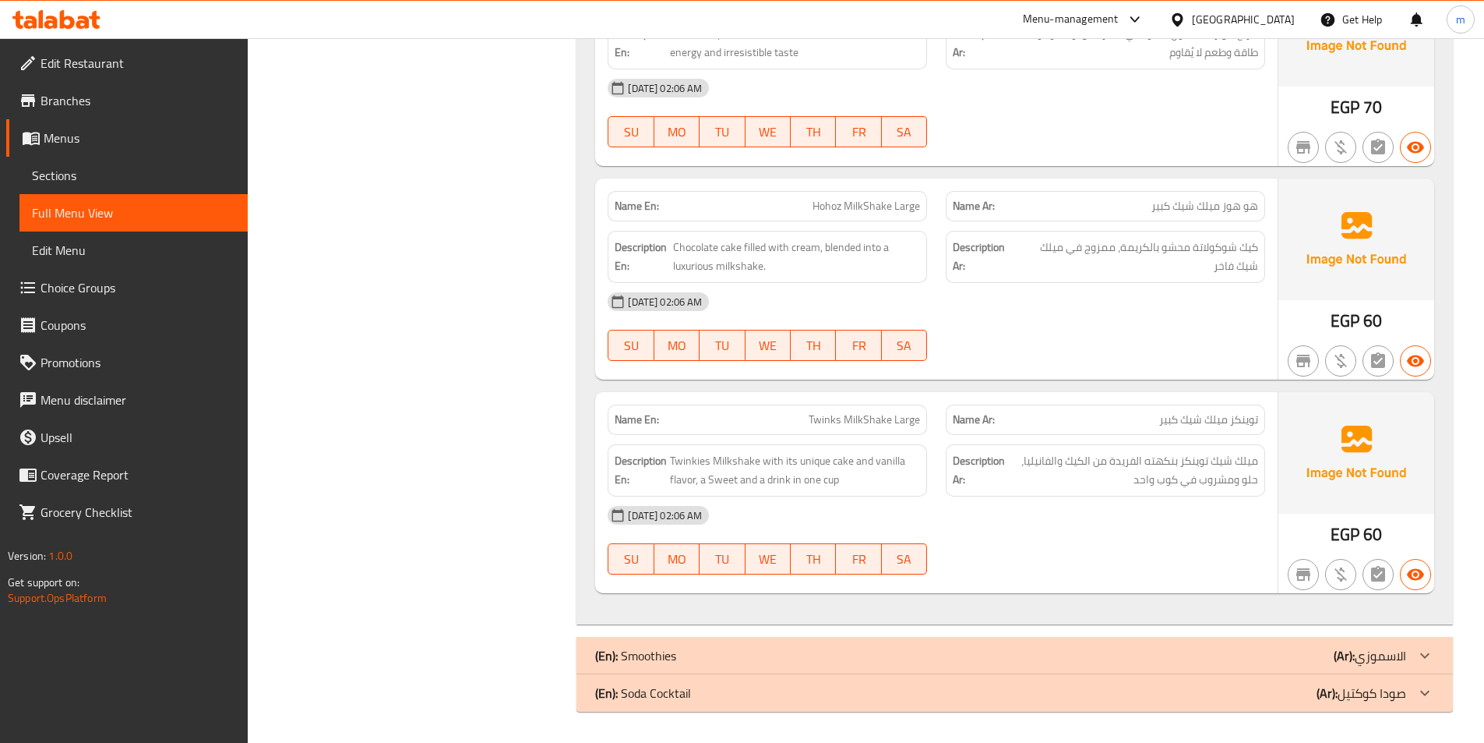
click at [974, 696] on div "(En): Soda Cocktail (Ar): صودا كوكتيل" at bounding box center [1000, 692] width 811 height 19
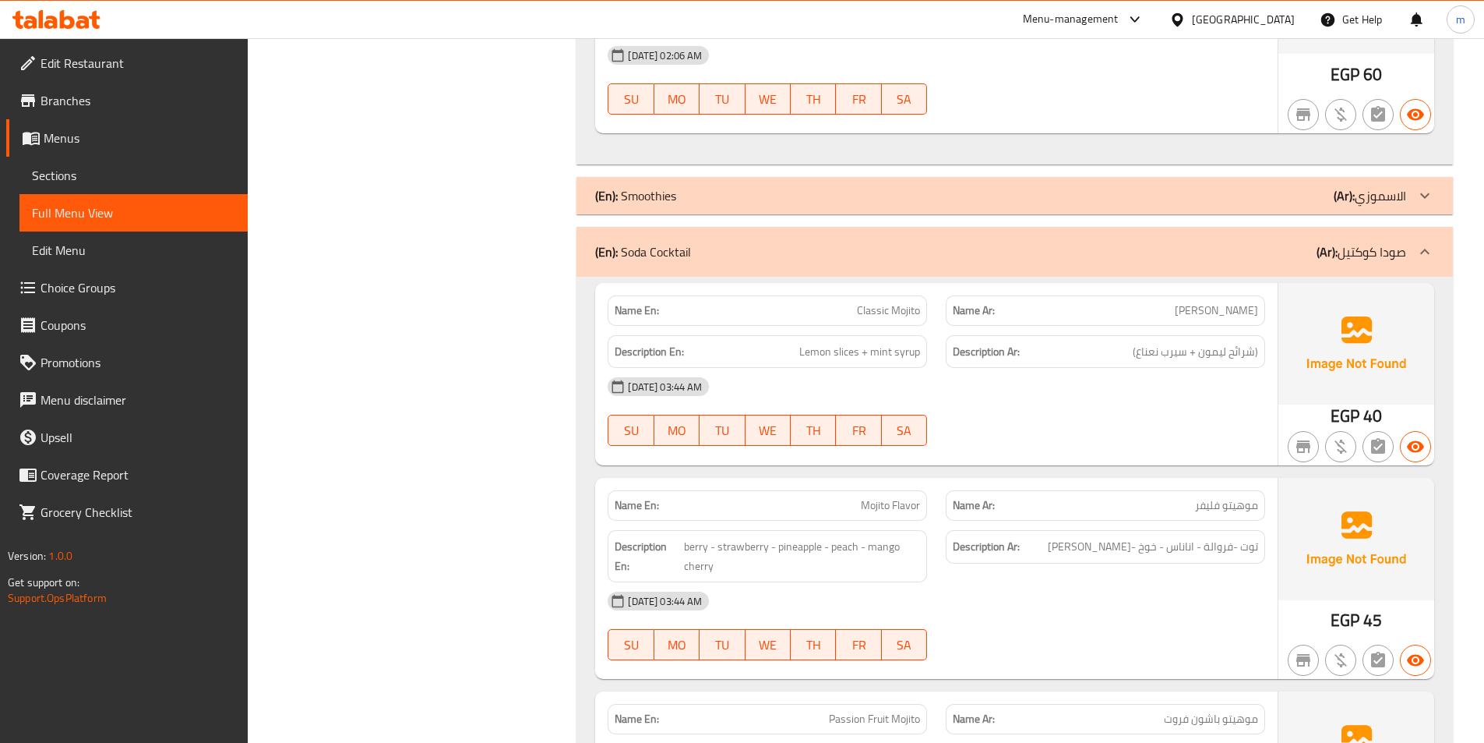
scroll to position [4124, 0]
click at [1177, 190] on div "(En): Smoothies (Ar): الاسموزي" at bounding box center [1000, 196] width 811 height 19
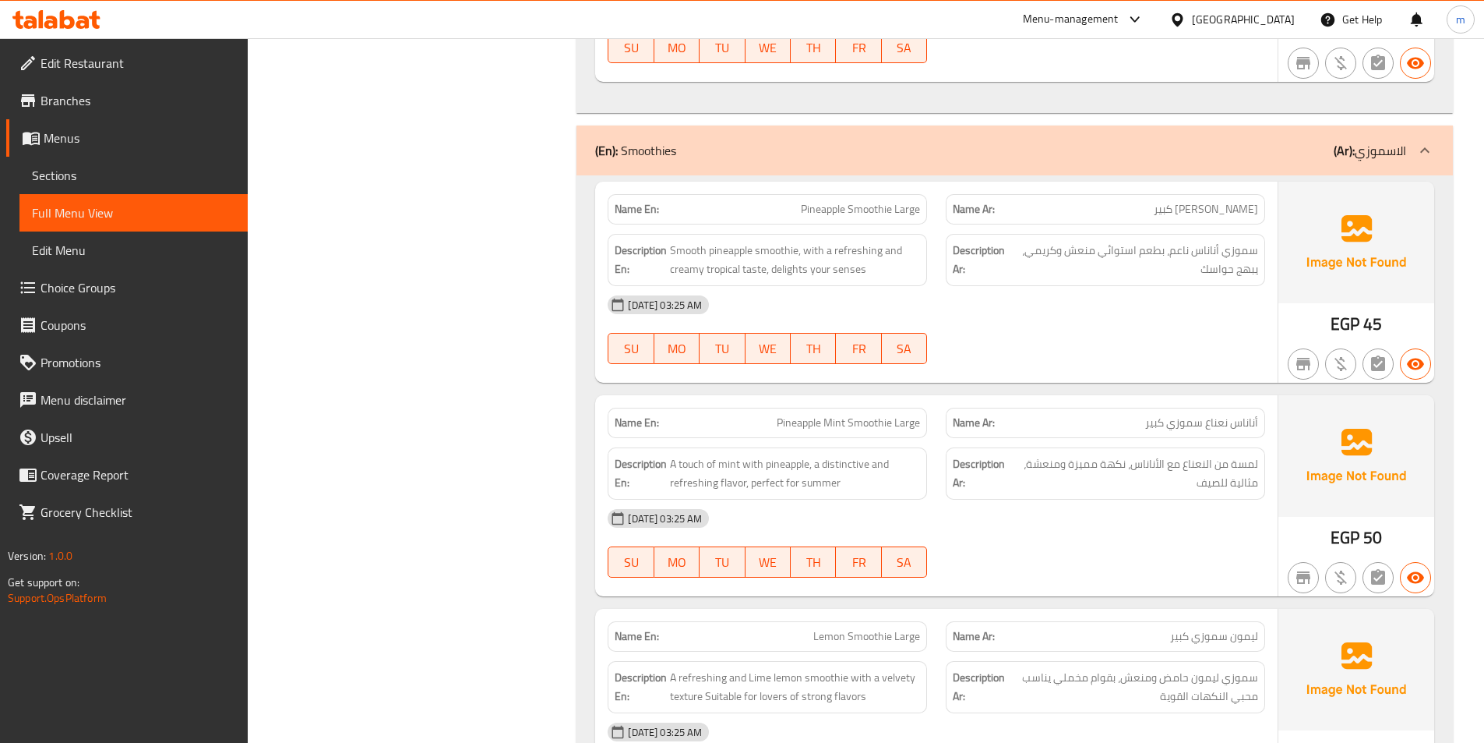
scroll to position [4202, 0]
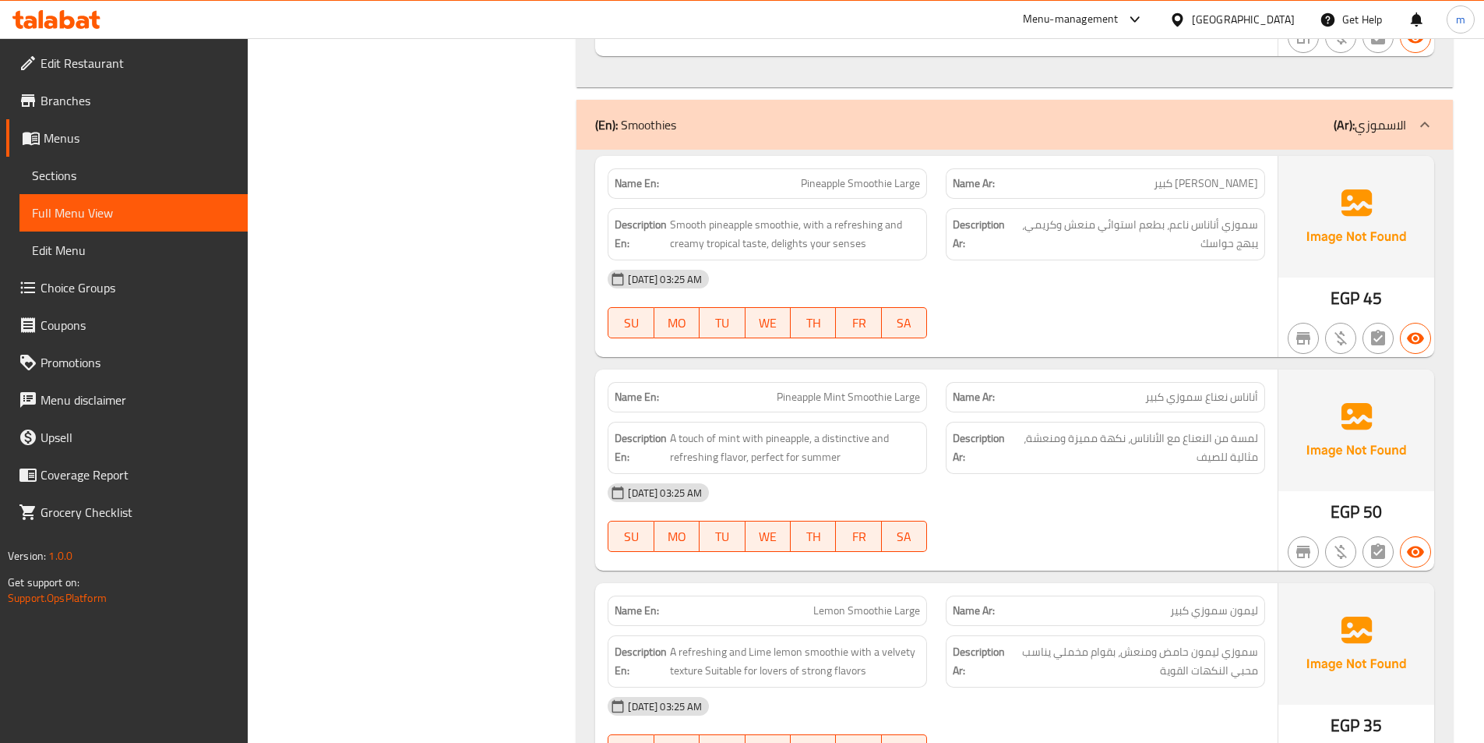
click at [792, 185] on p "Name En: Pineapple Smoothie Large" at bounding box center [767, 183] width 305 height 16
click at [1022, 197] on div "Name Ar: أناناس سموزي كبير" at bounding box center [1105, 183] width 319 height 30
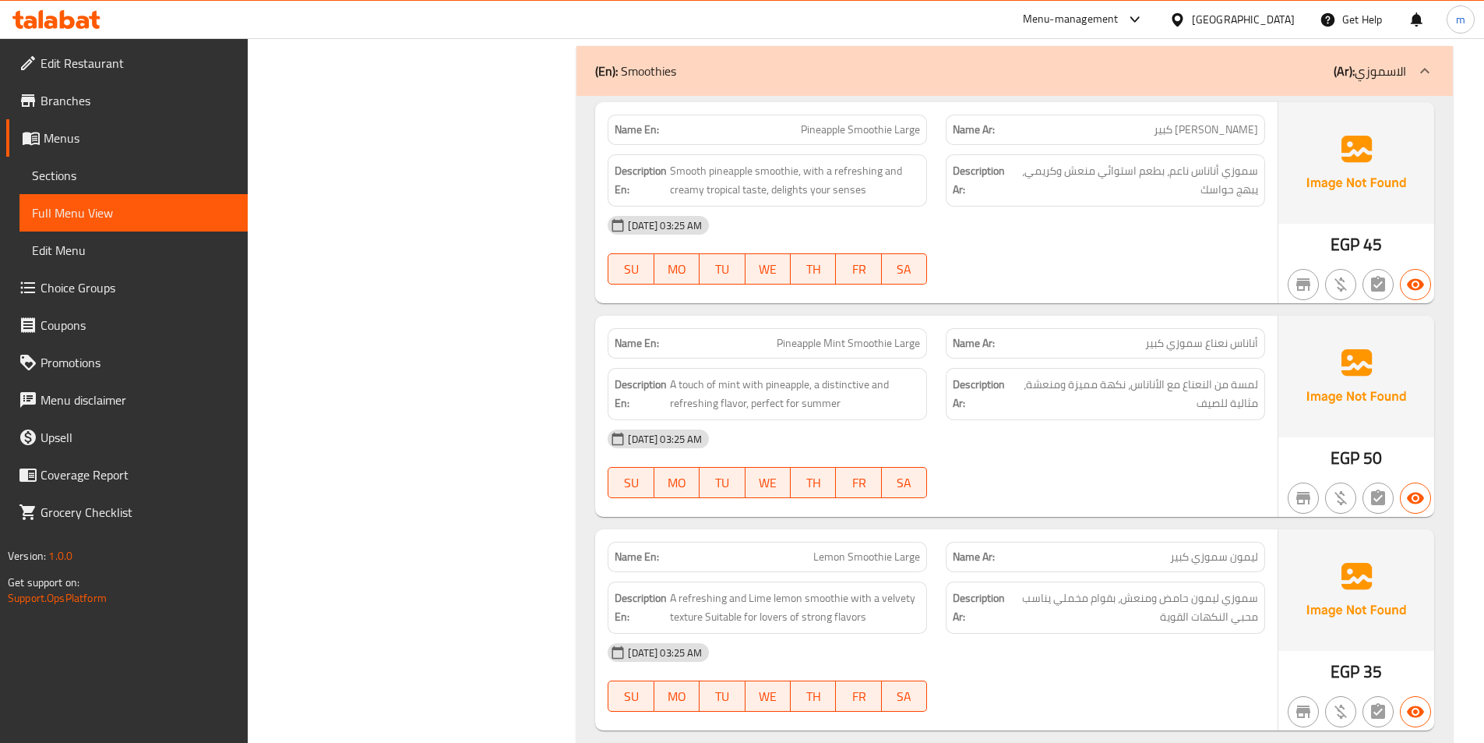
scroll to position [4280, 0]
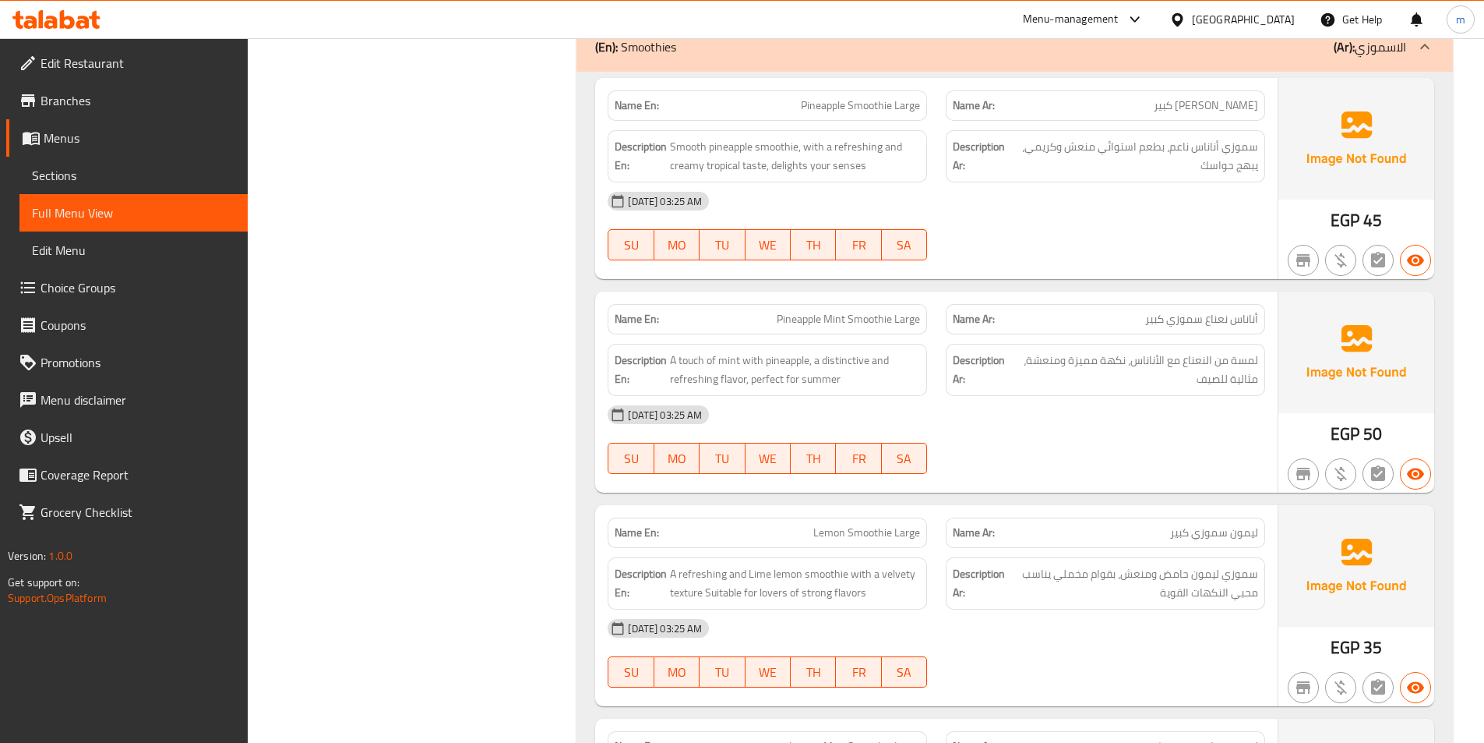
drag, startPoint x: 1227, startPoint y: 317, endPoint x: 1171, endPoint y: 304, distance: 57.6
click at [1227, 316] on span "أناناس نعناع سموزي كبير" at bounding box center [1201, 319] width 113 height 16
click at [797, 326] on span "Pineapple Mint Smoothie Large" at bounding box center [848, 319] width 143 height 16
click at [813, 313] on span "Pineapple Mint Smoothie Large" at bounding box center [848, 319] width 143 height 16
click at [832, 329] on div "Name En: Pineapple Mint Smoothie Large" at bounding box center [767, 319] width 319 height 30
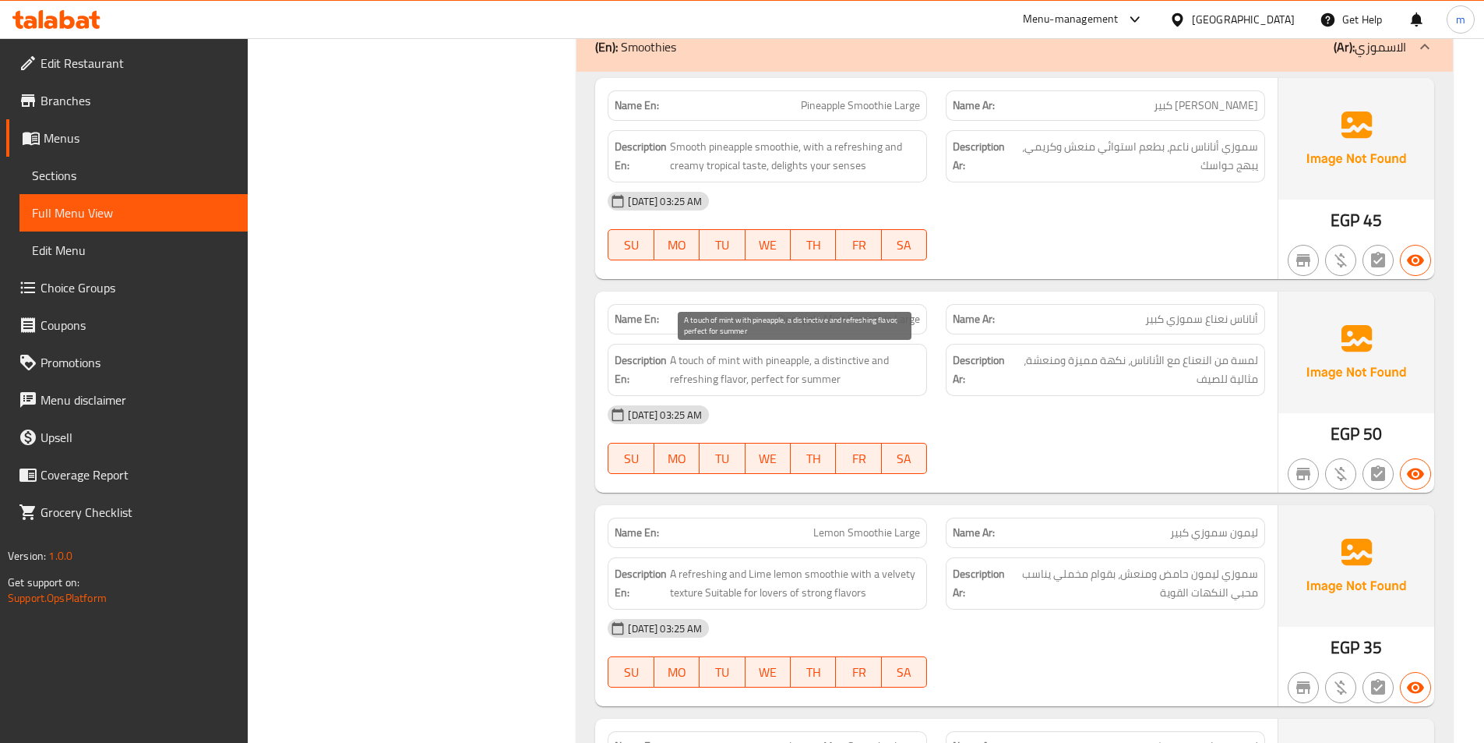
click at [687, 365] on span "A touch of mint with pineapple, a distinctive and refreshing flavor, perfect fo…" at bounding box center [795, 370] width 250 height 38
click at [741, 361] on span "A touch of mint with pineapple, a distinctive and refreshing flavor, perfect fo…" at bounding box center [795, 370] width 250 height 38
click at [778, 362] on span "A touch of mint with pineapple, a distinctive and refreshing flavor, perfect fo…" at bounding box center [795, 370] width 250 height 38
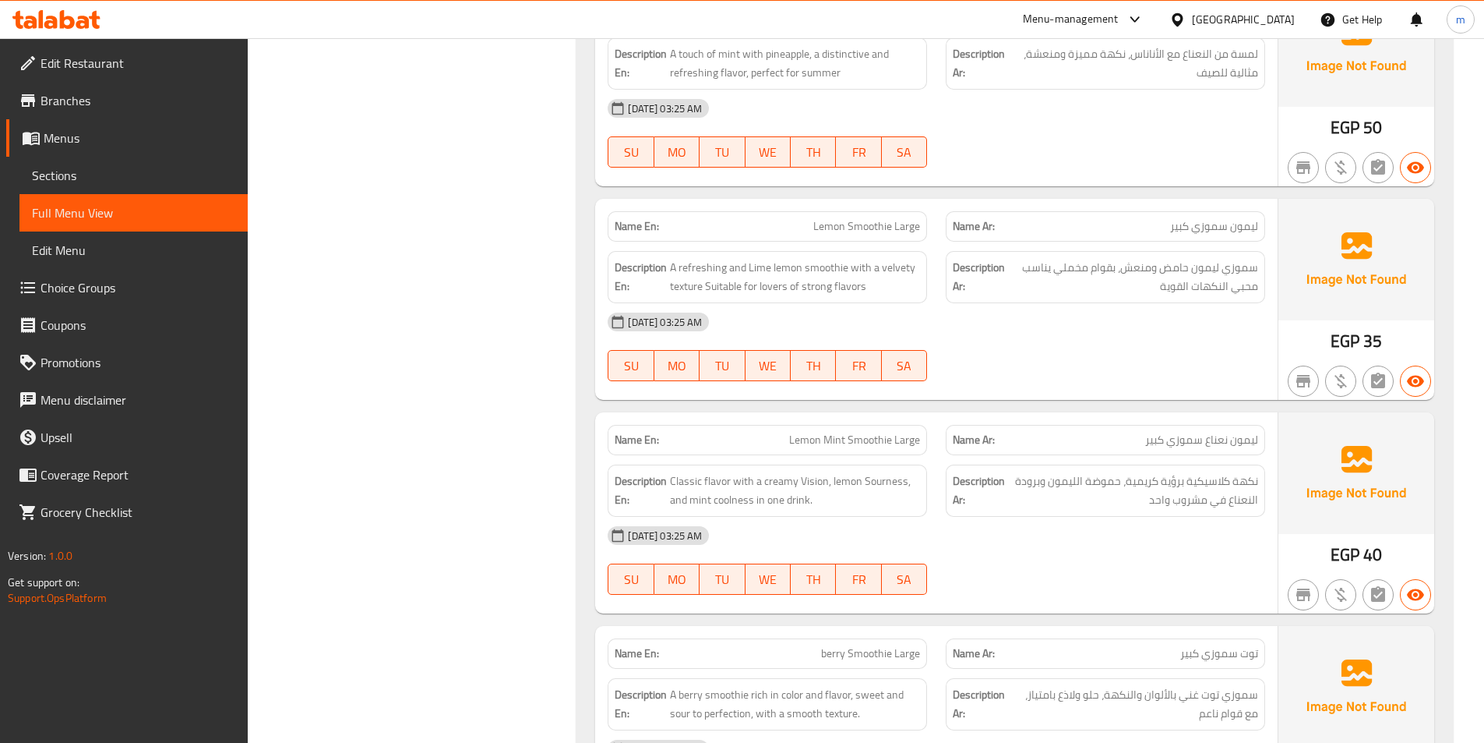
scroll to position [4747, 0]
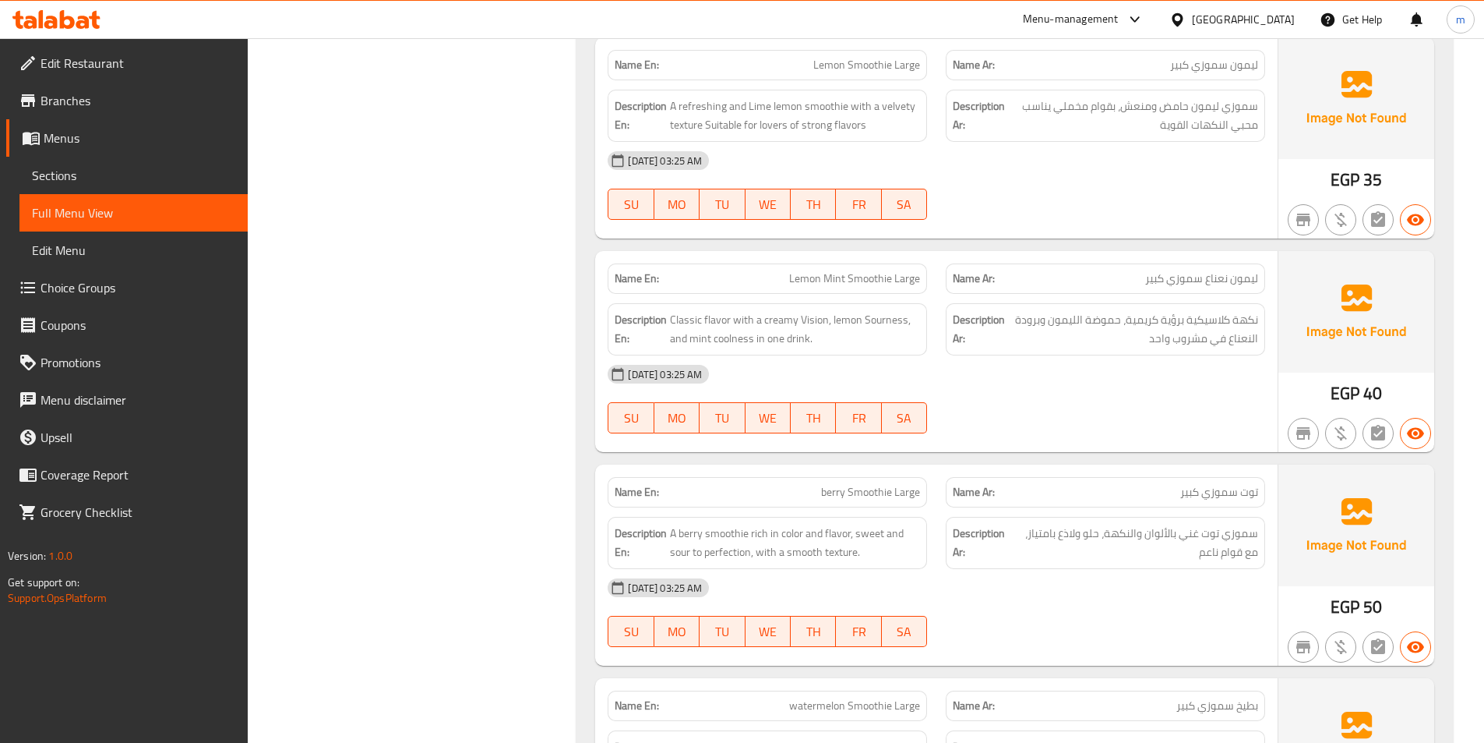
click at [797, 274] on span "Lemon Mint Smoothie Large" at bounding box center [854, 278] width 131 height 16
click at [837, 278] on span "Lemon Mint Smoothie Large" at bounding box center [854, 278] width 131 height 16
click at [899, 270] on span "Lemon Mint Smoothie Large" at bounding box center [854, 278] width 131 height 16
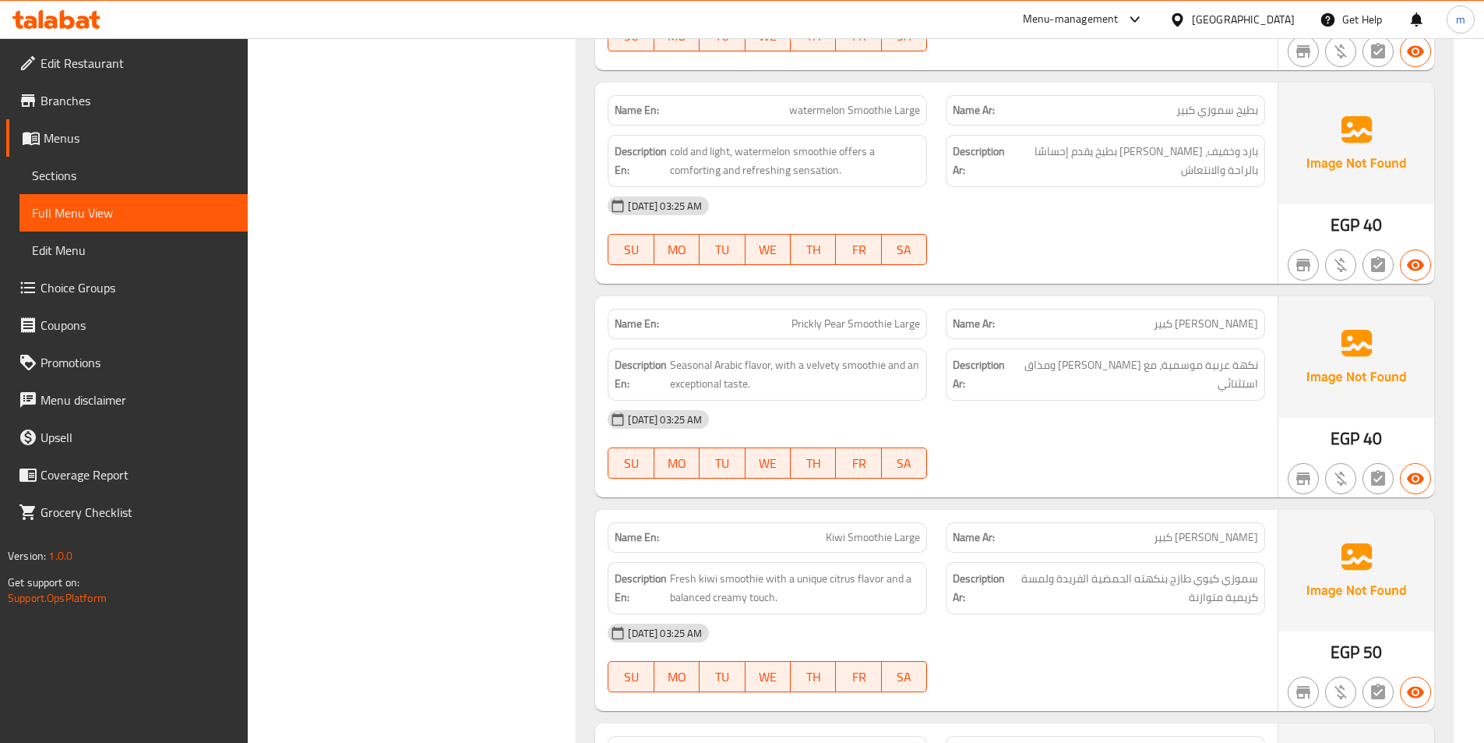
scroll to position [5371, 0]
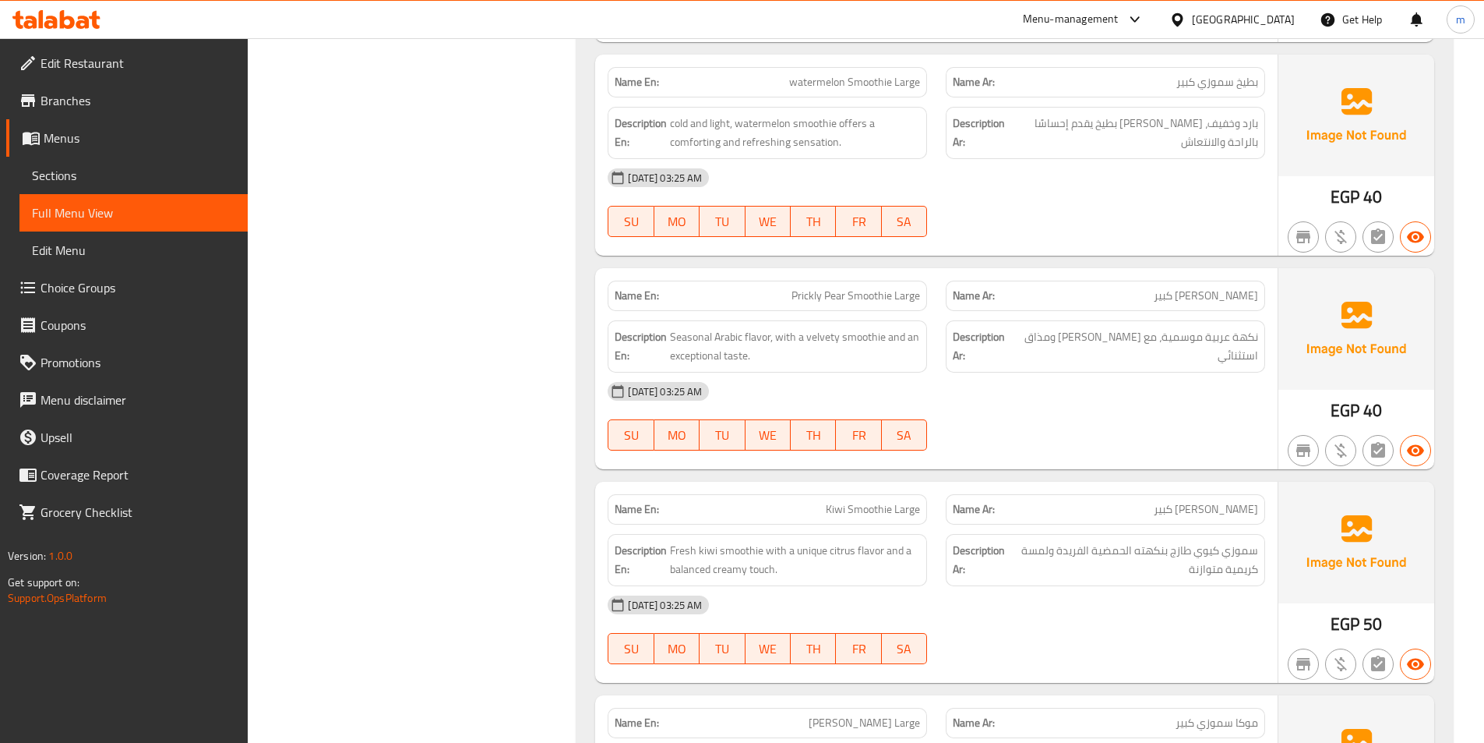
click at [863, 288] on span "Prickly Pear Smoothie Large" at bounding box center [856, 296] width 129 height 16
click at [783, 292] on p "Name En: Prickly Pear Smoothie Large" at bounding box center [767, 296] width 305 height 16
click at [798, 298] on span "Prickly Pear Smoothie Large" at bounding box center [856, 296] width 129 height 16
click at [735, 337] on span "Seasonal Arabic flavor, with a velvety smoothie and an exceptional taste." at bounding box center [795, 346] width 250 height 38
click at [709, 337] on span "Seasonal Arabic flavor, with a velvety smoothie and an exceptional taste." at bounding box center [795, 346] width 250 height 38
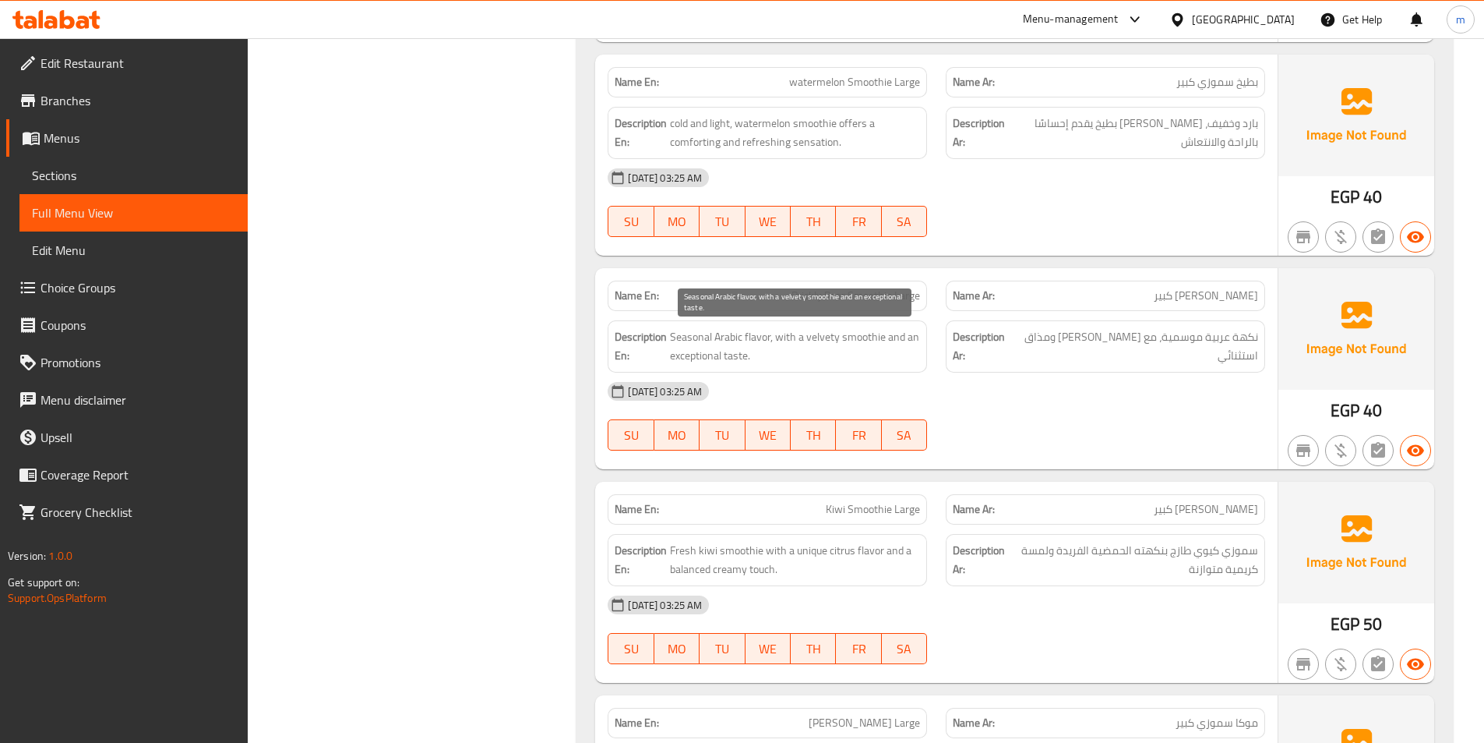
click at [799, 337] on span "Seasonal Arabic flavor, with a velvety smoothie and an exceptional taste." at bounding box center [795, 346] width 250 height 38
click at [882, 336] on span "Seasonal Arabic flavor, with a velvety smoothie and an exceptional taste." at bounding box center [795, 346] width 250 height 38
click at [821, 340] on span "Seasonal Arabic flavor, with a velvety smoothie and an exceptional taste." at bounding box center [795, 346] width 250 height 38
click at [717, 350] on span "Seasonal Arabic flavor, with a velvety smoothie and an exceptional taste." at bounding box center [795, 346] width 250 height 38
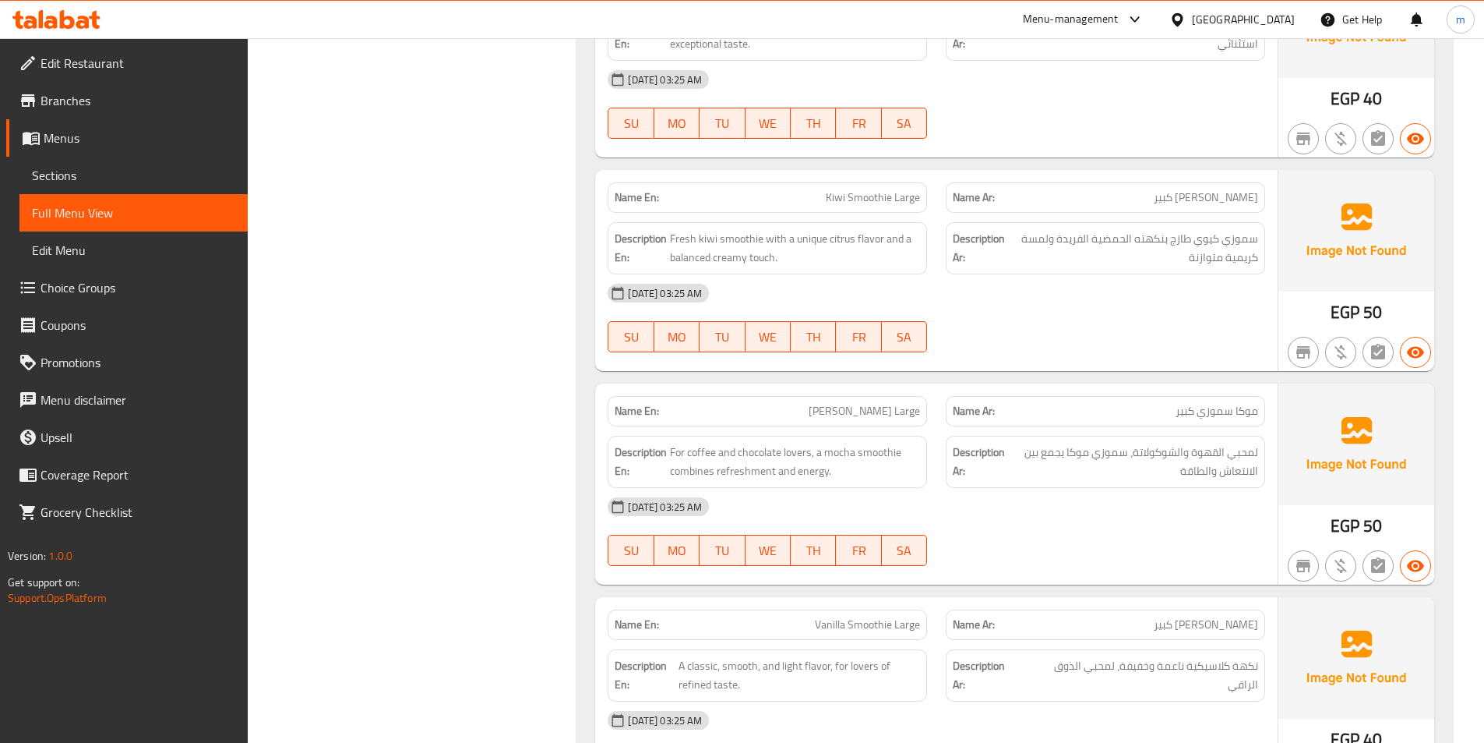
scroll to position [5760, 0]
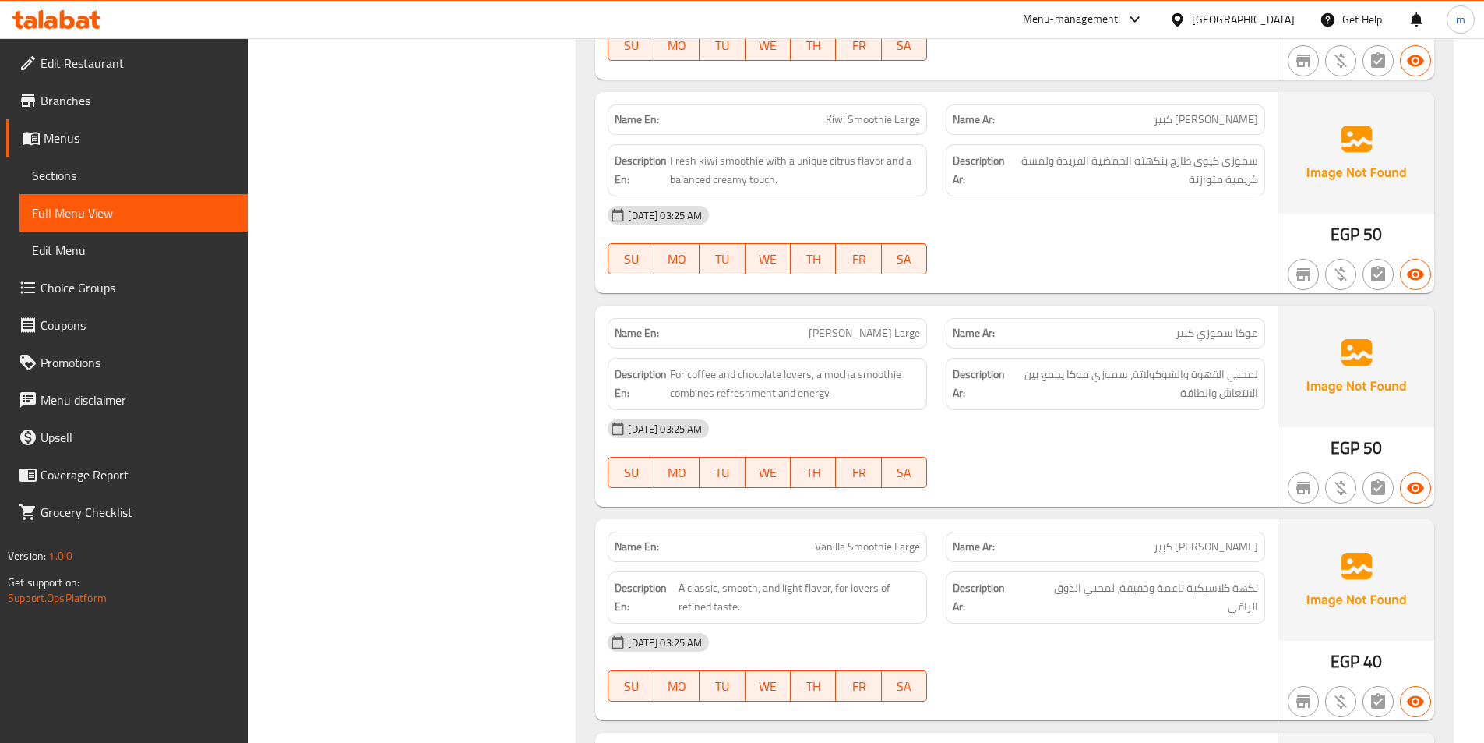
click at [1226, 337] on span "موكا سموزي كبير" at bounding box center [1217, 333] width 83 height 16
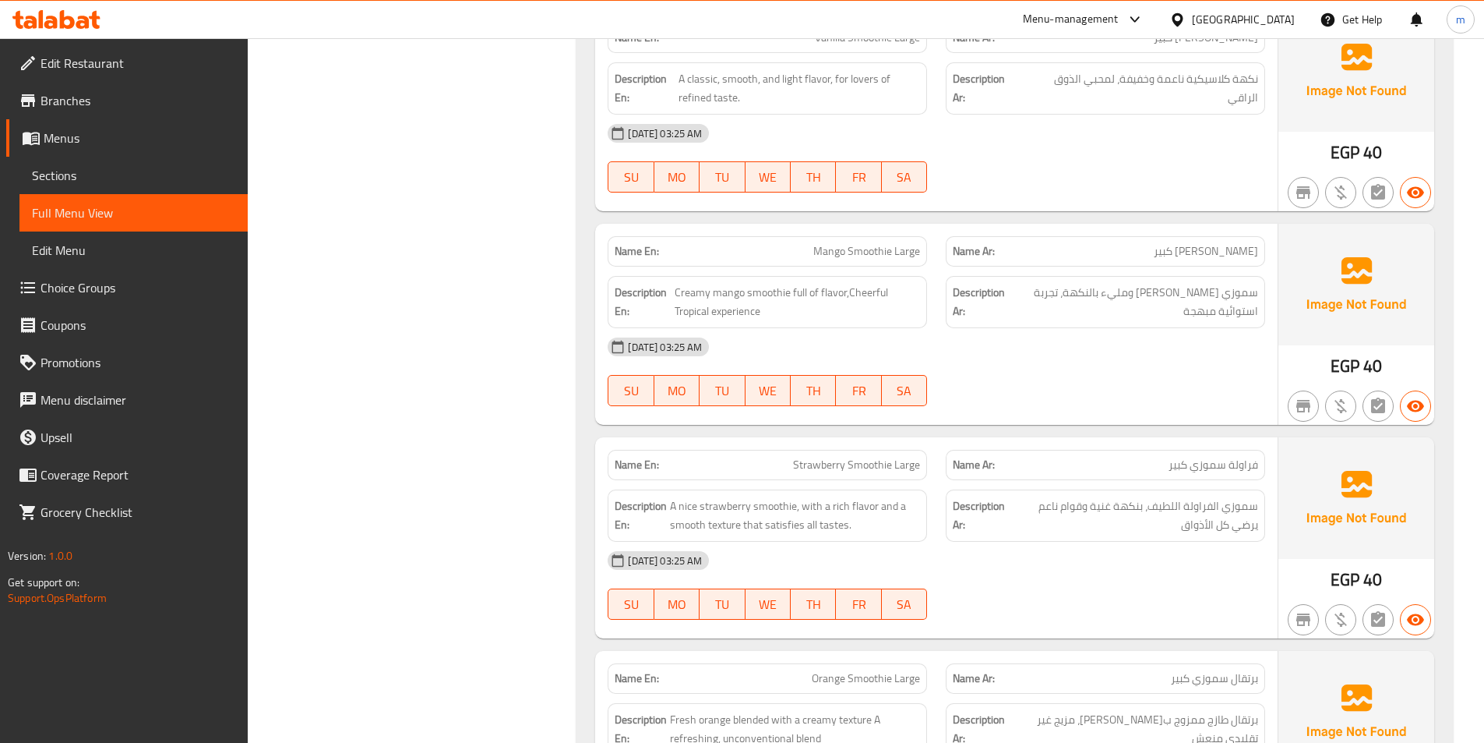
scroll to position [6306, 0]
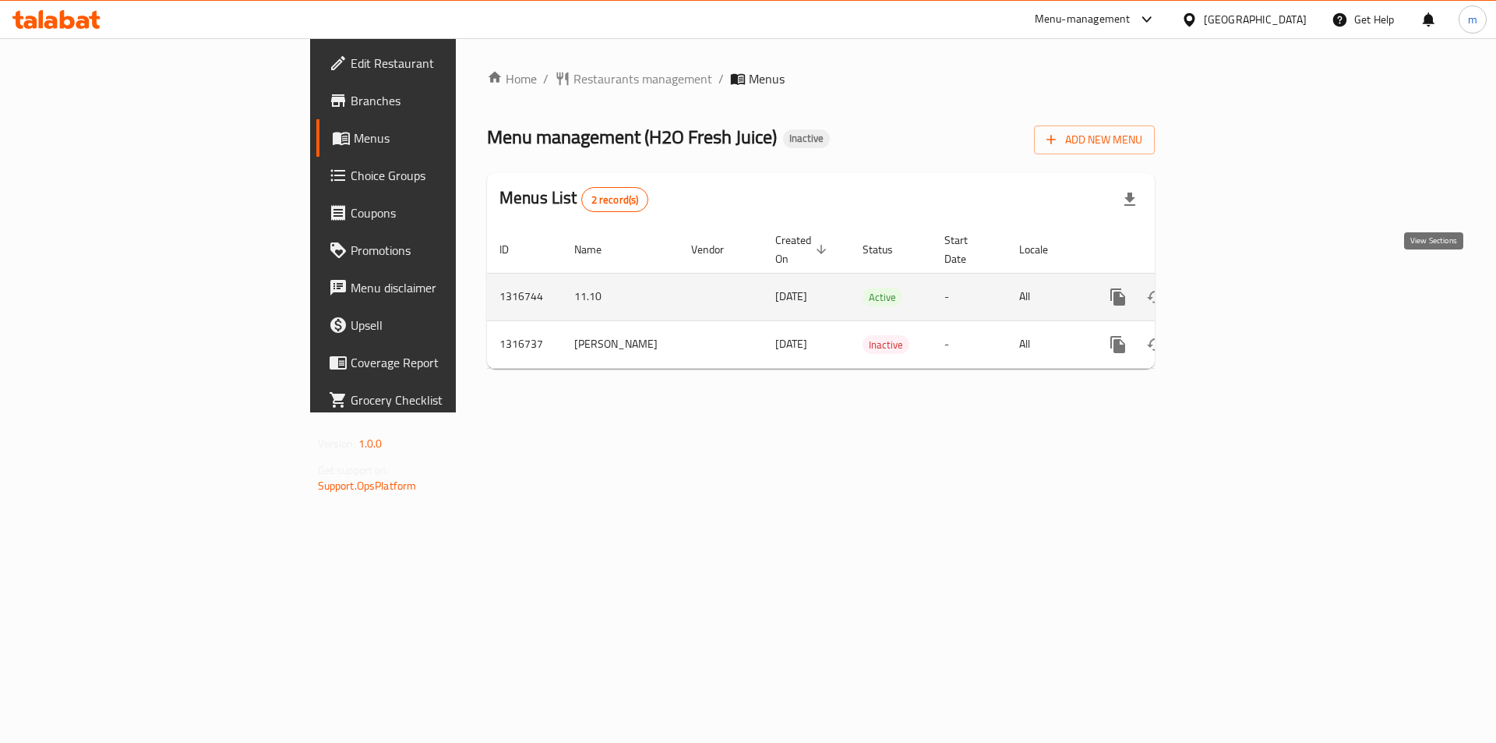
click at [1237, 290] on icon "enhanced table" at bounding box center [1230, 297] width 14 height 14
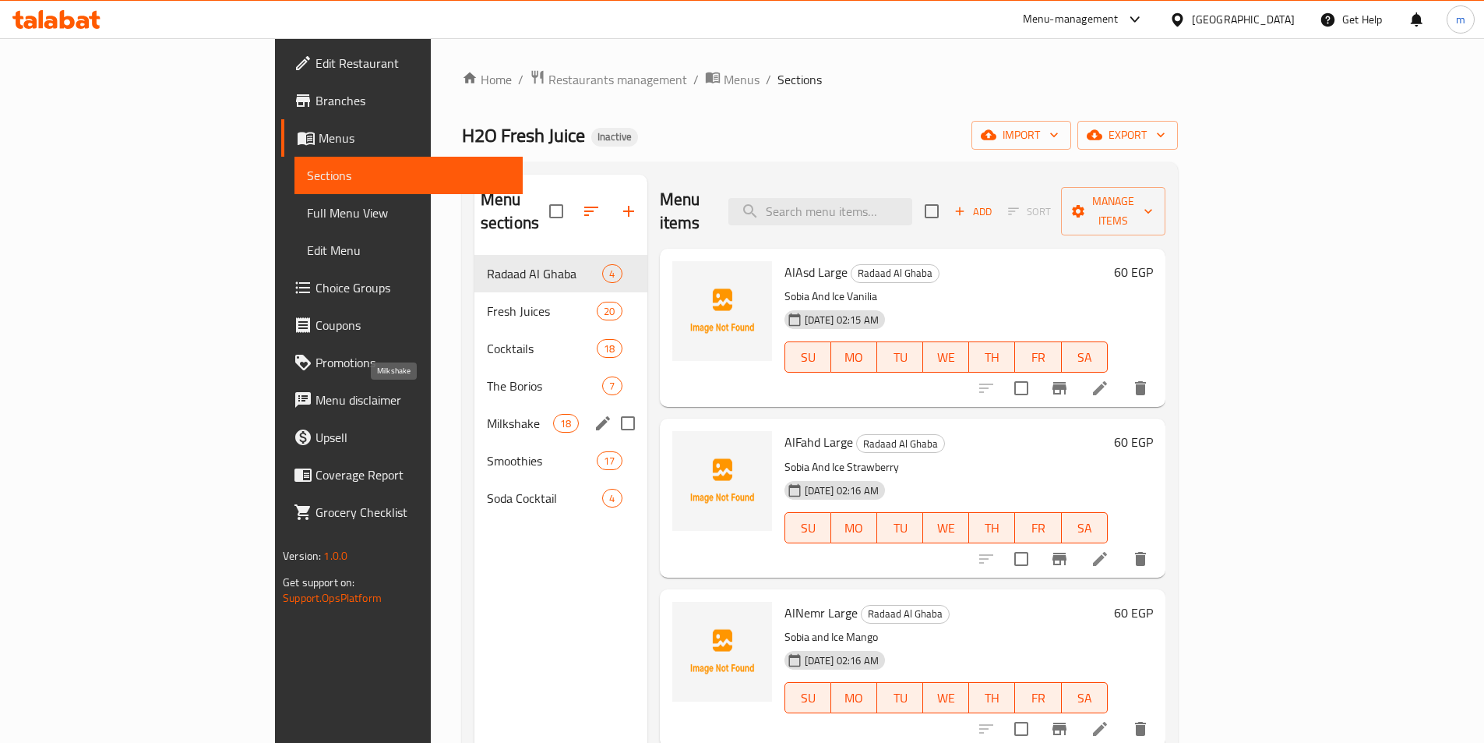
click at [487, 414] on span "Milkshake" at bounding box center [520, 423] width 66 height 19
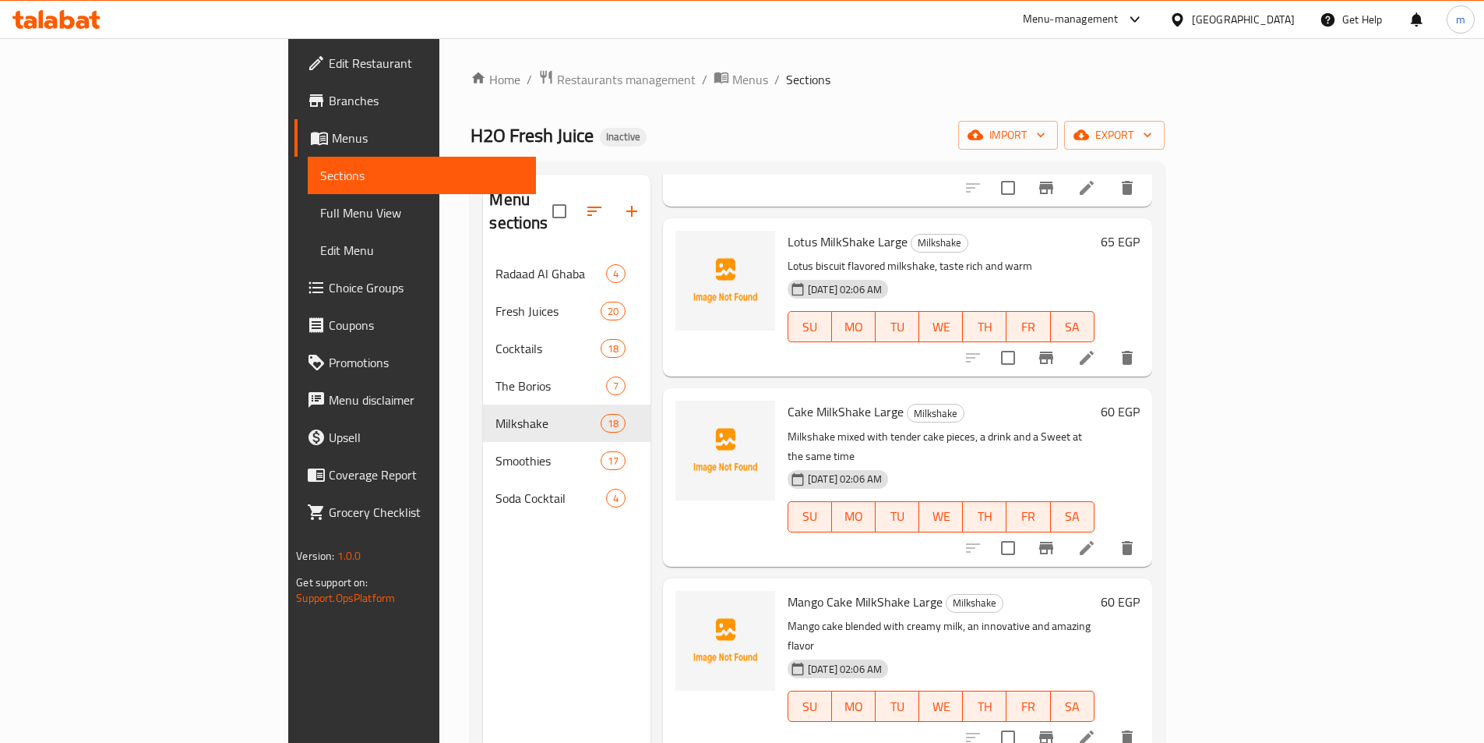
scroll to position [1325, 0]
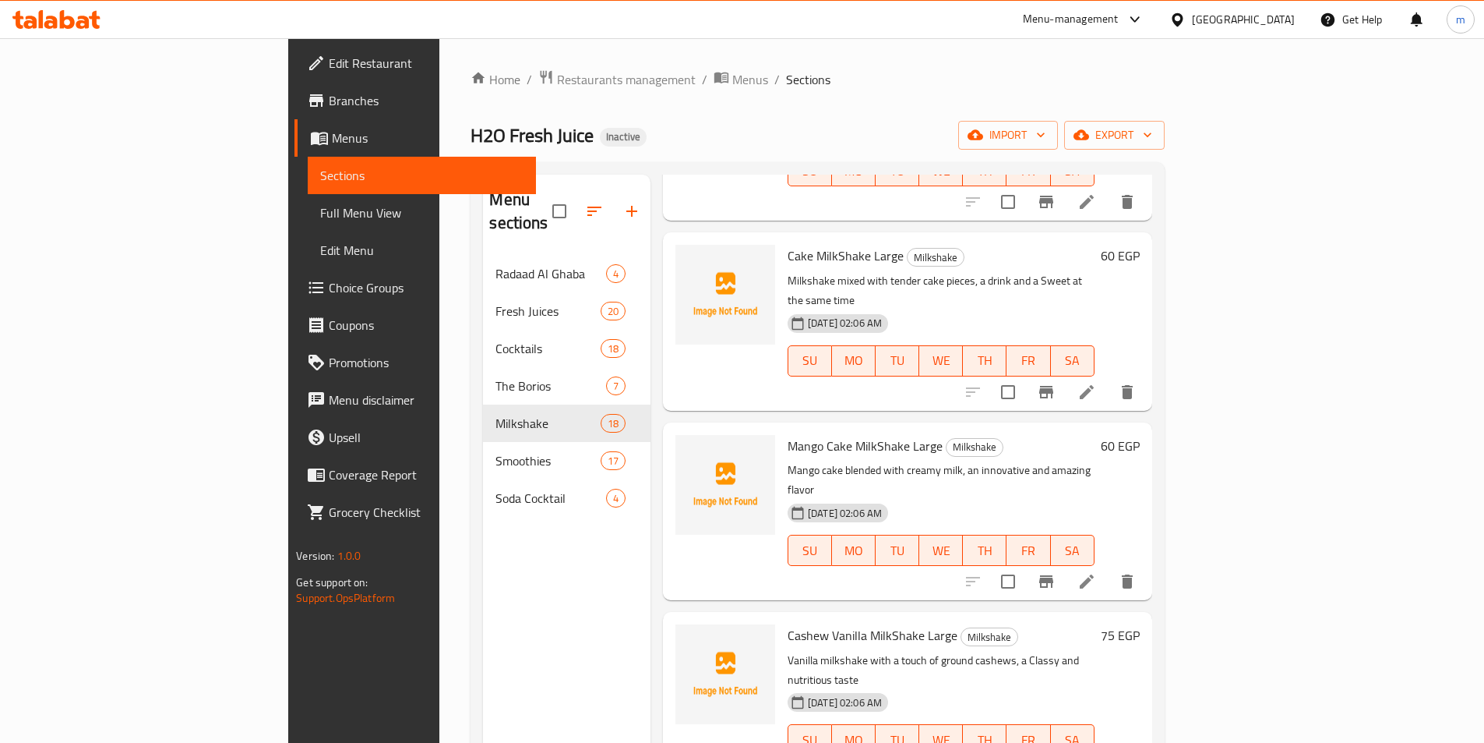
click at [1109, 567] on li at bounding box center [1087, 581] width 44 height 28
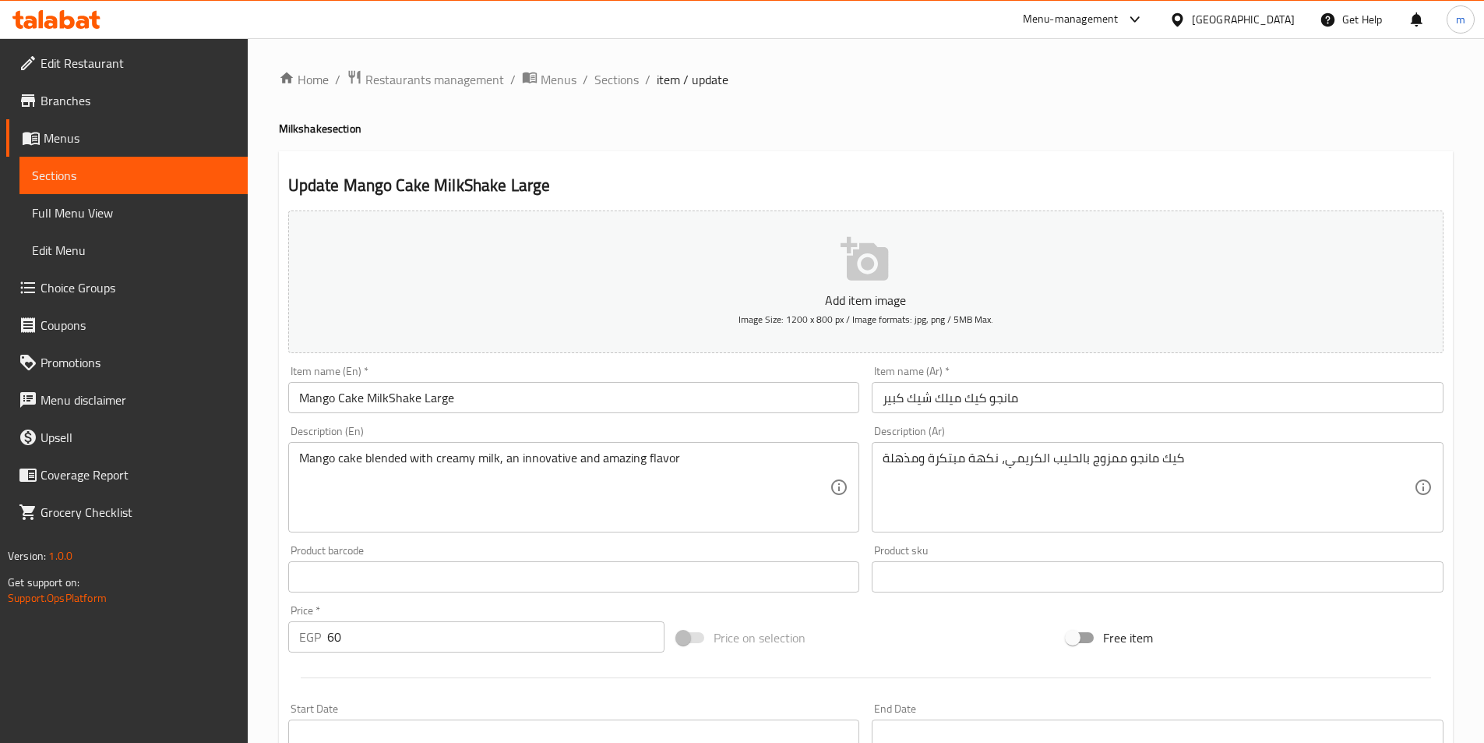
click at [527, 393] on input "Mango Cake MilkShake Large" at bounding box center [574, 397] width 572 height 31
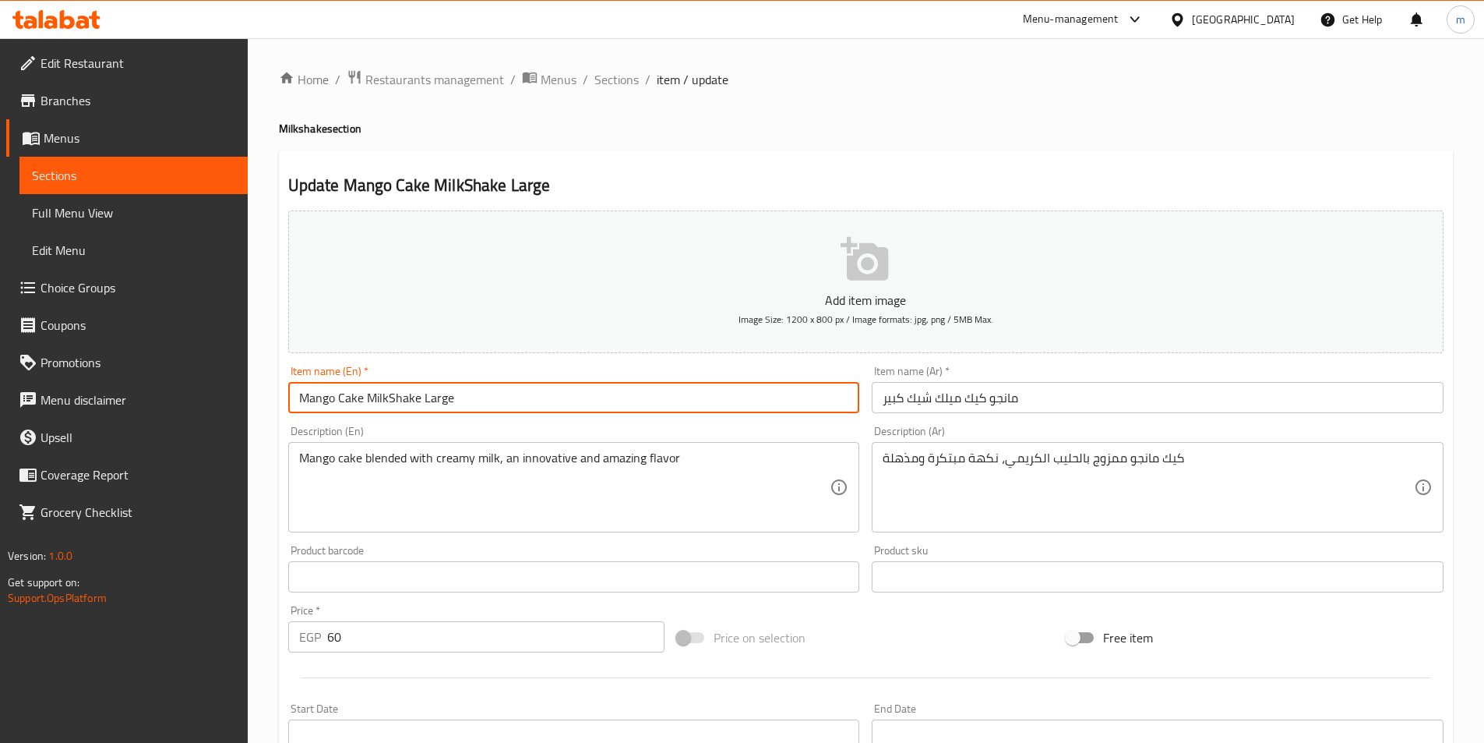
click at [535, 390] on input "Mango Cake MilkShake Large" at bounding box center [574, 397] width 572 height 31
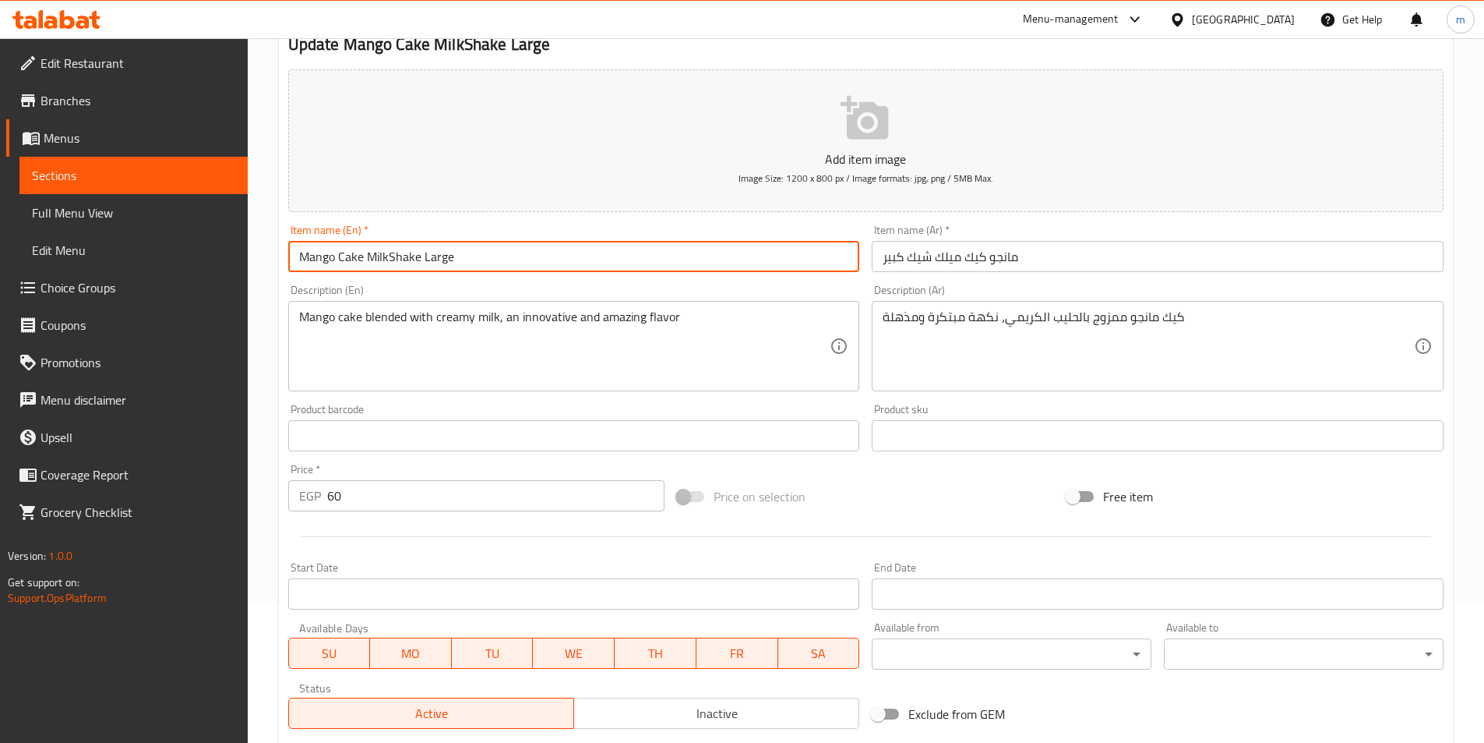
scroll to position [358, 0]
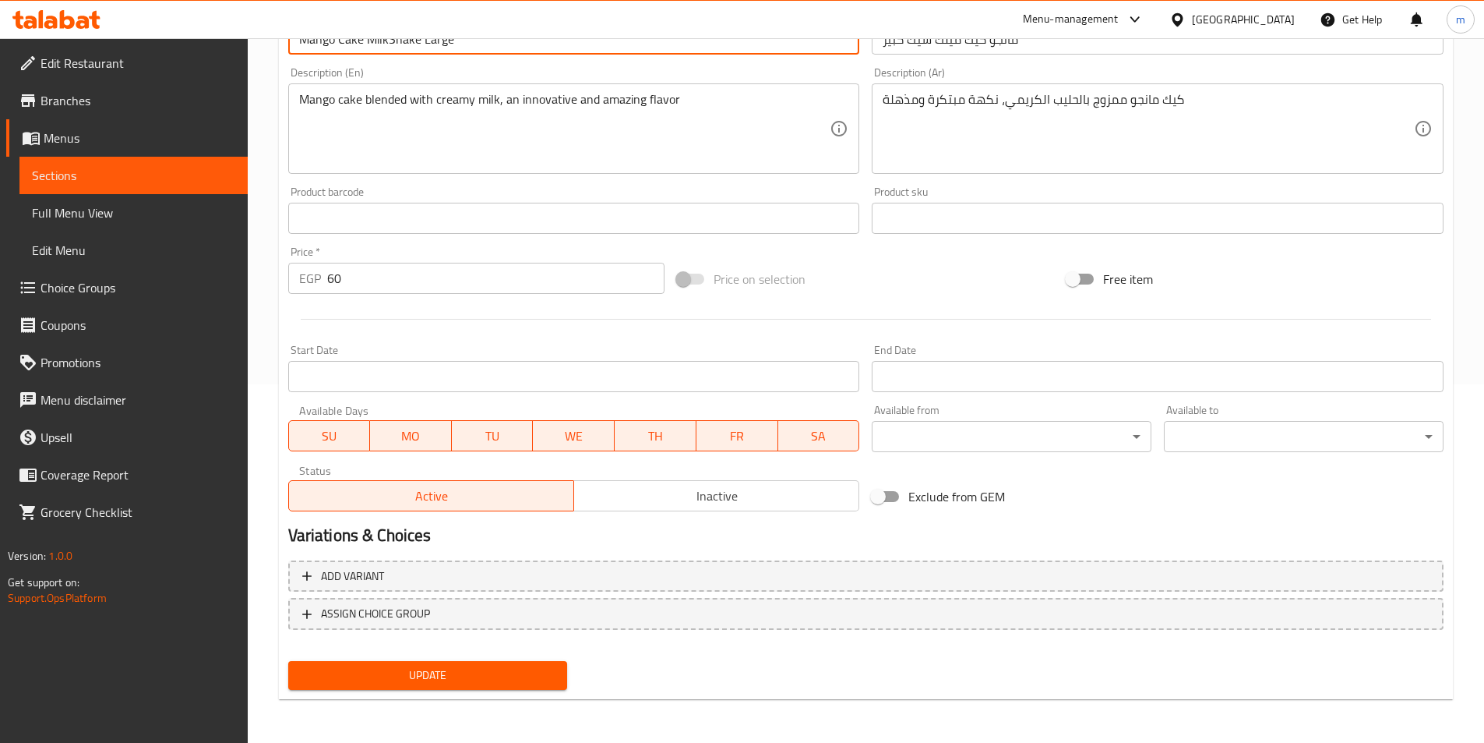
click at [434, 682] on span "Update" at bounding box center [428, 674] width 255 height 19
